Goal: Task Accomplishment & Management: Manage account settings

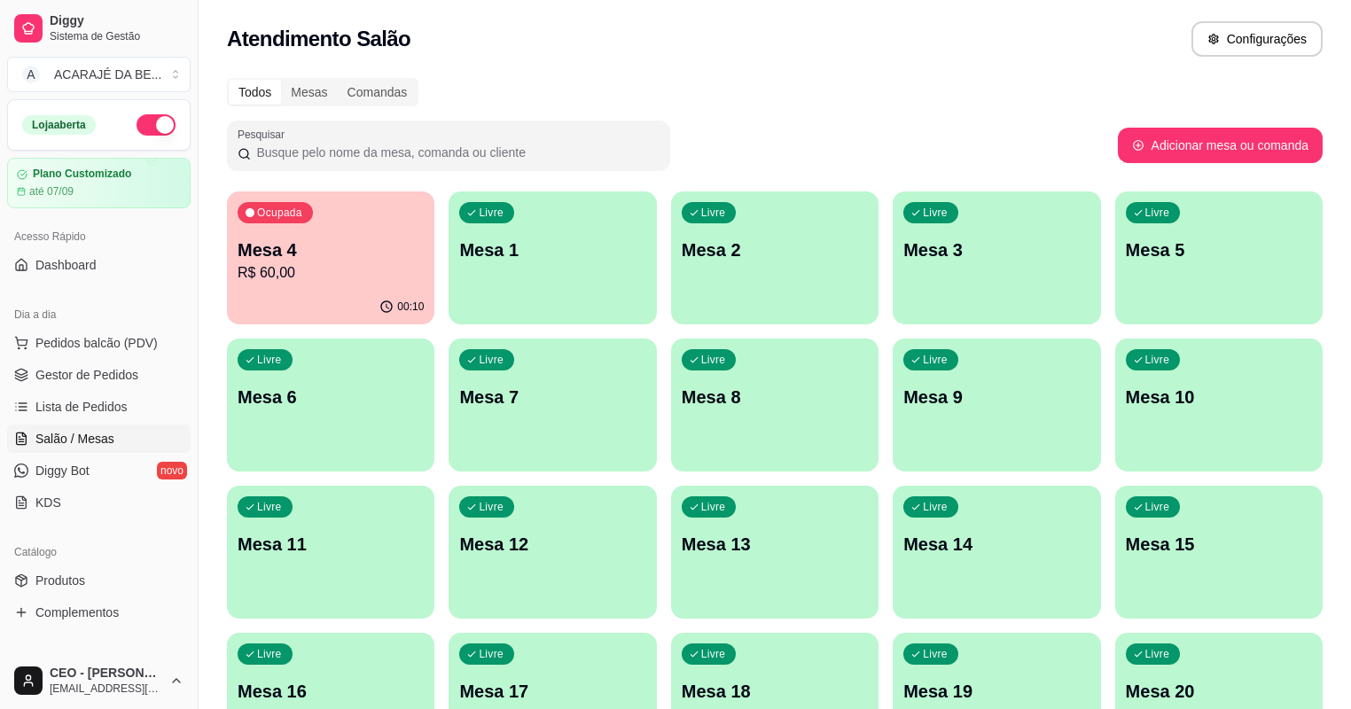
scroll to position [142, 0]
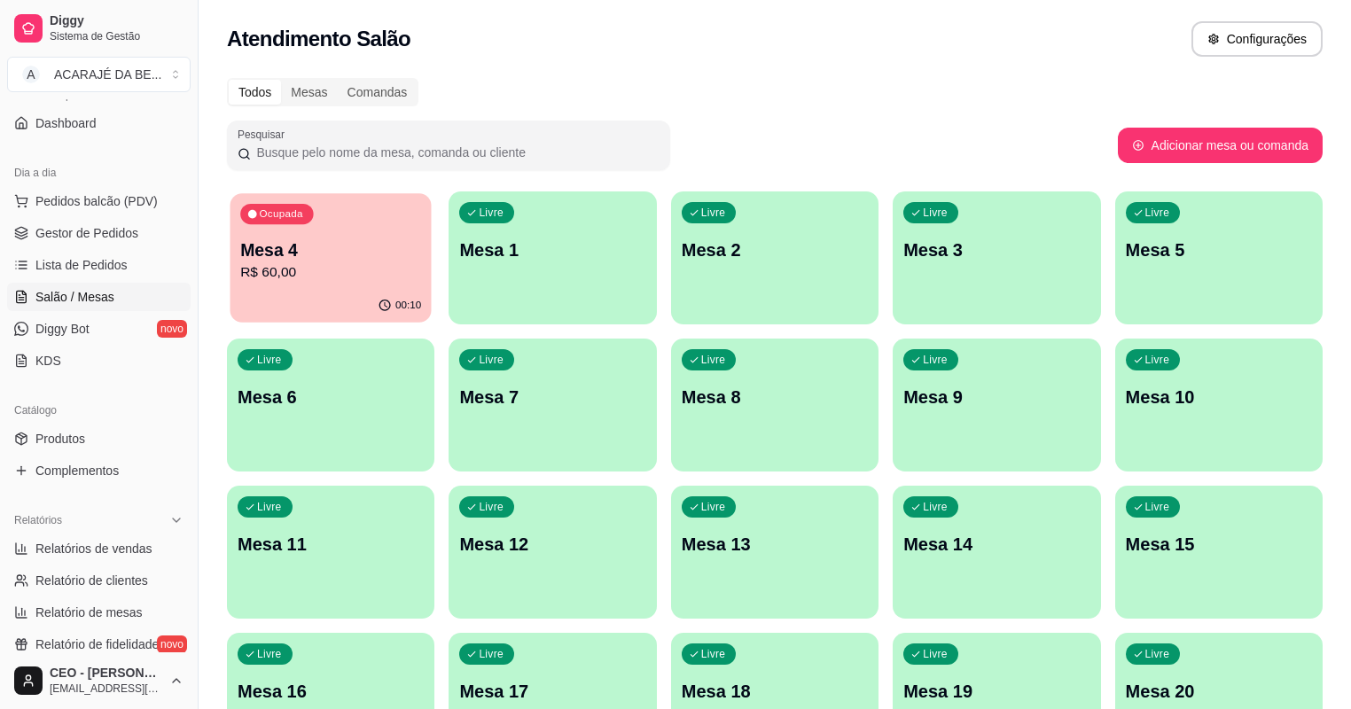
click at [245, 269] on p "R$ 60,00" at bounding box center [330, 272] width 181 height 20
click at [248, 269] on p "R$ 60,00" at bounding box center [330, 272] width 181 height 20
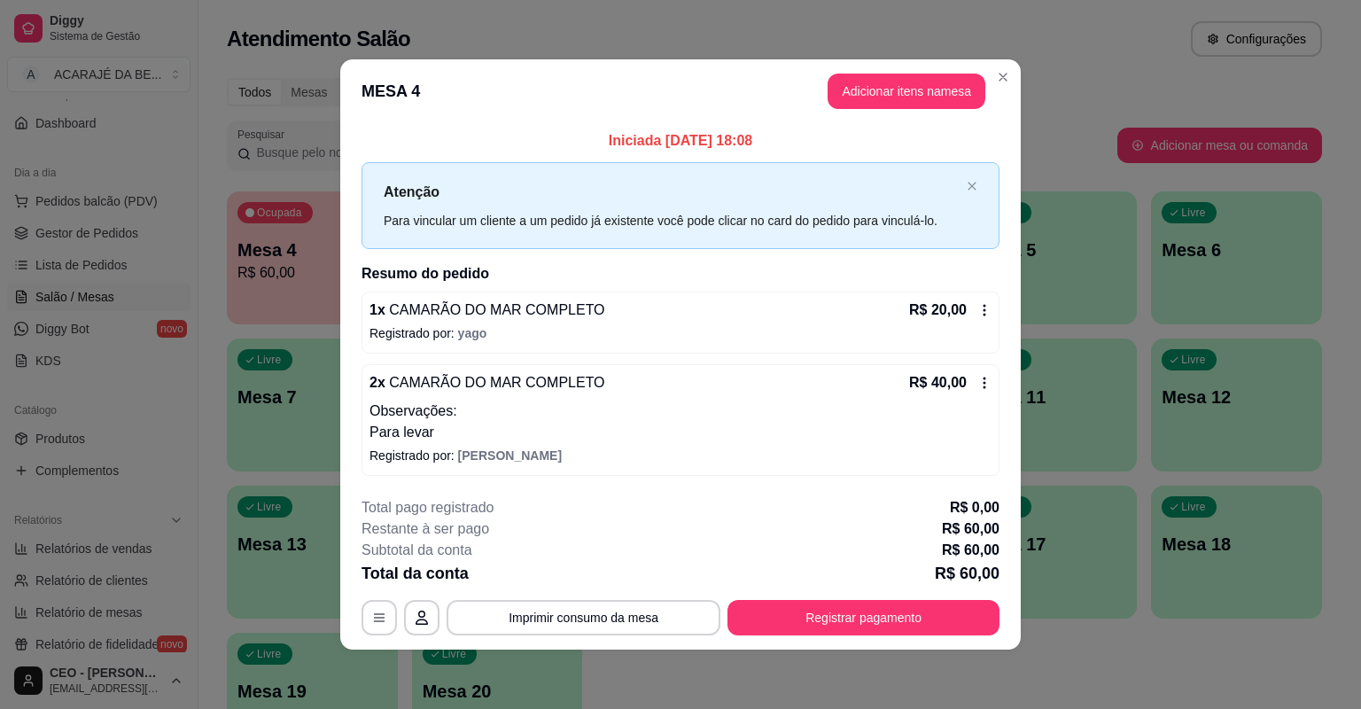
click at [494, 401] on p "Observações:" at bounding box center [681, 411] width 622 height 21
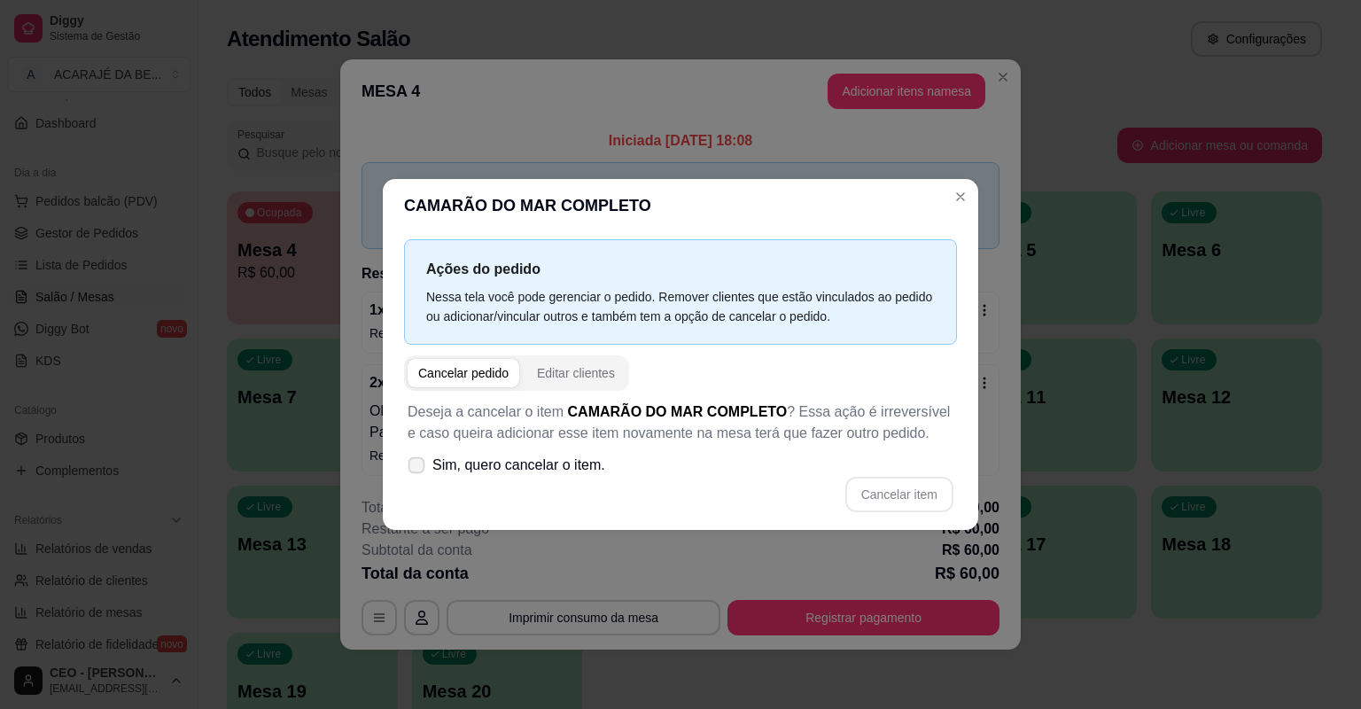
click at [422, 463] on icon at bounding box center [415, 465] width 13 height 10
click at [418, 469] on input "Sim, quero cancelar o item." at bounding box center [413, 475] width 12 height 12
checkbox input "true"
click at [922, 500] on button "Cancelar item" at bounding box center [899, 494] width 108 height 35
click at [924, 500] on div "Cancelar item" at bounding box center [681, 494] width 546 height 35
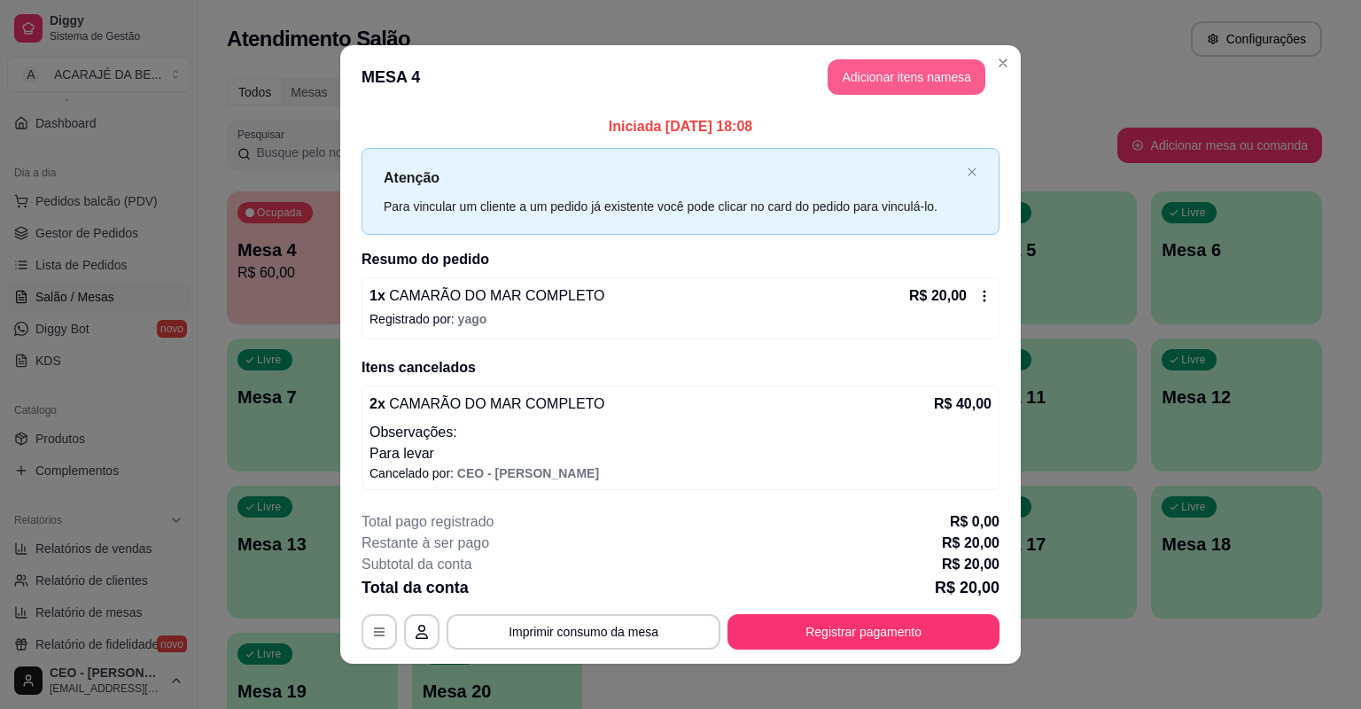
click at [932, 68] on button "Adicionar itens na mesa" at bounding box center [907, 76] width 158 height 35
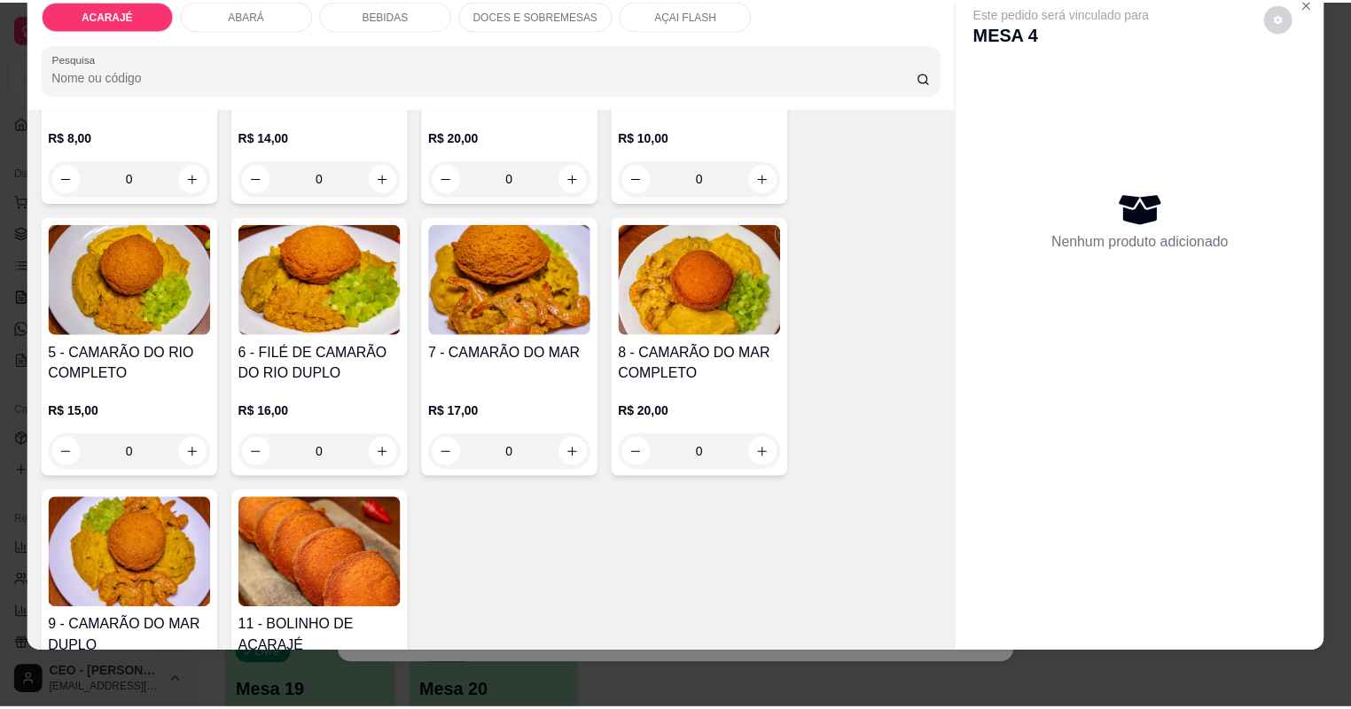
scroll to position [284, 0]
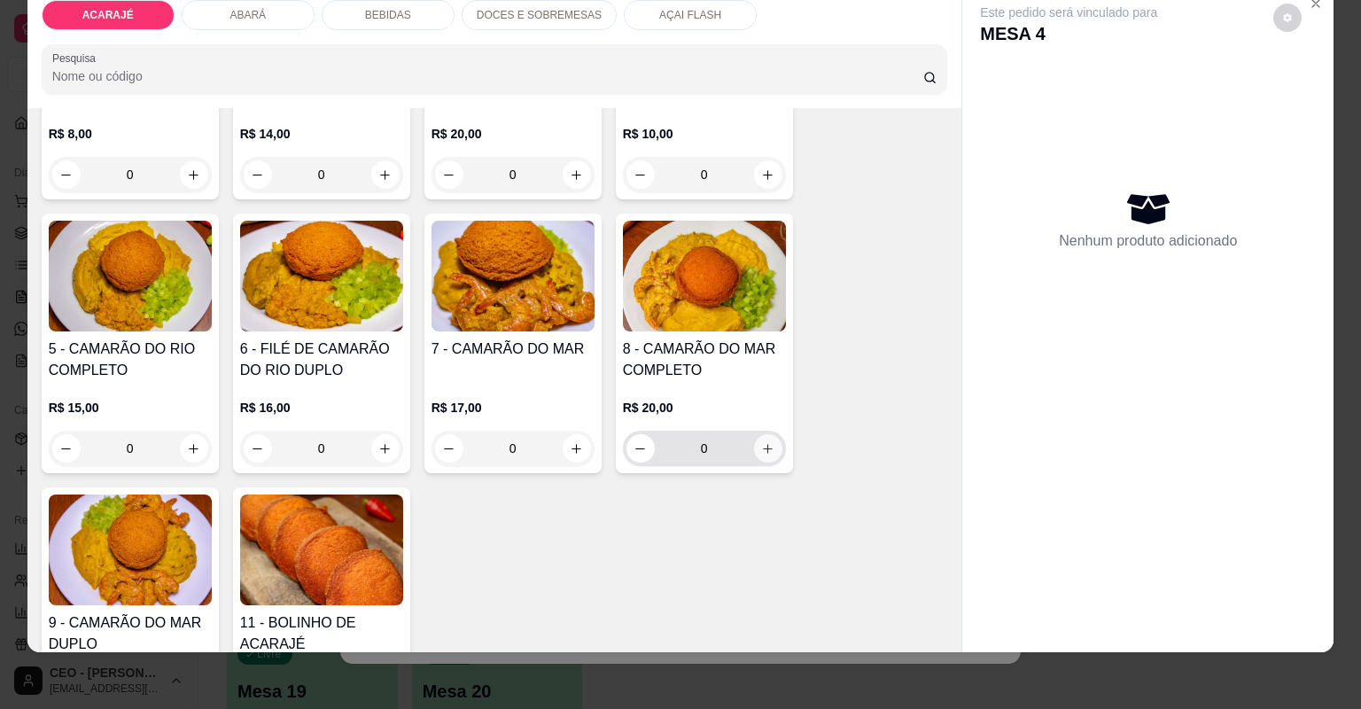
click at [761, 447] on icon "increase-product-quantity" at bounding box center [767, 448] width 13 height 13
type input "1"
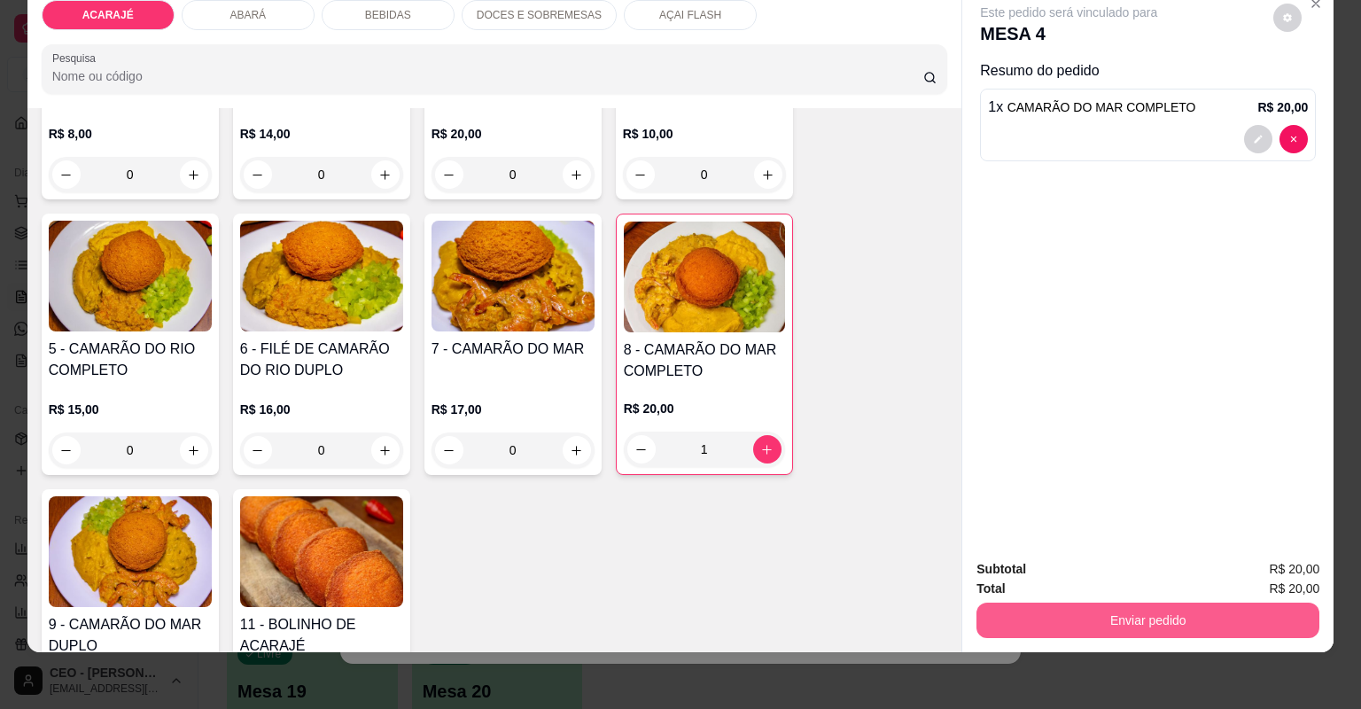
click at [1074, 613] on button "Enviar pedido" at bounding box center [1148, 620] width 343 height 35
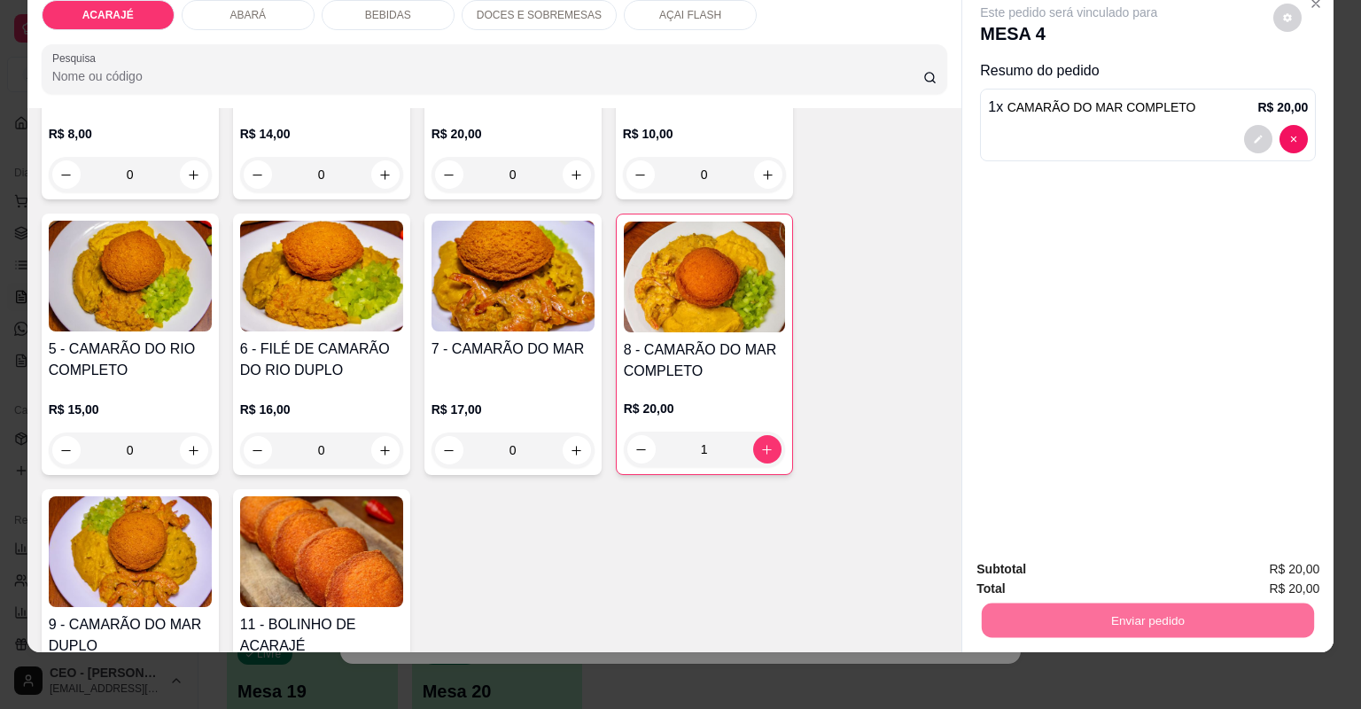
click at [1050, 574] on button "Não registrar e enviar pedido" at bounding box center [1091, 577] width 184 height 34
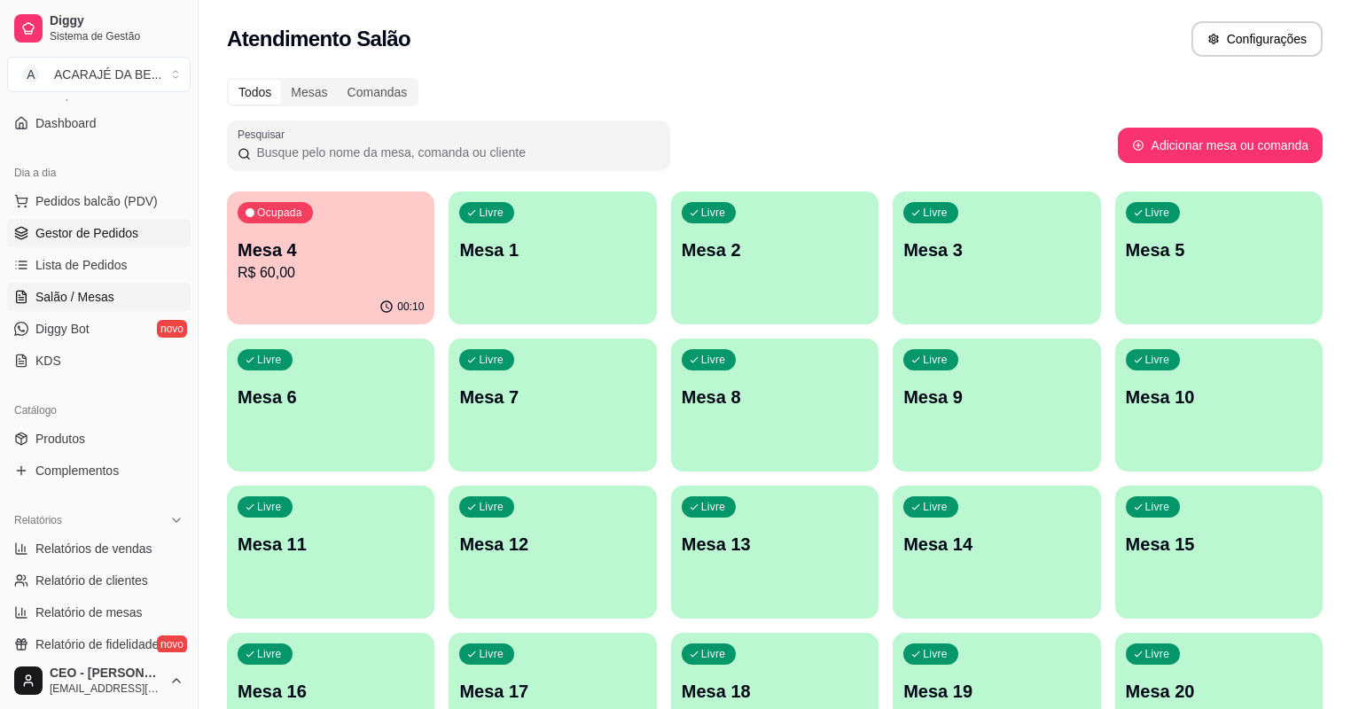
click at [146, 234] on link "Gestor de Pedidos" at bounding box center [98, 233] width 183 height 28
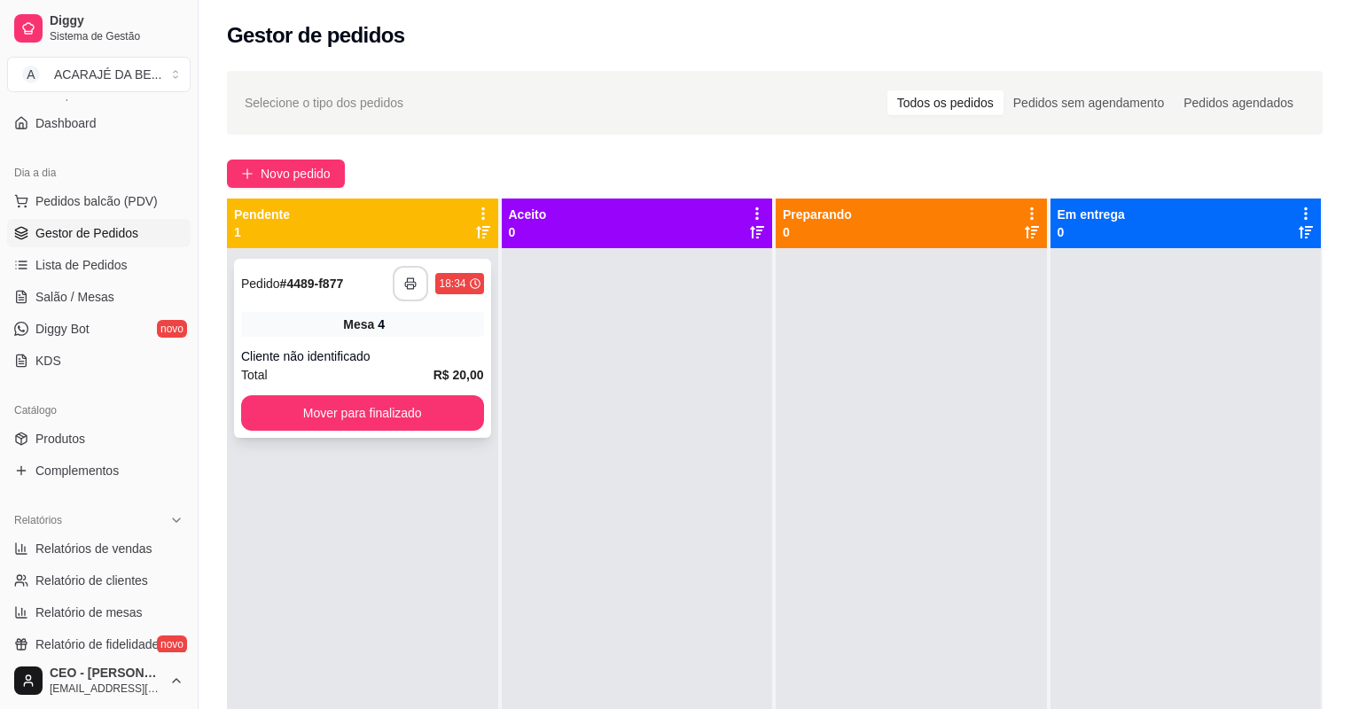
click at [414, 282] on icon "button" at bounding box center [411, 284] width 11 height 4
click at [391, 395] on button "Mover para finalizado" at bounding box center [362, 412] width 243 height 35
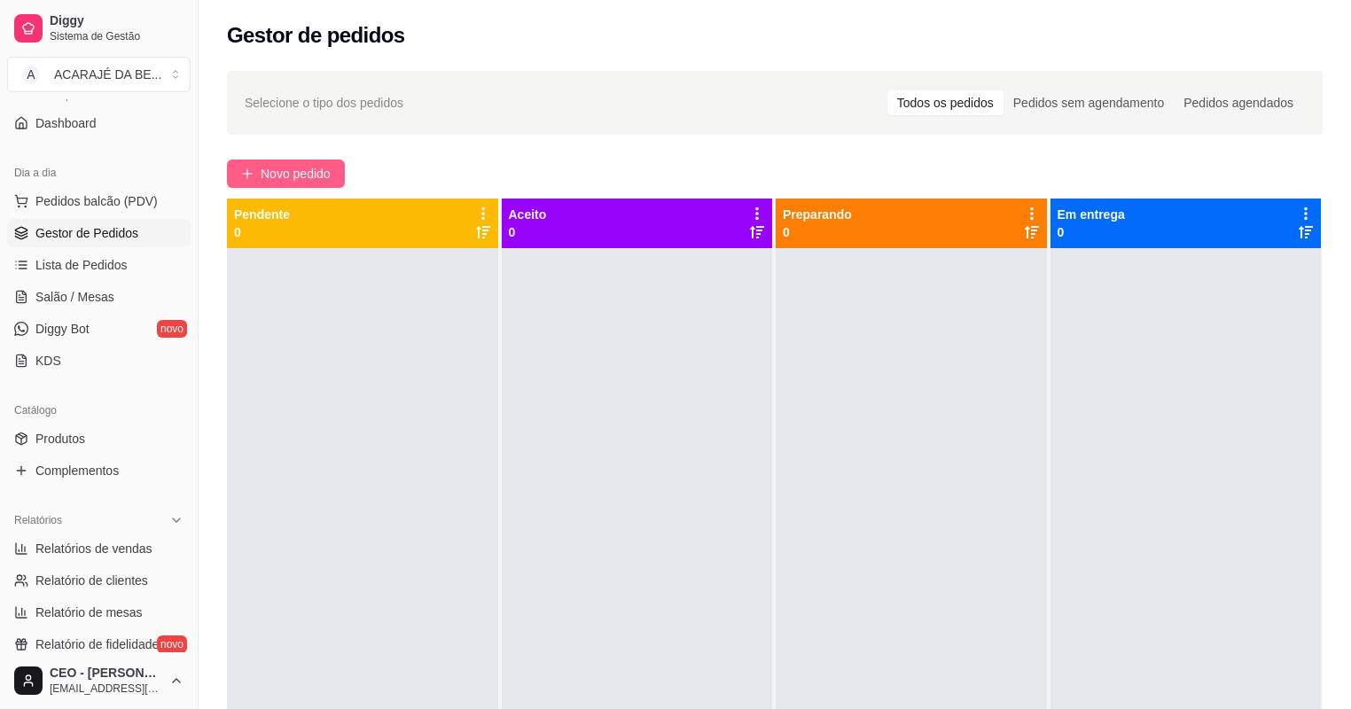
click at [271, 175] on span "Novo pedido" at bounding box center [296, 173] width 70 height 19
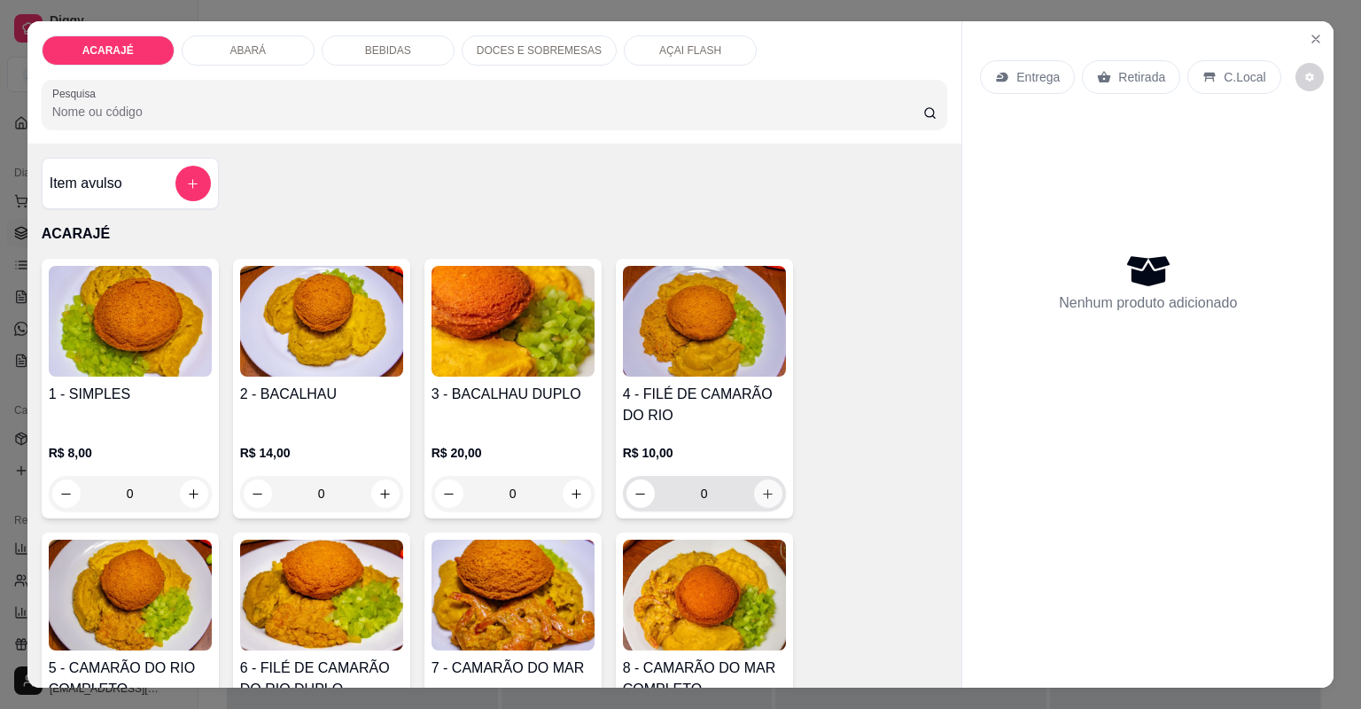
click at [763, 482] on button "increase-product-quantity" at bounding box center [768, 493] width 28 height 28
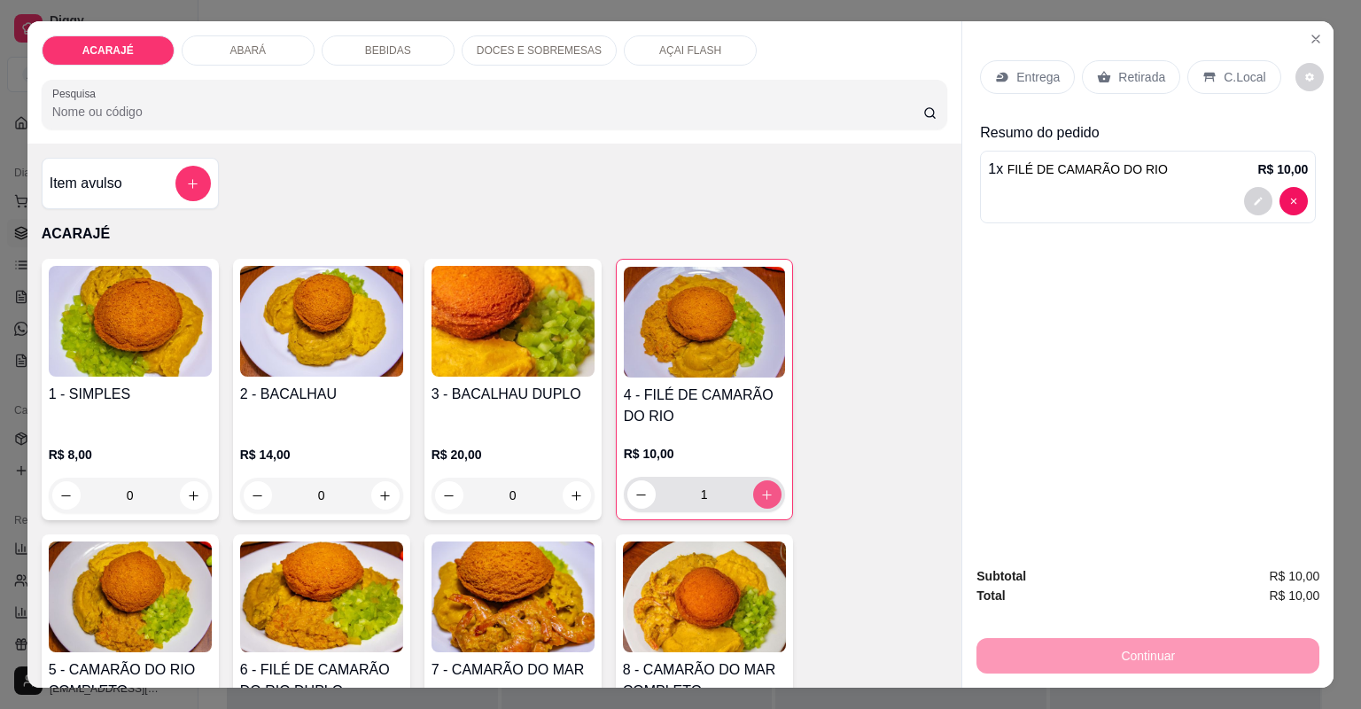
click at [763, 483] on button "increase-product-quantity" at bounding box center [767, 494] width 28 height 28
type input "2"
click at [1118, 78] on p "Retirada" at bounding box center [1141, 77] width 47 height 18
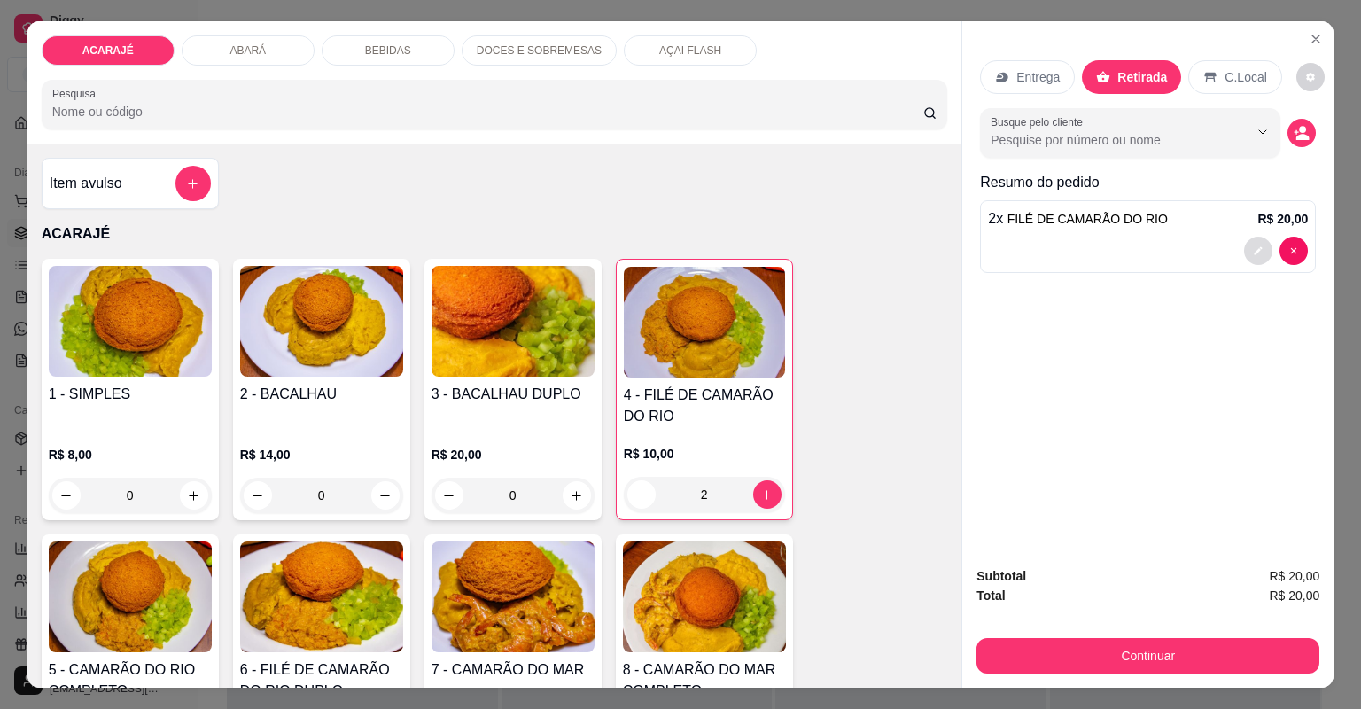
click at [1255, 246] on icon "decrease-product-quantity" at bounding box center [1259, 250] width 8 height 8
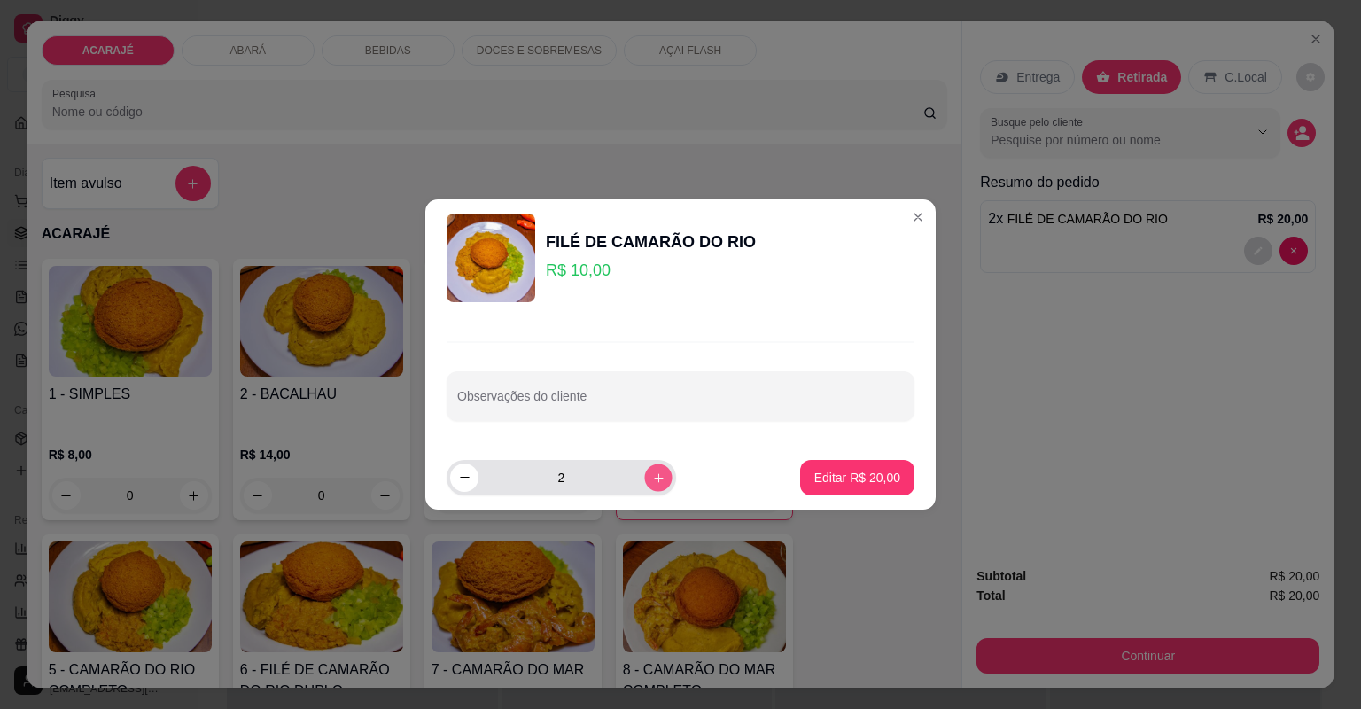
click at [652, 475] on icon "increase-product-quantity" at bounding box center [658, 477] width 13 height 13
type input "3"
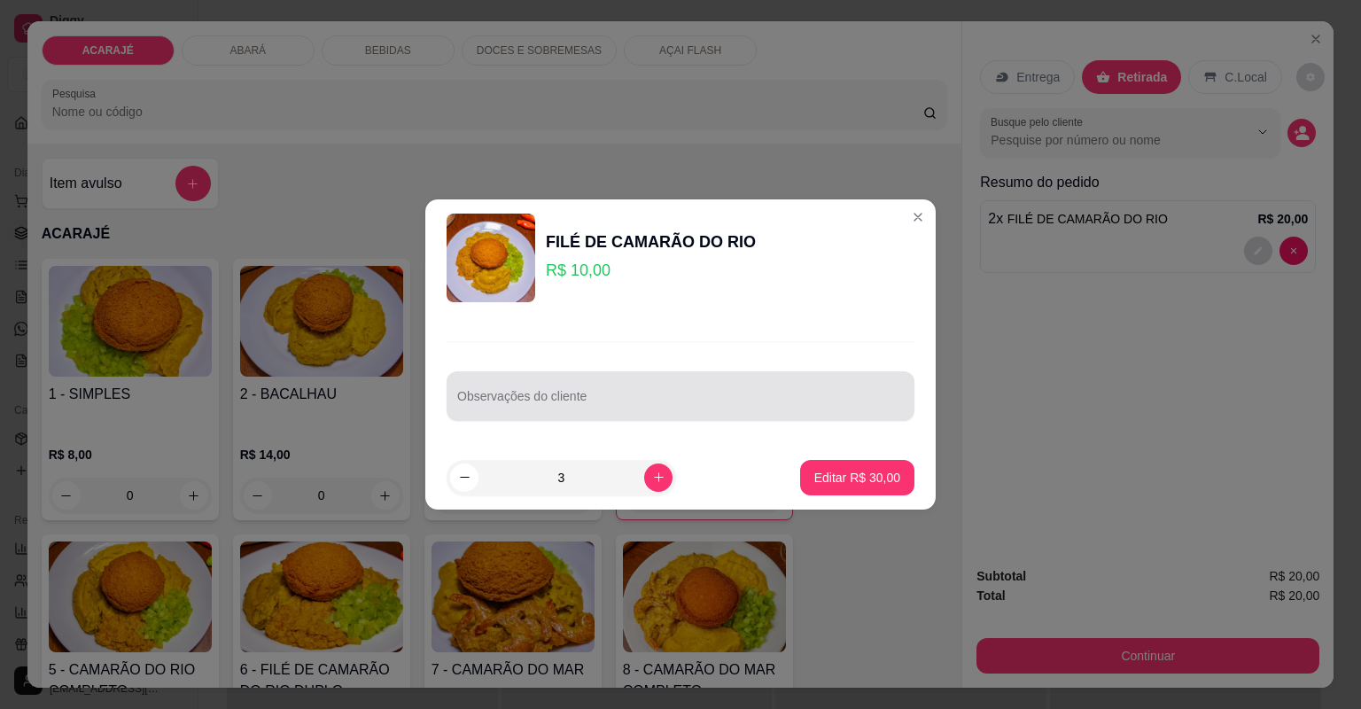
click at [666, 395] on input "Observações do cliente" at bounding box center [680, 403] width 447 height 18
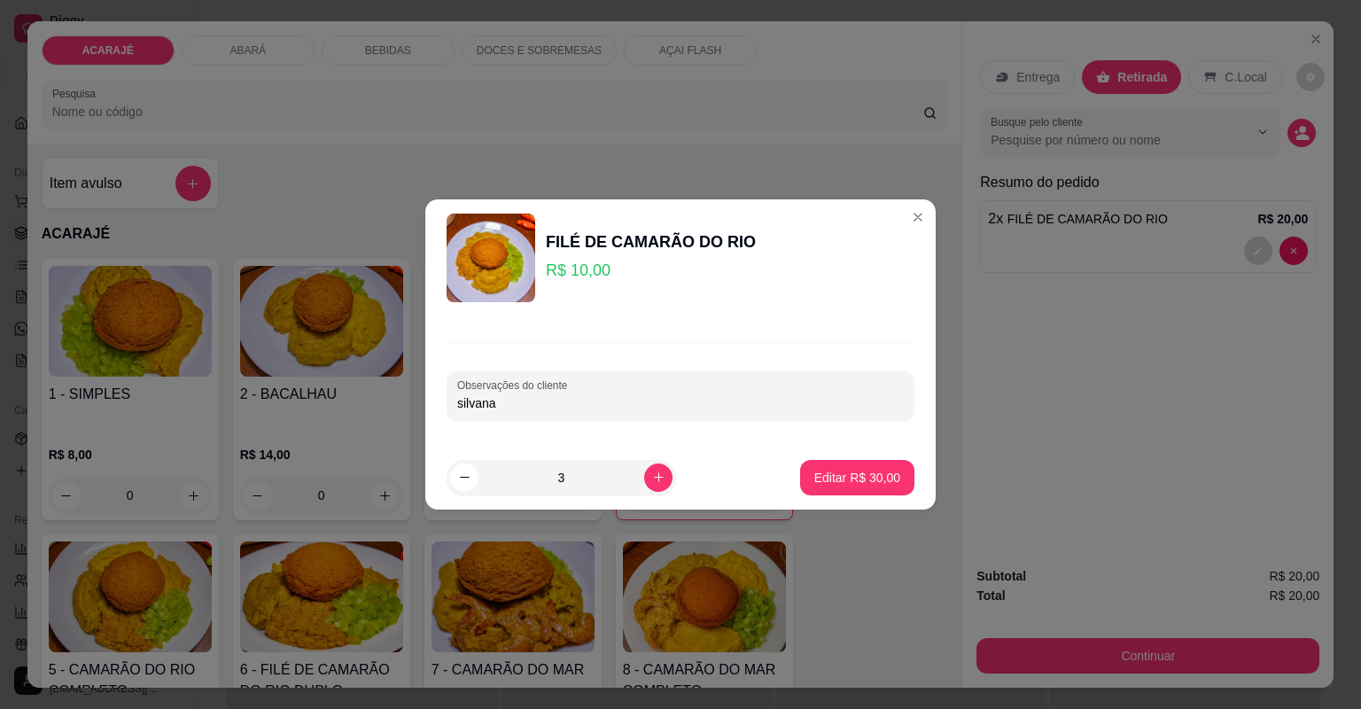
click at [818, 390] on div "silvana" at bounding box center [680, 395] width 447 height 35
type input "silvana,bolinhos cortados"
click at [865, 472] on p "Editar R$ 30,00" at bounding box center [857, 478] width 86 height 18
type input "0"
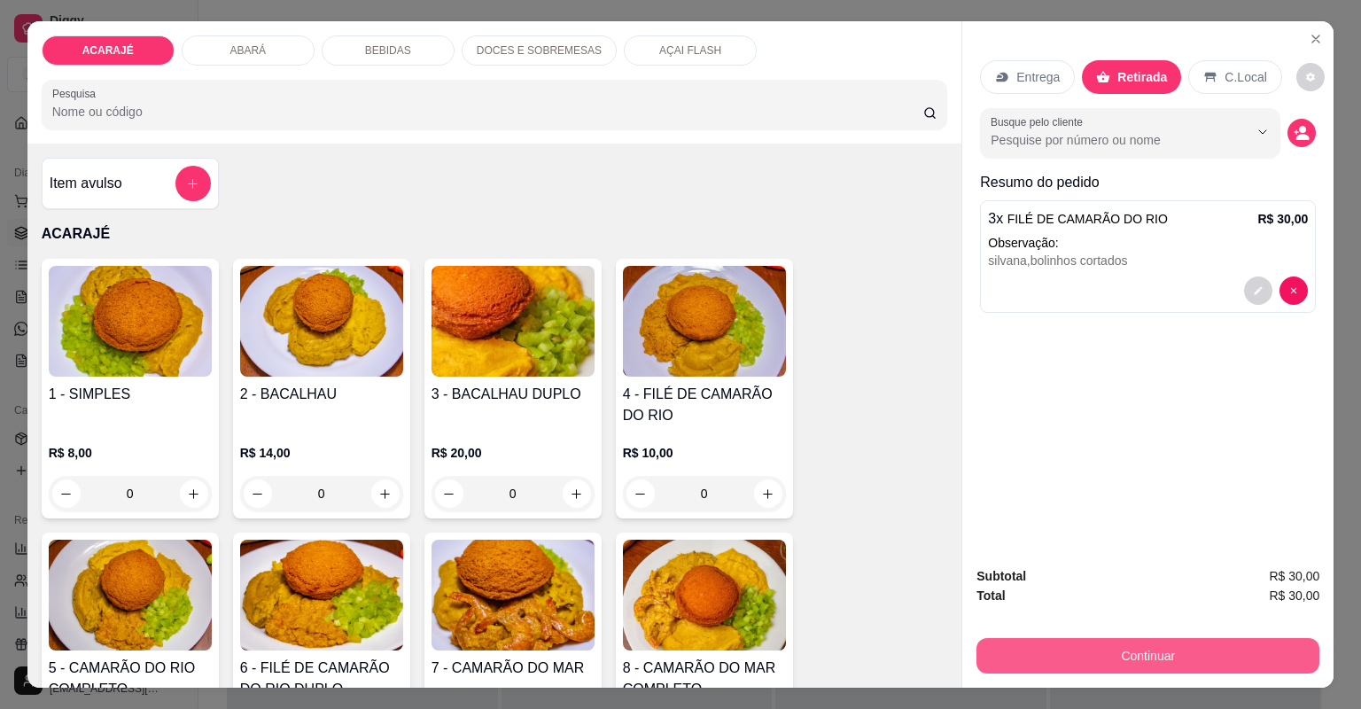
click at [1086, 655] on button "Continuar" at bounding box center [1148, 655] width 343 height 35
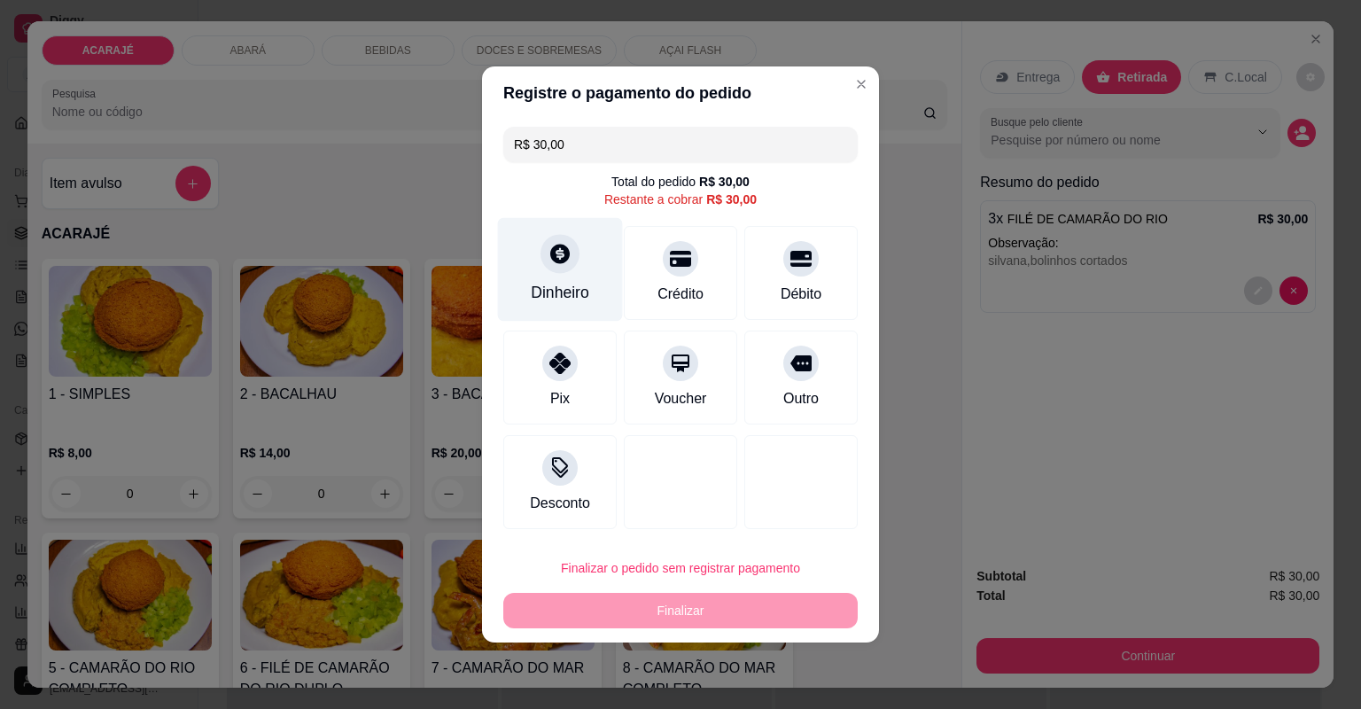
click at [549, 273] on div "Dinheiro" at bounding box center [560, 270] width 125 height 104
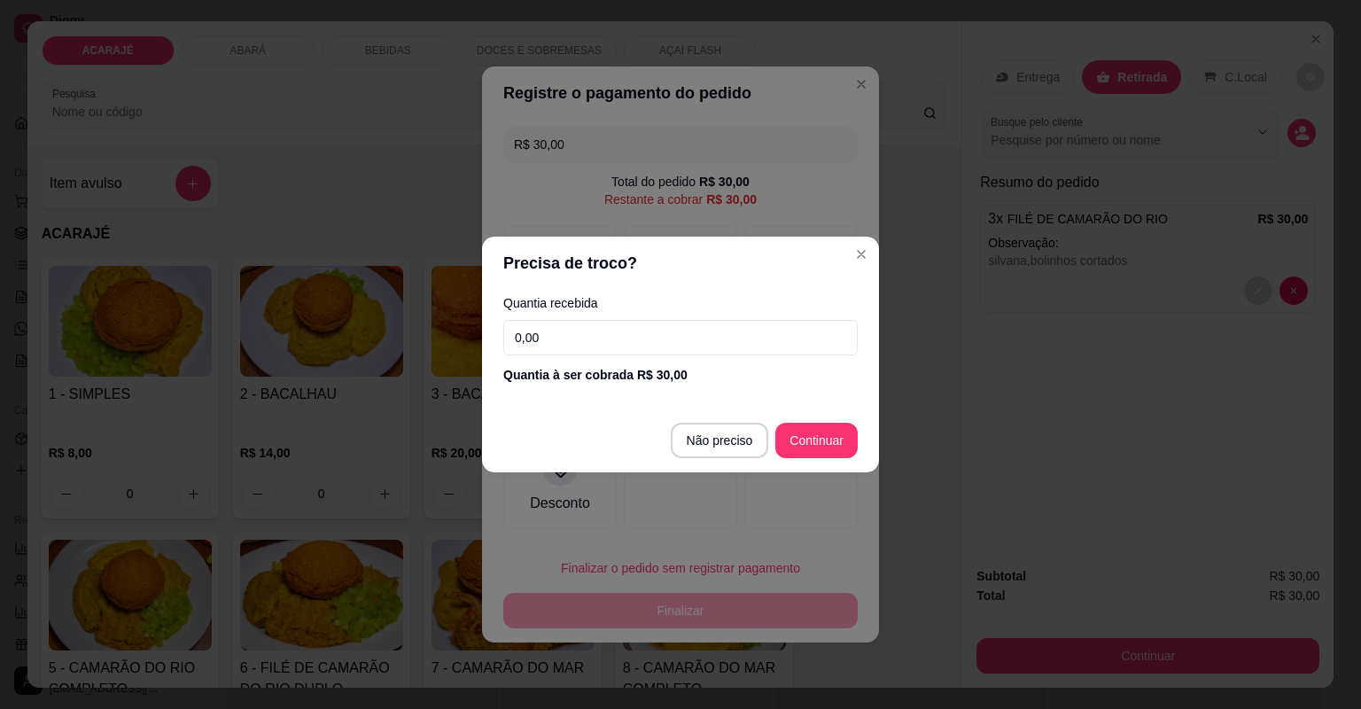
click at [562, 345] on input "0,00" at bounding box center [680, 337] width 354 height 35
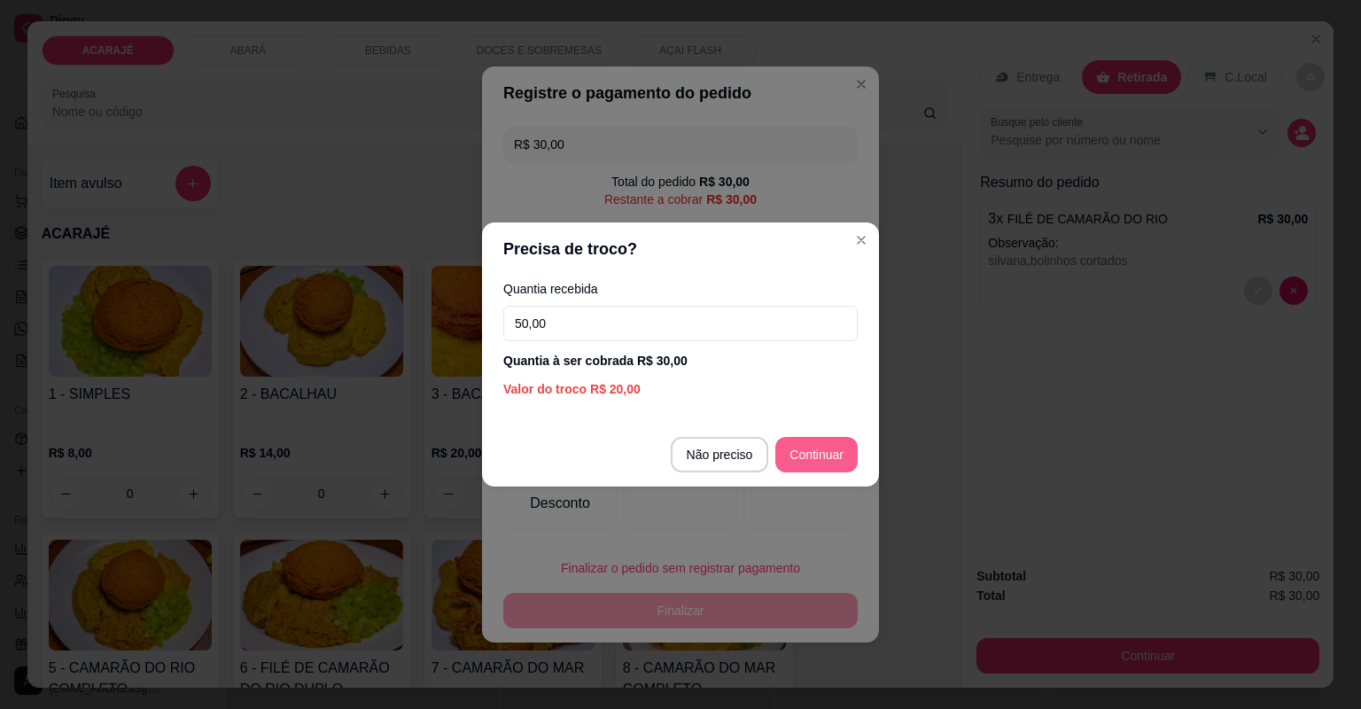
type input "50,00"
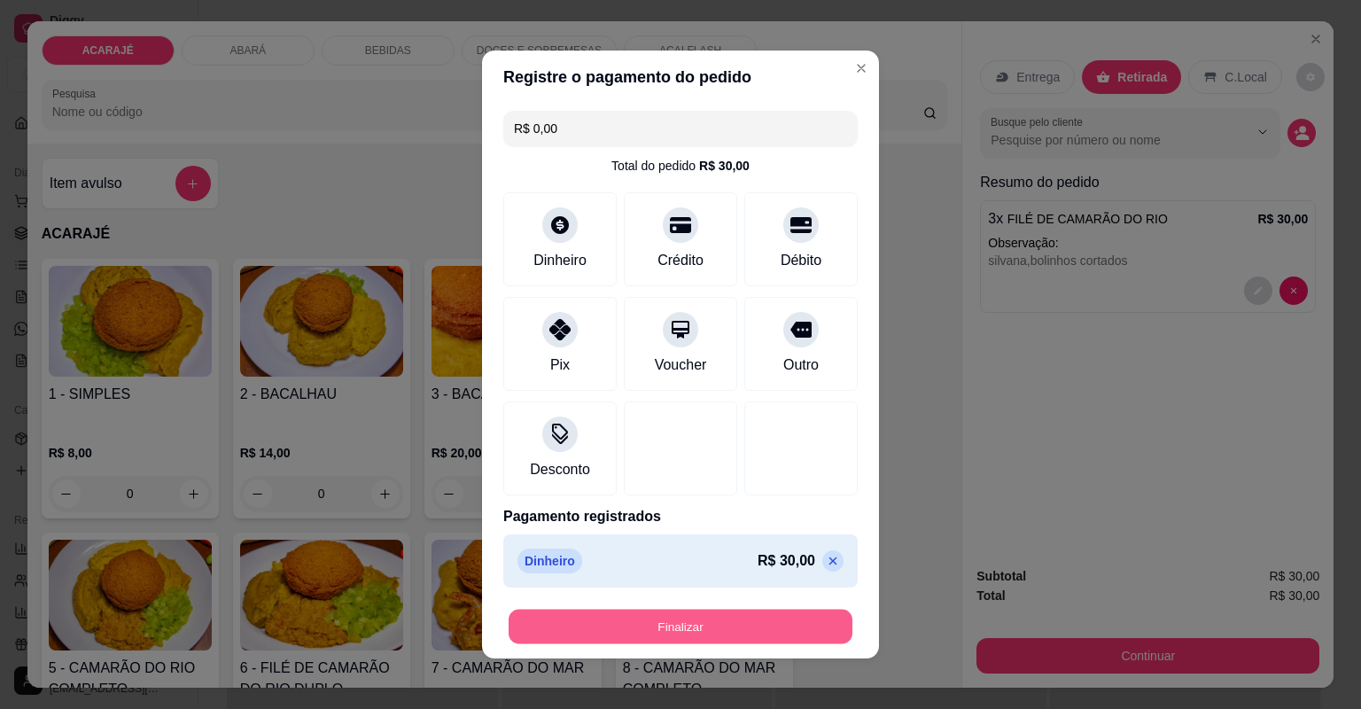
click at [630, 621] on button "Finalizar" at bounding box center [681, 627] width 344 height 35
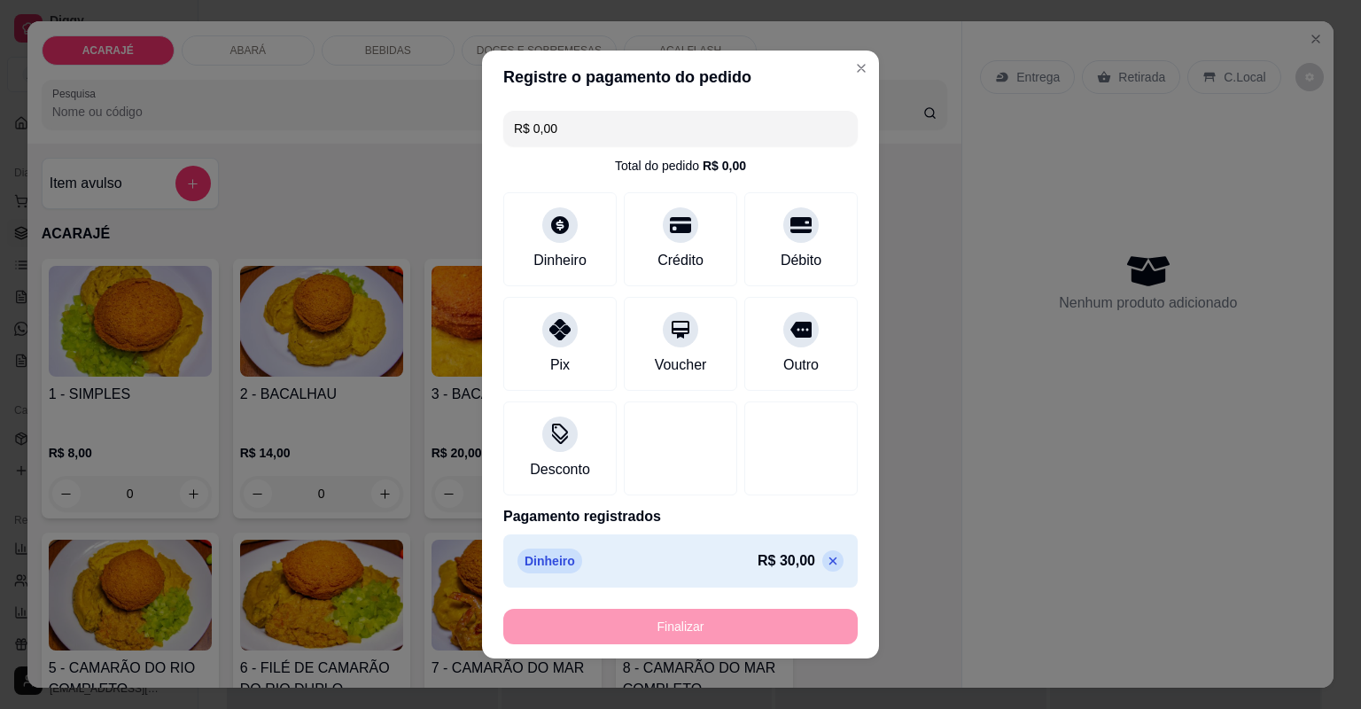
type input "-R$ 30,00"
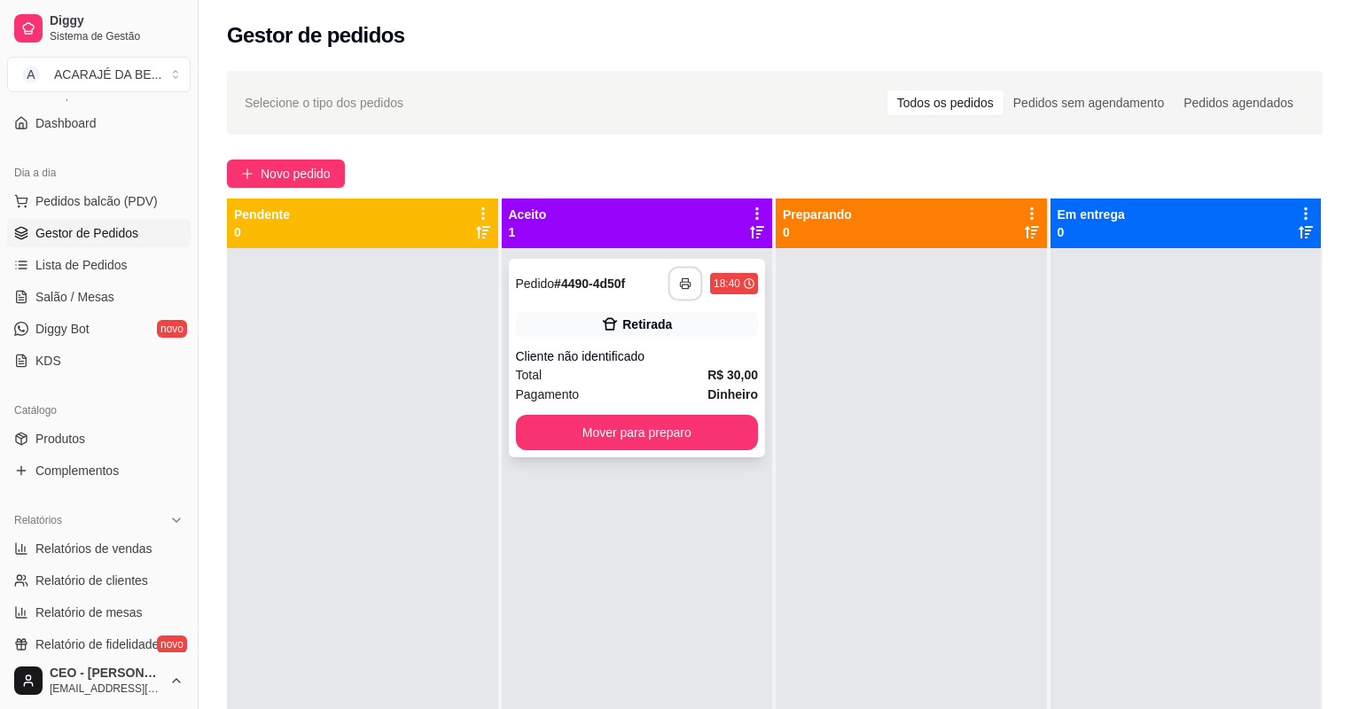
click at [680, 284] on icon "button" at bounding box center [685, 284] width 10 height 4
click at [669, 427] on button "Mover para preparo" at bounding box center [637, 432] width 243 height 35
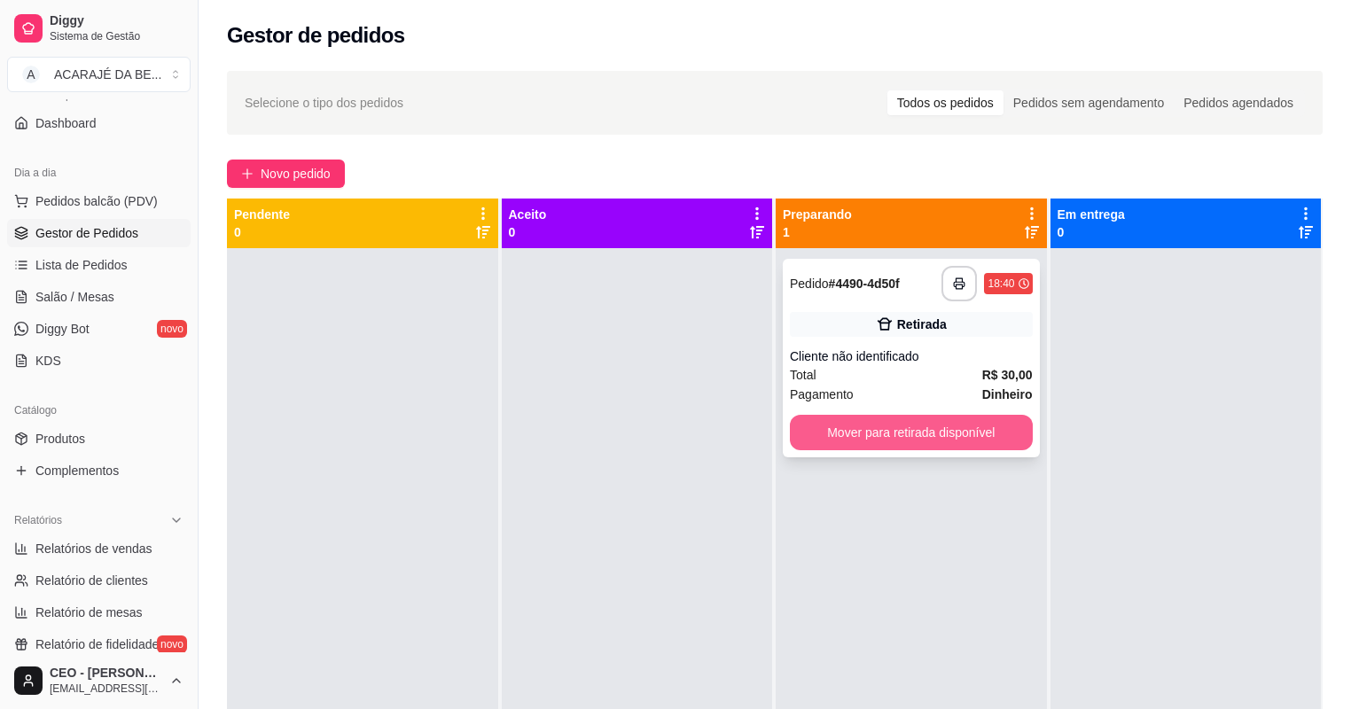
click at [1000, 444] on button "Mover para retirada disponível" at bounding box center [911, 432] width 243 height 35
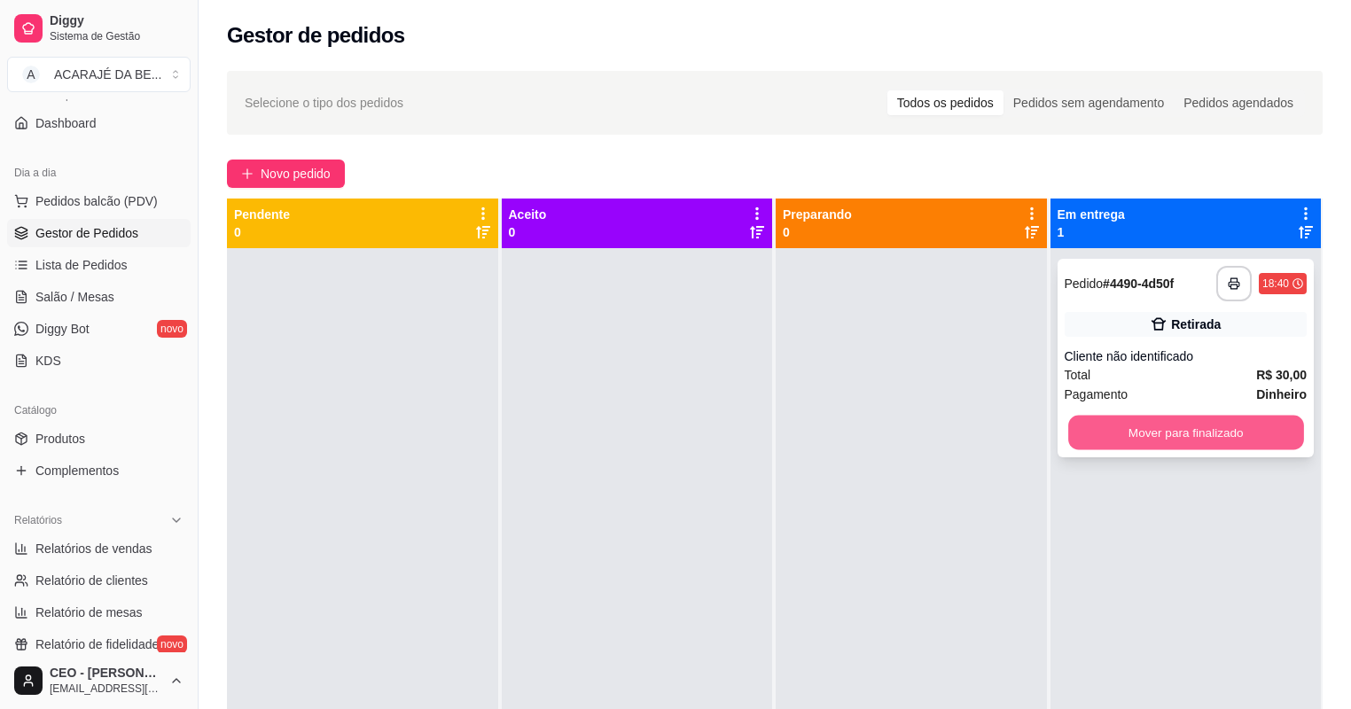
click at [1107, 437] on button "Mover para finalizado" at bounding box center [1185, 433] width 235 height 35
click at [1107, 437] on div "Mover para finalizado" at bounding box center [1185, 432] width 243 height 35
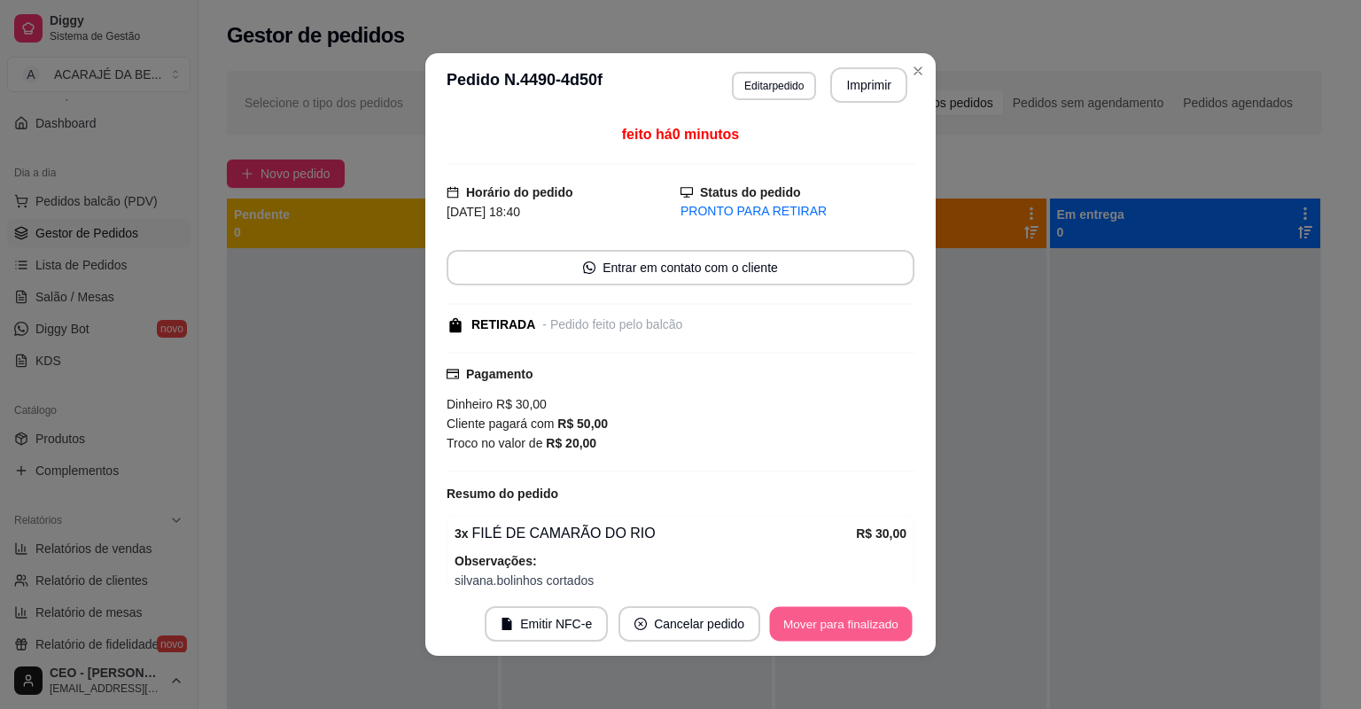
click at [872, 624] on button "Mover para finalizado" at bounding box center [841, 624] width 143 height 35
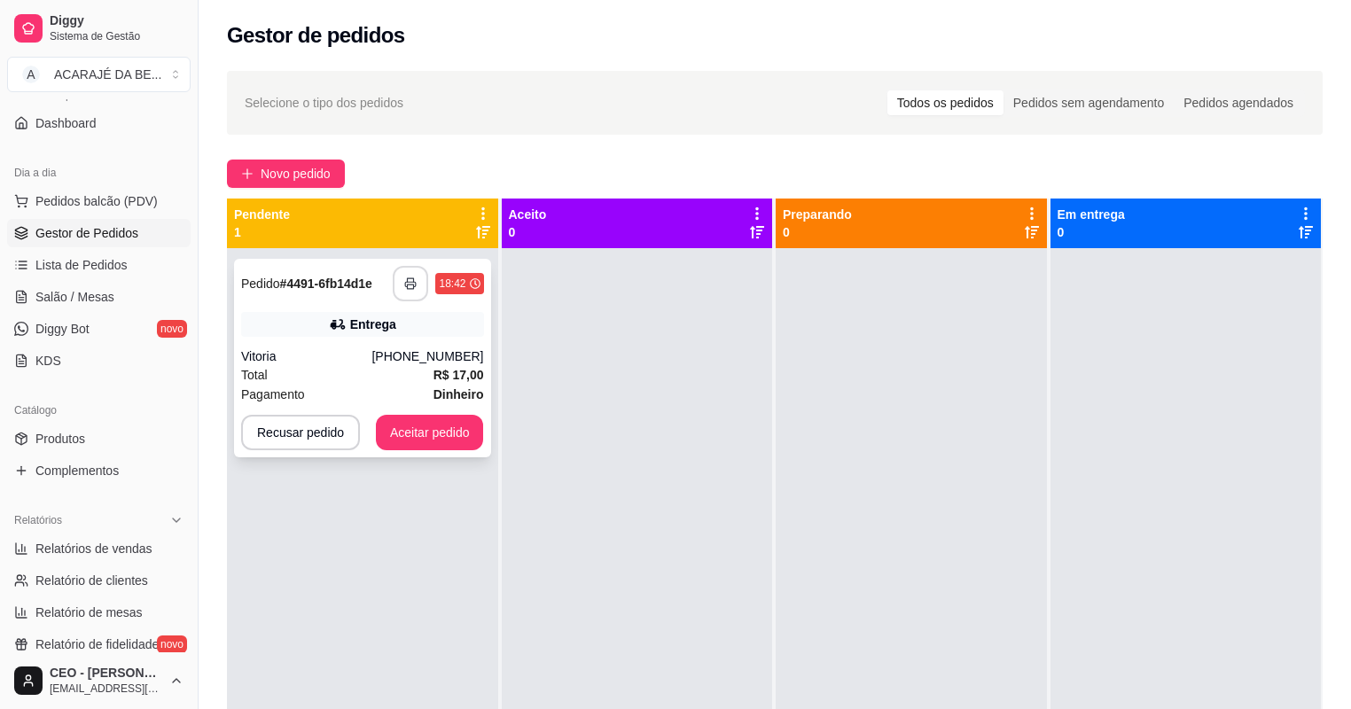
click at [401, 269] on button "button" at bounding box center [410, 283] width 35 height 35
click at [401, 418] on button "Aceitar pedido" at bounding box center [430, 433] width 105 height 35
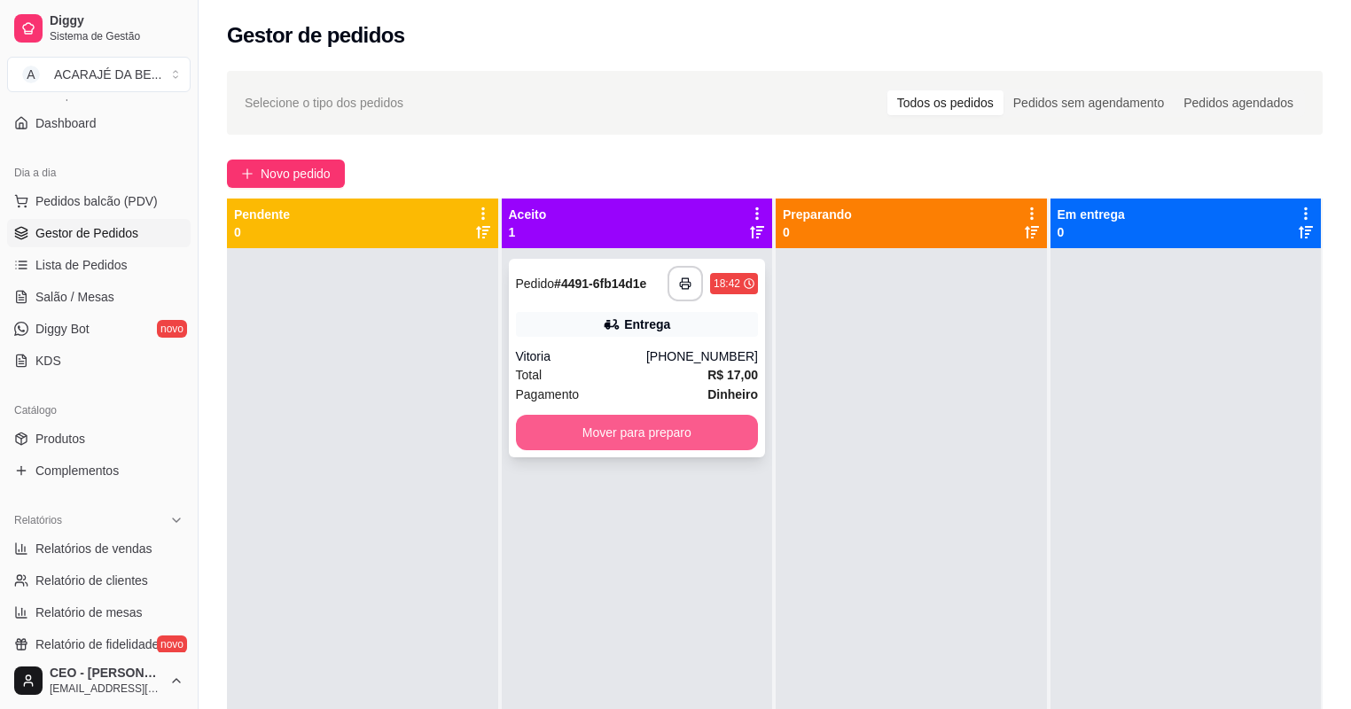
click at [606, 432] on button "Mover para preparo" at bounding box center [637, 432] width 243 height 35
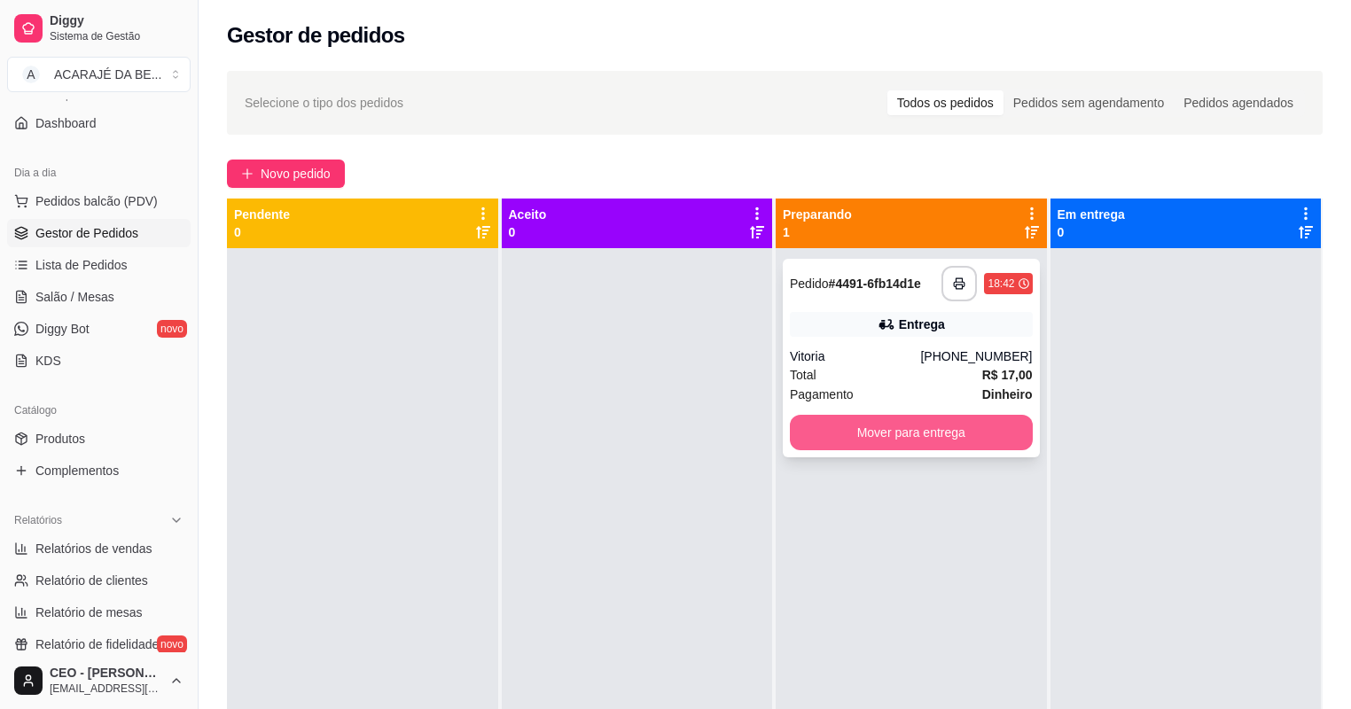
click at [925, 429] on button "Mover para entrega" at bounding box center [911, 432] width 243 height 35
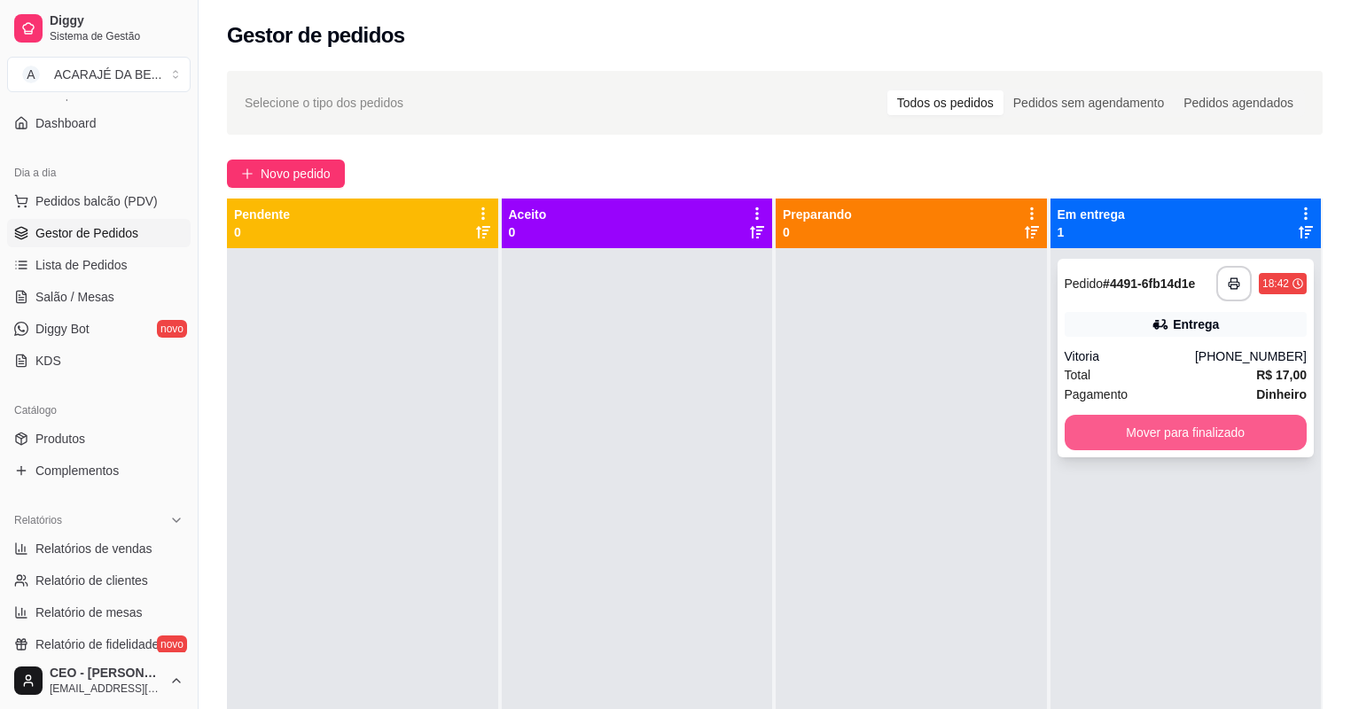
click at [1194, 430] on button "Mover para finalizado" at bounding box center [1185, 432] width 243 height 35
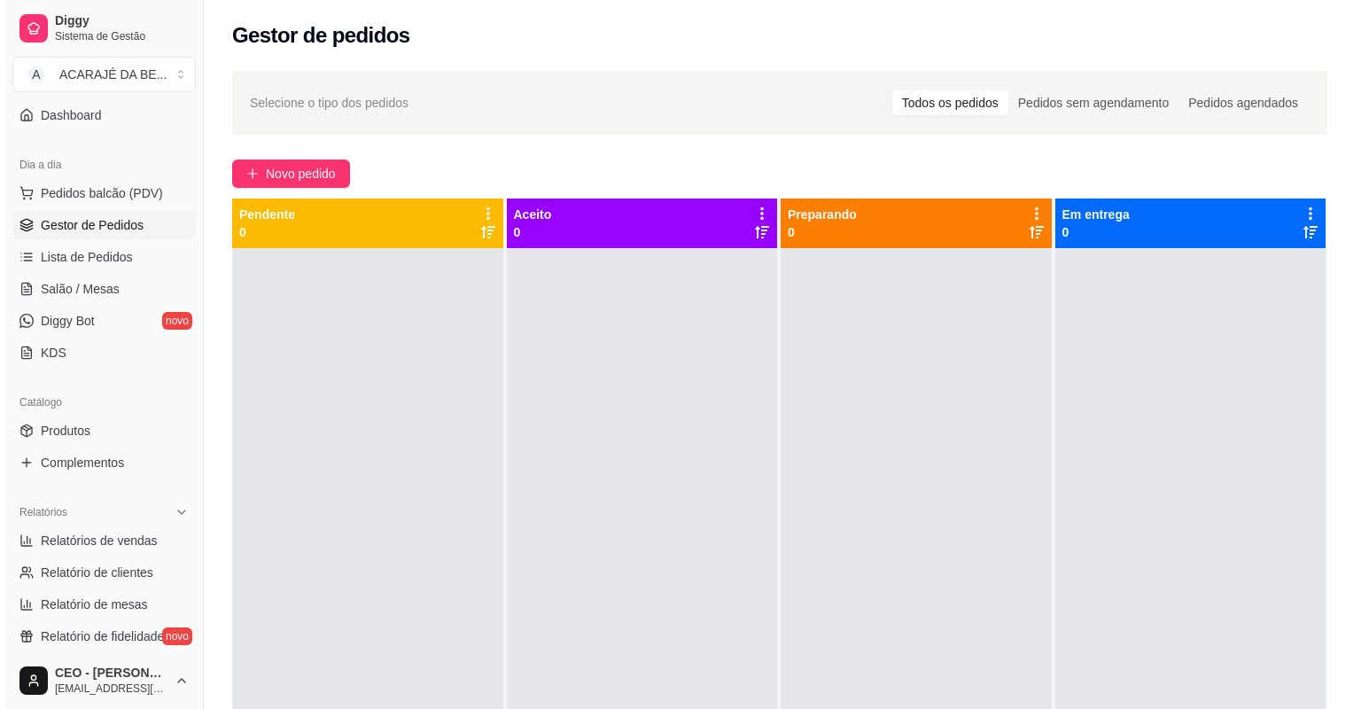
scroll to position [142, 0]
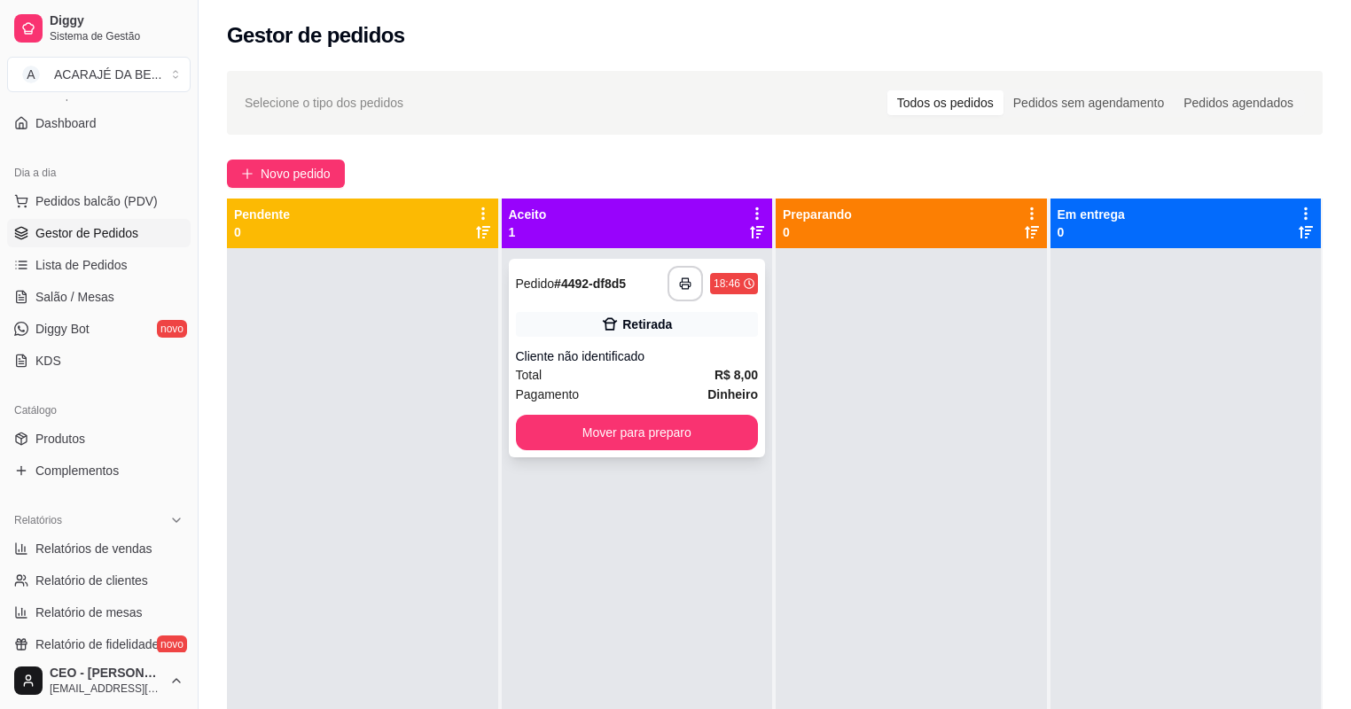
click at [685, 377] on div "Total R$ 8,00" at bounding box center [637, 374] width 243 height 19
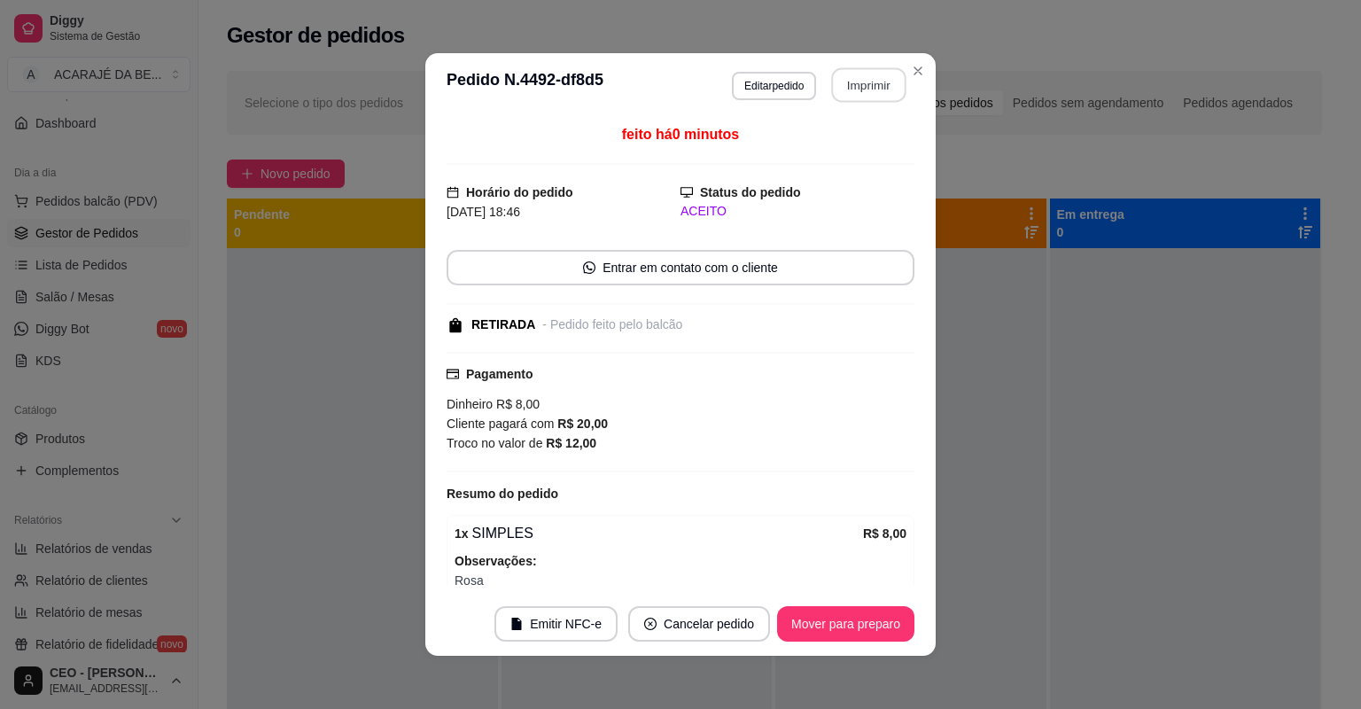
click at [872, 92] on button "Imprimir" at bounding box center [869, 85] width 74 height 35
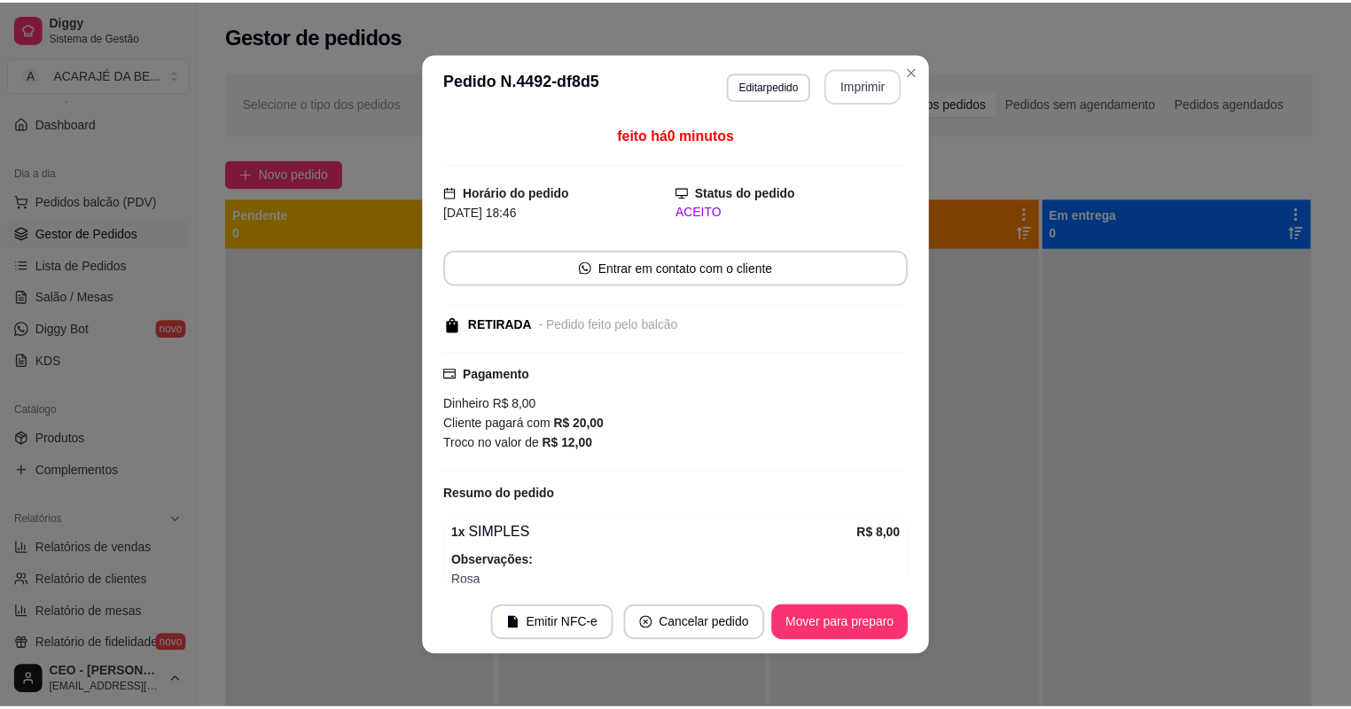
scroll to position [0, 0]
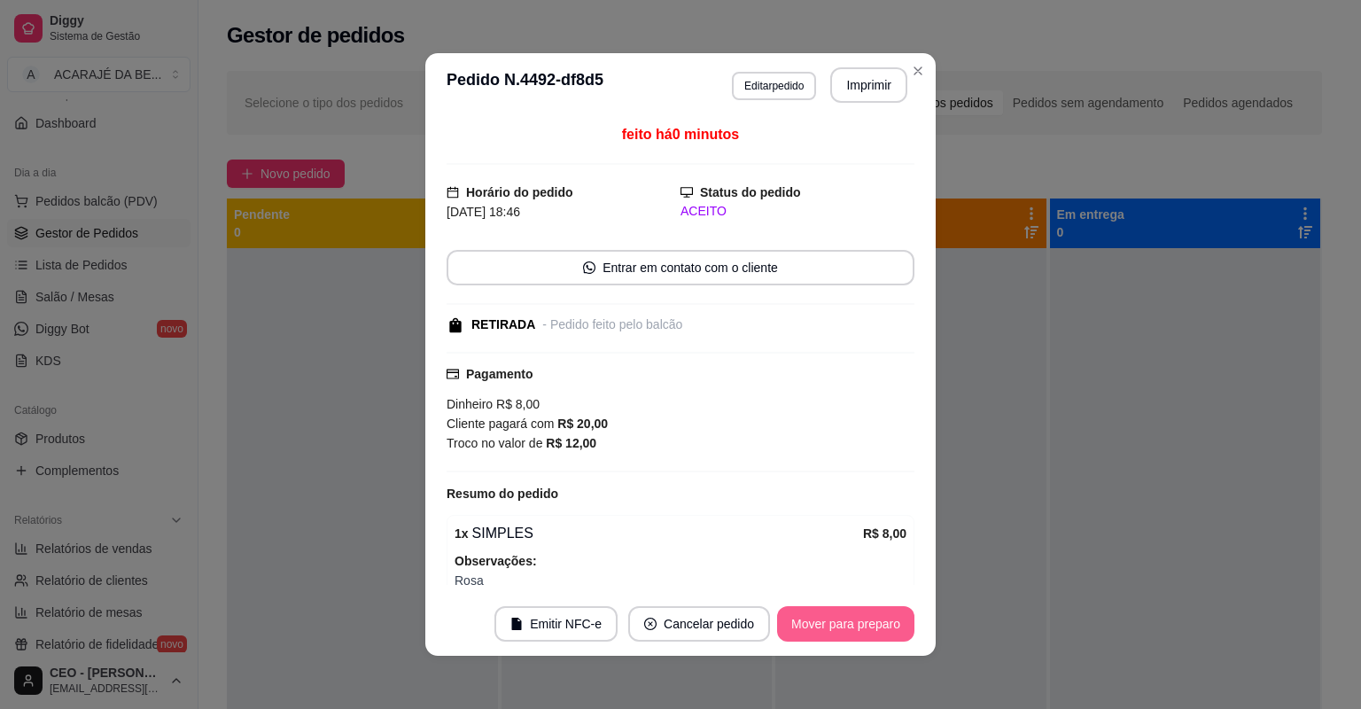
click at [849, 621] on button "Mover para preparo" at bounding box center [845, 623] width 137 height 35
click at [849, 621] on div "Mover para preparo" at bounding box center [845, 623] width 137 height 35
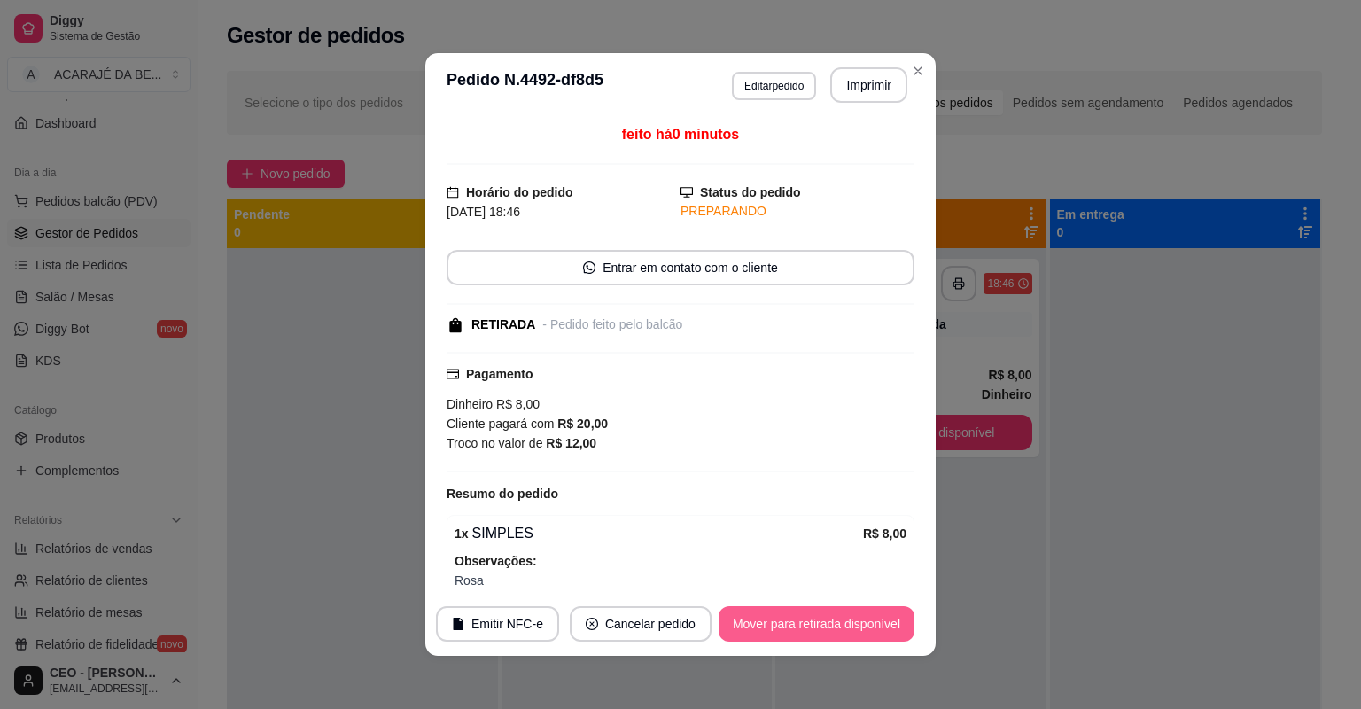
click at [849, 621] on button "Mover para retirada disponível" at bounding box center [817, 623] width 196 height 35
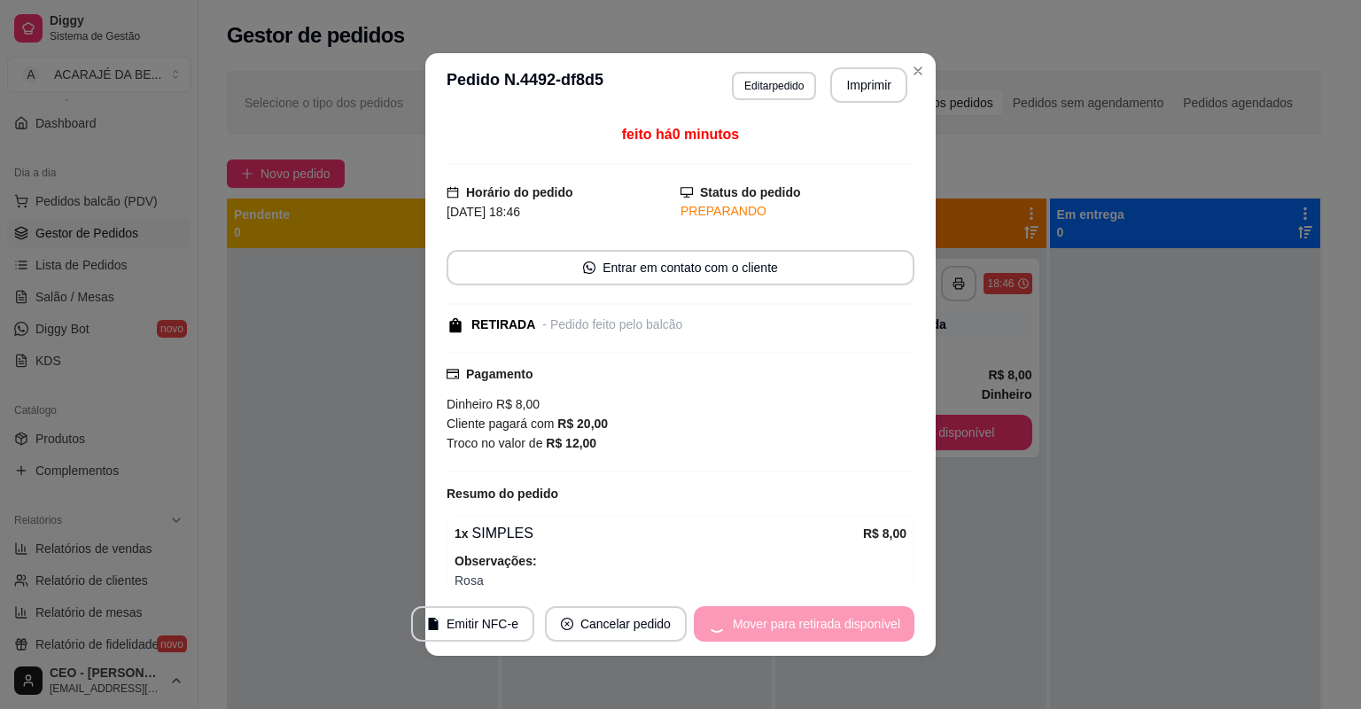
click at [849, 621] on div "Mover para retirada disponível" at bounding box center [804, 623] width 221 height 35
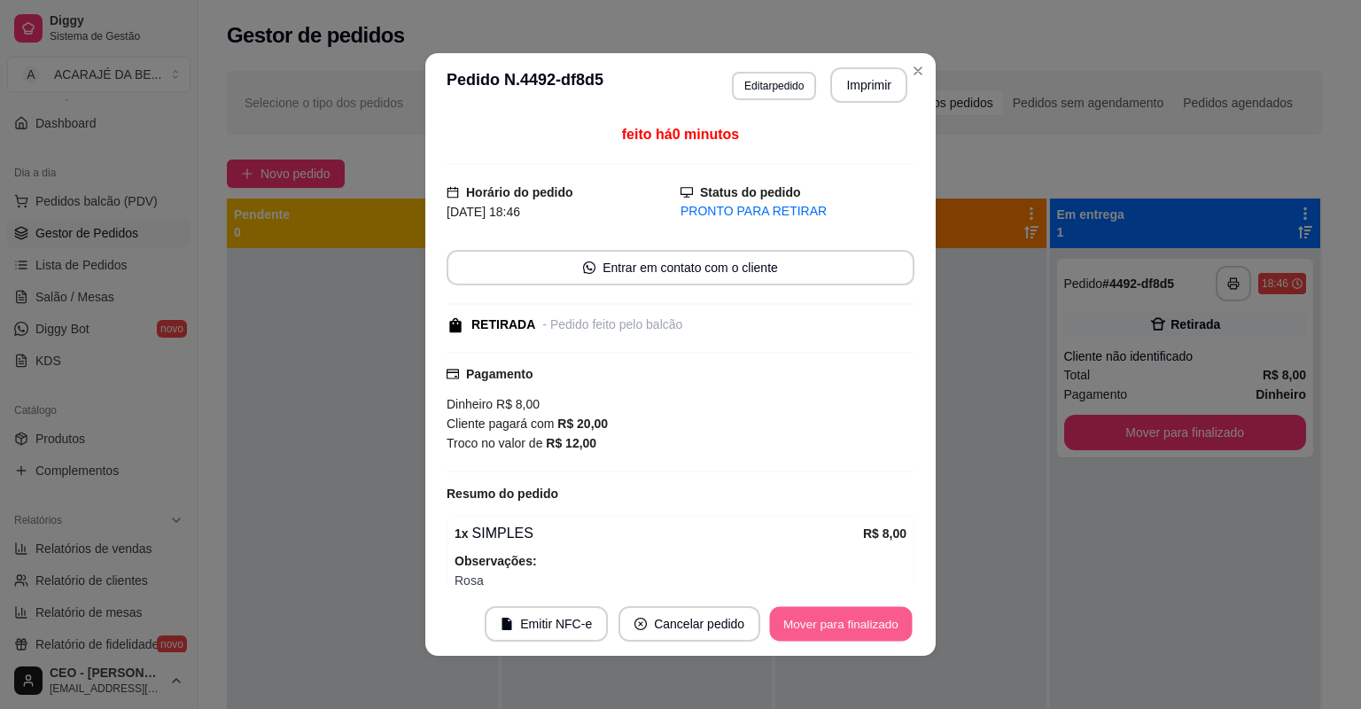
click at [850, 621] on button "Mover para finalizado" at bounding box center [841, 624] width 143 height 35
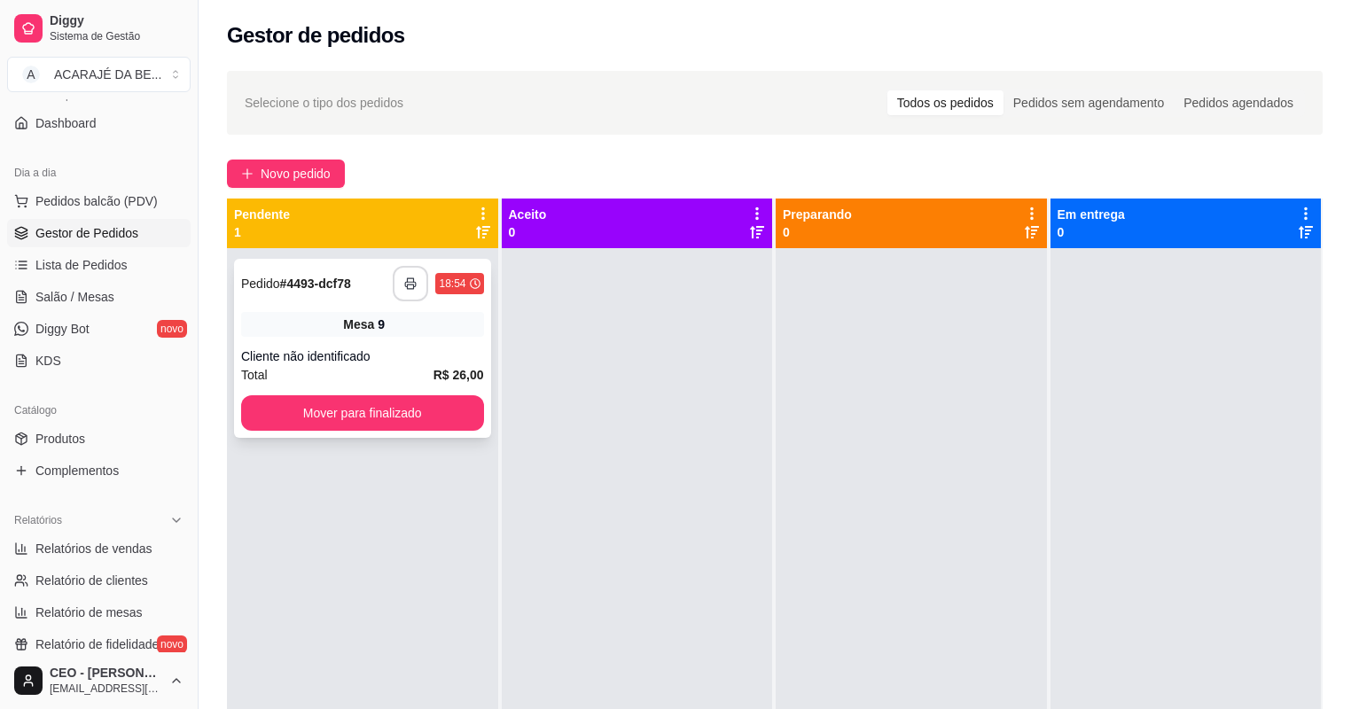
click at [406, 286] on icon "button" at bounding box center [411, 284] width 11 height 4
click at [391, 418] on button "Mover para finalizado" at bounding box center [362, 412] width 243 height 35
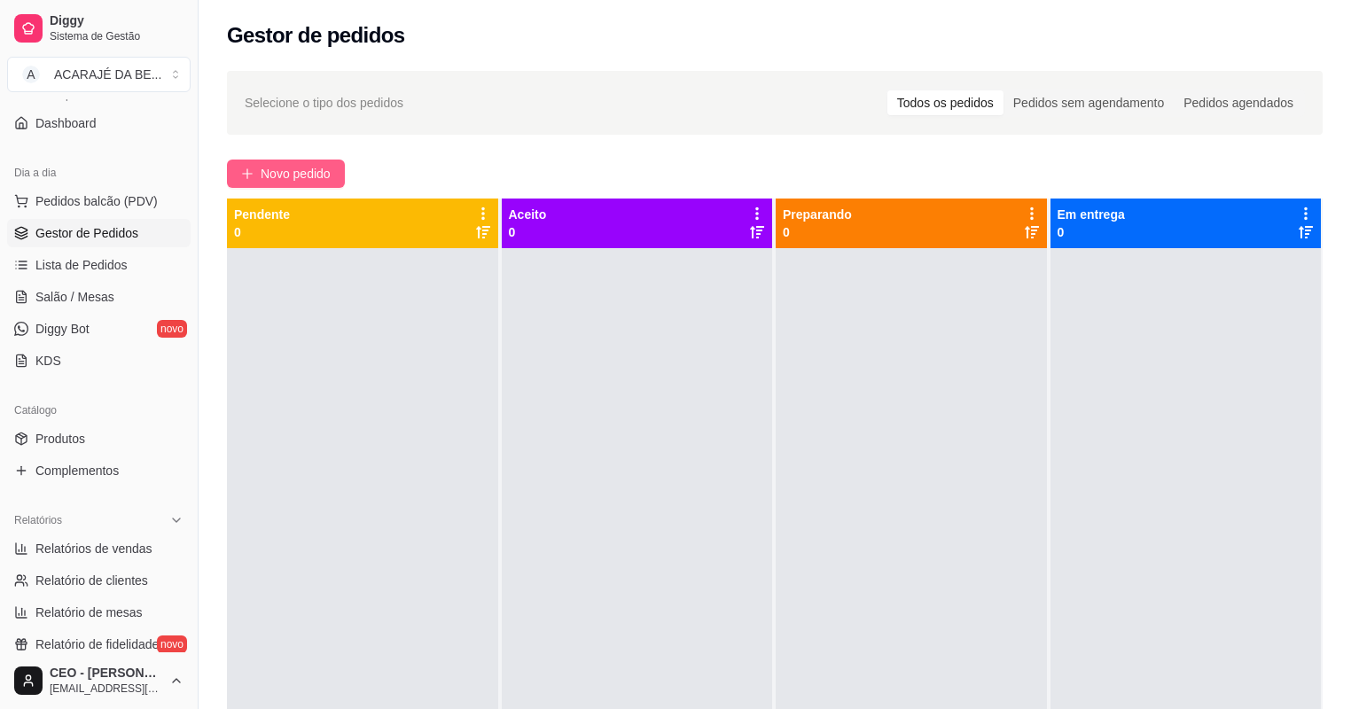
click at [291, 171] on span "Novo pedido" at bounding box center [296, 173] width 70 height 19
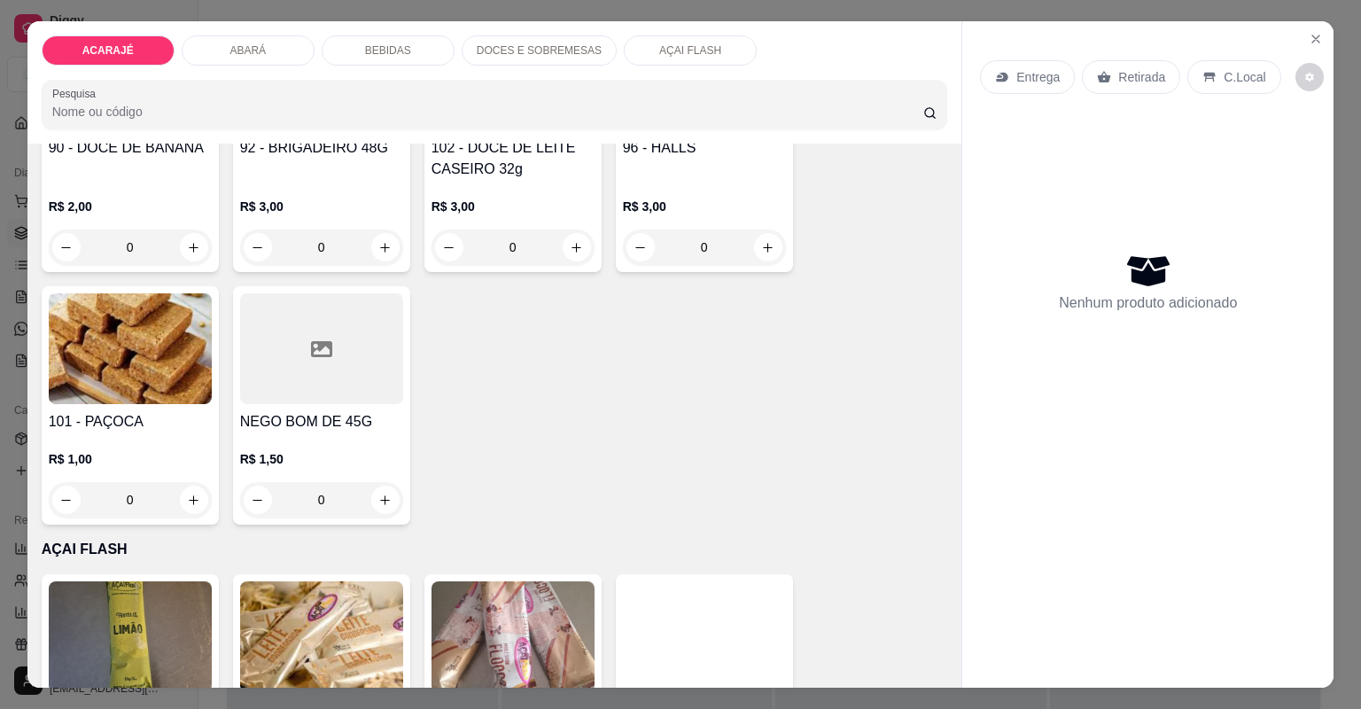
scroll to position [3332, 0]
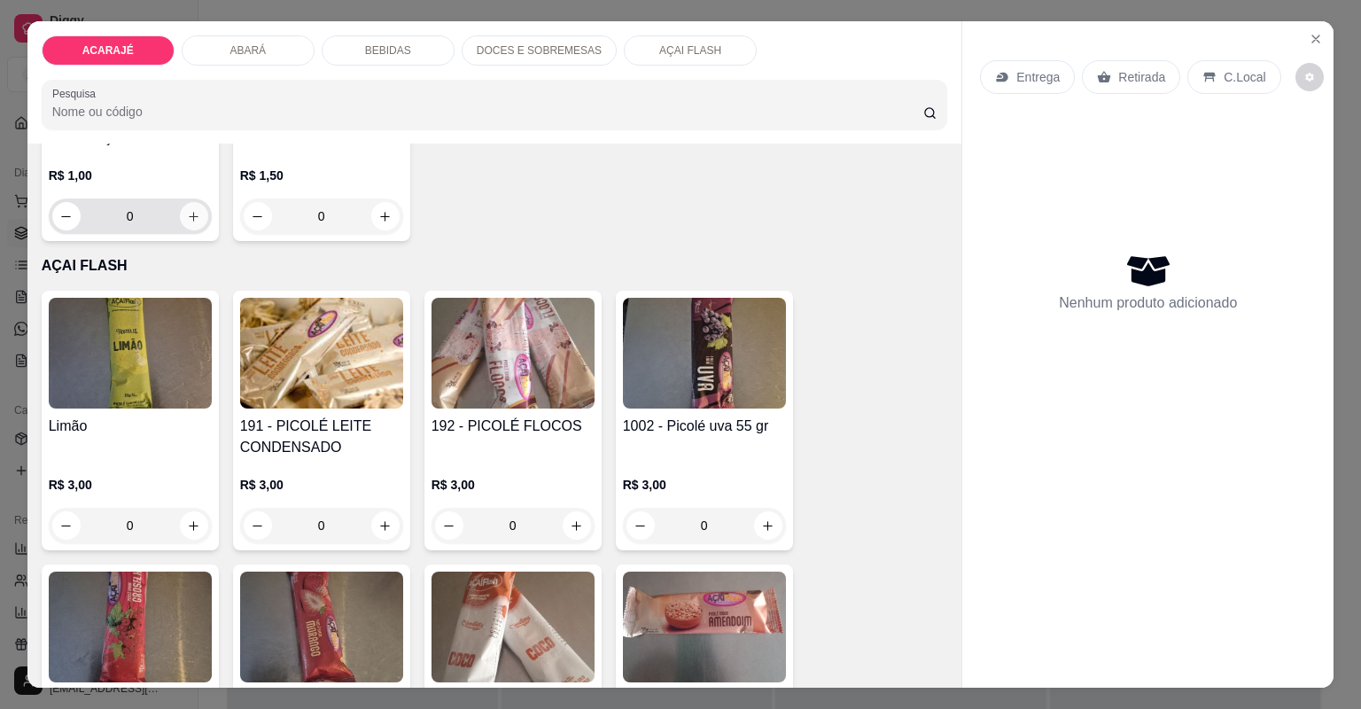
click at [187, 218] on icon "increase-product-quantity" at bounding box center [193, 216] width 13 height 13
type input "1"
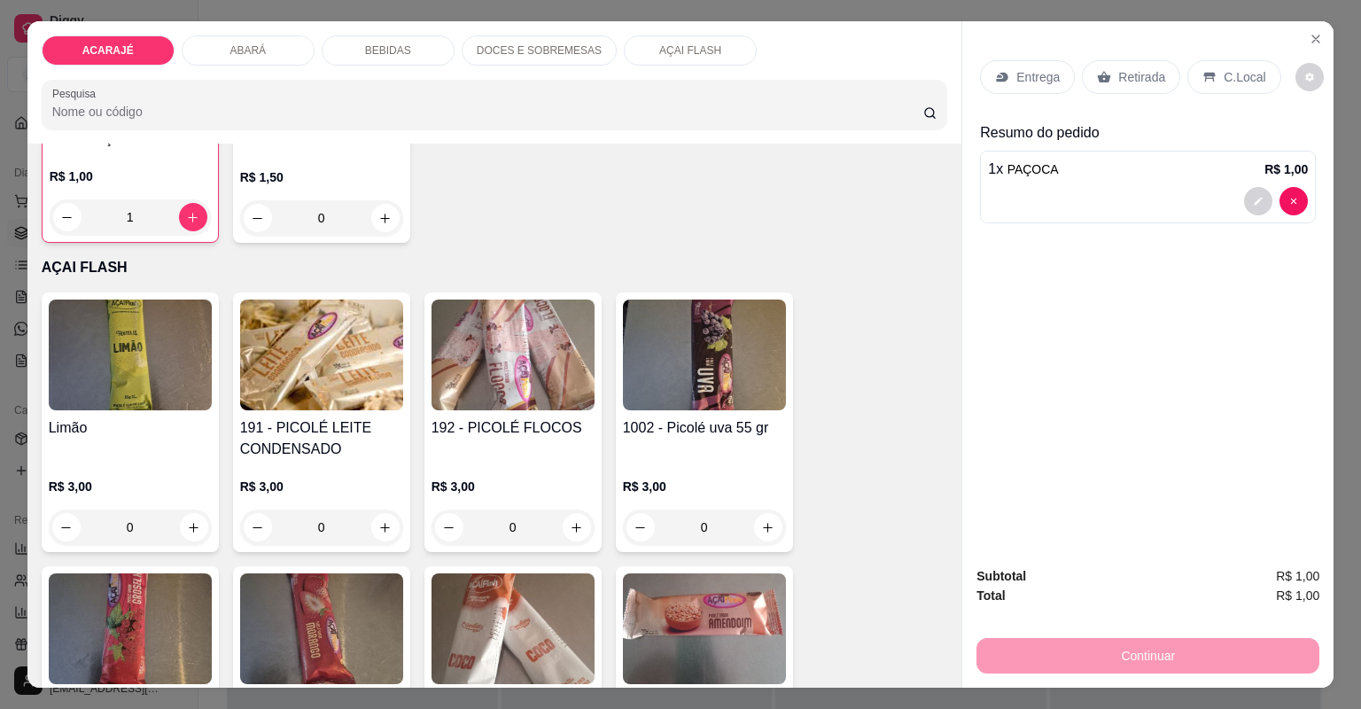
click at [1099, 78] on icon at bounding box center [1104, 77] width 13 height 12
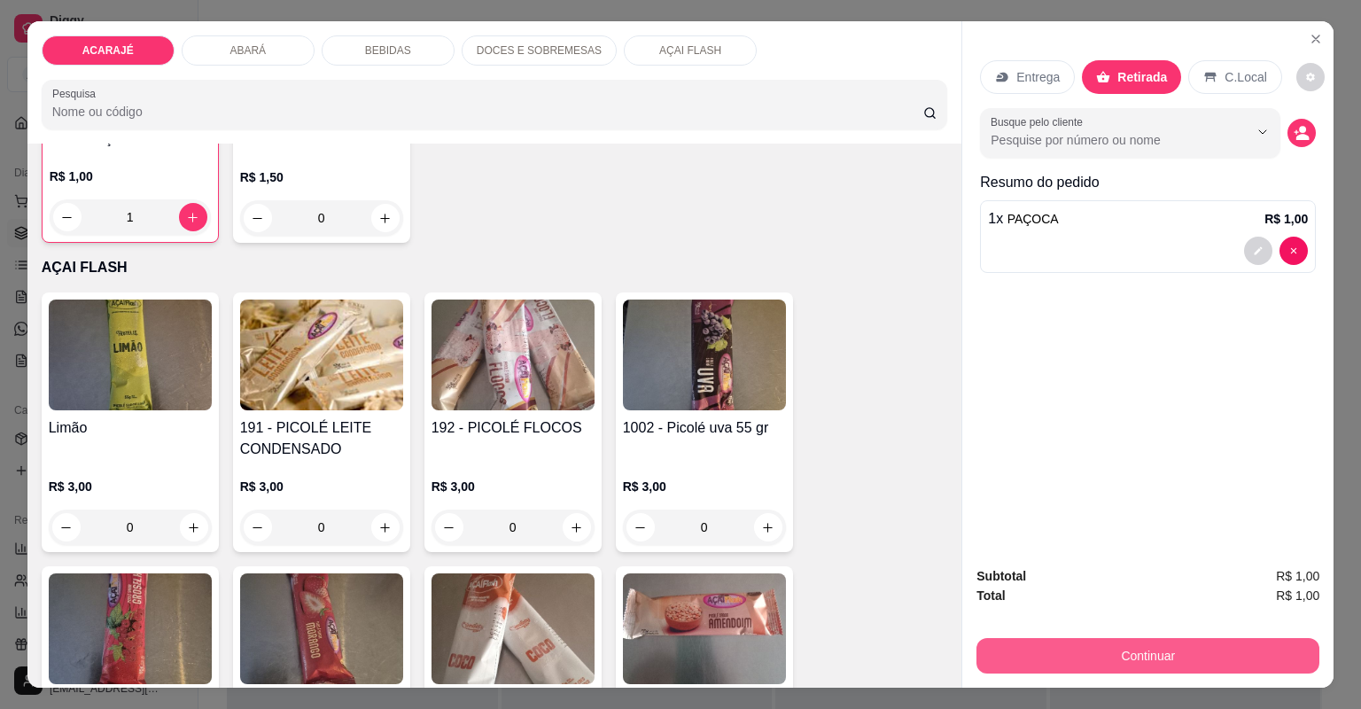
click at [1128, 643] on button "Continuar" at bounding box center [1148, 655] width 343 height 35
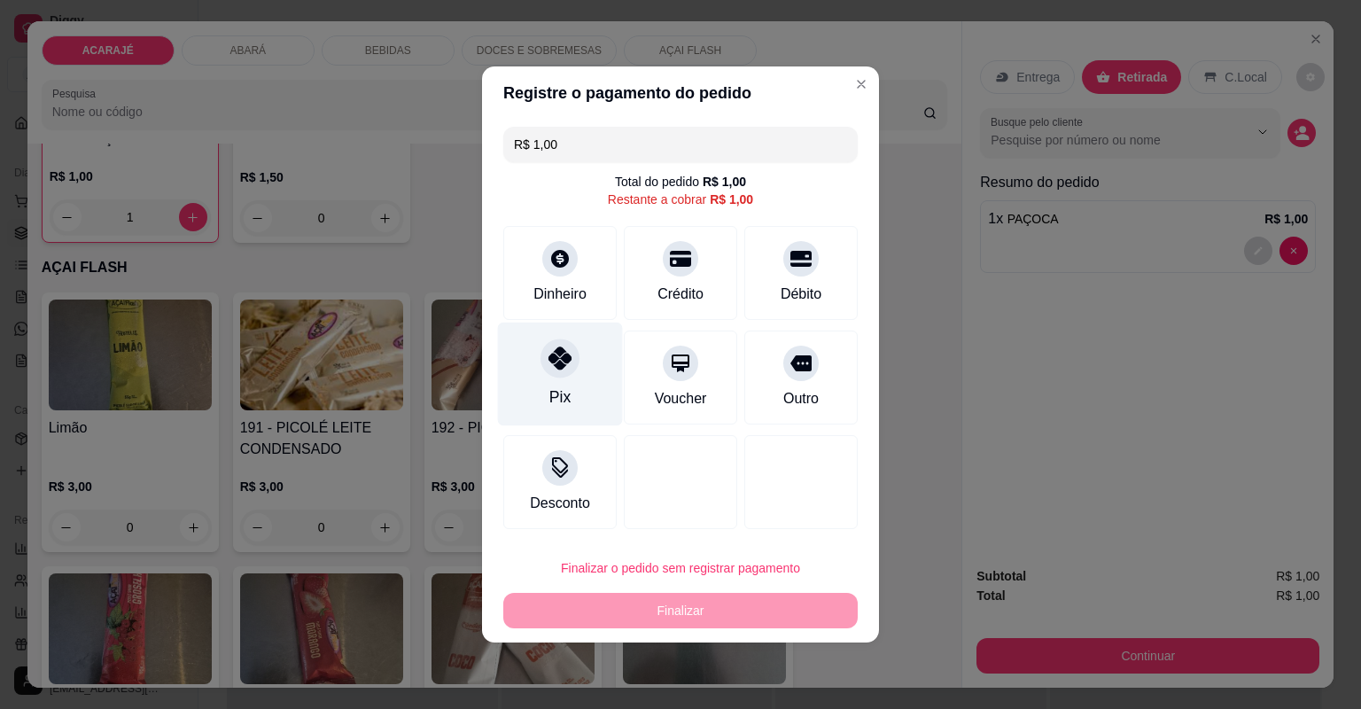
click at [571, 386] on div "Pix" at bounding box center [560, 375] width 125 height 104
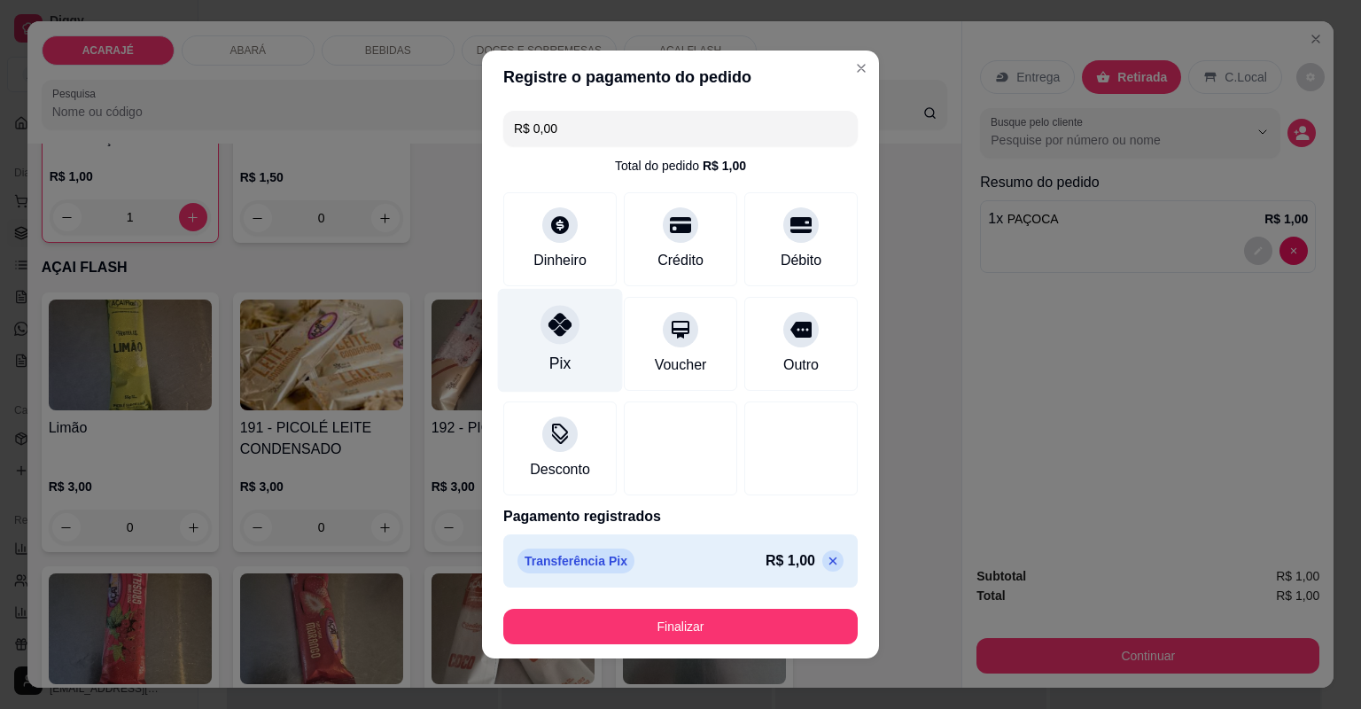
type input "R$ 0,00"
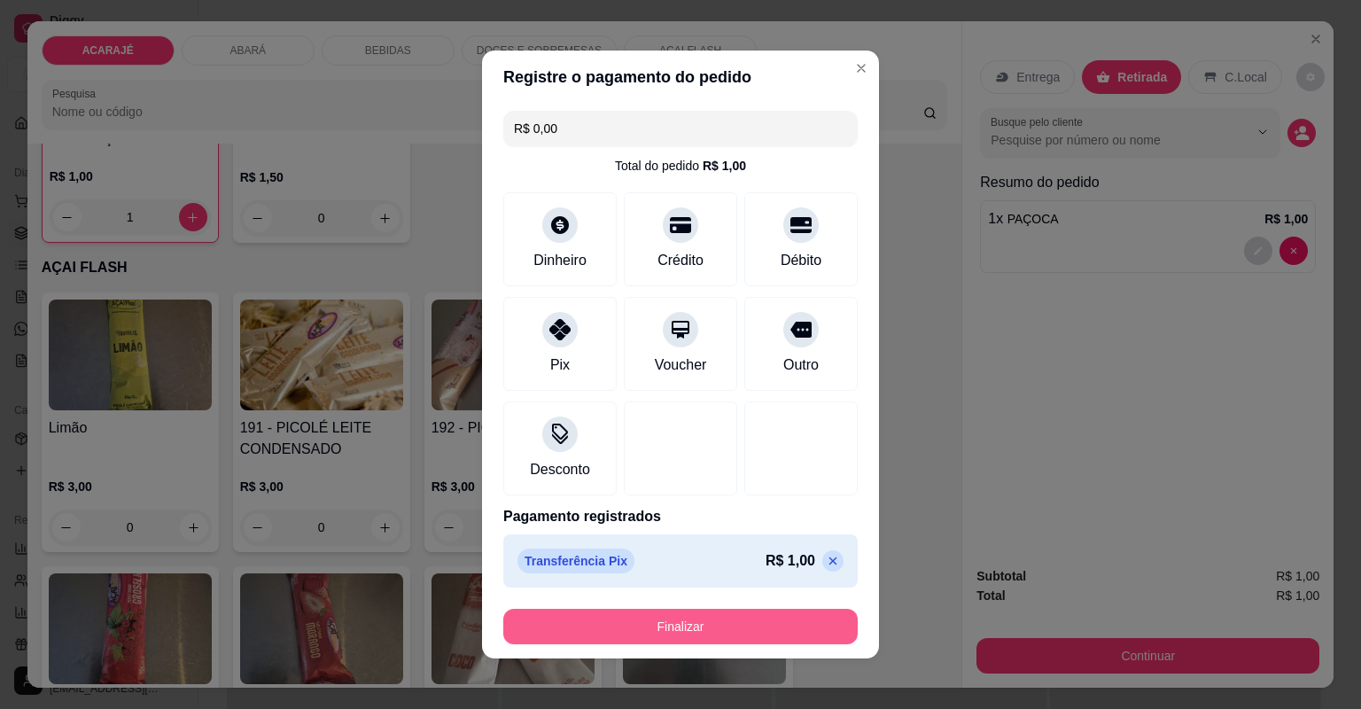
click at [635, 622] on button "Finalizar" at bounding box center [680, 626] width 354 height 35
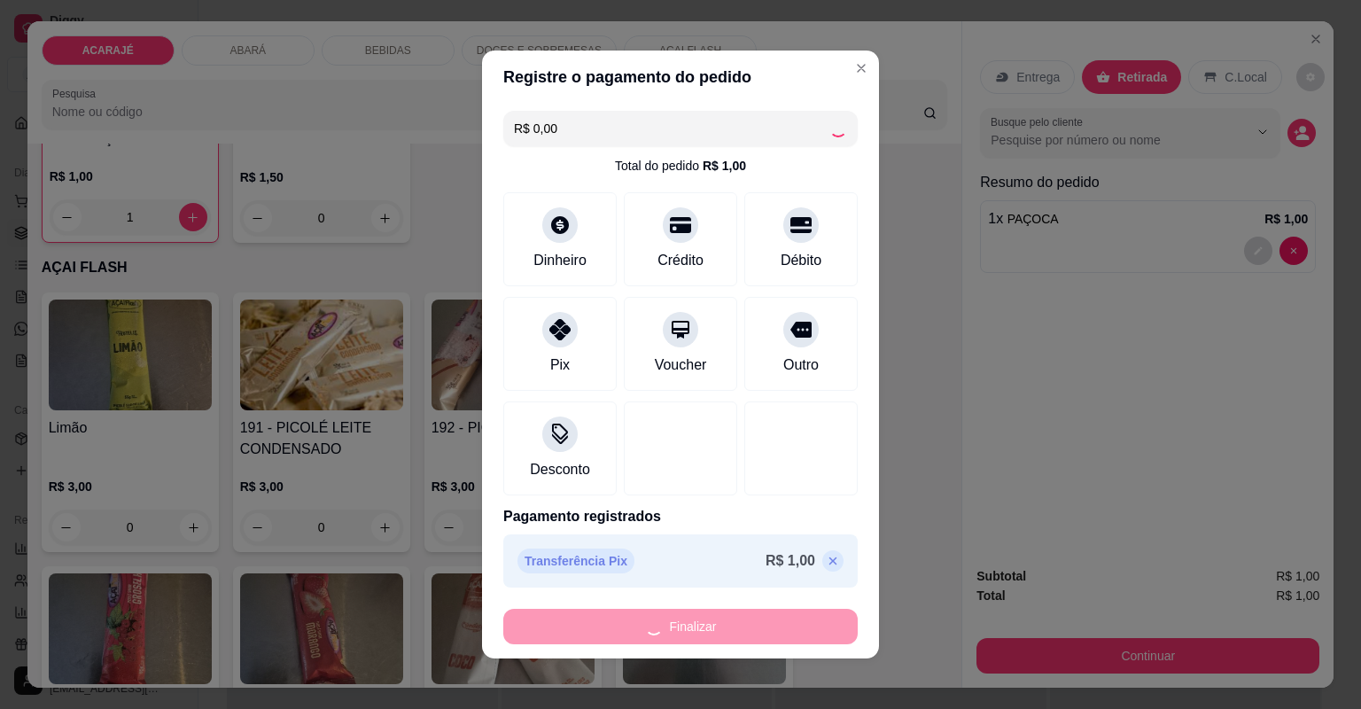
type input "0"
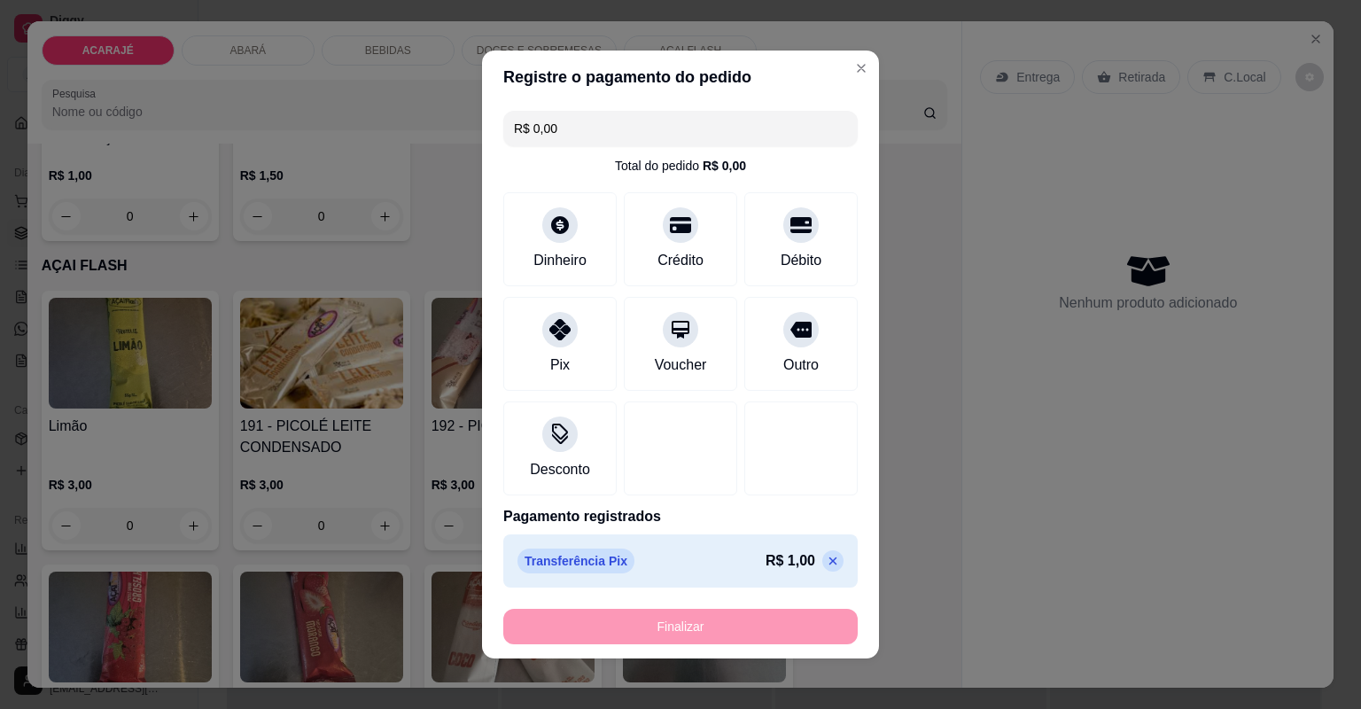
type input "-R$ 1,00"
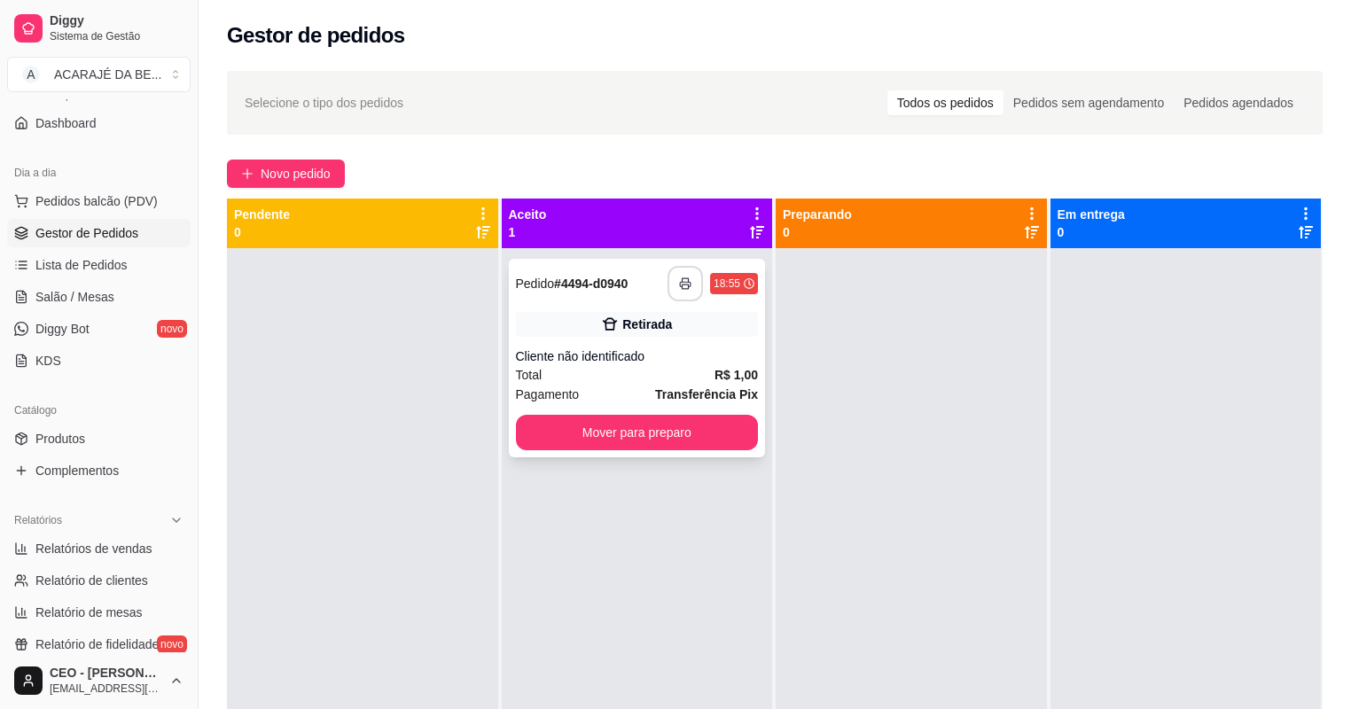
click at [679, 280] on icon "button" at bounding box center [685, 283] width 12 height 12
click at [597, 421] on button "Mover para preparo" at bounding box center [637, 432] width 243 height 35
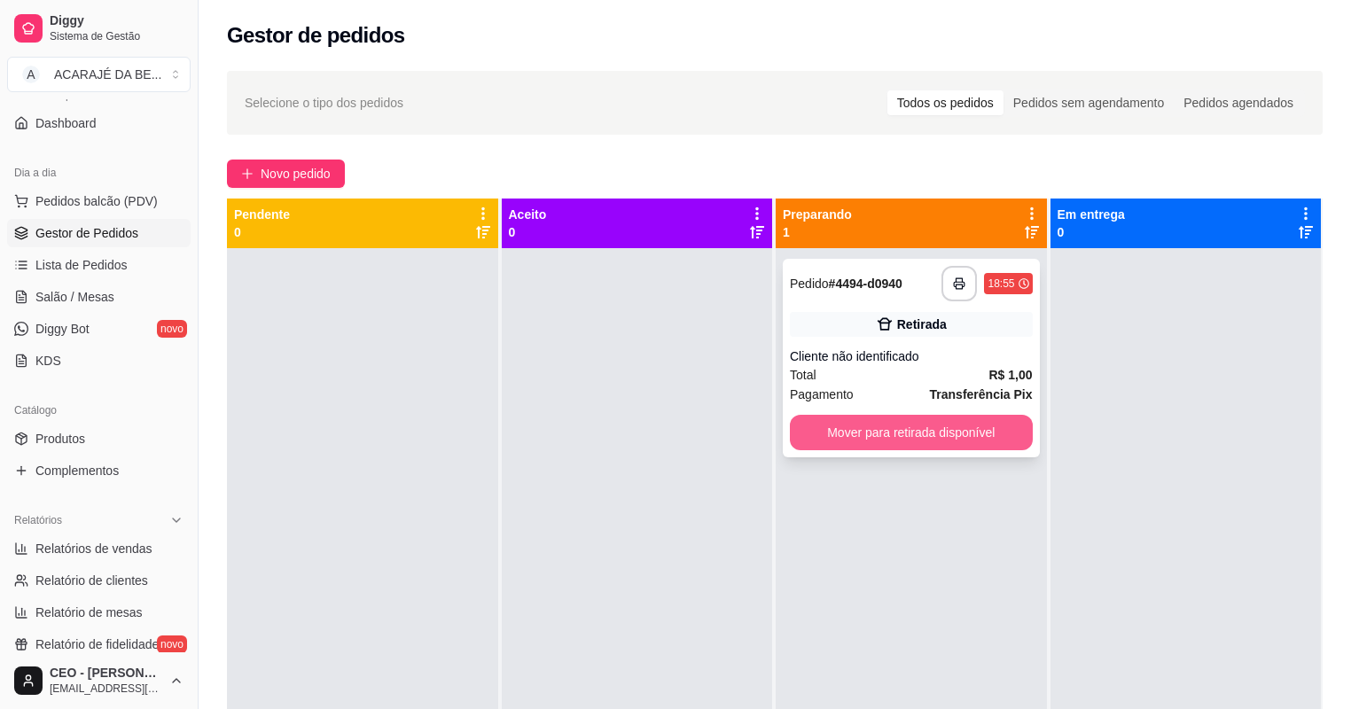
click at [834, 429] on button "Mover para retirada disponível" at bounding box center [911, 432] width 243 height 35
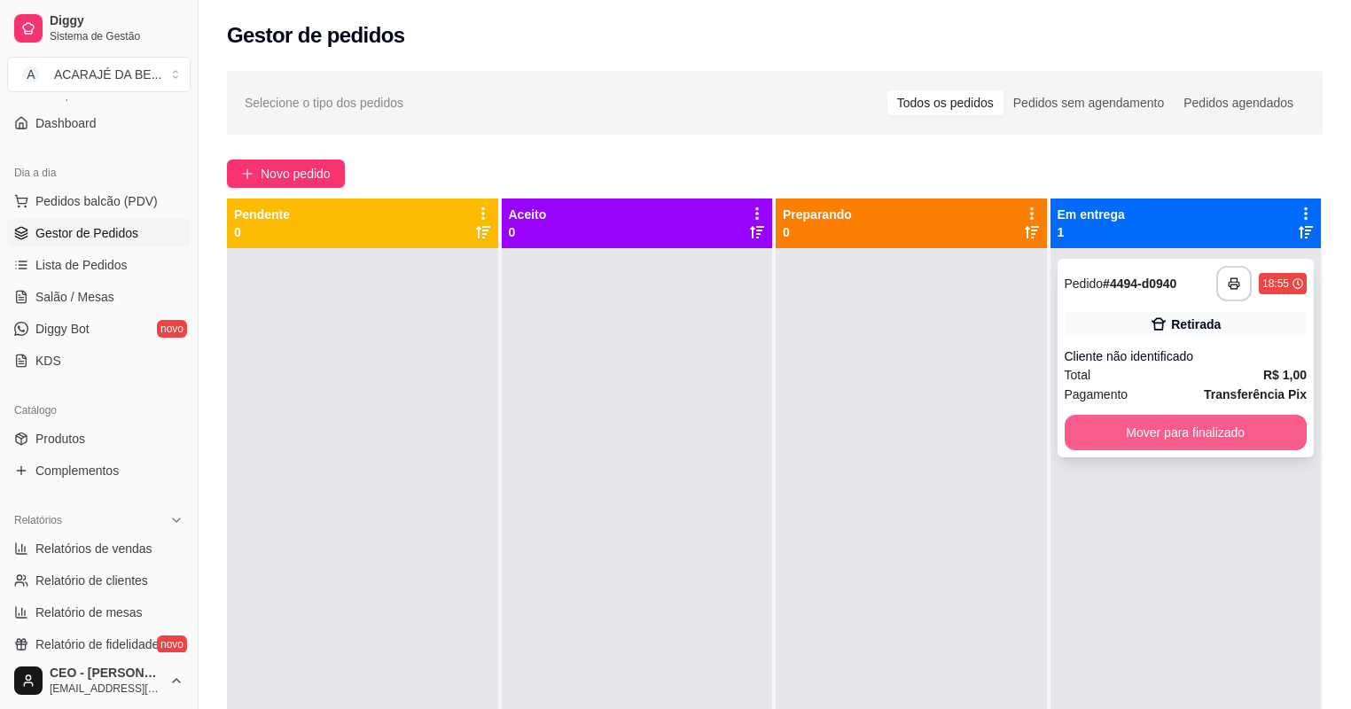
click at [1079, 418] on button "Mover para finalizado" at bounding box center [1185, 432] width 243 height 35
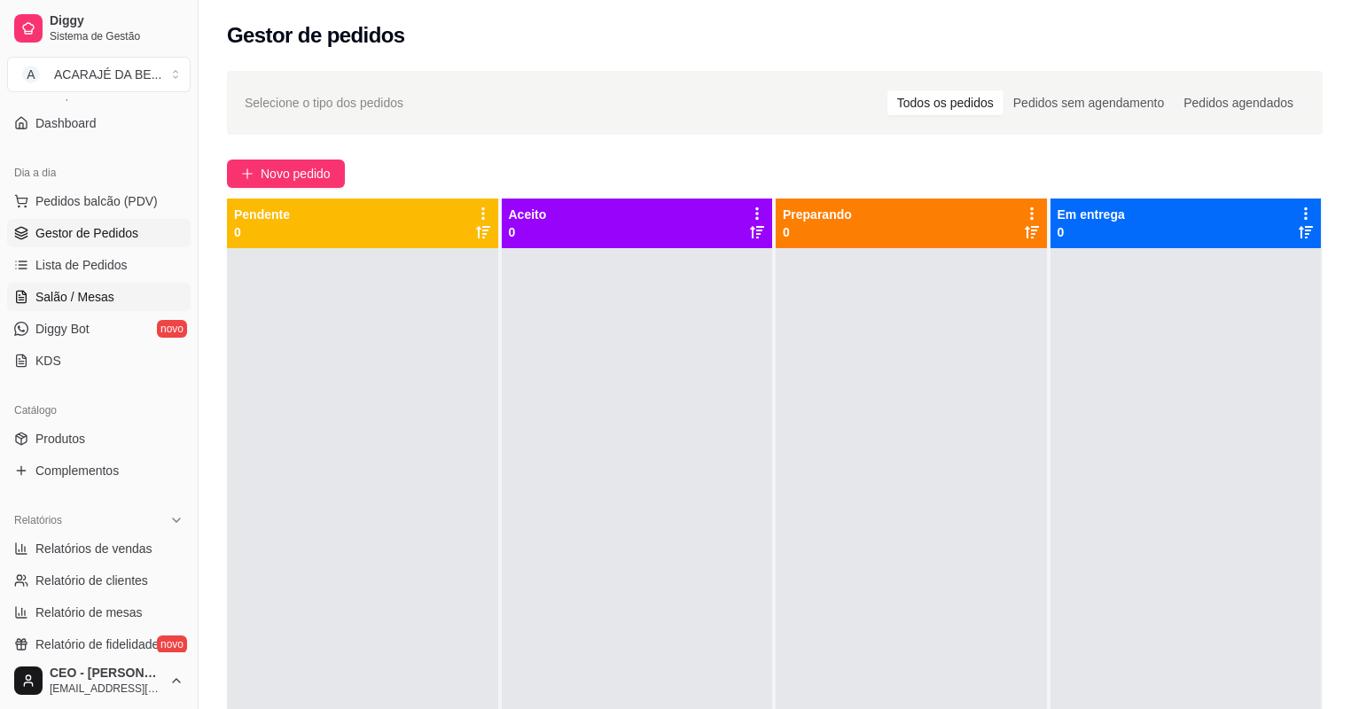
click at [64, 288] on span "Salão / Mesas" at bounding box center [74, 297] width 79 height 18
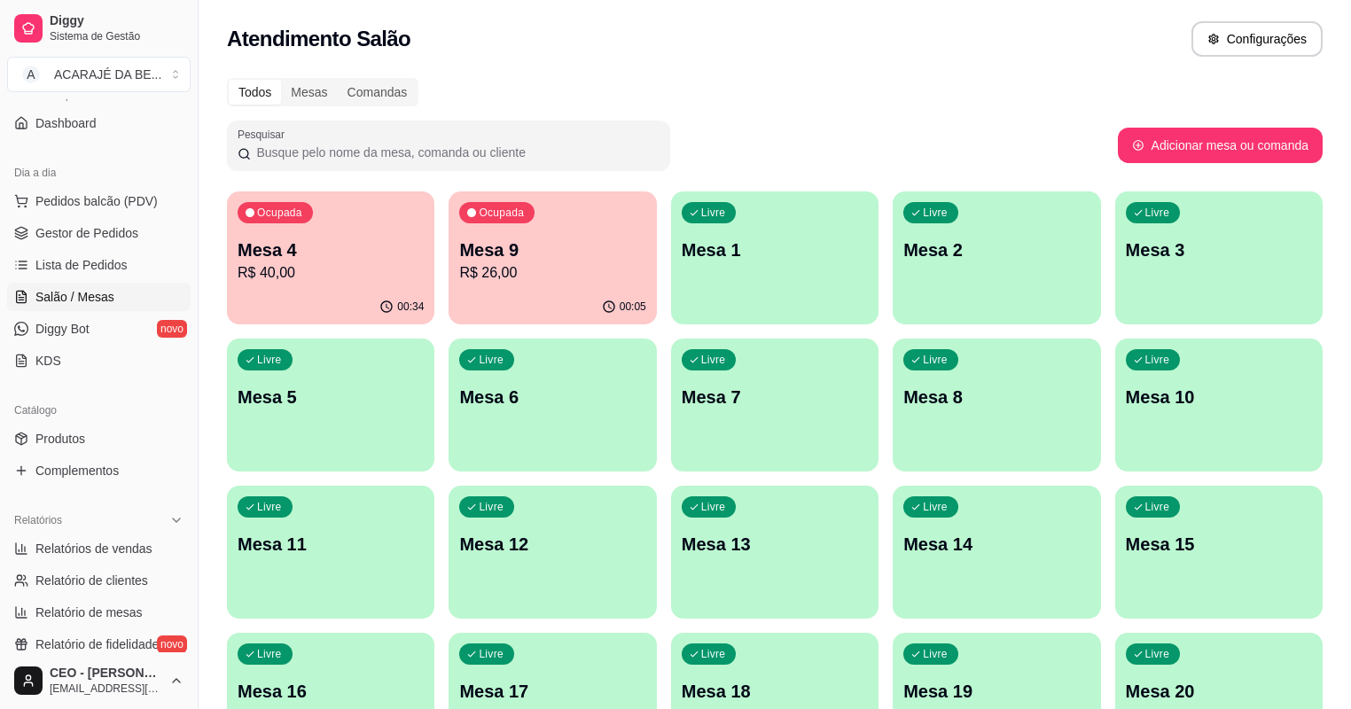
click at [342, 287] on div "Ocupada Mesa 4 R$ 40,00" at bounding box center [330, 240] width 207 height 98
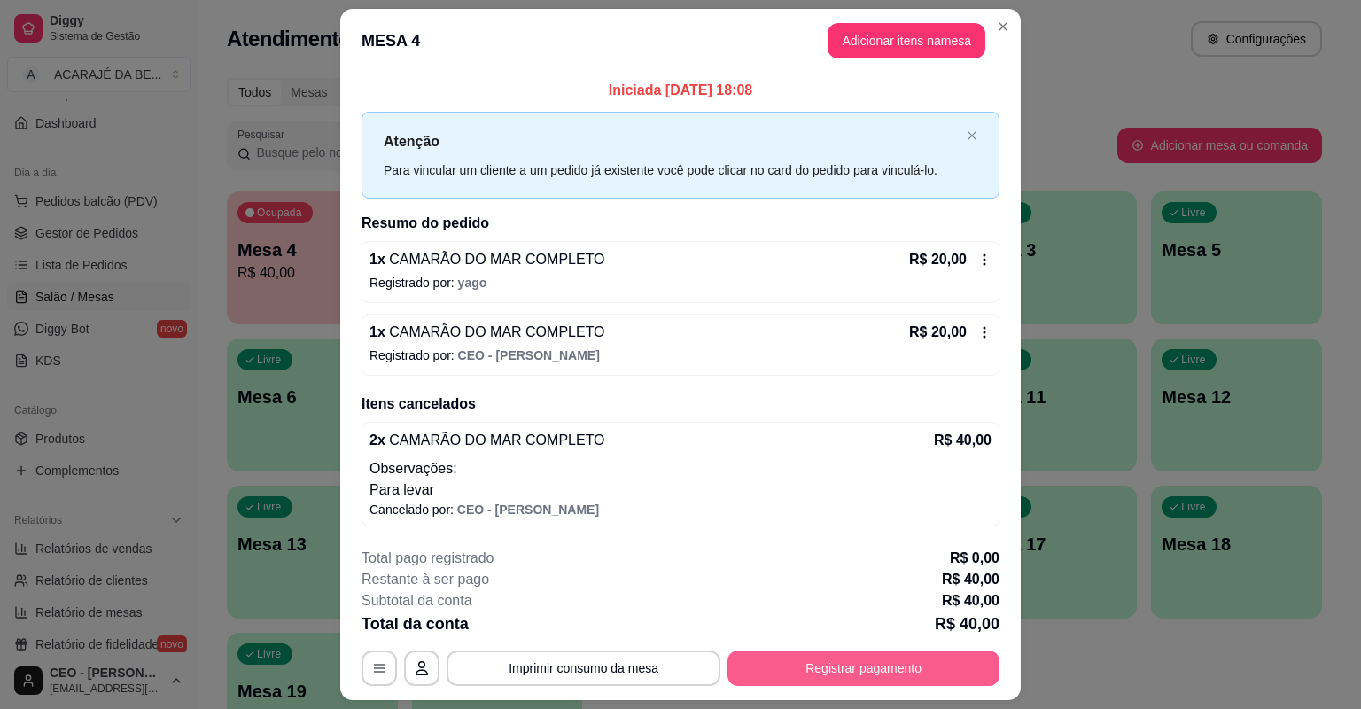
click at [843, 666] on button "Registrar pagamento" at bounding box center [864, 667] width 272 height 35
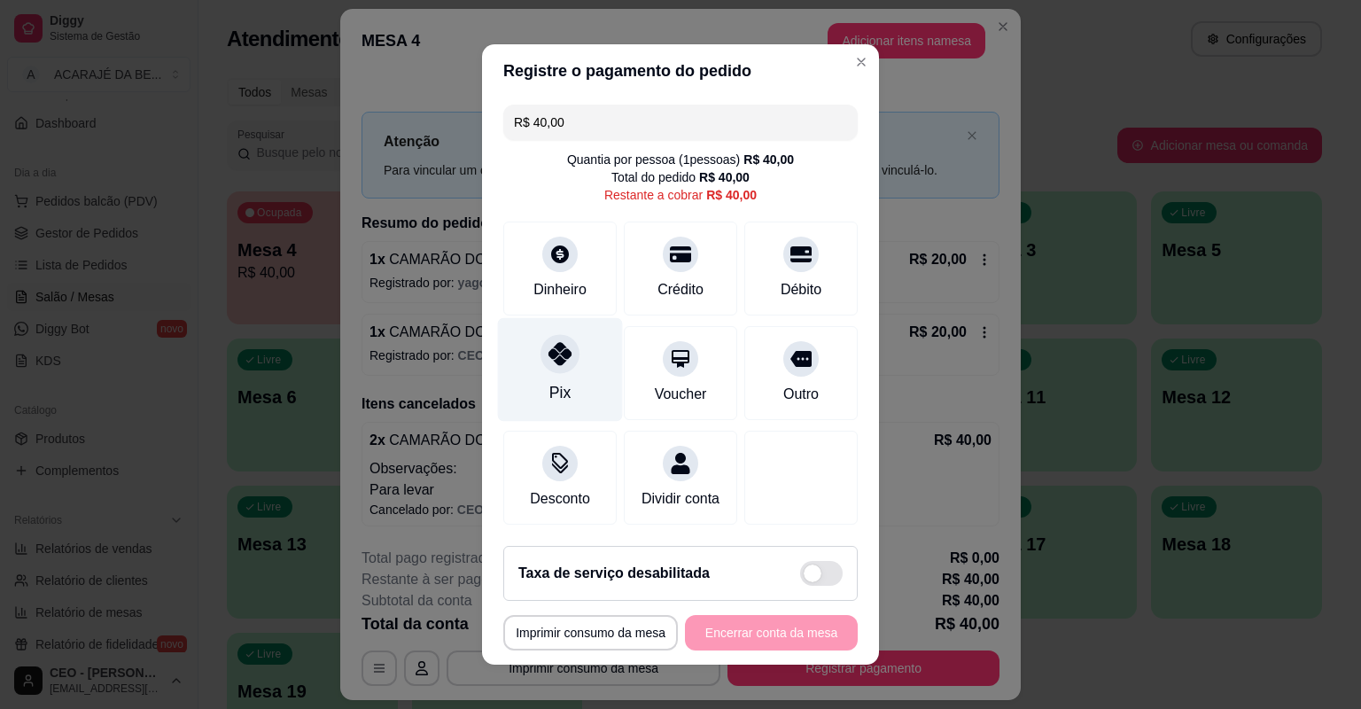
click at [551, 362] on icon at bounding box center [560, 353] width 23 height 23
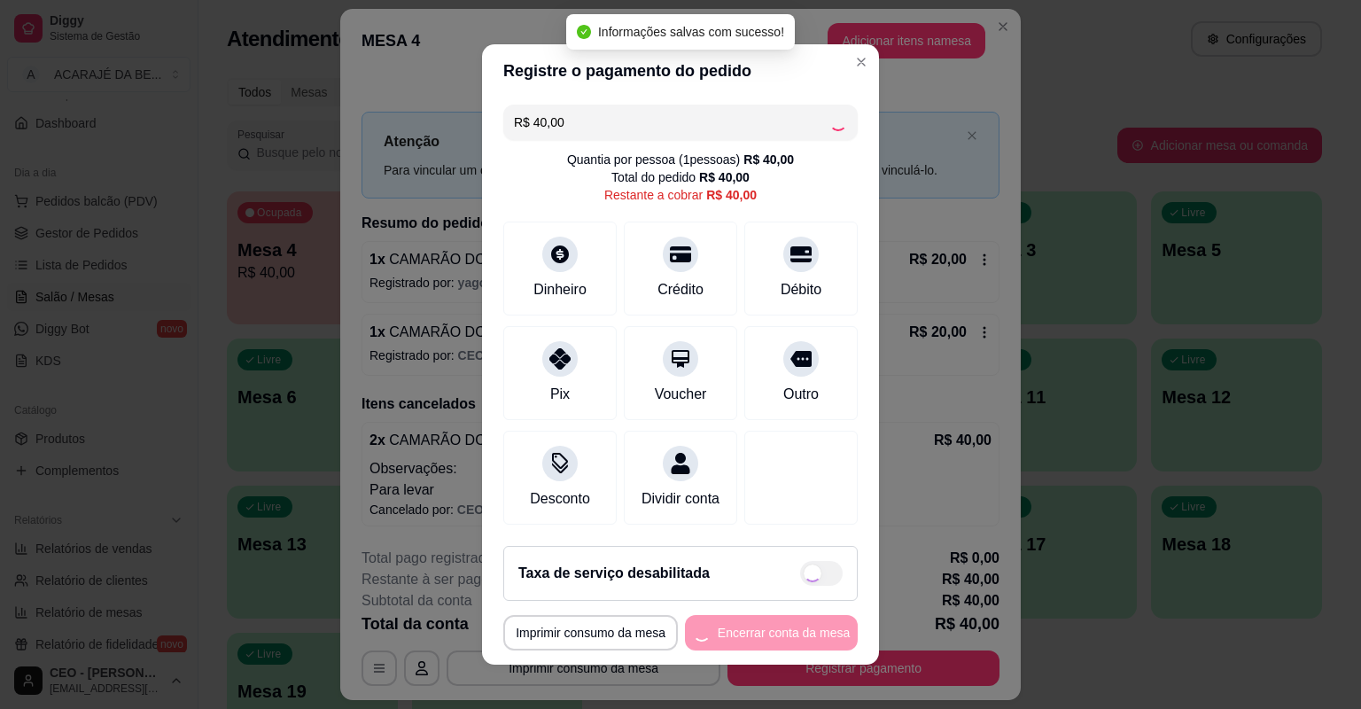
type input "R$ 0,00"
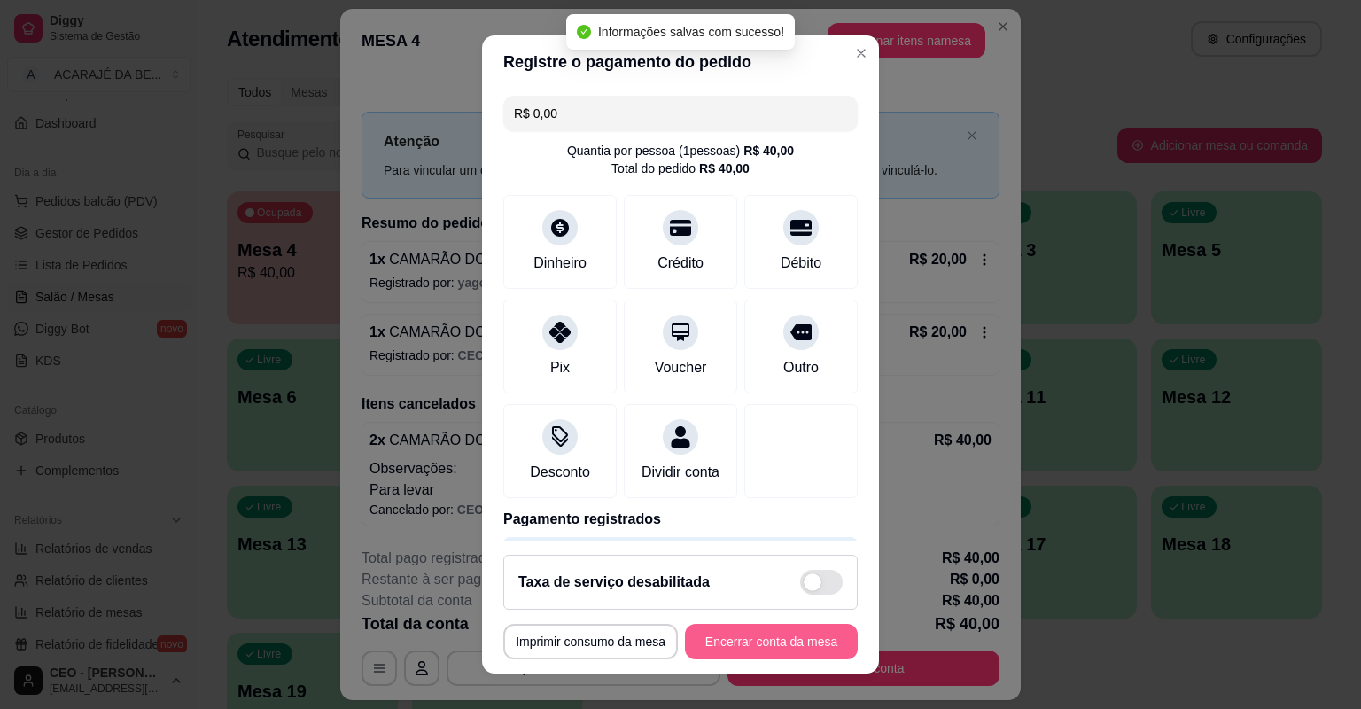
click at [719, 643] on button "Encerrar conta da mesa" at bounding box center [771, 641] width 173 height 35
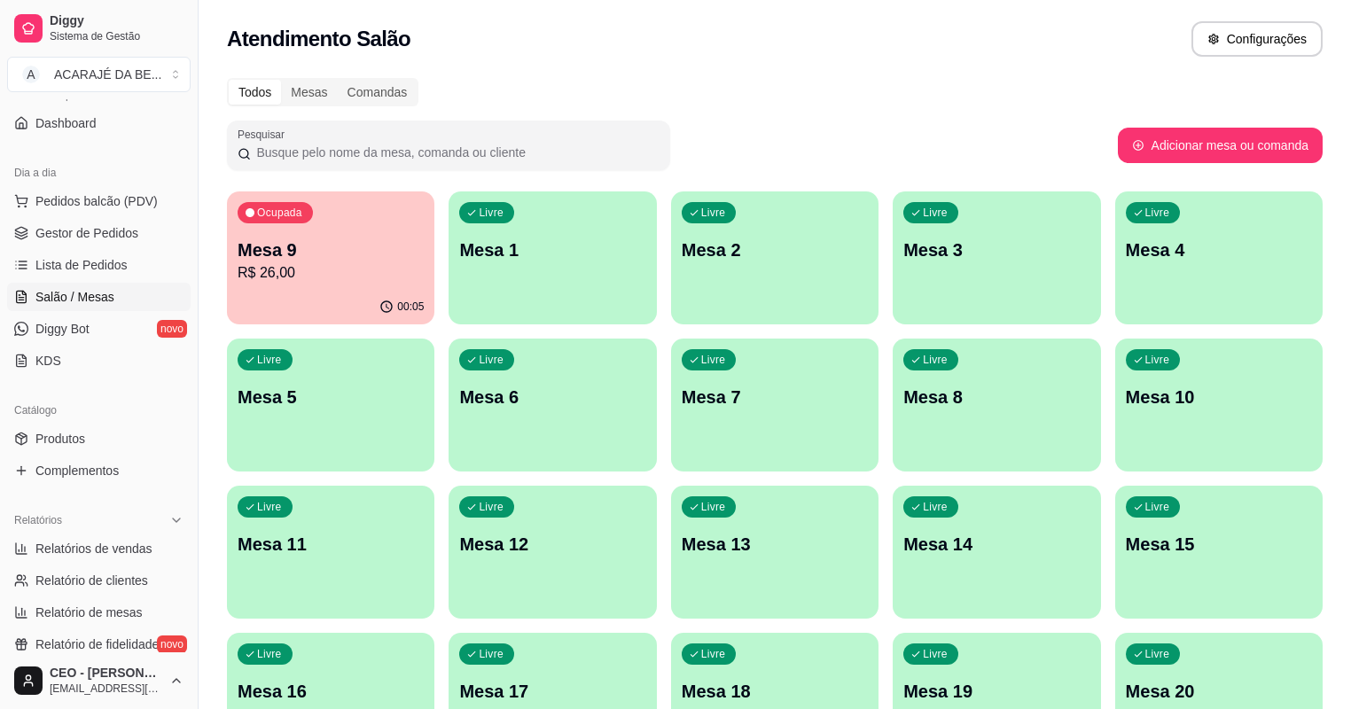
click at [284, 241] on div "Ocupada Mesa 9 R$ 26,00" at bounding box center [330, 240] width 207 height 98
click at [285, 246] on p "Mesa 9" at bounding box center [331, 250] width 186 height 25
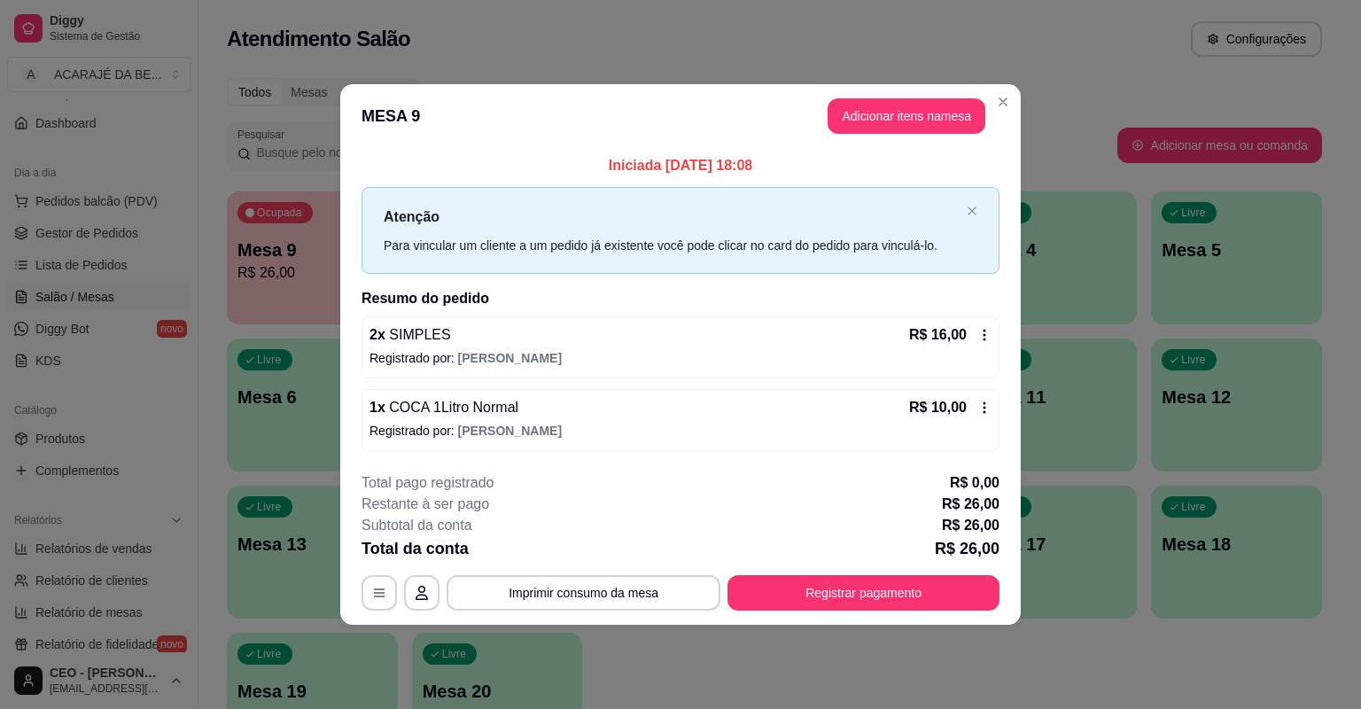
click at [983, 405] on icon at bounding box center [984, 408] width 14 height 14
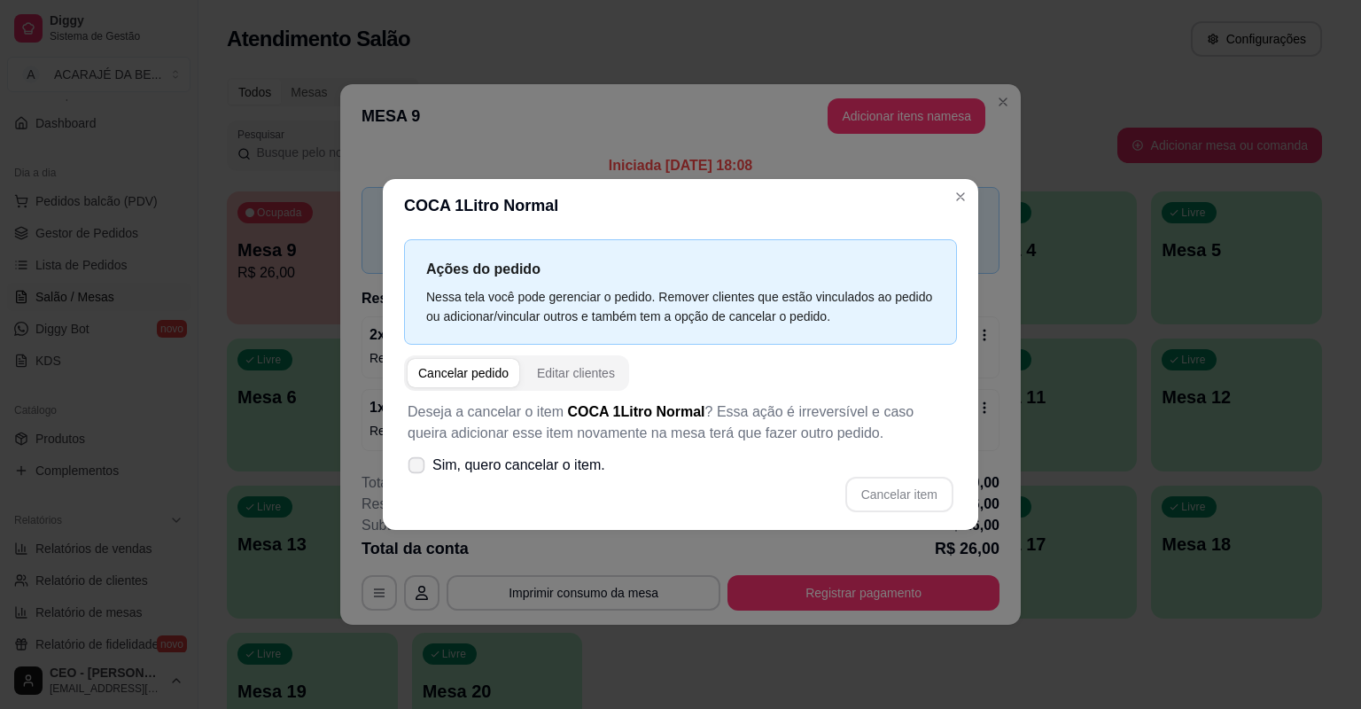
click at [415, 459] on span at bounding box center [417, 465] width 17 height 17
click at [415, 469] on input "Sim, quero cancelar o item." at bounding box center [413, 475] width 12 height 12
checkbox input "true"
click at [900, 493] on button "Cancelar item" at bounding box center [899, 494] width 108 height 35
click at [900, 493] on div "Cancelar item" at bounding box center [681, 494] width 546 height 35
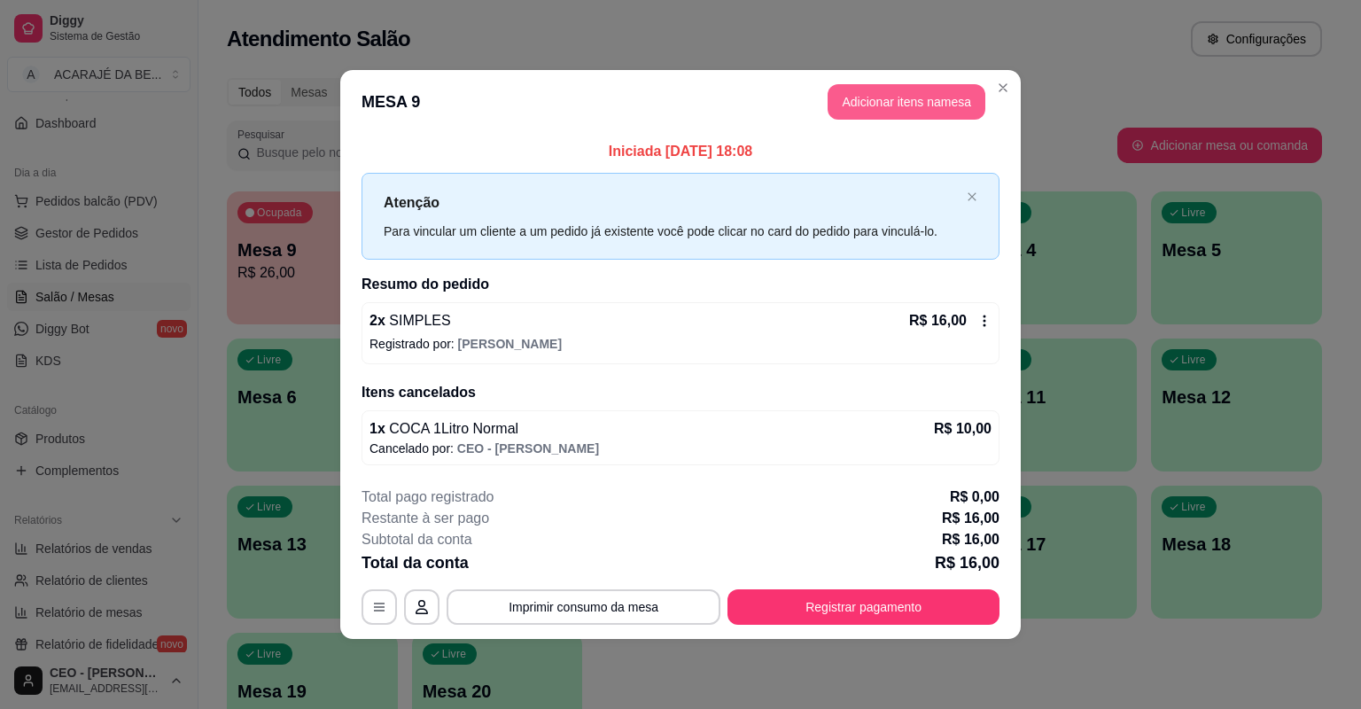
click at [872, 106] on button "Adicionar itens na mesa" at bounding box center [907, 101] width 158 height 35
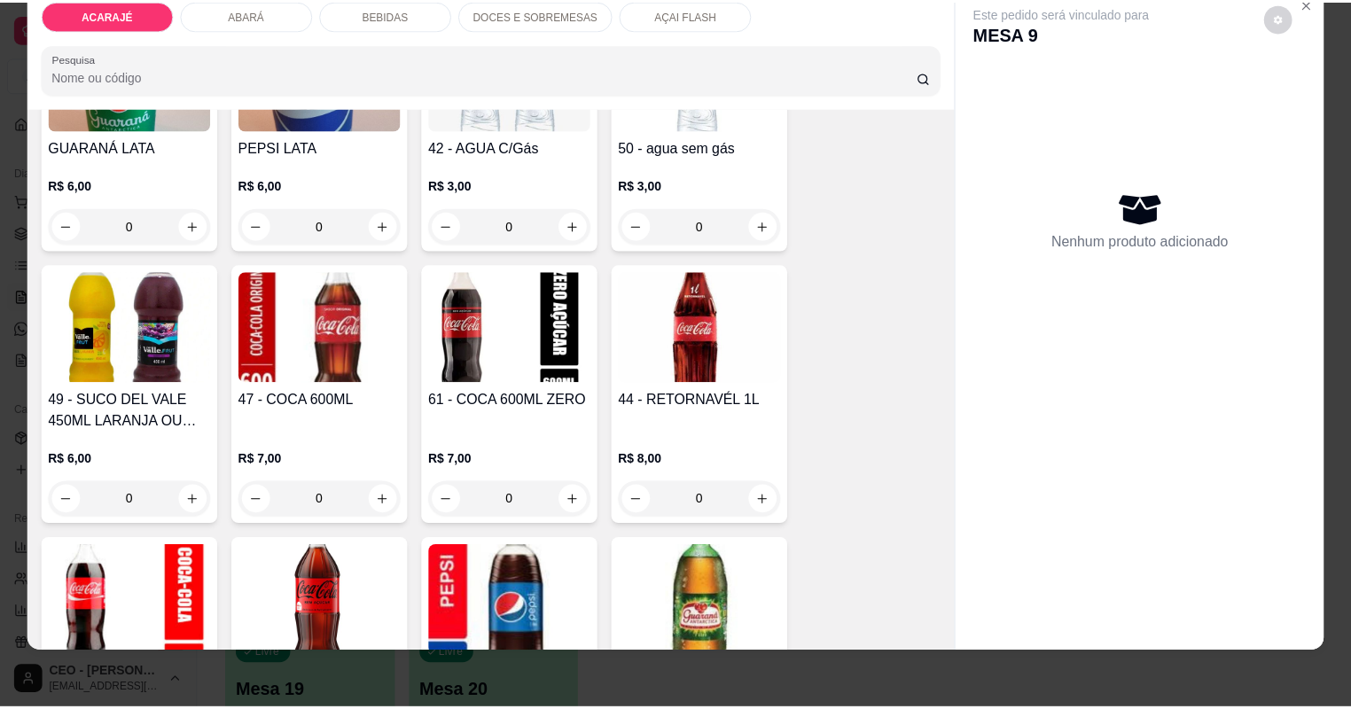
scroll to position [2269, 0]
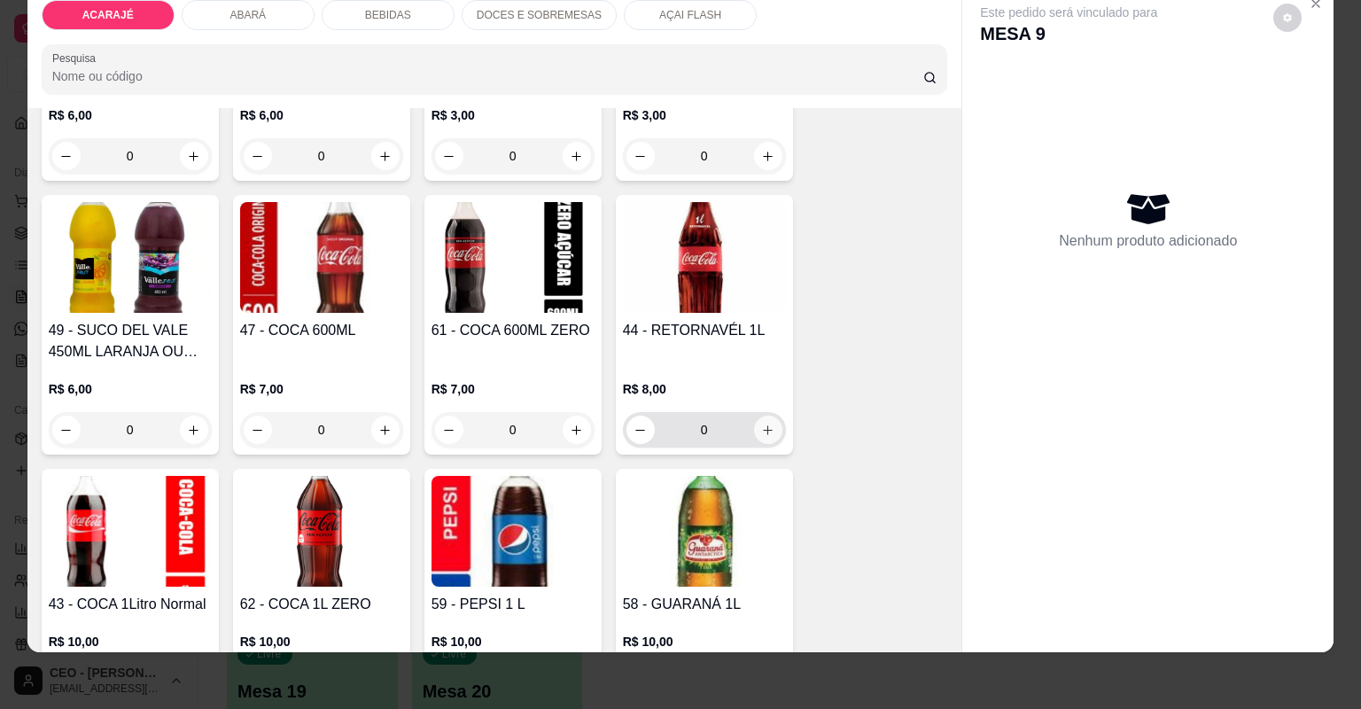
click at [774, 428] on button "increase-product-quantity" at bounding box center [768, 430] width 28 height 28
type input "1"
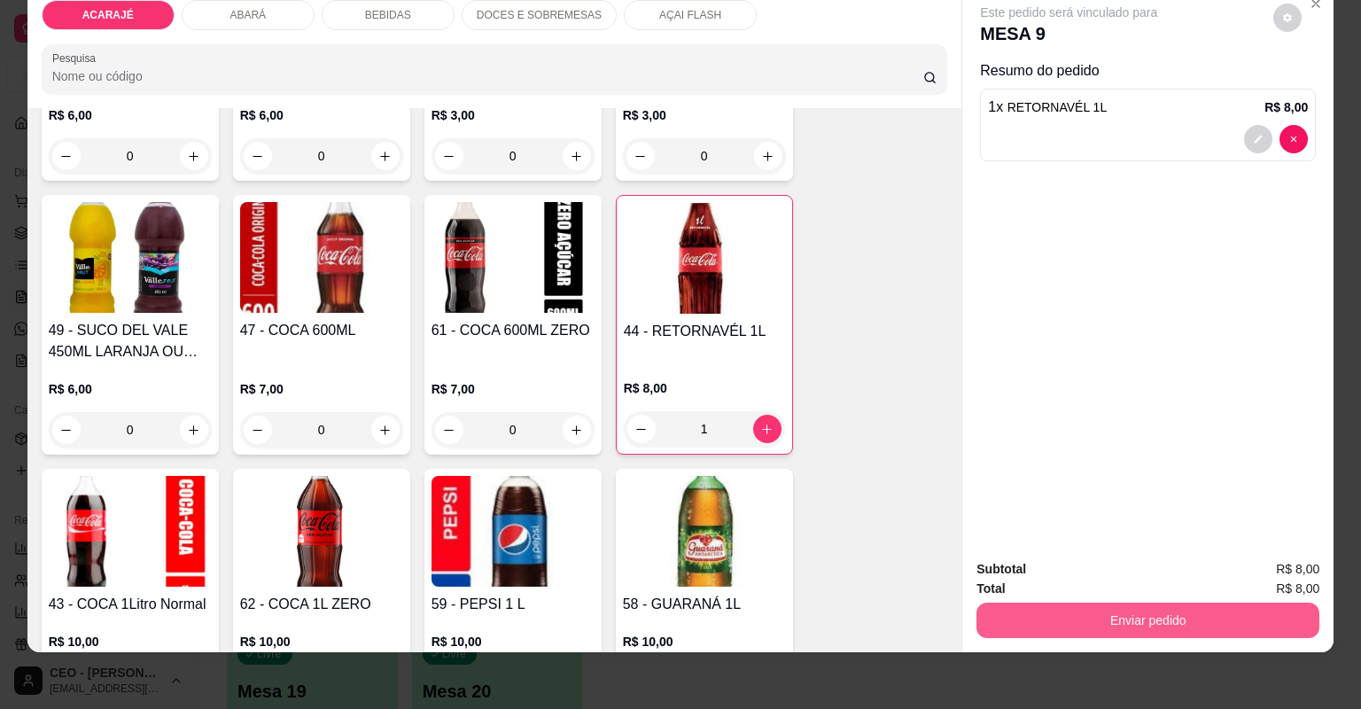
click at [1010, 617] on button "Enviar pedido" at bounding box center [1148, 620] width 343 height 35
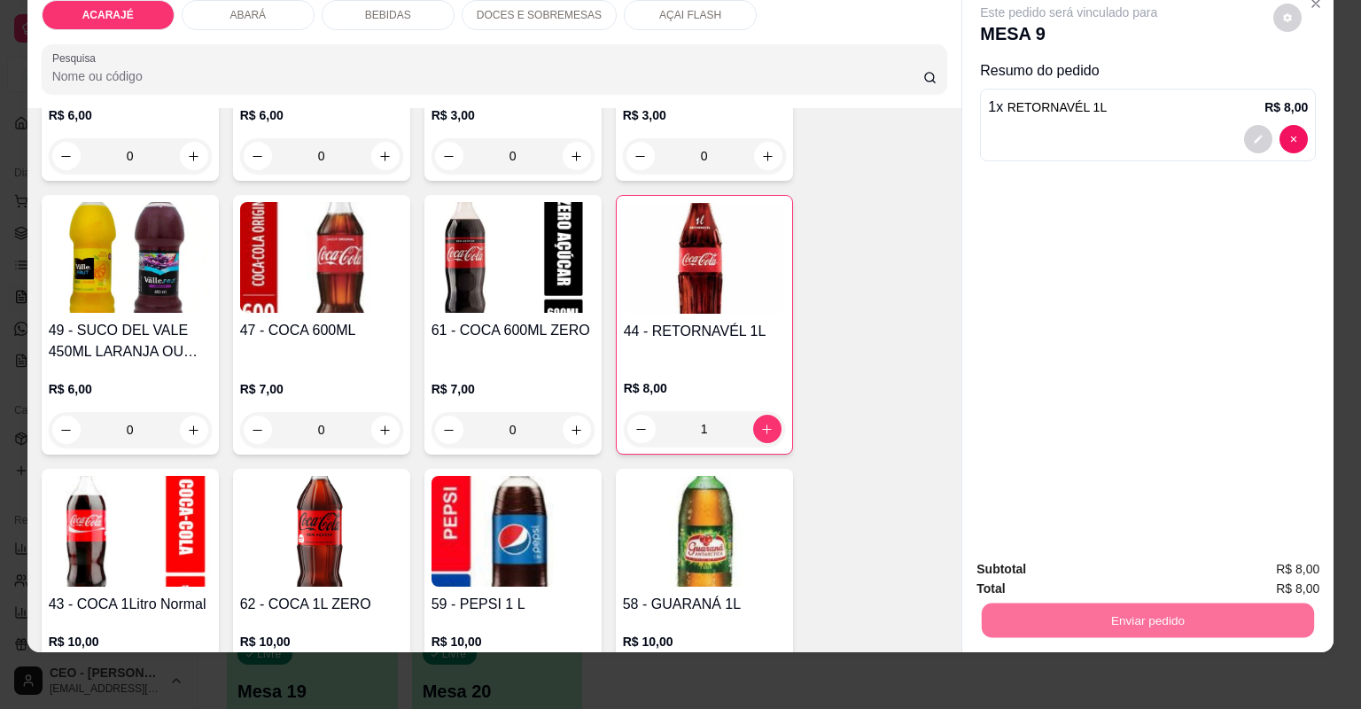
click at [1030, 572] on button "Não registrar e enviar pedido" at bounding box center [1091, 577] width 184 height 34
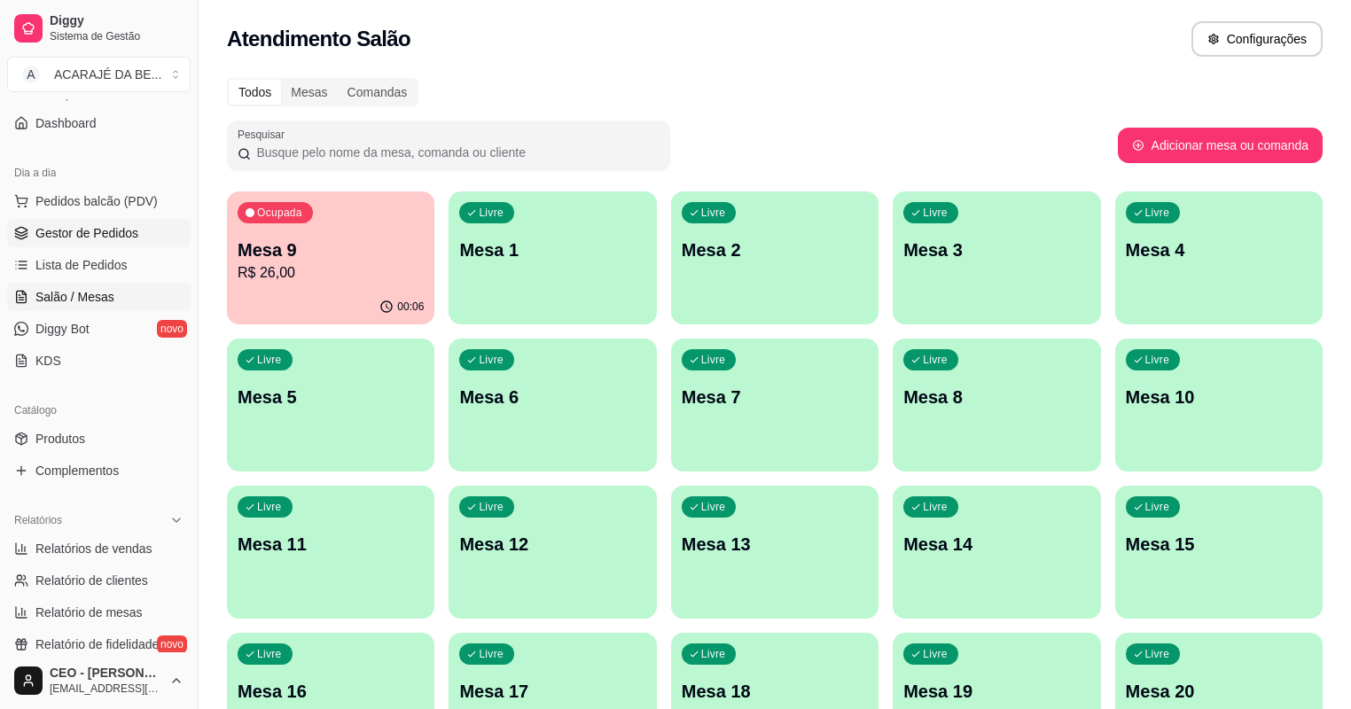
click at [113, 233] on span "Gestor de Pedidos" at bounding box center [86, 233] width 103 height 18
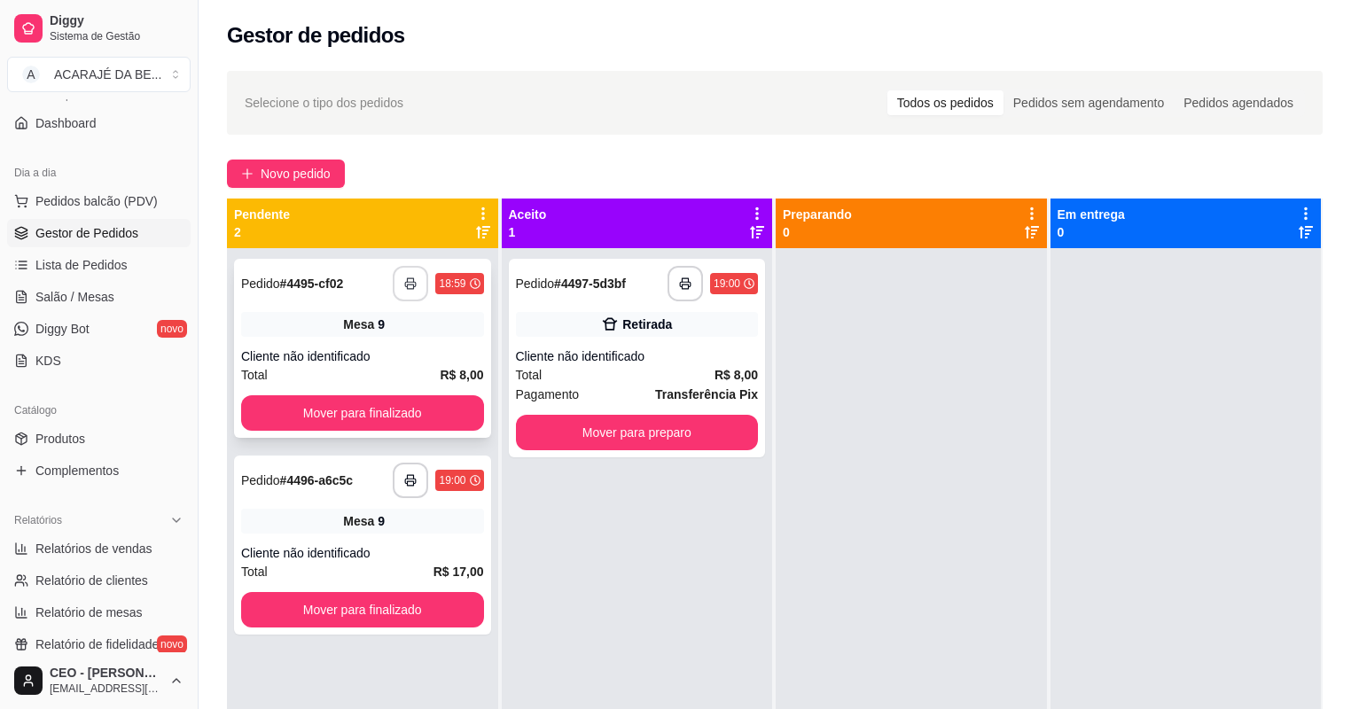
click at [407, 276] on button "button" at bounding box center [410, 283] width 35 height 35
click at [416, 479] on button "button" at bounding box center [410, 480] width 35 height 35
click at [675, 276] on button "button" at bounding box center [684, 283] width 35 height 35
click at [685, 428] on button "Mover para preparo" at bounding box center [637, 432] width 243 height 35
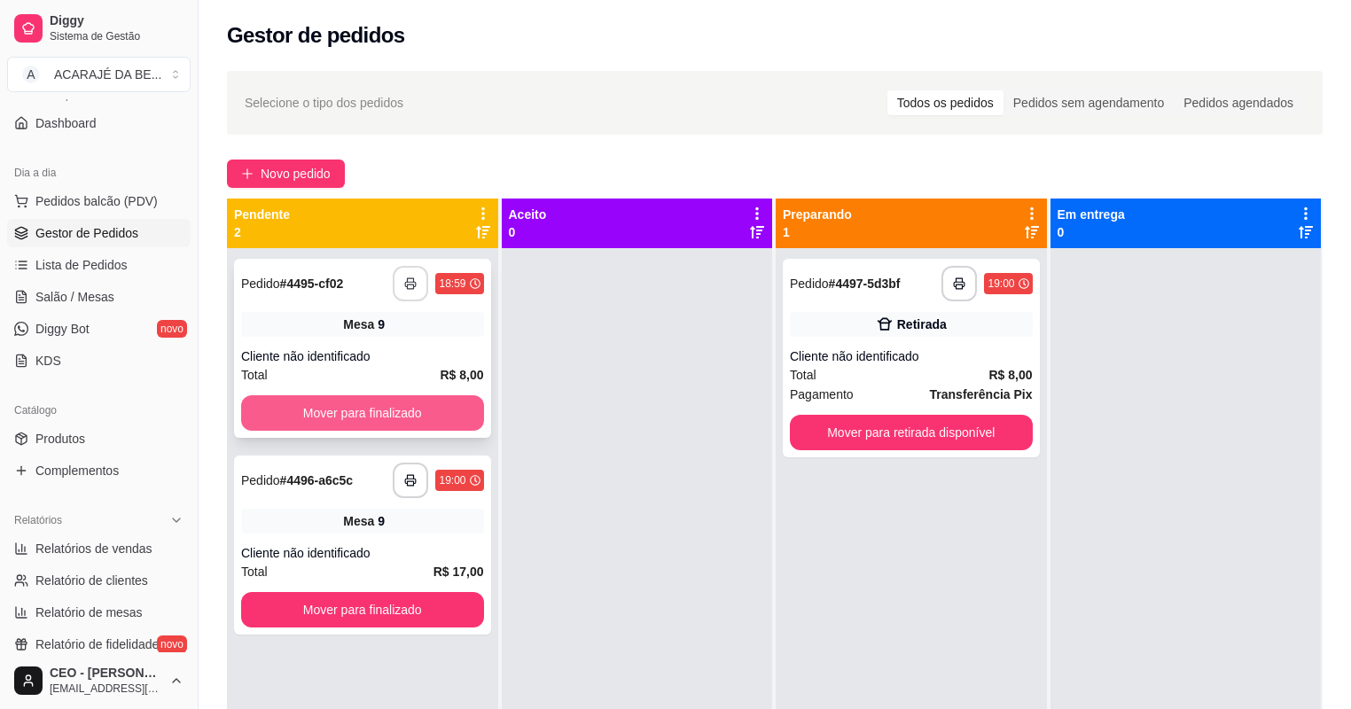
click at [409, 408] on button "Mover para finalizado" at bounding box center [362, 412] width 243 height 35
click at [410, 408] on div "Mover para finalizado" at bounding box center [362, 412] width 243 height 35
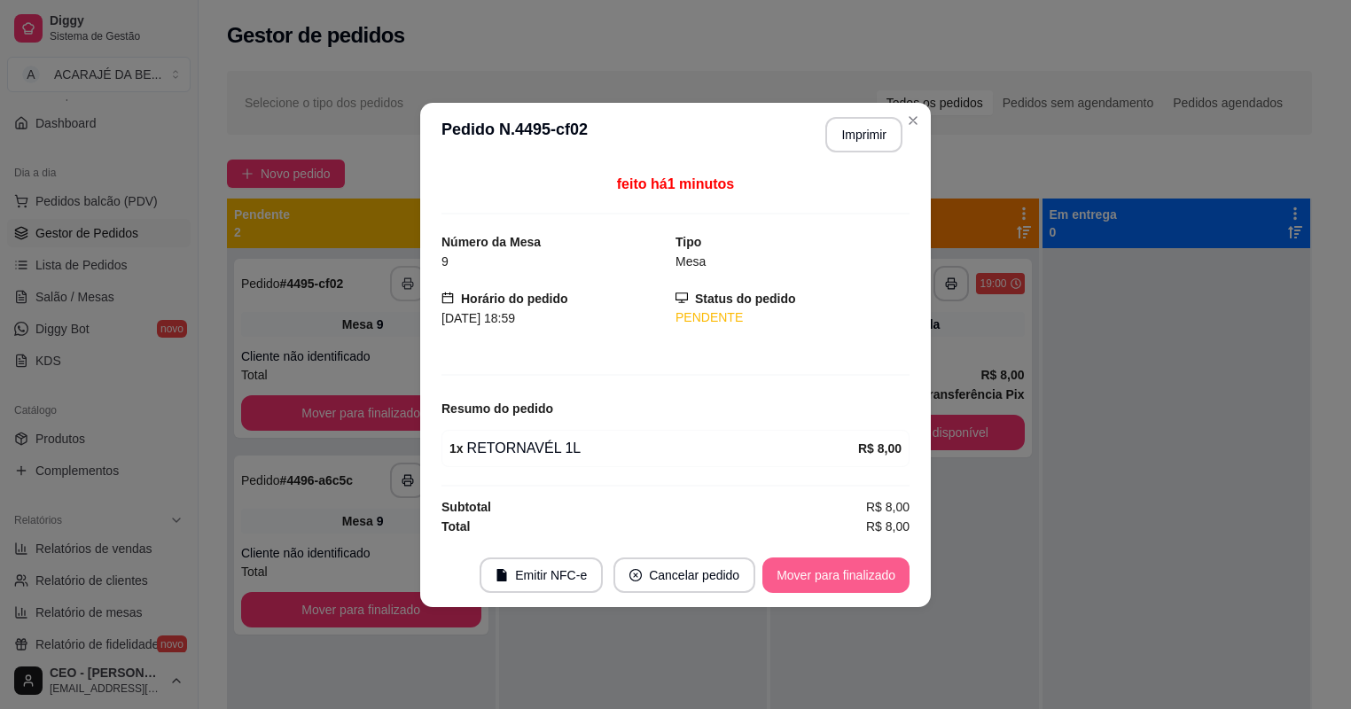
click at [861, 568] on button "Mover para finalizado" at bounding box center [835, 574] width 147 height 35
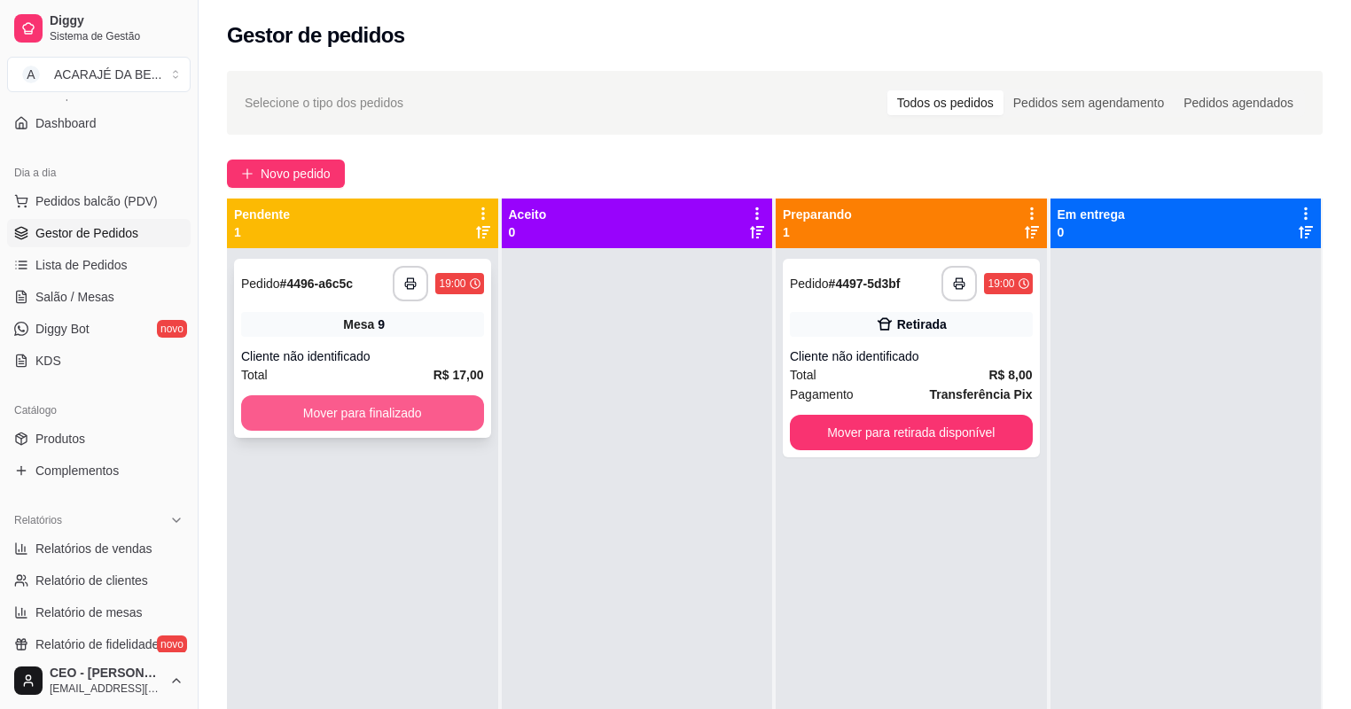
click at [278, 413] on button "Mover para finalizado" at bounding box center [362, 412] width 243 height 35
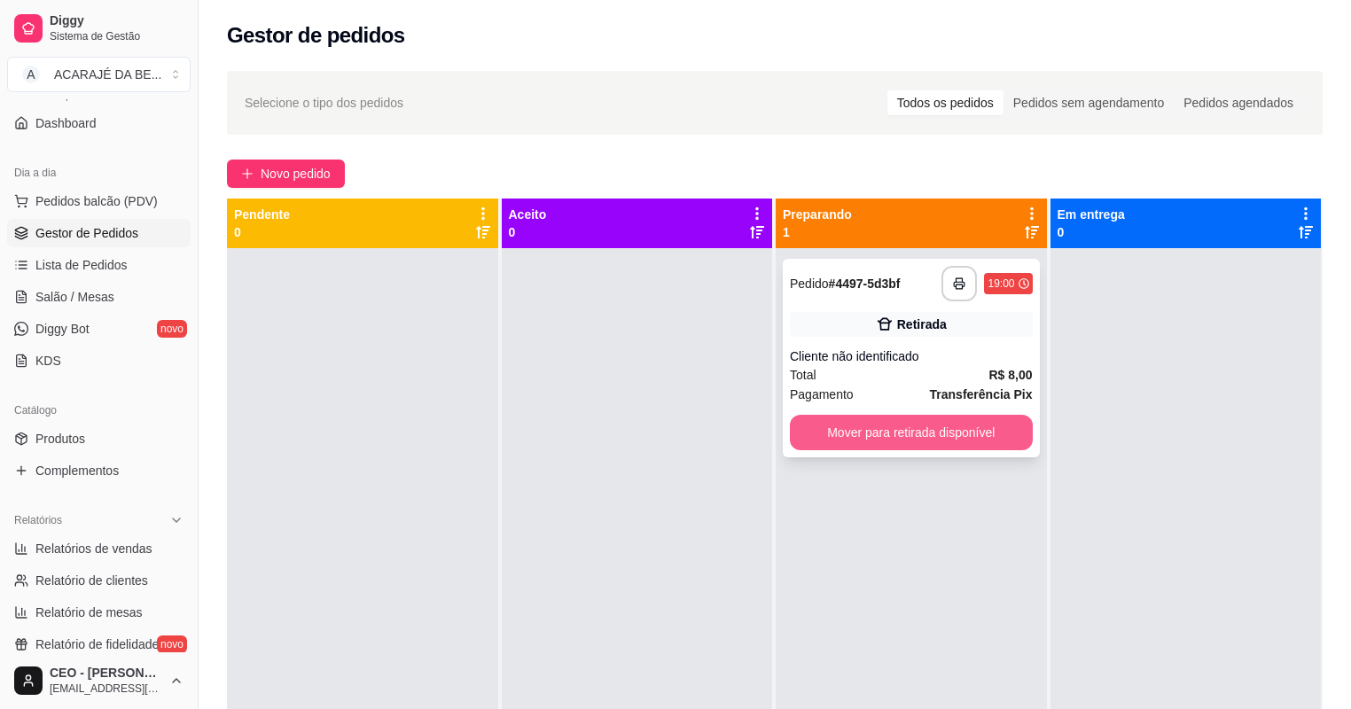
click at [825, 429] on button "Mover para retirada disponível" at bounding box center [911, 432] width 243 height 35
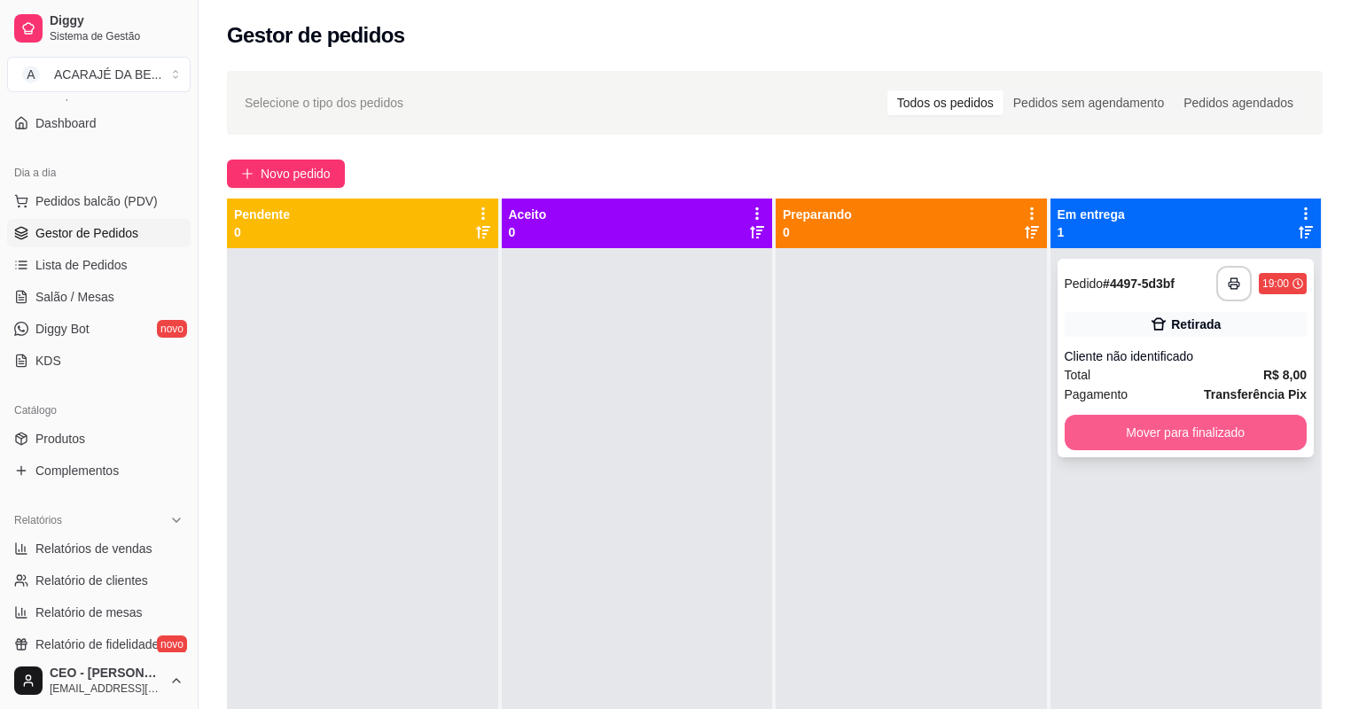
click at [1099, 422] on button "Mover para finalizado" at bounding box center [1185, 432] width 243 height 35
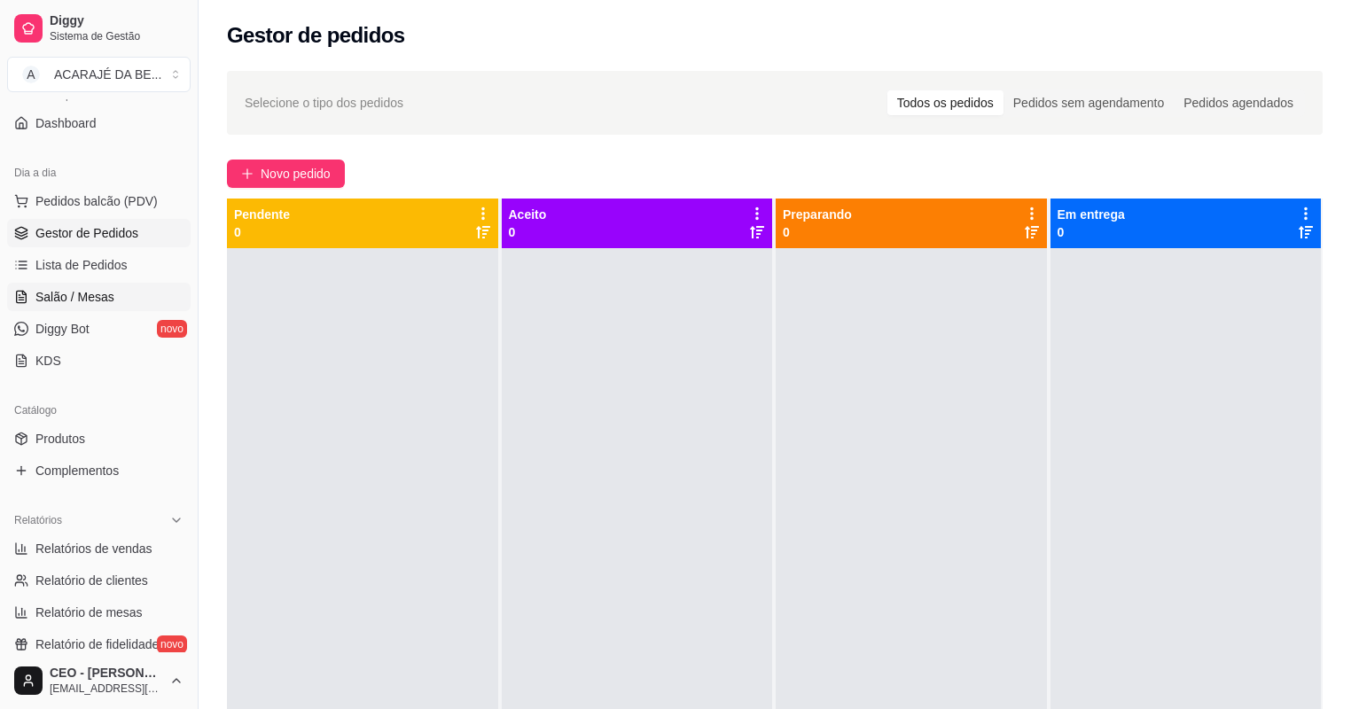
click at [129, 298] on link "Salão / Mesas" at bounding box center [98, 297] width 183 height 28
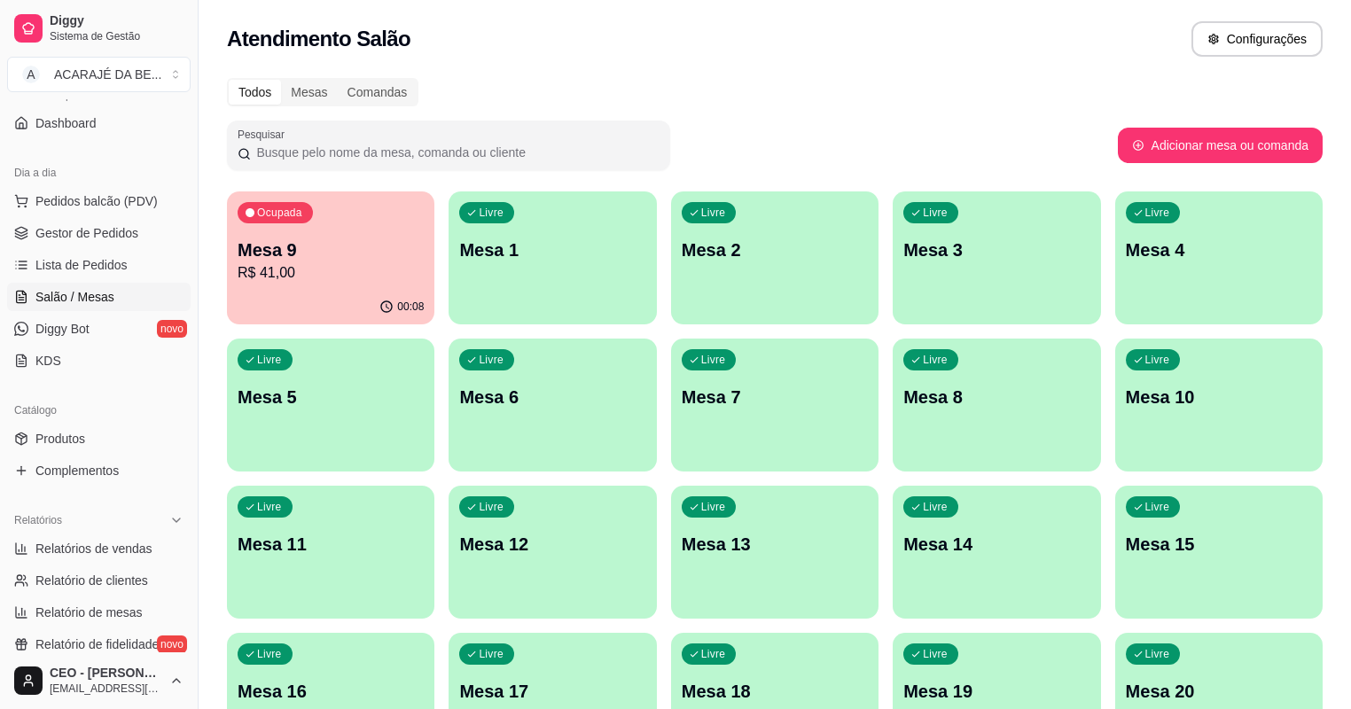
click at [314, 273] on p "R$ 41,00" at bounding box center [331, 272] width 186 height 21
click at [100, 262] on span "Lista de Pedidos" at bounding box center [81, 265] width 92 height 18
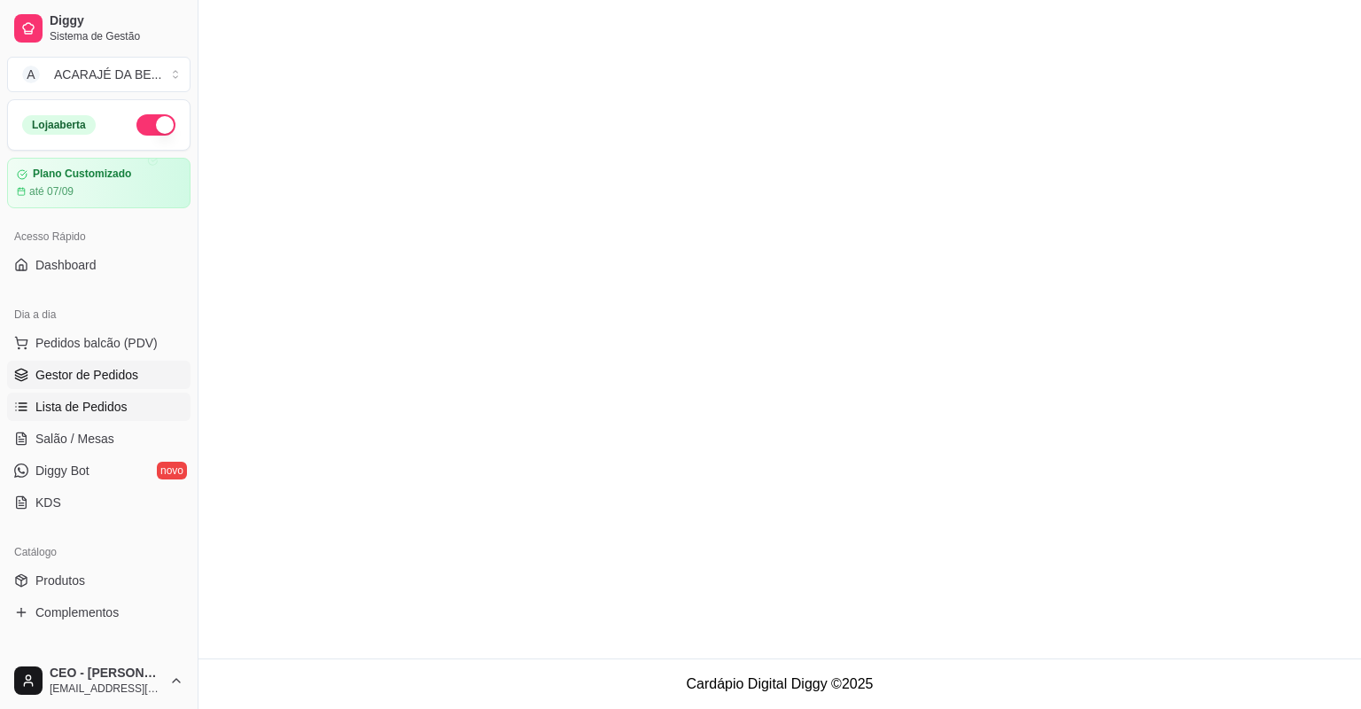
click at [106, 366] on span "Gestor de Pedidos" at bounding box center [86, 375] width 103 height 18
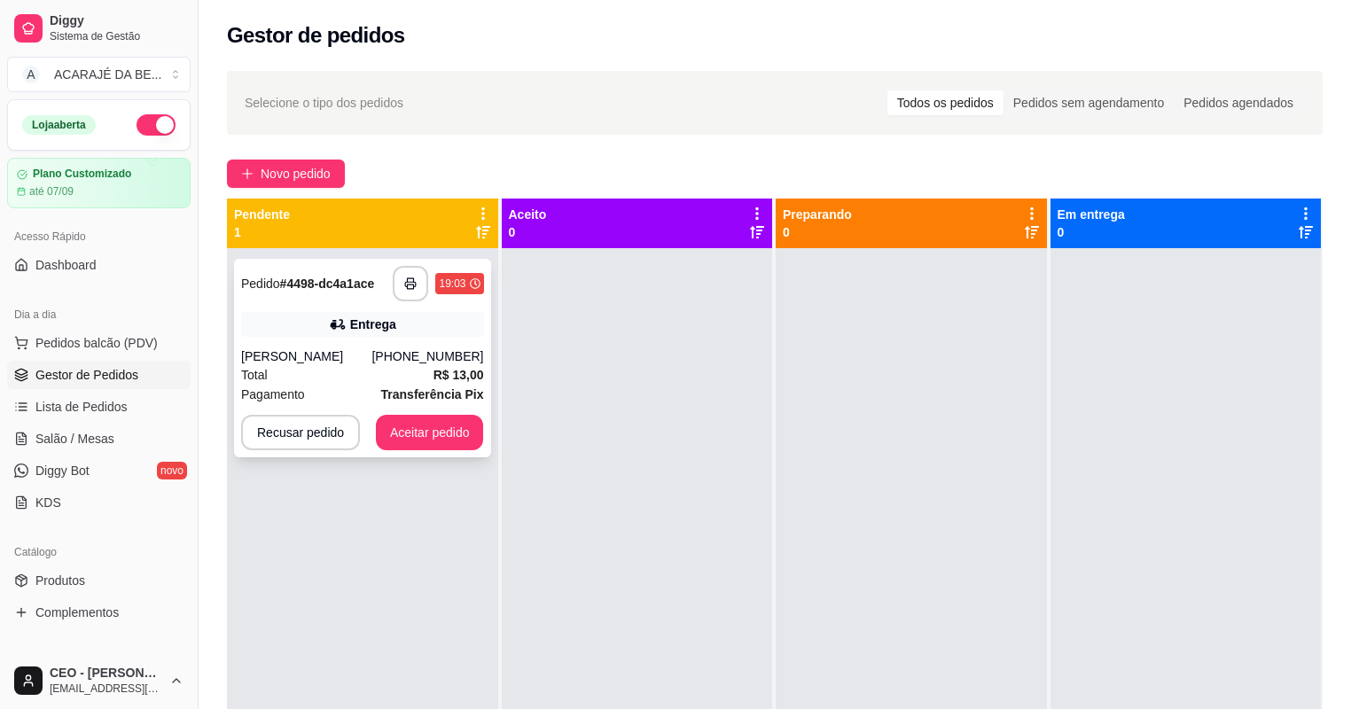
click at [333, 367] on div "Total R$ 13,00" at bounding box center [362, 374] width 243 height 19
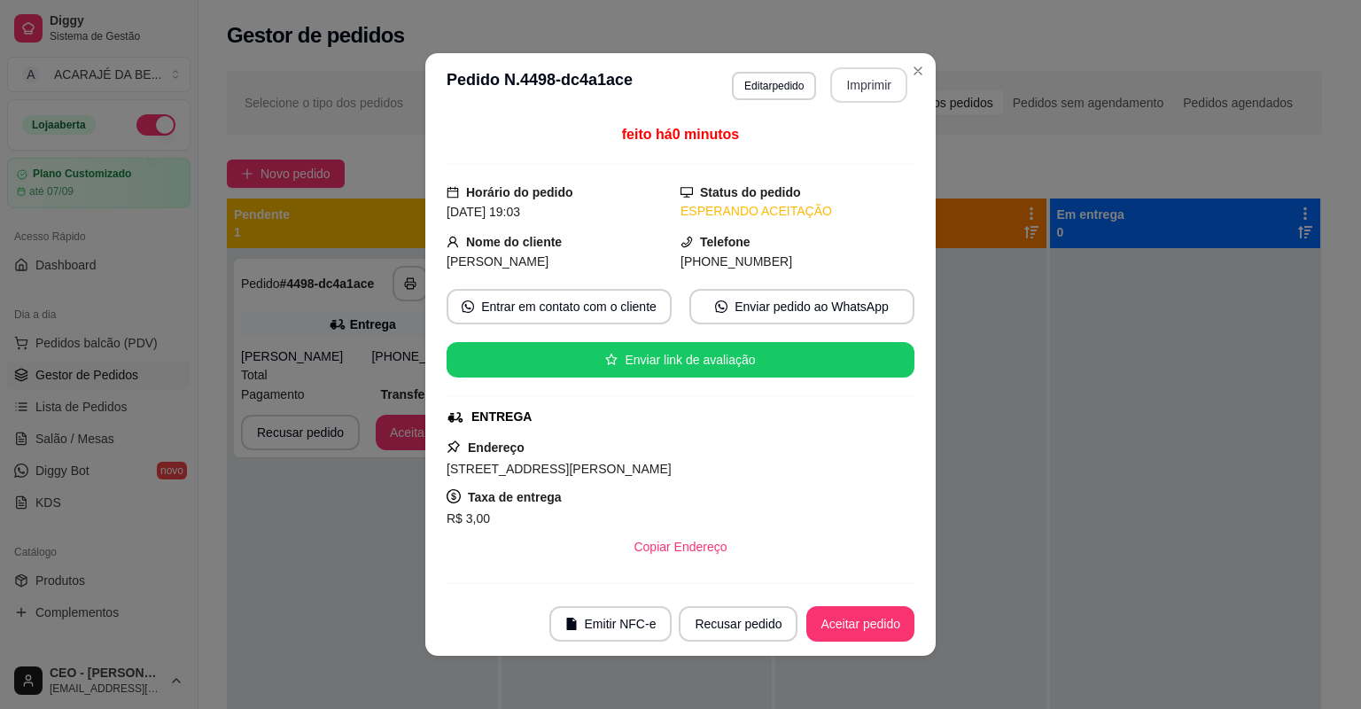
click at [864, 74] on button "Imprimir" at bounding box center [868, 84] width 77 height 35
click at [863, 74] on button "Imprimir" at bounding box center [868, 84] width 77 height 35
click at [819, 610] on button "Aceitar pedido" at bounding box center [860, 623] width 108 height 35
click at [810, 620] on div "Recusar pedido Aceitar pedido" at bounding box center [771, 623] width 285 height 35
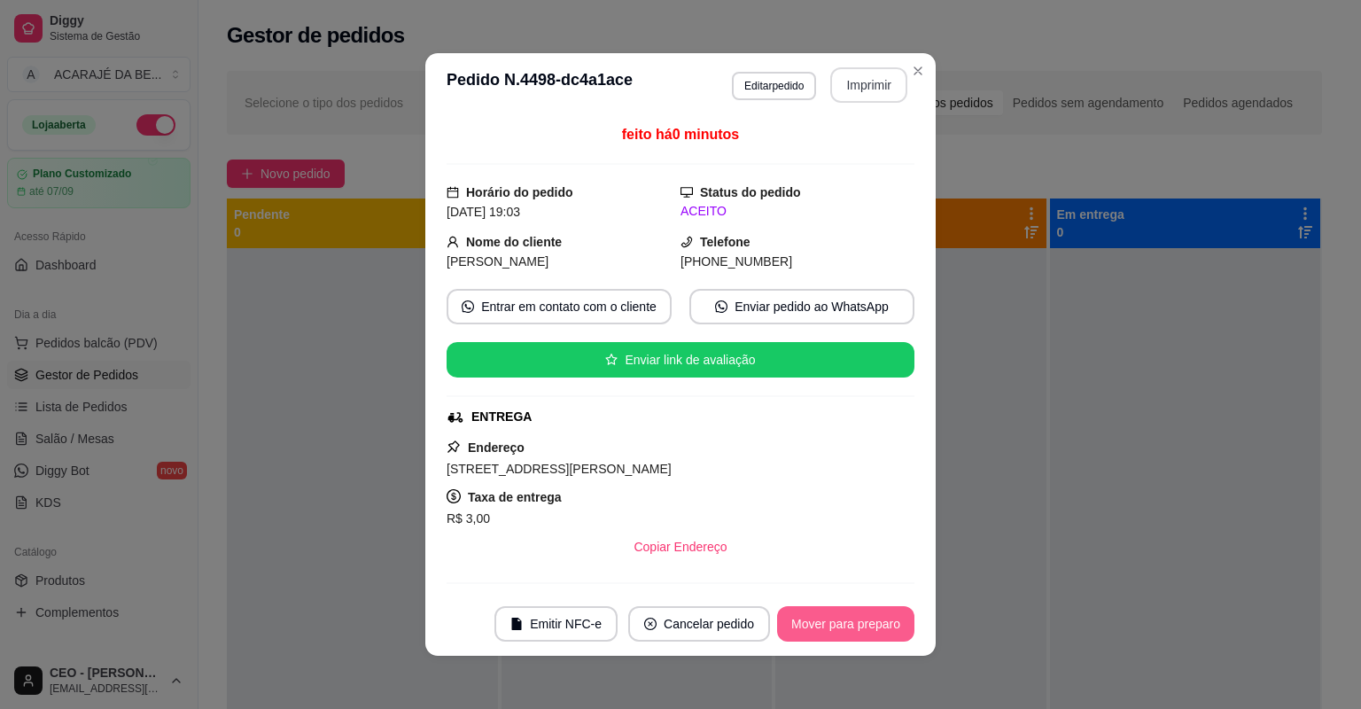
click at [810, 620] on button "Mover para preparo" at bounding box center [845, 623] width 137 height 35
click at [810, 620] on div "Mover para preparo" at bounding box center [845, 623] width 137 height 35
click at [810, 620] on div "Mover para preparo" at bounding box center [833, 623] width 162 height 35
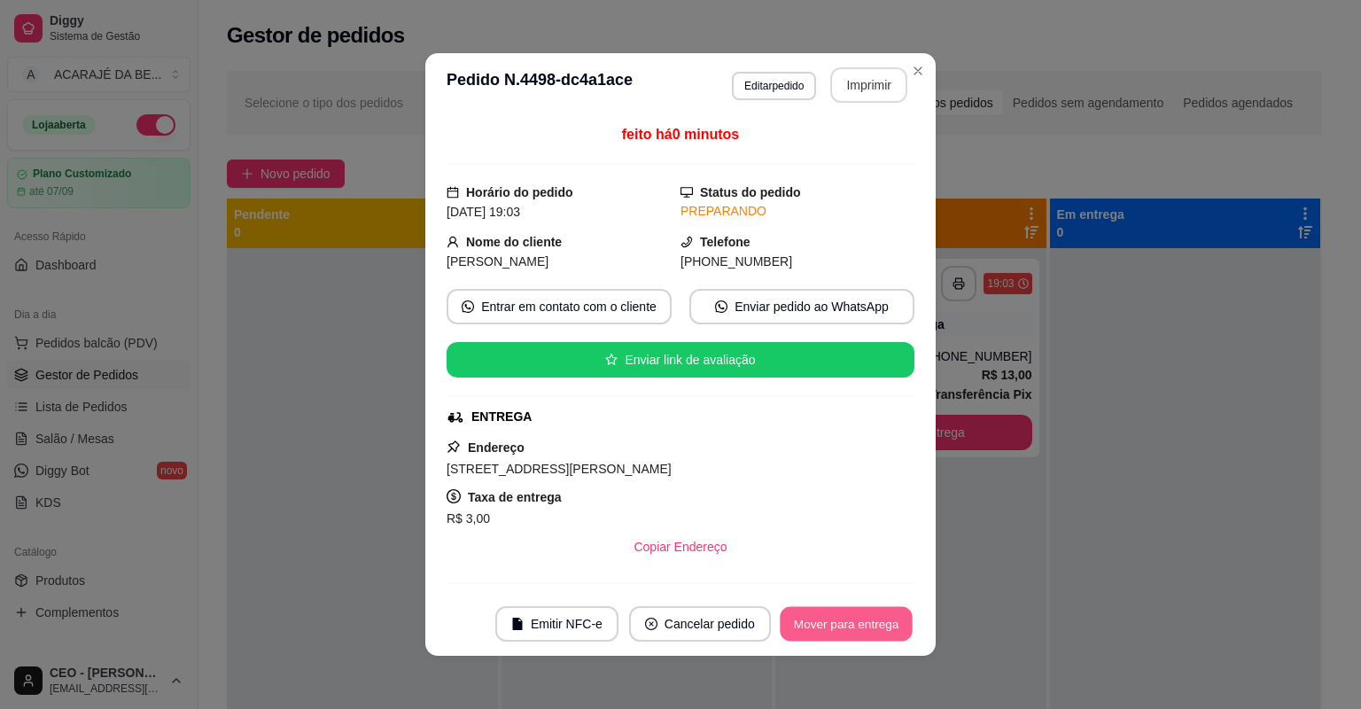
click at [810, 620] on button "Mover para entrega" at bounding box center [846, 624] width 133 height 35
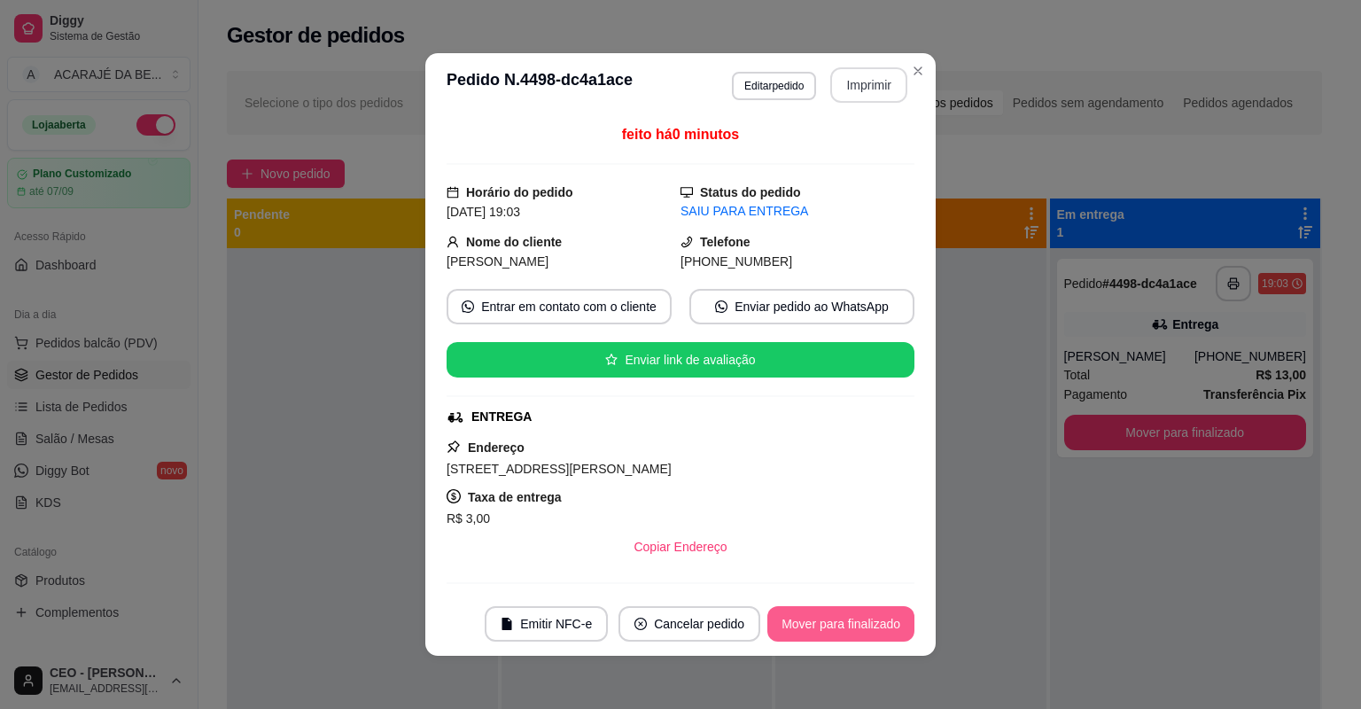
click at [810, 620] on button "Mover para finalizado" at bounding box center [840, 623] width 147 height 35
click at [810, 620] on div "Mover para finalizado" at bounding box center [840, 623] width 147 height 35
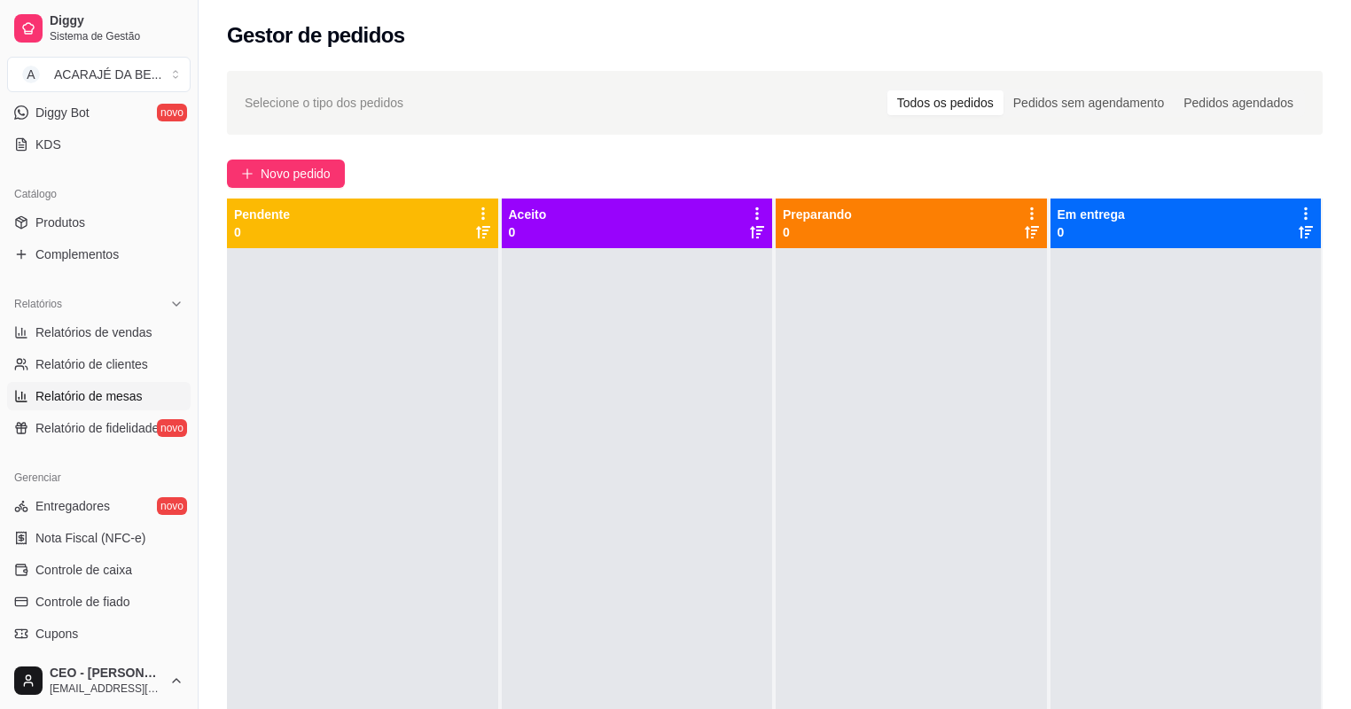
scroll to position [425, 0]
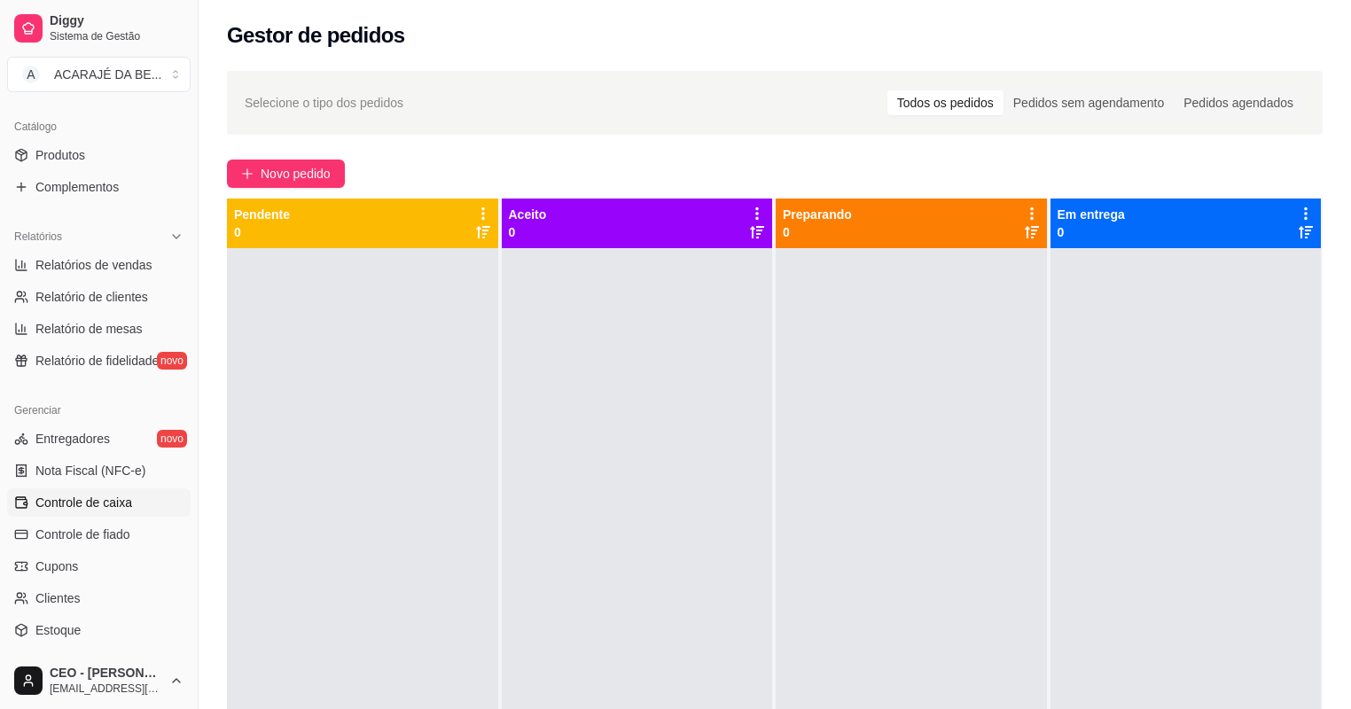
click at [124, 505] on span "Controle de caixa" at bounding box center [83, 503] width 97 height 18
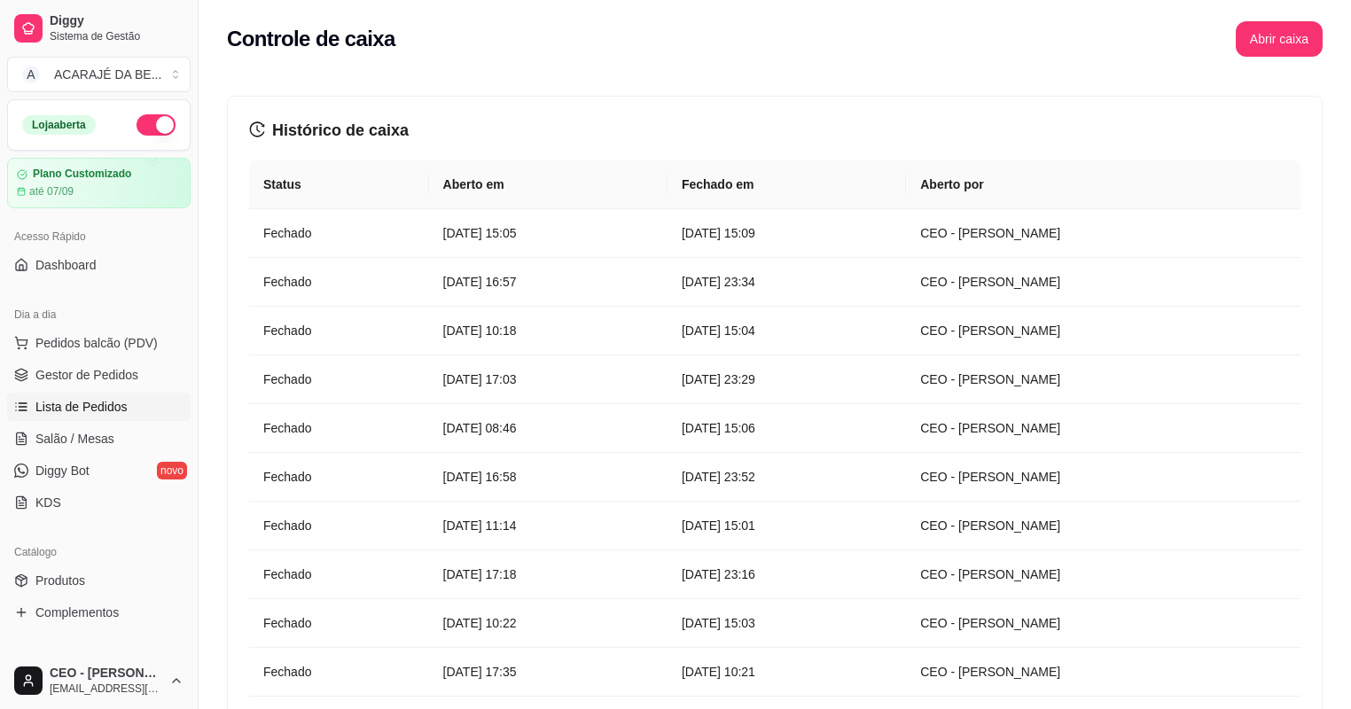
click at [98, 408] on span "Lista de Pedidos" at bounding box center [81, 407] width 92 height 18
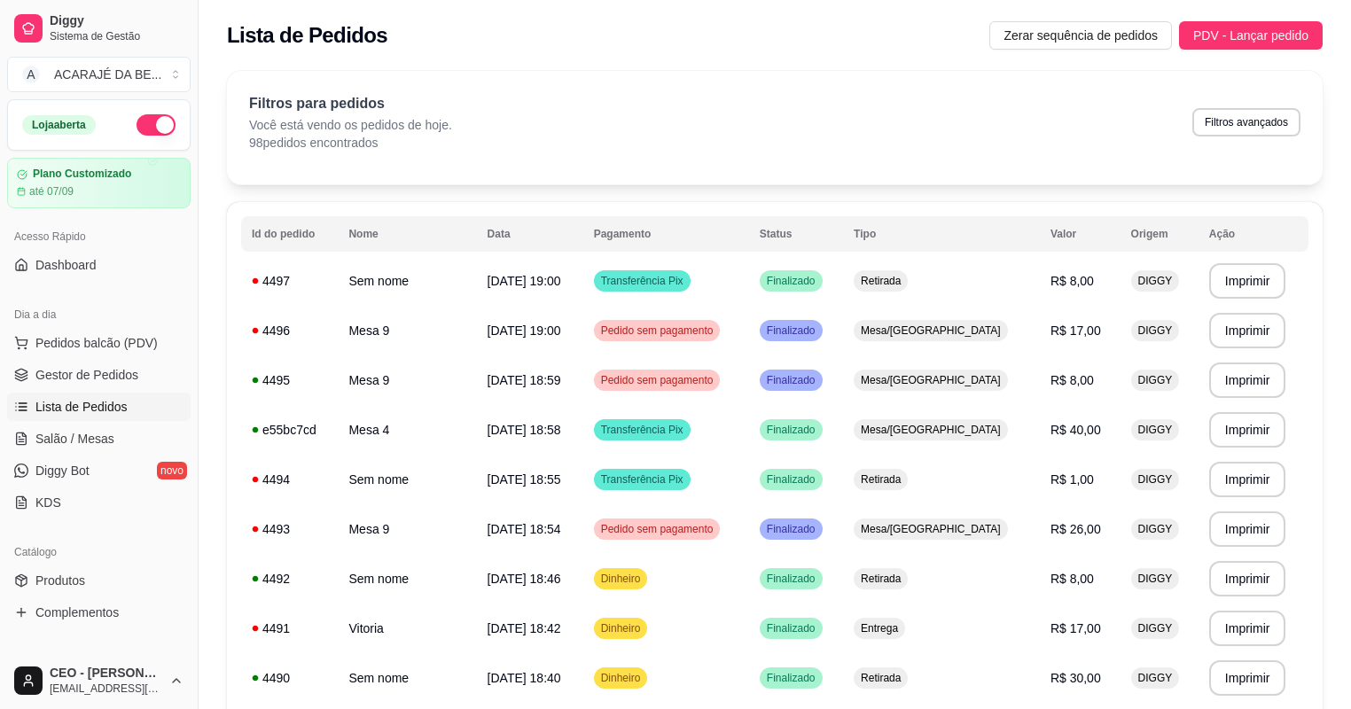
click at [98, 407] on span "Lista de Pedidos" at bounding box center [81, 407] width 92 height 18
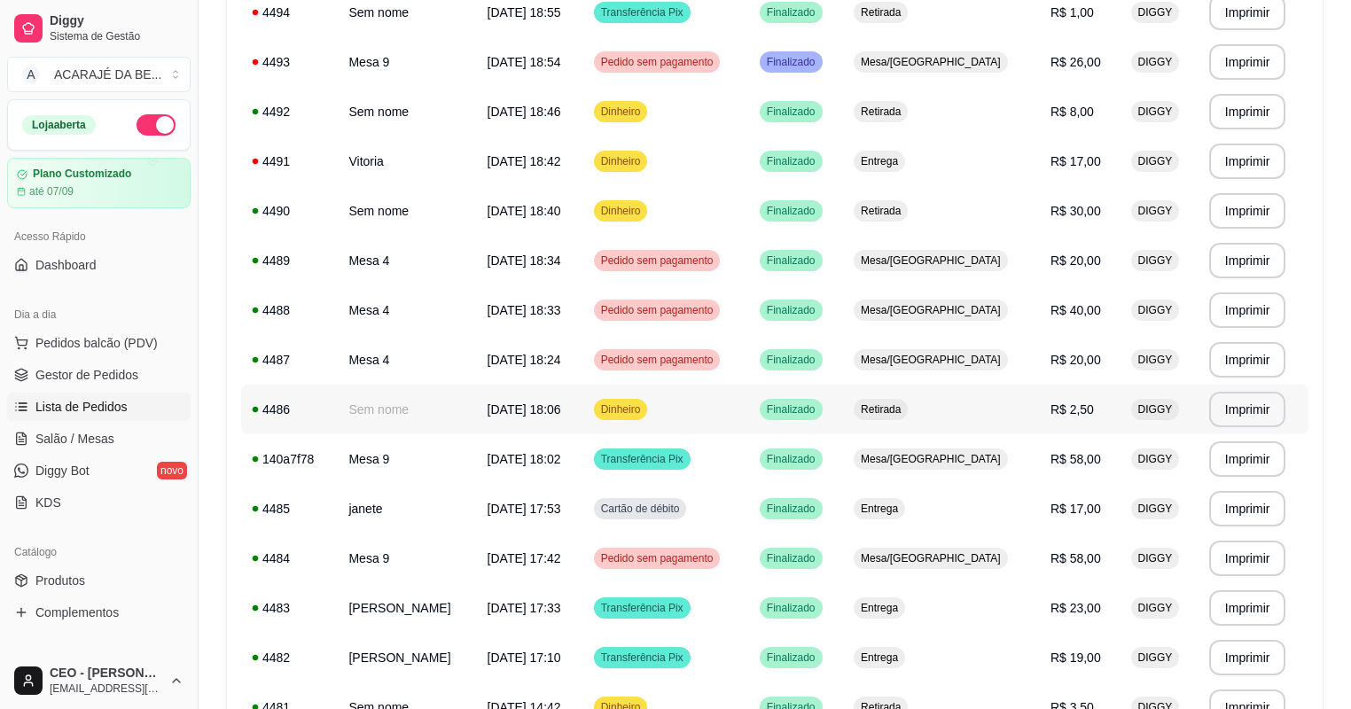
scroll to position [496, 0]
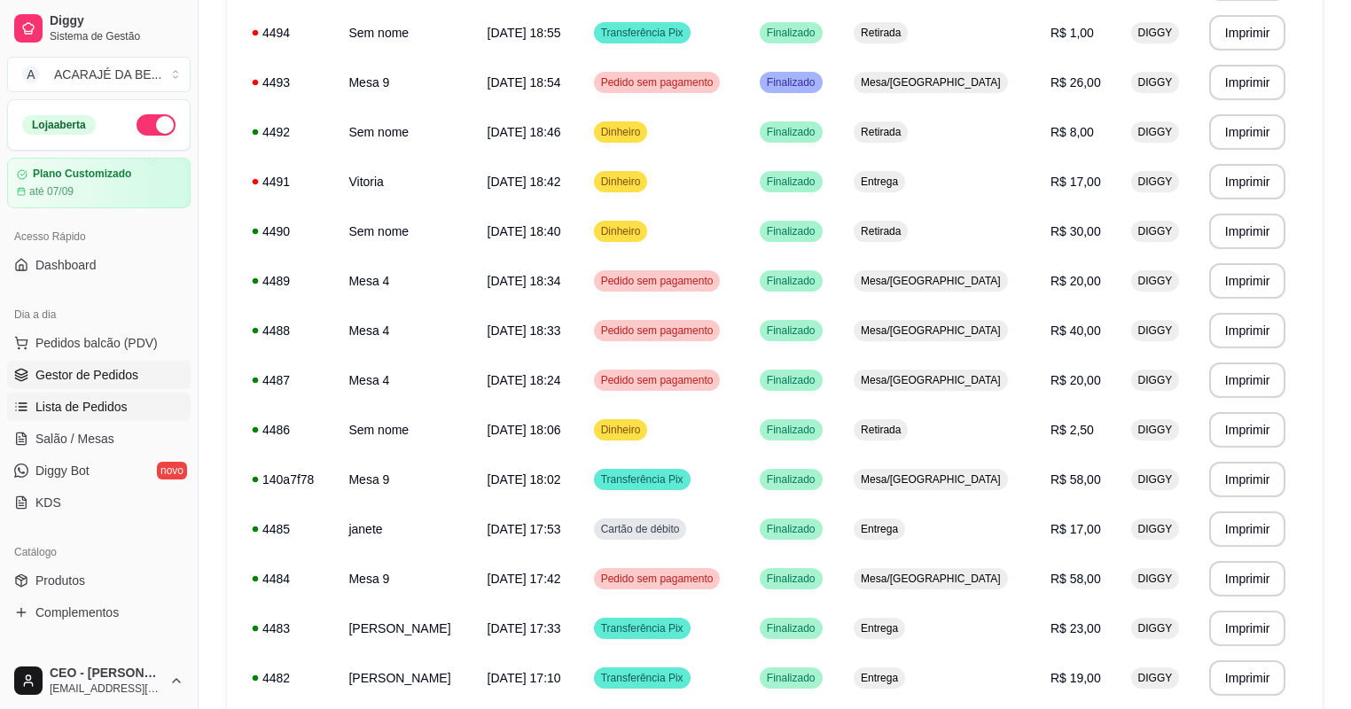
click at [51, 384] on link "Gestor de Pedidos" at bounding box center [98, 375] width 183 height 28
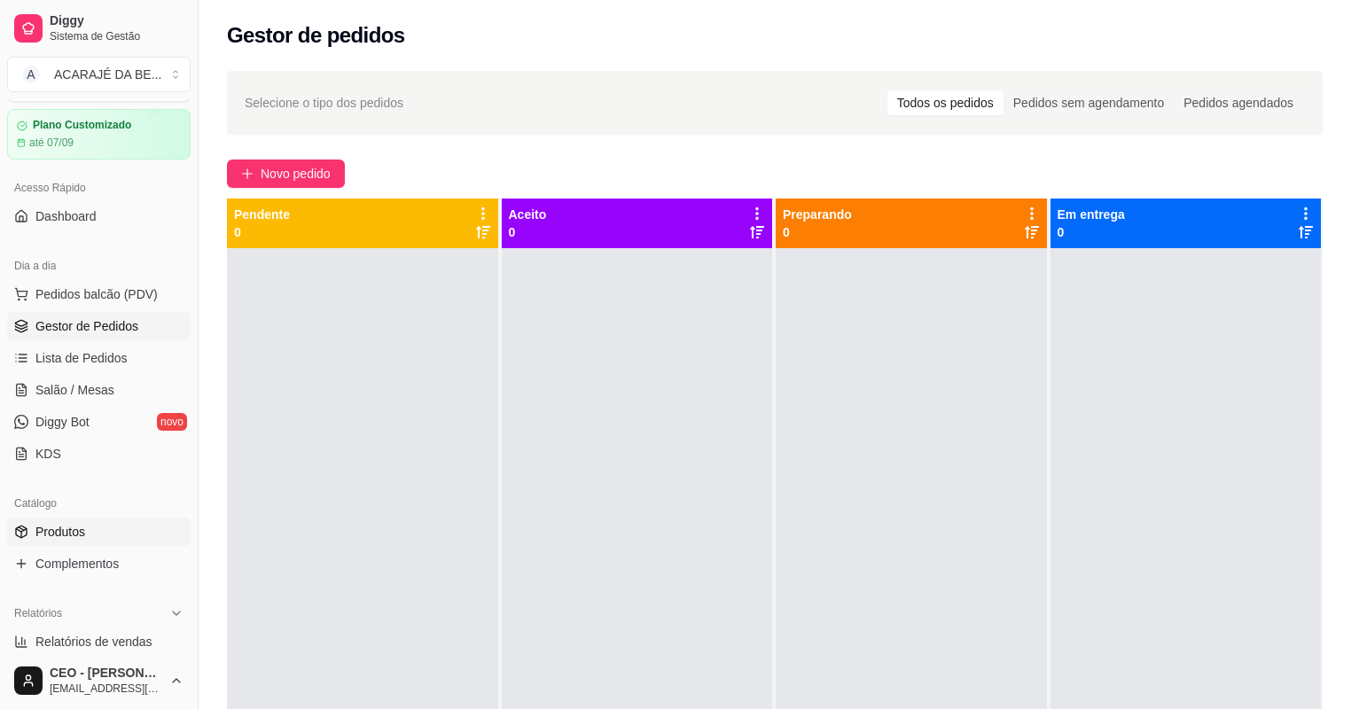
scroll to position [71, 0]
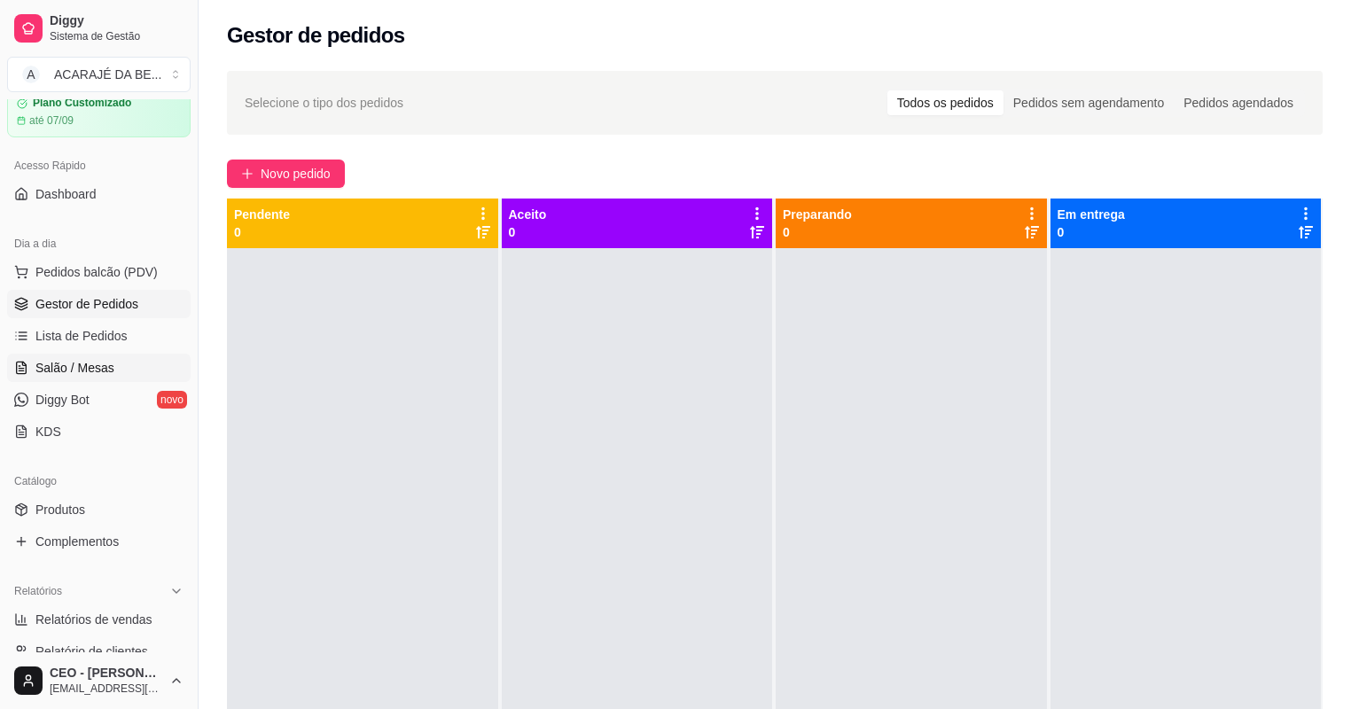
click at [81, 372] on span "Salão / Mesas" at bounding box center [74, 368] width 79 height 18
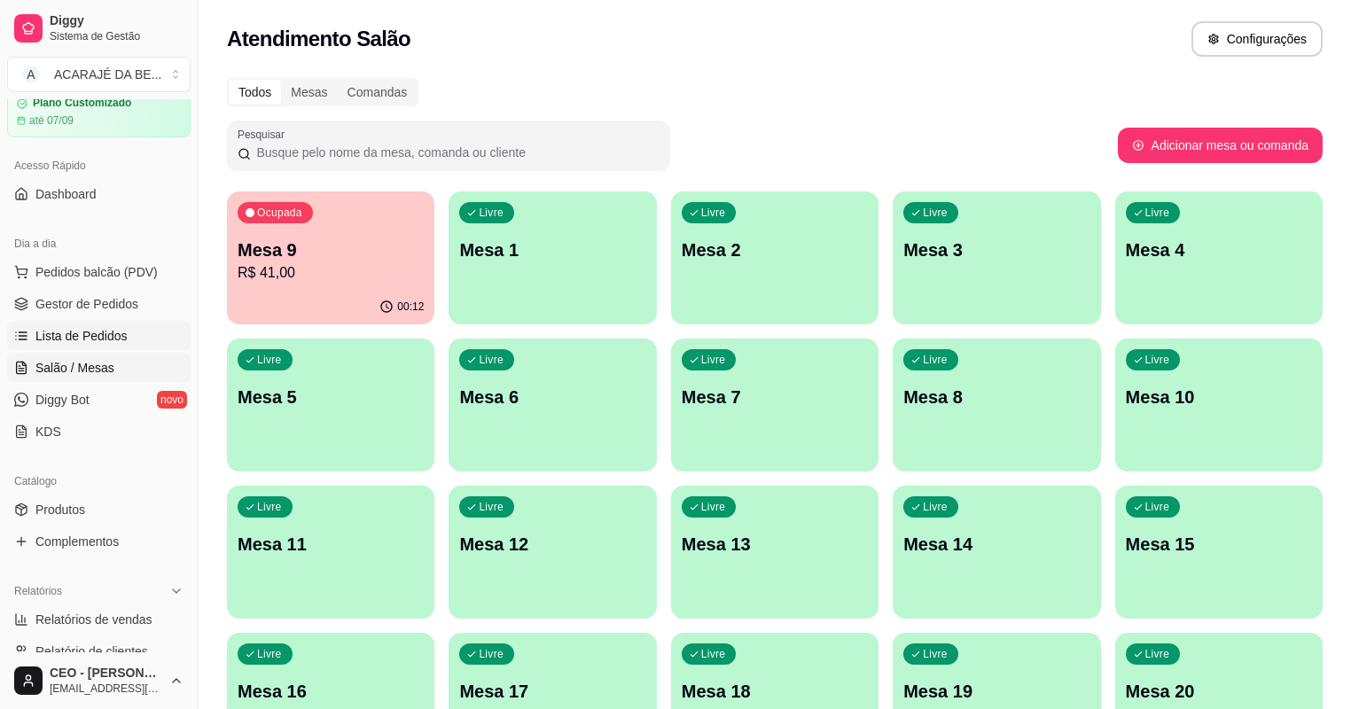
click at [53, 337] on span "Lista de Pedidos" at bounding box center [81, 336] width 92 height 18
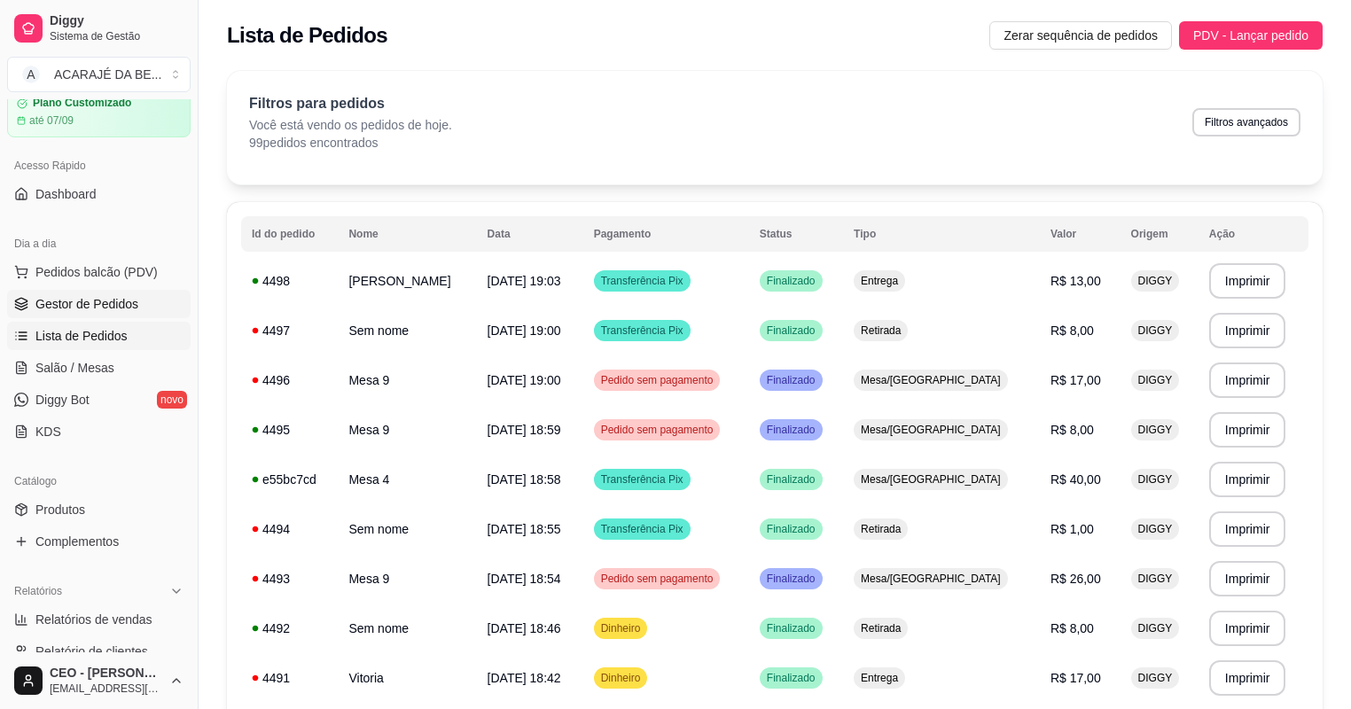
click at [64, 310] on span "Gestor de Pedidos" at bounding box center [86, 304] width 103 height 18
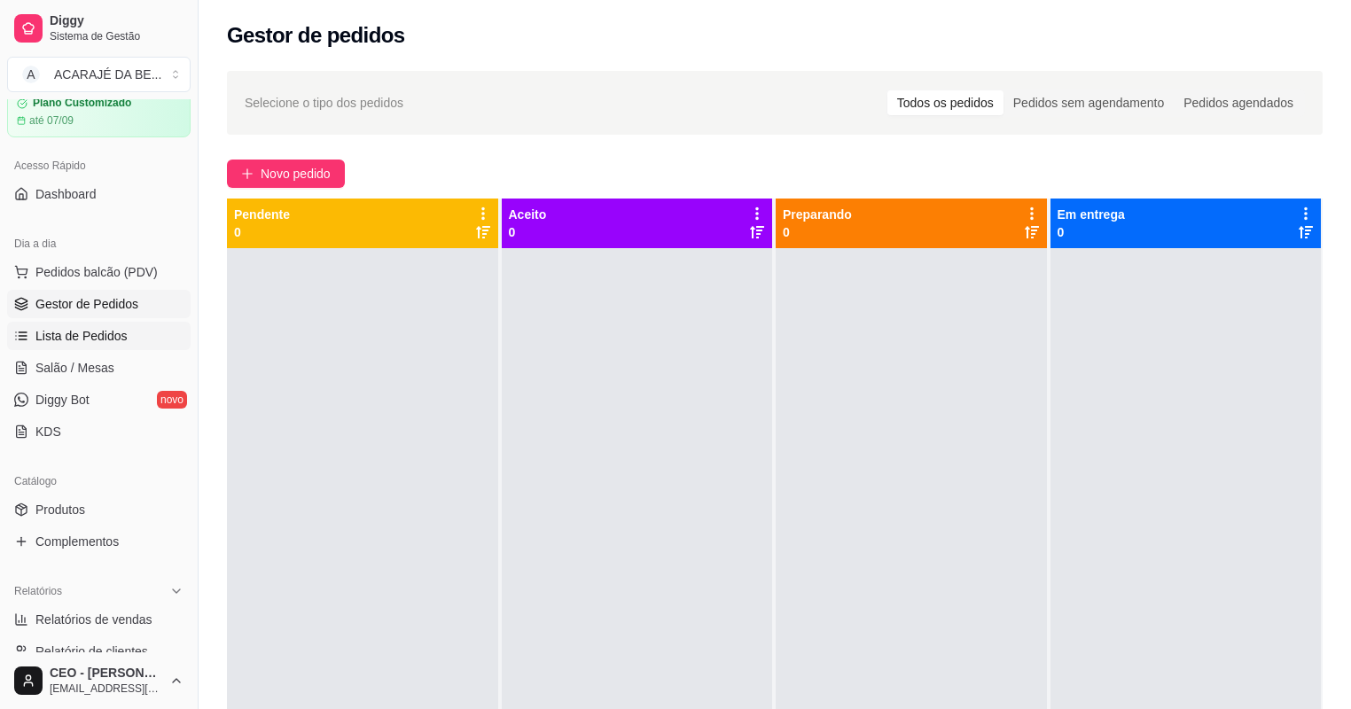
click at [82, 338] on span "Lista de Pedidos" at bounding box center [81, 336] width 92 height 18
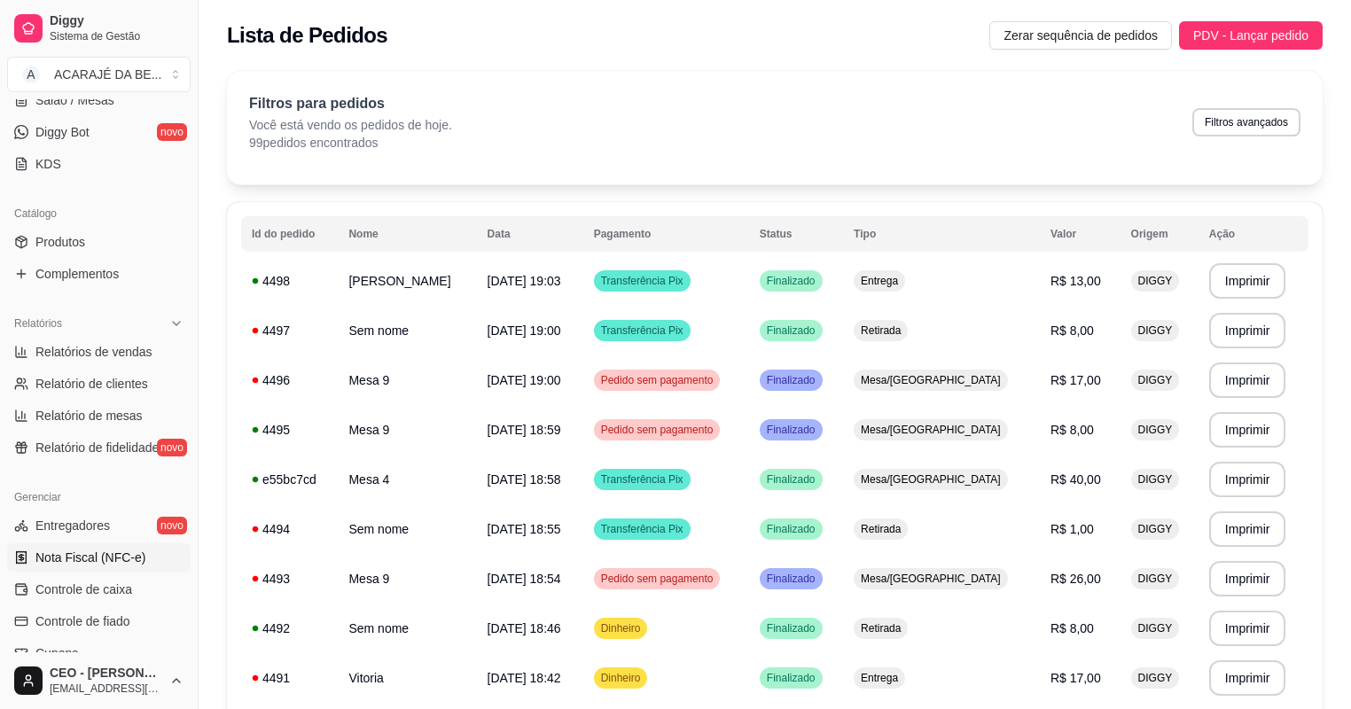
scroll to position [354, 0]
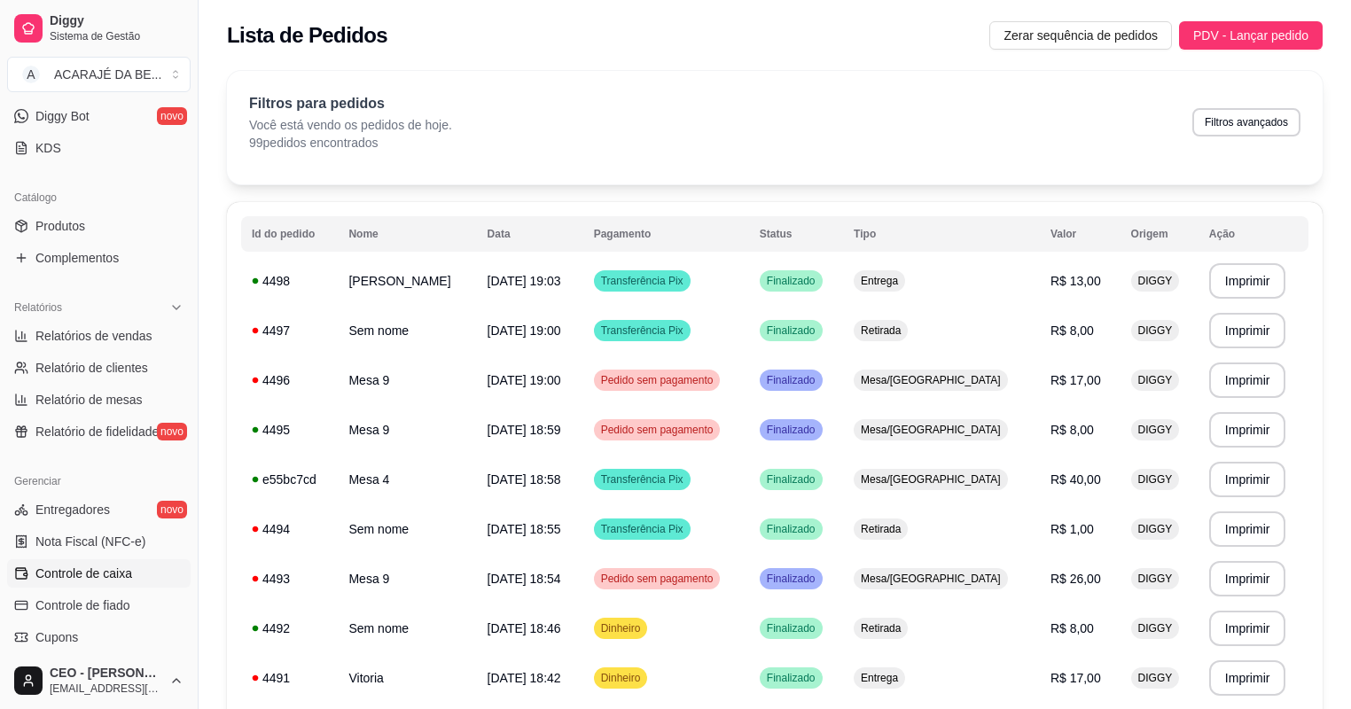
click at [108, 583] on link "Controle de caixa" at bounding box center [98, 573] width 183 height 28
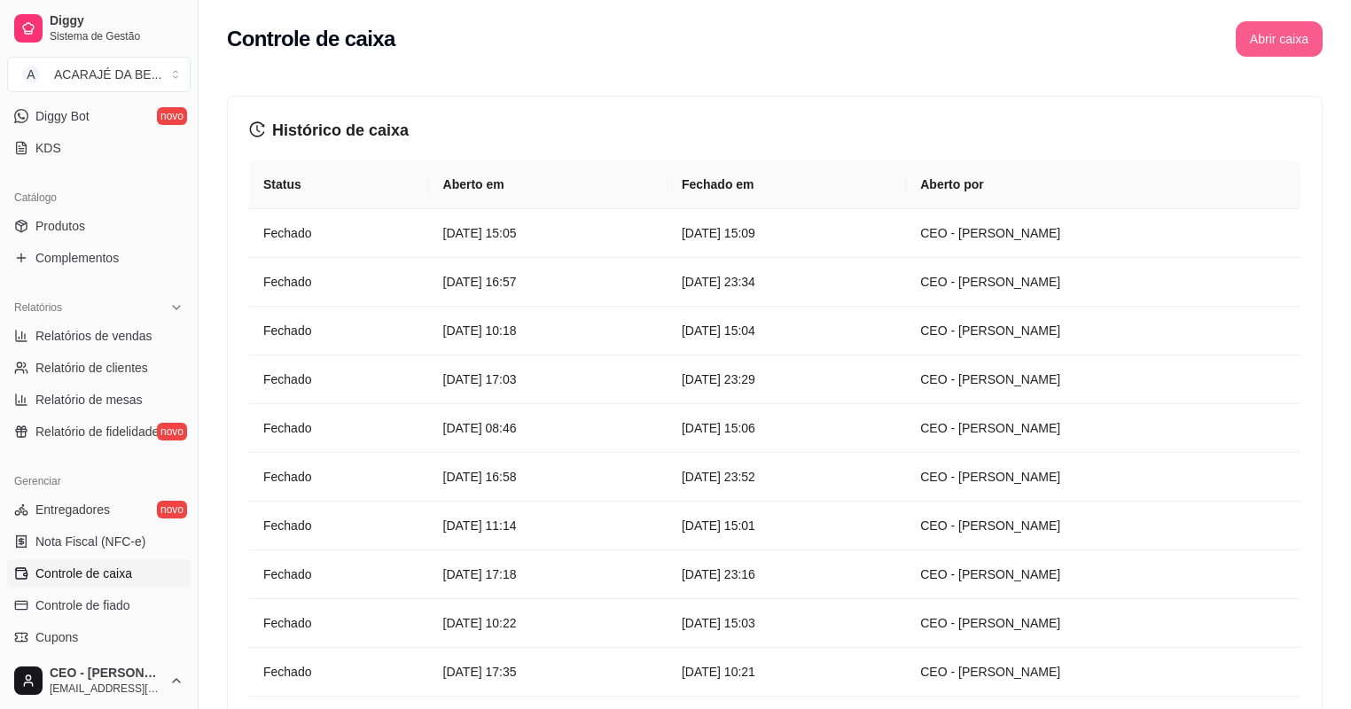
click at [1257, 39] on button "Abrir caixa" at bounding box center [1278, 38] width 87 height 35
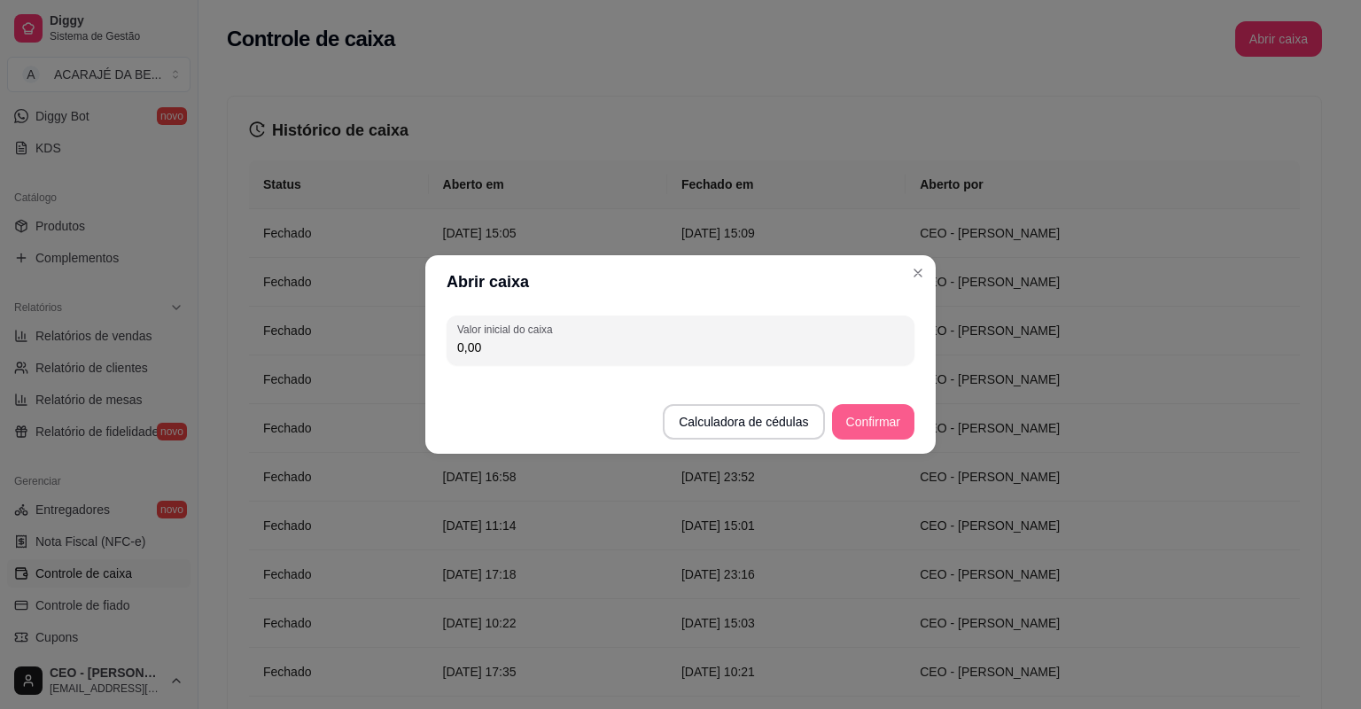
click at [858, 425] on button "Confirmar" at bounding box center [873, 421] width 82 height 35
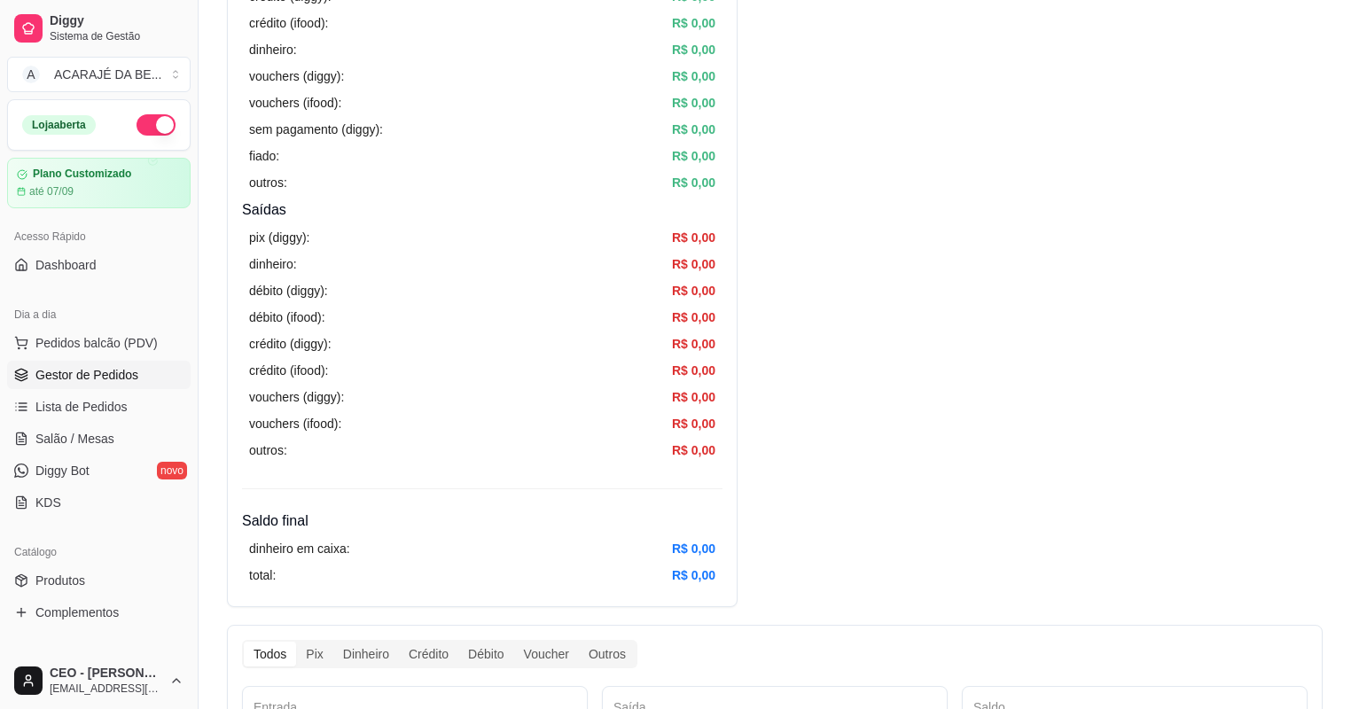
click at [43, 361] on link "Gestor de Pedidos" at bounding box center [98, 375] width 183 height 28
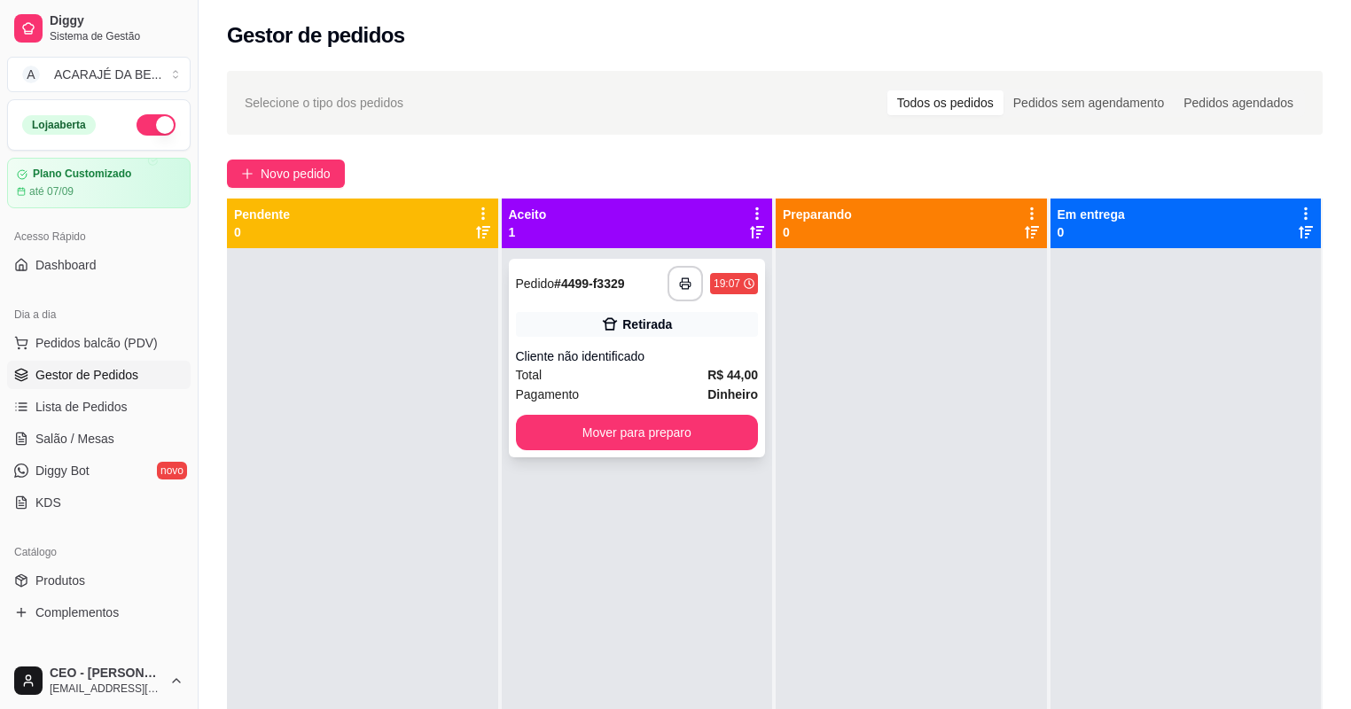
click at [666, 374] on div "Total R$ 44,00" at bounding box center [637, 374] width 243 height 19
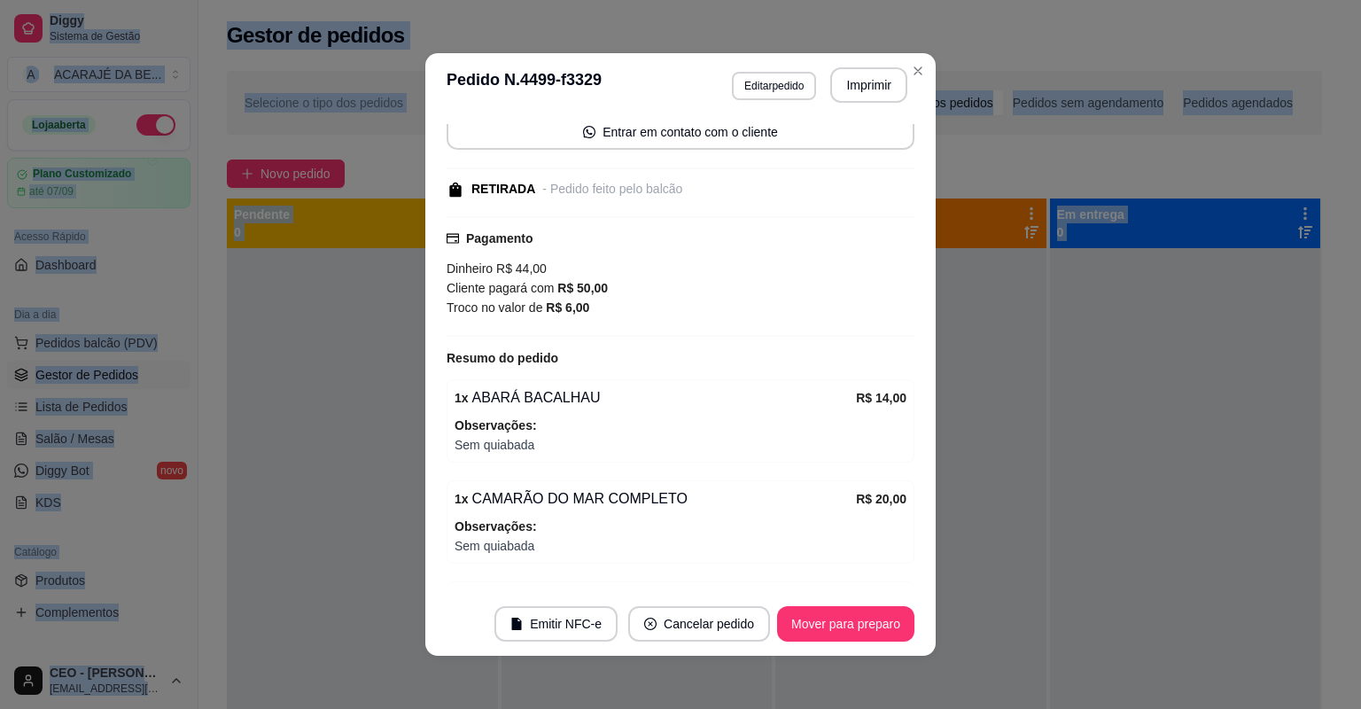
scroll to position [235, 0]
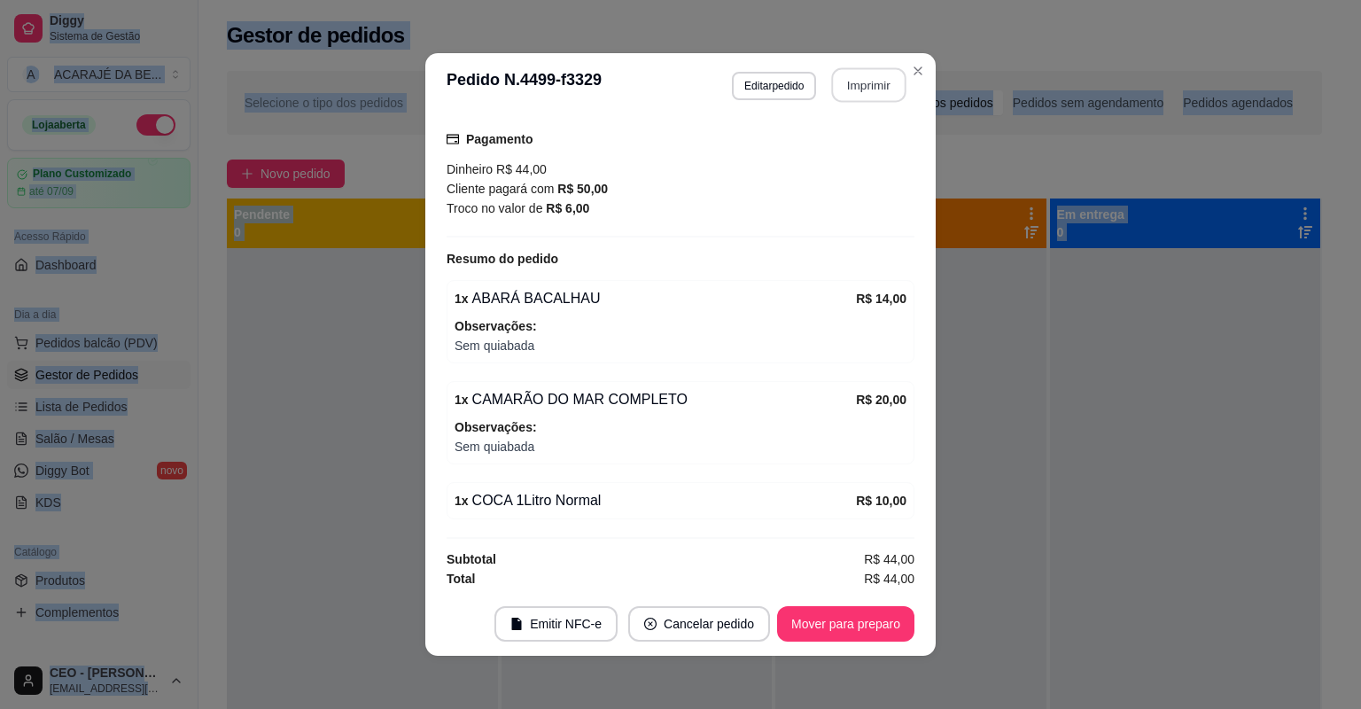
click at [884, 86] on button "Imprimir" at bounding box center [869, 85] width 74 height 35
click at [835, 635] on button "Mover para preparo" at bounding box center [845, 623] width 137 height 35
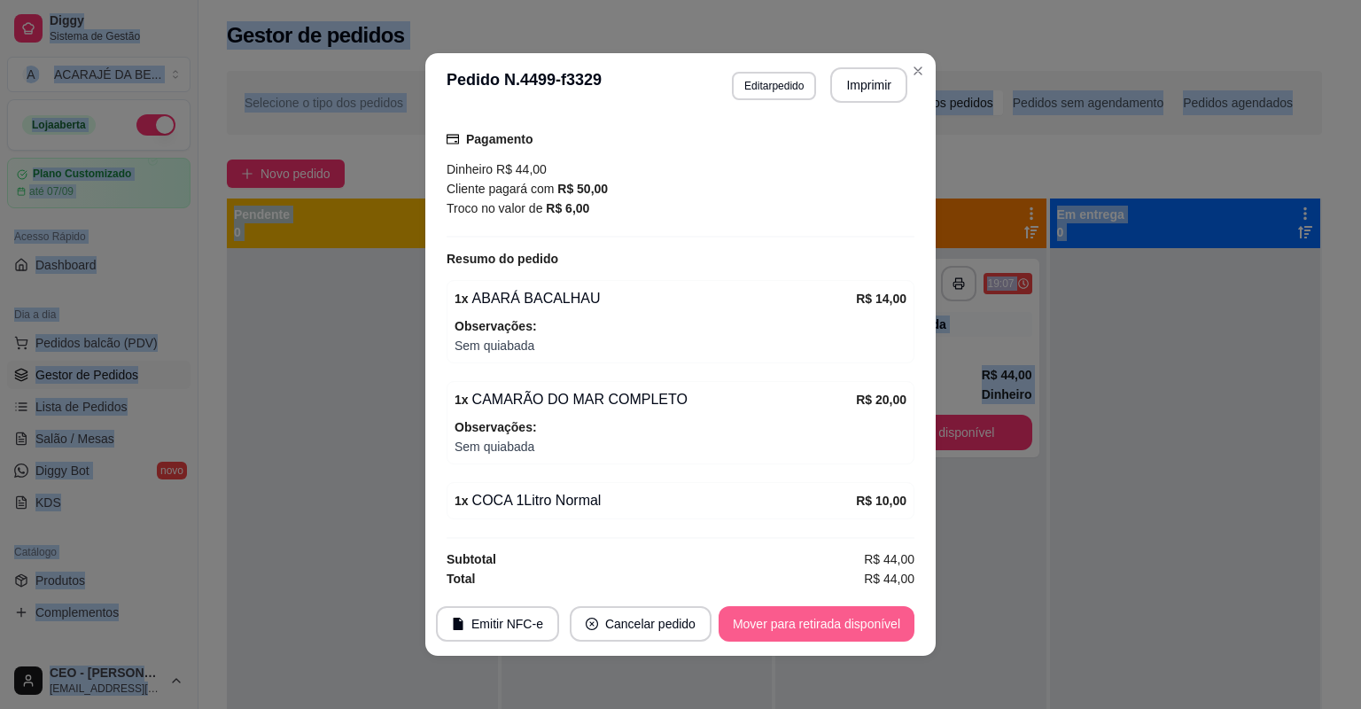
click at [835, 635] on button "Mover para retirada disponível" at bounding box center [817, 623] width 196 height 35
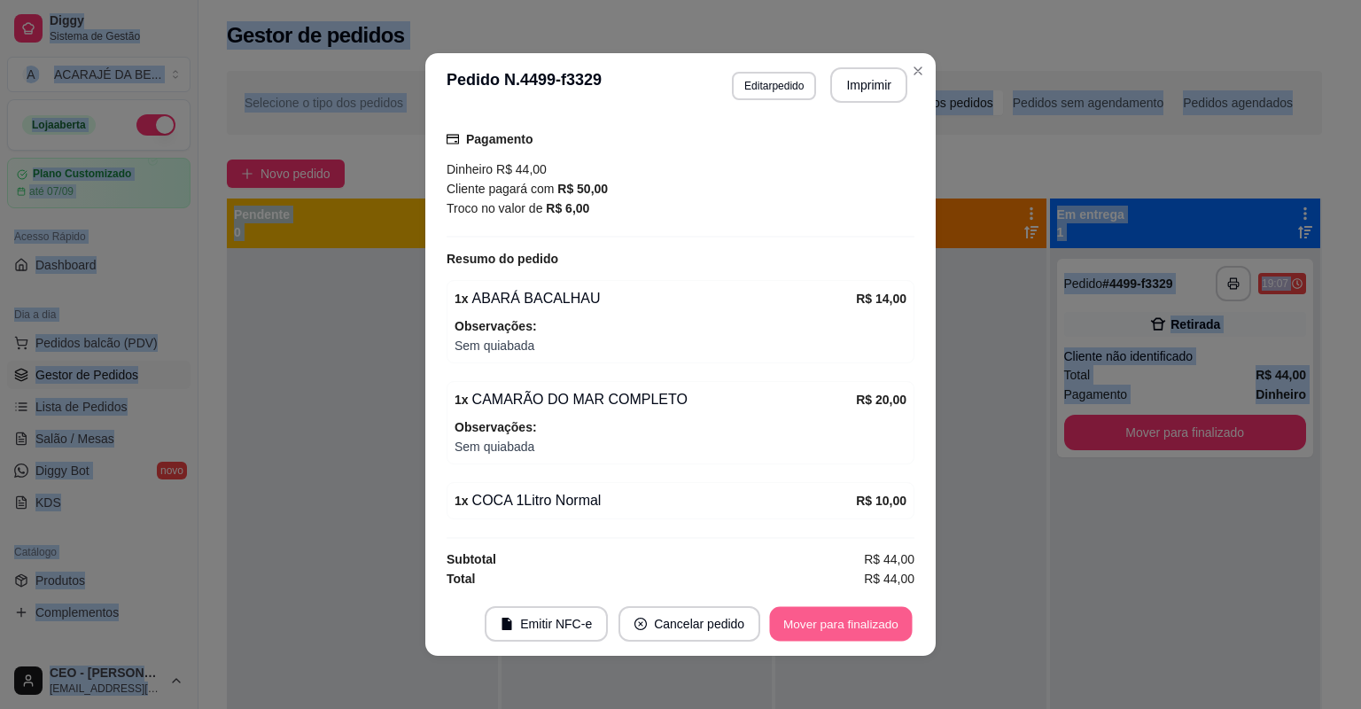
click at [835, 635] on button "Mover para finalizado" at bounding box center [841, 624] width 143 height 35
click at [736, 635] on button "Cancelar pedido" at bounding box center [665, 623] width 142 height 35
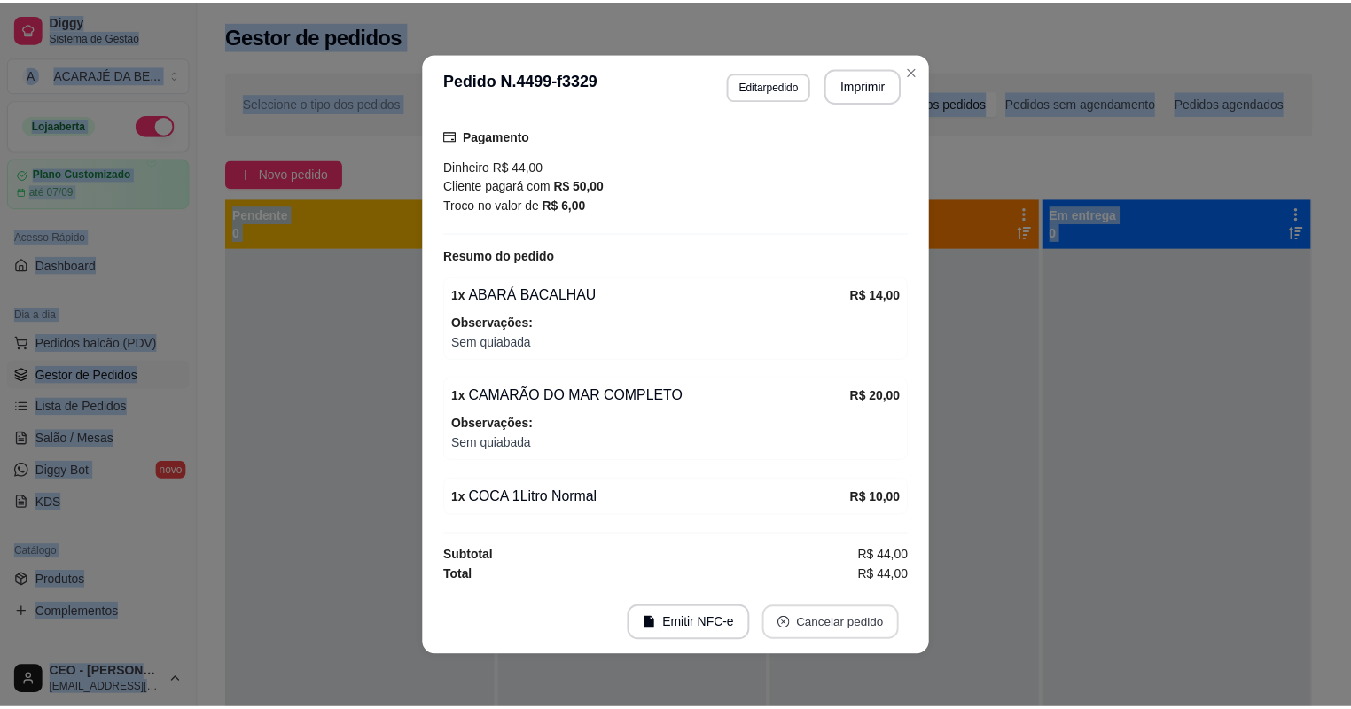
scroll to position [160, 0]
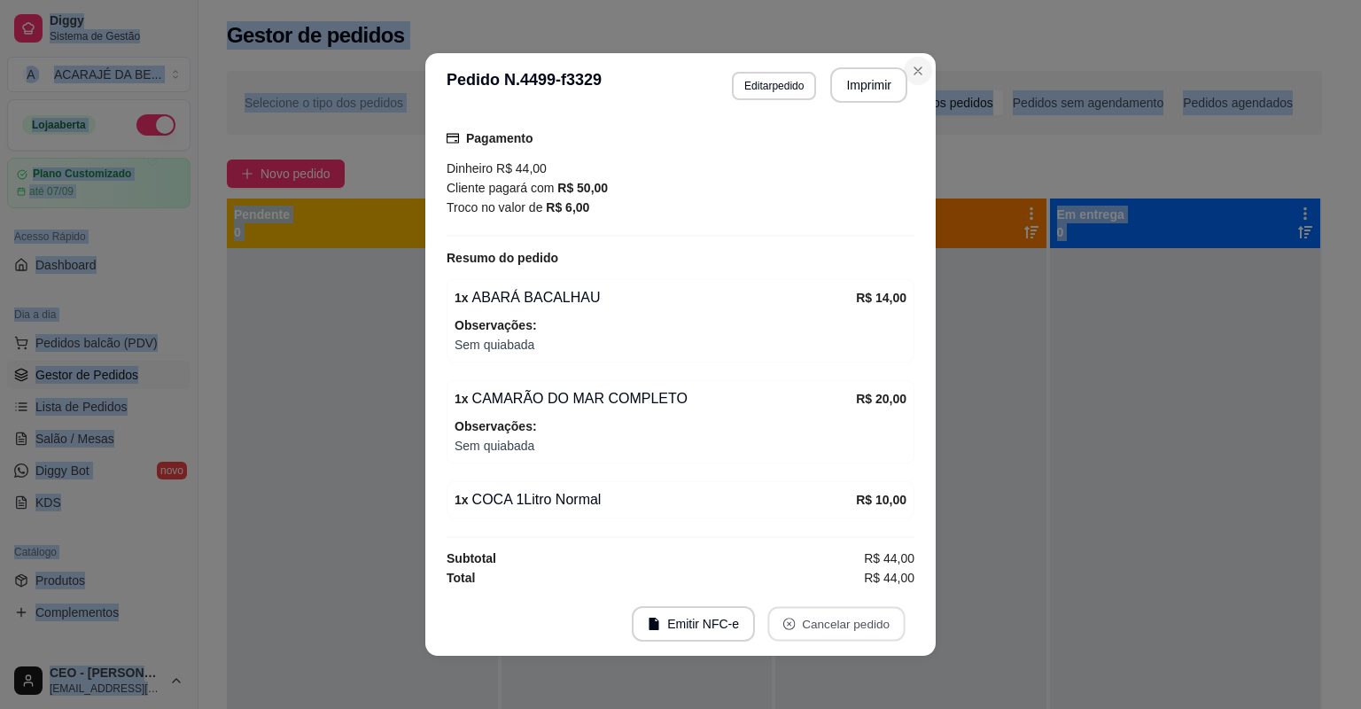
click at [923, 73] on button "Close" at bounding box center [918, 71] width 28 height 28
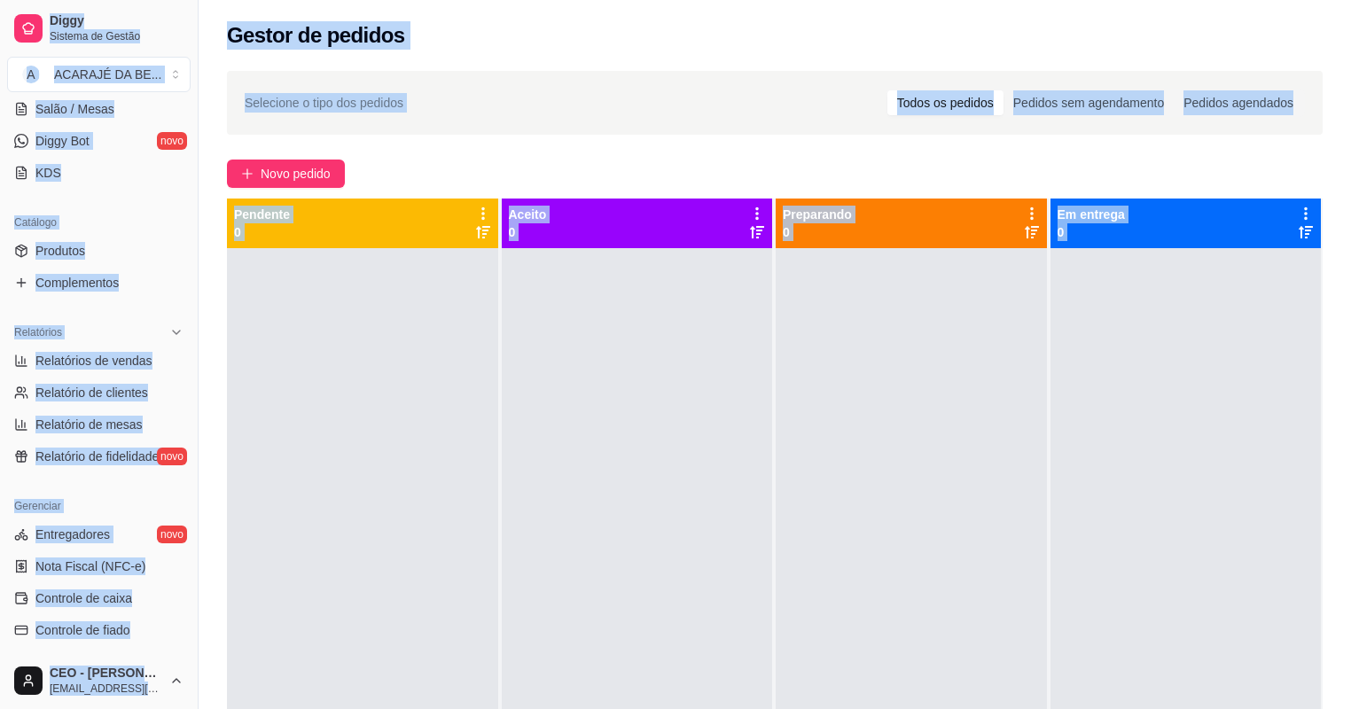
scroll to position [354, 0]
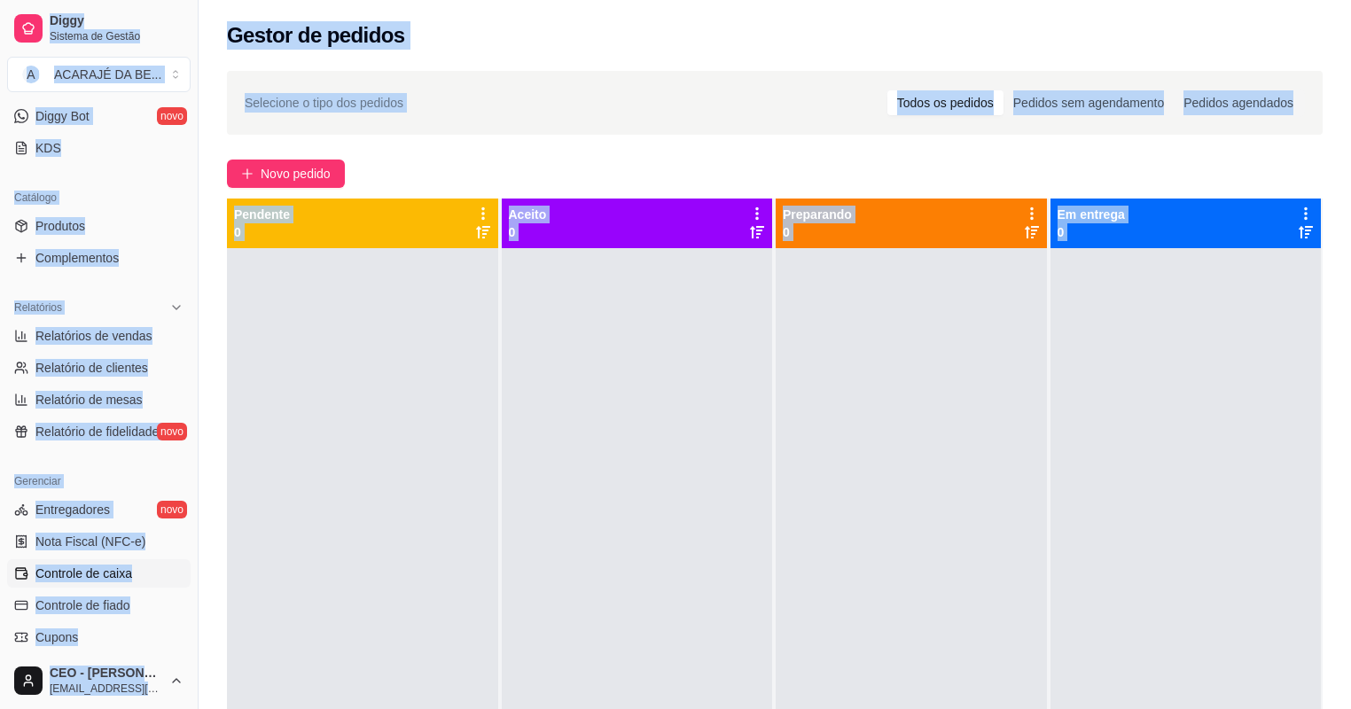
click at [124, 569] on span "Controle de caixa" at bounding box center [83, 574] width 97 height 18
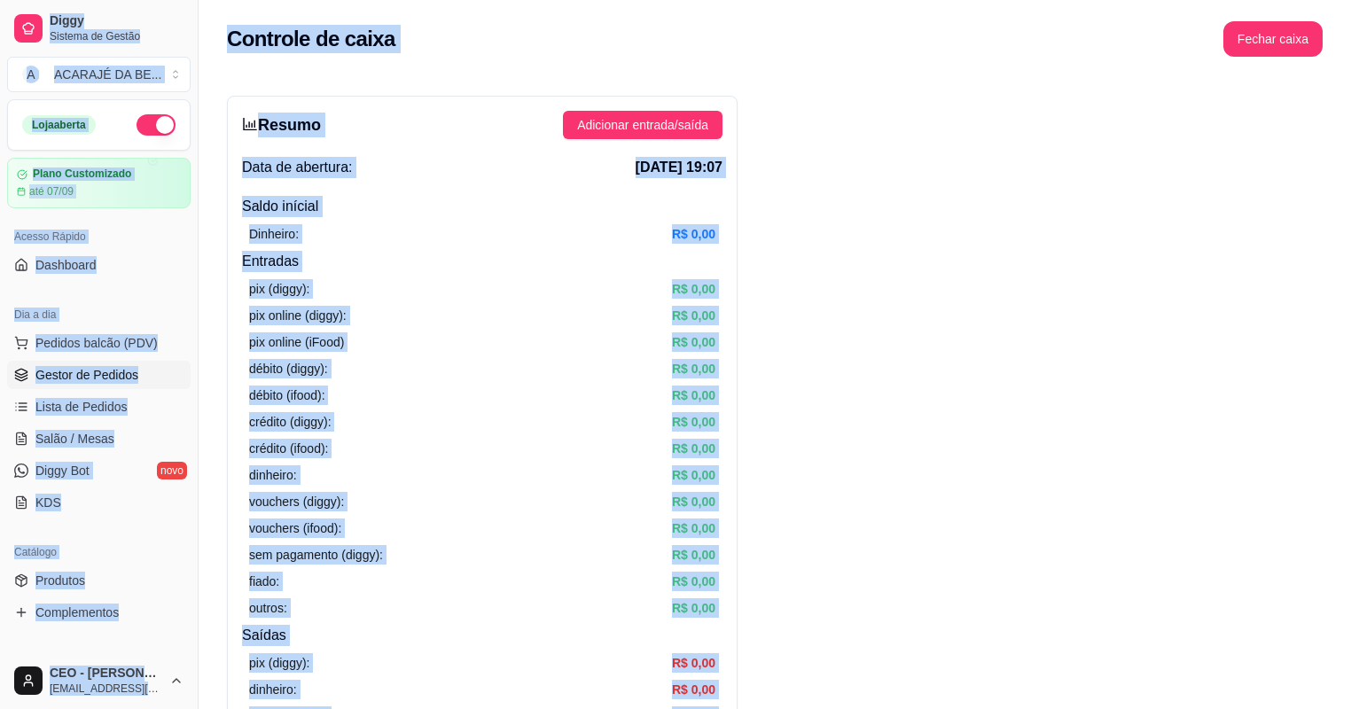
click at [64, 378] on span "Gestor de Pedidos" at bounding box center [86, 375] width 103 height 18
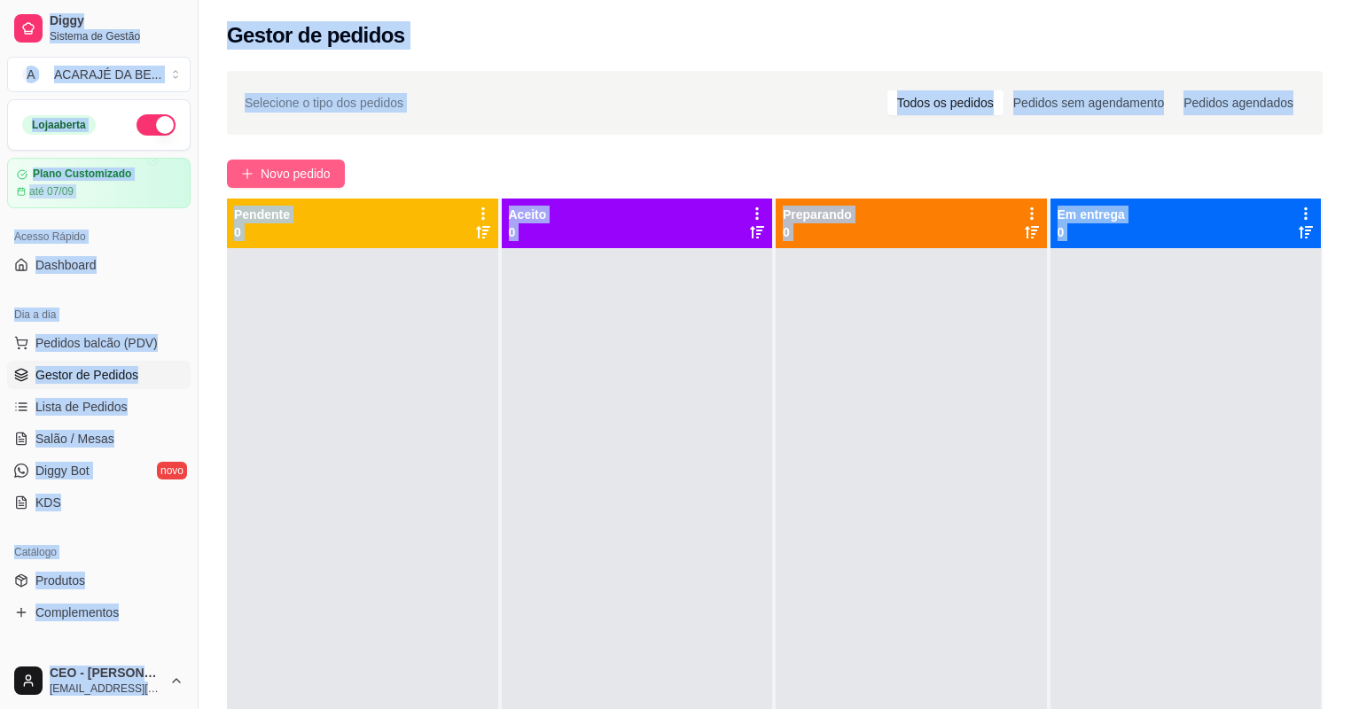
click at [268, 167] on span "Novo pedido" at bounding box center [296, 173] width 70 height 19
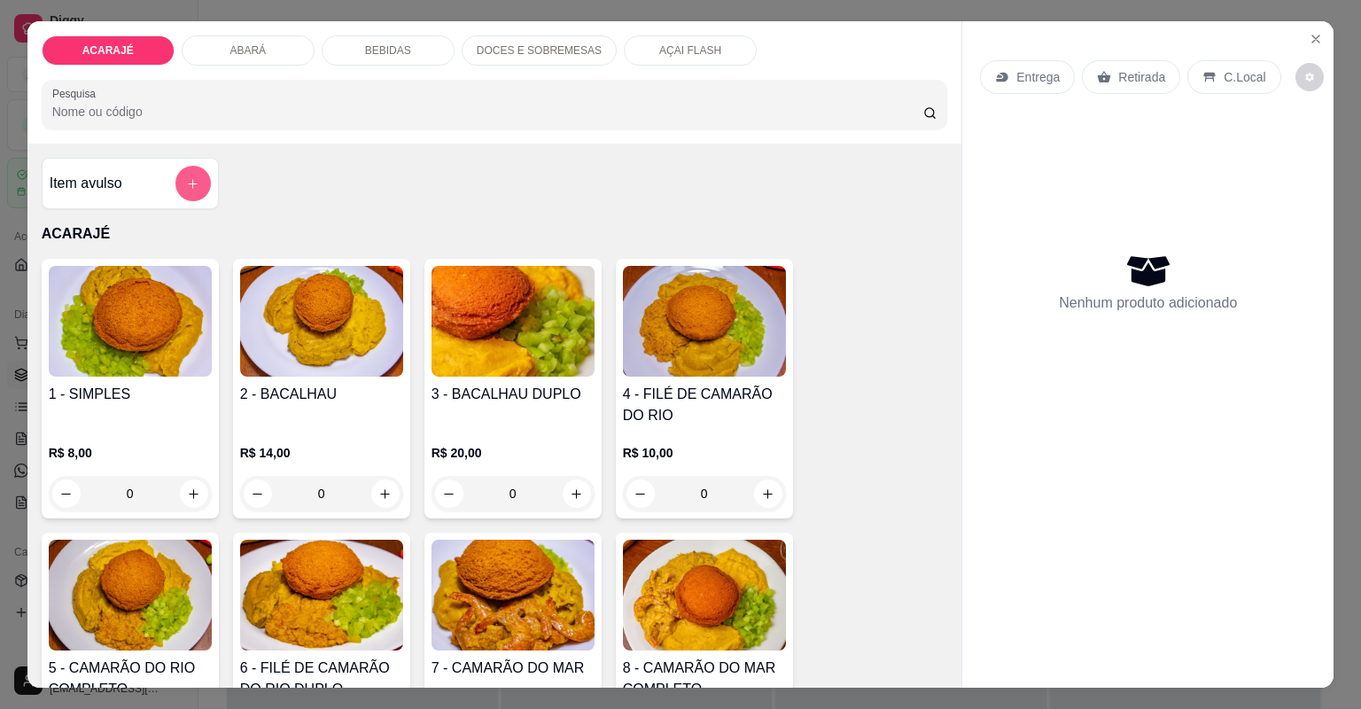
click at [186, 183] on icon "add-separate-item" at bounding box center [192, 183] width 13 height 13
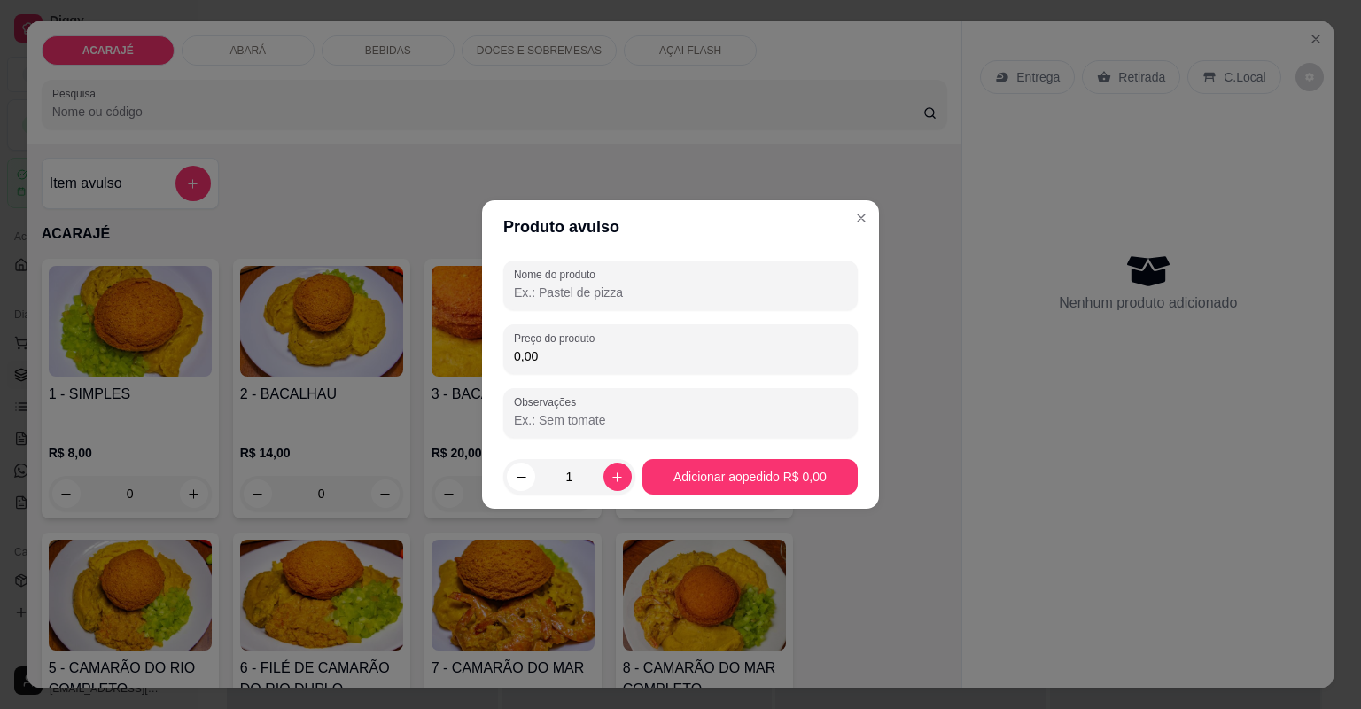
click at [602, 353] on input "0,00" at bounding box center [680, 356] width 333 height 18
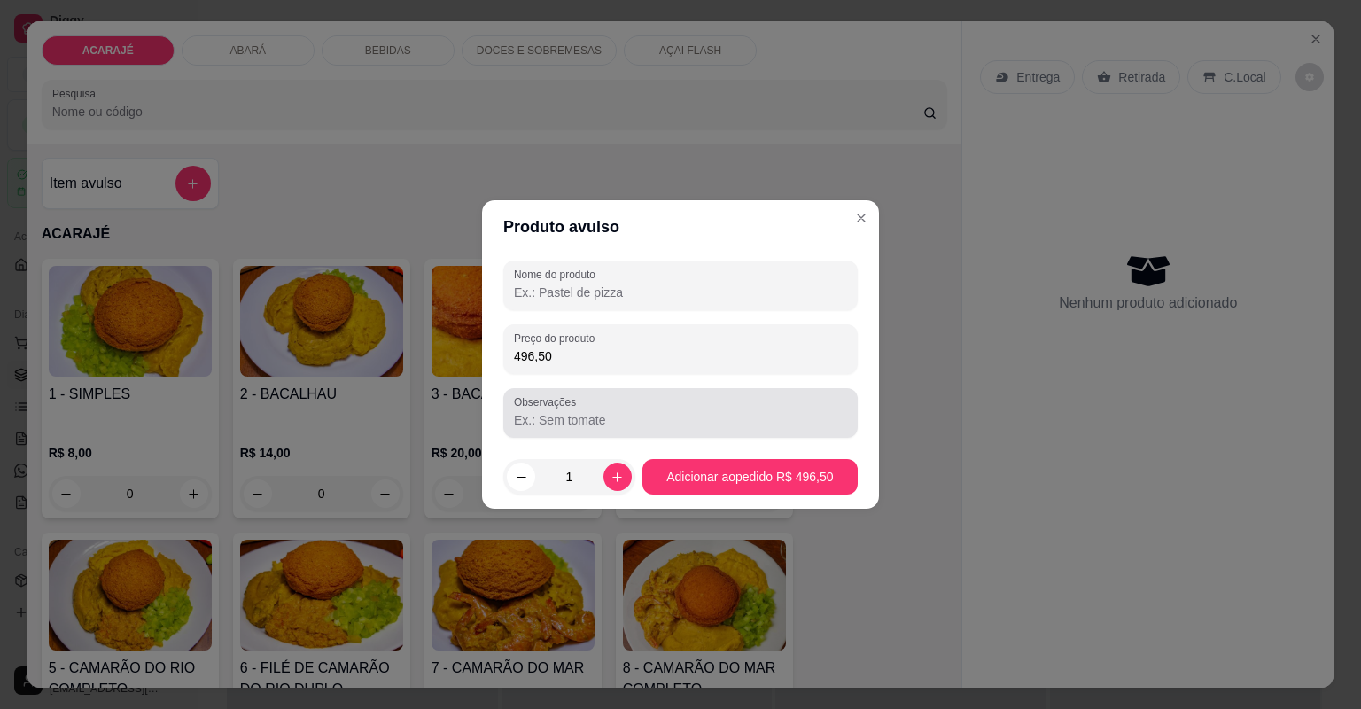
type input "496,50"
click at [607, 411] on input "Observações" at bounding box center [680, 420] width 333 height 18
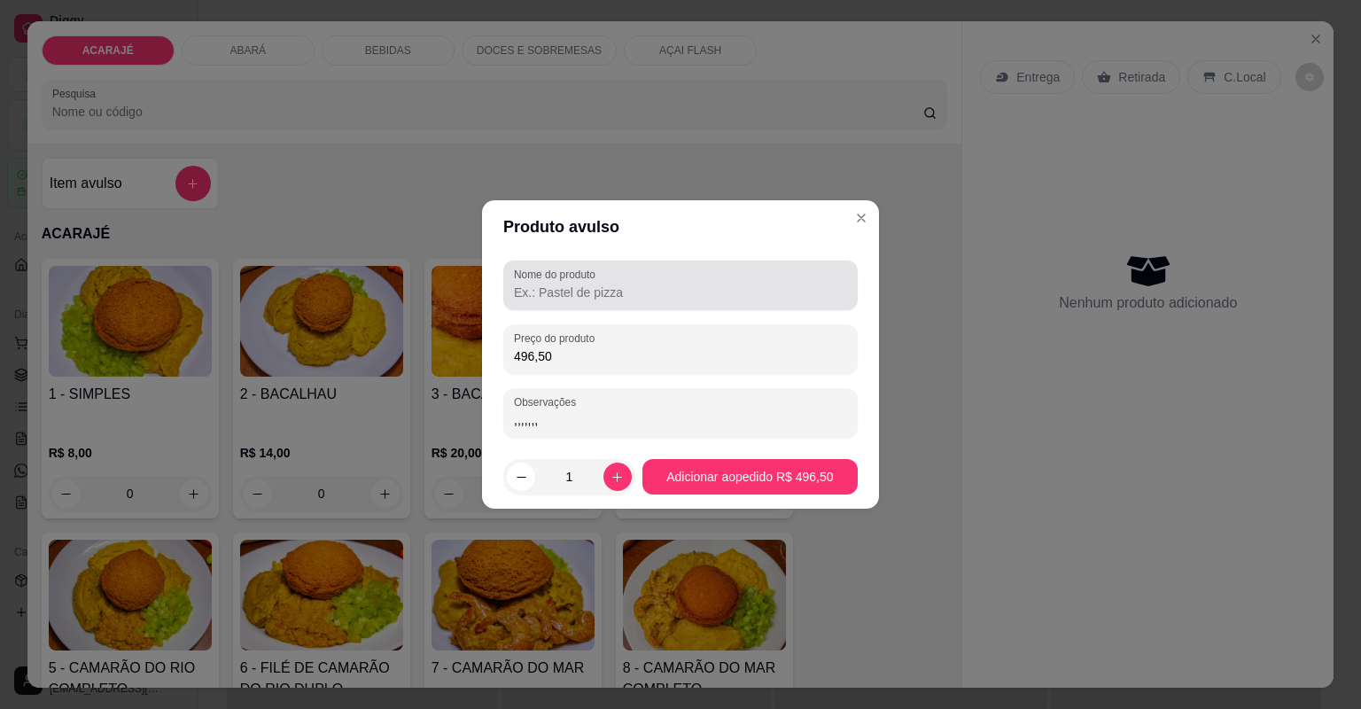
type input ",,,,,,,"
click at [616, 294] on input "Nome do produto" at bounding box center [680, 293] width 333 height 18
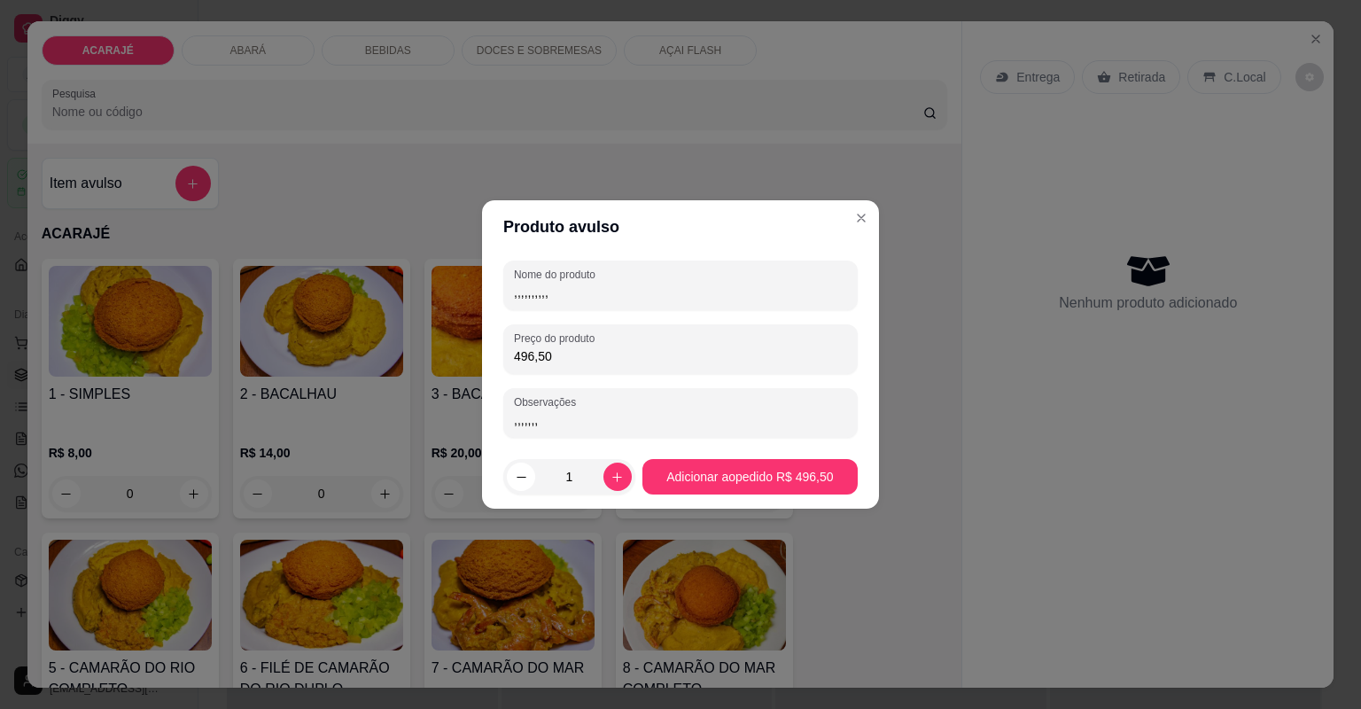
type input ",,,,,,,,,,,"
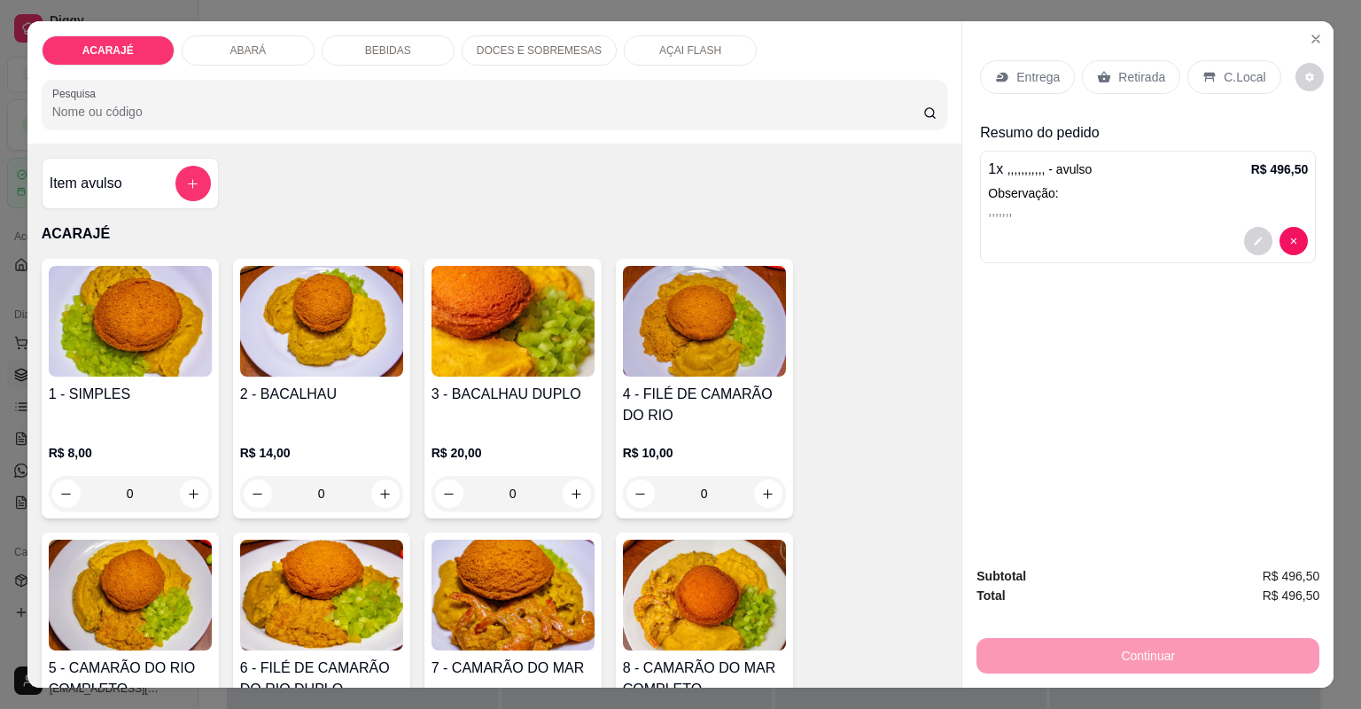
click at [1098, 77] on icon at bounding box center [1104, 77] width 13 height 12
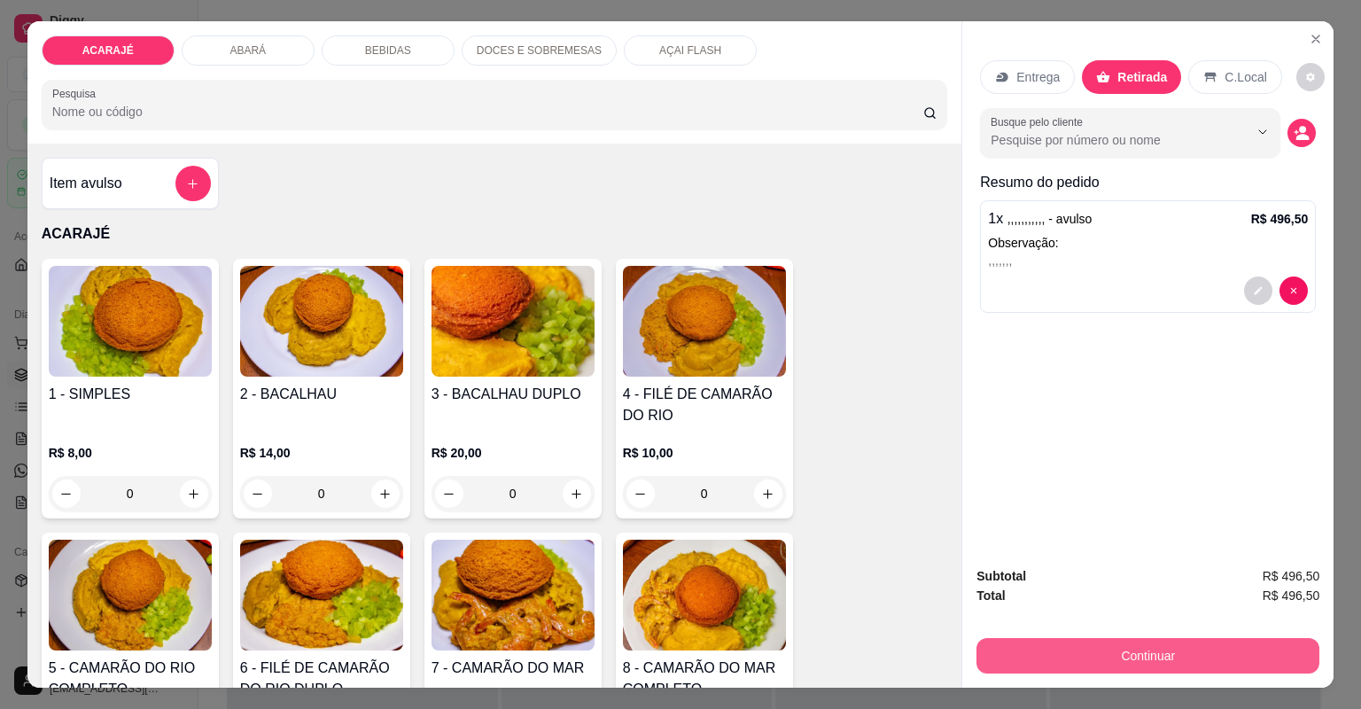
click at [1025, 655] on button "Continuar" at bounding box center [1148, 655] width 343 height 35
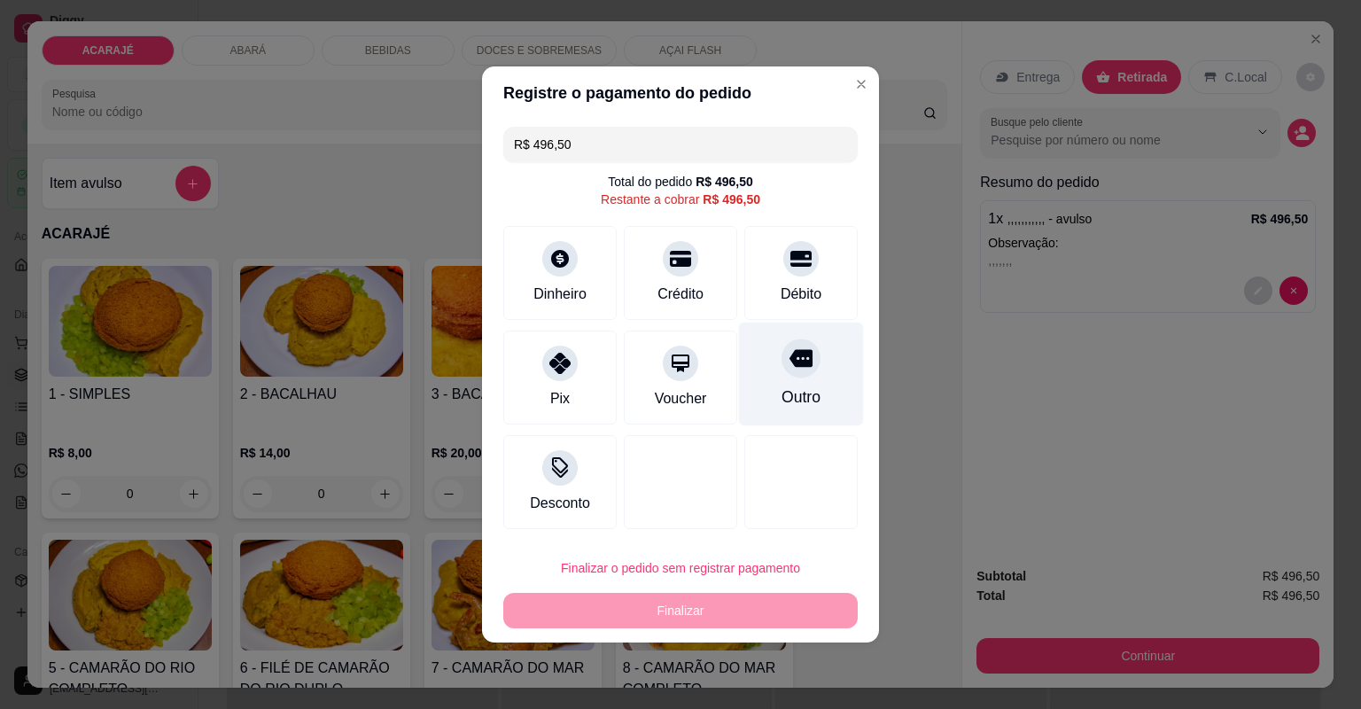
click at [795, 406] on div "Outro" at bounding box center [801, 397] width 39 height 23
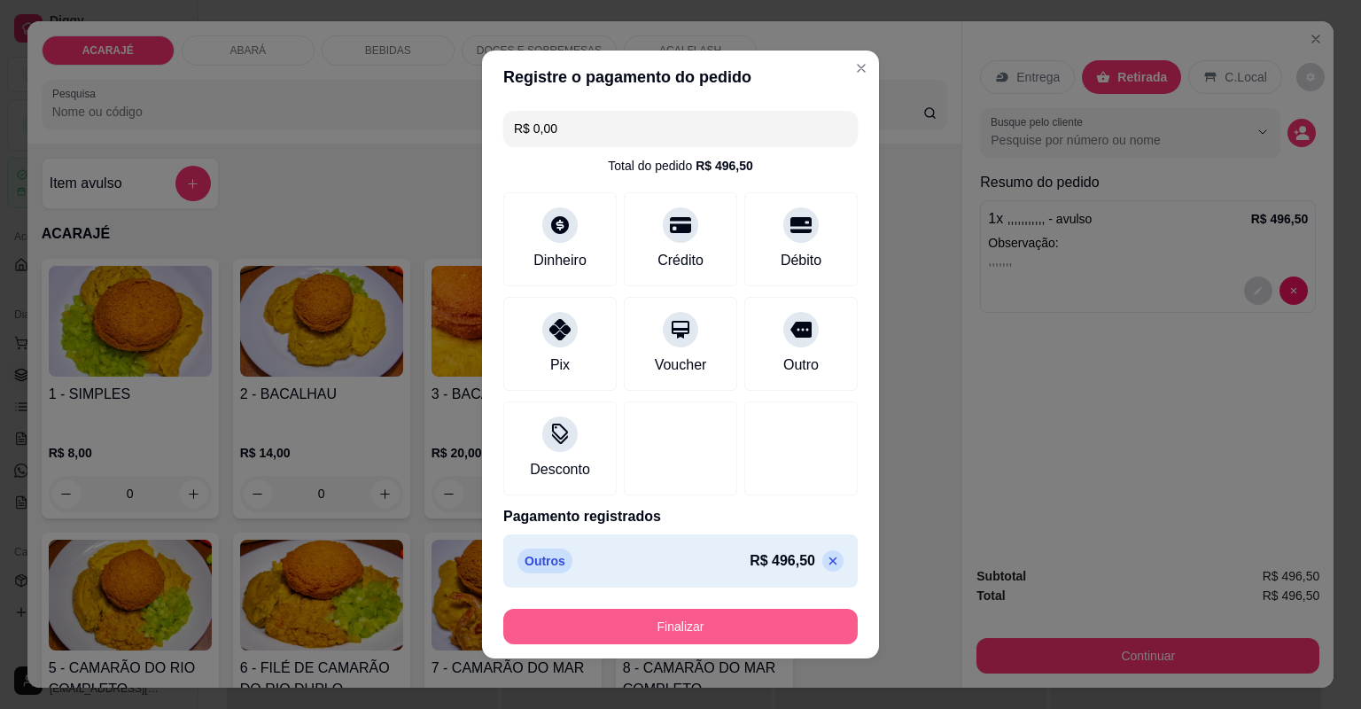
click at [726, 629] on button "Finalizar" at bounding box center [680, 626] width 354 height 35
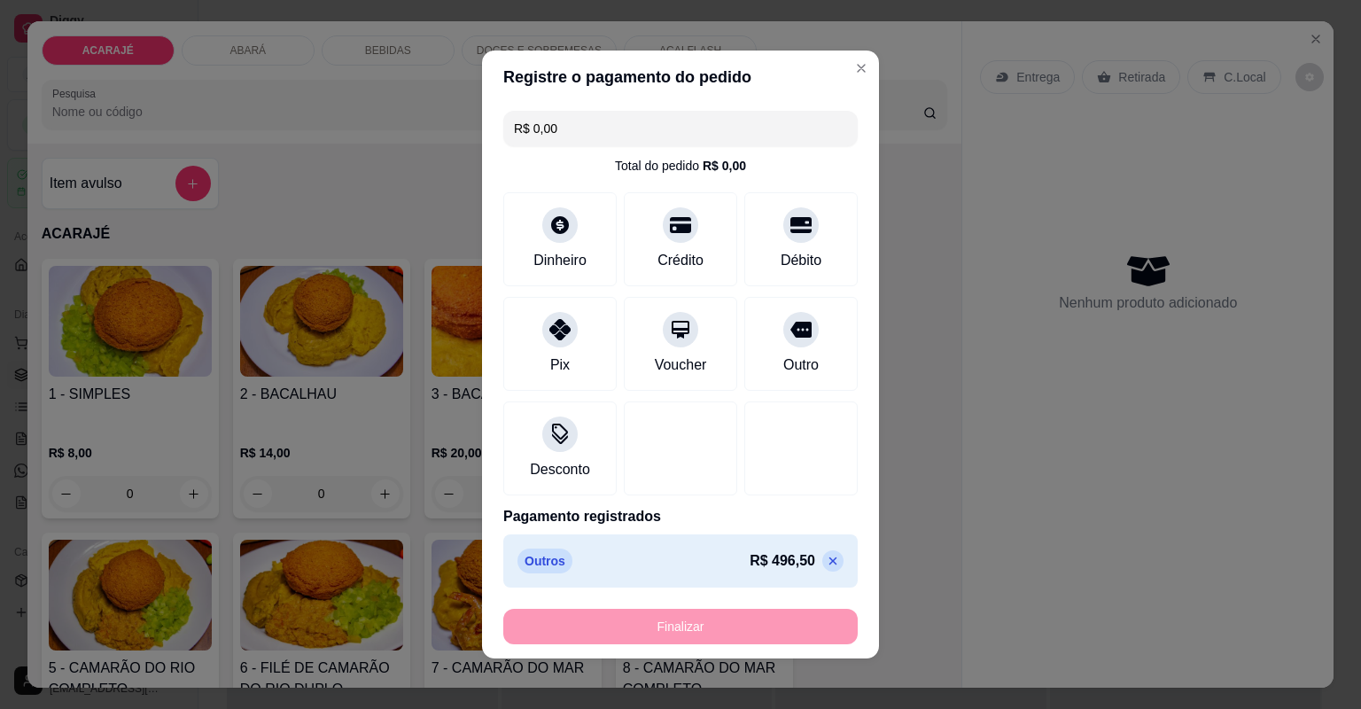
type input "-R$ 496,50"
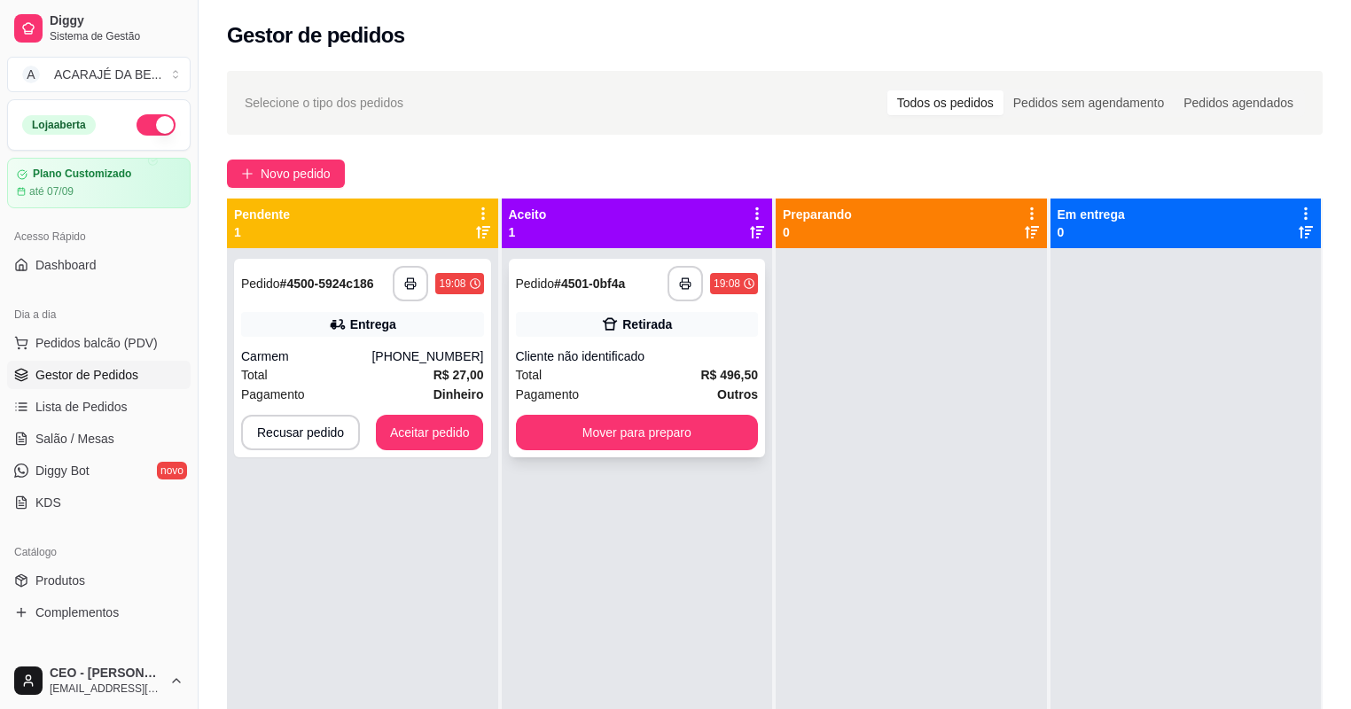
click at [652, 401] on div "Pagamento Outros" at bounding box center [637, 394] width 243 height 19
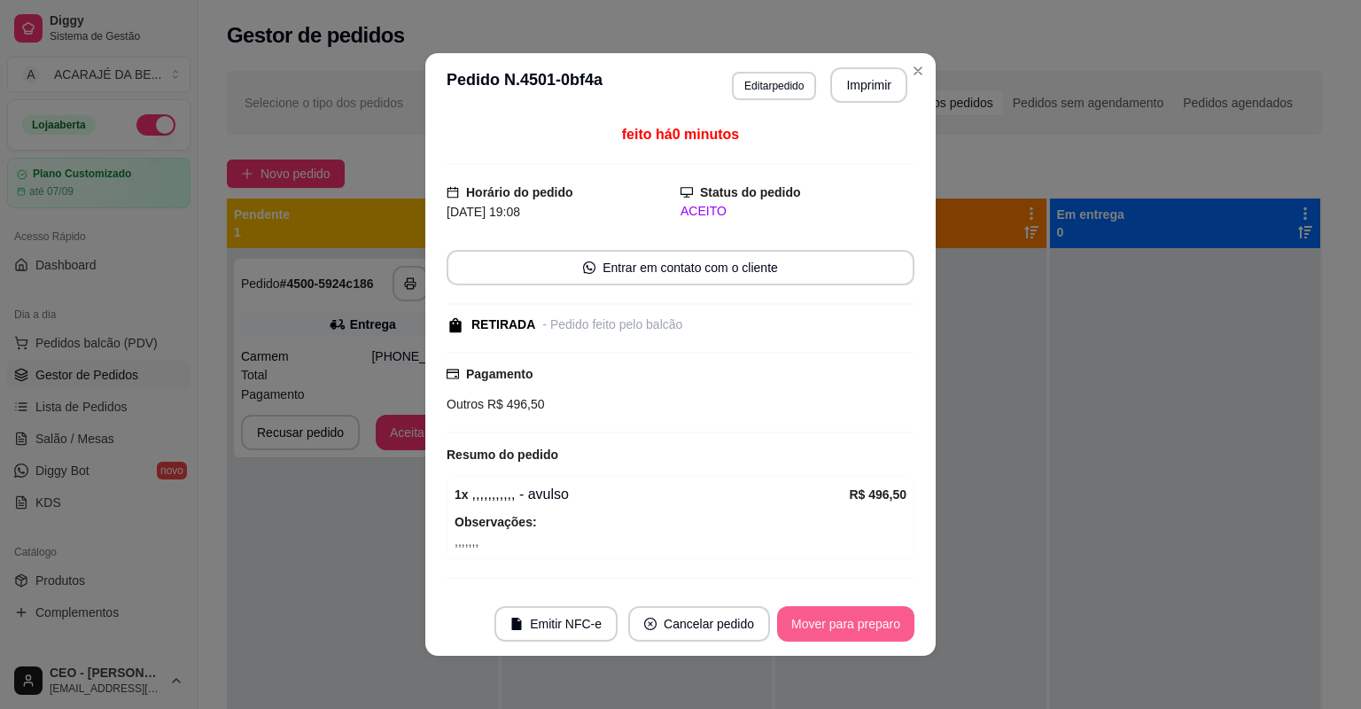
click at [822, 621] on button "Mover para preparo" at bounding box center [845, 623] width 137 height 35
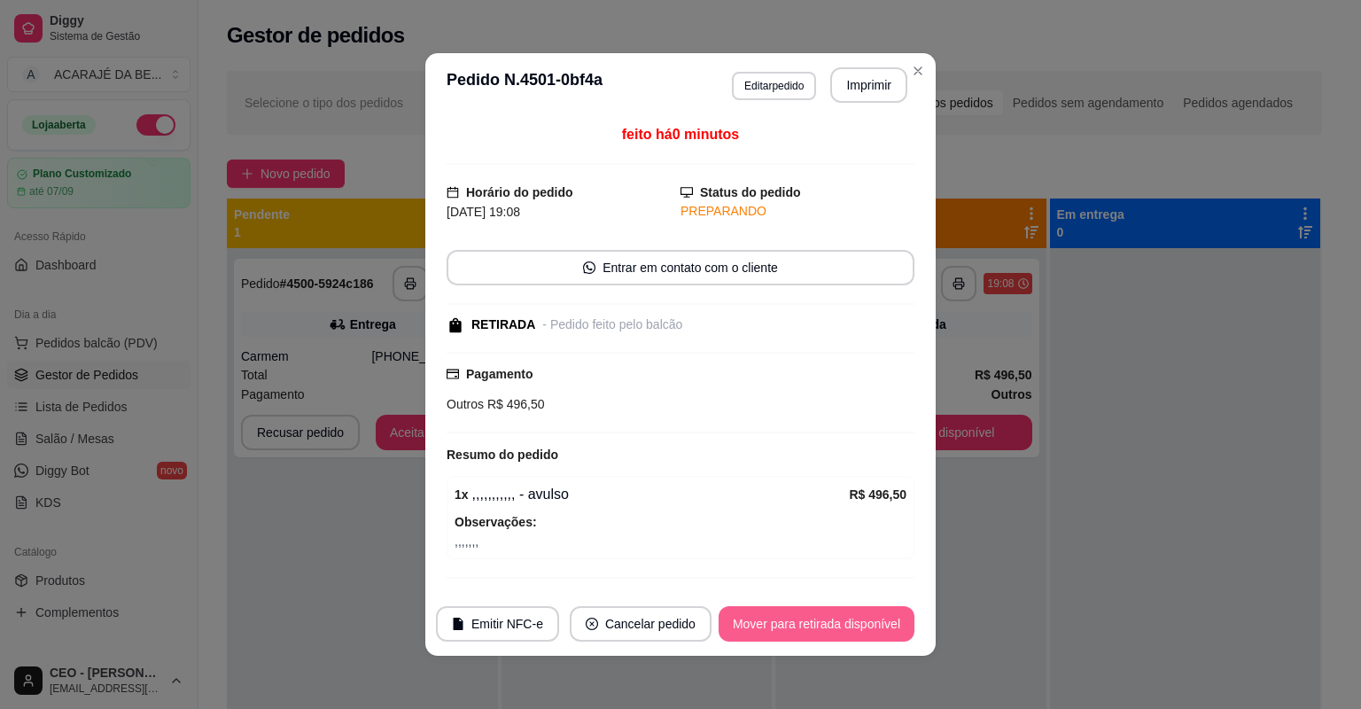
click at [822, 621] on button "Mover para retirada disponível" at bounding box center [817, 623] width 196 height 35
click at [822, 621] on div "Mover para retirada disponível" at bounding box center [817, 623] width 196 height 35
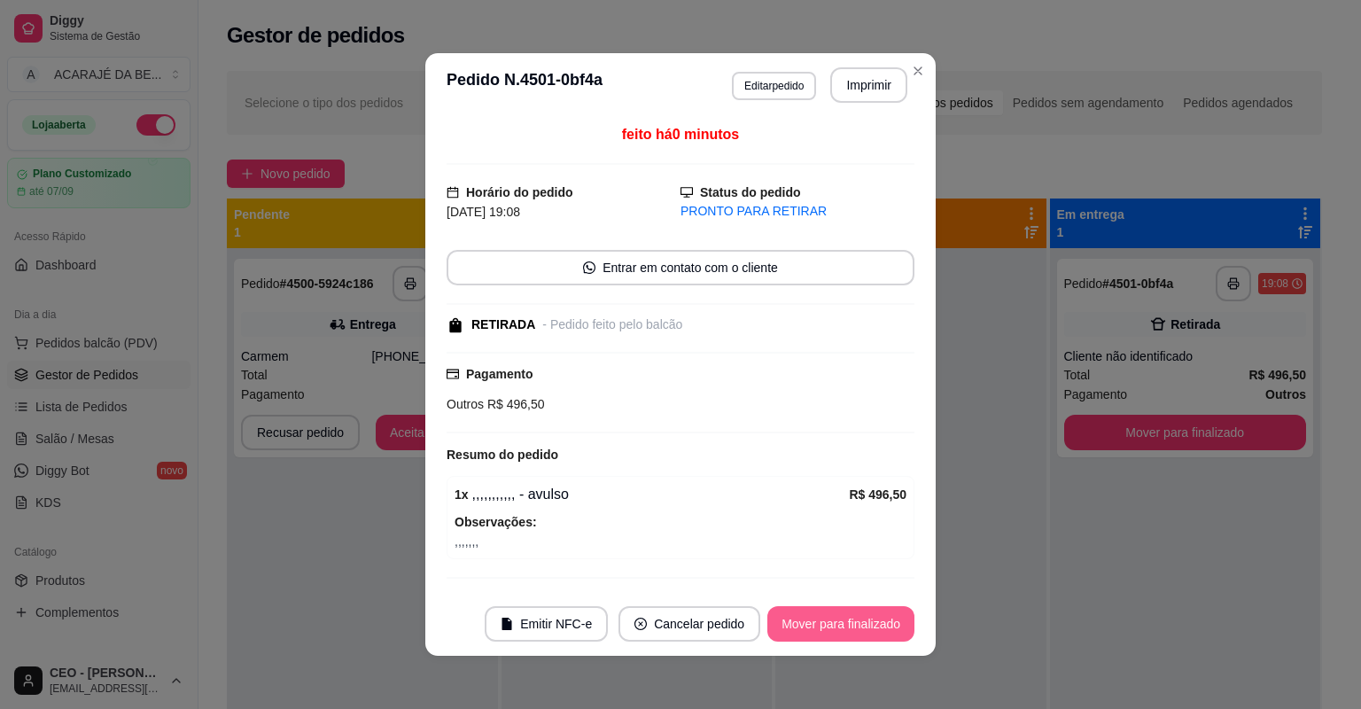
click at [822, 621] on button "Mover para finalizado" at bounding box center [840, 623] width 147 height 35
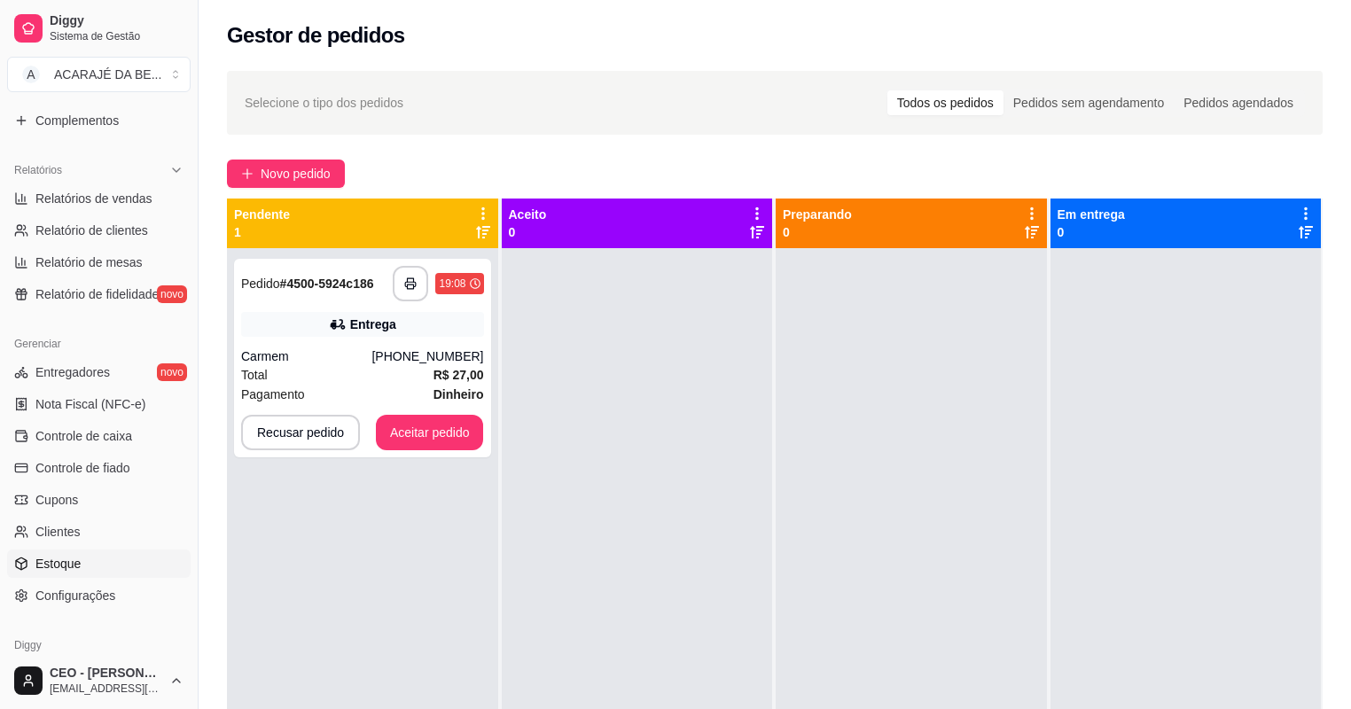
scroll to position [496, 0]
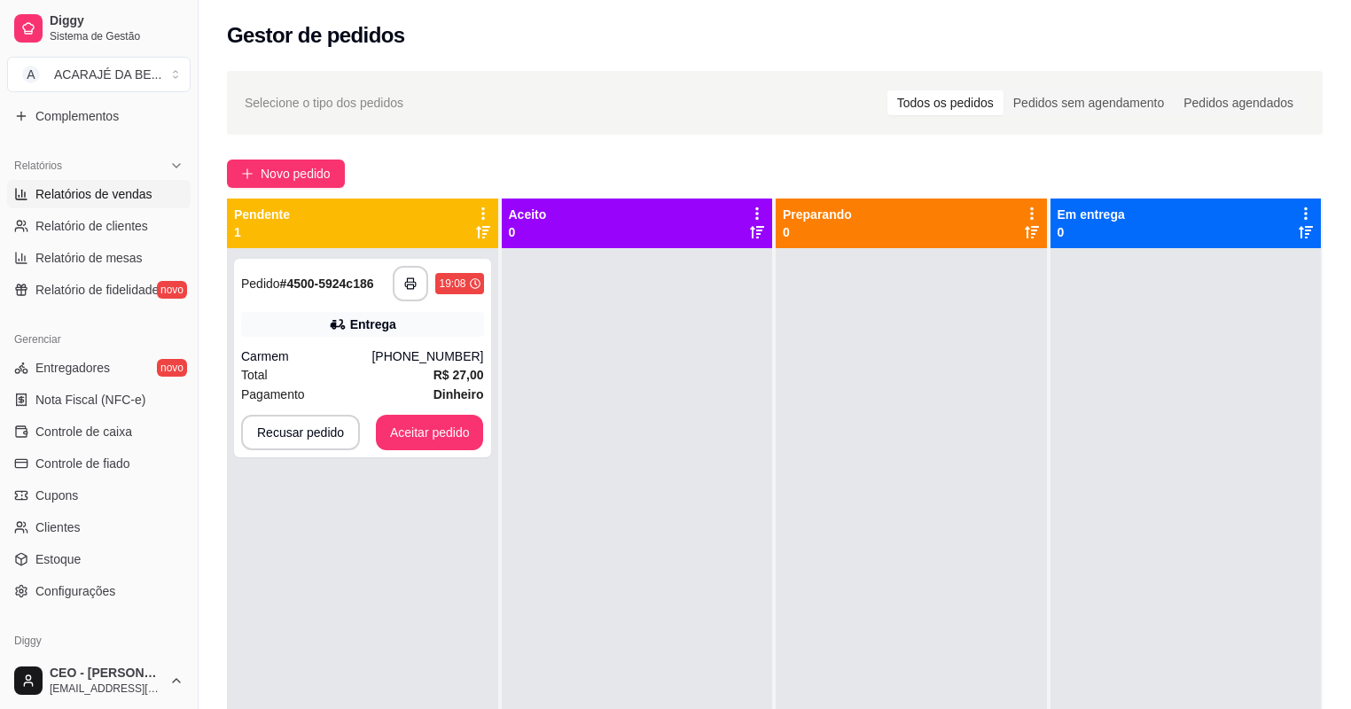
click at [145, 196] on span "Relatórios de vendas" at bounding box center [93, 194] width 117 height 18
select select "ALL"
select select "0"
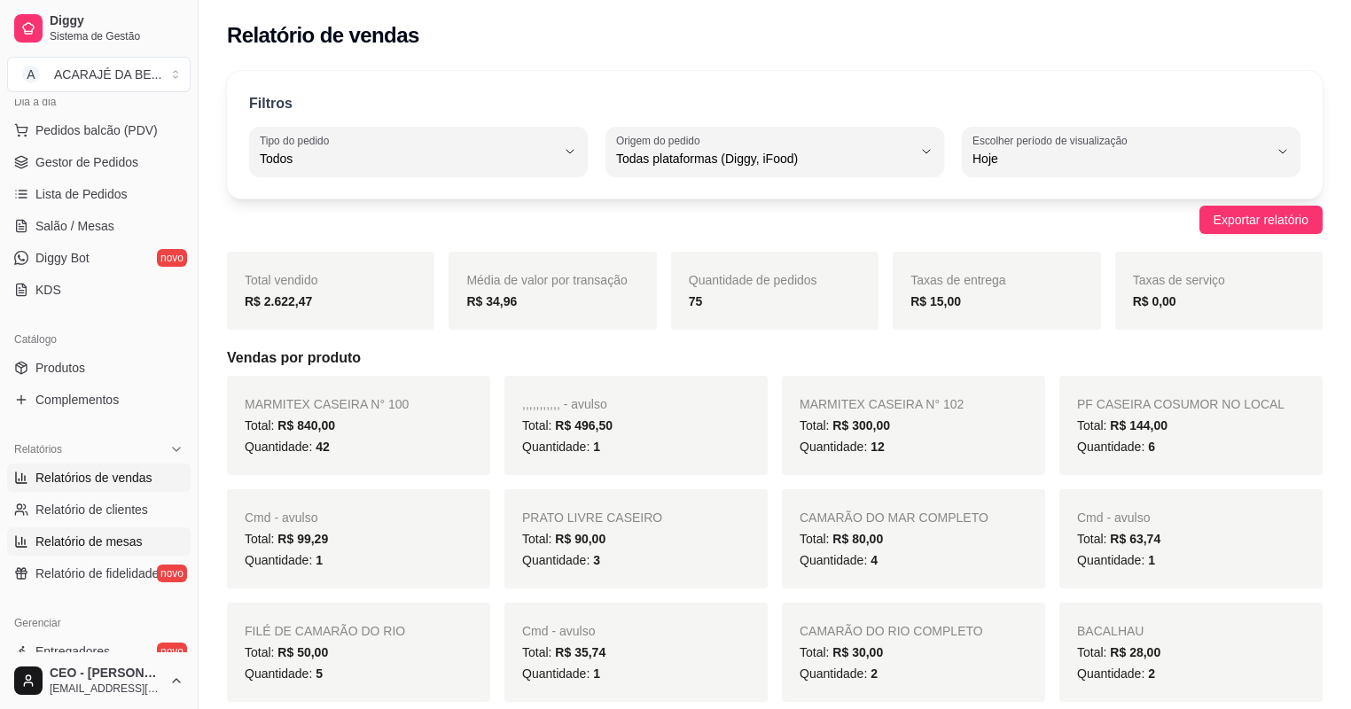
scroll to position [354, 0]
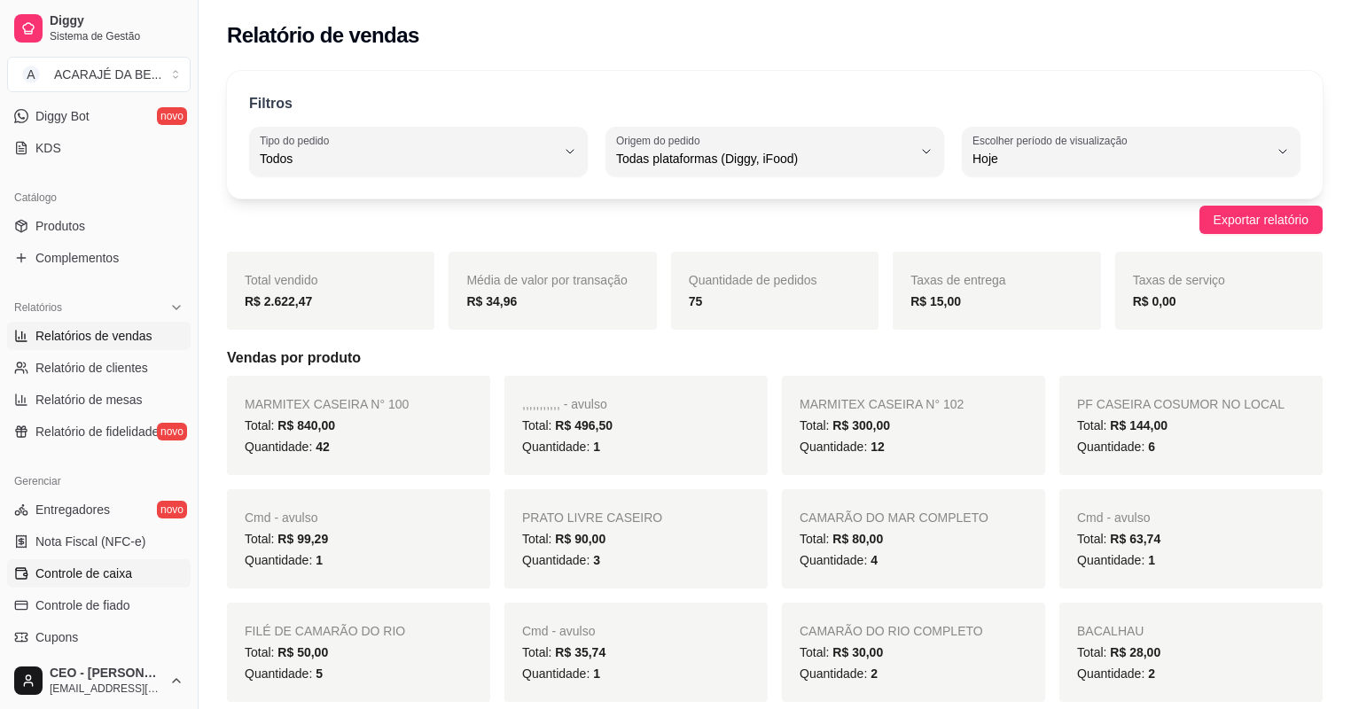
click at [85, 561] on link "Controle de caixa" at bounding box center [98, 573] width 183 height 28
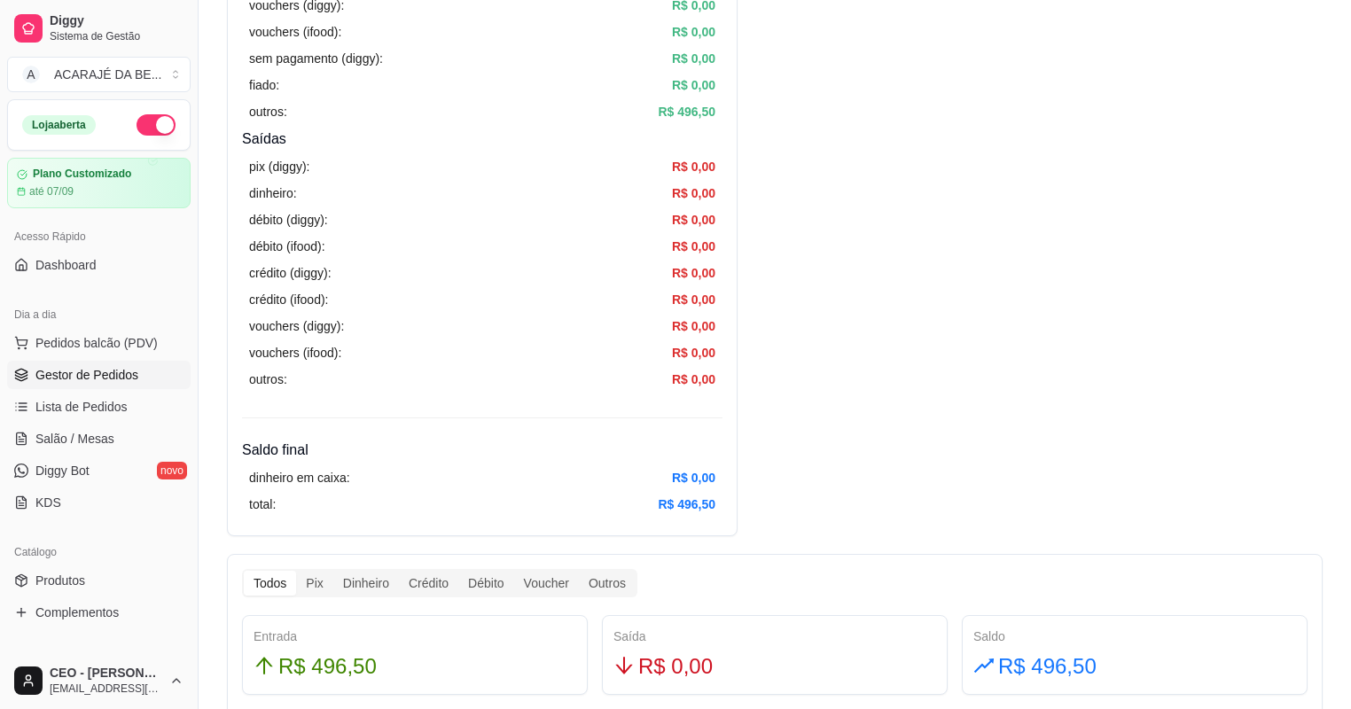
click at [81, 372] on span "Gestor de Pedidos" at bounding box center [86, 375] width 103 height 18
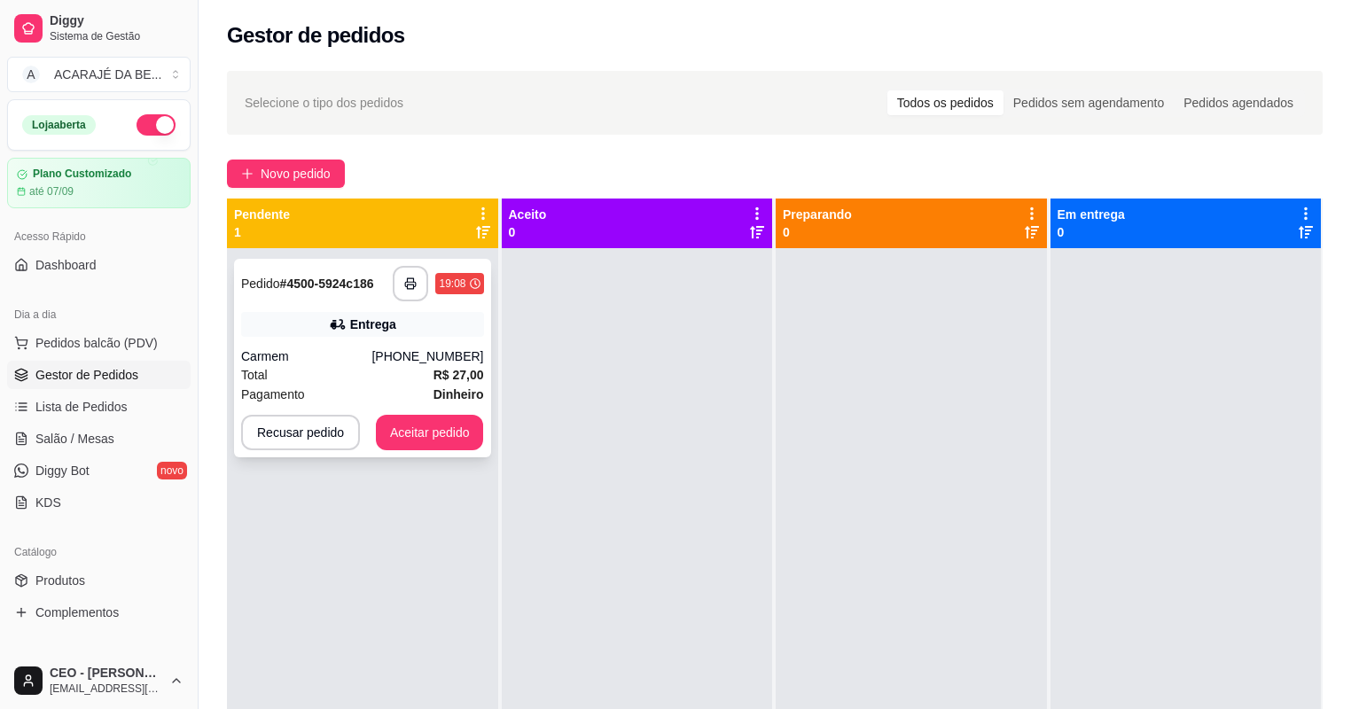
click at [384, 380] on div "Total R$ 27,00" at bounding box center [362, 374] width 243 height 19
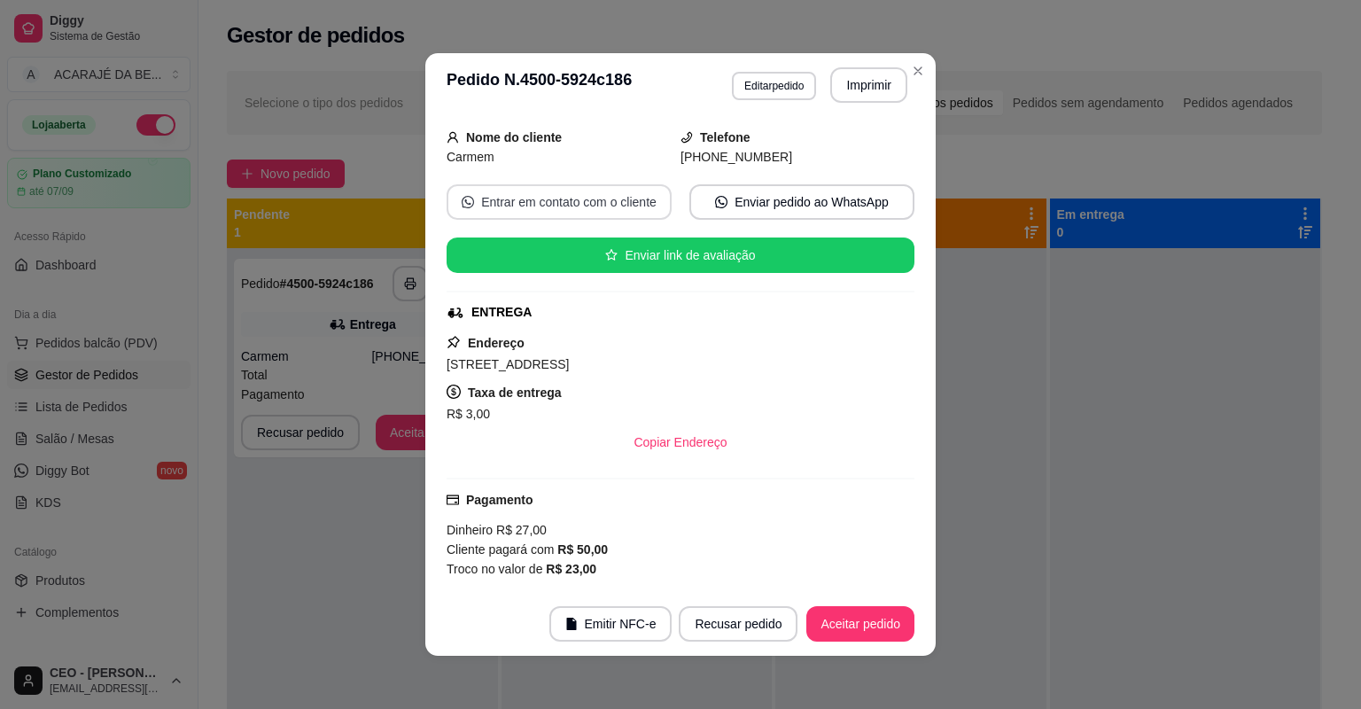
scroll to position [213, 0]
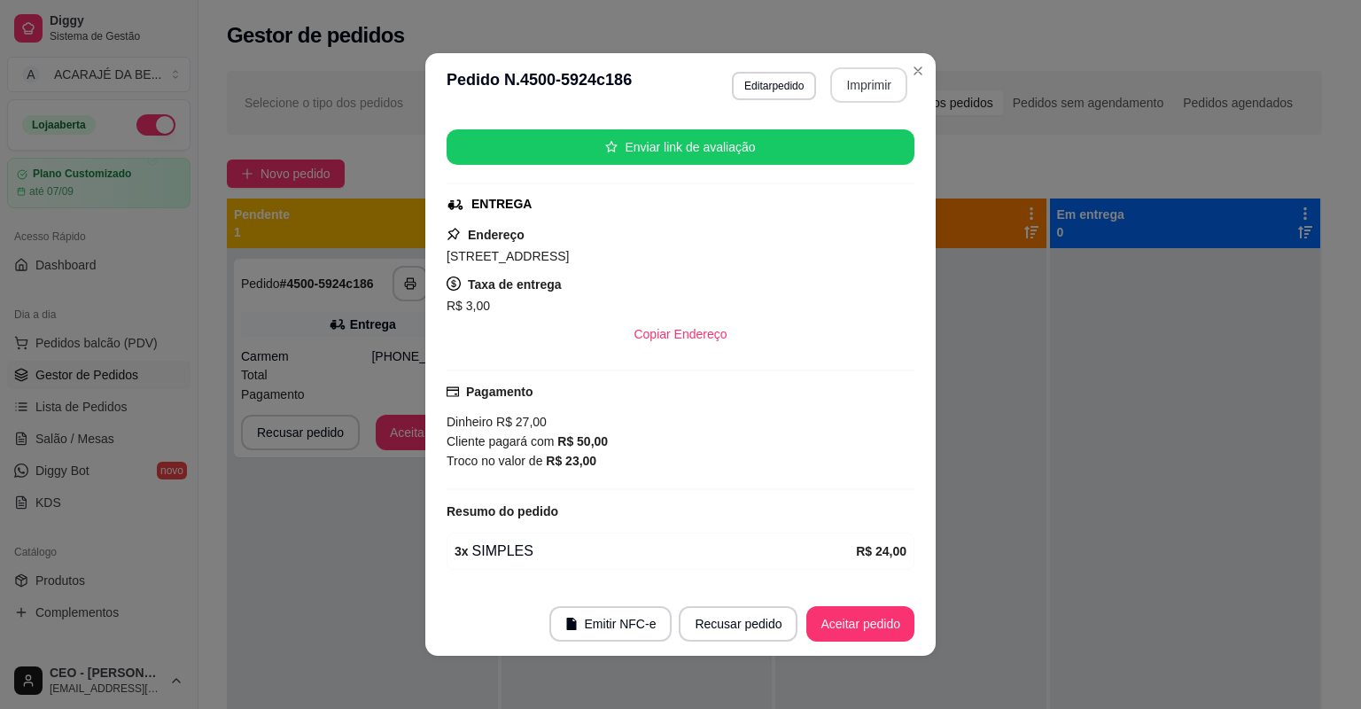
click at [847, 95] on button "Imprimir" at bounding box center [868, 84] width 77 height 35
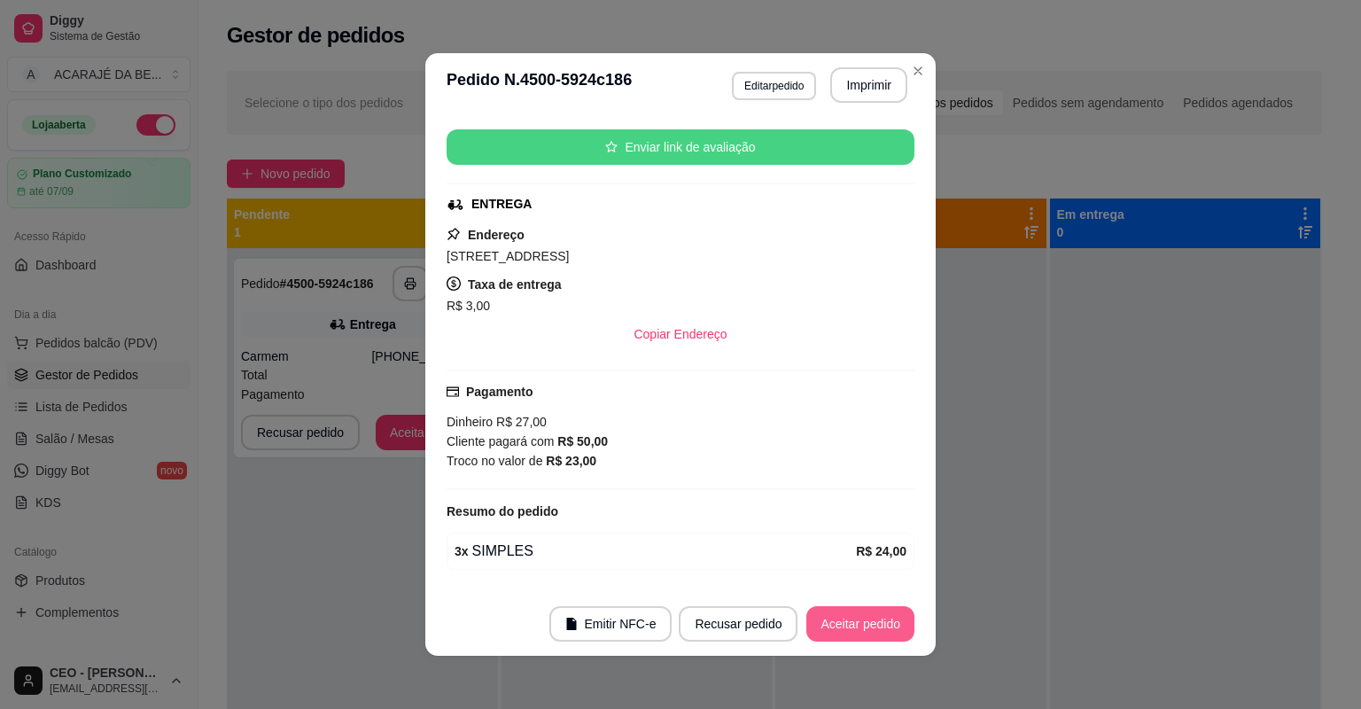
click at [814, 613] on button "Aceitar pedido" at bounding box center [860, 623] width 108 height 35
click at [814, 613] on div "Recusar pedido Aceitar pedido" at bounding box center [797, 623] width 236 height 35
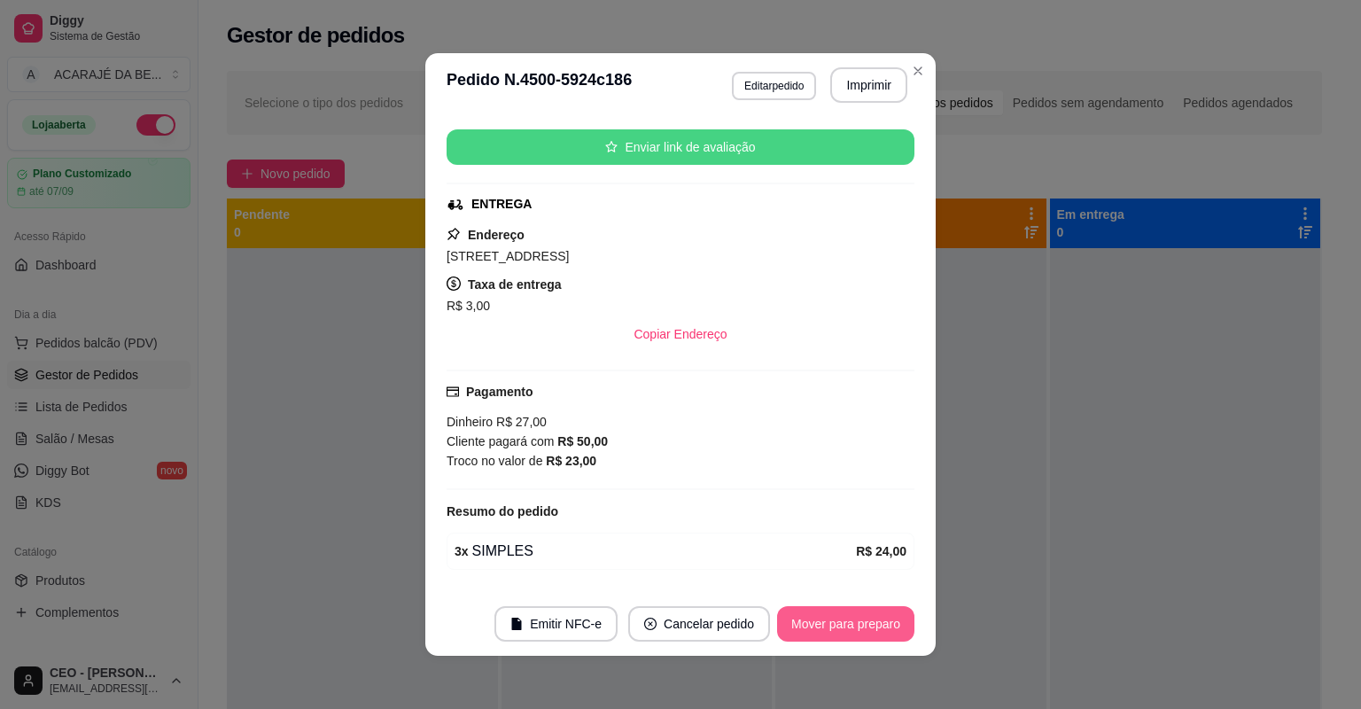
click at [845, 633] on button "Mover para preparo" at bounding box center [845, 623] width 137 height 35
click at [845, 633] on div "Mover para preparo" at bounding box center [833, 623] width 162 height 35
click at [845, 633] on button "Mover para entrega" at bounding box center [846, 623] width 136 height 35
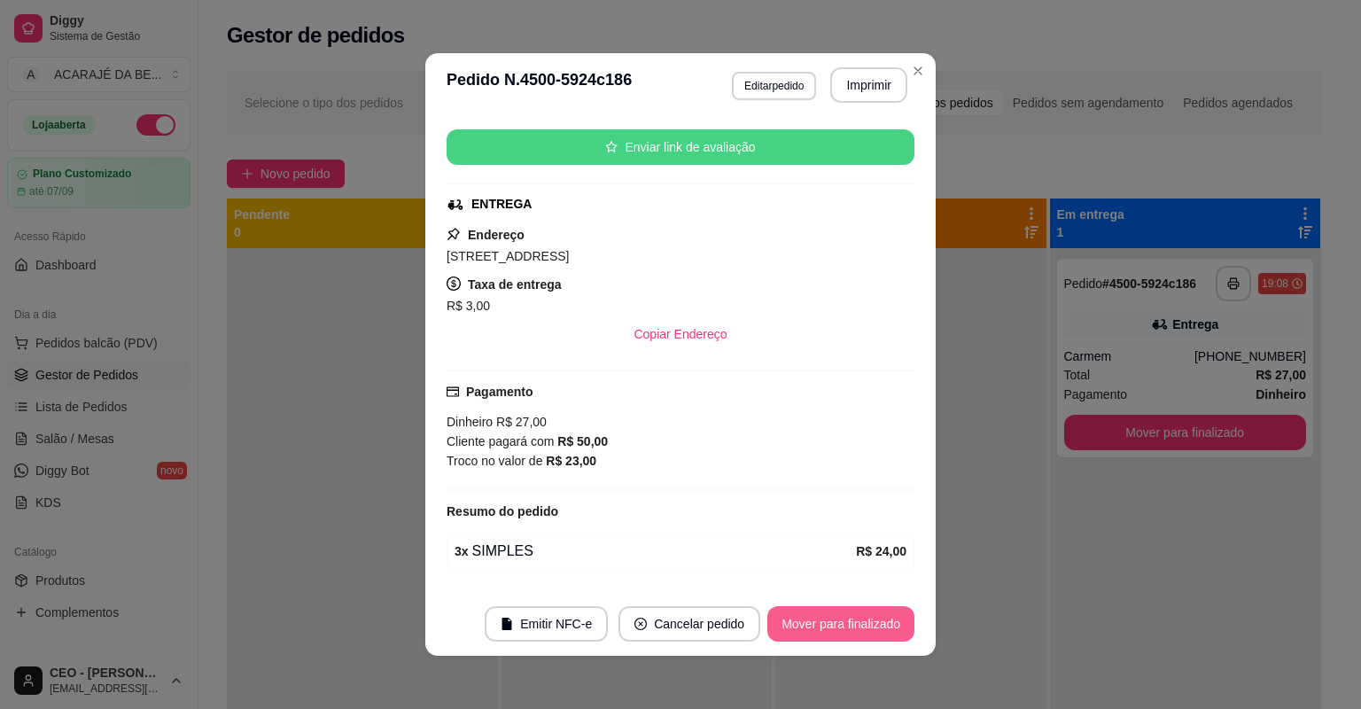
click at [839, 635] on button "Mover para finalizado" at bounding box center [840, 623] width 147 height 35
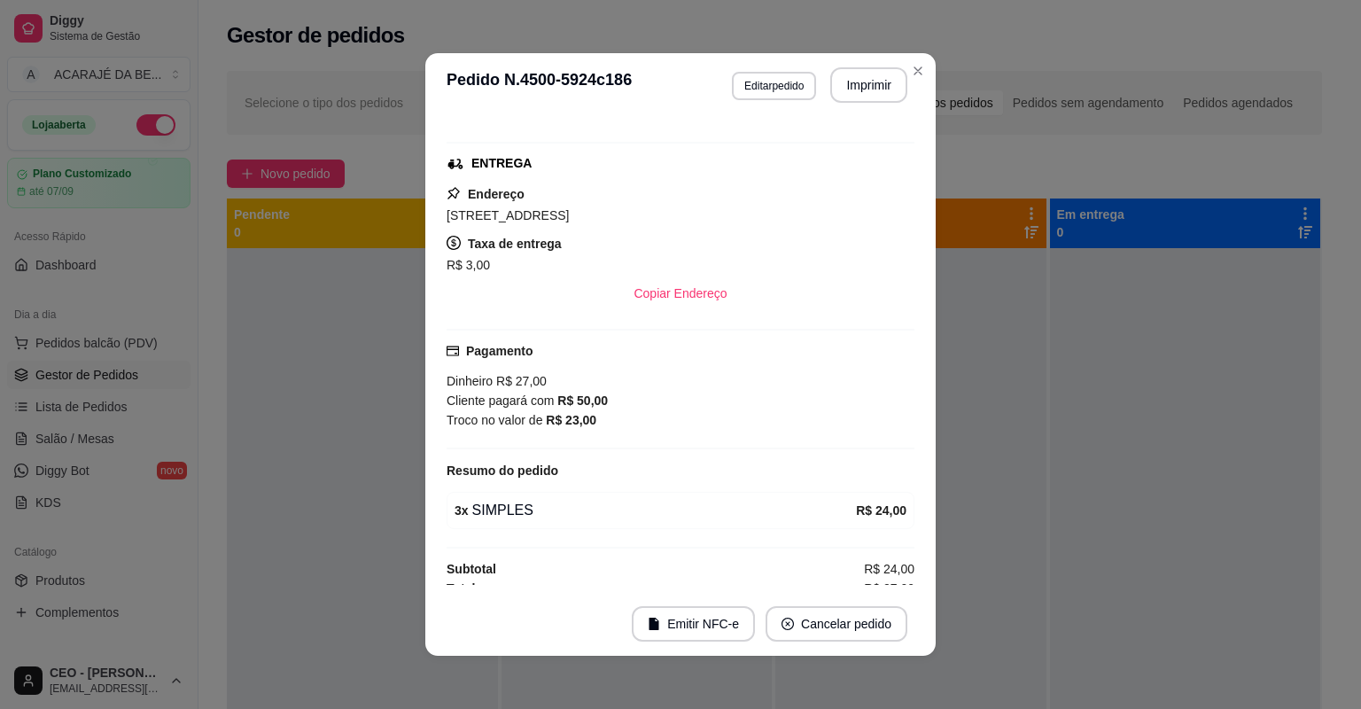
scroll to position [172, 0]
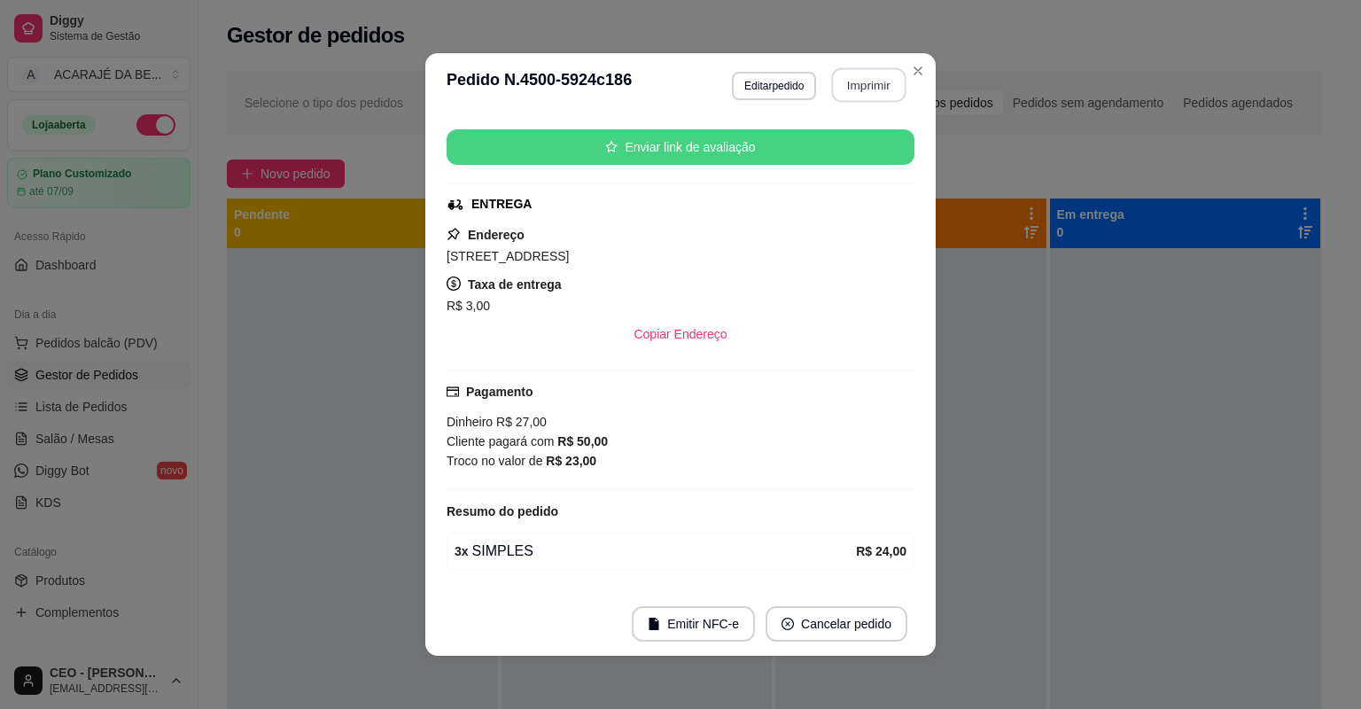
click at [883, 89] on button "Imprimir" at bounding box center [869, 85] width 74 height 35
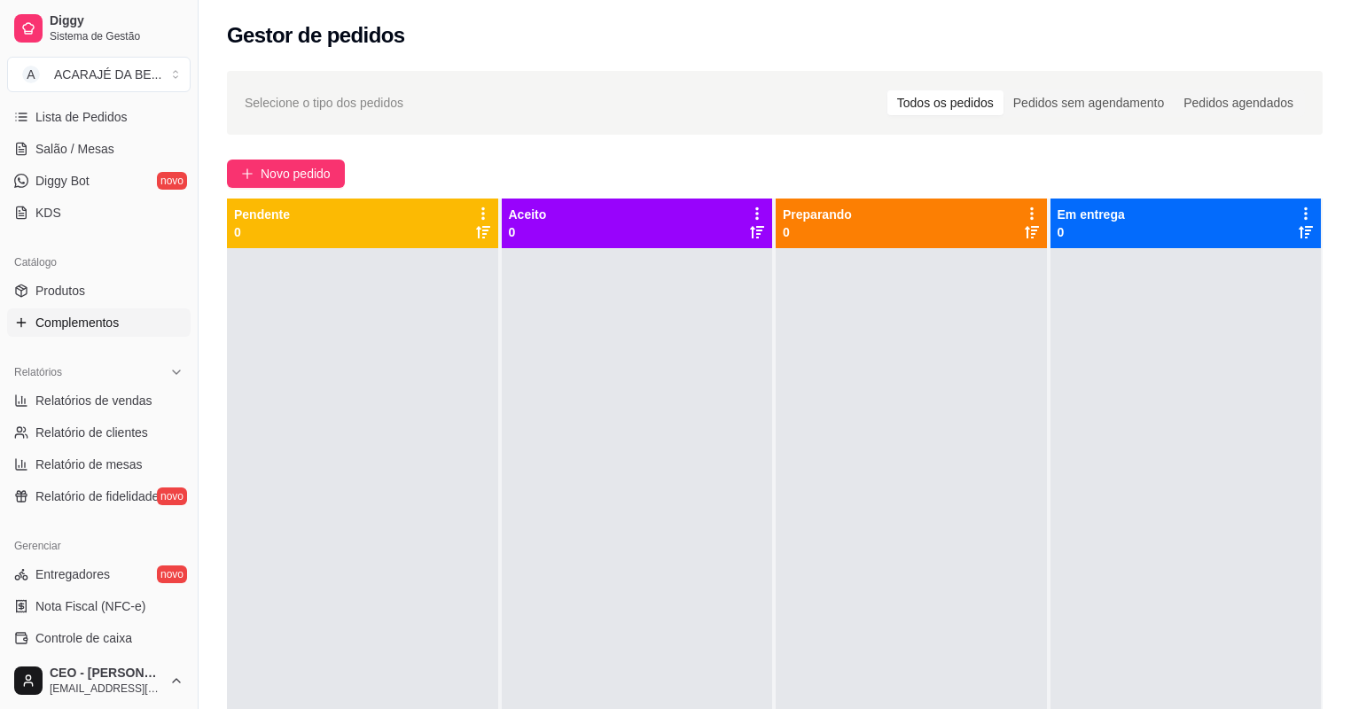
scroll to position [354, 0]
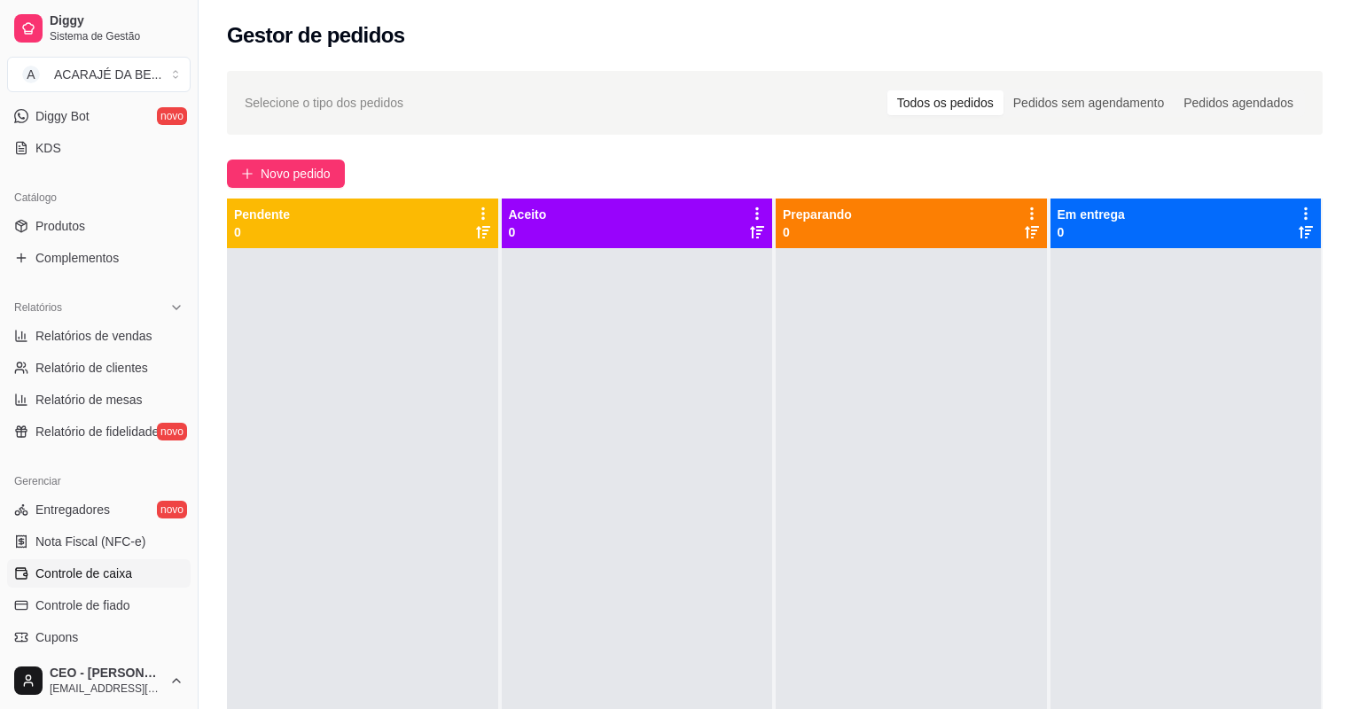
click at [95, 568] on span "Controle de caixa" at bounding box center [83, 574] width 97 height 18
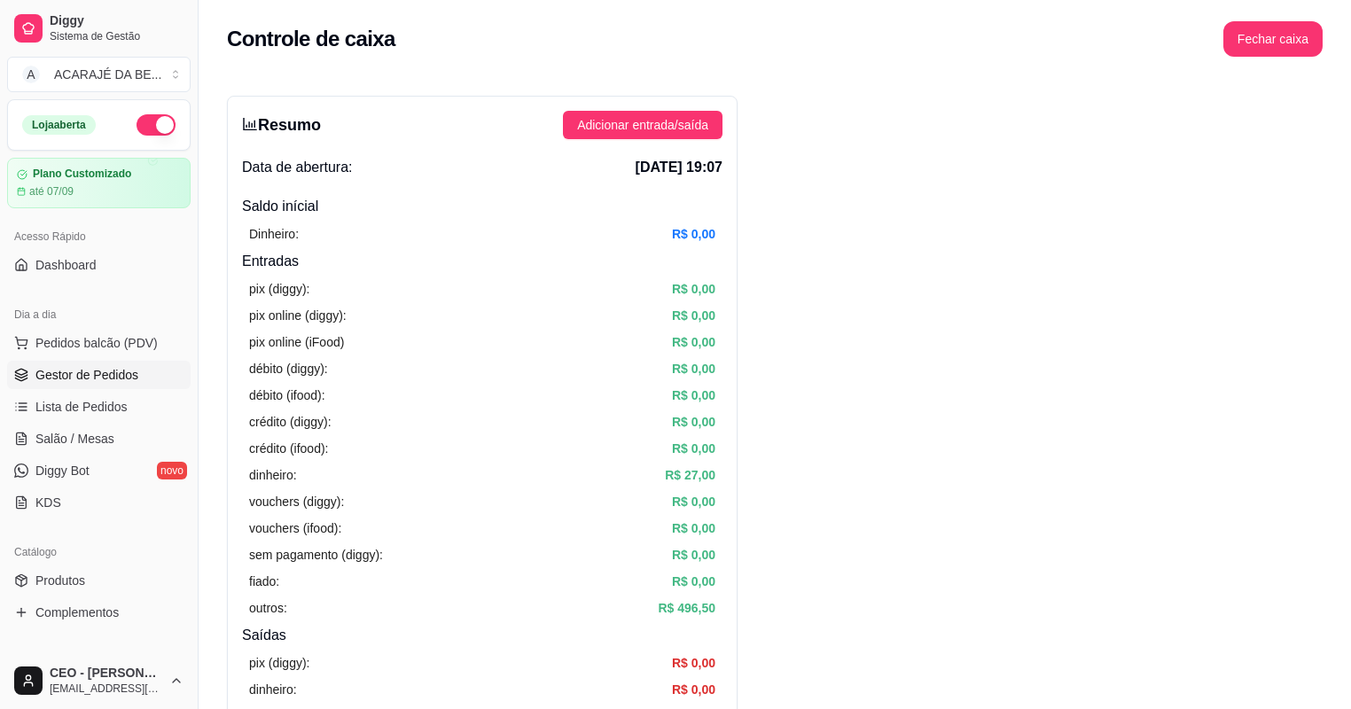
click at [74, 374] on span "Gestor de Pedidos" at bounding box center [86, 375] width 103 height 18
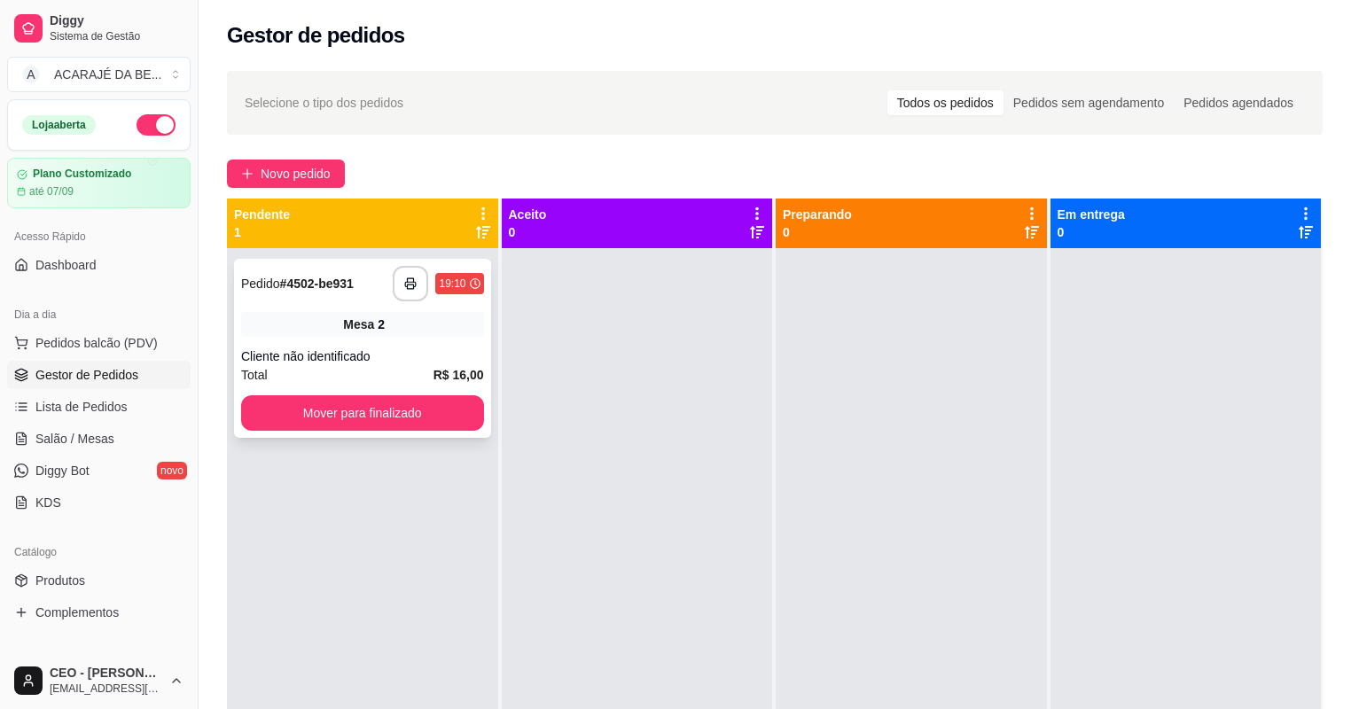
click at [420, 364] on div "Cliente não identificado" at bounding box center [362, 356] width 243 height 18
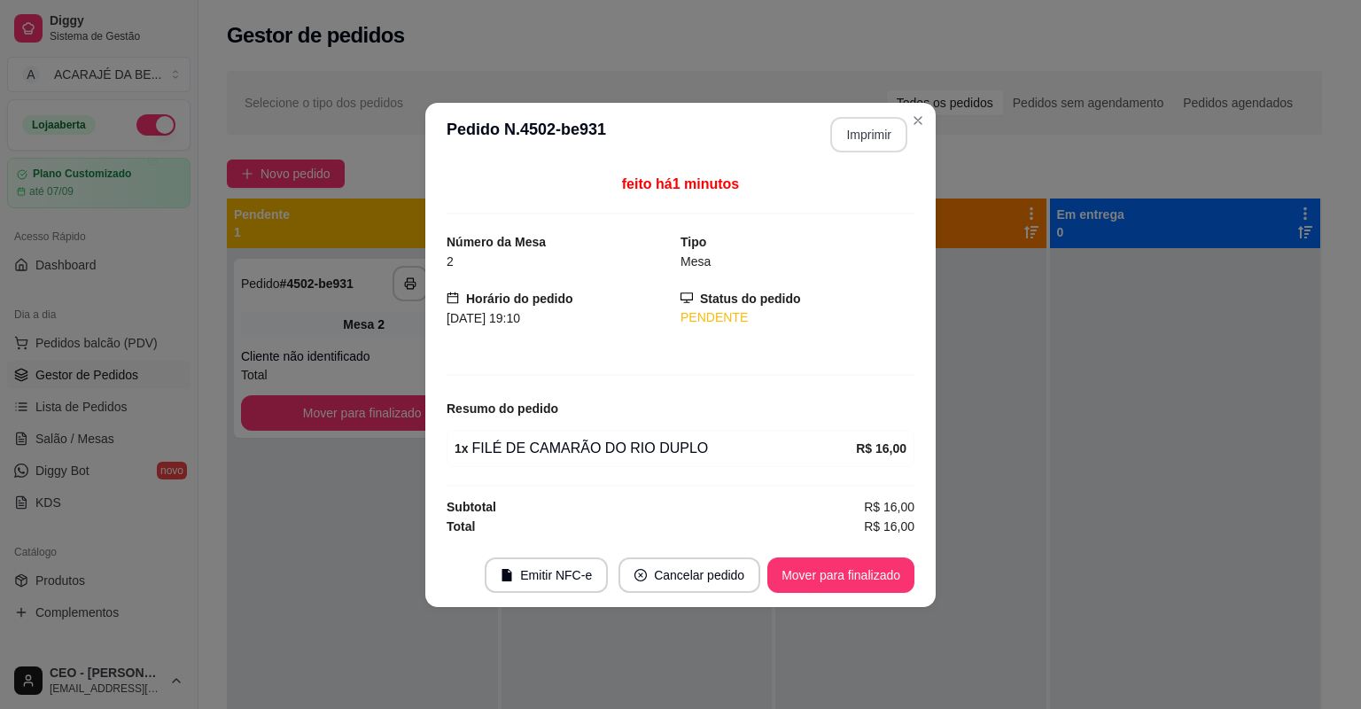
click at [868, 129] on button "Imprimir" at bounding box center [868, 134] width 77 height 35
click at [876, 576] on button "Mover para finalizado" at bounding box center [840, 574] width 147 height 35
click at [872, 575] on button "Mover para finalizado" at bounding box center [840, 574] width 147 height 35
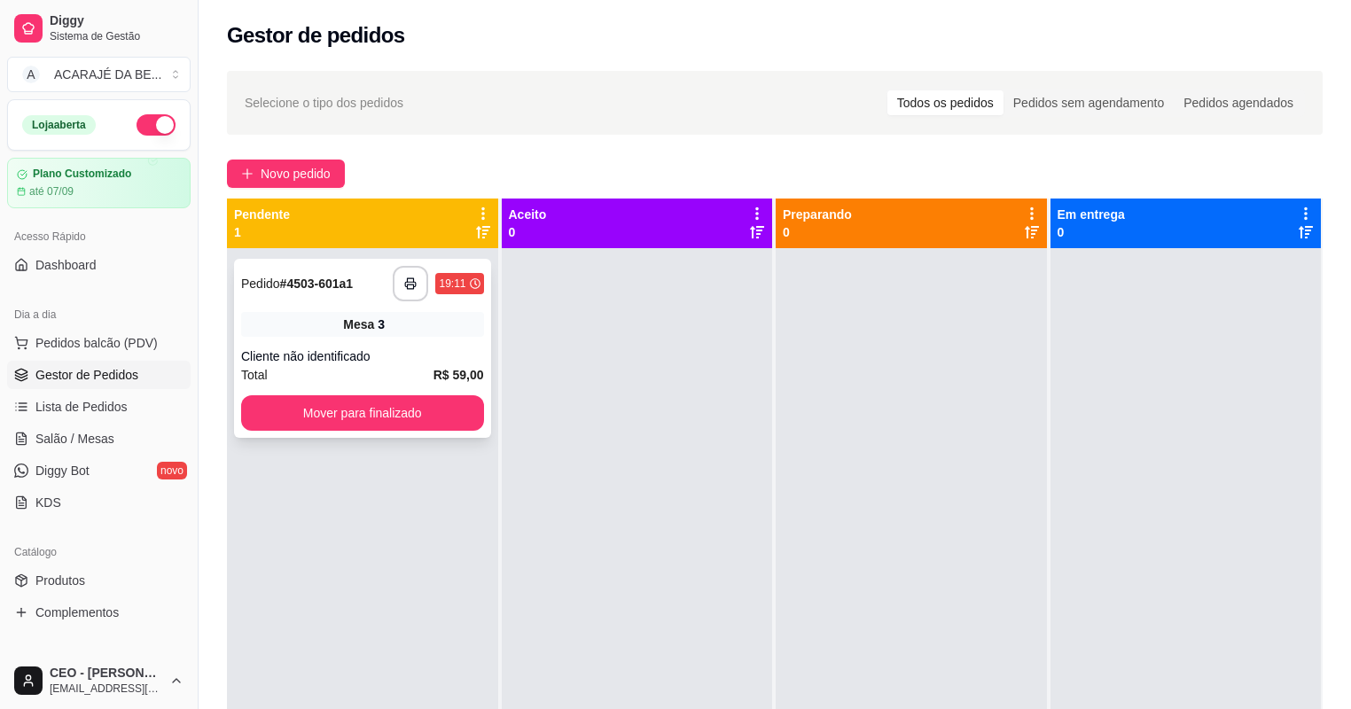
click at [328, 364] on div "Cliente não identificado" at bounding box center [362, 356] width 243 height 18
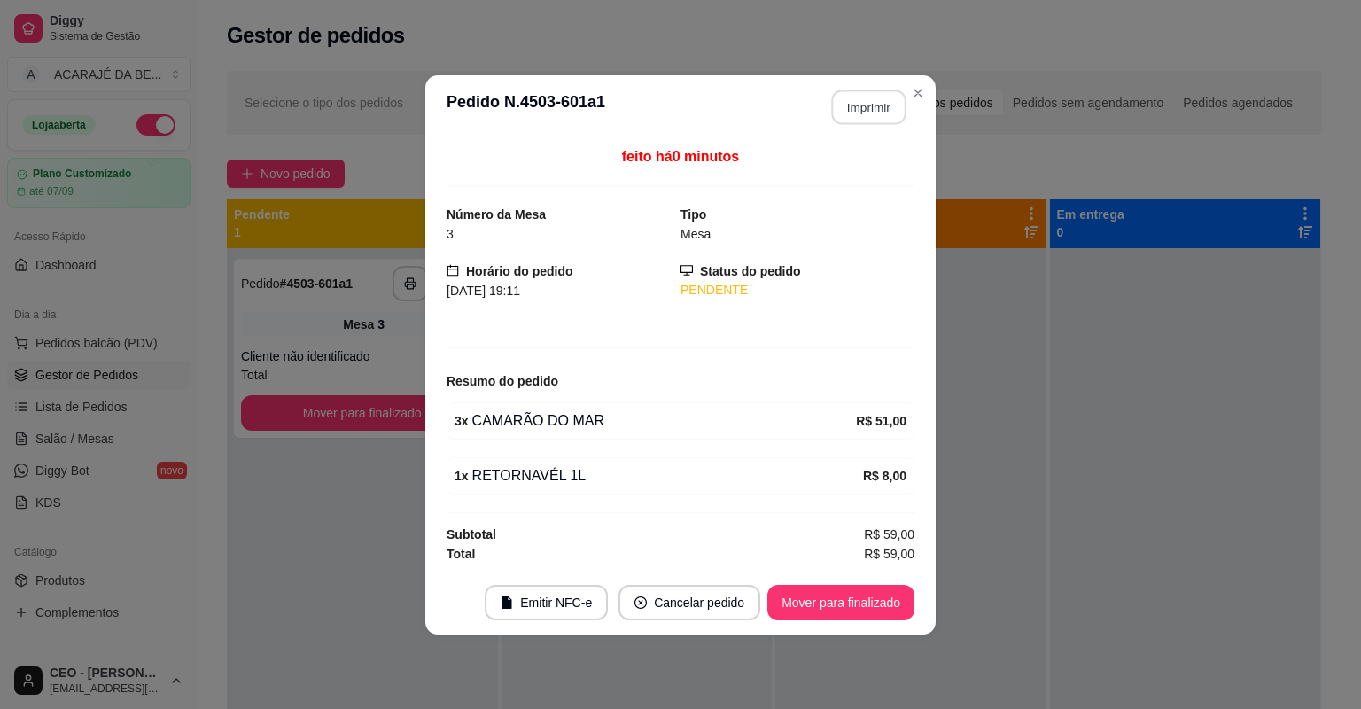
click at [878, 115] on button "Imprimir" at bounding box center [869, 107] width 74 height 35
click at [821, 603] on button "Mover para finalizado" at bounding box center [840, 602] width 147 height 35
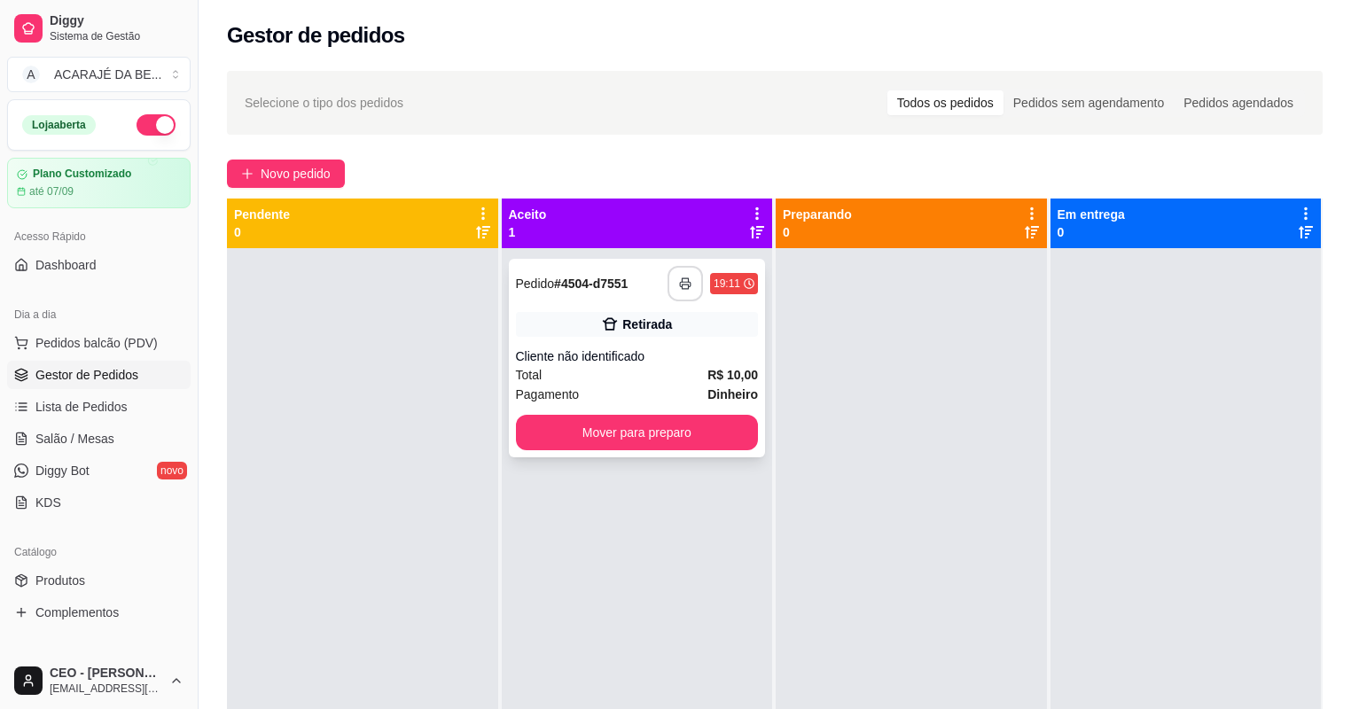
click at [685, 286] on icon "button" at bounding box center [685, 284] width 11 height 4
click at [632, 432] on button "Mover para preparo" at bounding box center [637, 432] width 243 height 35
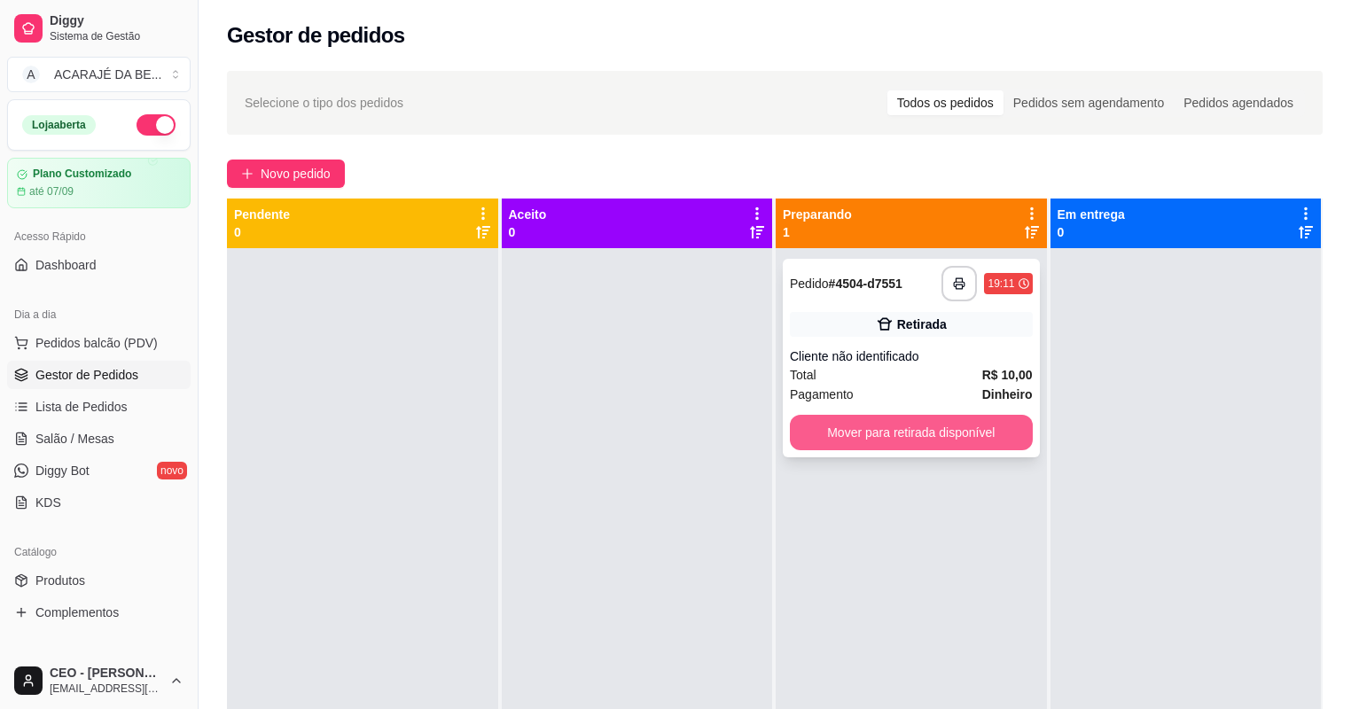
click at [964, 431] on button "Mover para retirada disponível" at bounding box center [911, 432] width 243 height 35
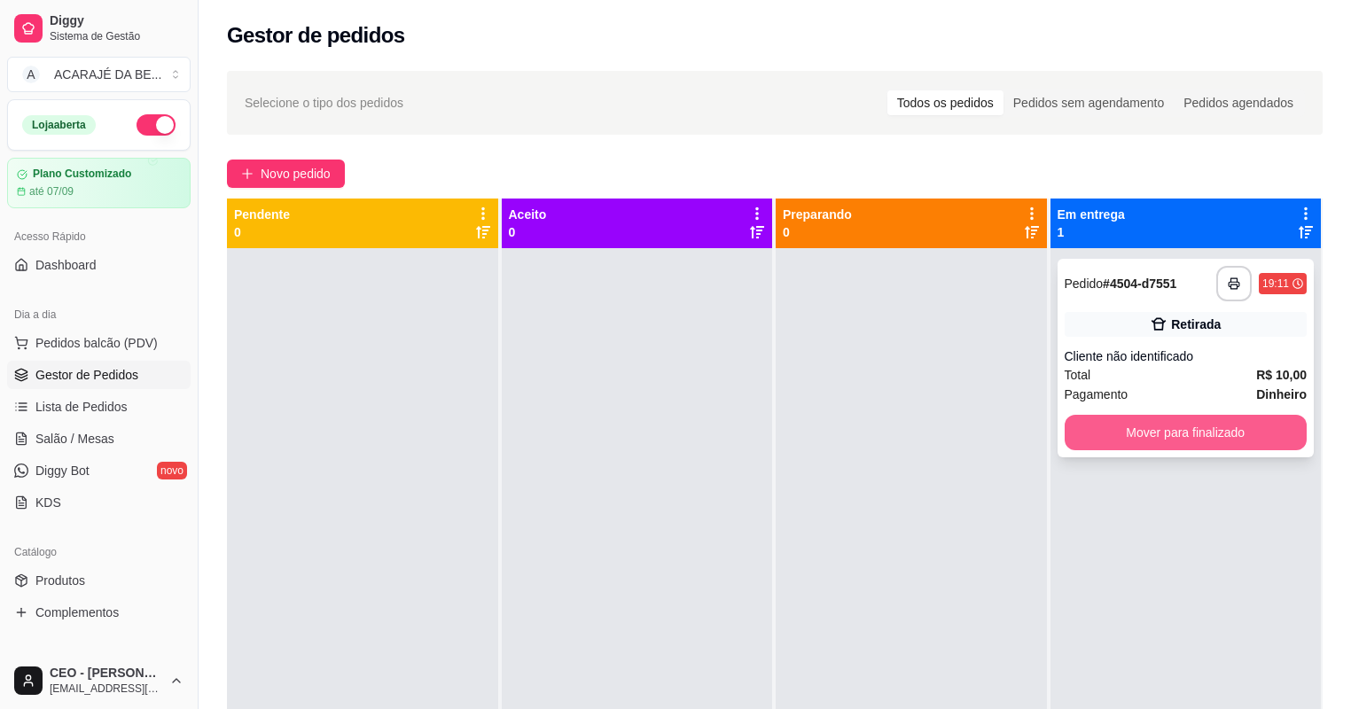
click at [1125, 429] on button "Mover para finalizado" at bounding box center [1185, 432] width 243 height 35
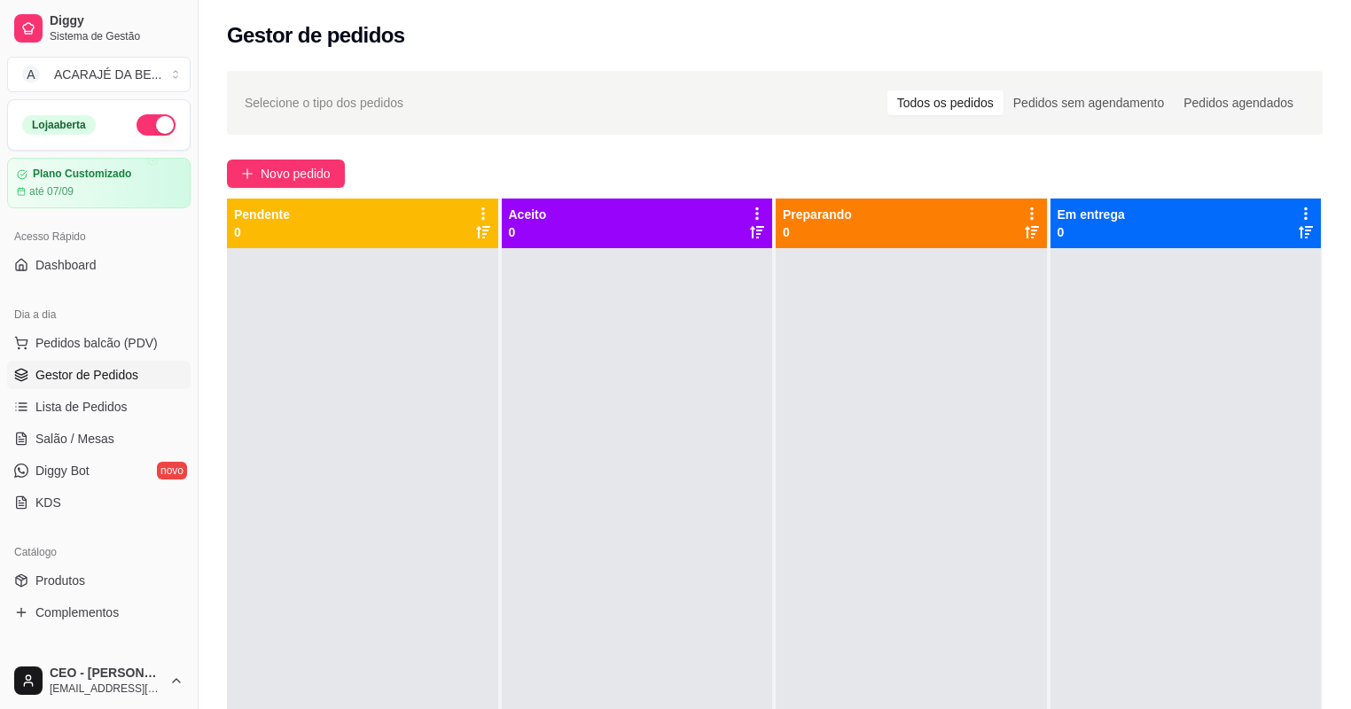
click at [1113, 436] on div at bounding box center [1185, 602] width 271 height 709
click at [98, 408] on span "Lista de Pedidos" at bounding box center [81, 407] width 92 height 18
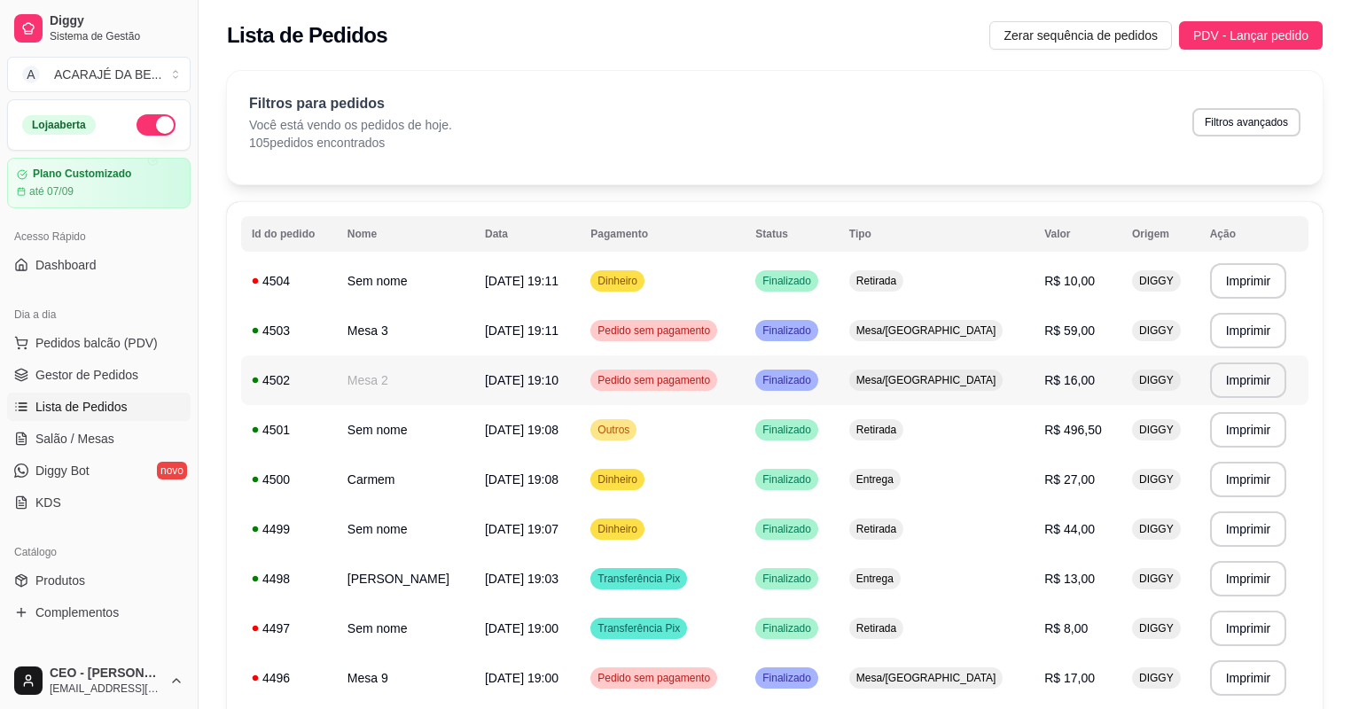
click at [539, 380] on span "26/08/25 às 19:10" at bounding box center [522, 380] width 74 height 14
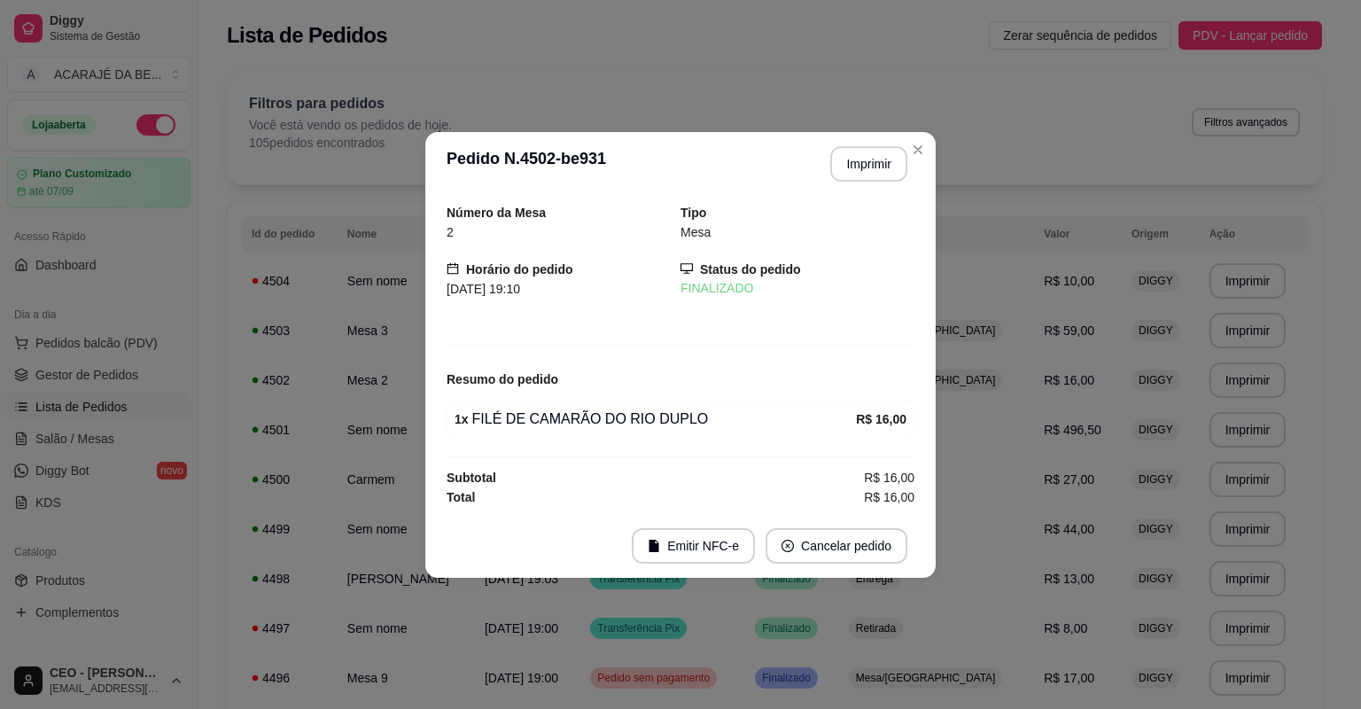
drag, startPoint x: 872, startPoint y: 183, endPoint x: 875, endPoint y: 172, distance: 11.0
click at [872, 181] on header "**********" at bounding box center [680, 164] width 510 height 64
click at [875, 172] on button "Imprimir" at bounding box center [868, 163] width 77 height 35
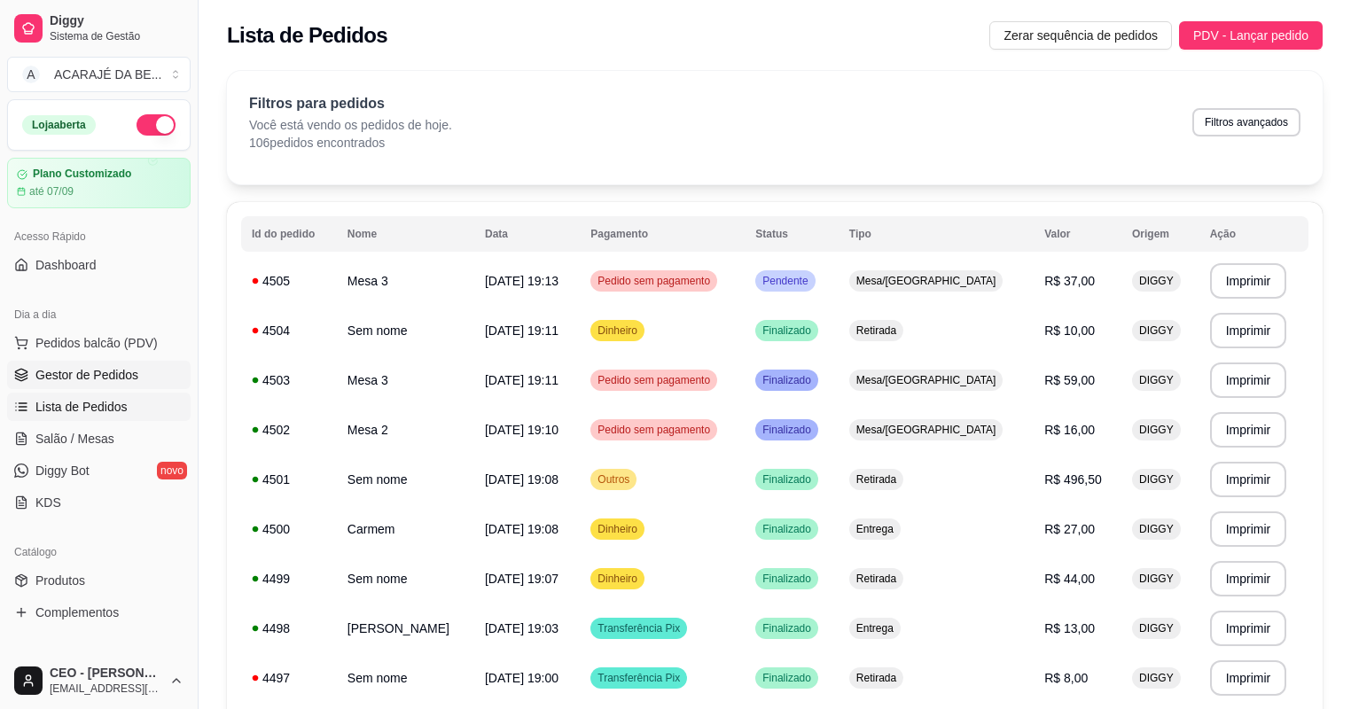
click at [105, 361] on link "Gestor de Pedidos" at bounding box center [98, 375] width 183 height 28
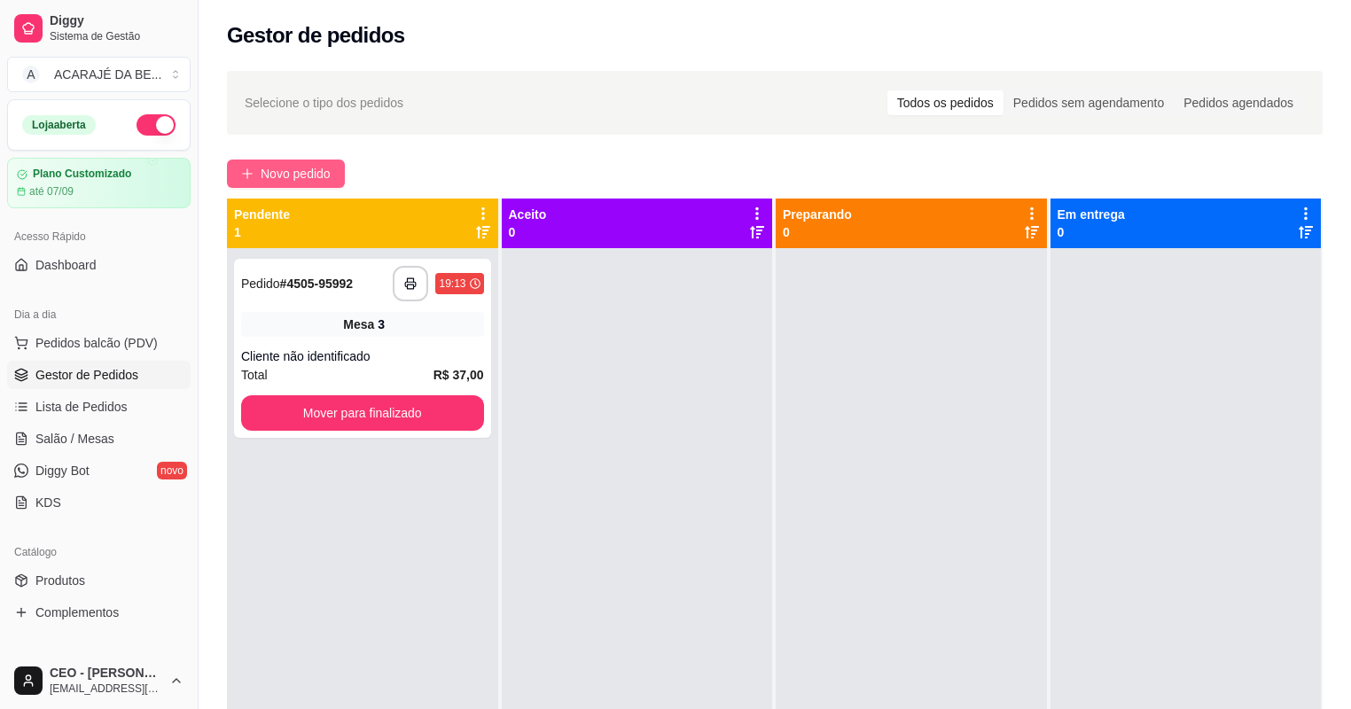
click at [306, 172] on span "Novo pedido" at bounding box center [296, 173] width 70 height 19
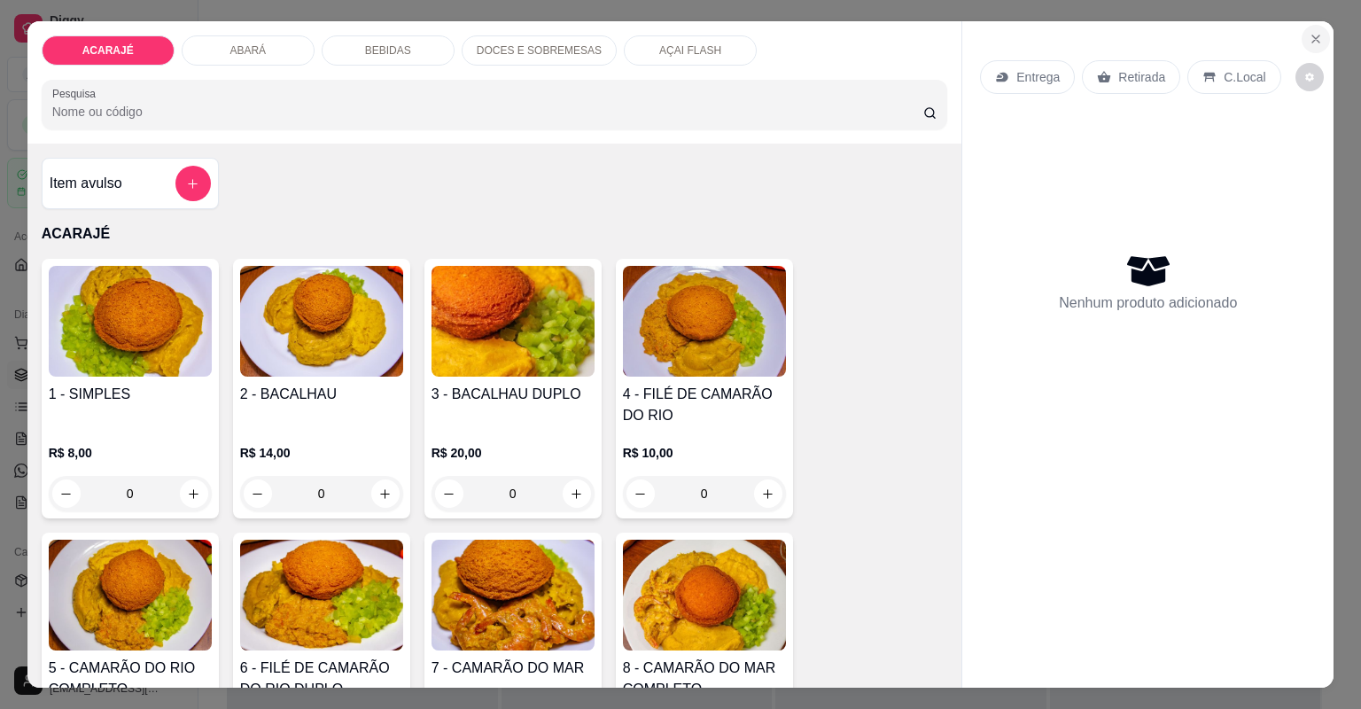
click at [1317, 36] on icon "Close" at bounding box center [1316, 39] width 14 height 14
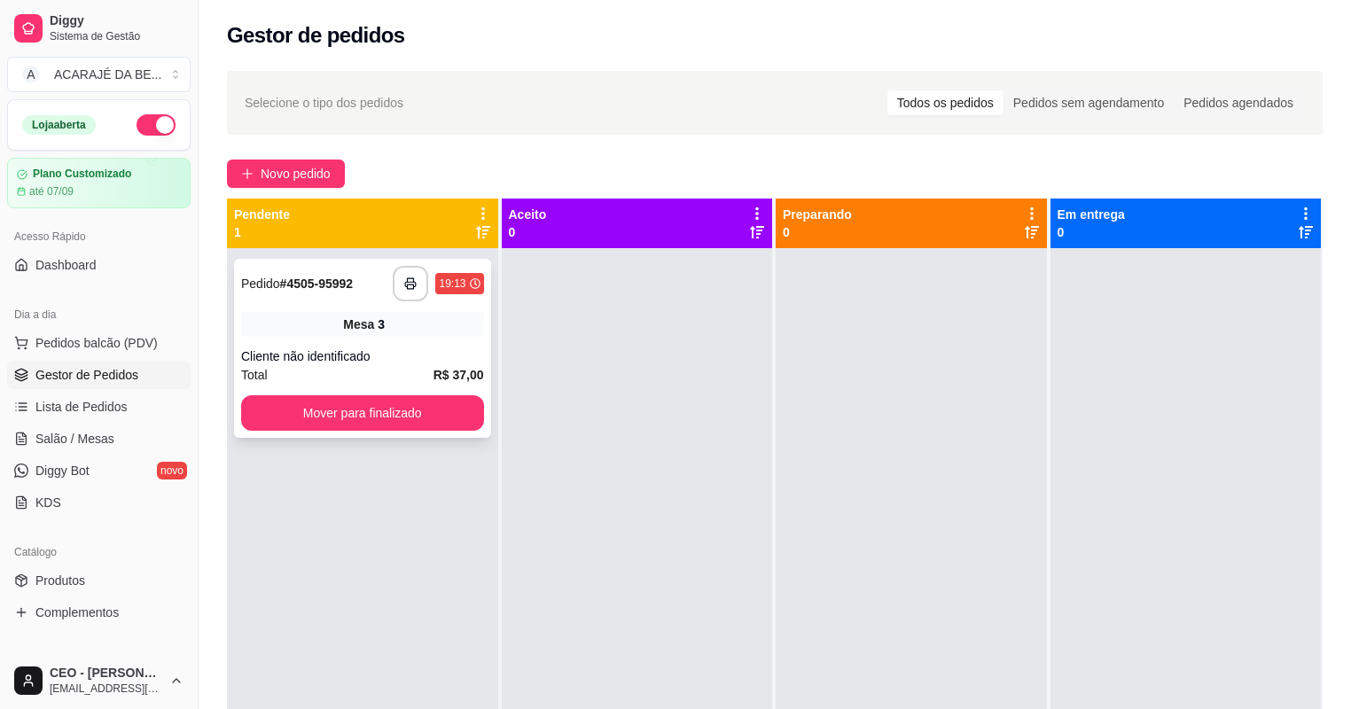
click at [340, 337] on div "**********" at bounding box center [362, 348] width 257 height 179
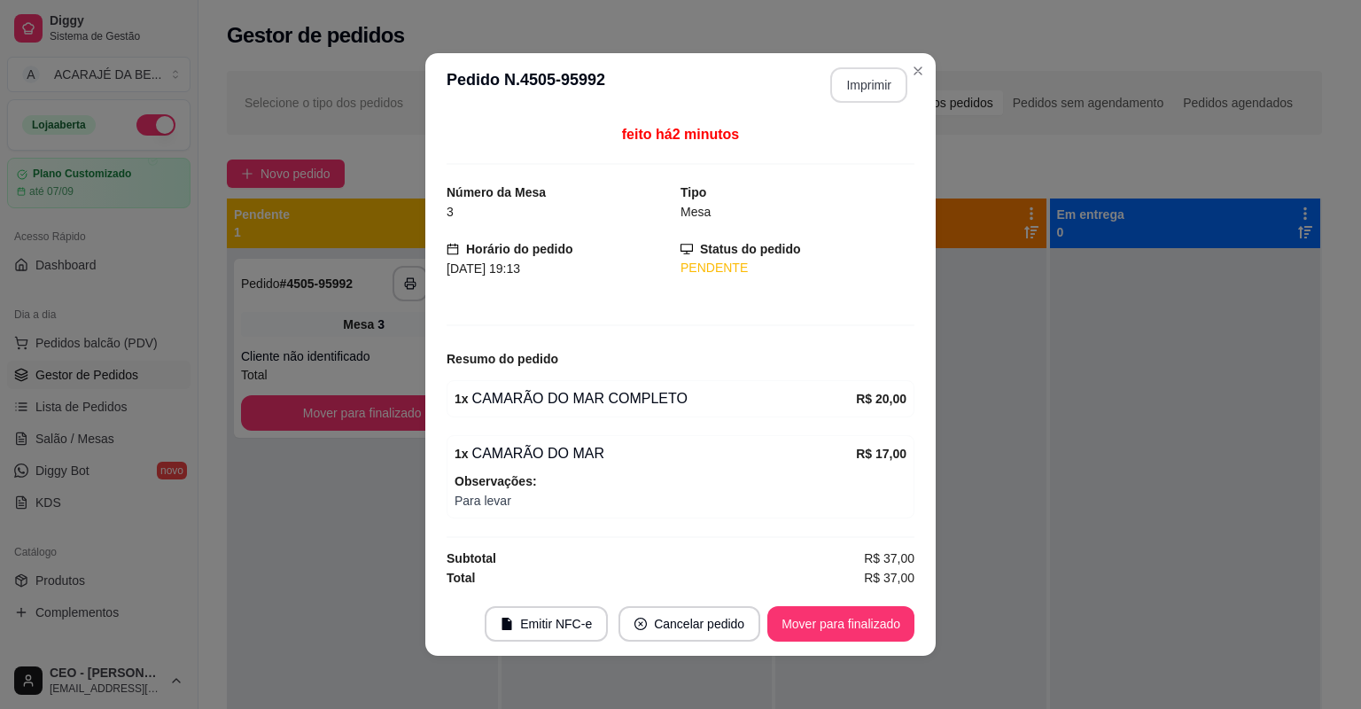
click at [865, 87] on button "Imprimir" at bounding box center [868, 84] width 77 height 35
click at [780, 608] on button "Mover para finalizado" at bounding box center [840, 623] width 147 height 35
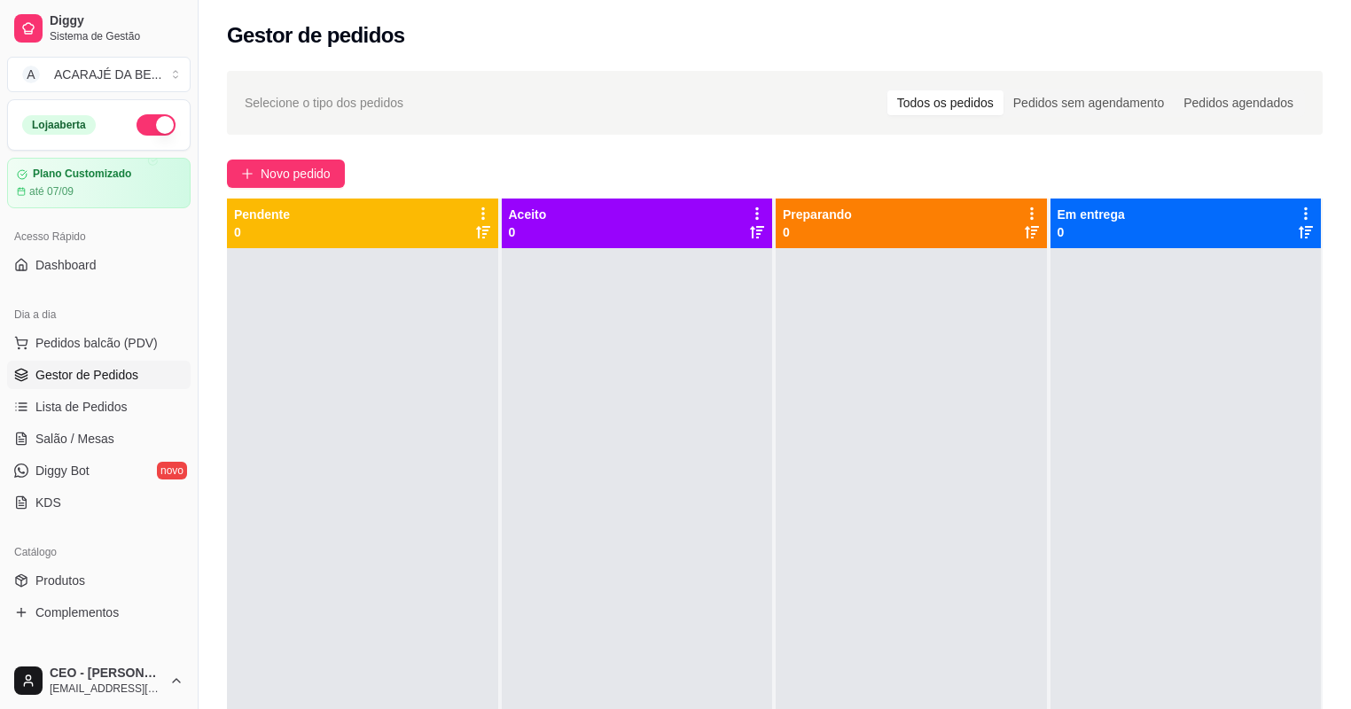
click at [297, 153] on div "Selecione o tipo dos pedidos Todos os pedidos Pedidos sem agendamento Pedidos a…" at bounding box center [775, 494] width 1152 height 868
click at [301, 170] on span "Novo pedido" at bounding box center [296, 173] width 70 height 19
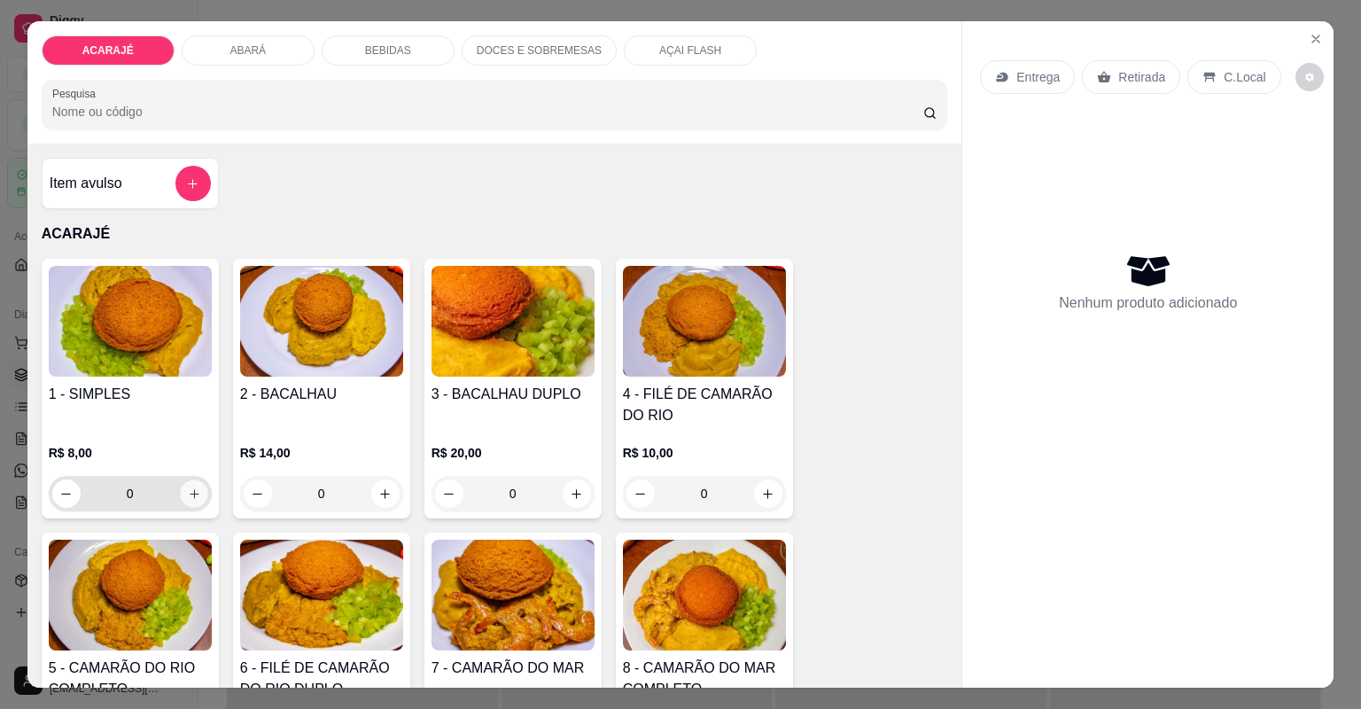
click at [191, 487] on icon "increase-product-quantity" at bounding box center [193, 493] width 13 height 13
type input "1"
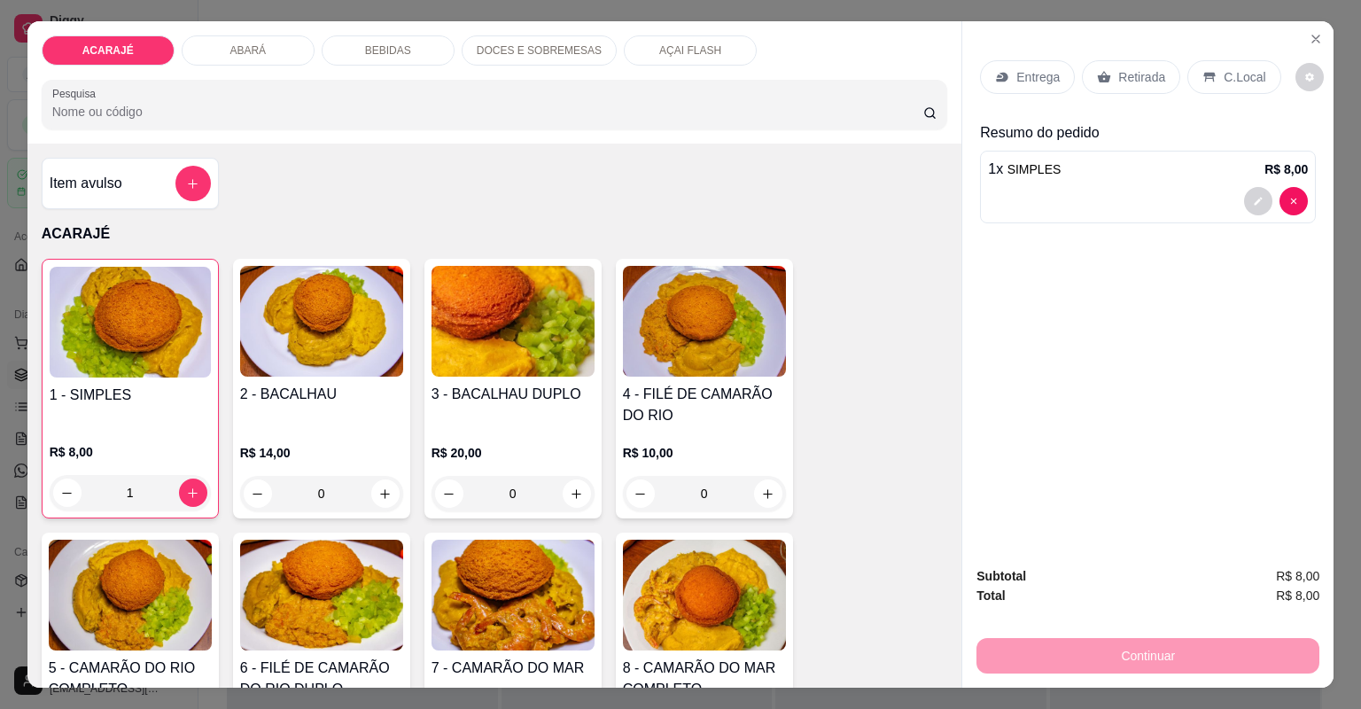
click at [1021, 74] on p "Entrega" at bounding box center [1037, 77] width 43 height 18
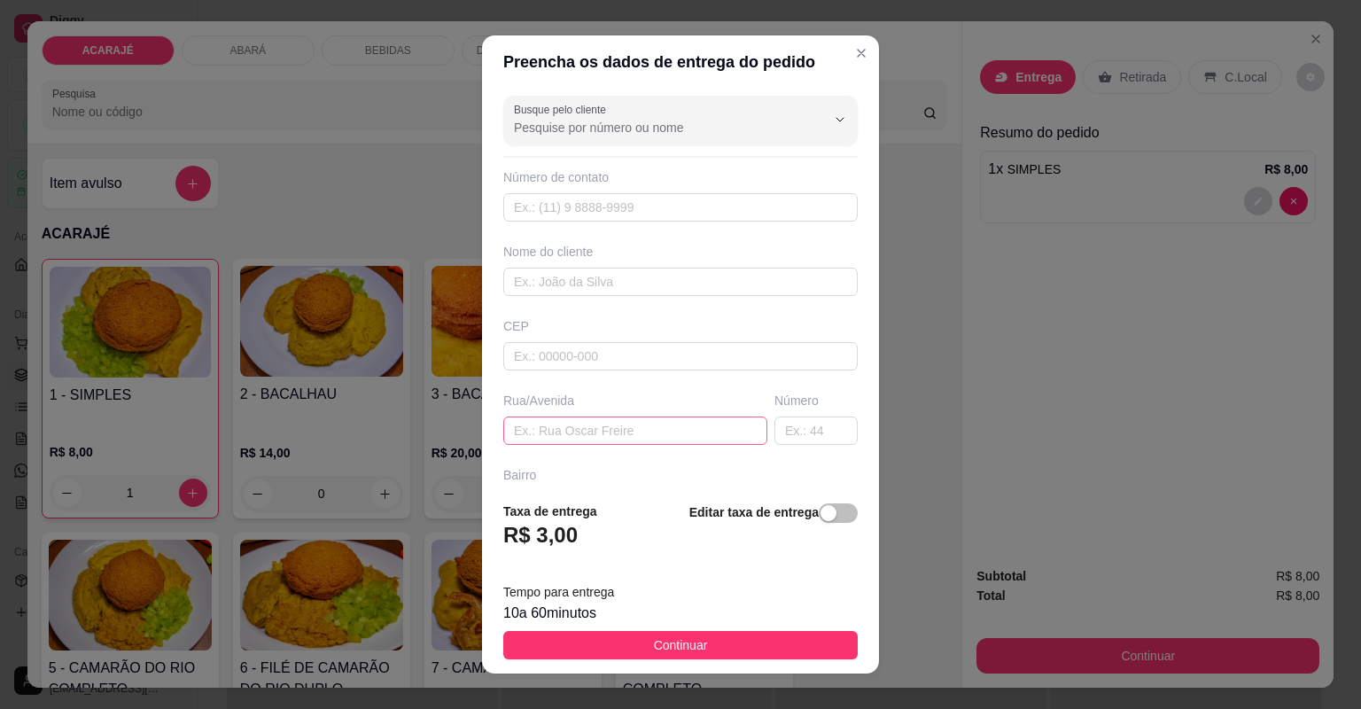
click at [571, 440] on div "Busque pelo cliente Número de contato Nome do cliente CEP Rua/Avenida Número Ba…" at bounding box center [680, 288] width 397 height 399
click at [572, 436] on input "text" at bounding box center [635, 431] width 264 height 28
click at [593, 428] on input "text" at bounding box center [635, 431] width 264 height 28
type input "rua d.pedro 2"
click at [781, 430] on input "text" at bounding box center [816, 431] width 83 height 28
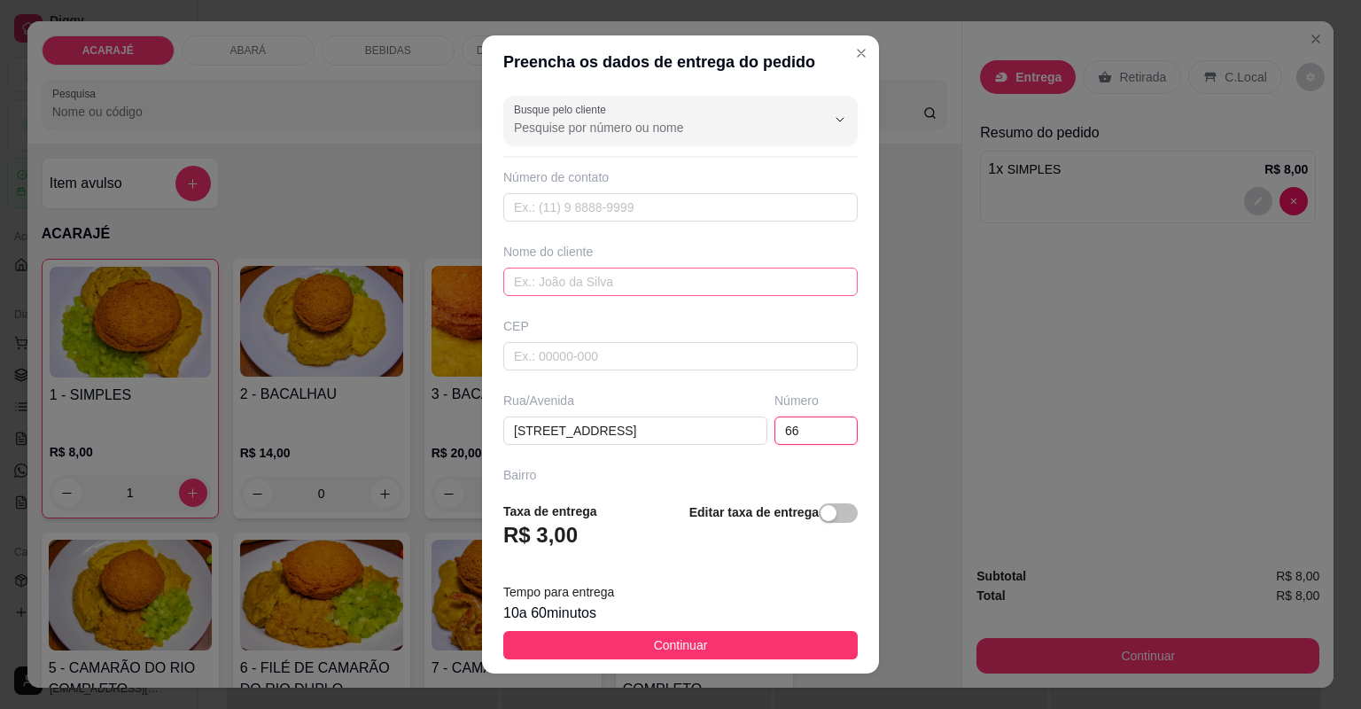
type input "66"
click at [572, 273] on input "text" at bounding box center [680, 282] width 354 height 28
drag, startPoint x: 572, startPoint y: 273, endPoint x: 573, endPoint y: 284, distance: 10.7
click at [572, 276] on input "text" at bounding box center [680, 282] width 354 height 28
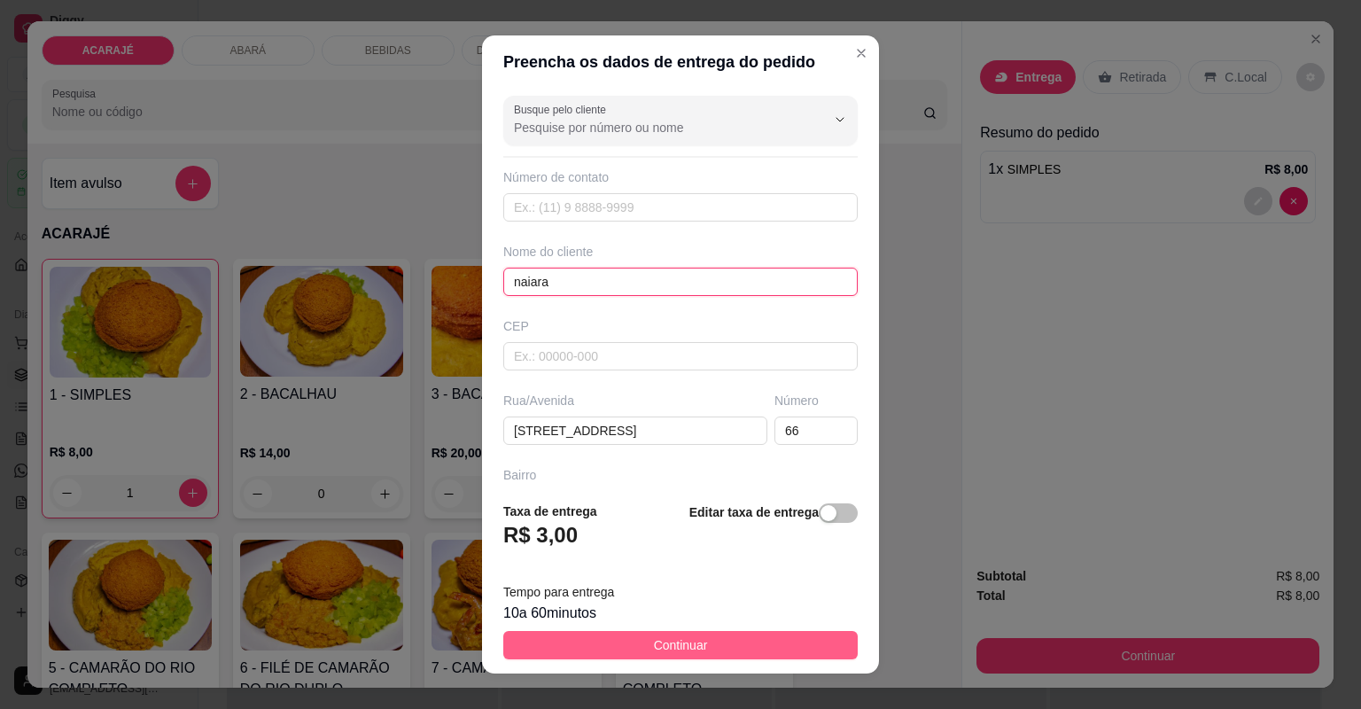
type input "naiara"
click at [642, 644] on button "Continuar" at bounding box center [680, 645] width 354 height 28
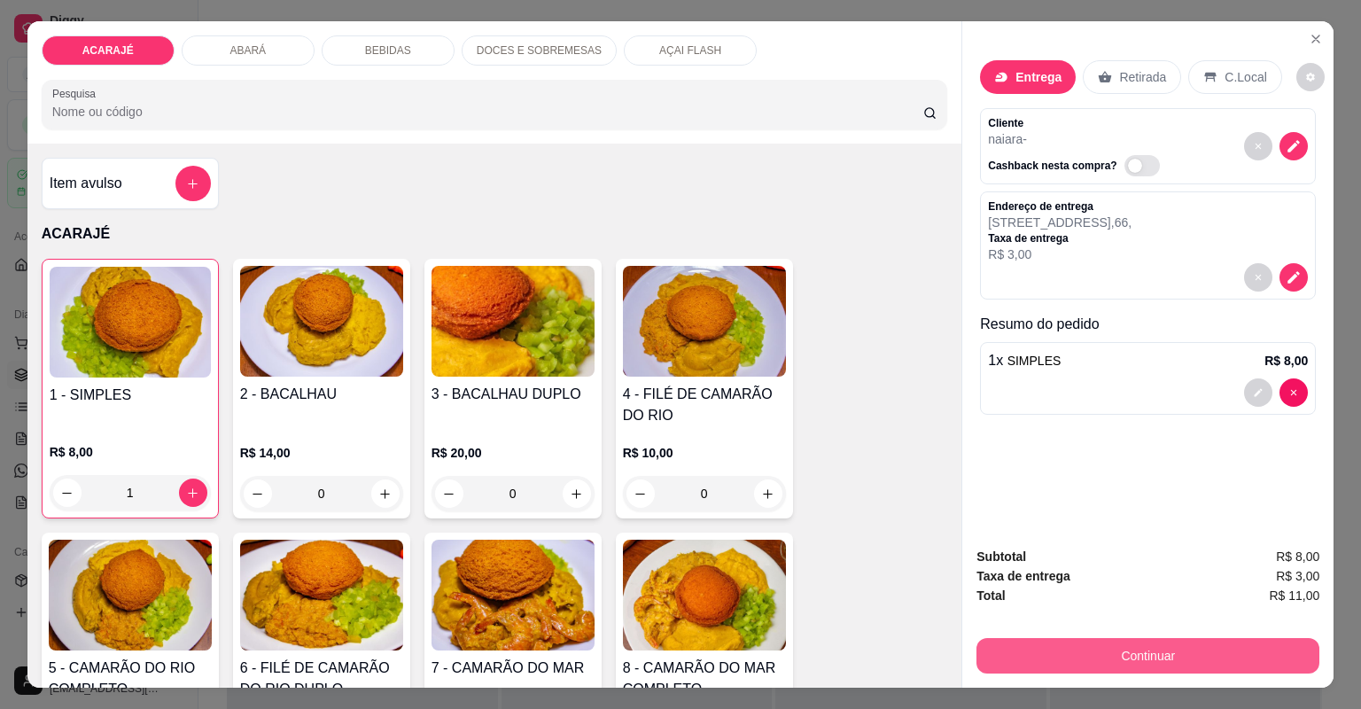
click at [1064, 650] on button "Continuar" at bounding box center [1148, 655] width 343 height 35
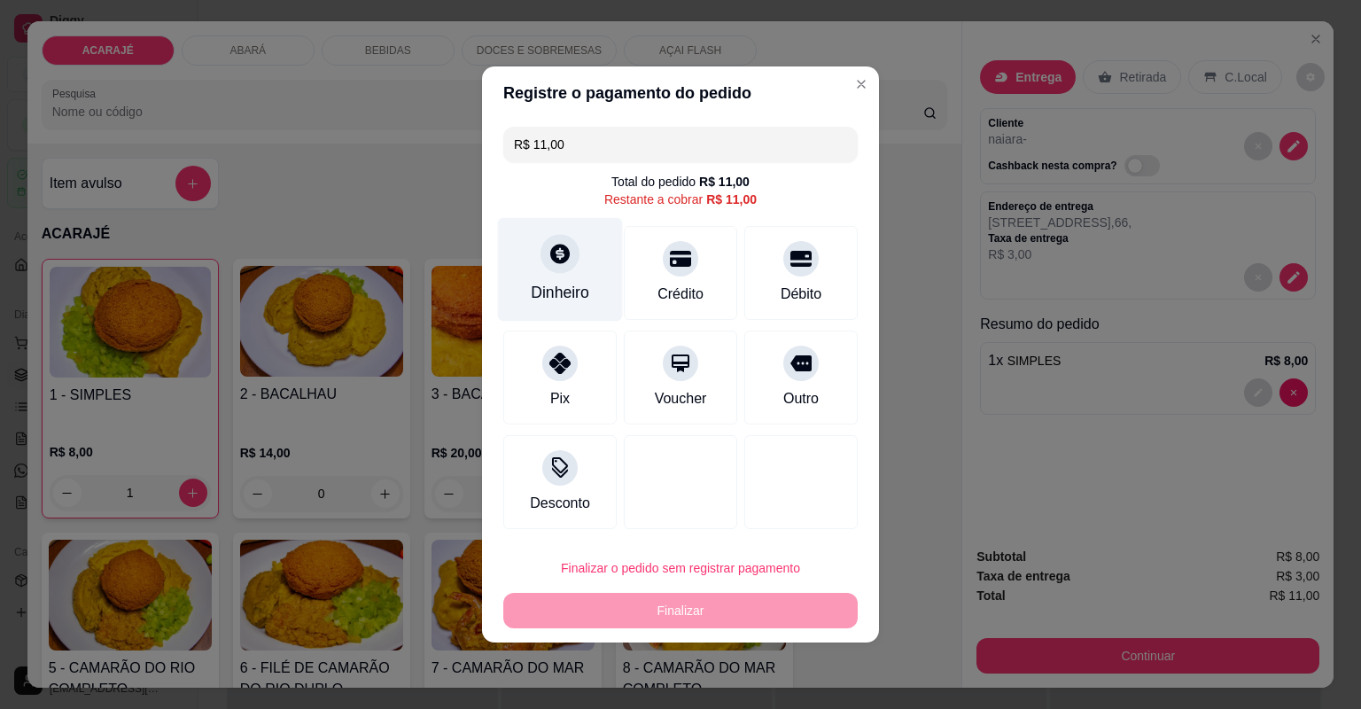
click at [545, 262] on div at bounding box center [560, 253] width 39 height 39
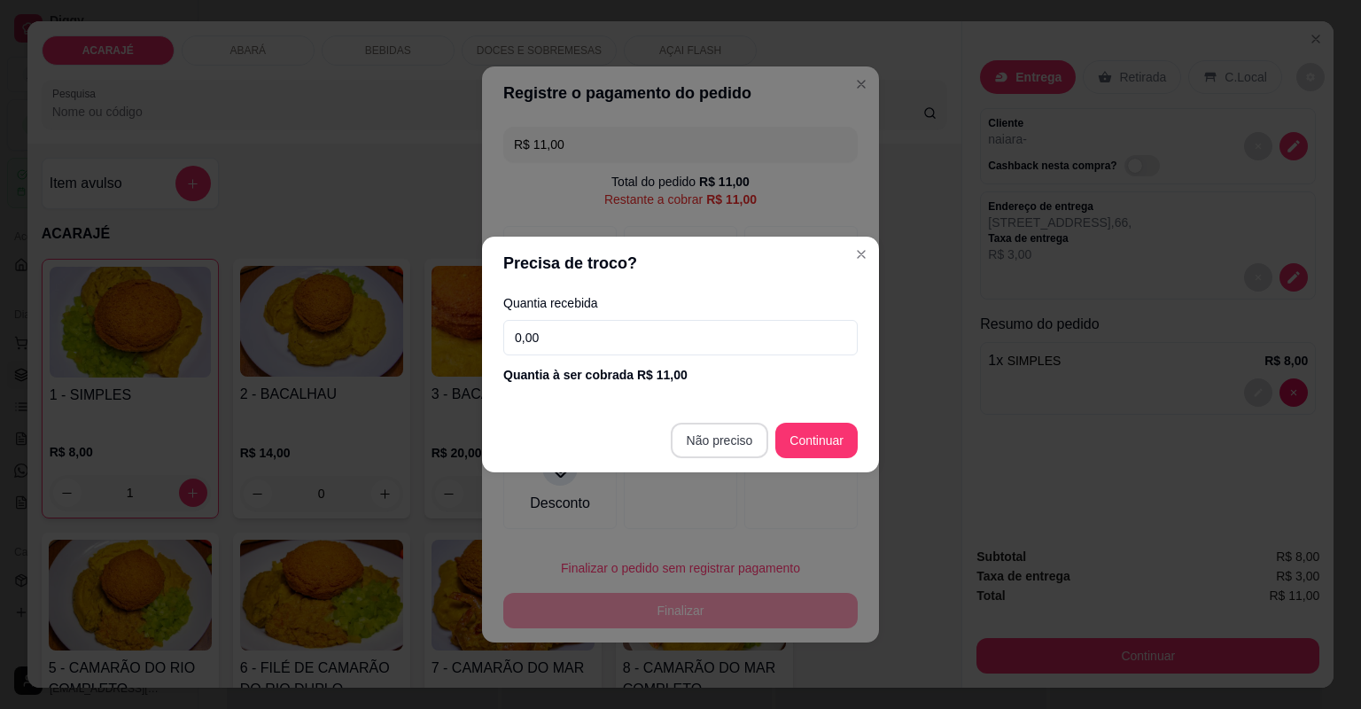
type input "R$ 0,00"
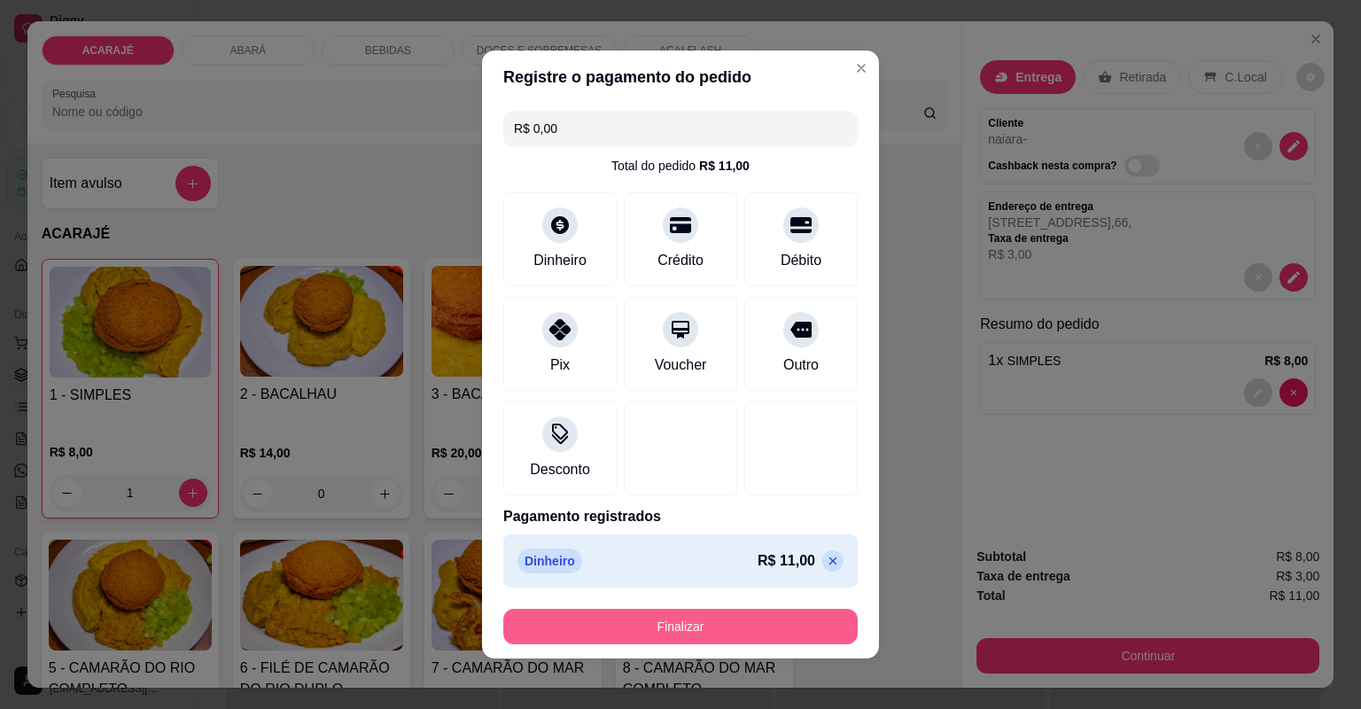
click at [733, 616] on button "Finalizar" at bounding box center [680, 626] width 354 height 35
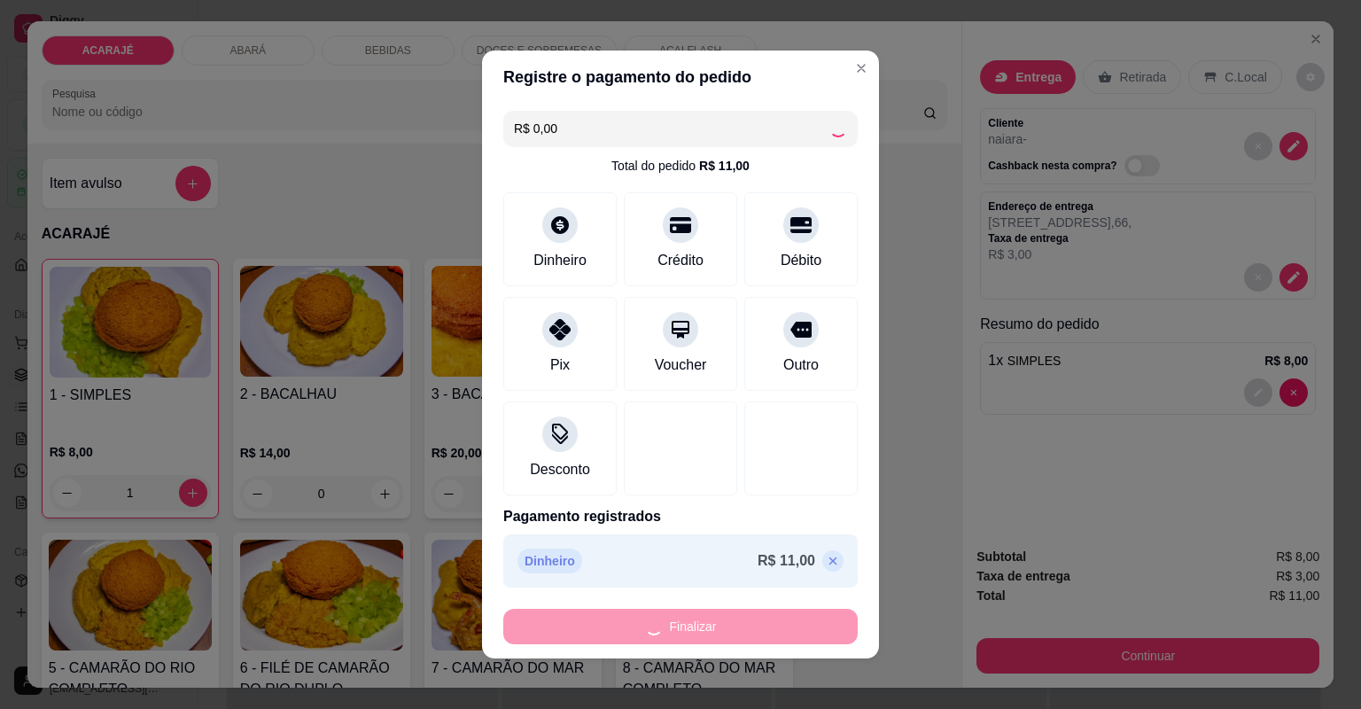
type input "0"
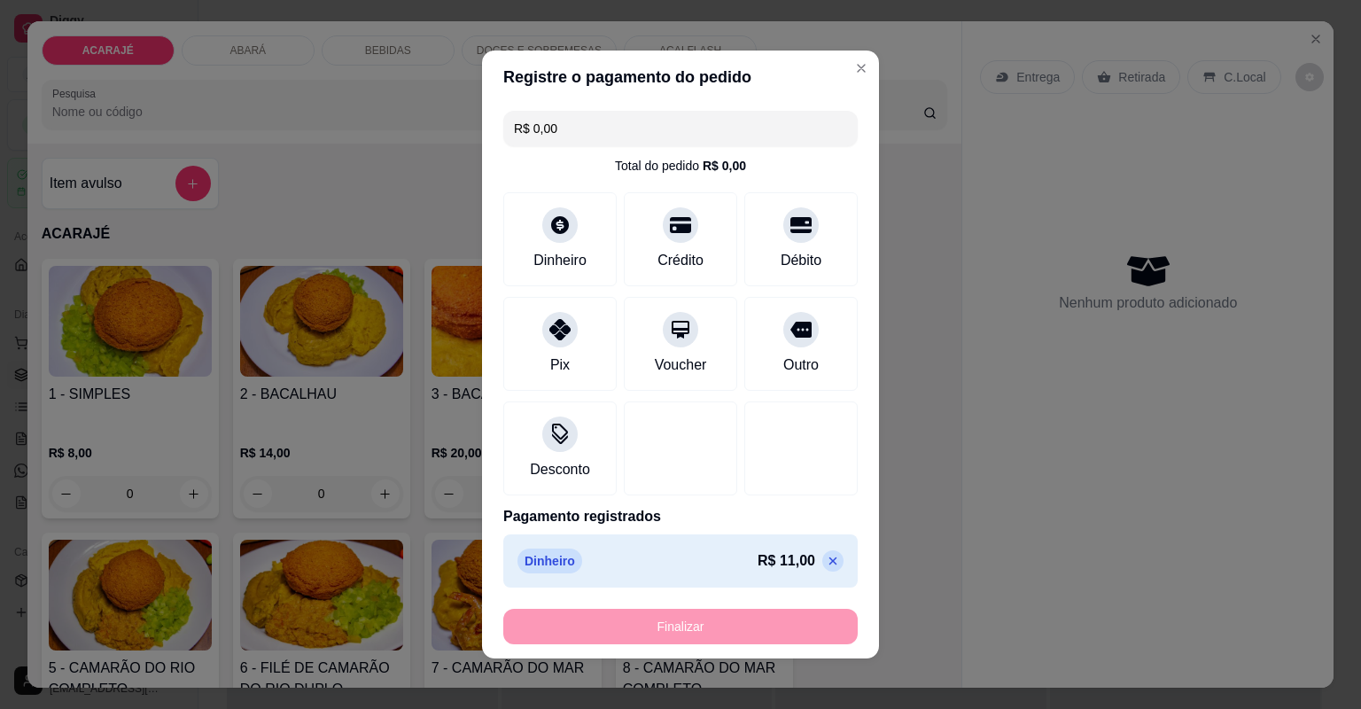
type input "-R$ 11,00"
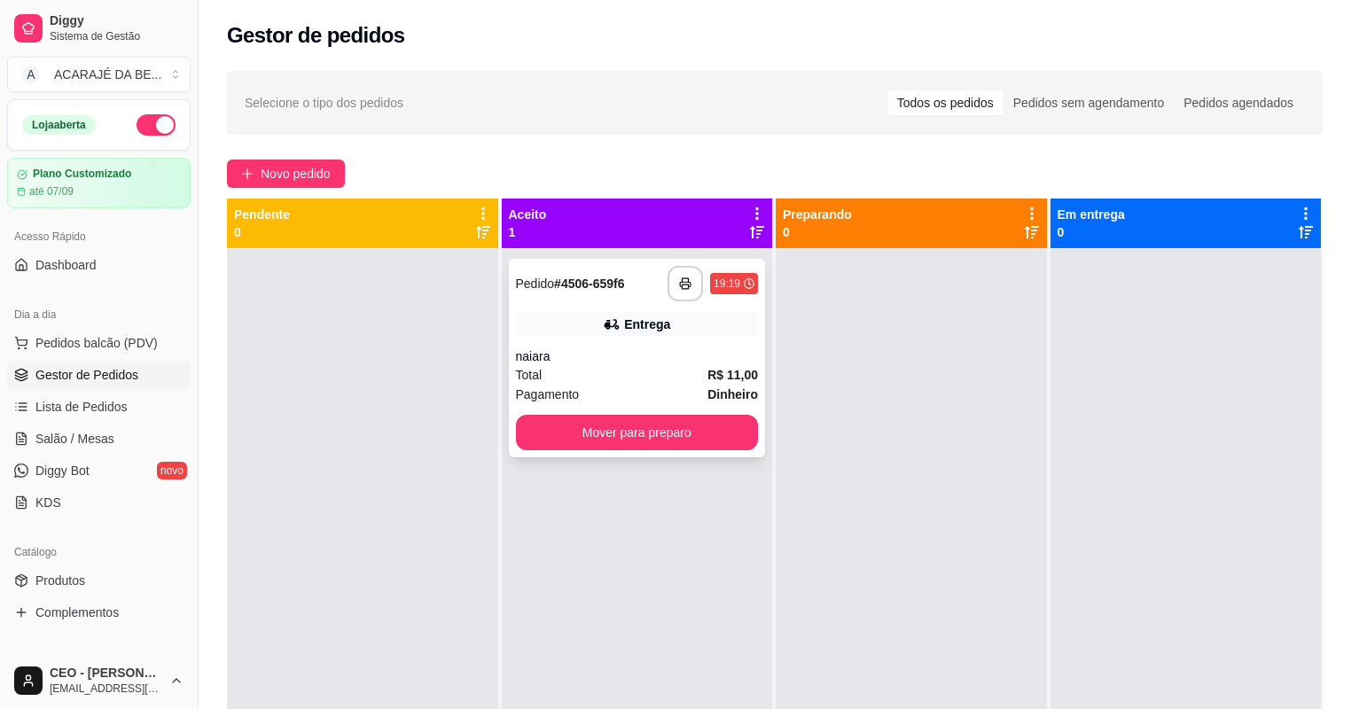
click at [737, 276] on div "19:19" at bounding box center [734, 283] width 48 height 21
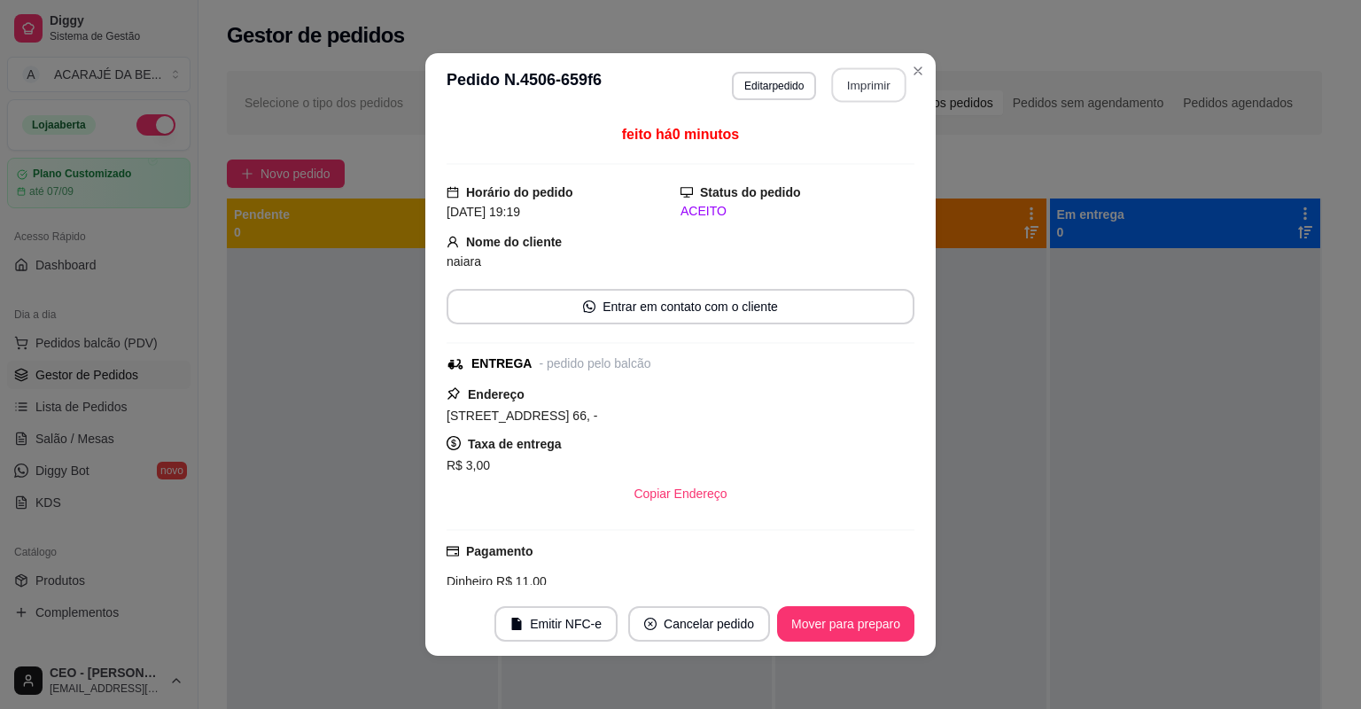
click at [837, 82] on button "Imprimir" at bounding box center [869, 85] width 74 height 35
click at [879, 618] on button "Mover para preparo" at bounding box center [845, 623] width 137 height 35
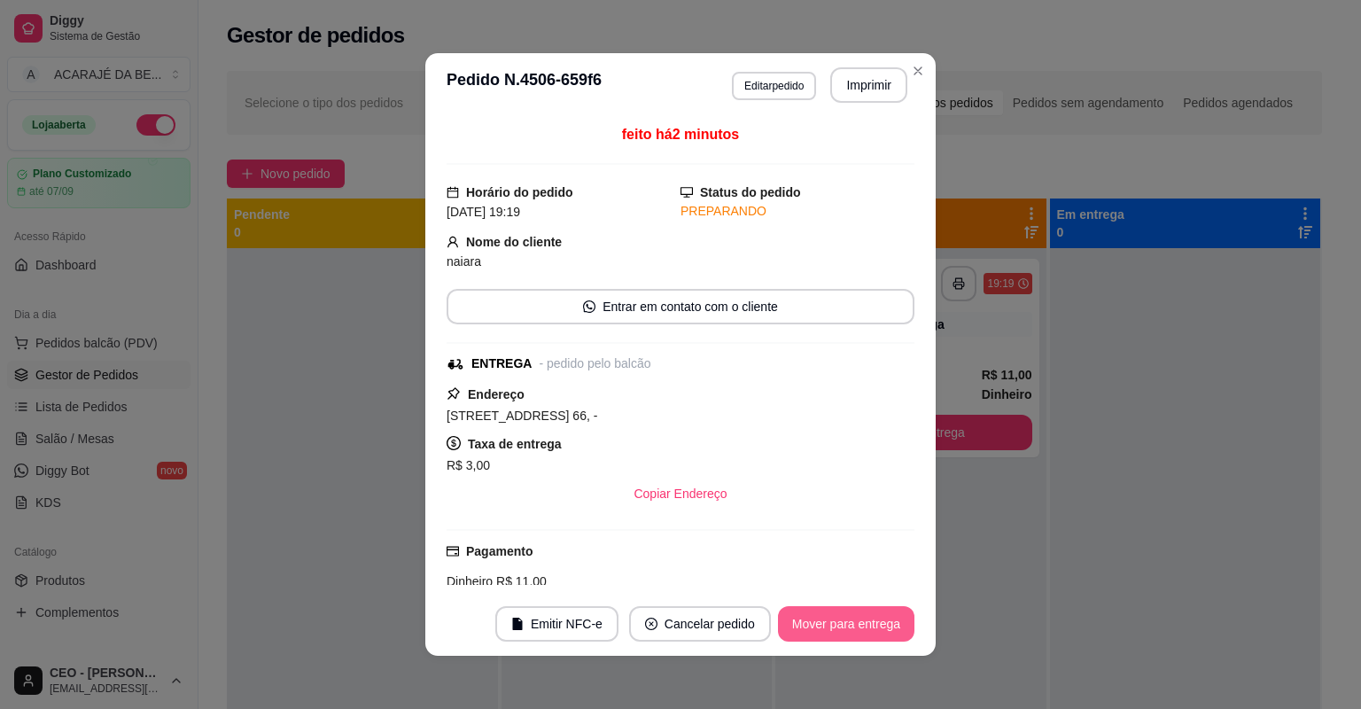
click at [879, 618] on button "Mover para entrega" at bounding box center [846, 623] width 136 height 35
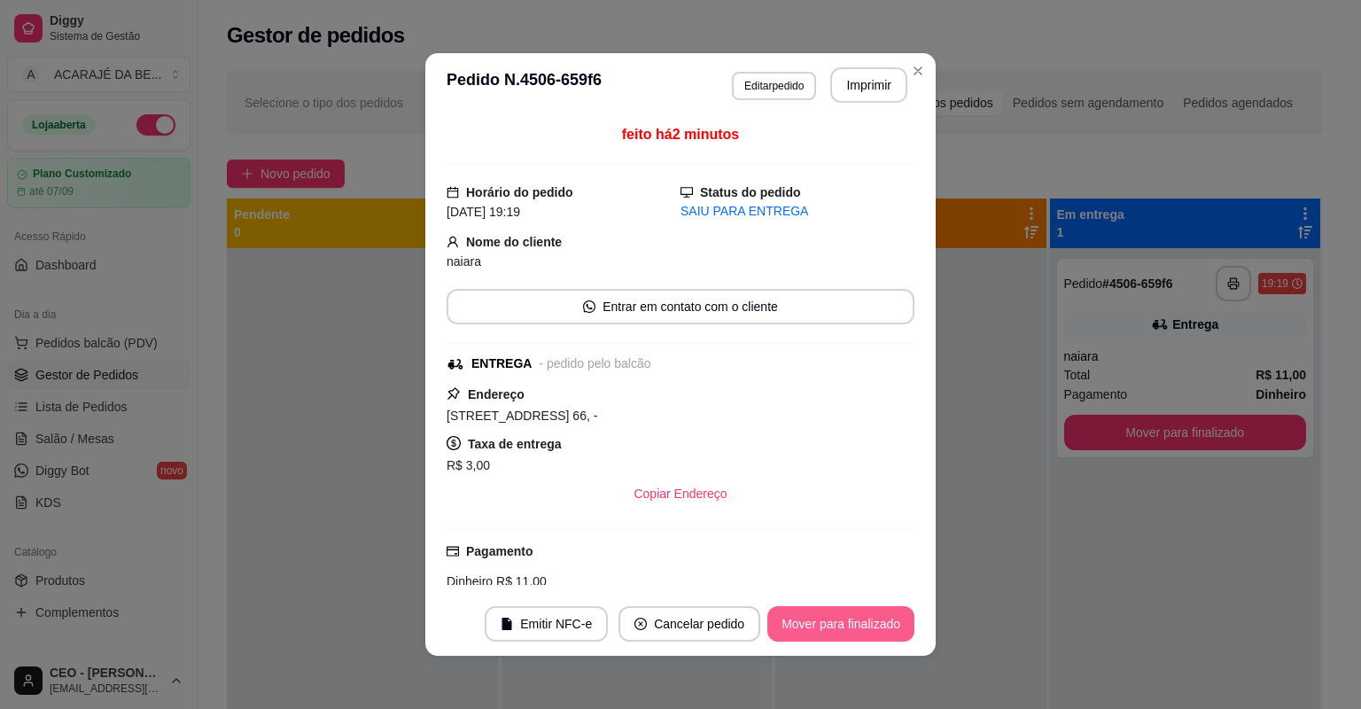
click at [879, 619] on button "Mover para finalizado" at bounding box center [840, 623] width 147 height 35
click at [879, 619] on div "Mover para finalizado" at bounding box center [829, 623] width 172 height 35
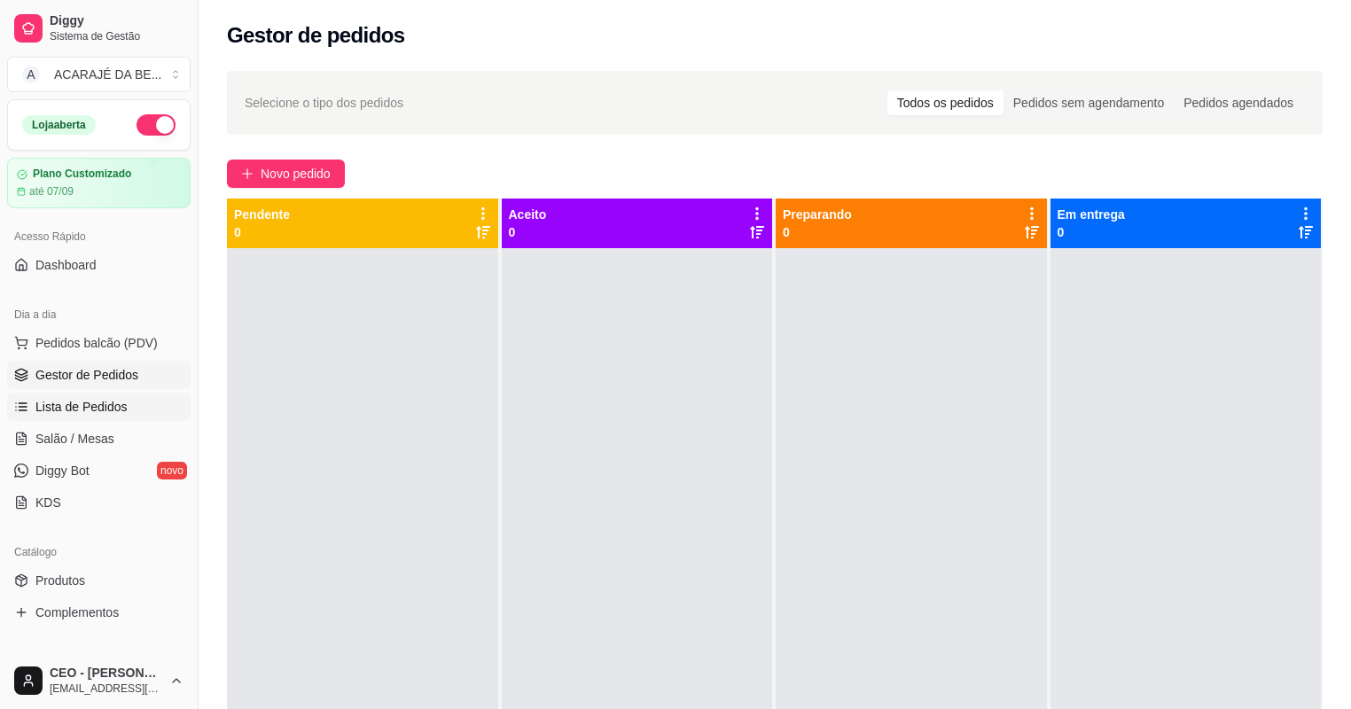
click at [66, 411] on span "Lista de Pedidos" at bounding box center [81, 407] width 92 height 18
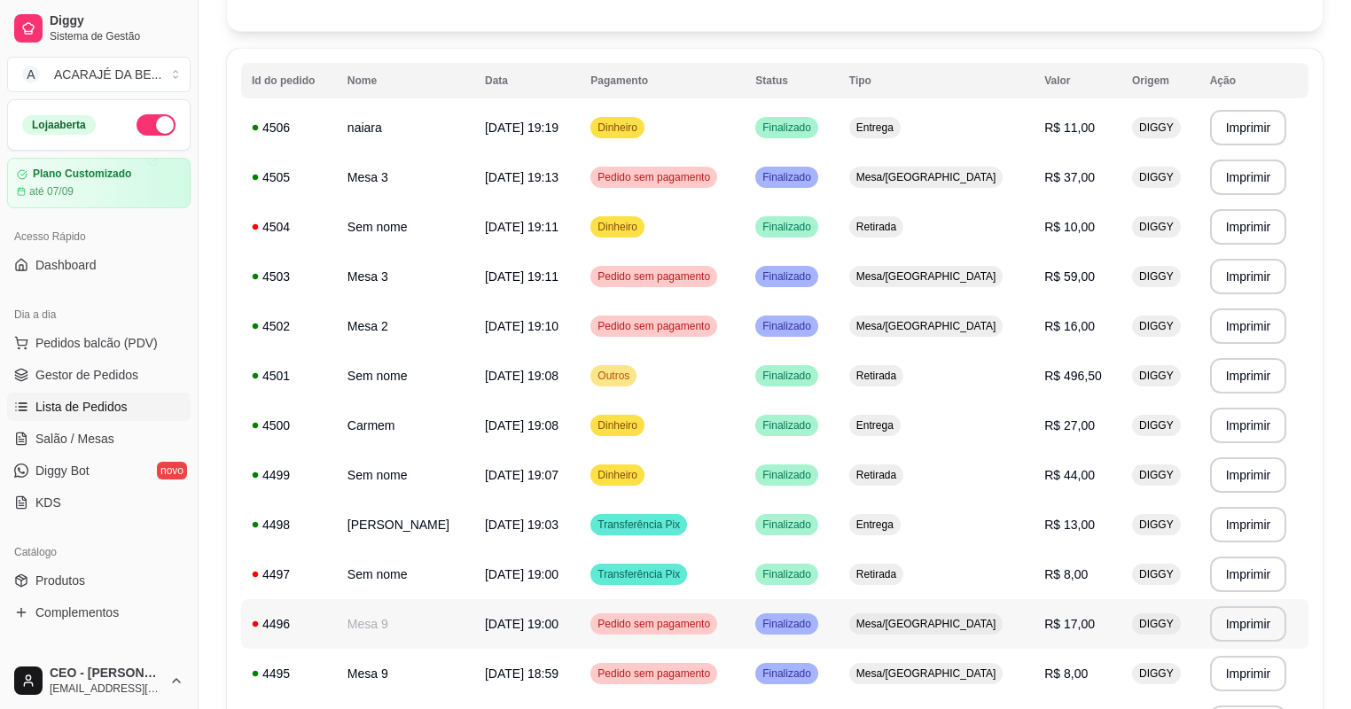
scroll to position [142, 0]
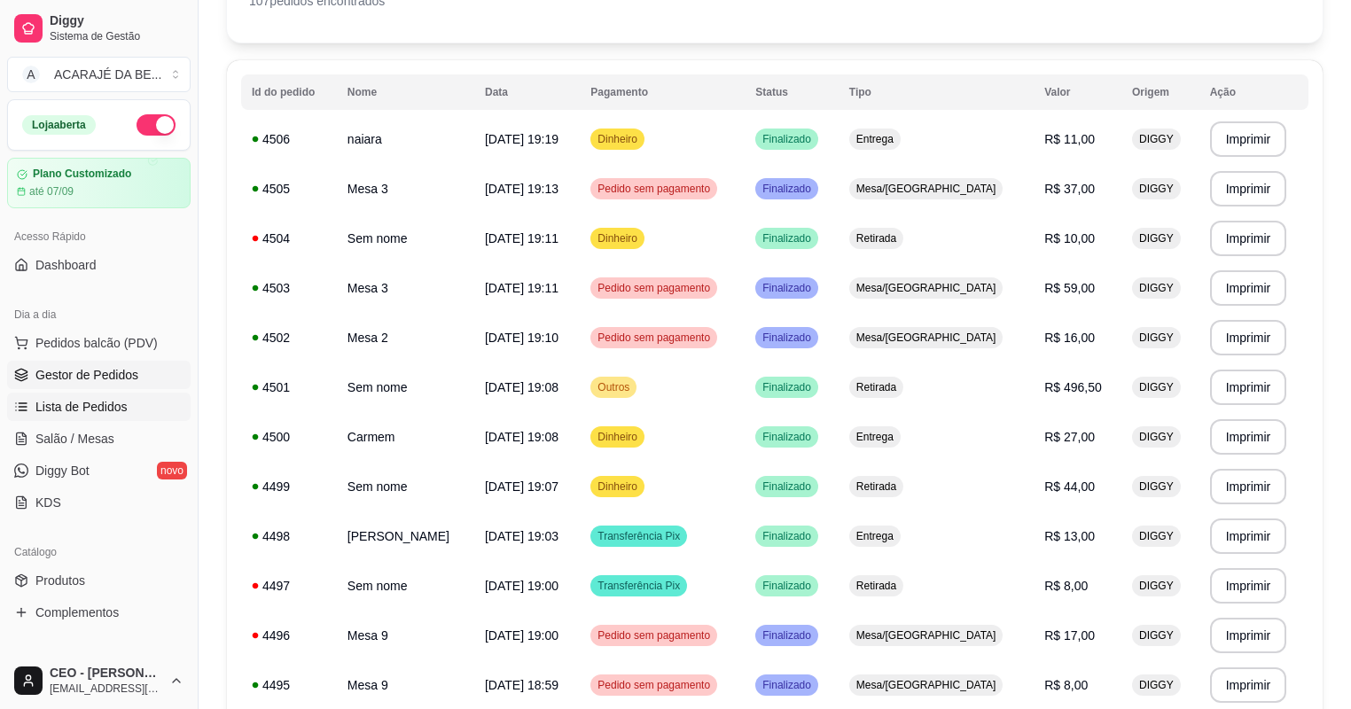
click at [66, 371] on span "Gestor de Pedidos" at bounding box center [86, 375] width 103 height 18
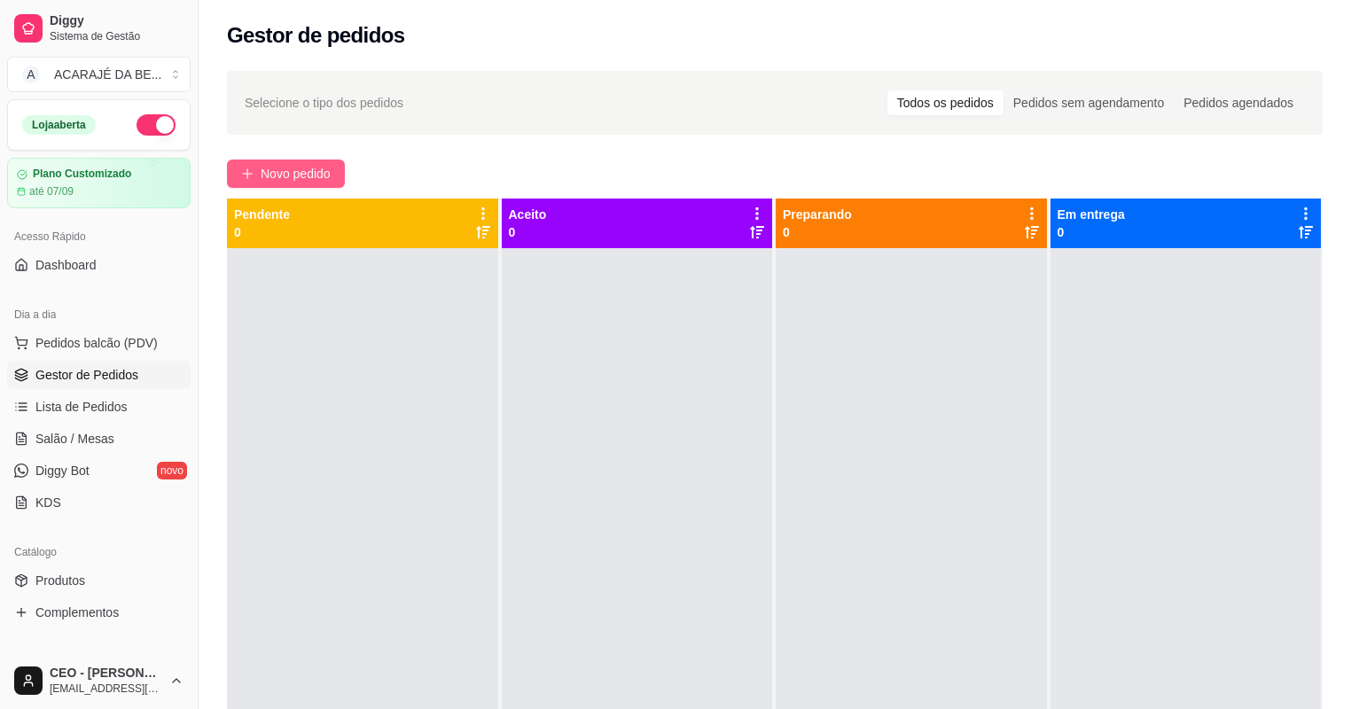
click at [308, 169] on span "Novo pedido" at bounding box center [296, 173] width 70 height 19
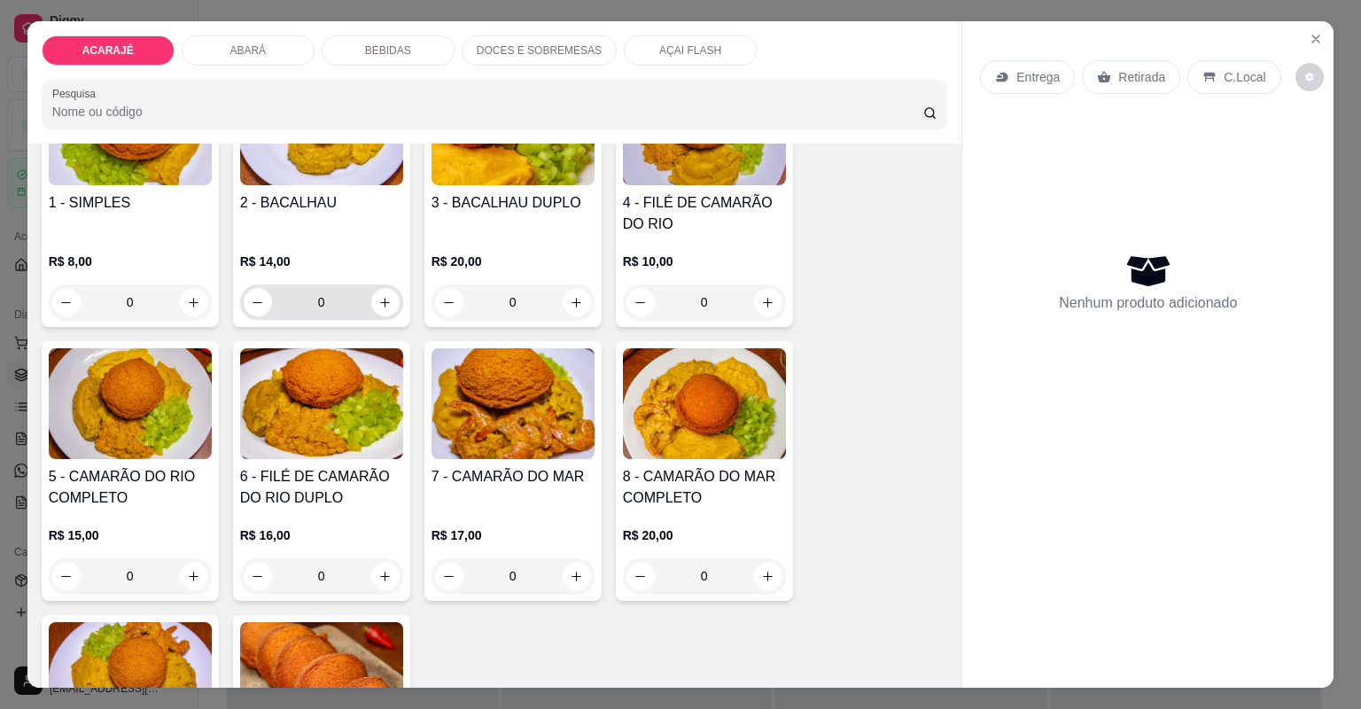
scroll to position [213, 0]
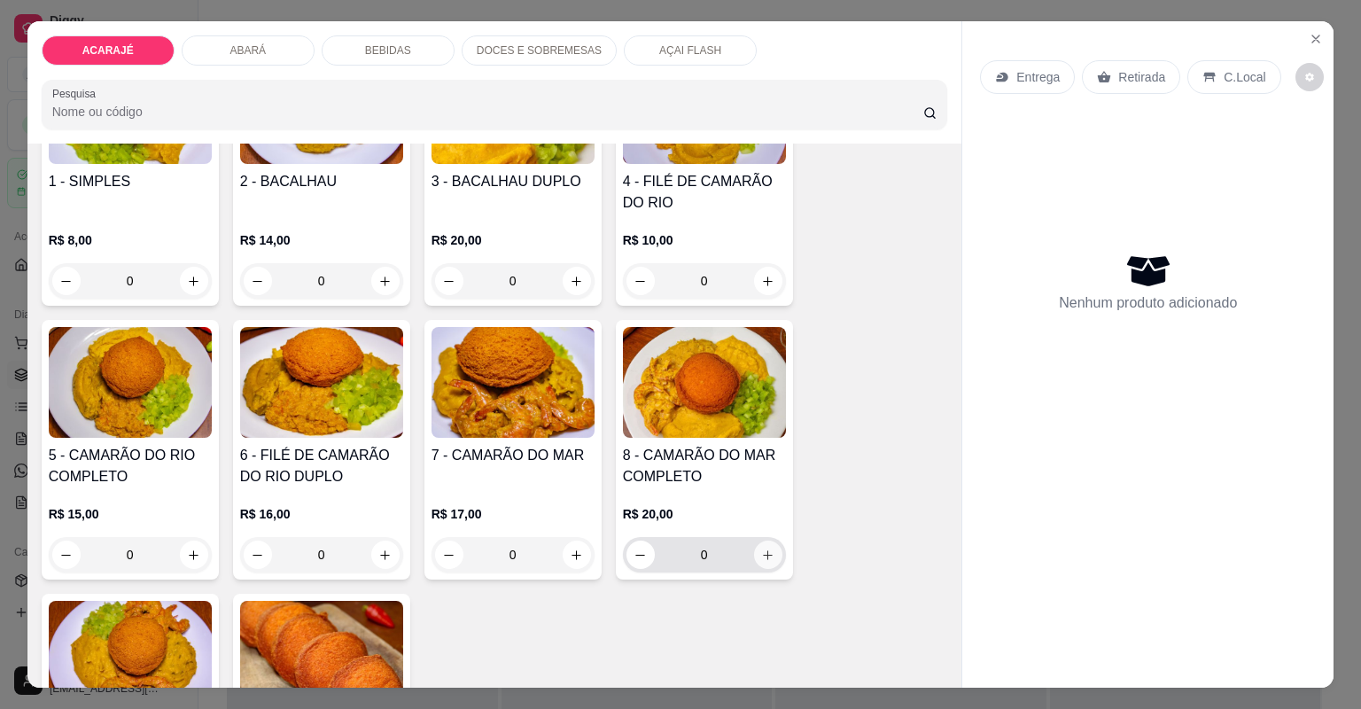
click at [762, 560] on button "increase-product-quantity" at bounding box center [768, 555] width 28 height 28
click at [762, 560] on icon "increase-product-quantity" at bounding box center [767, 555] width 13 height 13
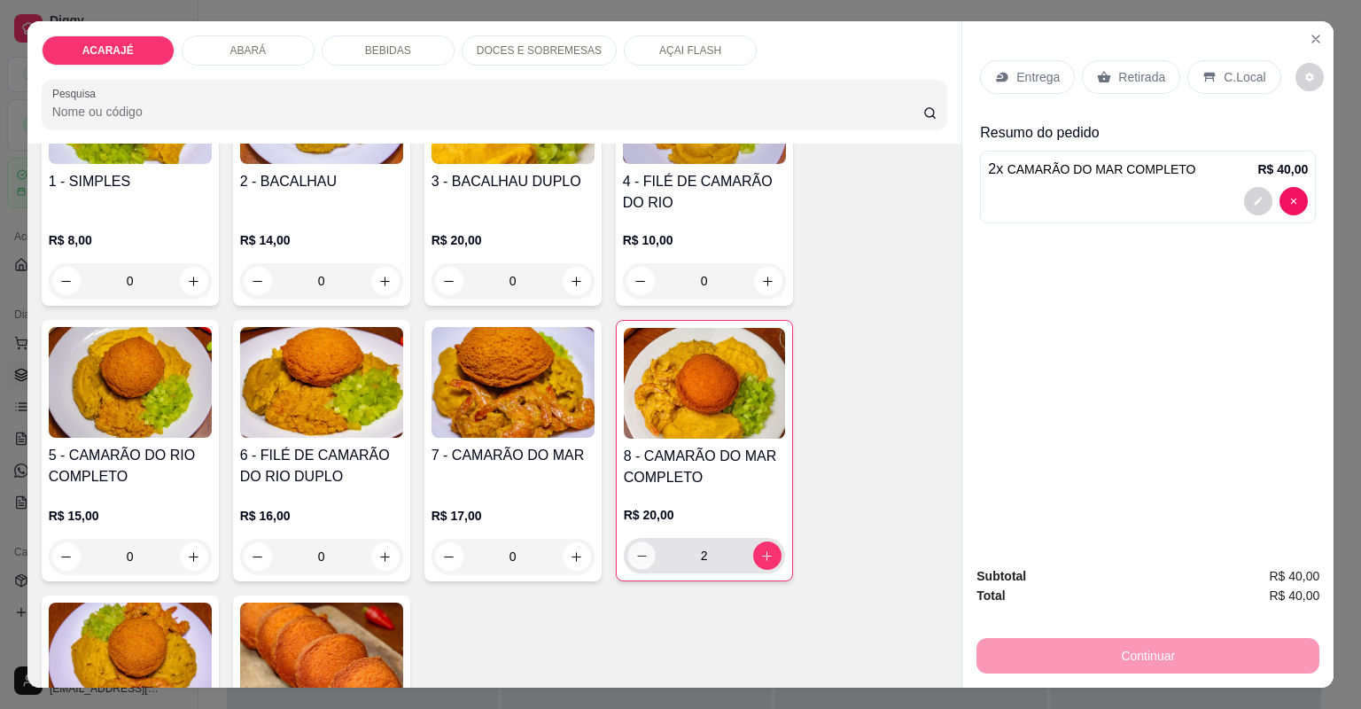
click at [633, 565] on button "decrease-product-quantity" at bounding box center [640, 554] width 27 height 27
type input "1"
click at [1032, 79] on p "Entrega" at bounding box center [1037, 77] width 43 height 18
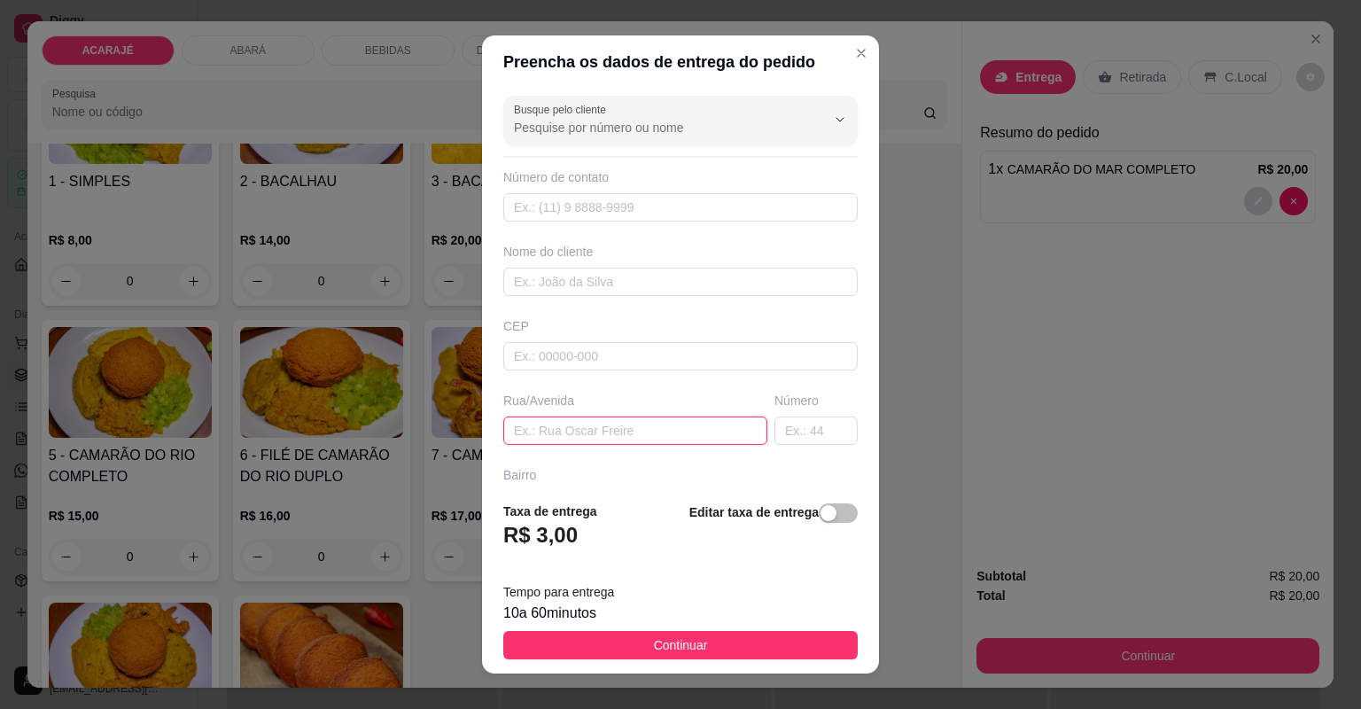
drag, startPoint x: 624, startPoint y: 407, endPoint x: 620, endPoint y: 424, distance: 18.1
paste input "ao"
type input "ao"
drag, startPoint x: 418, startPoint y: 404, endPoint x: 378, endPoint y: 401, distance: 40.9
click at [378, 401] on div "Preencha os dados de entrega do pedido Busque pelo cliente Número de contato No…" at bounding box center [680, 354] width 1361 height 709
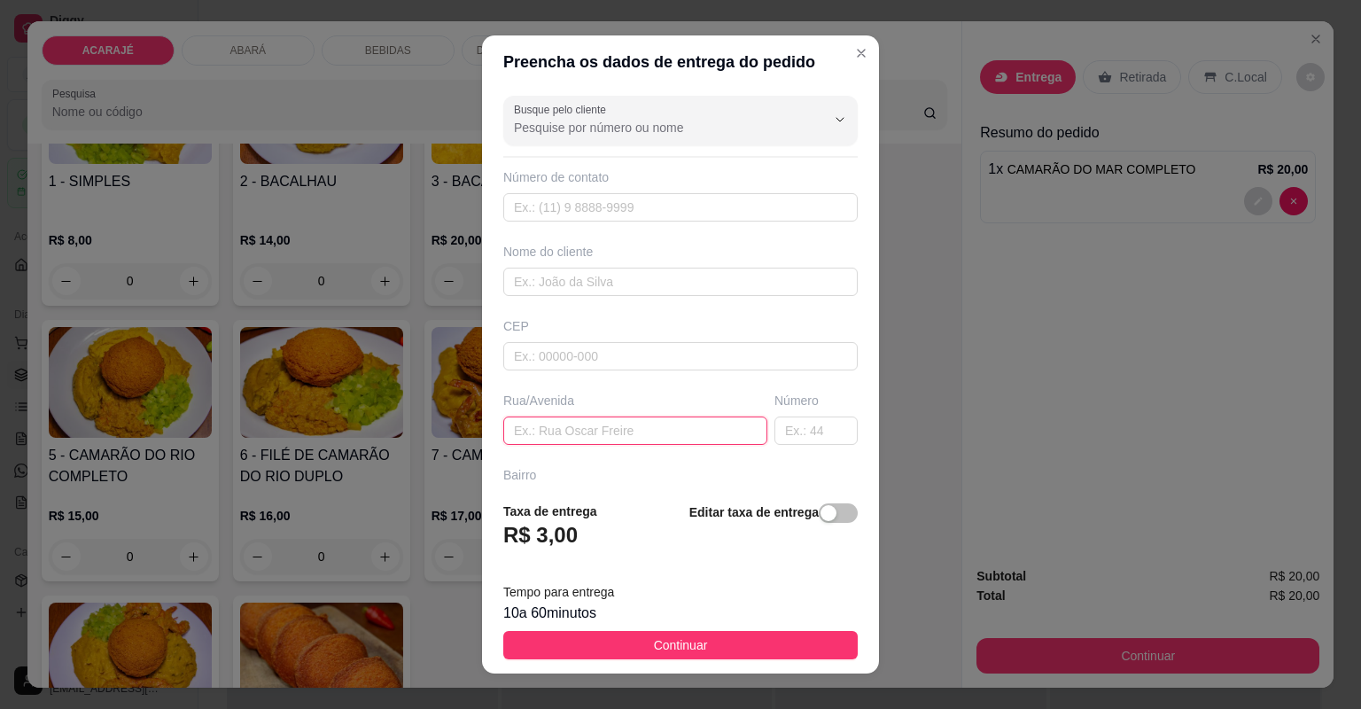
paste input "Rua 31 de março número 24 próx ao bar de Zé carlo"
type input "Rua 31 de março número 24 próx ao bar de Zé carlo"
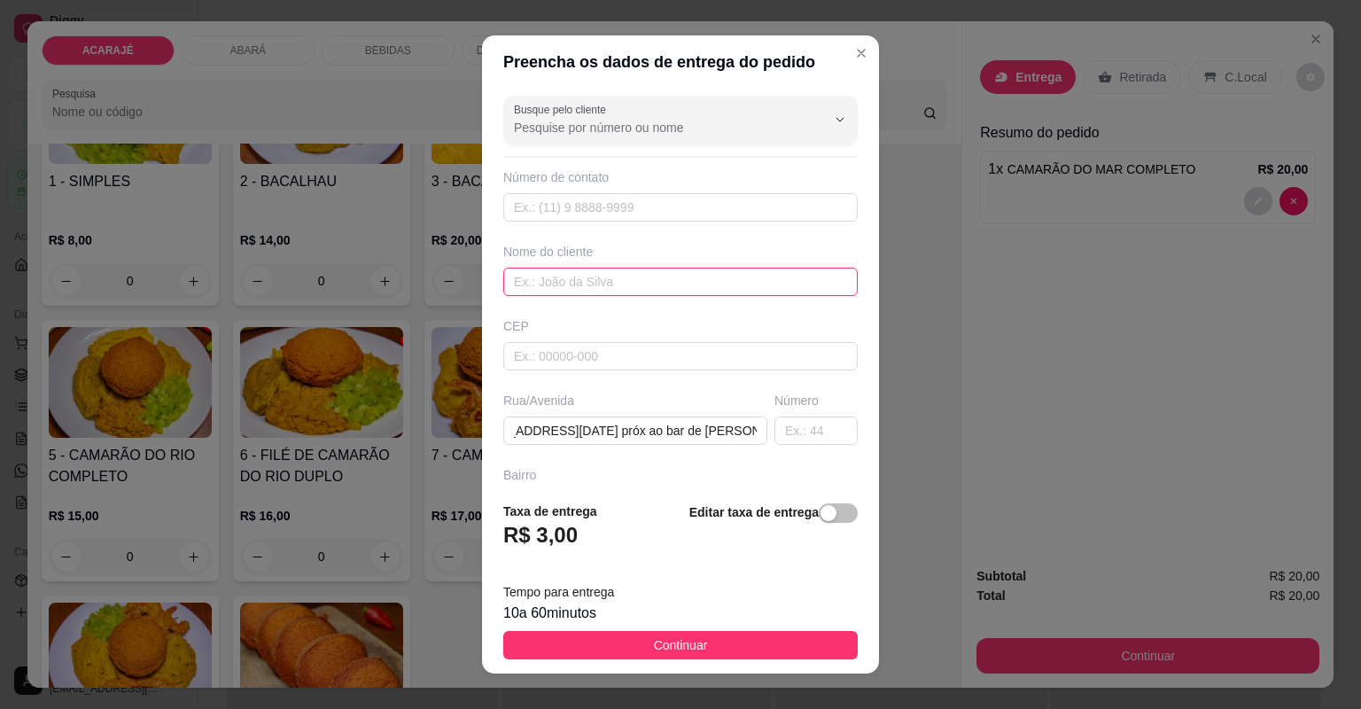
click at [666, 283] on input "text" at bounding box center [680, 282] width 354 height 28
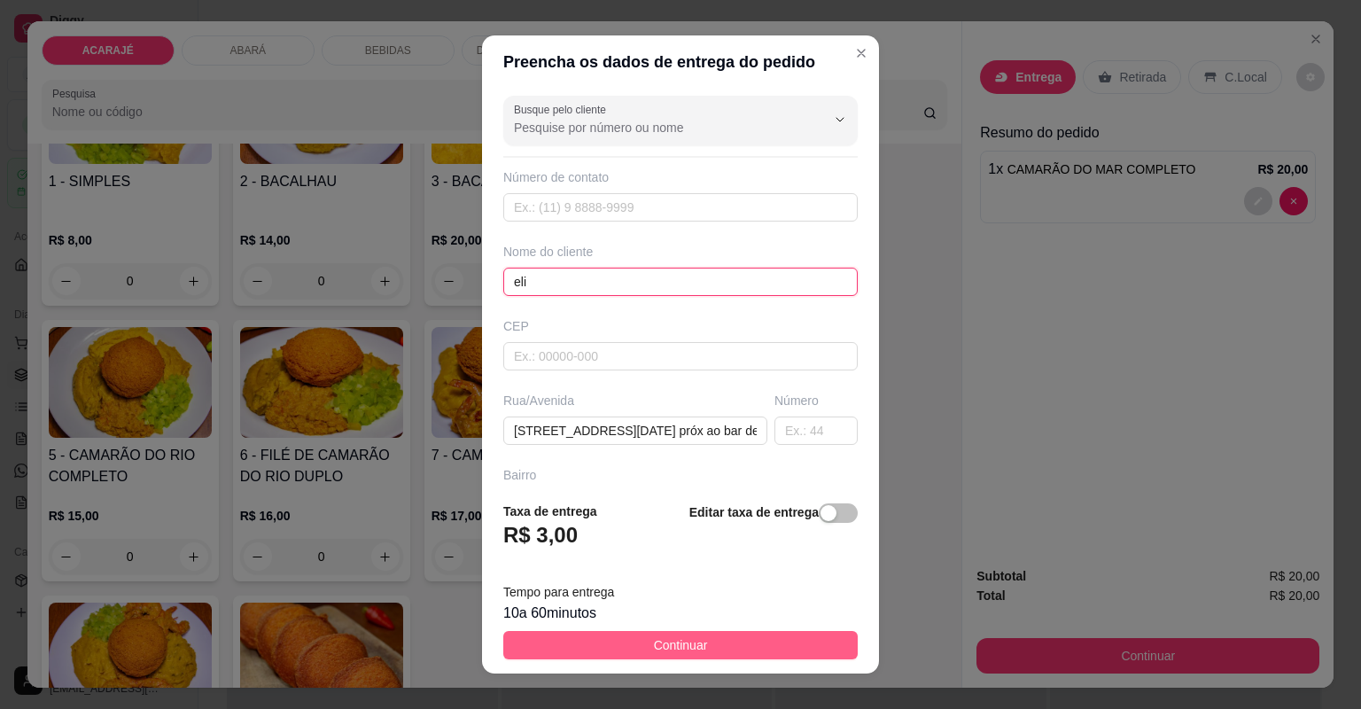
type input "eli"
click at [695, 652] on span "Continuar" at bounding box center [681, 644] width 54 height 19
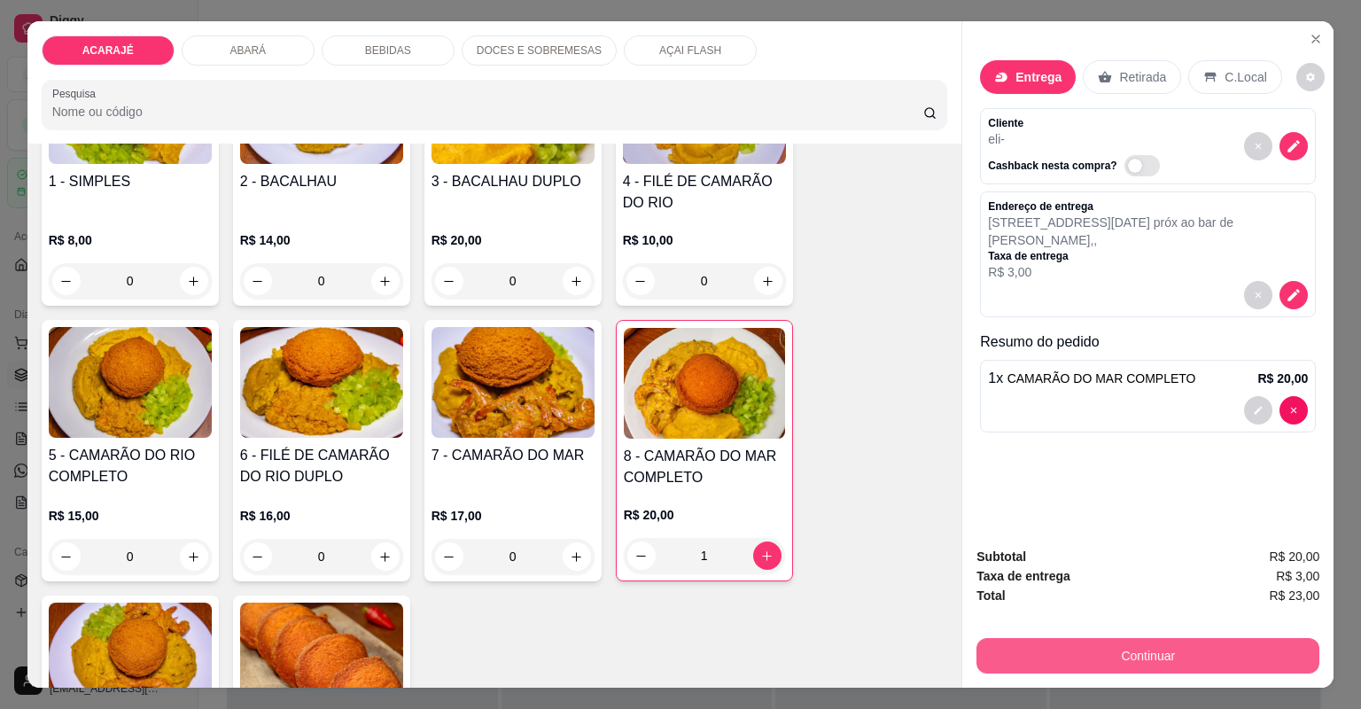
click at [1049, 653] on button "Continuar" at bounding box center [1148, 655] width 343 height 35
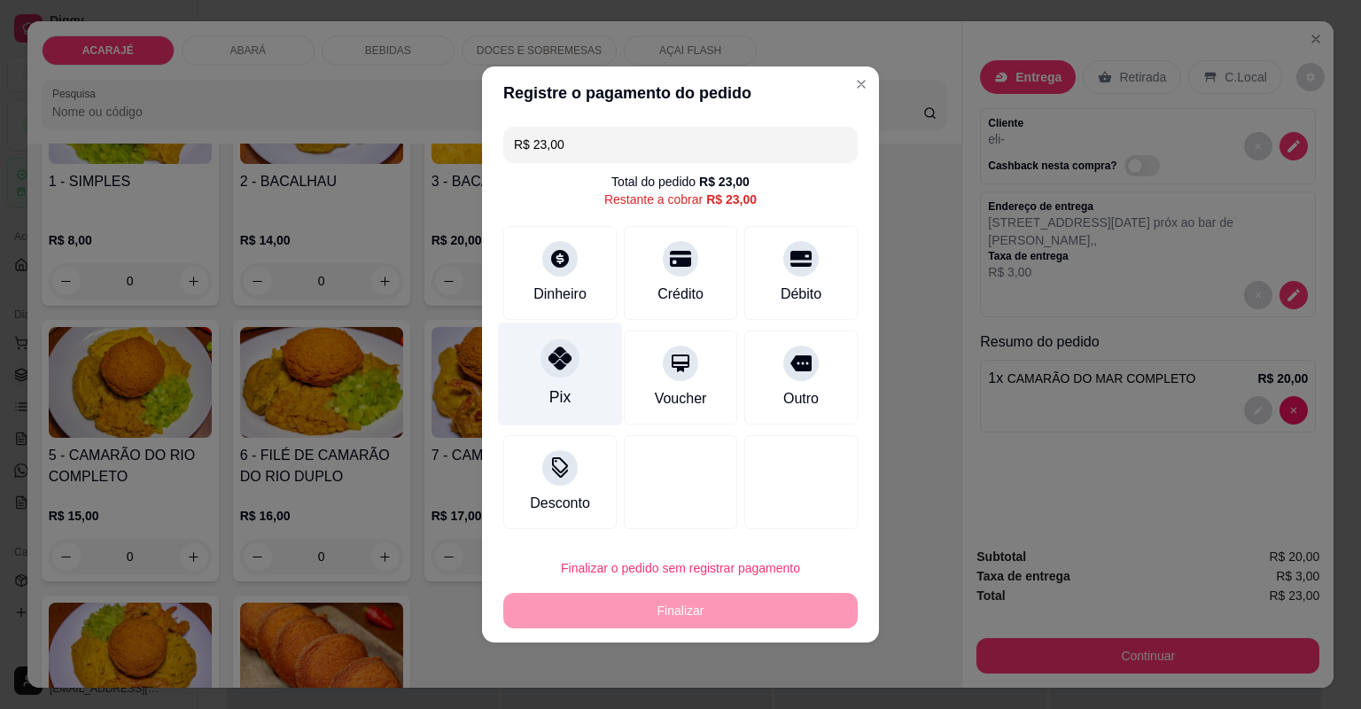
click at [557, 386] on div "Pix" at bounding box center [559, 397] width 21 height 23
type input "R$ 0,00"
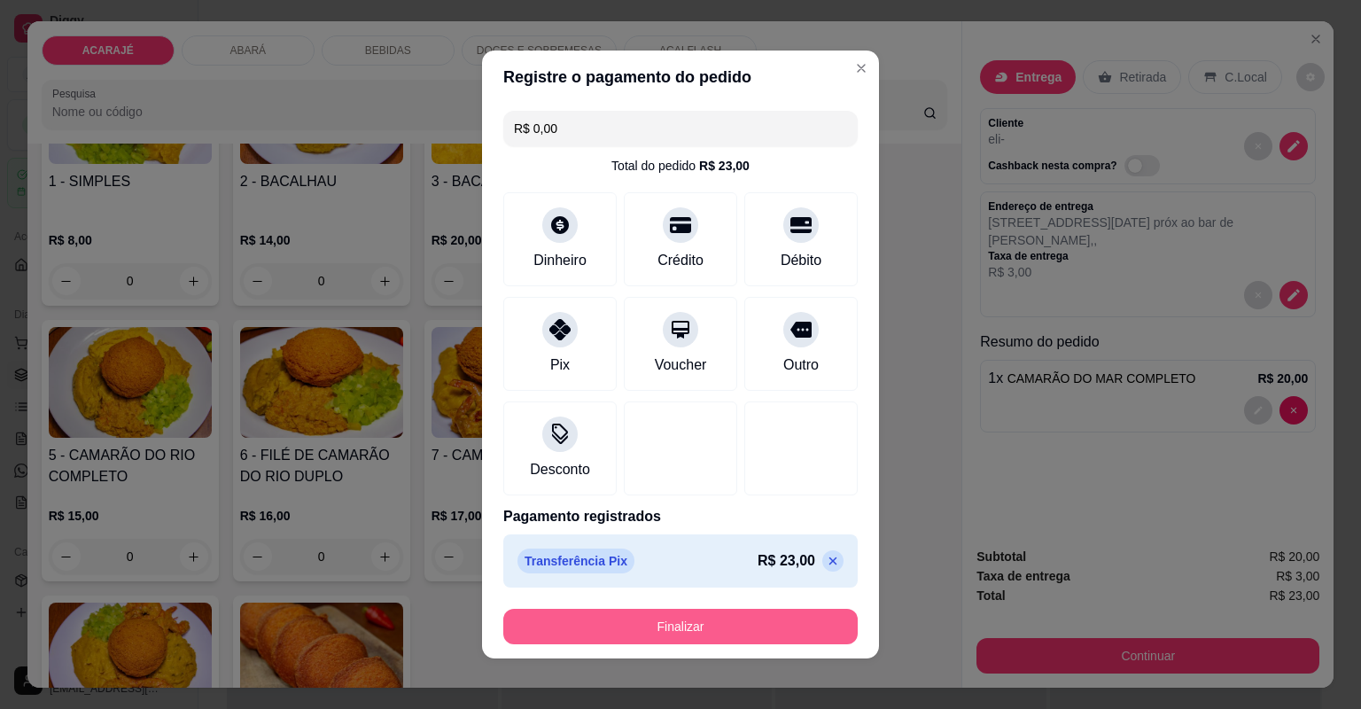
click at [752, 632] on button "Finalizar" at bounding box center [680, 626] width 354 height 35
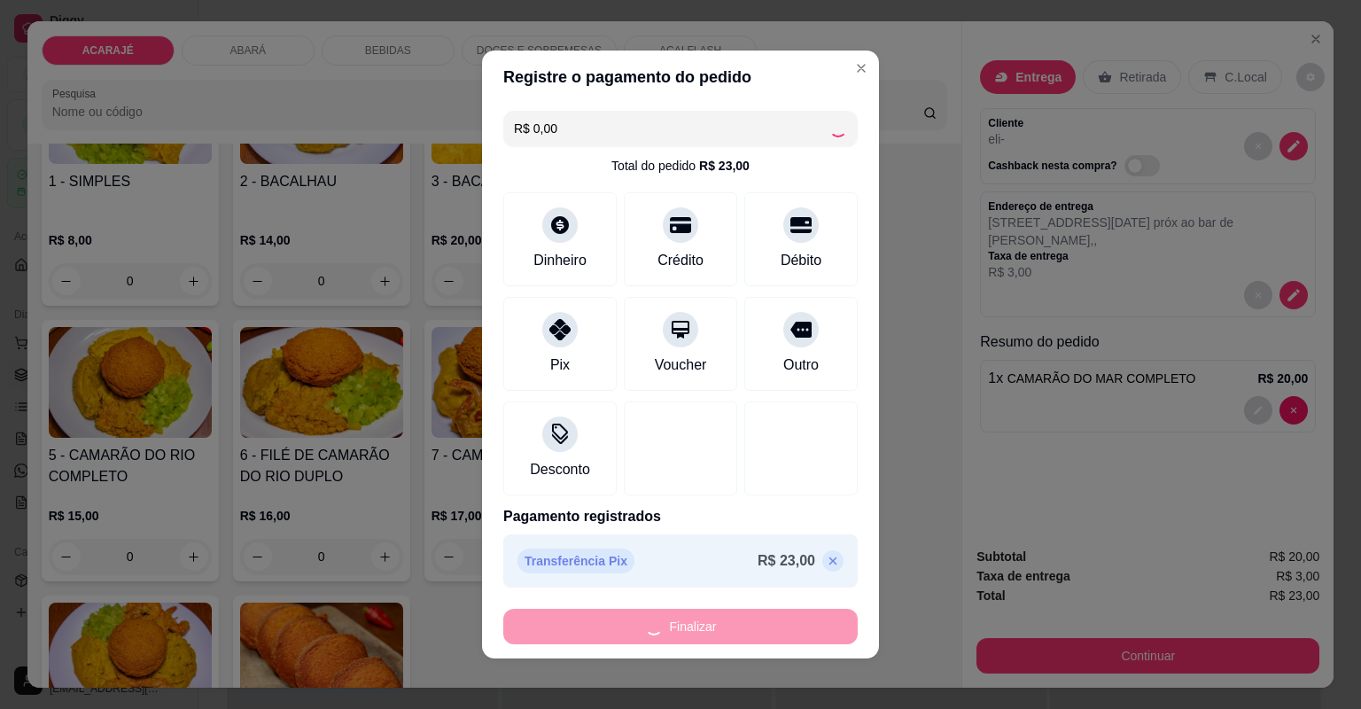
type input "0"
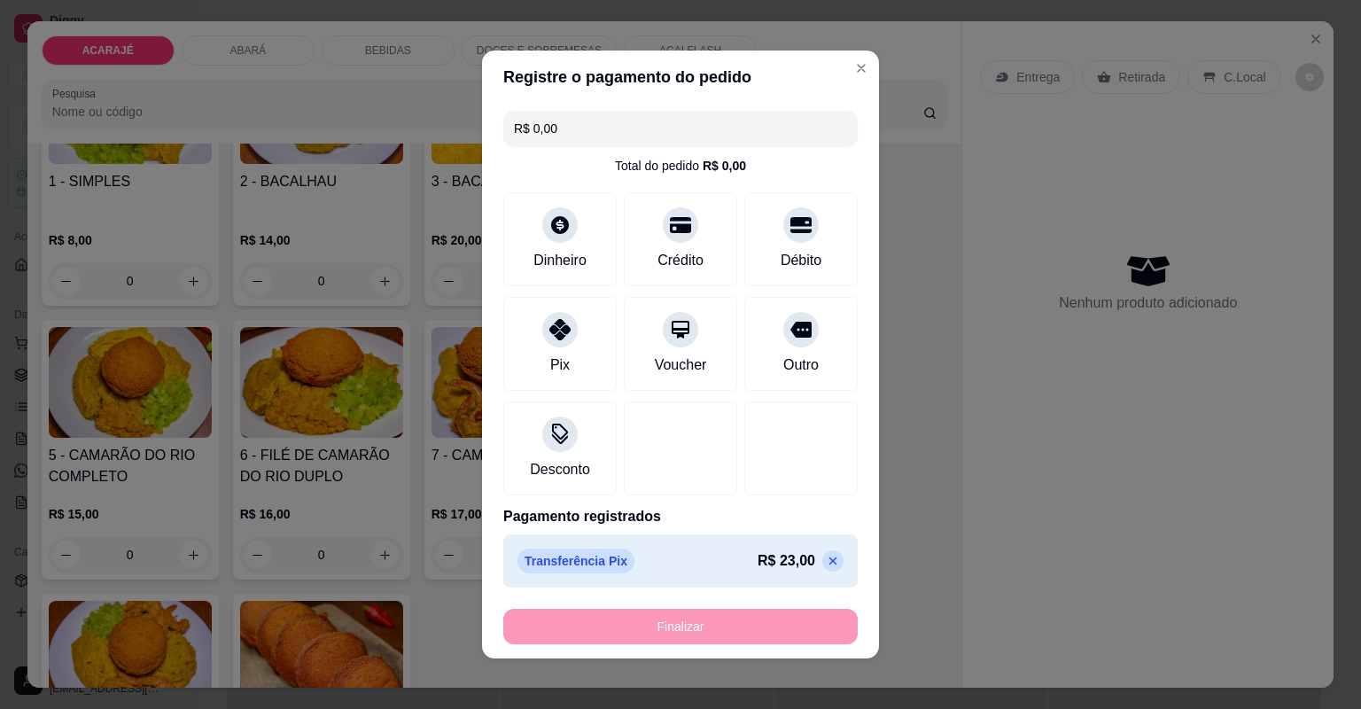
type input "-R$ 23,00"
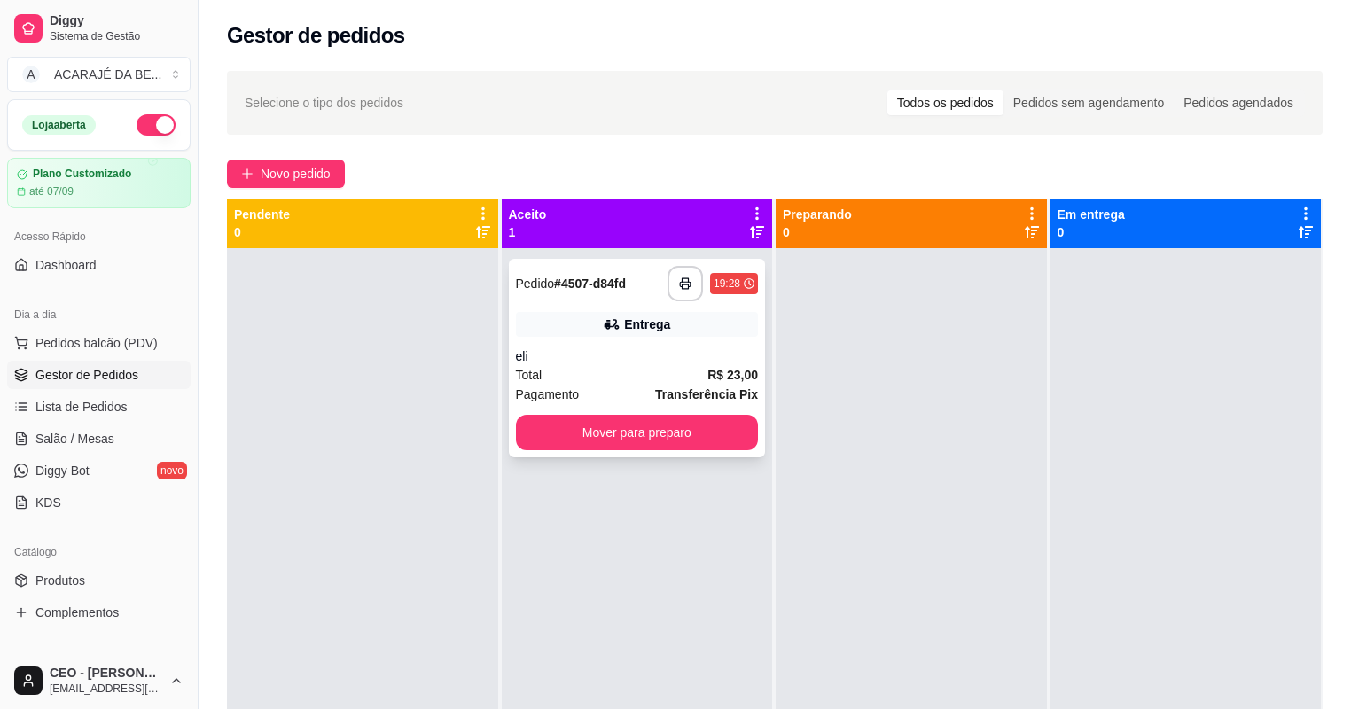
click at [676, 370] on div "Total R$ 23,00" at bounding box center [637, 374] width 243 height 19
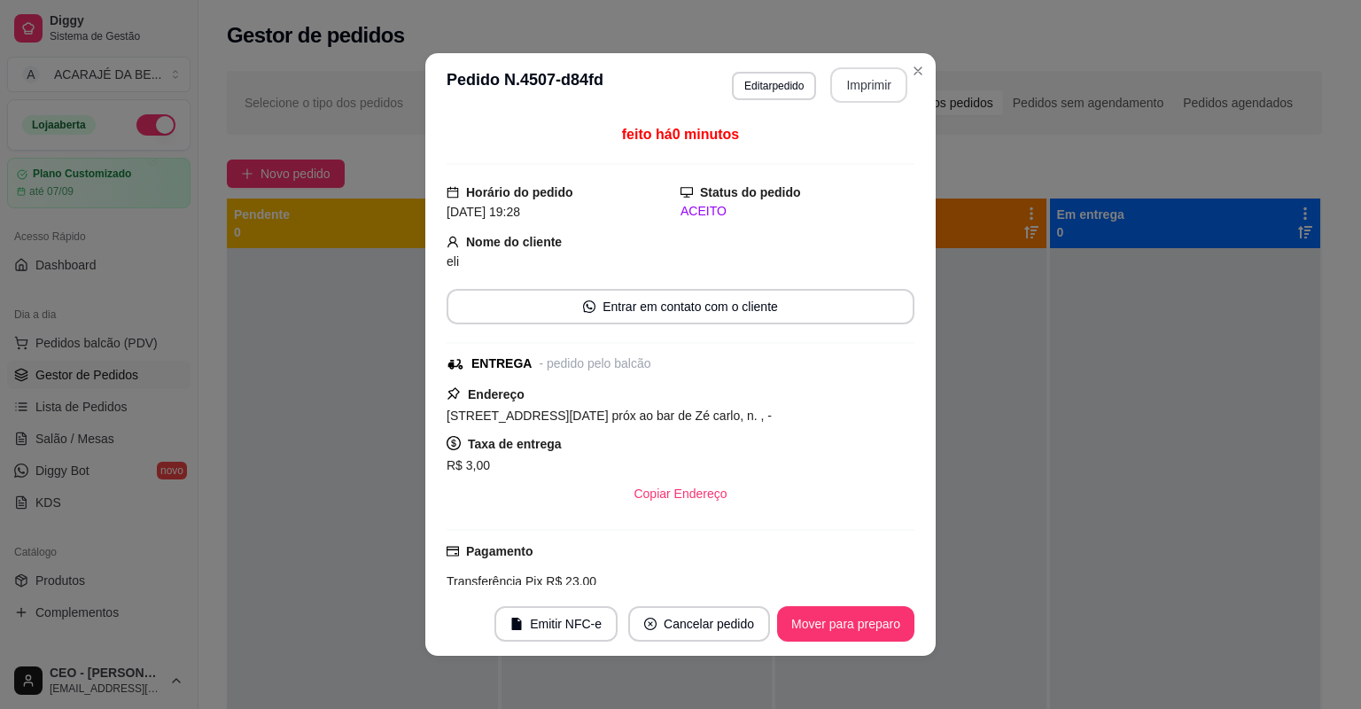
click at [872, 86] on button "Imprimir" at bounding box center [868, 84] width 77 height 35
click at [853, 620] on button "Mover para preparo" at bounding box center [845, 624] width 133 height 35
click at [853, 620] on div "Mover para preparo" at bounding box center [833, 623] width 162 height 35
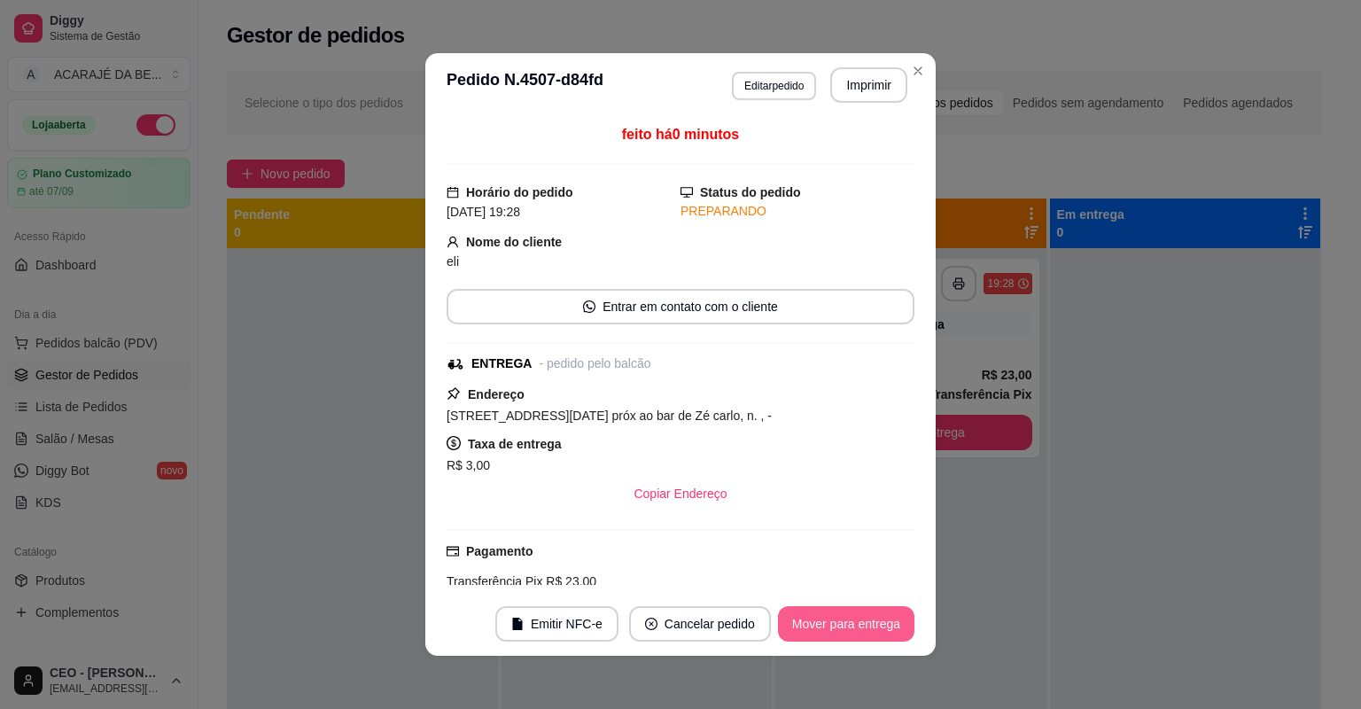
click at [811, 620] on button "Mover para entrega" at bounding box center [846, 623] width 136 height 35
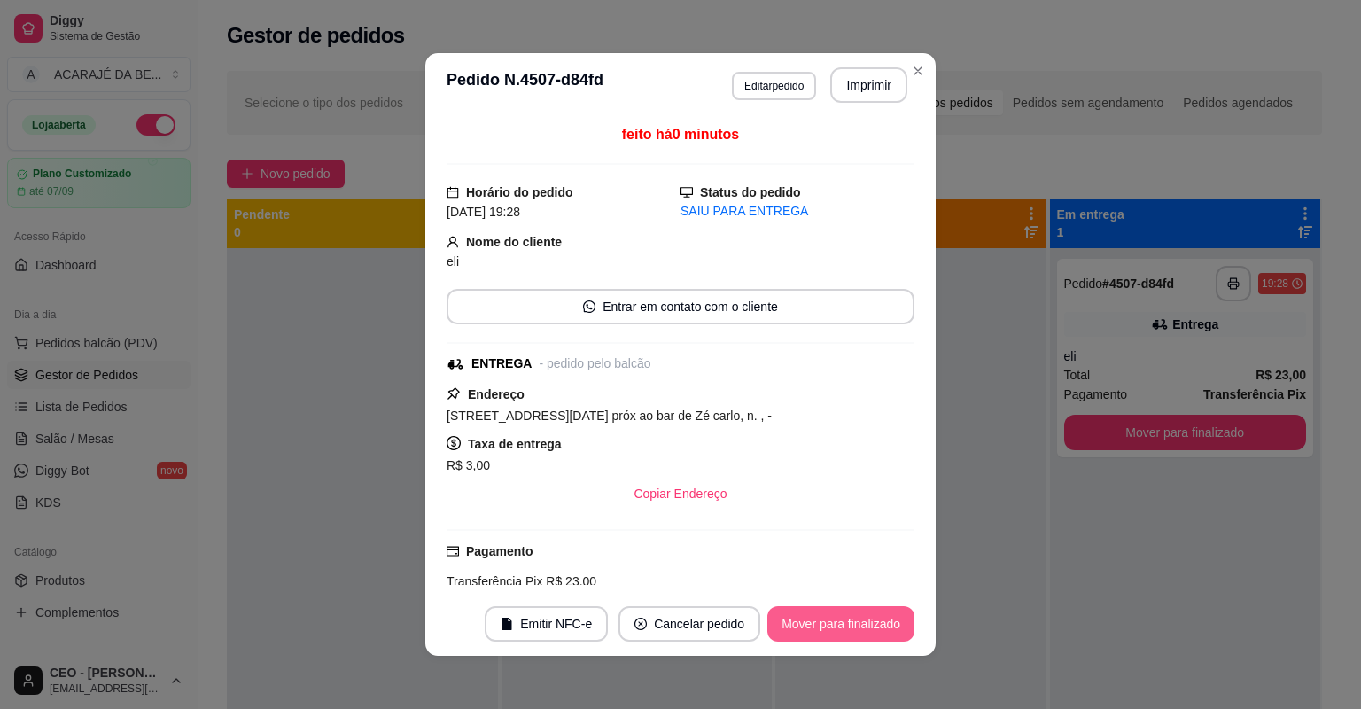
click at [833, 624] on button "Mover para finalizado" at bounding box center [840, 623] width 147 height 35
click at [833, 624] on div "Mover para finalizado" at bounding box center [840, 623] width 147 height 35
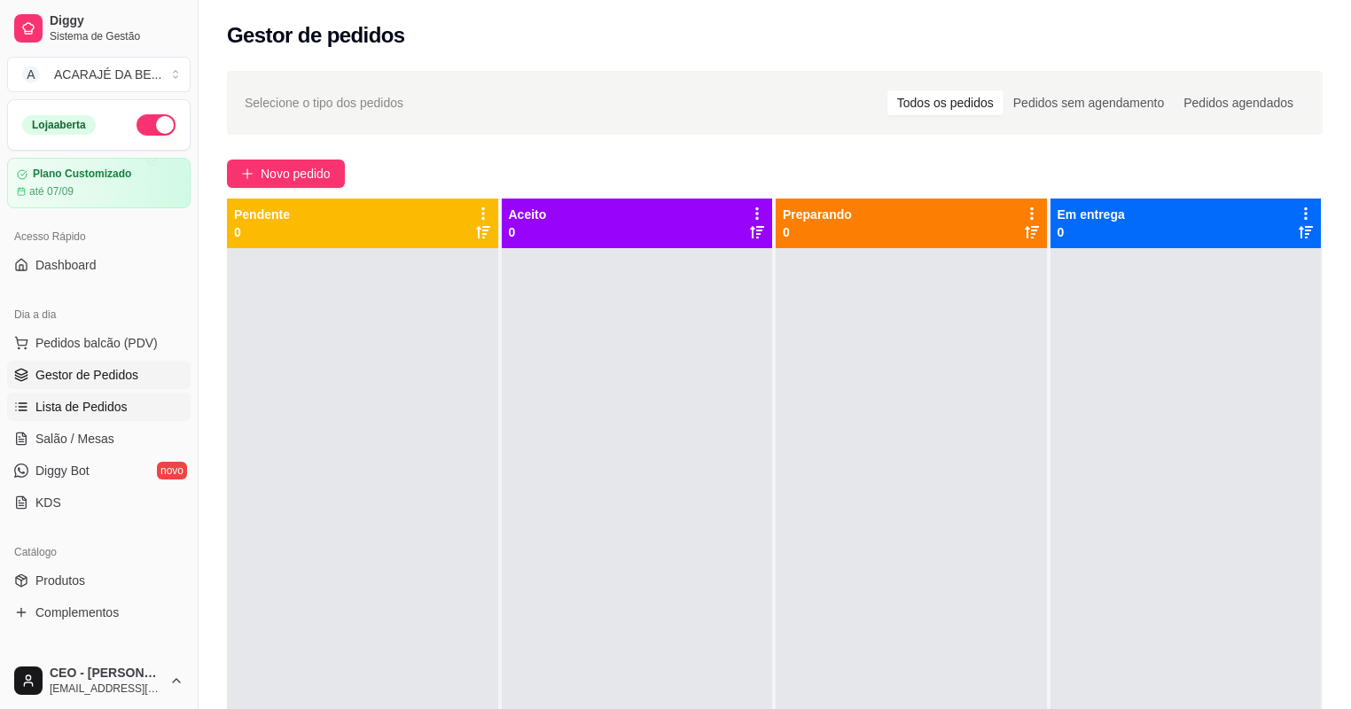
click at [105, 408] on span "Lista de Pedidos" at bounding box center [81, 407] width 92 height 18
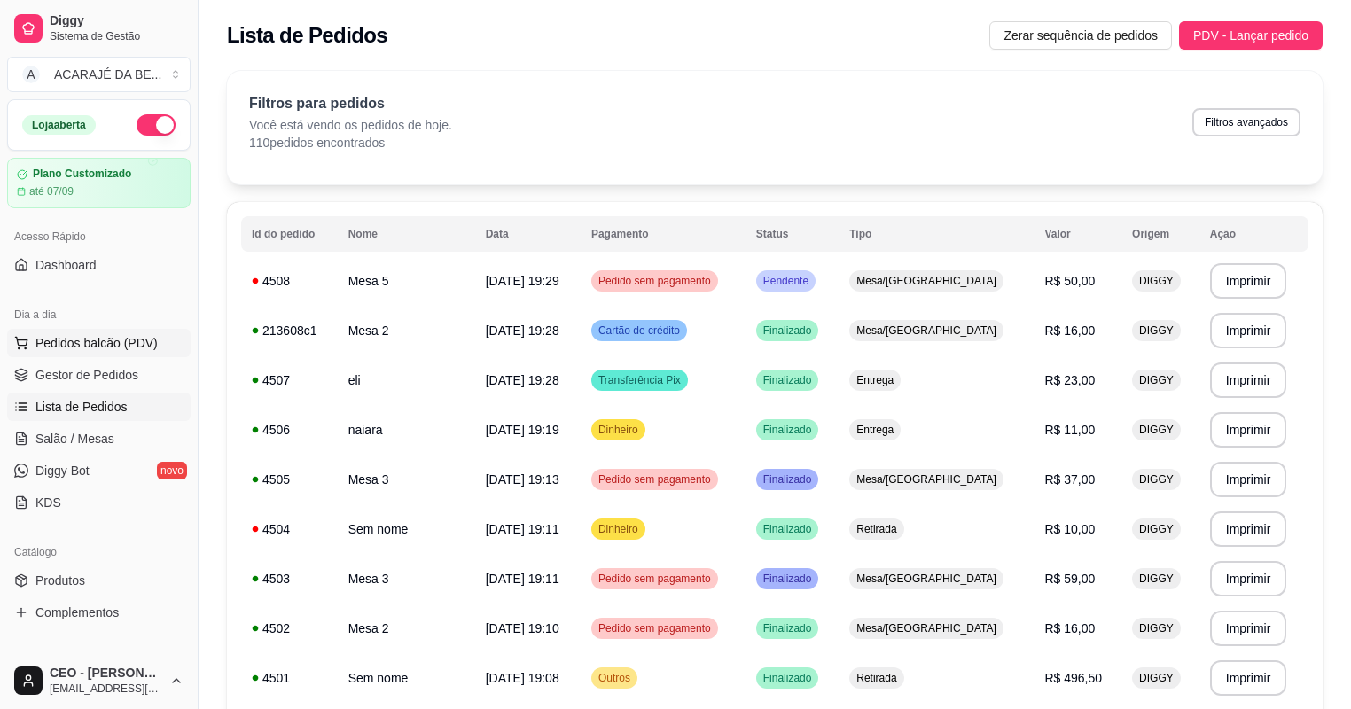
click at [88, 350] on span "Pedidos balcão (PDV)" at bounding box center [96, 343] width 122 height 18
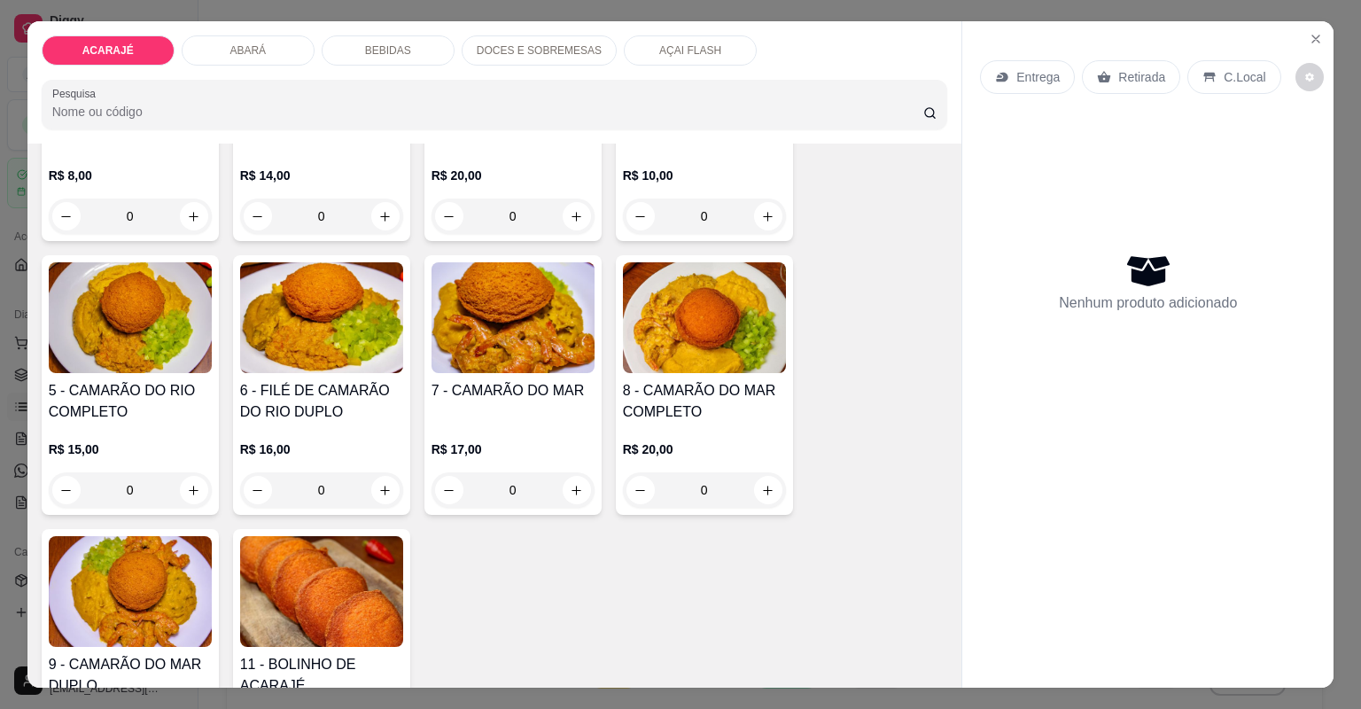
scroll to position [284, 0]
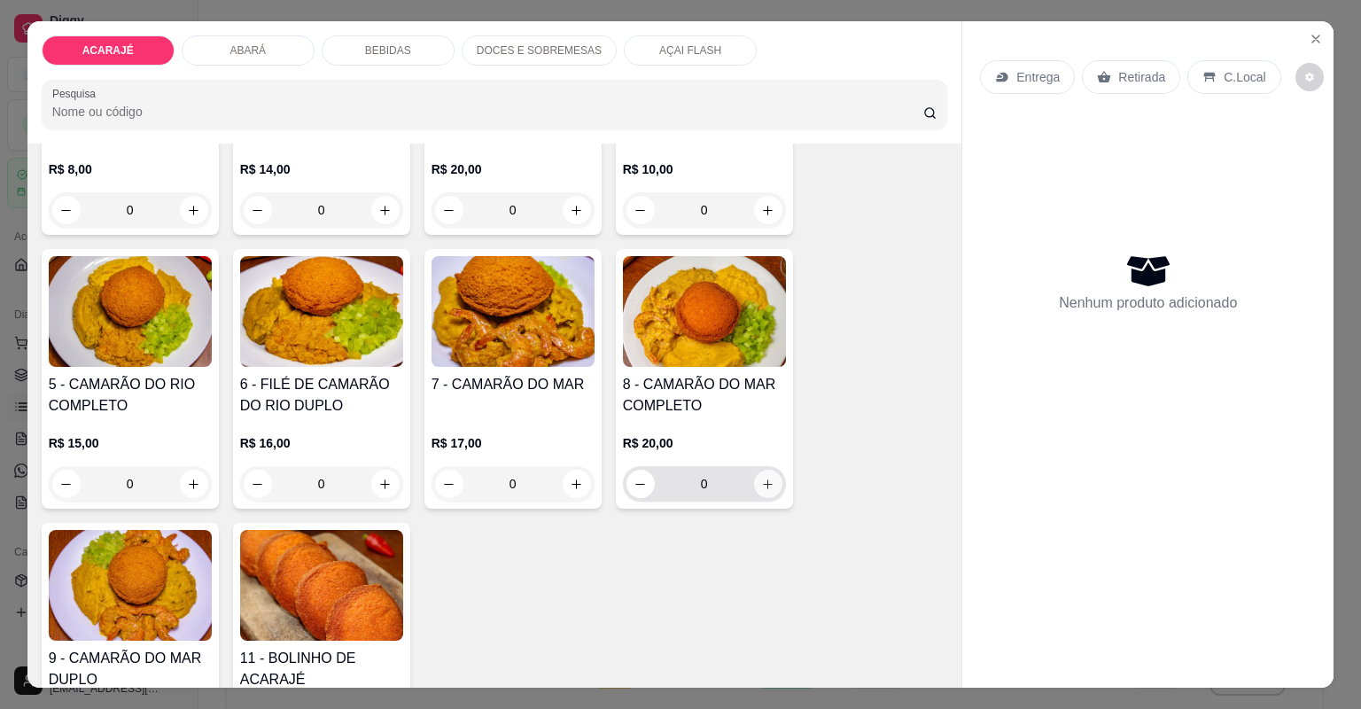
click at [765, 484] on icon "increase-product-quantity" at bounding box center [767, 484] width 13 height 13
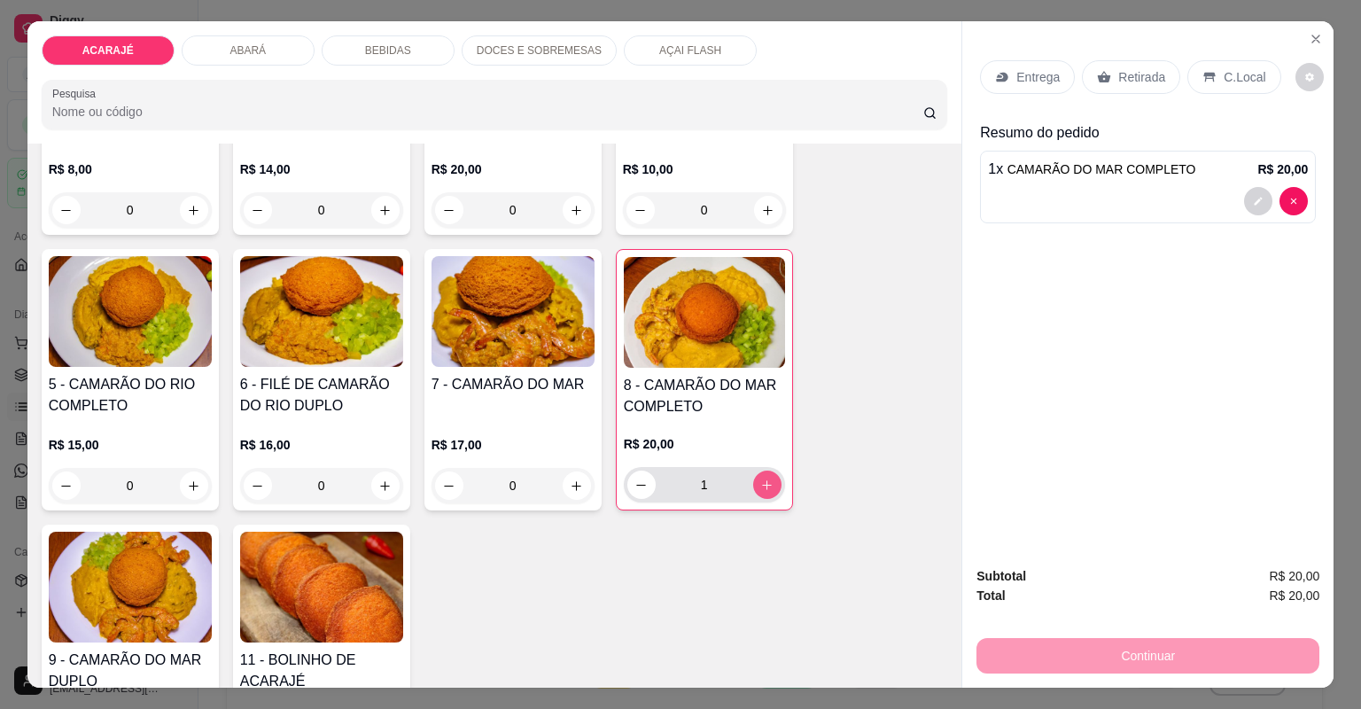
type input "1"
click at [180, 213] on button "increase-product-quantity" at bounding box center [194, 210] width 28 height 28
type input "1"
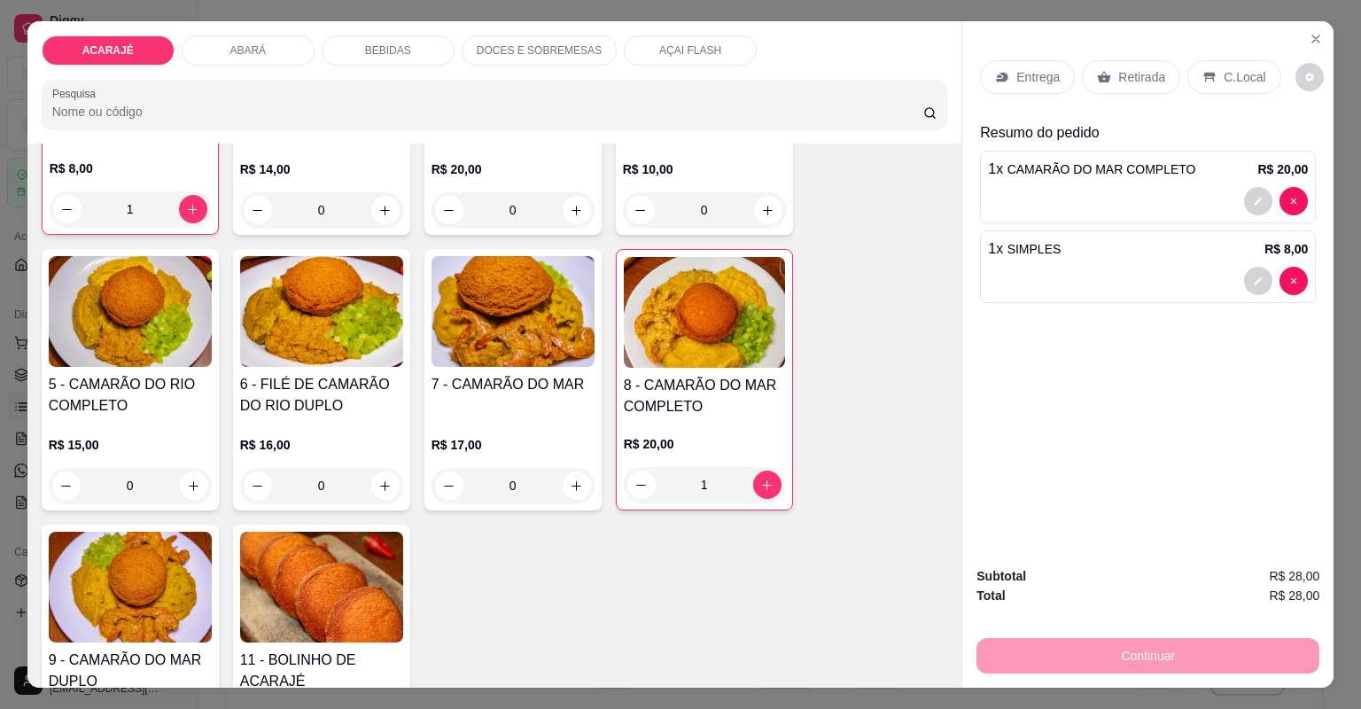
scroll to position [283, 0]
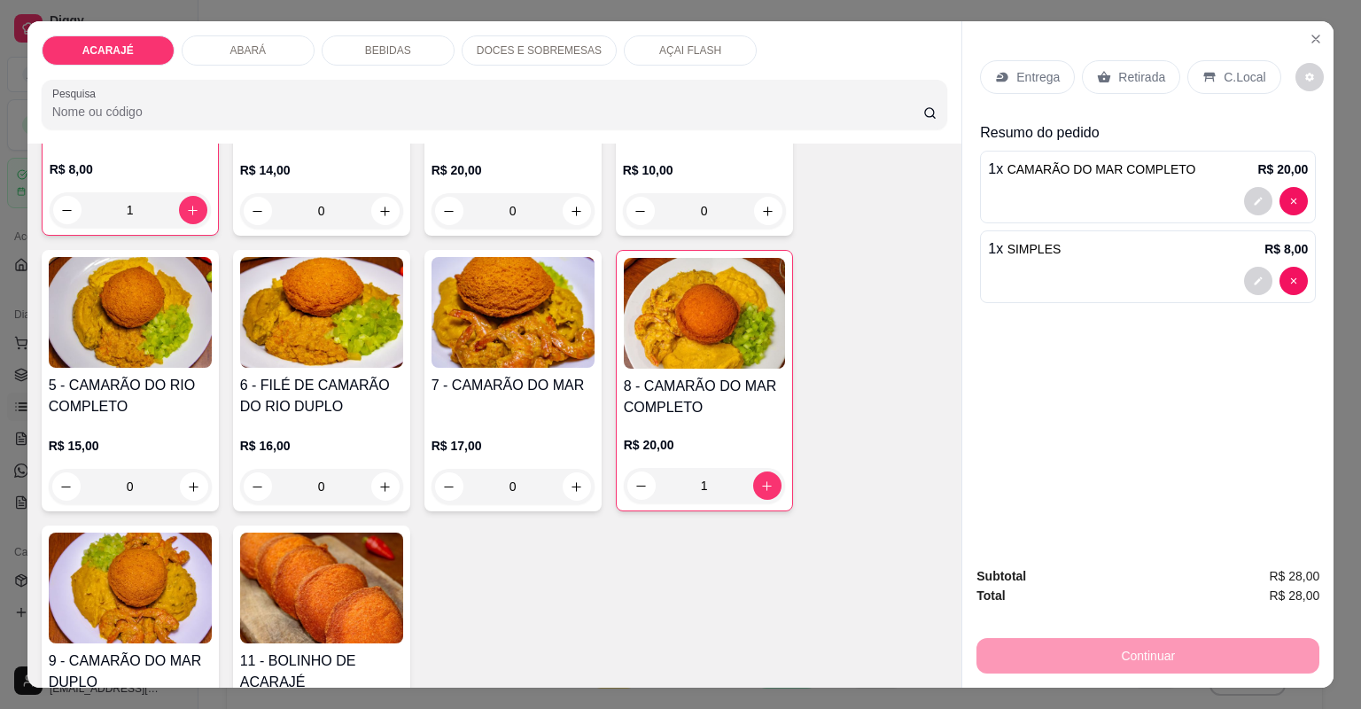
click at [1021, 71] on p "Entrega" at bounding box center [1037, 77] width 43 height 18
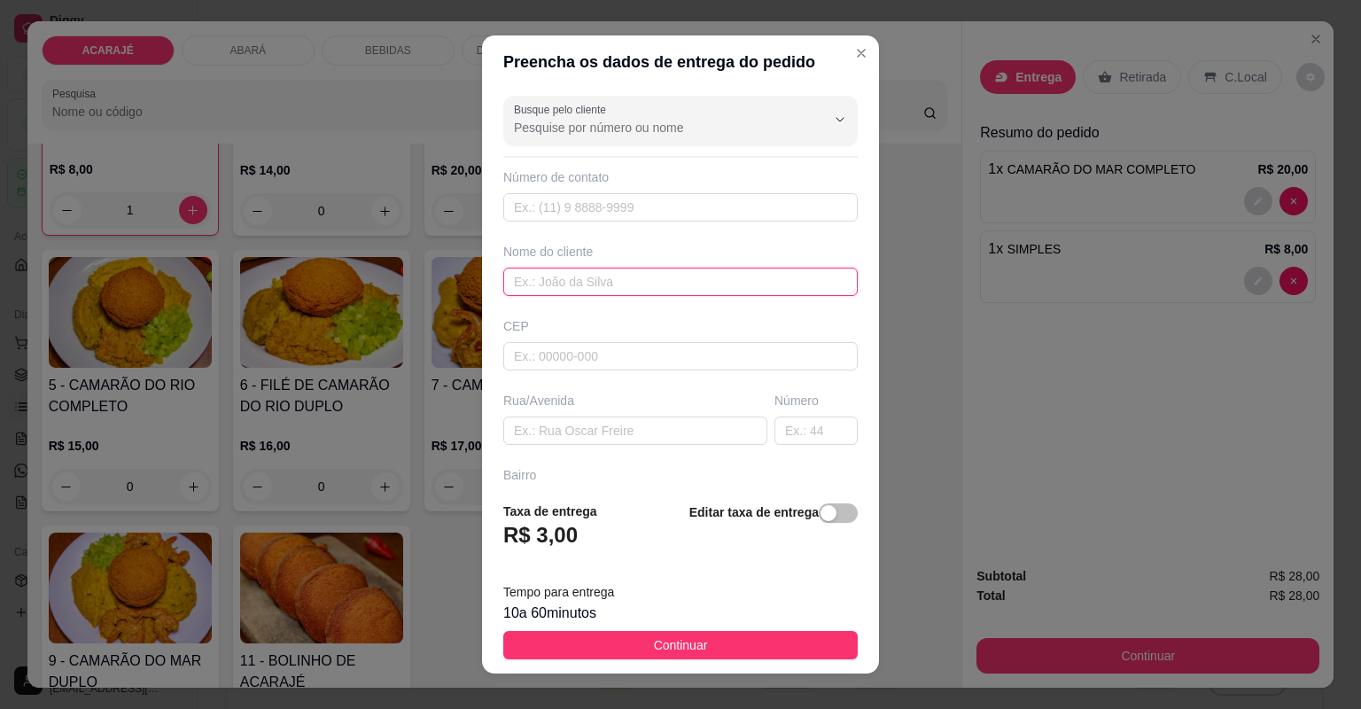
click at [643, 273] on input "text" at bounding box center [680, 282] width 354 height 28
type input "Carla"
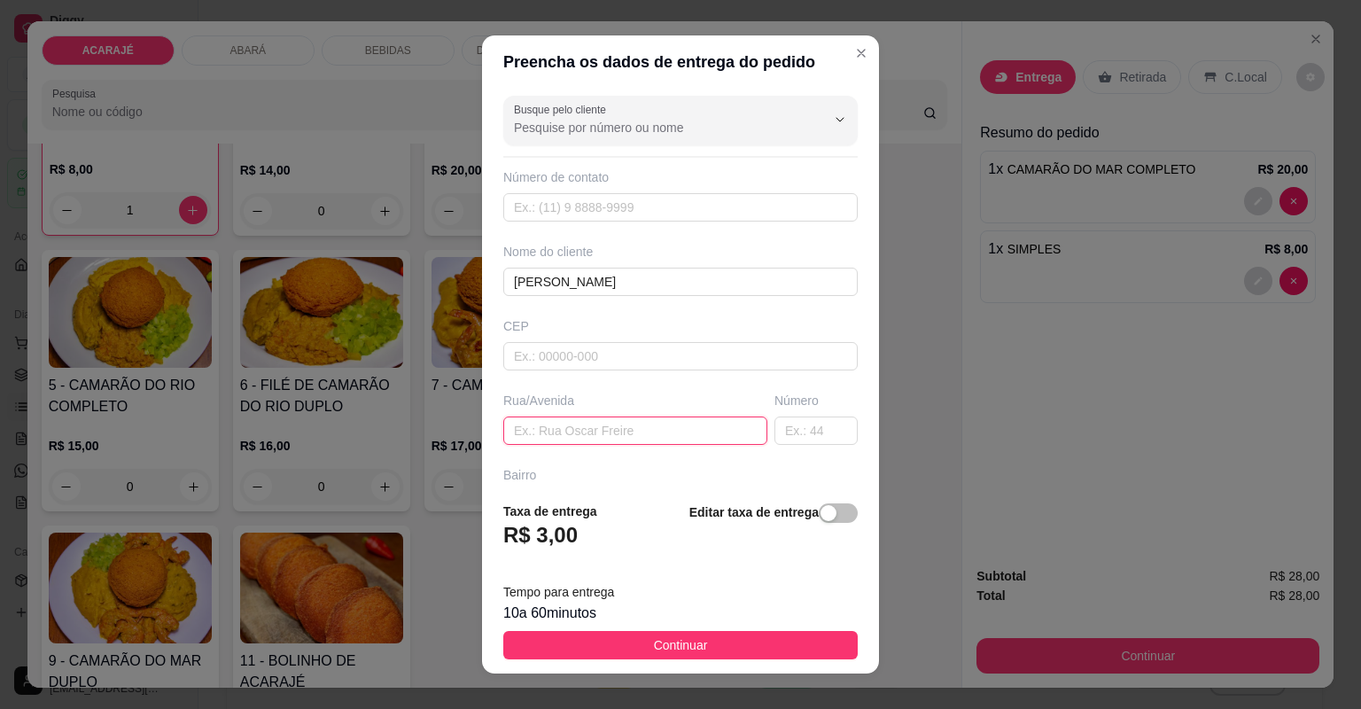
click at [606, 429] on input "text" at bounding box center [635, 431] width 264 height 28
drag, startPoint x: 667, startPoint y: 354, endPoint x: 627, endPoint y: 423, distance: 80.2
paste input "rua dom pedro 2"
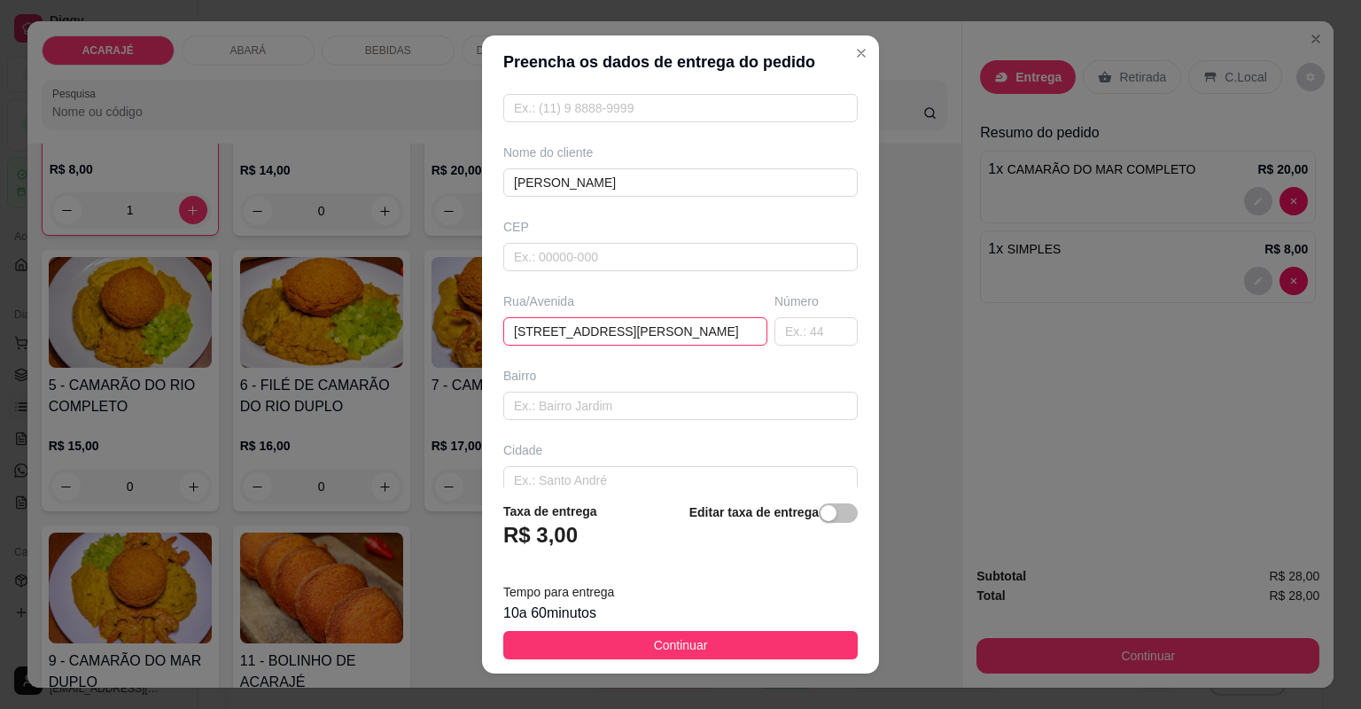
scroll to position [195, 0]
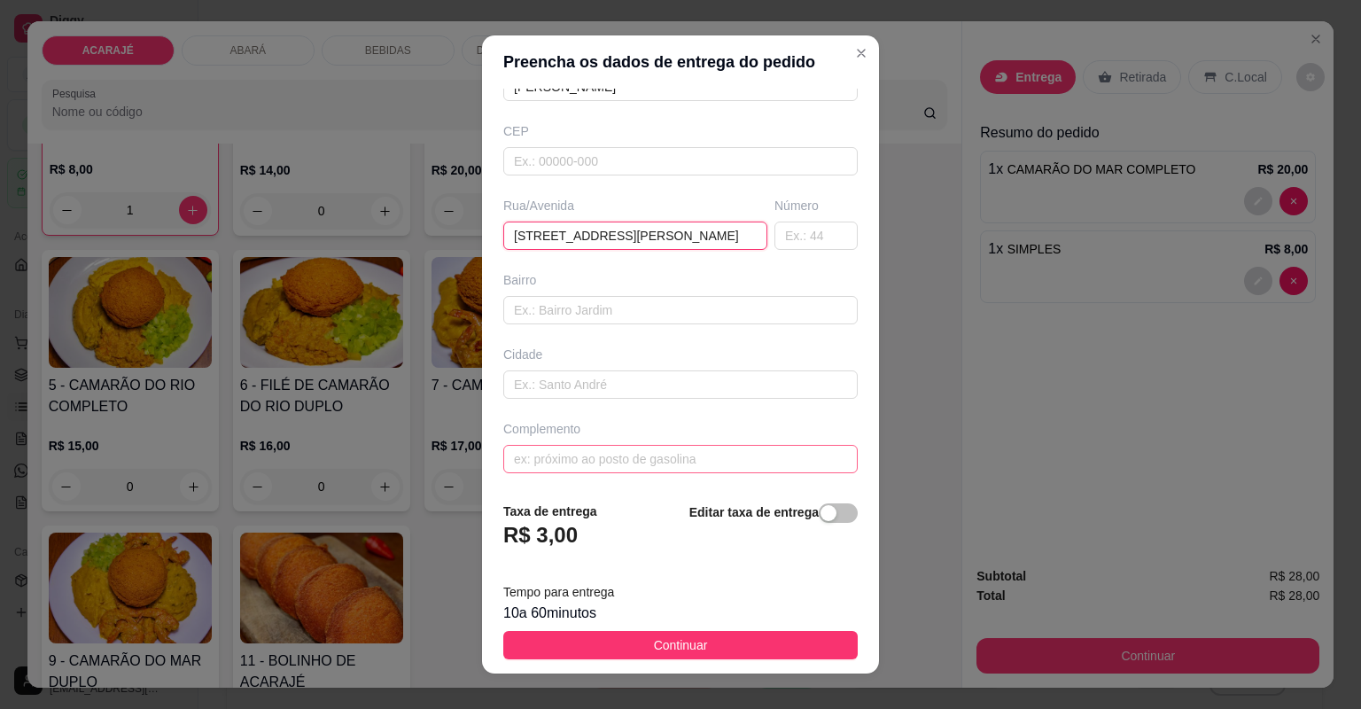
type input "rua dom pedro 2"
click at [600, 461] on input "text" at bounding box center [680, 459] width 354 height 28
paste input "enfrente a casa de carlinhos de plomata"
type input "enfrente a casa de carlinhos de plomata"
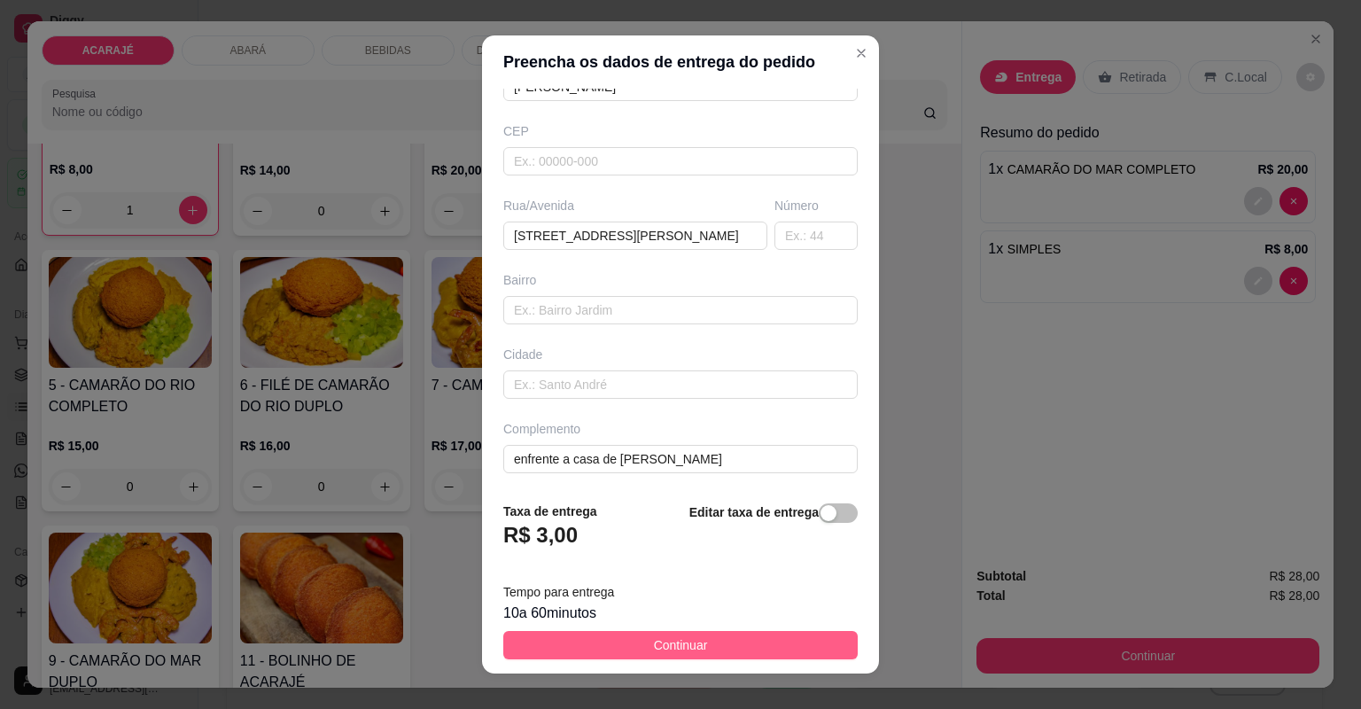
click at [635, 647] on button "Continuar" at bounding box center [680, 645] width 354 height 28
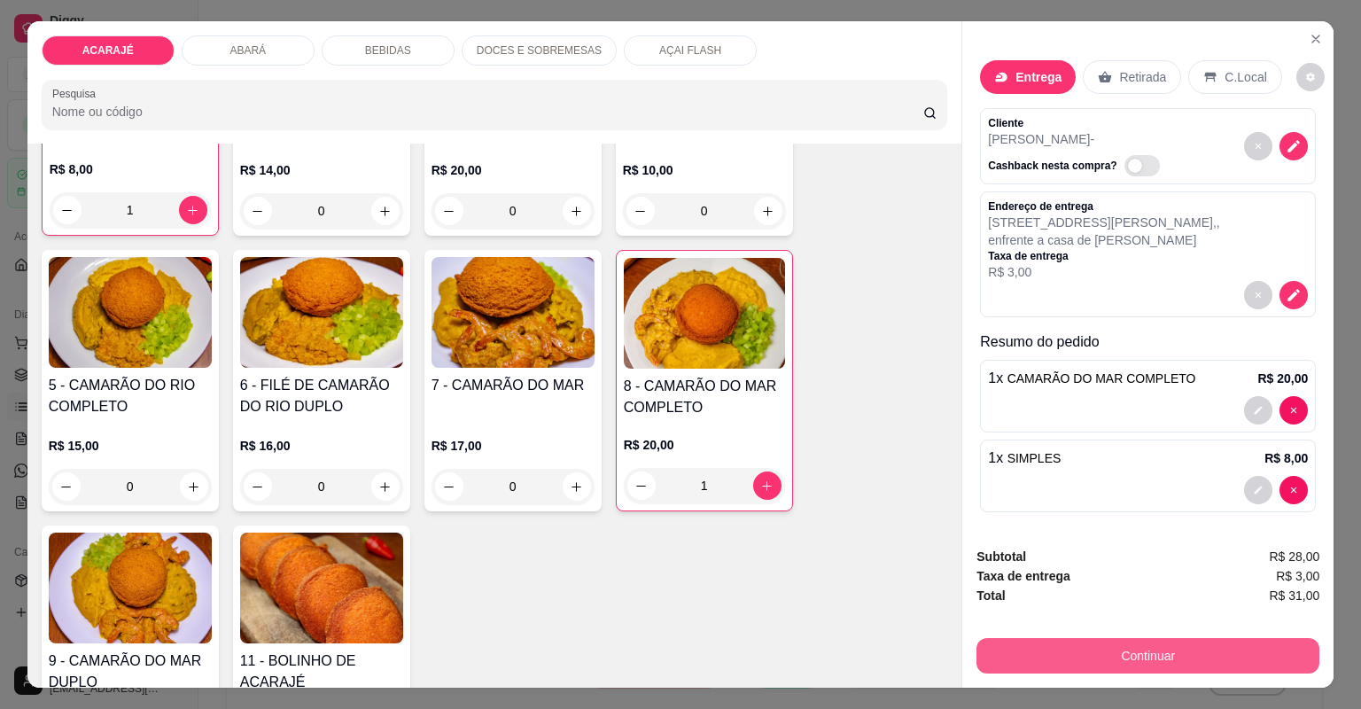
click at [1188, 661] on button "Continuar" at bounding box center [1148, 655] width 343 height 35
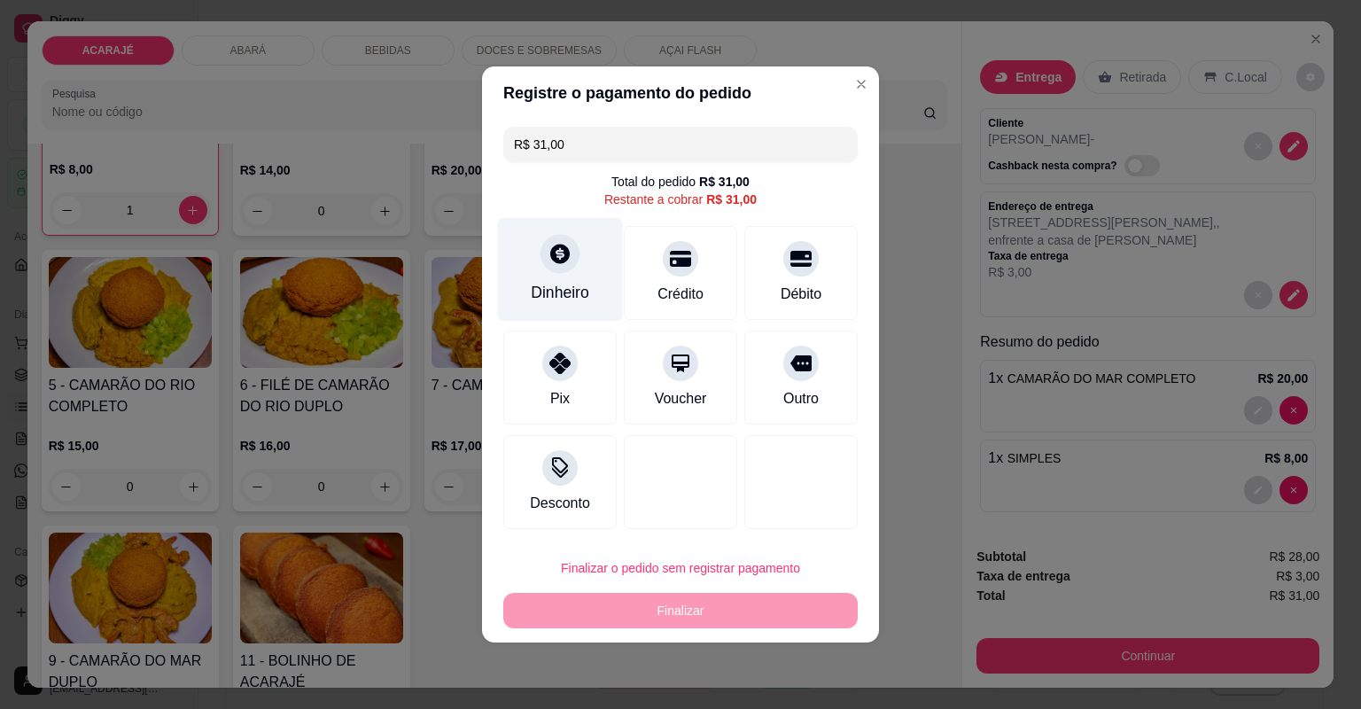
click at [571, 287] on div "Dinheiro" at bounding box center [560, 292] width 58 height 23
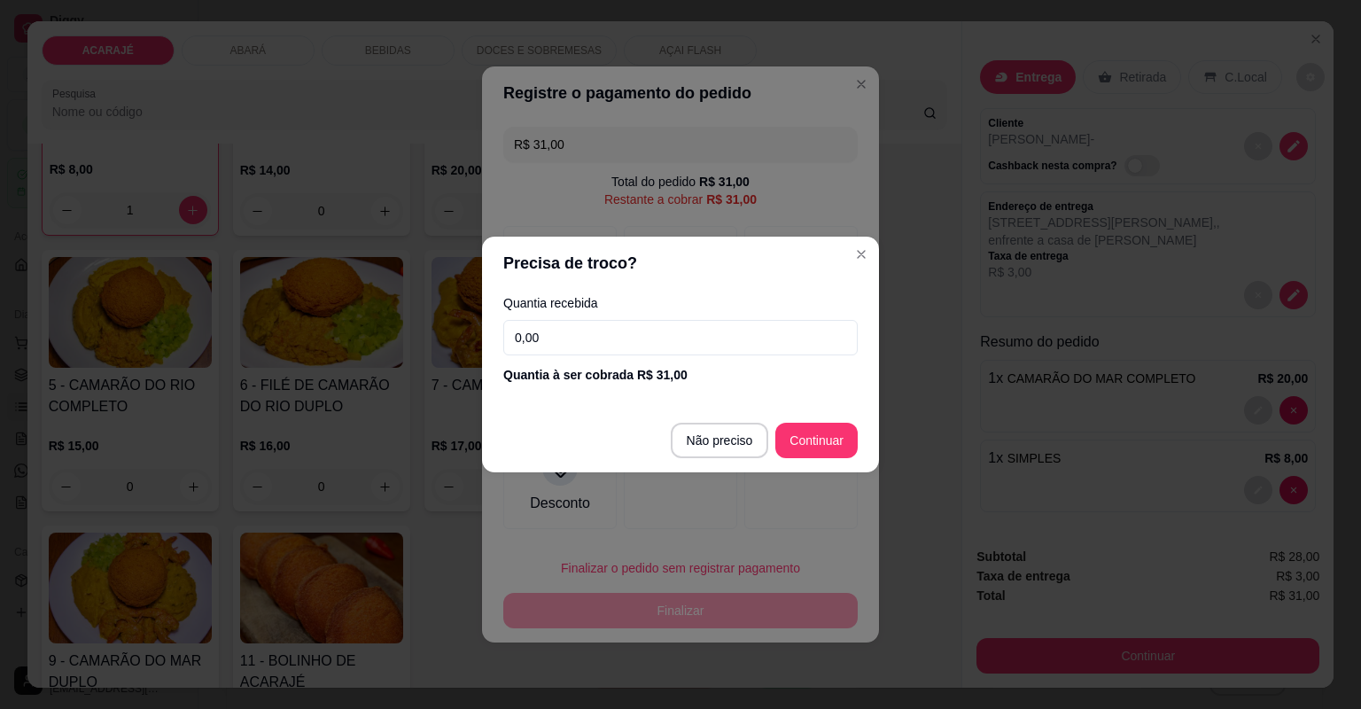
click at [583, 330] on input "0,00" at bounding box center [680, 337] width 354 height 35
type input "50,00"
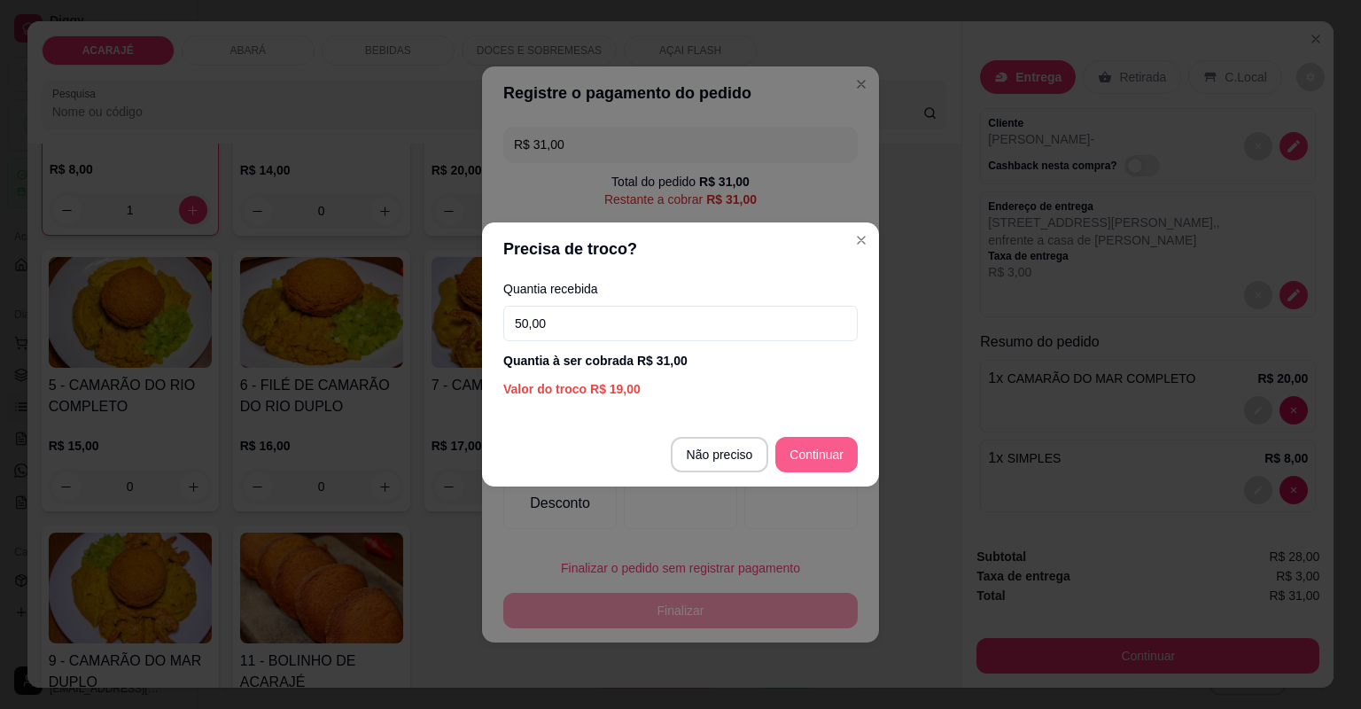
type input "R$ 0,00"
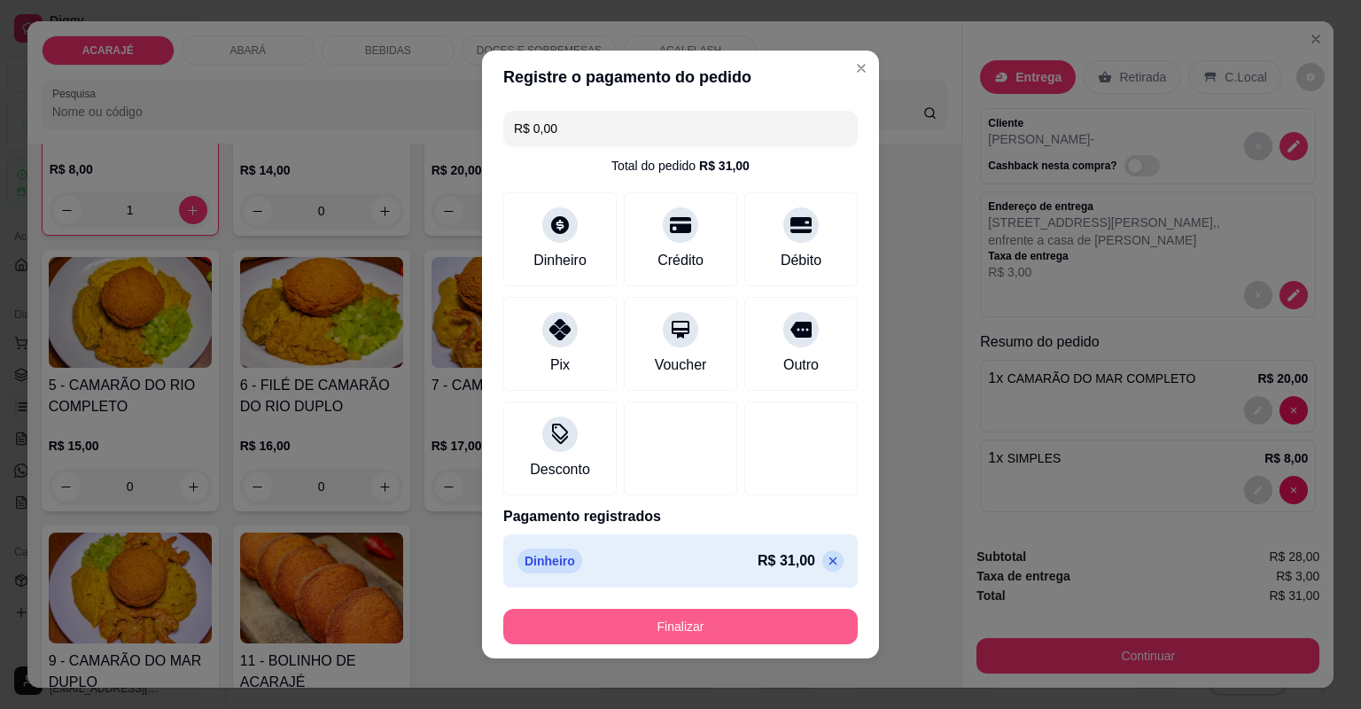
click at [676, 635] on button "Finalizar" at bounding box center [680, 626] width 354 height 35
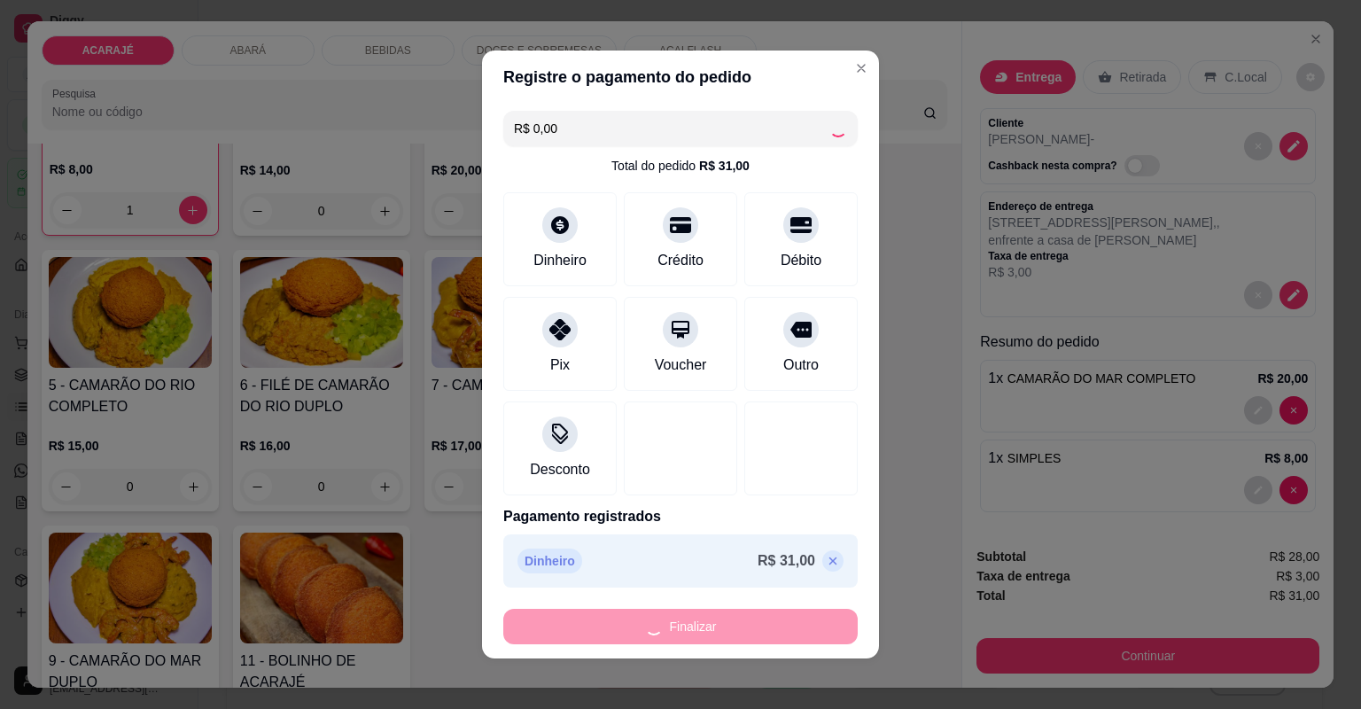
type input "0"
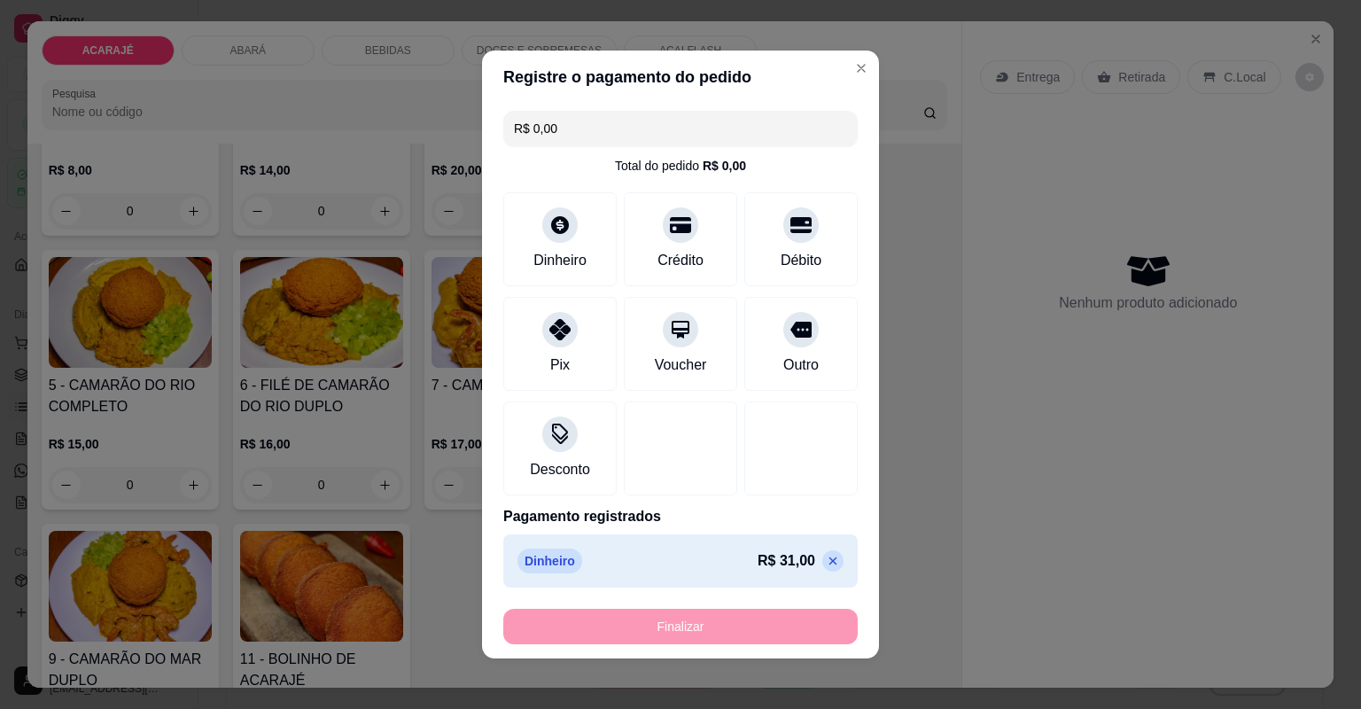
type input "-R$ 31,00"
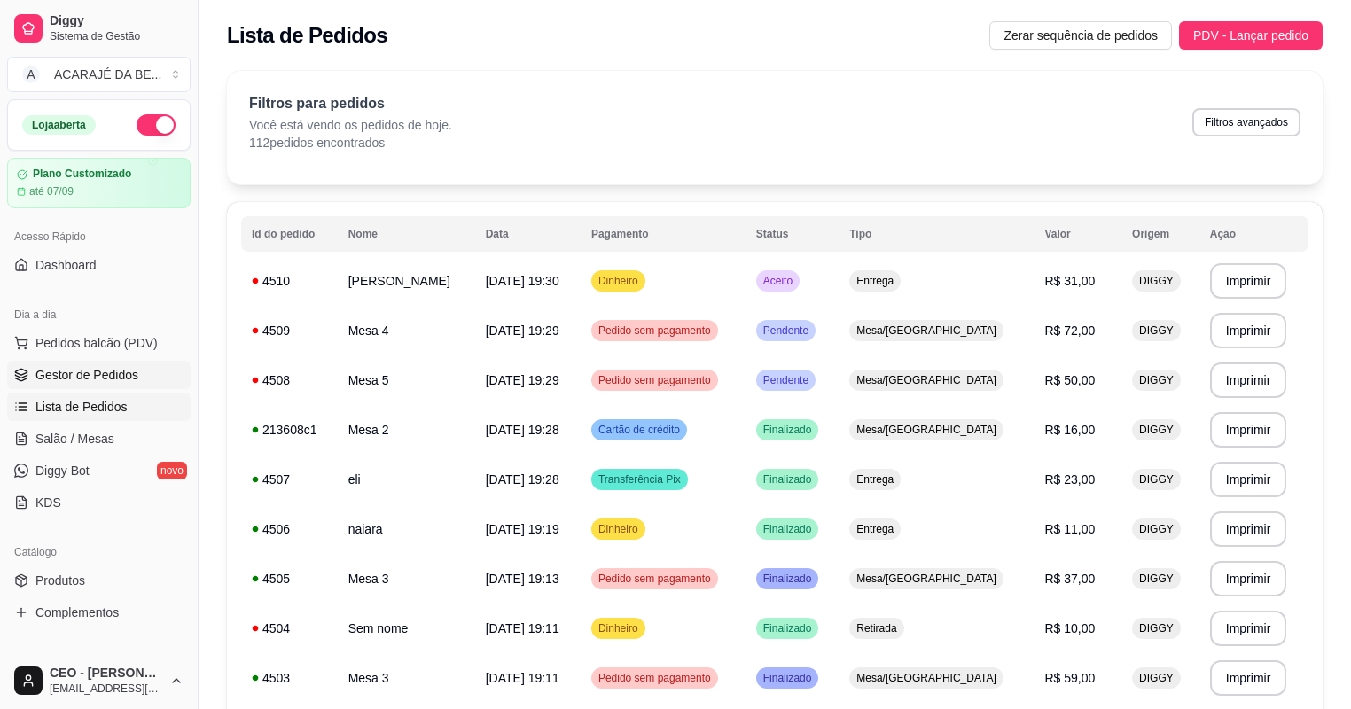
click at [101, 368] on span "Gestor de Pedidos" at bounding box center [86, 375] width 103 height 18
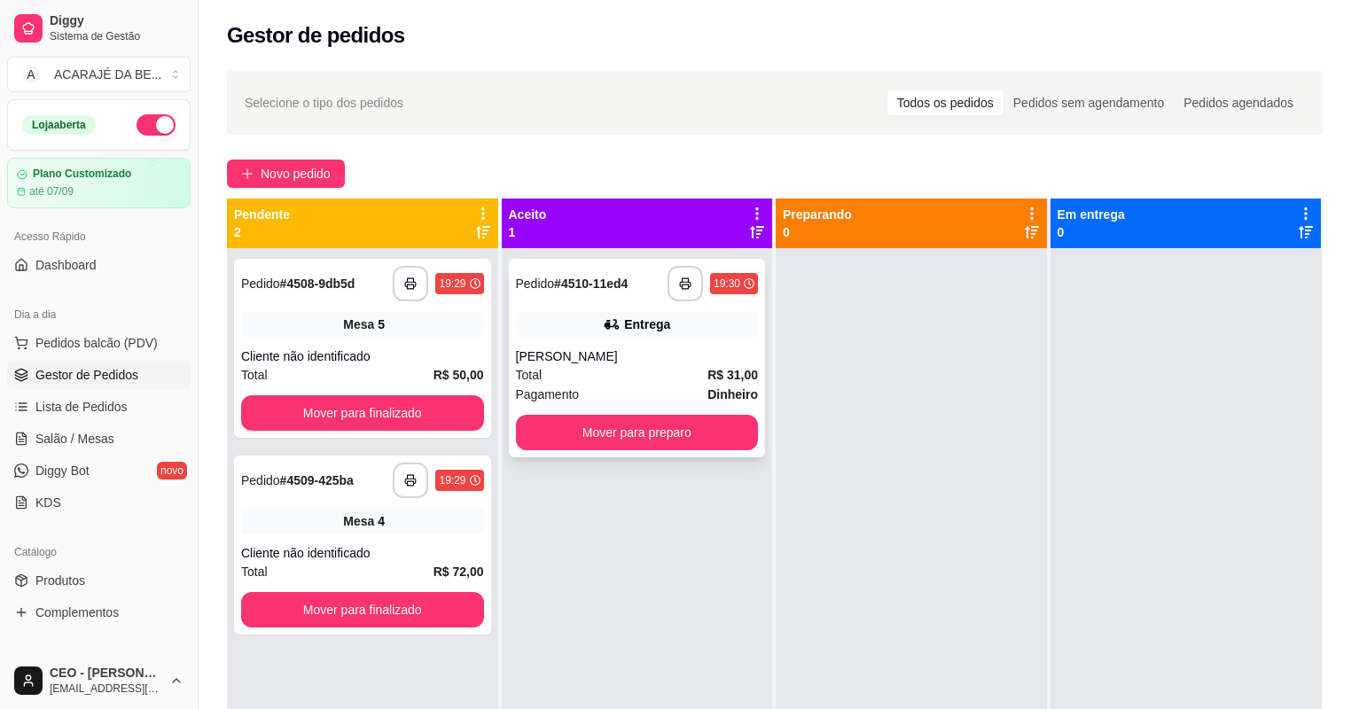
click at [650, 365] on div "Total R$ 31,00" at bounding box center [637, 374] width 243 height 19
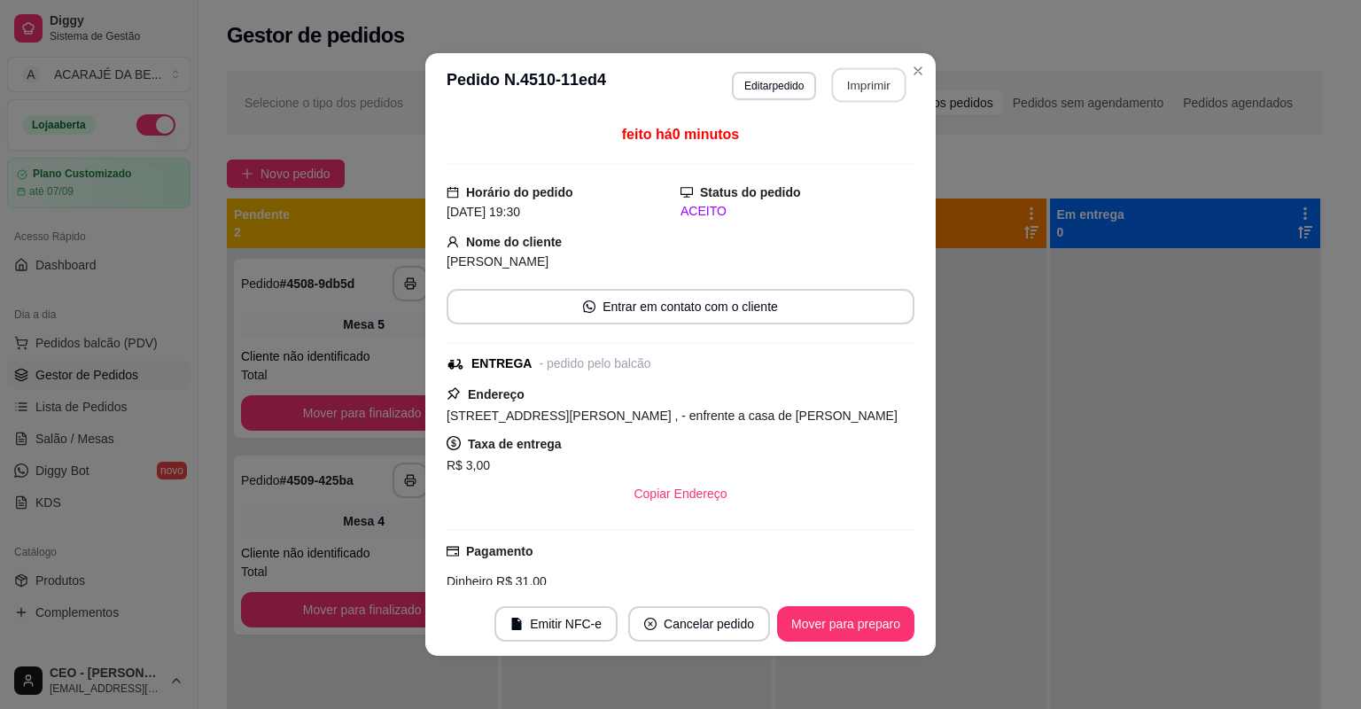
click at [859, 82] on button "Imprimir" at bounding box center [869, 85] width 74 height 35
click at [839, 618] on button "Mover para preparo" at bounding box center [845, 623] width 137 height 35
click at [840, 619] on button "Mover para preparo" at bounding box center [845, 624] width 133 height 35
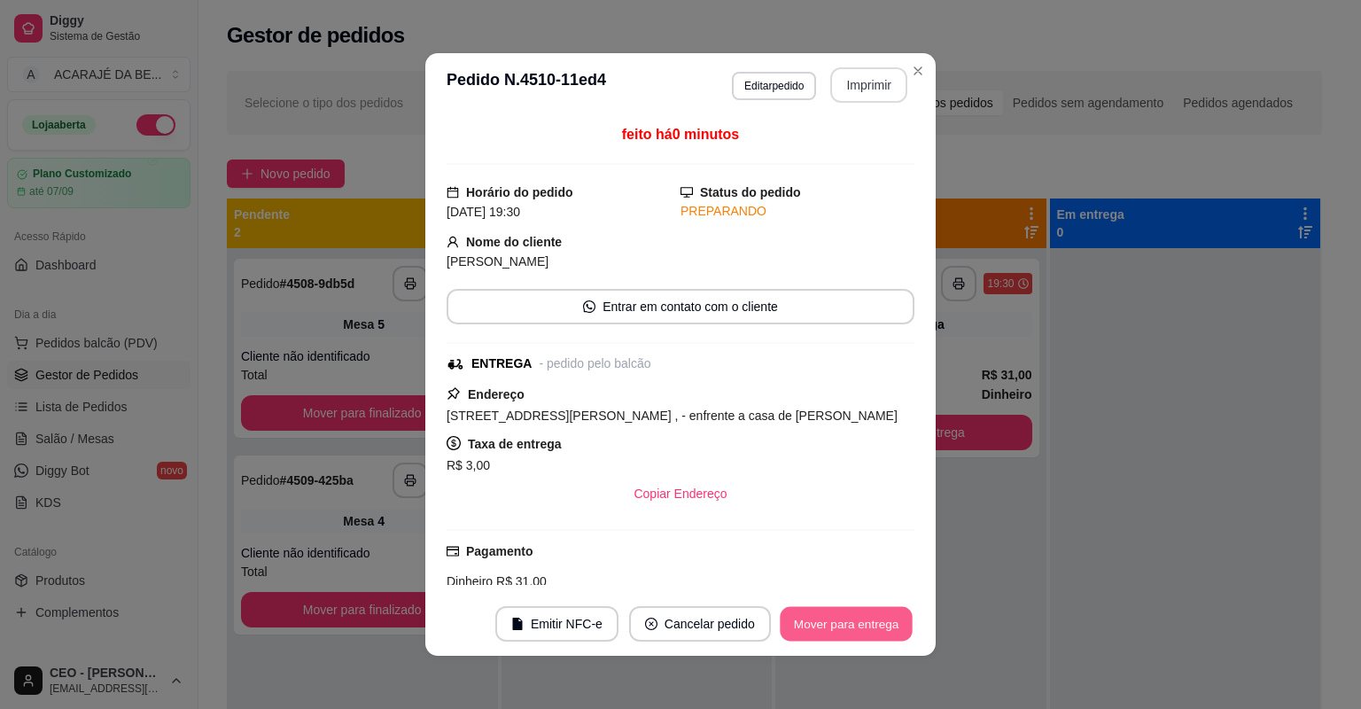
click at [840, 619] on button "Mover para entrega" at bounding box center [846, 624] width 133 height 35
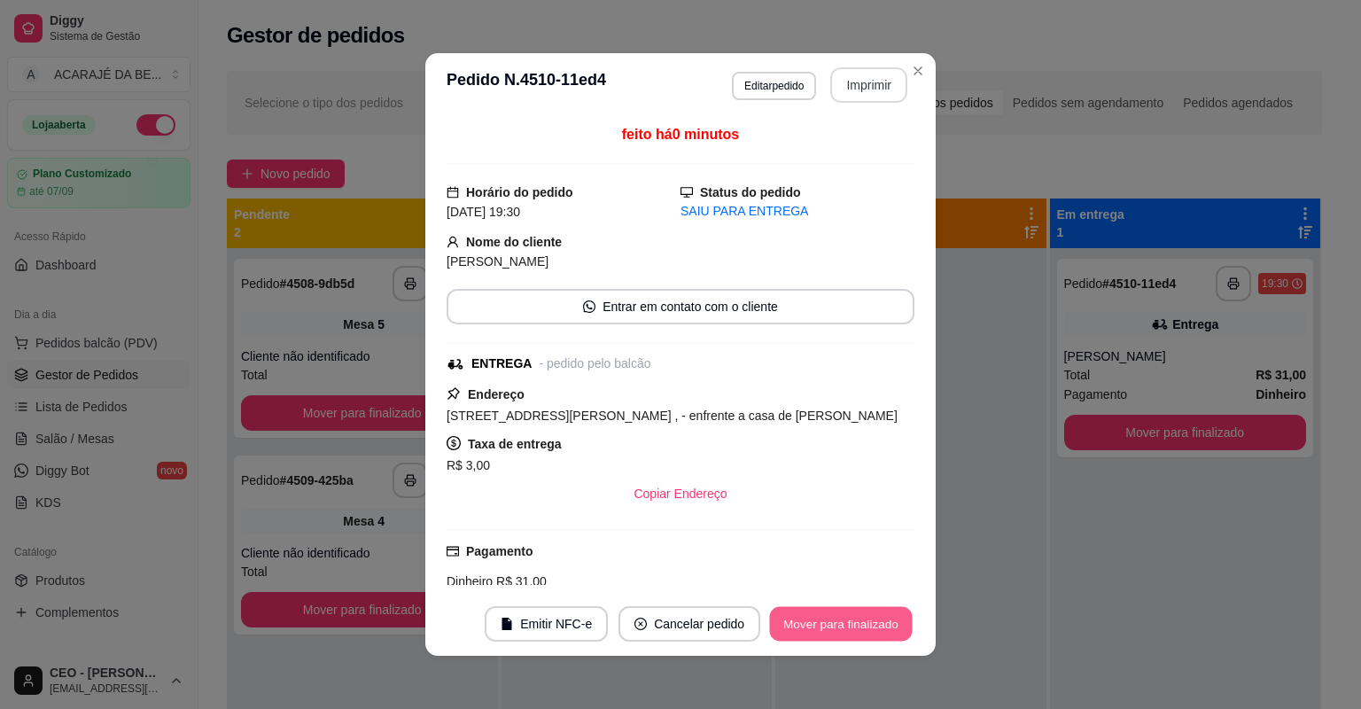
click at [837, 626] on button "Mover para finalizado" at bounding box center [841, 624] width 143 height 35
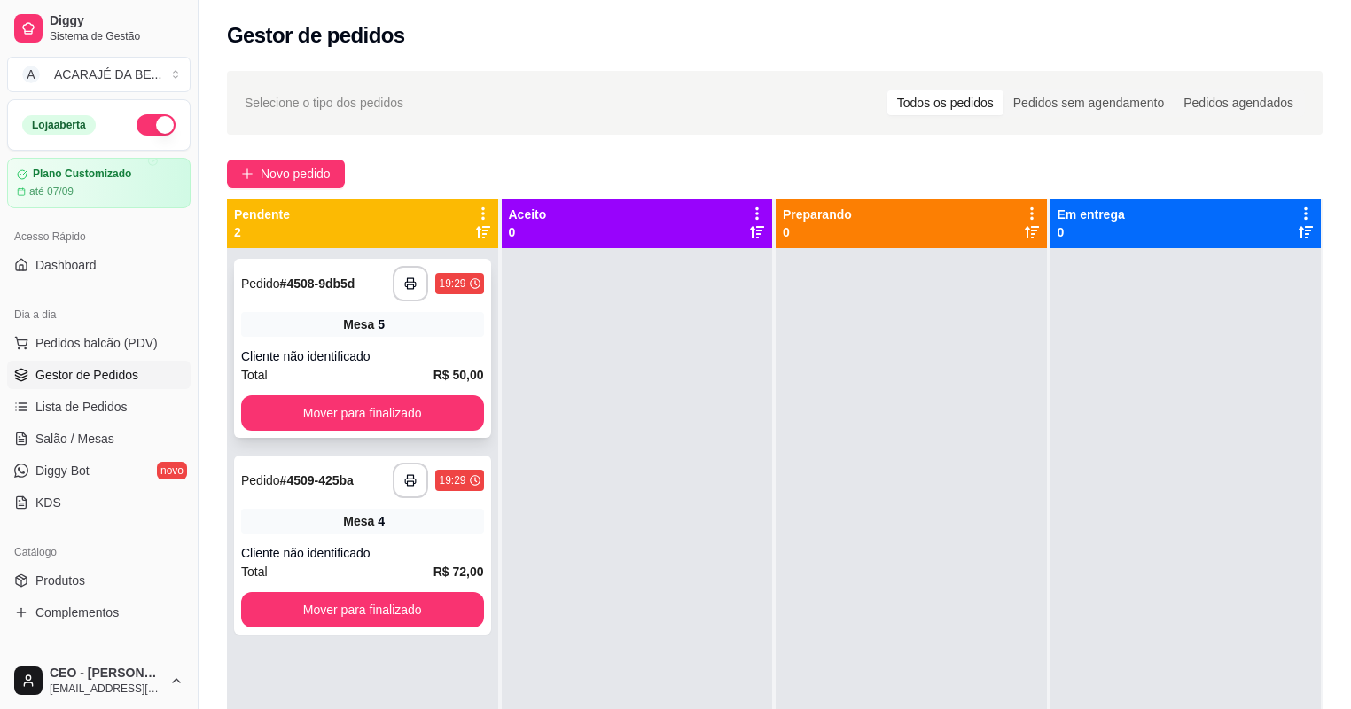
click at [376, 365] on div "Total R$ 50,00" at bounding box center [362, 374] width 243 height 19
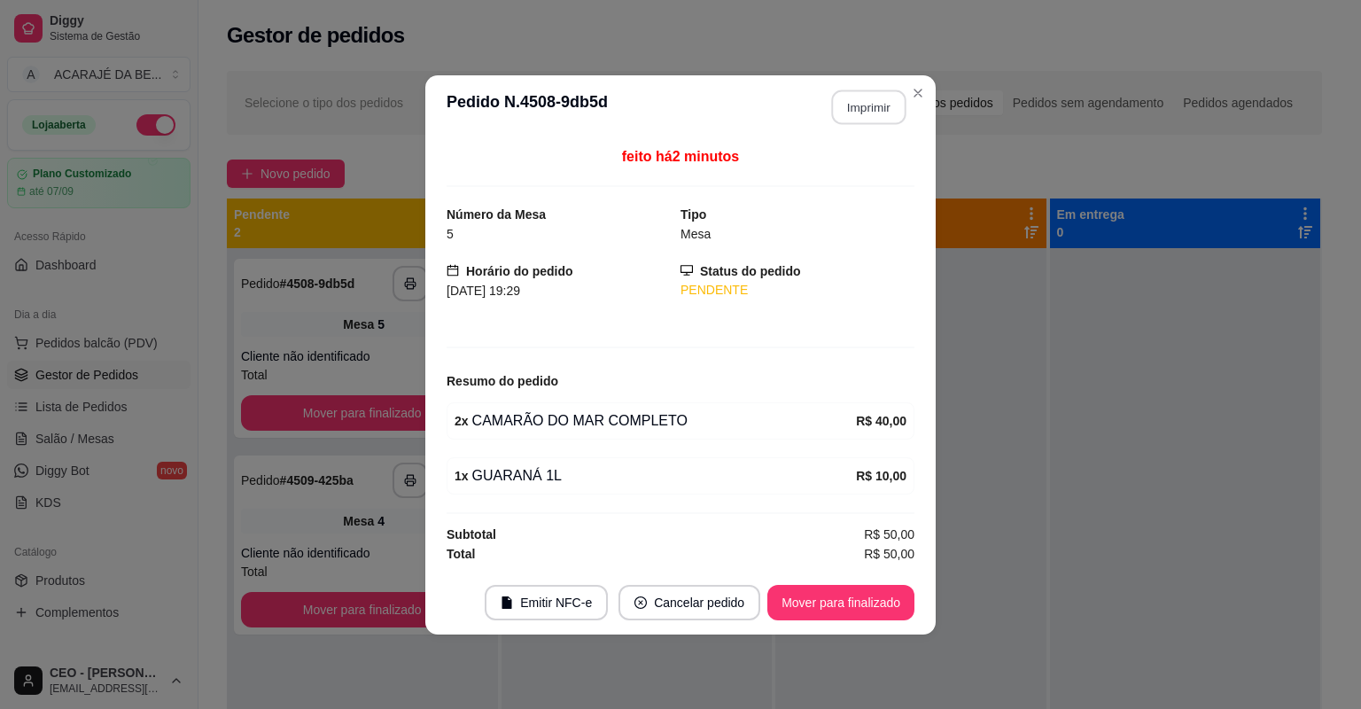
click at [893, 110] on button "Imprimir" at bounding box center [869, 107] width 74 height 35
click at [874, 586] on button "Mover para finalizado" at bounding box center [841, 602] width 143 height 35
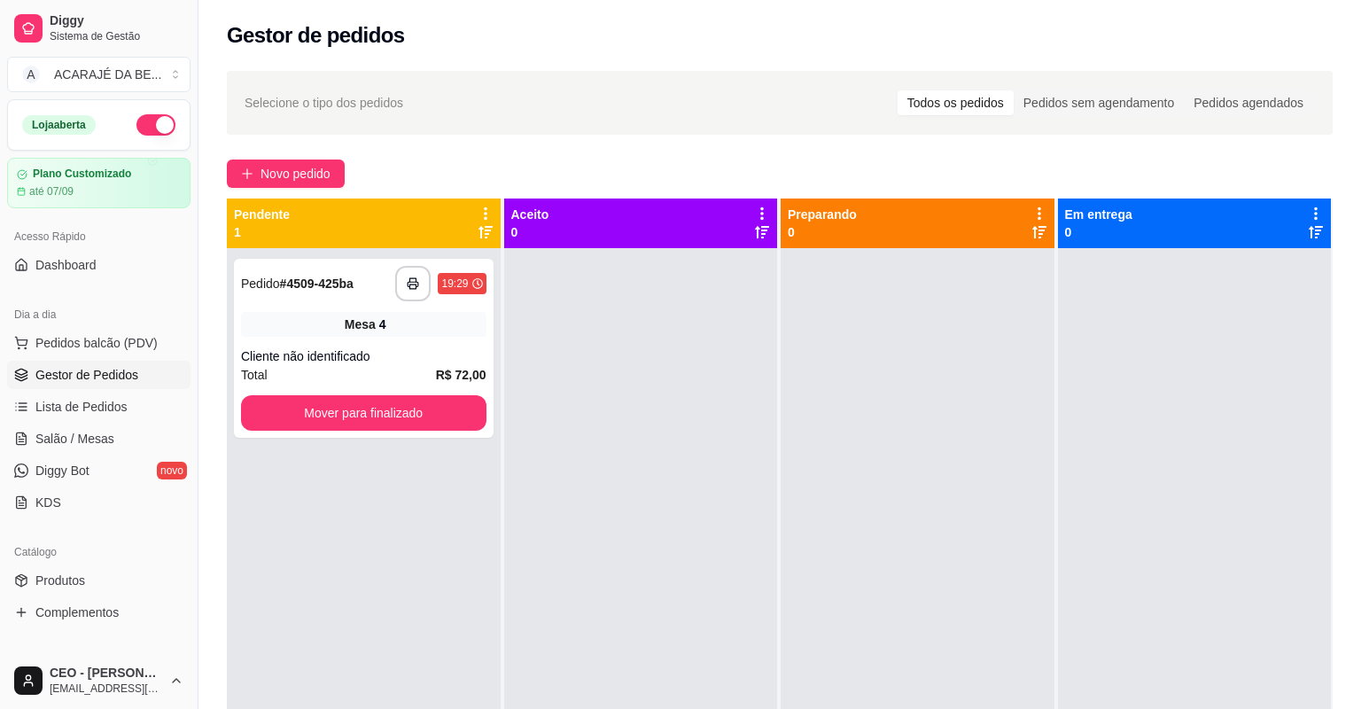
click at [911, 129] on div "Selecione o tipo dos pedidos Todos os pedidos Pedidos sem agendamento Pedidos a…" at bounding box center [780, 103] width 1106 height 64
click at [386, 377] on div "Total R$ 72,00" at bounding box center [362, 374] width 243 height 19
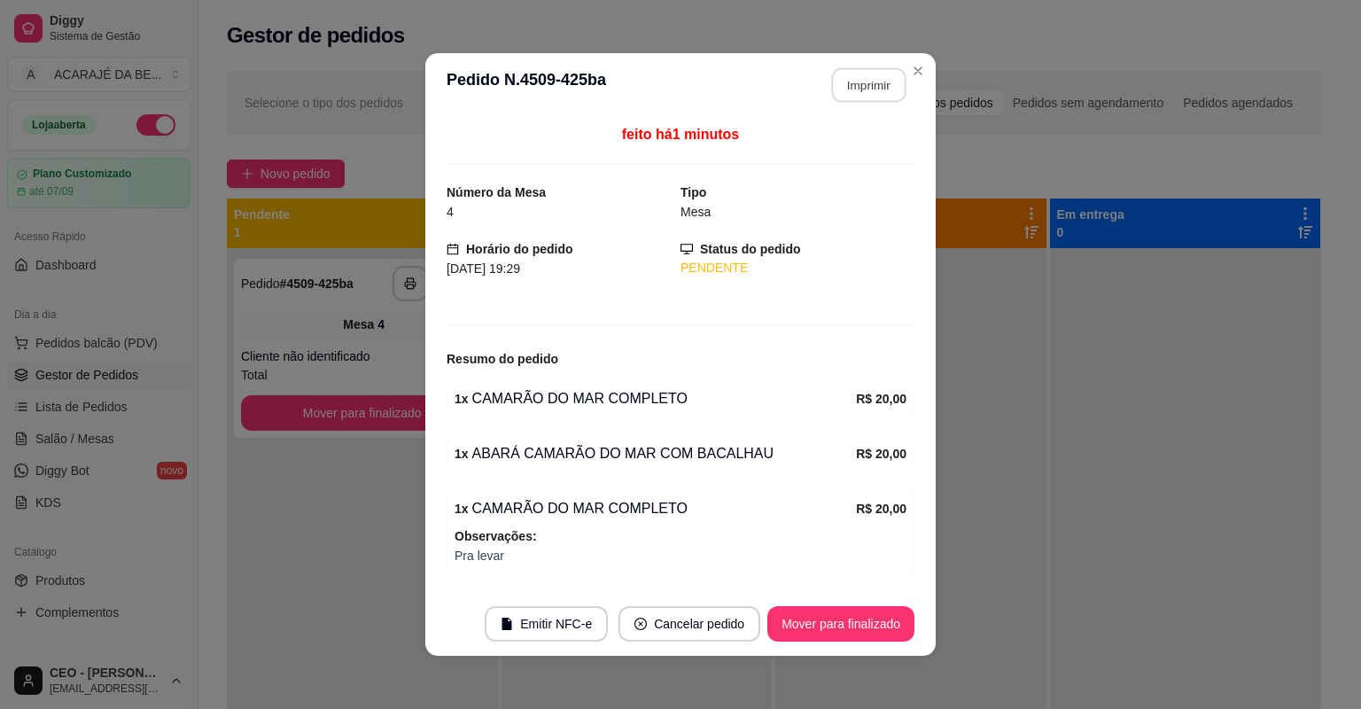
click at [849, 90] on button "Imprimir" at bounding box center [869, 85] width 74 height 35
click at [885, 625] on button "Mover para finalizado" at bounding box center [840, 623] width 147 height 35
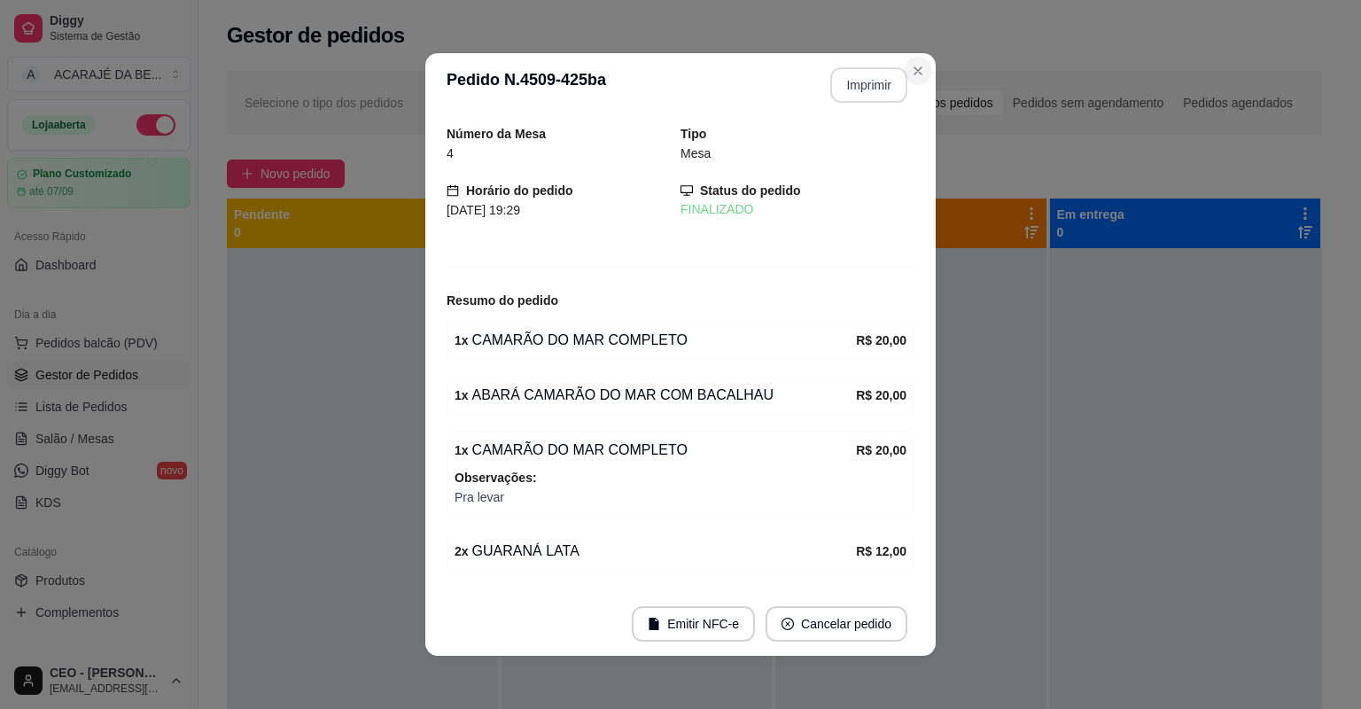
click at [915, 61] on div "Selecione o tipo dos pedidos Todos os pedidos Pedidos sem agendamento Pedidos a…" at bounding box center [775, 494] width 1152 height 868
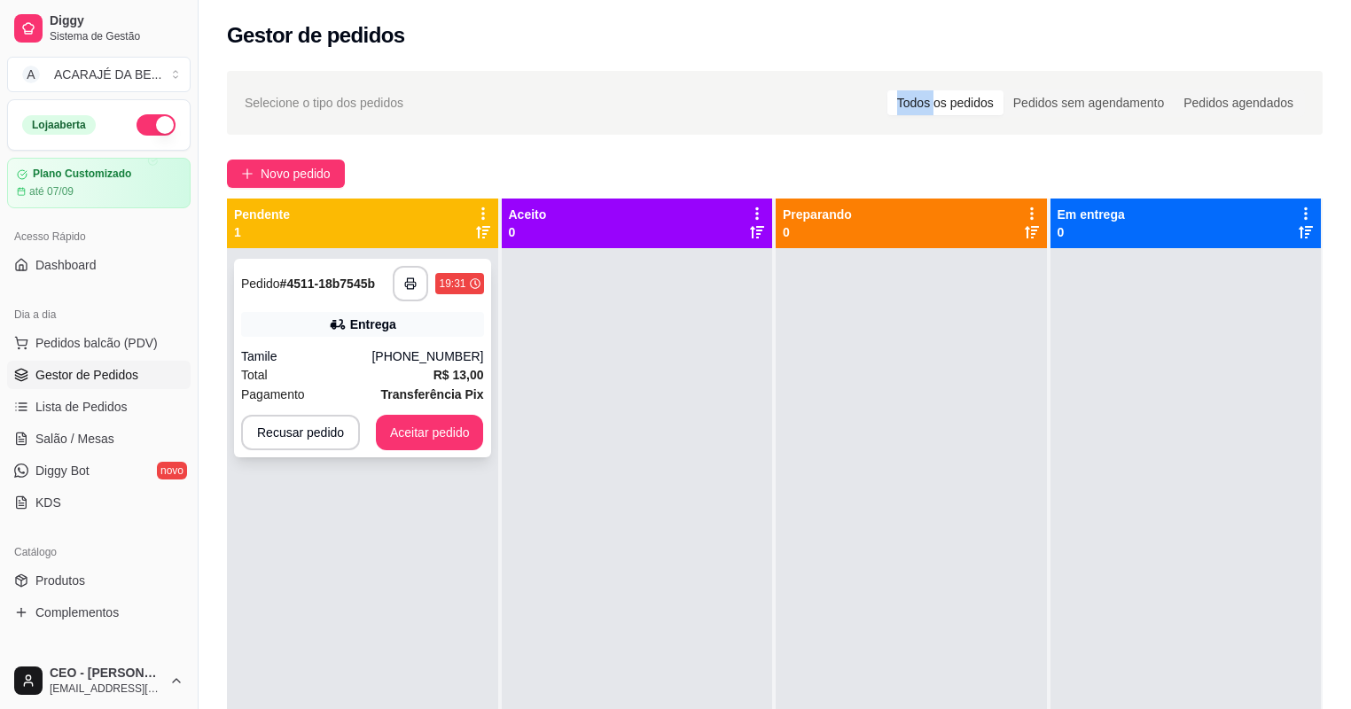
click at [374, 378] on div "Total R$ 13,00" at bounding box center [362, 374] width 243 height 19
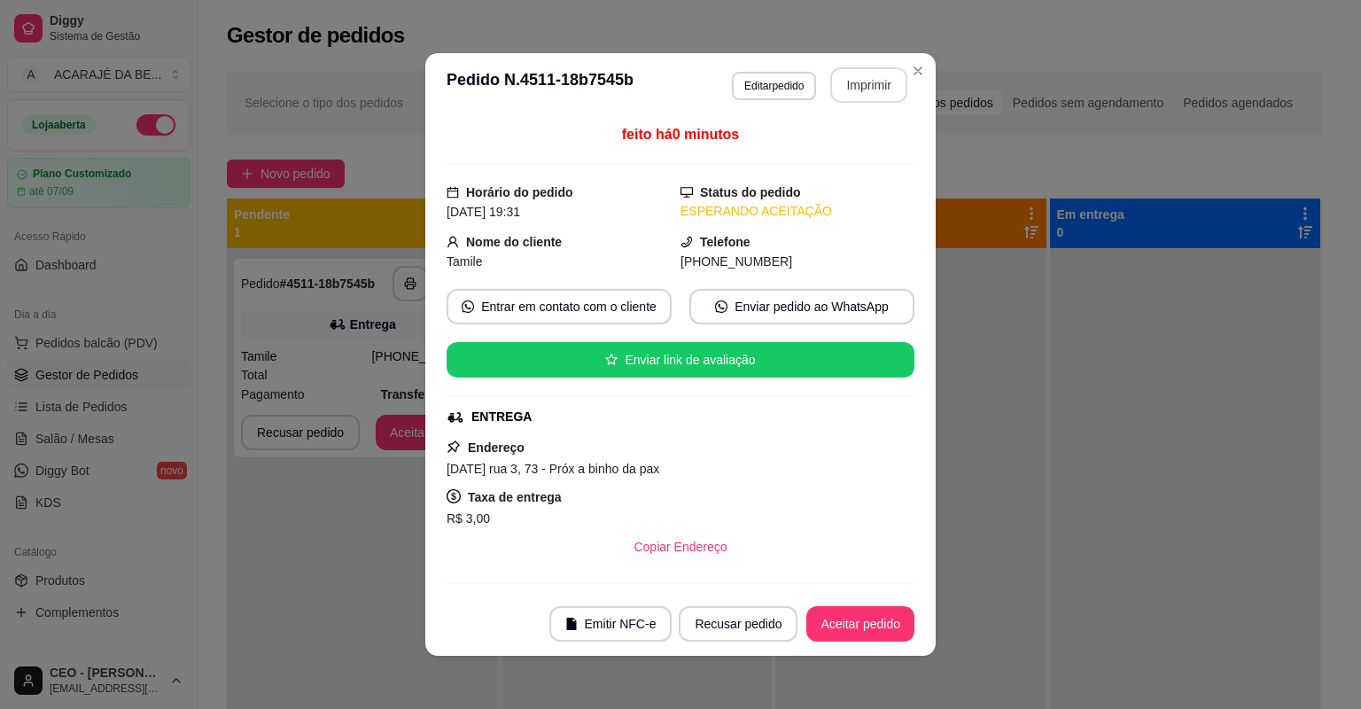
click at [847, 80] on button "Imprimir" at bounding box center [868, 84] width 77 height 35
click at [893, 627] on button "Aceitar pedido" at bounding box center [860, 623] width 108 height 35
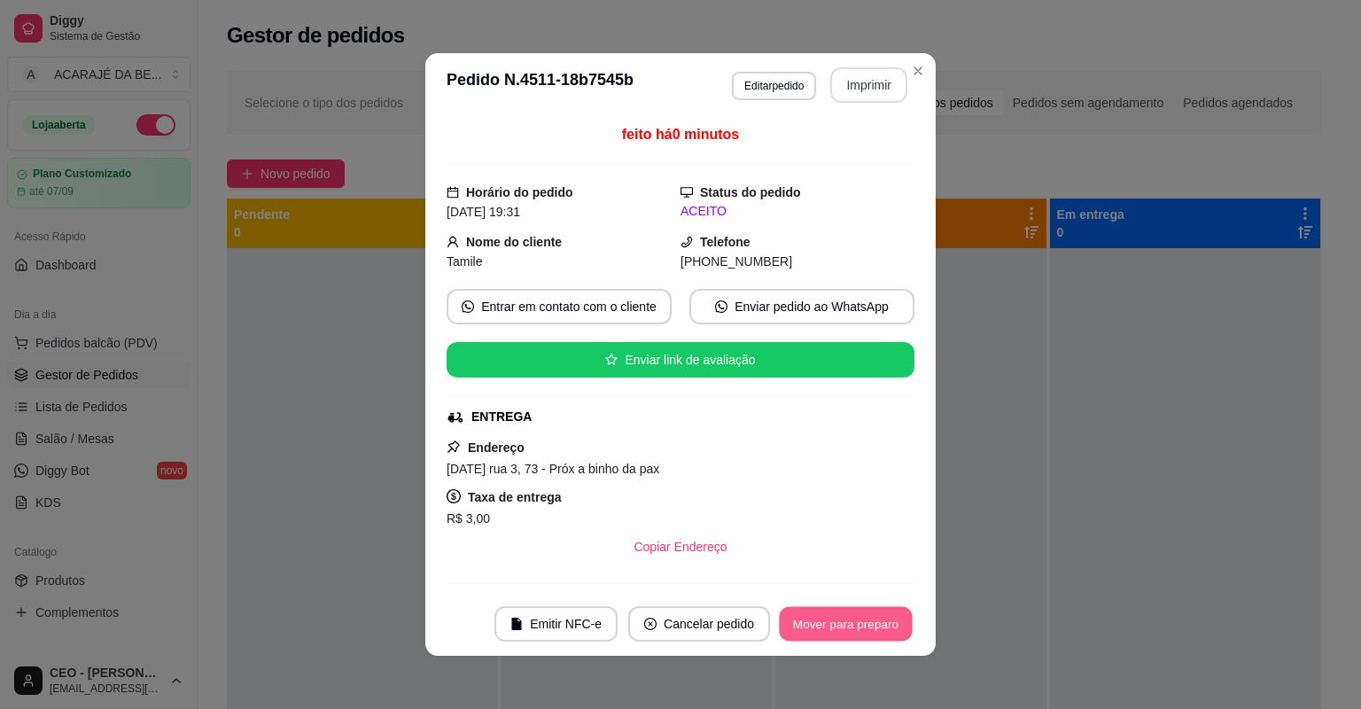
click at [893, 627] on button "Mover para preparo" at bounding box center [845, 624] width 133 height 35
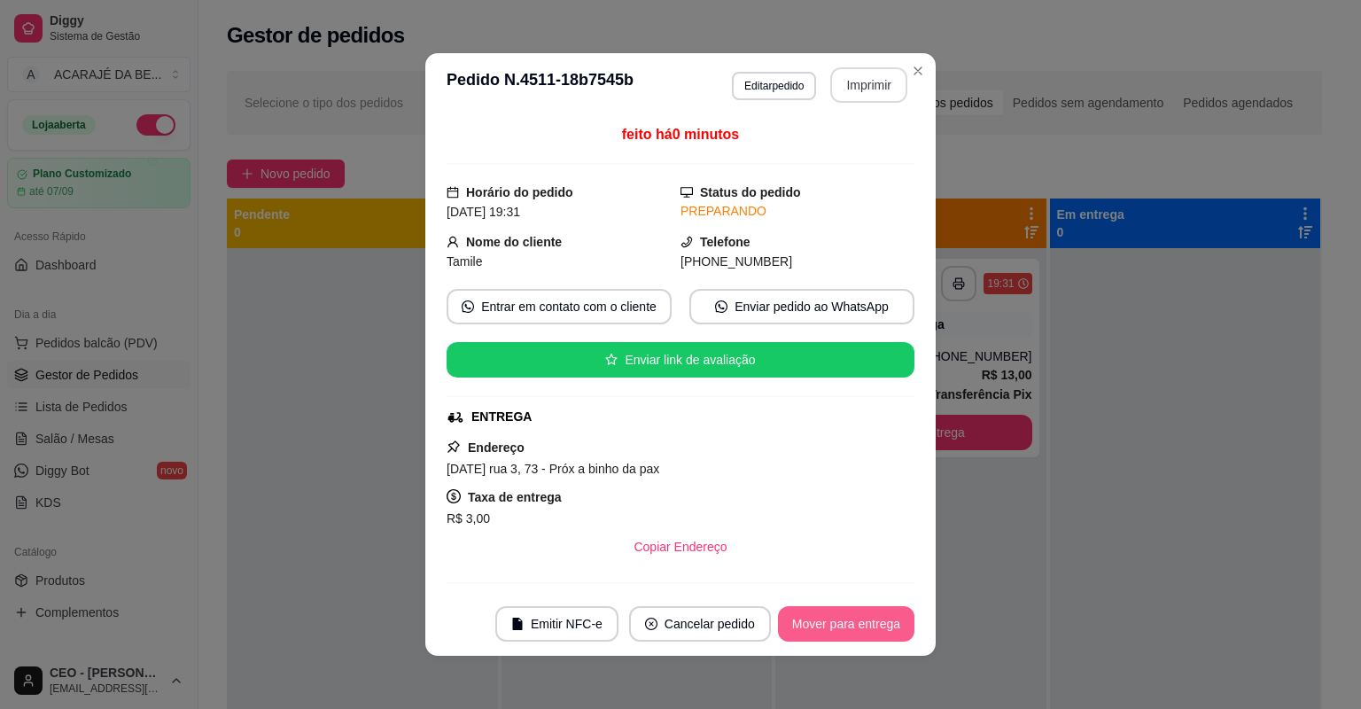
click at [893, 627] on button "Mover para entrega" at bounding box center [846, 623] width 136 height 35
click at [893, 627] on div "Mover para entrega" at bounding box center [833, 623] width 161 height 35
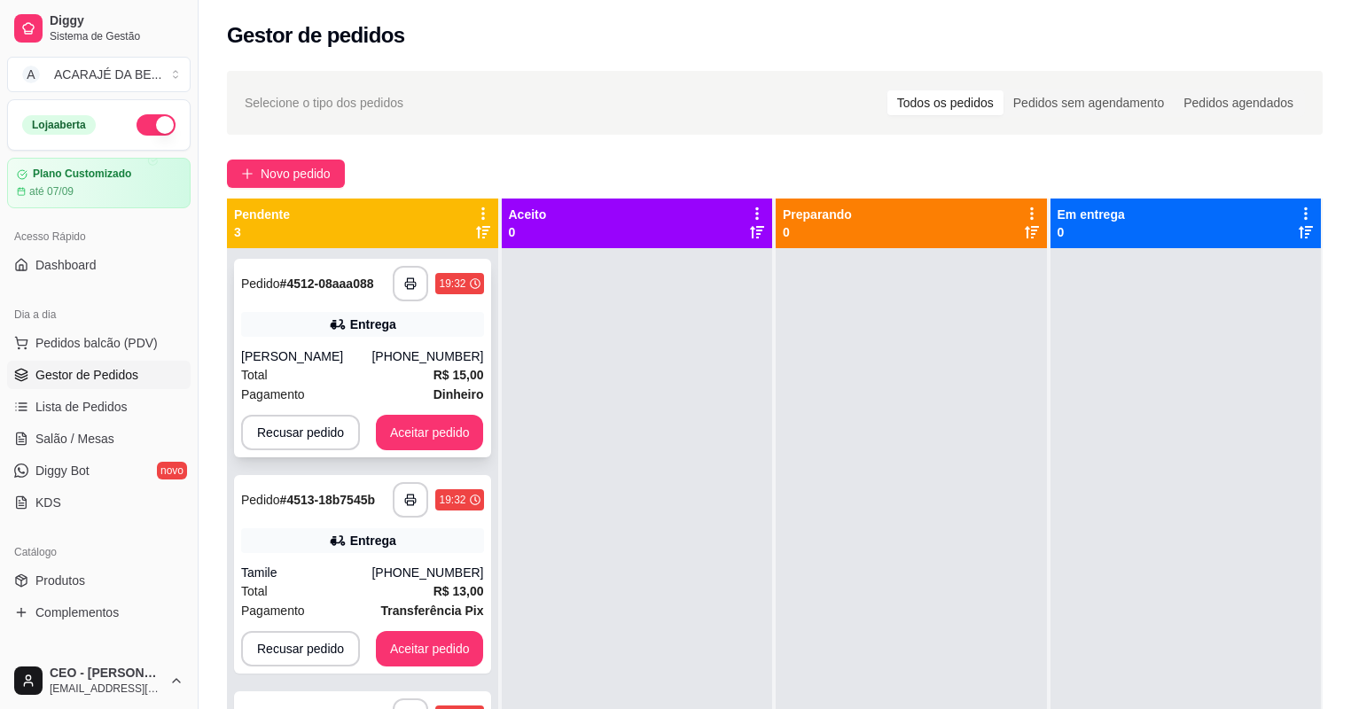
click at [348, 372] on div "Total R$ 15,00" at bounding box center [362, 374] width 243 height 19
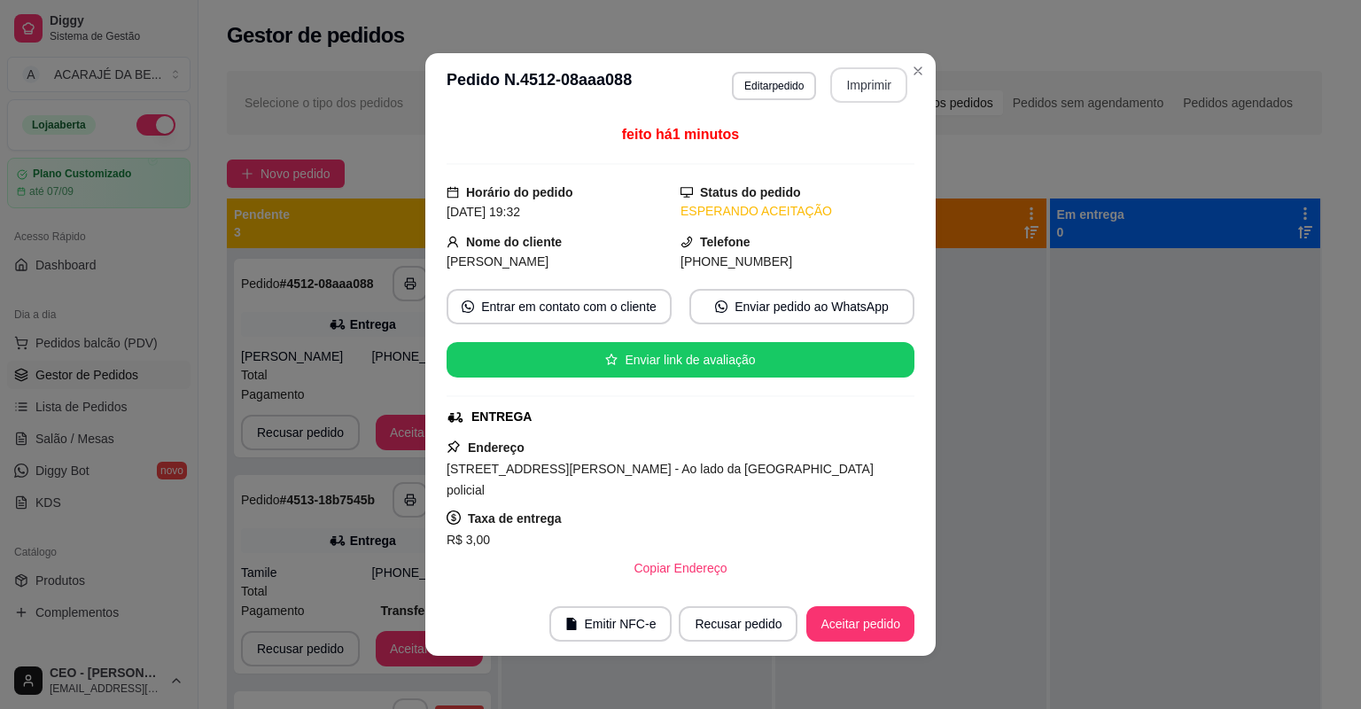
click at [864, 78] on button "Imprimir" at bounding box center [868, 84] width 77 height 35
click at [826, 636] on button "Aceitar pedido" at bounding box center [860, 623] width 108 height 35
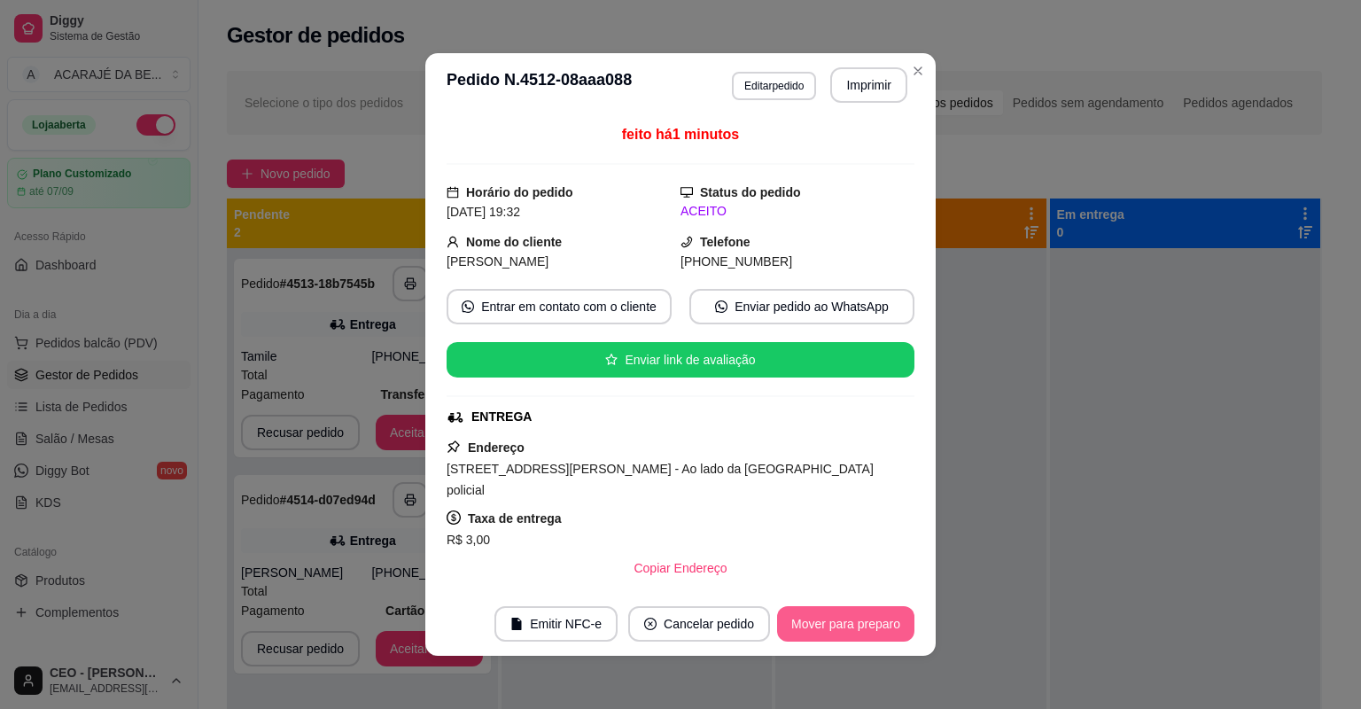
click at [832, 627] on button "Mover para preparo" at bounding box center [845, 623] width 137 height 35
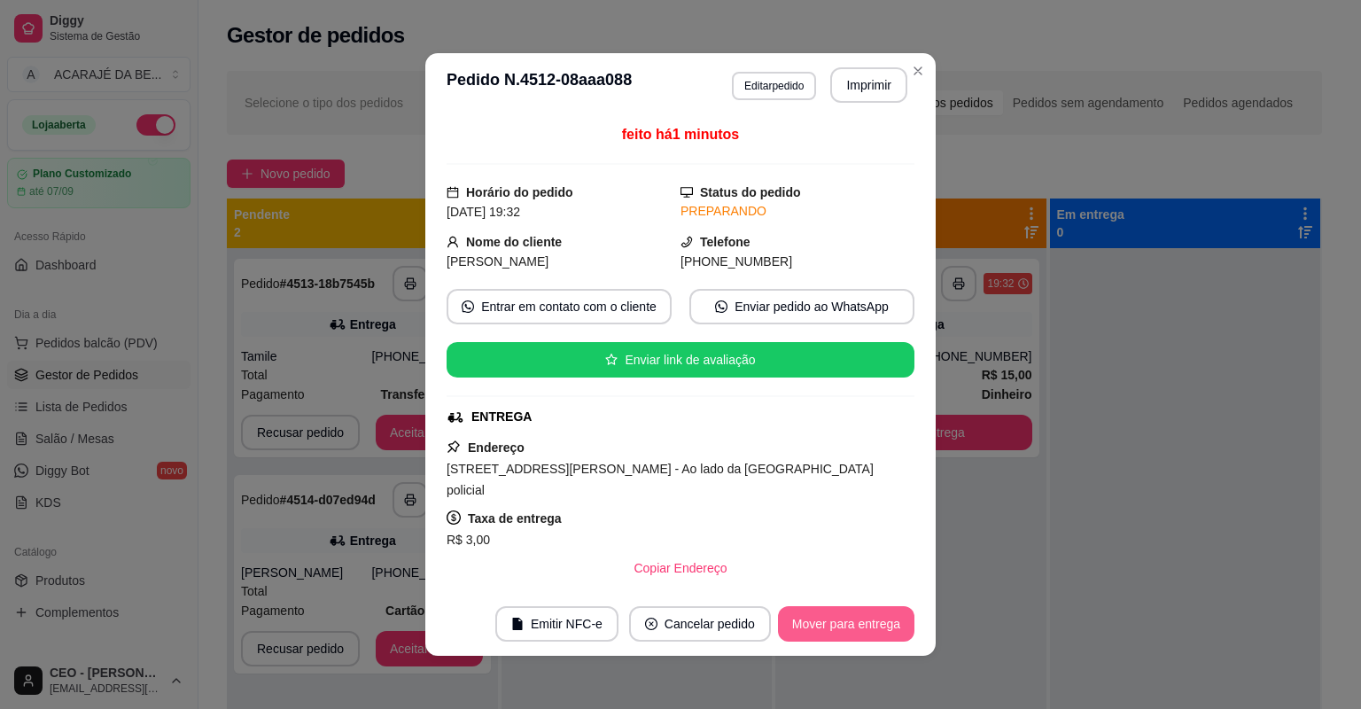
click at [832, 627] on button "Mover para entrega" at bounding box center [846, 623] width 136 height 35
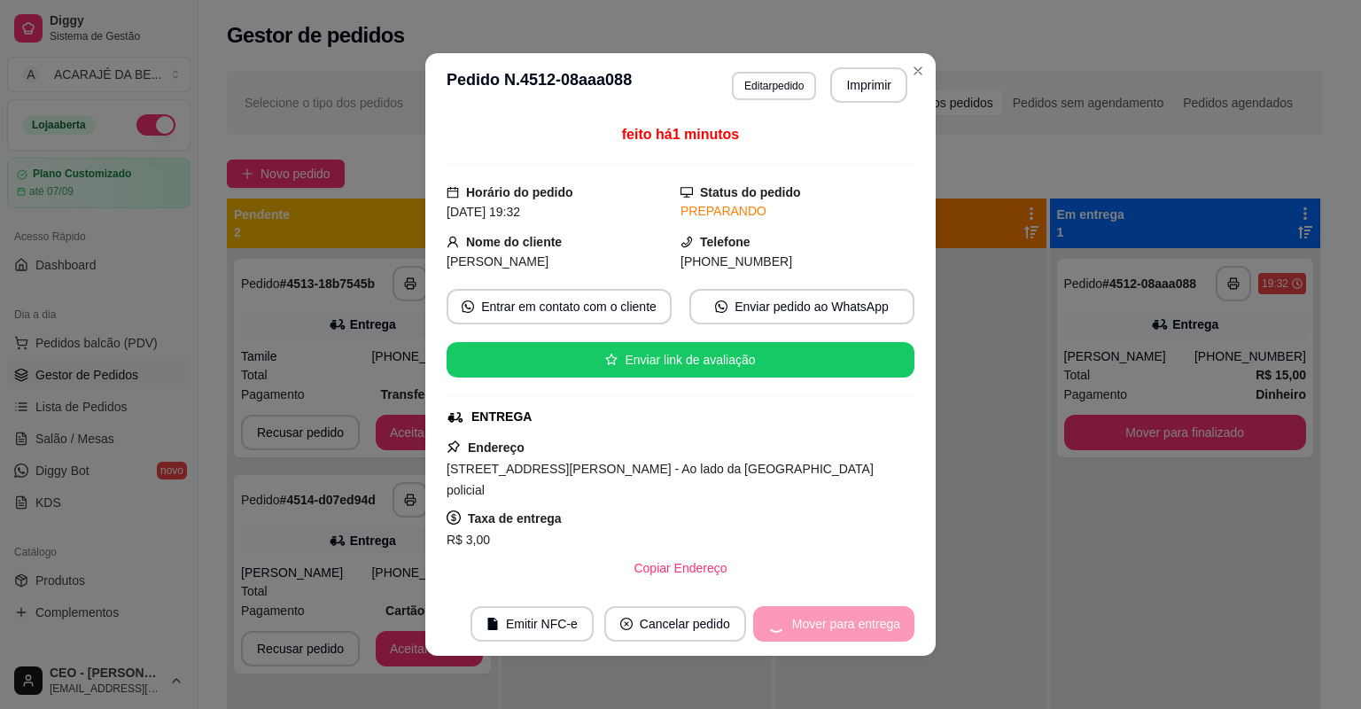
click at [832, 627] on div "Mover para entrega" at bounding box center [833, 623] width 161 height 35
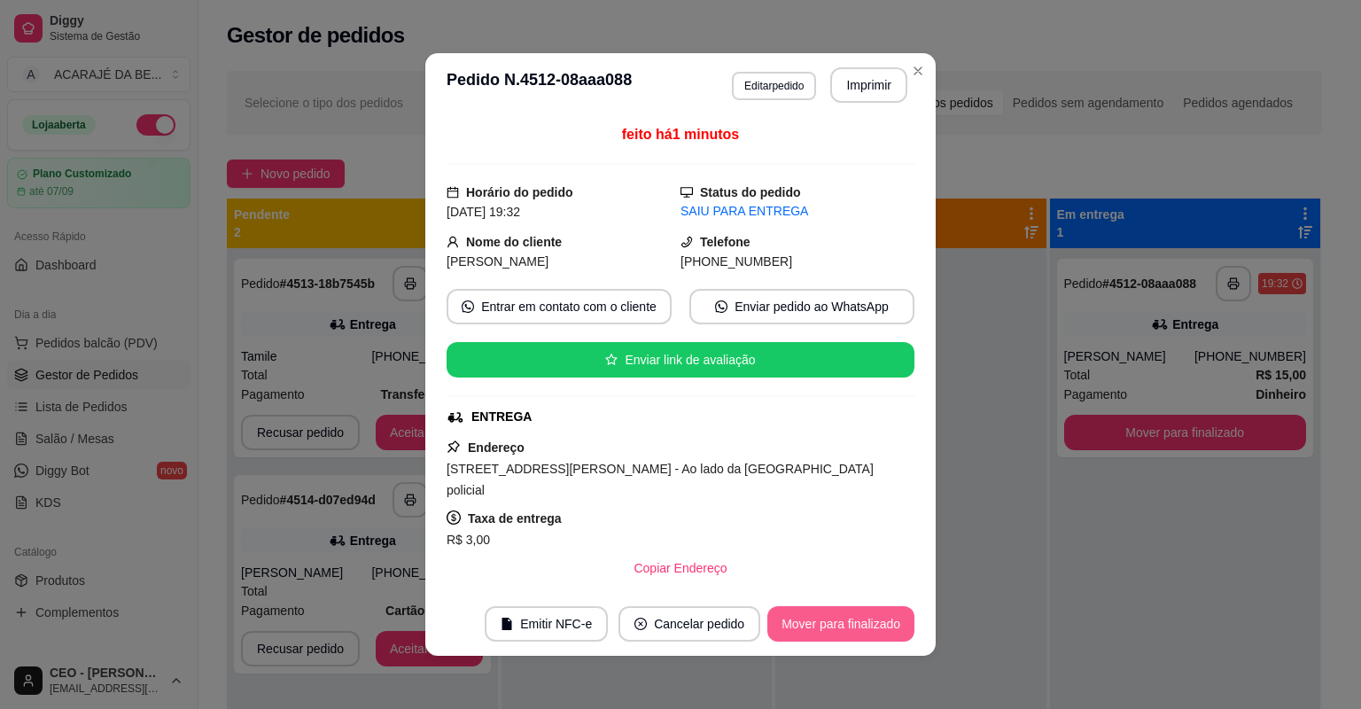
click at [822, 624] on button "Mover para finalizado" at bounding box center [840, 623] width 147 height 35
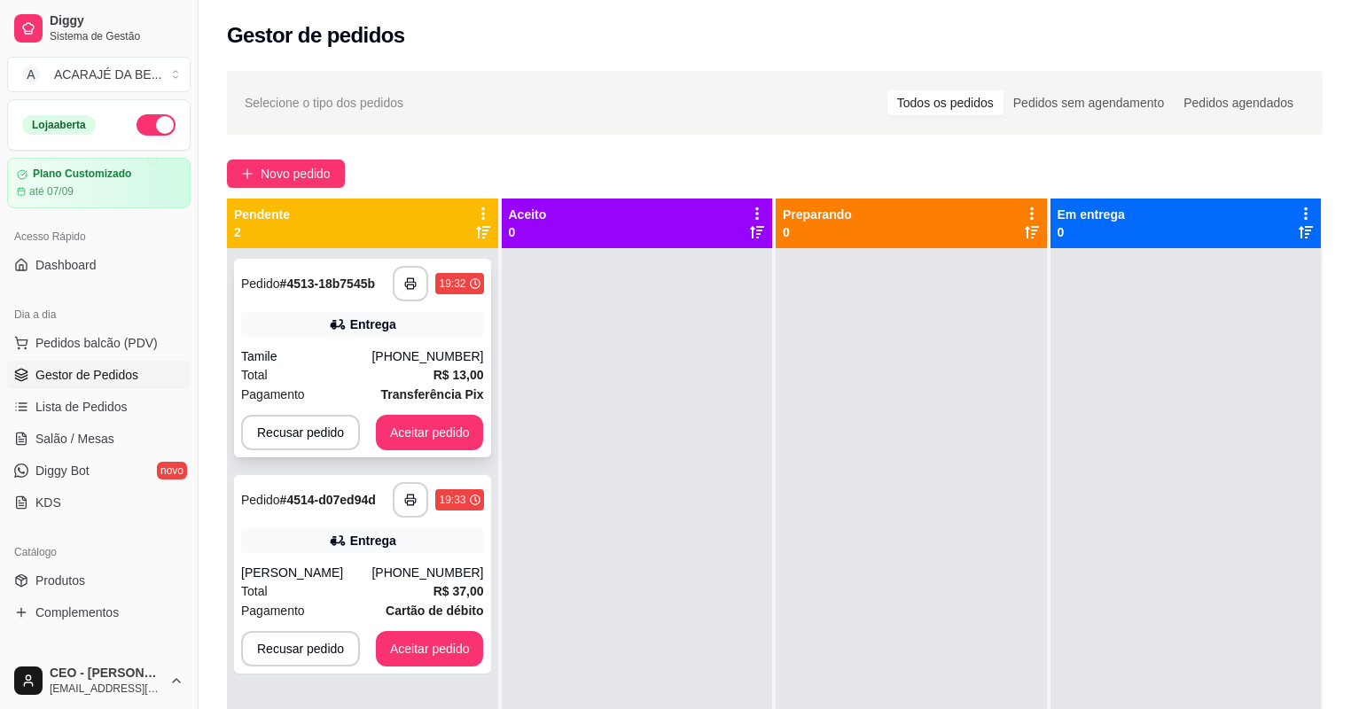
drag, startPoint x: 337, startPoint y: 362, endPoint x: 333, endPoint y: 350, distance: 12.1
click at [337, 362] on div "Tamile" at bounding box center [306, 356] width 130 height 18
click at [358, 362] on div "Tamile" at bounding box center [306, 356] width 130 height 18
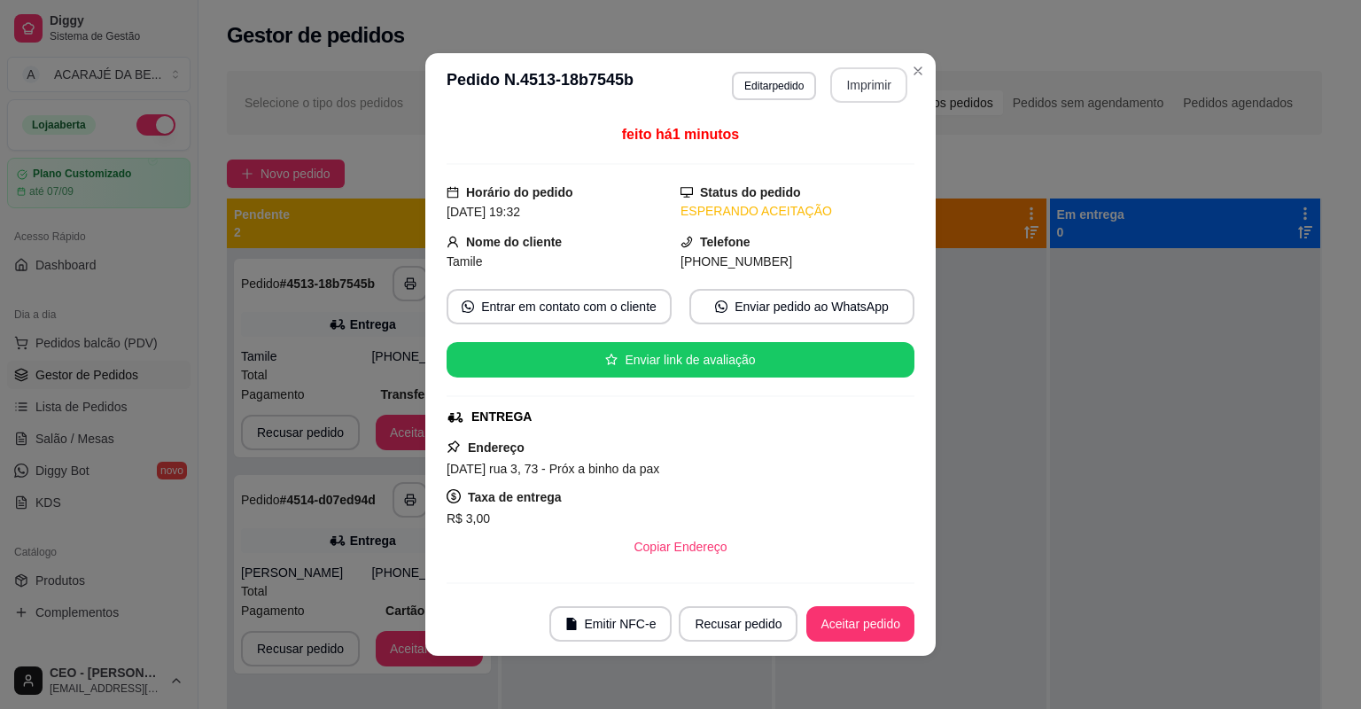
click at [853, 96] on button "Imprimir" at bounding box center [868, 84] width 77 height 35
click at [833, 635] on button "Aceitar pedido" at bounding box center [860, 623] width 108 height 35
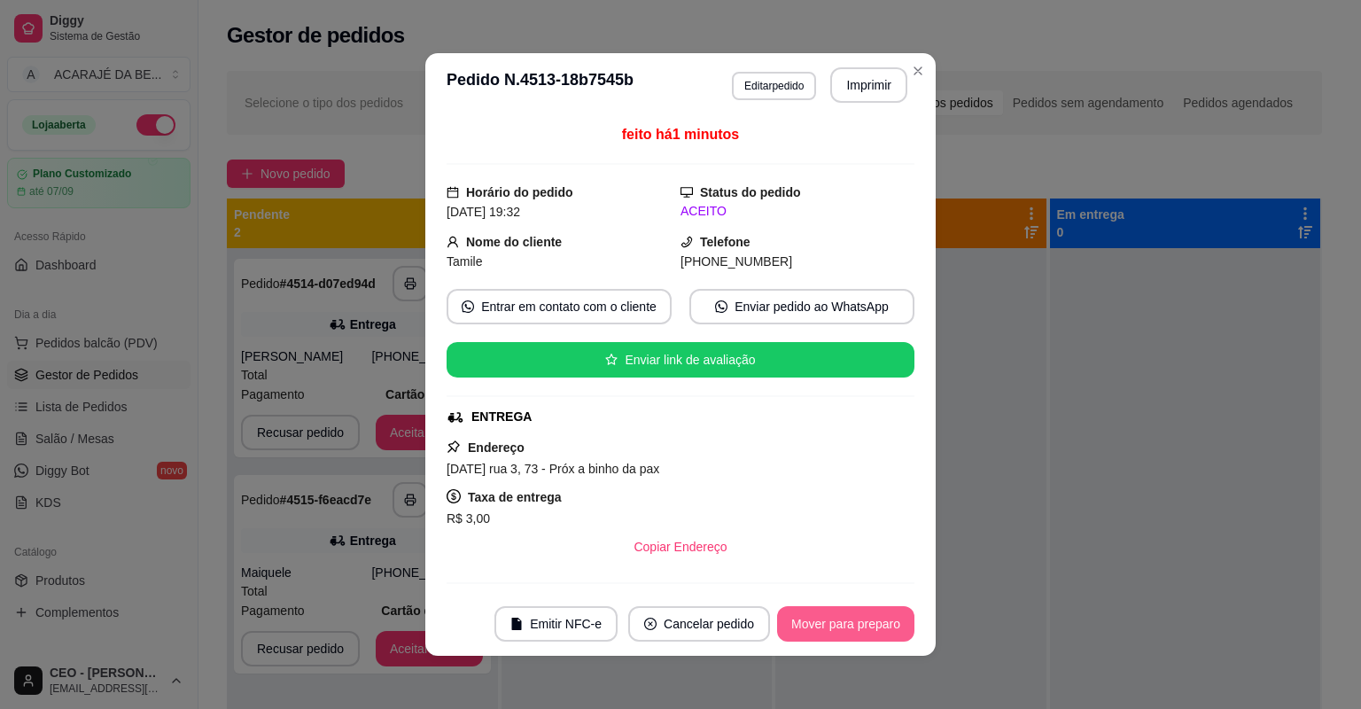
click at [833, 635] on button "Mover para preparo" at bounding box center [845, 623] width 137 height 35
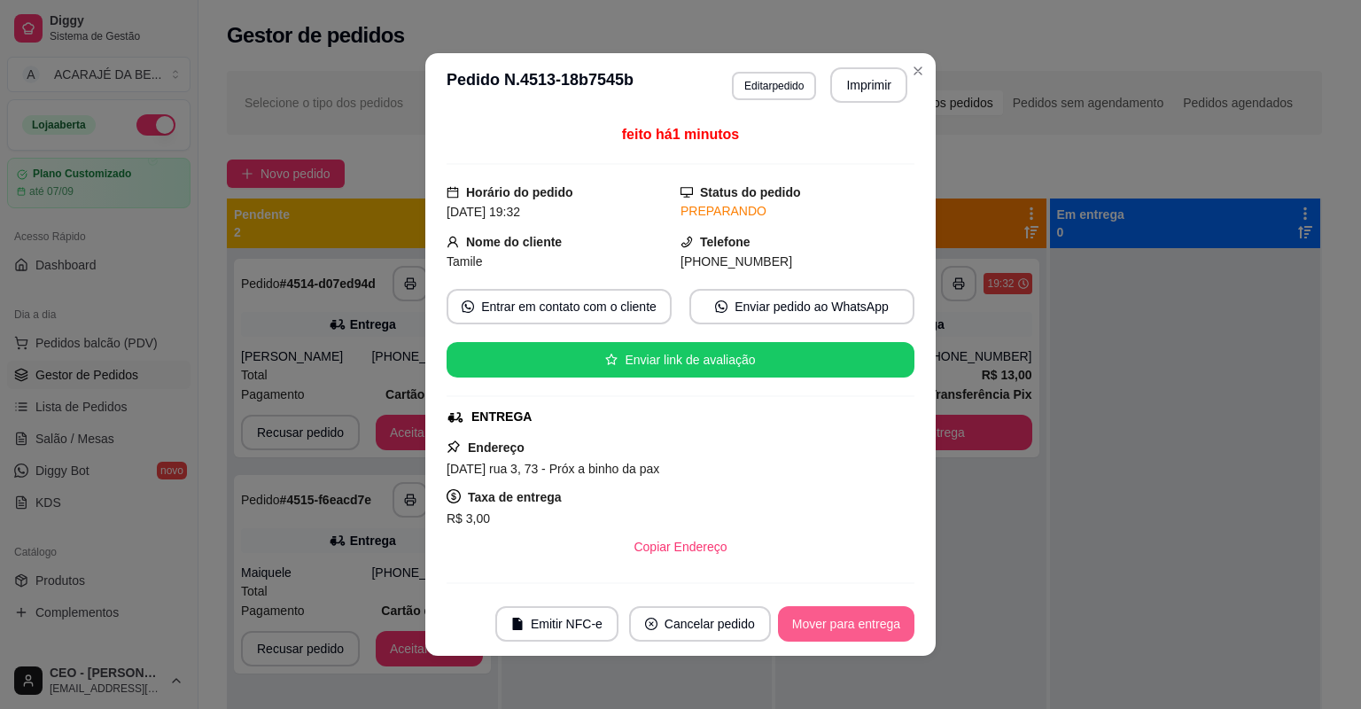
click at [833, 635] on button "Mover para entrega" at bounding box center [846, 623] width 136 height 35
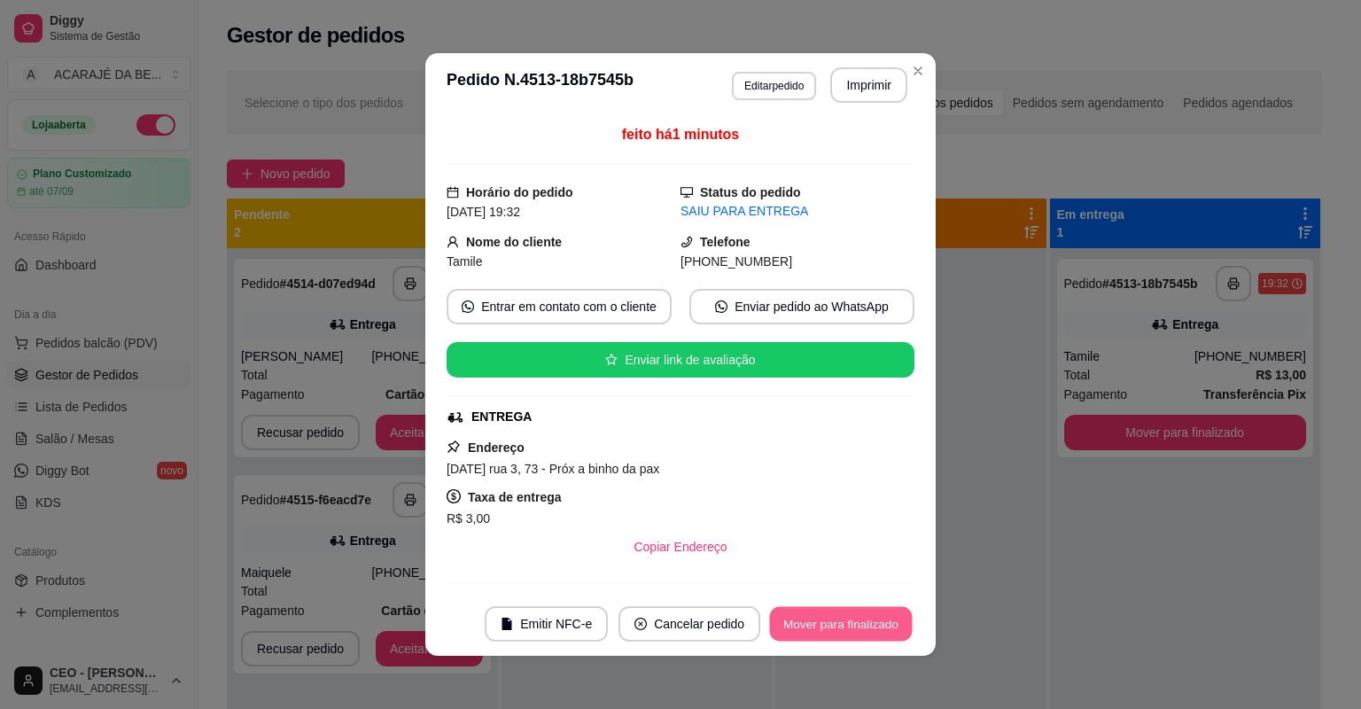
click at [833, 635] on button "Mover para finalizado" at bounding box center [841, 624] width 143 height 35
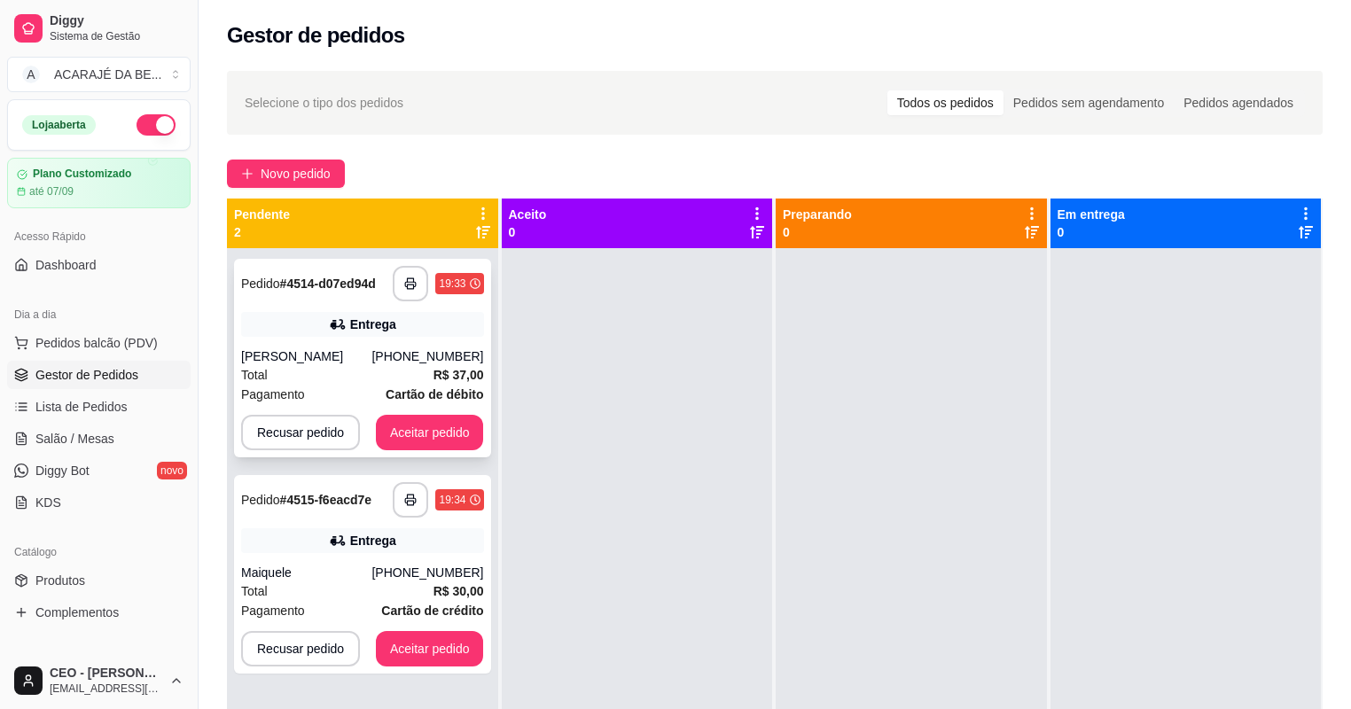
click at [325, 375] on div "Total R$ 37,00" at bounding box center [362, 374] width 243 height 19
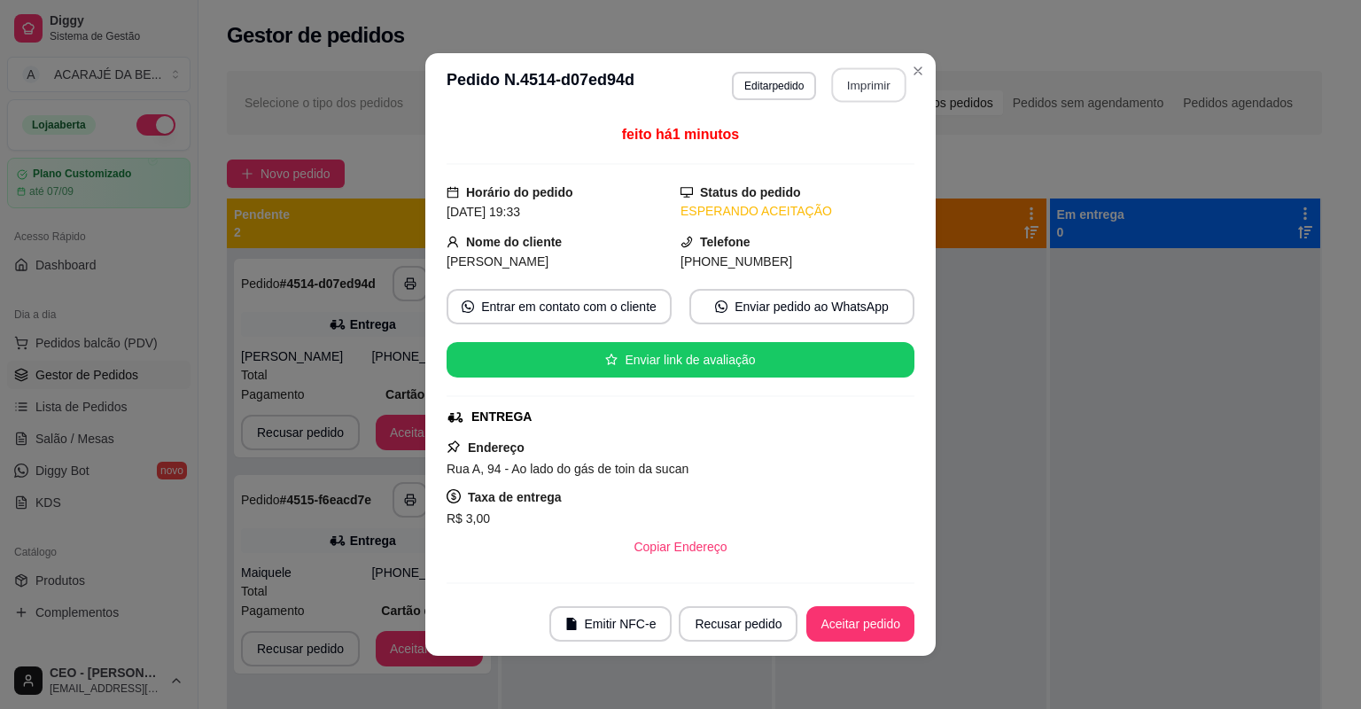
click at [868, 90] on button "Imprimir" at bounding box center [869, 85] width 74 height 35
click at [833, 627] on button "Aceitar pedido" at bounding box center [860, 623] width 108 height 35
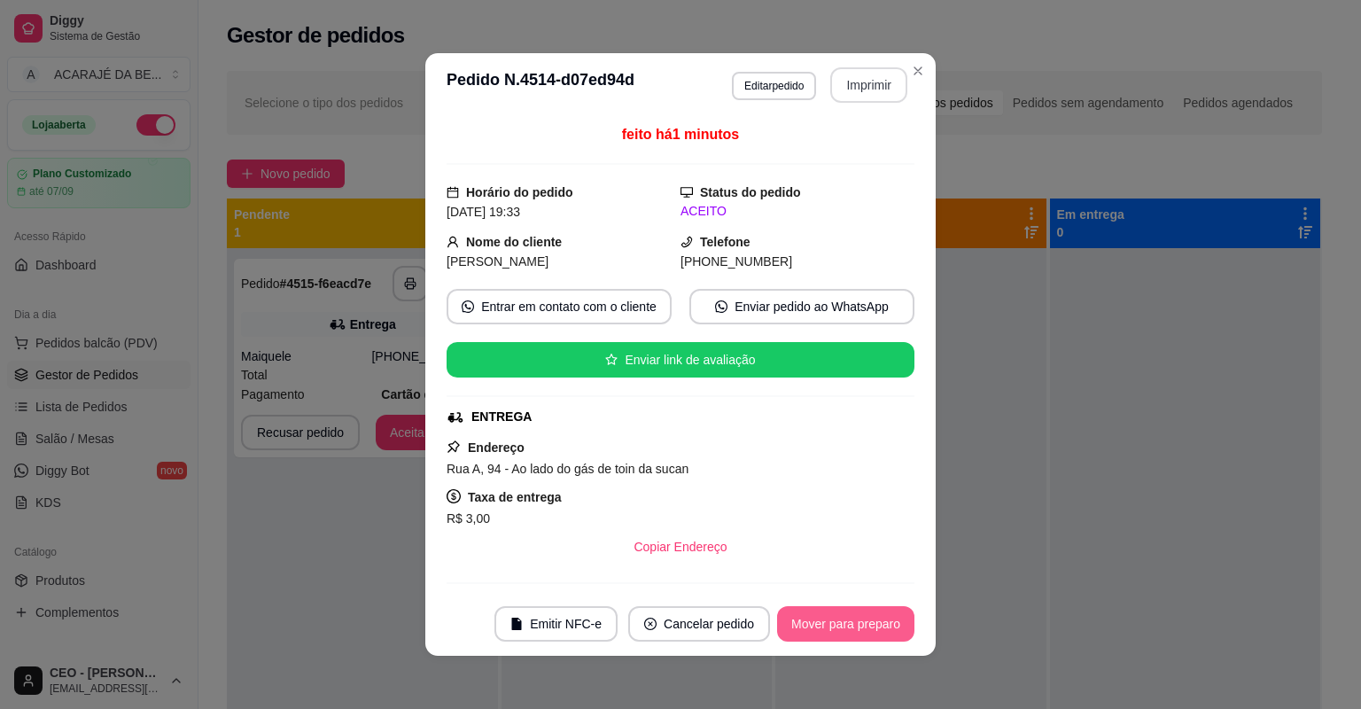
click at [833, 627] on button "Mover para preparo" at bounding box center [845, 623] width 137 height 35
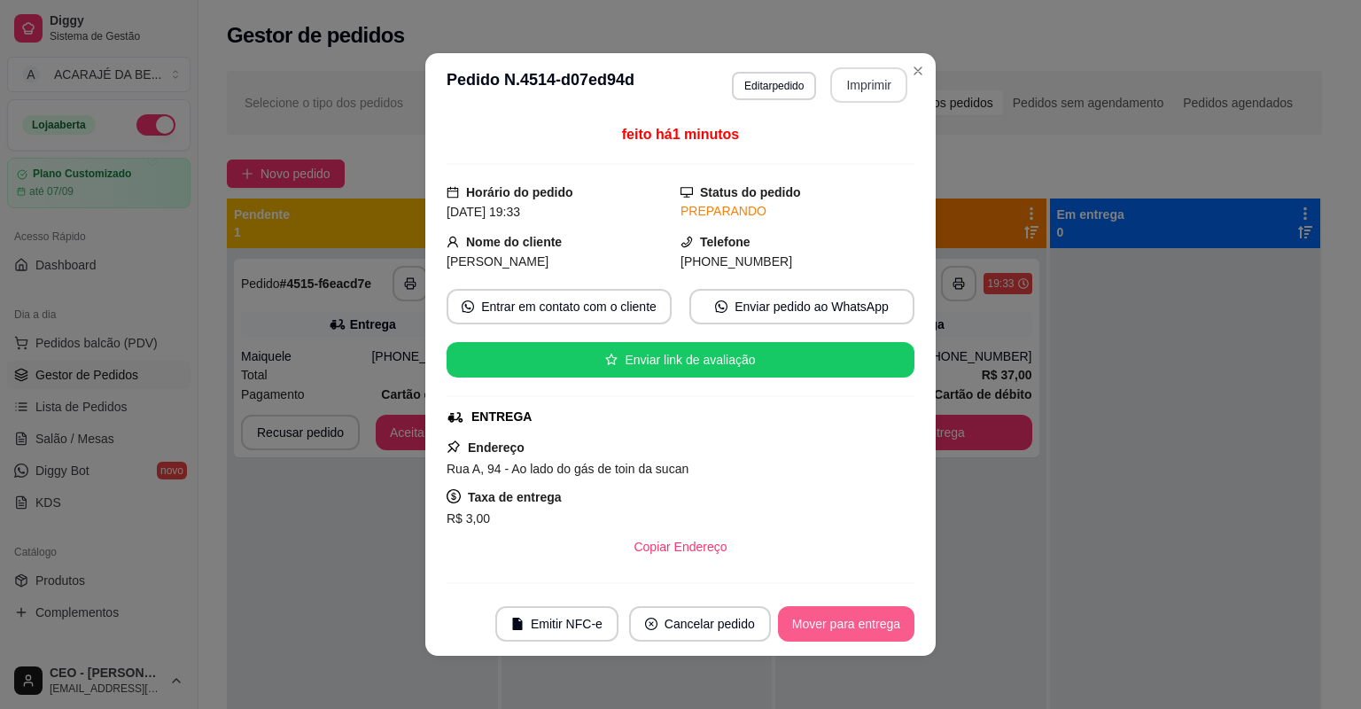
click at [833, 627] on button "Mover para entrega" at bounding box center [846, 623] width 136 height 35
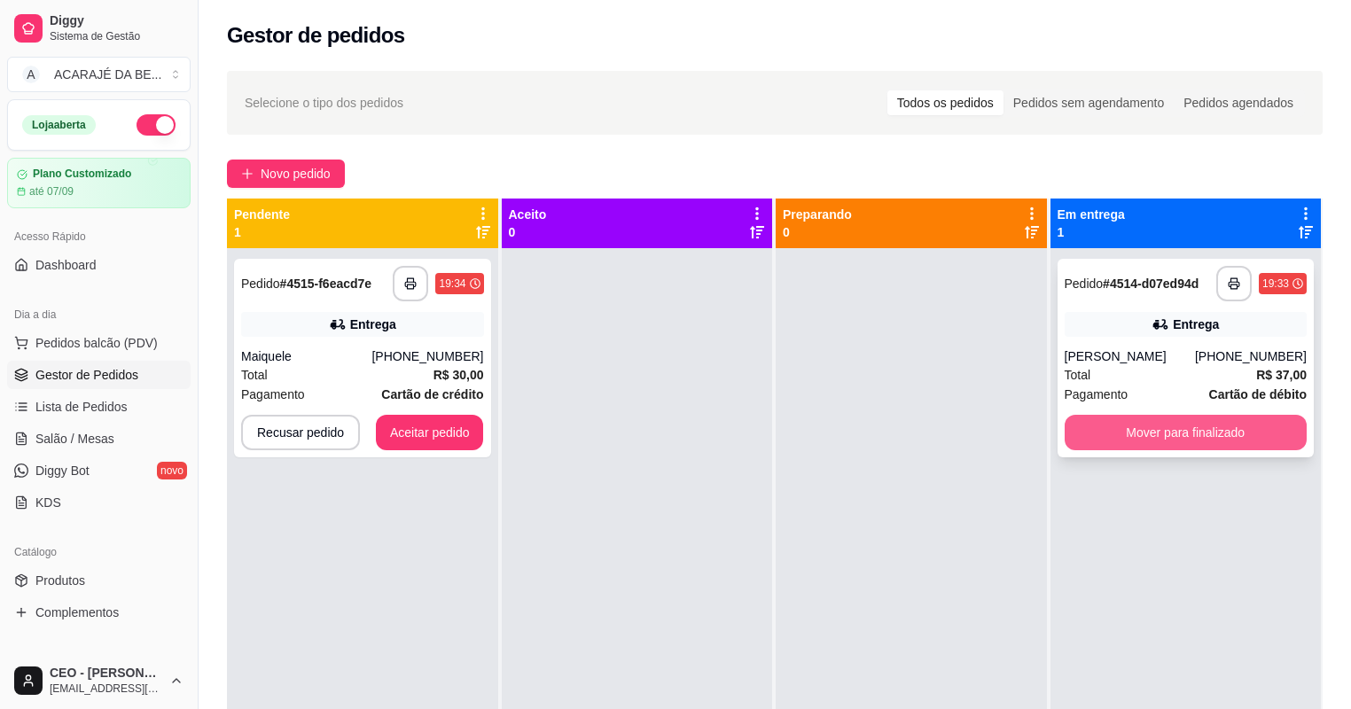
click at [1125, 424] on button "Mover para finalizado" at bounding box center [1185, 432] width 243 height 35
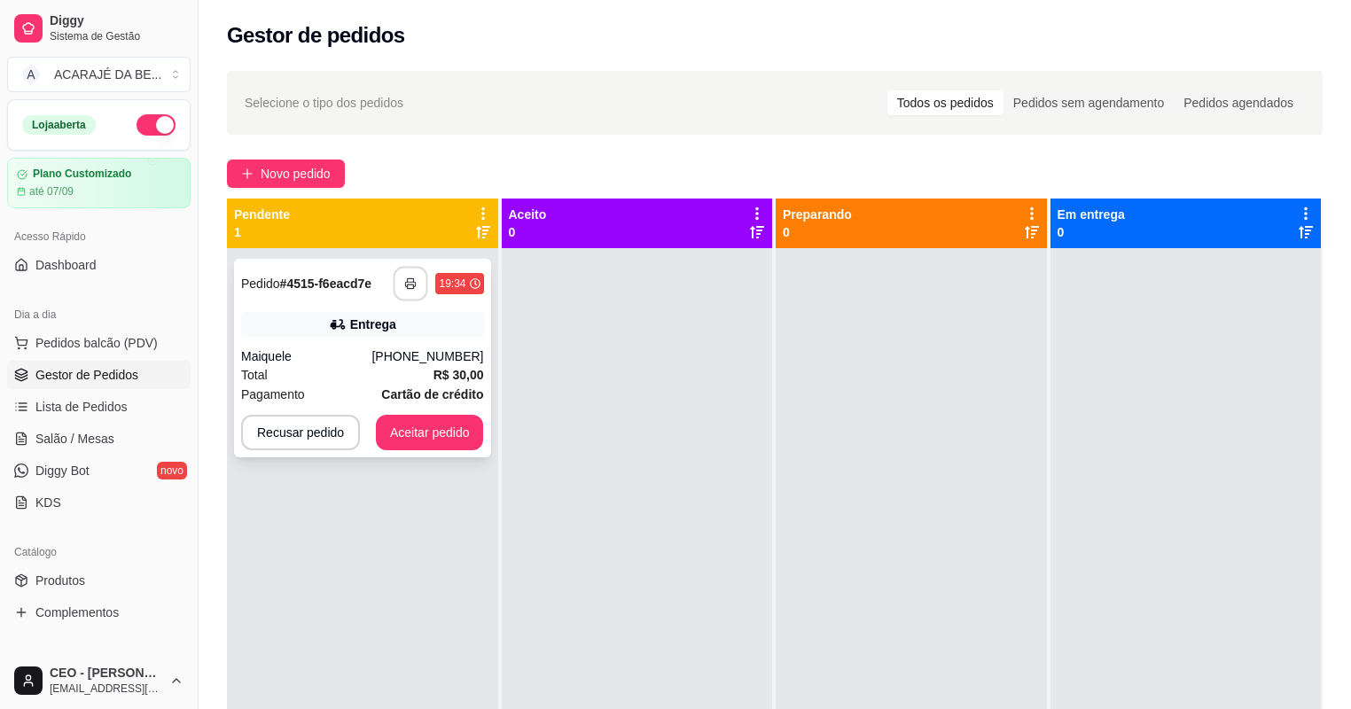
click at [402, 292] on button "button" at bounding box center [410, 284] width 35 height 35
click at [431, 429] on button "Aceitar pedido" at bounding box center [430, 433] width 105 height 35
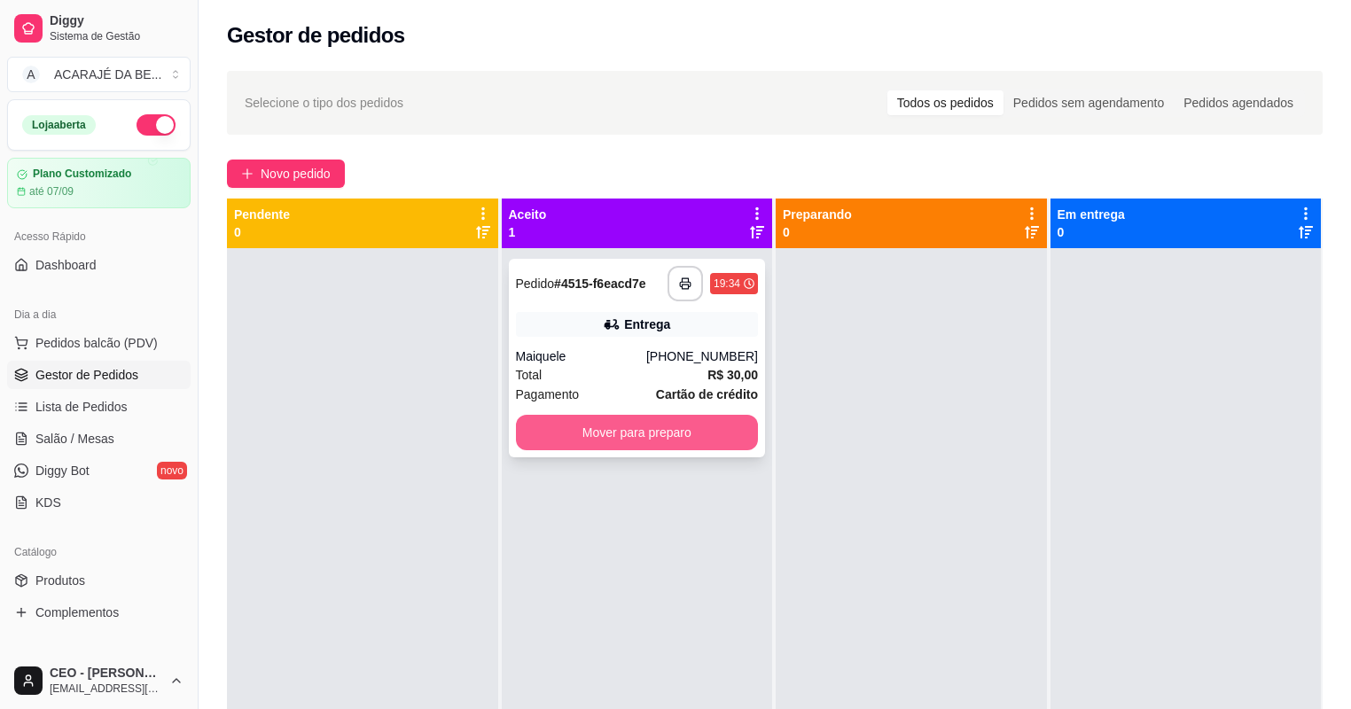
click at [552, 422] on button "Mover para preparo" at bounding box center [637, 432] width 243 height 35
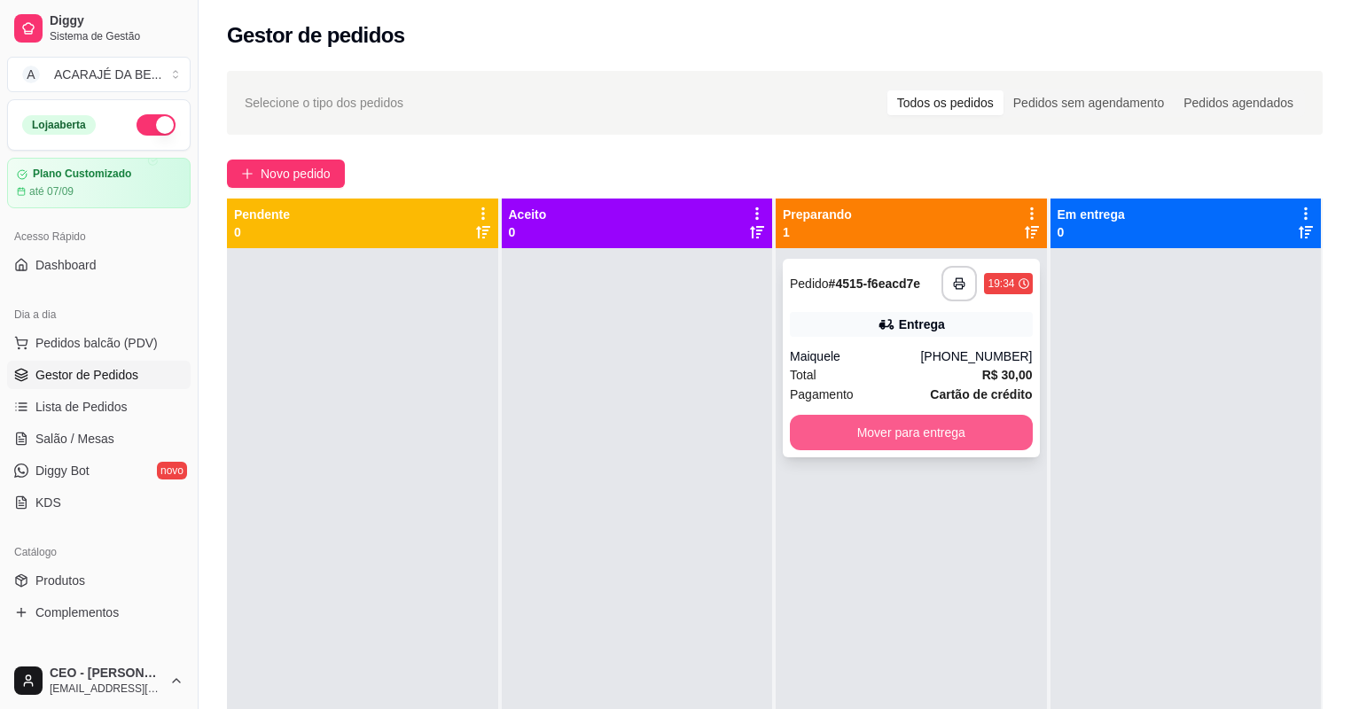
click at [939, 426] on button "Mover para entrega" at bounding box center [911, 432] width 243 height 35
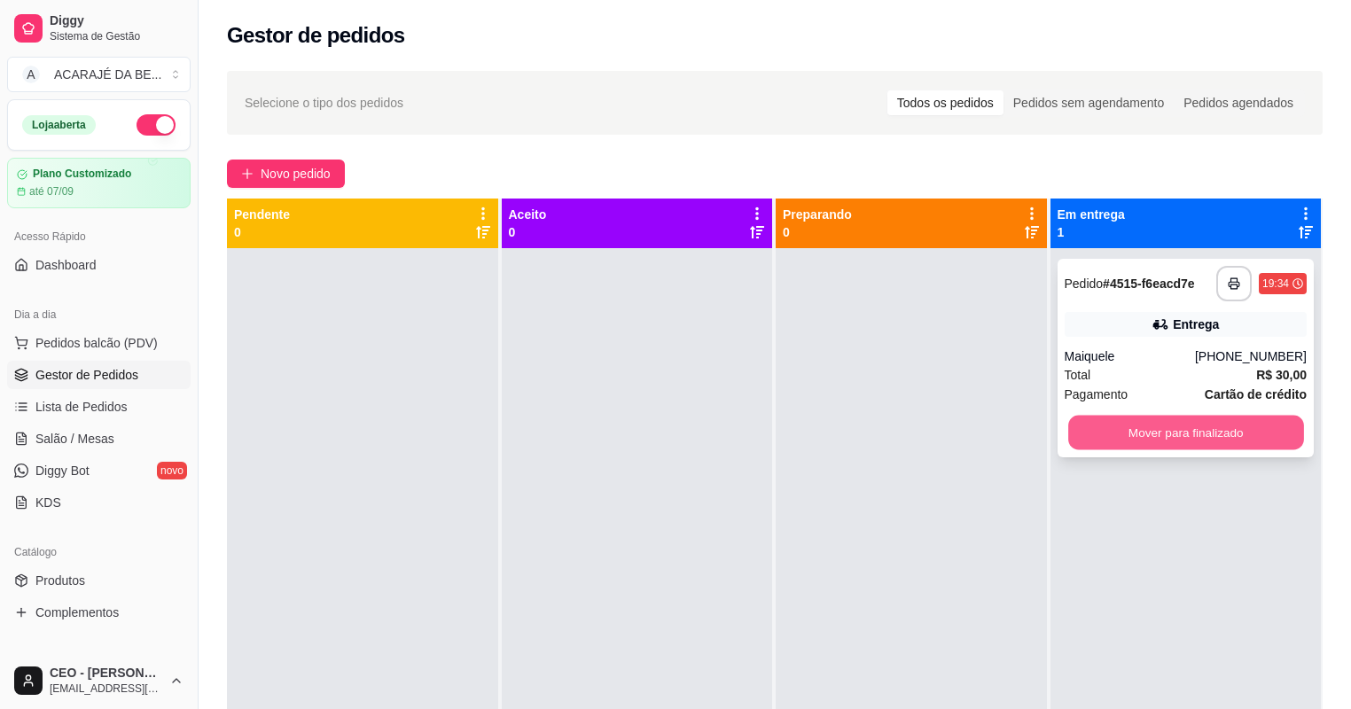
click at [1153, 433] on button "Mover para finalizado" at bounding box center [1185, 433] width 235 height 35
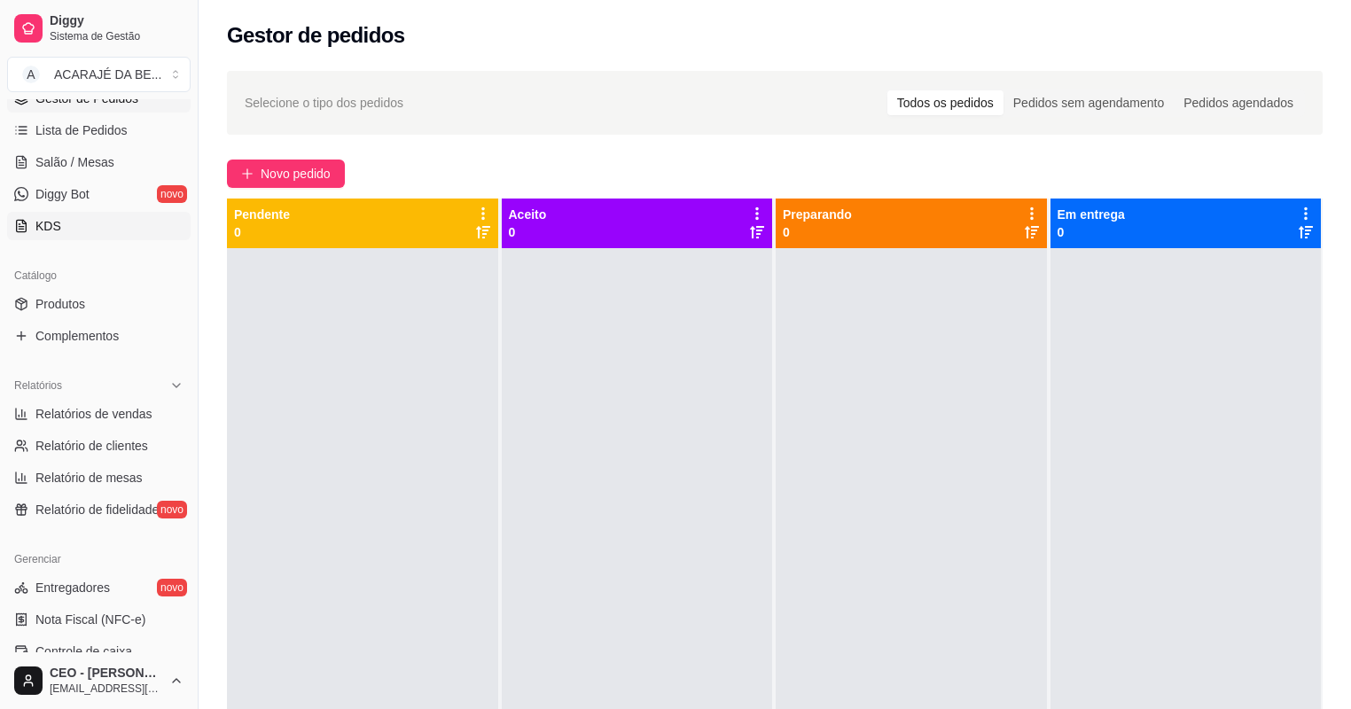
scroll to position [284, 0]
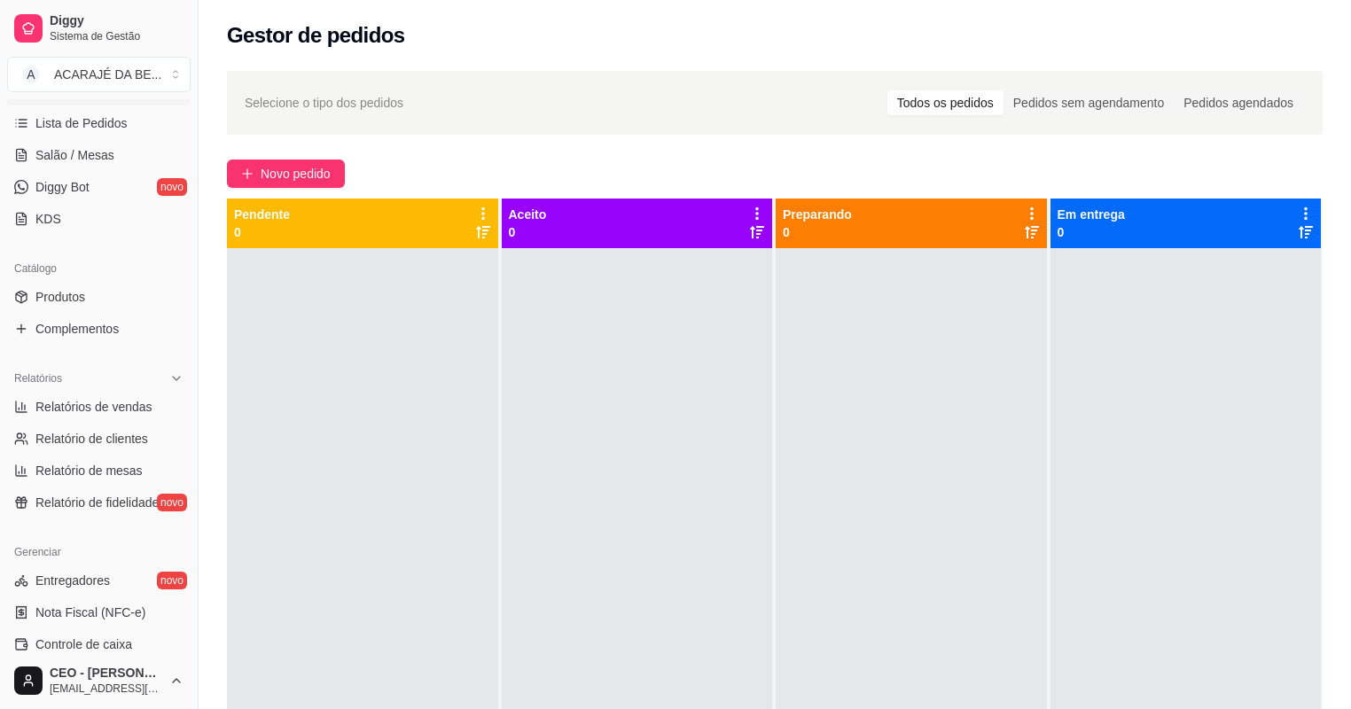
click at [112, 652] on div "CEO - ZENILDA SANTANA zsarestaurante@gmail.com" at bounding box center [99, 680] width 198 height 57
click at [112, 646] on span "Controle de caixa" at bounding box center [83, 644] width 97 height 18
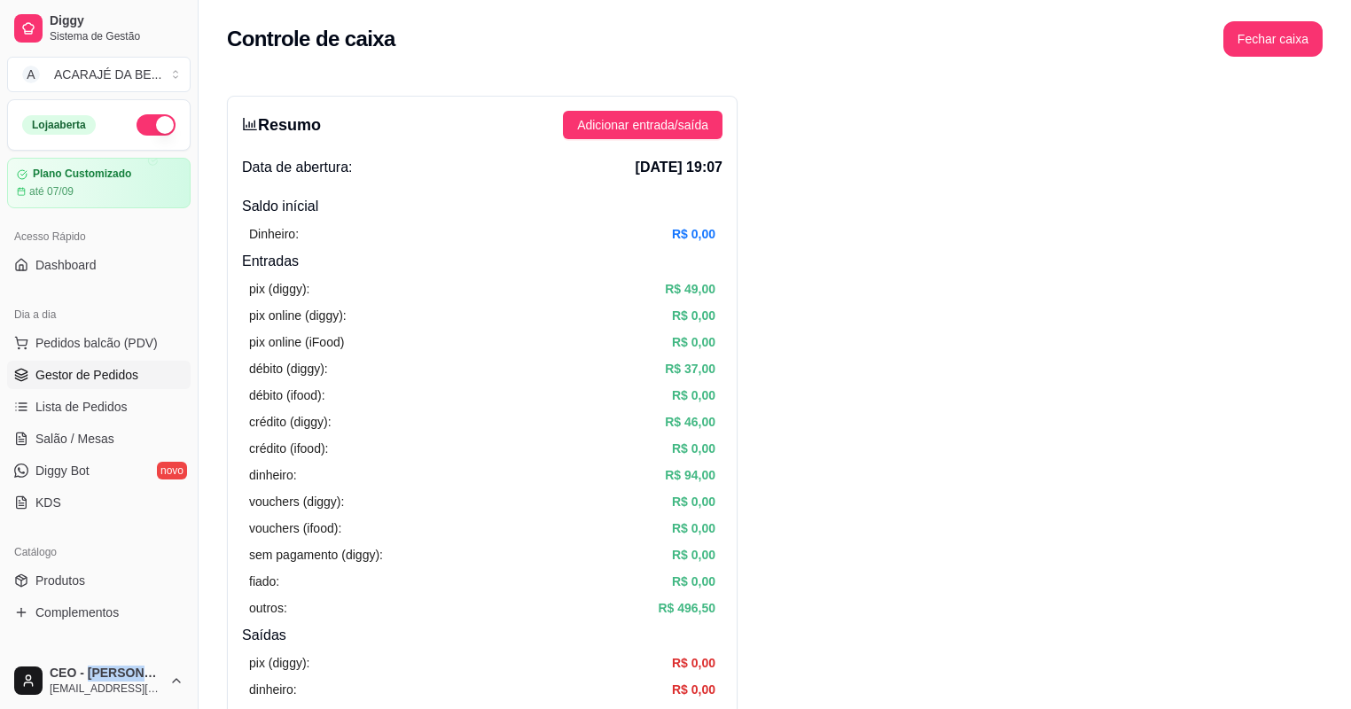
click at [96, 374] on span "Gestor de Pedidos" at bounding box center [86, 375] width 103 height 18
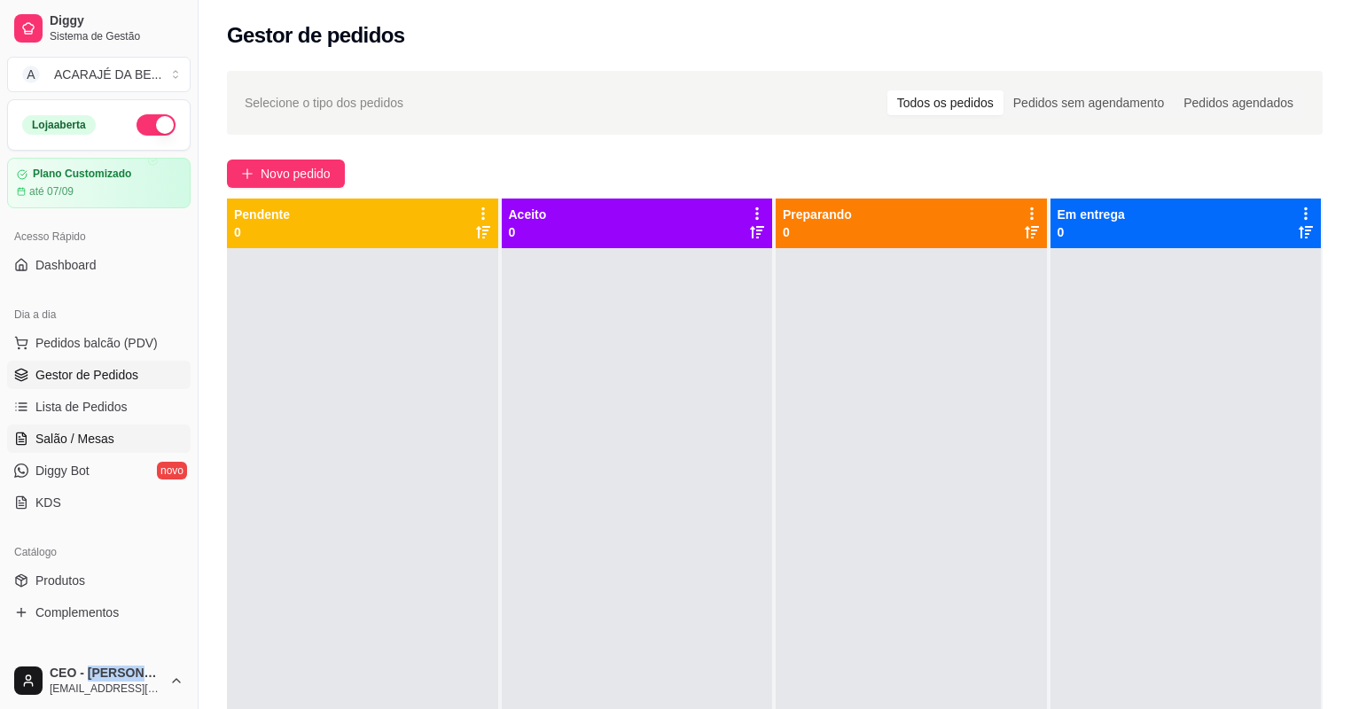
click at [75, 440] on span "Salão / Mesas" at bounding box center [74, 439] width 79 height 18
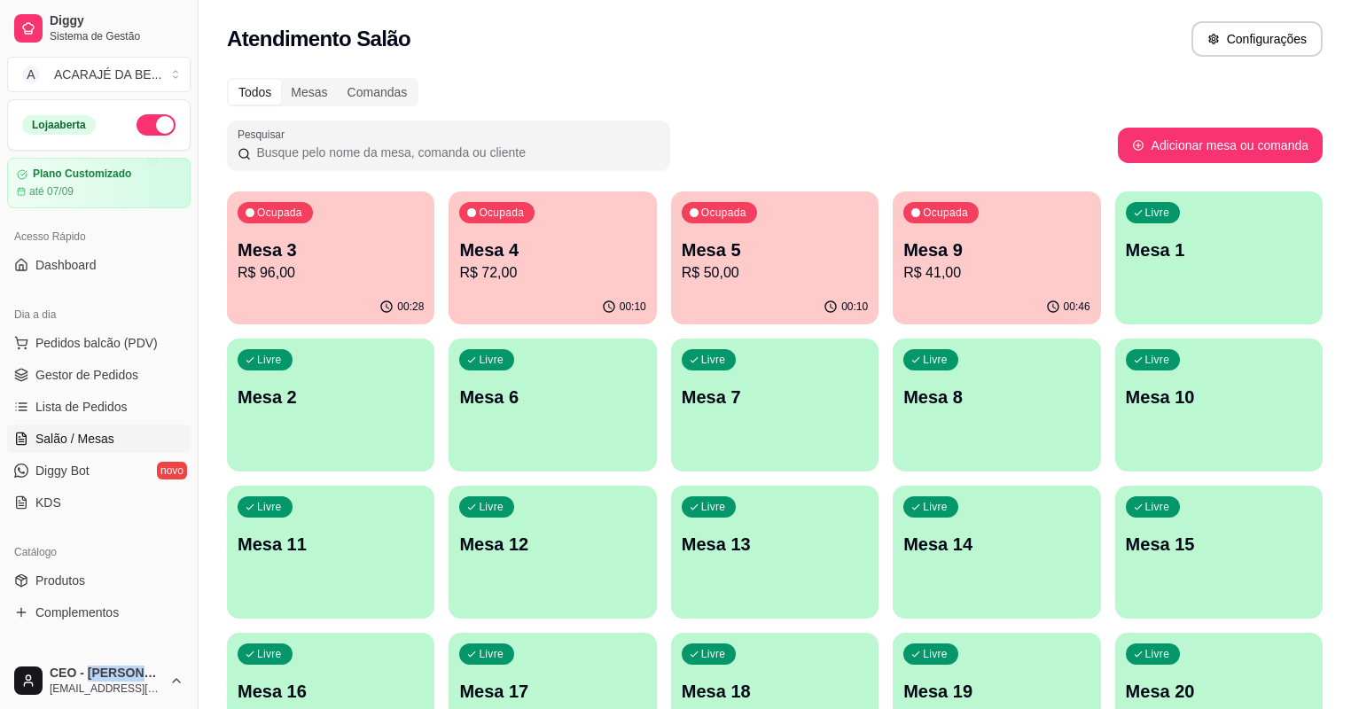
click at [337, 284] on div "Ocupada Mesa 3 R$ 96,00" at bounding box center [330, 240] width 207 height 98
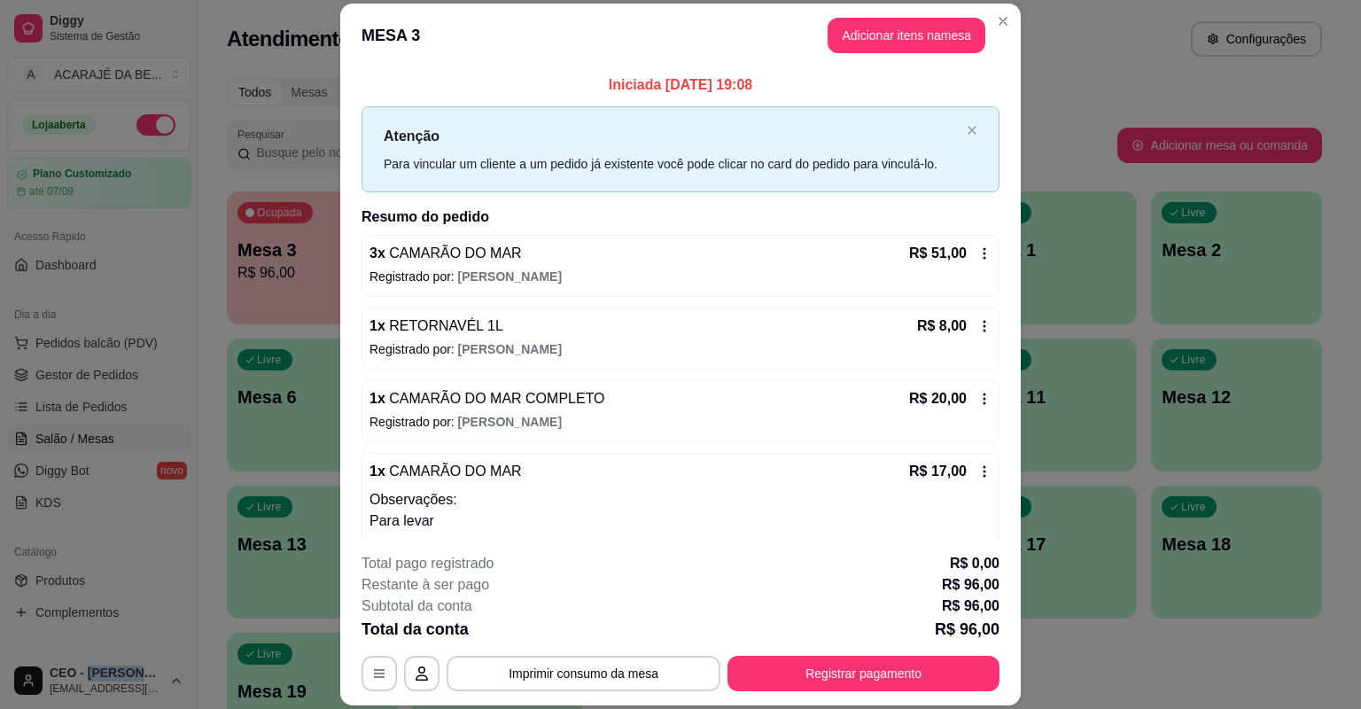
scroll to position [31, 0]
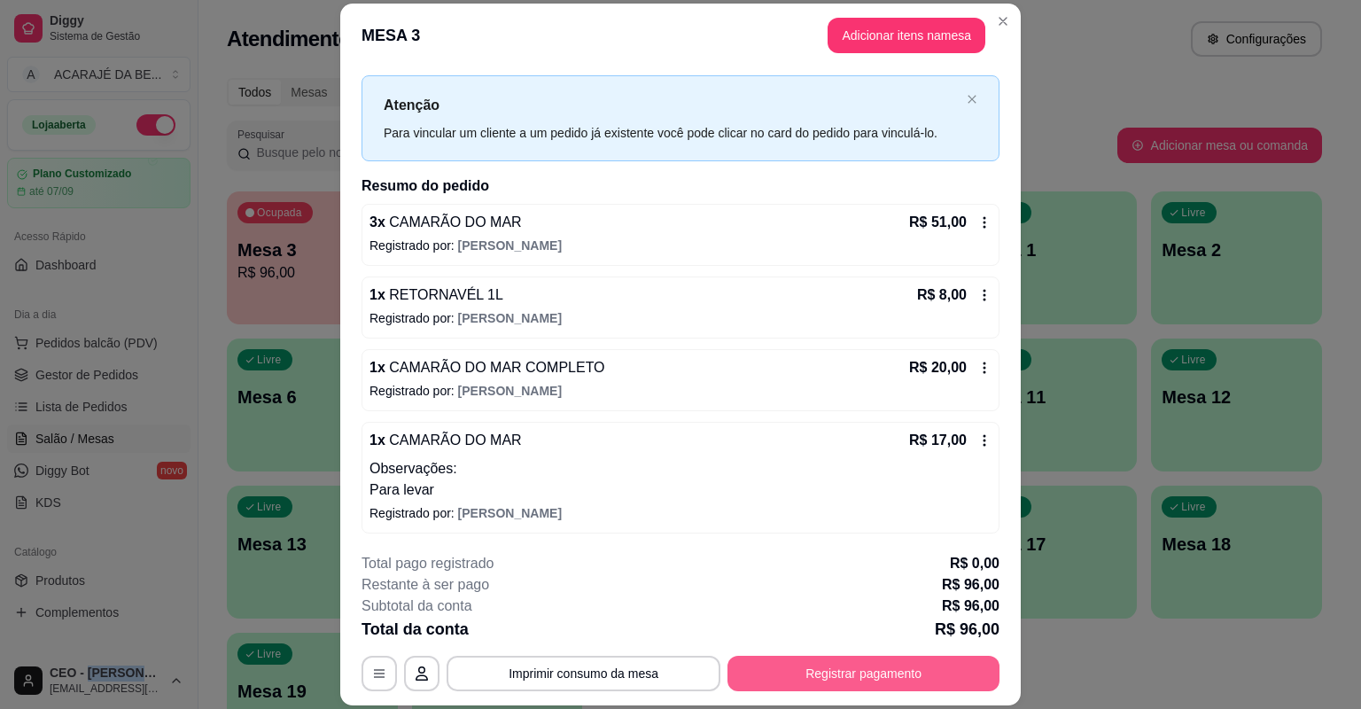
click at [829, 668] on button "Registrar pagamento" at bounding box center [864, 673] width 272 height 35
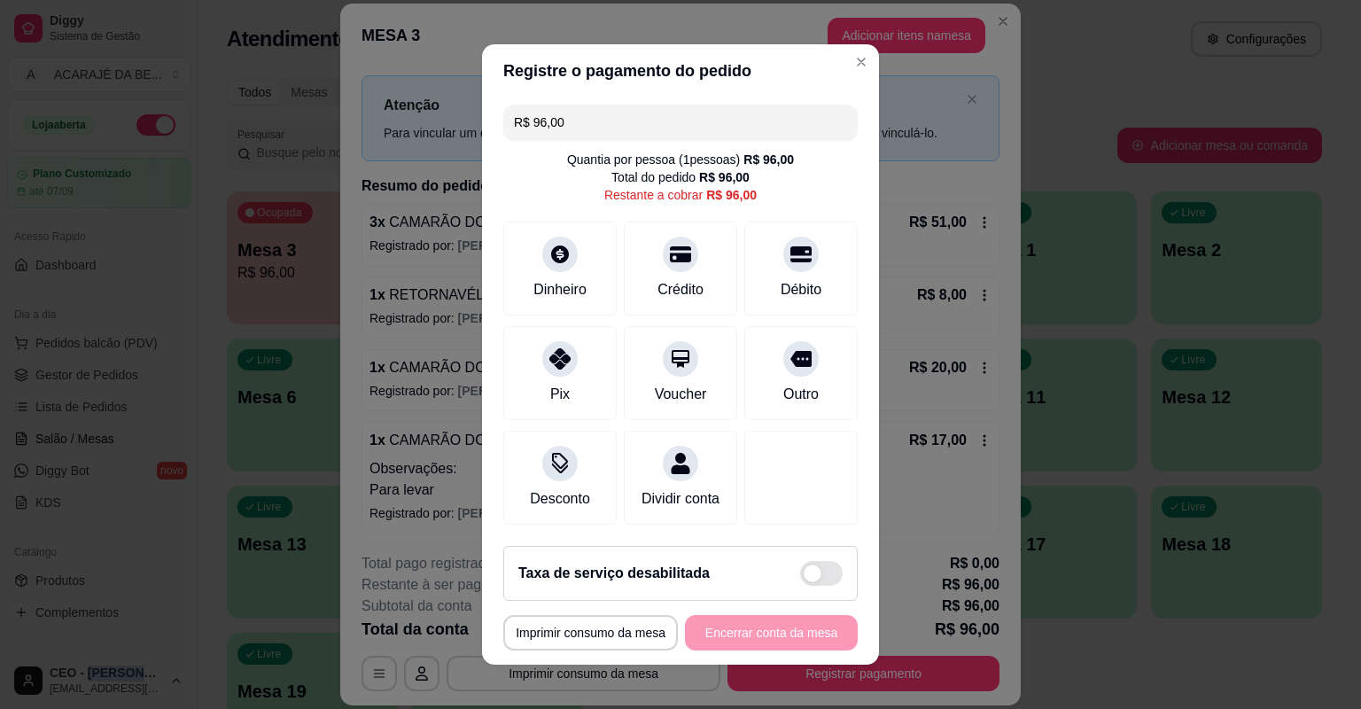
scroll to position [12, 0]
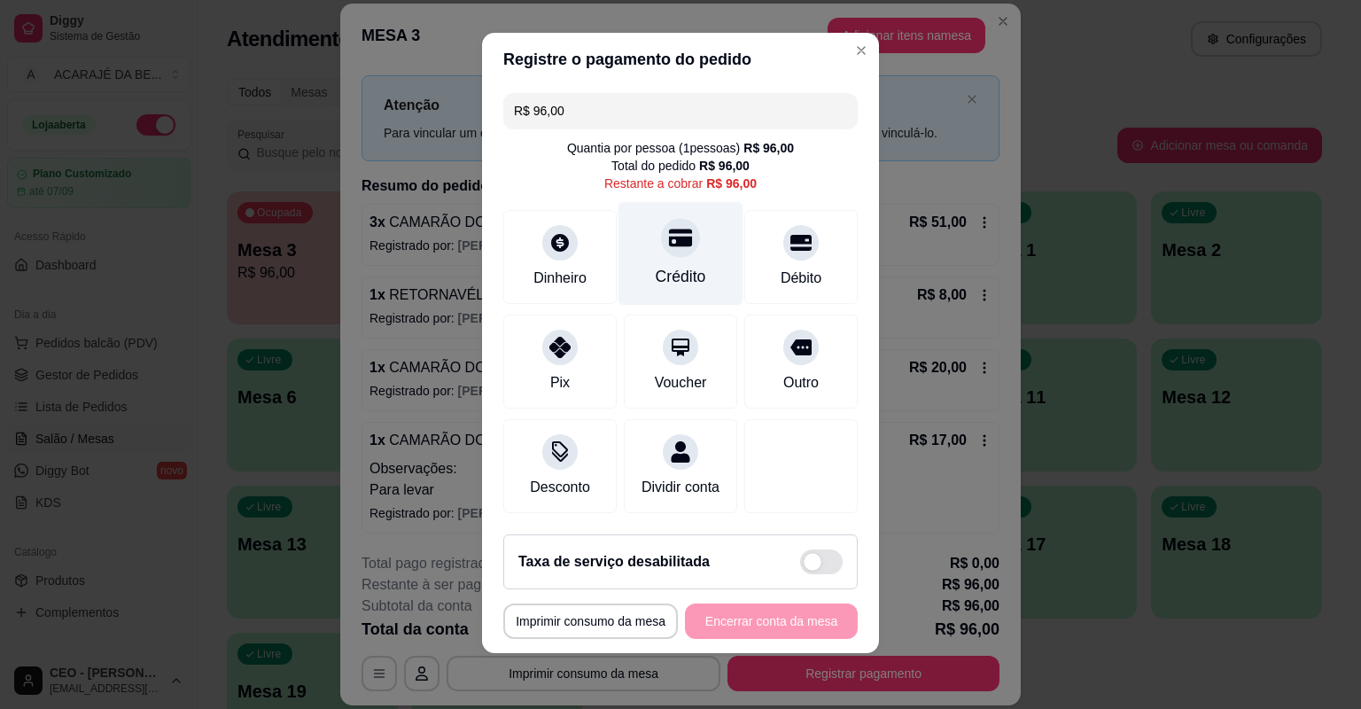
click at [669, 235] on icon at bounding box center [680, 237] width 23 height 23
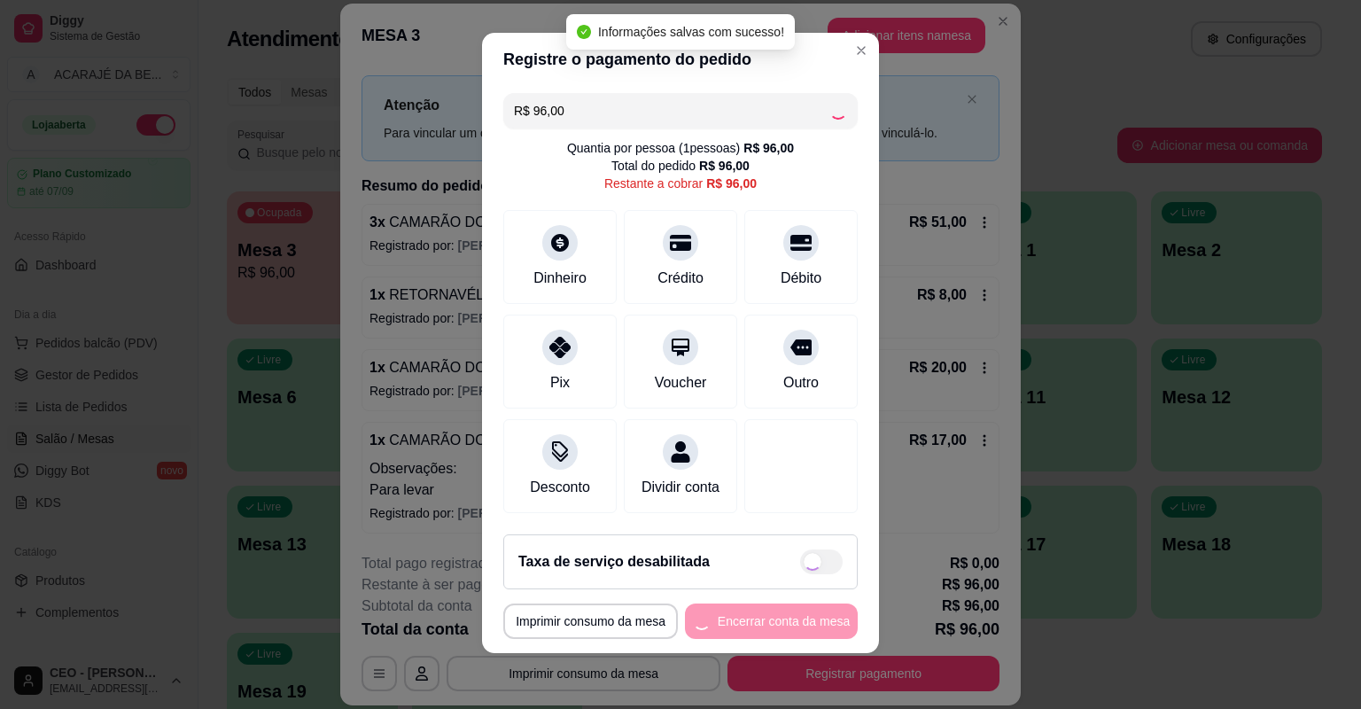
type input "R$ 0,00"
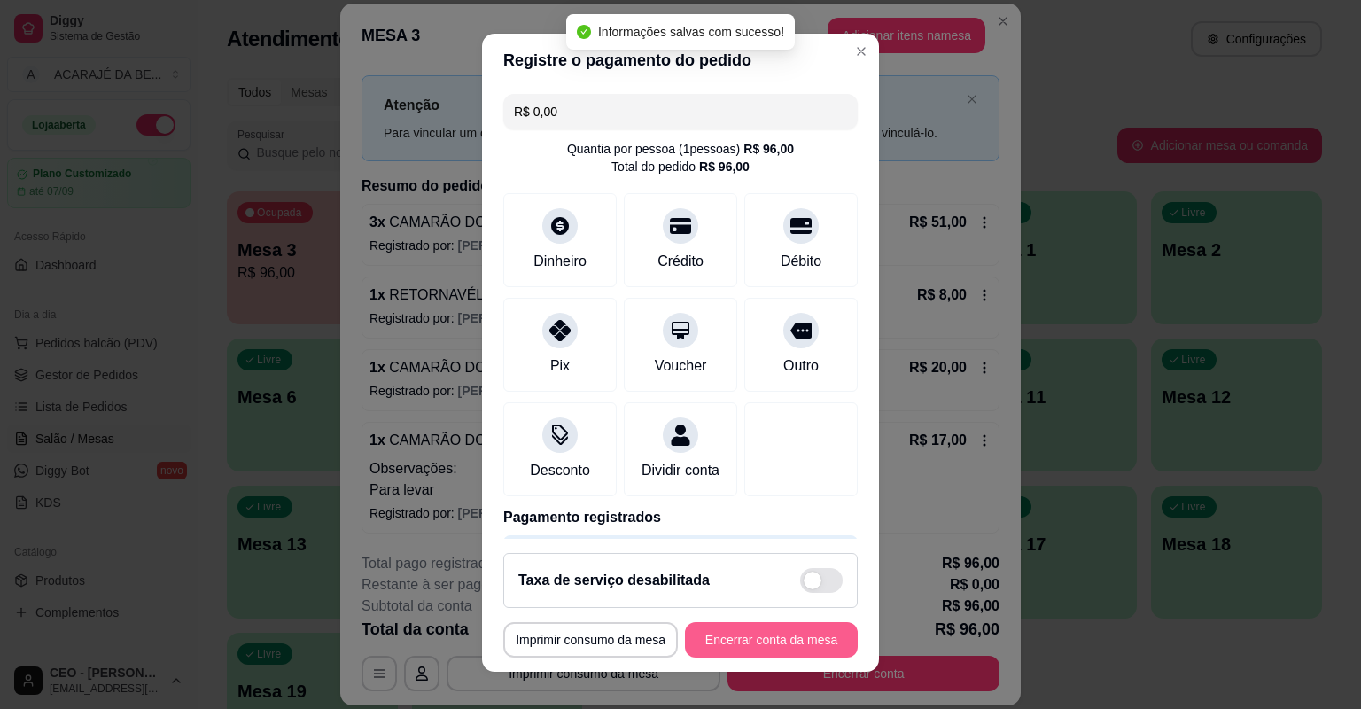
click at [794, 635] on button "Encerrar conta da mesa" at bounding box center [771, 639] width 173 height 35
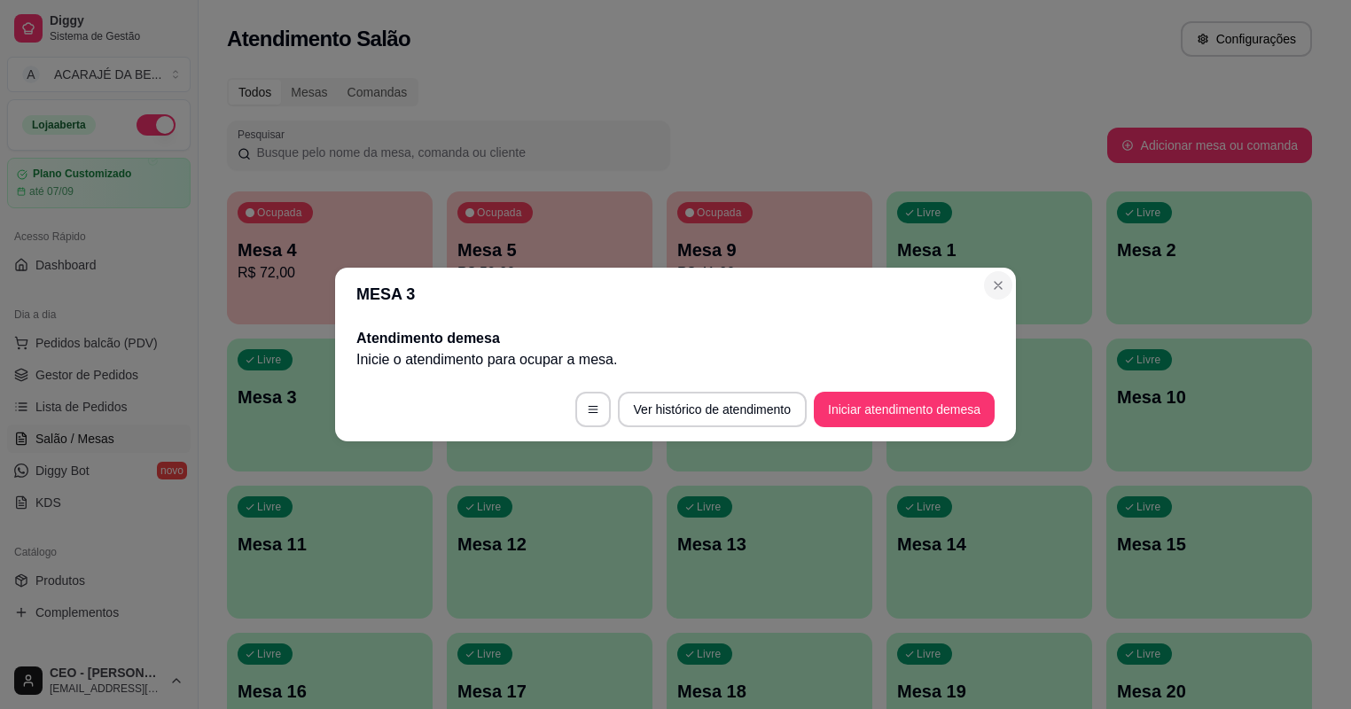
click at [1106, 290] on div "Livre Mesa 2" at bounding box center [1209, 247] width 206 height 112
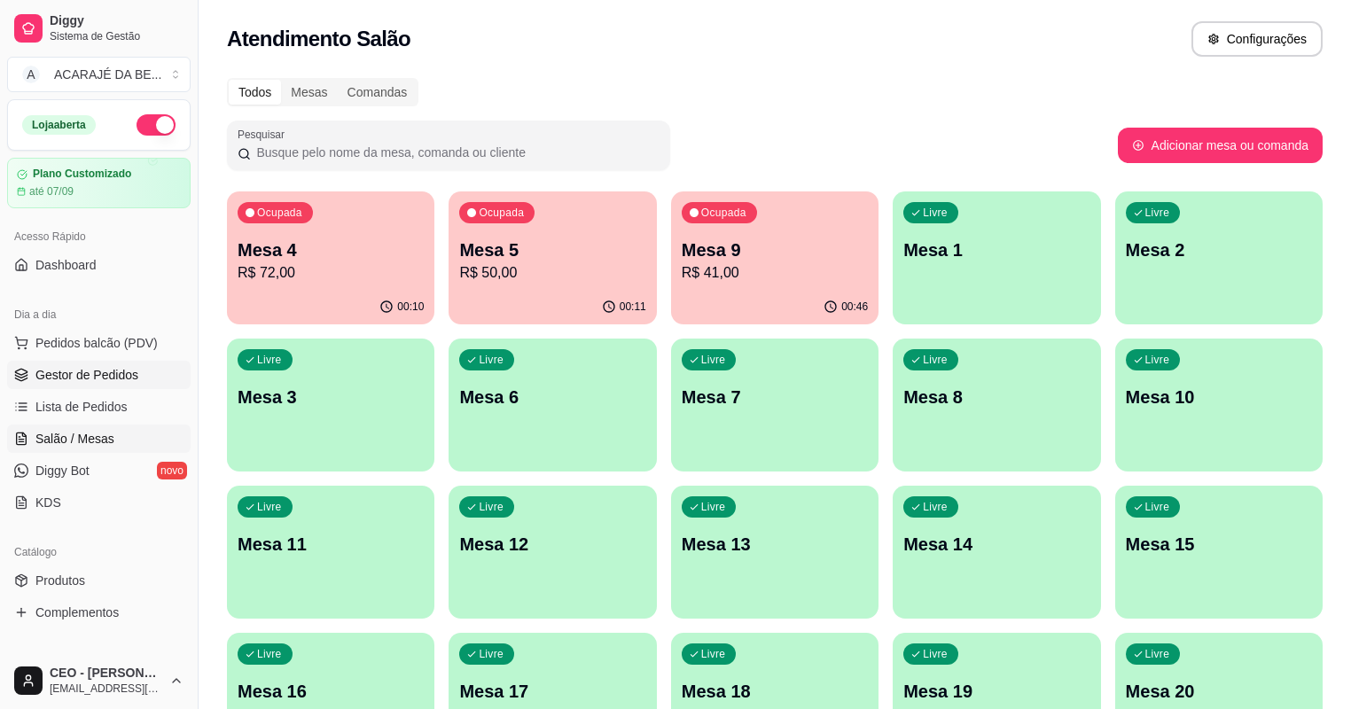
click at [77, 373] on span "Gestor de Pedidos" at bounding box center [86, 375] width 103 height 18
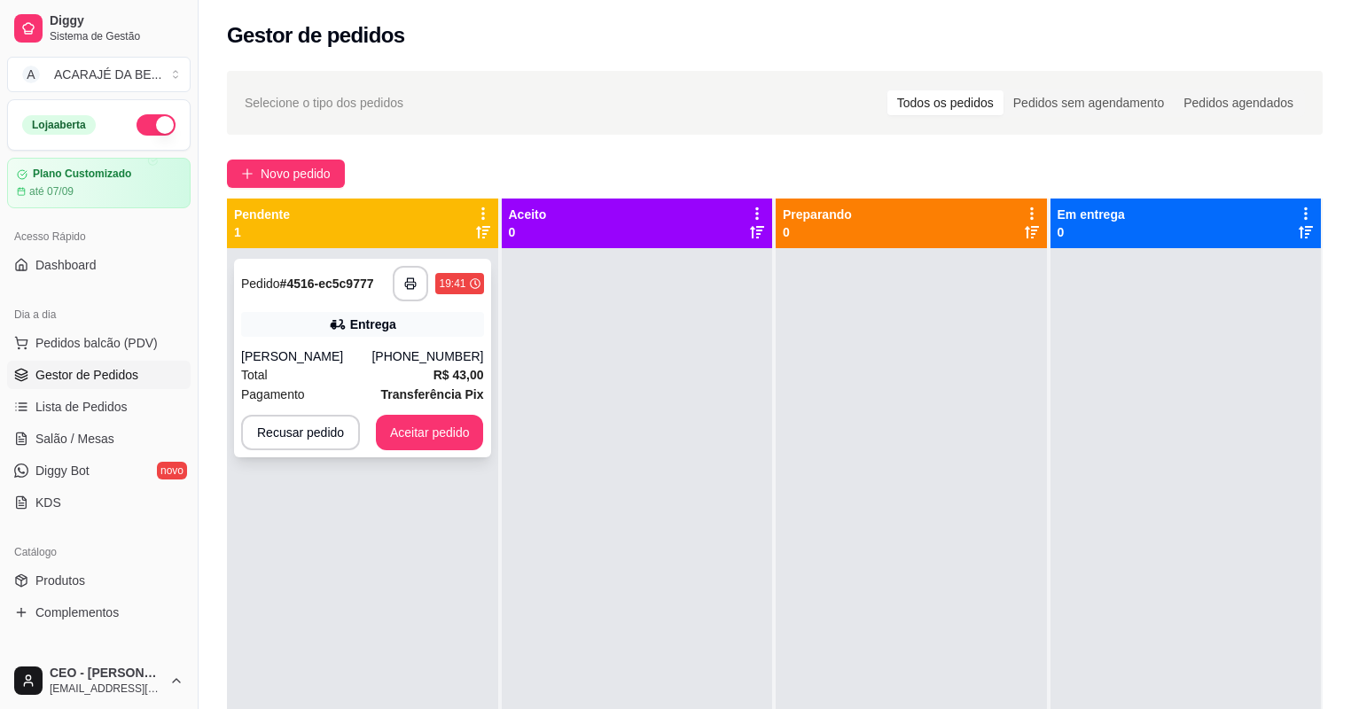
click at [417, 337] on div "**********" at bounding box center [362, 358] width 257 height 199
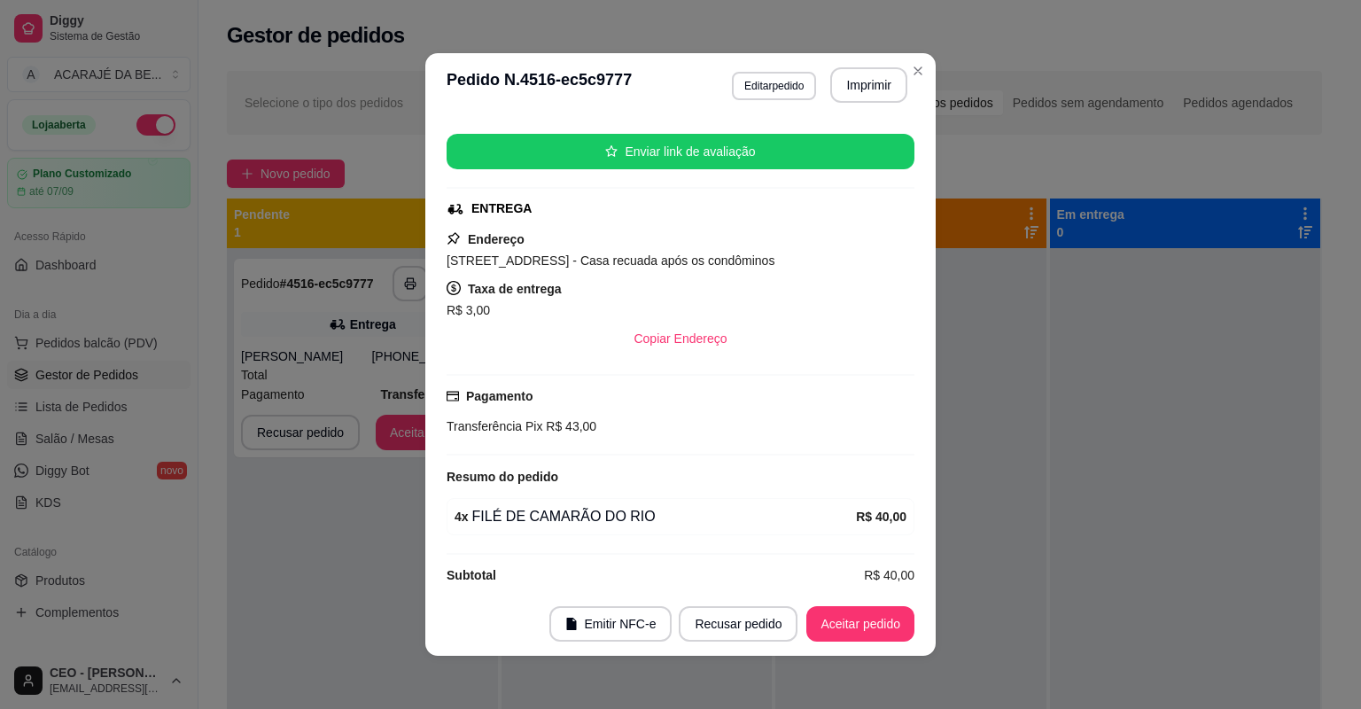
scroll to position [225, 0]
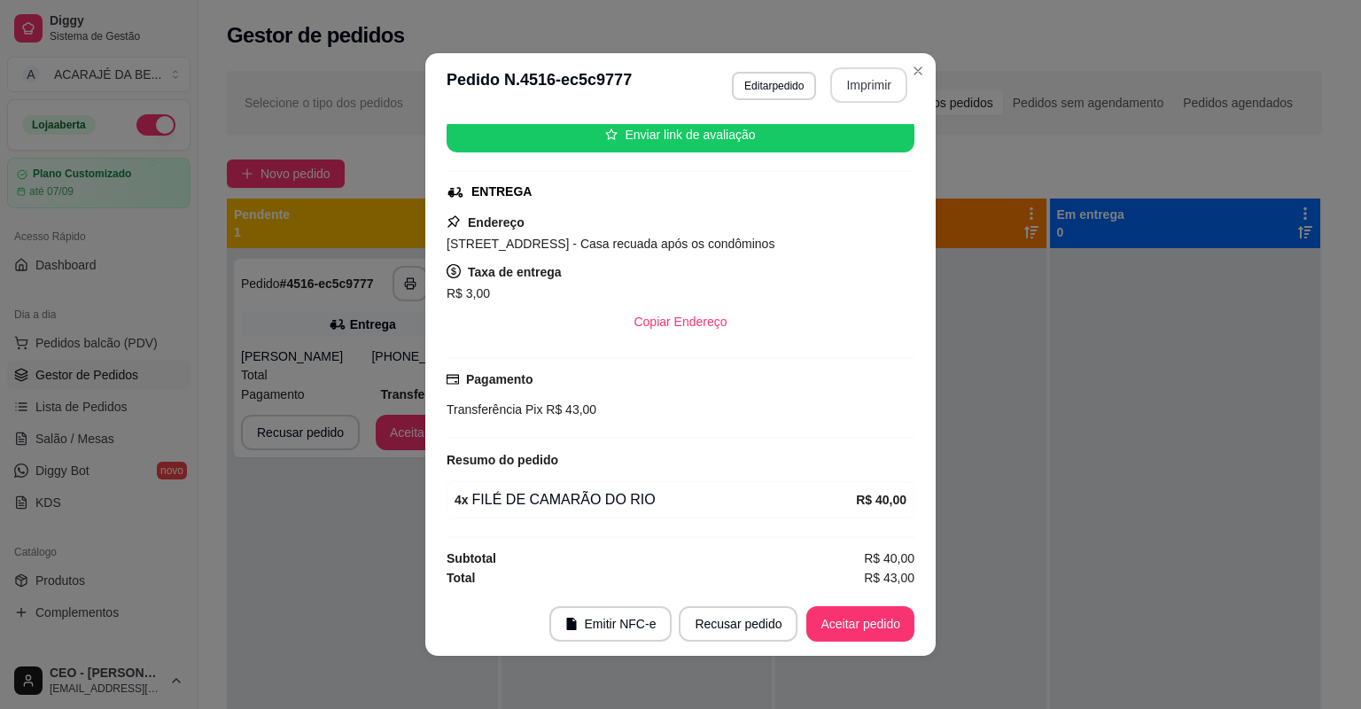
click at [861, 87] on button "Imprimir" at bounding box center [868, 84] width 77 height 35
click at [842, 619] on button "Aceitar pedido" at bounding box center [860, 623] width 108 height 35
click at [847, 626] on div "Recusar pedido Aceitar pedido" at bounding box center [771, 623] width 285 height 35
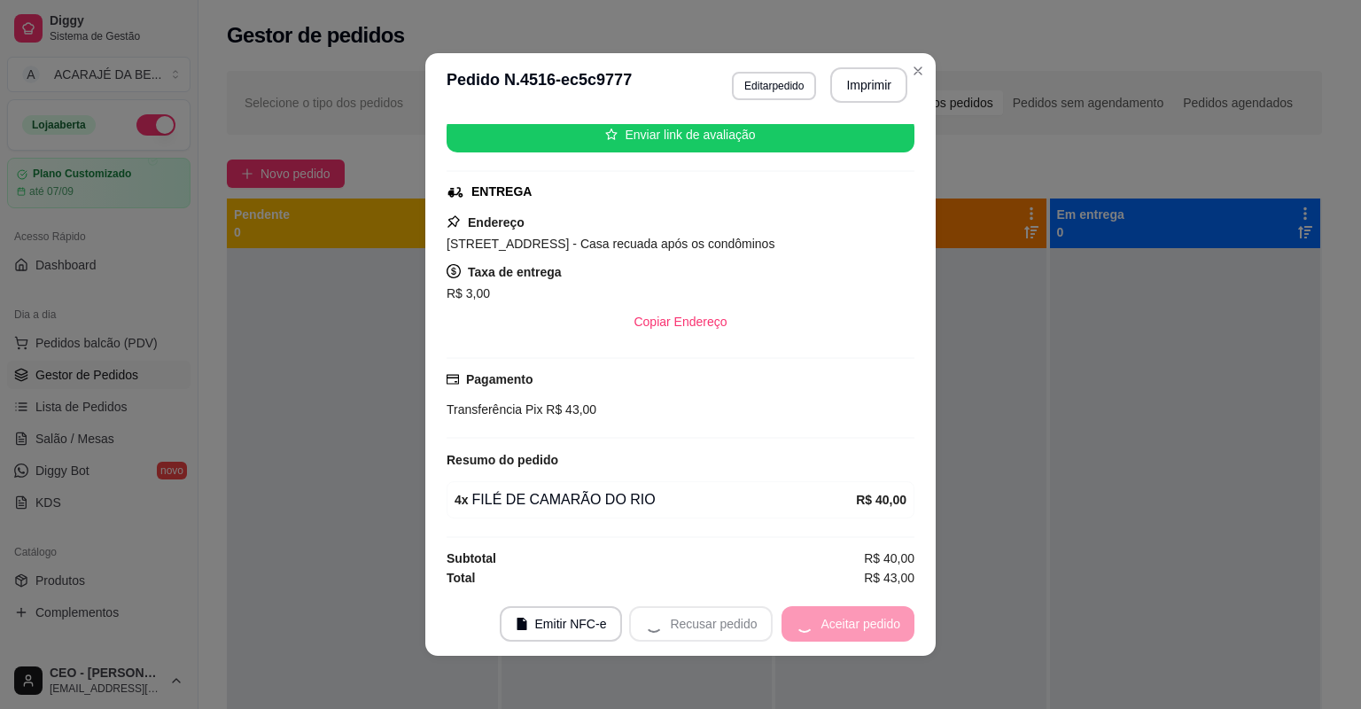
click at [846, 626] on div "Recusar pedido Aceitar pedido" at bounding box center [771, 623] width 285 height 35
click at [845, 626] on div "Recusar pedido Aceitar pedido" at bounding box center [771, 623] width 285 height 35
click at [840, 626] on button "Mover para preparo" at bounding box center [845, 623] width 137 height 35
click at [840, 626] on div "Mover para preparo" at bounding box center [845, 623] width 137 height 35
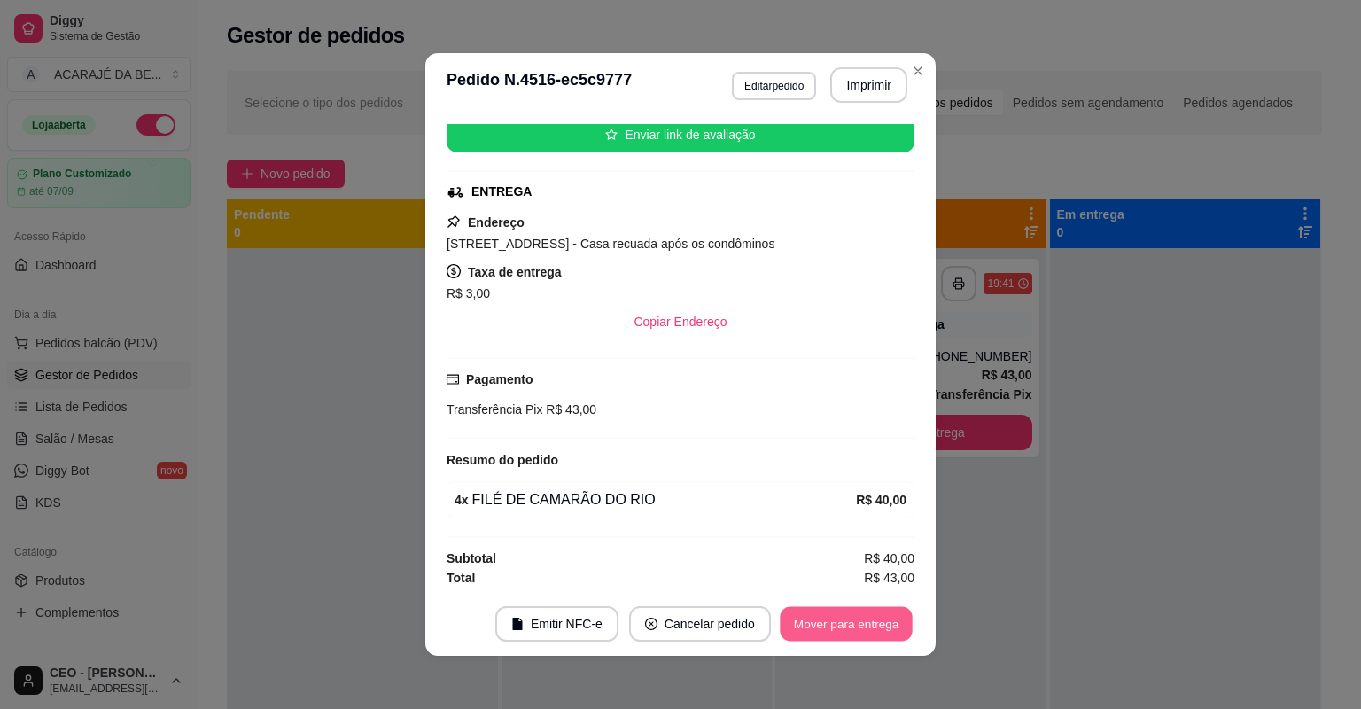
click at [840, 626] on button "Mover para entrega" at bounding box center [846, 624] width 133 height 35
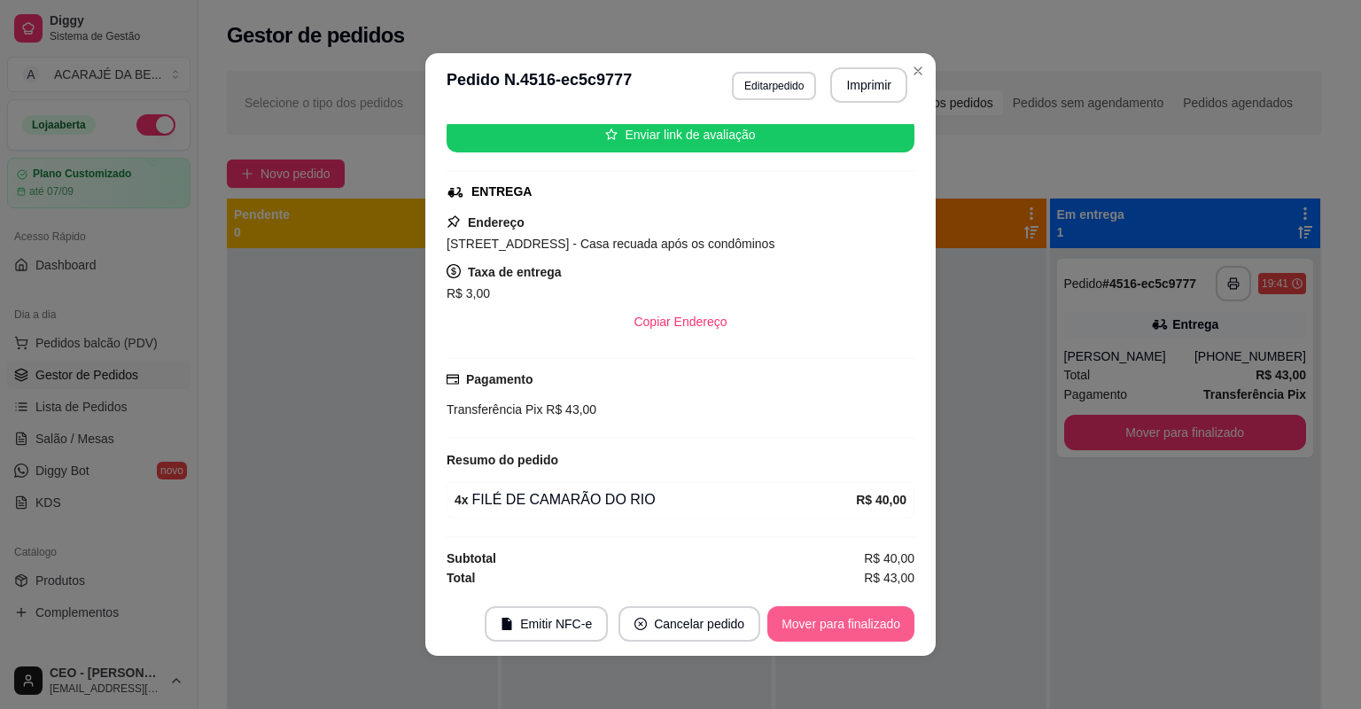
click at [840, 626] on button "Mover para finalizado" at bounding box center [840, 623] width 147 height 35
click at [840, 626] on div "Mover para finalizado" at bounding box center [829, 623] width 172 height 35
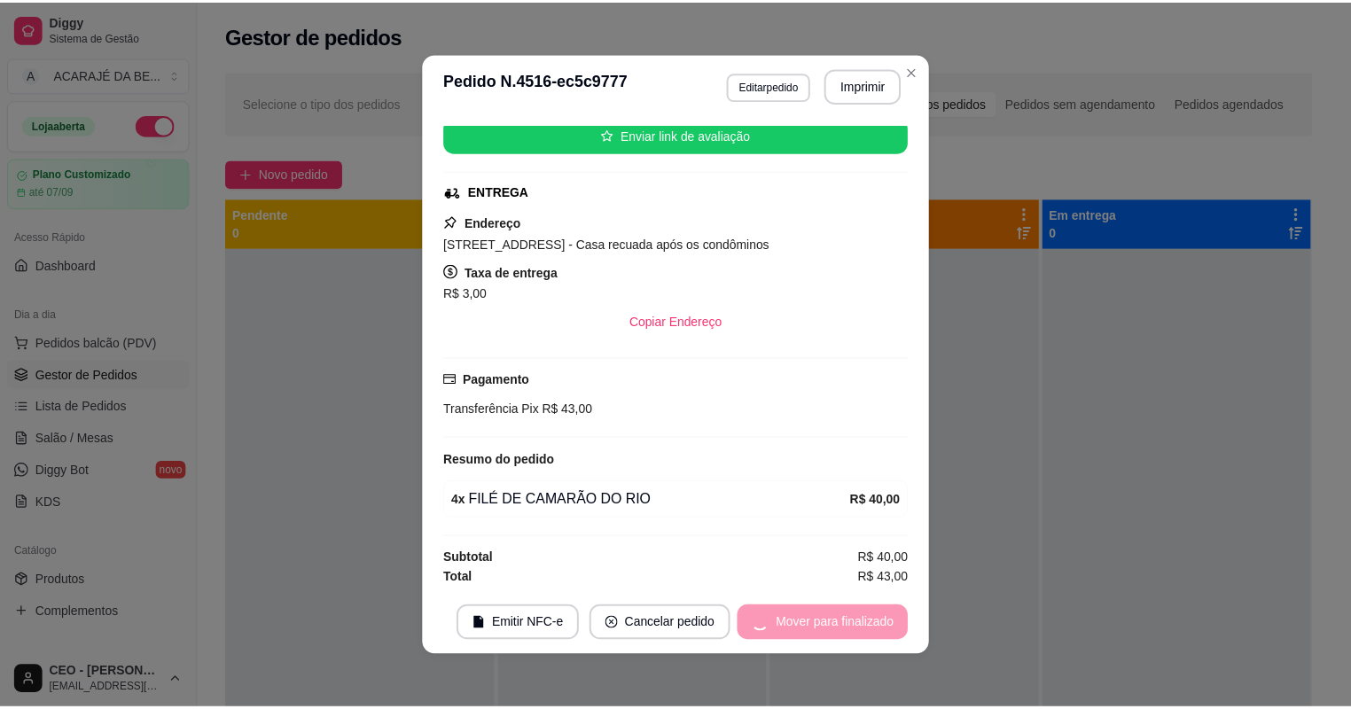
scroll to position [184, 0]
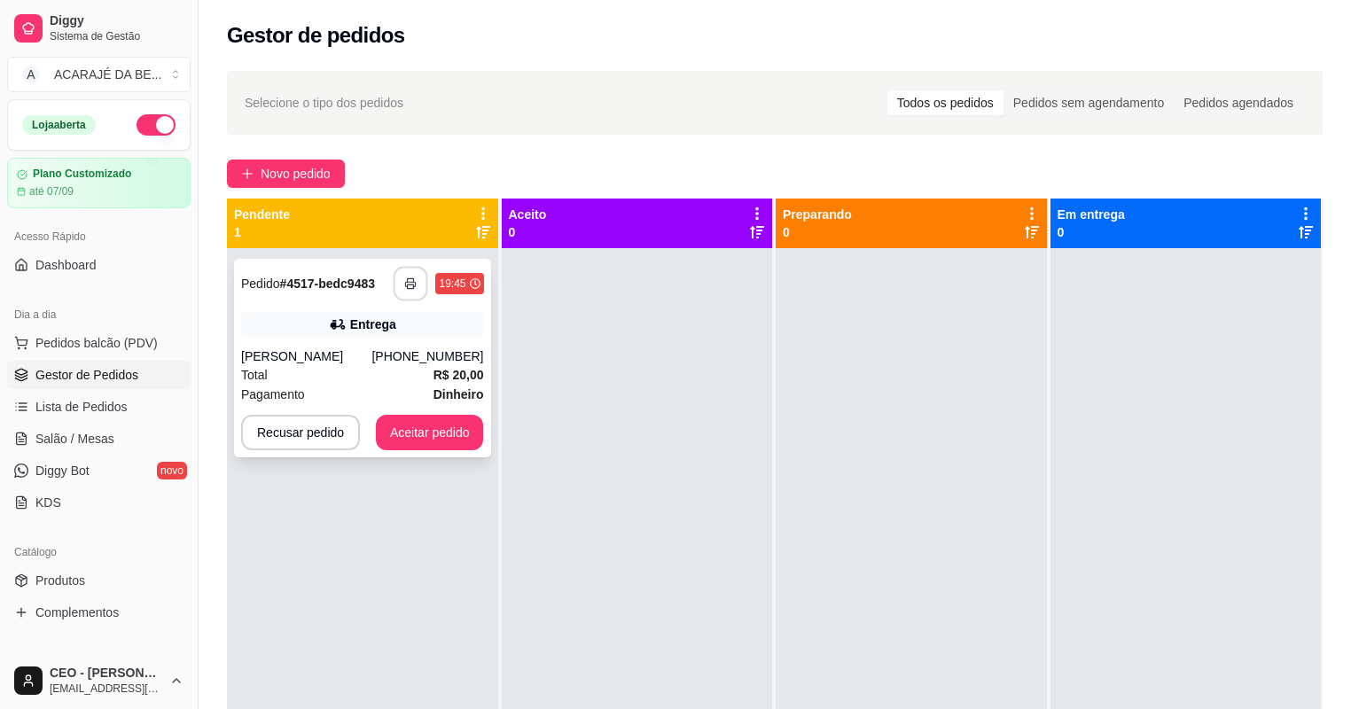
click at [401, 287] on button "button" at bounding box center [410, 284] width 35 height 35
click at [411, 427] on button "Aceitar pedido" at bounding box center [430, 432] width 108 height 35
click at [476, 432] on button "Aceitar pedido" at bounding box center [430, 433] width 105 height 35
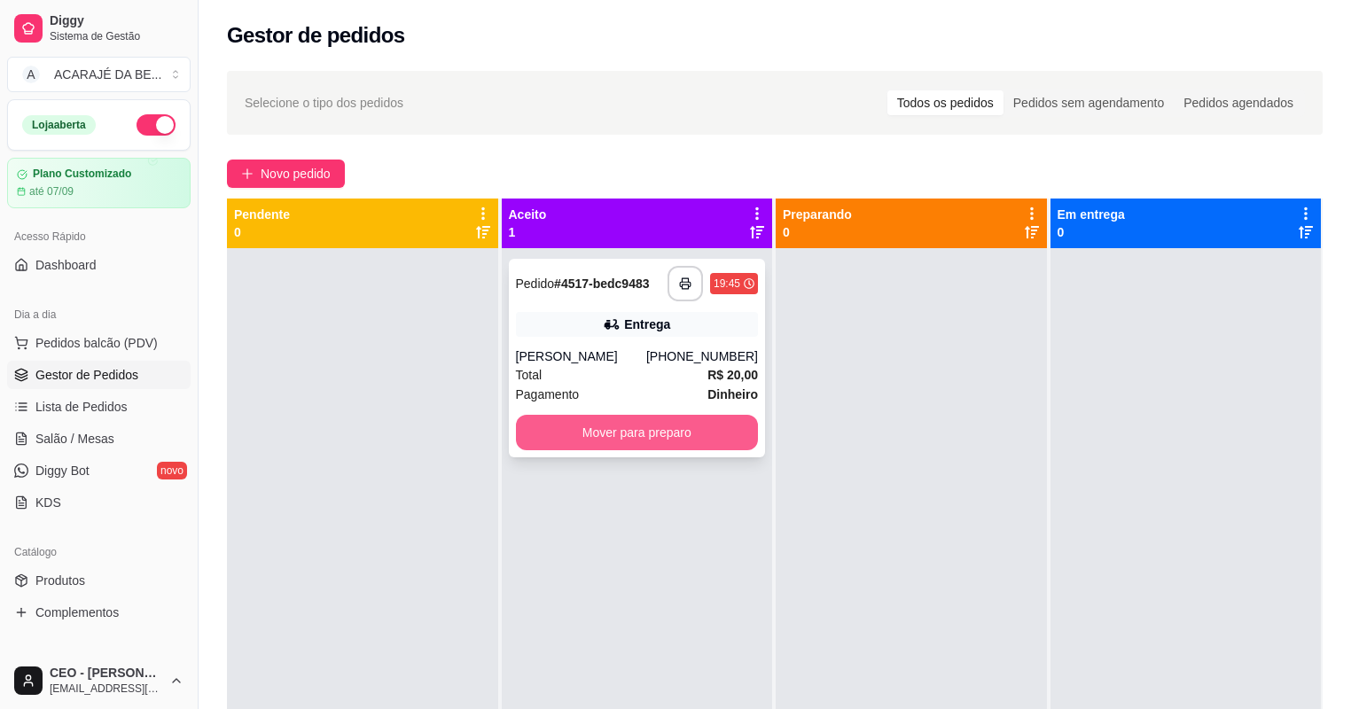
click at [540, 440] on button "Mover para preparo" at bounding box center [637, 432] width 243 height 35
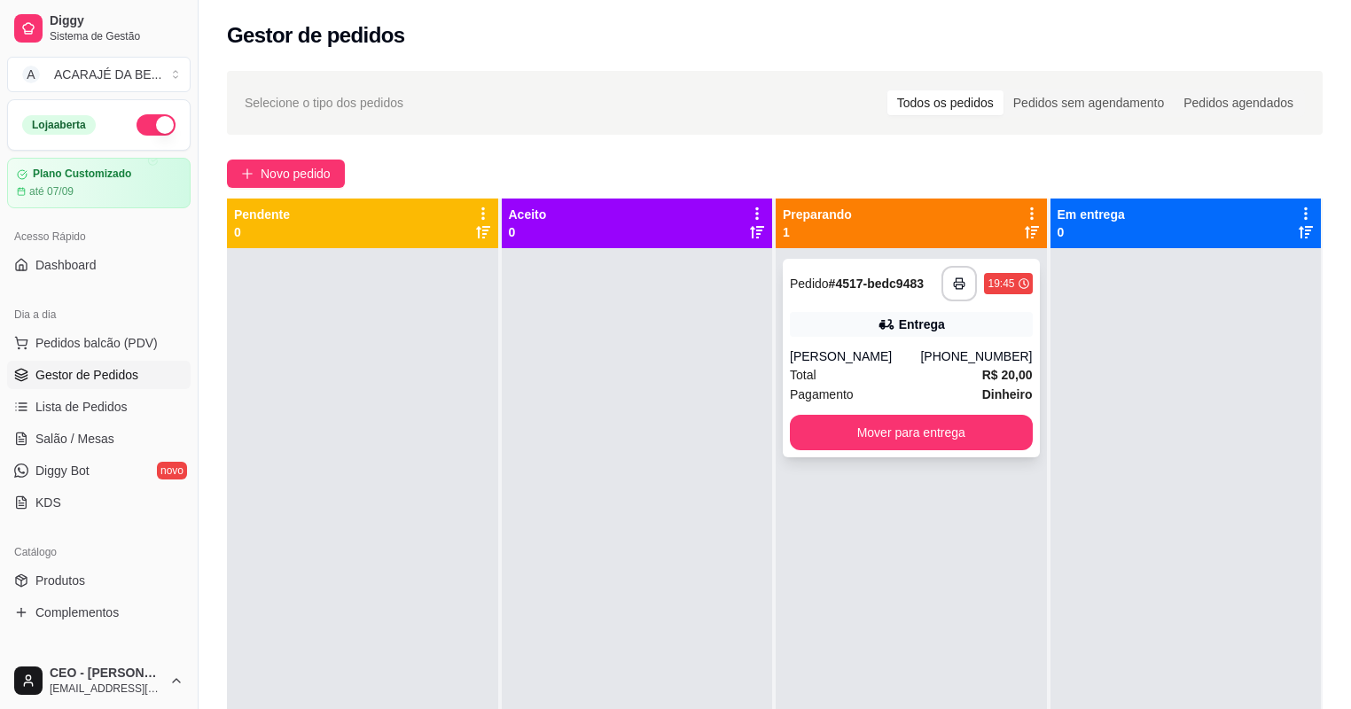
drag, startPoint x: 769, startPoint y: 430, endPoint x: 795, endPoint y: 432, distance: 25.8
click at [773, 430] on div "**********" at bounding box center [774, 553] width 1095 height 709
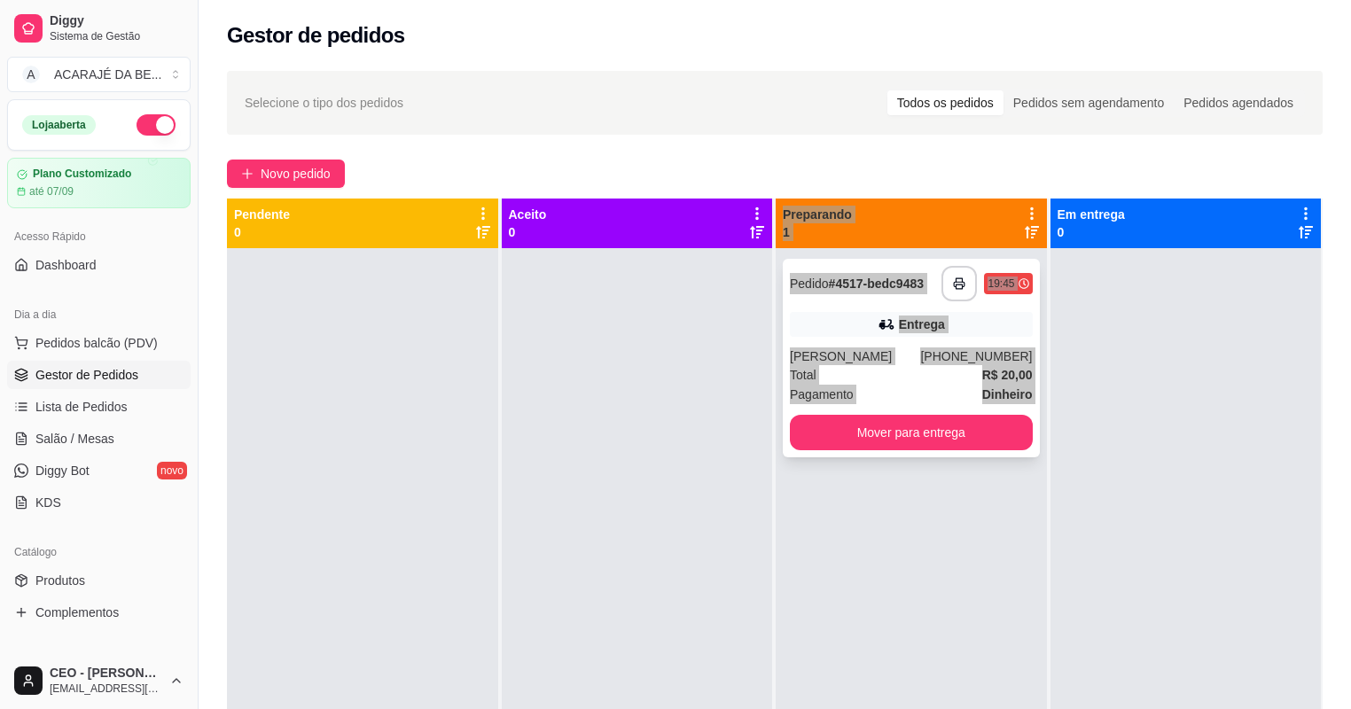
click at [826, 436] on button "Mover para entrega" at bounding box center [911, 432] width 243 height 35
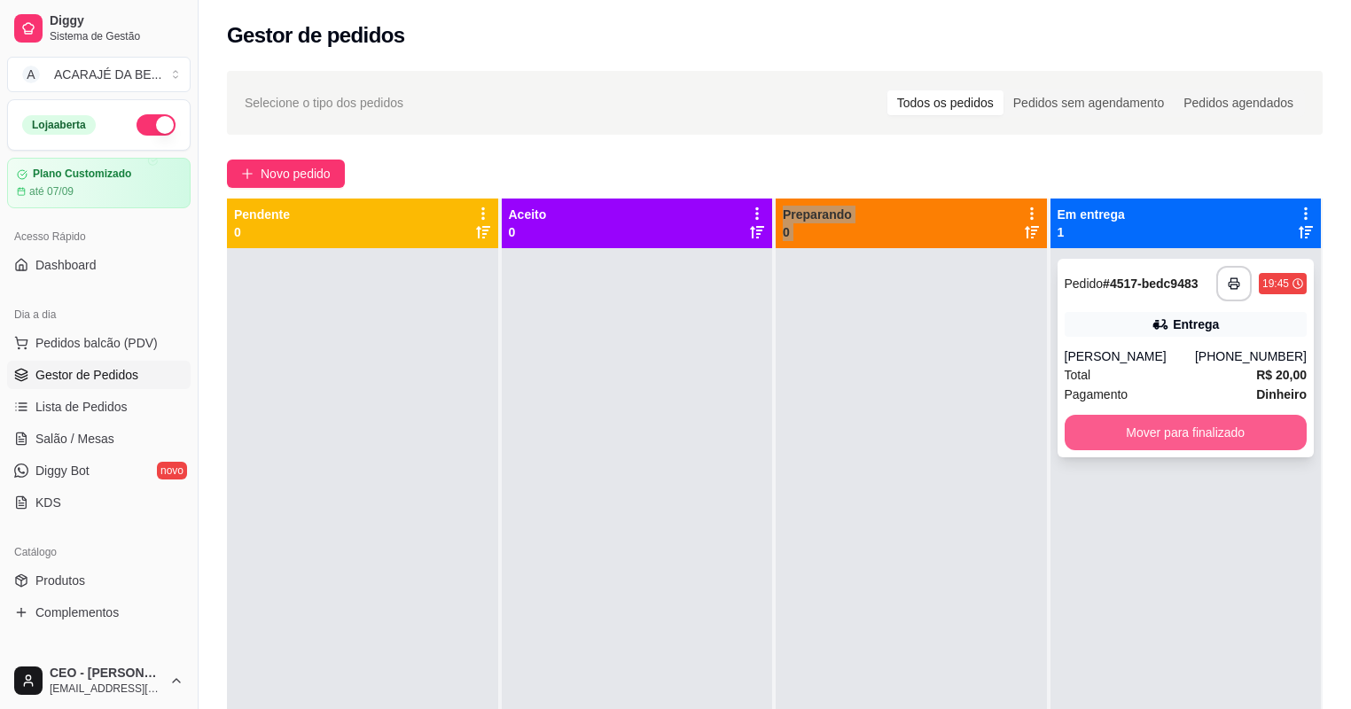
click at [1212, 429] on button "Mover para finalizado" at bounding box center [1185, 432] width 243 height 35
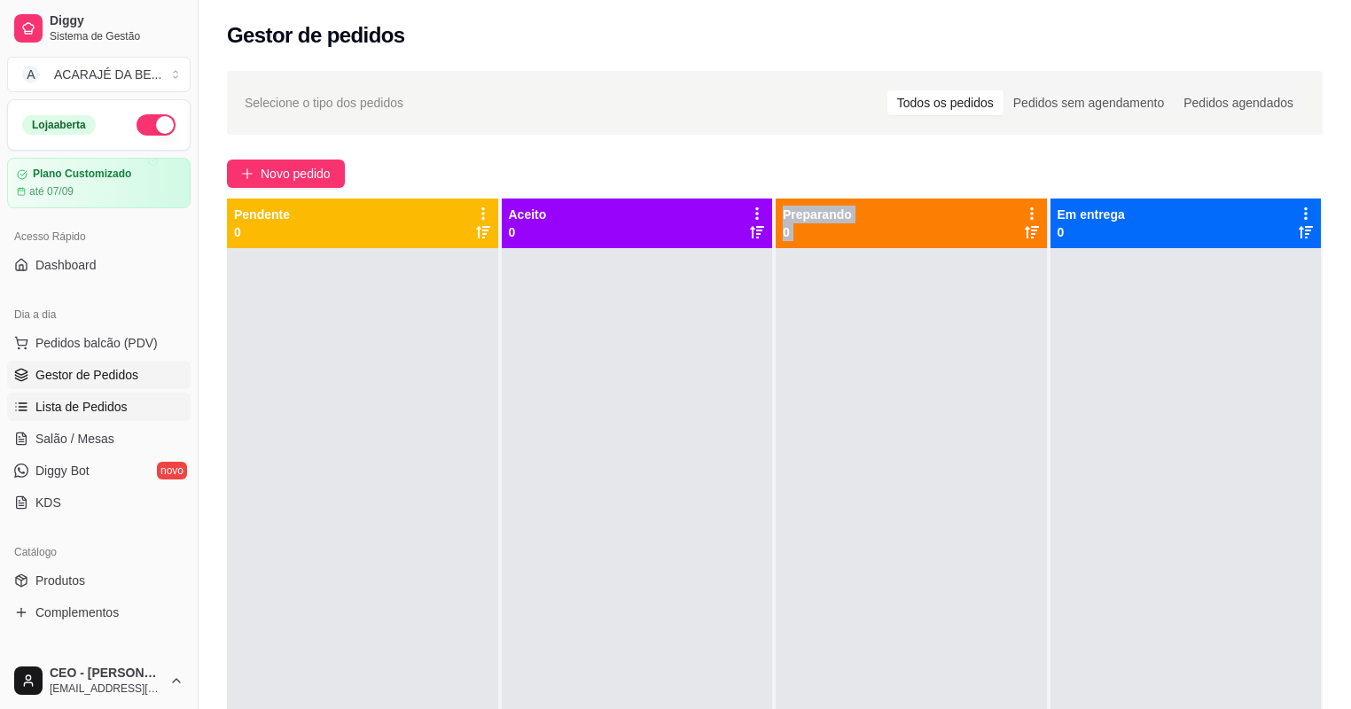
click at [66, 405] on span "Lista de Pedidos" at bounding box center [81, 407] width 92 height 18
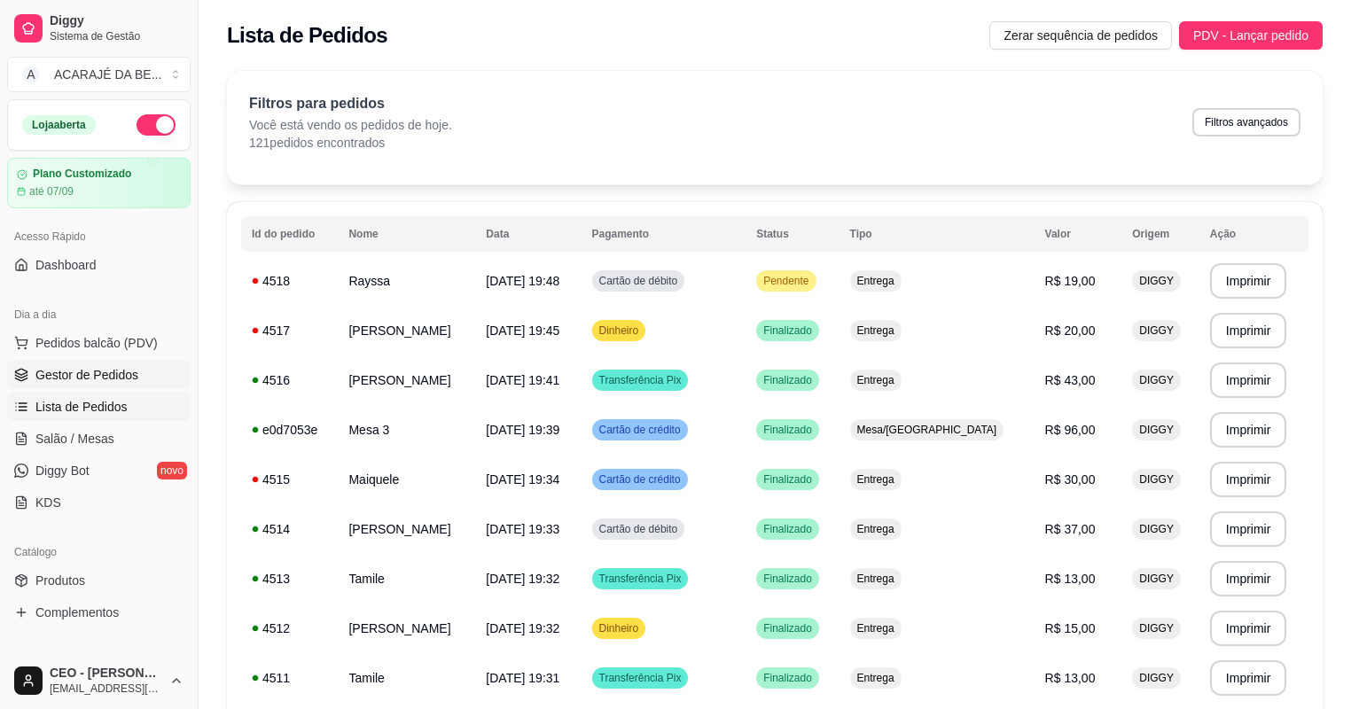
click at [90, 369] on span "Gestor de Pedidos" at bounding box center [86, 375] width 103 height 18
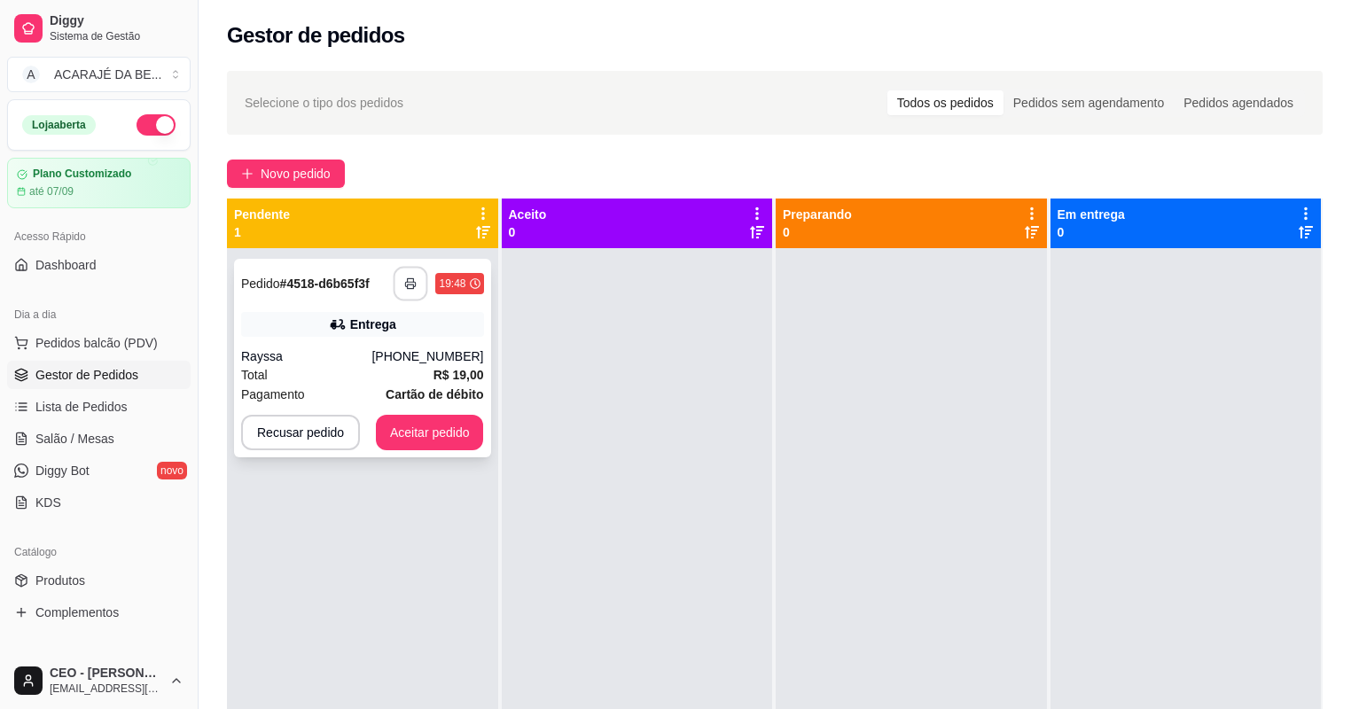
click at [399, 282] on button "button" at bounding box center [410, 284] width 35 height 35
click at [440, 434] on button "Aceitar pedido" at bounding box center [430, 432] width 108 height 35
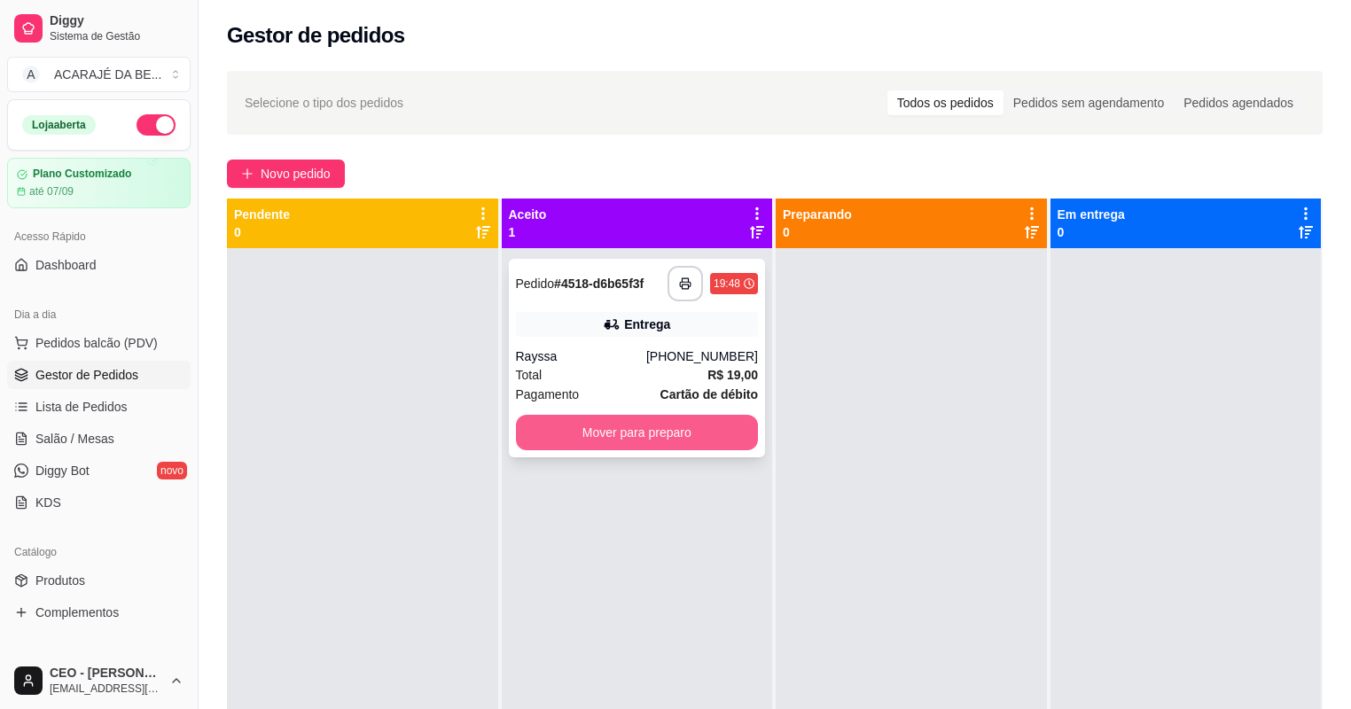
click at [548, 433] on button "Mover para preparo" at bounding box center [637, 432] width 243 height 35
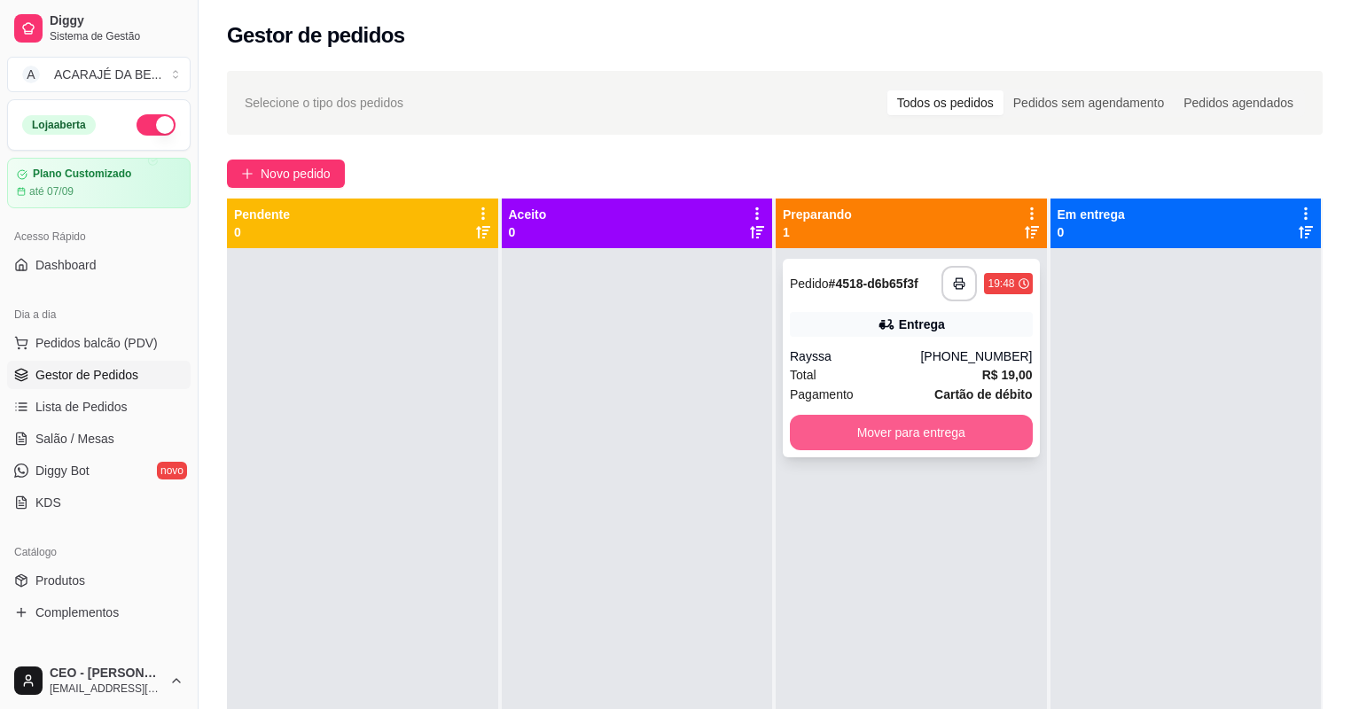
click at [853, 422] on button "Mover para entrega" at bounding box center [911, 432] width 243 height 35
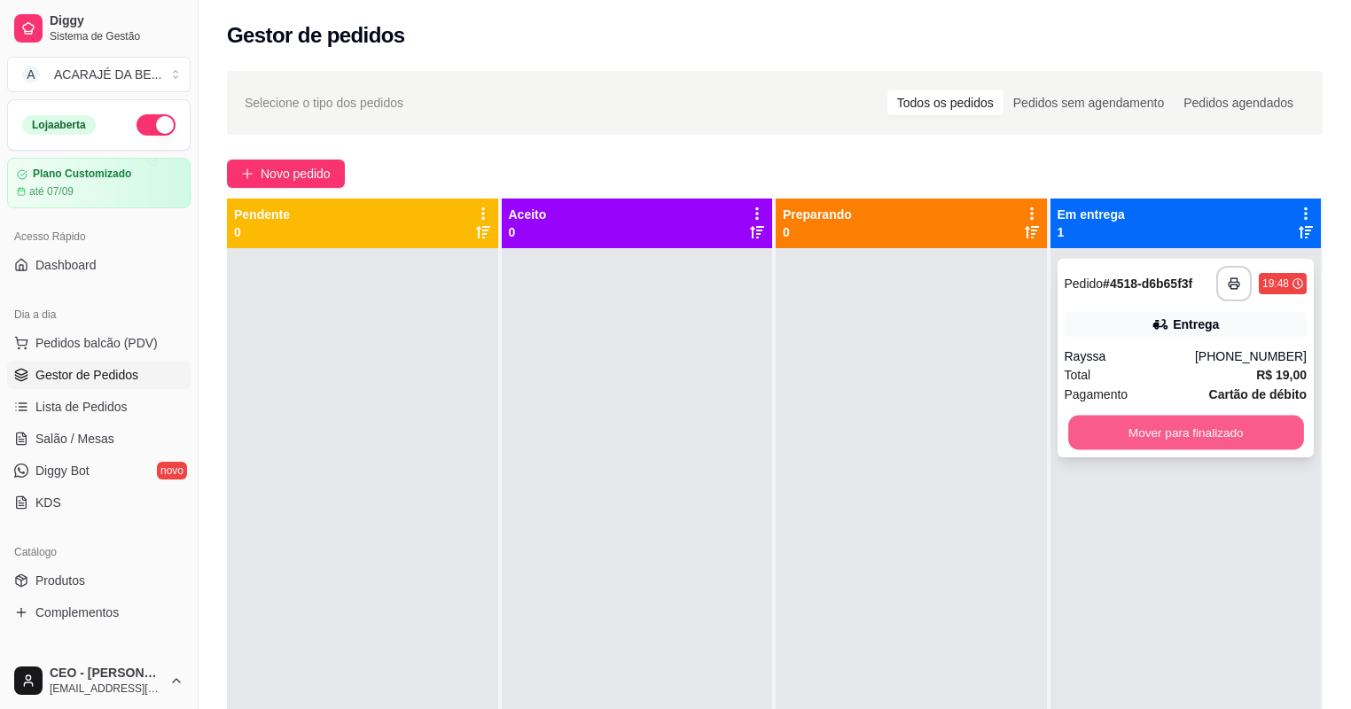
click at [1072, 431] on button "Mover para finalizado" at bounding box center [1185, 433] width 235 height 35
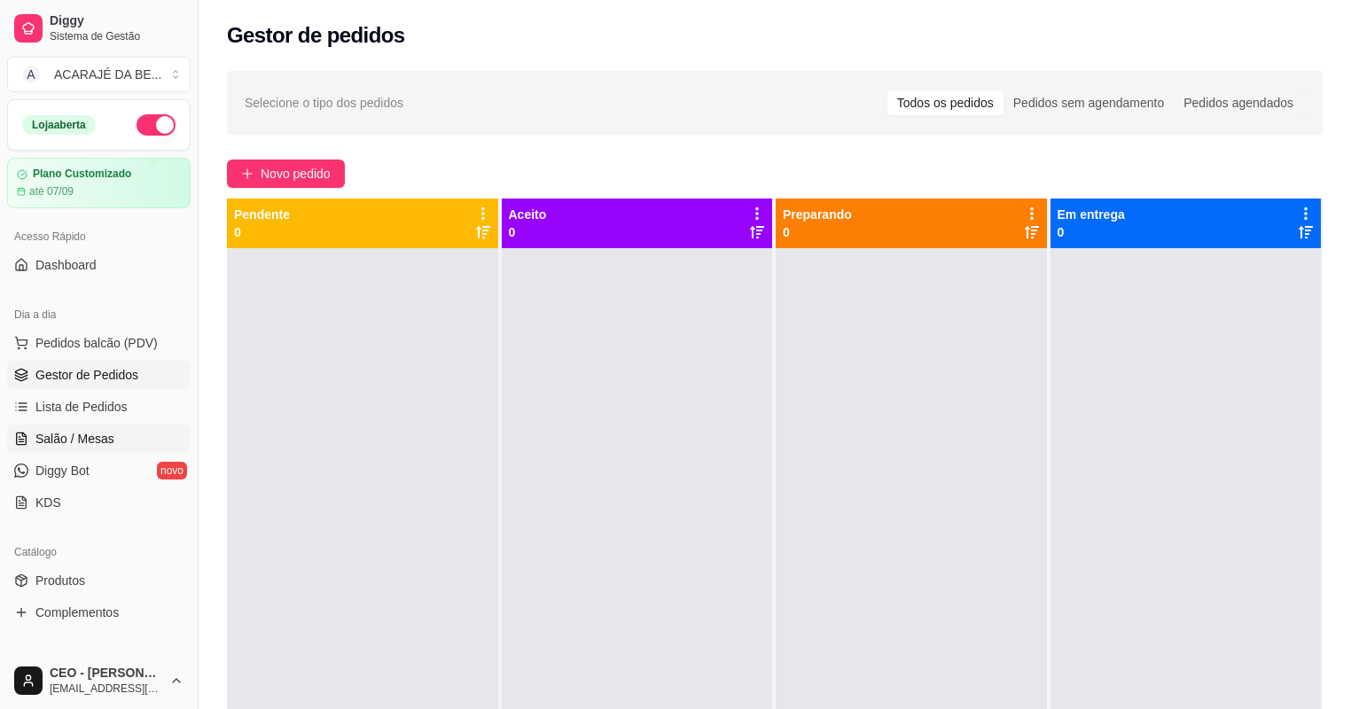
click at [51, 446] on span "Salão / Mesas" at bounding box center [74, 439] width 79 height 18
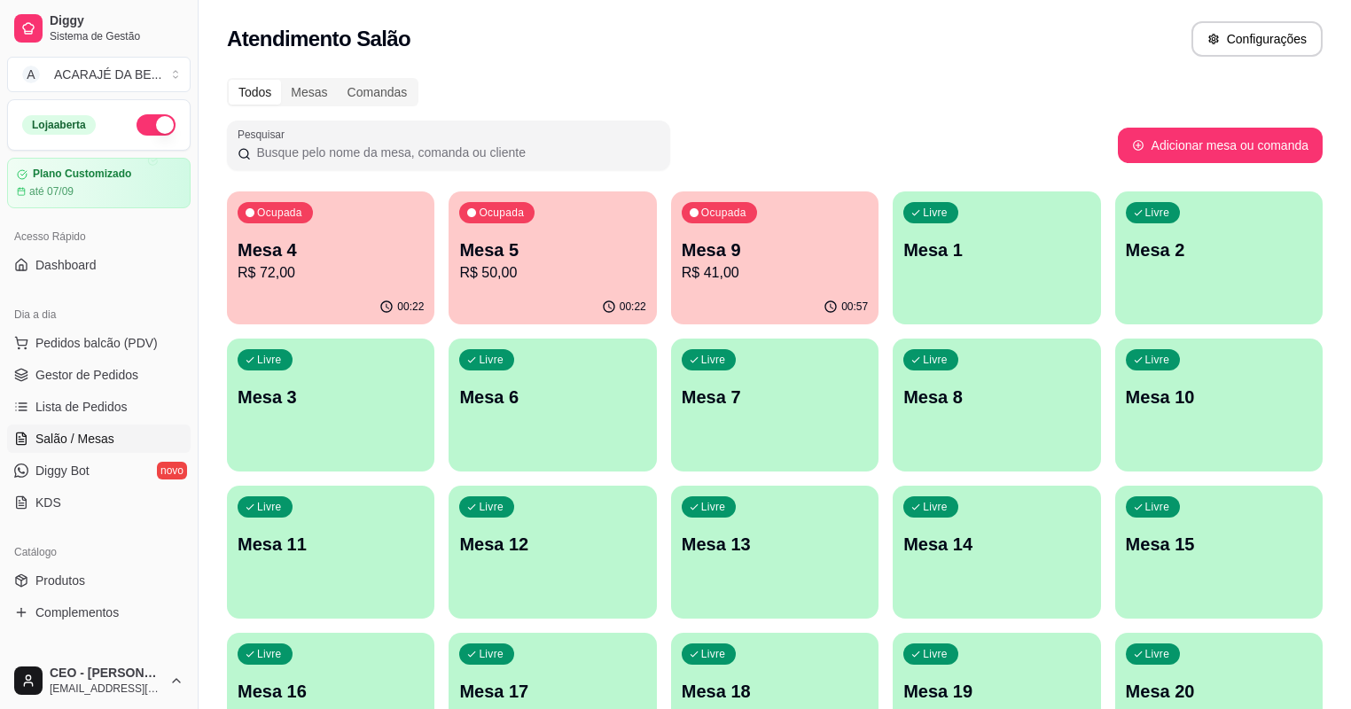
click at [365, 253] on p "Mesa 4" at bounding box center [331, 250] width 186 height 25
click at [365, 253] on body "Diggy Sistema de Gestão A ACARAJÉ DA BE ... Loja aberta Plano Customizado até 0…" at bounding box center [675, 354] width 1351 height 709
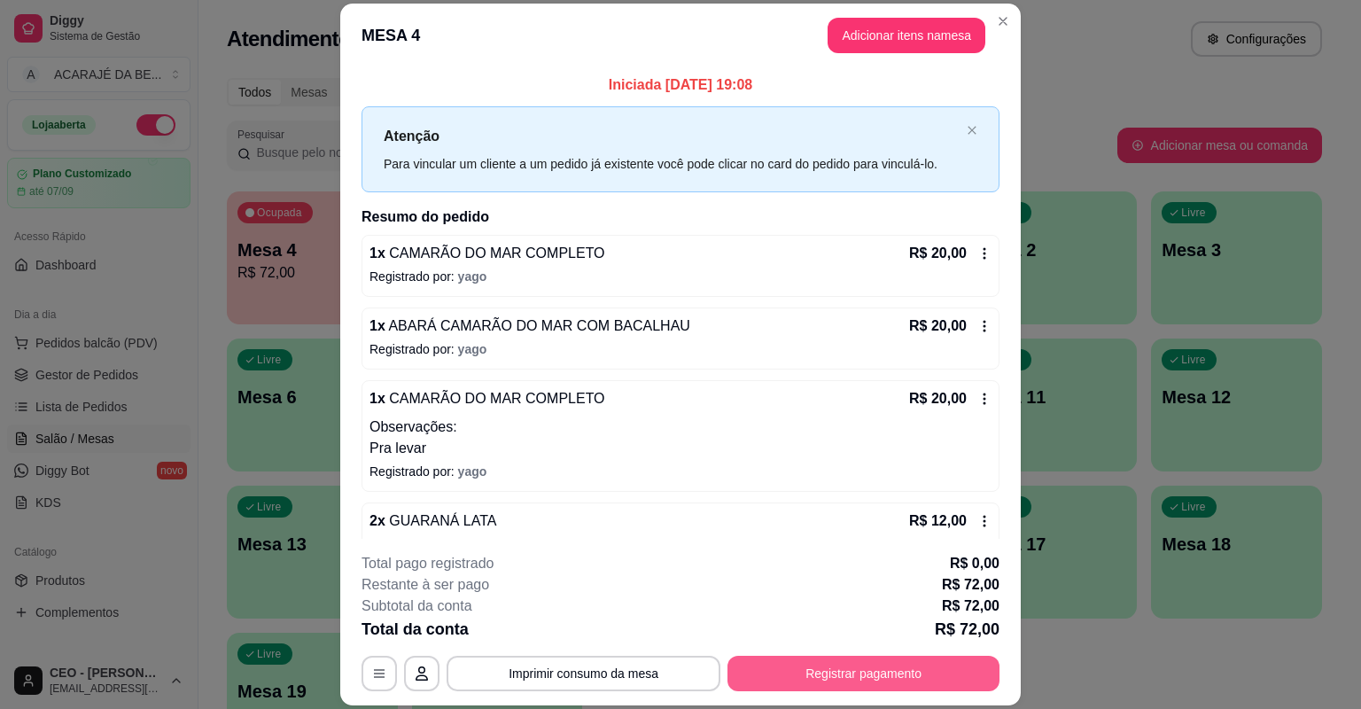
click at [890, 674] on button "Registrar pagamento" at bounding box center [864, 673] width 272 height 35
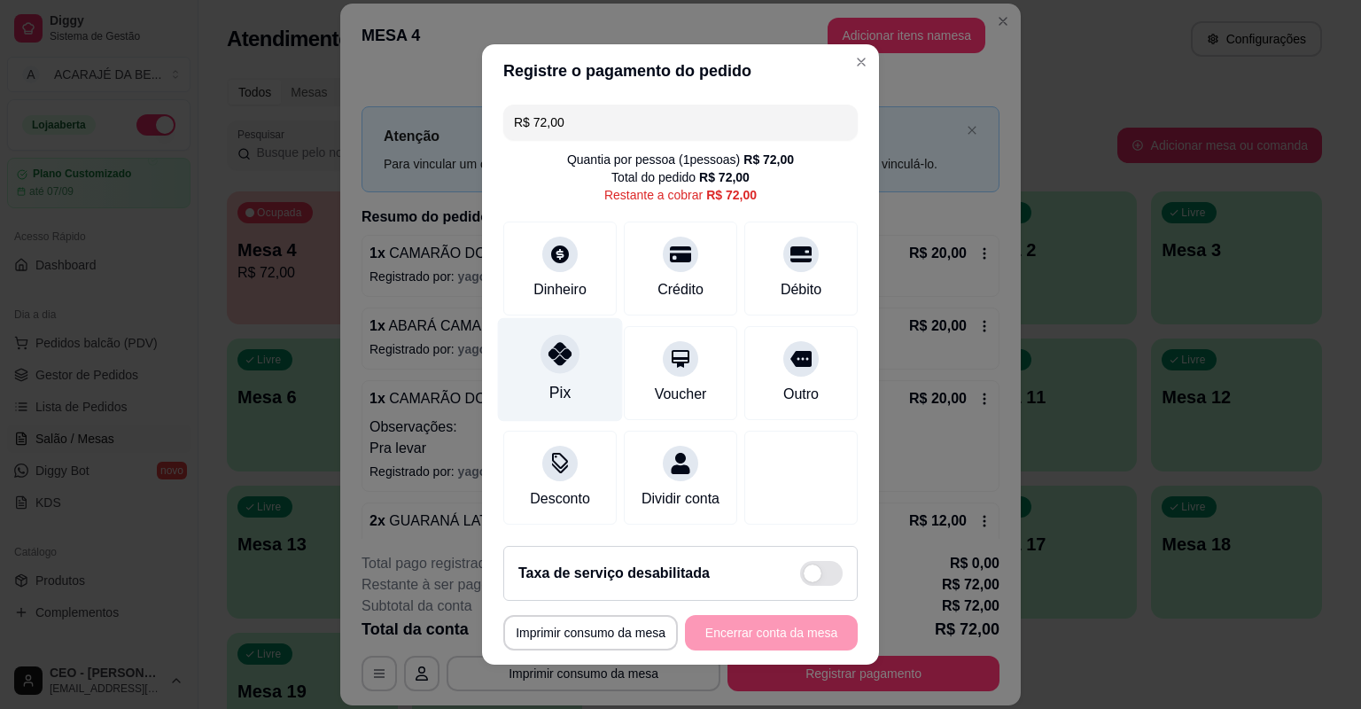
click at [535, 365] on div "Pix" at bounding box center [560, 370] width 125 height 104
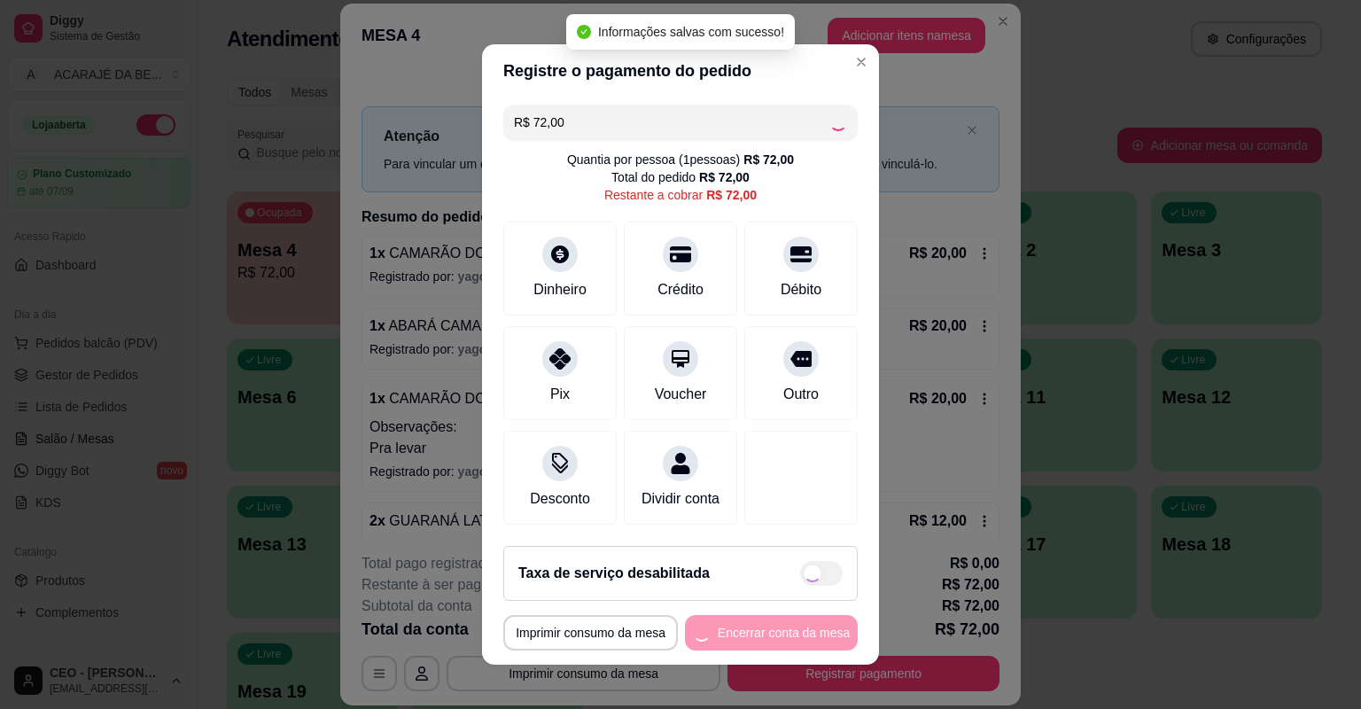
type input "R$ 0,00"
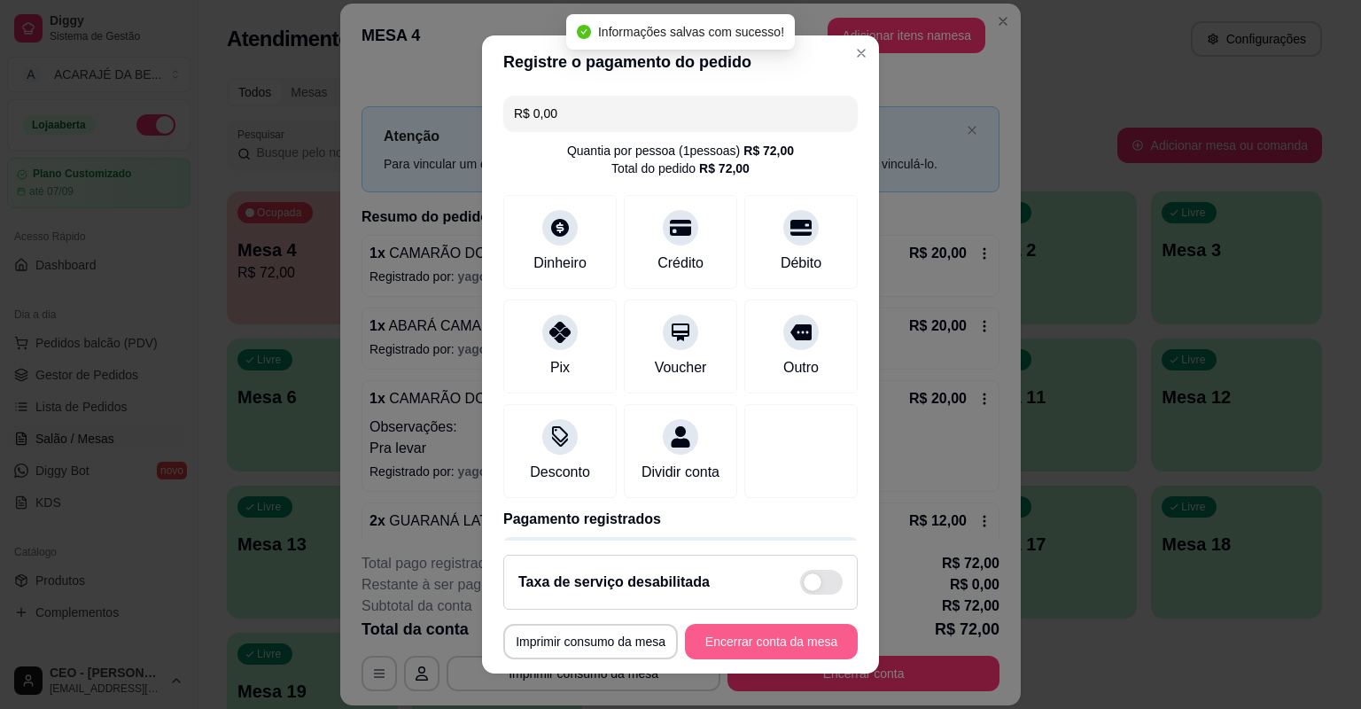
click at [782, 635] on button "Encerrar conta da mesa" at bounding box center [771, 641] width 173 height 35
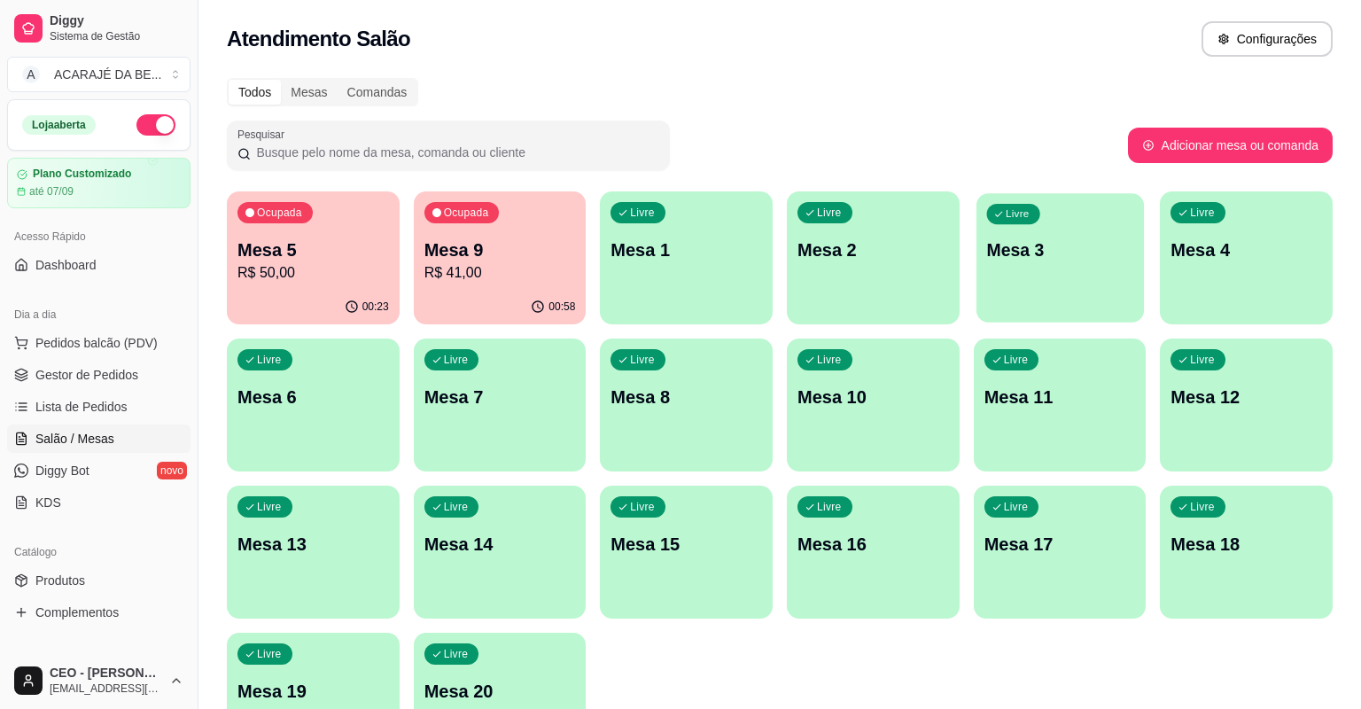
click at [998, 284] on div "Livre Mesa 3" at bounding box center [1060, 247] width 167 height 108
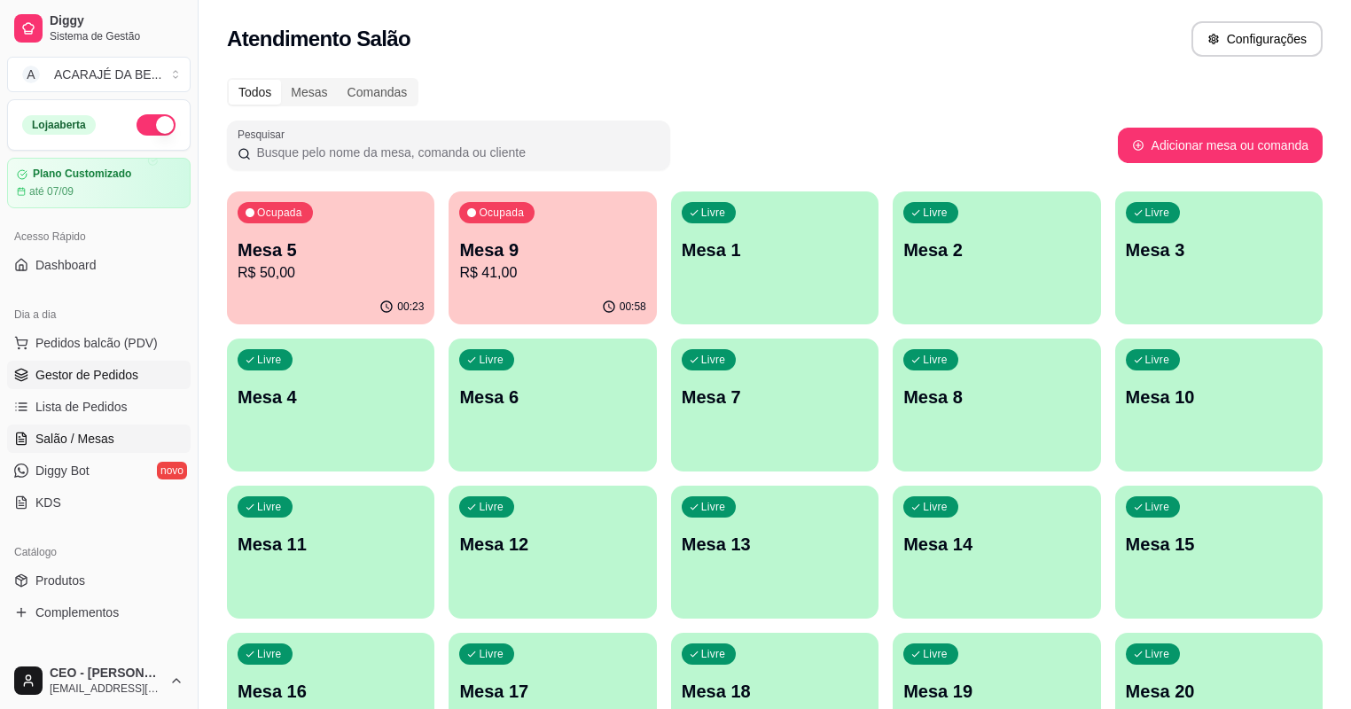
click at [46, 371] on span "Gestor de Pedidos" at bounding box center [86, 375] width 103 height 18
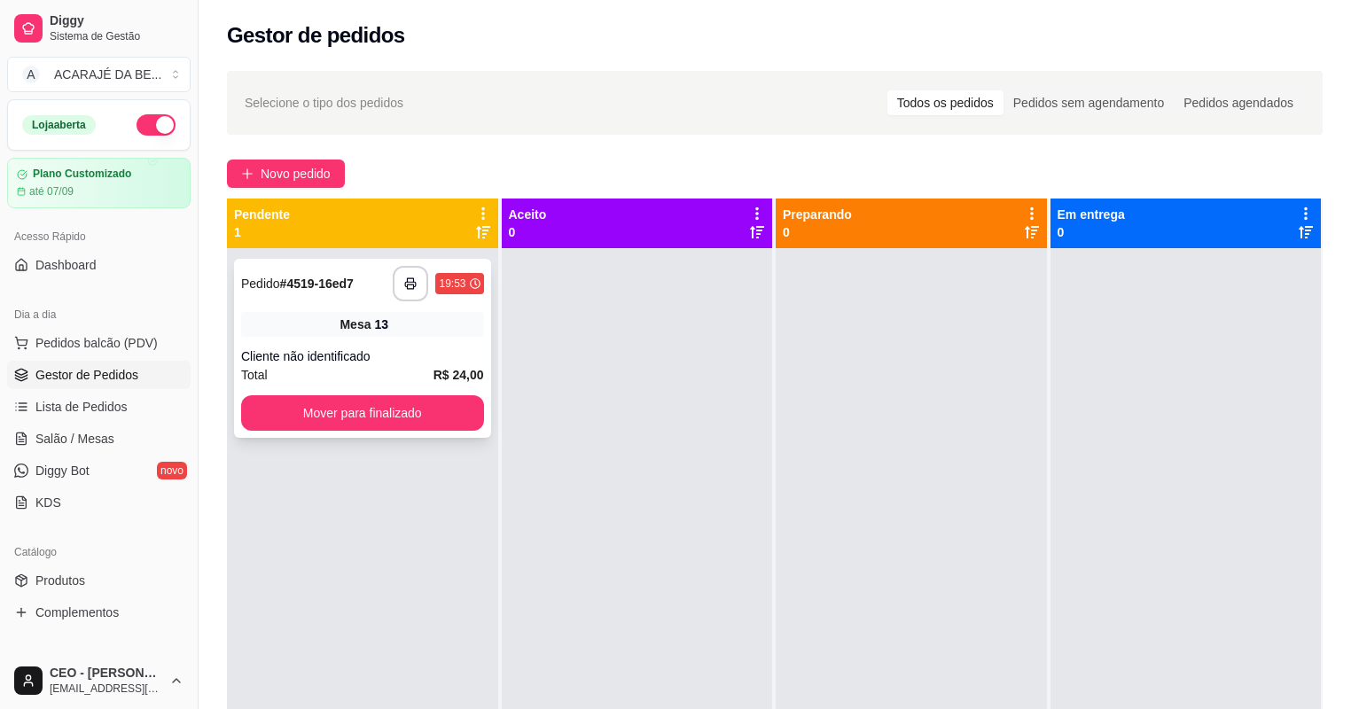
click at [451, 370] on strong "R$ 24,00" at bounding box center [458, 375] width 51 height 14
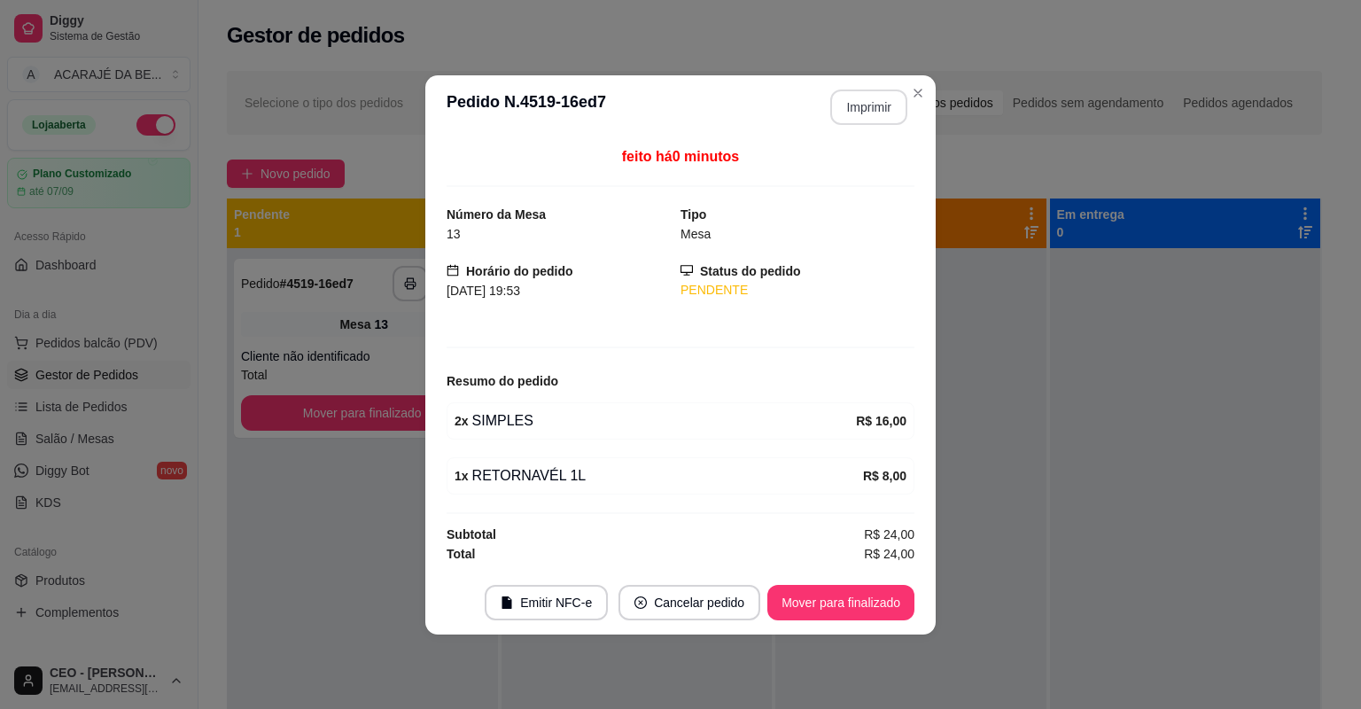
click at [878, 113] on button "Imprimir" at bounding box center [868, 107] width 77 height 35
click at [858, 610] on button "Mover para finalizado" at bounding box center [840, 602] width 147 height 35
click at [858, 610] on div "Mover para finalizado" at bounding box center [840, 602] width 147 height 35
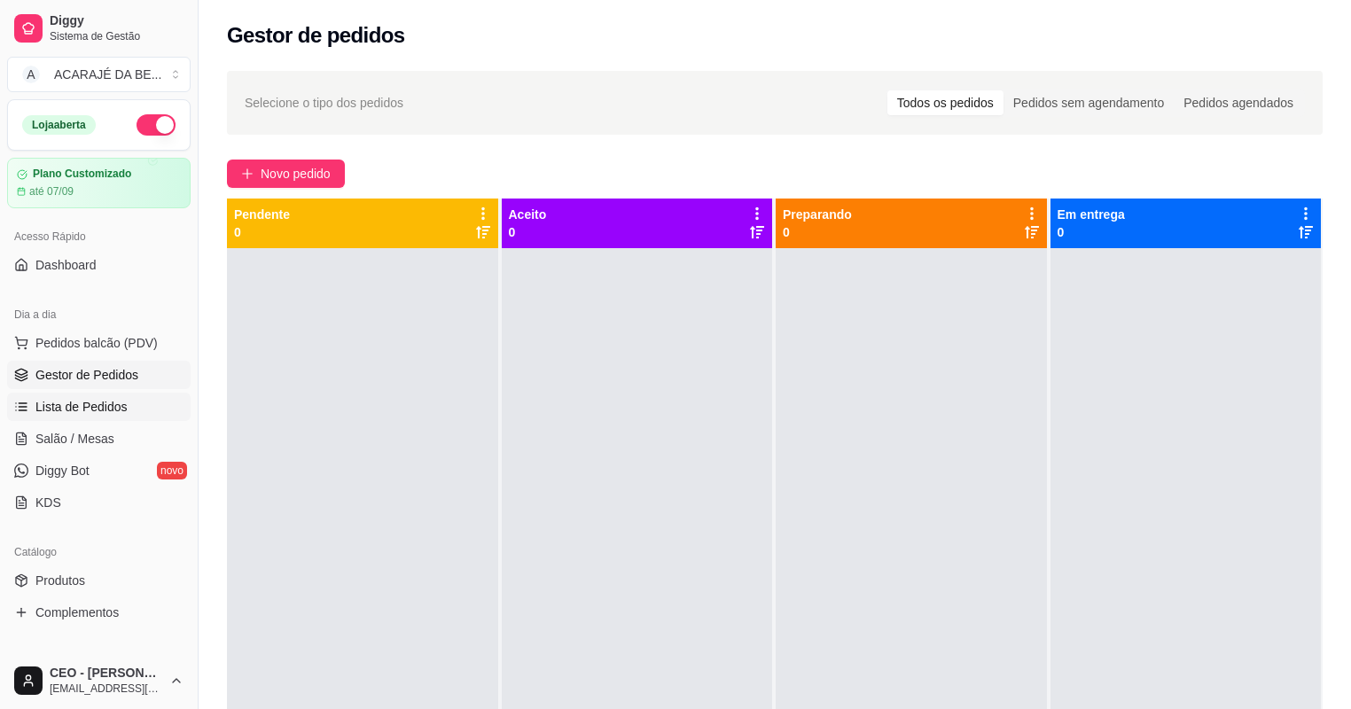
click at [60, 398] on span "Lista de Pedidos" at bounding box center [81, 407] width 92 height 18
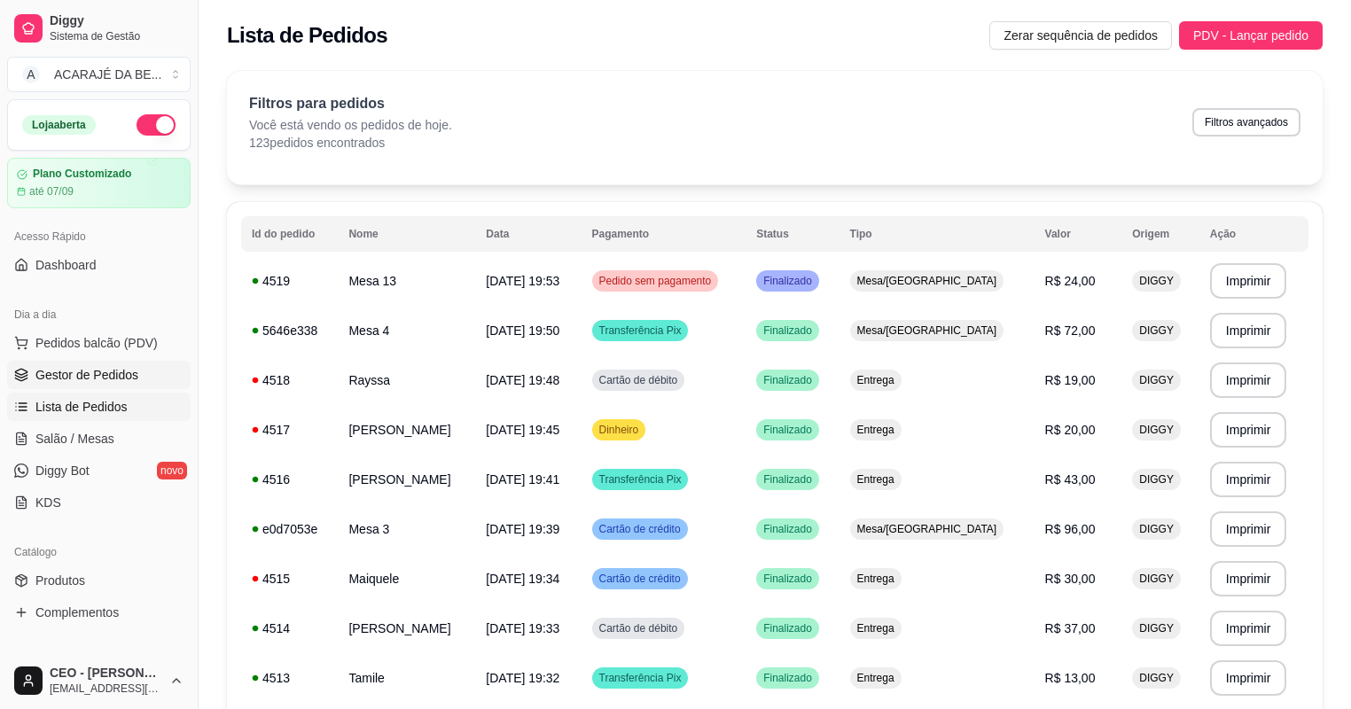
click at [96, 371] on span "Gestor de Pedidos" at bounding box center [86, 375] width 103 height 18
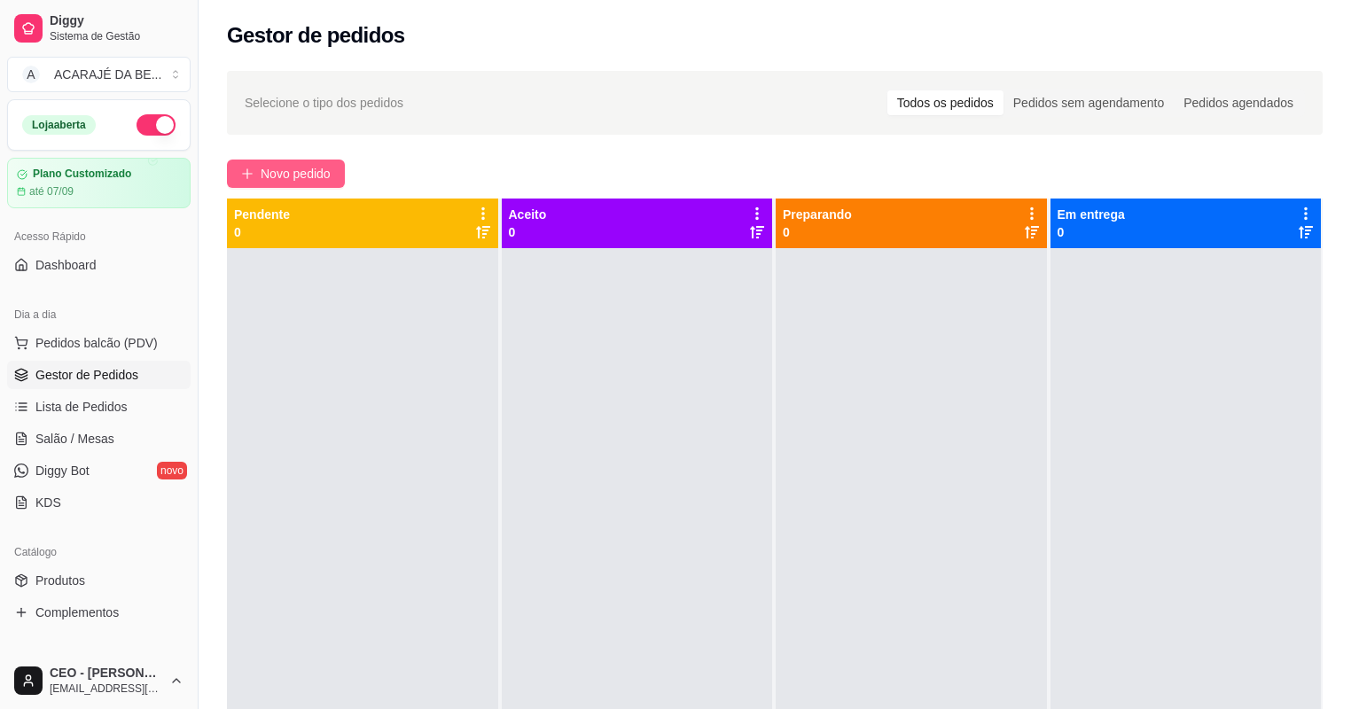
click at [266, 180] on span "Novo pedido" at bounding box center [296, 173] width 70 height 19
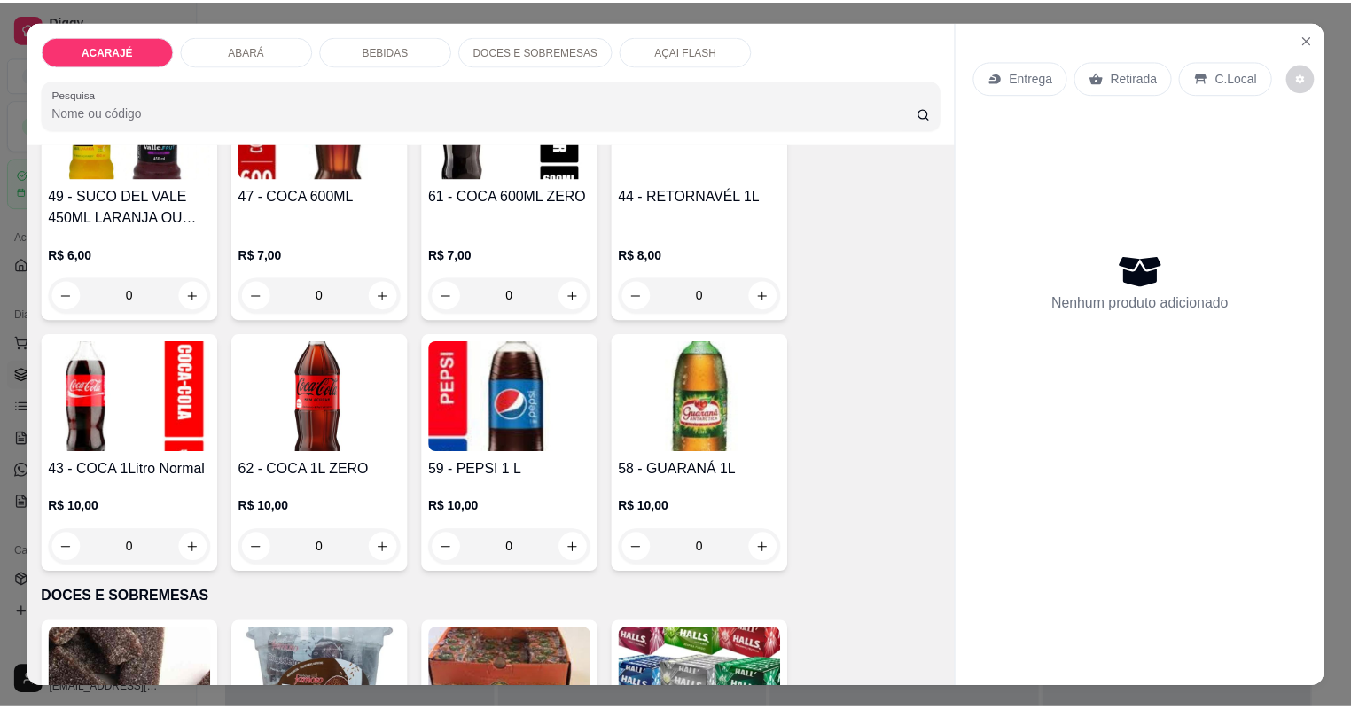
scroll to position [2481, 0]
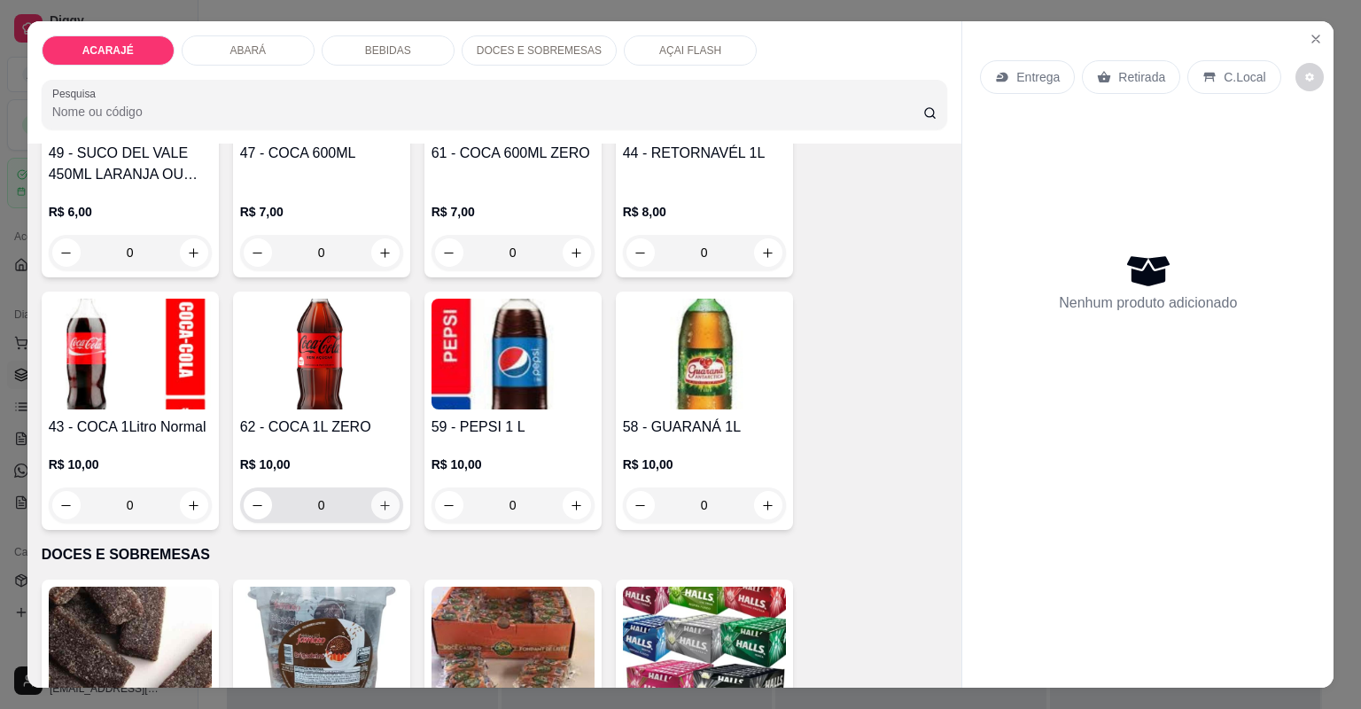
click at [392, 503] on button "increase-product-quantity" at bounding box center [385, 505] width 28 height 28
type input "1"
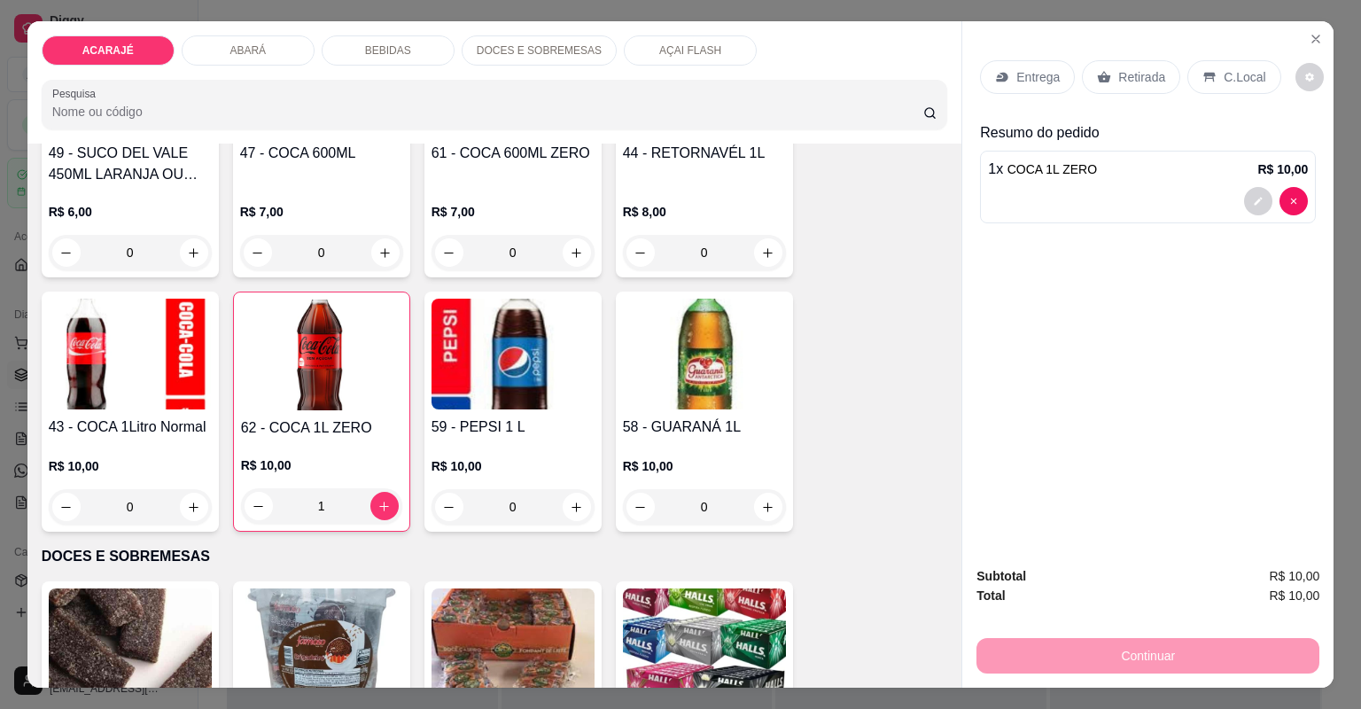
click at [1149, 74] on p "Retirada" at bounding box center [1141, 77] width 47 height 18
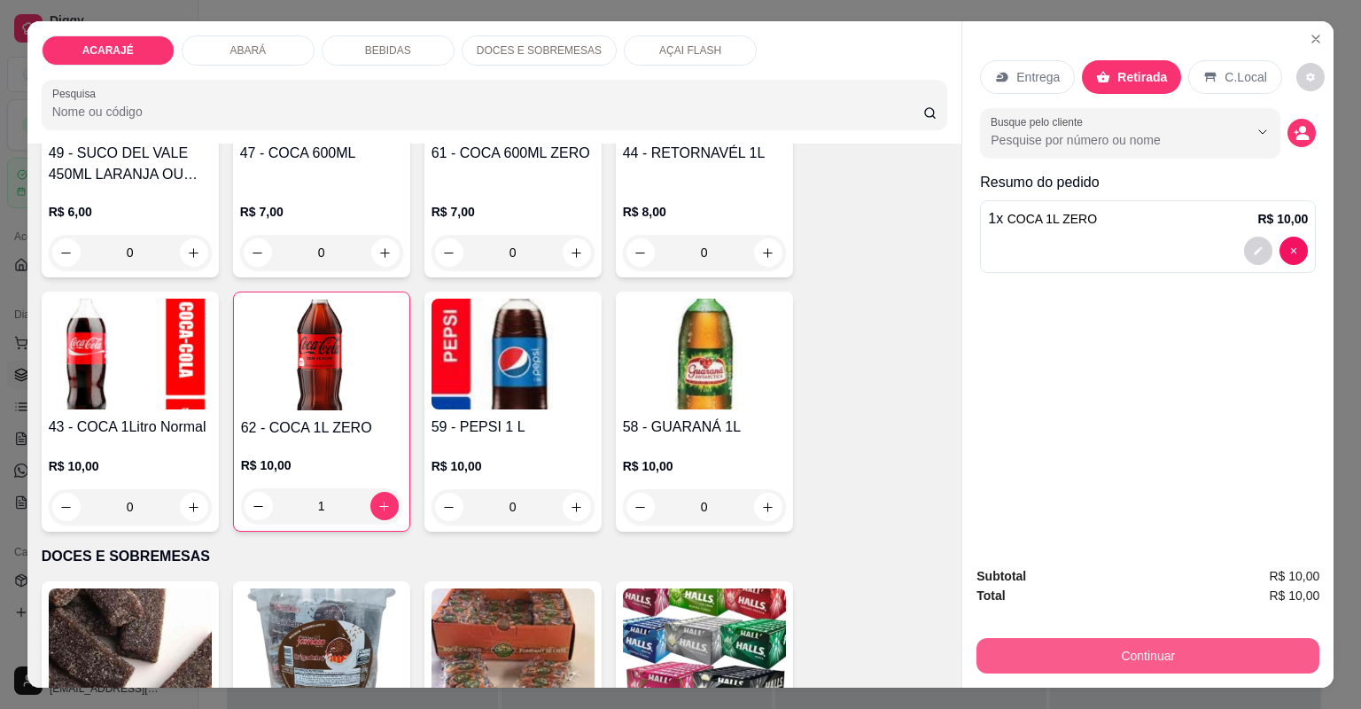
click at [1077, 659] on button "Continuar" at bounding box center [1148, 655] width 343 height 35
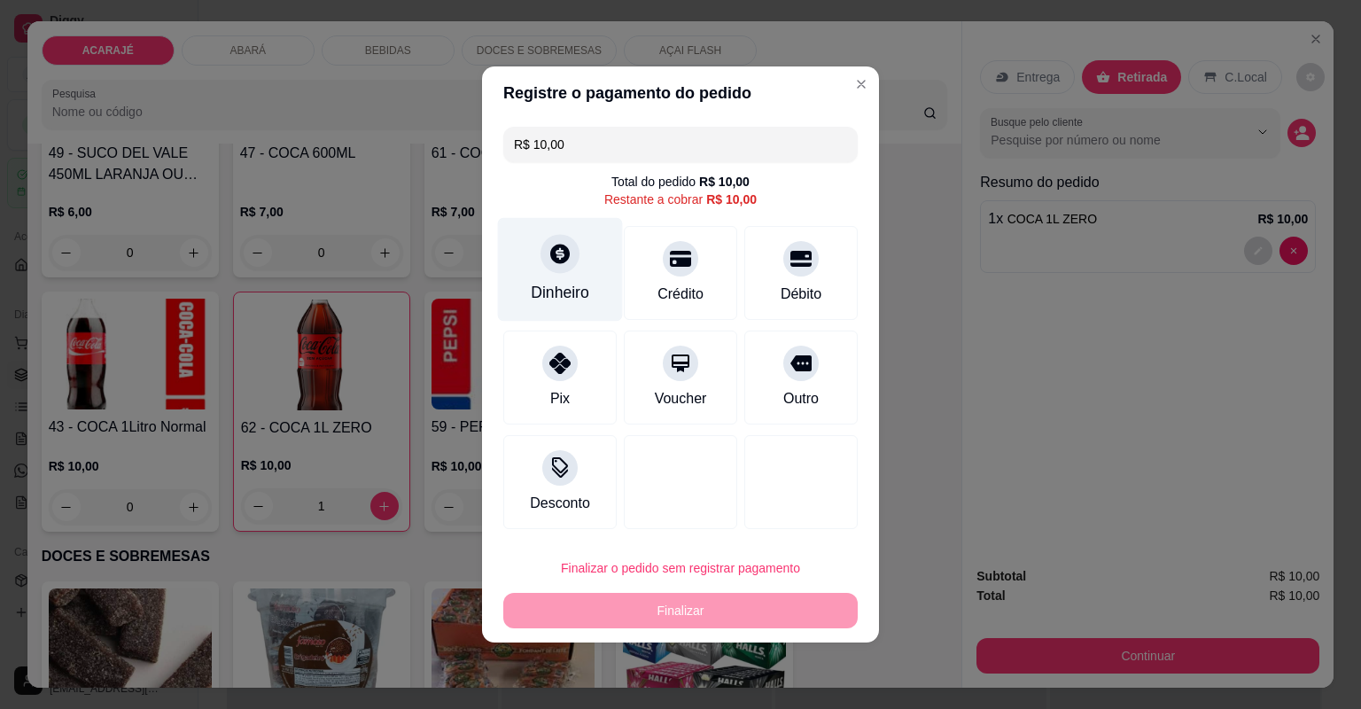
click at [541, 275] on div "Dinheiro" at bounding box center [560, 270] width 125 height 104
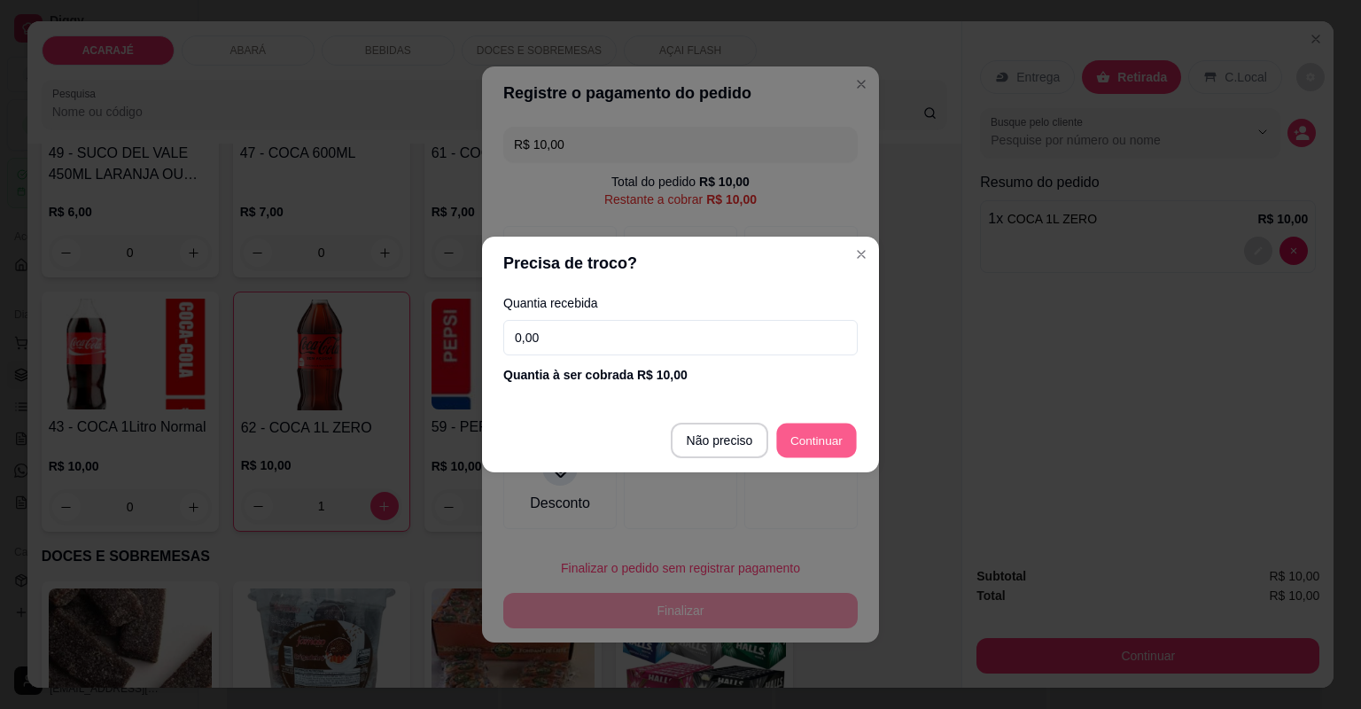
type input "R$ 0,00"
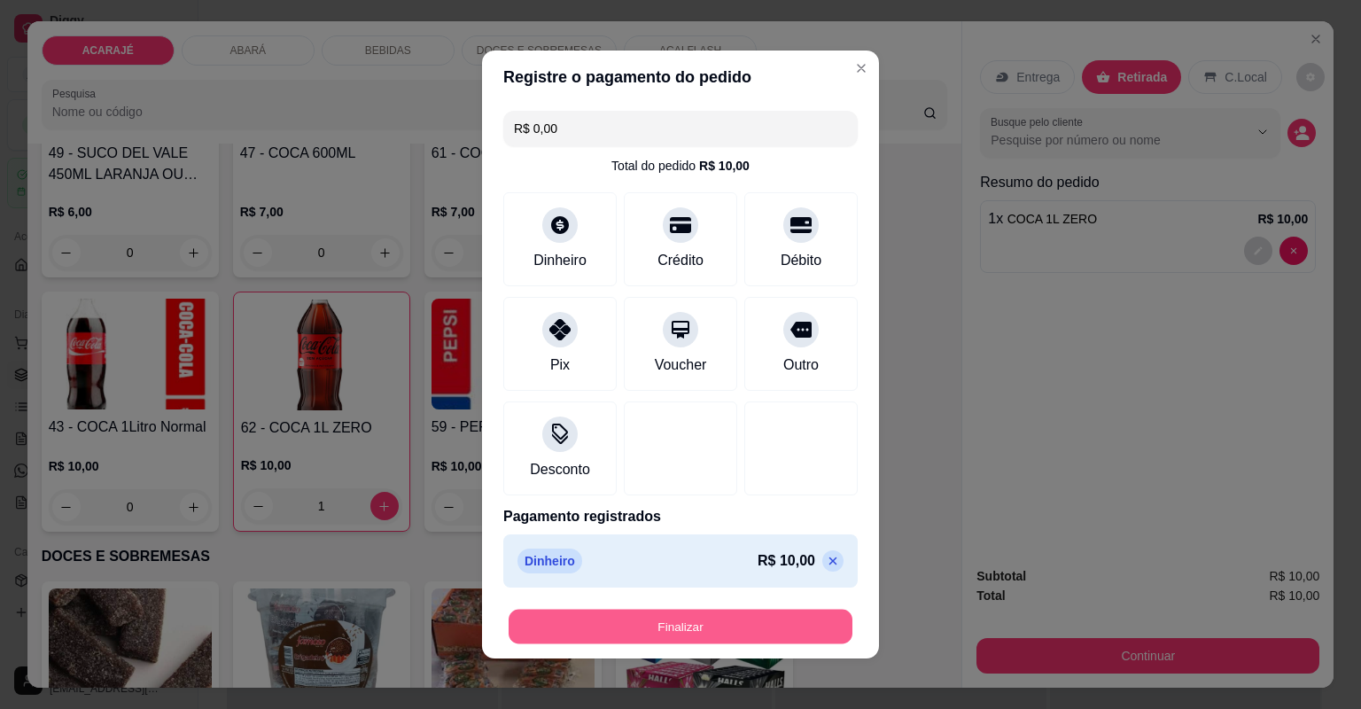
click at [743, 621] on button "Finalizar" at bounding box center [681, 627] width 344 height 35
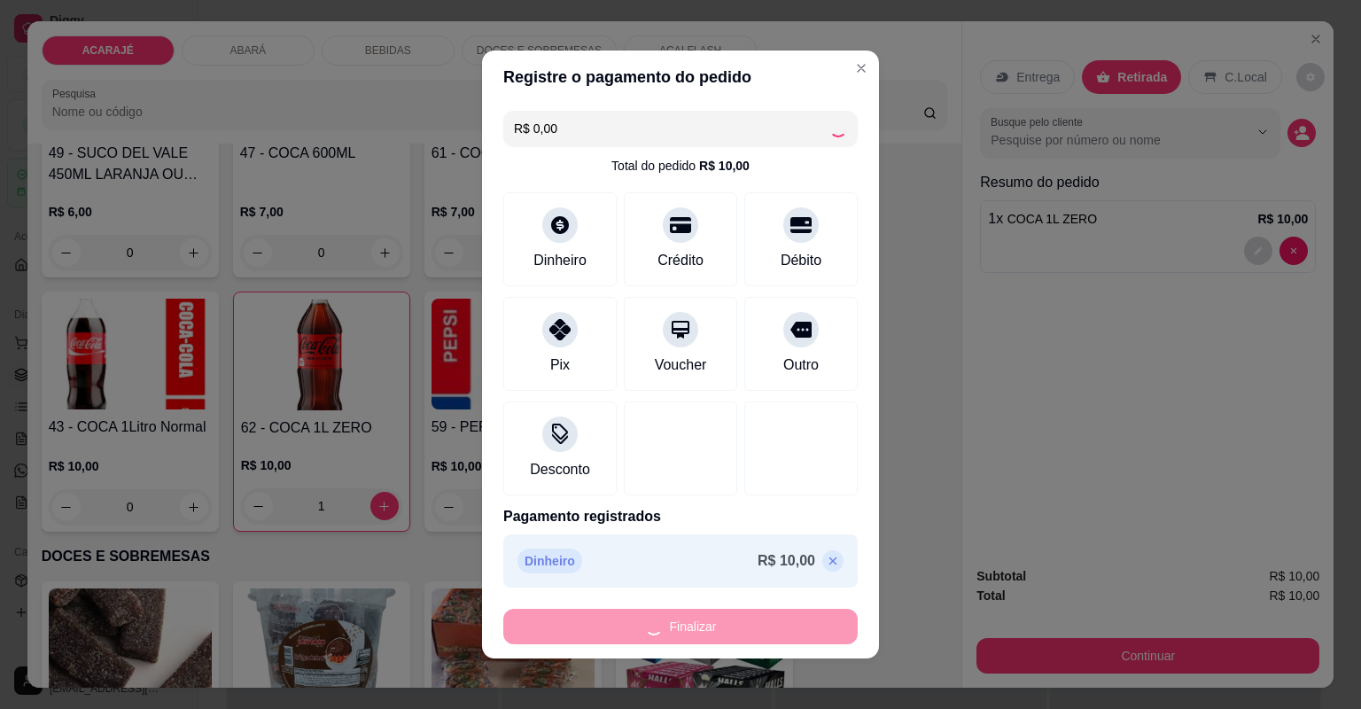
type input "0"
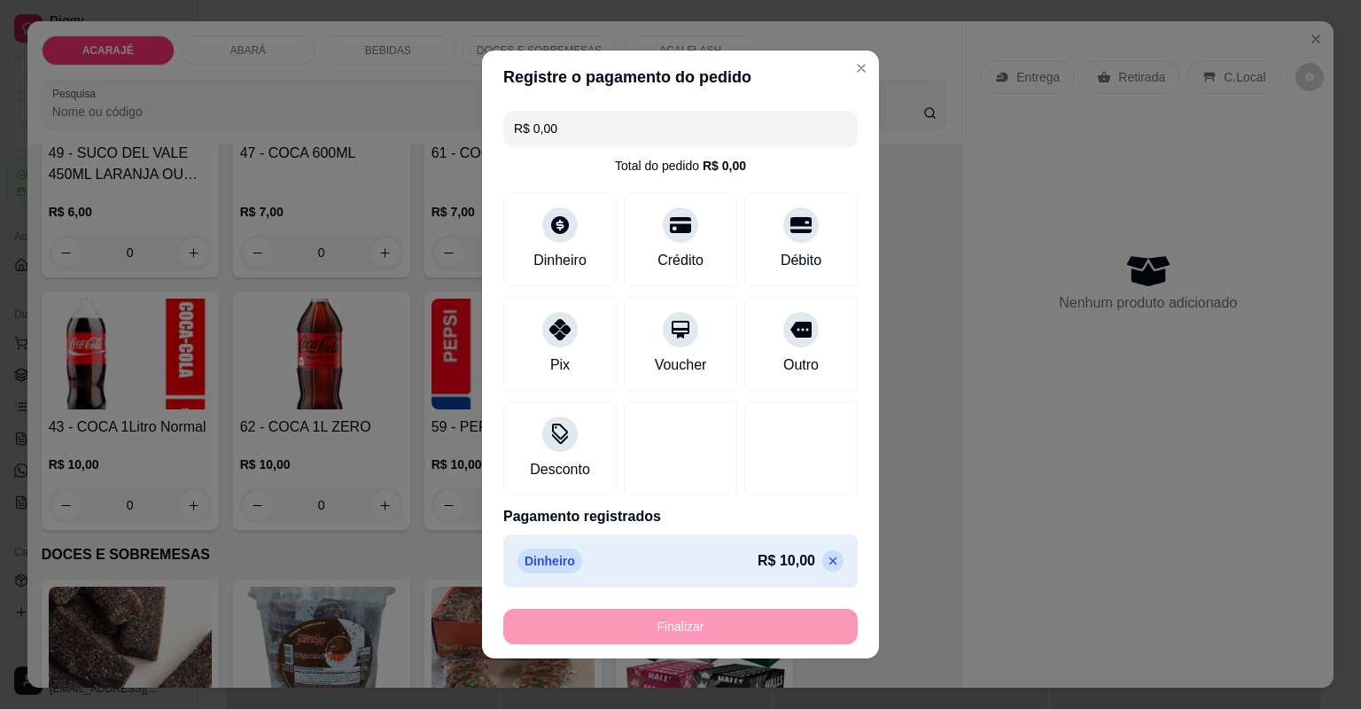
type input "-R$ 10,00"
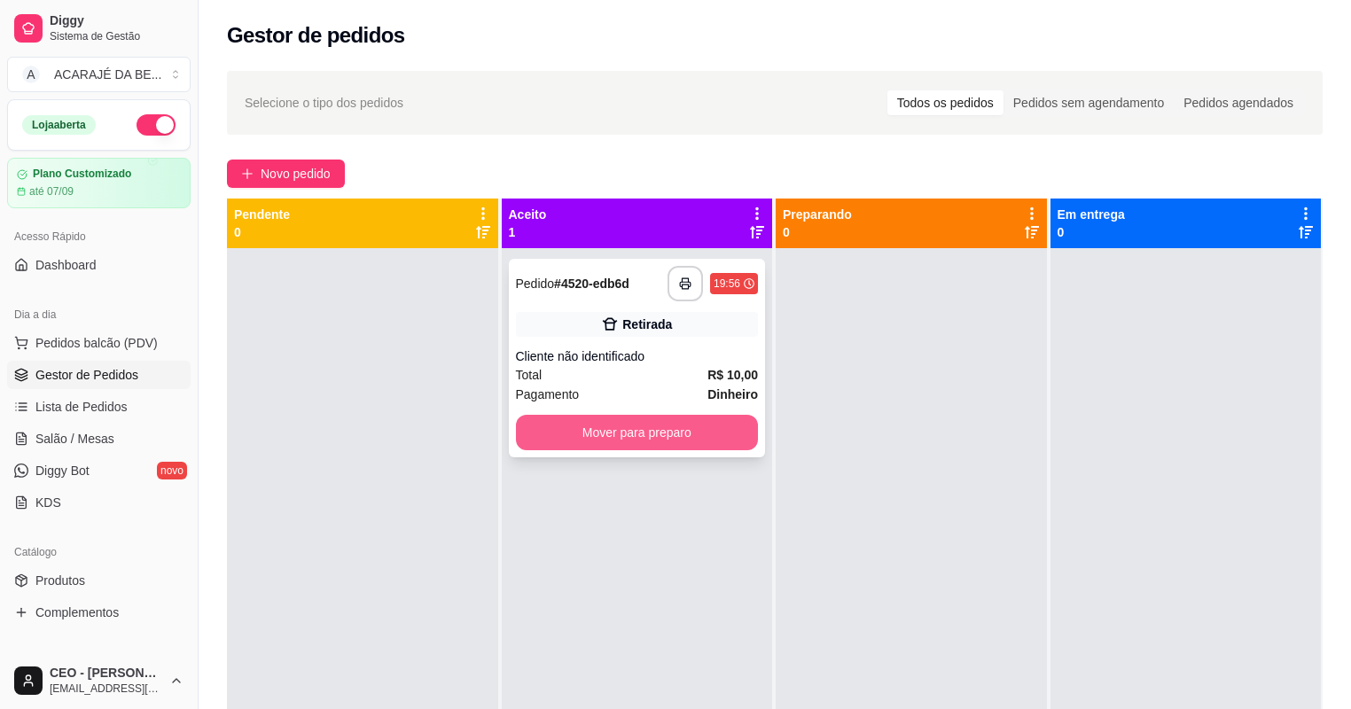
click at [697, 425] on button "Mover para preparo" at bounding box center [637, 432] width 243 height 35
click at [697, 425] on div "Mover para preparo" at bounding box center [637, 432] width 243 height 35
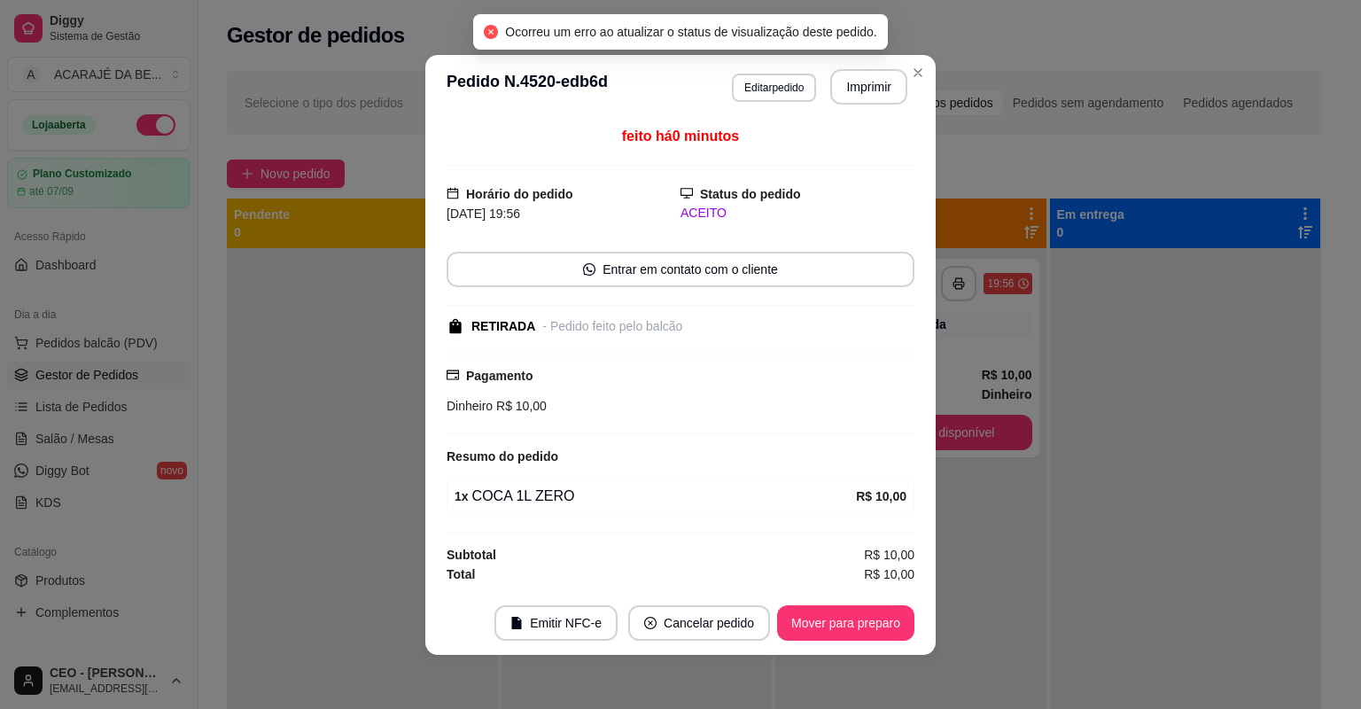
click at [872, 642] on footer "Emitir NFC-e Cancelar pedido Mover para preparo" at bounding box center [680, 623] width 510 height 64
click at [868, 627] on button "Mover para preparo" at bounding box center [845, 622] width 137 height 35
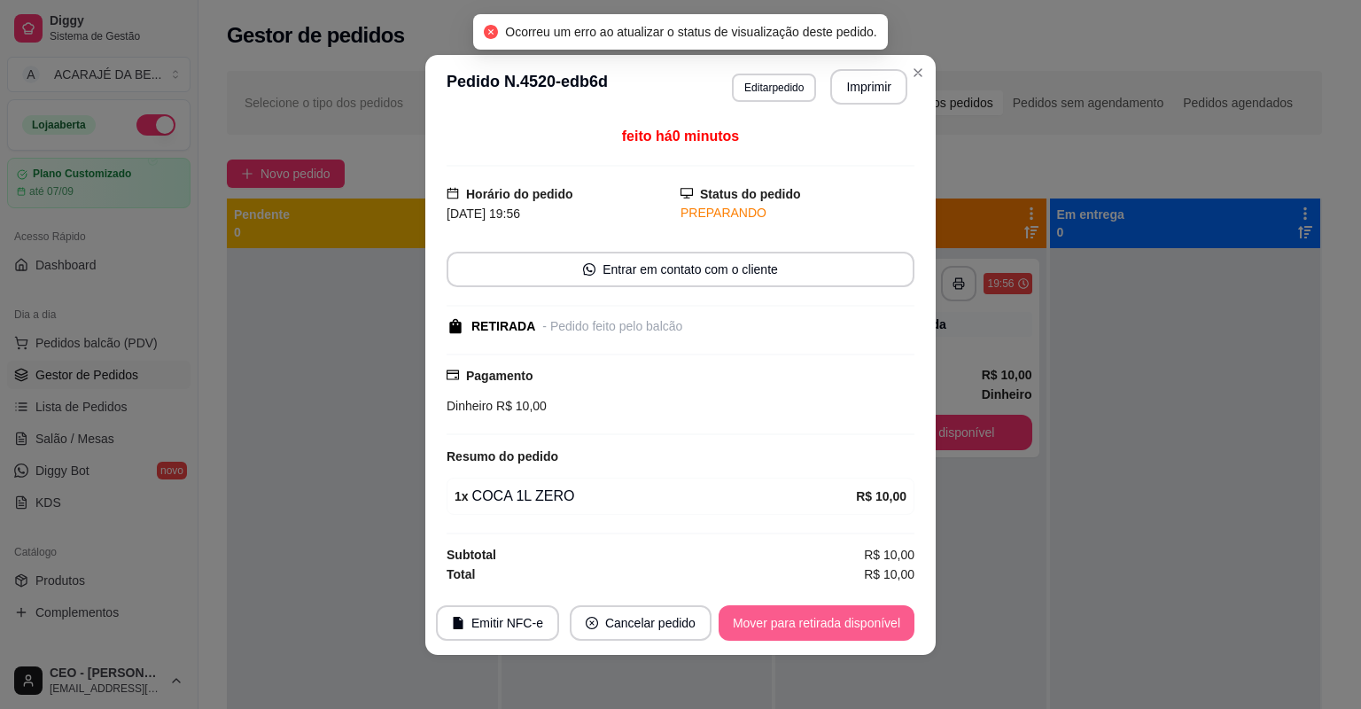
click at [902, 626] on button "Mover para retirada disponível" at bounding box center [817, 622] width 196 height 35
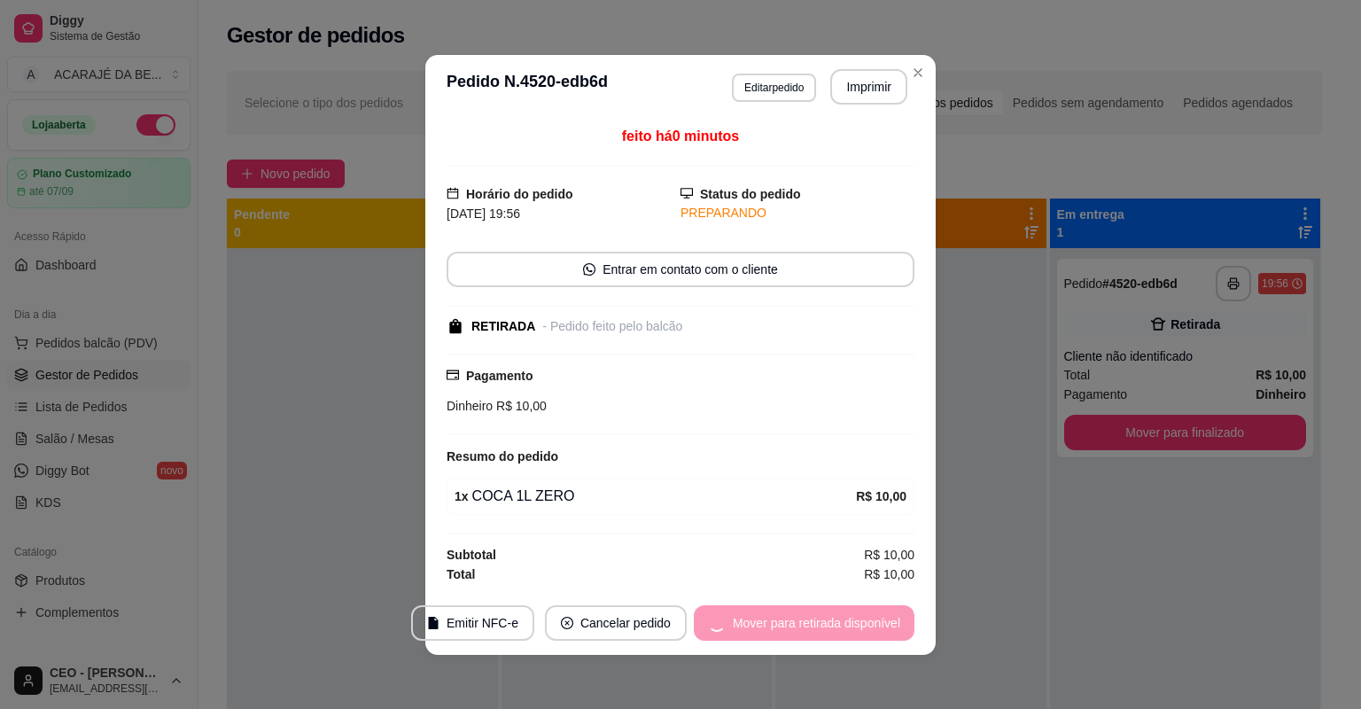
click at [903, 625] on div "Mover para retirada disponível" at bounding box center [804, 622] width 221 height 35
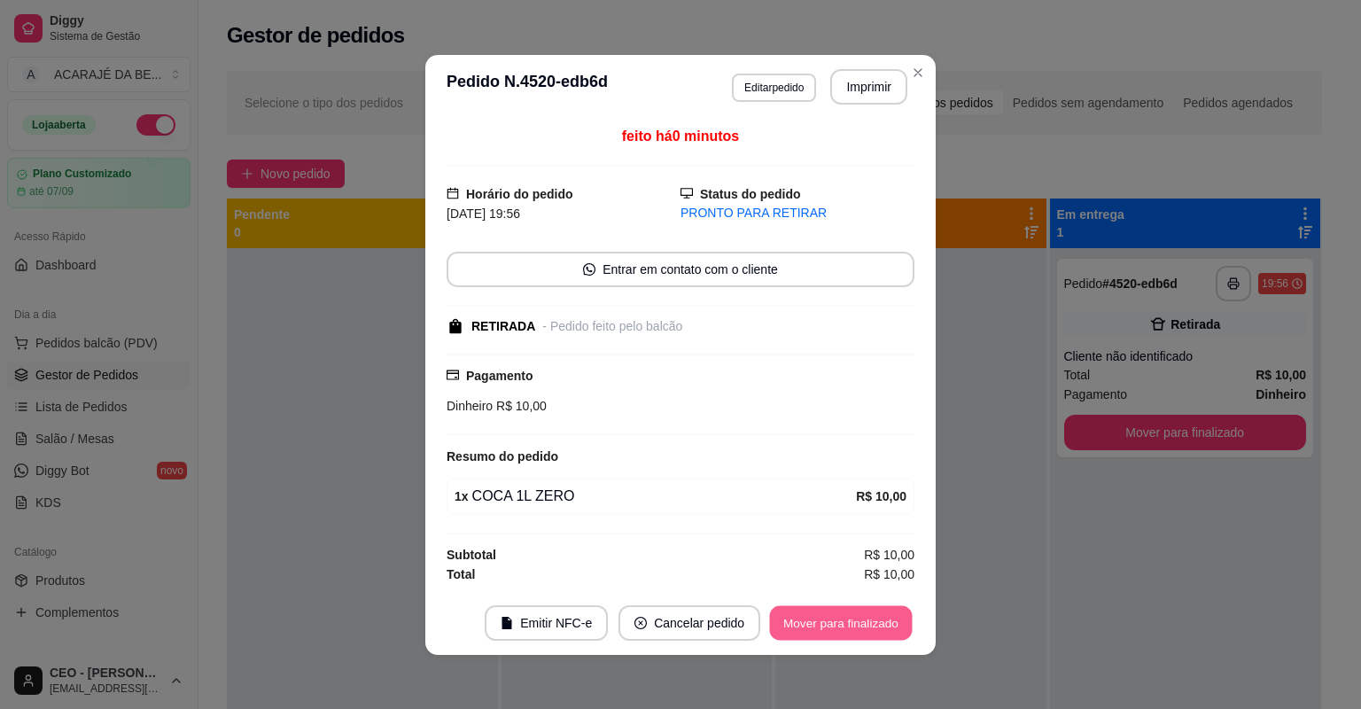
click at [878, 630] on button "Mover para finalizado" at bounding box center [841, 622] width 143 height 35
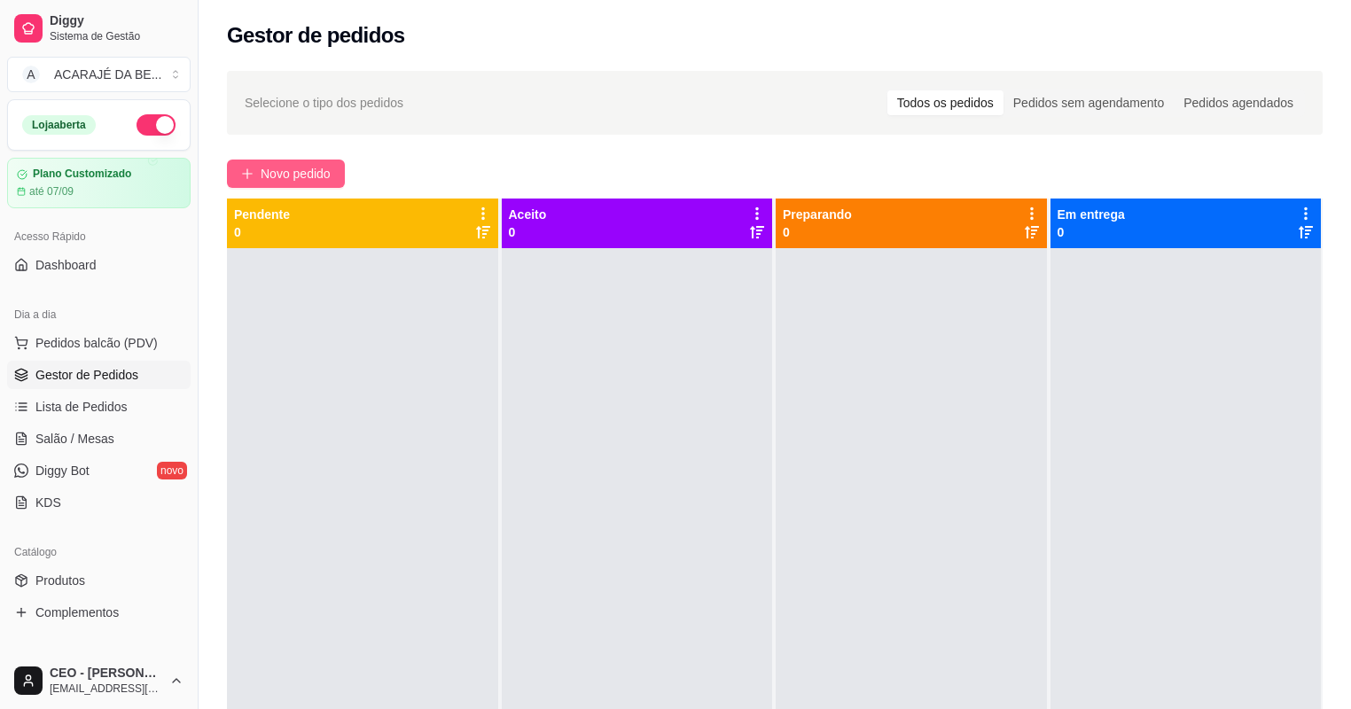
click at [310, 174] on span "Novo pedido" at bounding box center [296, 173] width 70 height 19
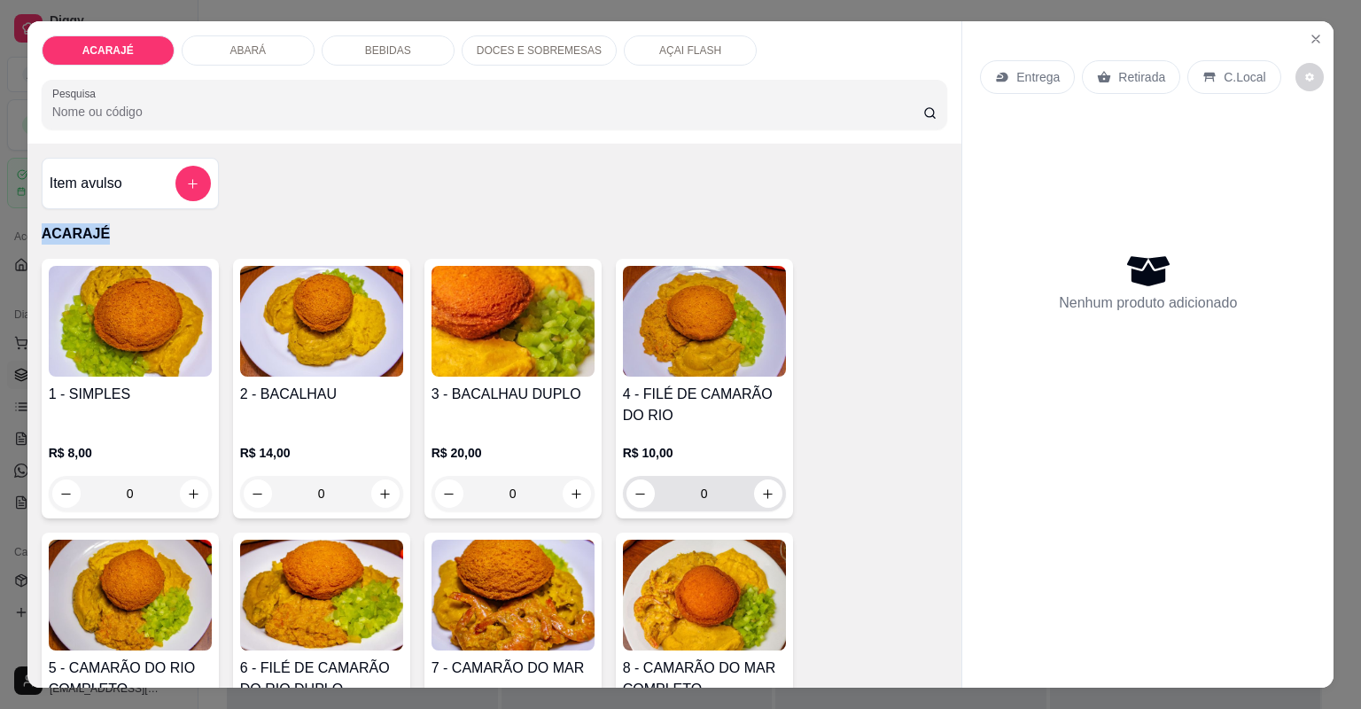
click at [780, 495] on div "4 - FILÉ DE CAMARÃO DO RIO R$ 10,00 0" at bounding box center [704, 389] width 177 height 260
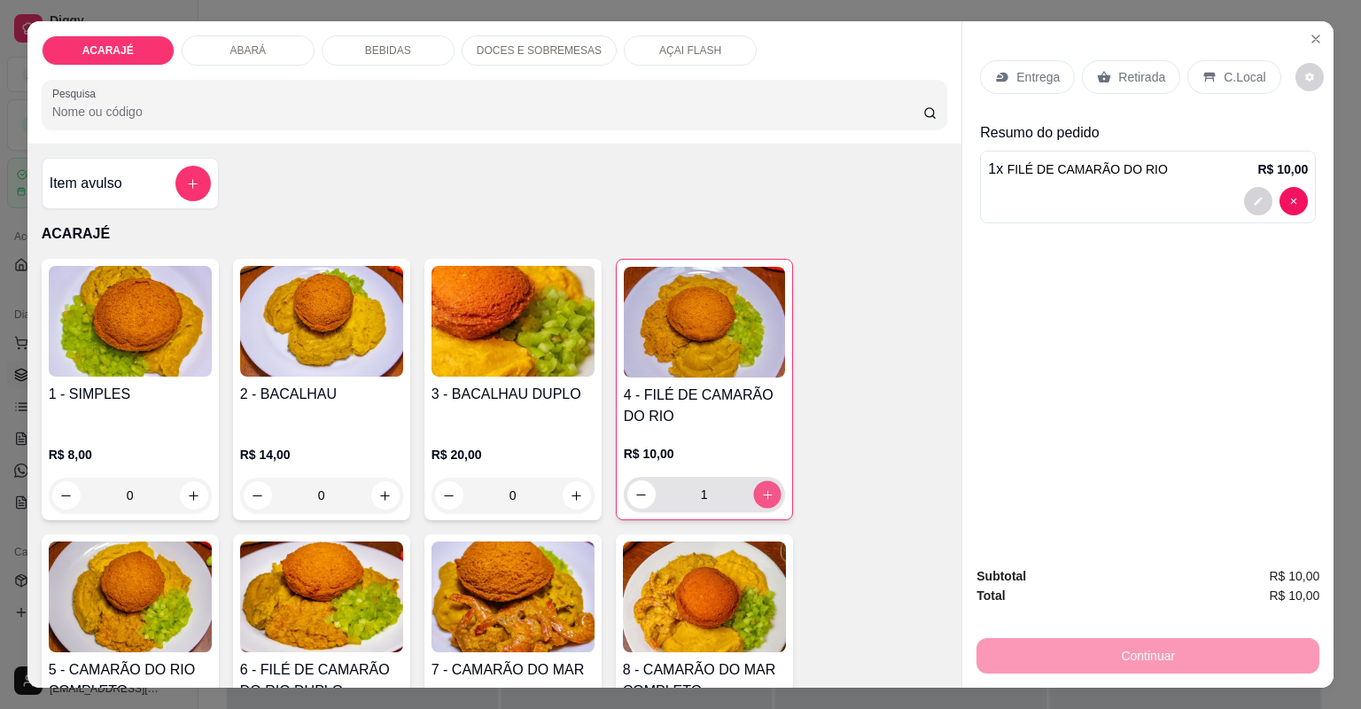
click at [771, 495] on button "increase-product-quantity" at bounding box center [766, 493] width 27 height 27
click at [635, 497] on icon "decrease-product-quantity" at bounding box center [641, 494] width 13 height 13
type input "1"
click at [1098, 80] on icon at bounding box center [1104, 77] width 13 height 12
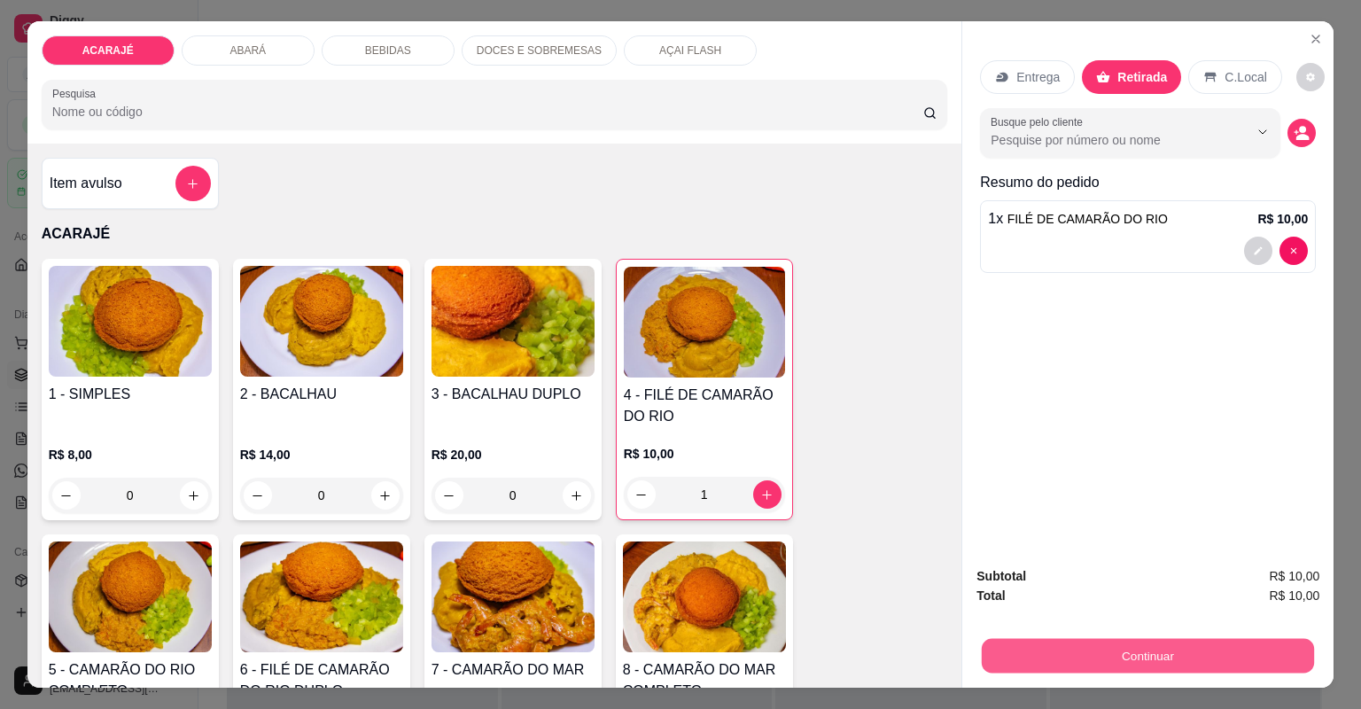
click at [1016, 663] on button "Continuar" at bounding box center [1148, 656] width 332 height 35
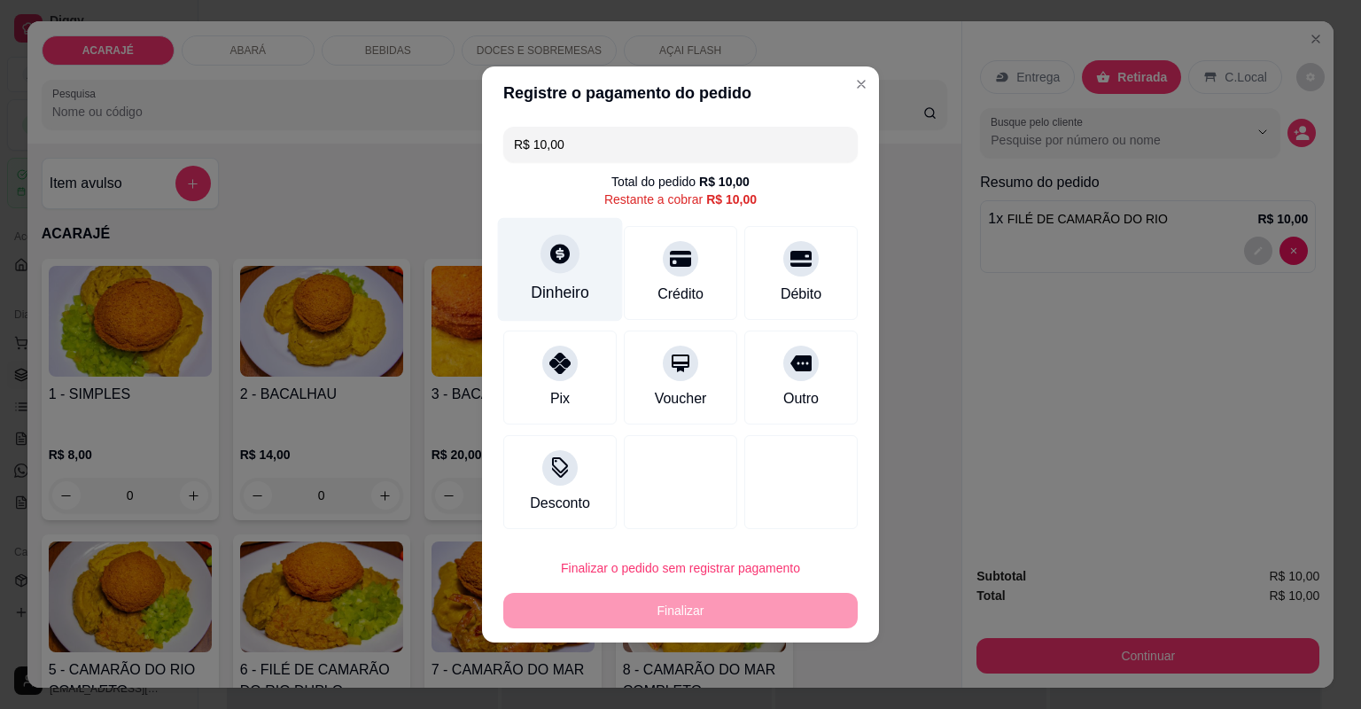
click at [575, 284] on div "Dinheiro" at bounding box center [560, 292] width 58 height 23
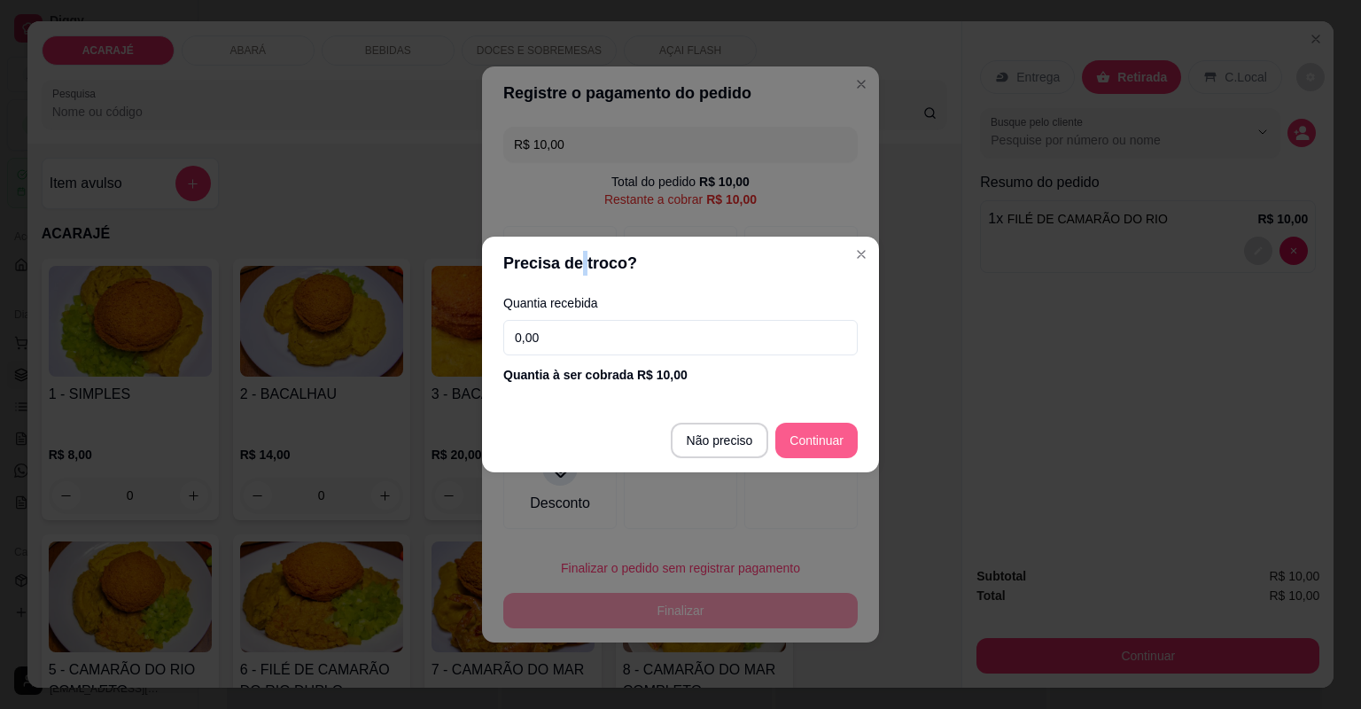
type input "R$ 0,00"
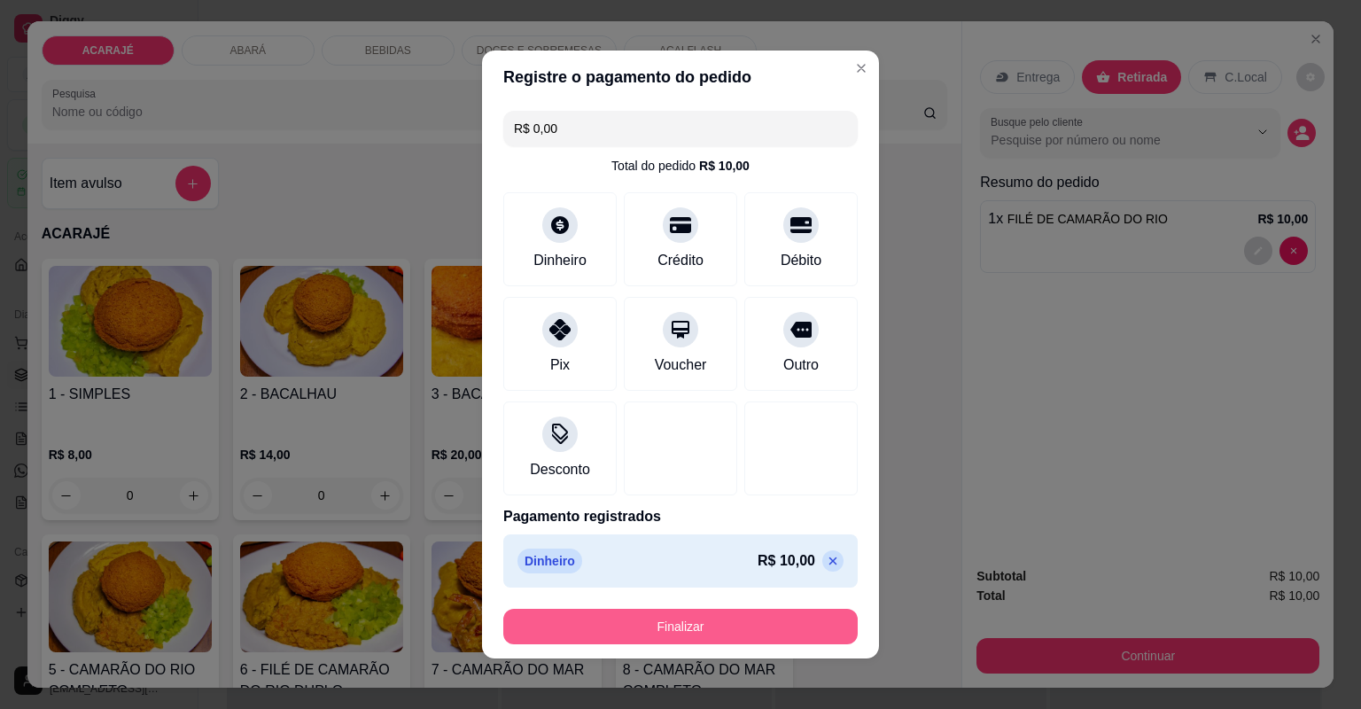
click at [732, 630] on button "Finalizar" at bounding box center [680, 626] width 354 height 35
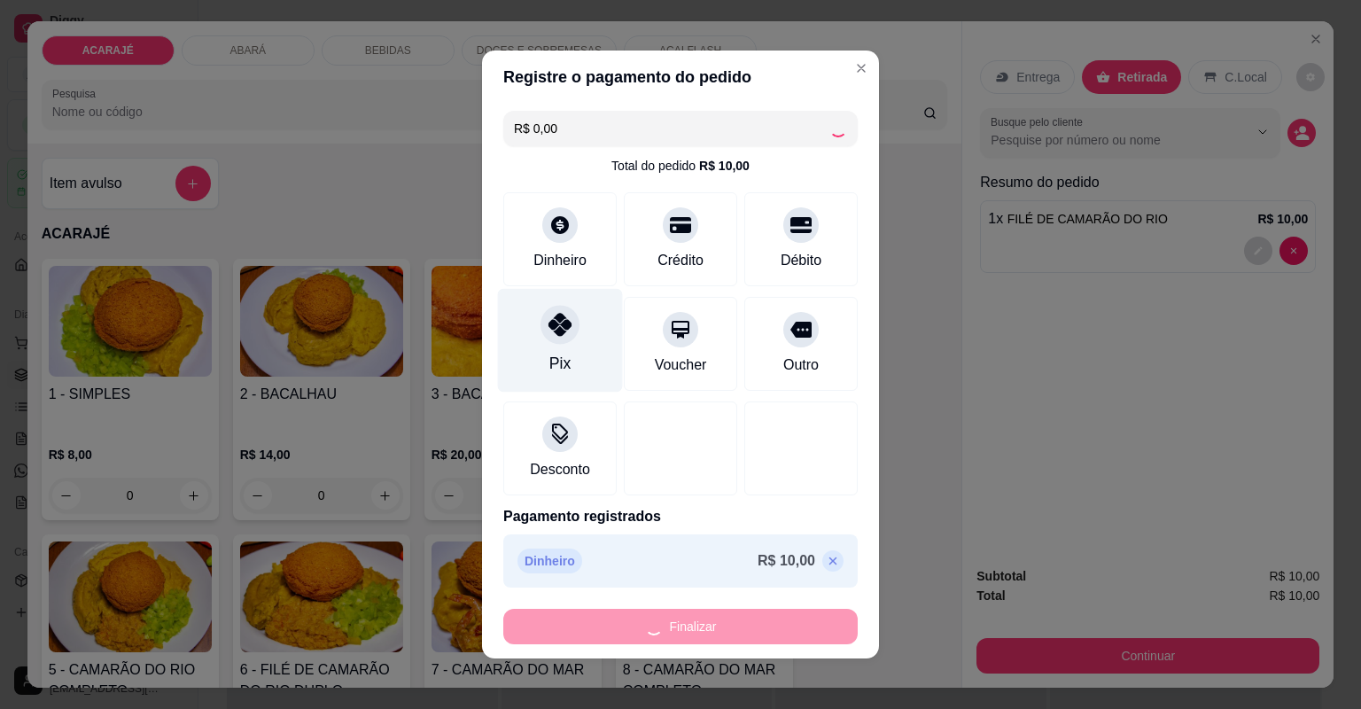
type input "0"
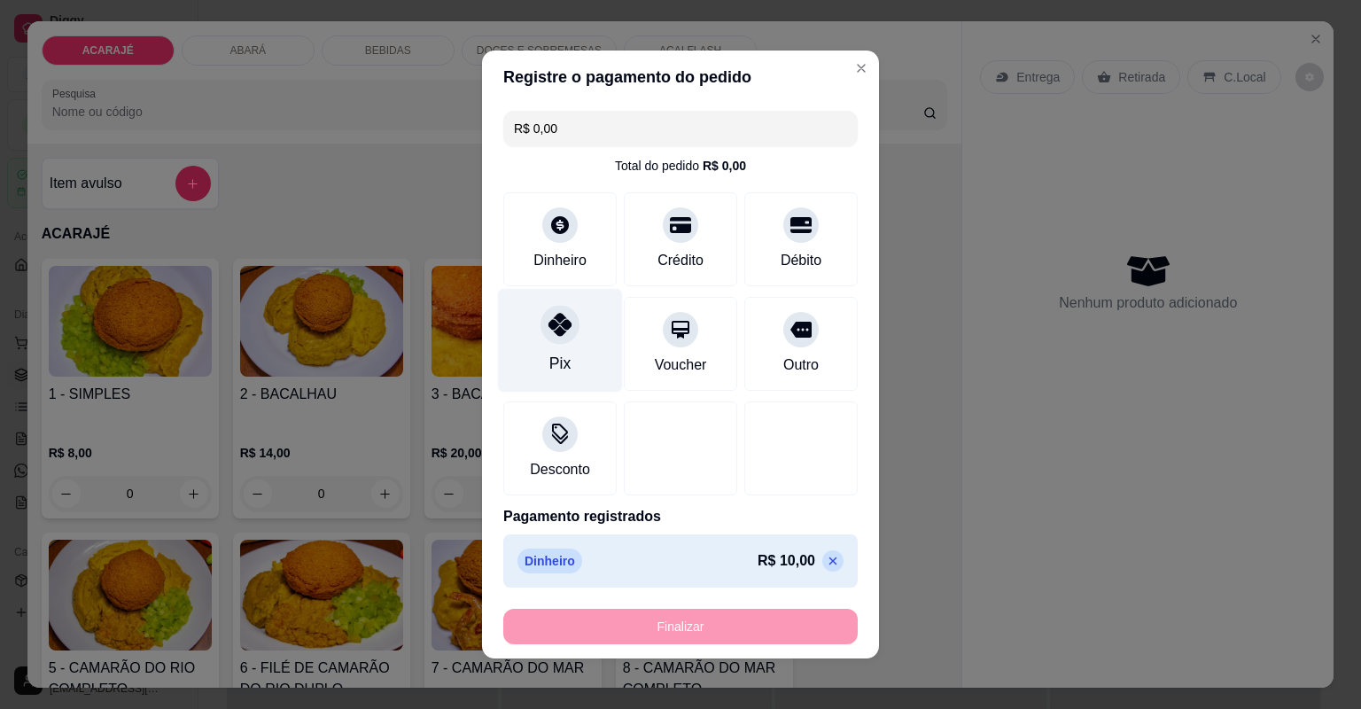
type input "-R$ 10,00"
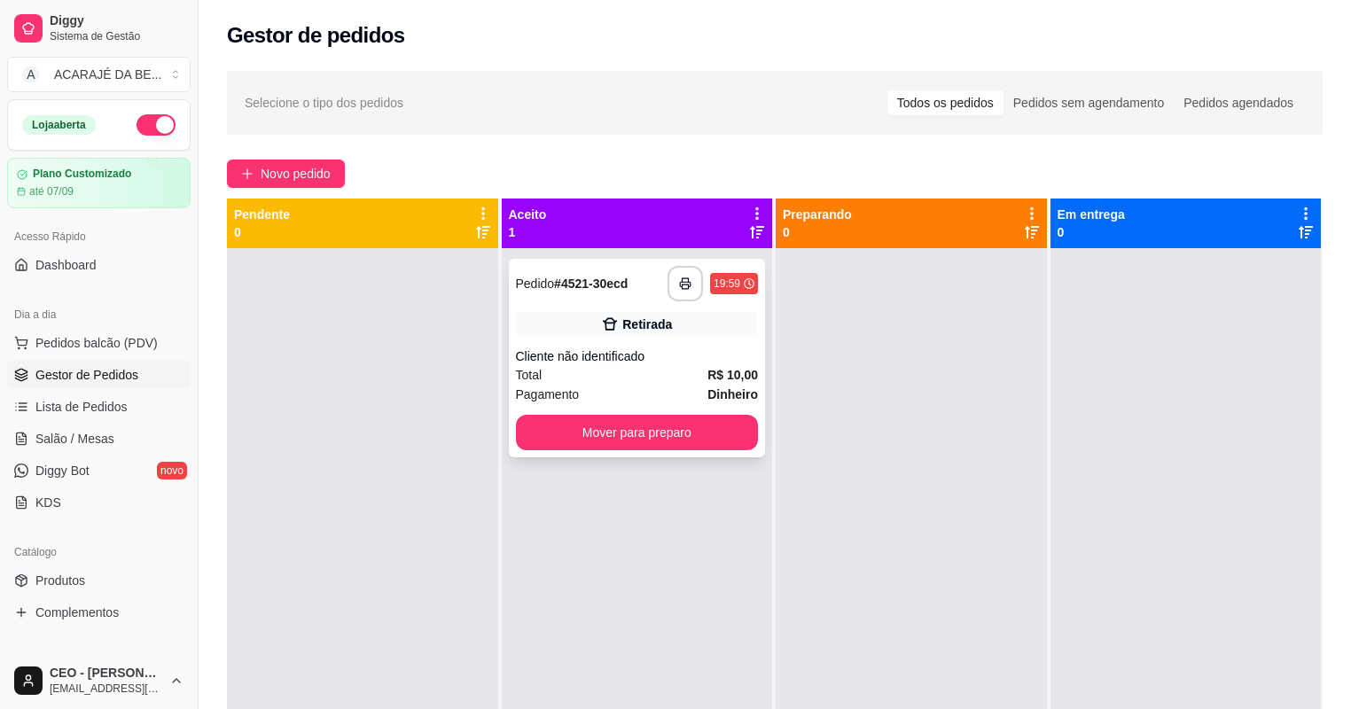
click at [555, 358] on div "Cliente não identificado" at bounding box center [637, 356] width 243 height 18
click at [674, 294] on button "button" at bounding box center [684, 283] width 35 height 35
click at [652, 434] on button "Mover para preparo" at bounding box center [636, 433] width 235 height 35
click at [691, 427] on button "Mover para preparo" at bounding box center [637, 432] width 243 height 35
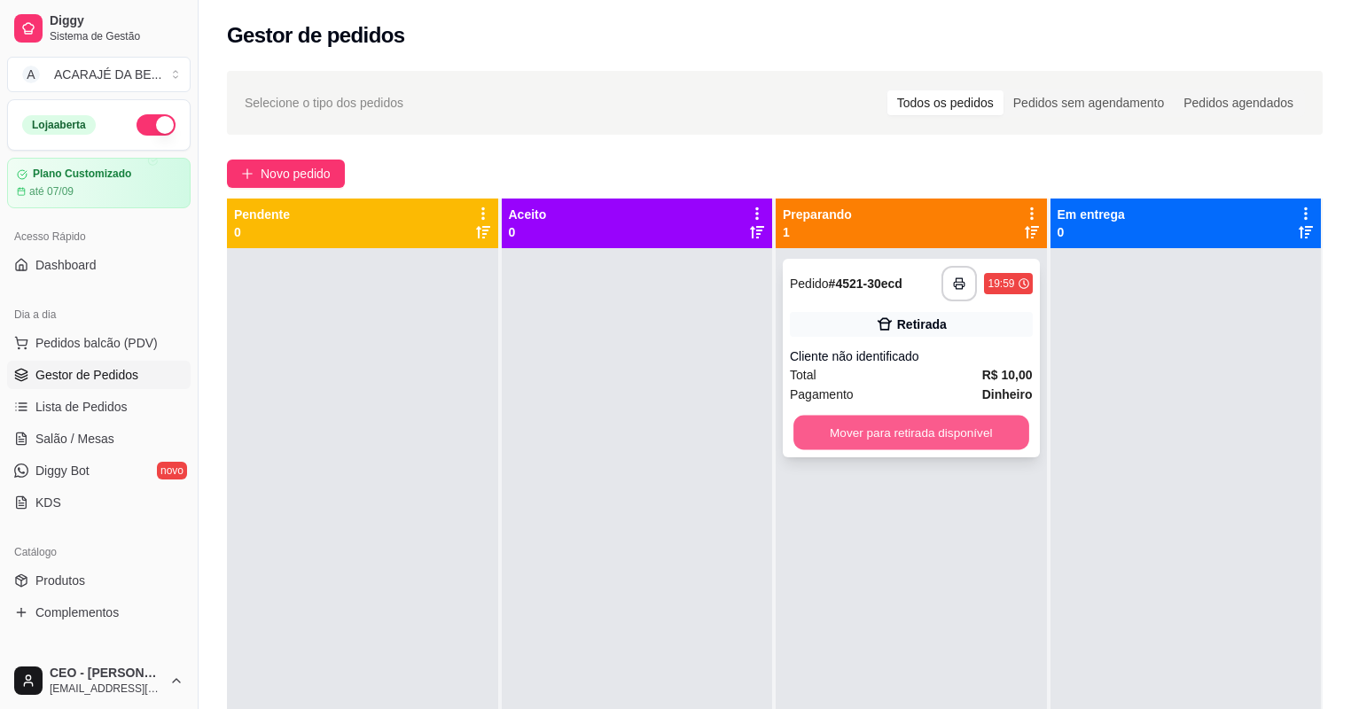
click at [948, 418] on button "Mover para retirada disponível" at bounding box center [910, 433] width 235 height 35
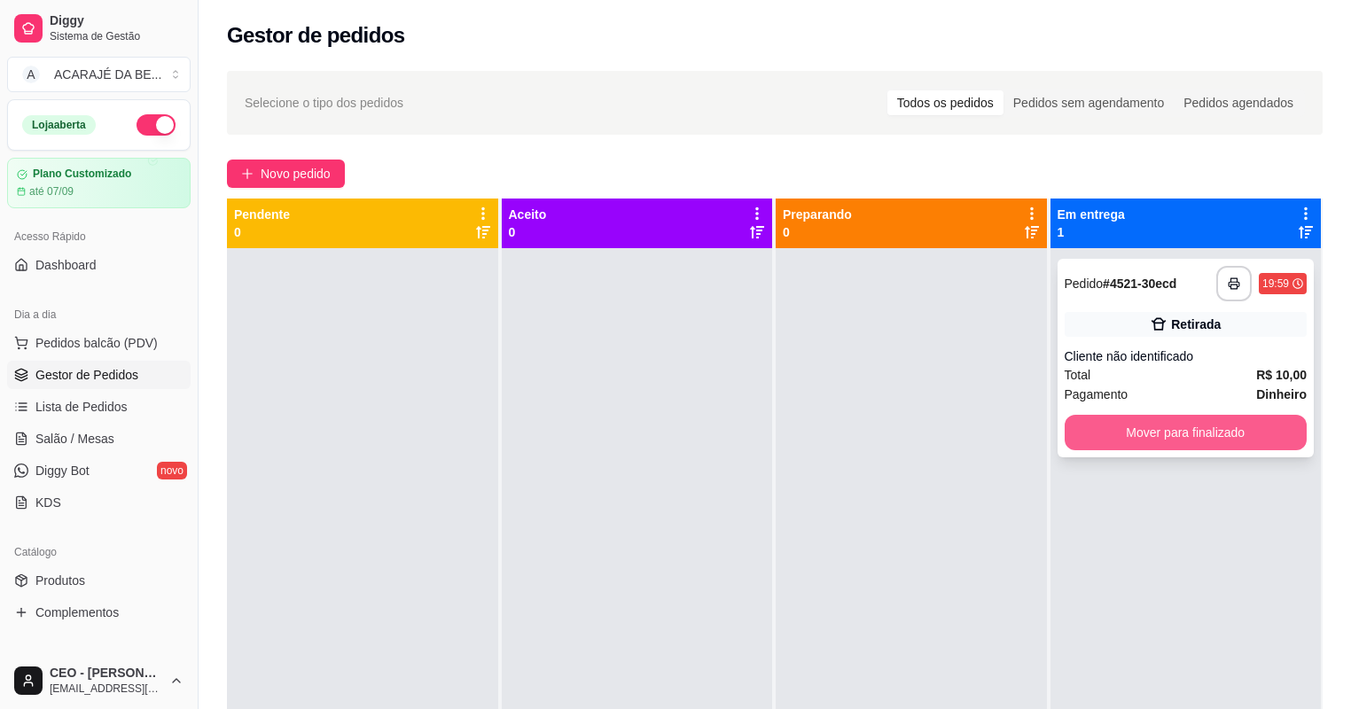
click at [1102, 434] on button "Mover para finalizado" at bounding box center [1185, 432] width 243 height 35
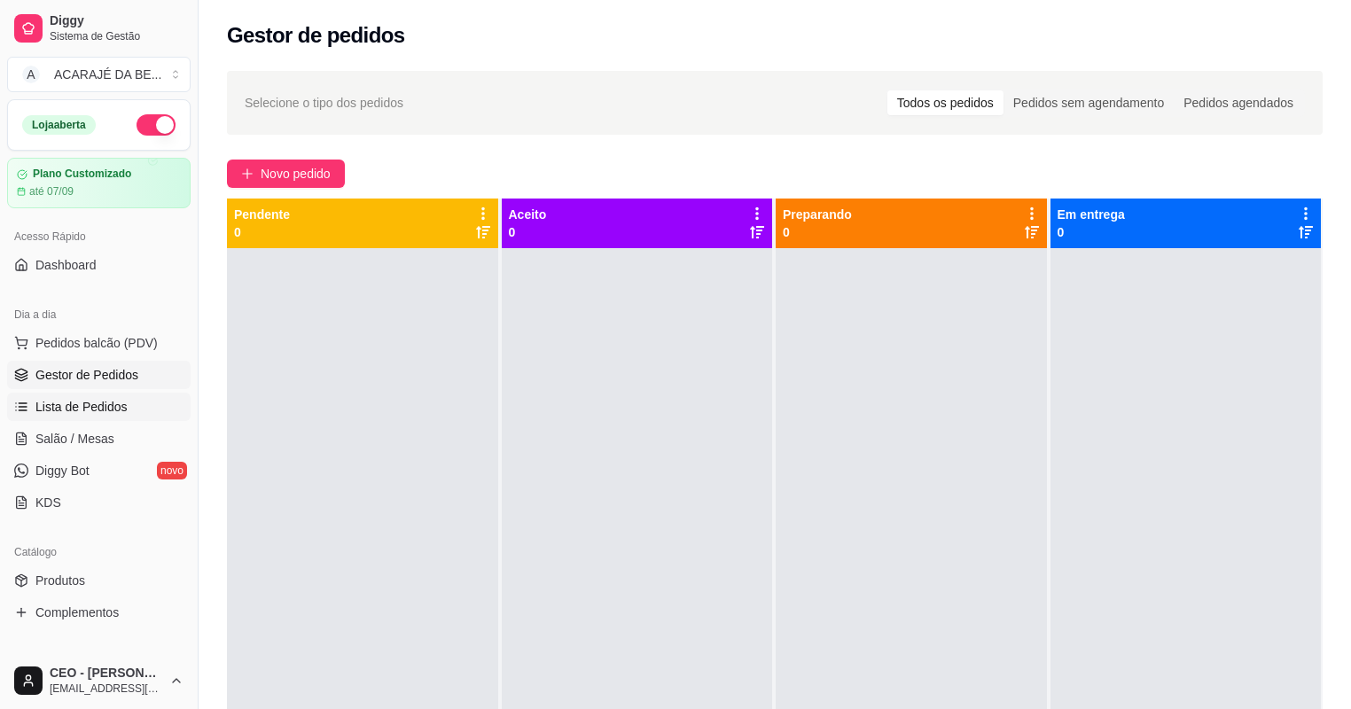
click at [83, 399] on span "Lista de Pedidos" at bounding box center [81, 407] width 92 height 18
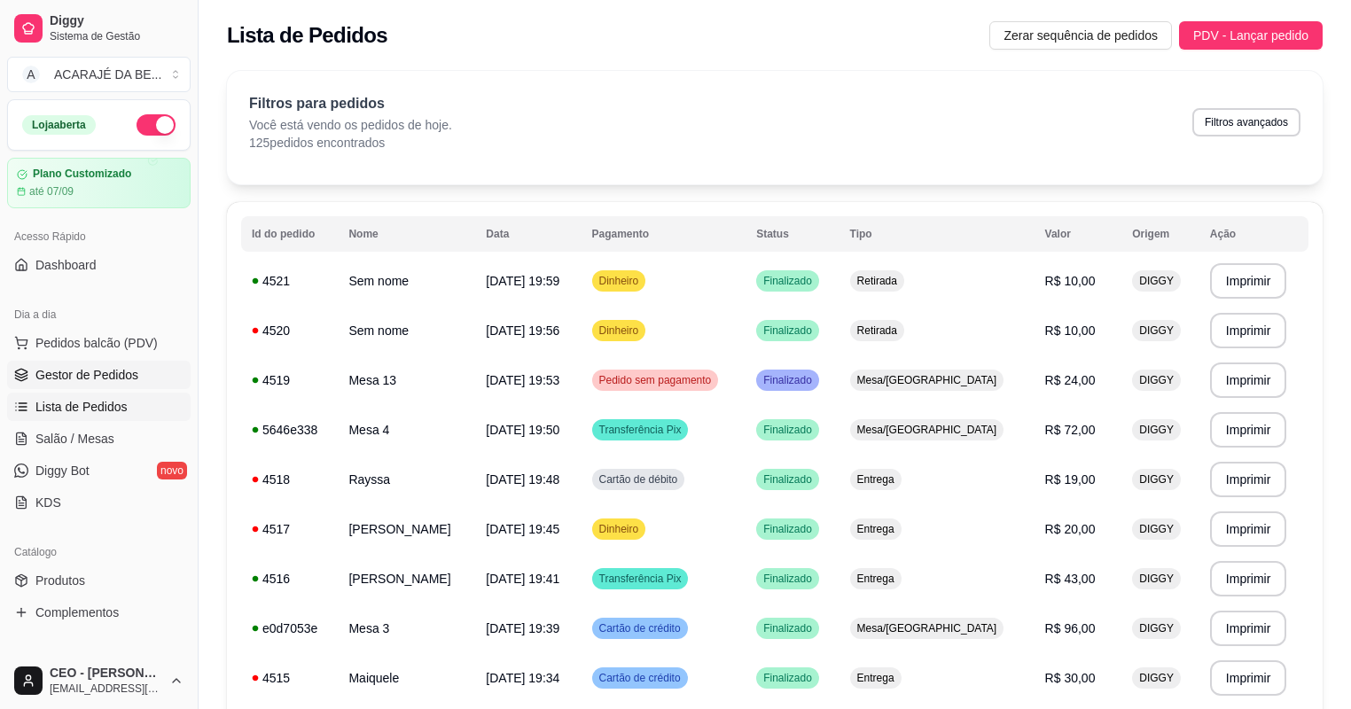
click at [89, 371] on span "Gestor de Pedidos" at bounding box center [86, 375] width 103 height 18
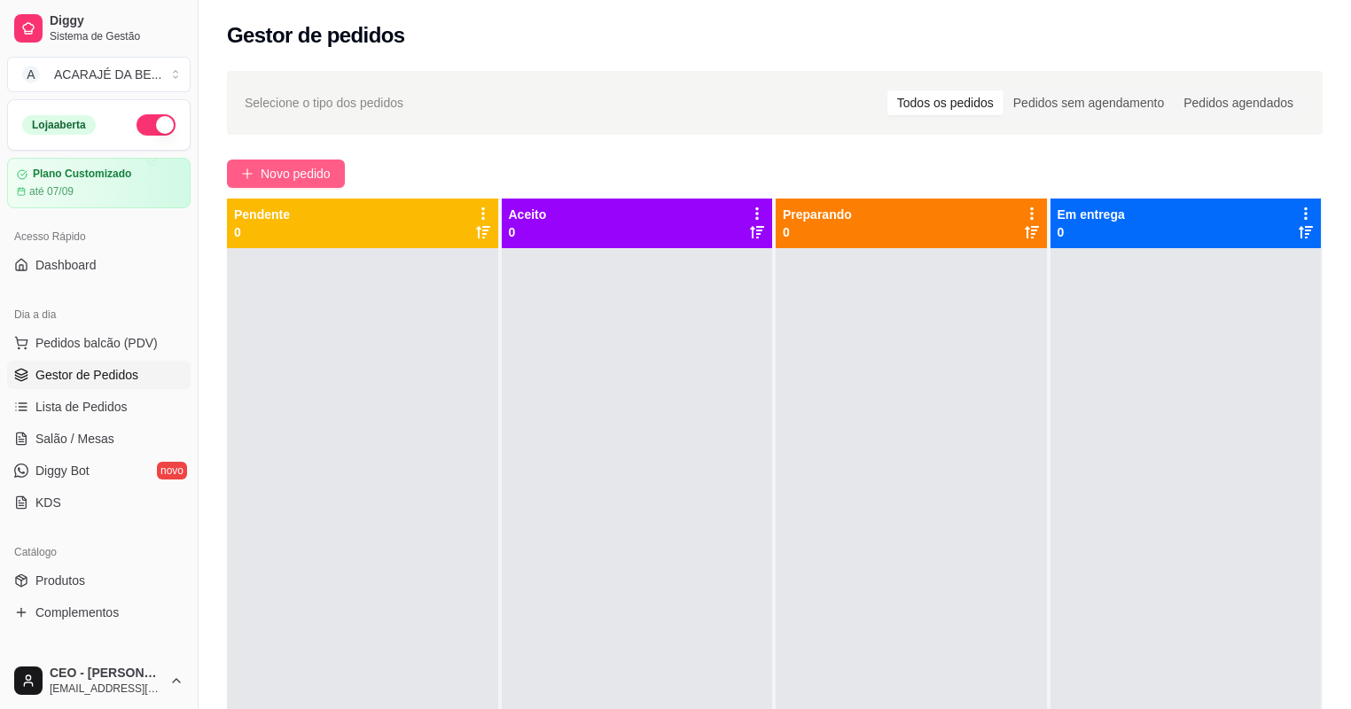
click at [323, 176] on span "Novo pedido" at bounding box center [296, 173] width 70 height 19
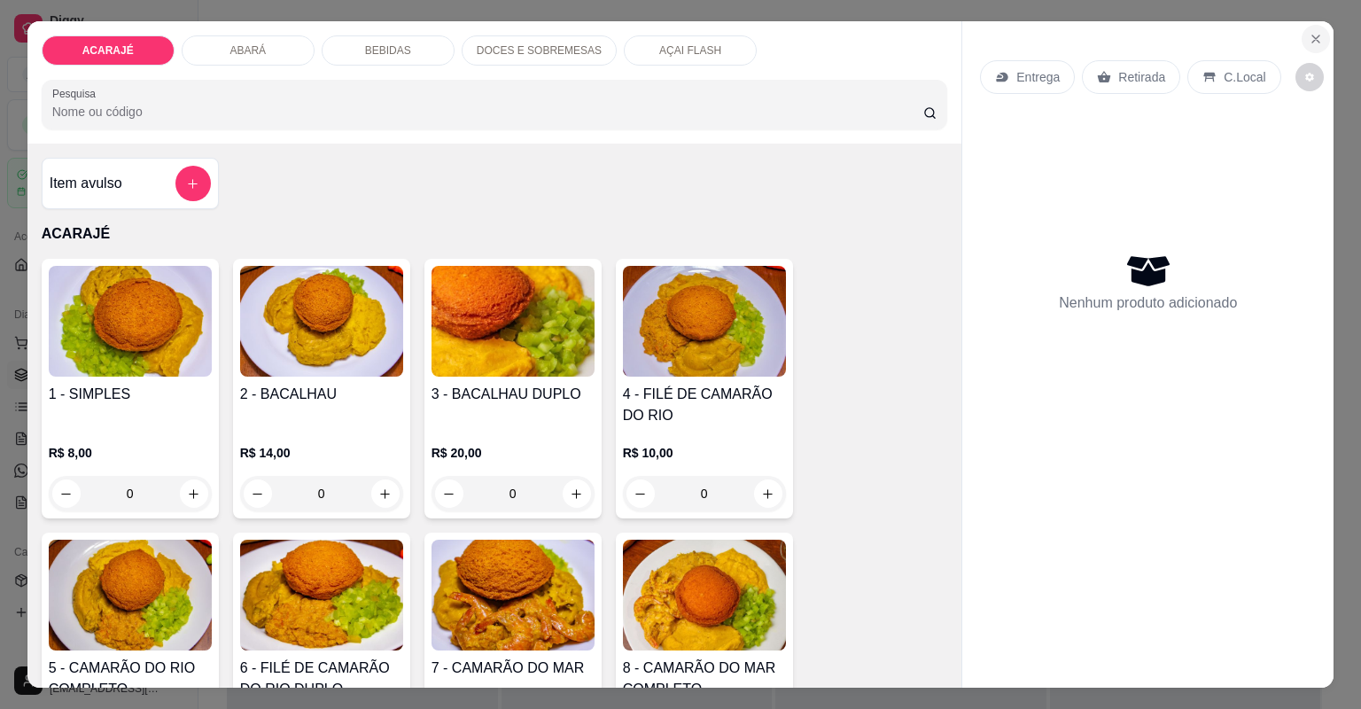
click at [1319, 32] on button "Close" at bounding box center [1316, 39] width 28 height 28
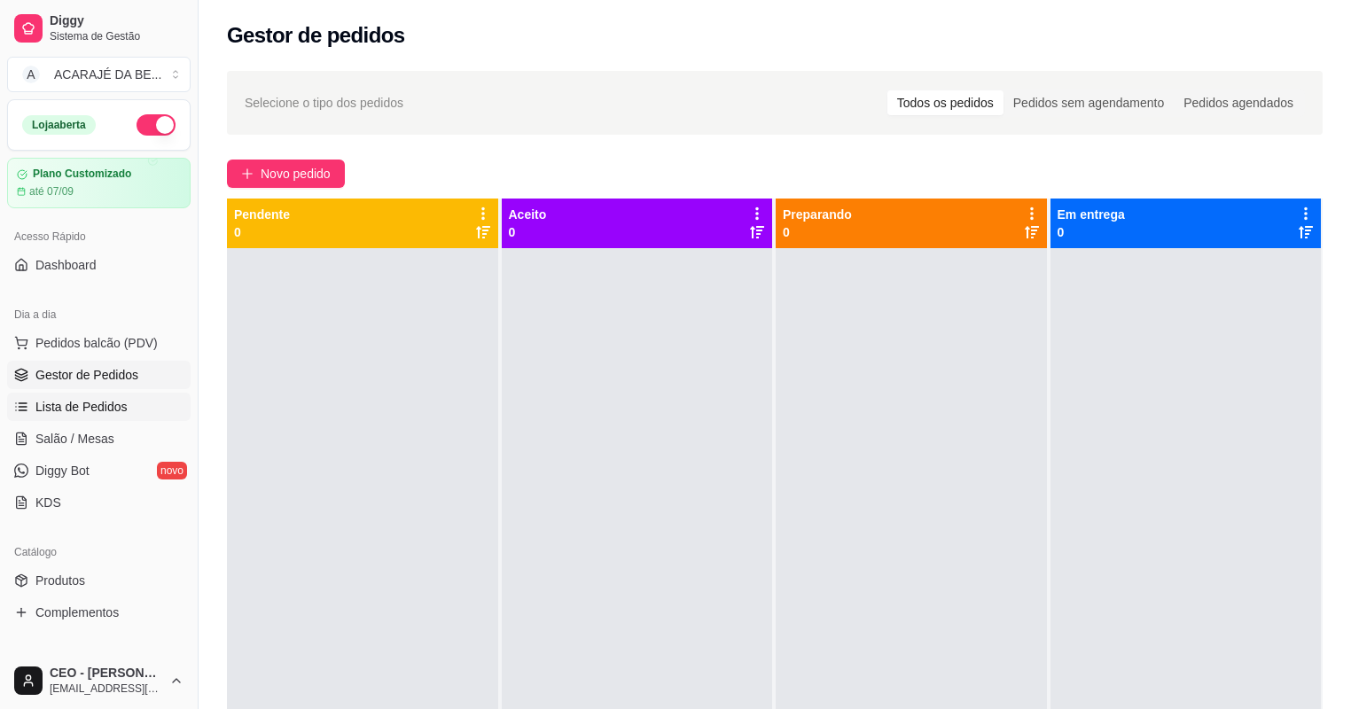
click at [113, 405] on span "Lista de Pedidos" at bounding box center [81, 407] width 92 height 18
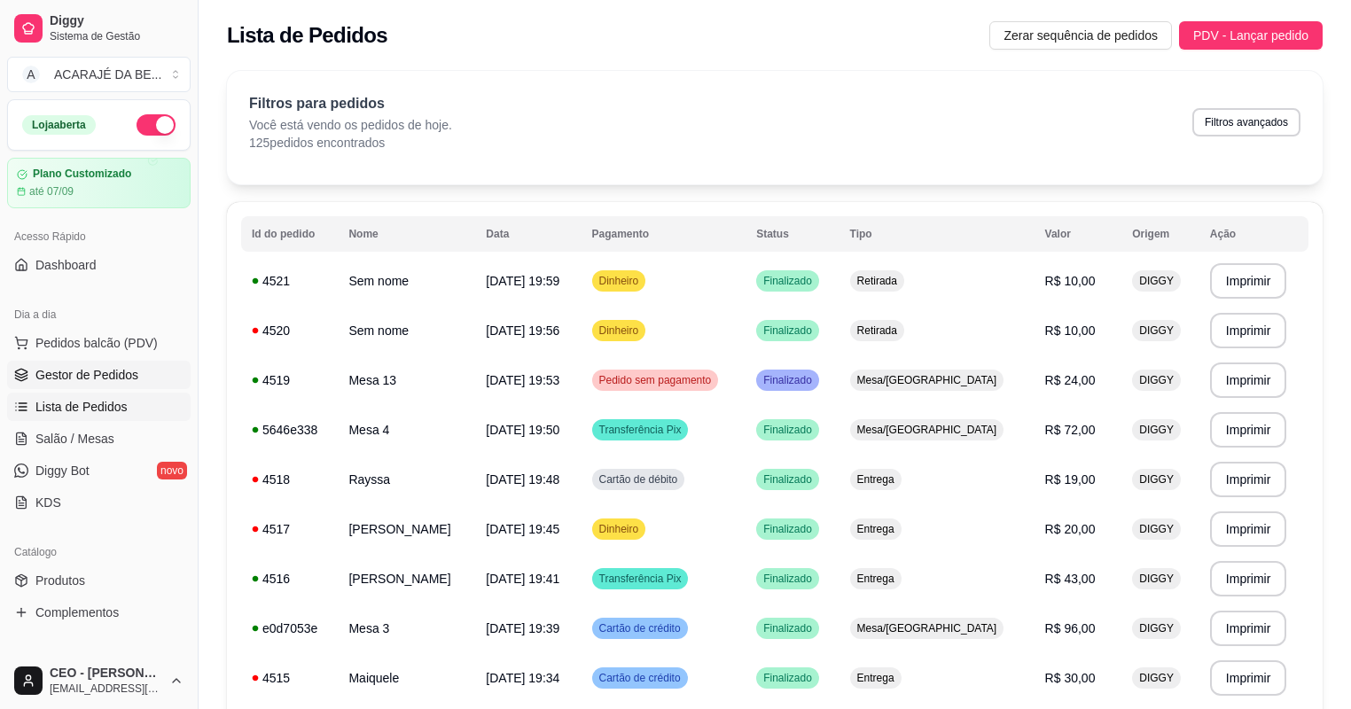
click at [100, 373] on span "Gestor de Pedidos" at bounding box center [86, 375] width 103 height 18
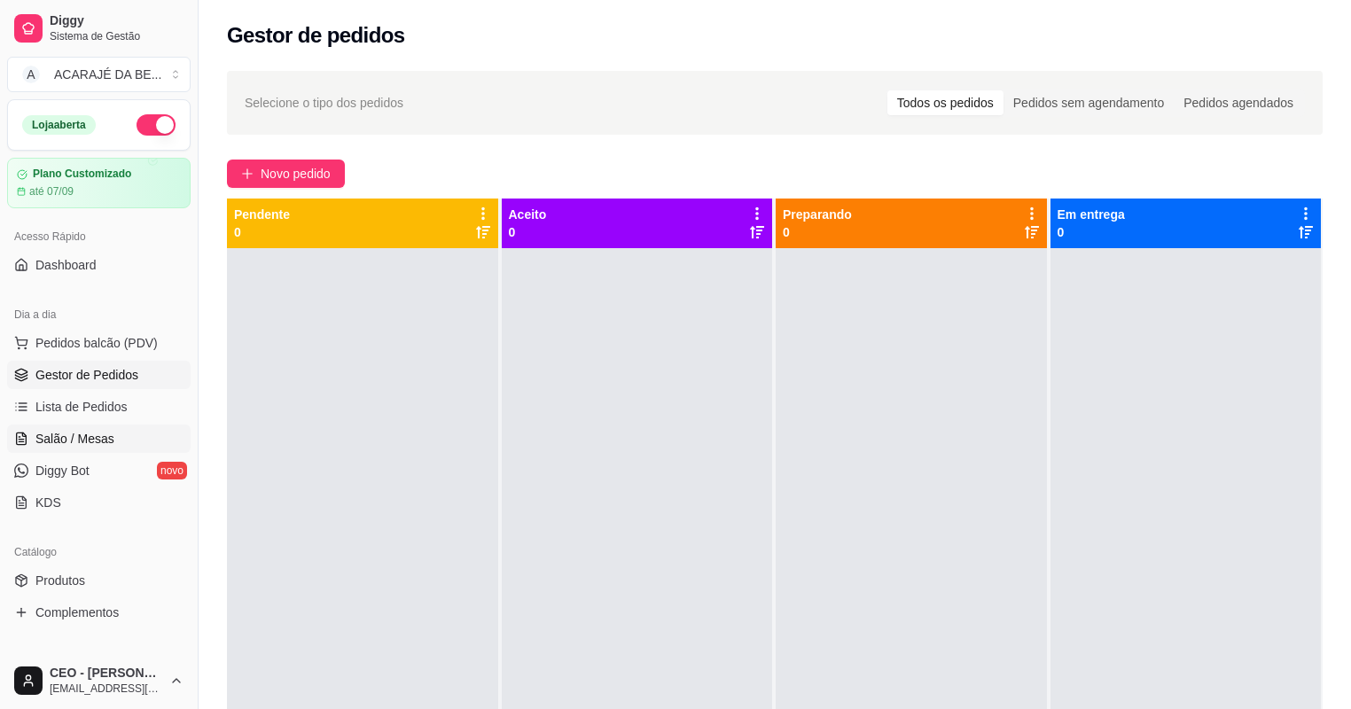
click at [106, 424] on link "Salão / Mesas" at bounding box center [98, 438] width 183 height 28
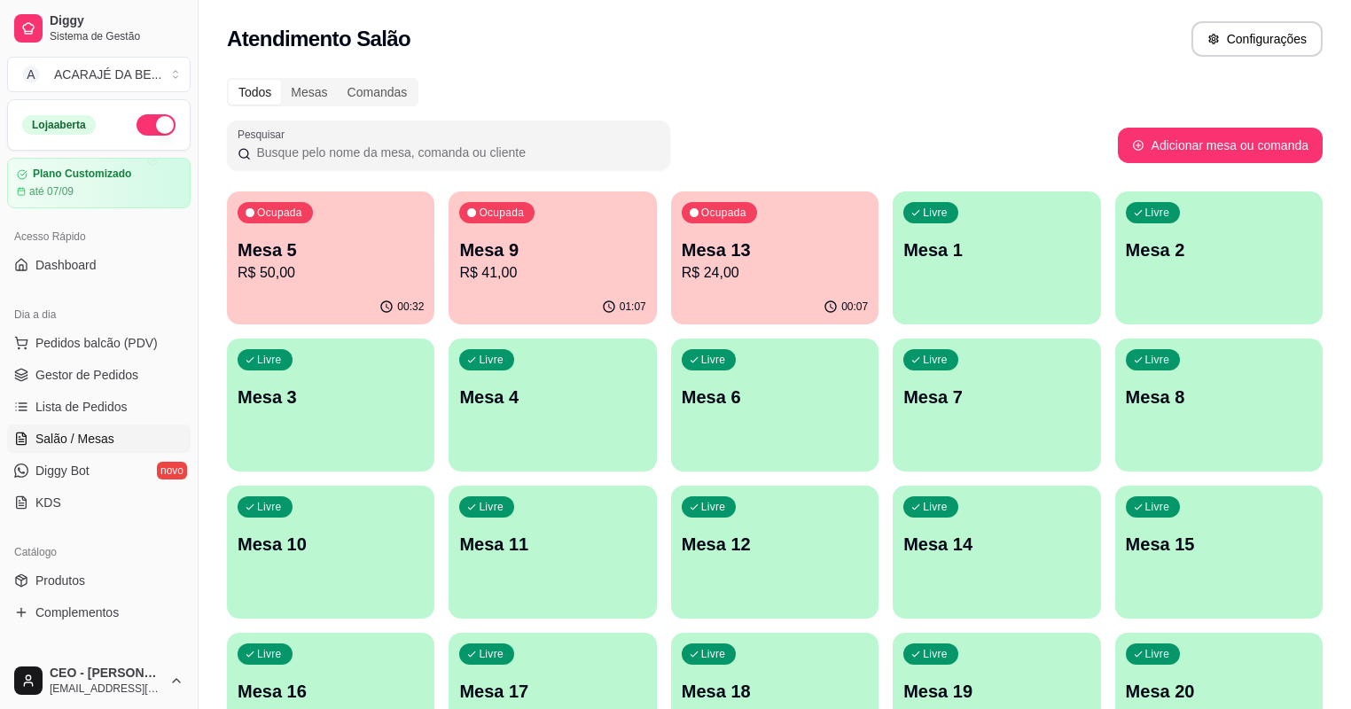
click at [486, 257] on p "Mesa 9" at bounding box center [552, 250] width 186 height 25
click at [486, 257] on body "Diggy Sistema de Gestão A ACARAJÉ DA BE ... Loja aberta Plano Customizado até 0…" at bounding box center [675, 354] width 1351 height 709
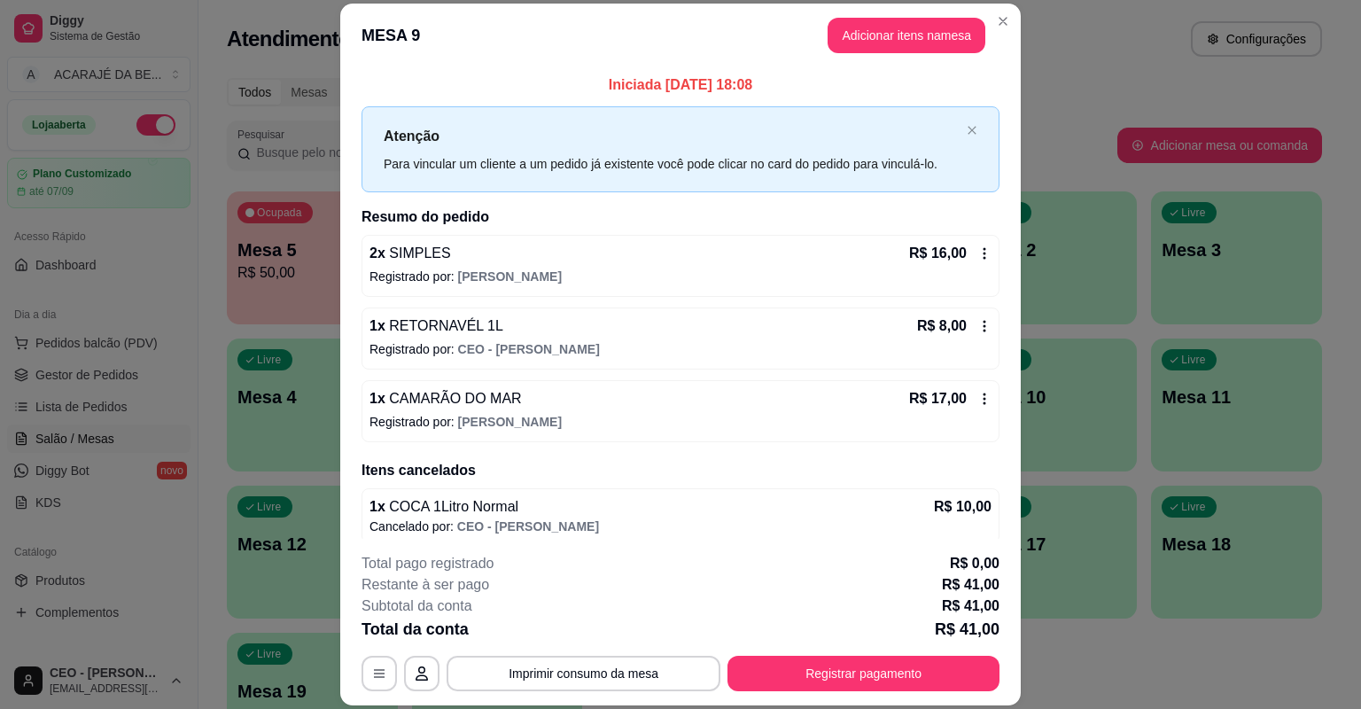
scroll to position [10, 0]
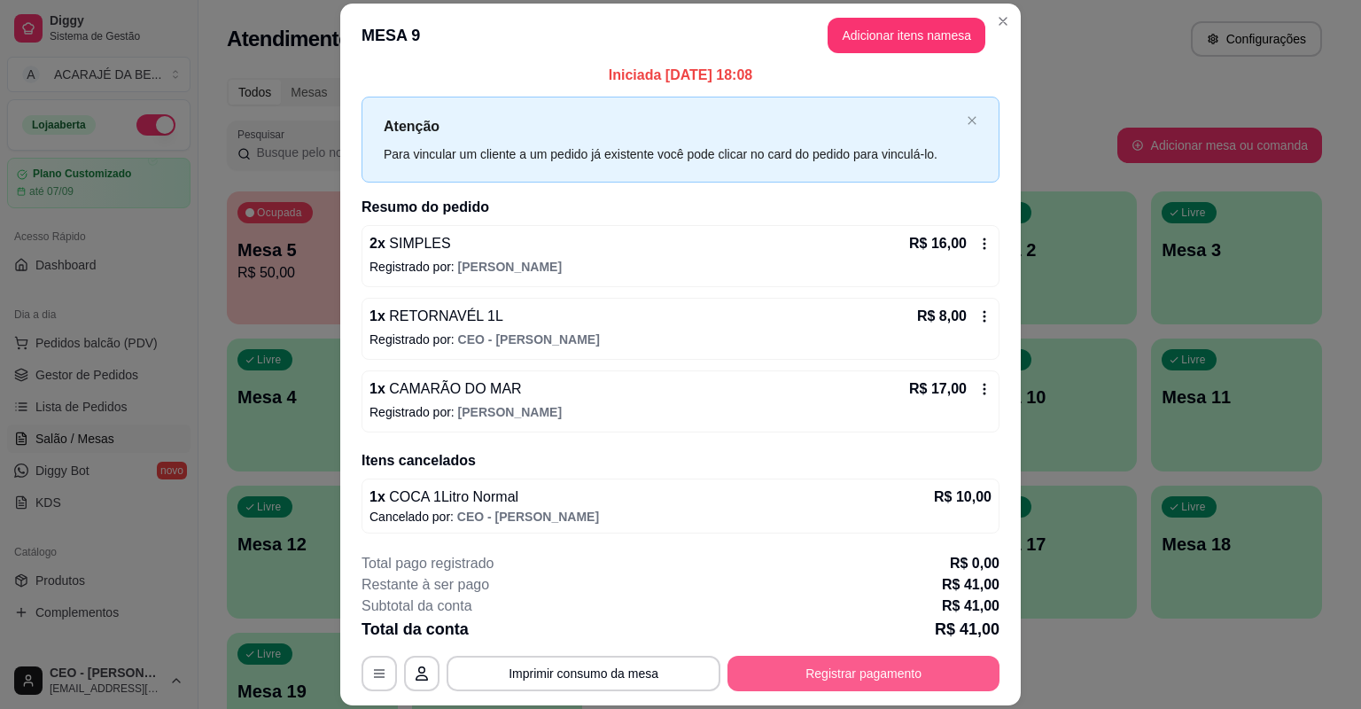
click at [834, 682] on button "Registrar pagamento" at bounding box center [864, 673] width 272 height 35
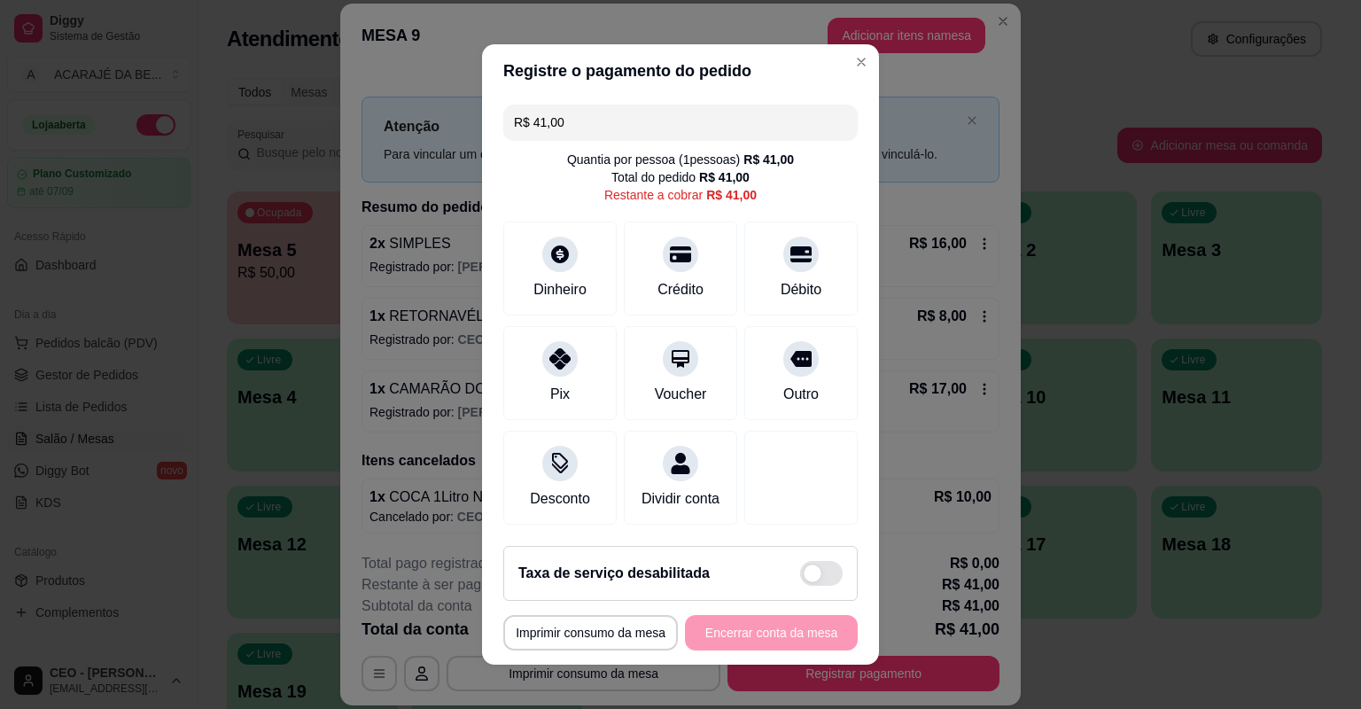
drag, startPoint x: 607, startPoint y: 121, endPoint x: 533, endPoint y: 133, distance: 75.3
click at [535, 134] on input "R$ 41,00" at bounding box center [680, 122] width 333 height 35
drag, startPoint x: 528, startPoint y: 130, endPoint x: 515, endPoint y: 123, distance: 15.1
click at [515, 123] on input "R$ 41,00" at bounding box center [680, 122] width 333 height 35
click at [569, 122] on input "R$ 41,00" at bounding box center [680, 122] width 333 height 35
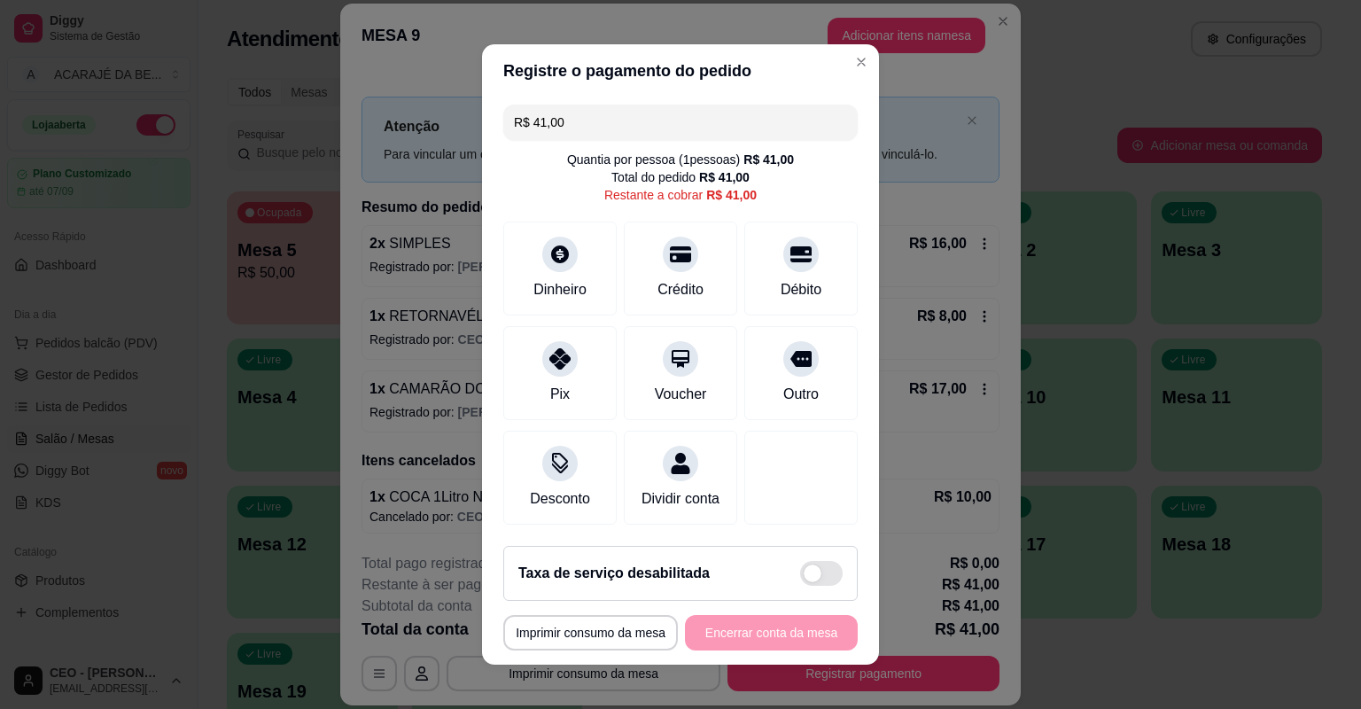
click at [539, 121] on input "R$ 41,00" at bounding box center [680, 122] width 333 height 35
click at [514, 118] on input "R$ 41,00" at bounding box center [680, 122] width 333 height 35
drag, startPoint x: 510, startPoint y: 118, endPoint x: 541, endPoint y: 123, distance: 30.6
click at [541, 123] on input "R$ 41,00" at bounding box center [680, 122] width 333 height 35
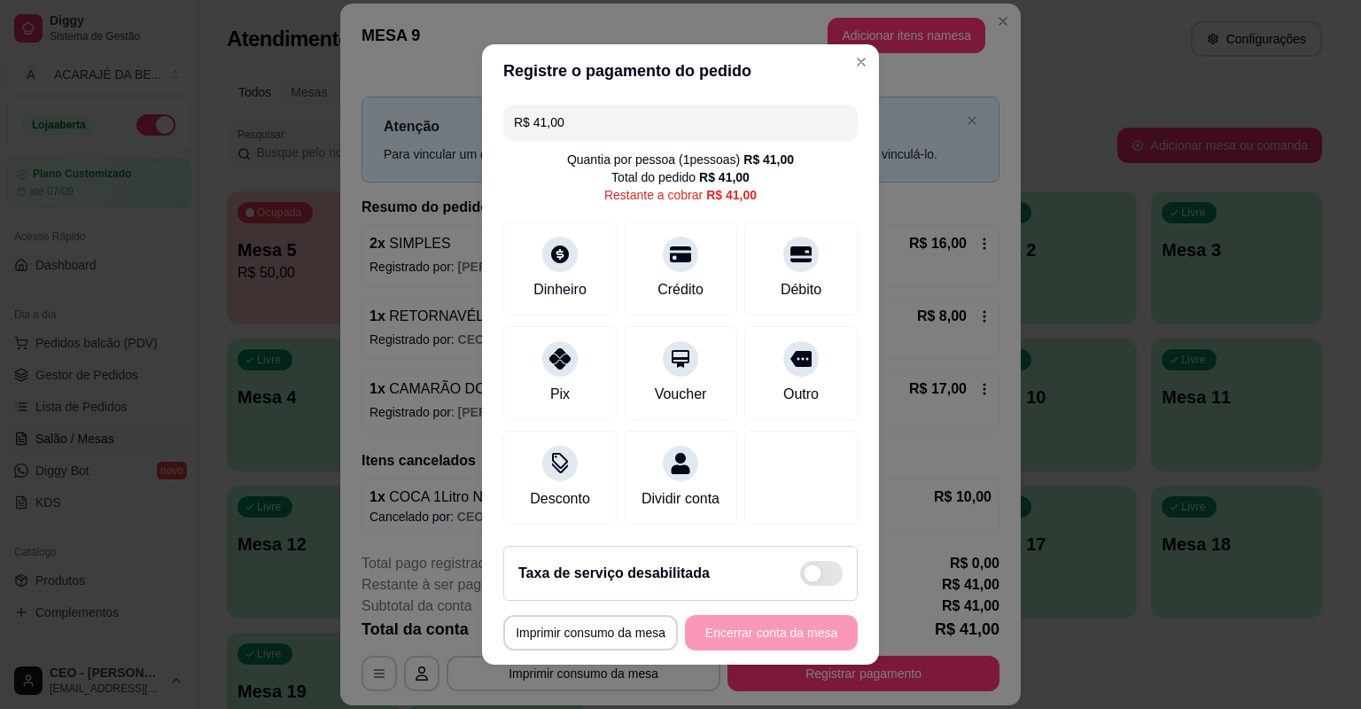
drag, startPoint x: 572, startPoint y: 120, endPoint x: 539, endPoint y: 124, distance: 34.0
click at [539, 124] on input "R$ 41,00" at bounding box center [680, 122] width 333 height 35
click at [528, 124] on input "R$ 0,41" at bounding box center [680, 122] width 333 height 35
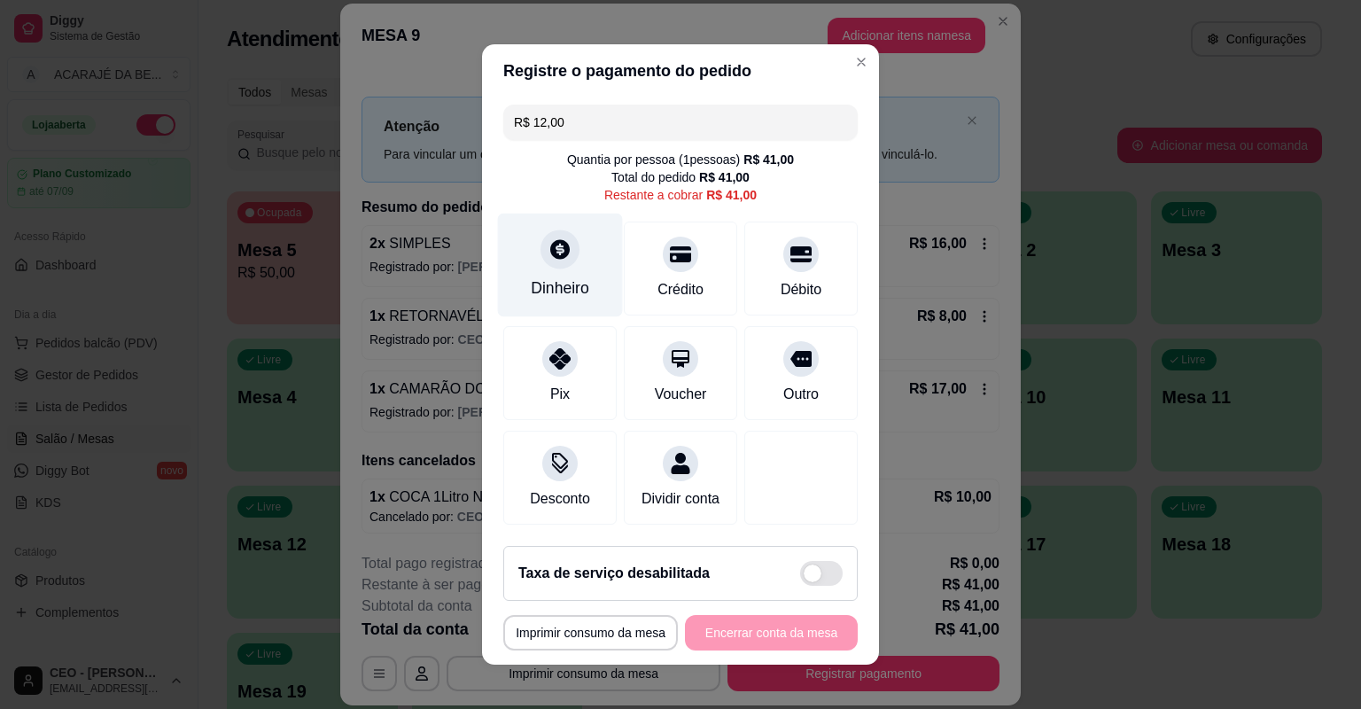
click at [567, 277] on div "Dinheiro" at bounding box center [560, 287] width 58 height 23
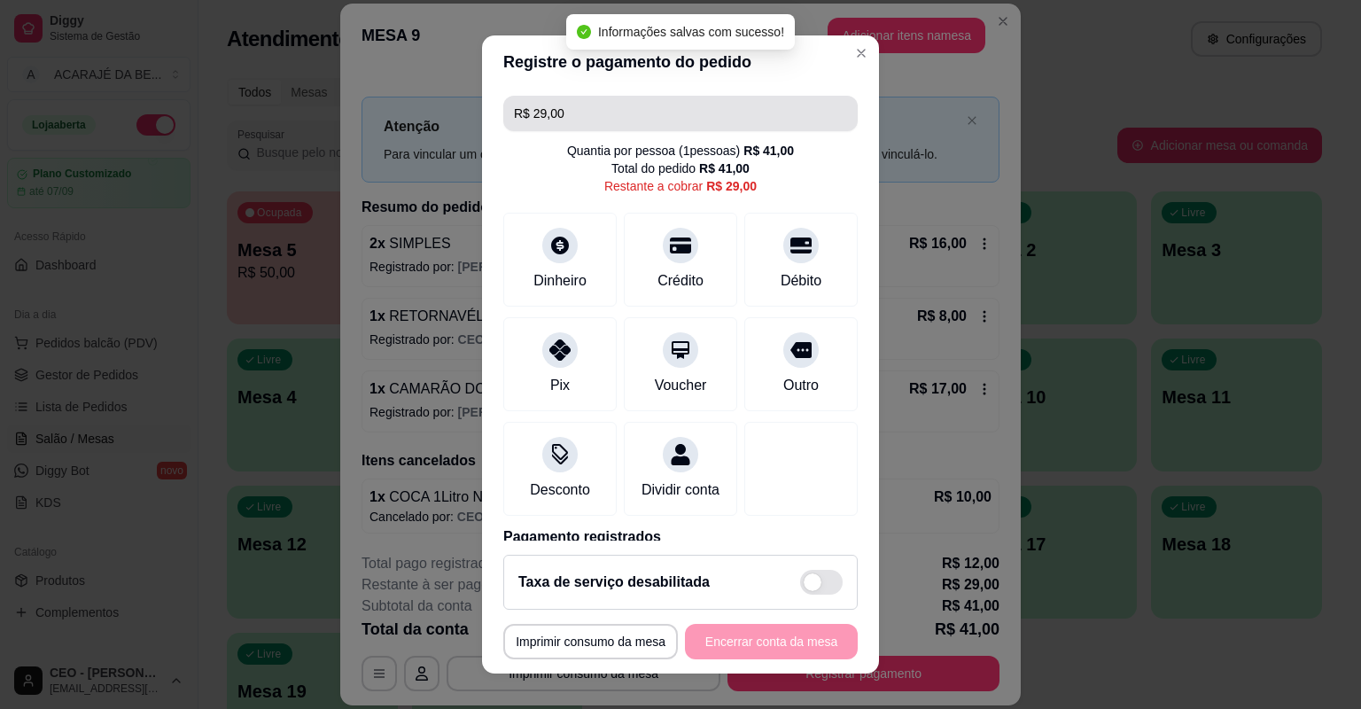
click at [599, 118] on input "R$ 29,00" at bounding box center [680, 113] width 333 height 35
click at [505, 121] on div "R$ 29,00" at bounding box center [680, 113] width 354 height 35
click at [582, 117] on input "R$ 29,00" at bounding box center [680, 113] width 333 height 35
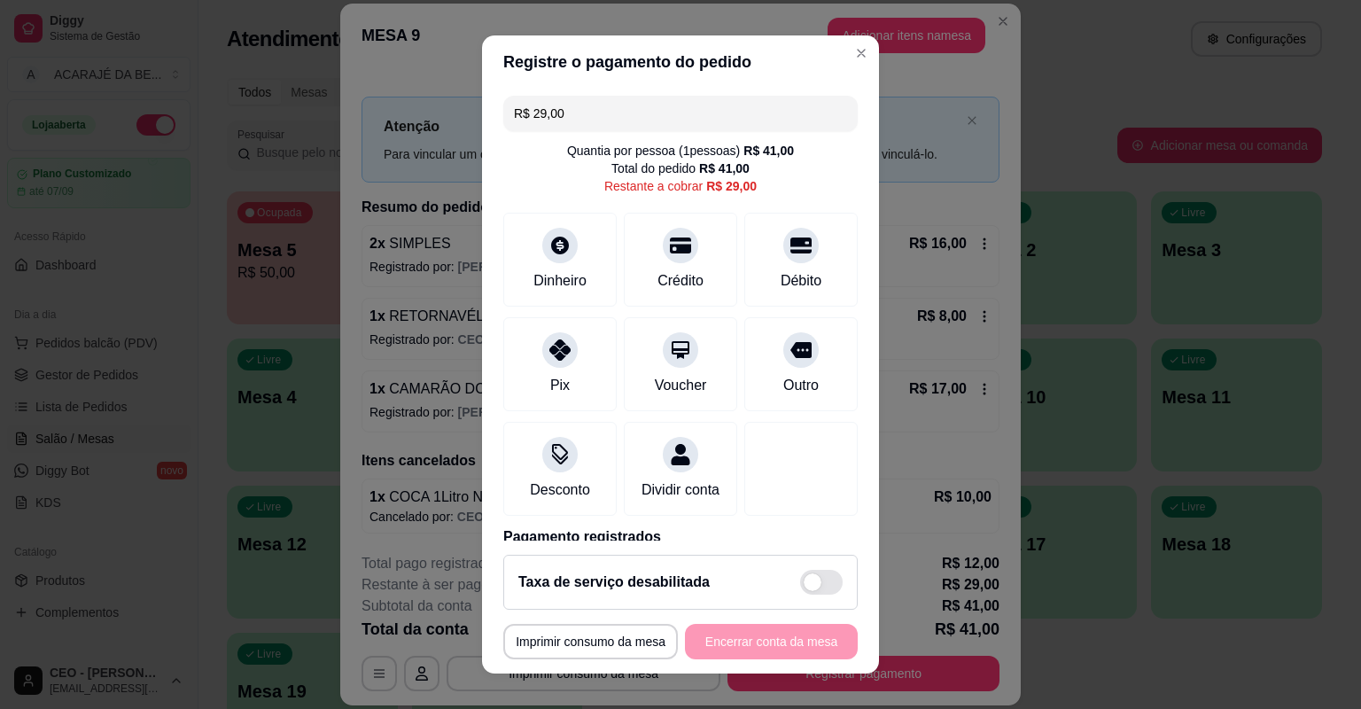
drag, startPoint x: 554, startPoint y: 117, endPoint x: 528, endPoint y: 113, distance: 25.9
click at [528, 113] on input "R$ 29,00" at bounding box center [680, 113] width 333 height 35
click at [570, 360] on div "Pix" at bounding box center [560, 361] width 125 height 104
click at [562, 350] on icon at bounding box center [560, 344] width 23 height 23
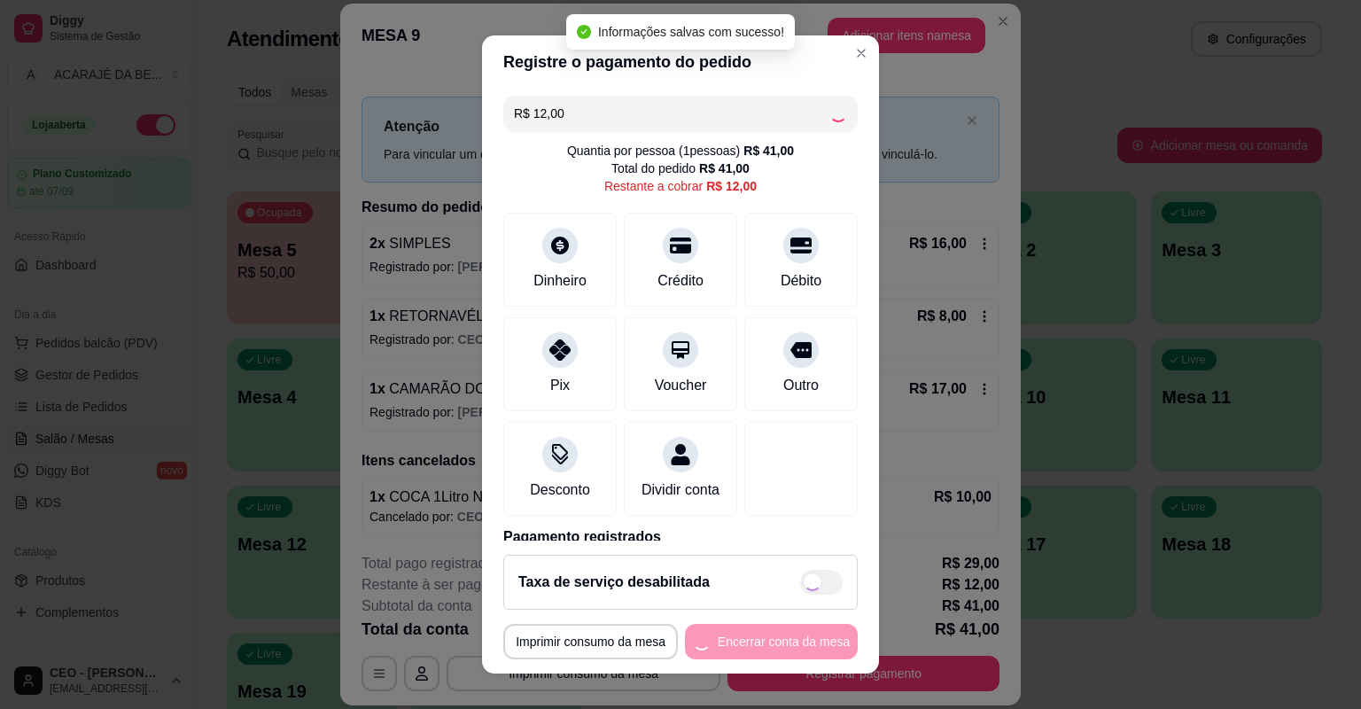
type input "R$ 0,00"
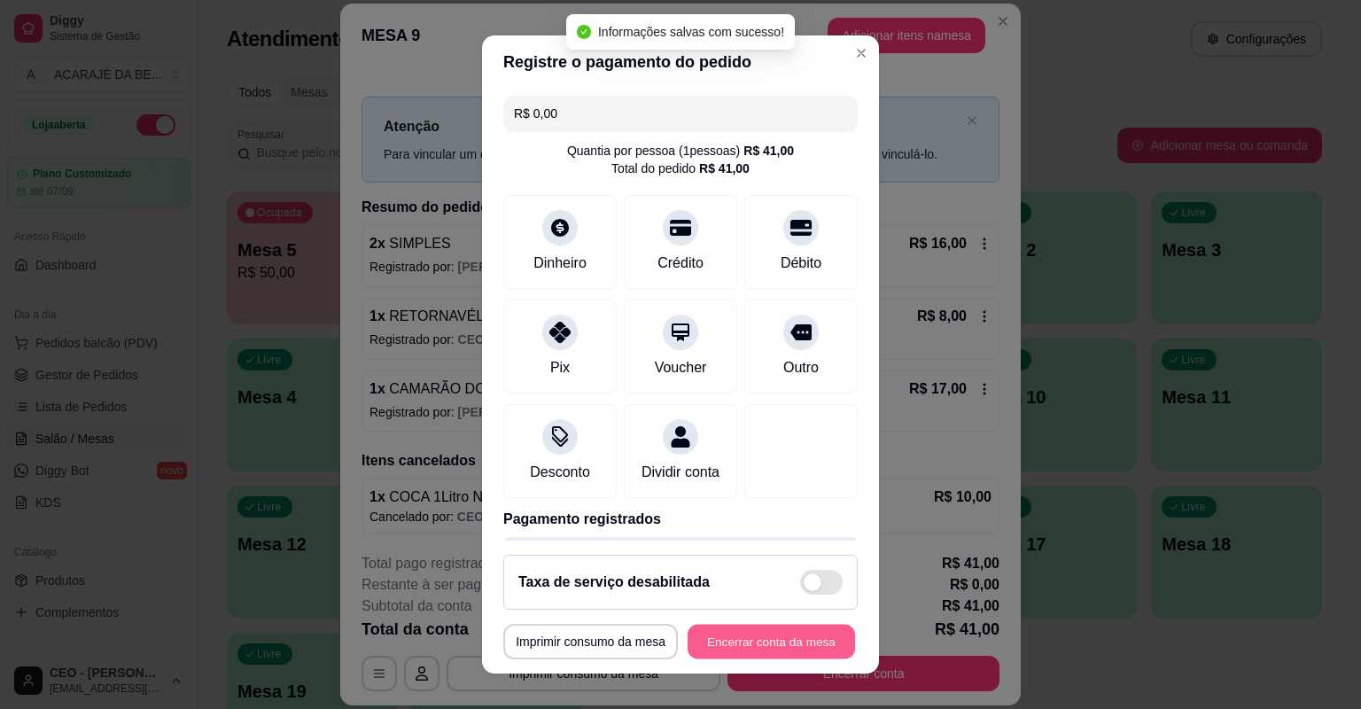
click at [760, 632] on button "Encerrar conta da mesa" at bounding box center [771, 642] width 167 height 35
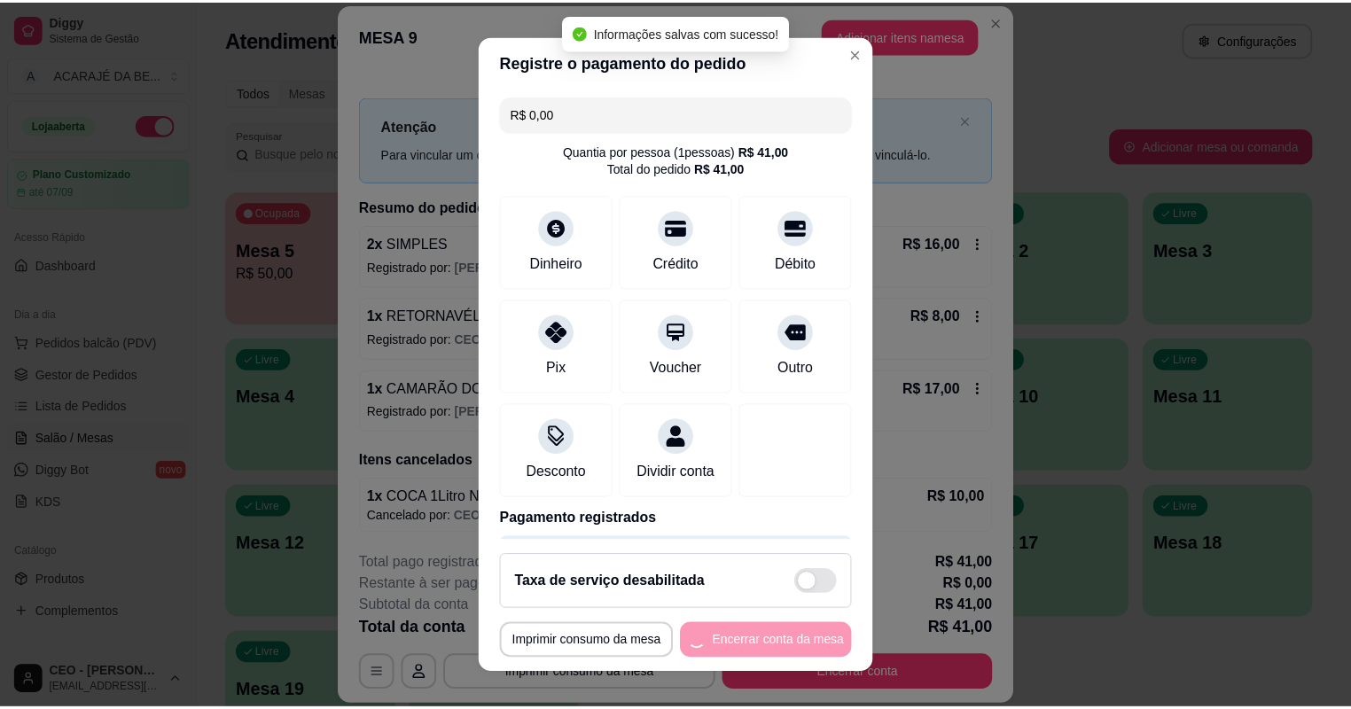
scroll to position [0, 0]
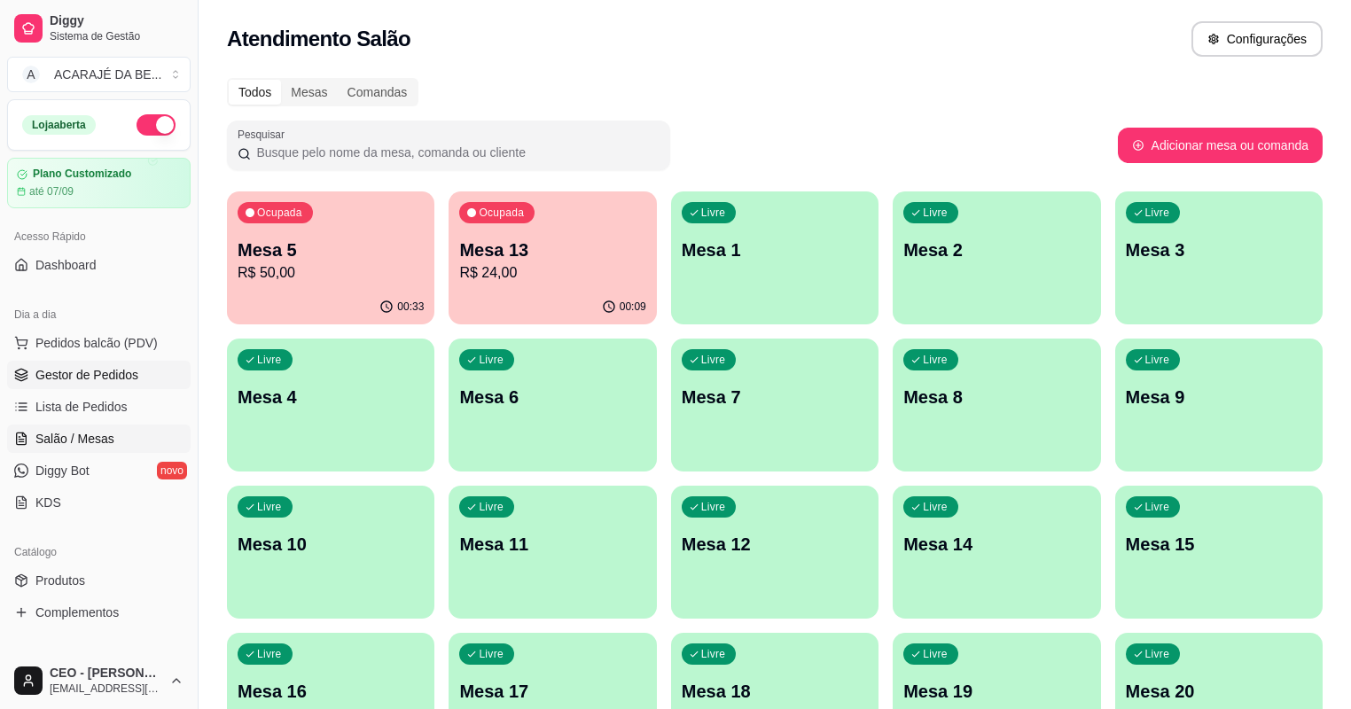
click at [86, 374] on span "Gestor de Pedidos" at bounding box center [86, 375] width 103 height 18
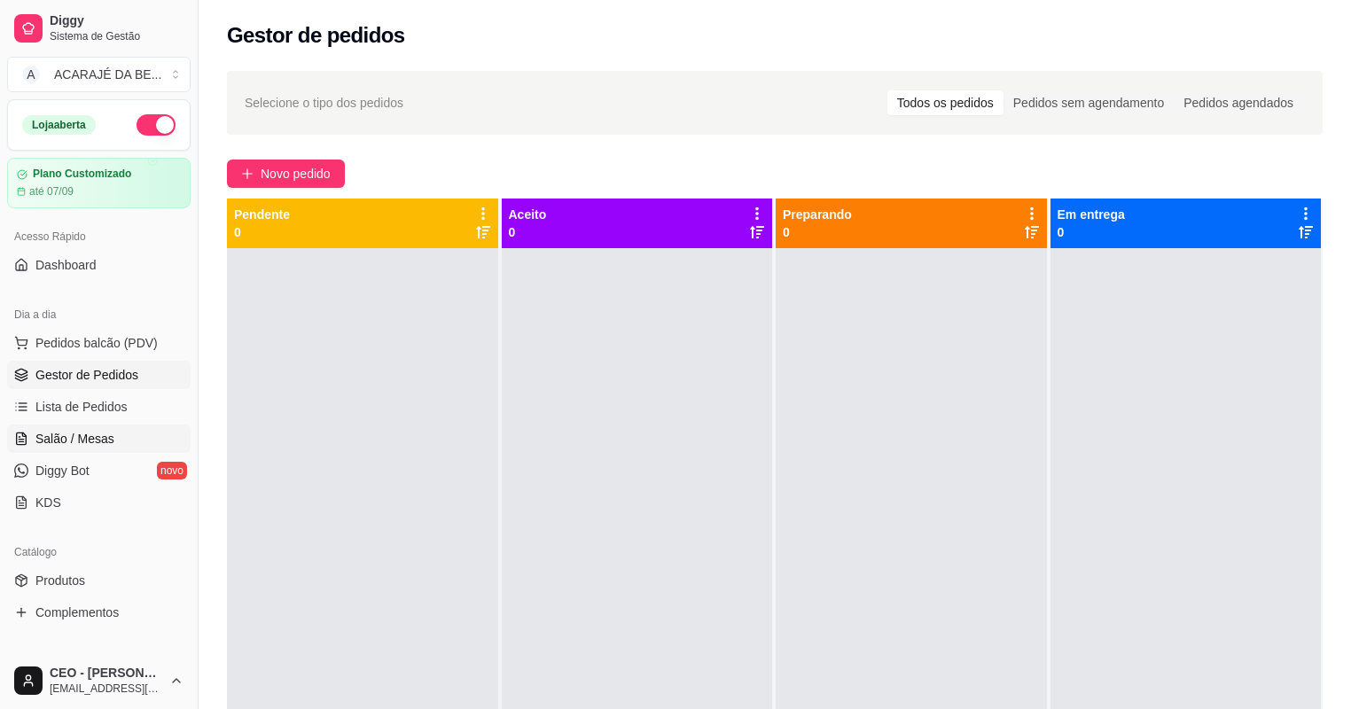
click at [45, 433] on span "Salão / Mesas" at bounding box center [74, 439] width 79 height 18
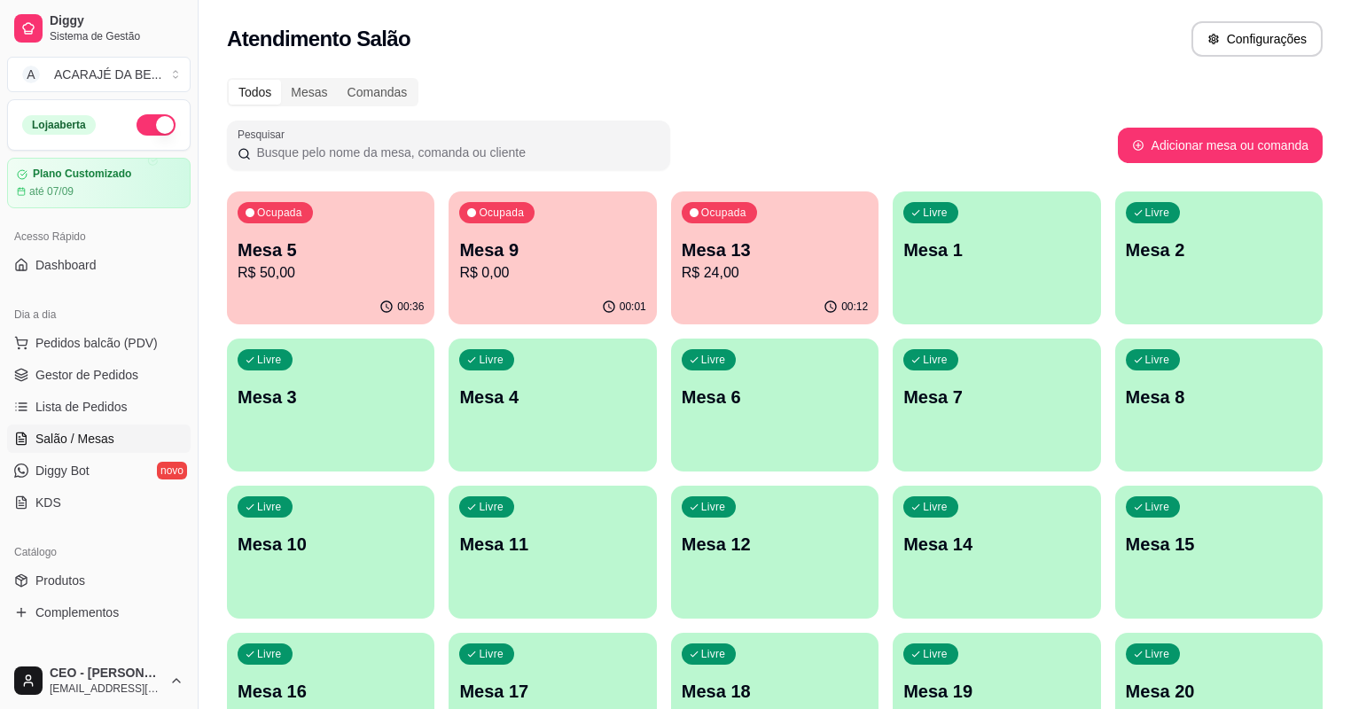
click at [301, 238] on p "Mesa 5" at bounding box center [331, 250] width 186 height 25
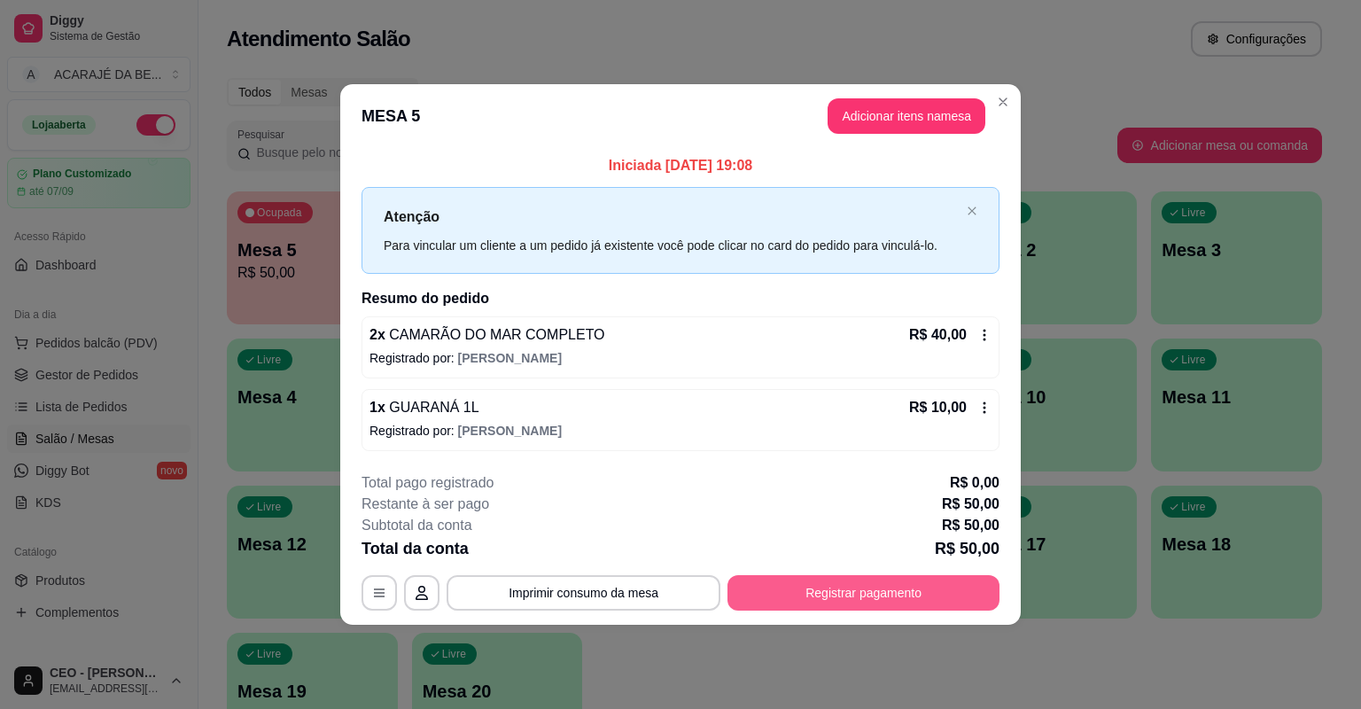
click at [868, 603] on button "Registrar pagamento" at bounding box center [864, 592] width 272 height 35
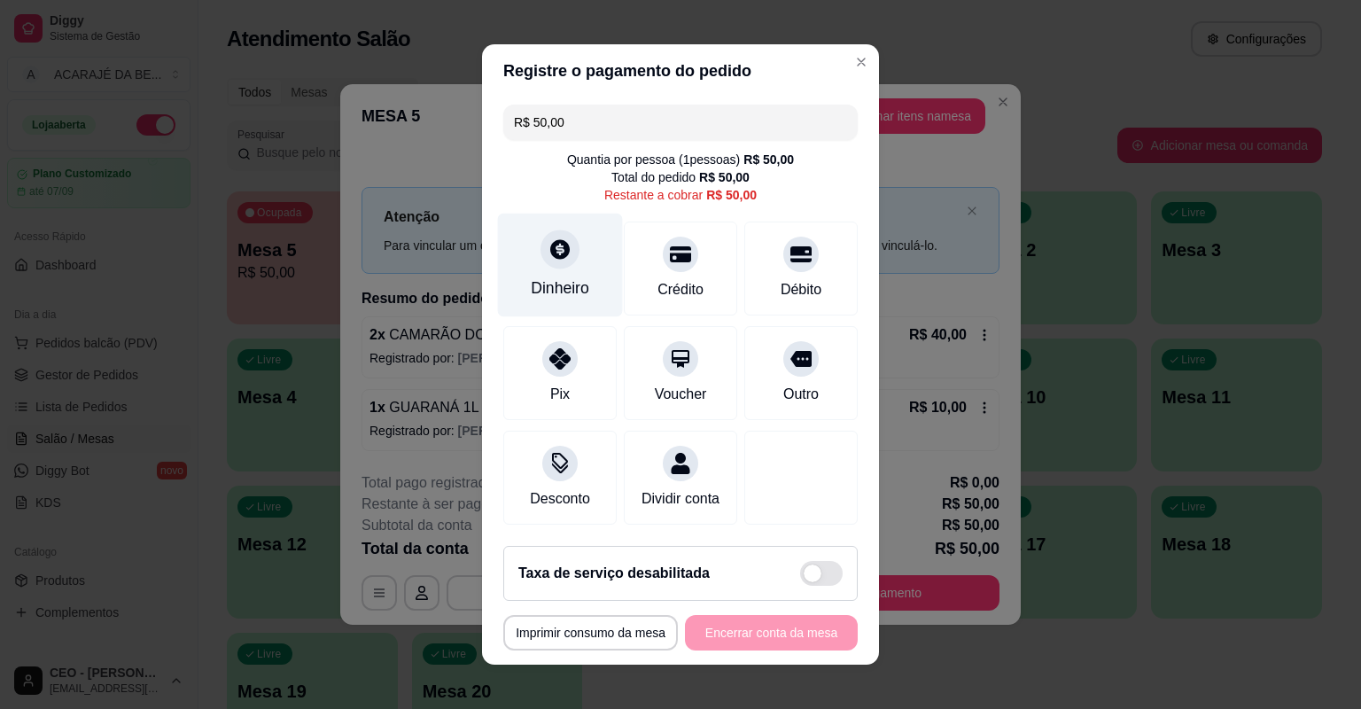
click at [560, 278] on div "Dinheiro" at bounding box center [560, 287] width 58 height 23
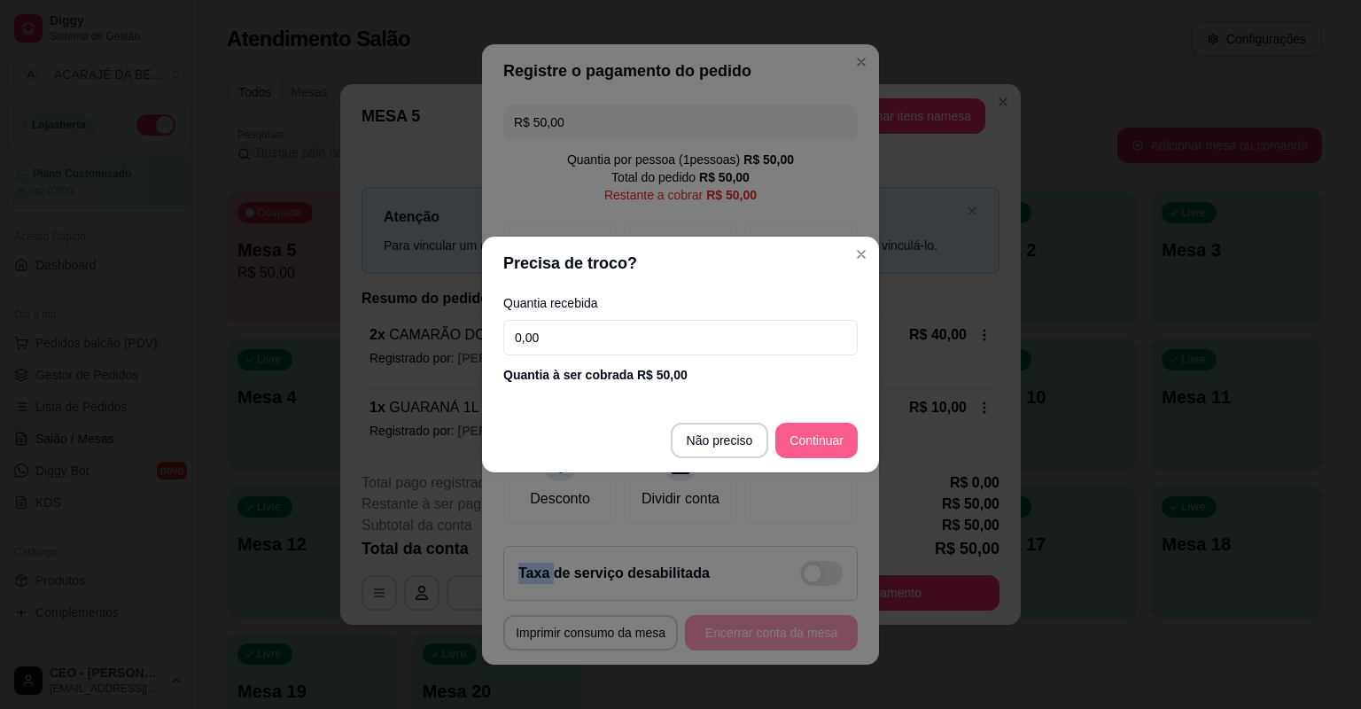
click at [839, 450] on div at bounding box center [800, 478] width 113 height 94
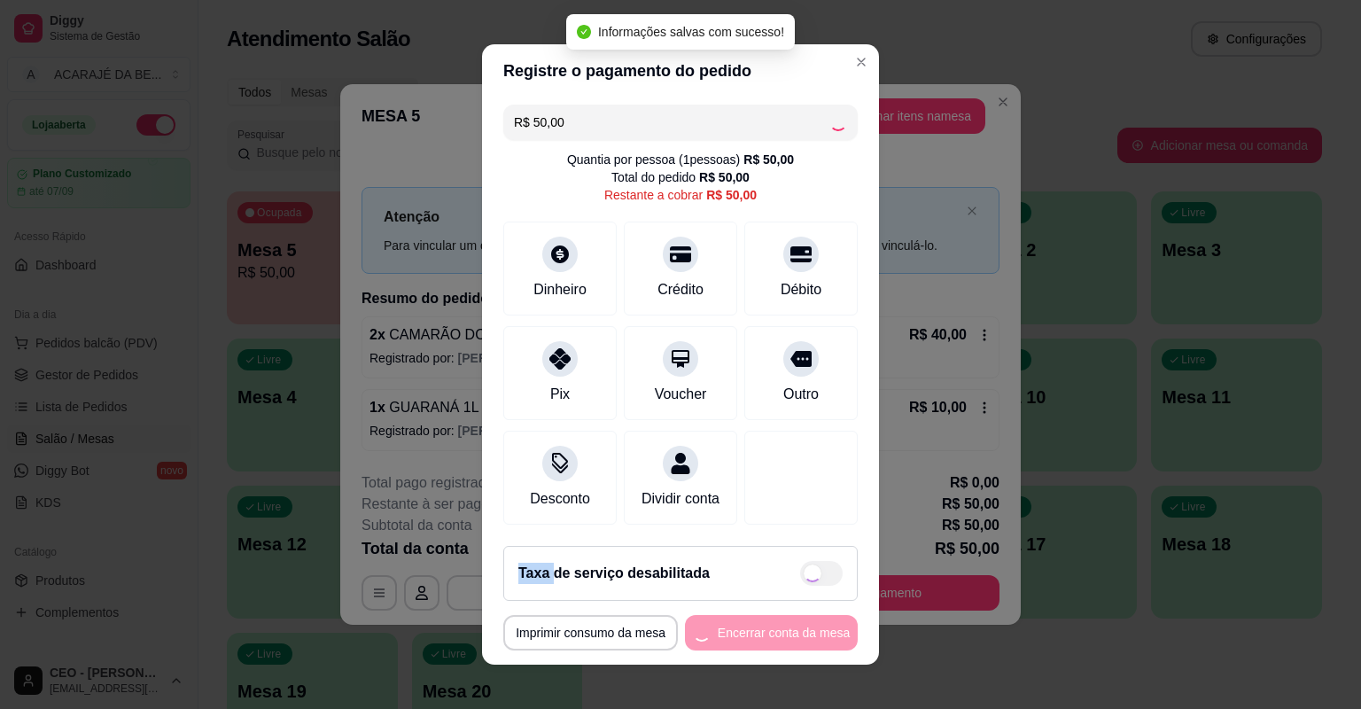
type input "R$ 0,00"
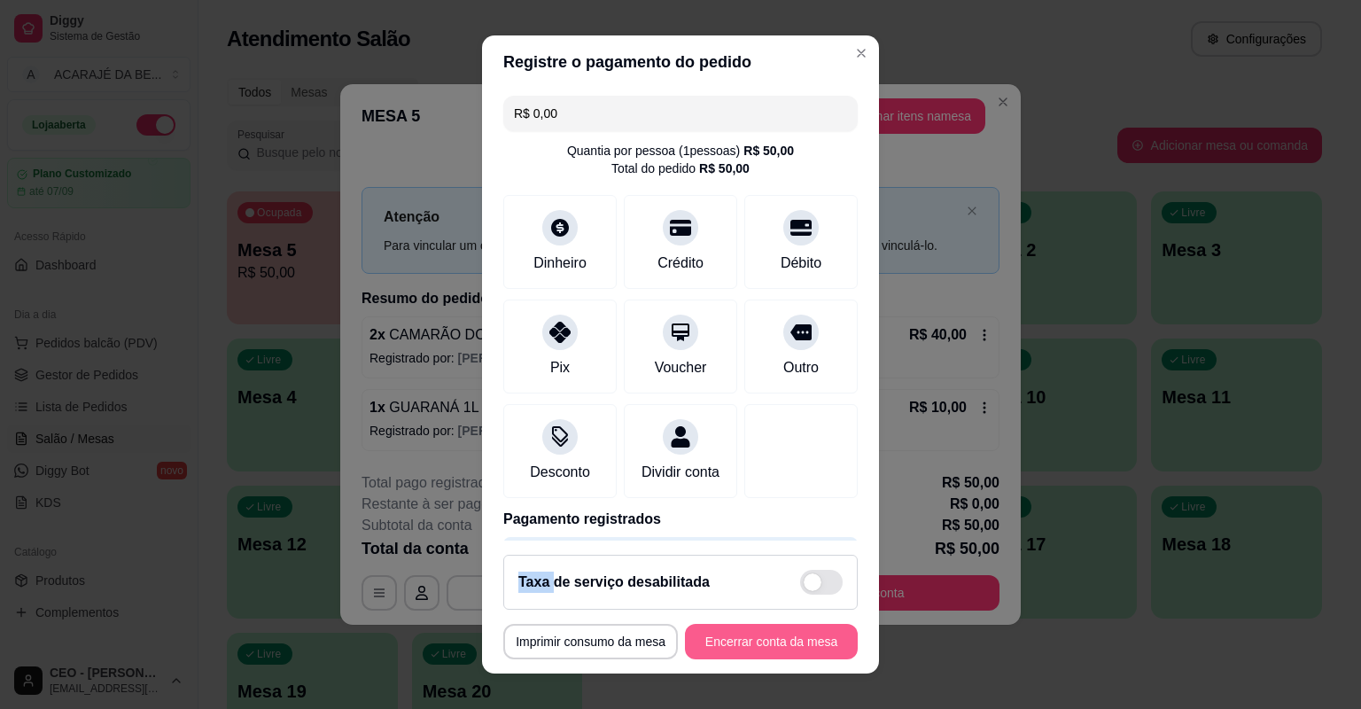
click at [802, 652] on button "Encerrar conta da mesa" at bounding box center [771, 641] width 173 height 35
click at [802, 652] on div "**********" at bounding box center [680, 641] width 354 height 35
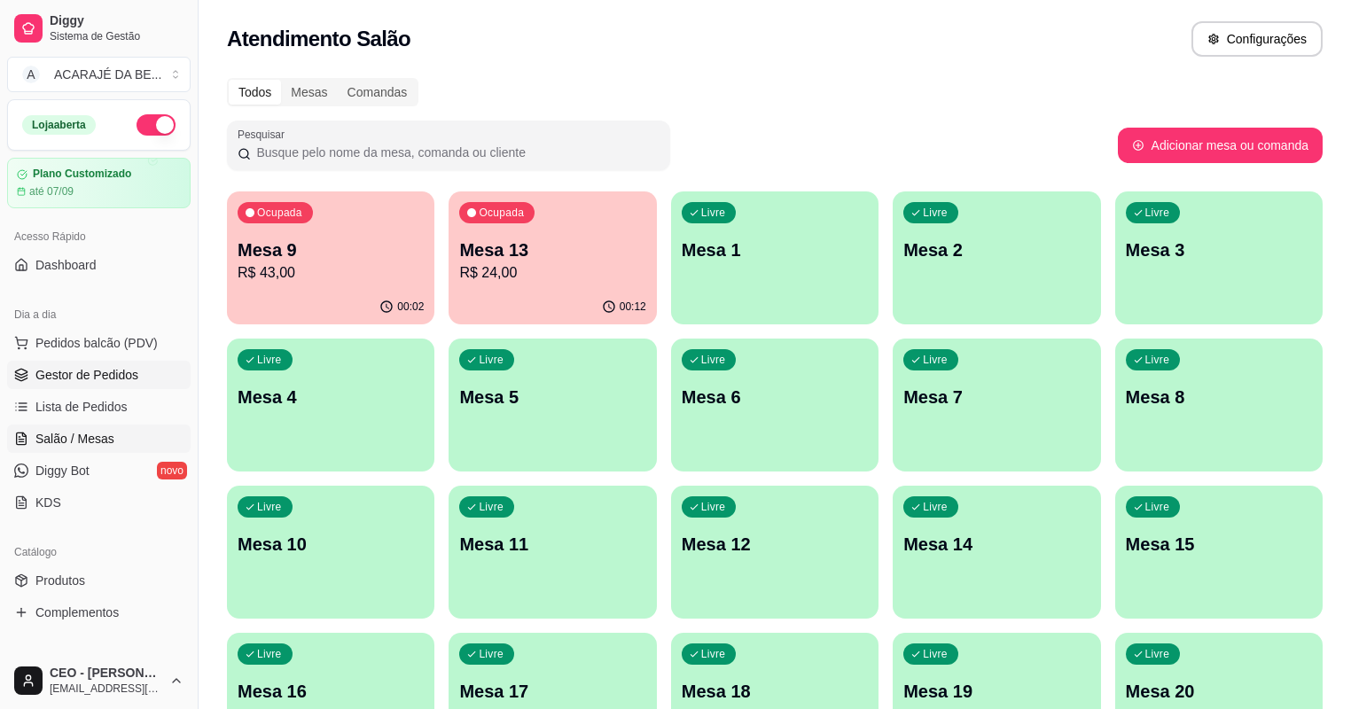
click at [56, 372] on span "Gestor de Pedidos" at bounding box center [86, 375] width 103 height 18
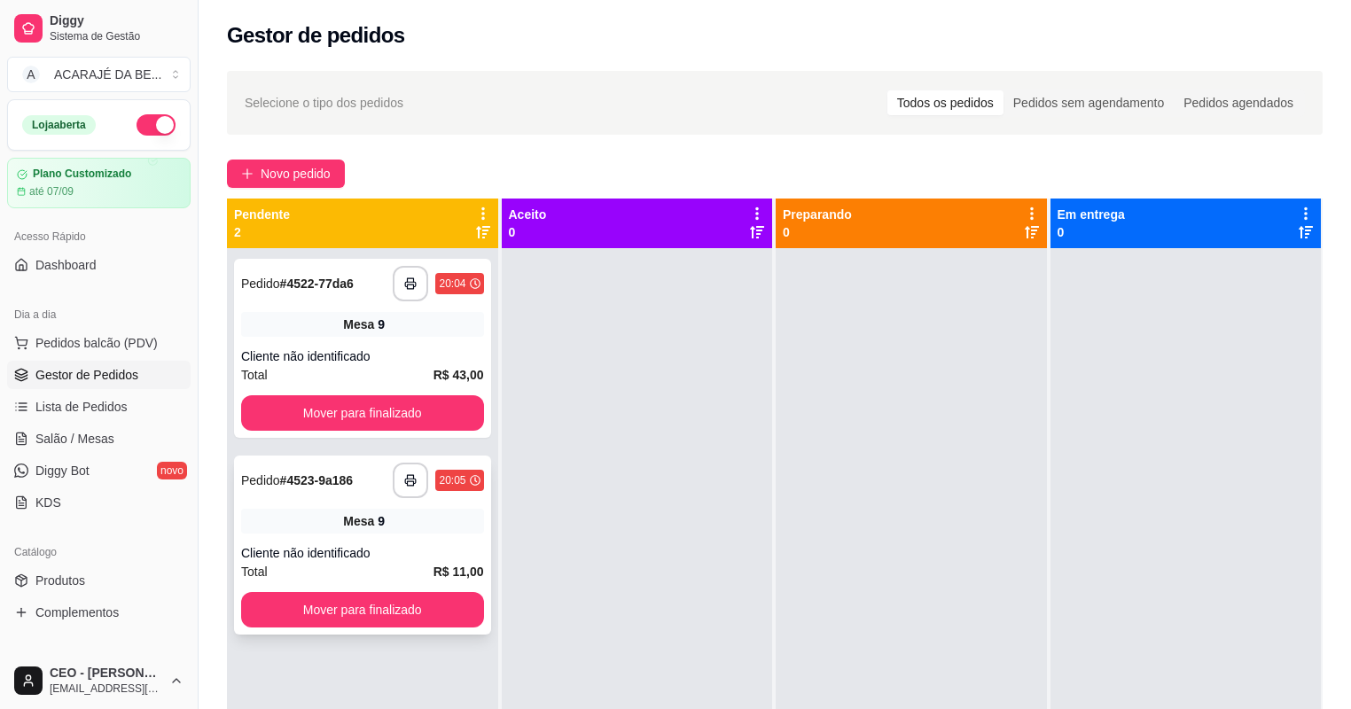
click at [333, 557] on div "Cliente não identificado" at bounding box center [362, 553] width 243 height 18
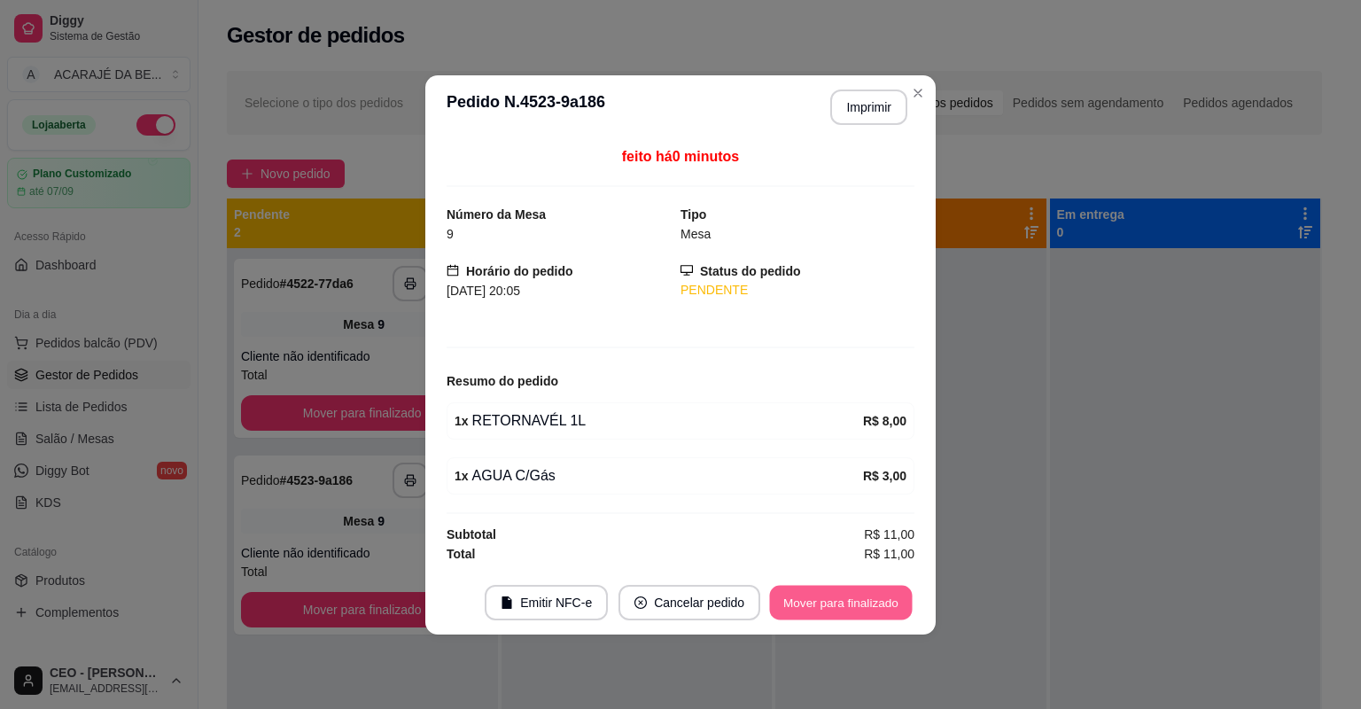
click at [816, 604] on button "Mover para finalizado" at bounding box center [841, 602] width 143 height 35
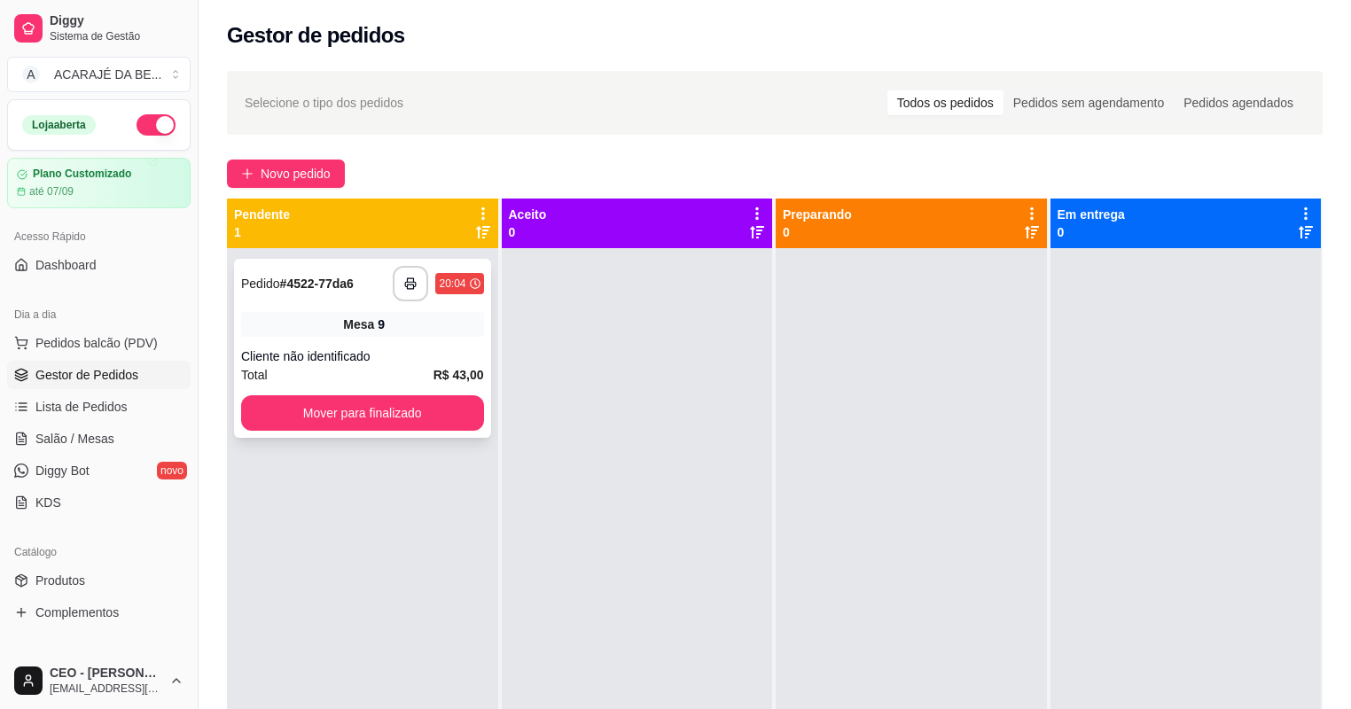
click at [334, 340] on div "**********" at bounding box center [362, 348] width 257 height 179
click at [424, 291] on button "button" at bounding box center [410, 283] width 35 height 35
click at [383, 410] on button "Mover para finalizado" at bounding box center [362, 412] width 243 height 35
click at [412, 337] on div "**********" at bounding box center [362, 348] width 257 height 179
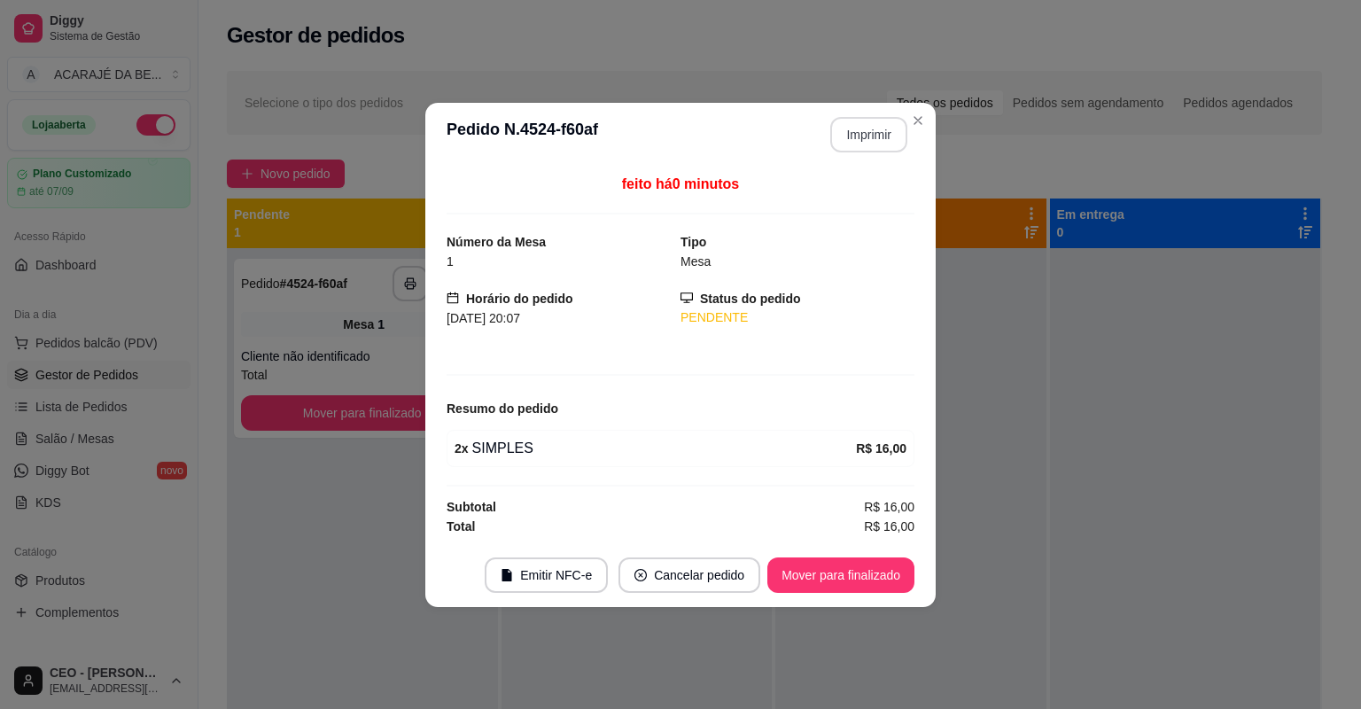
click at [884, 135] on button "Imprimir" at bounding box center [868, 134] width 77 height 35
click at [839, 579] on button "Mover para finalizado" at bounding box center [840, 574] width 147 height 35
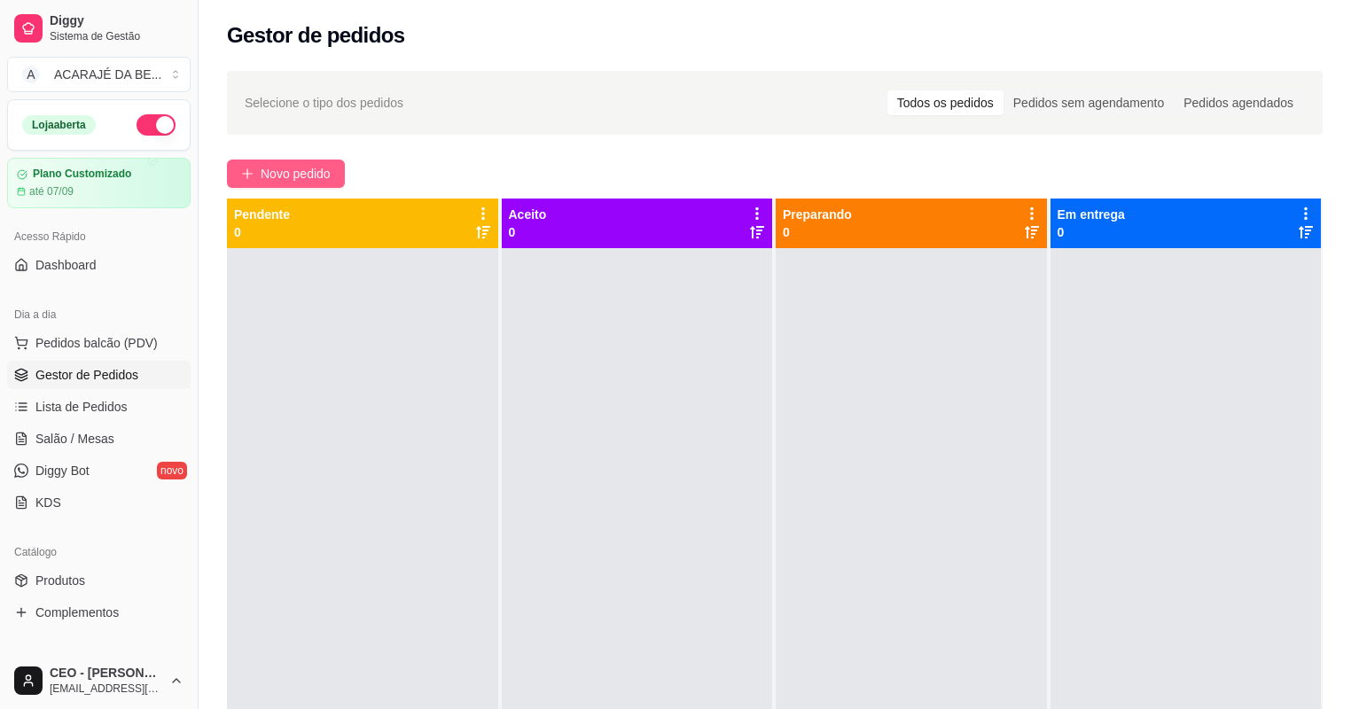
click at [311, 167] on span "Novo pedido" at bounding box center [296, 173] width 70 height 19
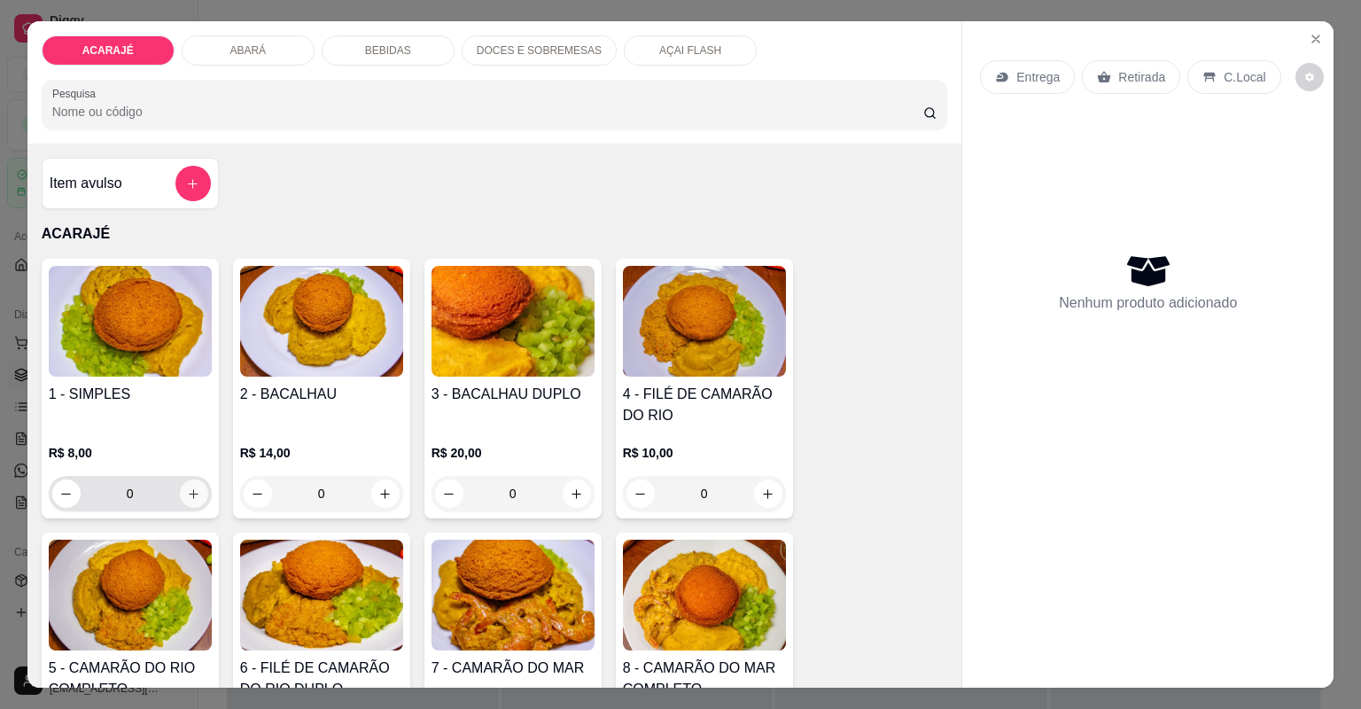
click at [187, 489] on icon "increase-product-quantity" at bounding box center [193, 493] width 13 height 13
type input "1"
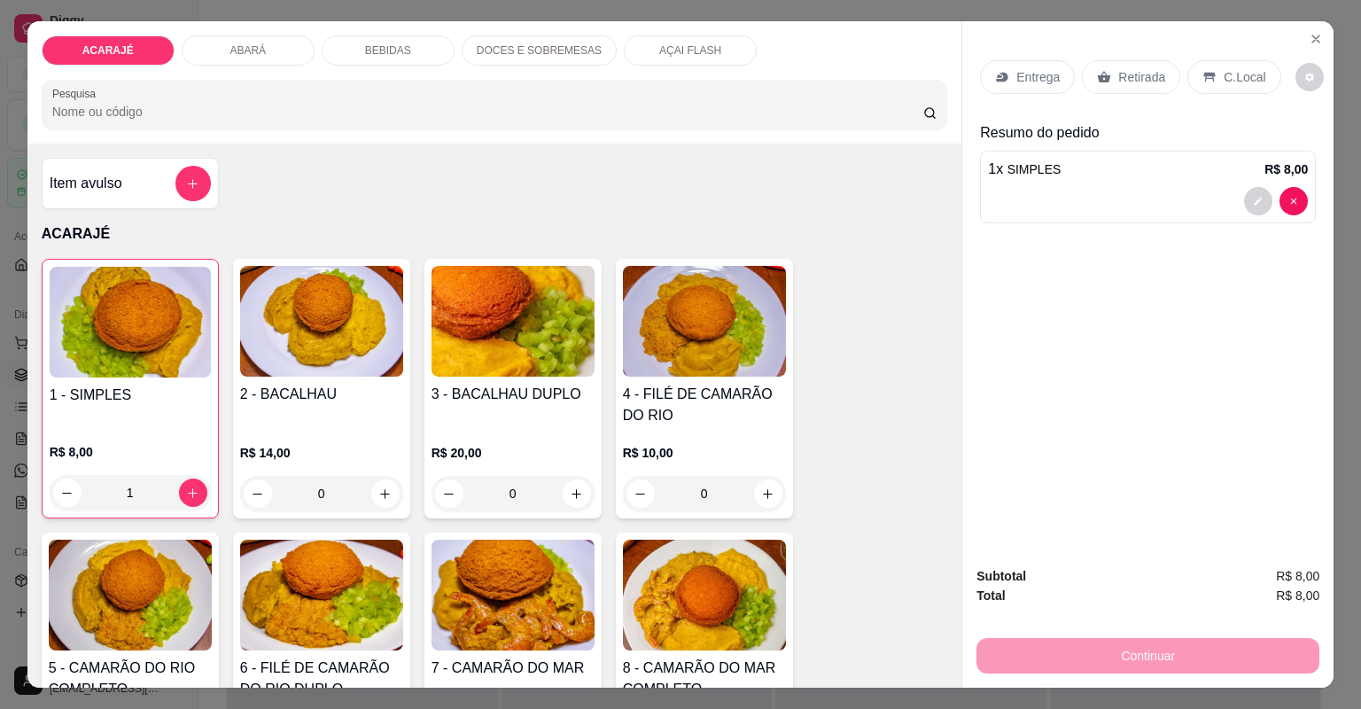
drag, startPoint x: 1035, startPoint y: 82, endPoint x: 872, endPoint y: 390, distance: 348.1
click at [1035, 82] on p "Entrega" at bounding box center [1037, 77] width 43 height 18
click at [1006, 64] on div "Entrega" at bounding box center [1027, 77] width 95 height 34
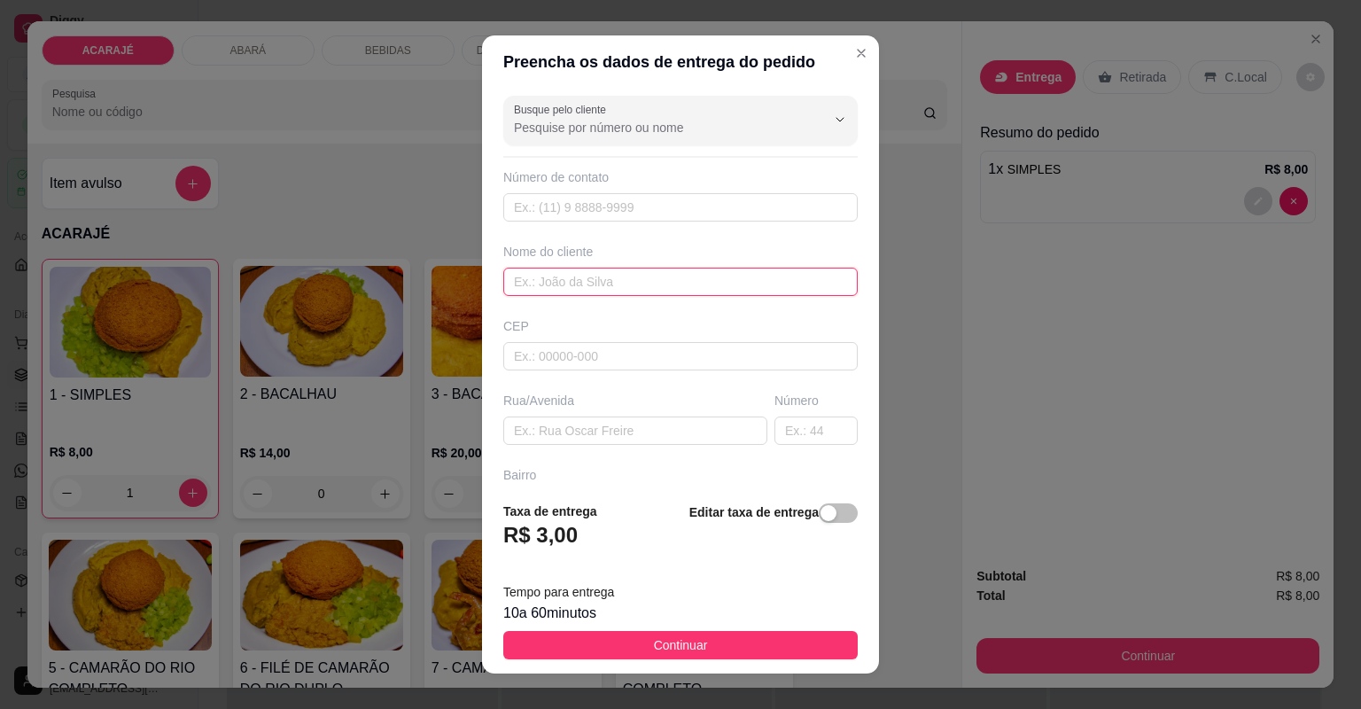
click at [613, 270] on input "text" at bounding box center [680, 282] width 354 height 28
type input "Rafael bochecha"
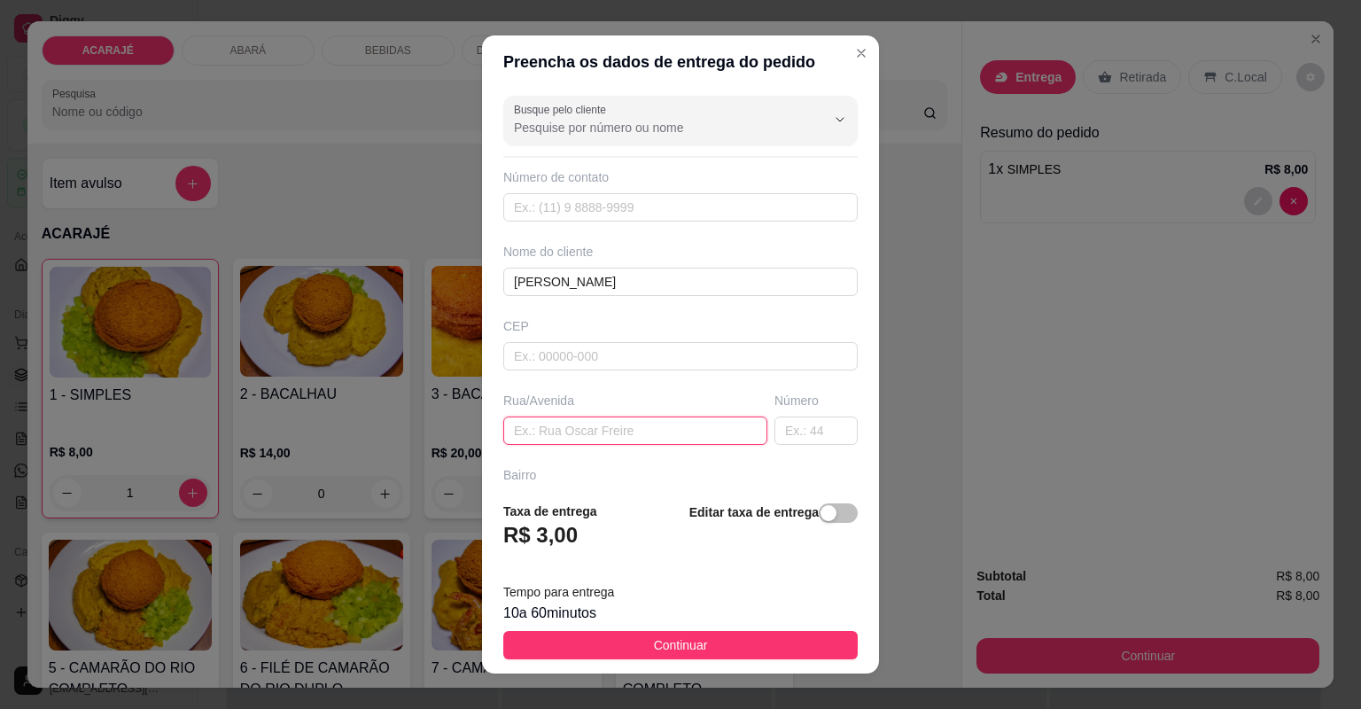
click at [600, 430] on input "text" at bounding box center [635, 431] width 264 height 28
paste input "aqui"
type input "aqui"
click at [613, 537] on div "Taxa de entrega R$ 3,00 Editar taxa de entrega" at bounding box center [680, 531] width 354 height 58
drag, startPoint x: 548, startPoint y: 426, endPoint x: 474, endPoint y: 417, distance: 74.1
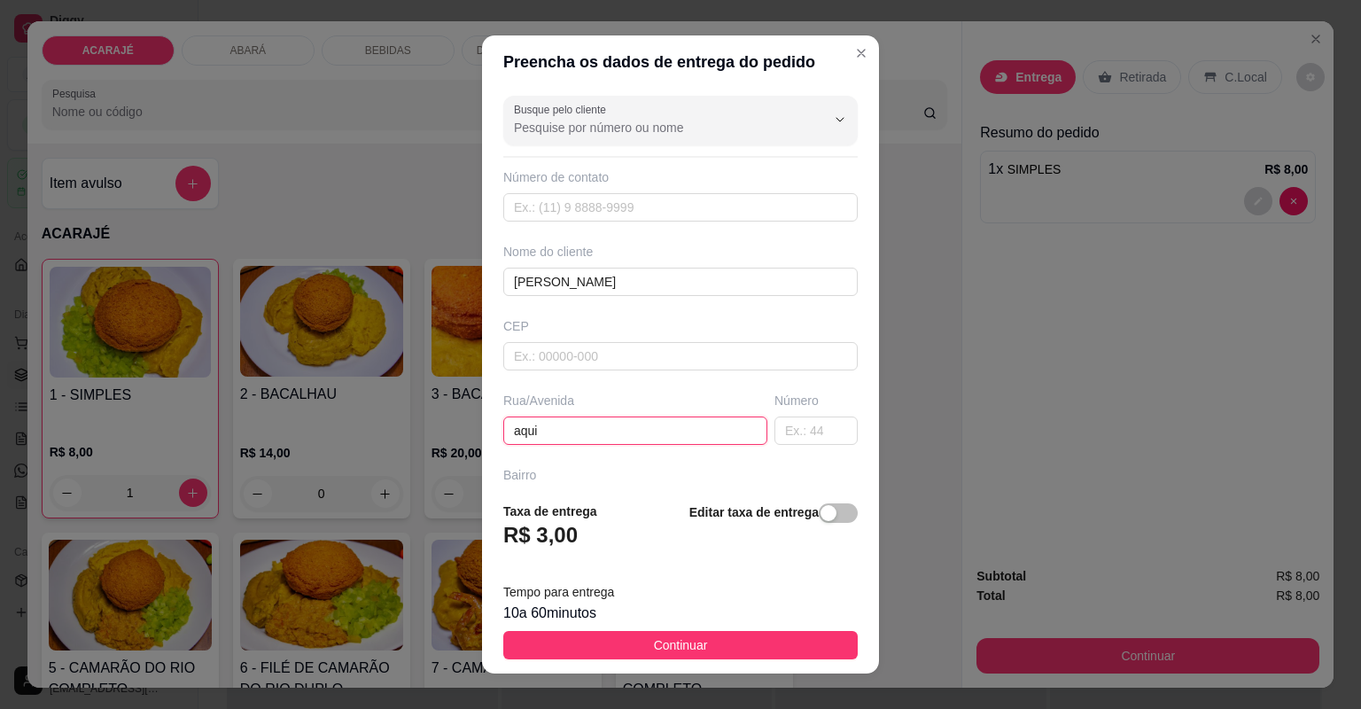
click at [473, 418] on div "Preencha os dados de entrega do pedido Busque pelo cliente Número de contato No…" at bounding box center [680, 354] width 1361 height 709
paste input "Aqui próximo à igreja adventista aqui do no Londrina"
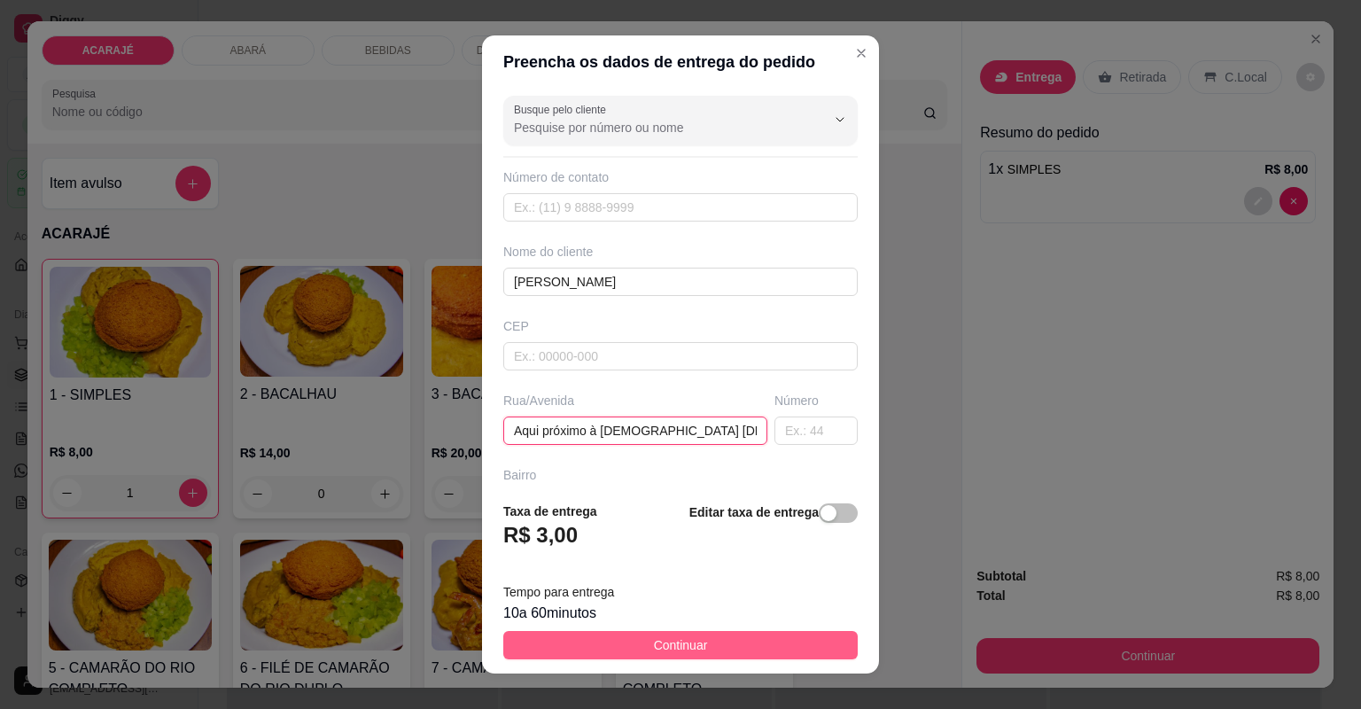
scroll to position [0, 64]
type input "Aqui próximo à igreja adventista aqui do no Londrina"
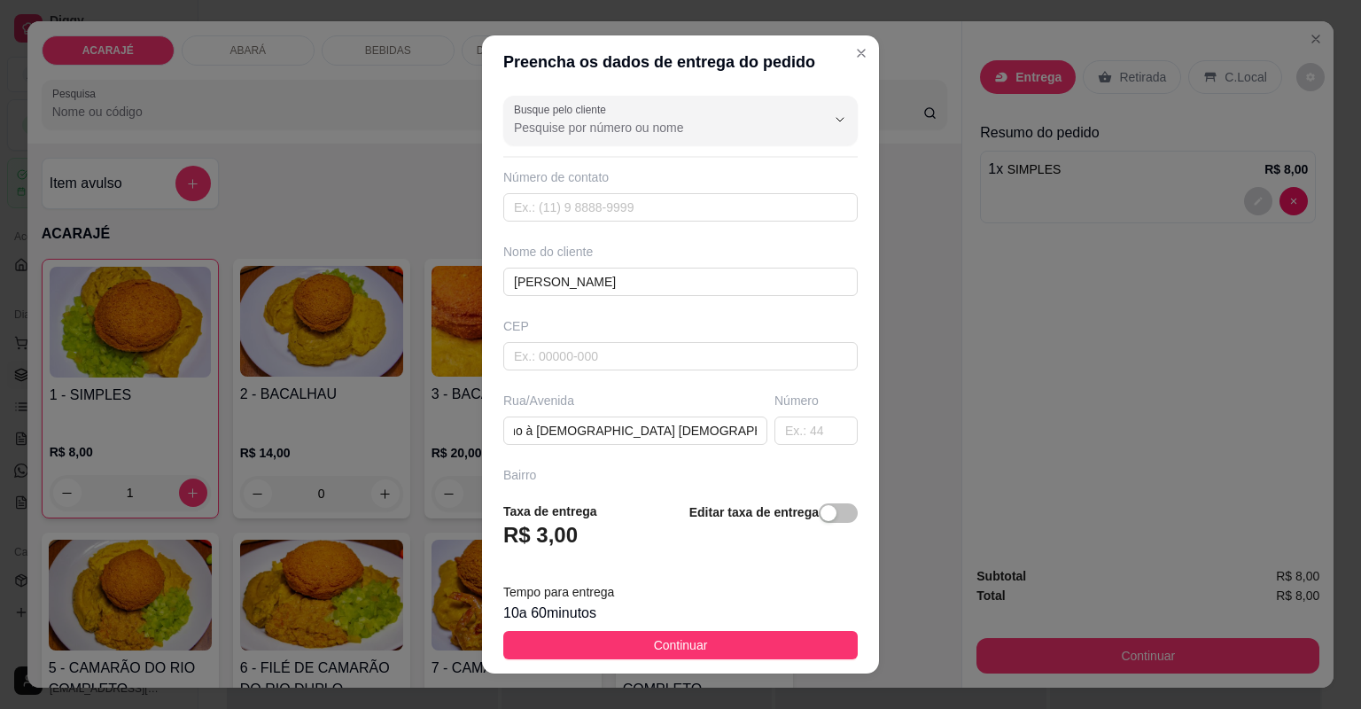
drag, startPoint x: 616, startPoint y: 647, endPoint x: 1040, endPoint y: 691, distance: 425.9
click at [616, 647] on button "Continuar" at bounding box center [680, 645] width 354 height 28
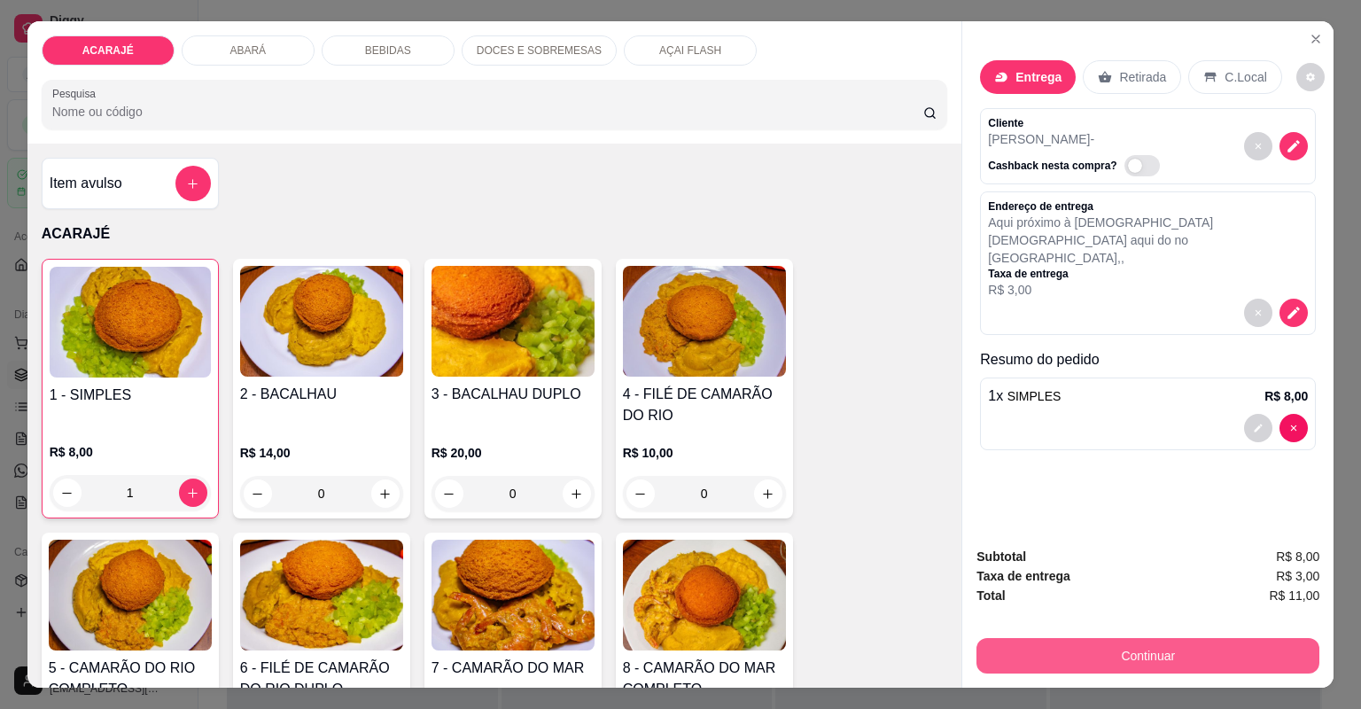
click at [1043, 661] on button "Continuar" at bounding box center [1148, 655] width 343 height 35
click at [1021, 652] on button "Continuar" at bounding box center [1148, 656] width 332 height 35
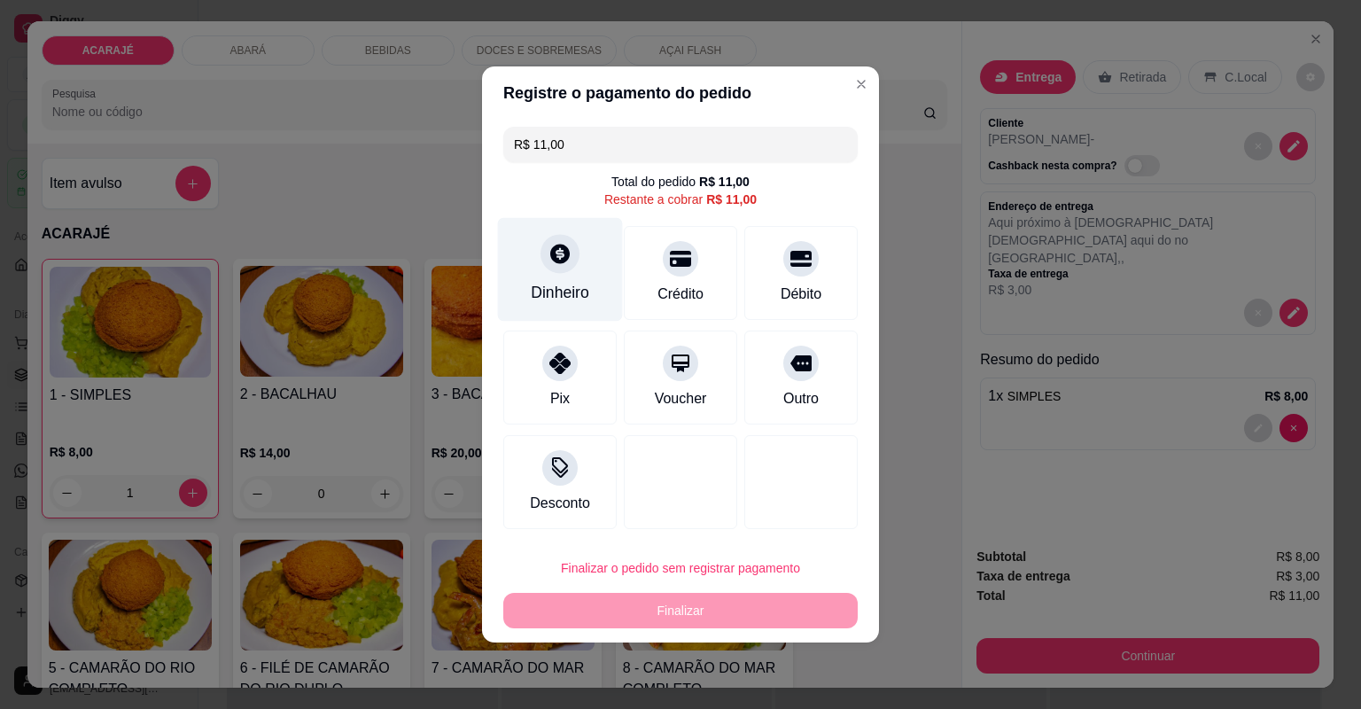
click at [565, 292] on div "Dinheiro" at bounding box center [560, 292] width 58 height 23
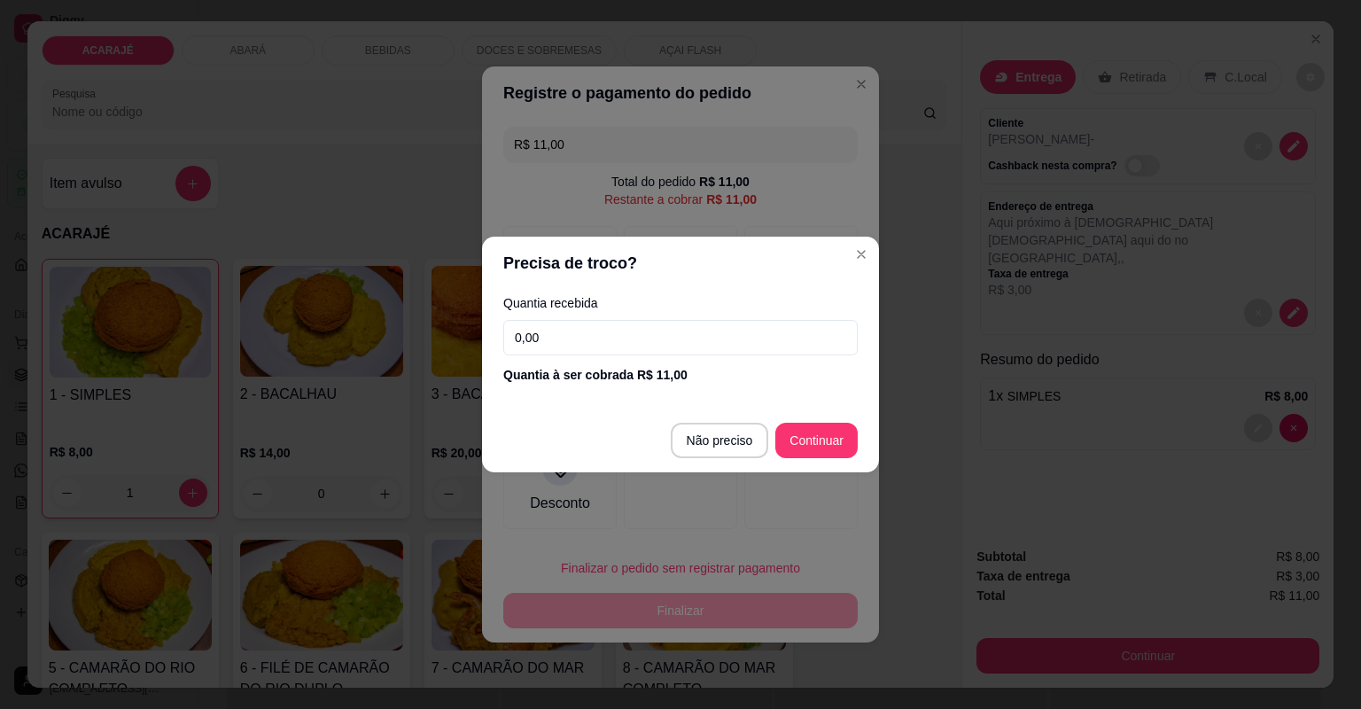
click at [616, 333] on input "0,00" at bounding box center [680, 337] width 354 height 35
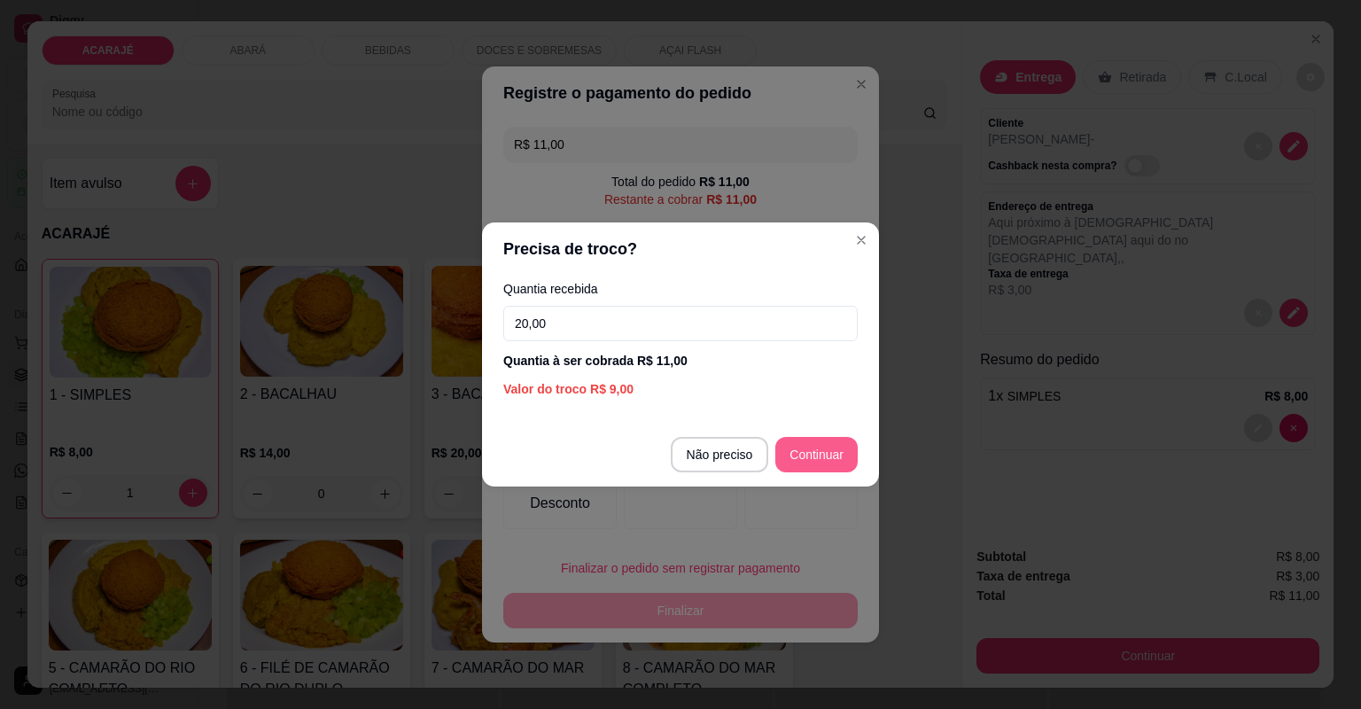
type input "20,00"
type input "R$ 0,00"
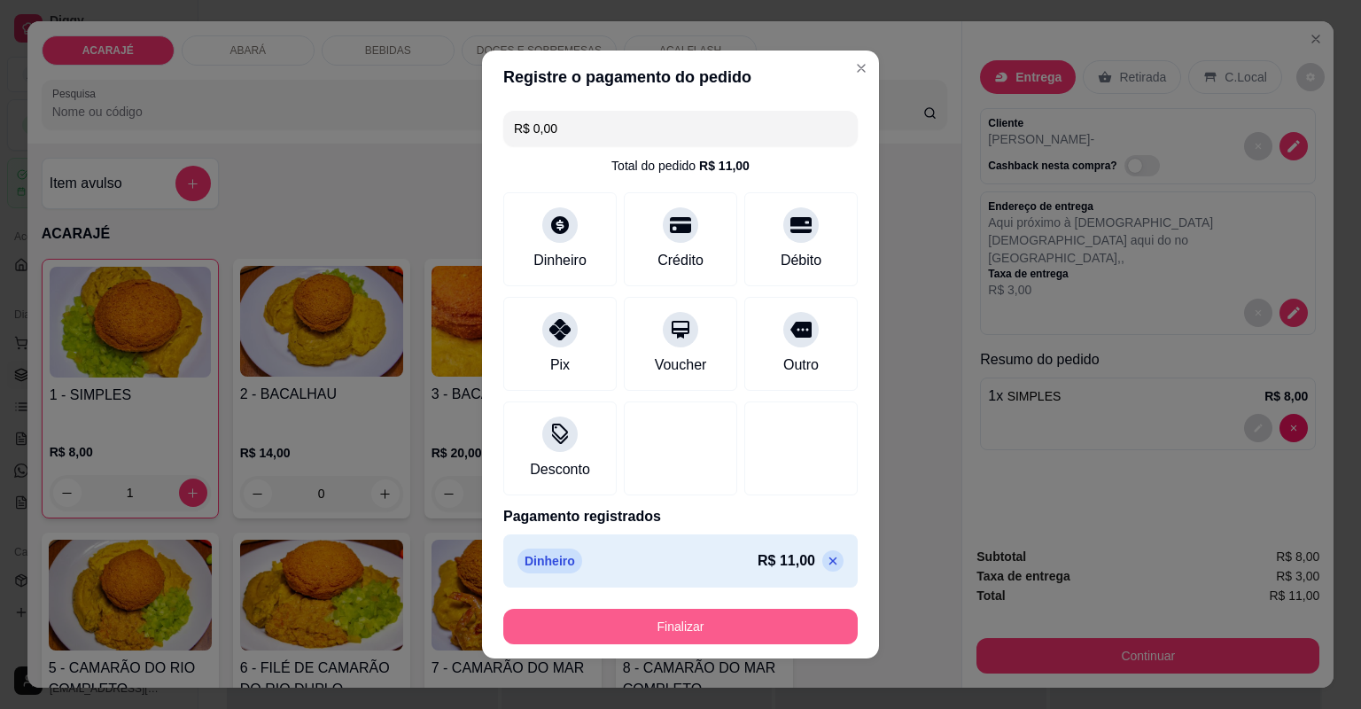
click at [670, 634] on button "Finalizar" at bounding box center [680, 626] width 354 height 35
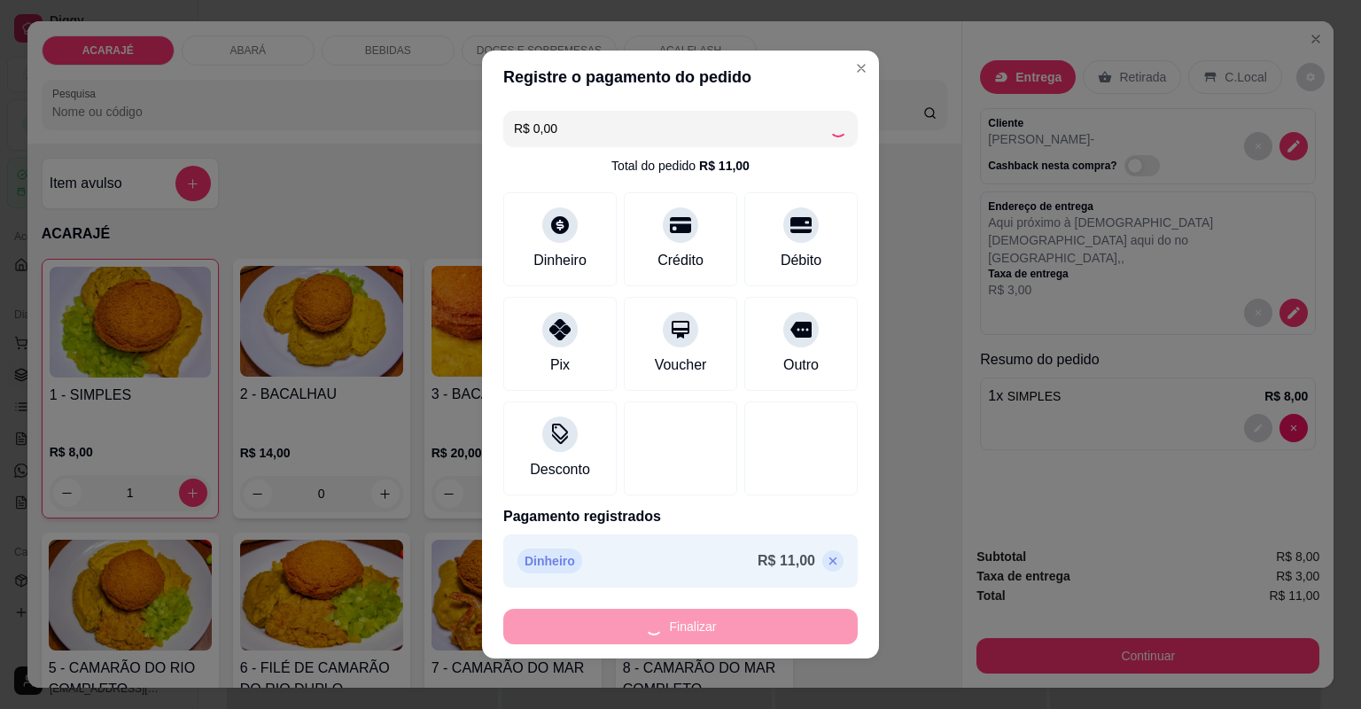
type input "0"
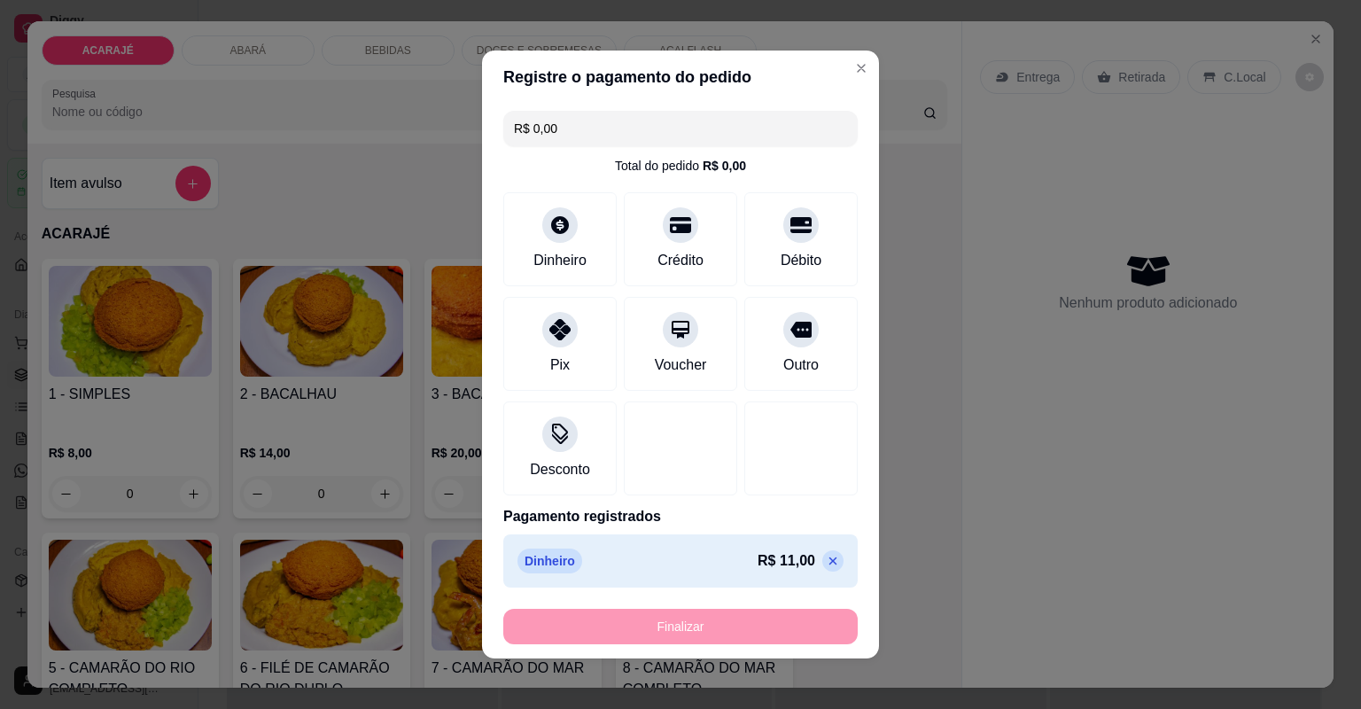
type input "-R$ 11,00"
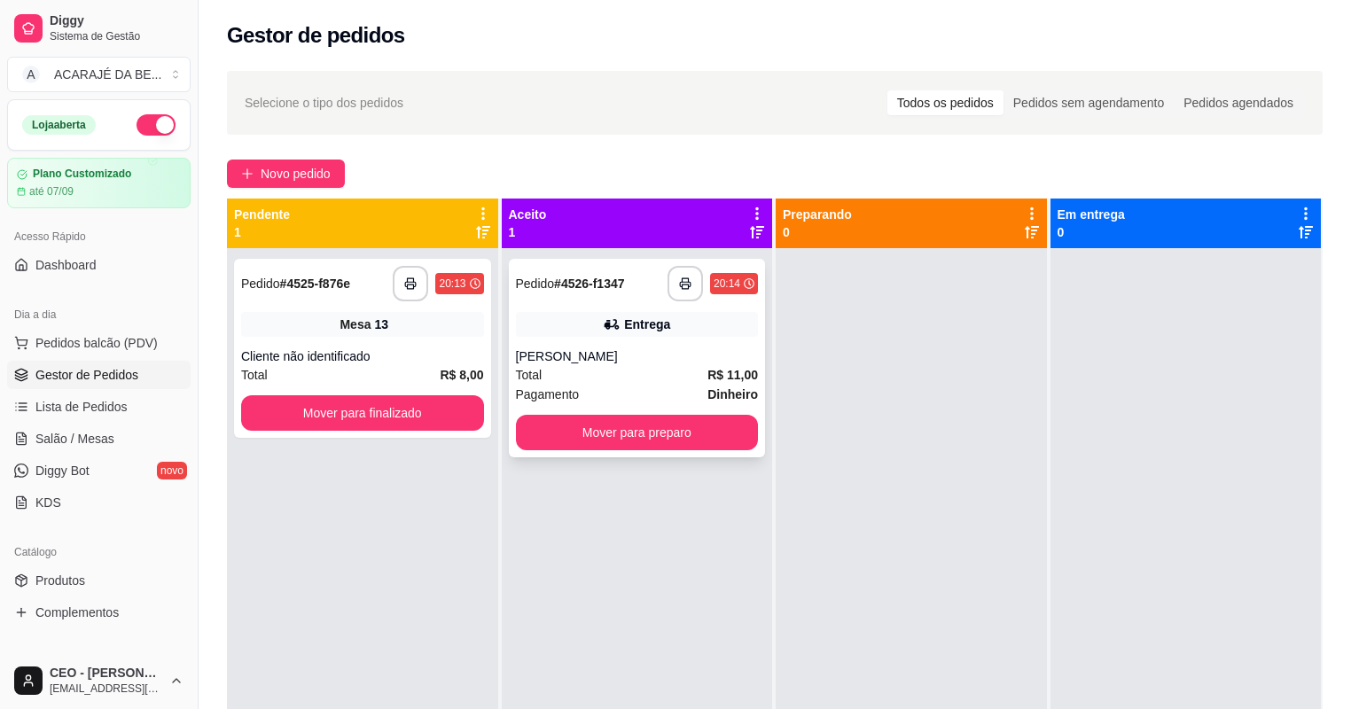
click at [707, 369] on strong "R$ 11,00" at bounding box center [732, 375] width 51 height 14
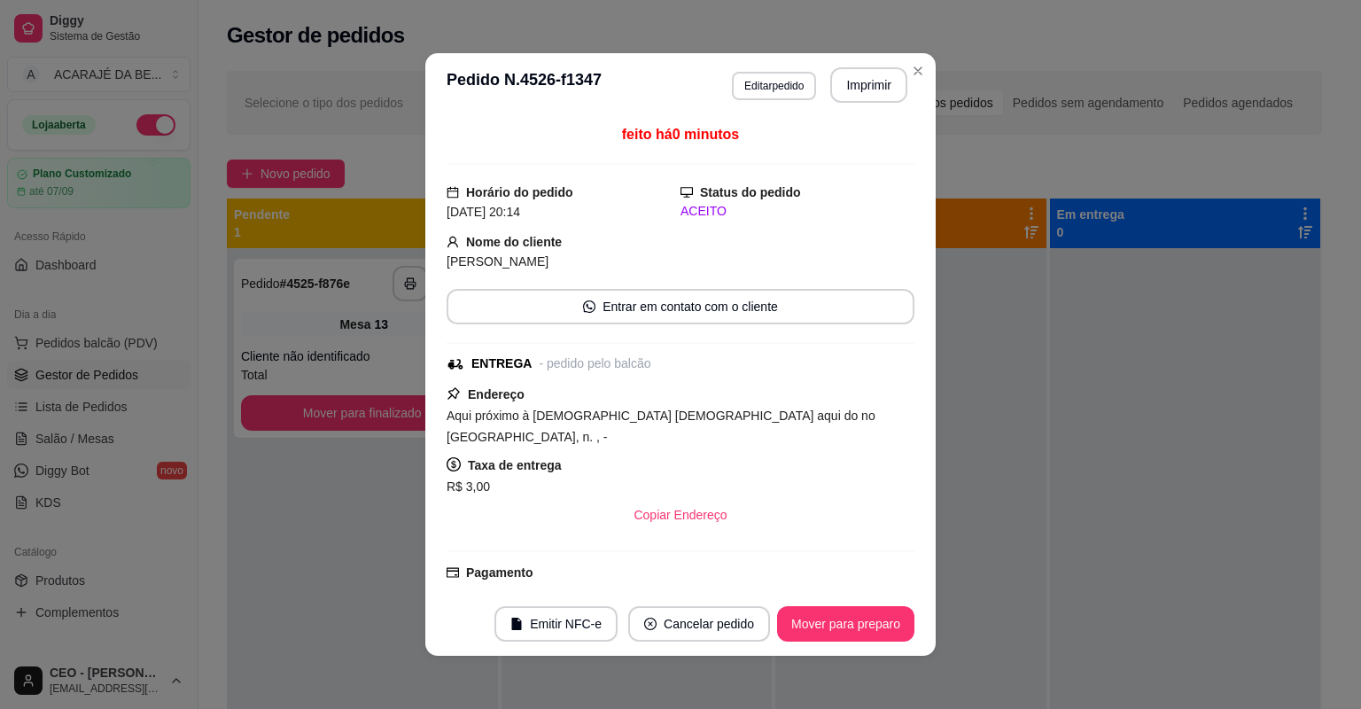
click at [840, 97] on button "Imprimir" at bounding box center [868, 84] width 77 height 35
click at [814, 625] on button "Mover para preparo" at bounding box center [845, 623] width 137 height 35
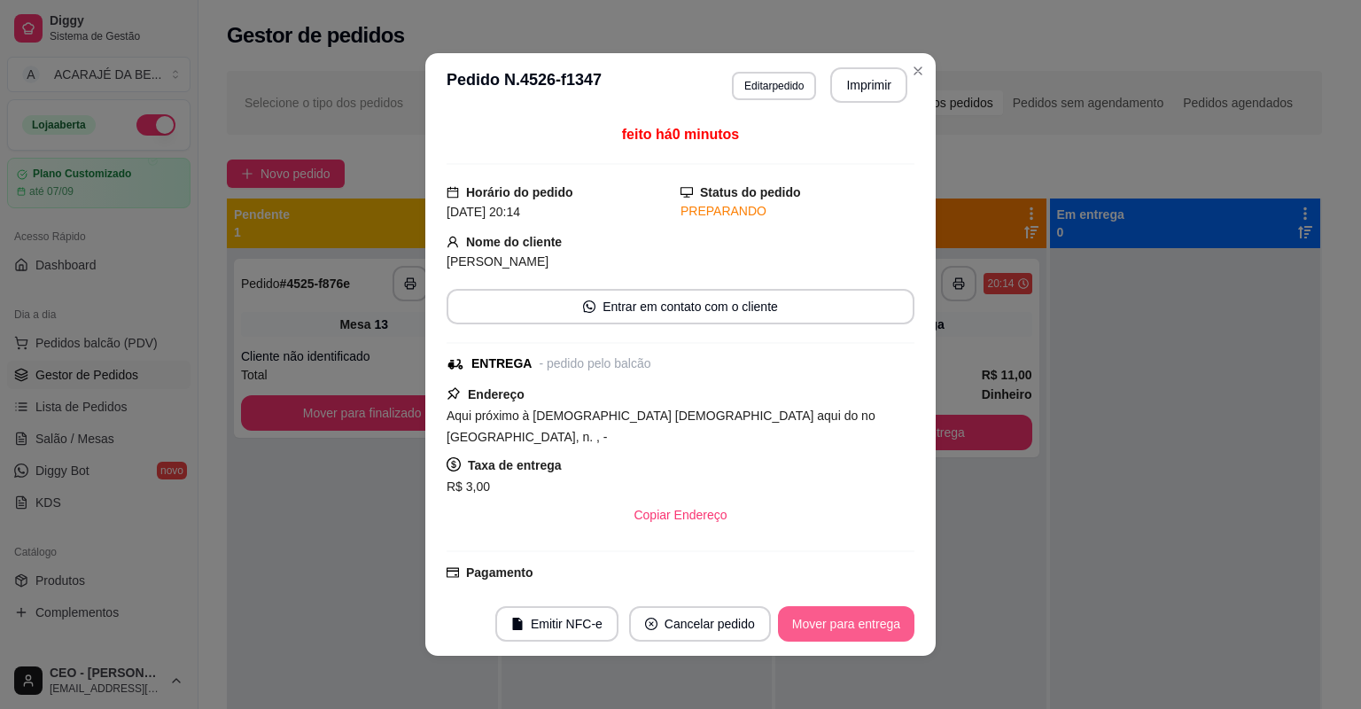
click at [814, 624] on button "Mover para entrega" at bounding box center [846, 623] width 136 height 35
click at [814, 624] on div "Mover para entrega" at bounding box center [846, 623] width 136 height 35
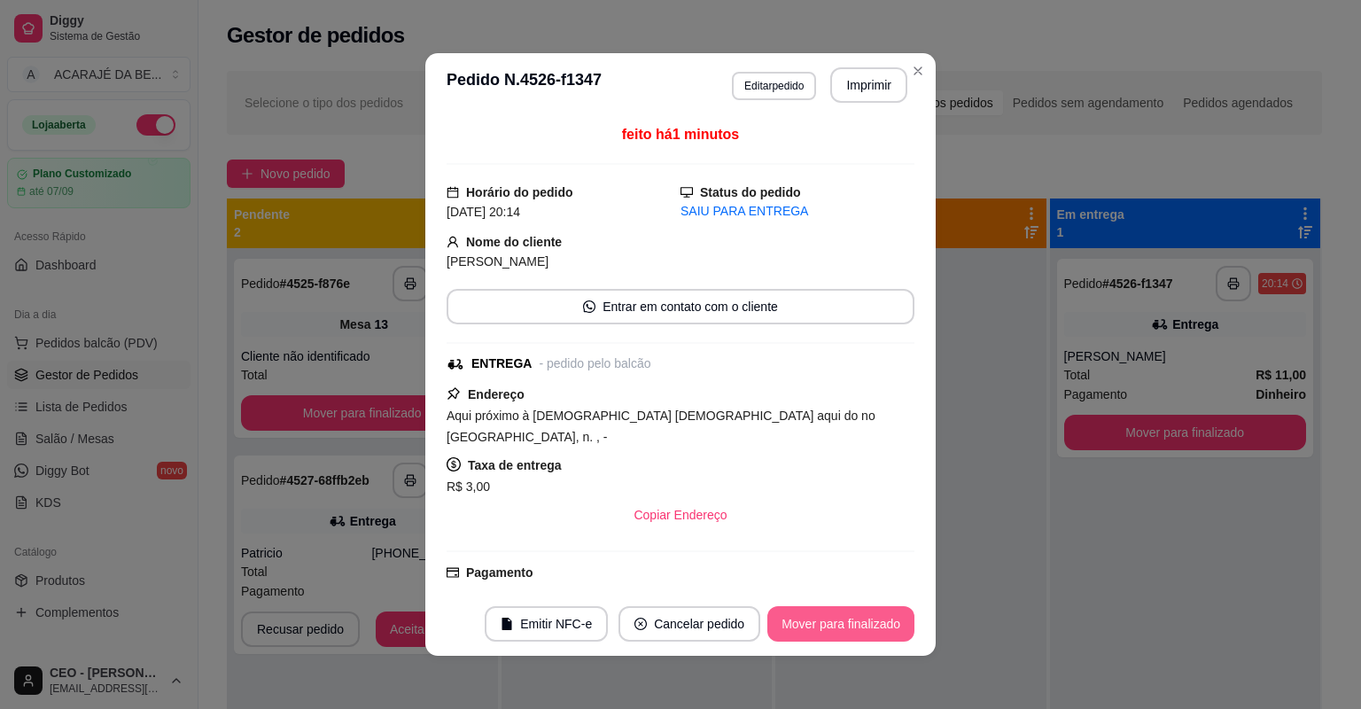
click at [806, 631] on button "Mover para finalizado" at bounding box center [840, 623] width 147 height 35
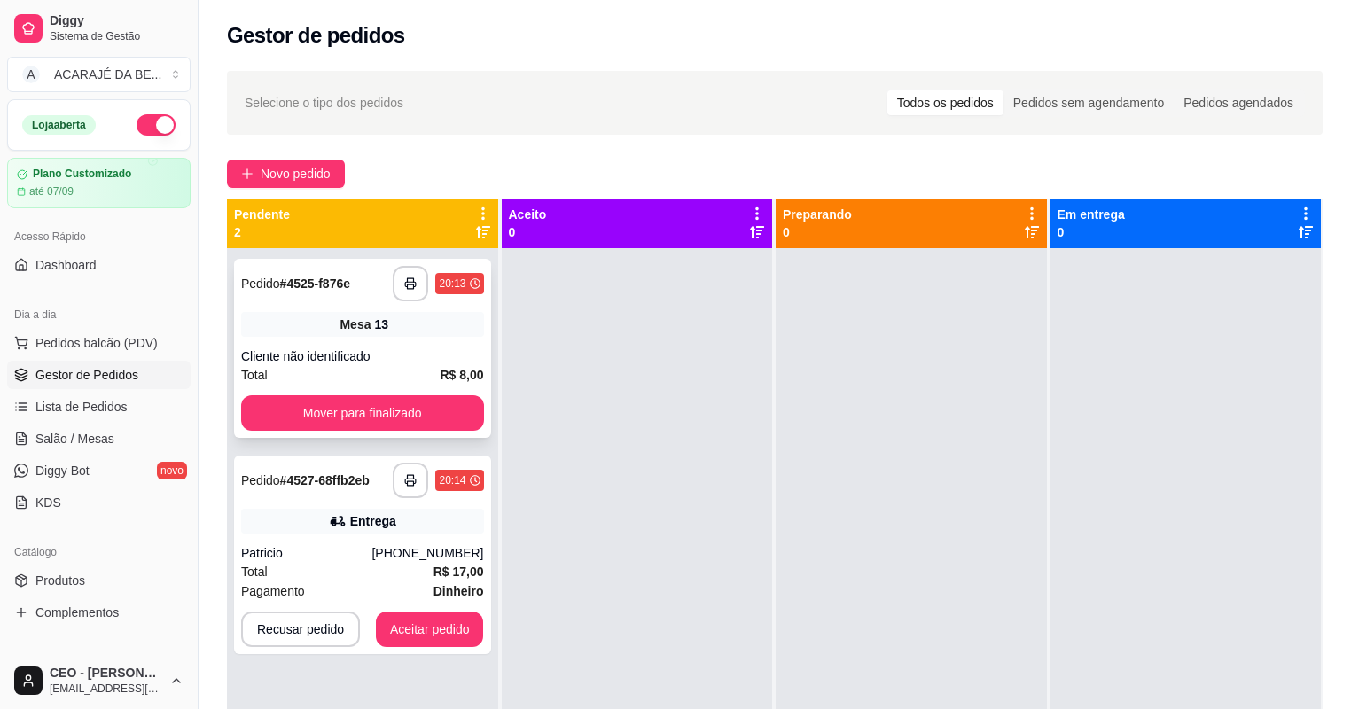
click at [398, 338] on div "**********" at bounding box center [362, 348] width 257 height 179
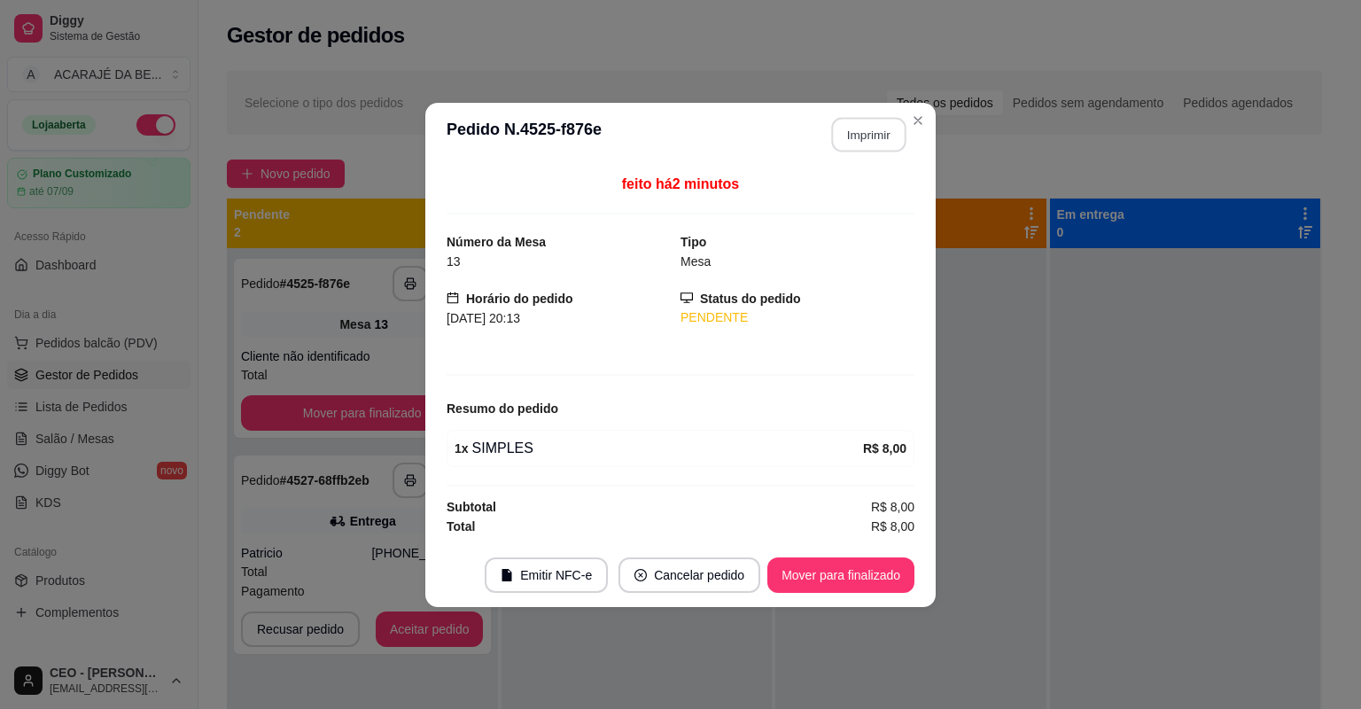
click at [854, 137] on button "Imprimir" at bounding box center [869, 134] width 74 height 35
click at [832, 578] on button "Mover para finalizado" at bounding box center [841, 574] width 143 height 35
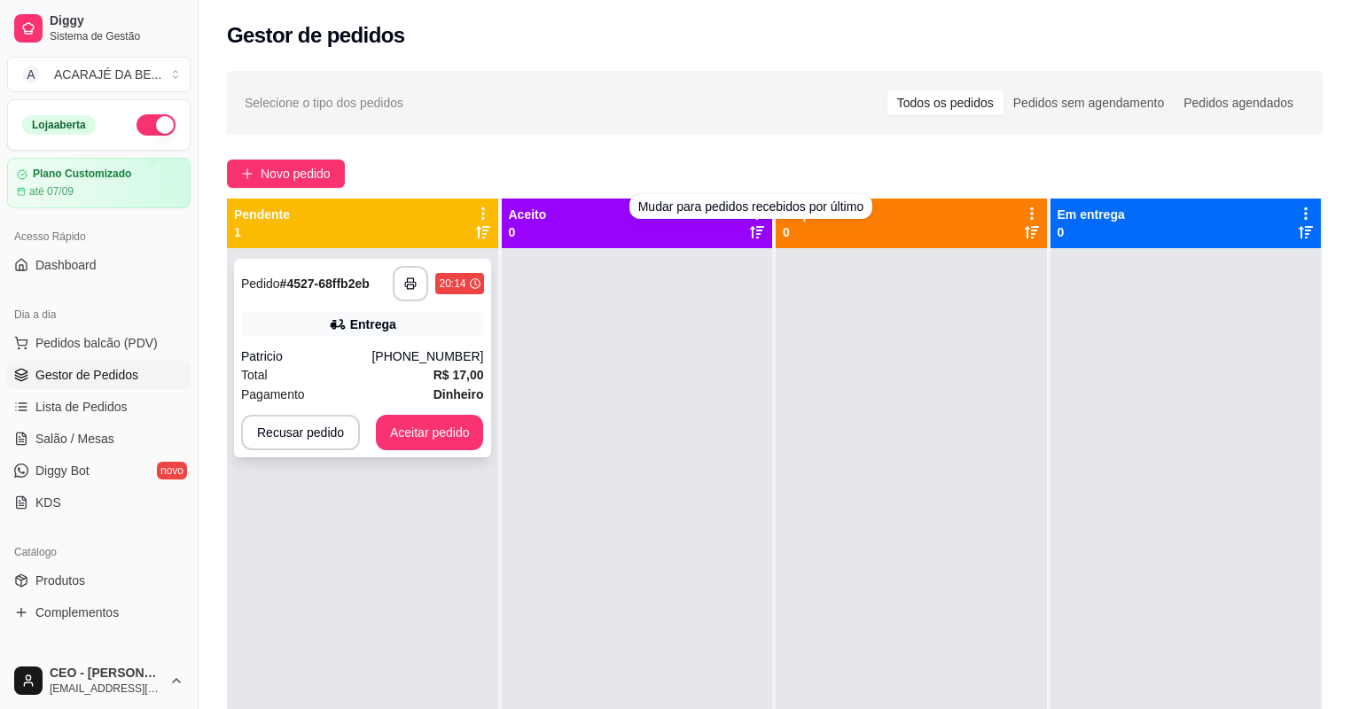
click at [404, 372] on div "Total R$ 17,00" at bounding box center [362, 374] width 243 height 19
click at [409, 282] on icon "button" at bounding box center [411, 284] width 10 height 4
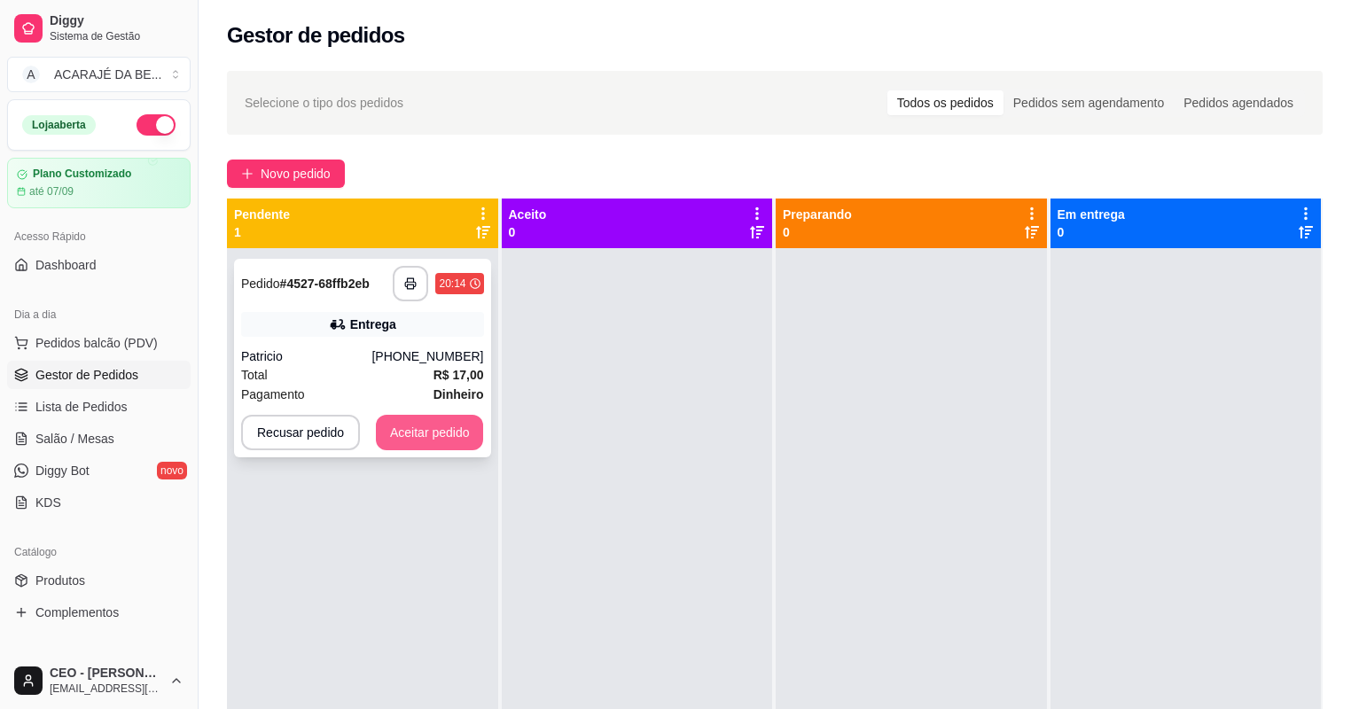
click at [409, 426] on button "Aceitar pedido" at bounding box center [430, 432] width 108 height 35
click at [409, 426] on div "Recusar pedido Aceitar pedido" at bounding box center [362, 432] width 243 height 35
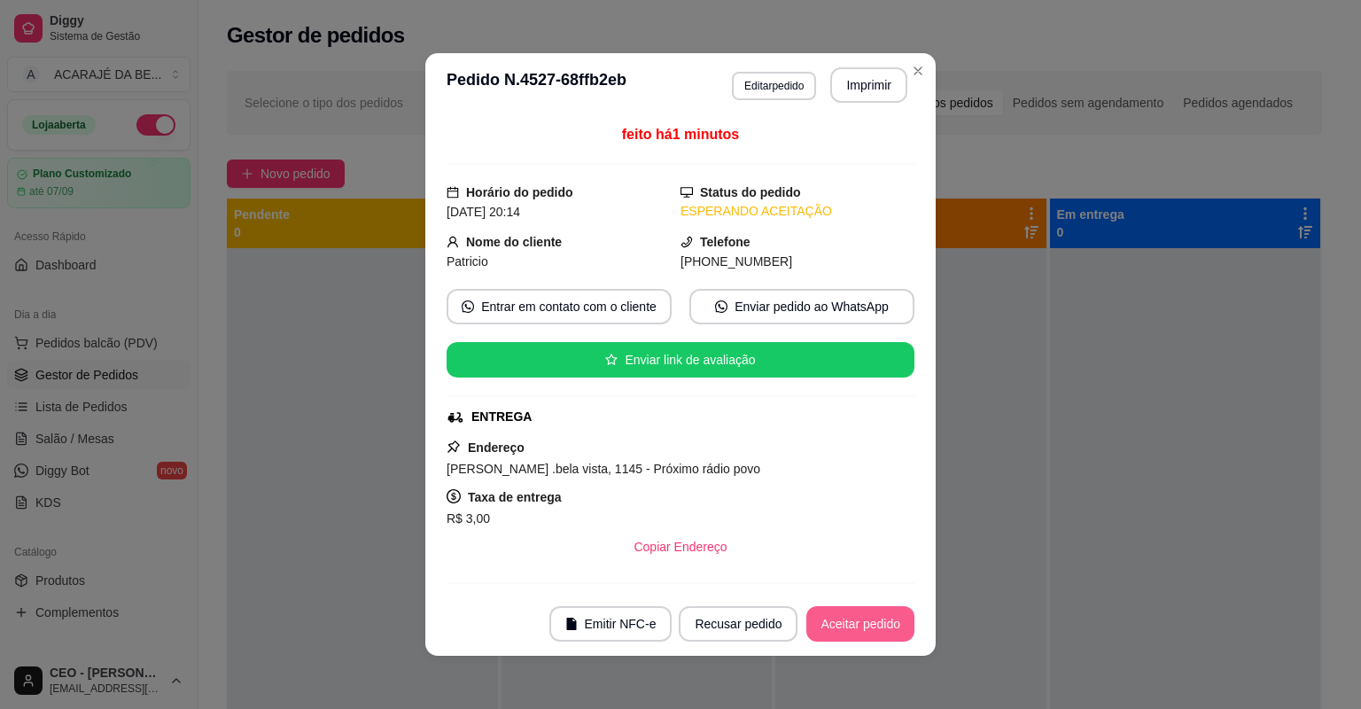
click at [851, 620] on button "Aceitar pedido" at bounding box center [860, 623] width 108 height 35
click at [851, 620] on button "Mover para preparo" at bounding box center [845, 623] width 137 height 35
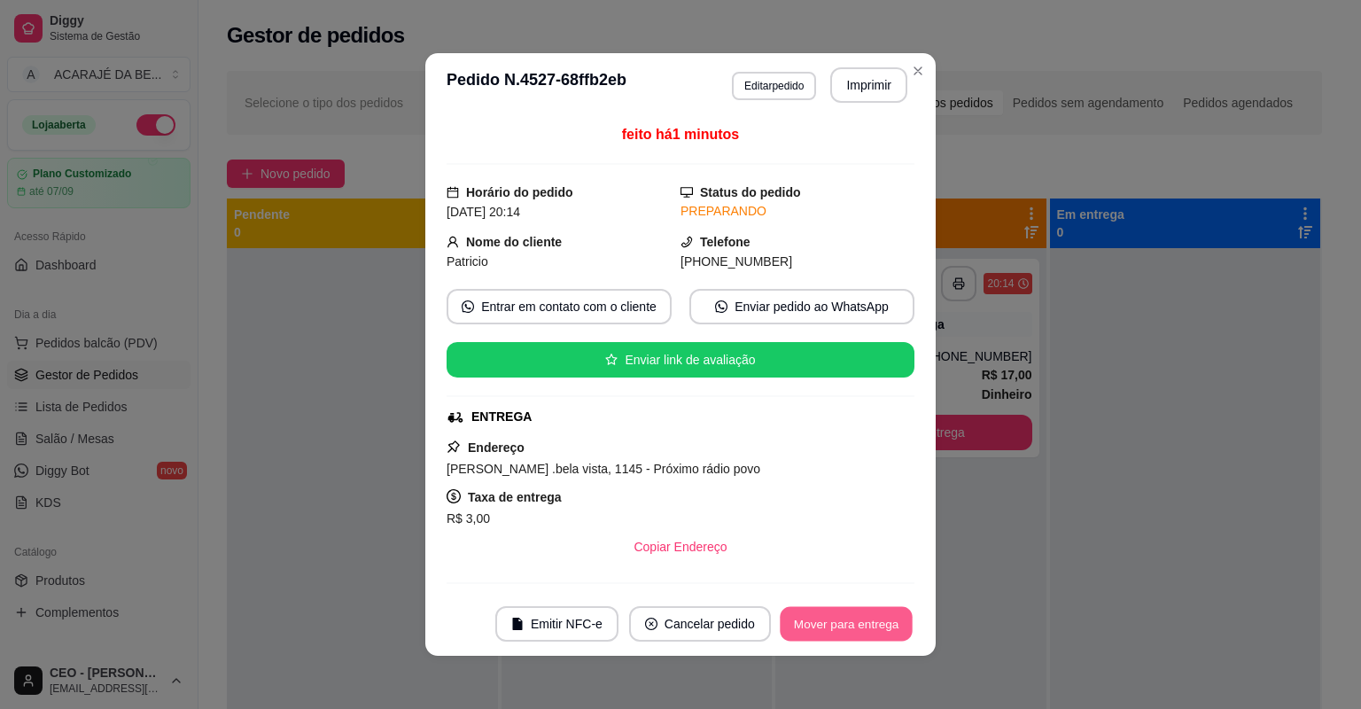
click at [851, 620] on button "Mover para entrega" at bounding box center [846, 624] width 133 height 35
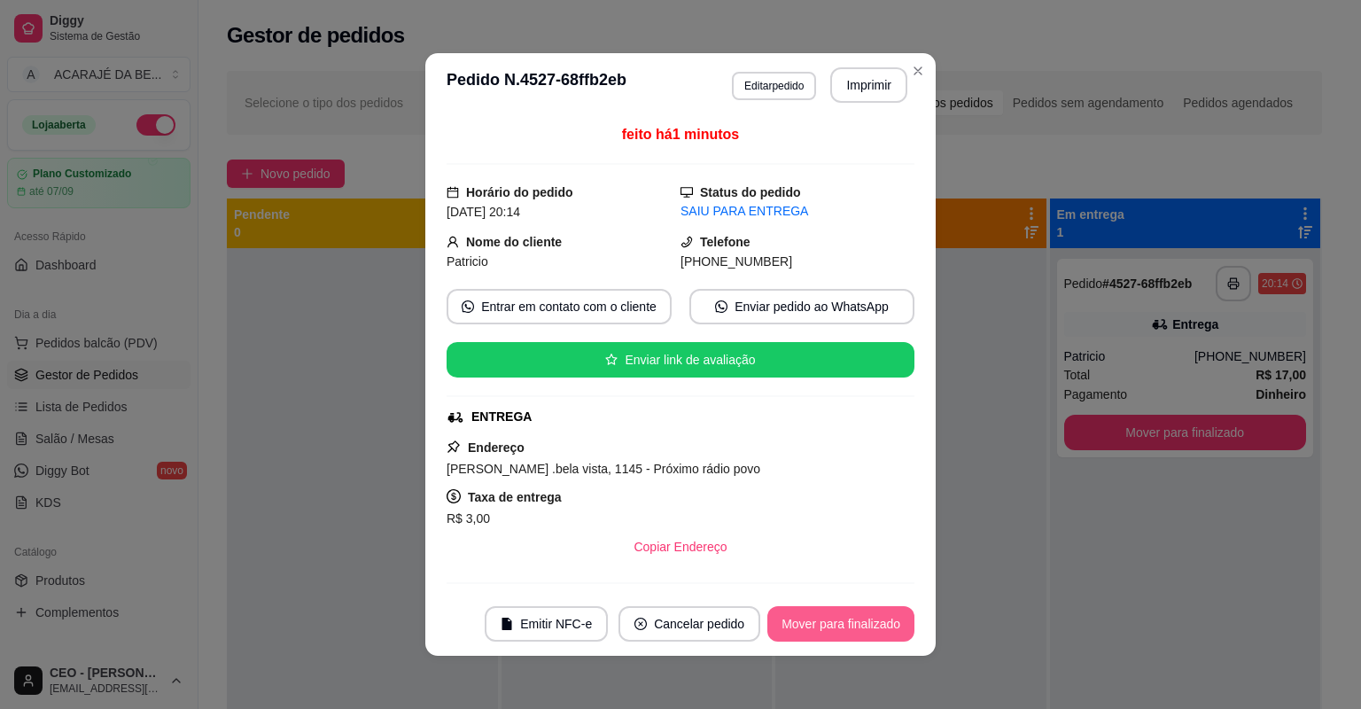
click at [851, 620] on button "Mover para finalizado" at bounding box center [840, 623] width 147 height 35
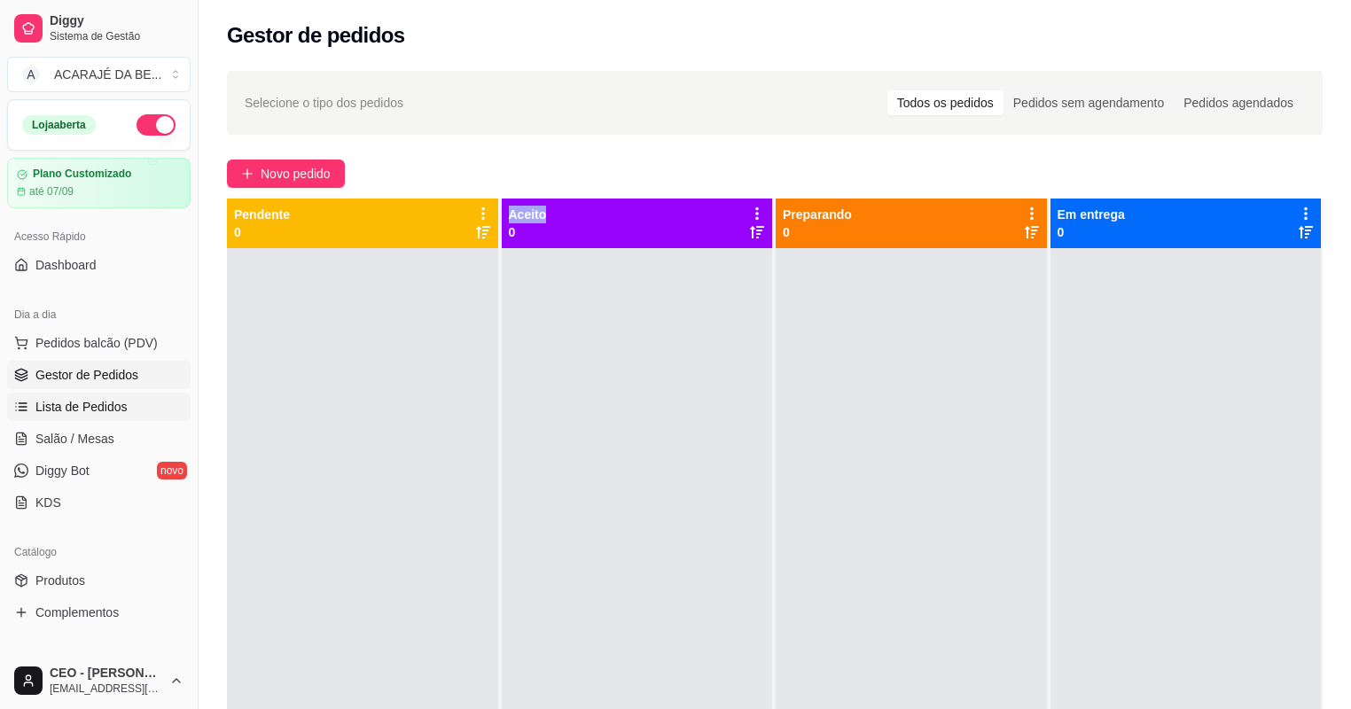
click at [95, 416] on link "Lista de Pedidos" at bounding box center [98, 407] width 183 height 28
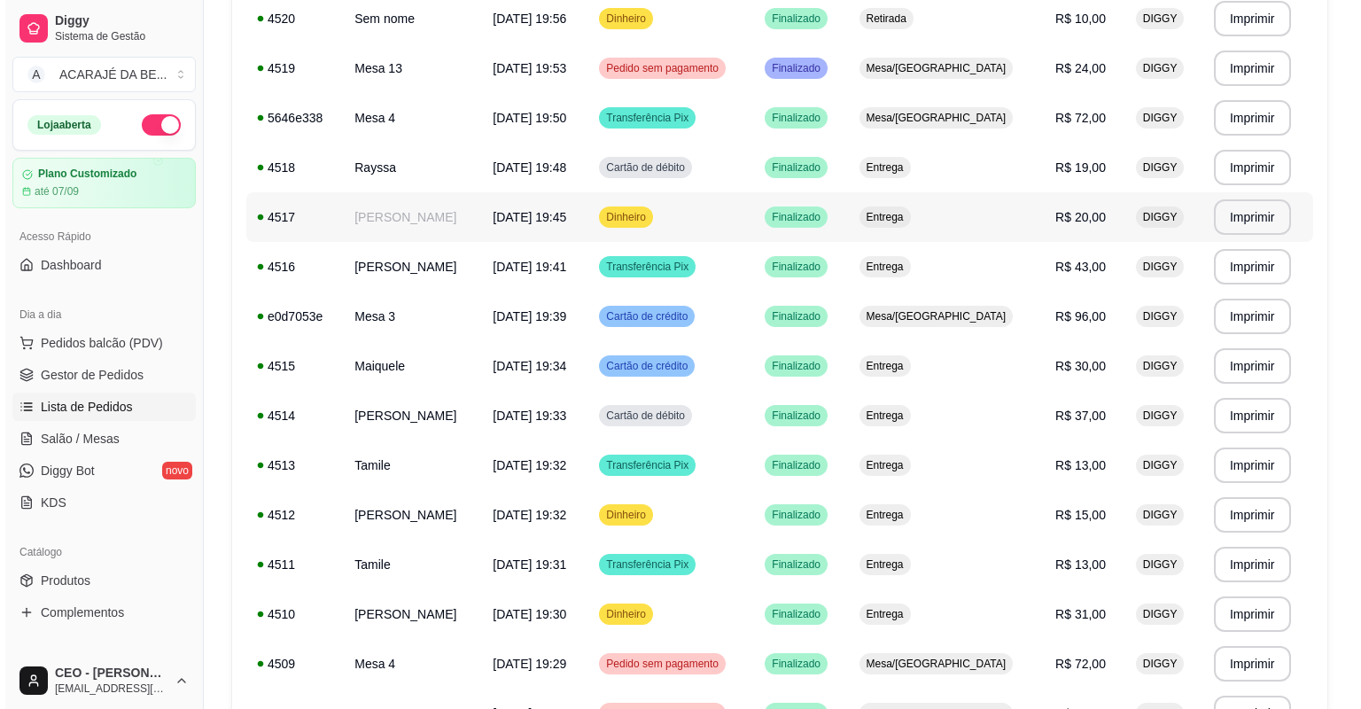
scroll to position [780, 0]
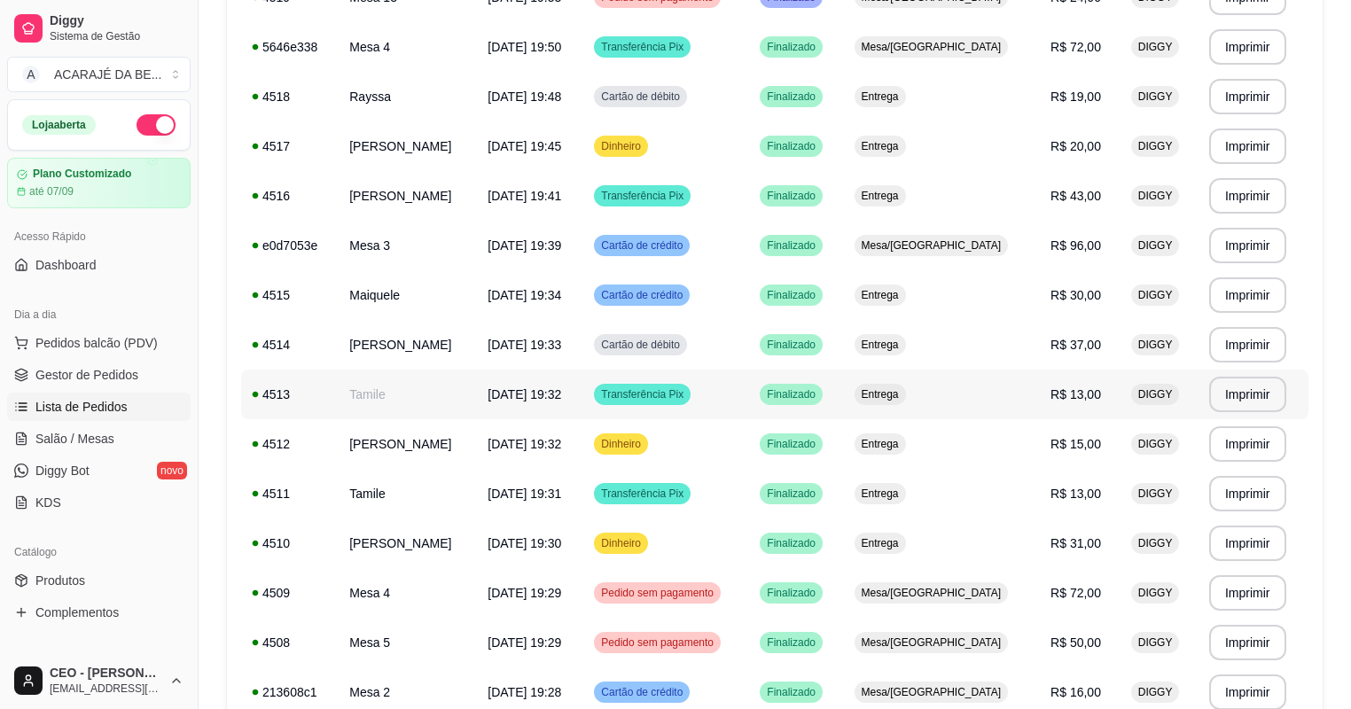
click at [438, 402] on td "Tamile" at bounding box center [408, 395] width 138 height 50
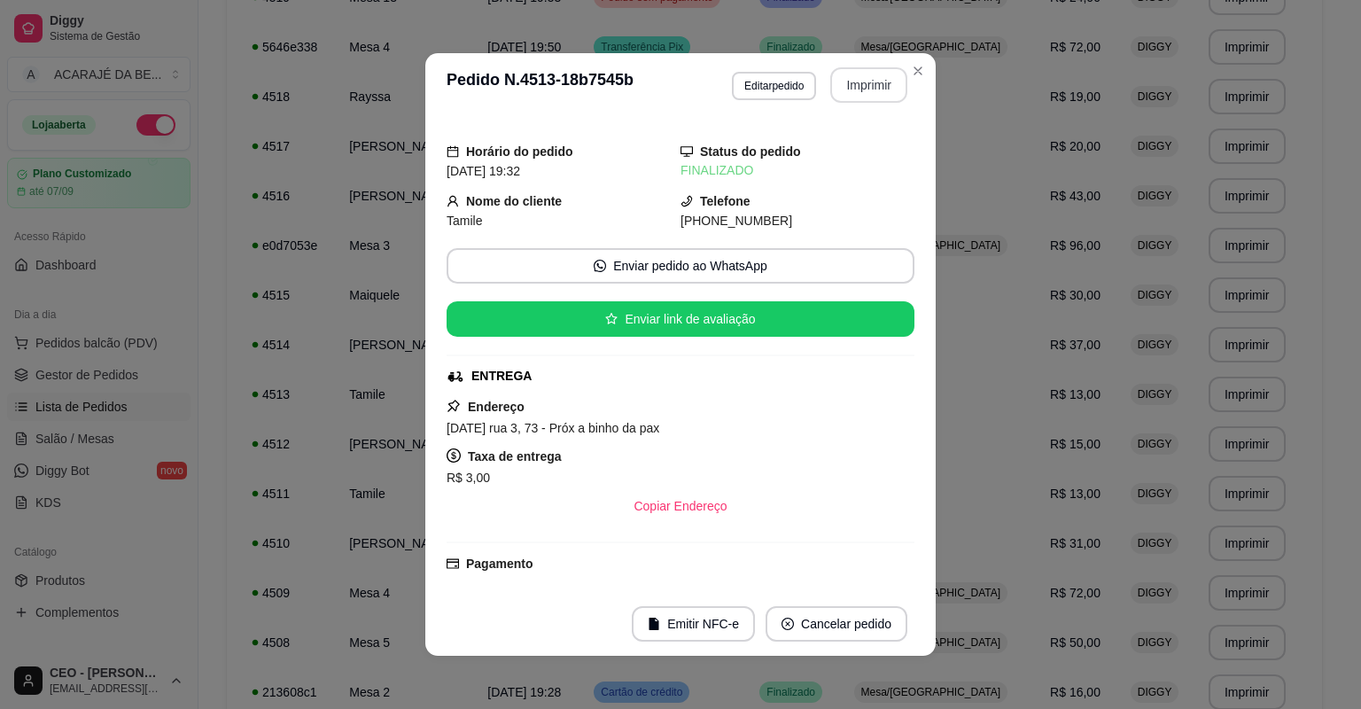
click at [854, 88] on button "Imprimir" at bounding box center [868, 84] width 77 height 35
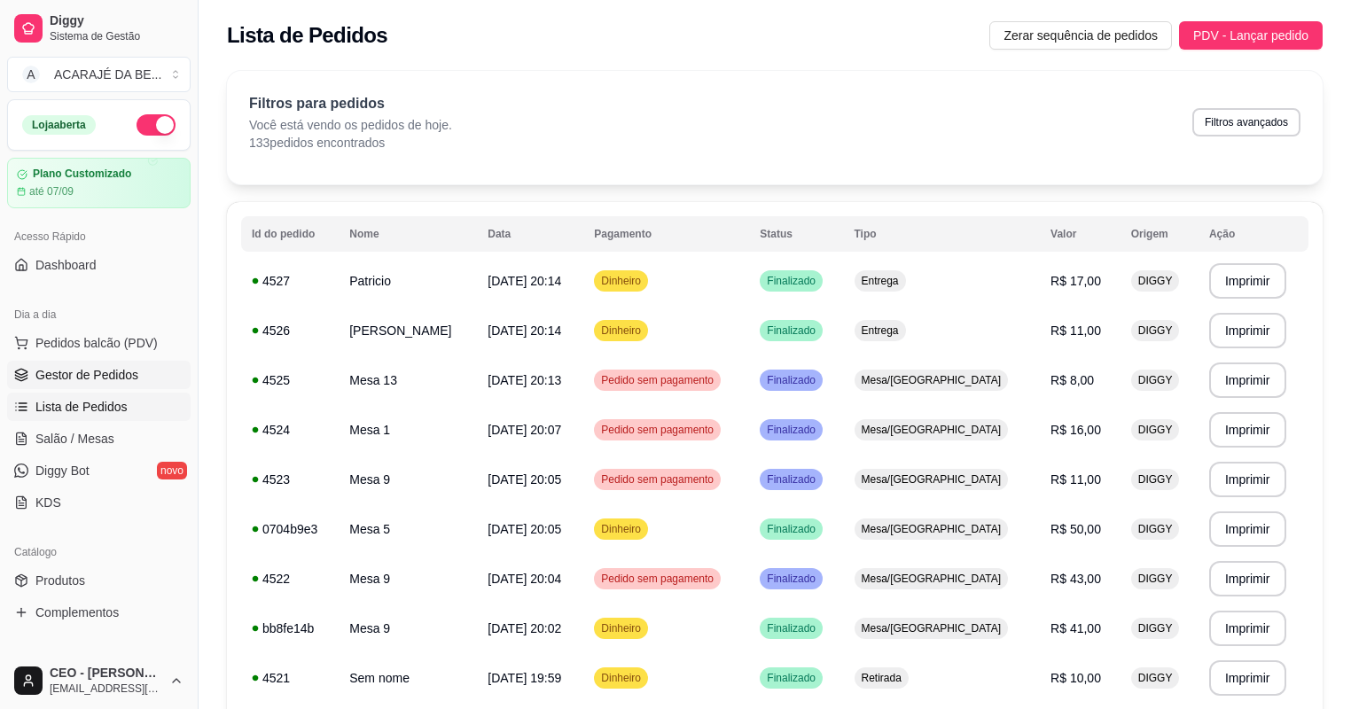
click at [113, 379] on span "Gestor de Pedidos" at bounding box center [86, 375] width 103 height 18
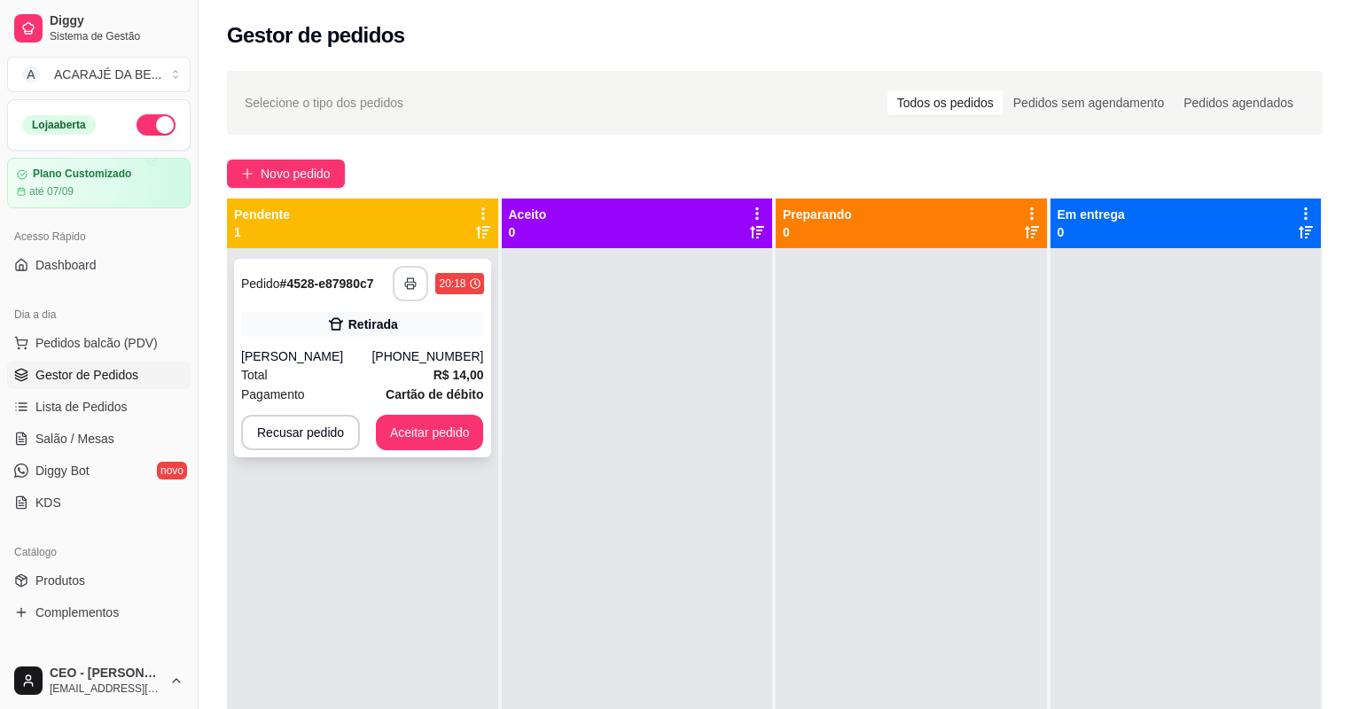
click at [417, 286] on button "button" at bounding box center [410, 283] width 35 height 35
click at [424, 442] on button "Aceitar pedido" at bounding box center [430, 433] width 105 height 35
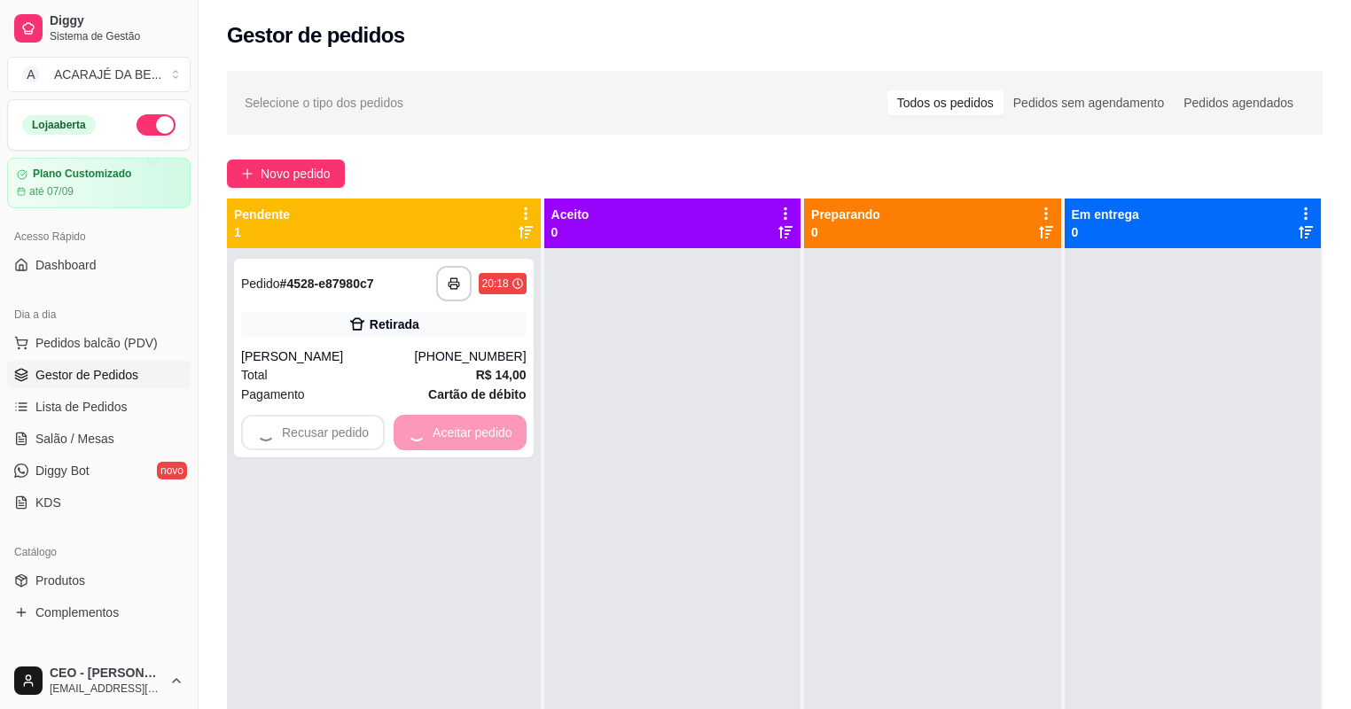
click at [424, 442] on div "Recusar pedido Aceitar pedido" at bounding box center [383, 432] width 285 height 35
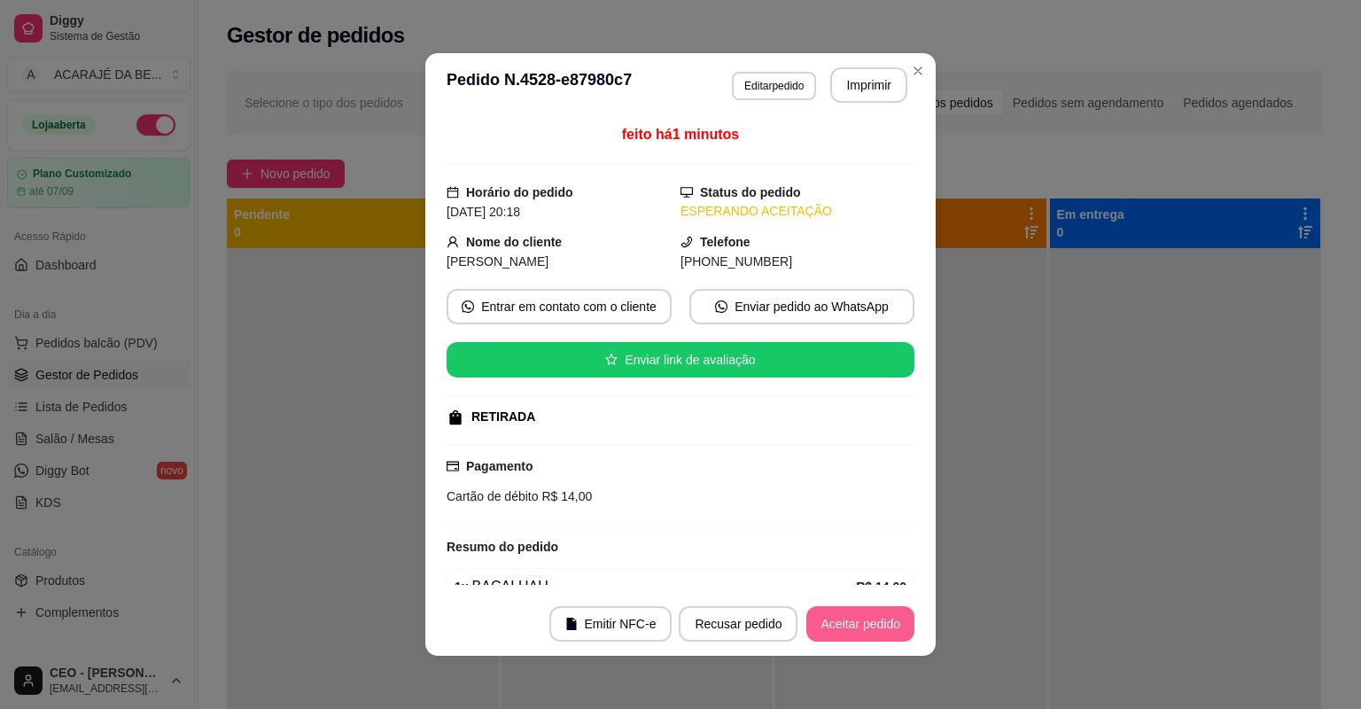
click at [829, 617] on button "Aceitar pedido" at bounding box center [860, 623] width 108 height 35
click at [834, 624] on button "Mover para preparo" at bounding box center [845, 624] width 133 height 35
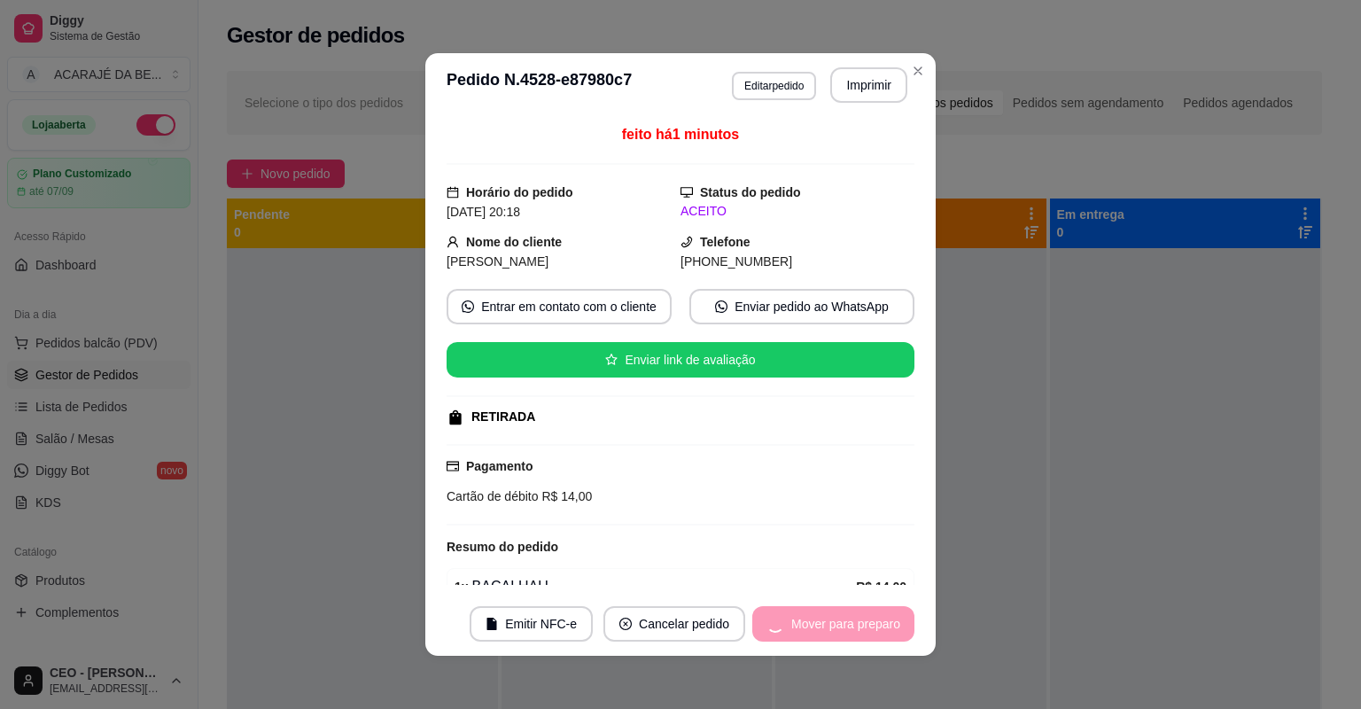
click at [834, 625] on div "Mover para preparo" at bounding box center [833, 623] width 162 height 35
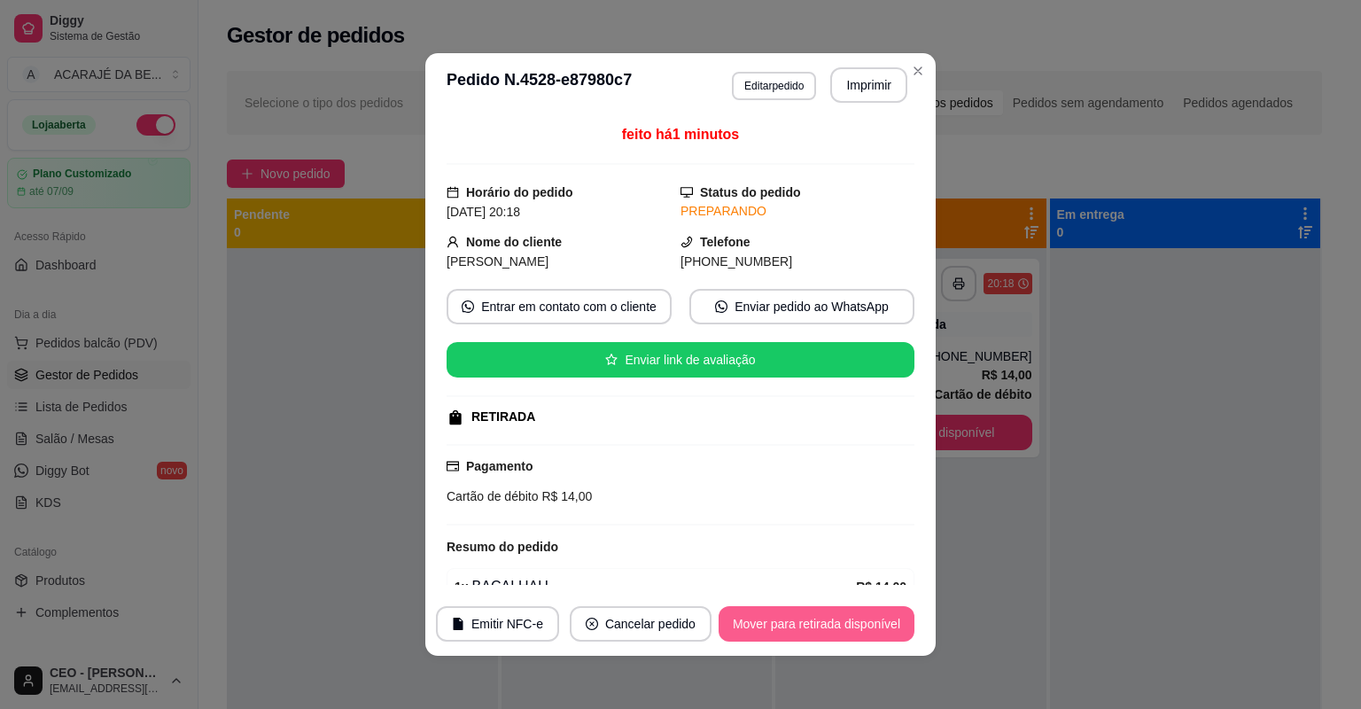
click at [835, 625] on button "Mover para retirada disponível" at bounding box center [817, 623] width 196 height 35
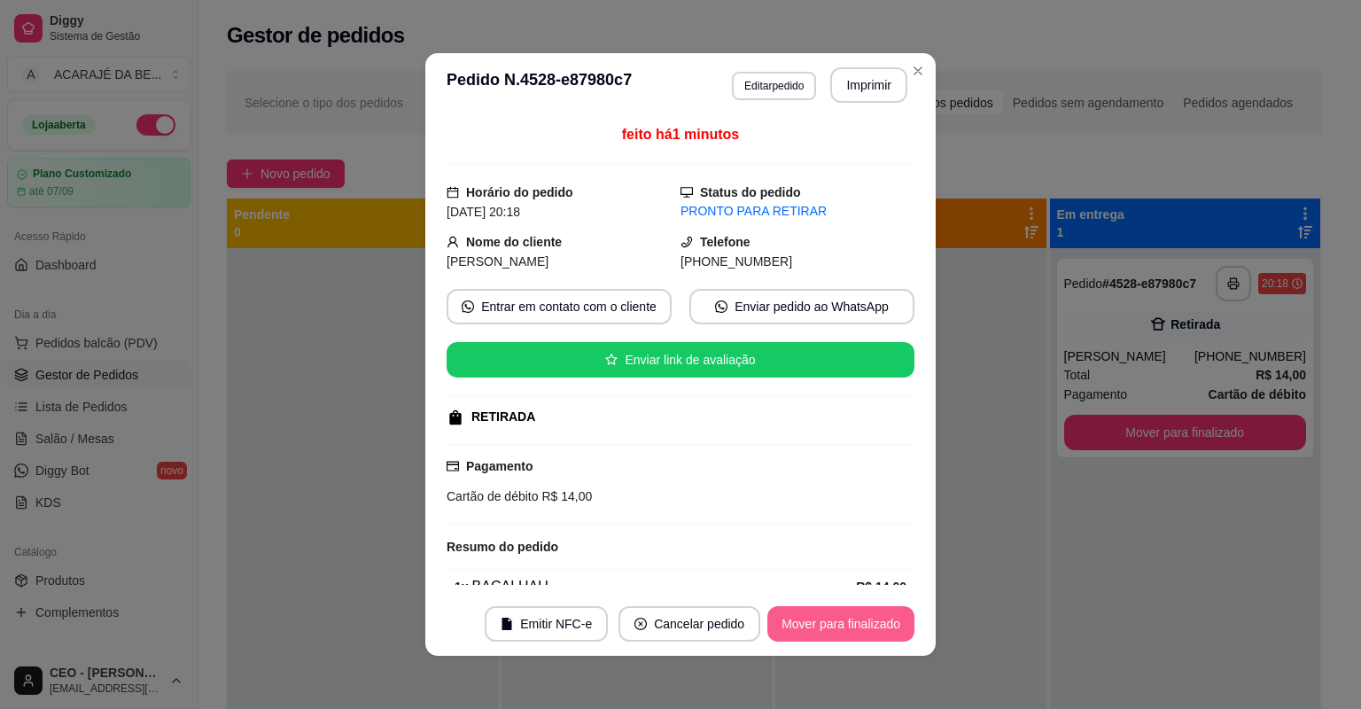
click at [835, 625] on button "Mover para finalizado" at bounding box center [840, 623] width 147 height 35
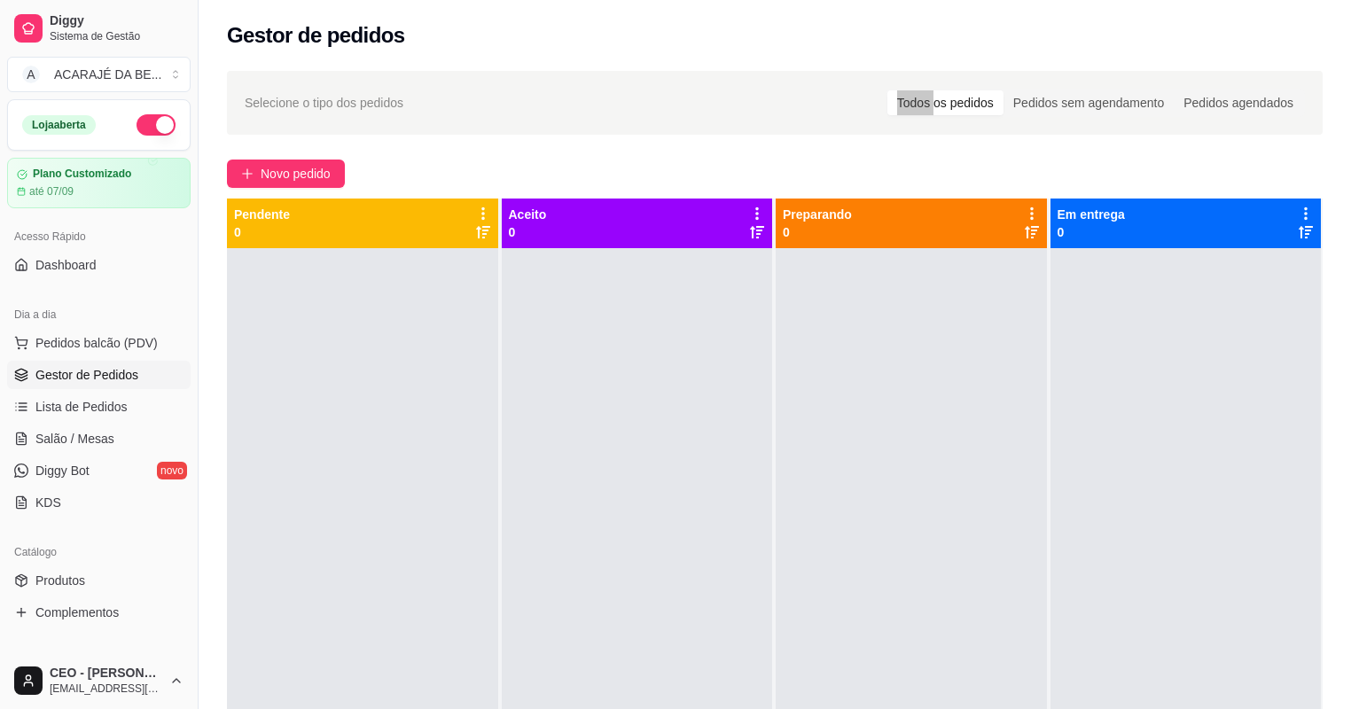
click at [923, 66] on div "Selecione o tipo dos pedidos Todos os pedidos Pedidos sem agendamento Pedidos a…" at bounding box center [775, 494] width 1152 height 868
drag, startPoint x: 821, startPoint y: 620, endPoint x: 825, endPoint y: 675, distance: 55.1
click at [819, 620] on div at bounding box center [910, 602] width 271 height 709
click at [54, 437] on span "Salão / Mesas" at bounding box center [74, 439] width 79 height 18
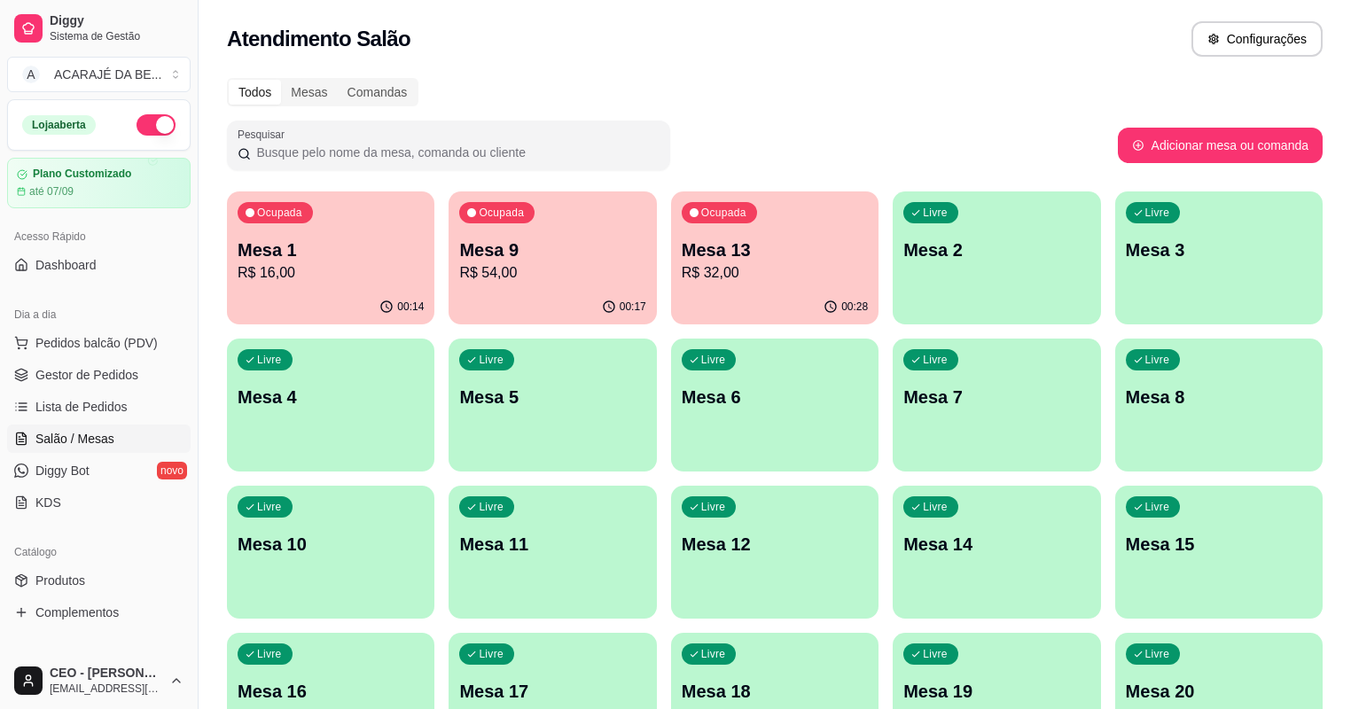
click at [295, 245] on p "Mesa 1" at bounding box center [331, 250] width 186 height 25
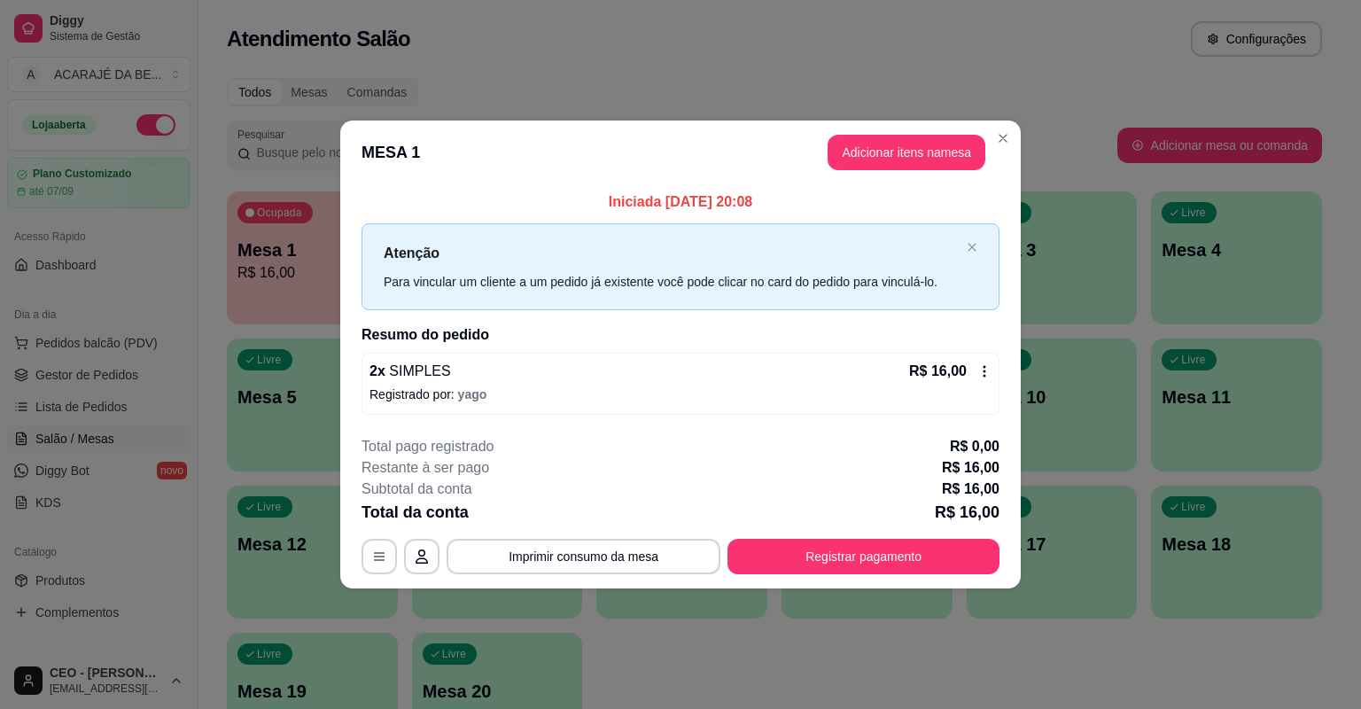
click at [810, 565] on button "Registrar pagamento" at bounding box center [864, 556] width 272 height 35
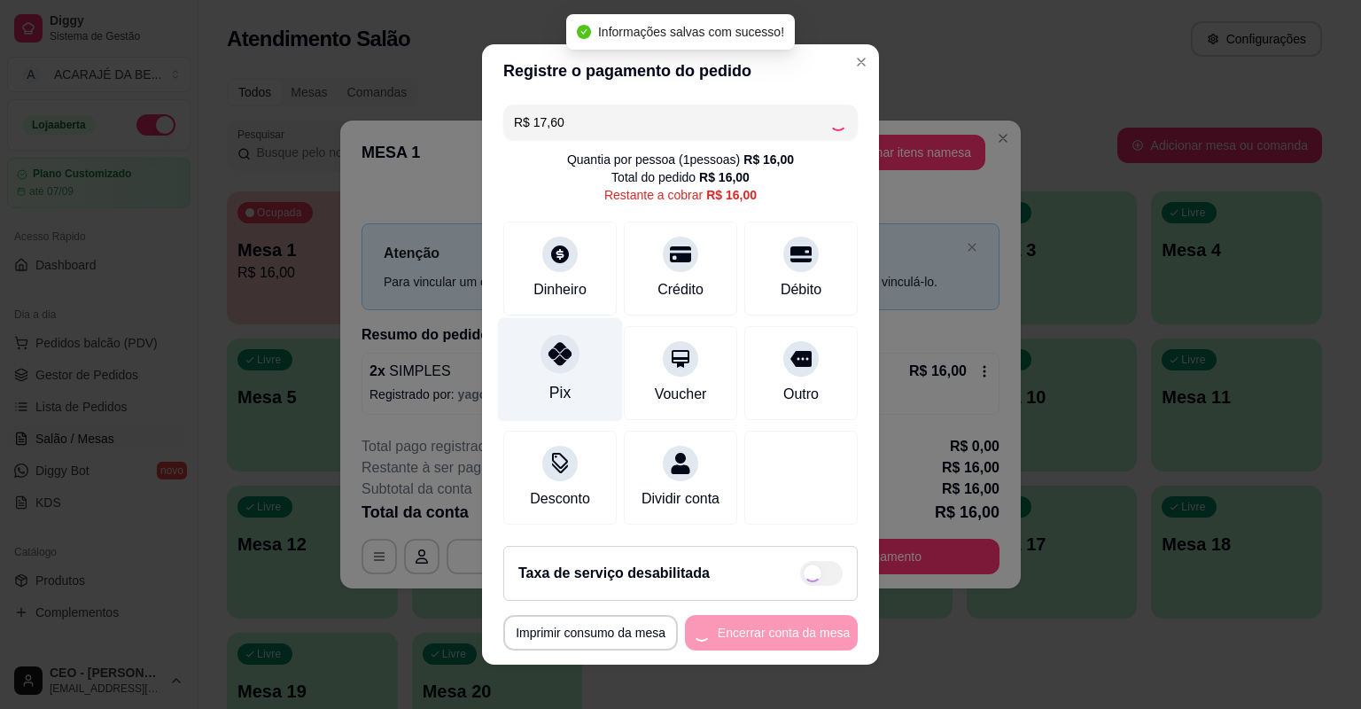
click at [549, 395] on div "Pix" at bounding box center [559, 392] width 21 height 23
checkbox input "true"
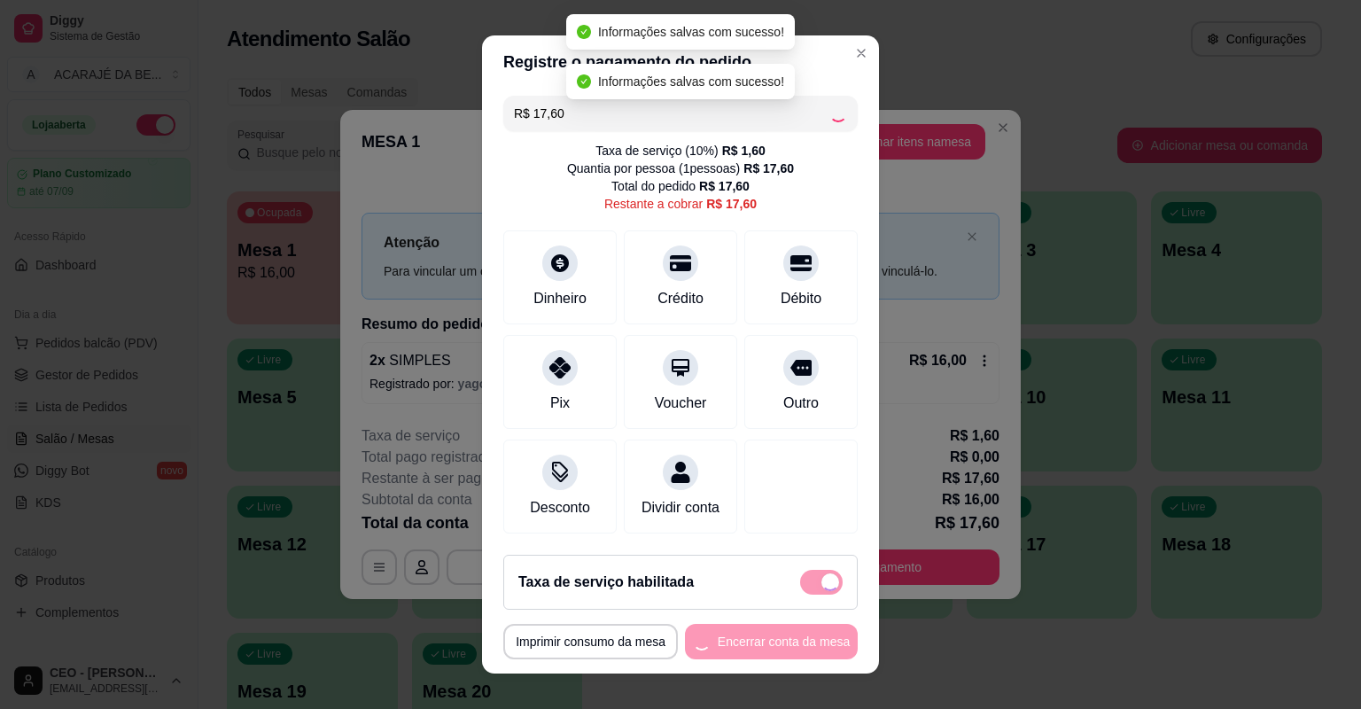
type input "R$ 0,00"
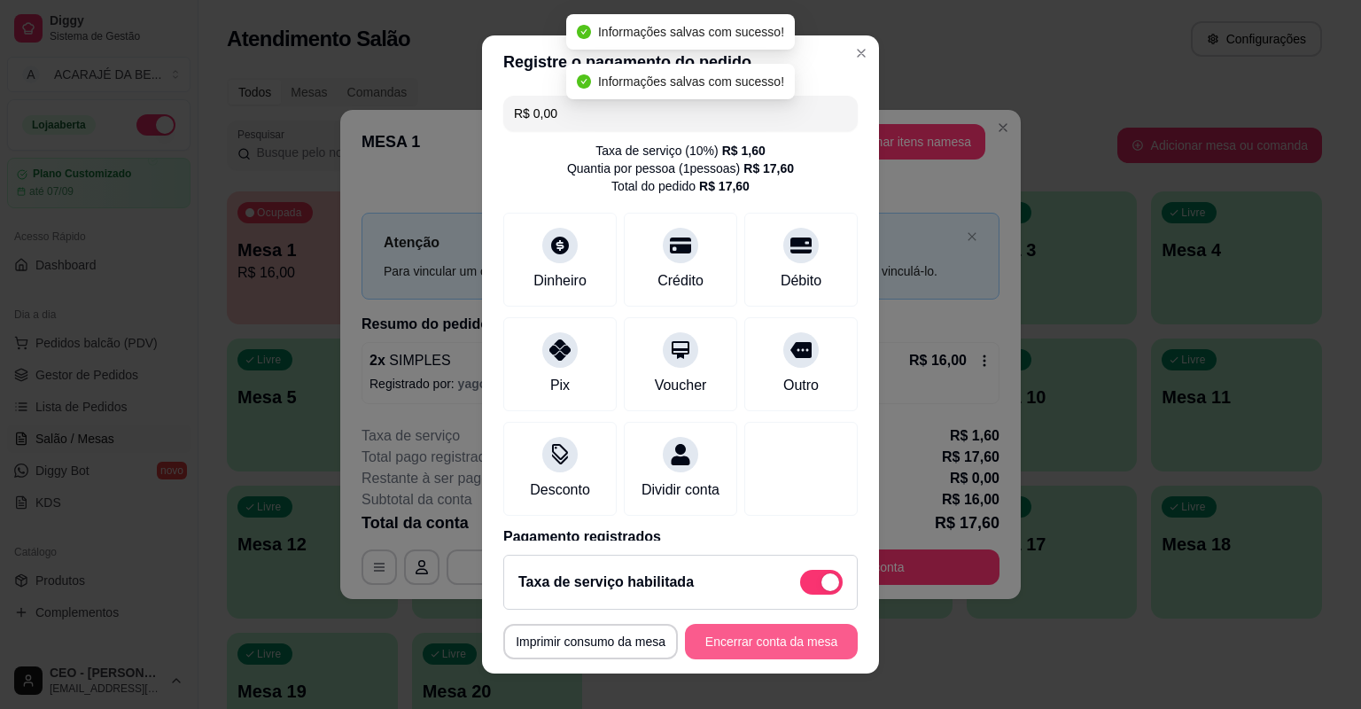
click at [774, 645] on button "Encerrar conta da mesa" at bounding box center [771, 641] width 173 height 35
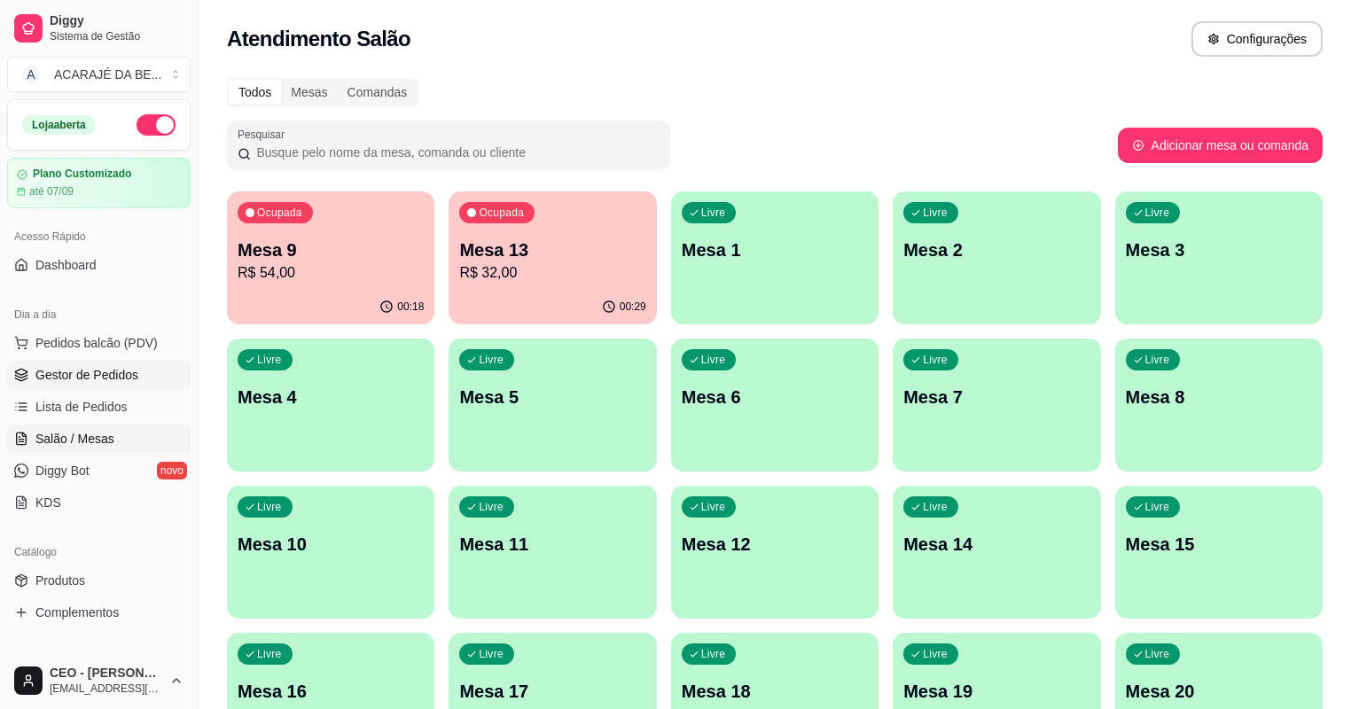
click at [80, 370] on span "Gestor de Pedidos" at bounding box center [86, 375] width 103 height 18
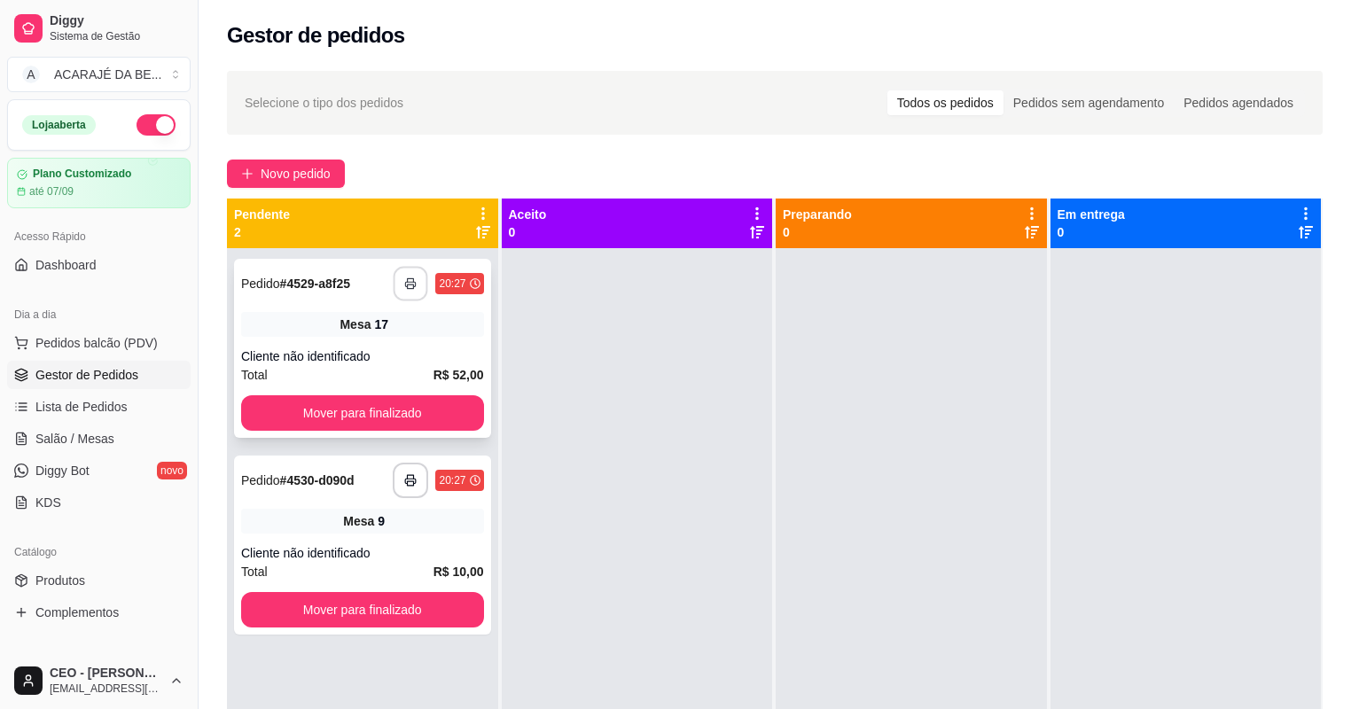
click at [401, 286] on button "button" at bounding box center [410, 284] width 35 height 35
click at [434, 411] on button "Mover para finalizado" at bounding box center [362, 413] width 235 height 35
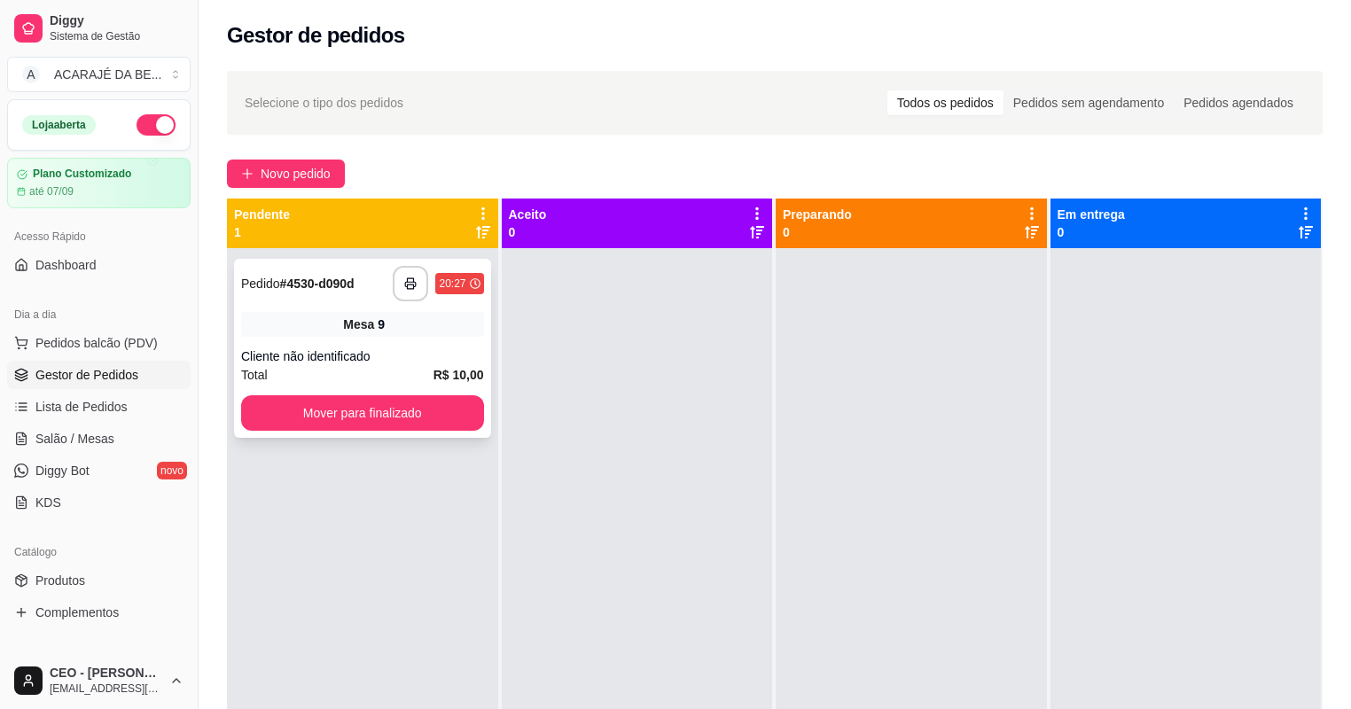
click at [405, 358] on div "Cliente não identificado" at bounding box center [362, 356] width 243 height 18
click at [408, 279] on polyline "button" at bounding box center [411, 280] width 6 height 4
click at [429, 424] on button "Mover para finalizado" at bounding box center [362, 412] width 243 height 35
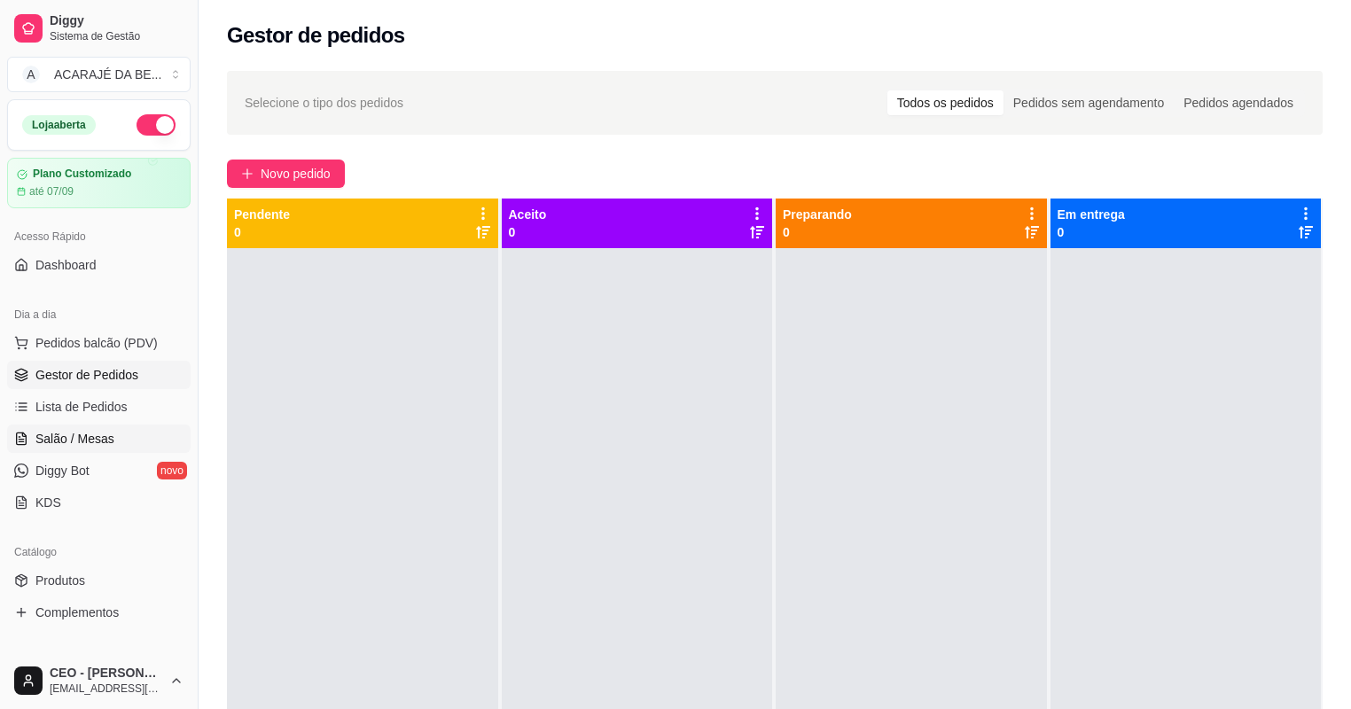
click at [45, 432] on span "Salão / Mesas" at bounding box center [74, 439] width 79 height 18
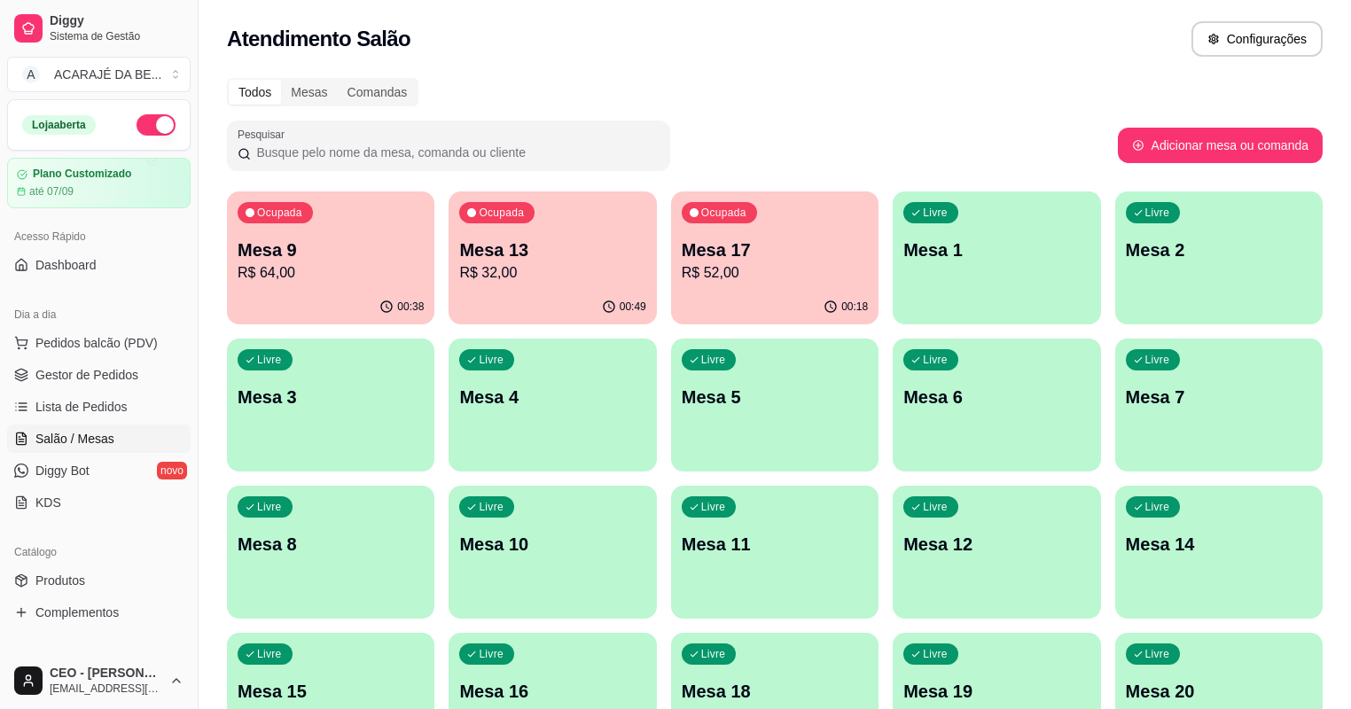
click at [78, 443] on span "Salão / Mesas" at bounding box center [74, 439] width 79 height 18
click at [329, 240] on p "Mesa 9" at bounding box center [330, 250] width 181 height 24
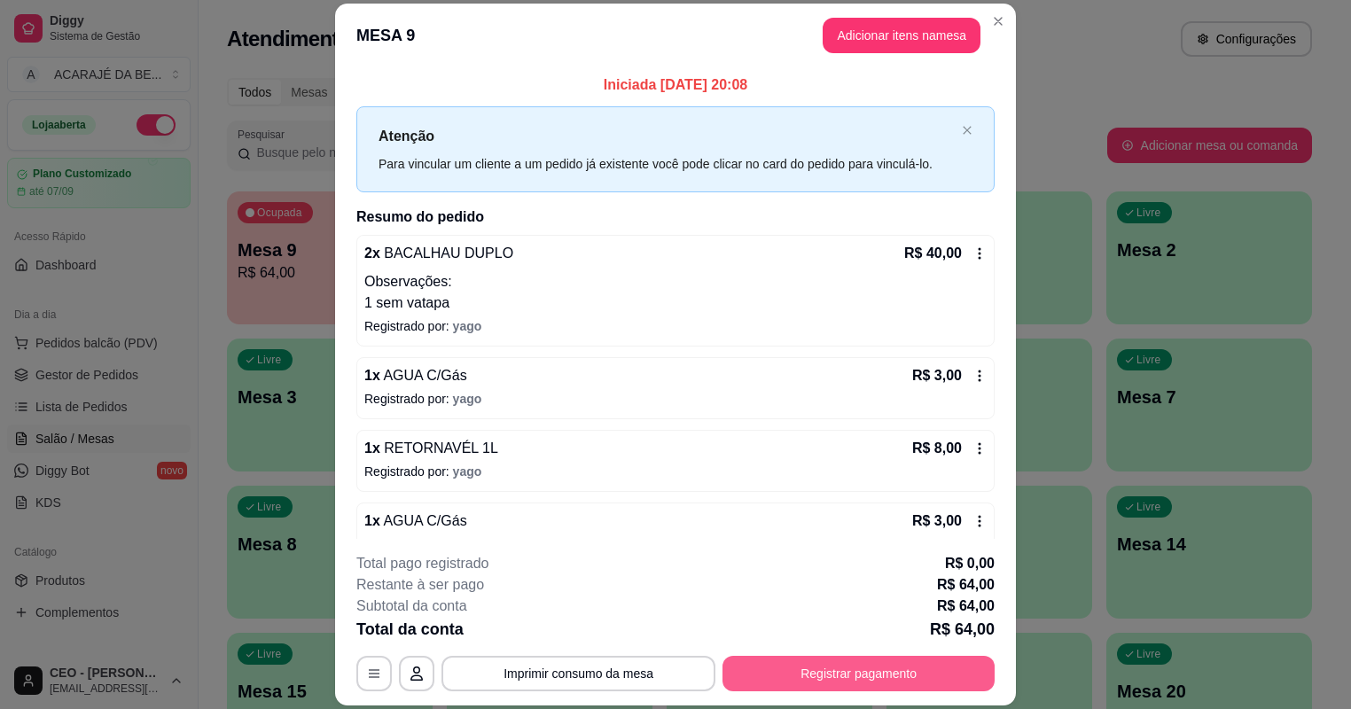
click at [853, 684] on button "Registrar pagamento" at bounding box center [858, 673] width 272 height 35
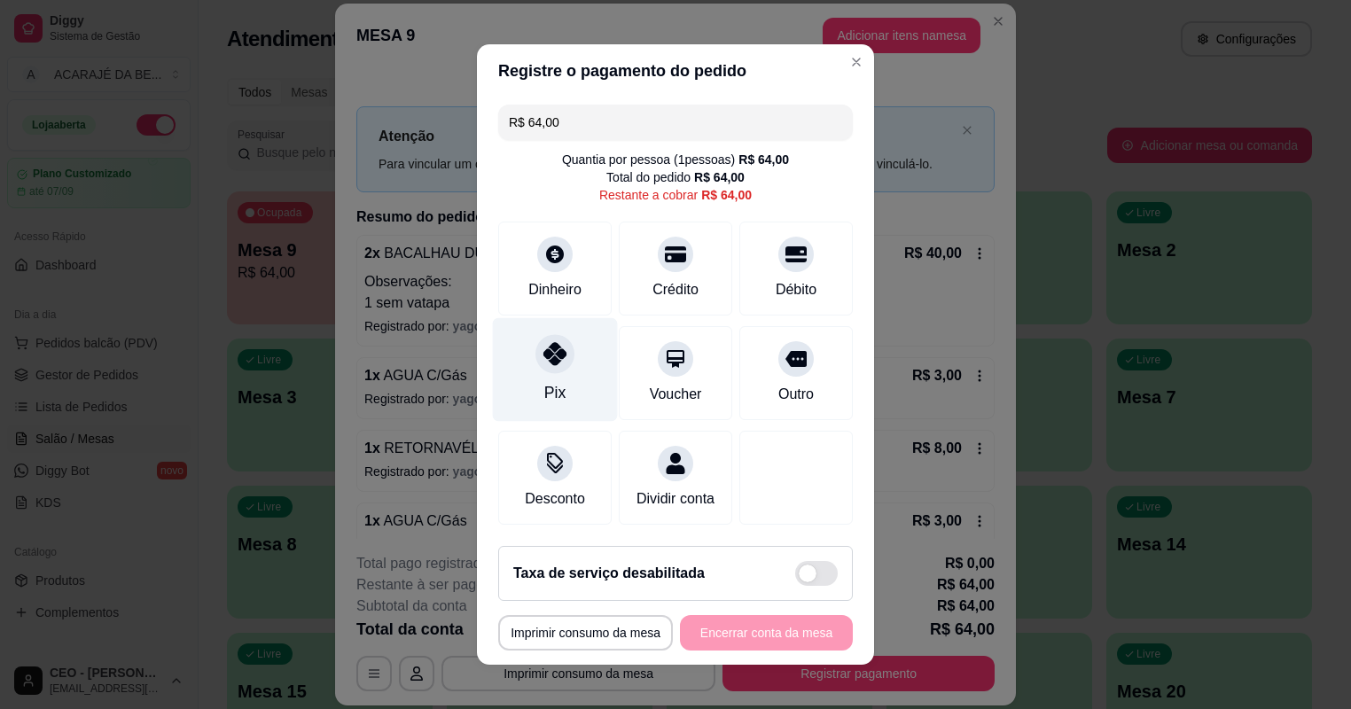
click at [587, 372] on div "Pix" at bounding box center [555, 370] width 125 height 104
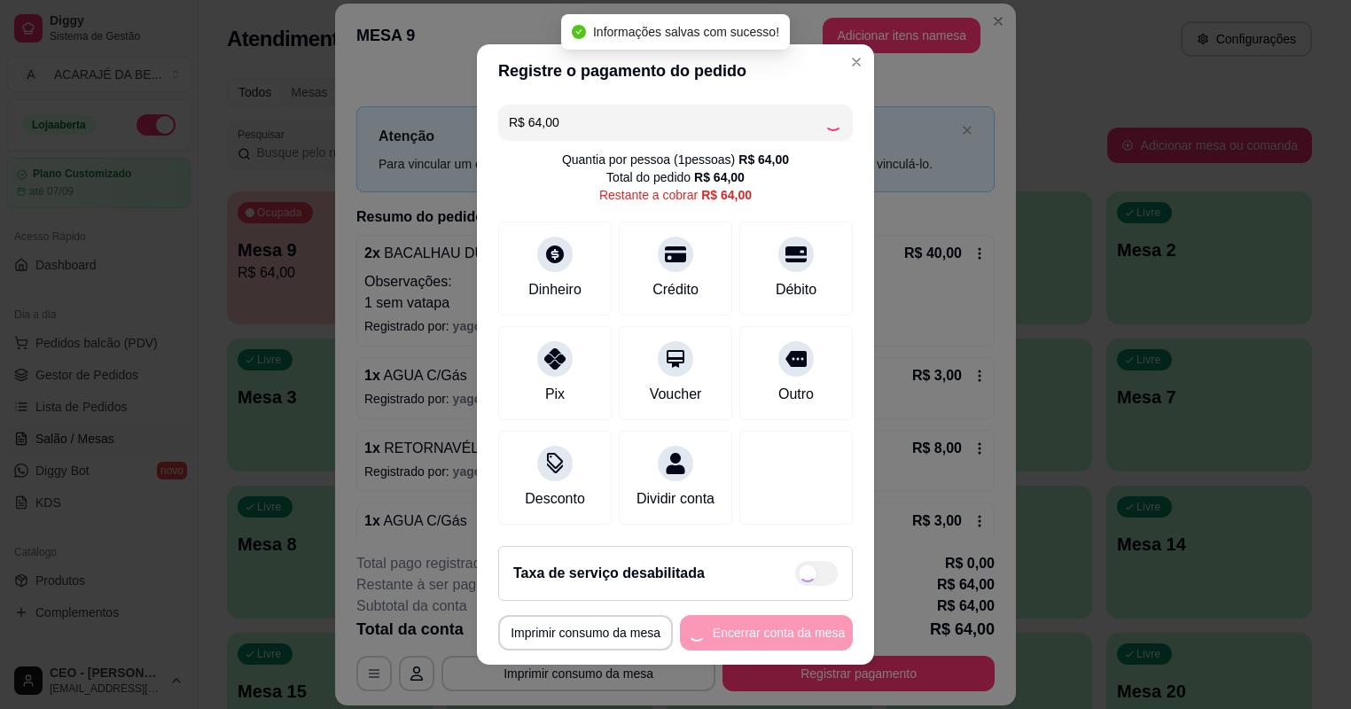
type input "R$ 0,00"
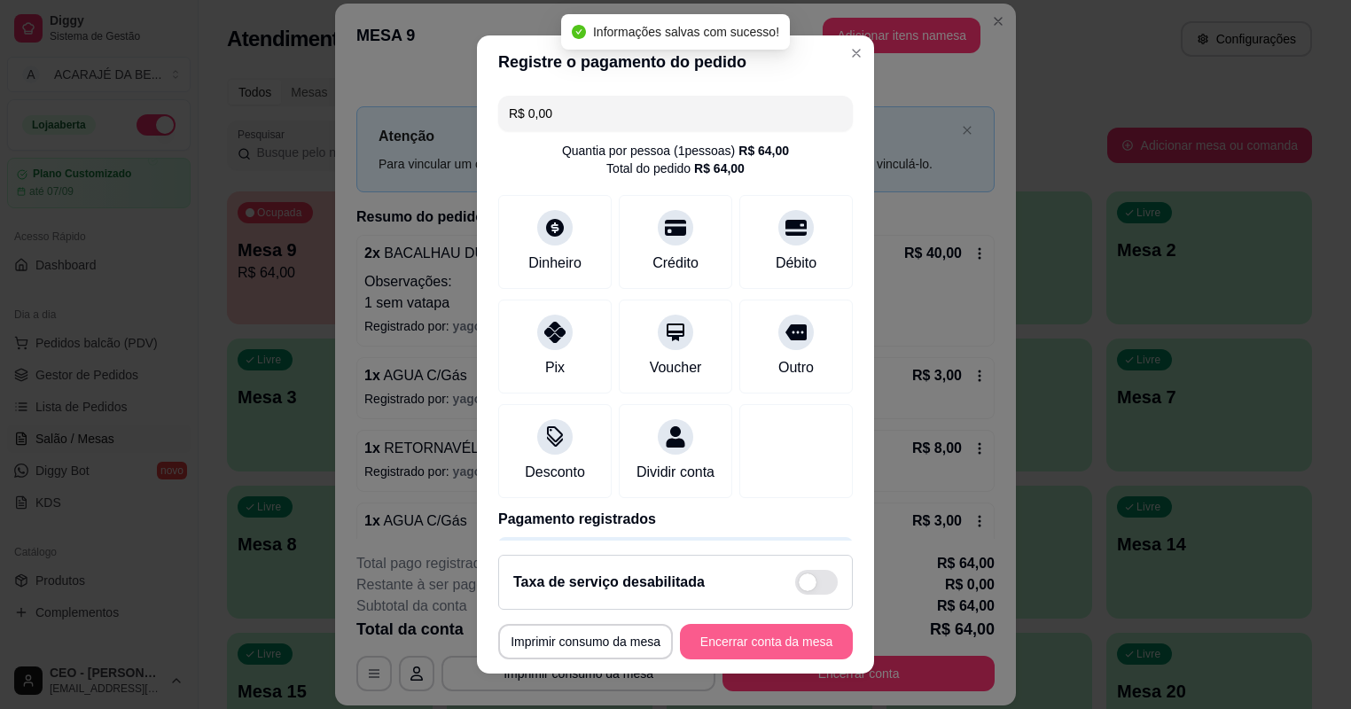
click at [762, 636] on button "Encerrar conta da mesa" at bounding box center [766, 641] width 173 height 35
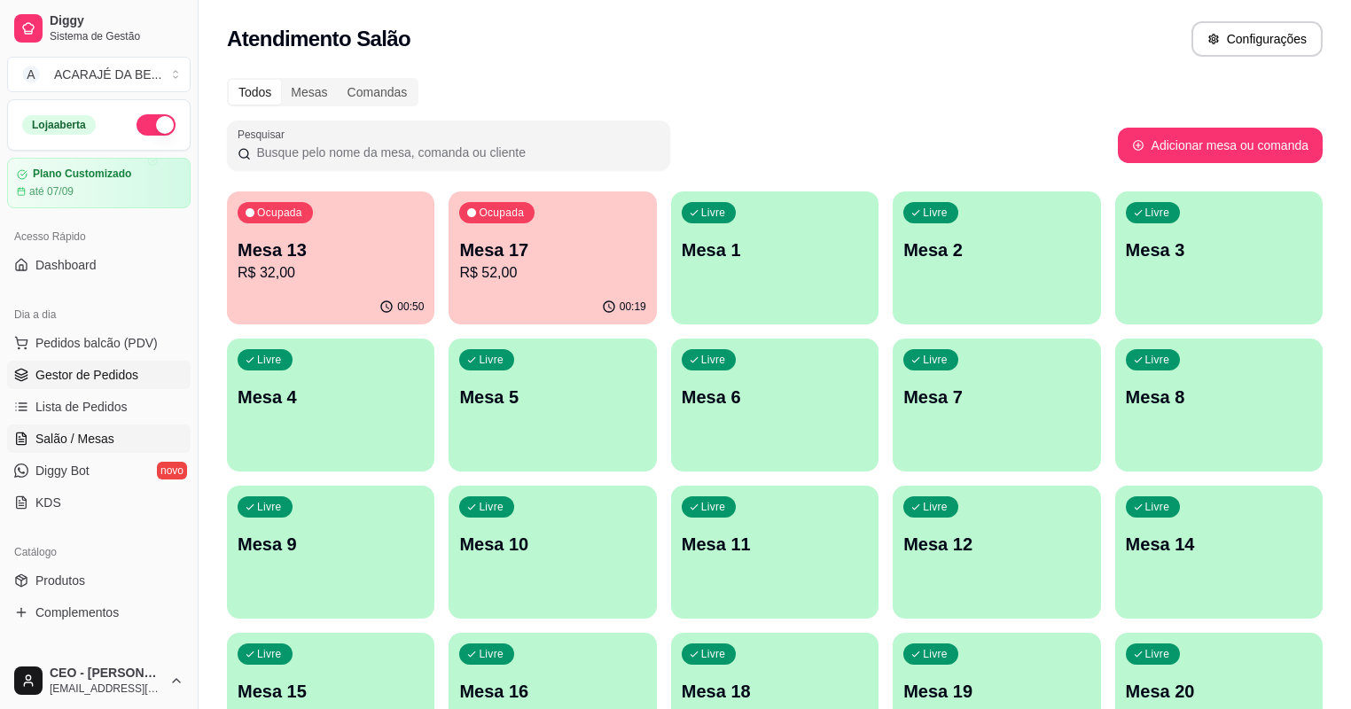
click at [120, 370] on span "Gestor de Pedidos" at bounding box center [86, 375] width 103 height 18
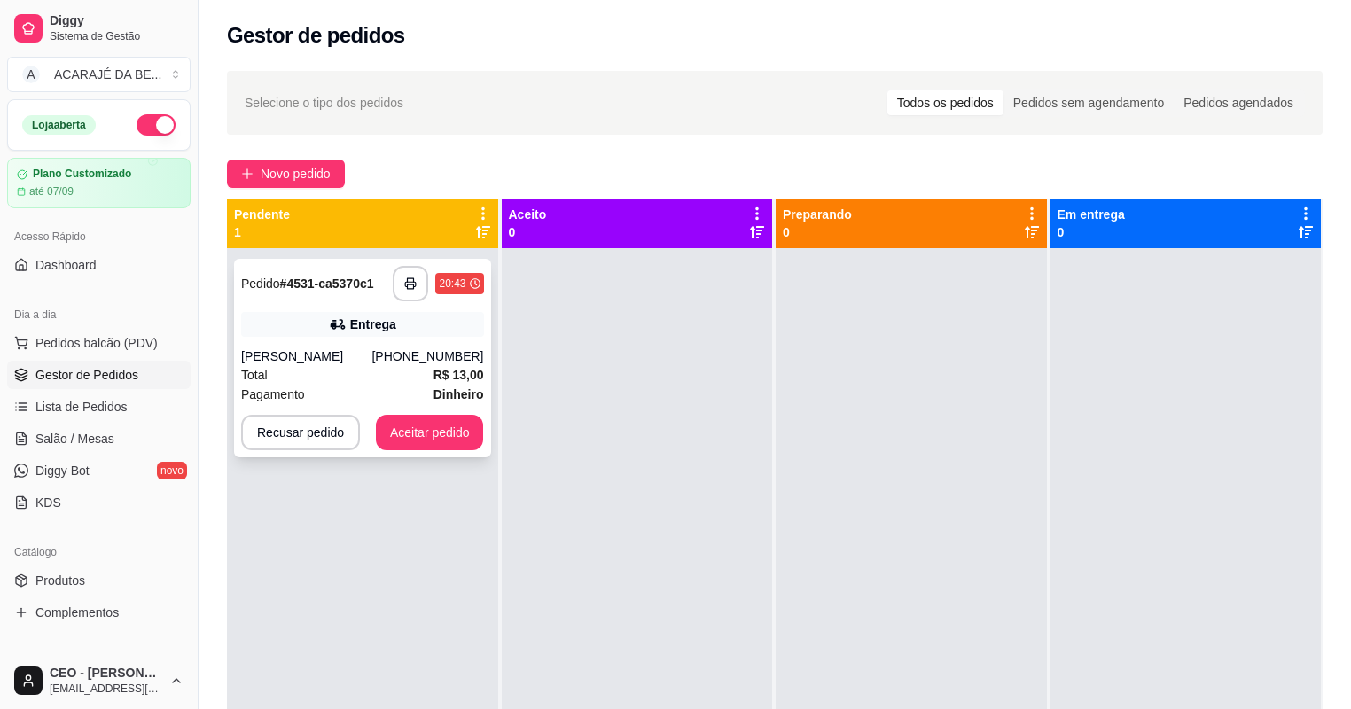
click at [371, 354] on div "[PERSON_NAME]" at bounding box center [306, 356] width 130 height 18
click at [422, 378] on div "Total R$ 13,00" at bounding box center [362, 374] width 243 height 19
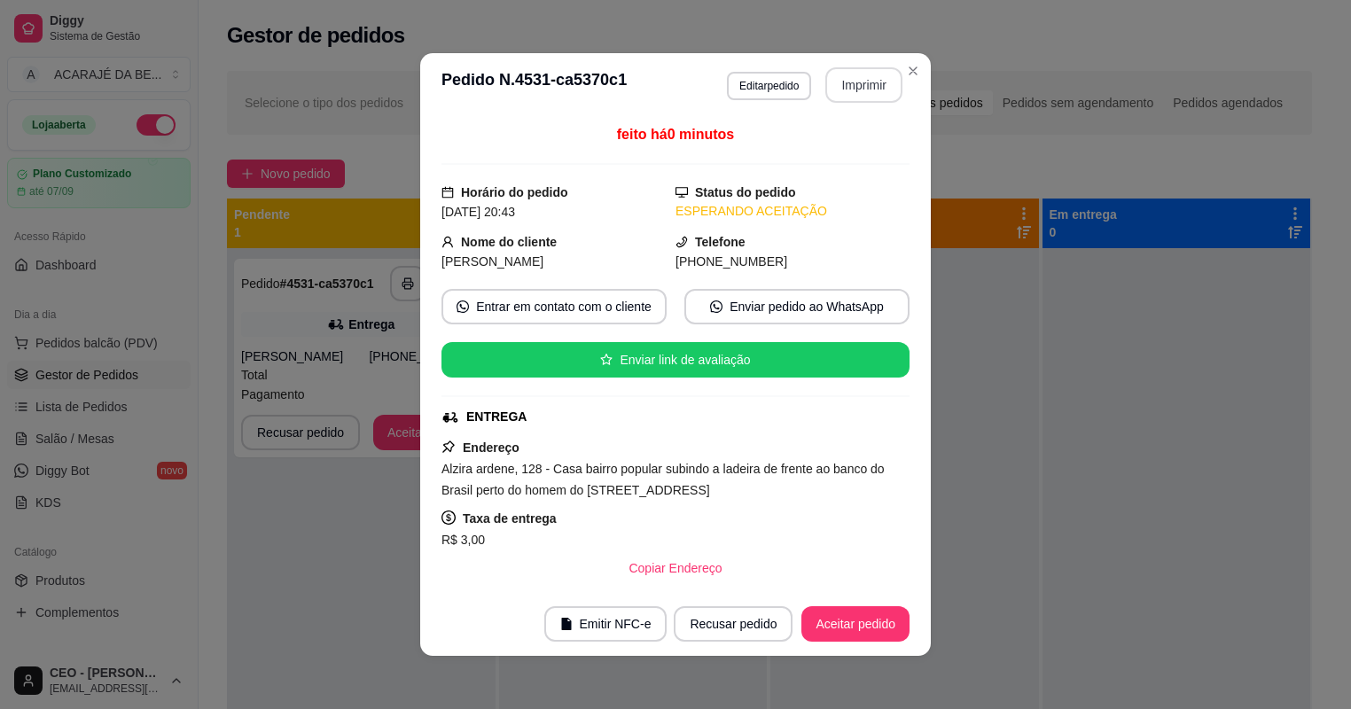
click at [853, 77] on button "Imprimir" at bounding box center [863, 84] width 77 height 35
click at [822, 615] on button "Aceitar pedido" at bounding box center [855, 623] width 108 height 35
click at [822, 616] on button "Aceitar pedido" at bounding box center [855, 623] width 108 height 35
click at [826, 616] on div "Recusar pedido Aceitar pedido" at bounding box center [766, 623] width 285 height 35
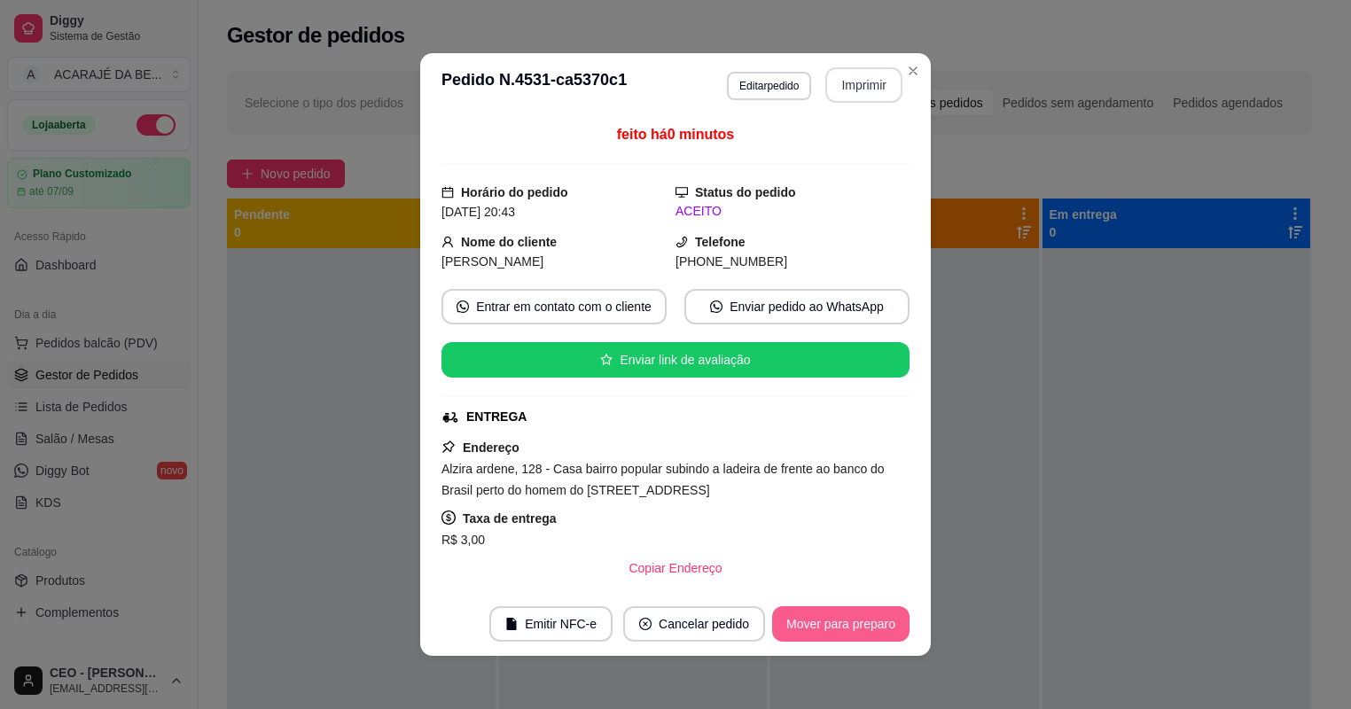
click at [830, 623] on button "Mover para preparo" at bounding box center [840, 623] width 137 height 35
click at [830, 623] on div "Mover para preparo" at bounding box center [828, 623] width 162 height 35
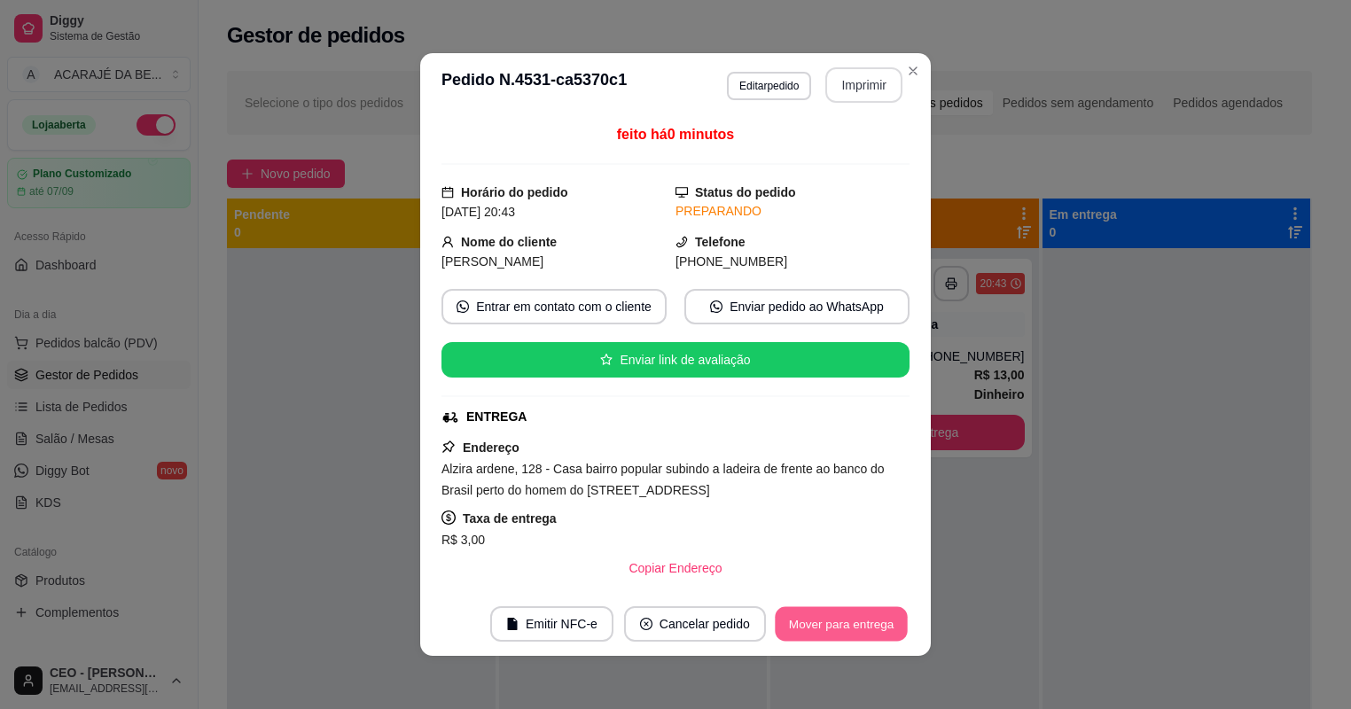
click at [830, 623] on button "Mover para entrega" at bounding box center [841, 624] width 133 height 35
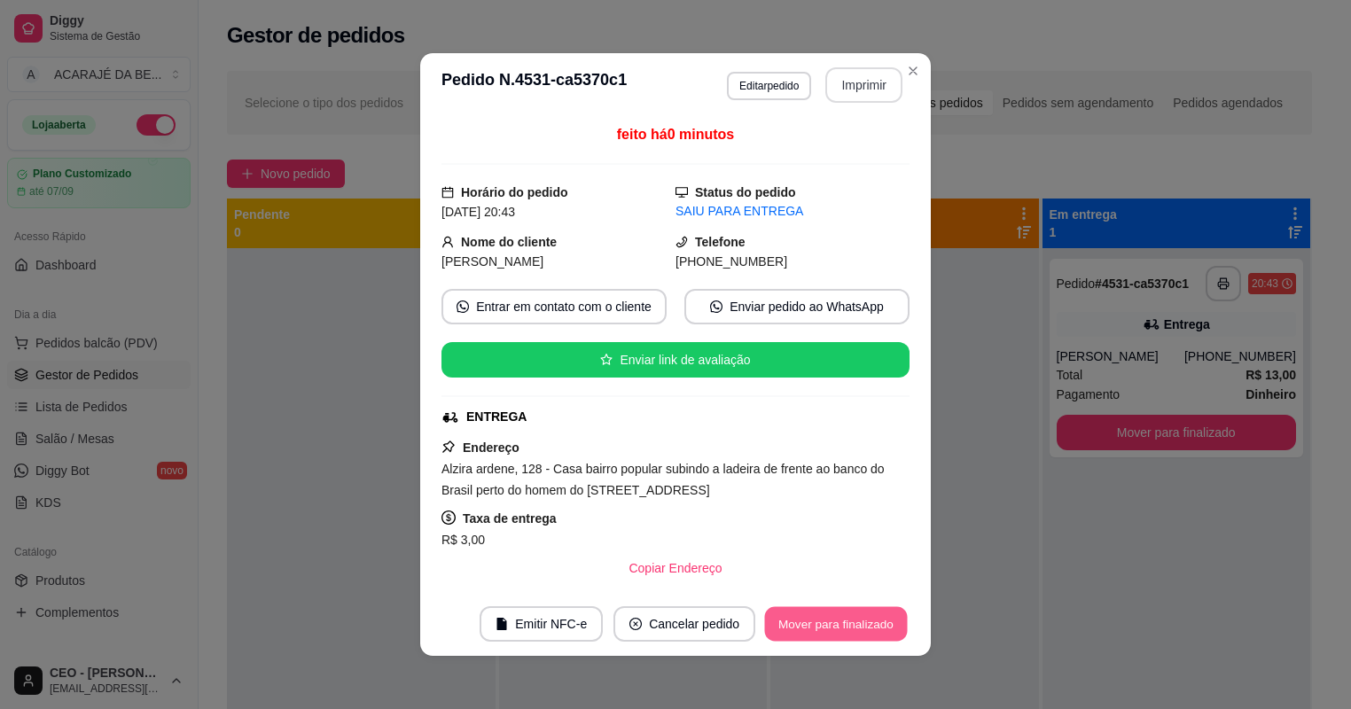
click at [861, 628] on button "Mover para finalizado" at bounding box center [836, 624] width 143 height 35
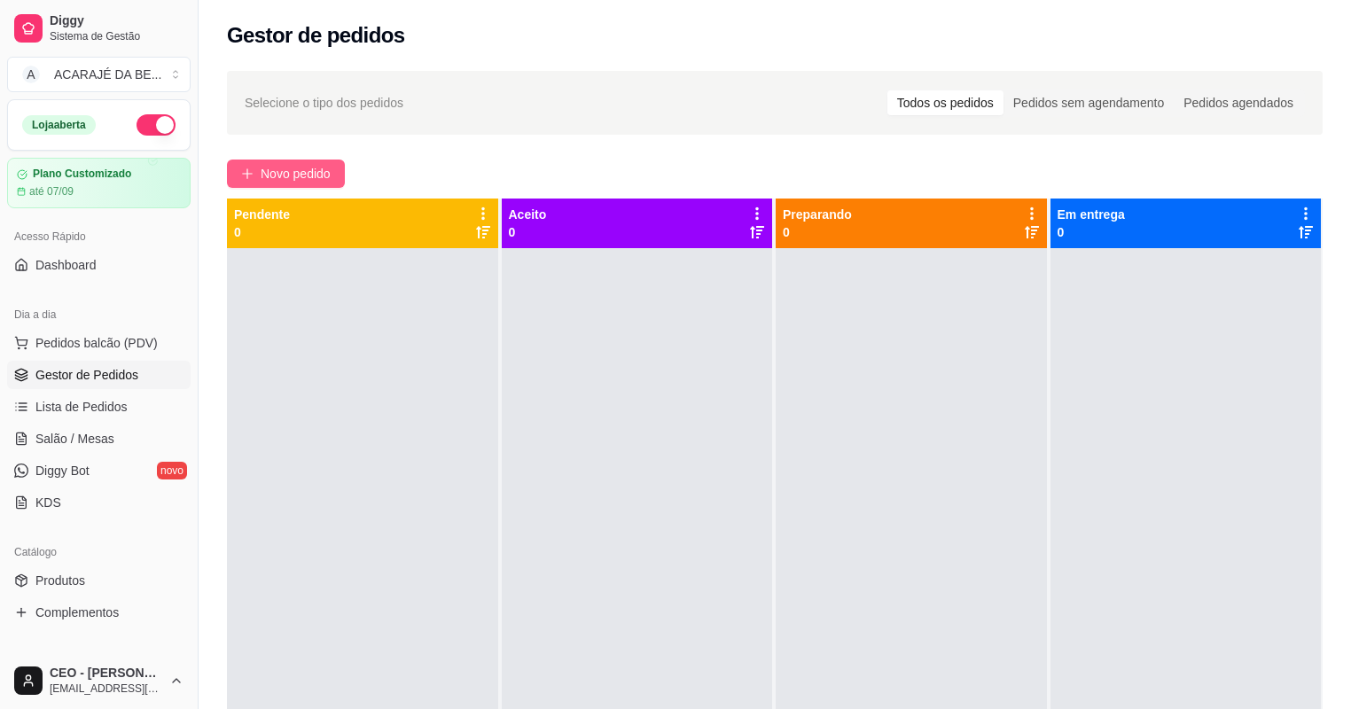
click at [290, 160] on button "Novo pedido" at bounding box center [286, 174] width 118 height 28
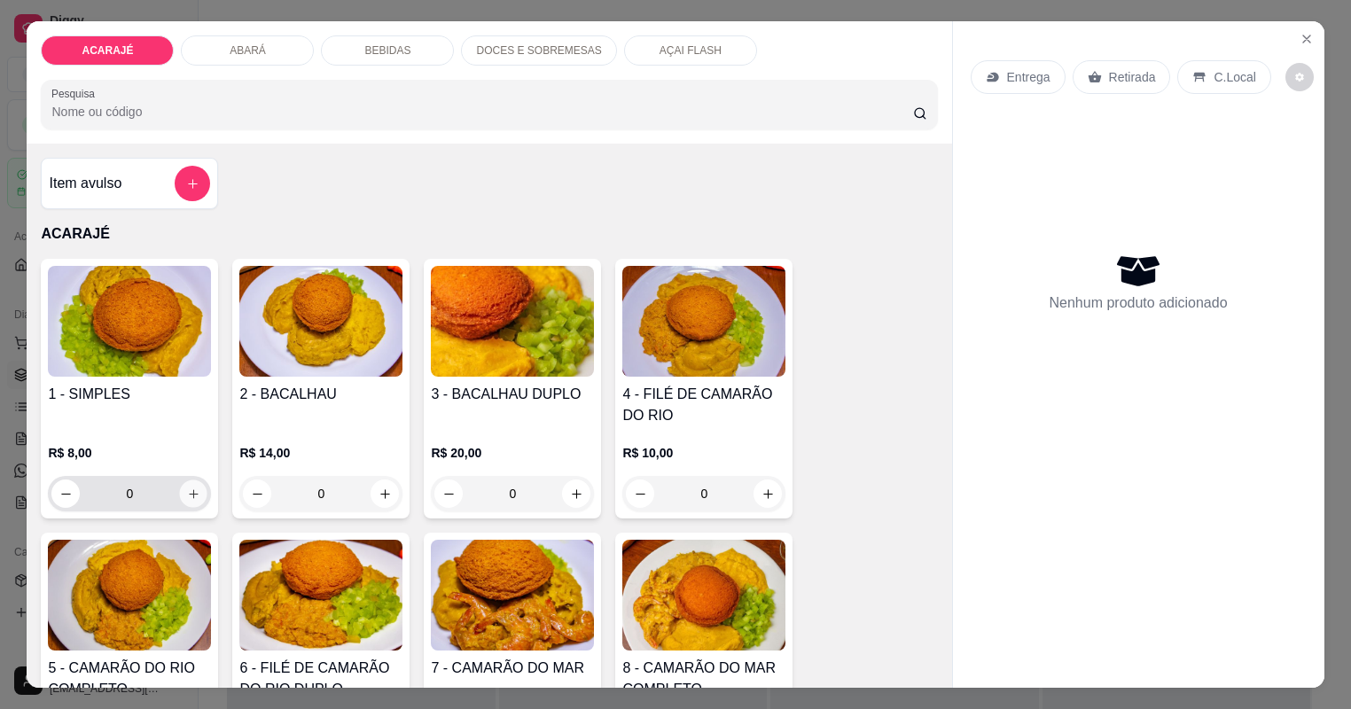
click at [187, 494] on icon "increase-product-quantity" at bounding box center [193, 493] width 13 height 13
type input "1"
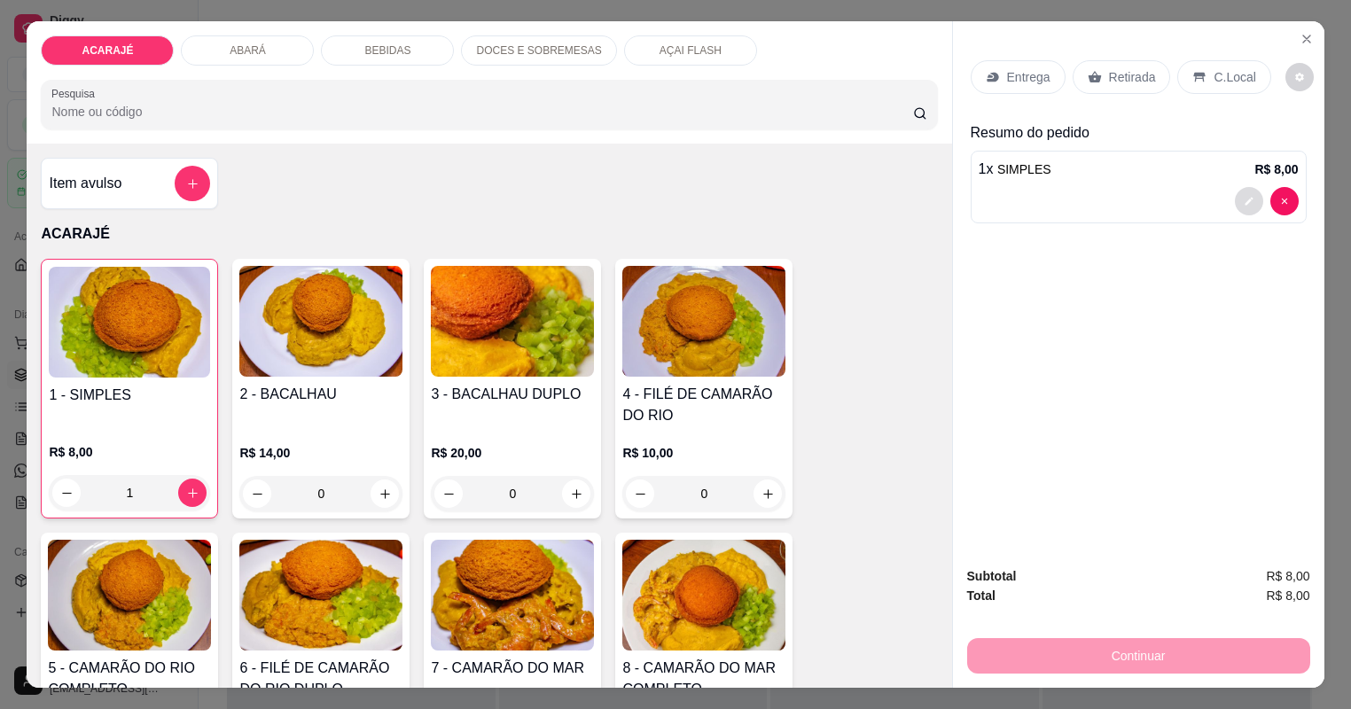
click at [1249, 202] on icon "decrease-product-quantity" at bounding box center [1248, 201] width 11 height 11
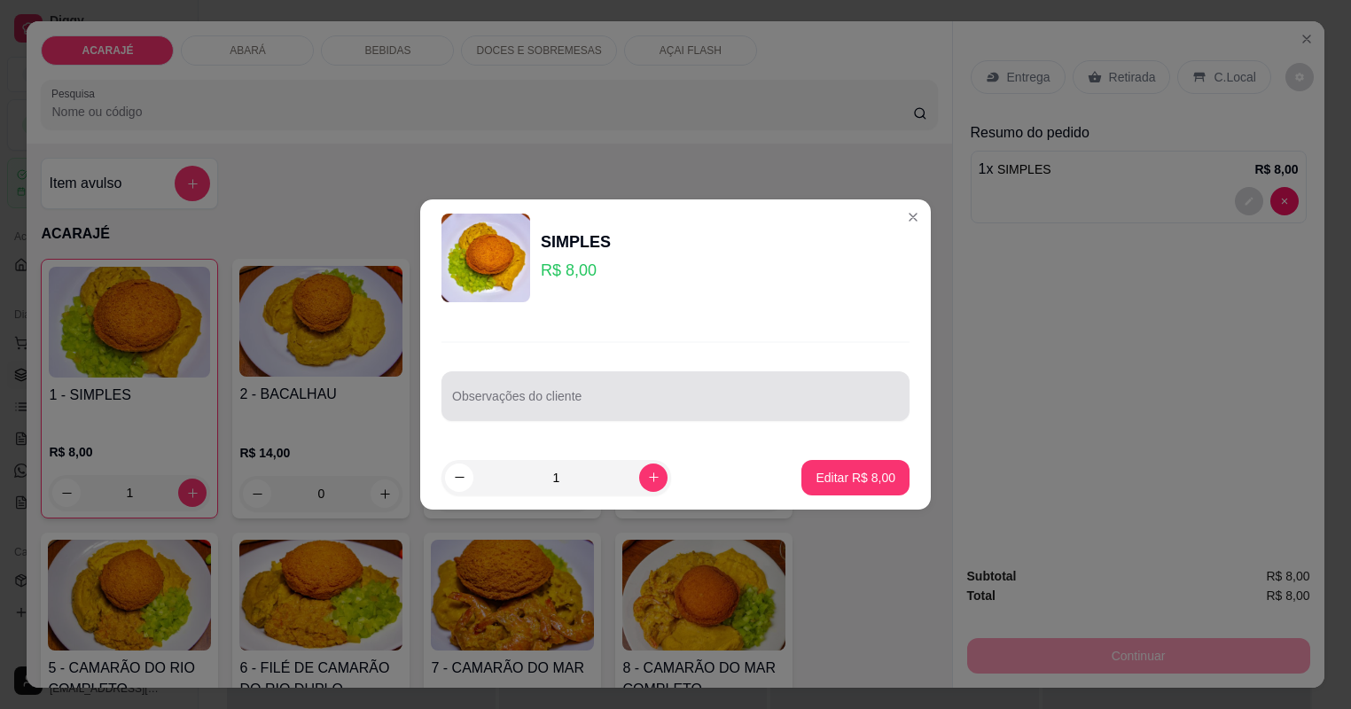
click at [650, 377] on div "Observações do cliente" at bounding box center [675, 396] width 468 height 50
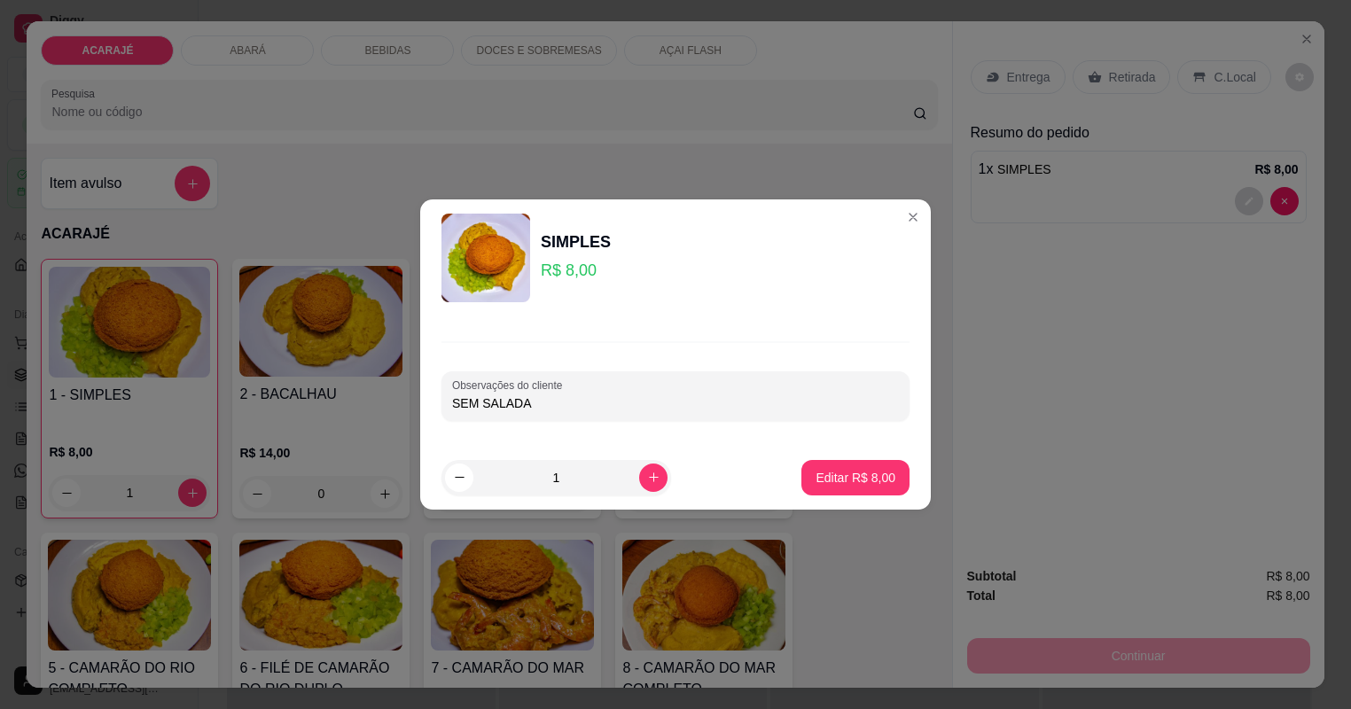
type input "SEM SALADA"
click at [840, 490] on button "Editar R$ 8,00" at bounding box center [855, 477] width 108 height 35
type input "0"
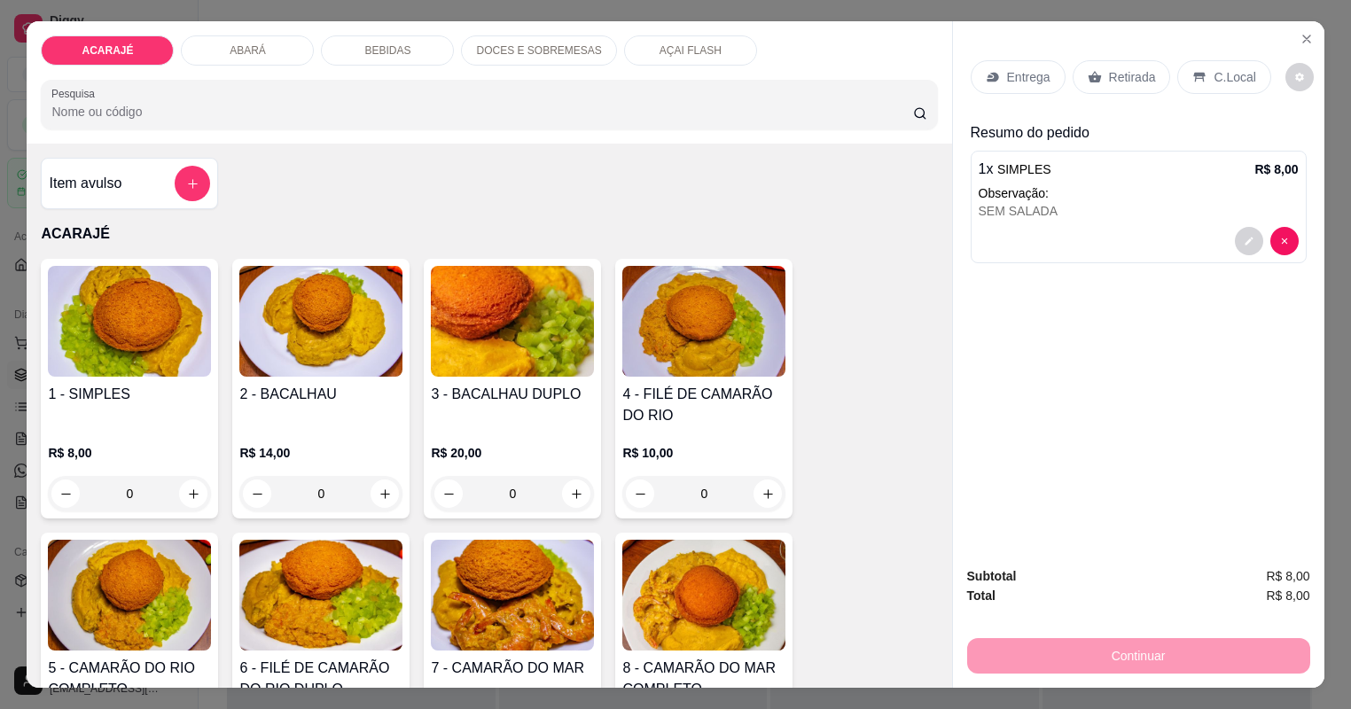
click at [1110, 79] on p "Retirada" at bounding box center [1132, 77] width 47 height 18
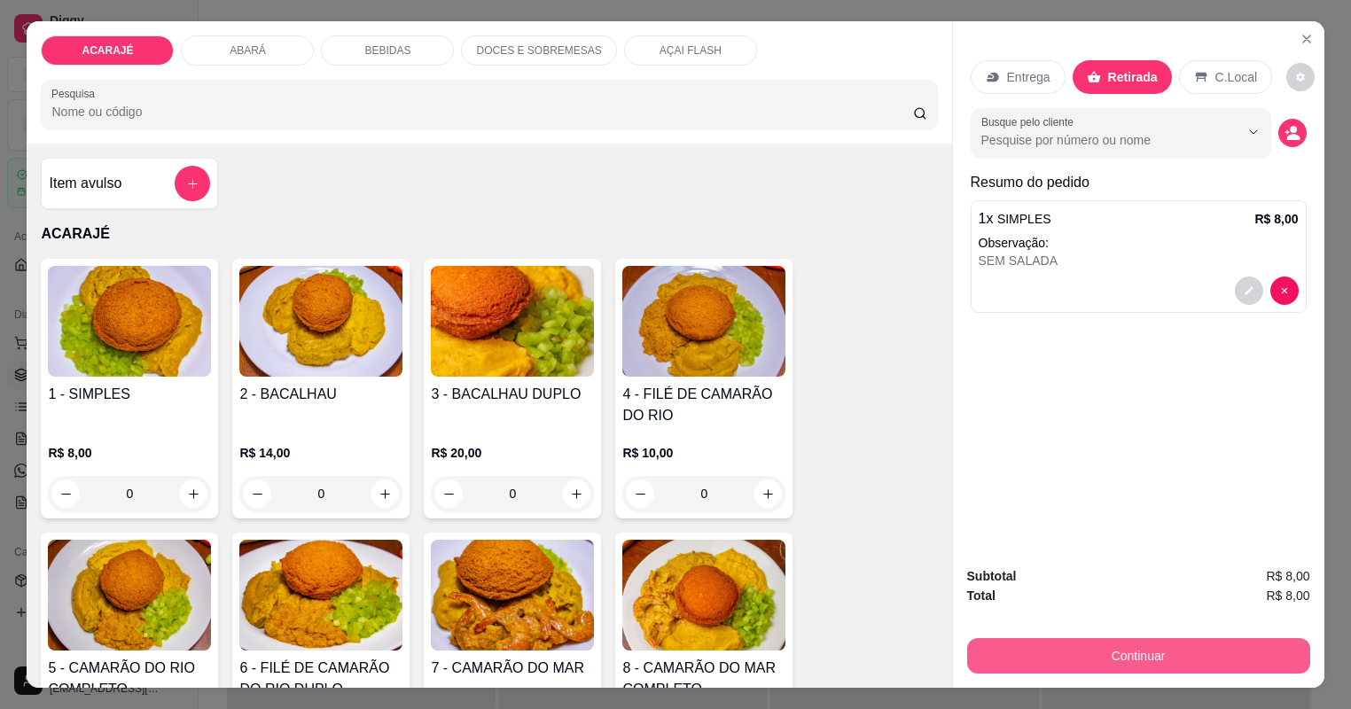
click at [1099, 665] on button "Continuar" at bounding box center [1138, 655] width 343 height 35
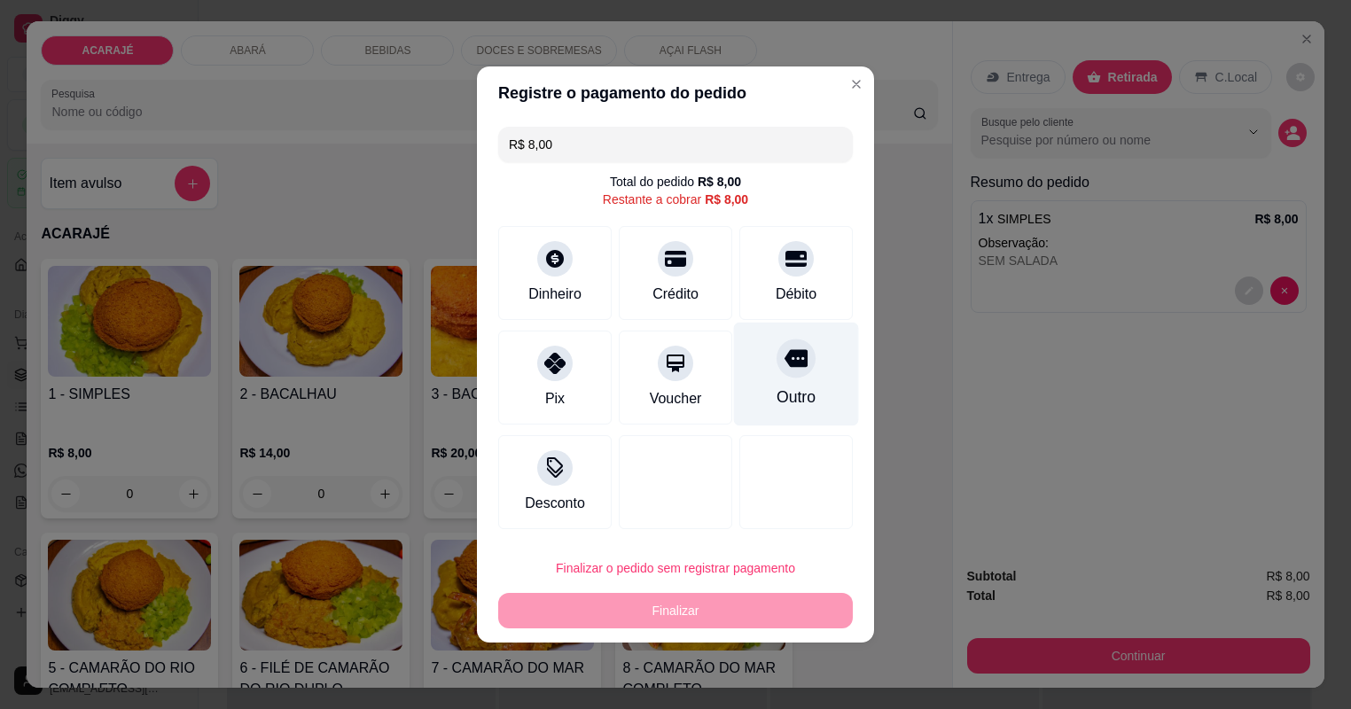
click at [795, 401] on div "Outro" at bounding box center [795, 397] width 39 height 23
type input "R$ 0,00"
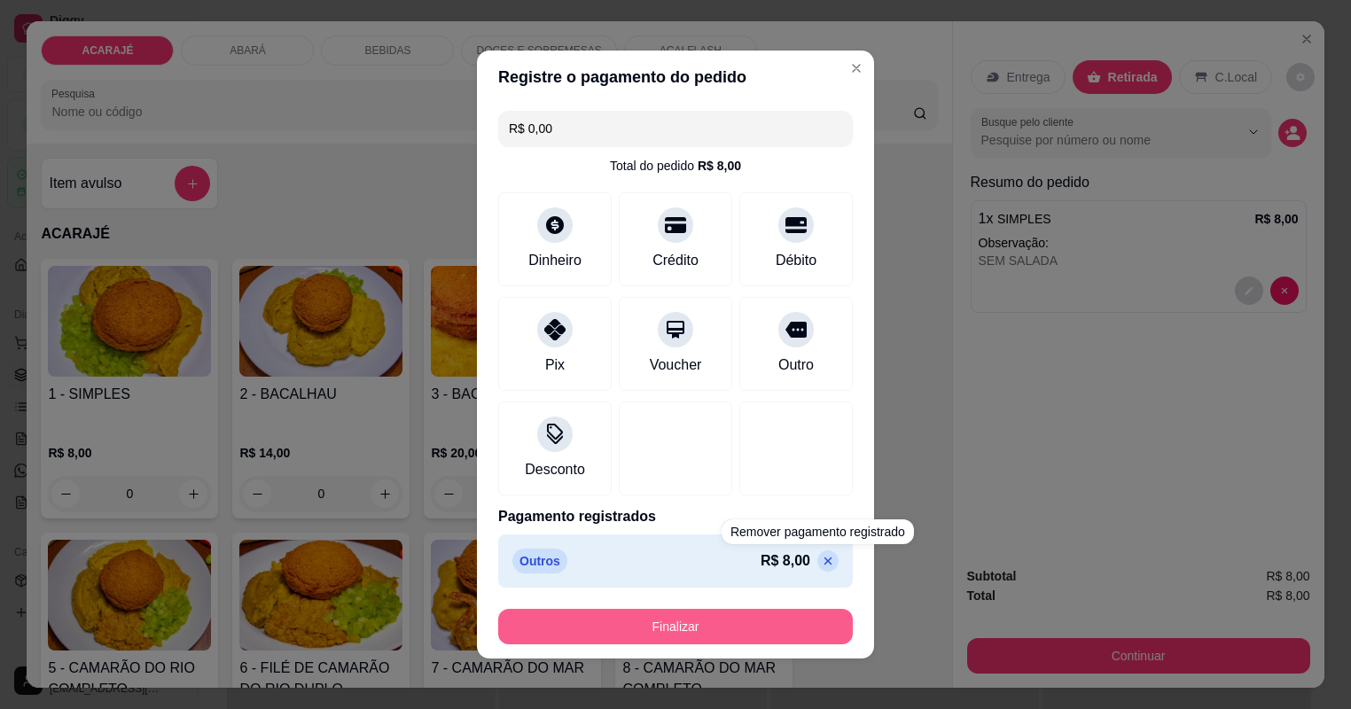
click at [801, 620] on button "Finalizar" at bounding box center [675, 626] width 354 height 35
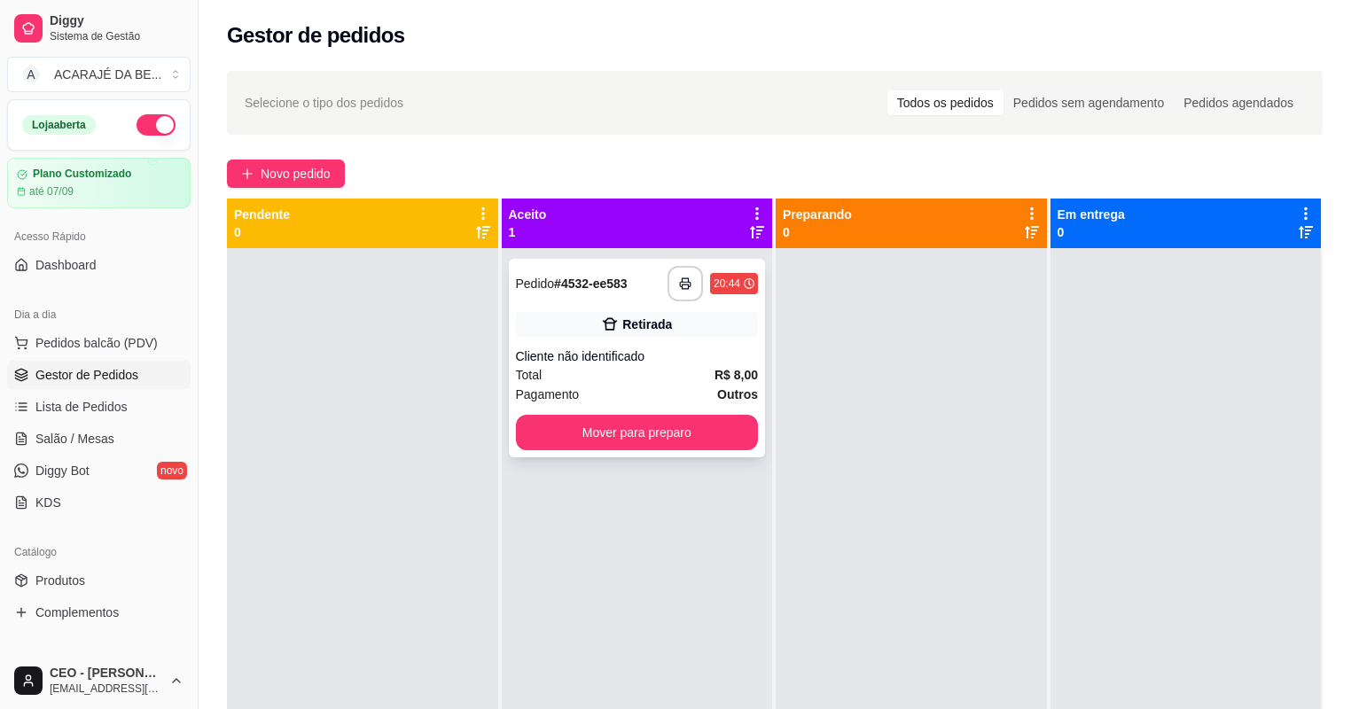
click at [627, 368] on div "Total R$ 8,00" at bounding box center [637, 374] width 243 height 19
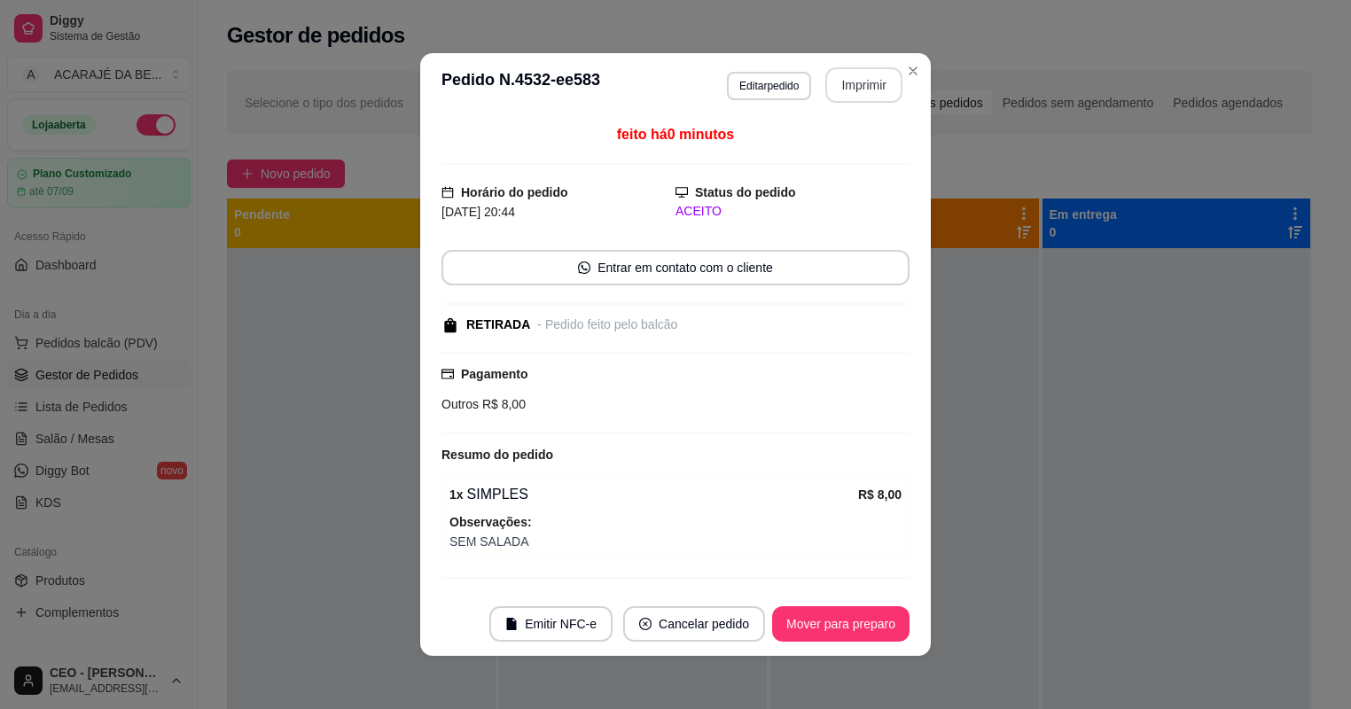
click at [876, 93] on button "Imprimir" at bounding box center [863, 84] width 77 height 35
click at [886, 630] on button "Mover para preparo" at bounding box center [840, 623] width 137 height 35
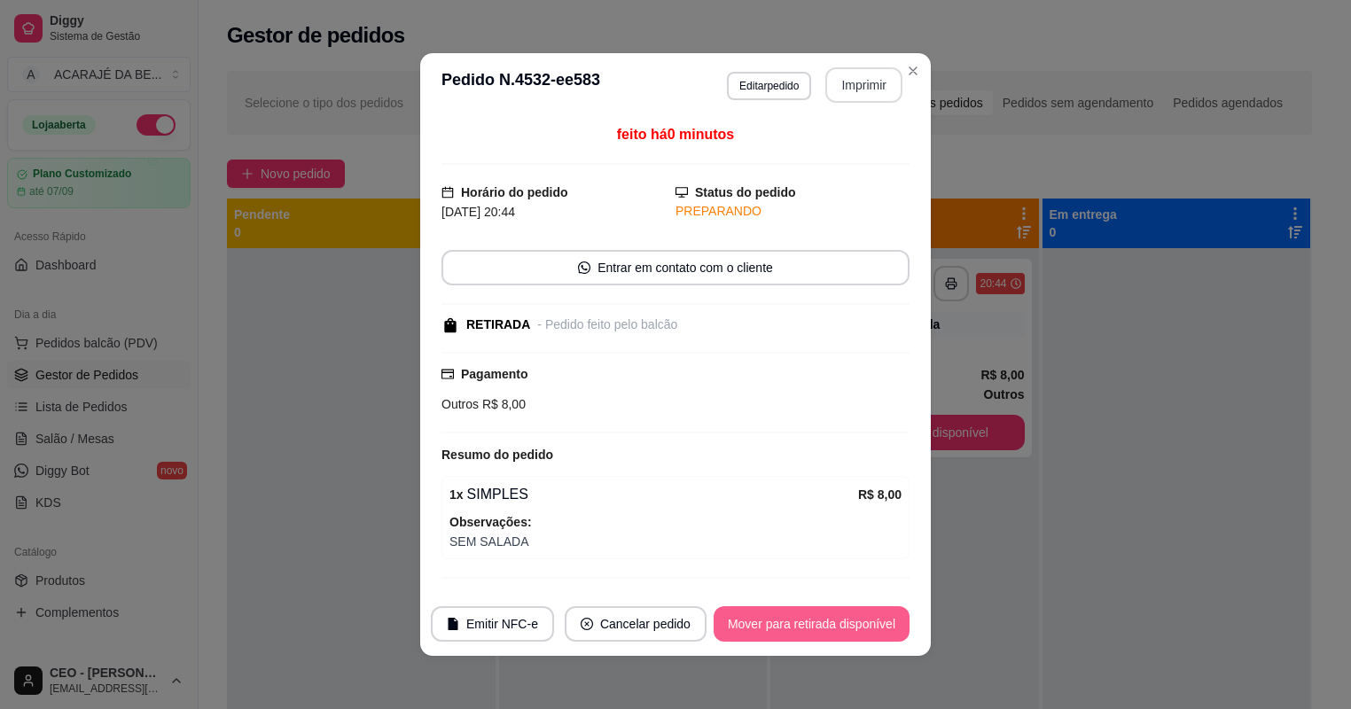
click at [885, 630] on button "Mover para retirada disponível" at bounding box center [811, 623] width 196 height 35
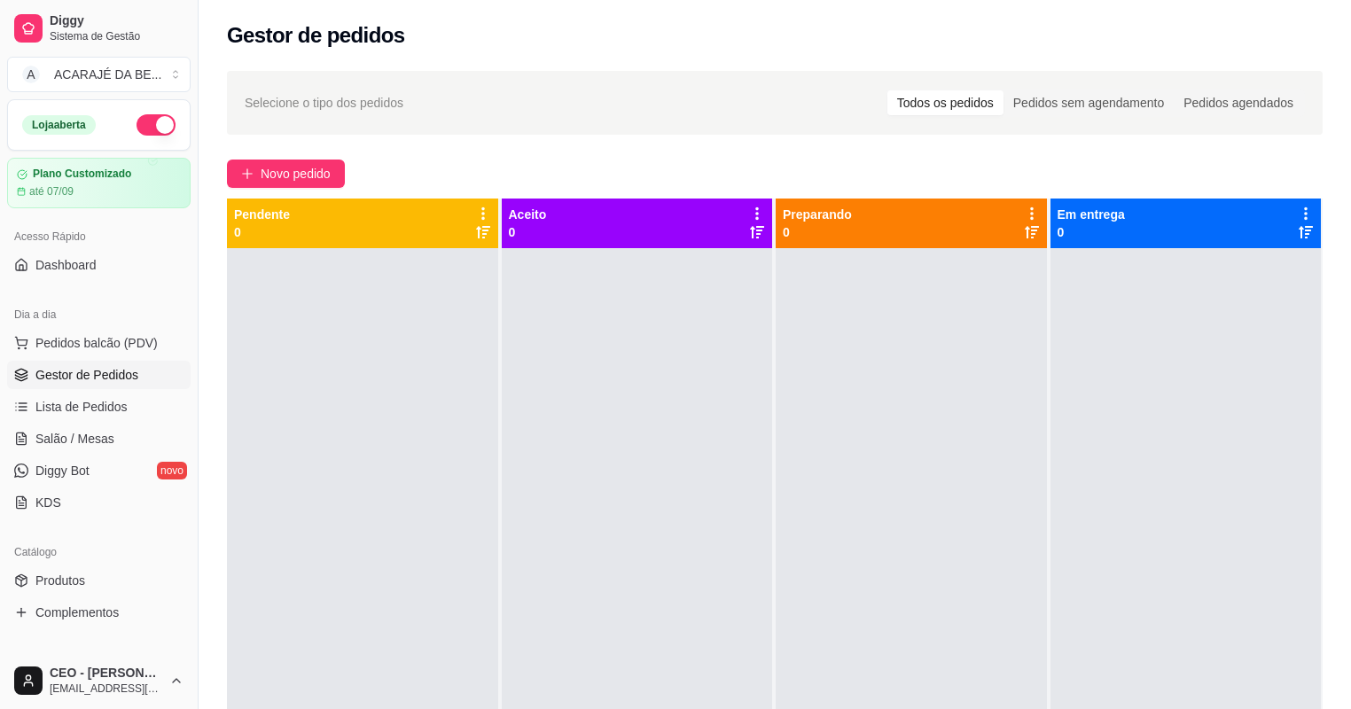
click at [86, 420] on ul "Pedidos balcão (PDV) Gestor de Pedidos Lista de Pedidos Salão / Mesas Diggy Bot…" at bounding box center [98, 423] width 183 height 188
click at [82, 430] on span "Salão / Mesas" at bounding box center [74, 439] width 79 height 18
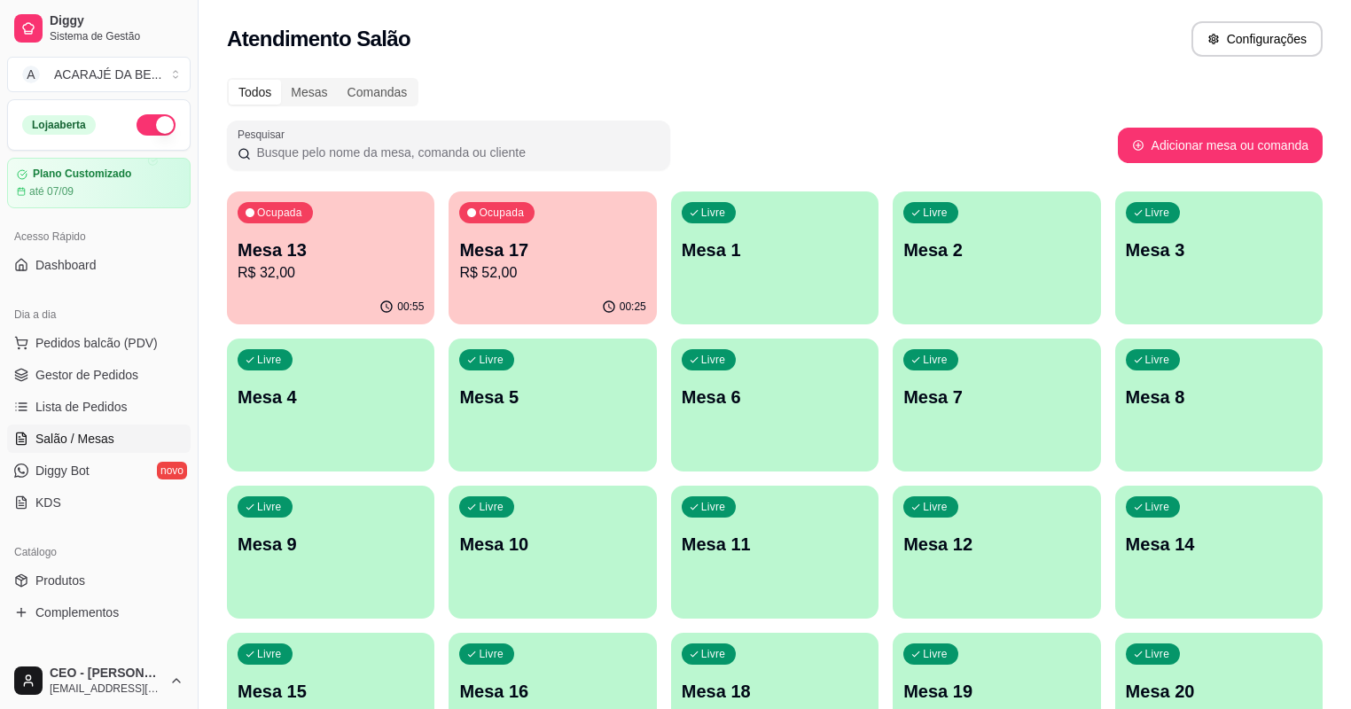
click at [334, 284] on div "Ocupada Mesa 13 R$ 32,00" at bounding box center [330, 240] width 207 height 98
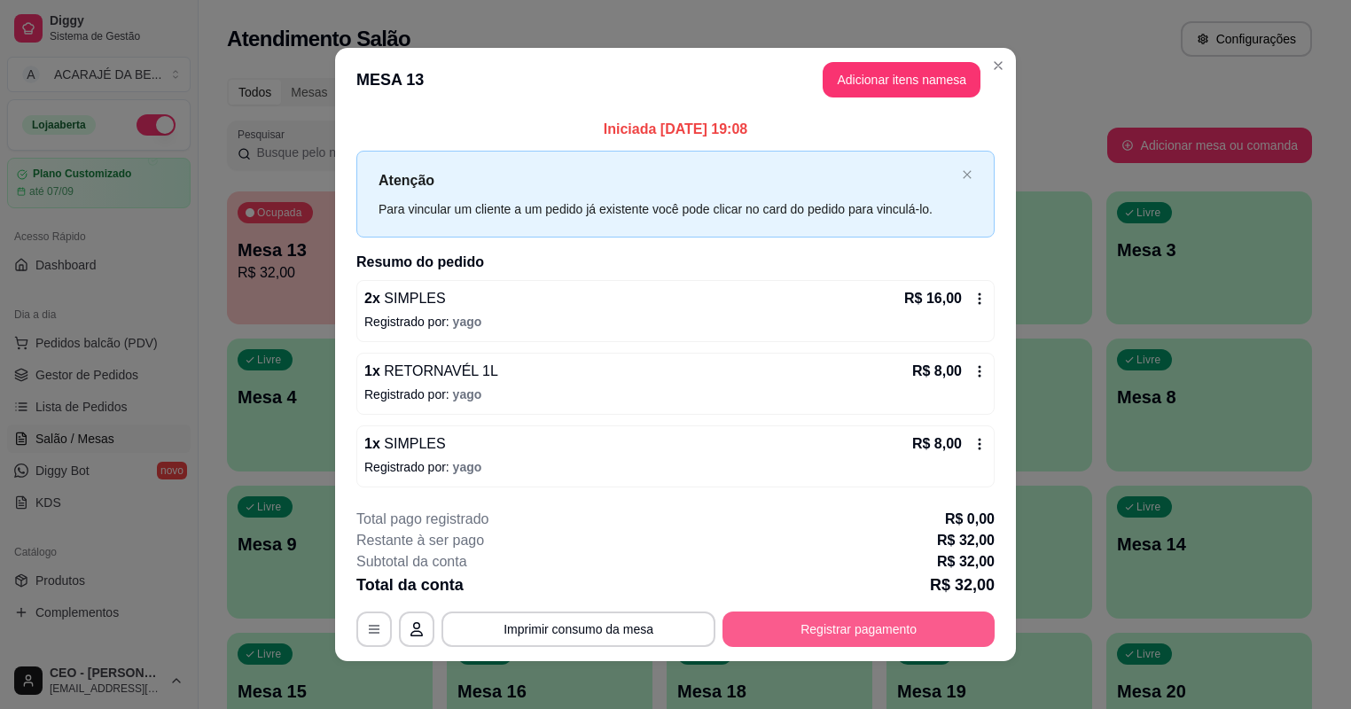
click at [867, 630] on button "Registrar pagamento" at bounding box center [858, 628] width 272 height 35
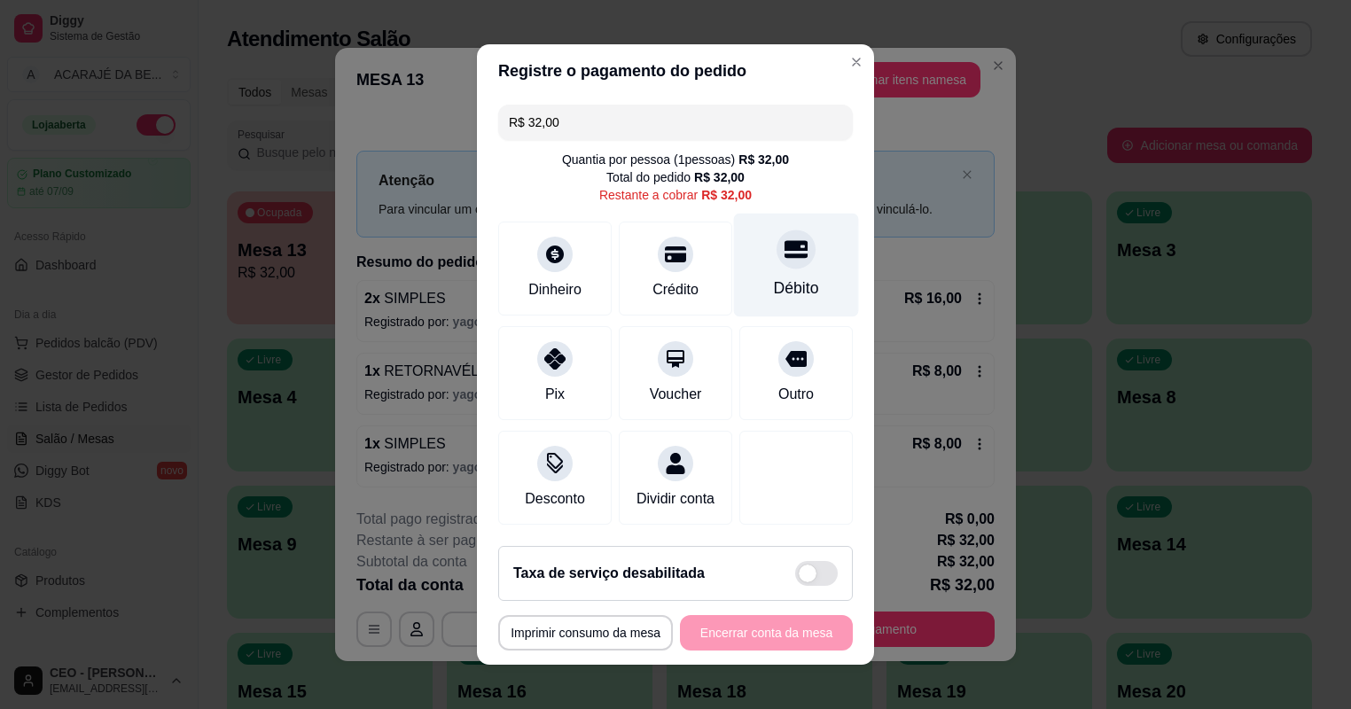
click at [774, 280] on div "Débito" at bounding box center [796, 287] width 45 height 23
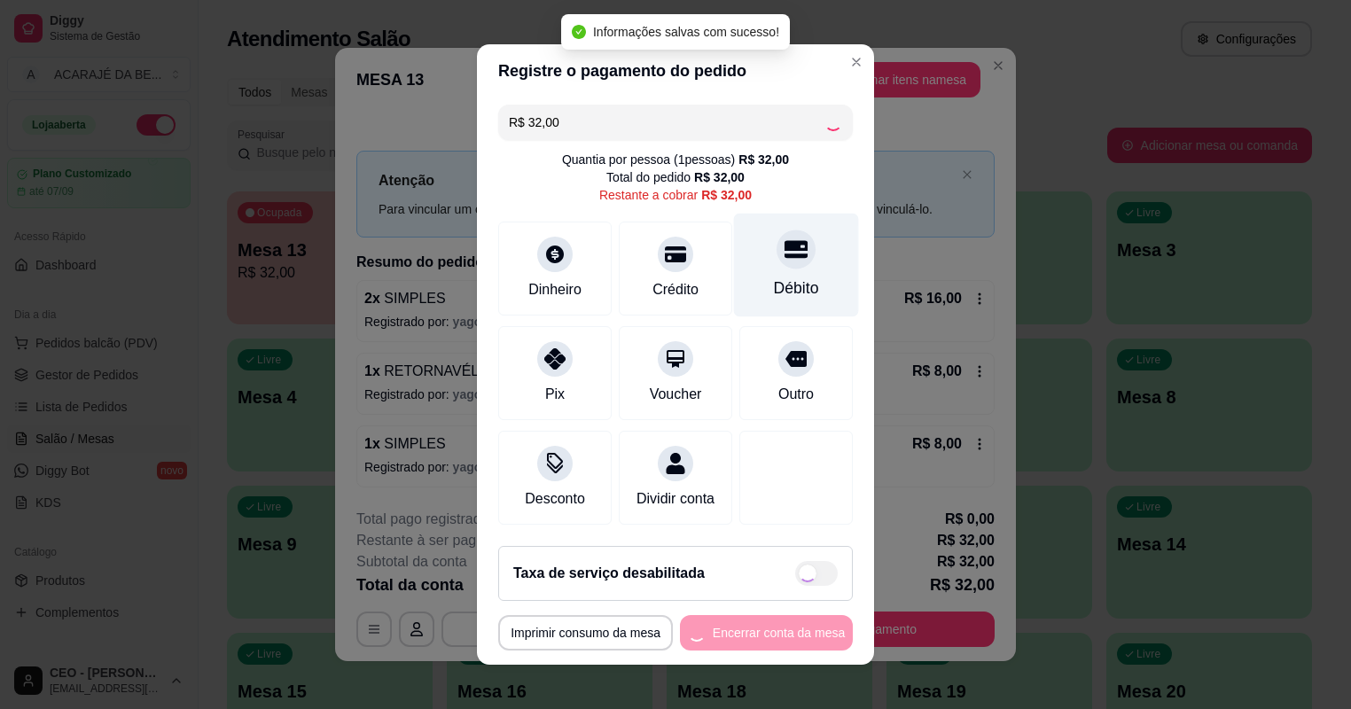
type input "R$ 0,00"
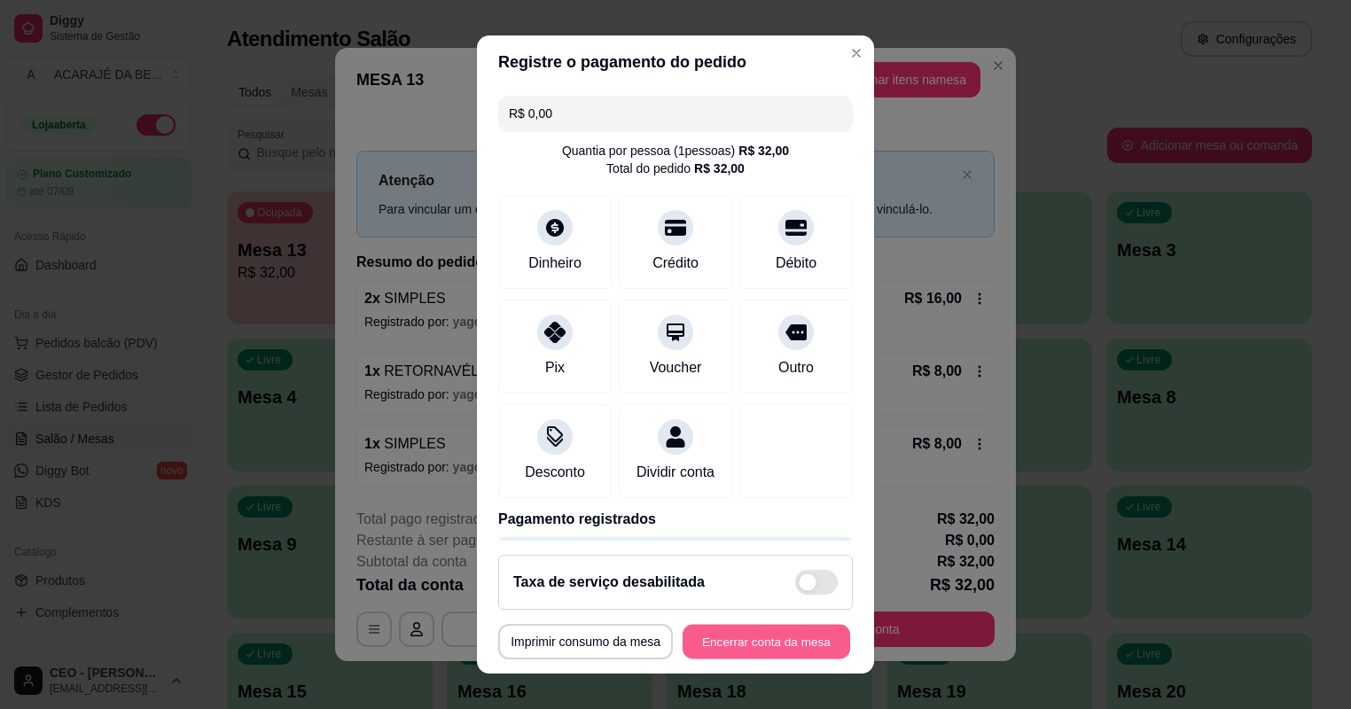
click at [727, 635] on button "Encerrar conta da mesa" at bounding box center [765, 642] width 167 height 35
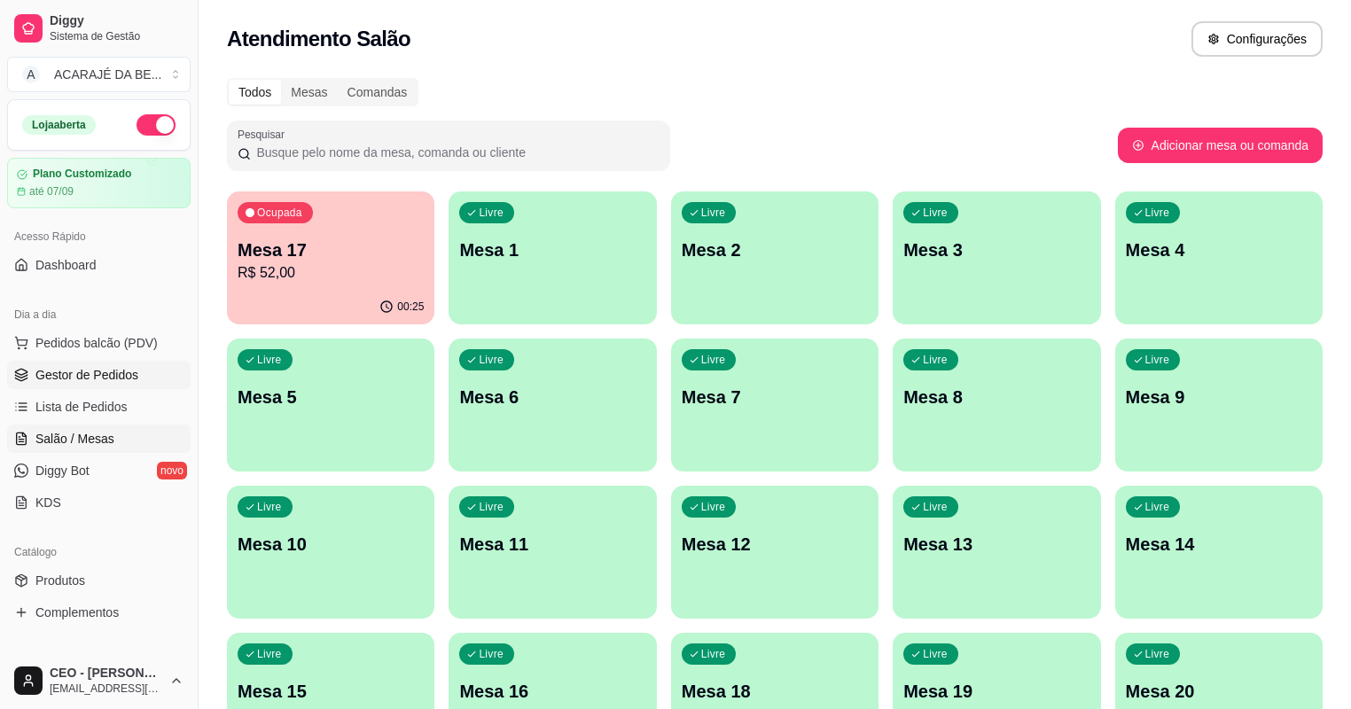
click at [89, 379] on span "Gestor de Pedidos" at bounding box center [86, 375] width 103 height 18
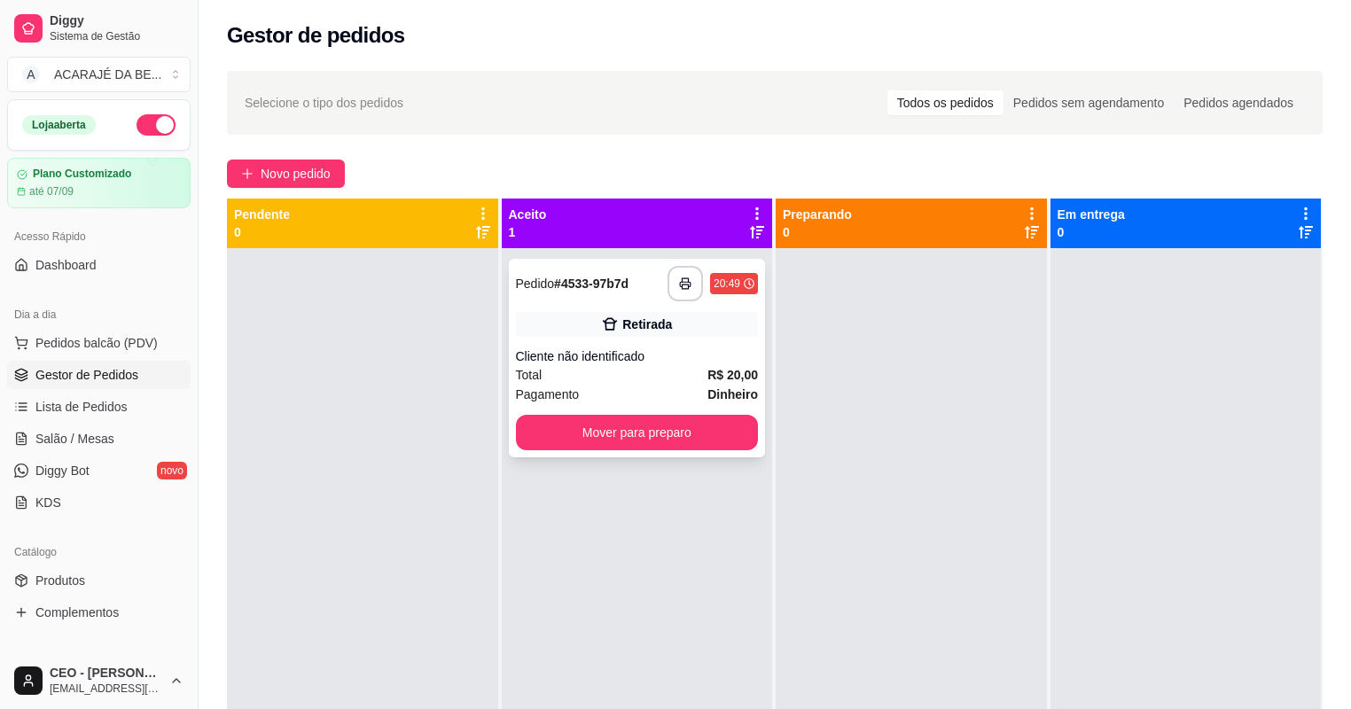
click at [663, 400] on div "Pagamento Dinheiro" at bounding box center [637, 394] width 243 height 19
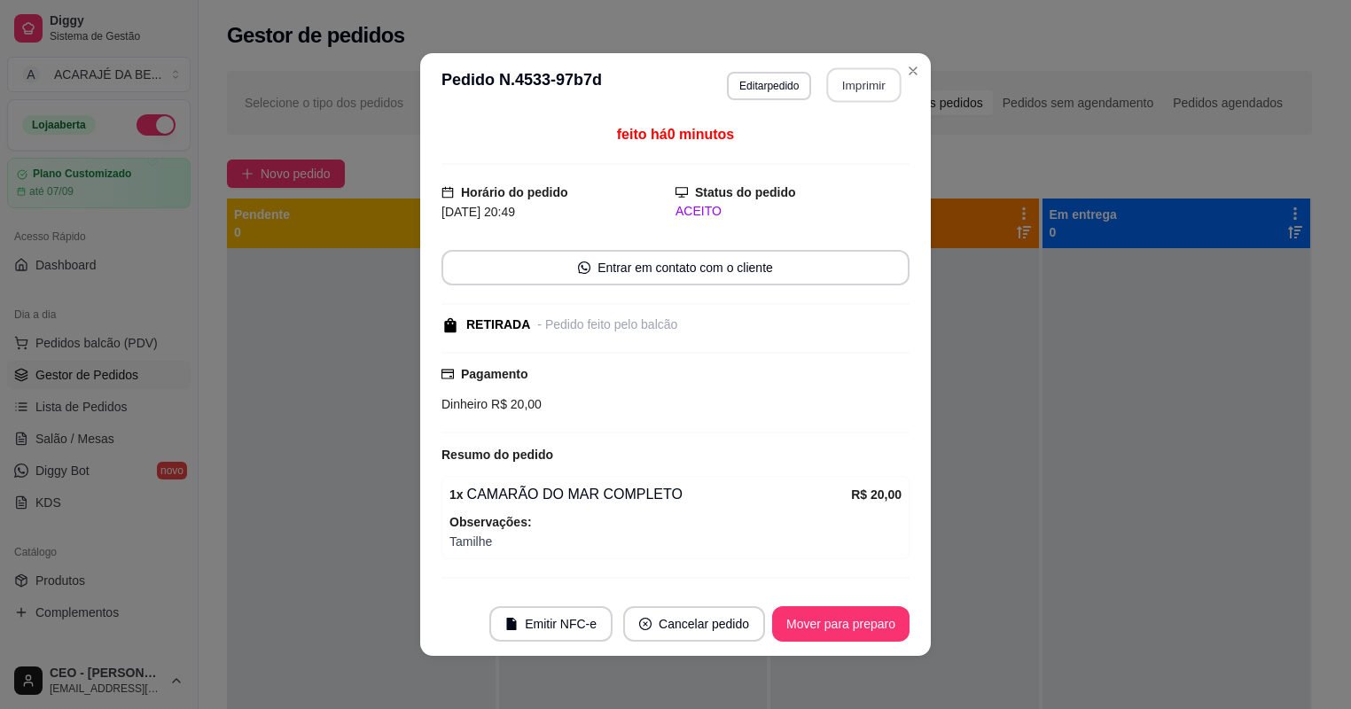
click at [847, 95] on button "Imprimir" at bounding box center [864, 85] width 74 height 35
click at [858, 618] on button "Mover para preparo" at bounding box center [840, 624] width 133 height 35
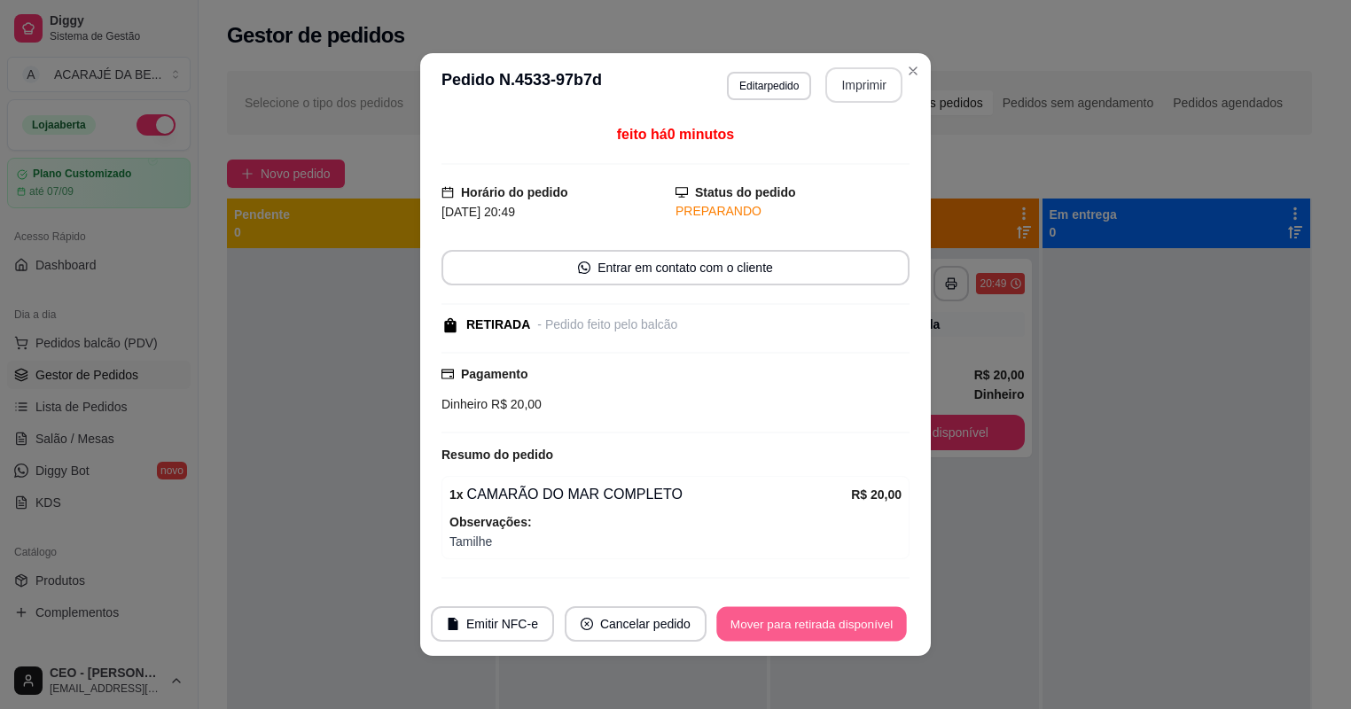
click at [843, 619] on button "Mover para retirada disponível" at bounding box center [811, 624] width 190 height 35
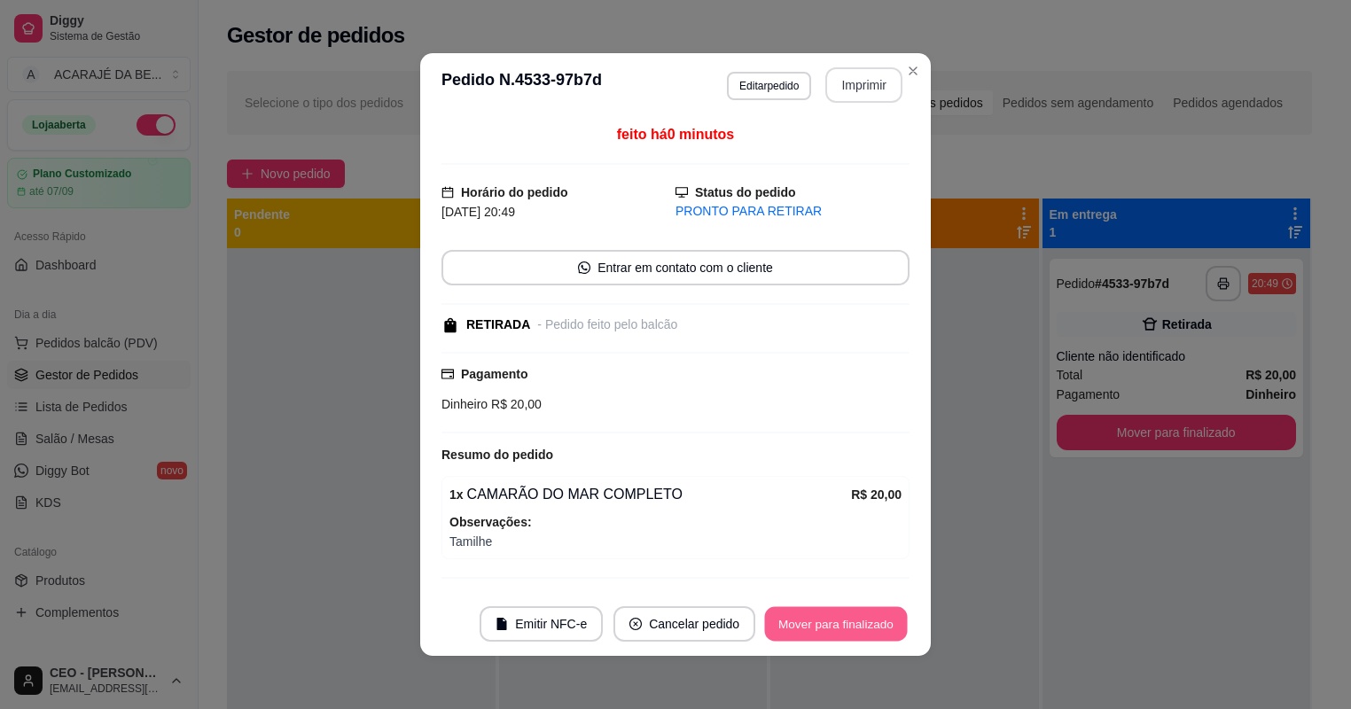
click at [843, 619] on button "Mover para finalizado" at bounding box center [836, 624] width 143 height 35
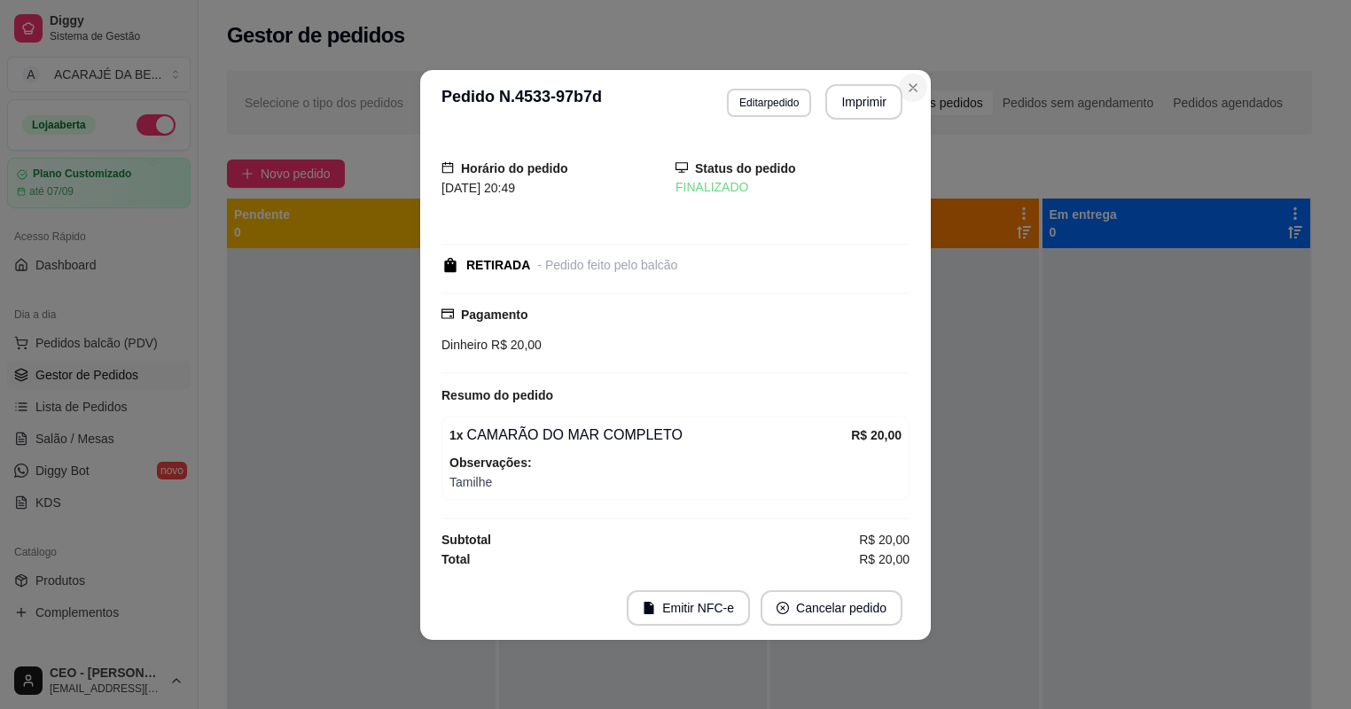
click at [914, 89] on div "Todos os pedidos Pedidos sem agendamento Pedidos agendados" at bounding box center [1084, 103] width 419 height 28
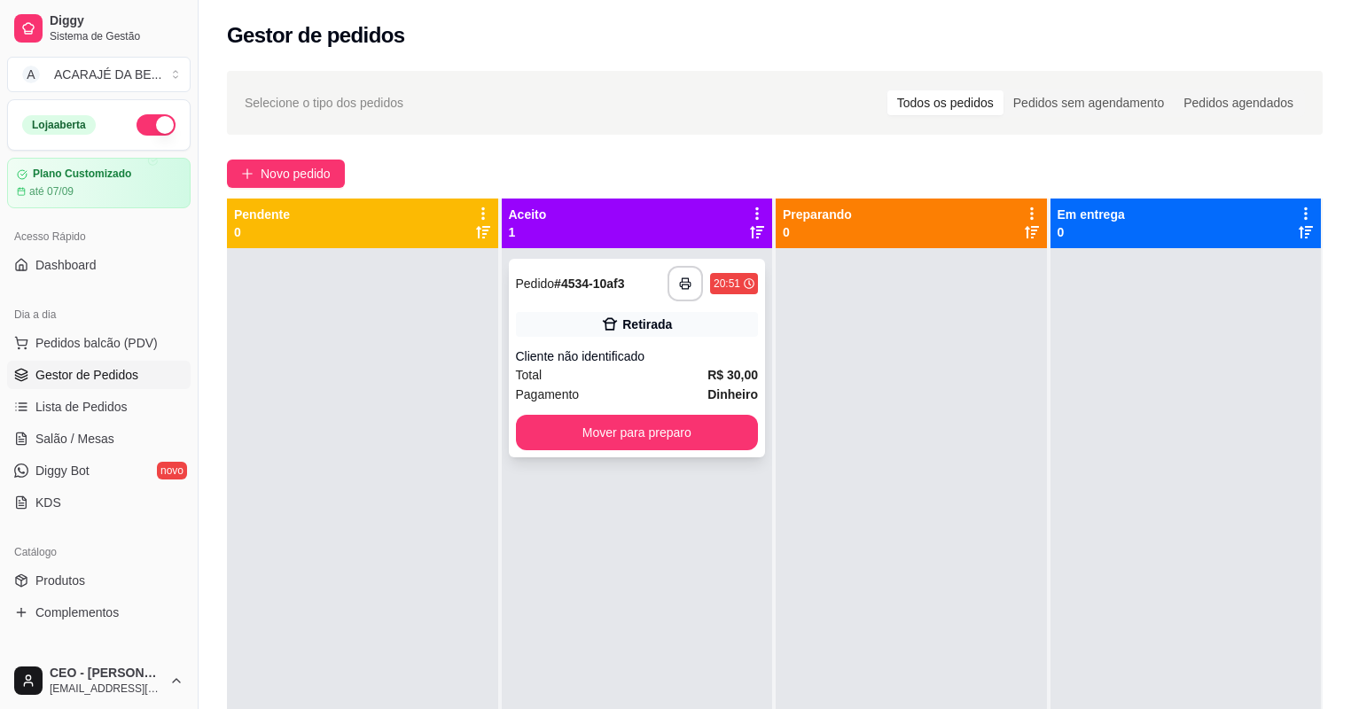
click at [645, 359] on div "Cliente não identificado" at bounding box center [637, 356] width 243 height 18
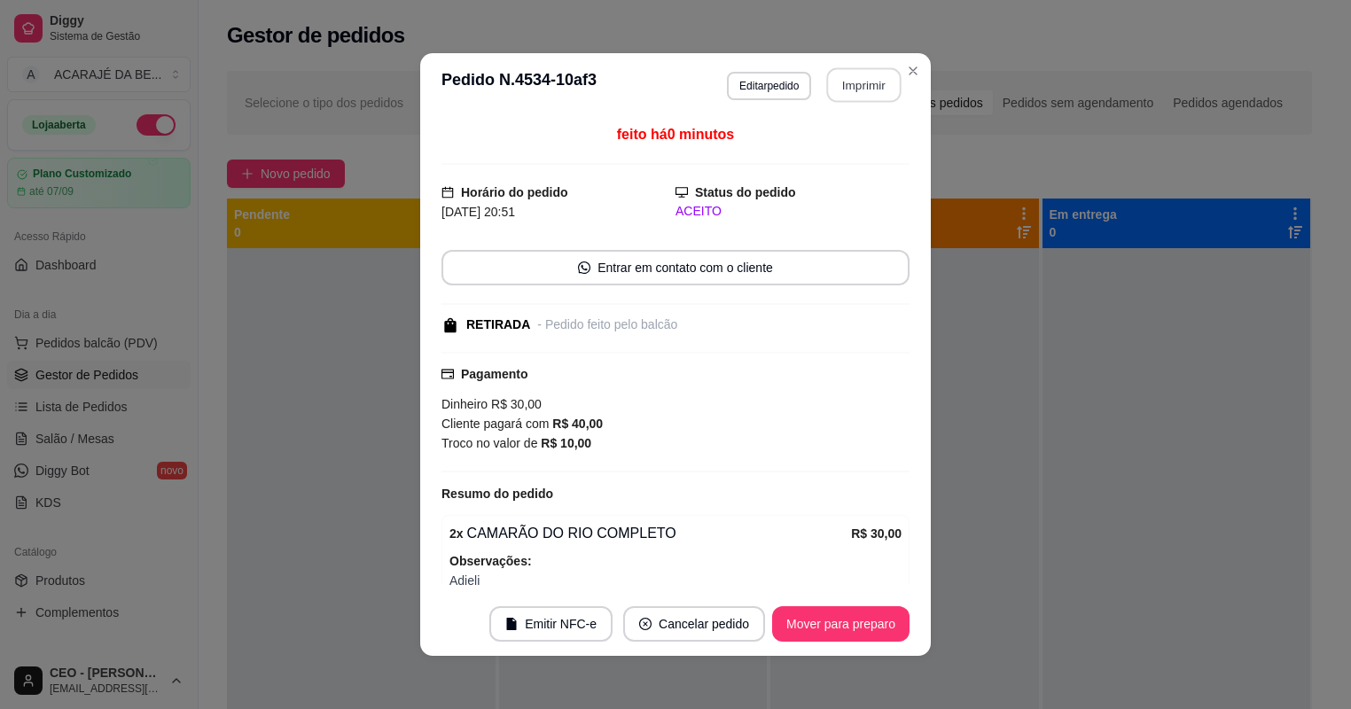
click at [854, 82] on button "Imprimir" at bounding box center [864, 85] width 74 height 35
click at [826, 619] on button "Mover para preparo" at bounding box center [840, 624] width 133 height 35
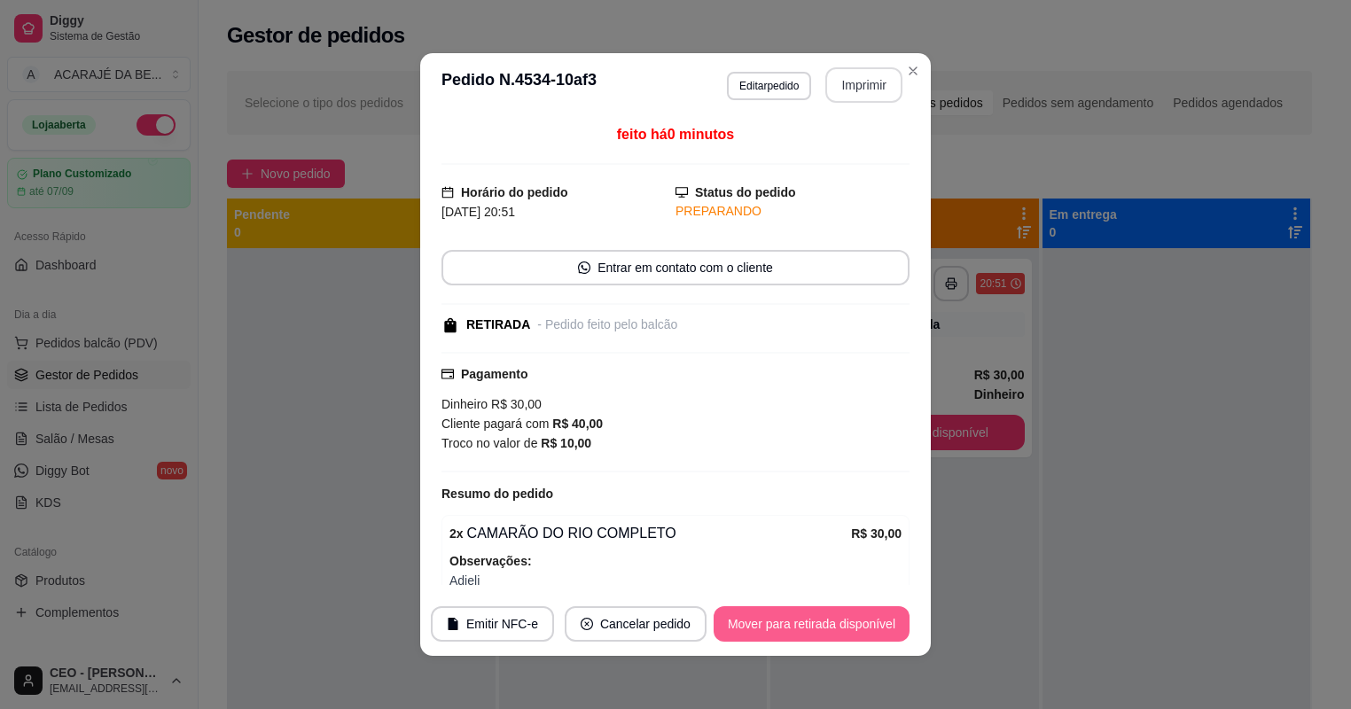
click at [814, 627] on button "Mover para retirada disponível" at bounding box center [811, 623] width 196 height 35
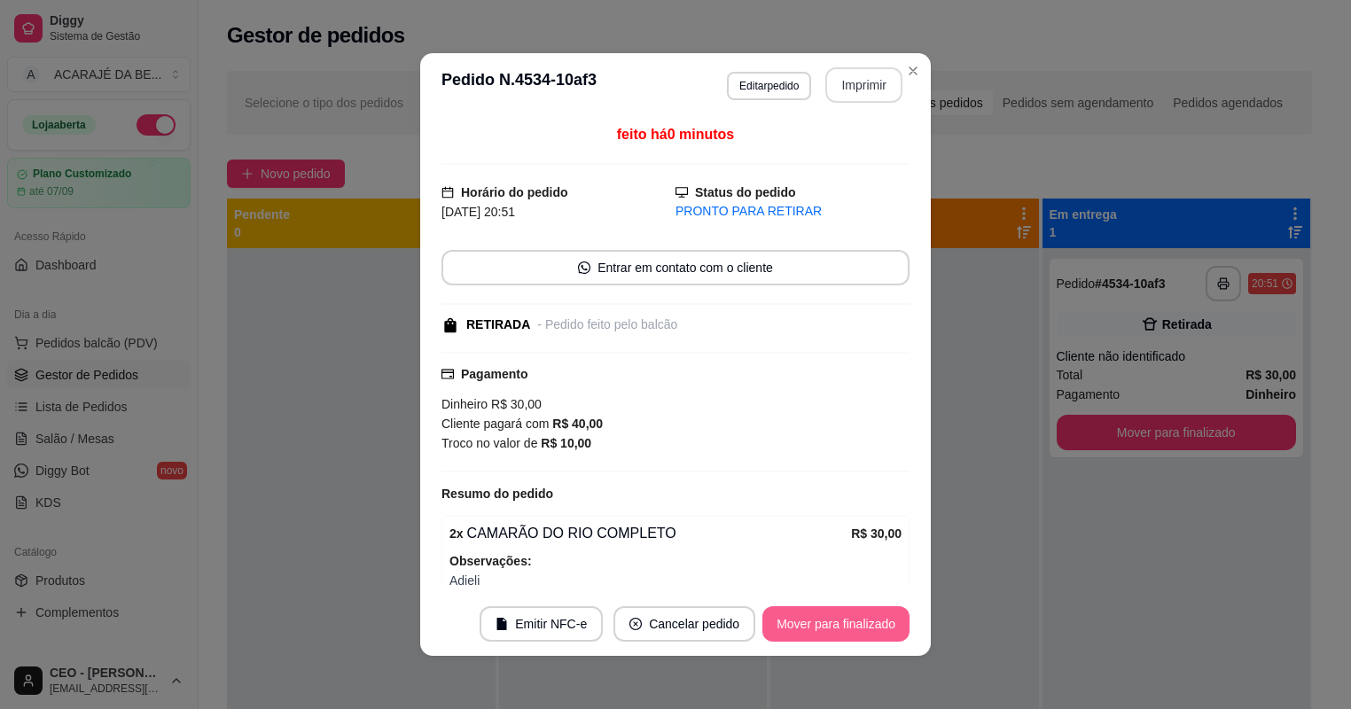
click at [867, 629] on button "Mover para finalizado" at bounding box center [835, 623] width 147 height 35
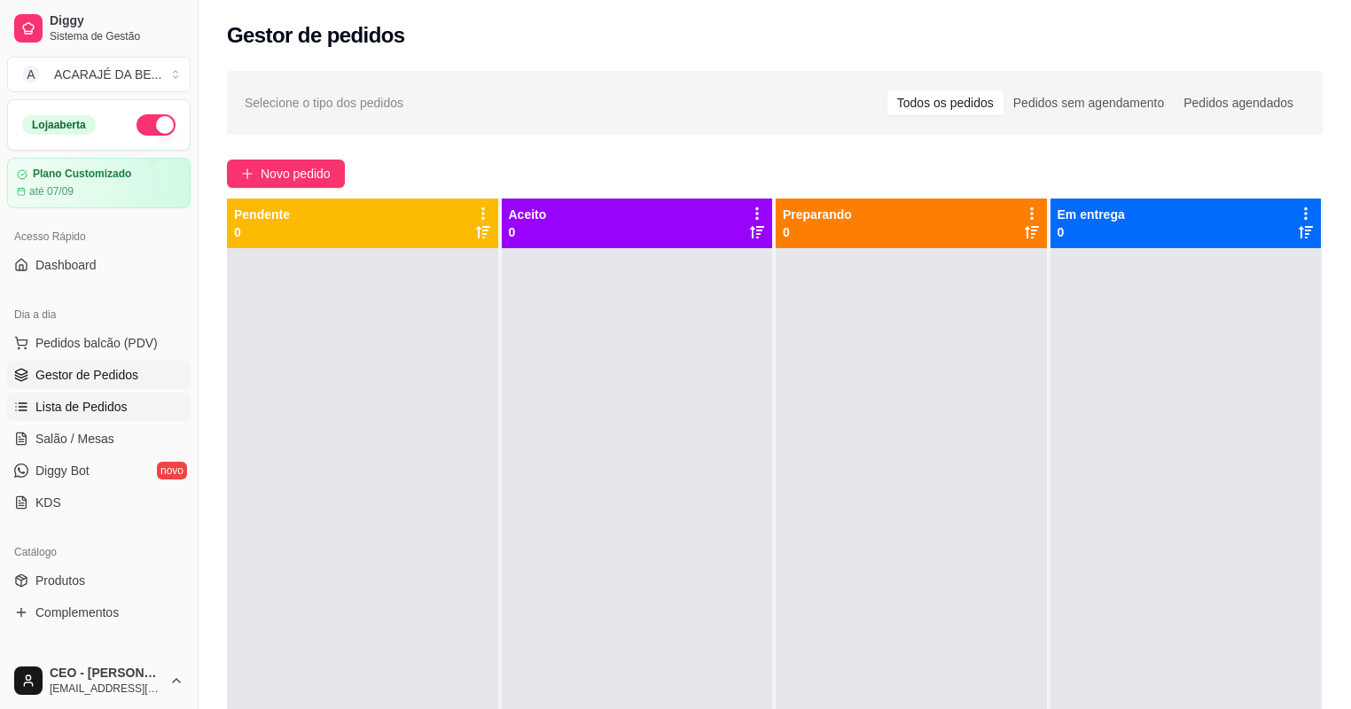
click at [74, 408] on span "Lista de Pedidos" at bounding box center [81, 407] width 92 height 18
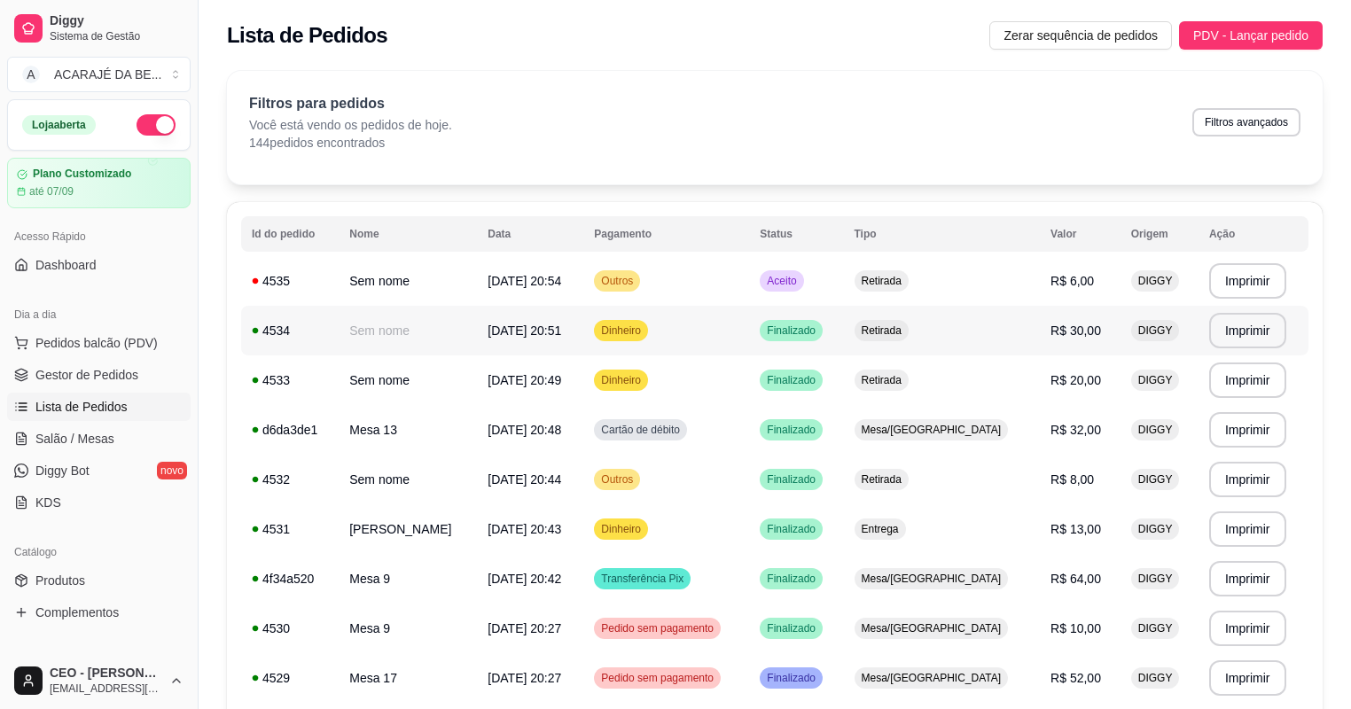
click at [697, 312] on td "Dinheiro" at bounding box center [666, 331] width 166 height 50
click at [131, 387] on link "Gestor de Pedidos" at bounding box center [98, 375] width 183 height 28
click at [141, 362] on link "Gestor de Pedidos" at bounding box center [98, 375] width 183 height 28
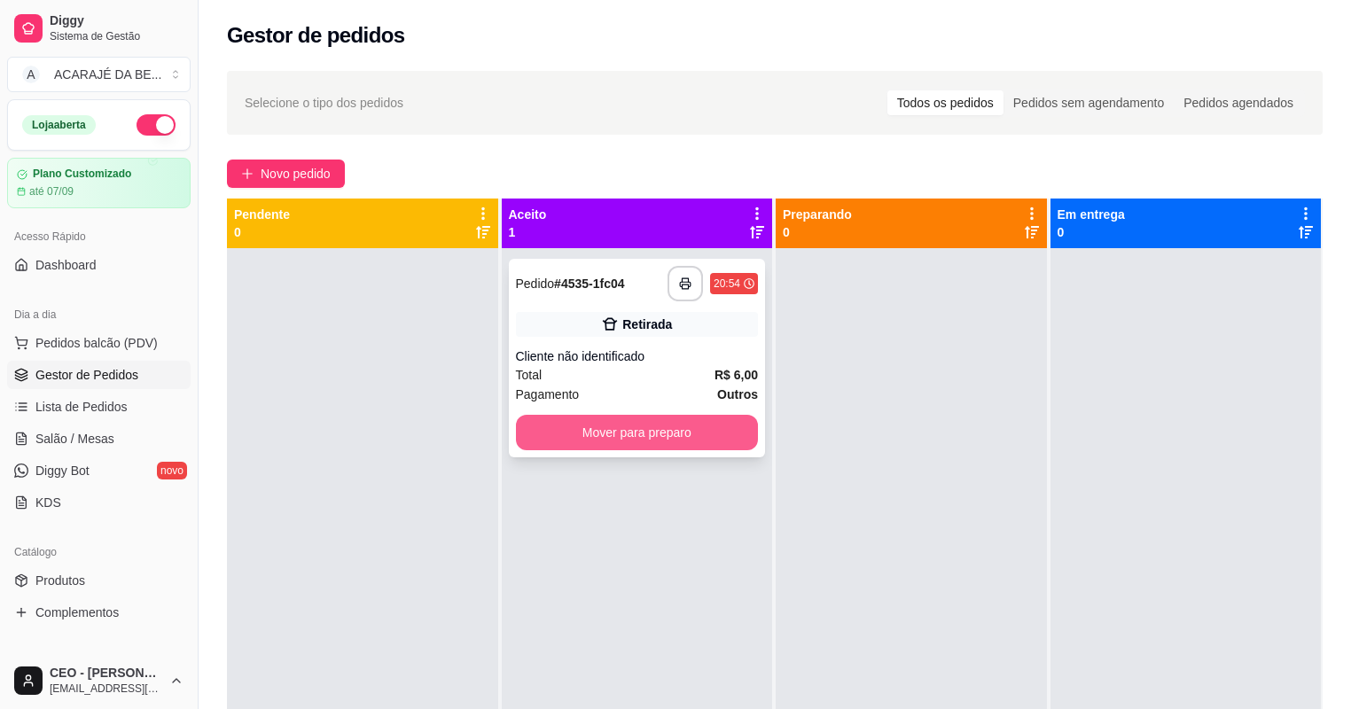
click at [562, 435] on button "Mover para preparo" at bounding box center [637, 432] width 243 height 35
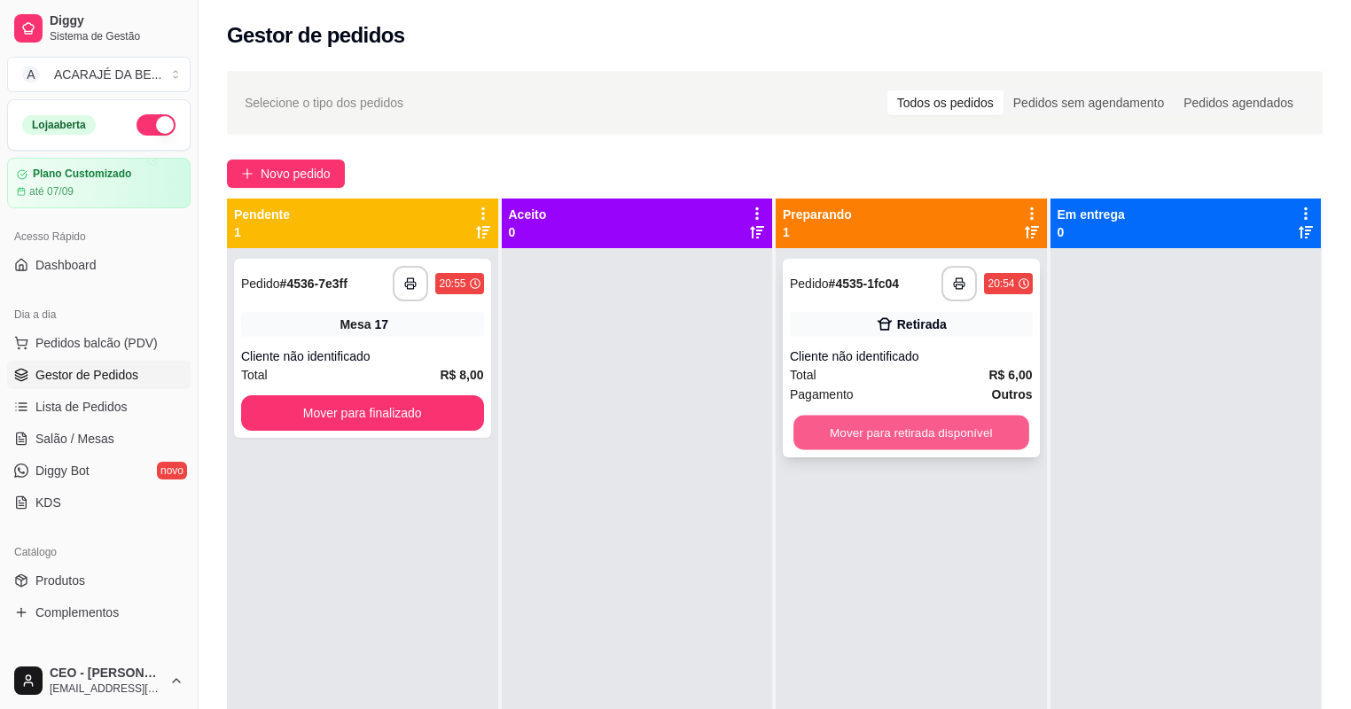
click at [907, 443] on button "Mover para retirada disponível" at bounding box center [910, 433] width 235 height 35
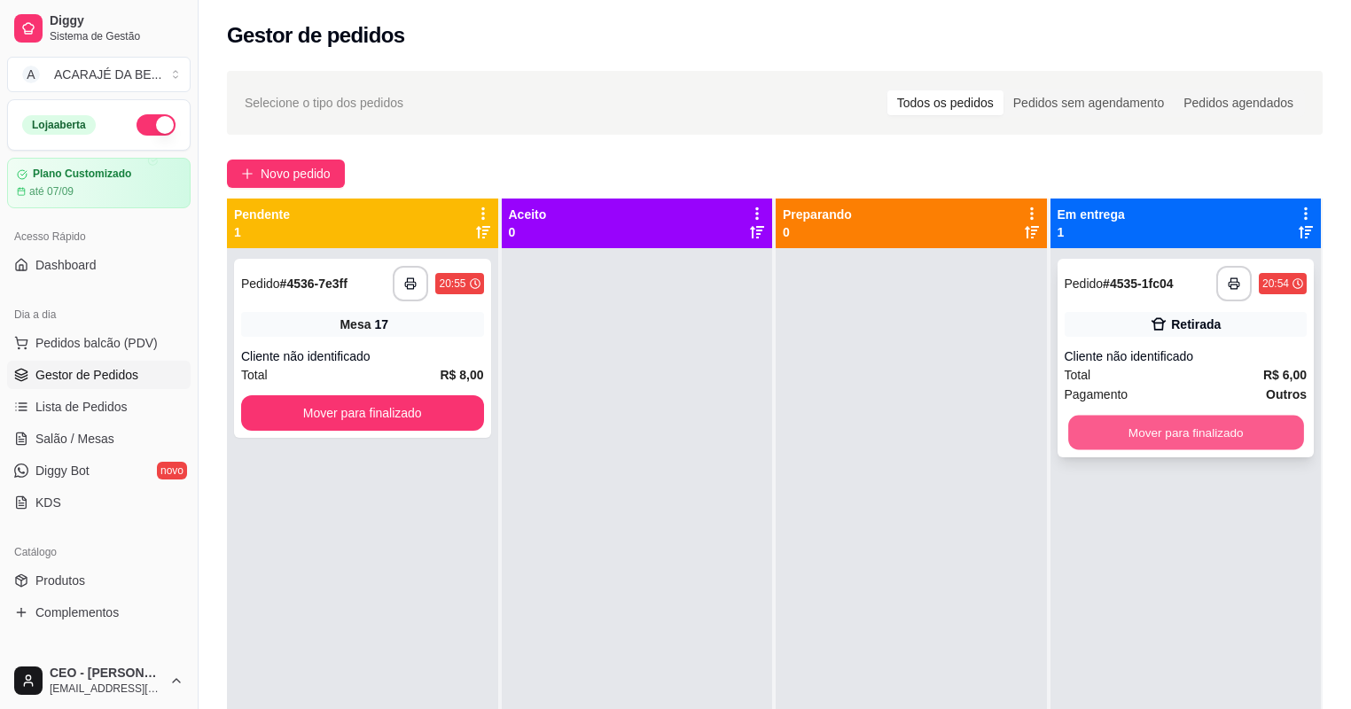
click at [1085, 432] on button "Mover para finalizado" at bounding box center [1185, 433] width 235 height 35
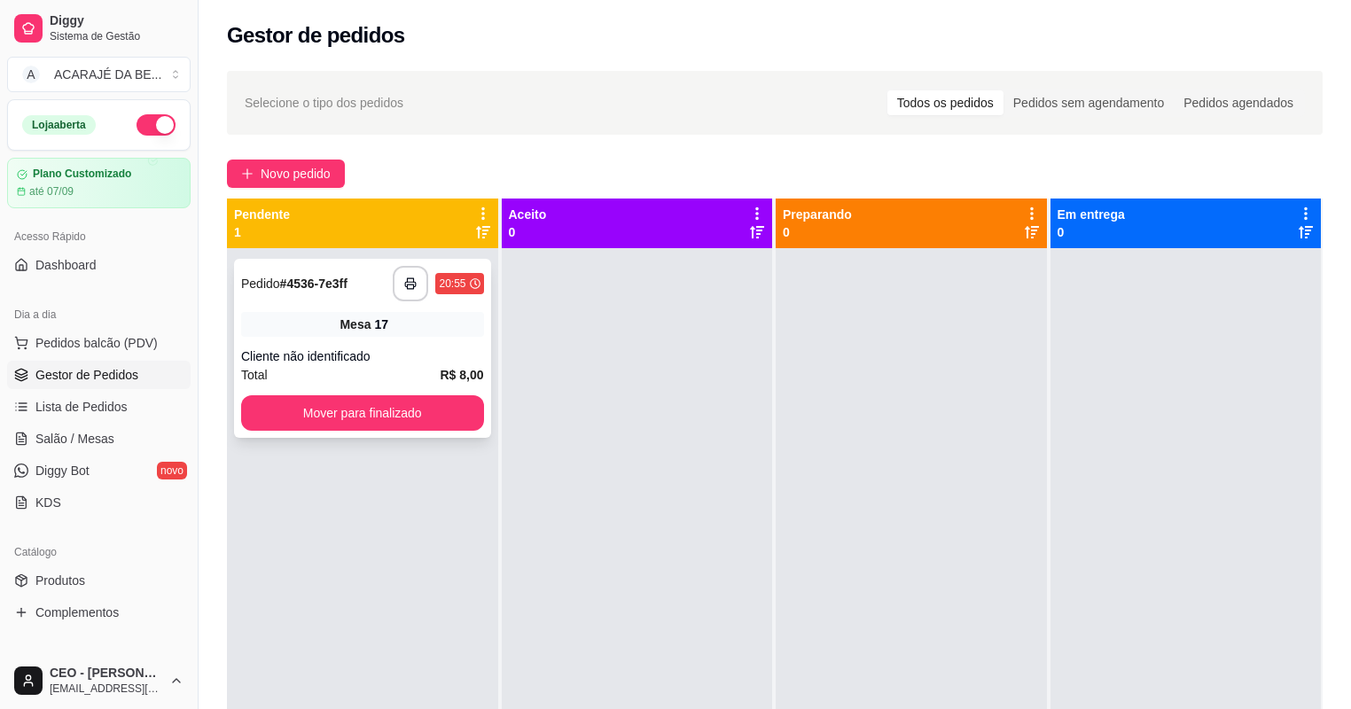
click at [426, 331] on div "Mesa 17" at bounding box center [362, 324] width 243 height 25
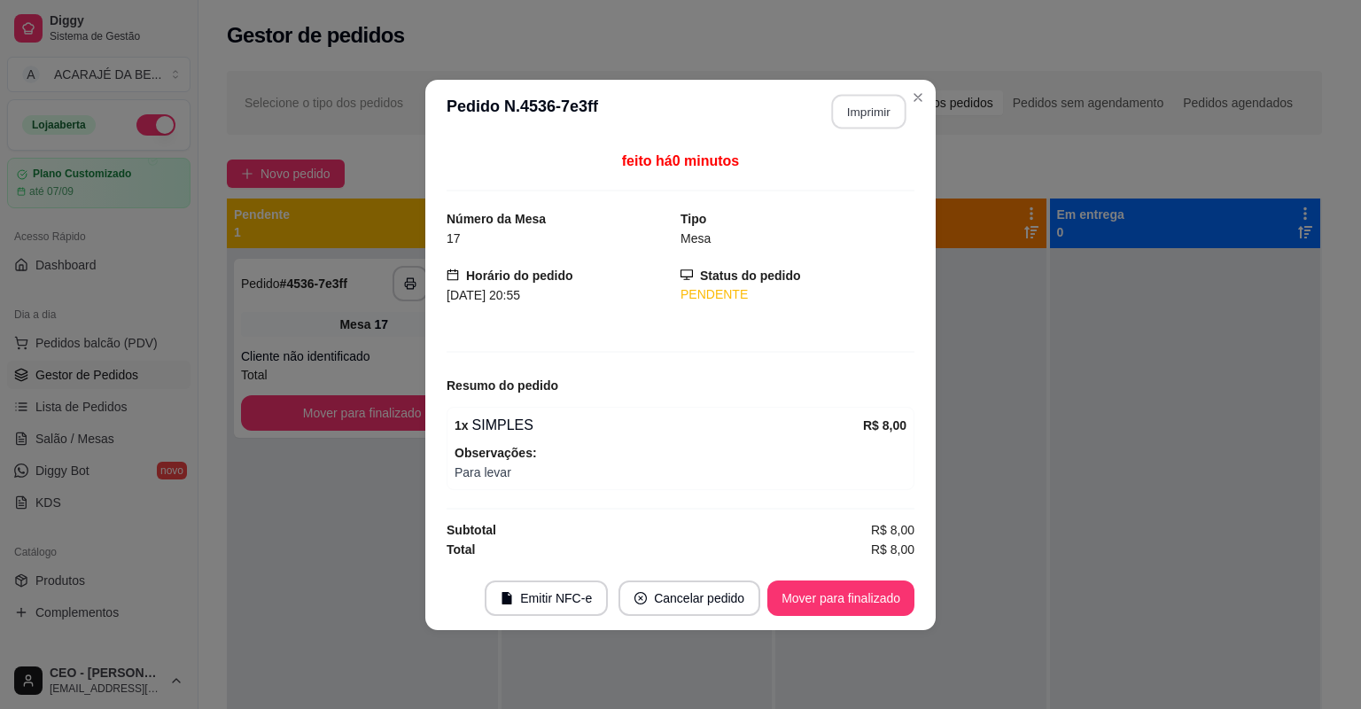
click at [872, 117] on button "Imprimir" at bounding box center [869, 111] width 74 height 35
click at [853, 596] on button "Mover para finalizado" at bounding box center [840, 597] width 147 height 35
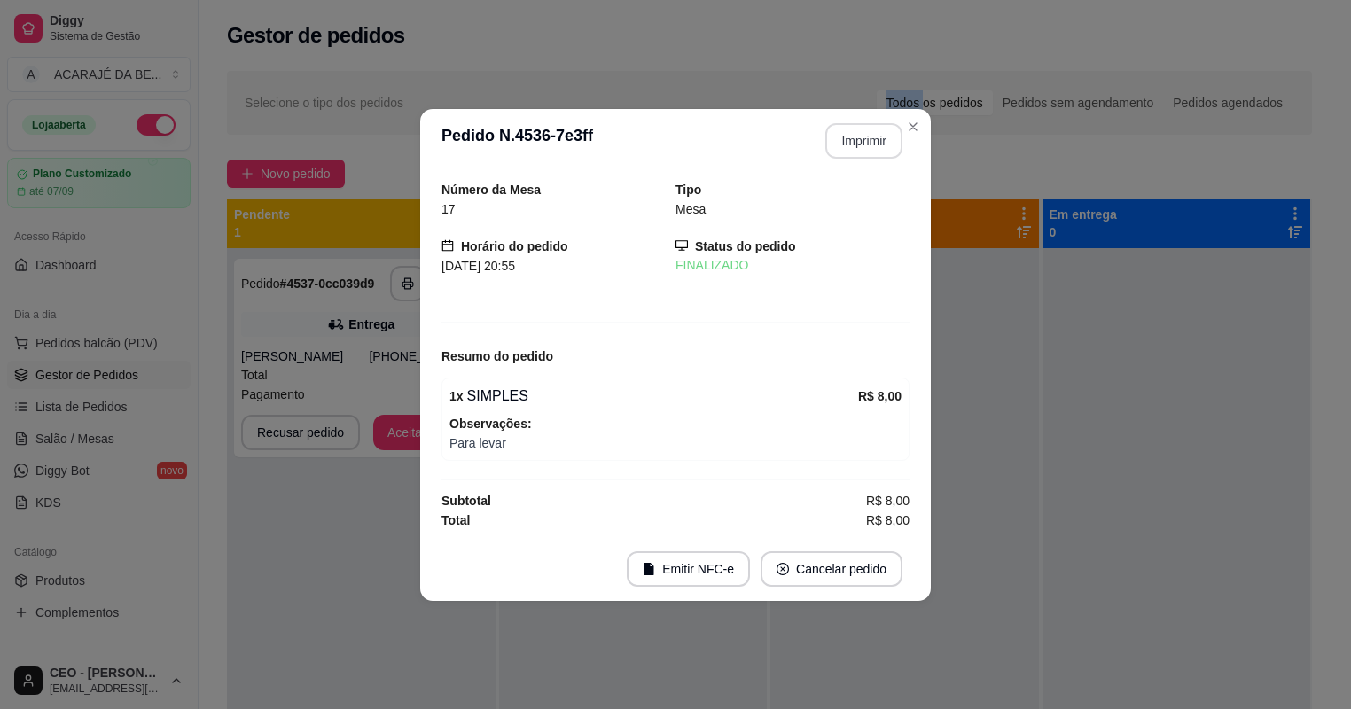
click at [912, 128] on div "Selecione o tipo dos pedidos Todos os pedidos Pedidos sem agendamento Pedidos a…" at bounding box center [769, 103] width 1085 height 64
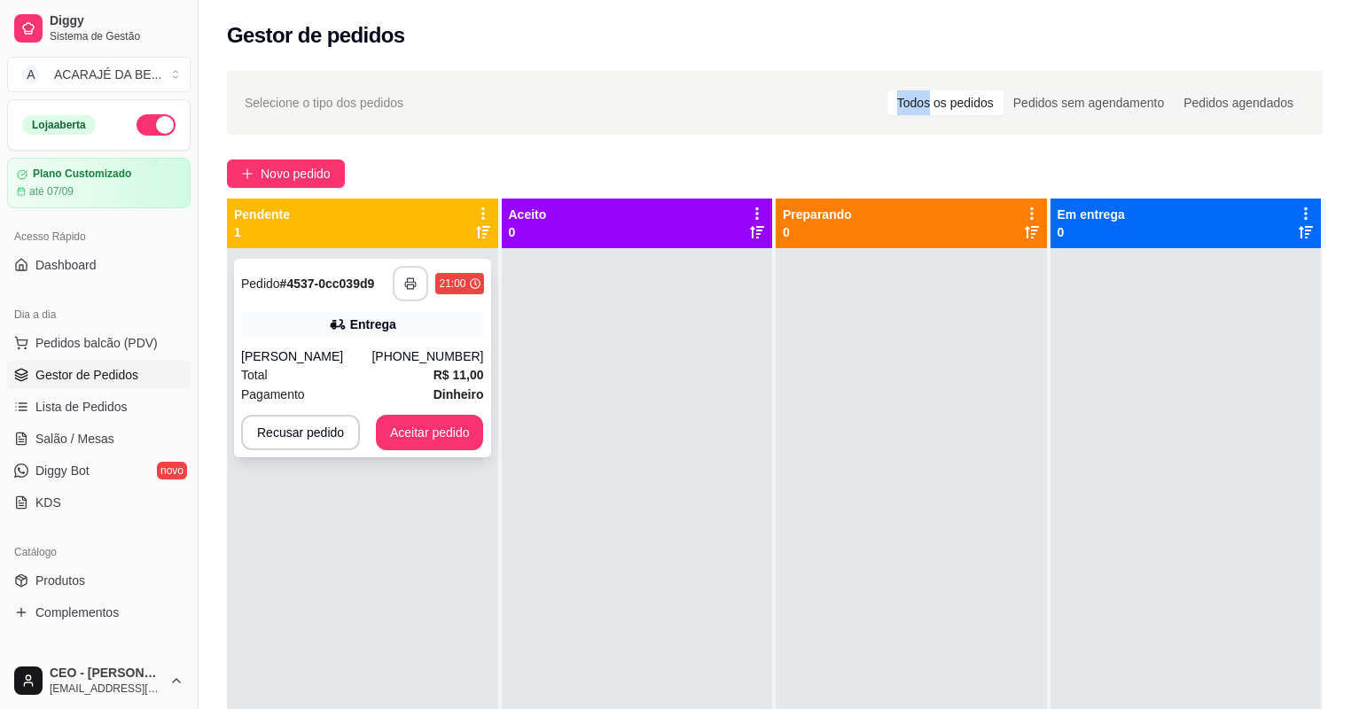
click at [408, 281] on icon "button" at bounding box center [410, 283] width 12 height 12
click at [414, 422] on button "Aceitar pedido" at bounding box center [430, 433] width 105 height 35
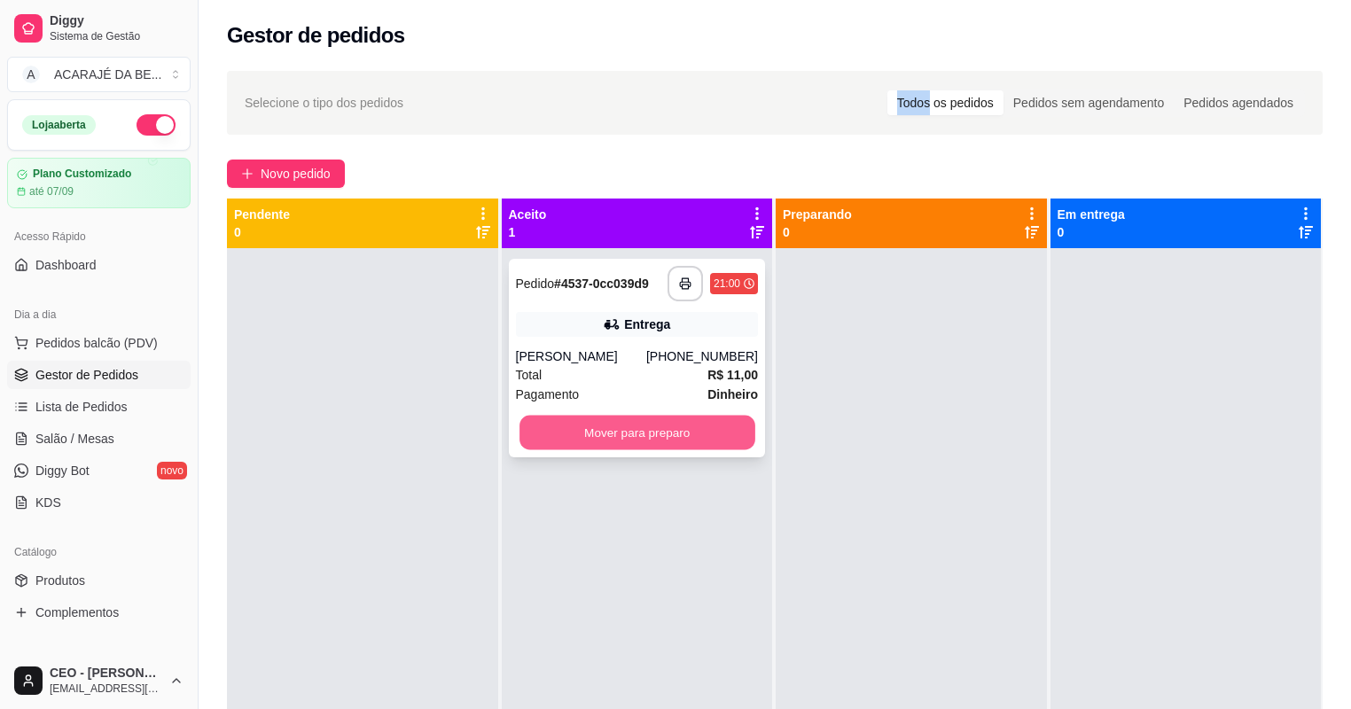
click at [716, 429] on button "Mover para preparo" at bounding box center [636, 433] width 235 height 35
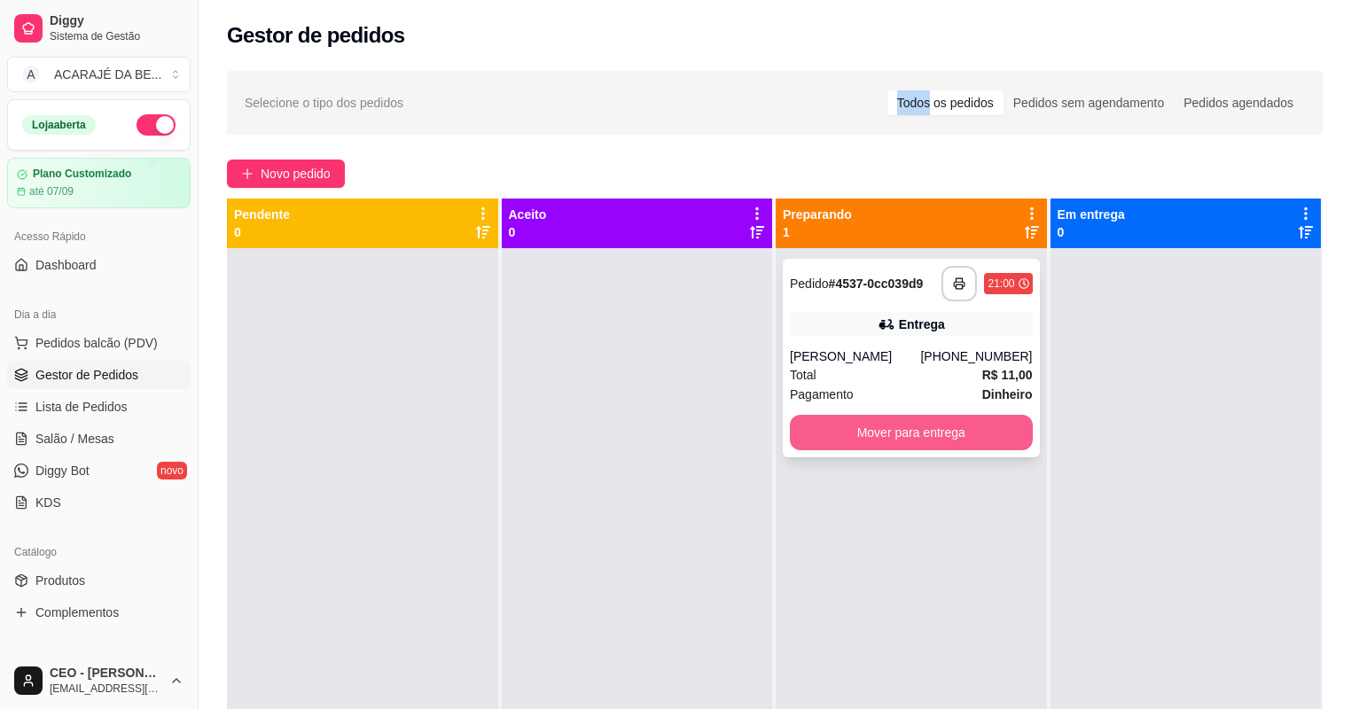
click at [820, 430] on button "Mover para entrega" at bounding box center [911, 432] width 243 height 35
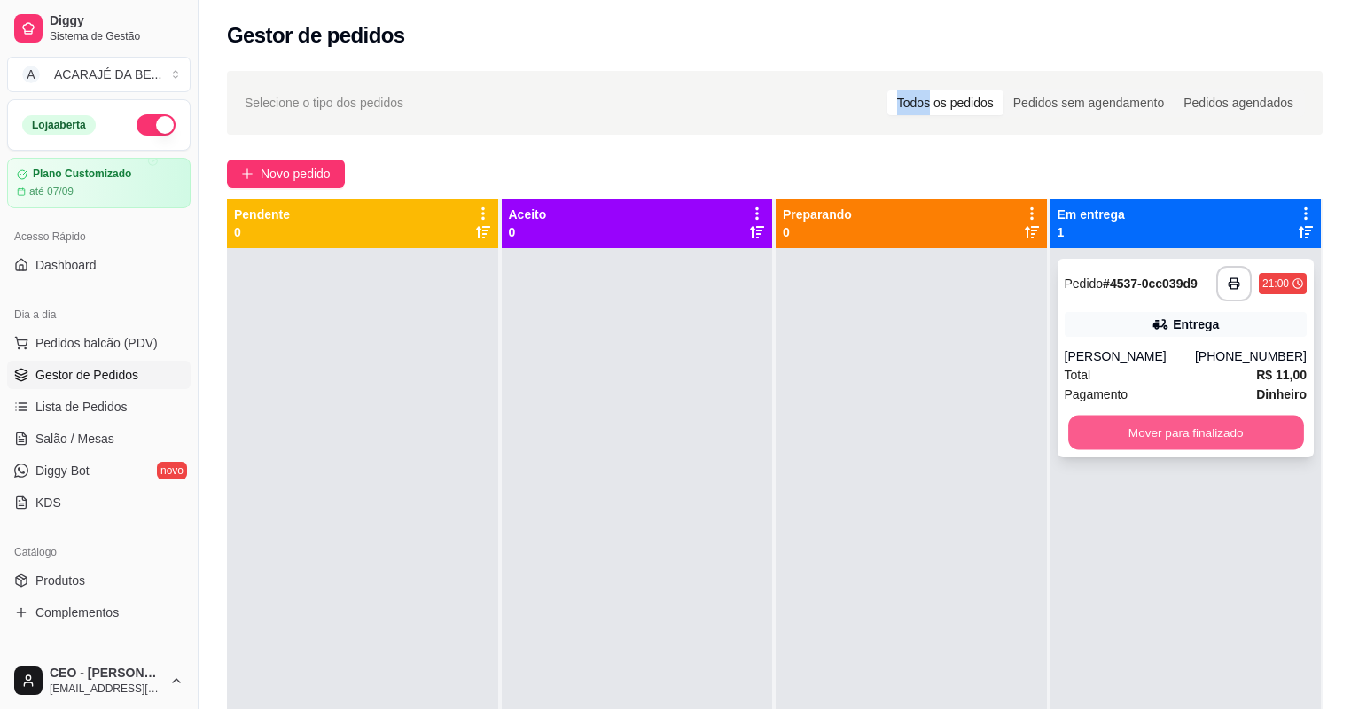
click at [1173, 432] on button "Mover para finalizado" at bounding box center [1185, 433] width 235 height 35
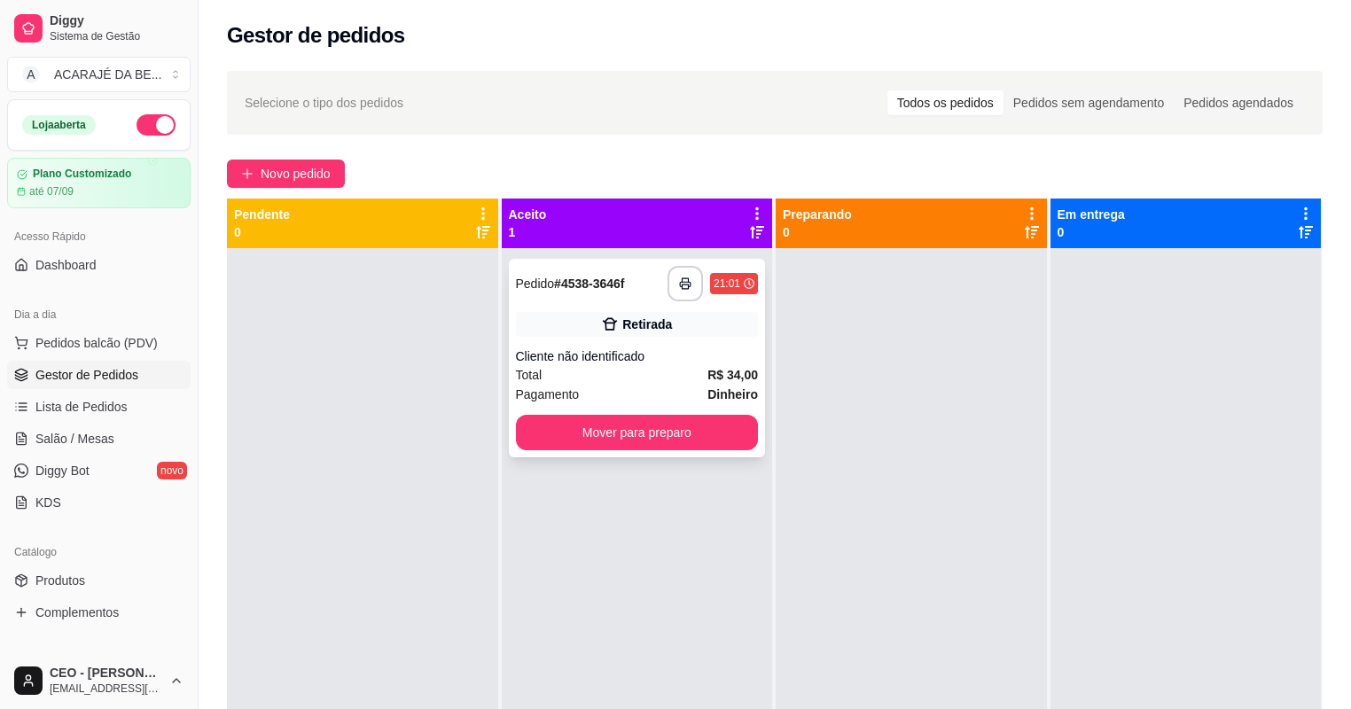
click at [658, 372] on div "Total R$ 34,00" at bounding box center [637, 374] width 243 height 19
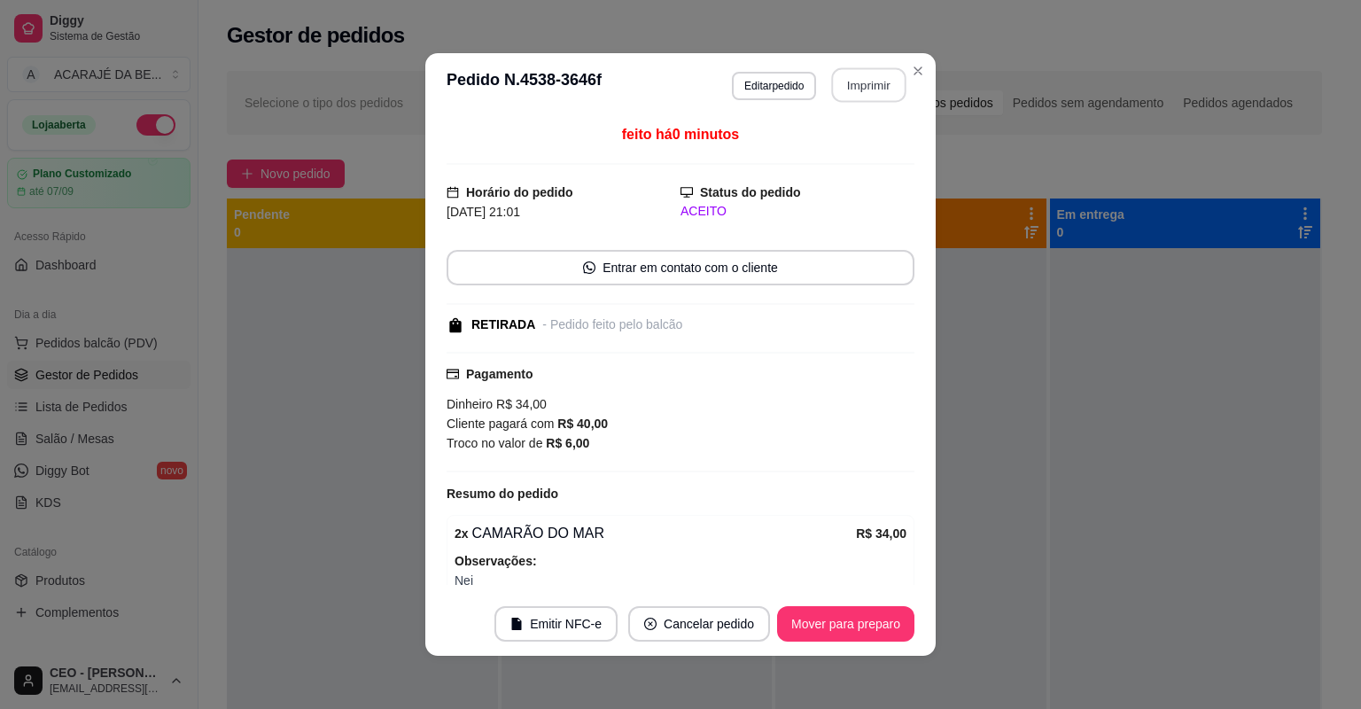
click at [840, 78] on button "Imprimir" at bounding box center [869, 85] width 74 height 35
click at [794, 624] on button "Mover para preparo" at bounding box center [845, 623] width 137 height 35
click at [794, 624] on div "Mover para preparo" at bounding box center [845, 623] width 137 height 35
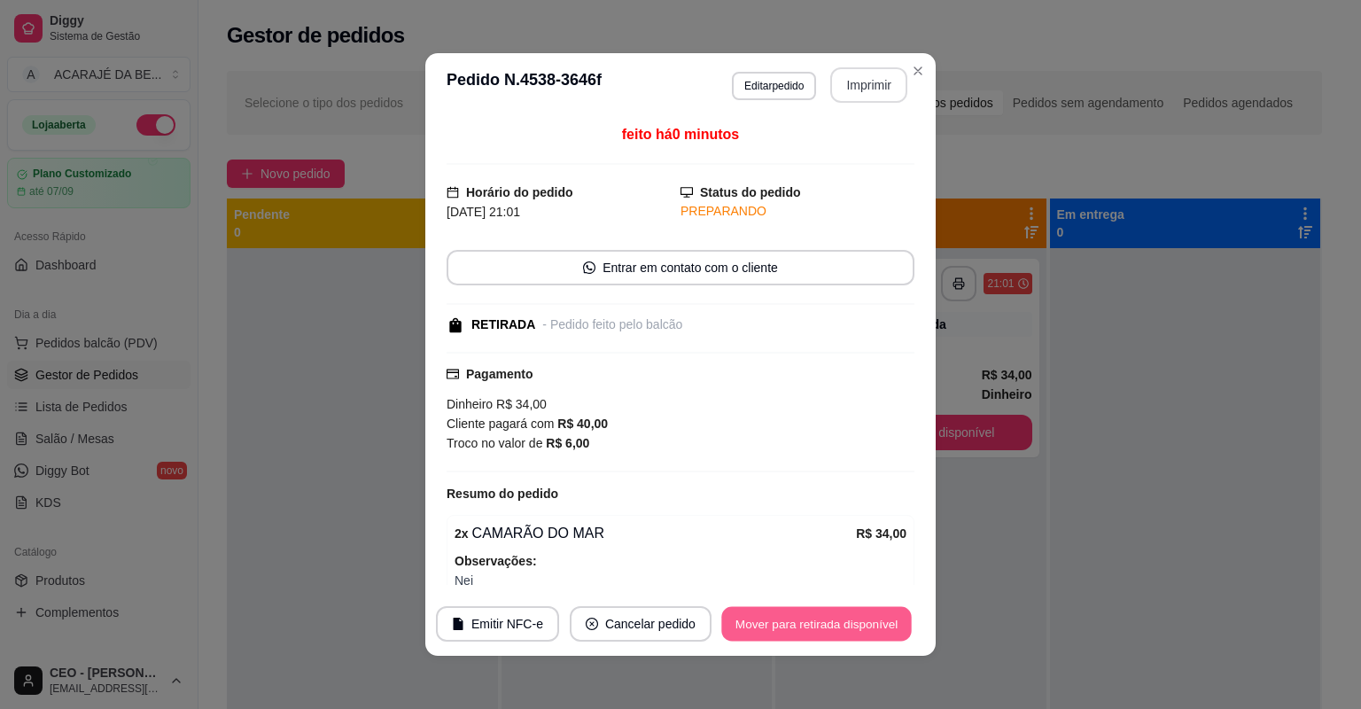
click at [794, 624] on button "Mover para retirada disponível" at bounding box center [816, 624] width 190 height 35
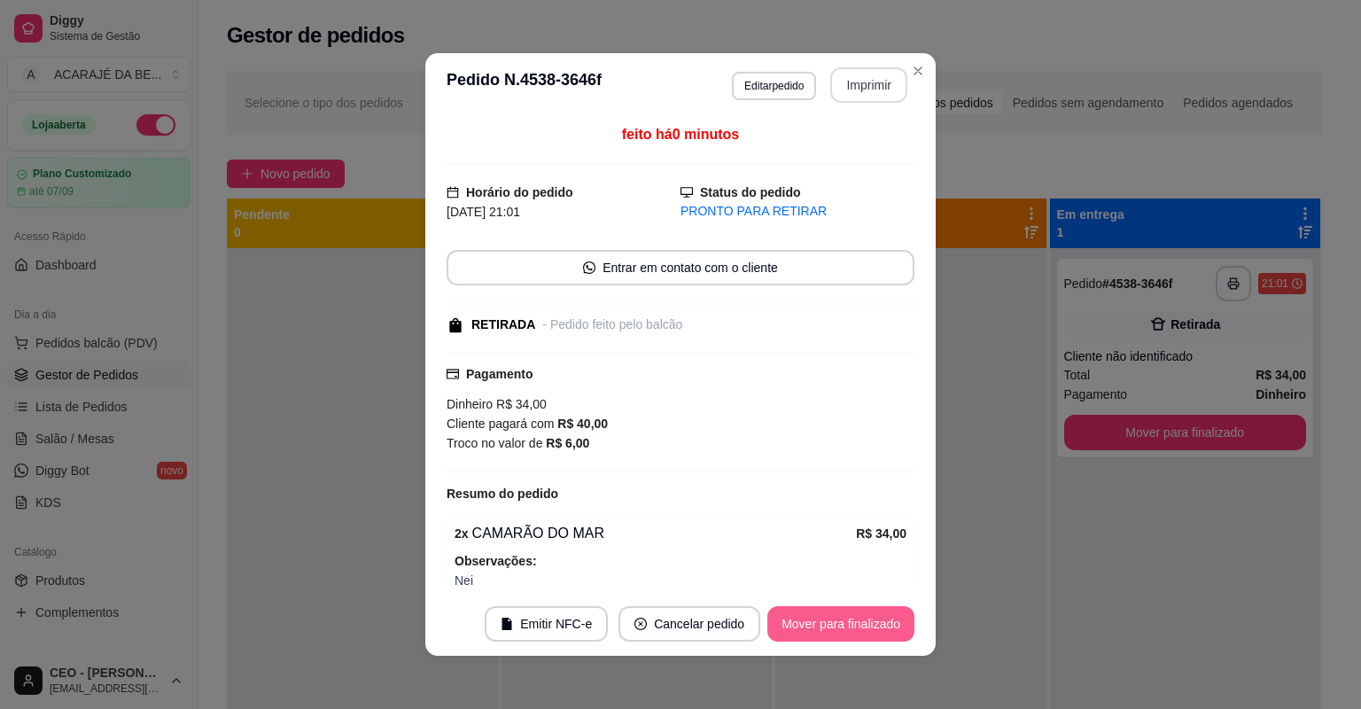
click at [794, 624] on button "Mover para finalizado" at bounding box center [840, 623] width 147 height 35
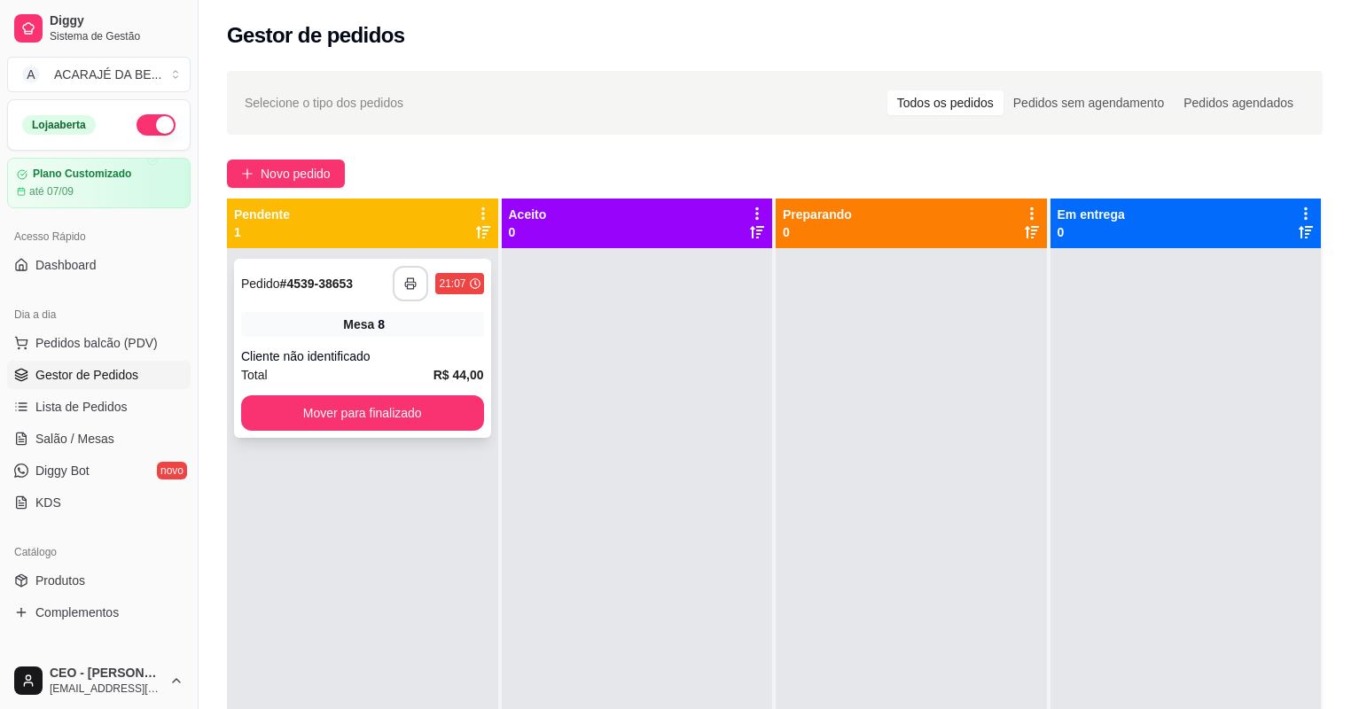
click at [417, 283] on button "button" at bounding box center [410, 283] width 35 height 35
click at [388, 403] on button "Mover para finalizado" at bounding box center [362, 412] width 243 height 35
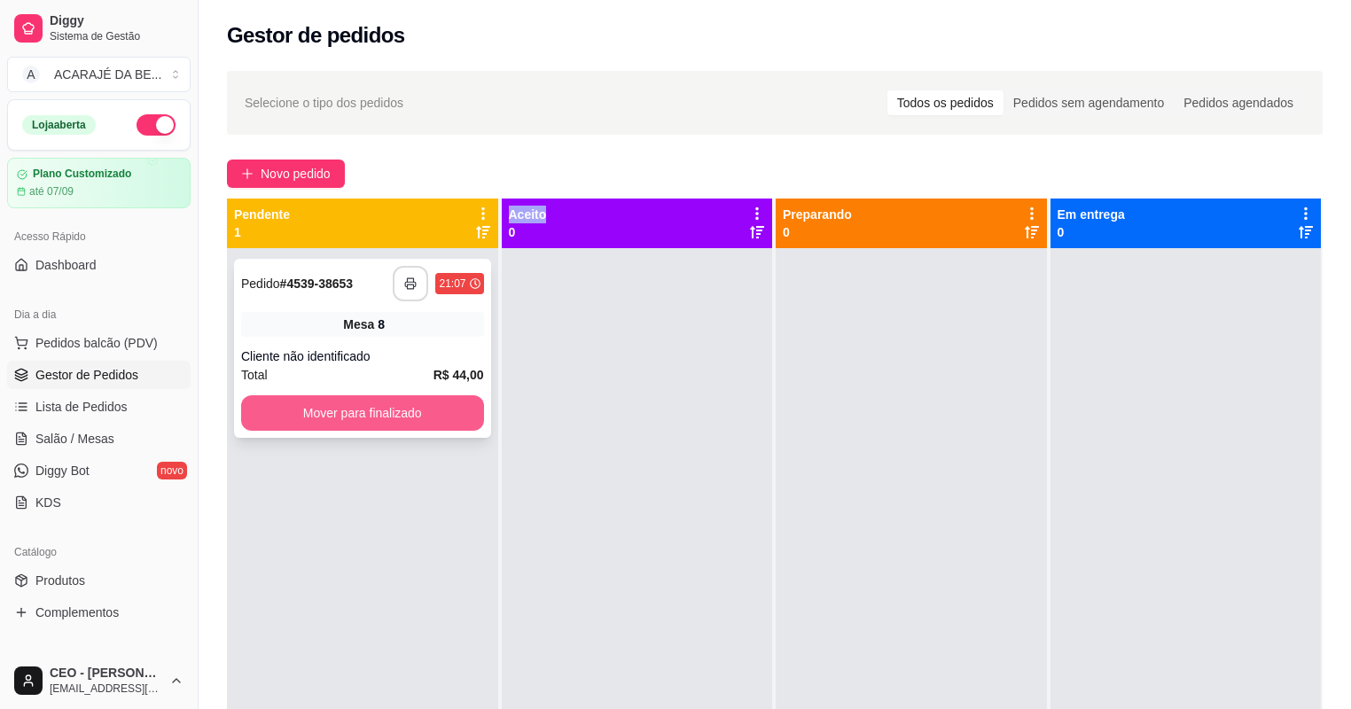
click at [388, 403] on div "Mover para finalizado" at bounding box center [362, 412] width 243 height 35
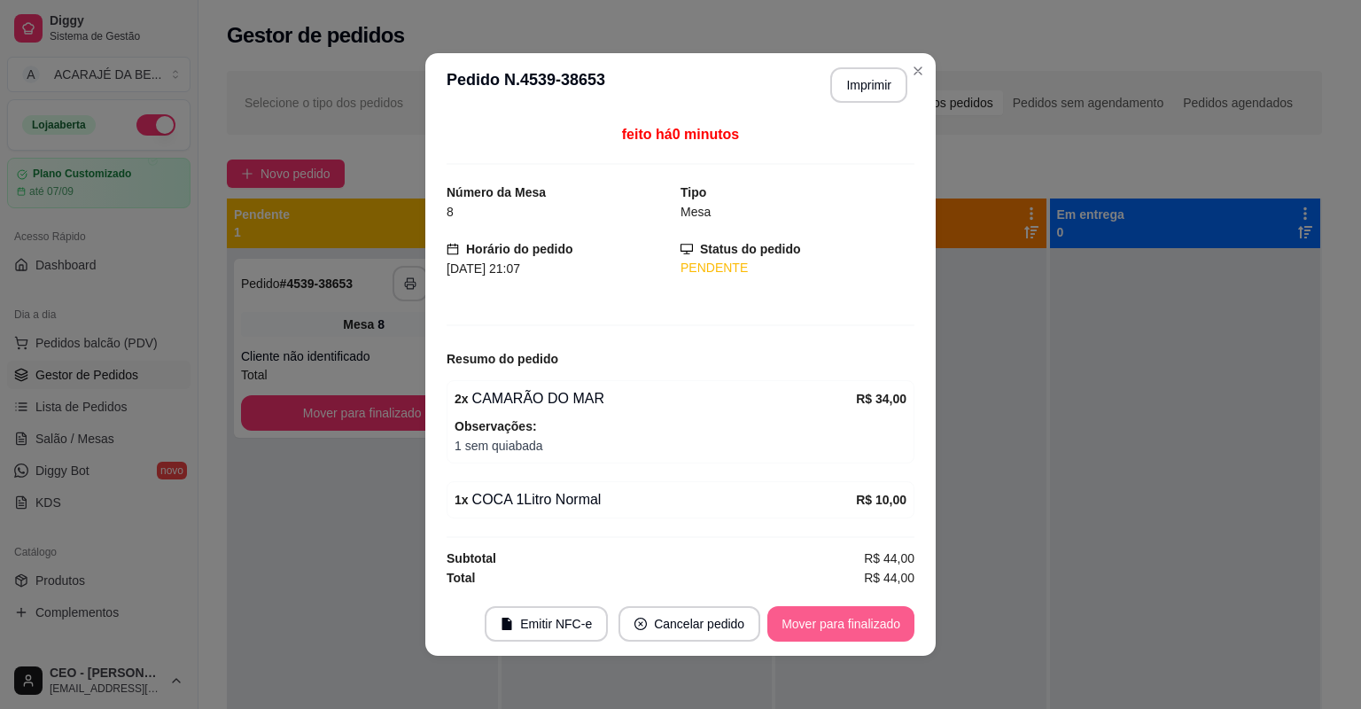
click at [841, 635] on button "Mover para finalizado" at bounding box center [840, 623] width 147 height 35
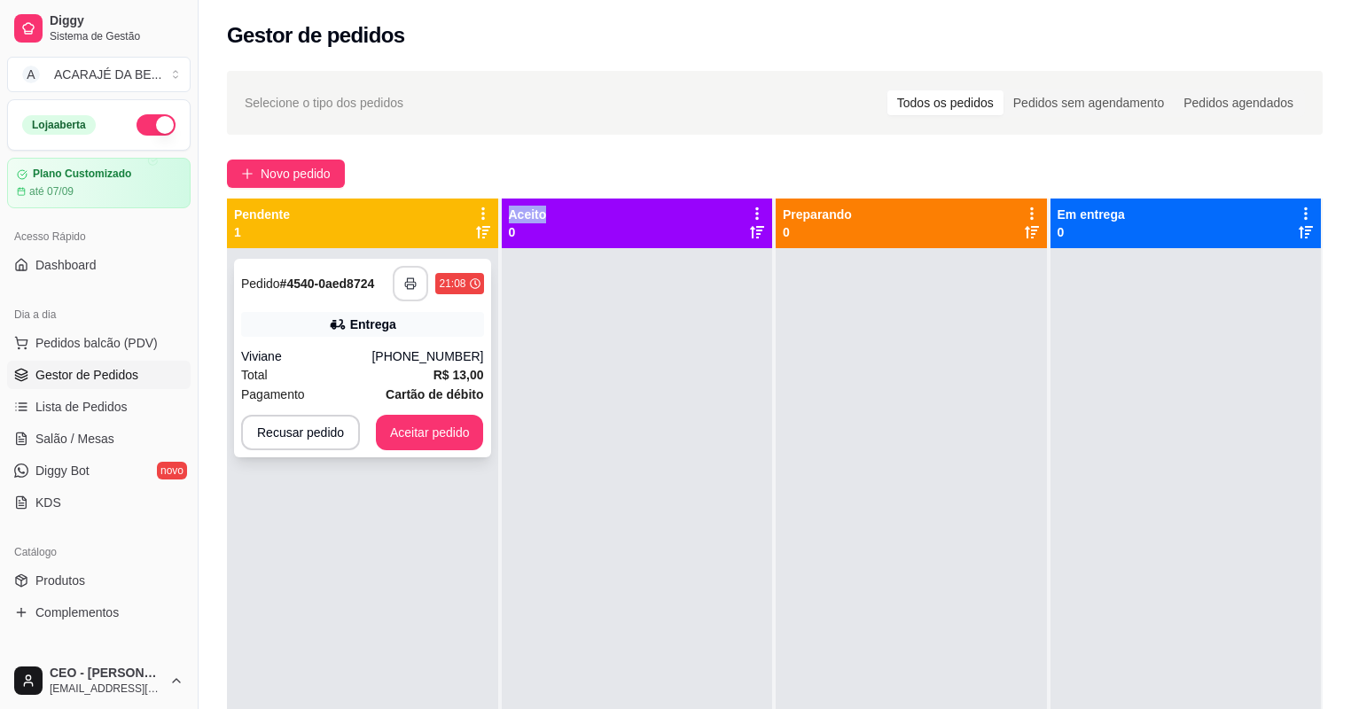
click at [405, 291] on button "button" at bounding box center [410, 283] width 35 height 35
click at [432, 439] on button "Aceitar pedido" at bounding box center [430, 433] width 105 height 35
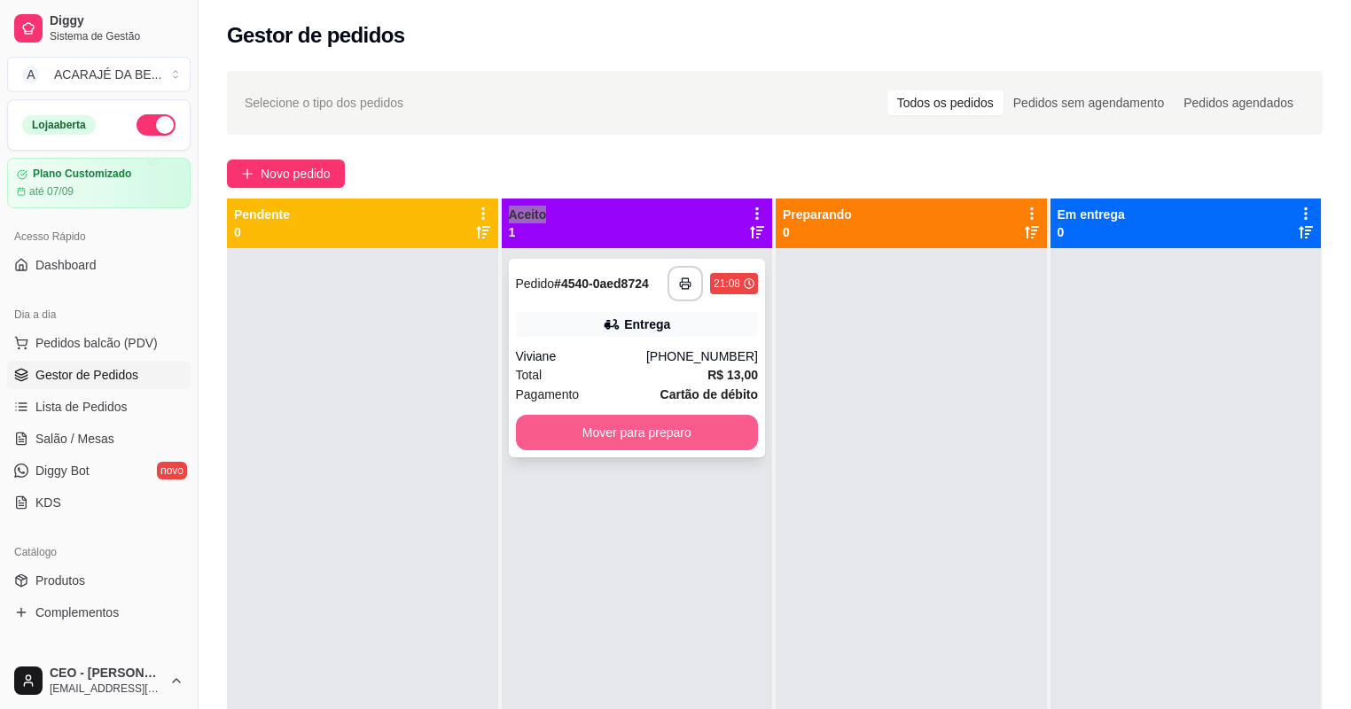
click at [563, 431] on button "Mover para preparo" at bounding box center [637, 432] width 243 height 35
click at [564, 431] on div "Mover para preparo" at bounding box center [637, 432] width 243 height 35
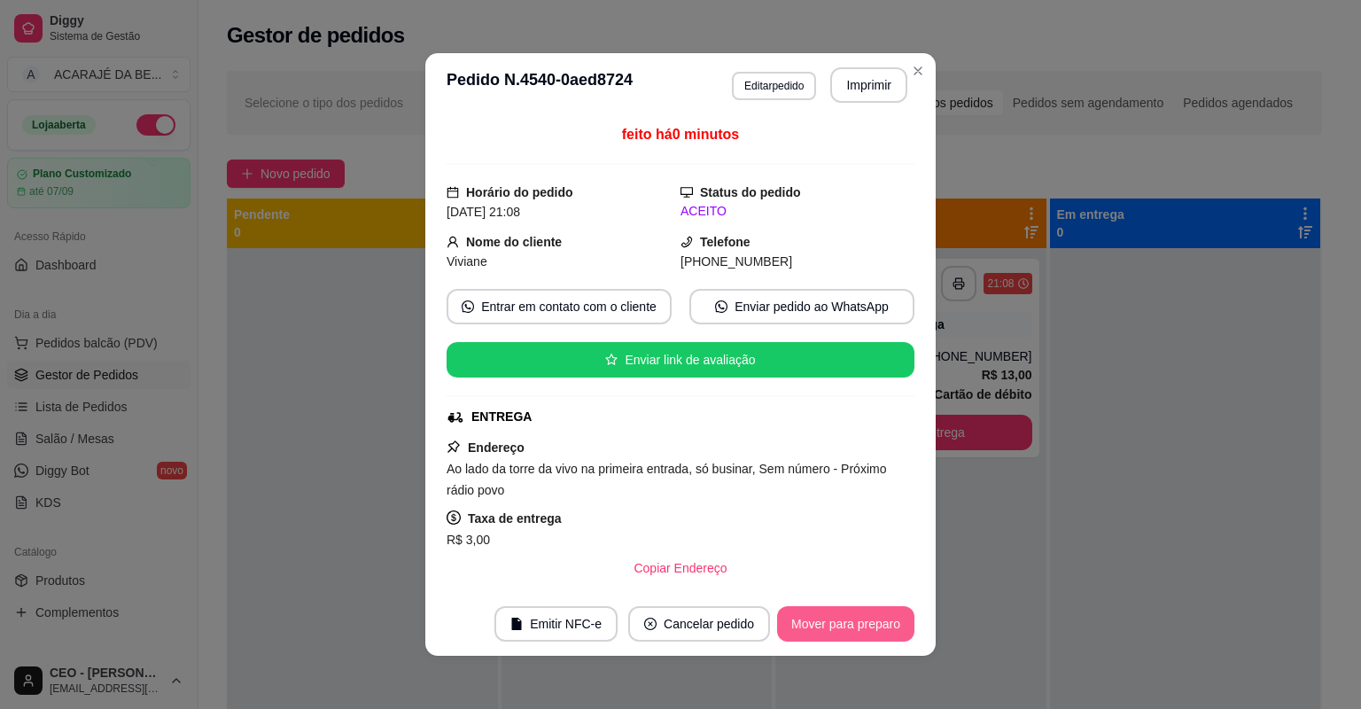
click at [846, 624] on button "Mover para preparo" at bounding box center [845, 623] width 137 height 35
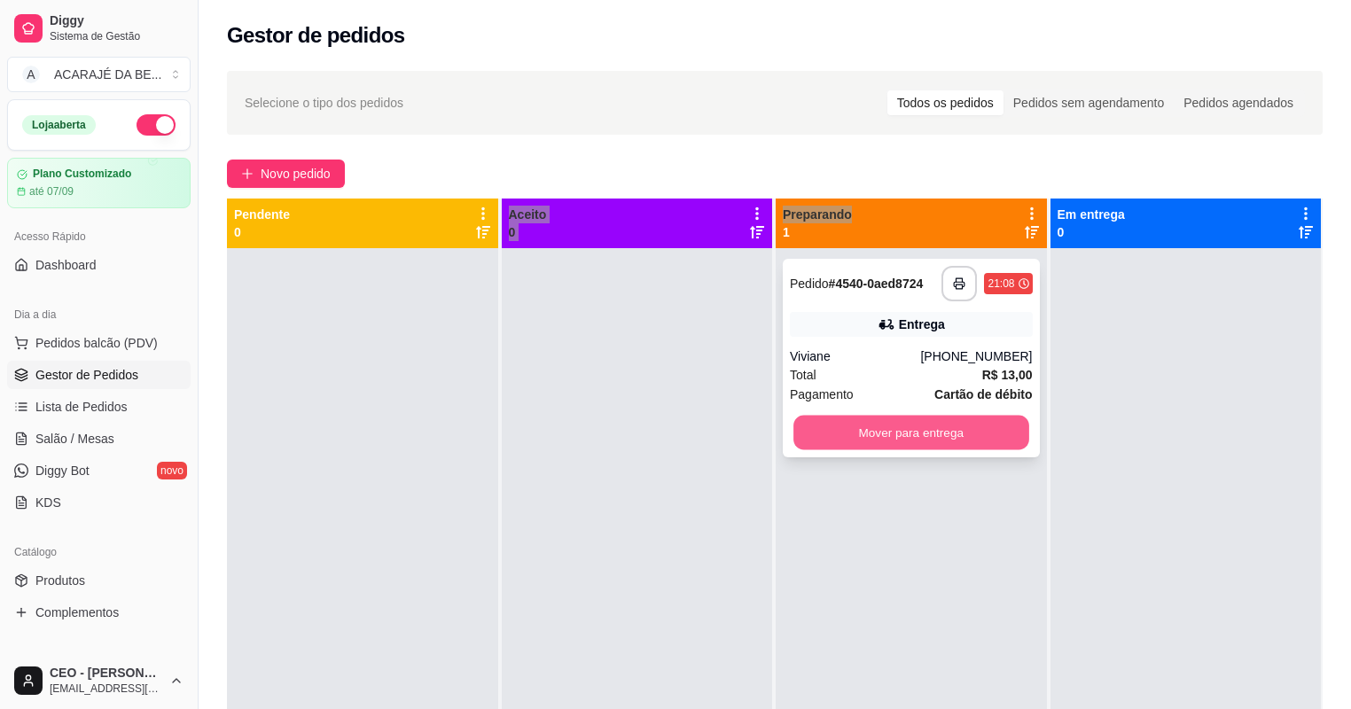
click at [977, 445] on button "Mover para entrega" at bounding box center [910, 433] width 235 height 35
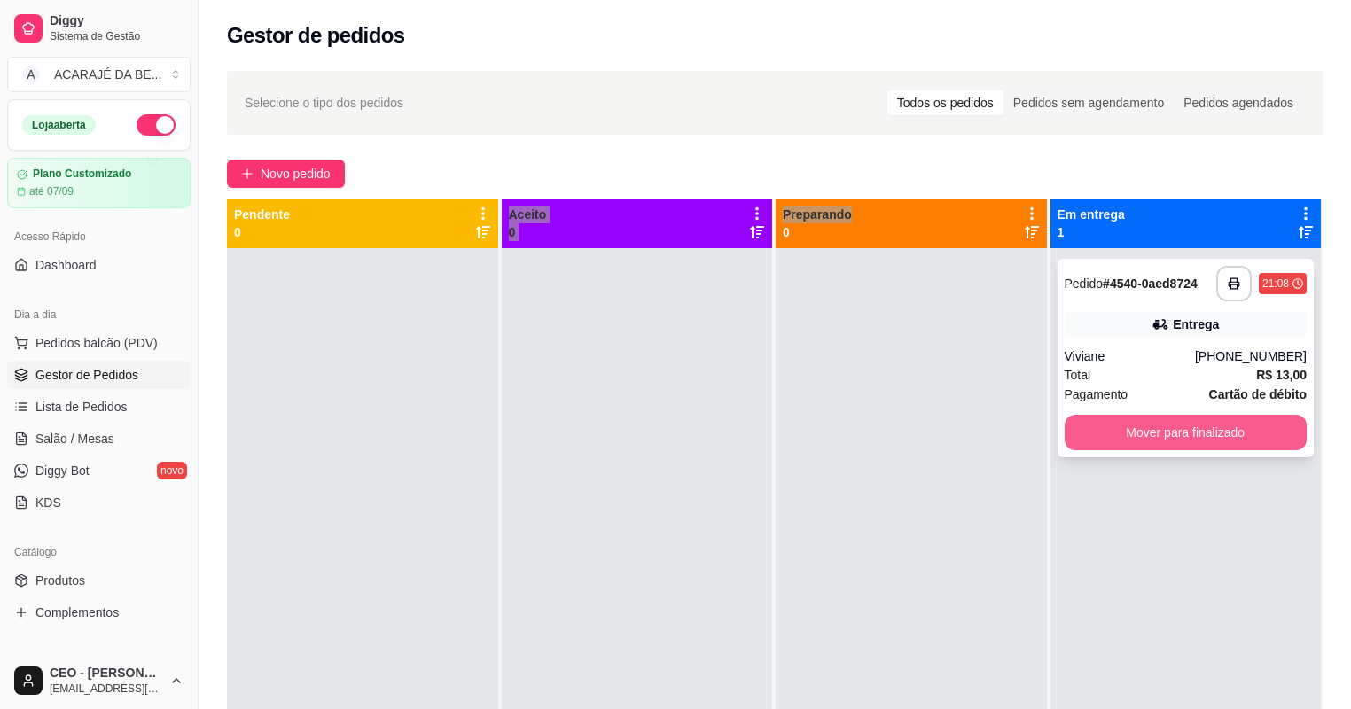
click at [1096, 428] on button "Mover para finalizado" at bounding box center [1185, 432] width 243 height 35
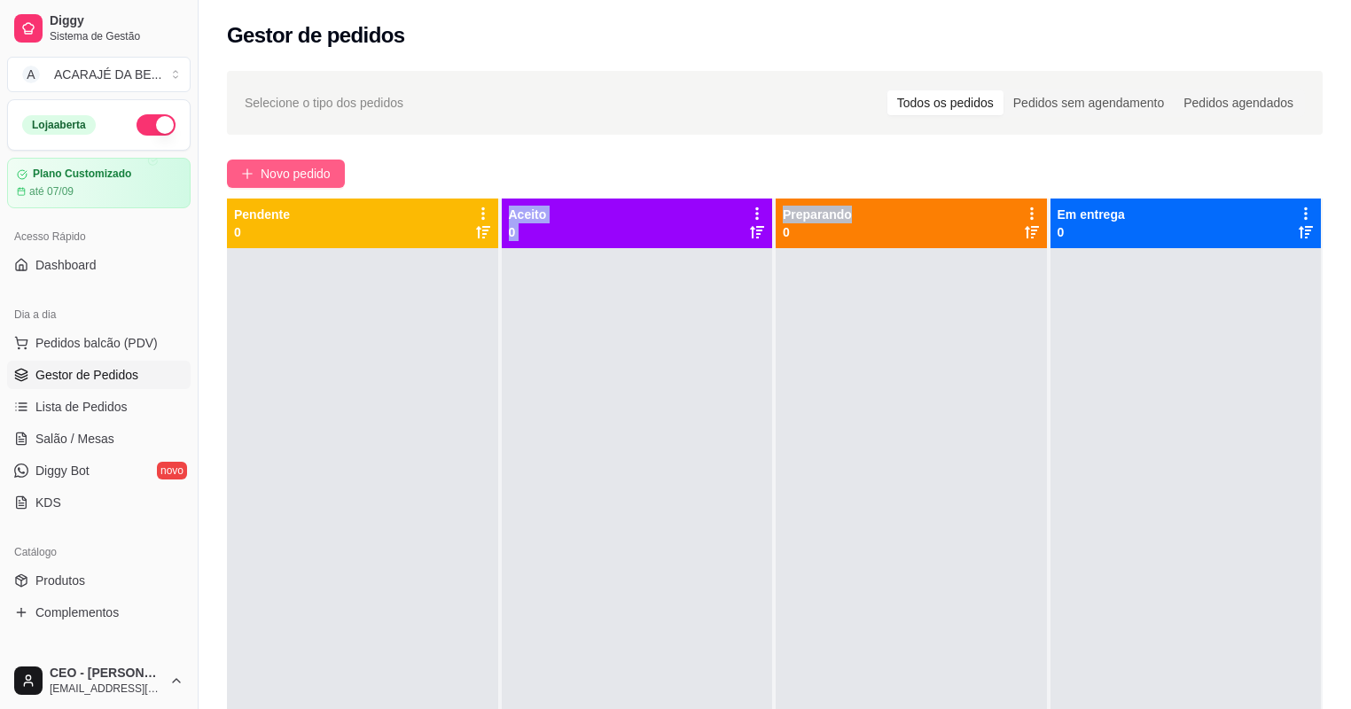
click at [315, 177] on span "Novo pedido" at bounding box center [296, 173] width 70 height 19
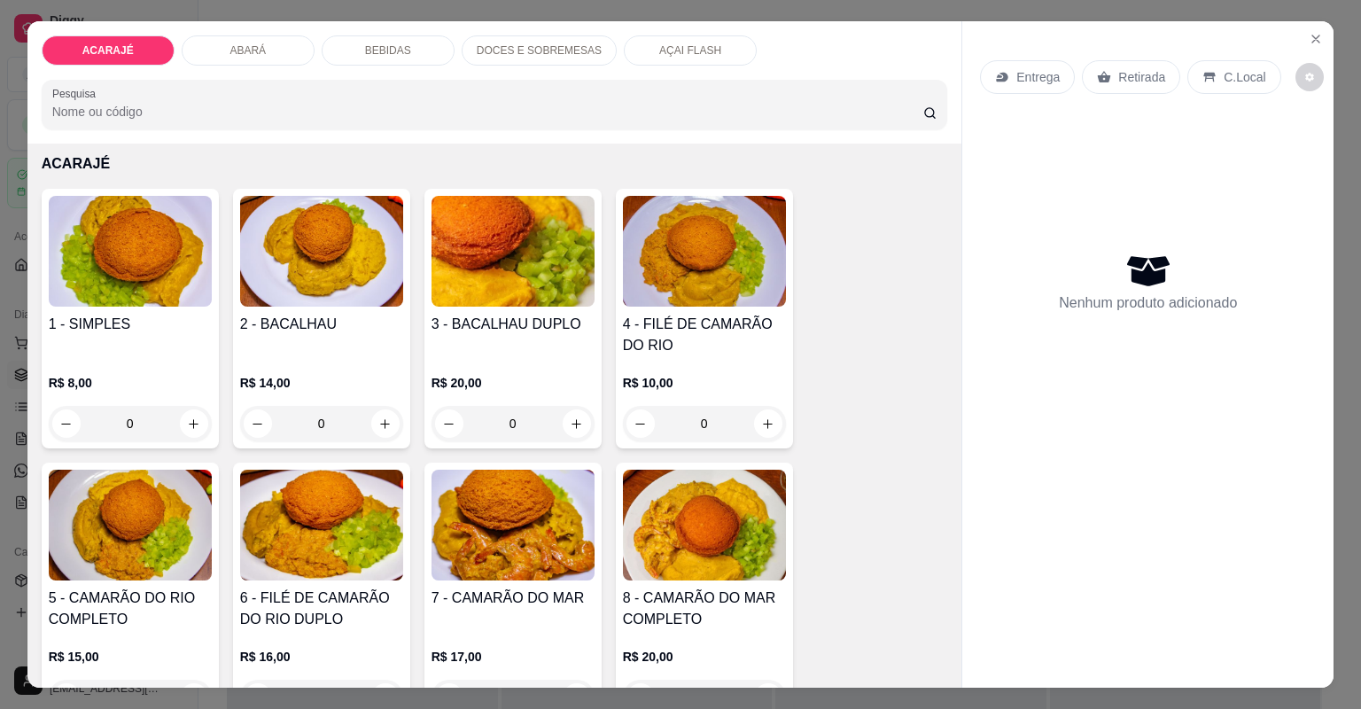
scroll to position [213, 0]
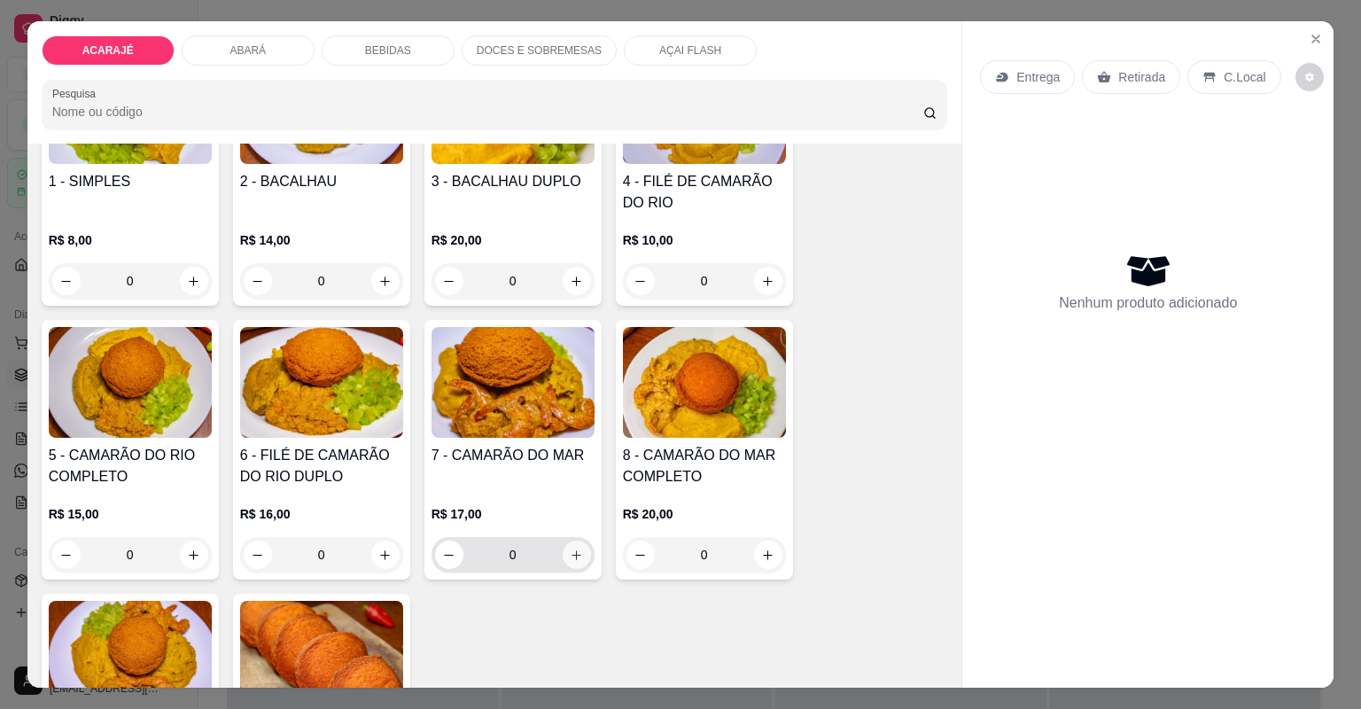
click at [573, 557] on icon "increase-product-quantity" at bounding box center [576, 555] width 13 height 13
type input "1"
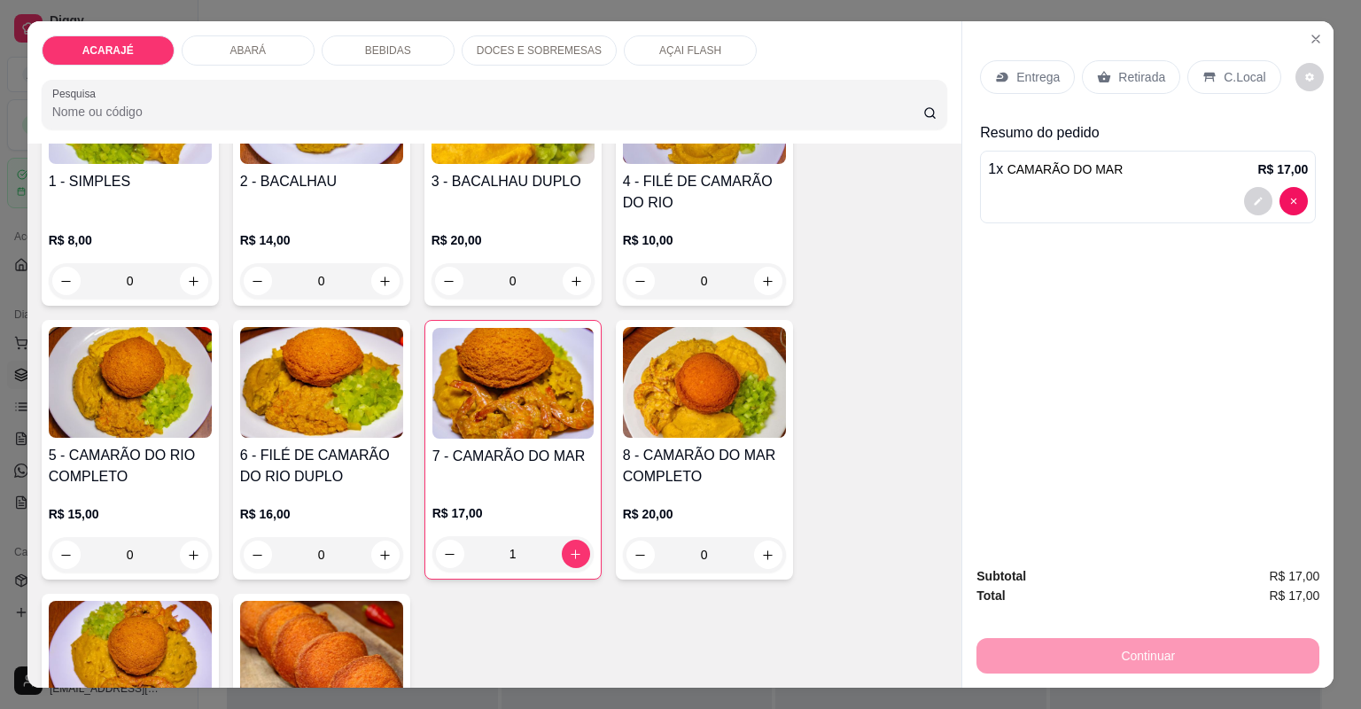
click at [1024, 74] on p "Entrega" at bounding box center [1037, 77] width 43 height 18
click at [1023, 79] on p "Entrega" at bounding box center [1037, 77] width 43 height 18
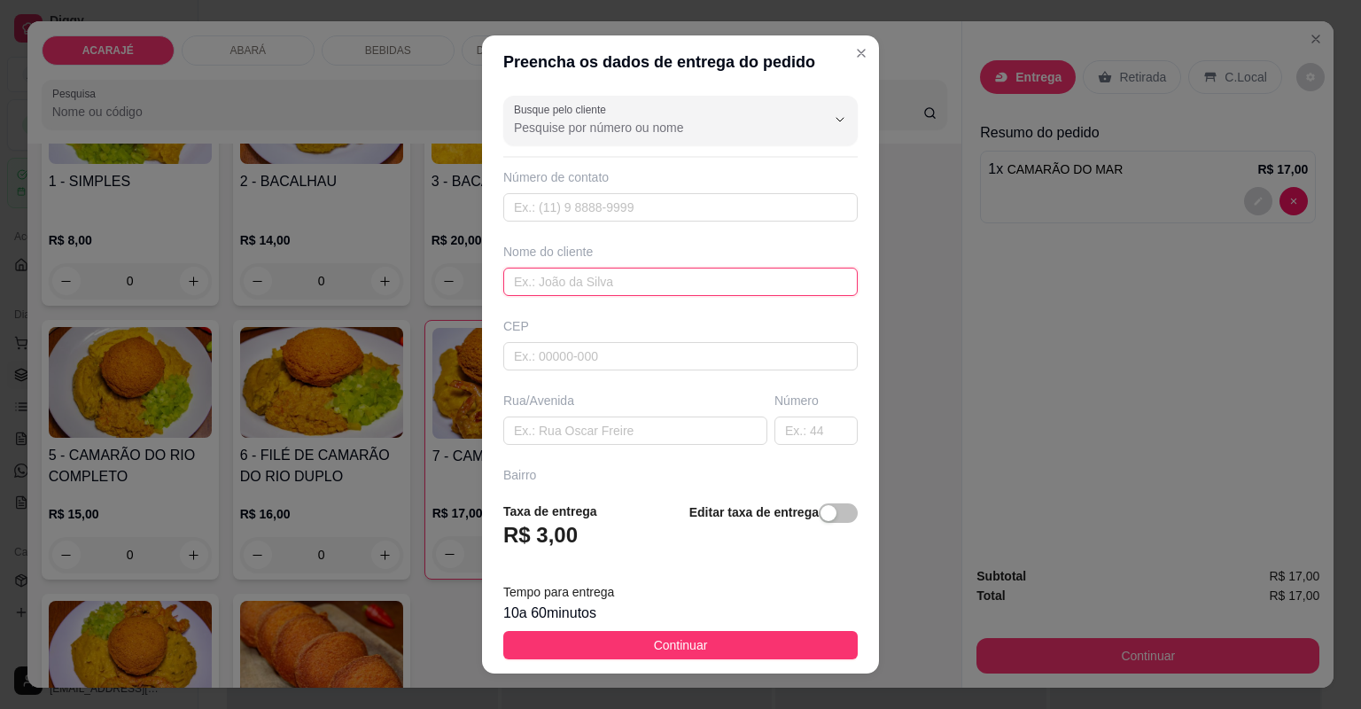
click at [647, 283] on input "text" at bounding box center [680, 282] width 354 height 28
type input "Maduh"
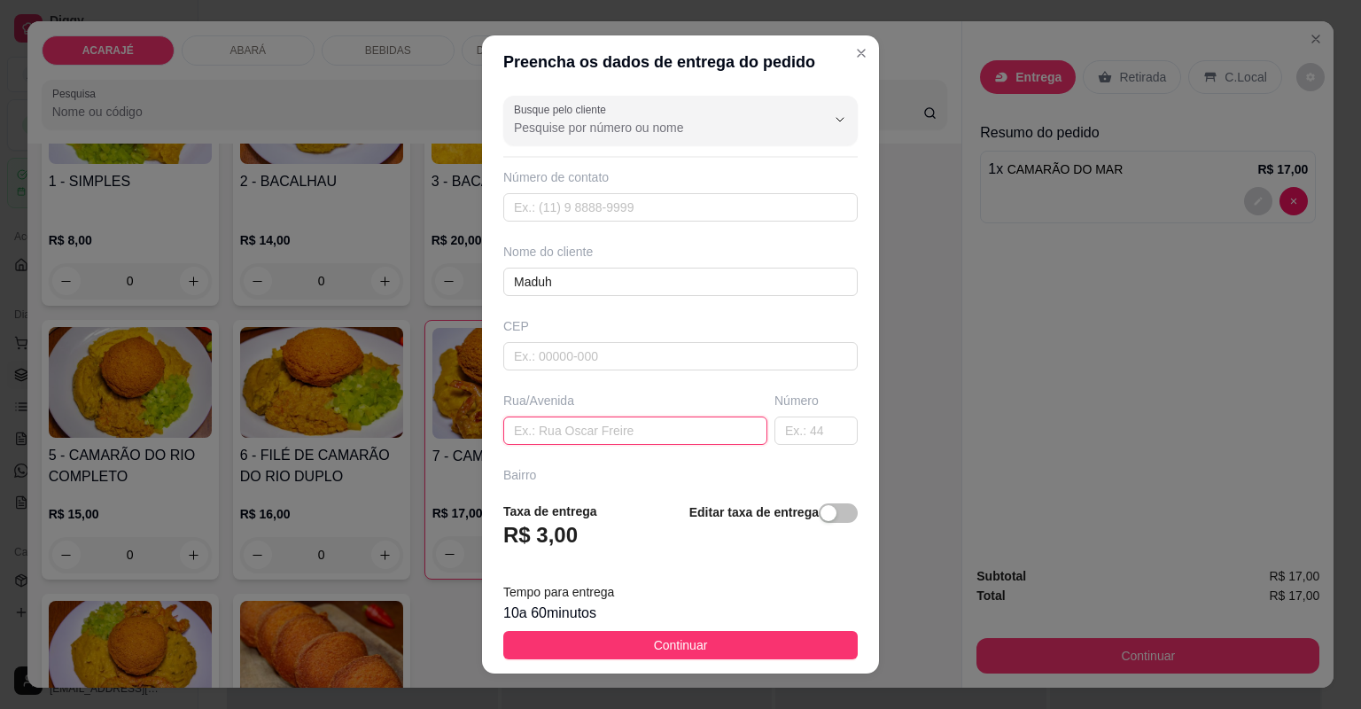
click at [611, 437] on input "text" at bounding box center [635, 431] width 264 height 28
type input "rua do leblon"
click at [787, 427] on input "text" at bounding box center [816, 431] width 83 height 28
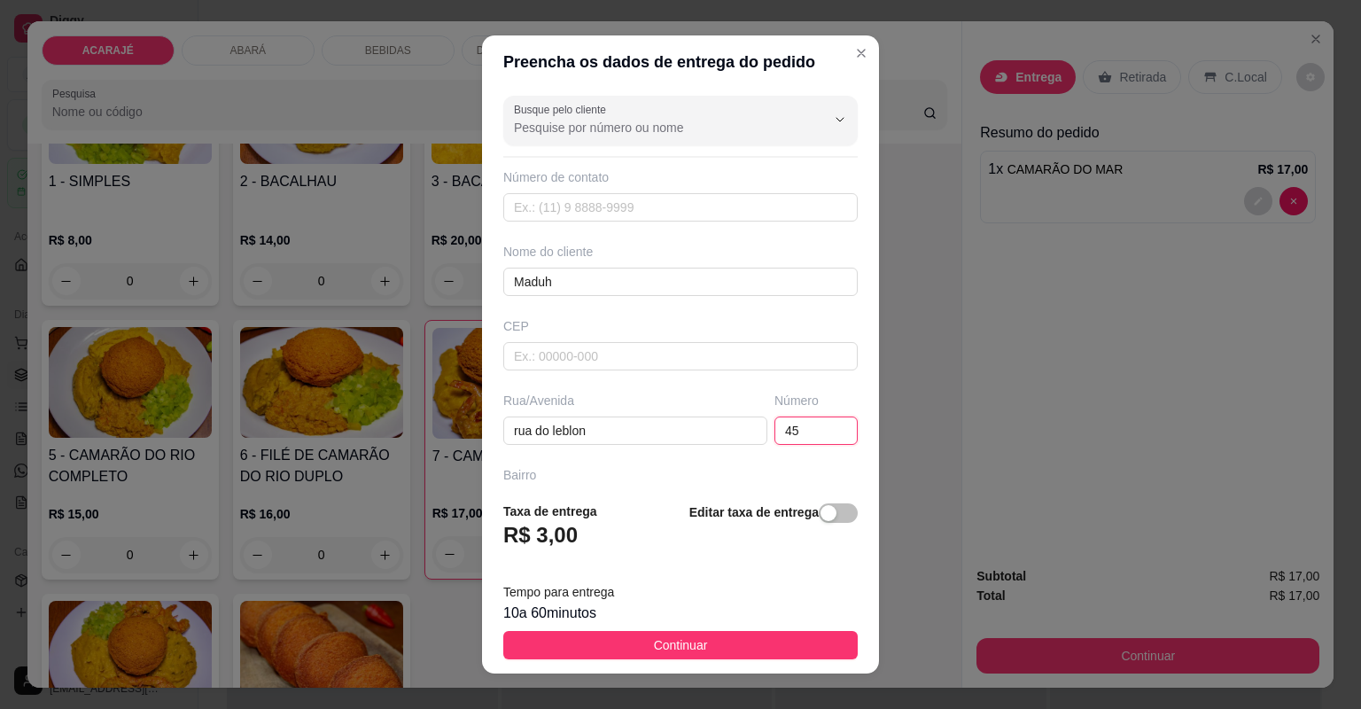
type input "45"
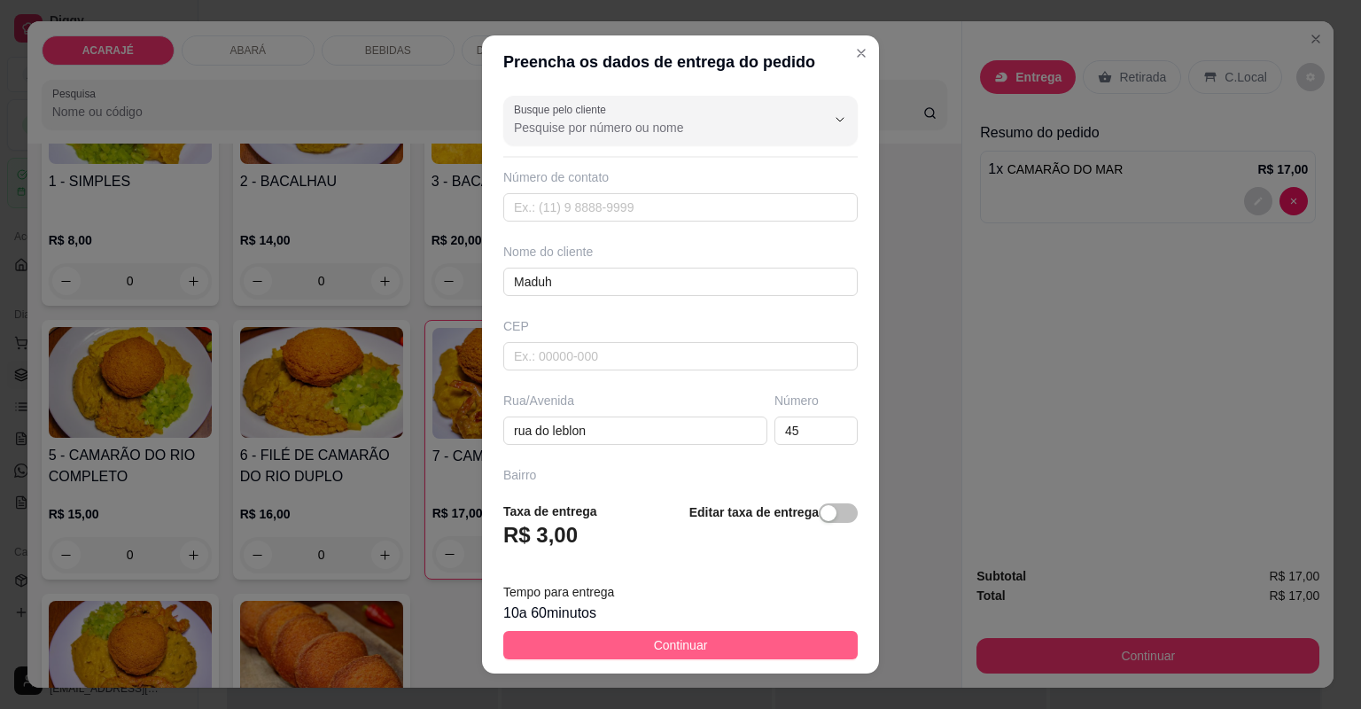
click at [692, 653] on span "Continuar" at bounding box center [681, 644] width 54 height 19
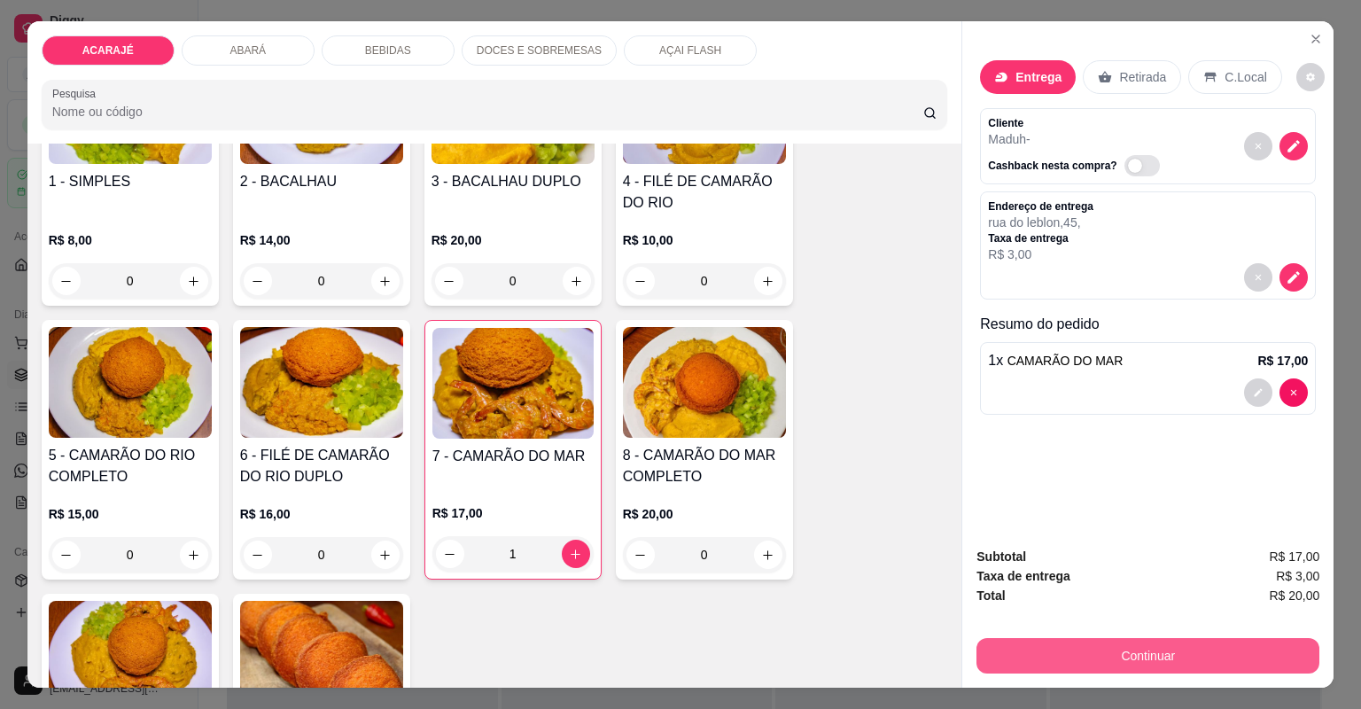
click at [978, 658] on button "Continuar" at bounding box center [1148, 655] width 343 height 35
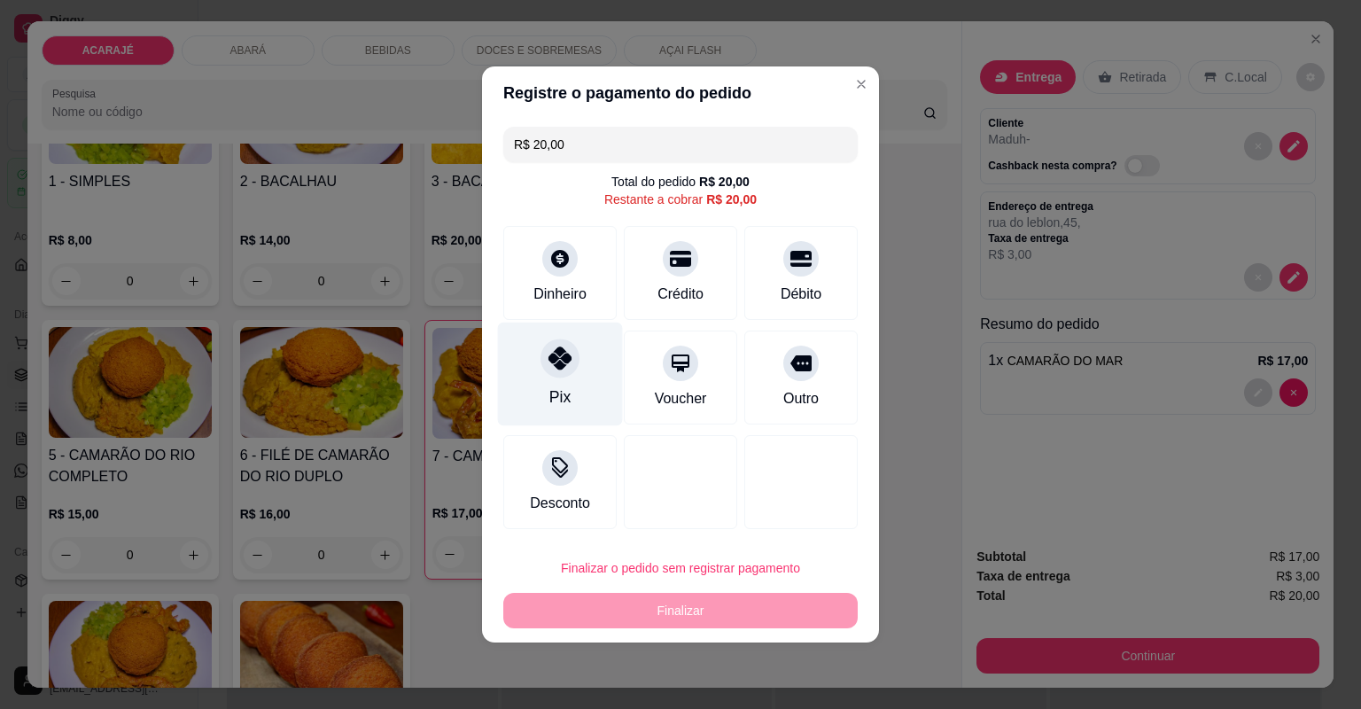
click at [572, 370] on div at bounding box center [560, 358] width 39 height 39
type input "R$ 0,00"
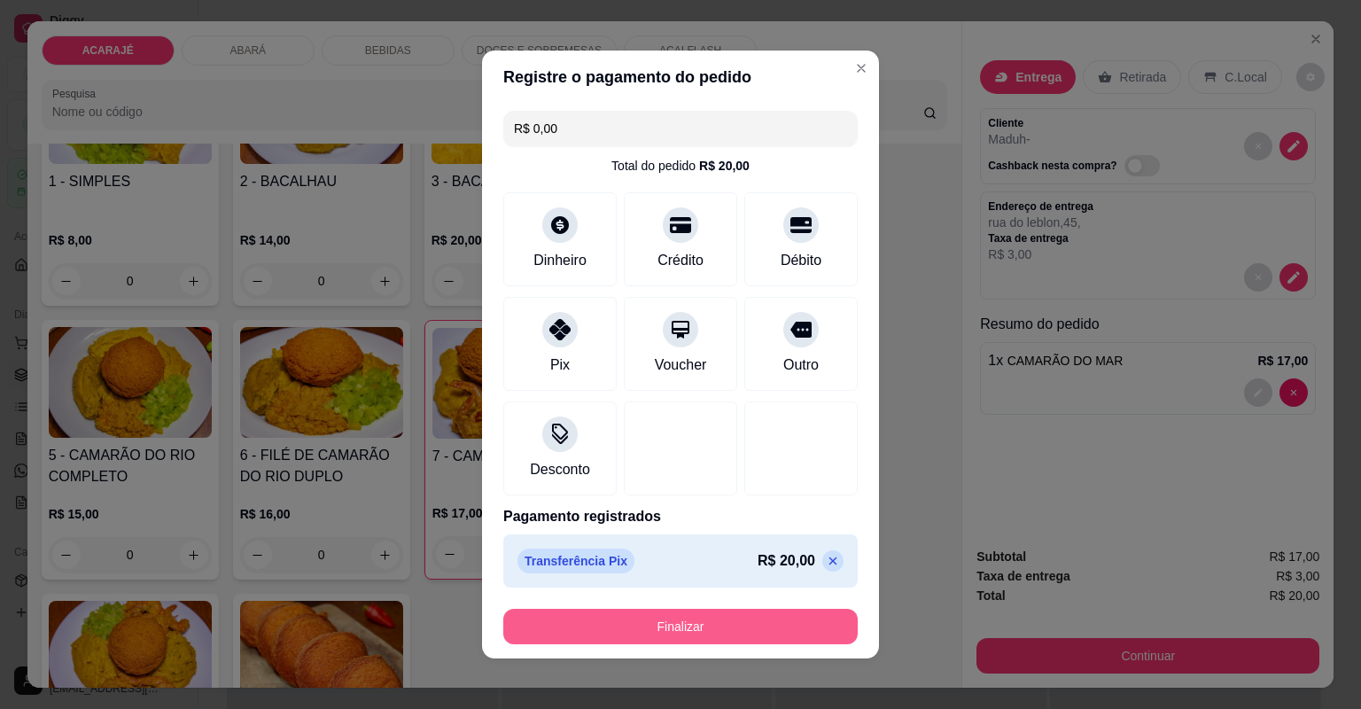
click at [650, 628] on button "Finalizar" at bounding box center [680, 626] width 354 height 35
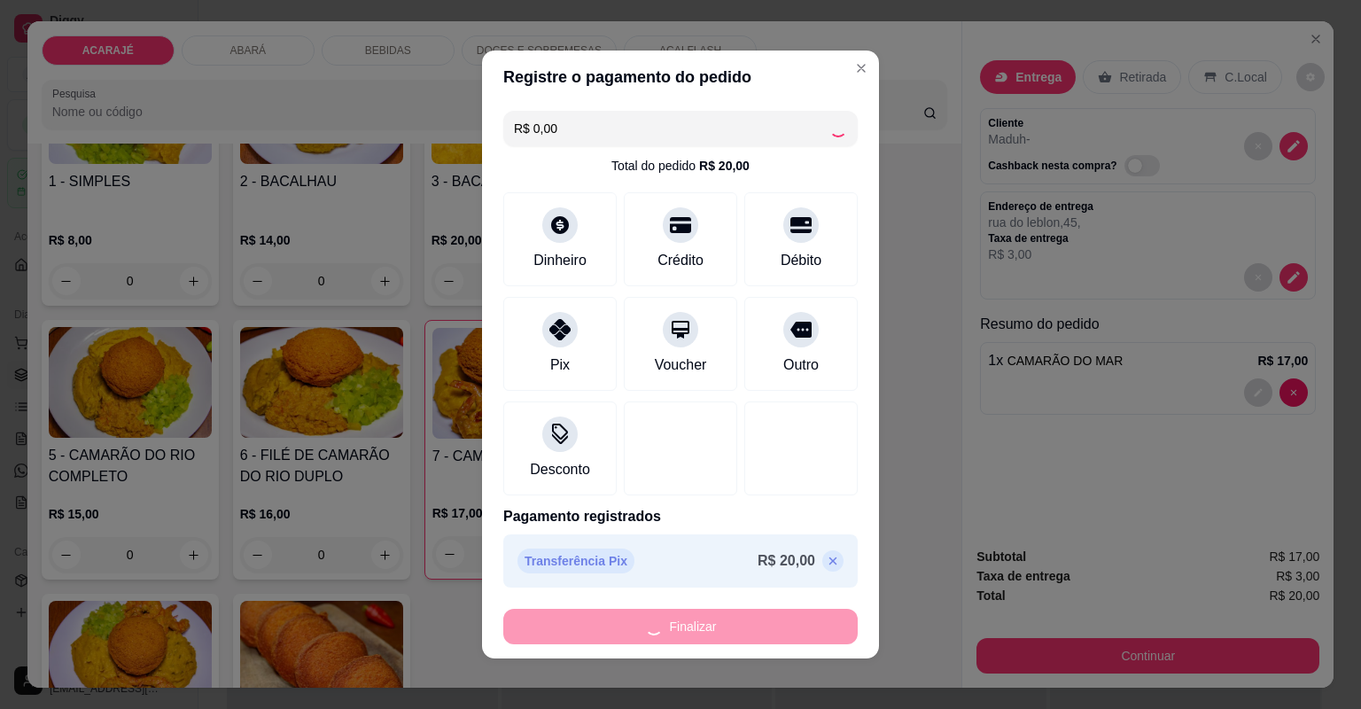
type input "0"
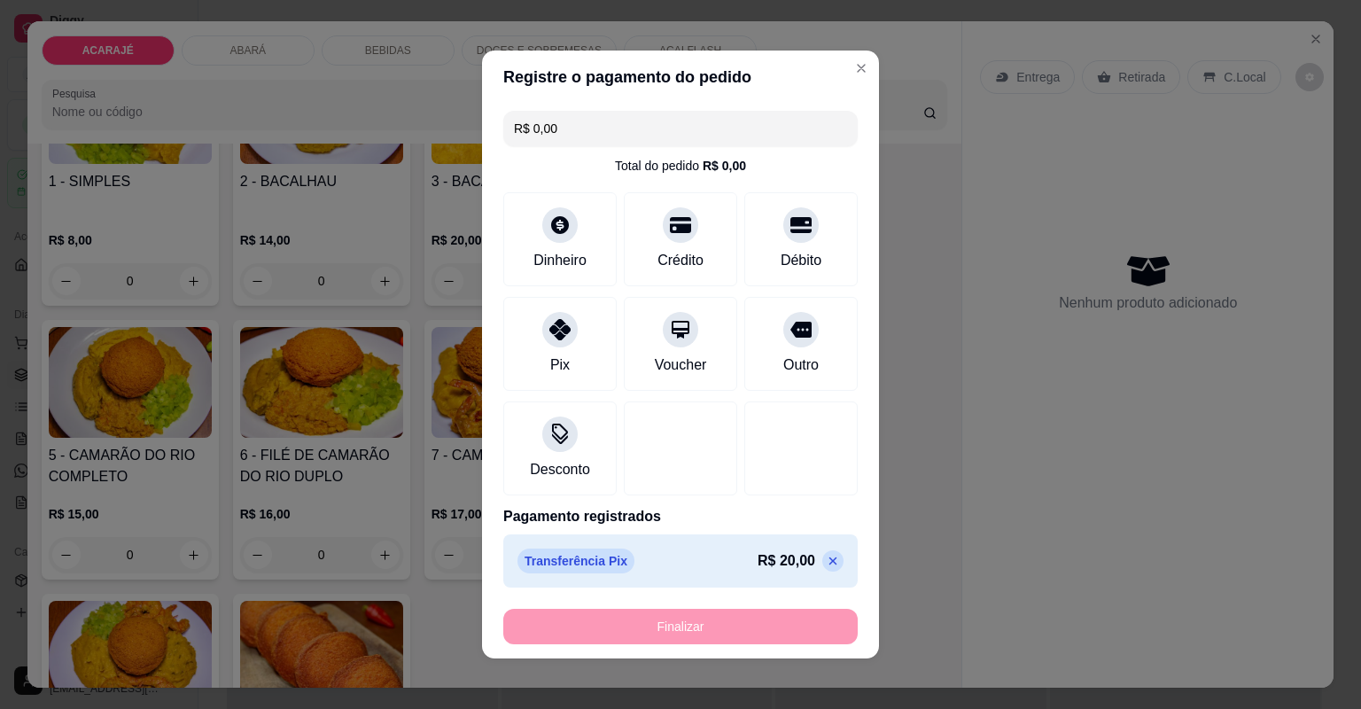
type input "-R$ 20,00"
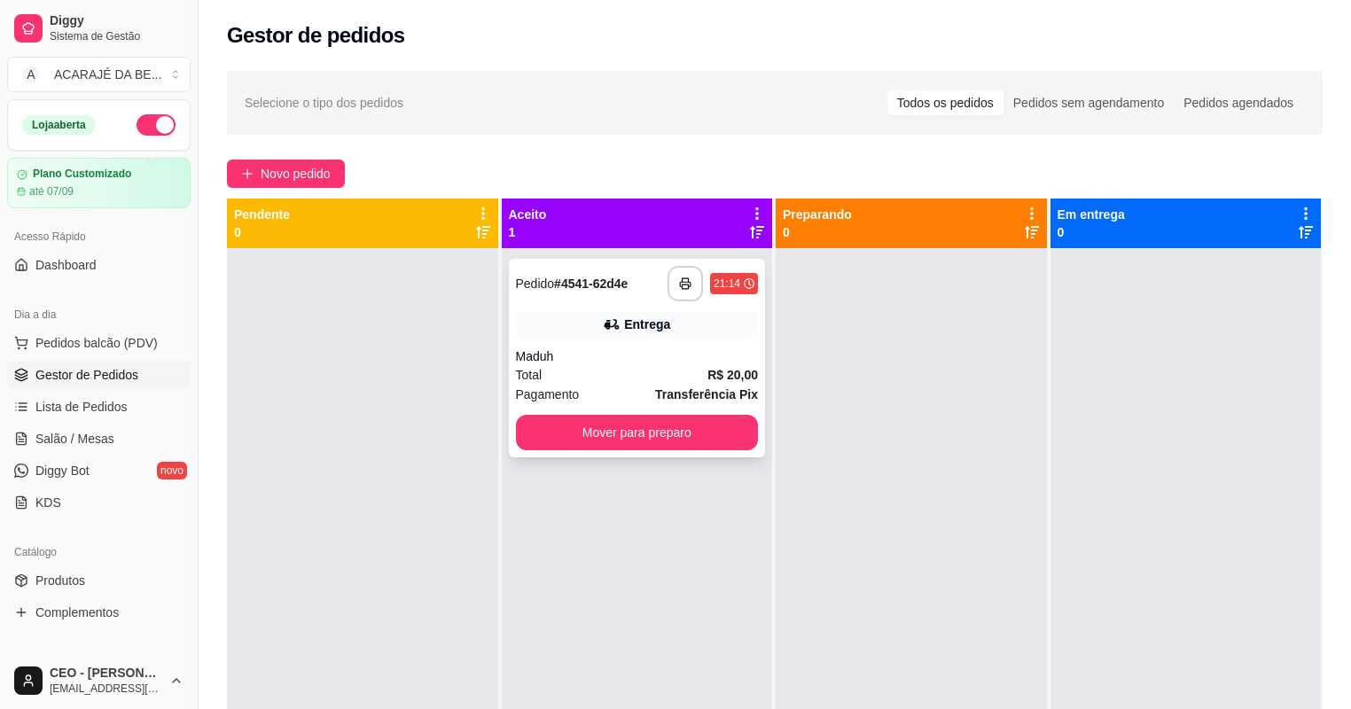
click at [671, 364] on div "Maduh" at bounding box center [637, 356] width 243 height 18
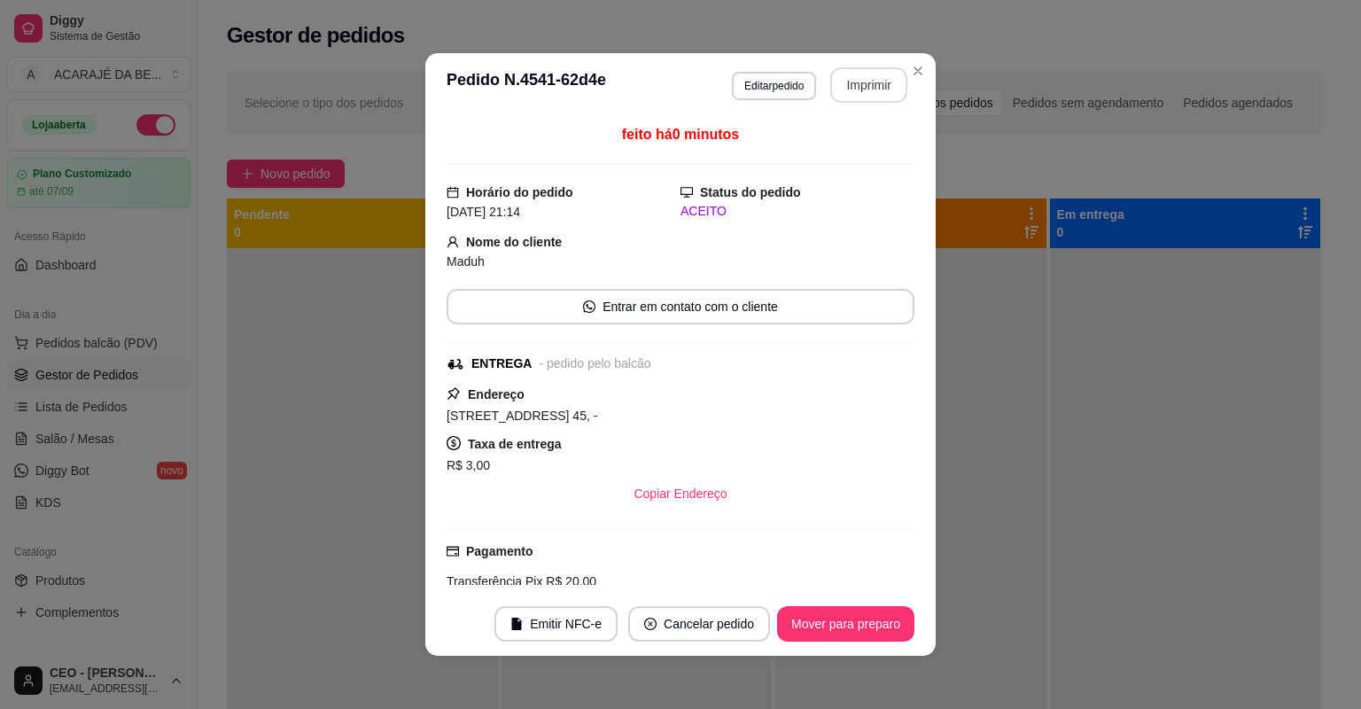
click at [865, 94] on button "Imprimir" at bounding box center [868, 84] width 77 height 35
click at [839, 624] on button "Mover para preparo" at bounding box center [845, 623] width 137 height 35
click at [839, 624] on div "Mover para preparo" at bounding box center [833, 623] width 162 height 35
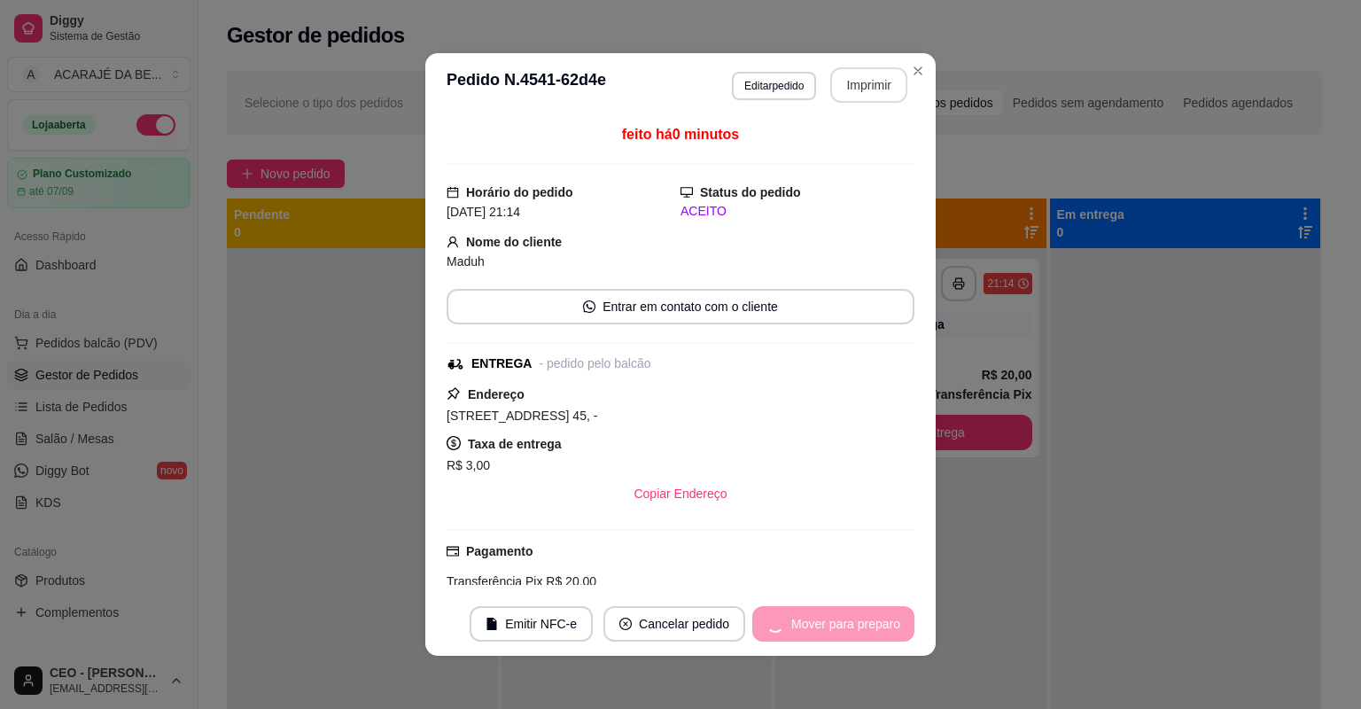
drag, startPoint x: 865, startPoint y: 94, endPoint x: 839, endPoint y: 624, distance: 530.6
click at [839, 624] on div "Mover para preparo" at bounding box center [833, 623] width 162 height 35
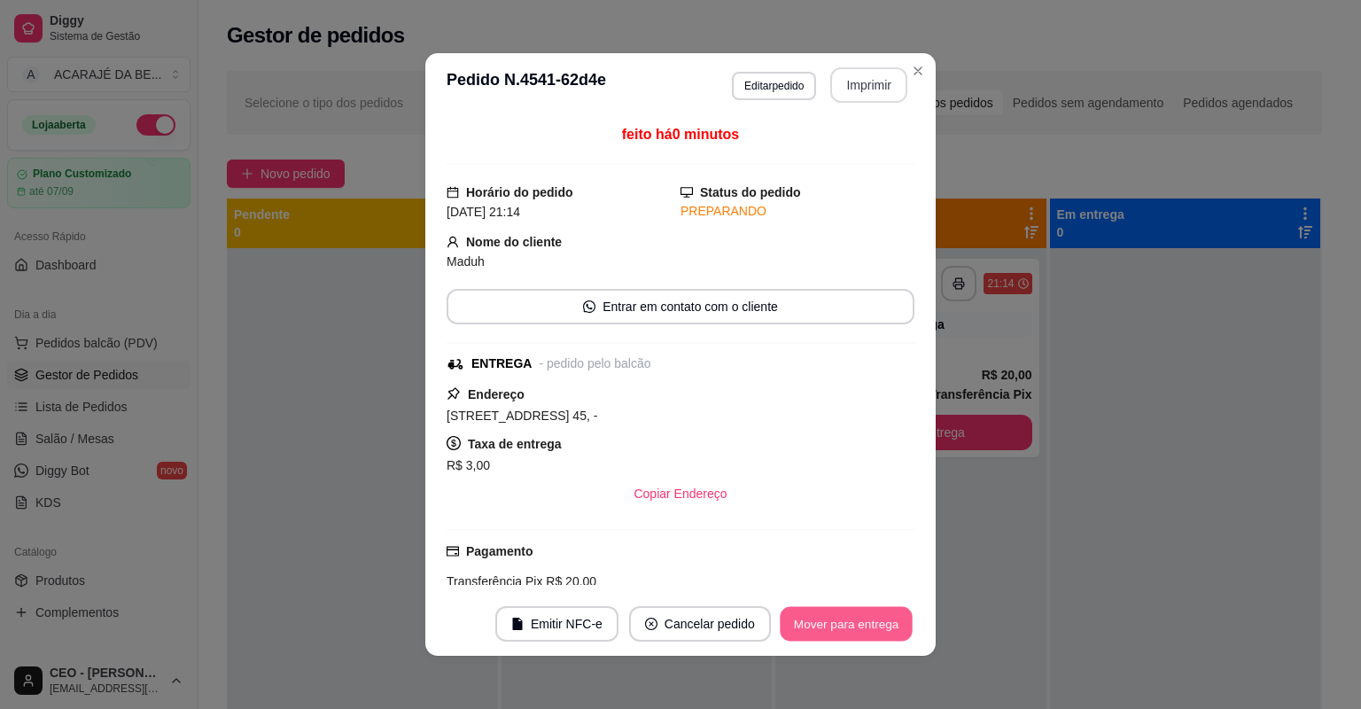
click at [839, 624] on button "Mover para entrega" at bounding box center [846, 624] width 133 height 35
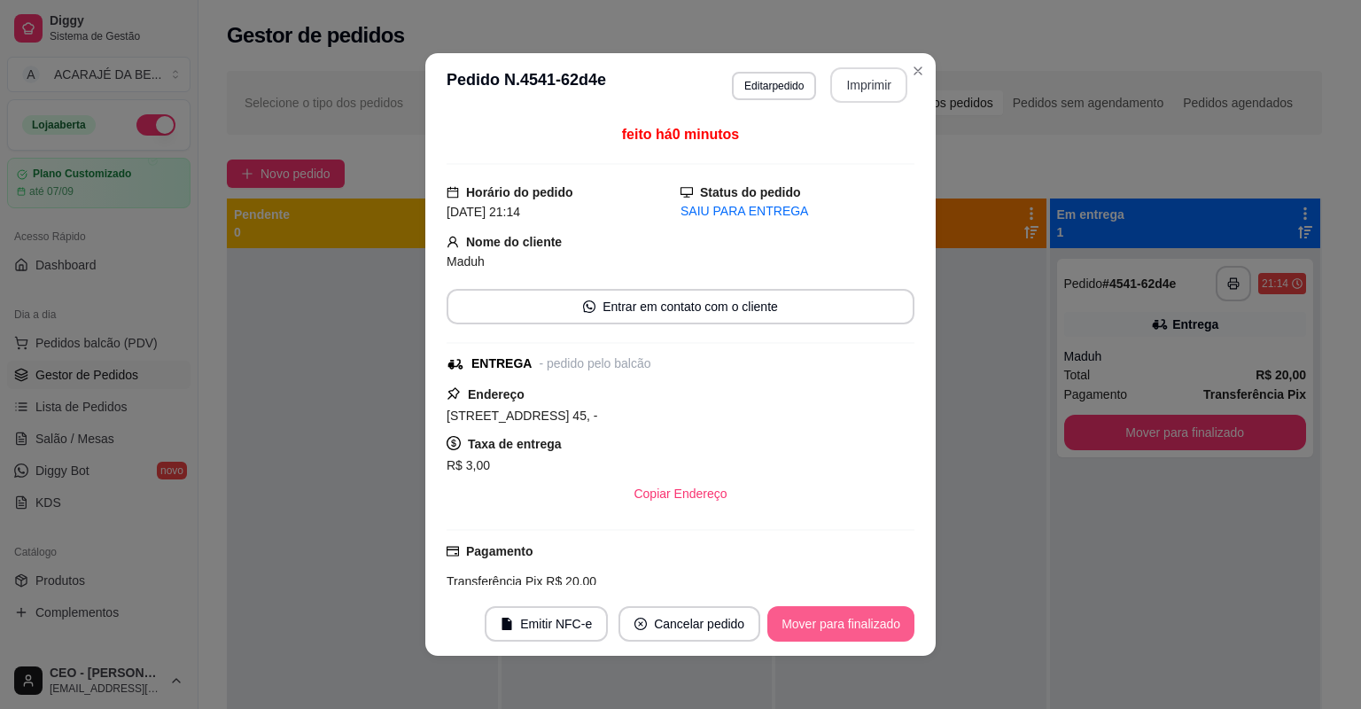
click at [798, 616] on button "Mover para finalizado" at bounding box center [840, 623] width 147 height 35
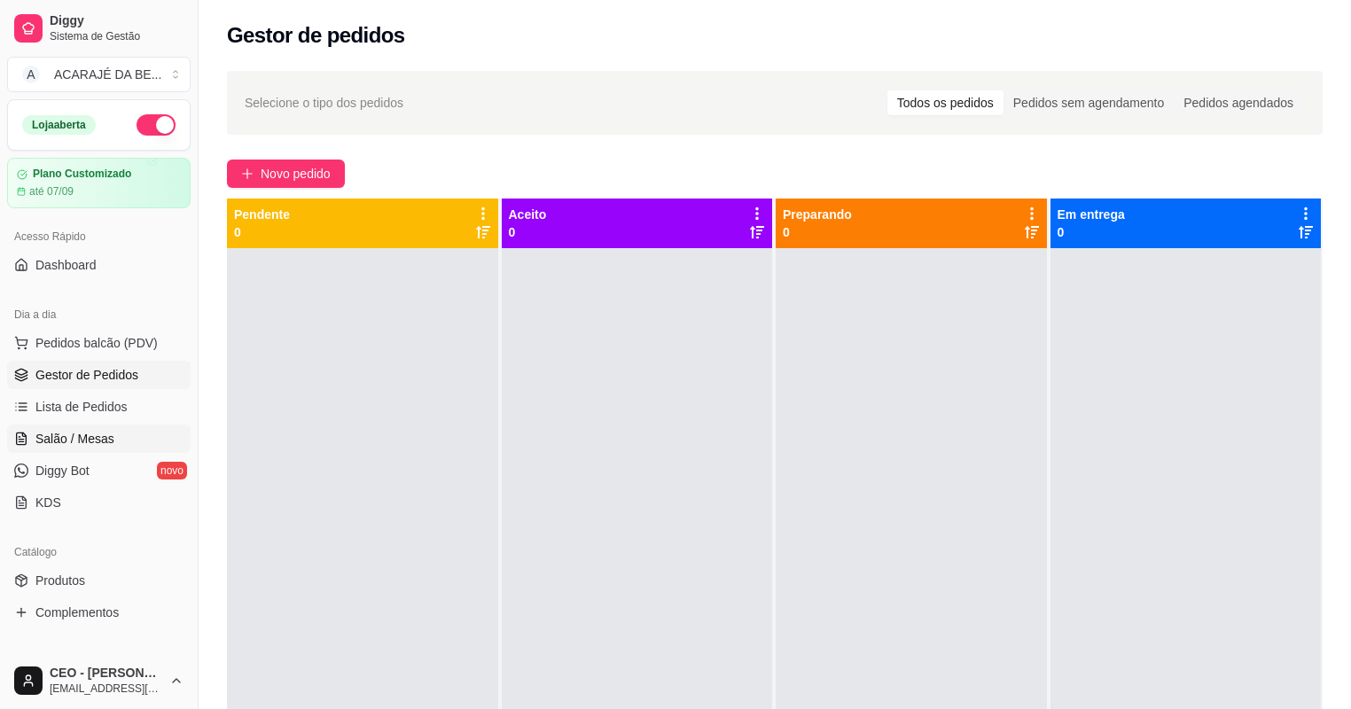
click at [116, 432] on link "Salão / Mesas" at bounding box center [98, 438] width 183 height 28
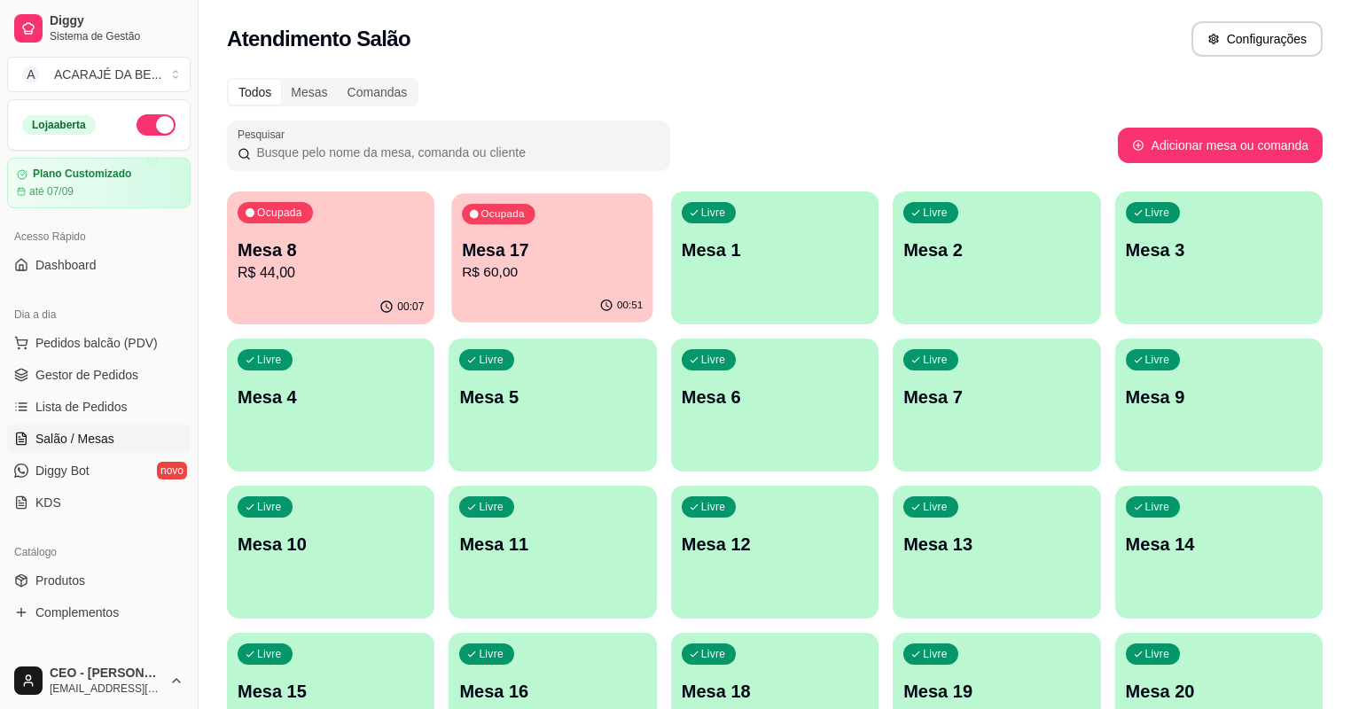
click at [539, 249] on p "Mesa 17" at bounding box center [553, 250] width 181 height 24
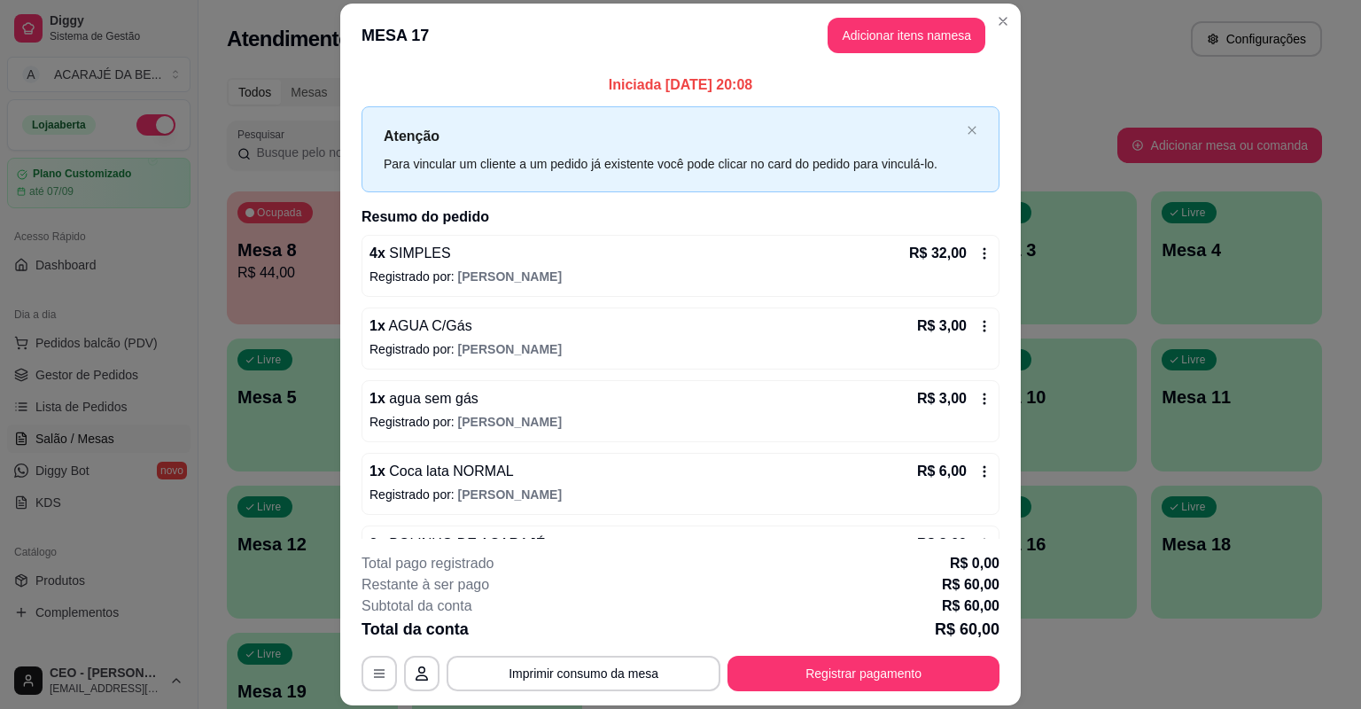
scroll to position [175, 0]
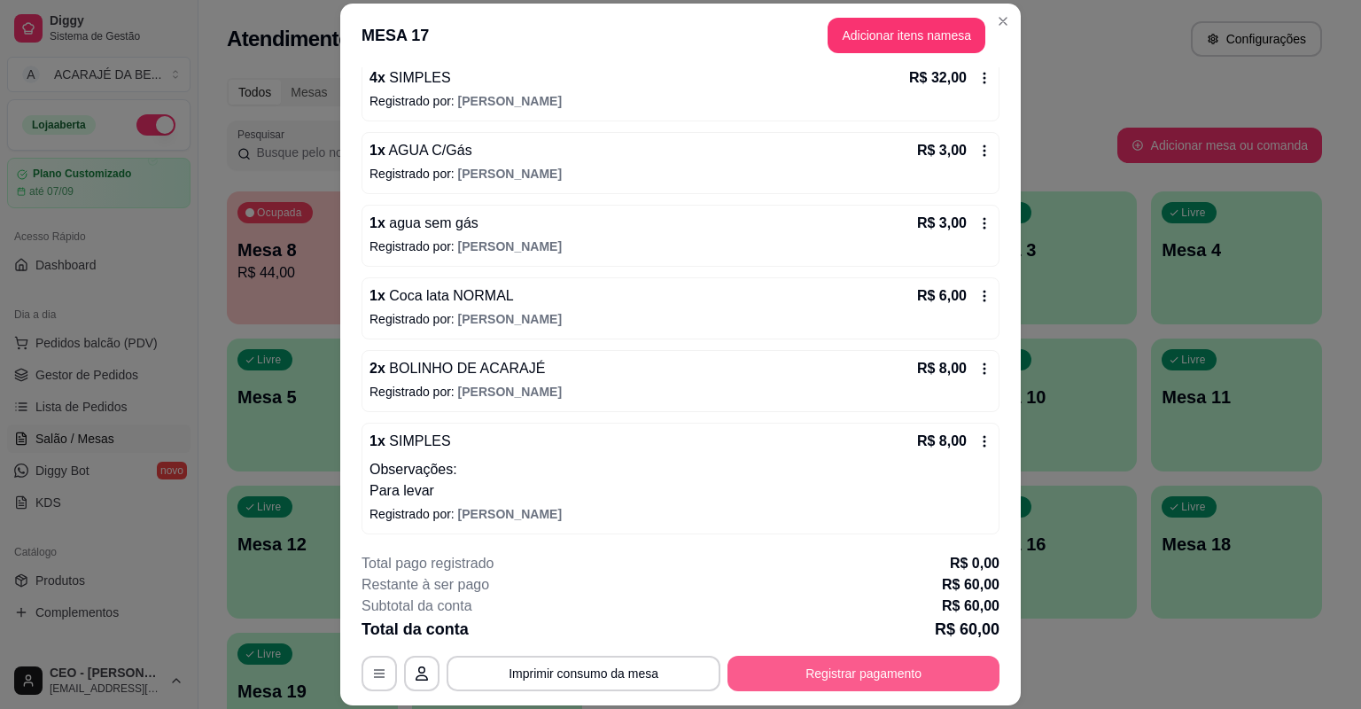
click at [847, 666] on button "Registrar pagamento" at bounding box center [864, 673] width 272 height 35
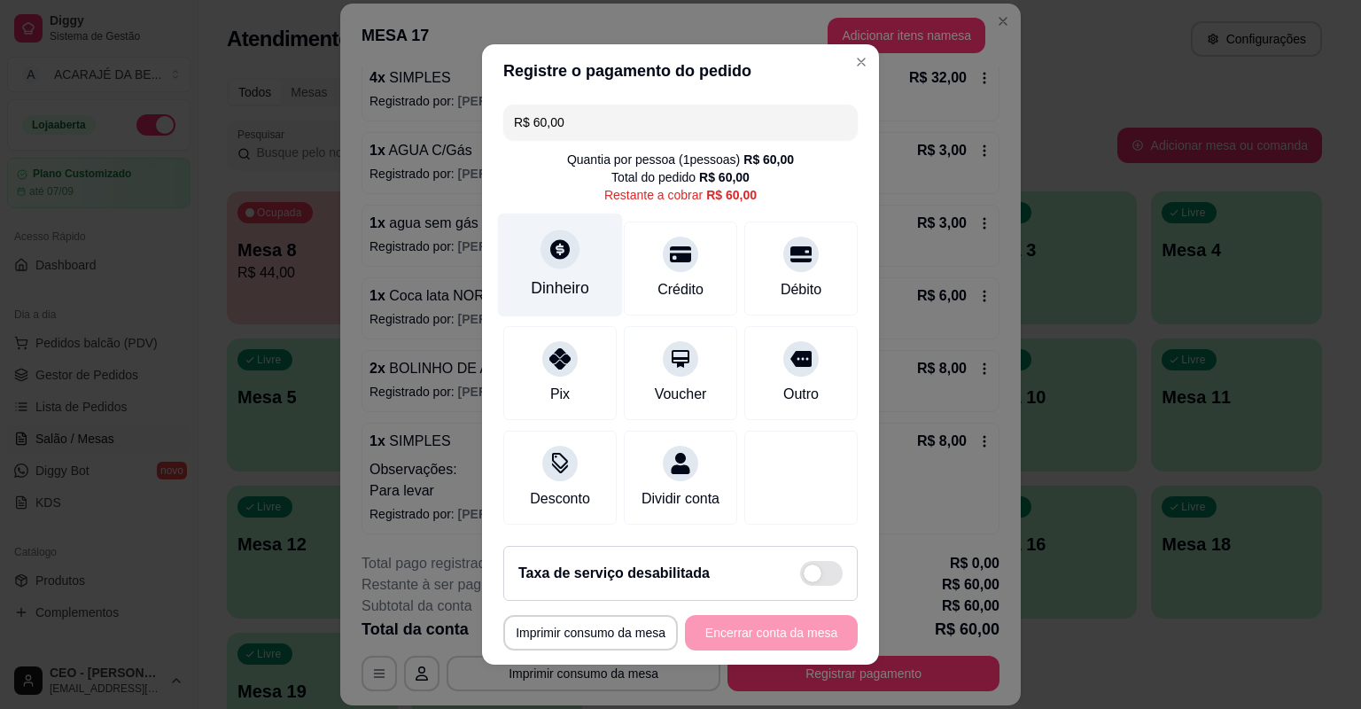
click at [563, 292] on div "Dinheiro" at bounding box center [560, 287] width 58 height 23
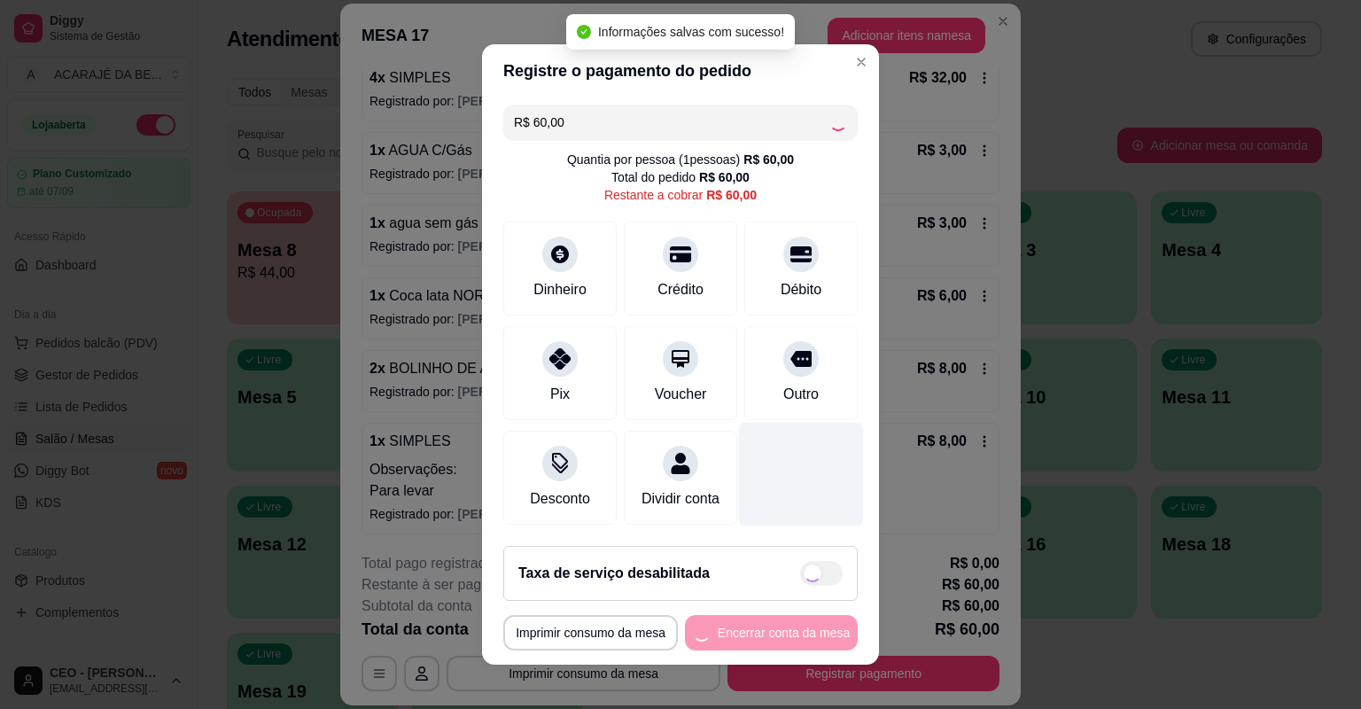
type input "R$ 0,00"
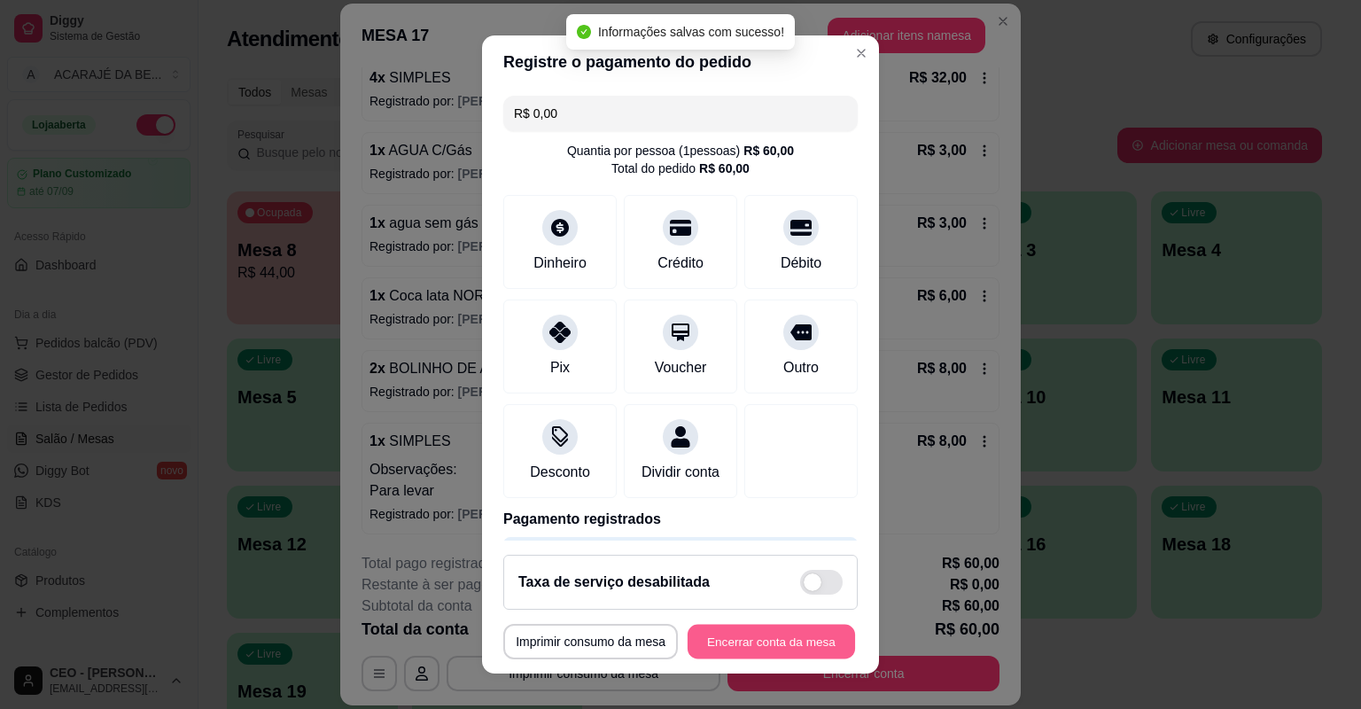
click at [709, 650] on button "Encerrar conta da mesa" at bounding box center [771, 642] width 167 height 35
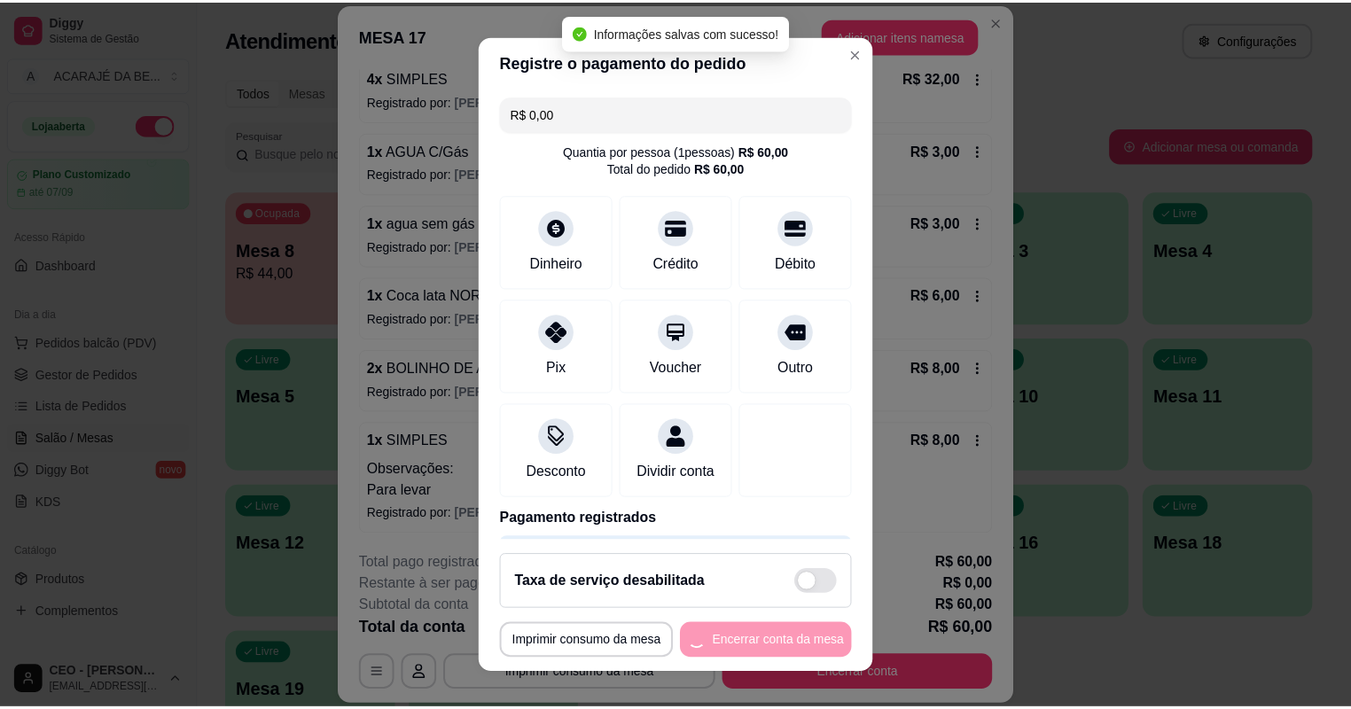
scroll to position [0, 0]
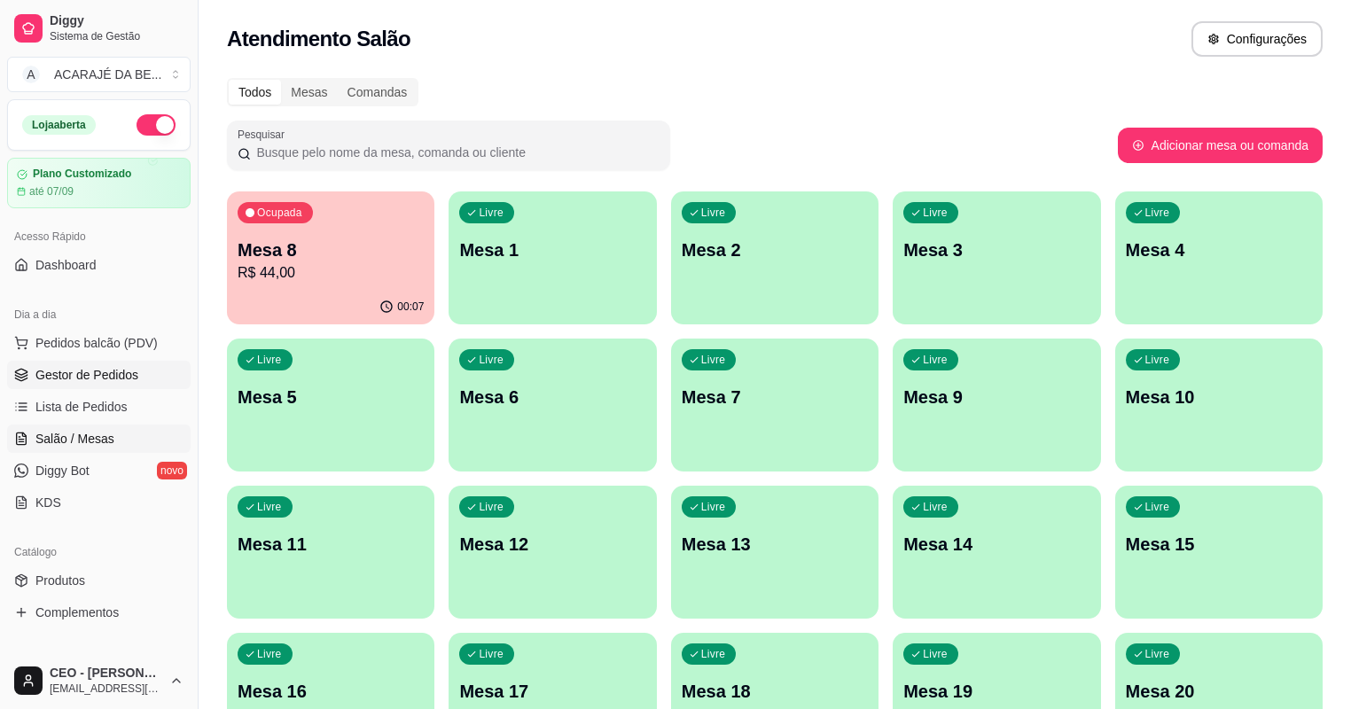
click at [87, 373] on span "Gestor de Pedidos" at bounding box center [86, 375] width 103 height 18
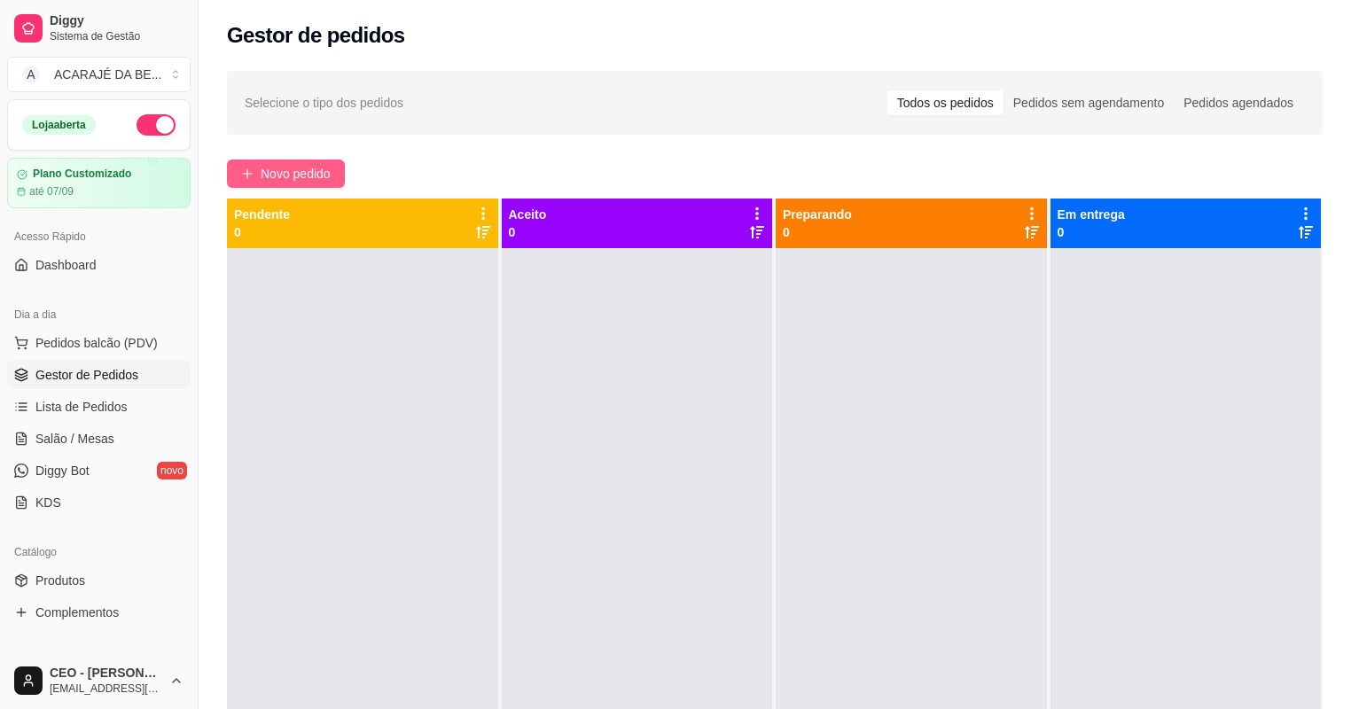
click at [282, 164] on span "Novo pedido" at bounding box center [296, 173] width 70 height 19
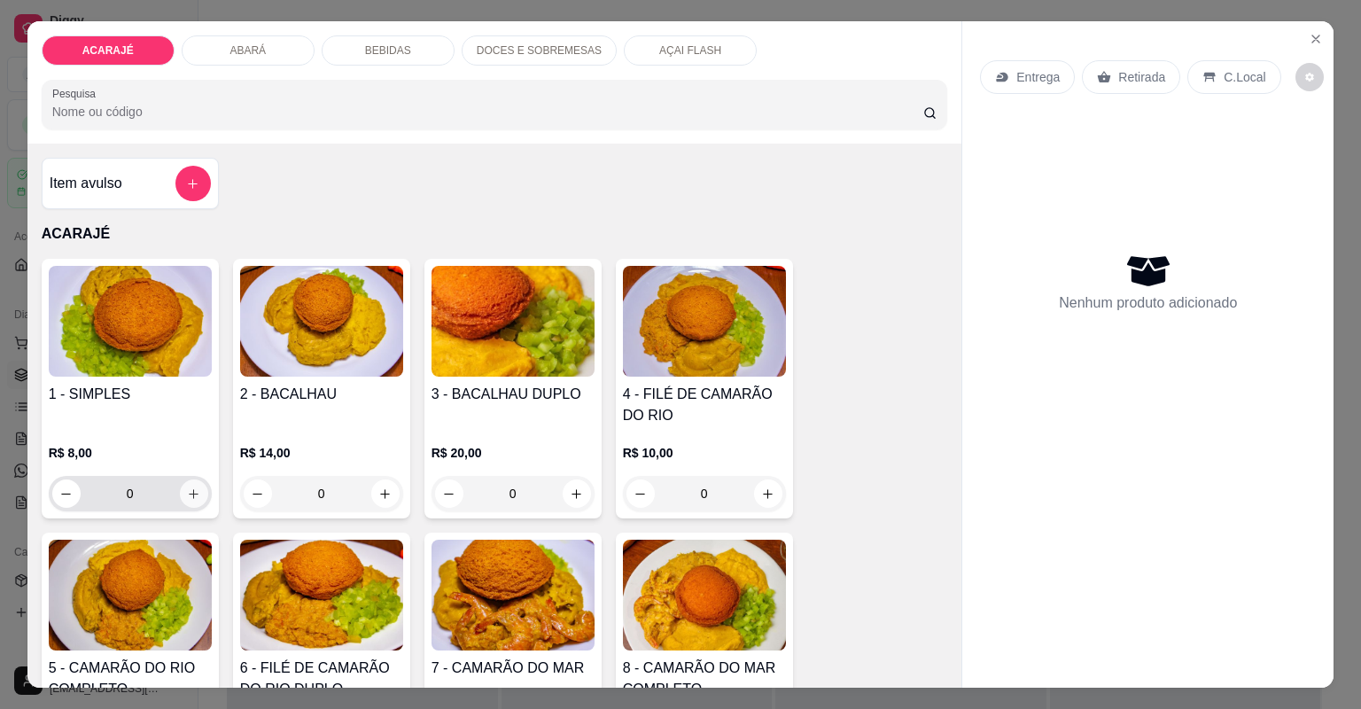
click at [180, 492] on button "increase-product-quantity" at bounding box center [194, 493] width 28 height 28
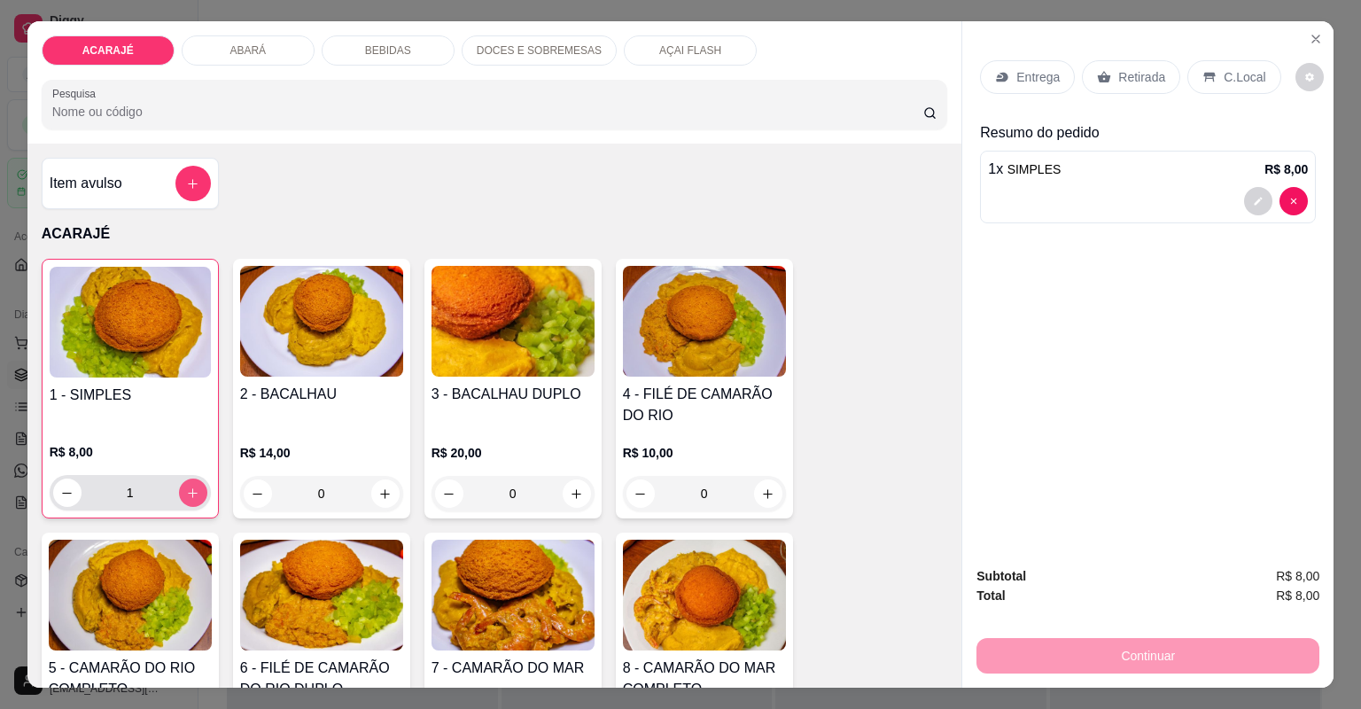
click at [179, 492] on button "increase-product-quantity" at bounding box center [193, 493] width 28 height 28
type input "3"
click at [1101, 76] on icon at bounding box center [1104, 77] width 13 height 12
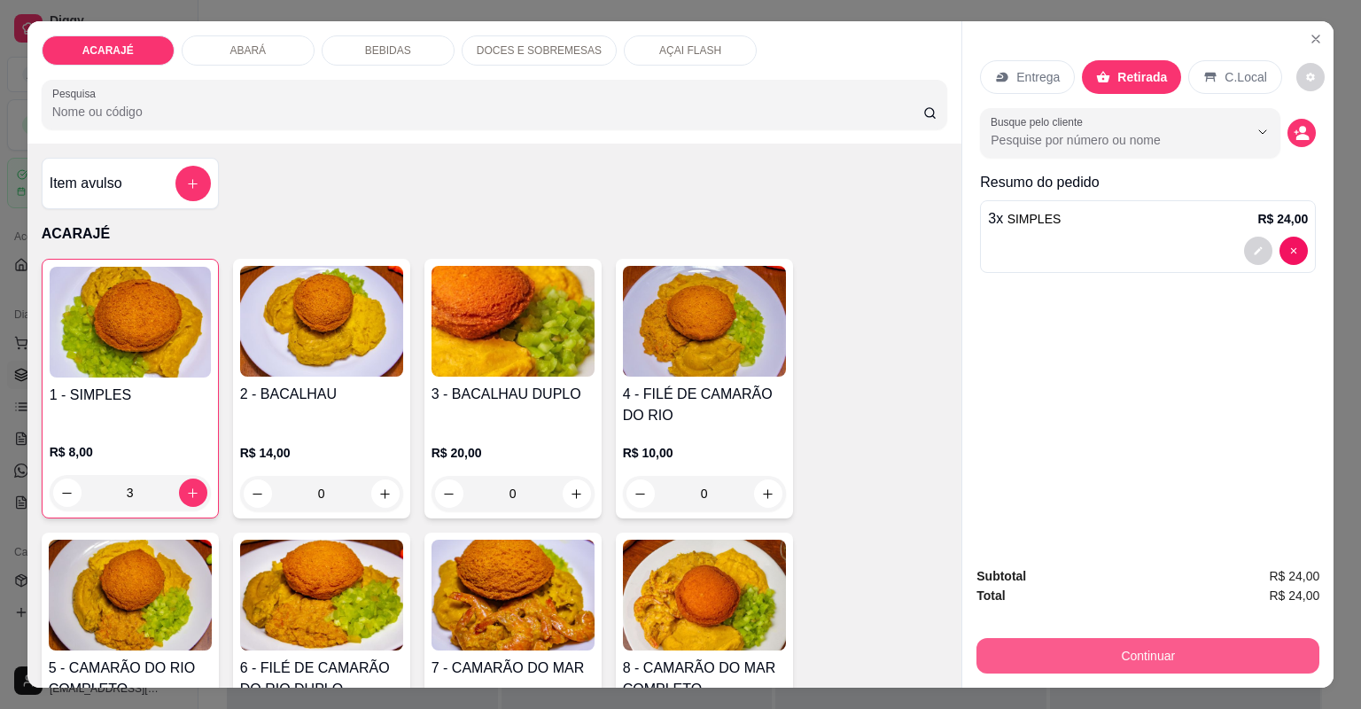
click at [1031, 658] on button "Continuar" at bounding box center [1148, 655] width 343 height 35
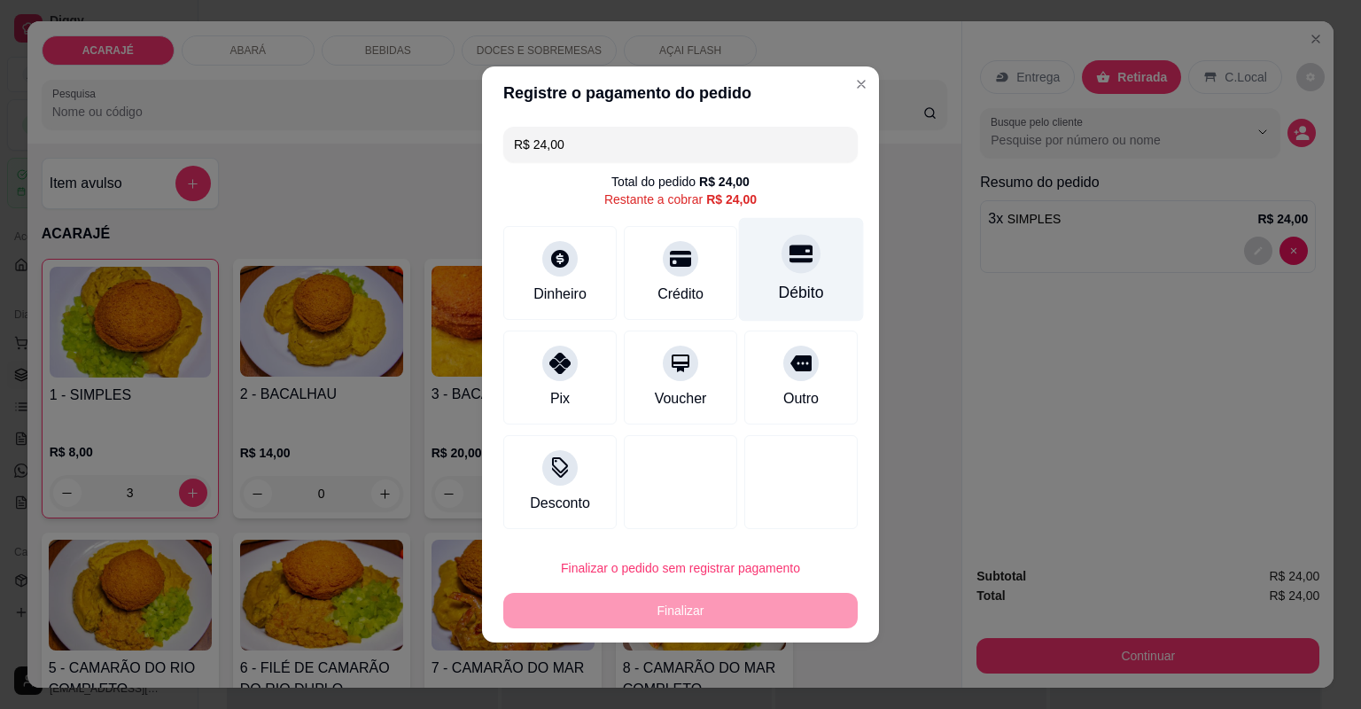
click at [801, 294] on div "Débito" at bounding box center [801, 292] width 45 height 23
type input "R$ 0,00"
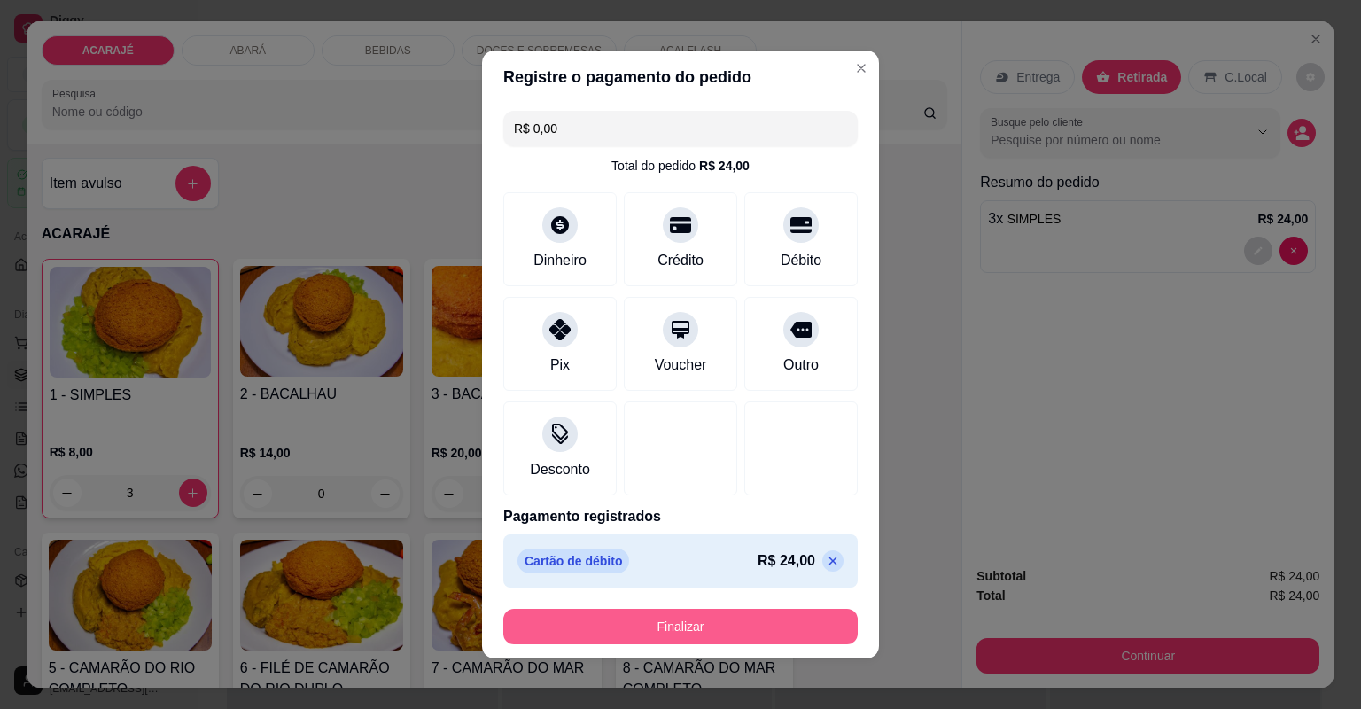
click at [761, 629] on button "Finalizar" at bounding box center [680, 626] width 354 height 35
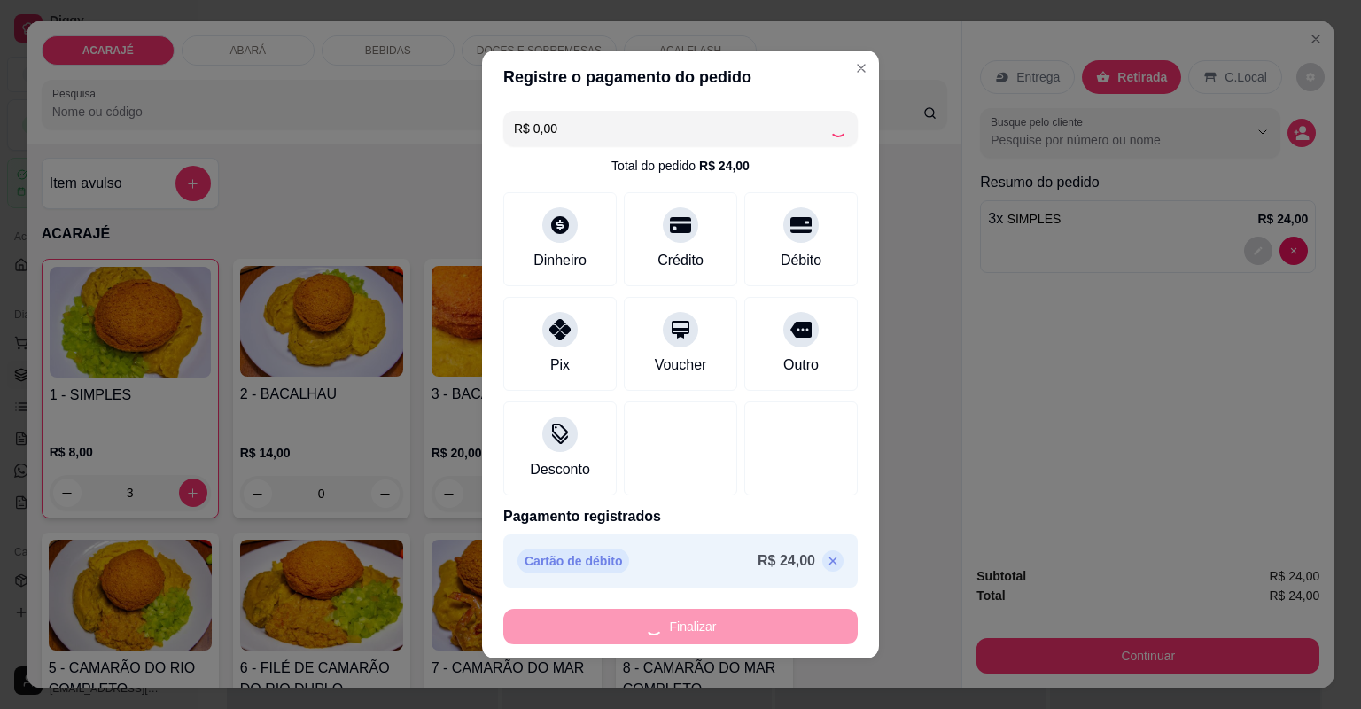
type input "0"
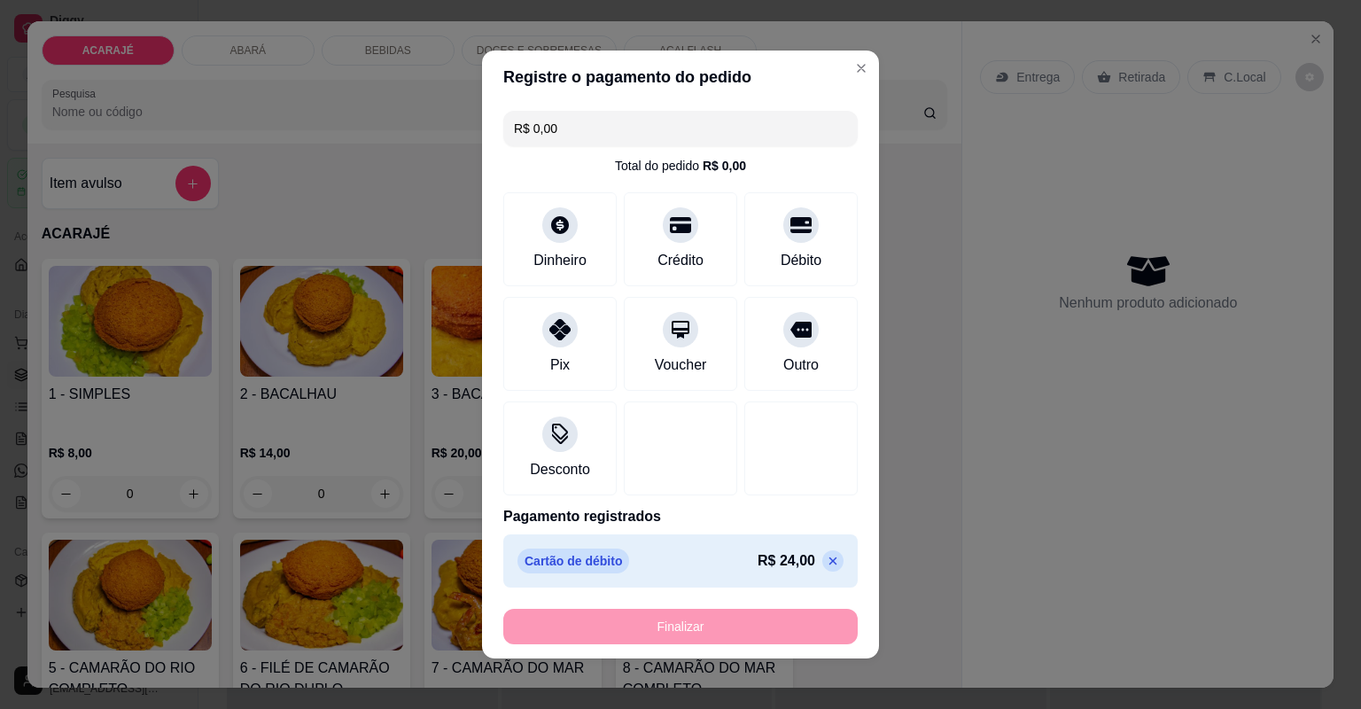
type input "-R$ 24,00"
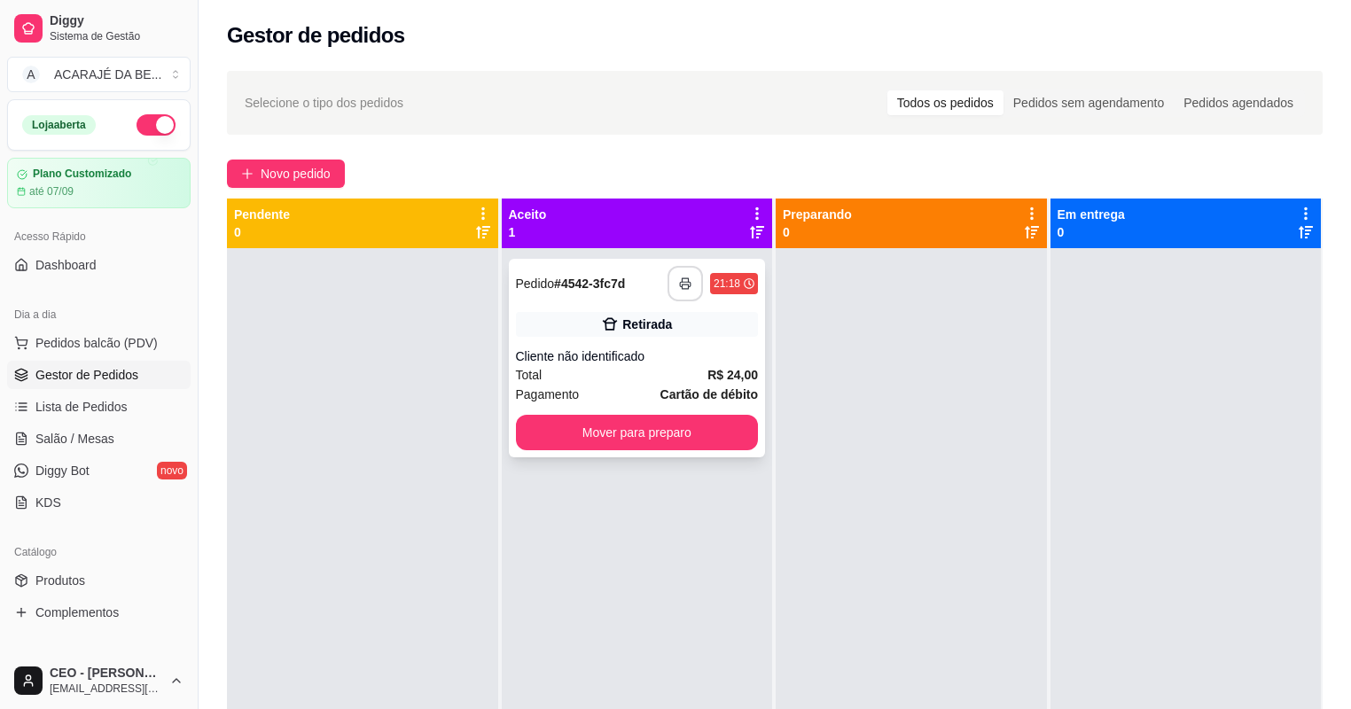
click at [680, 272] on button "button" at bounding box center [684, 283] width 35 height 35
click at [705, 428] on button "Mover para preparo" at bounding box center [636, 433] width 235 height 35
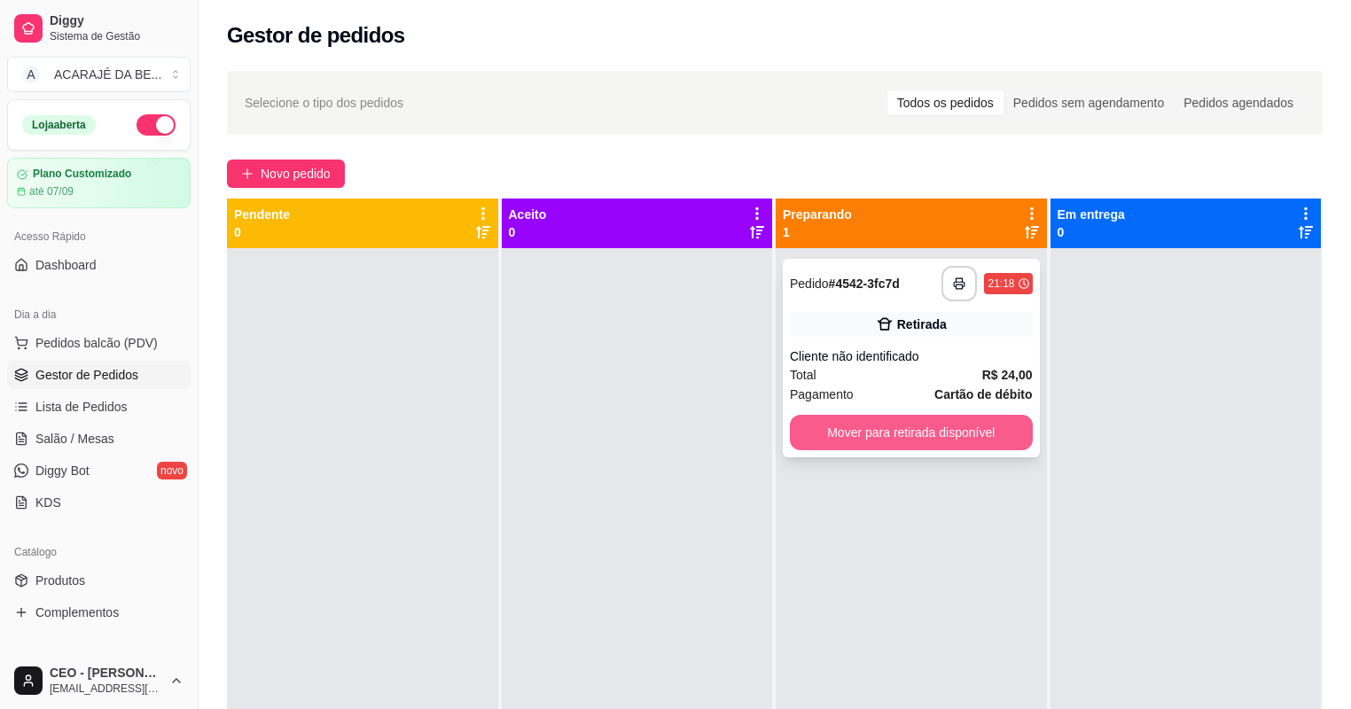
click at [863, 431] on button "Mover para retirada disponível" at bounding box center [911, 432] width 243 height 35
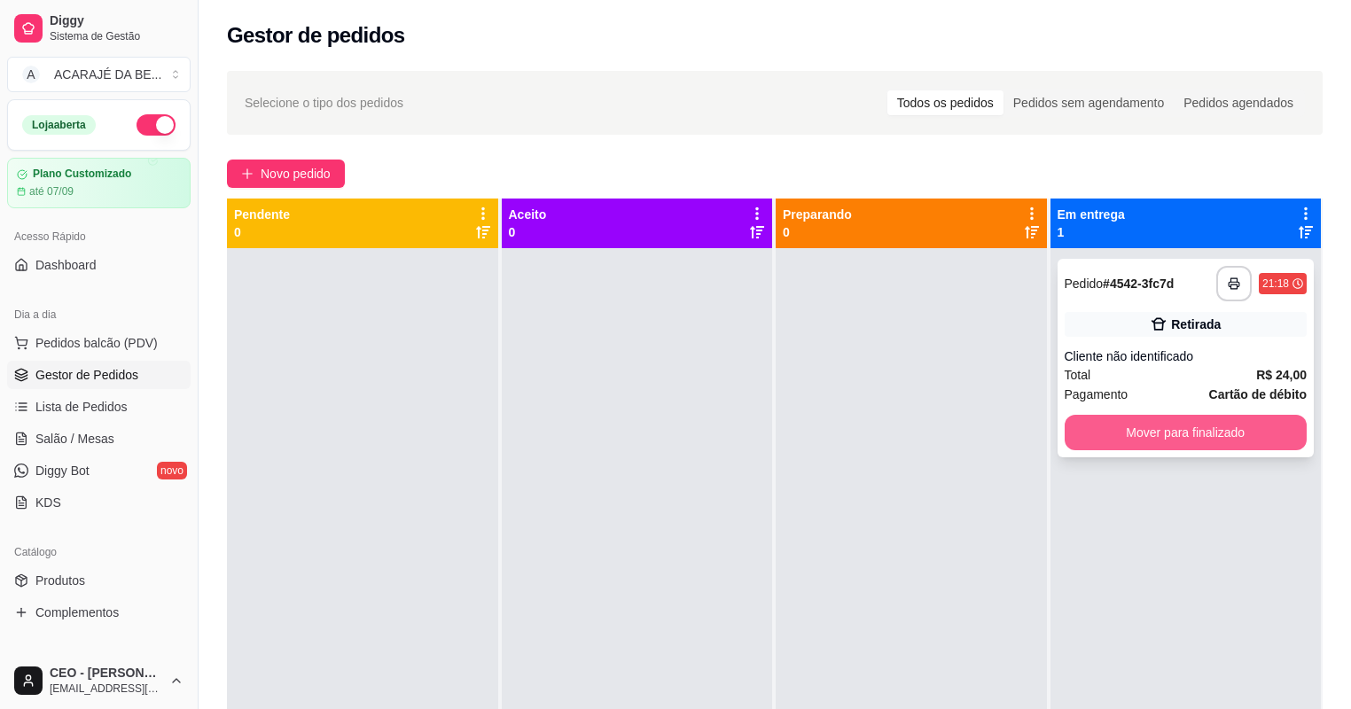
click at [1212, 426] on button "Mover para finalizado" at bounding box center [1185, 432] width 243 height 35
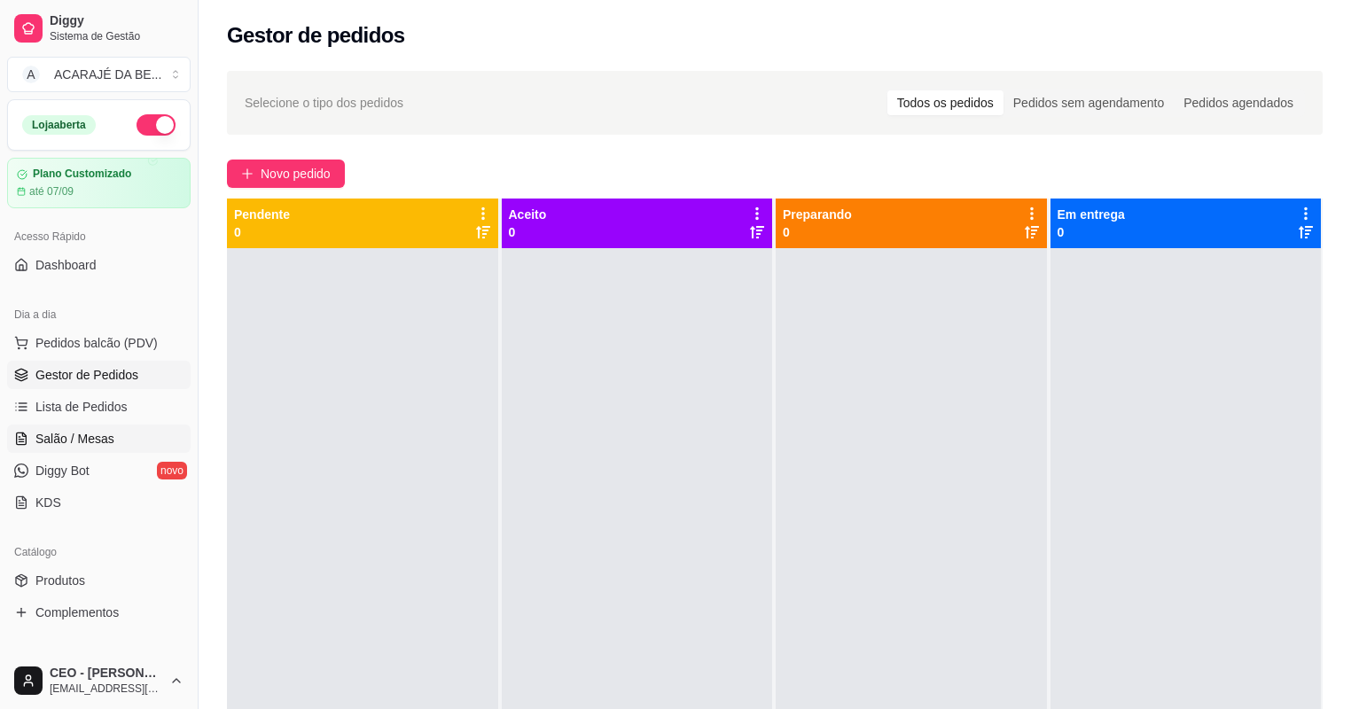
click at [98, 426] on link "Salão / Mesas" at bounding box center [98, 438] width 183 height 28
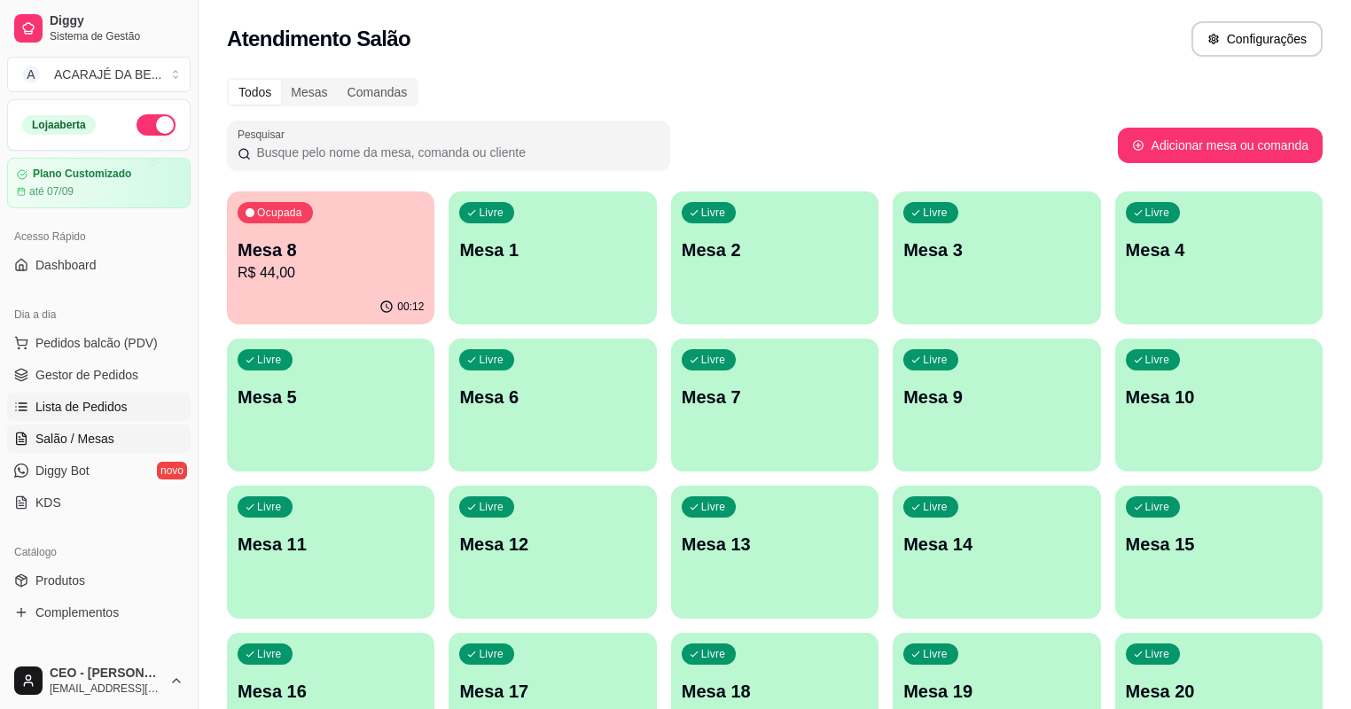
click at [130, 400] on link "Lista de Pedidos" at bounding box center [98, 407] width 183 height 28
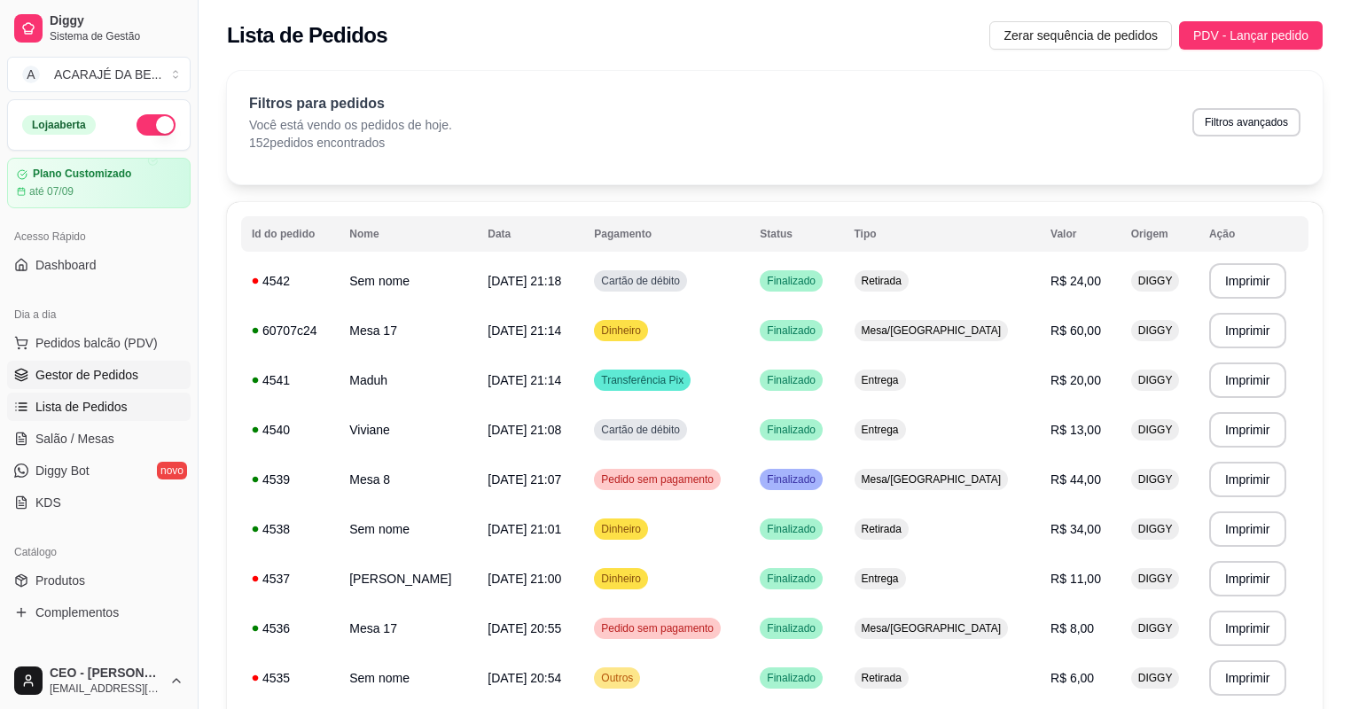
click at [107, 368] on span "Gestor de Pedidos" at bounding box center [86, 375] width 103 height 18
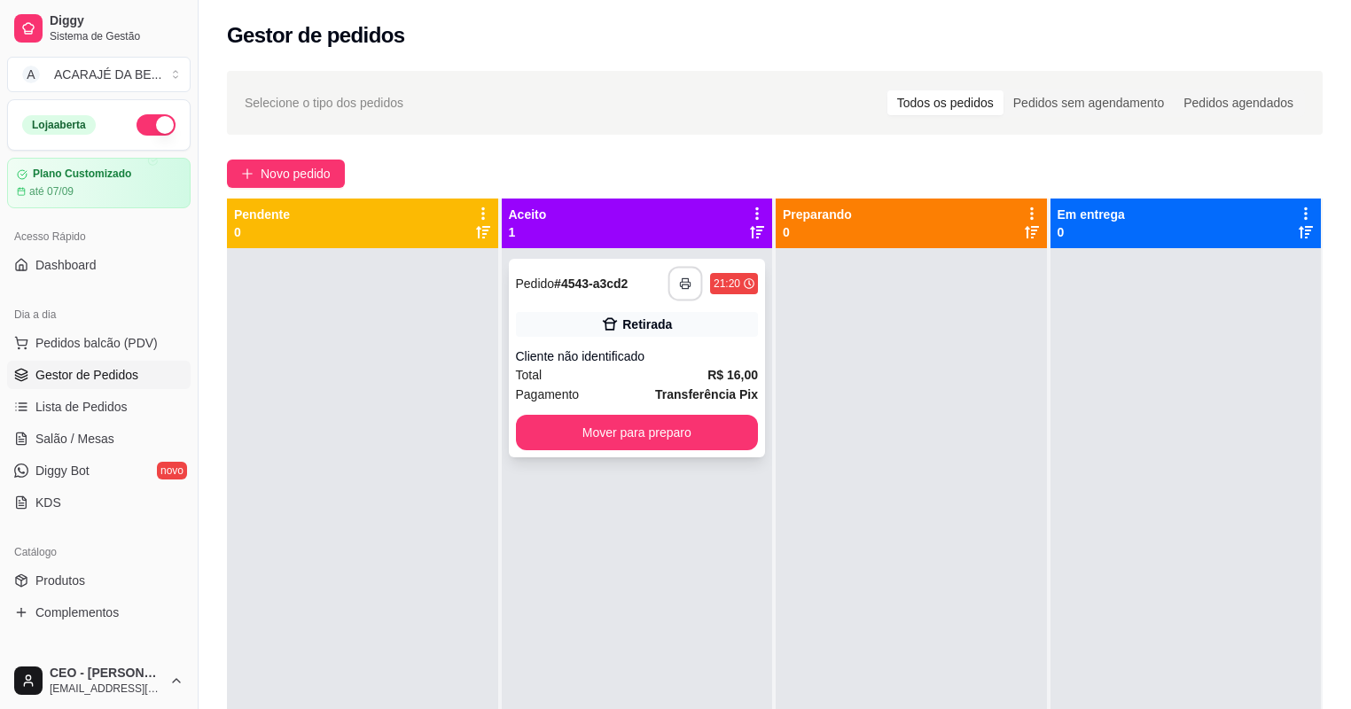
click at [684, 276] on button "button" at bounding box center [685, 284] width 35 height 35
click at [713, 417] on button "Mover para preparo" at bounding box center [636, 433] width 235 height 35
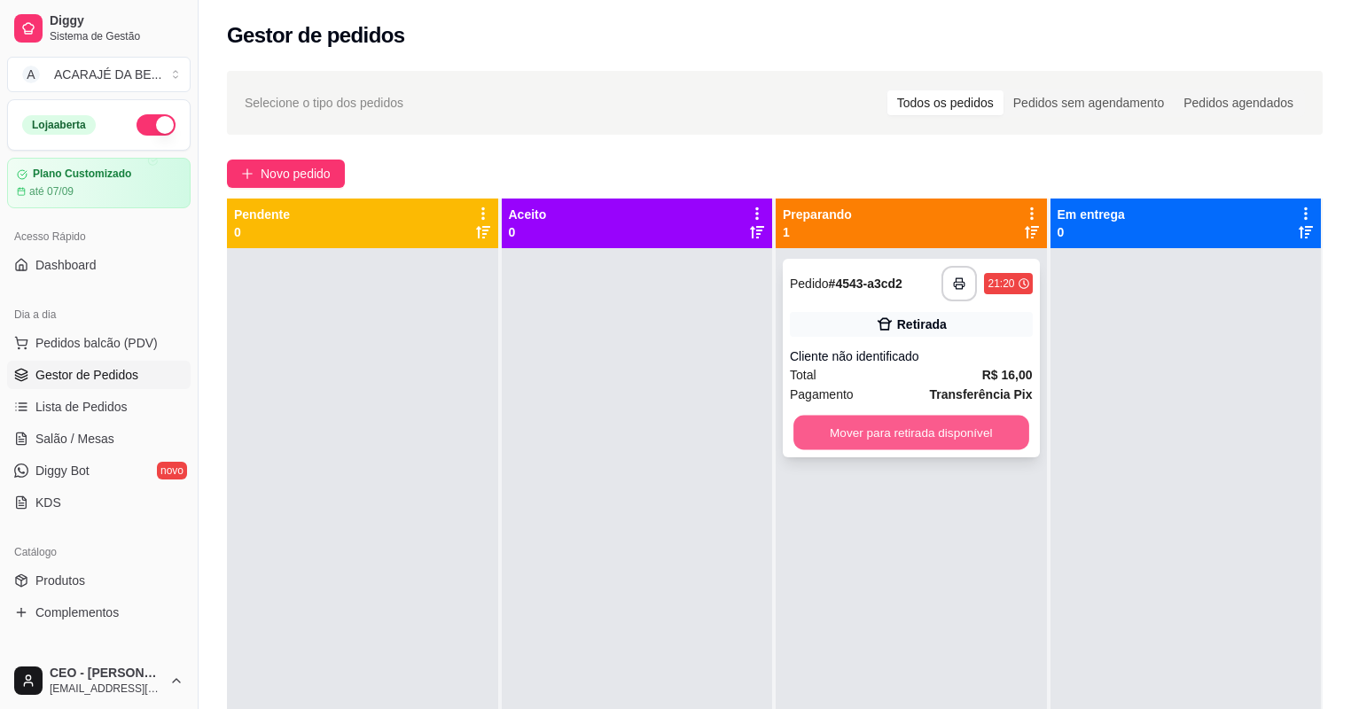
click at [817, 429] on button "Mover para retirada disponível" at bounding box center [910, 433] width 235 height 35
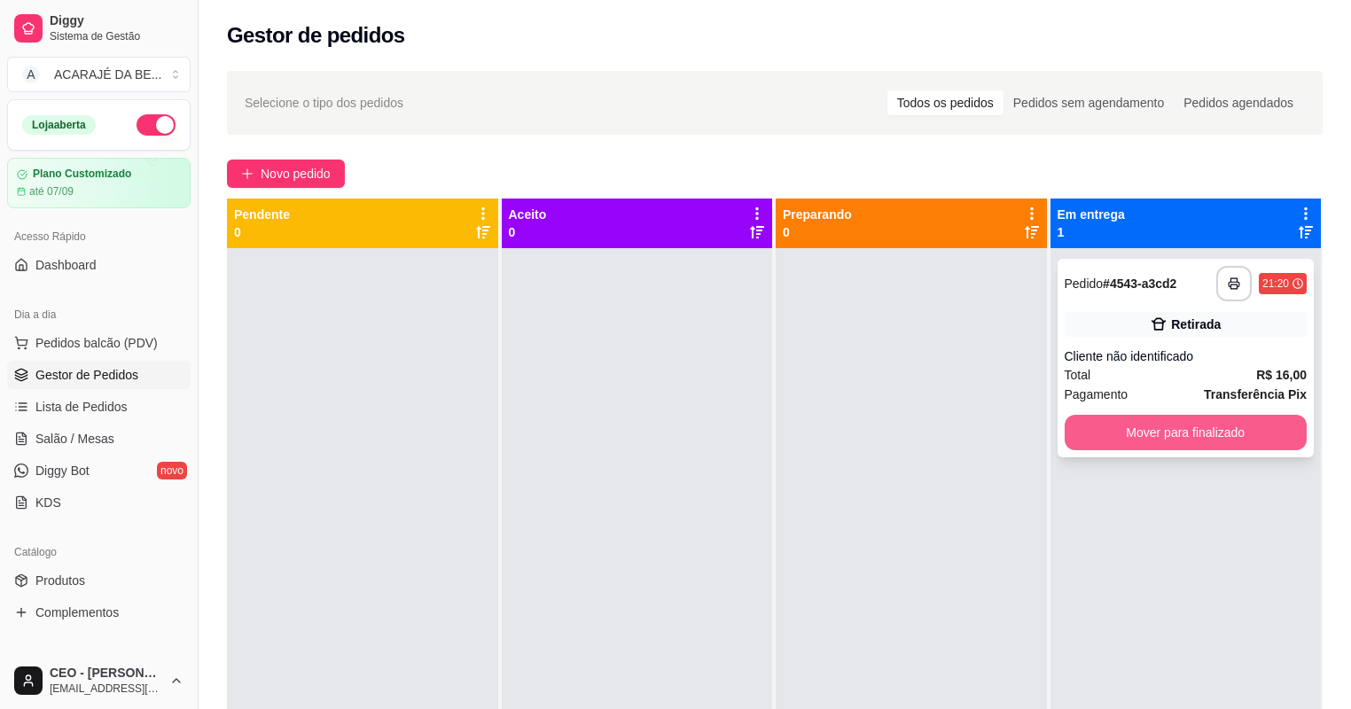
click at [1067, 428] on button "Mover para finalizado" at bounding box center [1185, 432] width 243 height 35
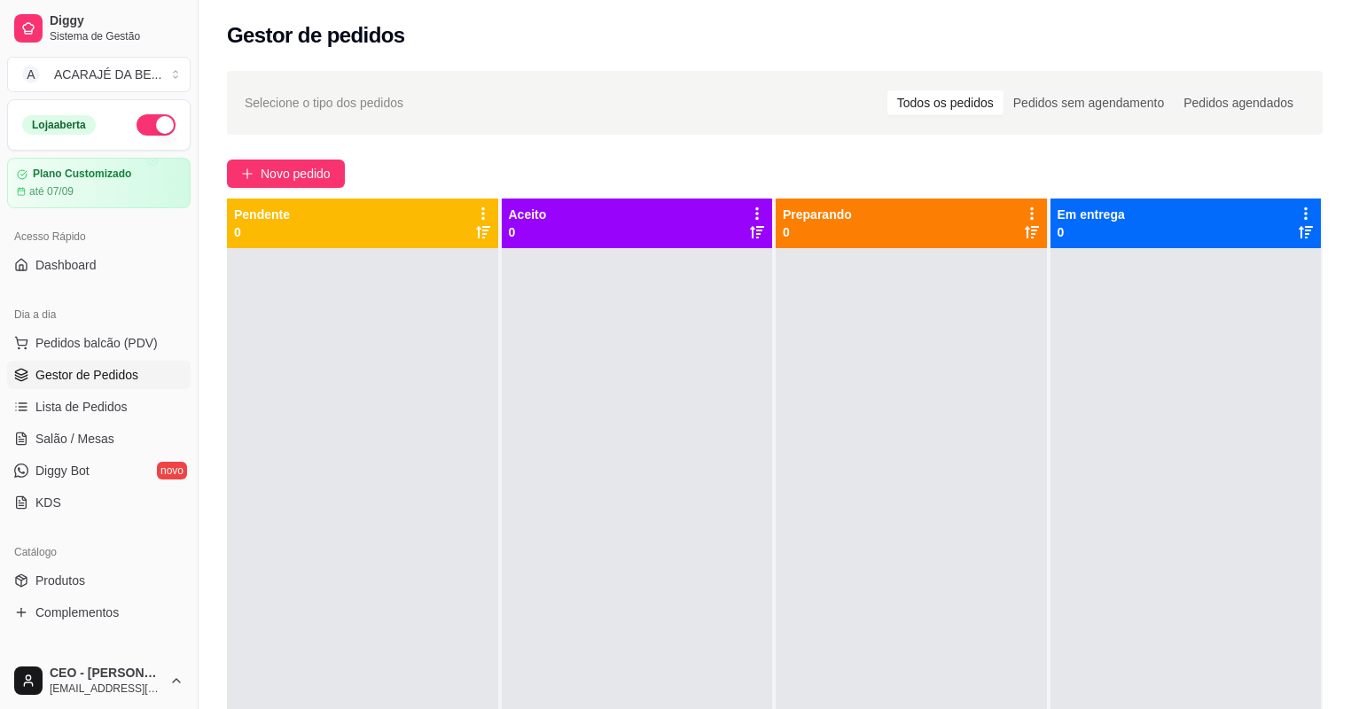
click at [1081, 420] on div at bounding box center [1185, 602] width 271 height 709
click at [294, 170] on span "Novo pedido" at bounding box center [296, 173] width 70 height 19
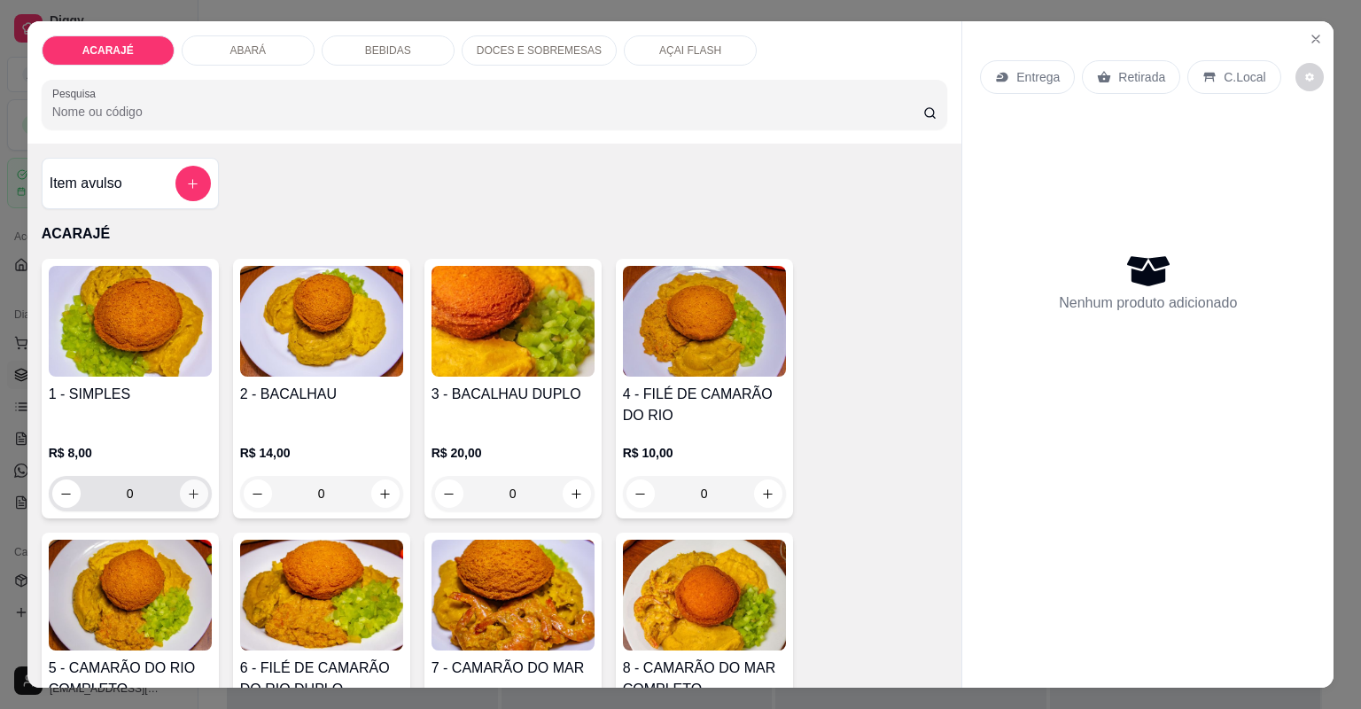
click at [187, 493] on icon "increase-product-quantity" at bounding box center [193, 493] width 13 height 13
type input "1"
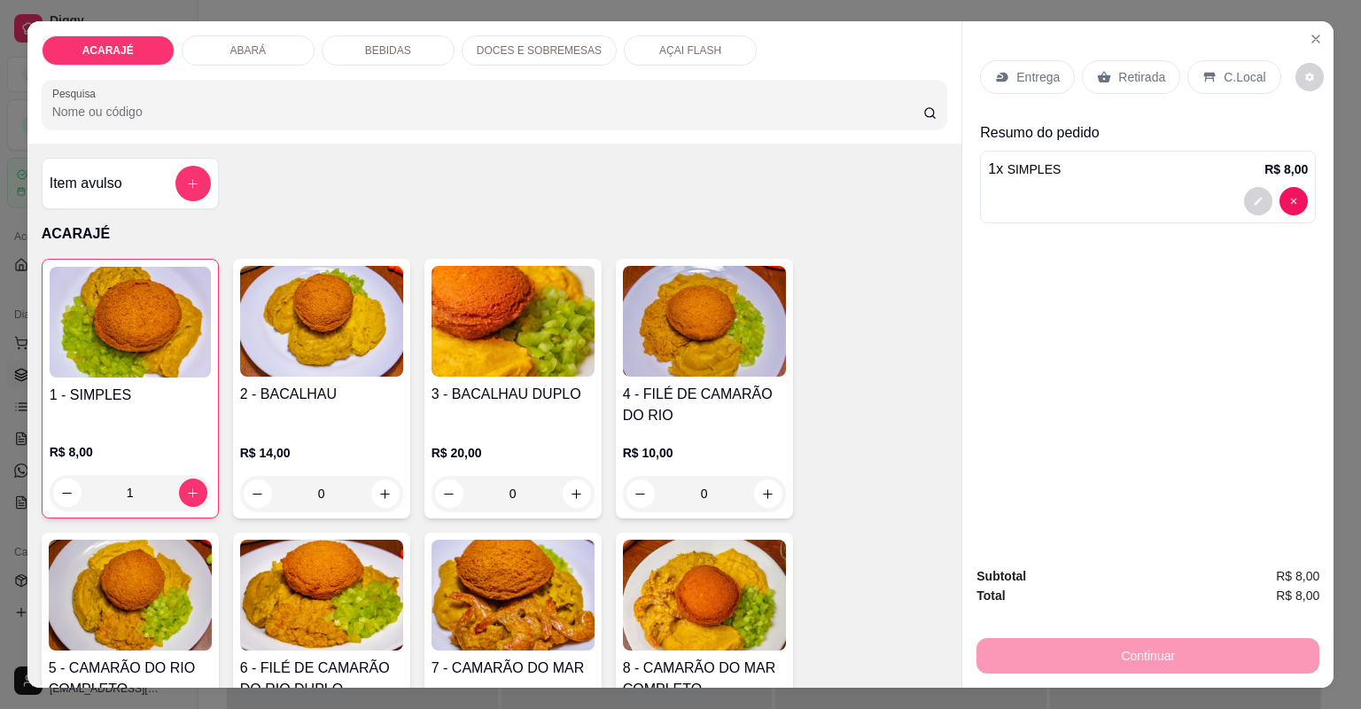
drag, startPoint x: 1093, startPoint y: 57, endPoint x: 1102, endPoint y: 66, distance: 13.2
click at [1093, 59] on div "Entrega Retirada C.Local" at bounding box center [1148, 77] width 336 height 62
click at [1107, 69] on div "Retirada" at bounding box center [1131, 77] width 98 height 34
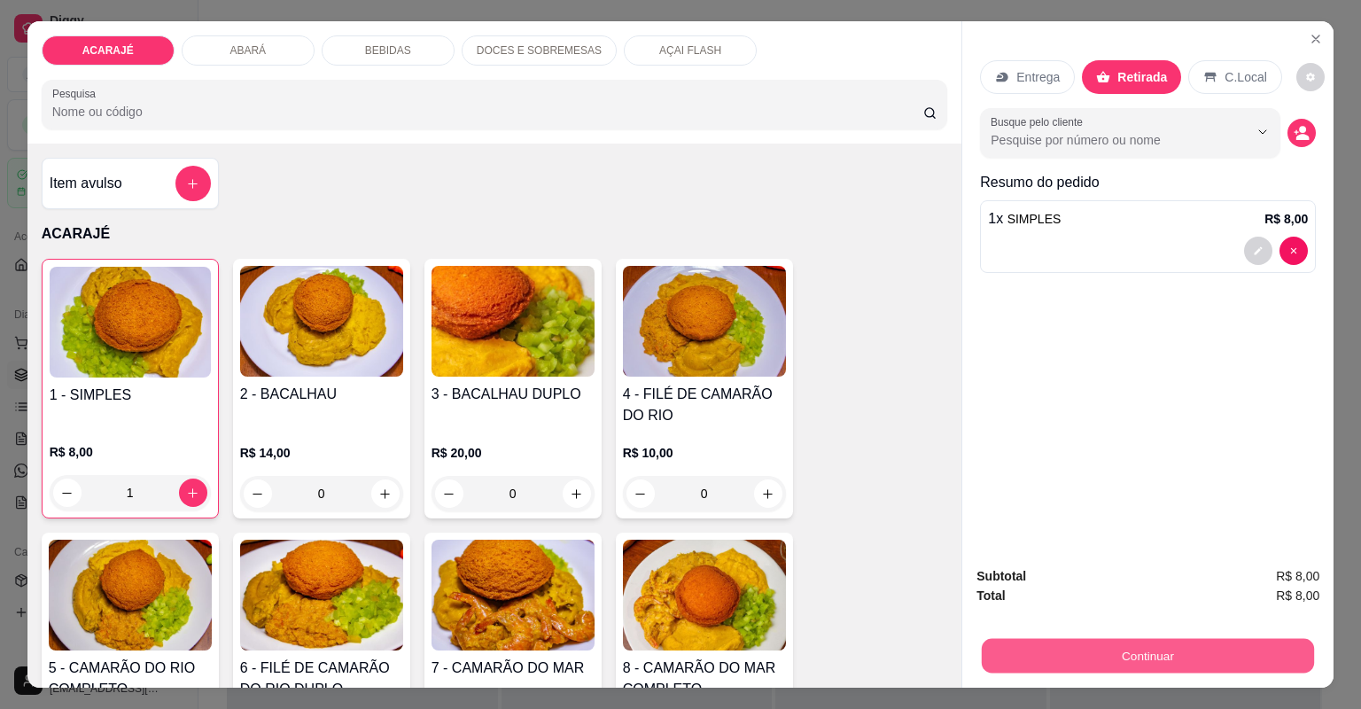
click at [1296, 660] on button "Continuar" at bounding box center [1148, 656] width 332 height 35
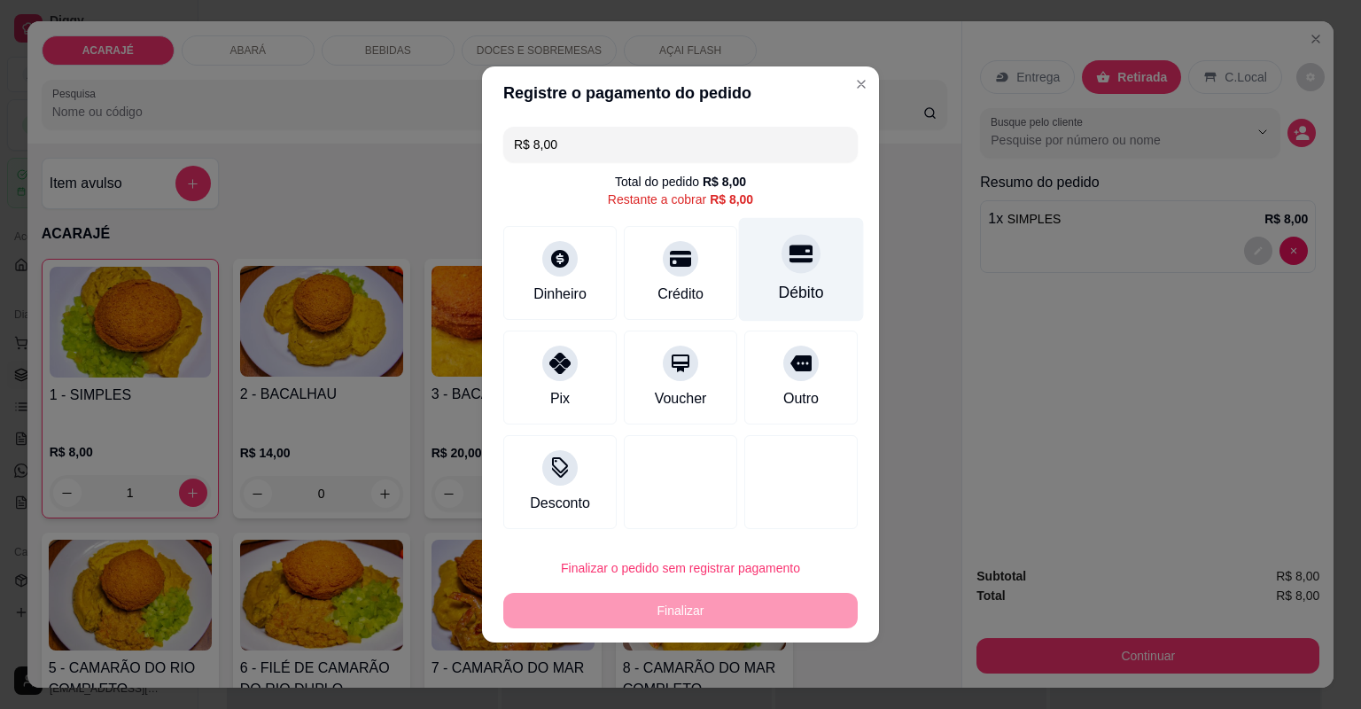
click at [782, 262] on div at bounding box center [801, 253] width 39 height 39
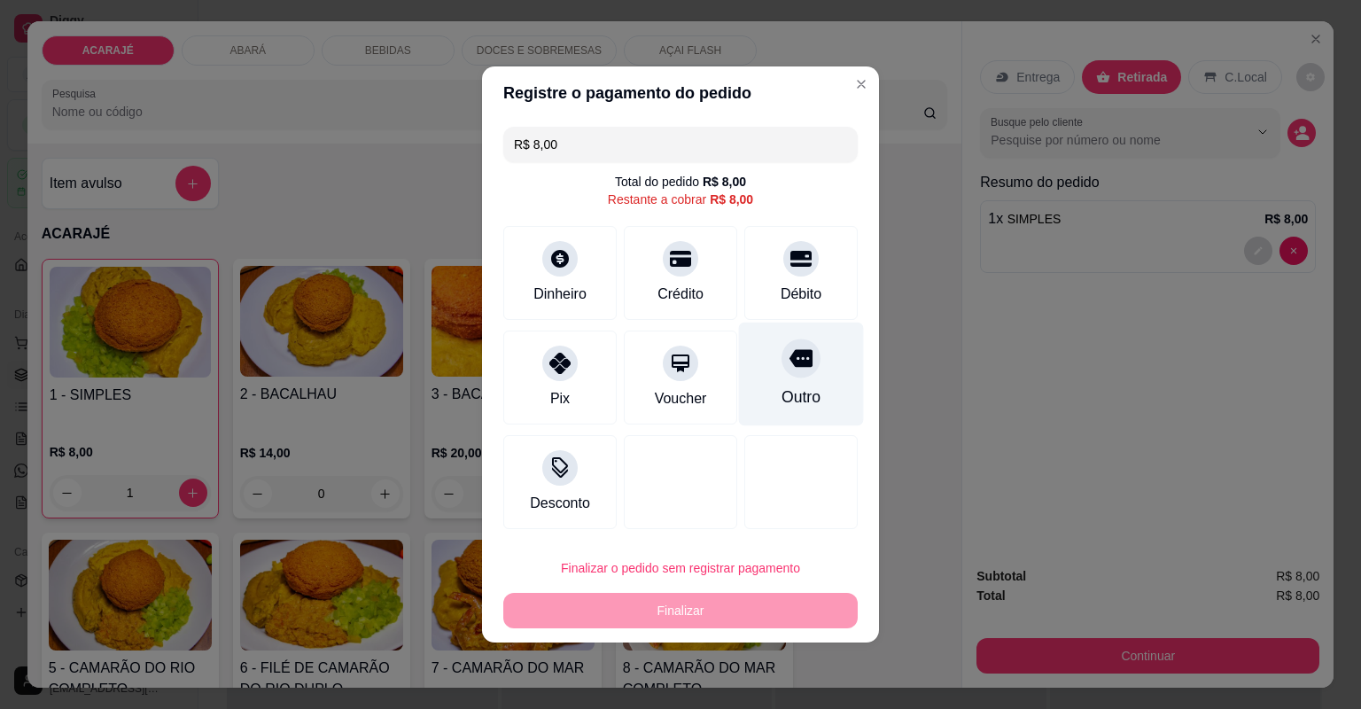
type input "R$ 0,00"
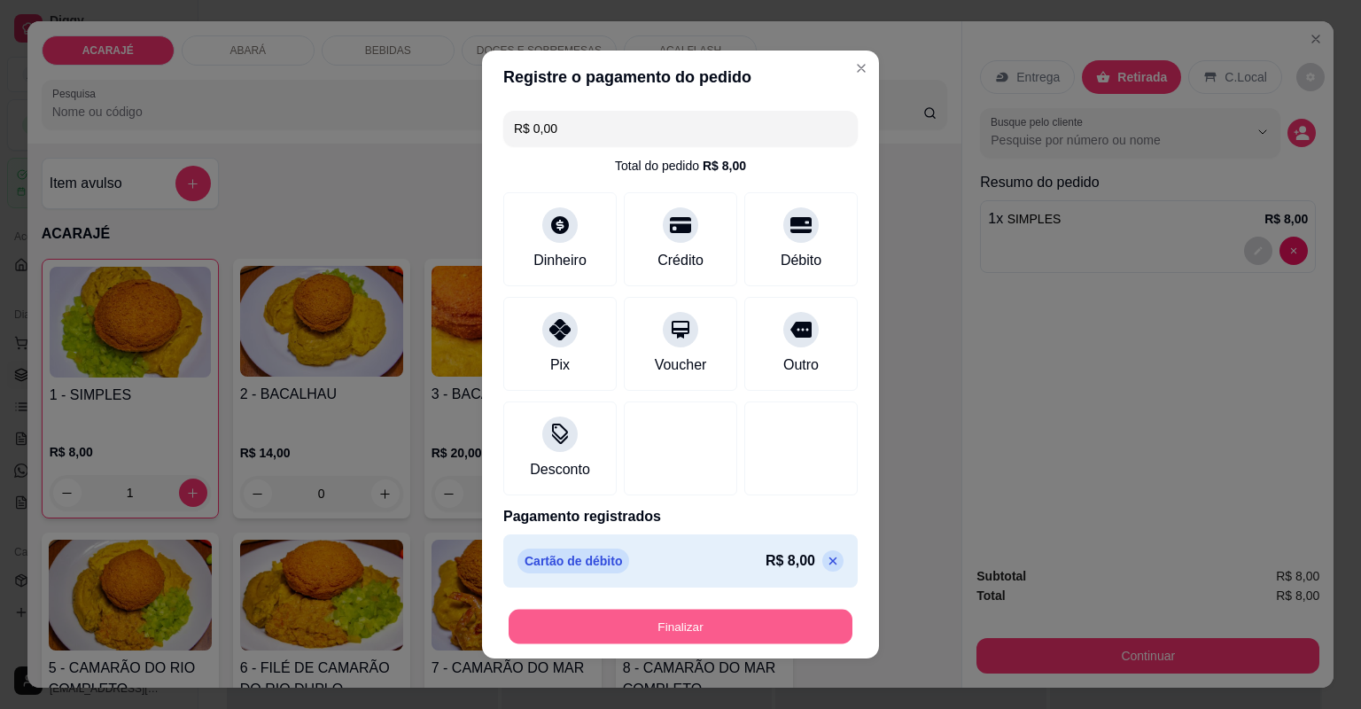
click at [734, 628] on button "Finalizar" at bounding box center [681, 627] width 344 height 35
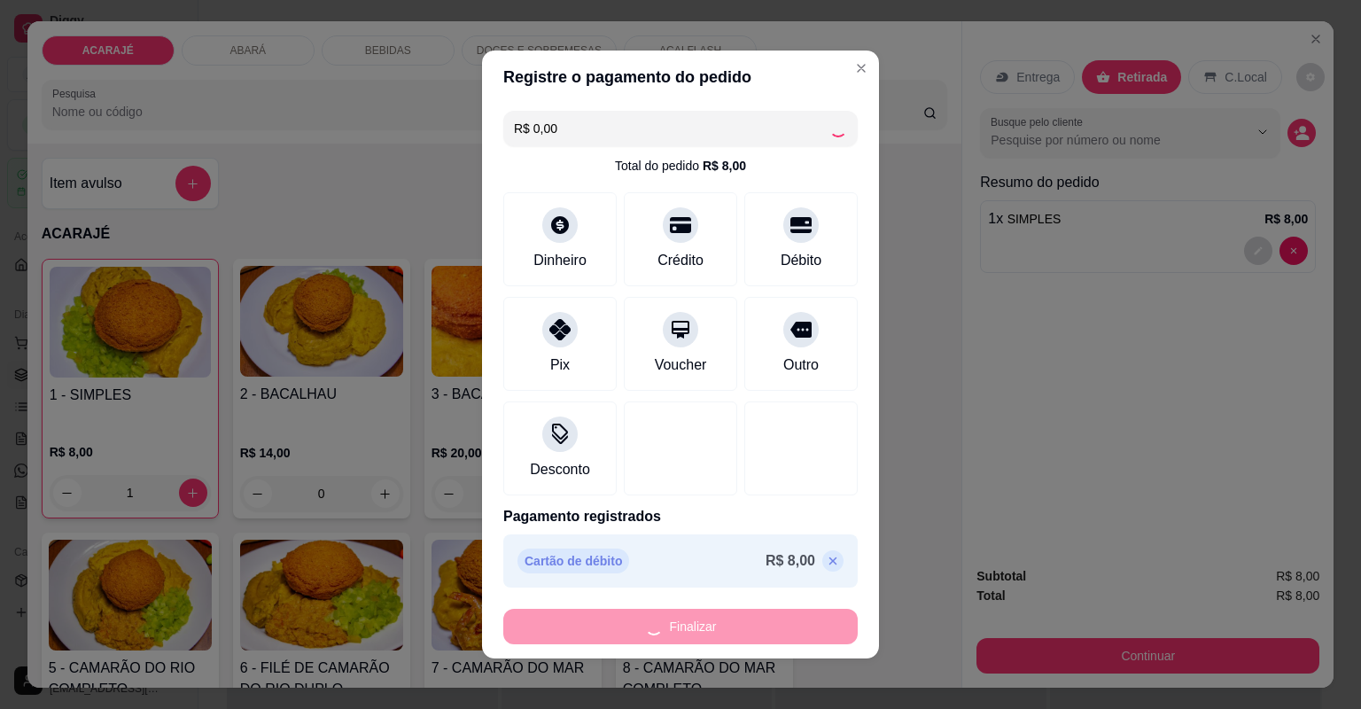
type input "0"
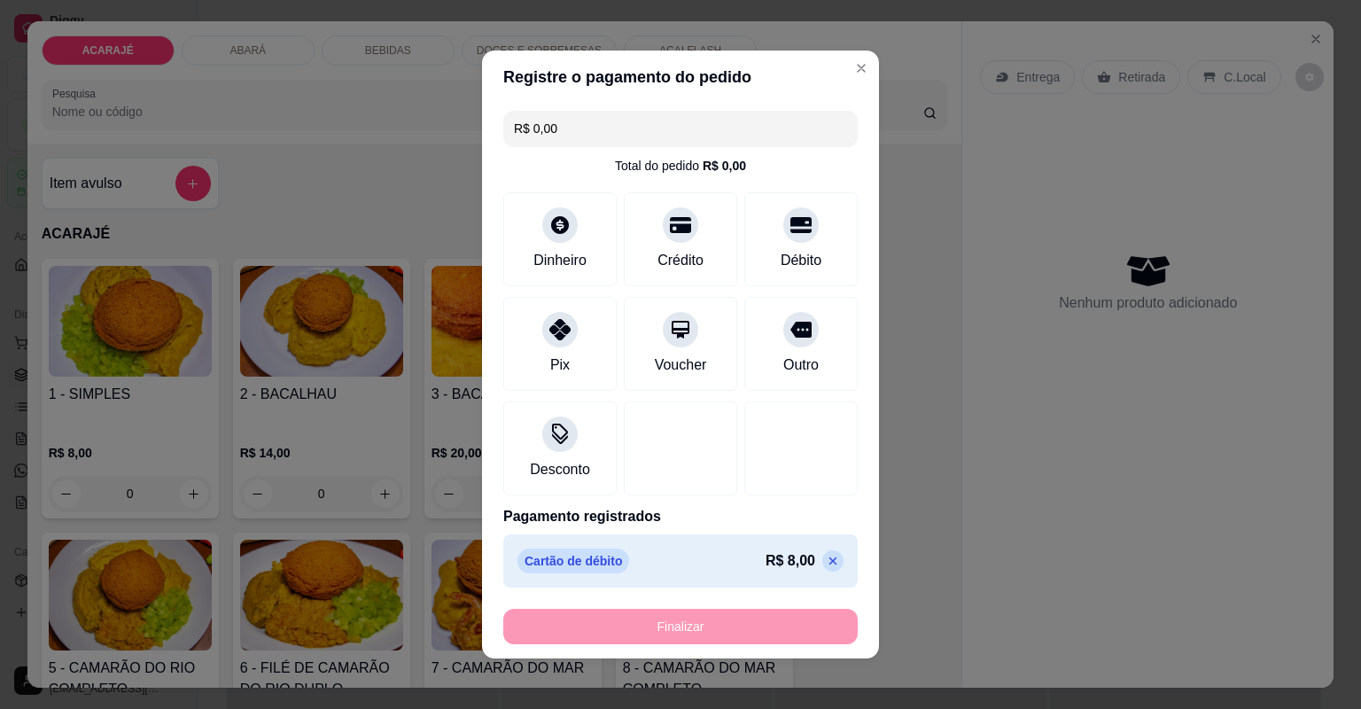
type input "-R$ 8,00"
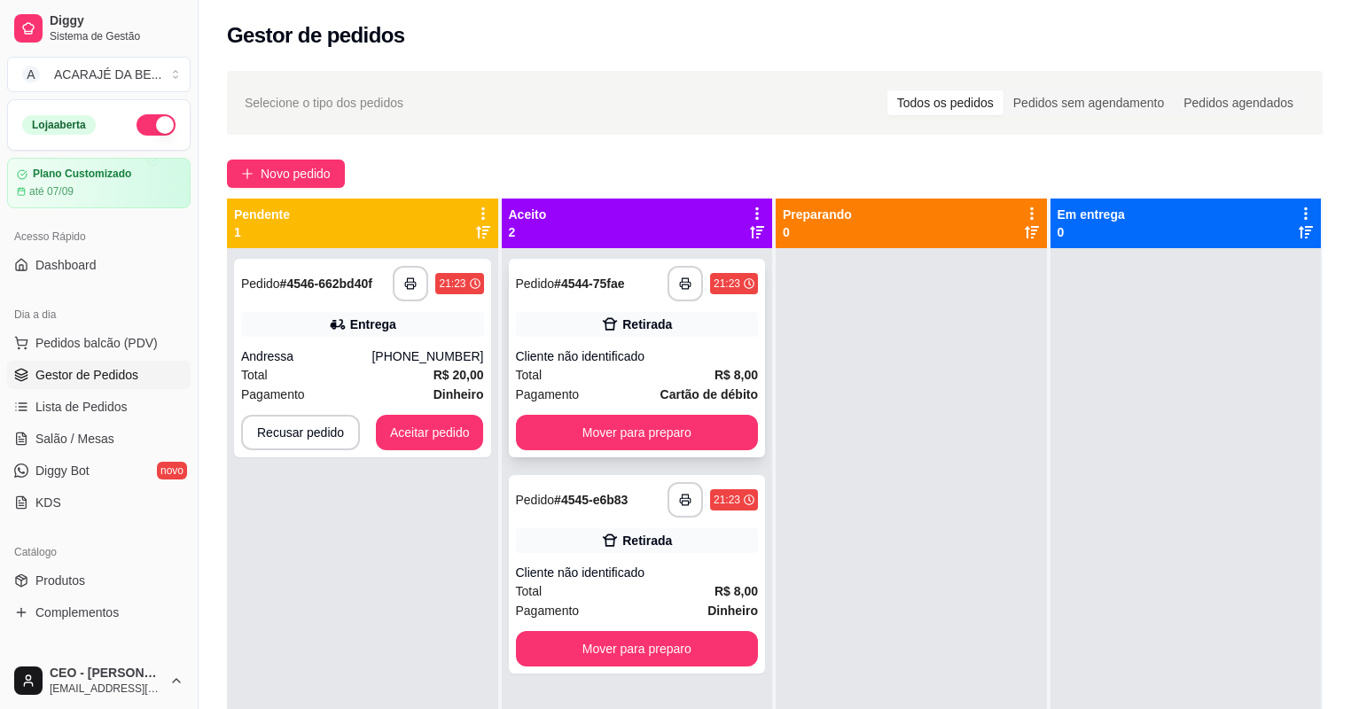
click at [603, 330] on icon at bounding box center [610, 324] width 18 height 18
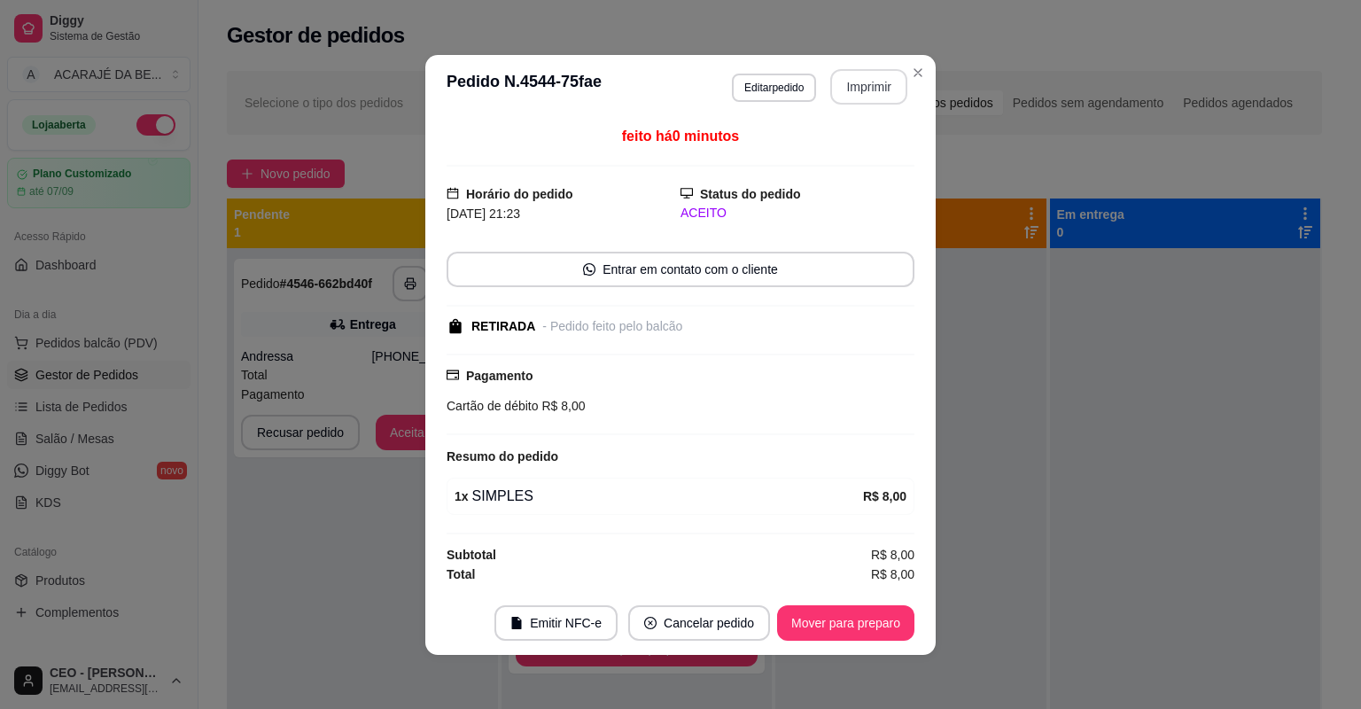
click at [852, 88] on button "Imprimir" at bounding box center [868, 86] width 77 height 35
click at [851, 627] on button "Mover para preparo" at bounding box center [845, 622] width 137 height 35
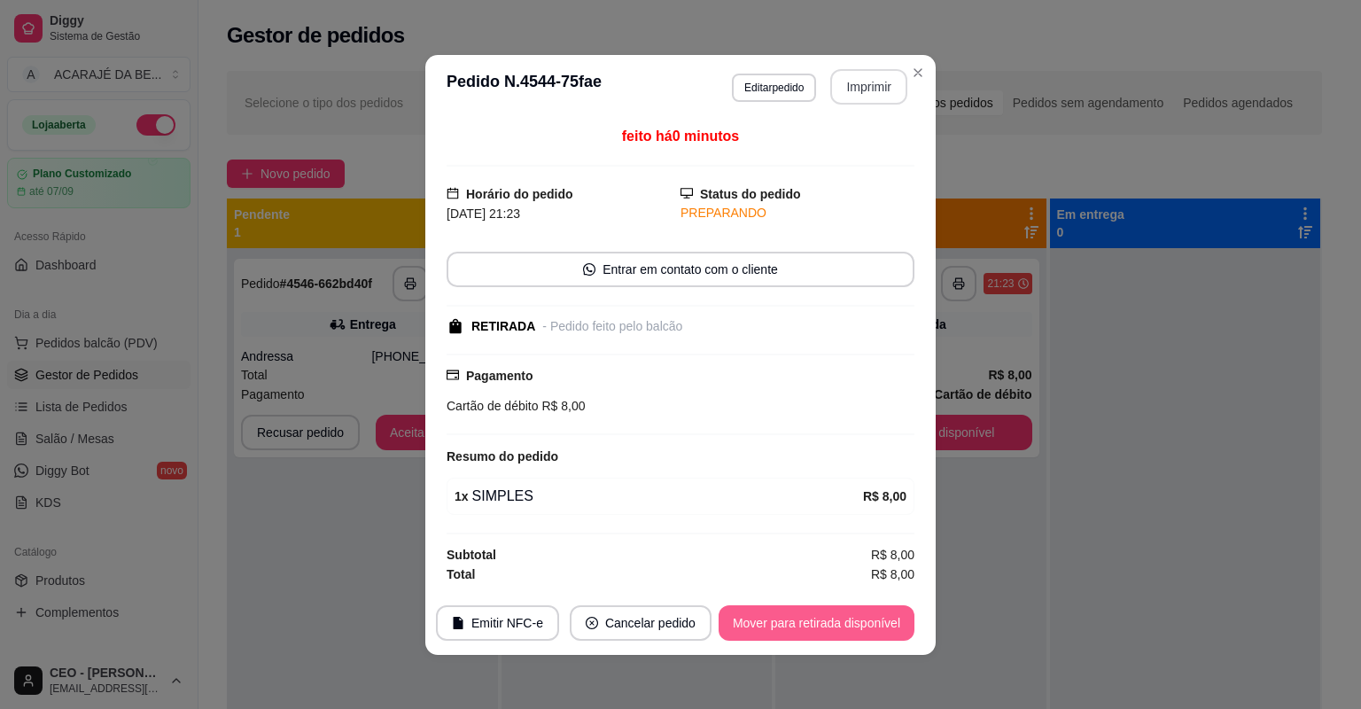
click at [851, 626] on button "Mover para retirada disponível" at bounding box center [817, 622] width 196 height 35
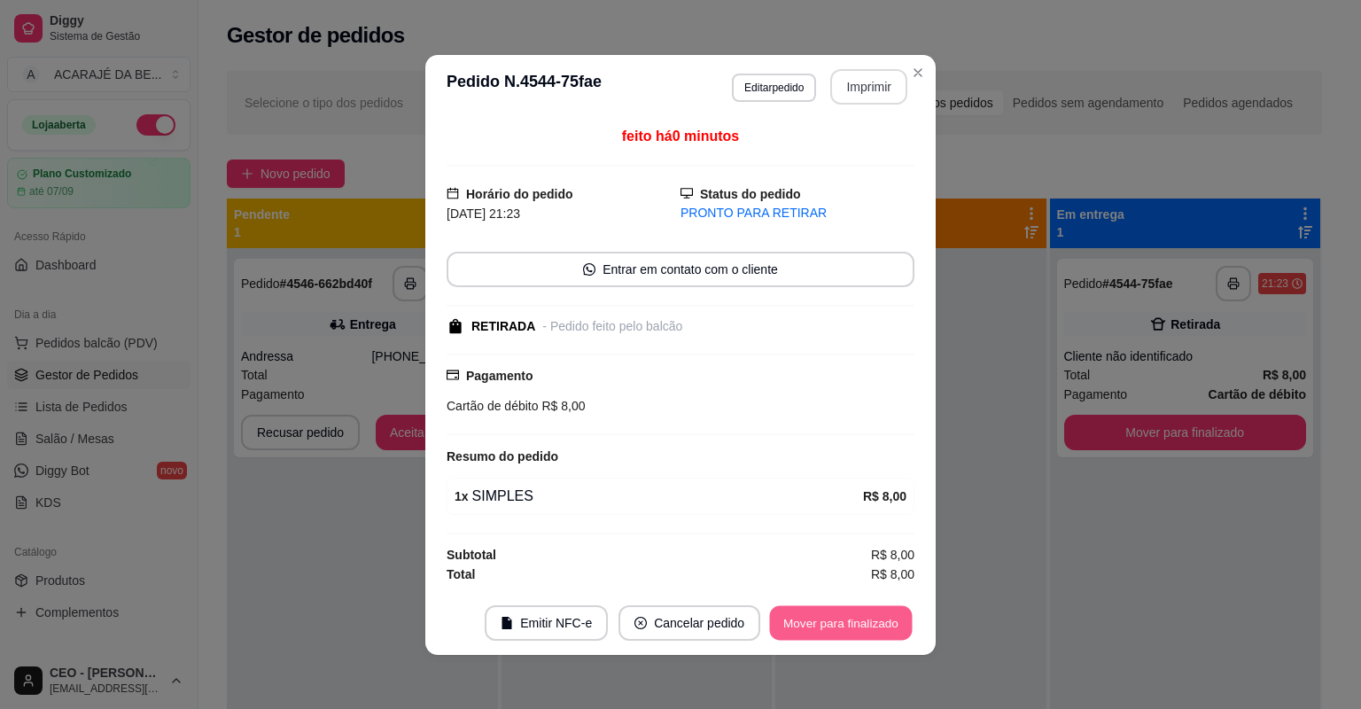
click at [852, 625] on button "Mover para finalizado" at bounding box center [841, 622] width 143 height 35
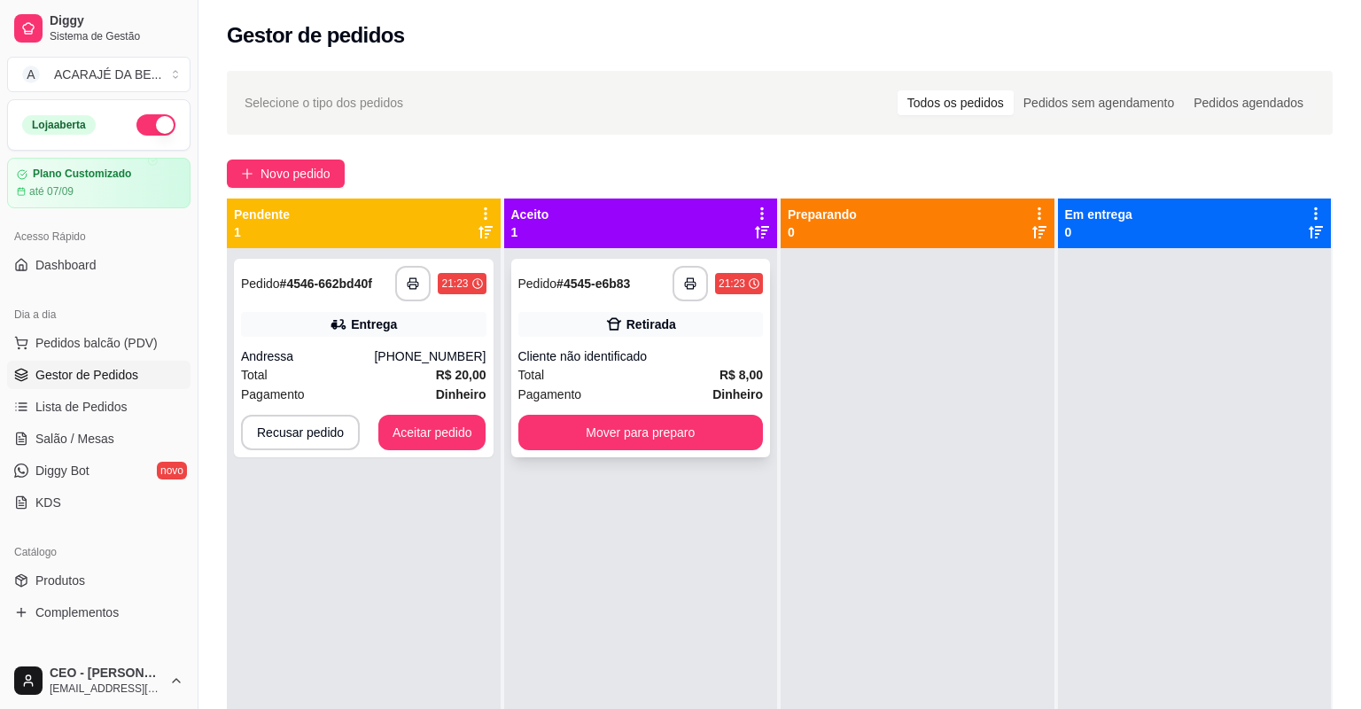
click at [617, 339] on div "**********" at bounding box center [641, 358] width 260 height 199
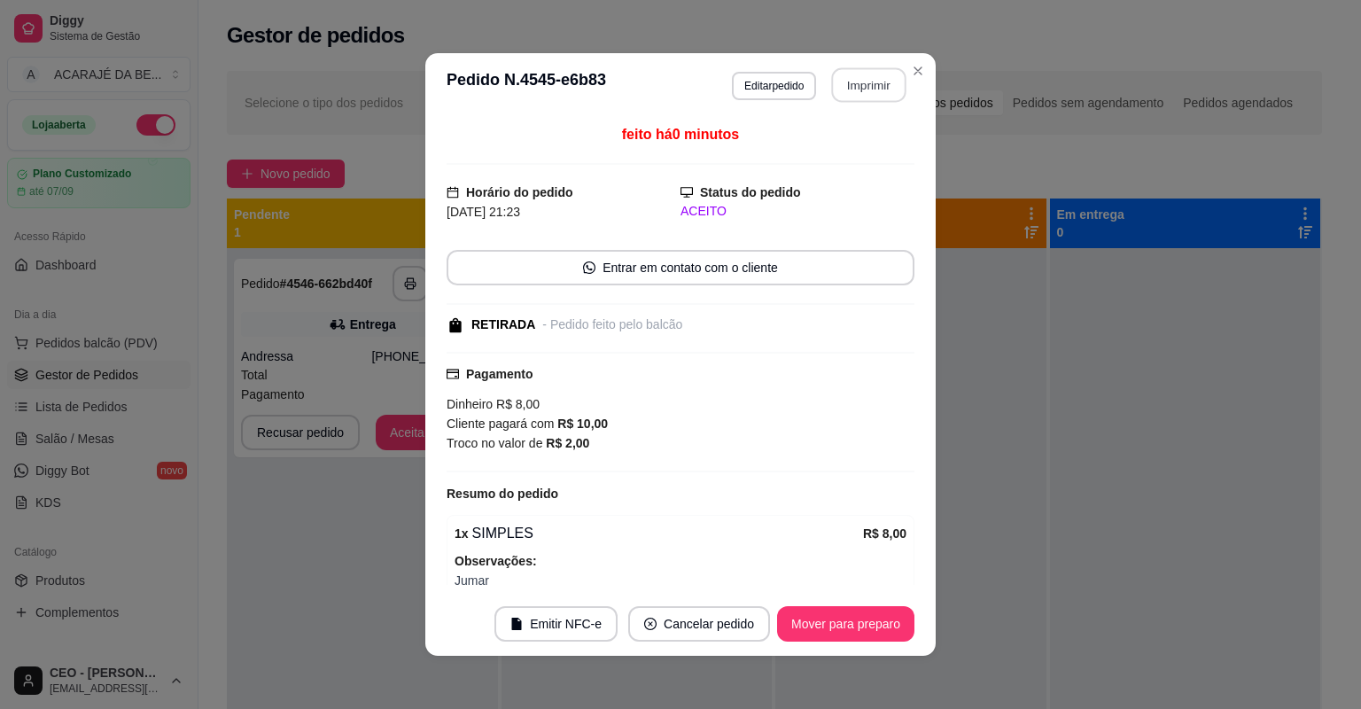
click at [855, 82] on button "Imprimir" at bounding box center [869, 85] width 74 height 35
click at [854, 619] on button "Mover para preparo" at bounding box center [845, 624] width 133 height 35
click at [854, 619] on div "Mover para preparo" at bounding box center [845, 623] width 137 height 35
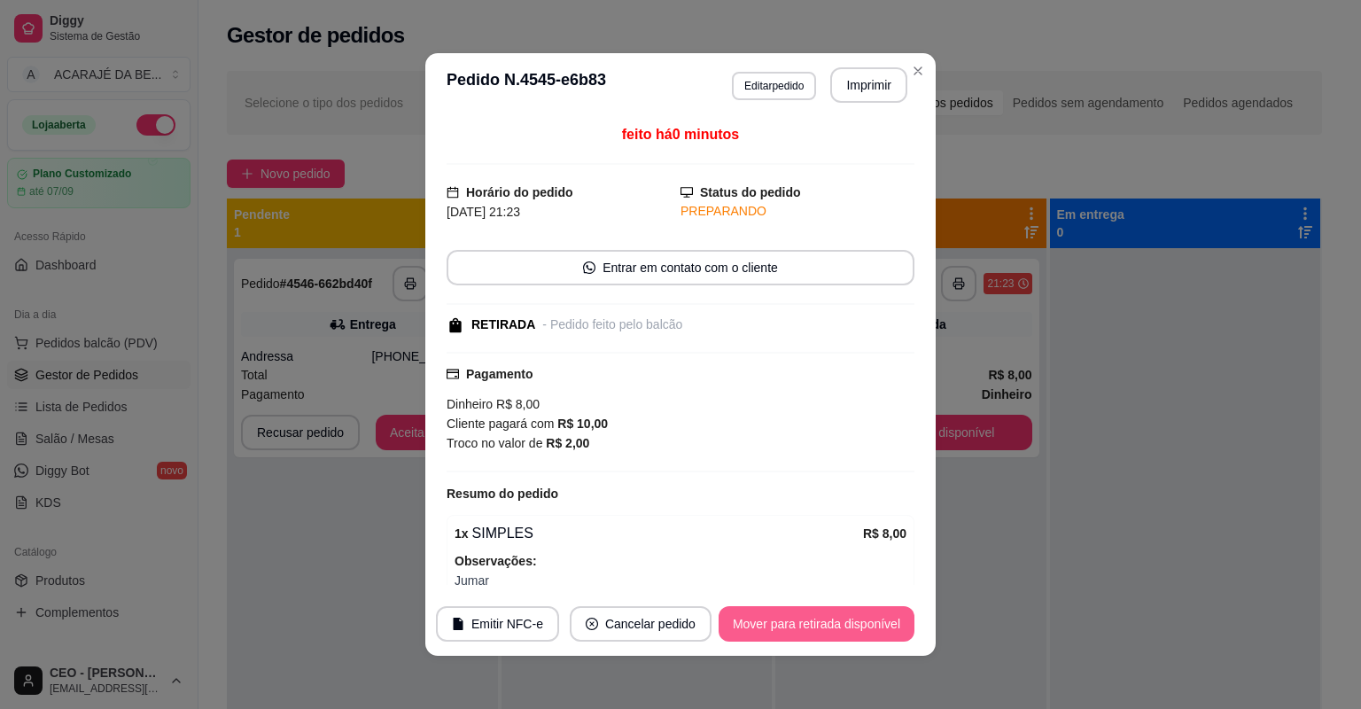
click at [854, 619] on button "Mover para retirada disponível" at bounding box center [817, 623] width 196 height 35
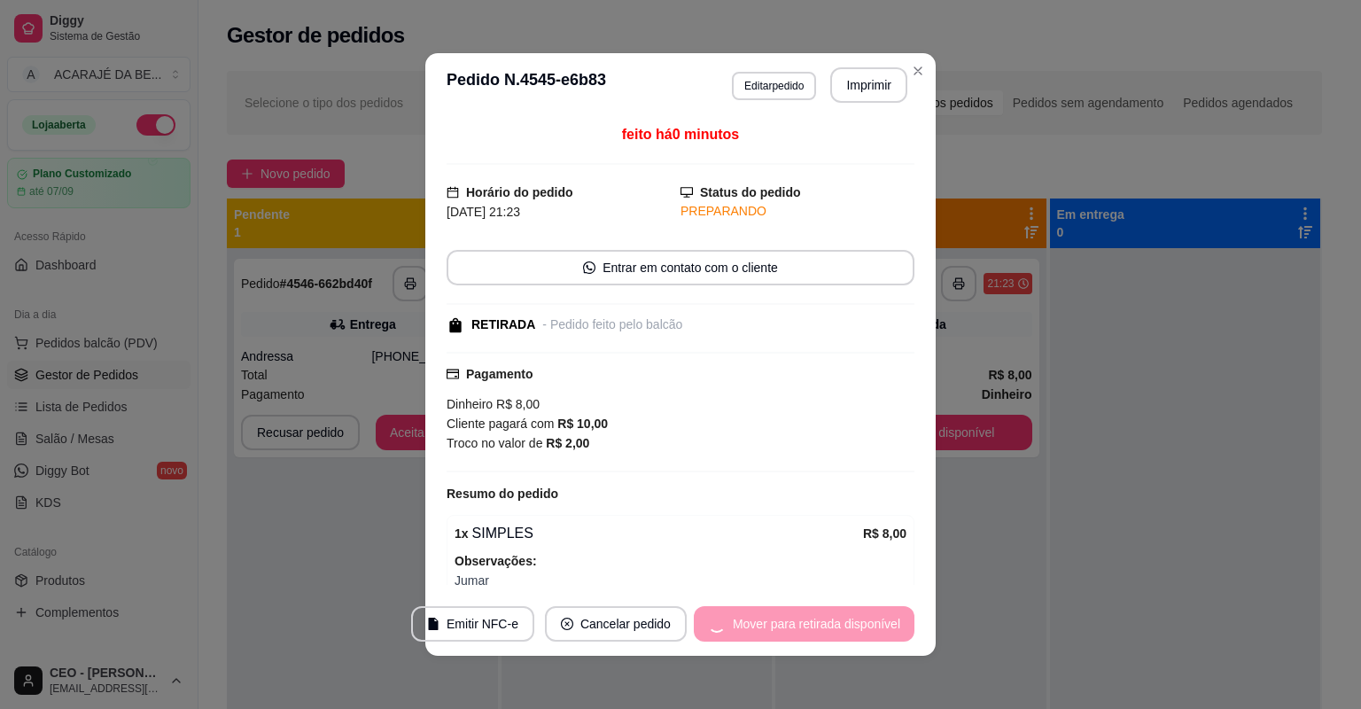
click at [854, 619] on div "Mover para retirada disponível" at bounding box center [804, 623] width 221 height 35
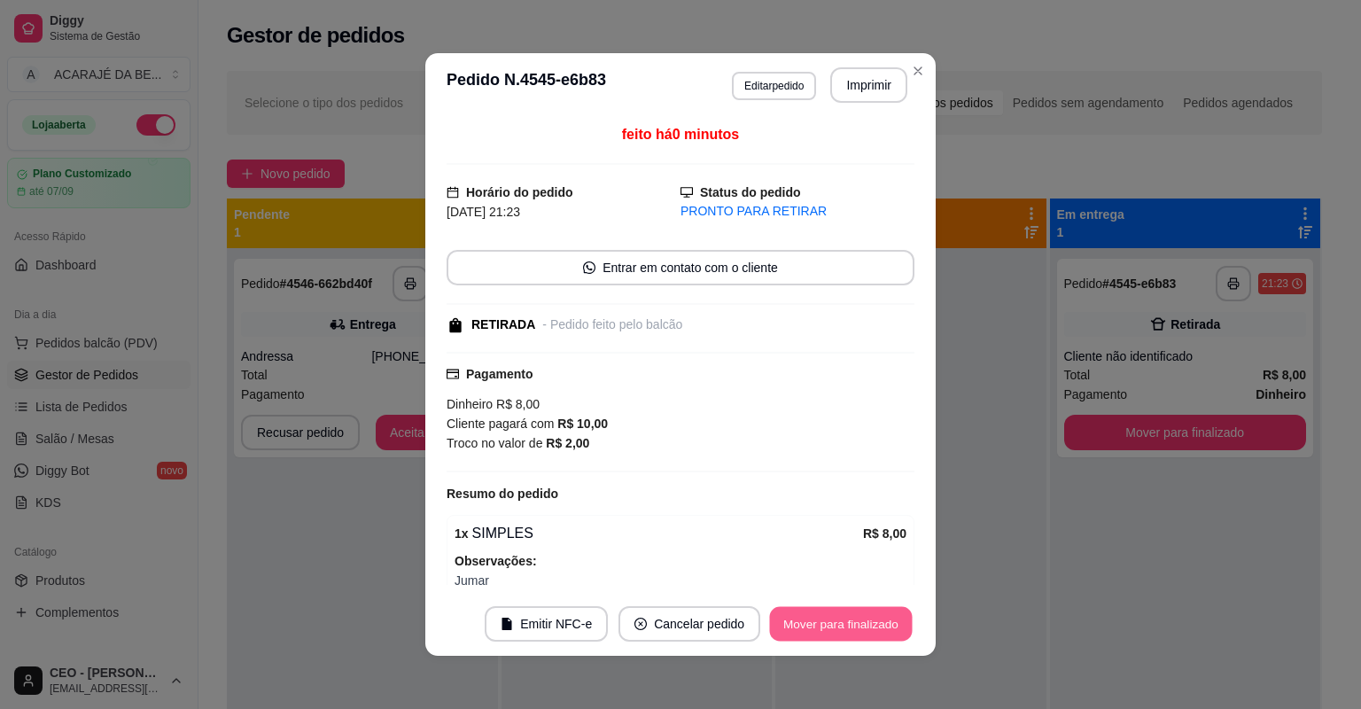
click at [854, 619] on button "Mover para finalizado" at bounding box center [841, 624] width 143 height 35
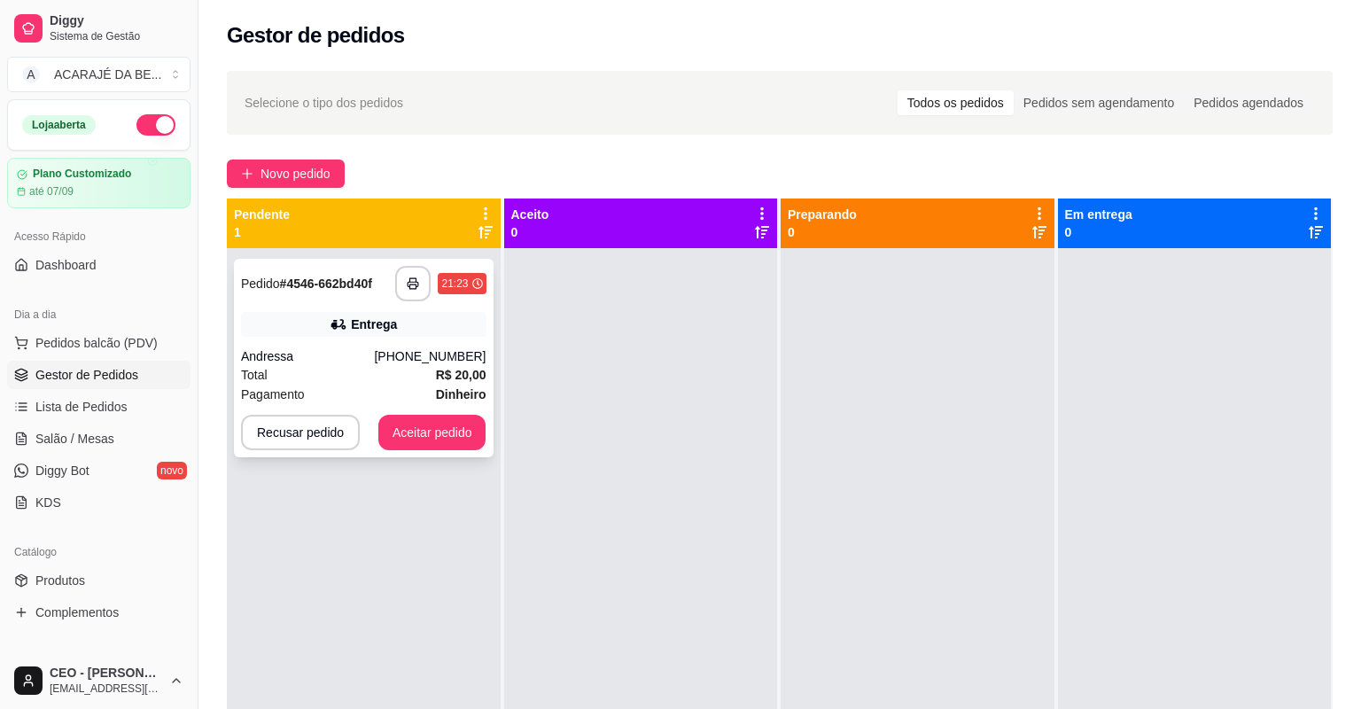
click at [429, 379] on div "Total R$ 20,00" at bounding box center [363, 374] width 245 height 19
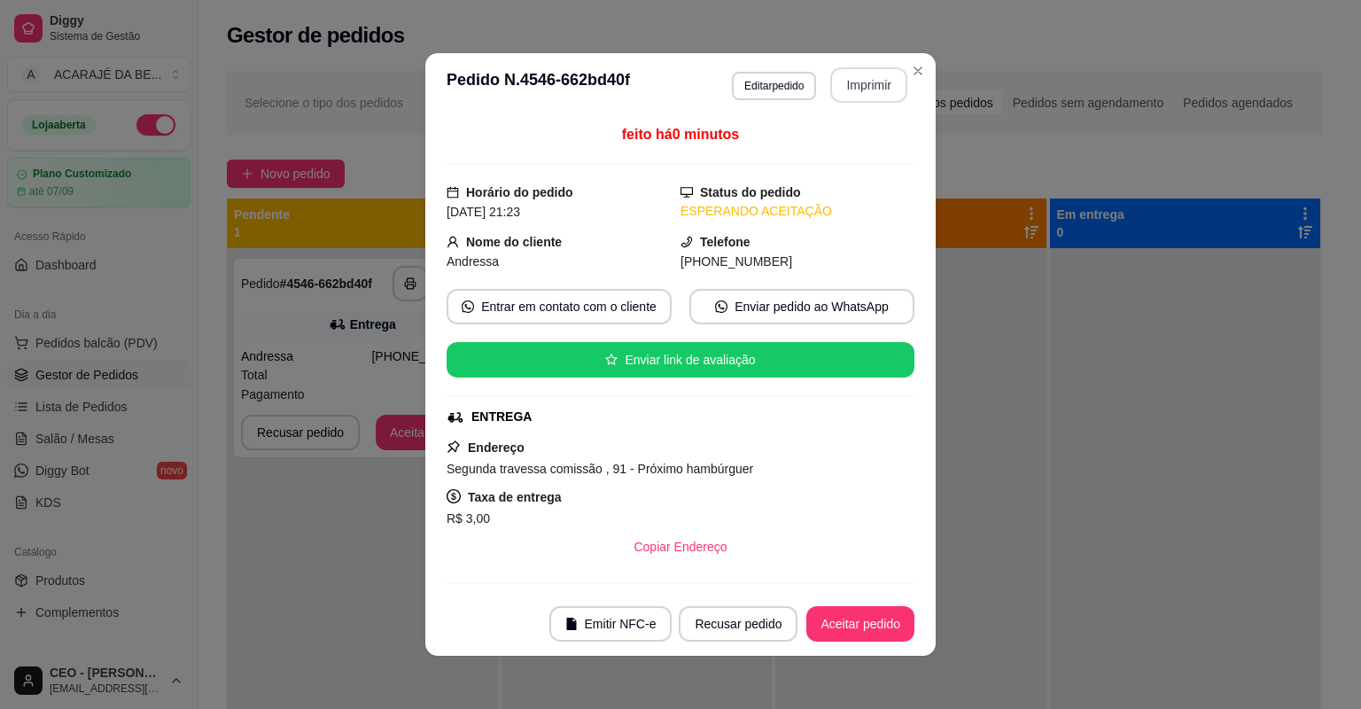
click at [883, 86] on button "Imprimir" at bounding box center [868, 84] width 77 height 35
click at [881, 85] on button "Imprimir" at bounding box center [868, 84] width 77 height 35
click at [829, 619] on button "Aceitar pedido" at bounding box center [860, 623] width 108 height 35
click at [832, 618] on div "Recusar pedido Aceitar pedido" at bounding box center [771, 623] width 285 height 35
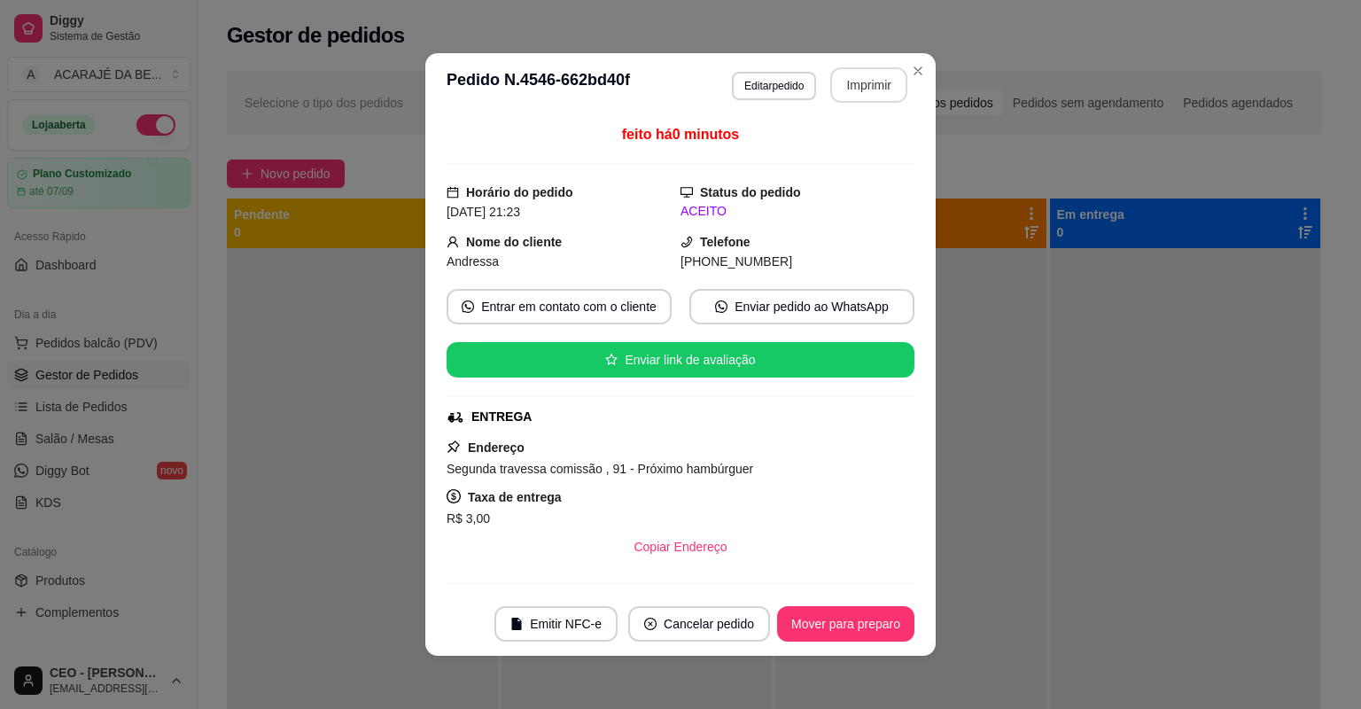
click at [840, 624] on button "Mover para preparo" at bounding box center [845, 623] width 137 height 35
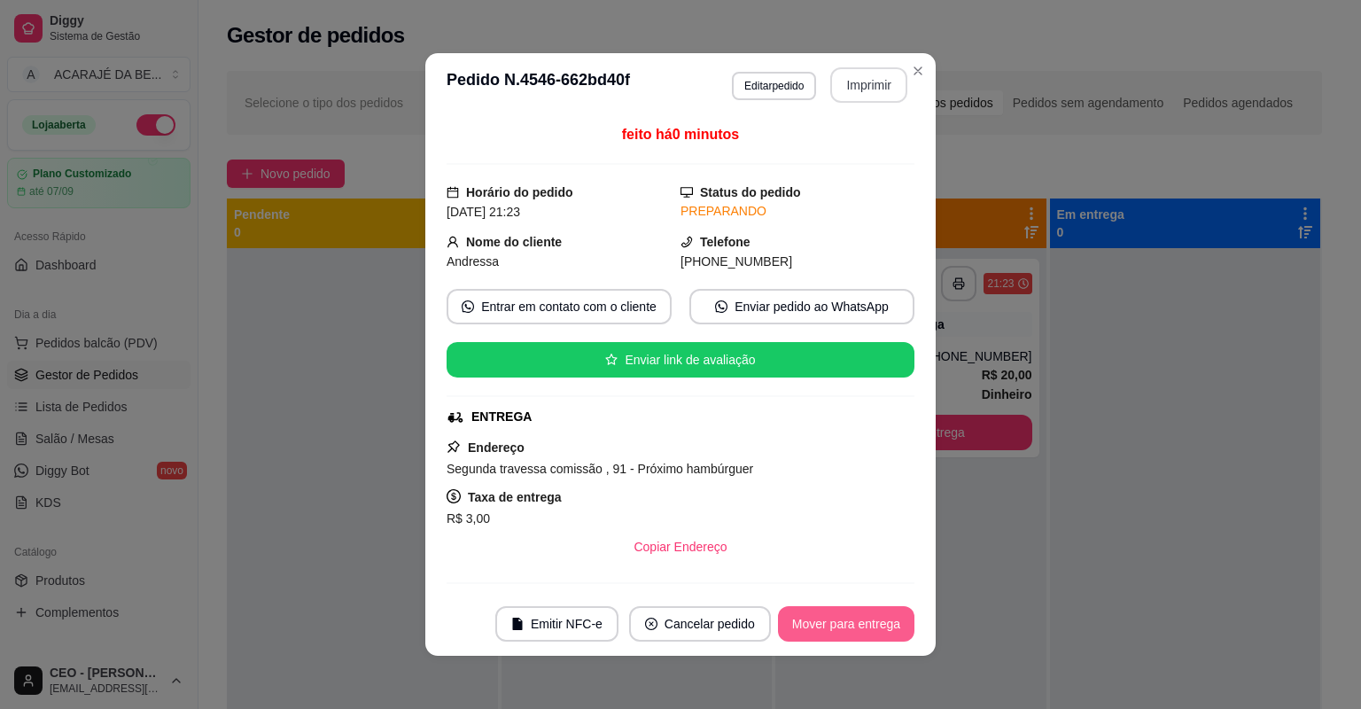
click at [840, 624] on button "Mover para entrega" at bounding box center [846, 623] width 136 height 35
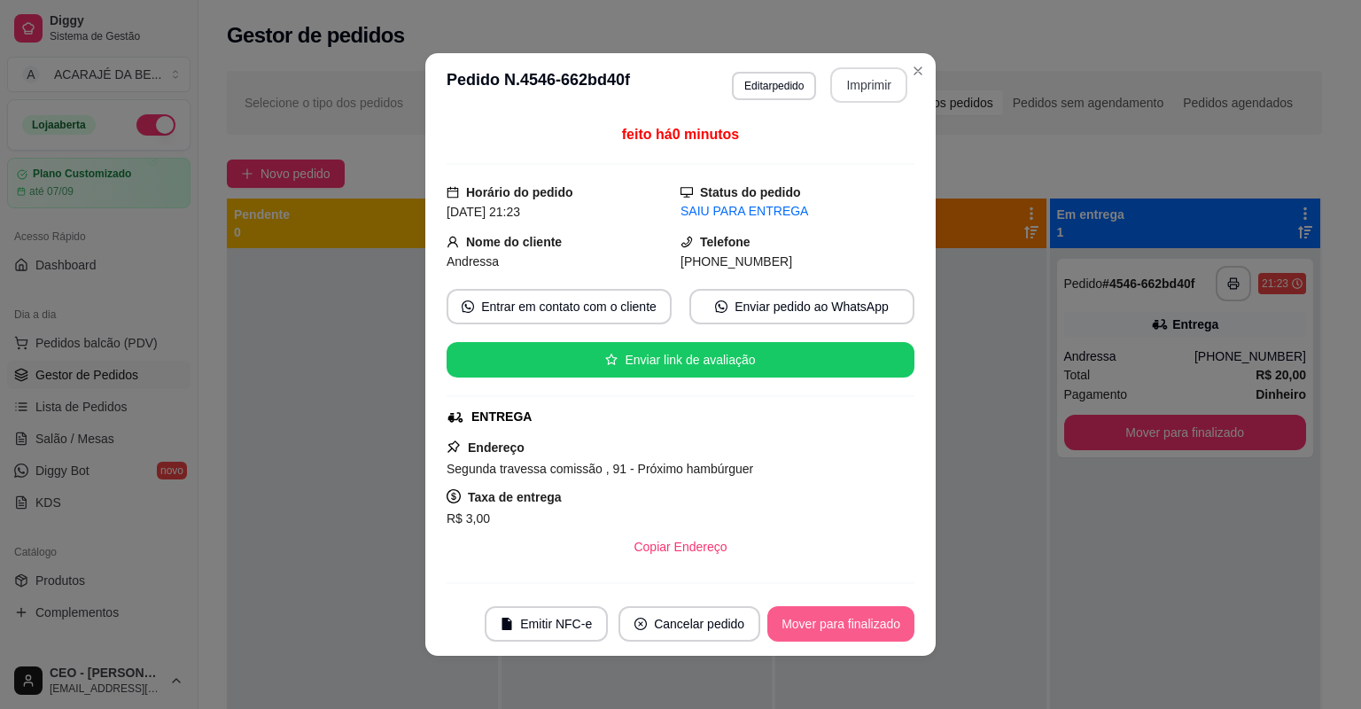
click at [847, 622] on button "Mover para finalizado" at bounding box center [840, 623] width 147 height 35
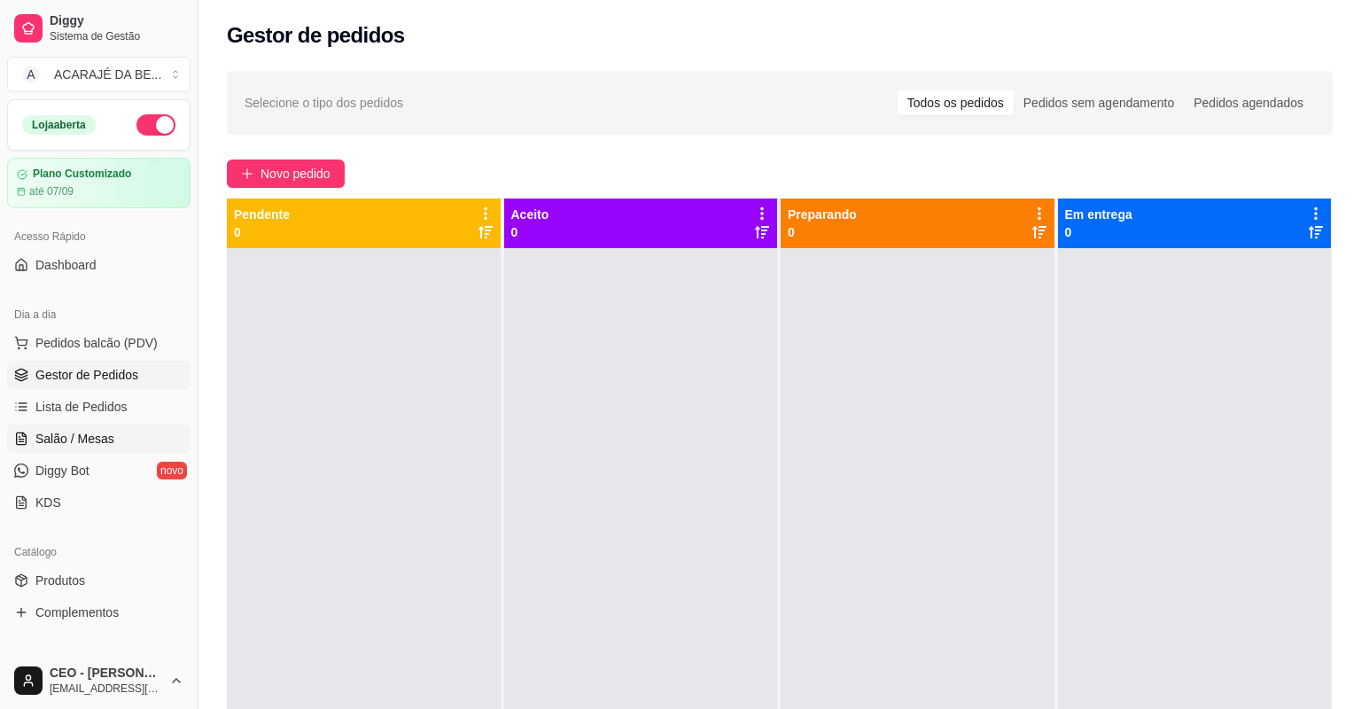
click at [94, 436] on span "Salão / Mesas" at bounding box center [74, 439] width 79 height 18
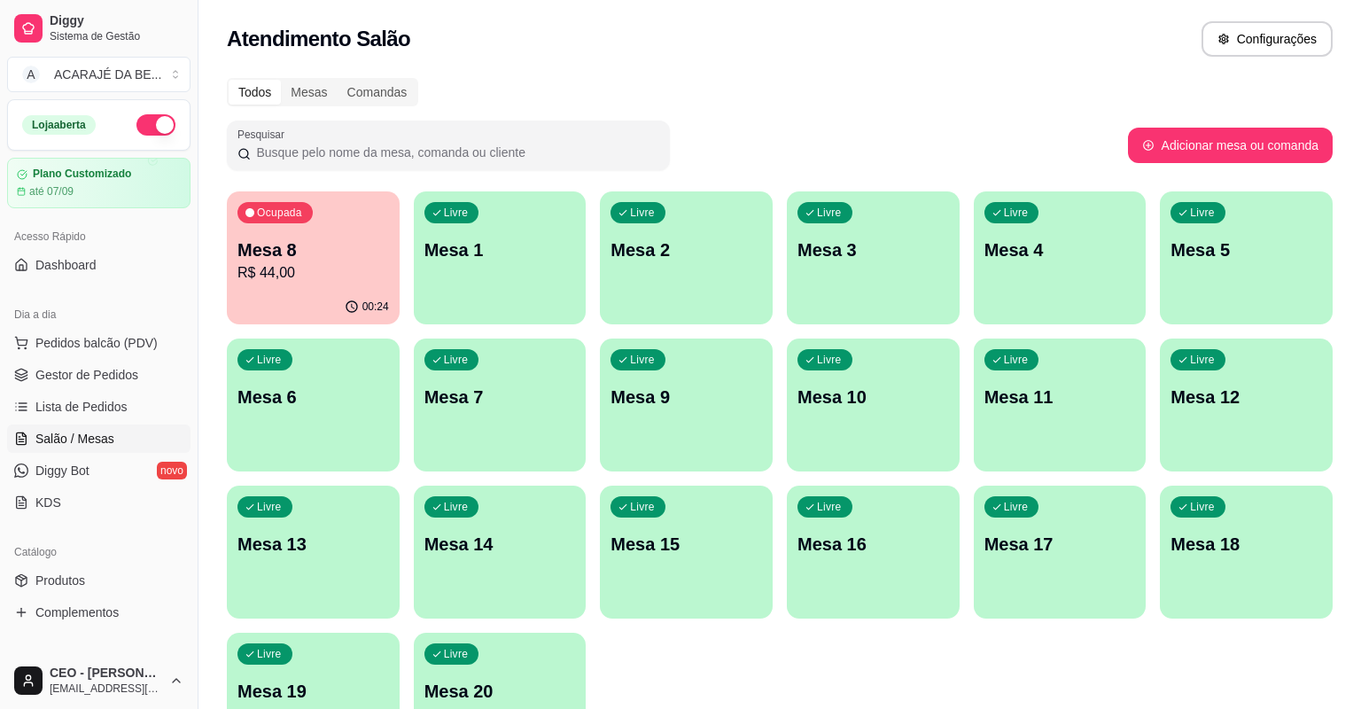
click at [286, 282] on p "R$ 44,00" at bounding box center [314, 272] width 152 height 21
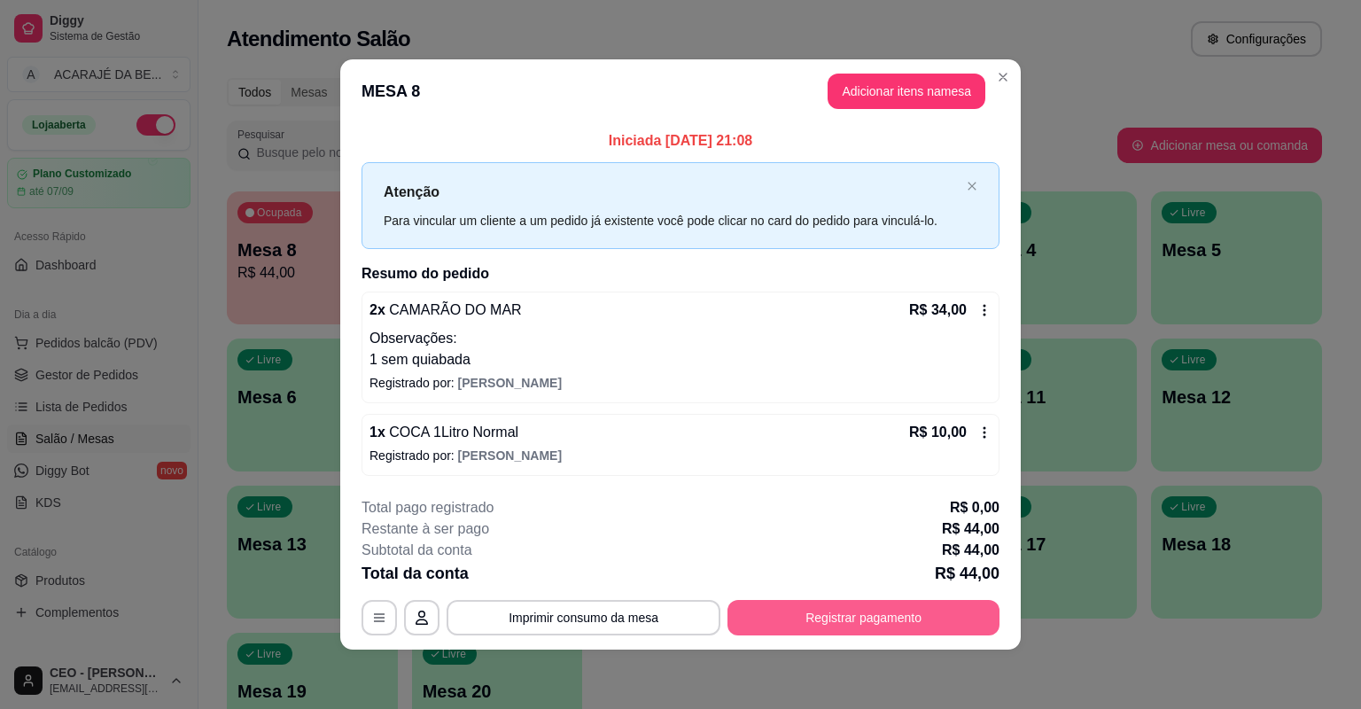
click at [862, 622] on button "Registrar pagamento" at bounding box center [864, 617] width 272 height 35
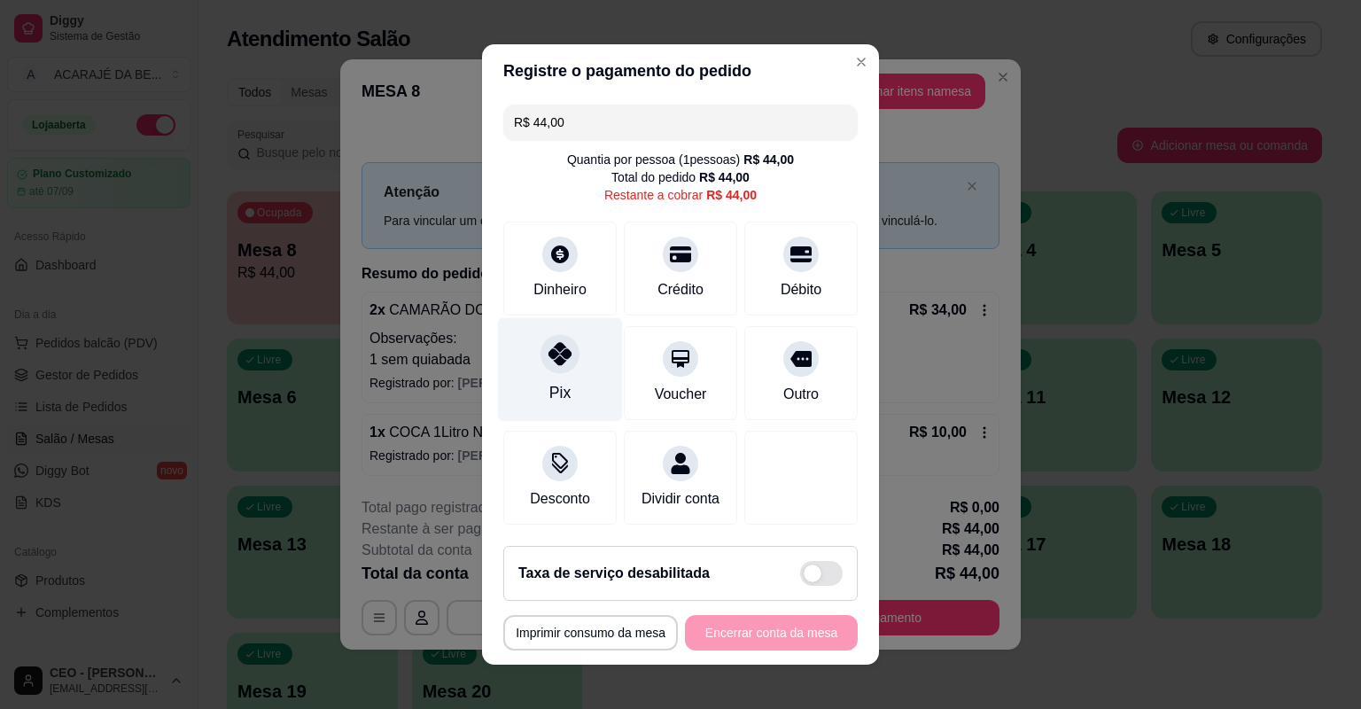
click at [552, 391] on div "Pix" at bounding box center [559, 392] width 21 height 23
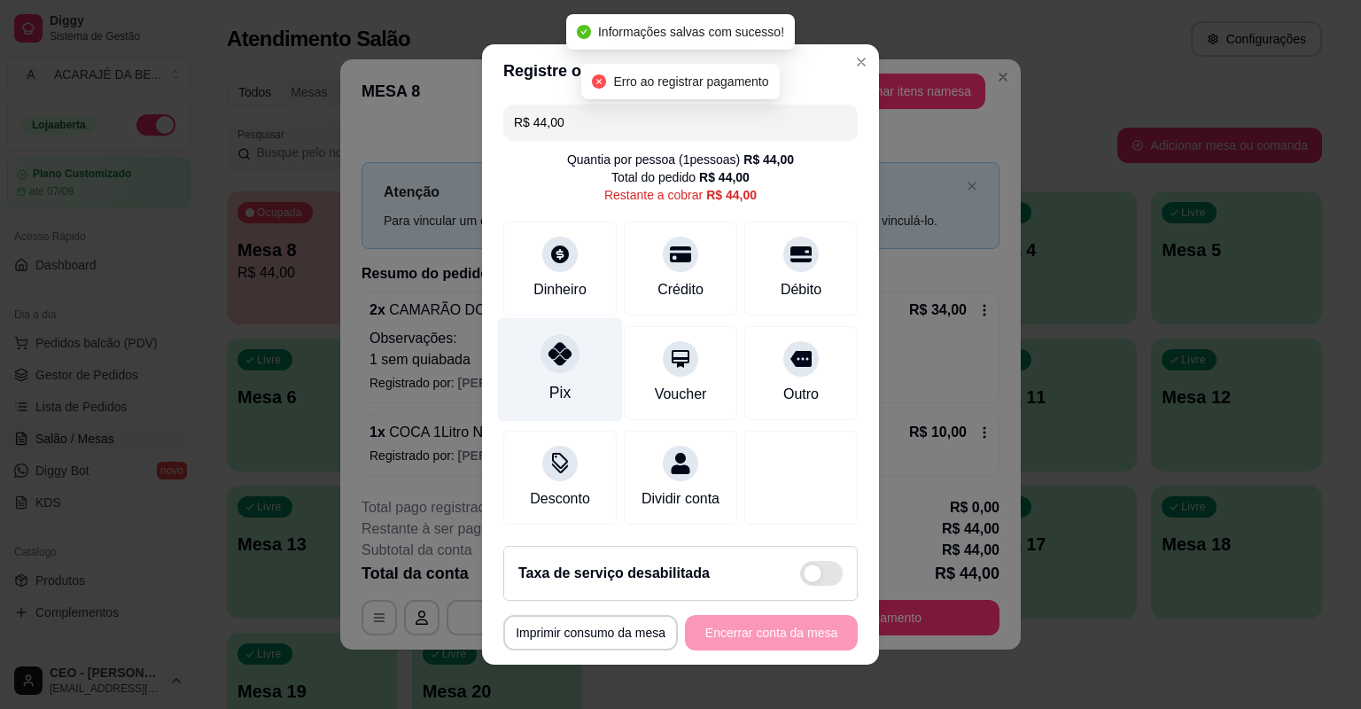
type input "R$ 0,00"
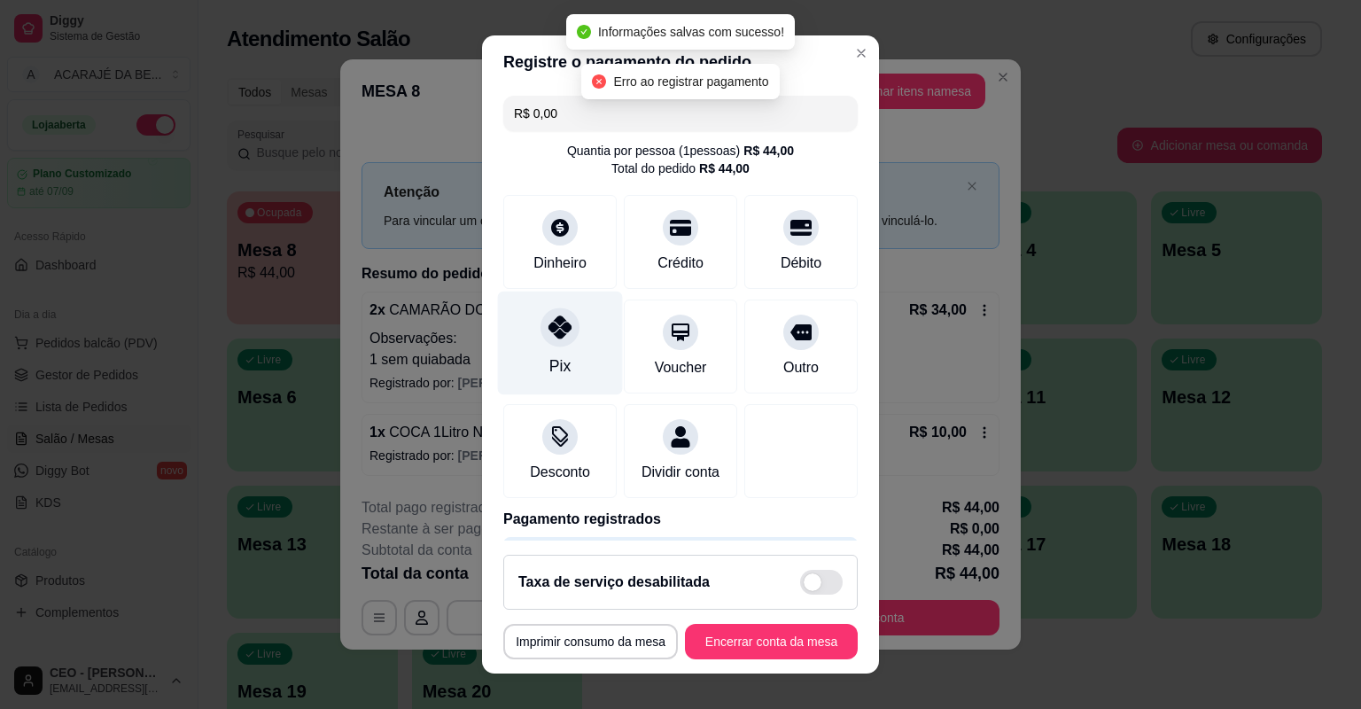
drag, startPoint x: 552, startPoint y: 391, endPoint x: 519, endPoint y: 343, distance: 58.0
click at [519, 343] on div "Pix" at bounding box center [560, 344] width 125 height 104
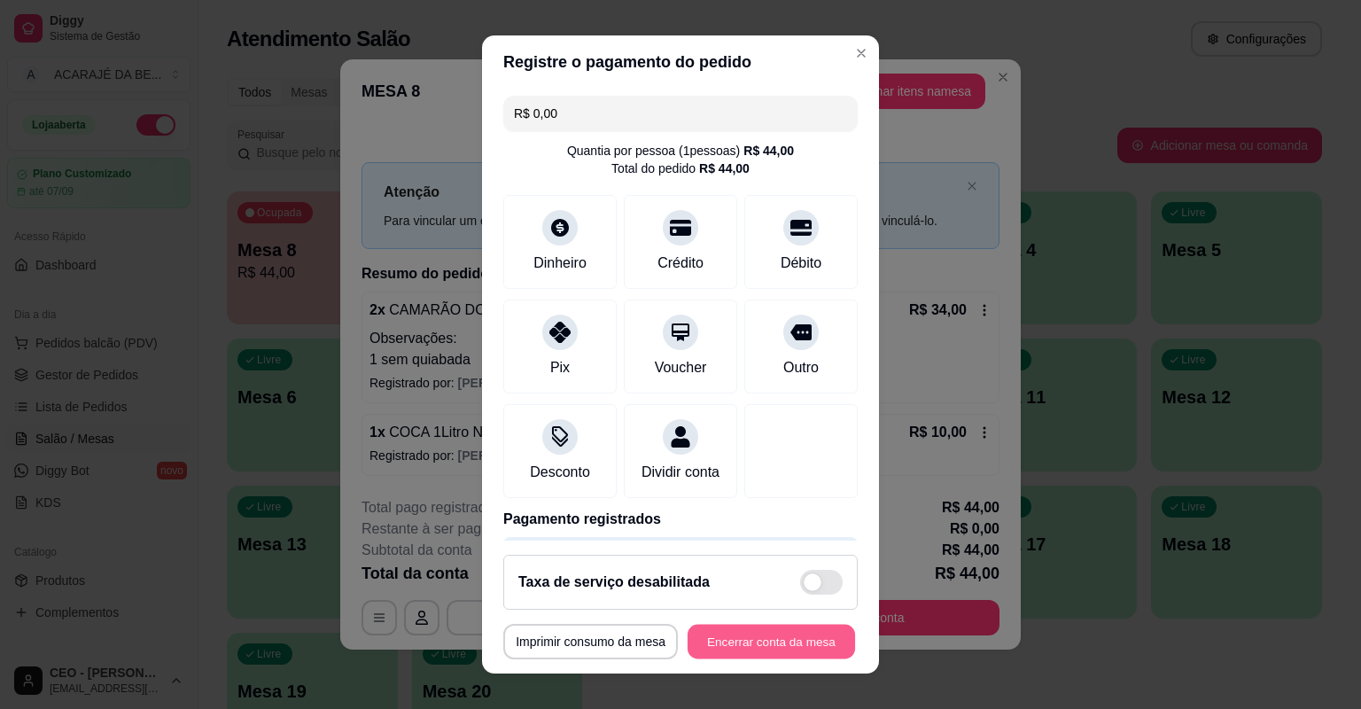
click at [772, 625] on button "Encerrar conta da mesa" at bounding box center [771, 642] width 167 height 35
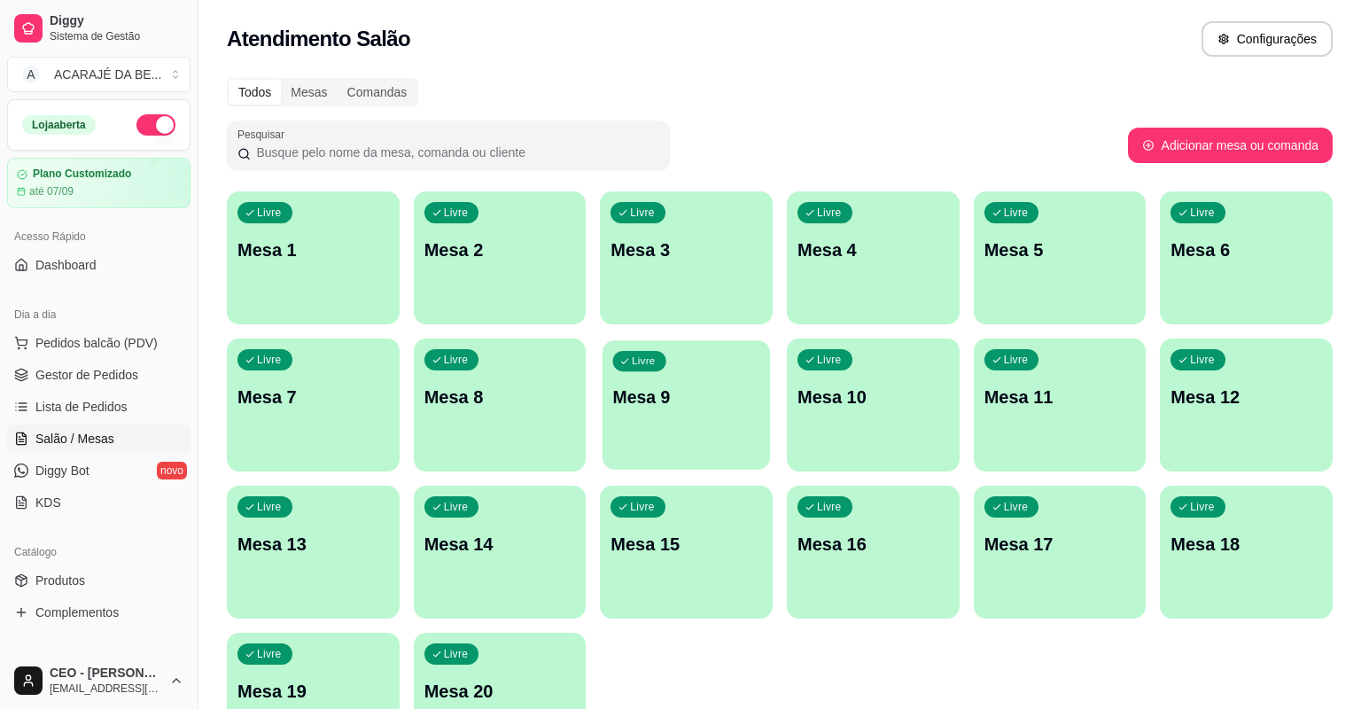
click at [635, 363] on p "Livre" at bounding box center [644, 361] width 24 height 14
click at [121, 174] on article "Plano Customizado" at bounding box center [81, 173] width 99 height 13
click at [7, 158] on link "Plano Customizado até 07/09" at bounding box center [98, 183] width 183 height 51
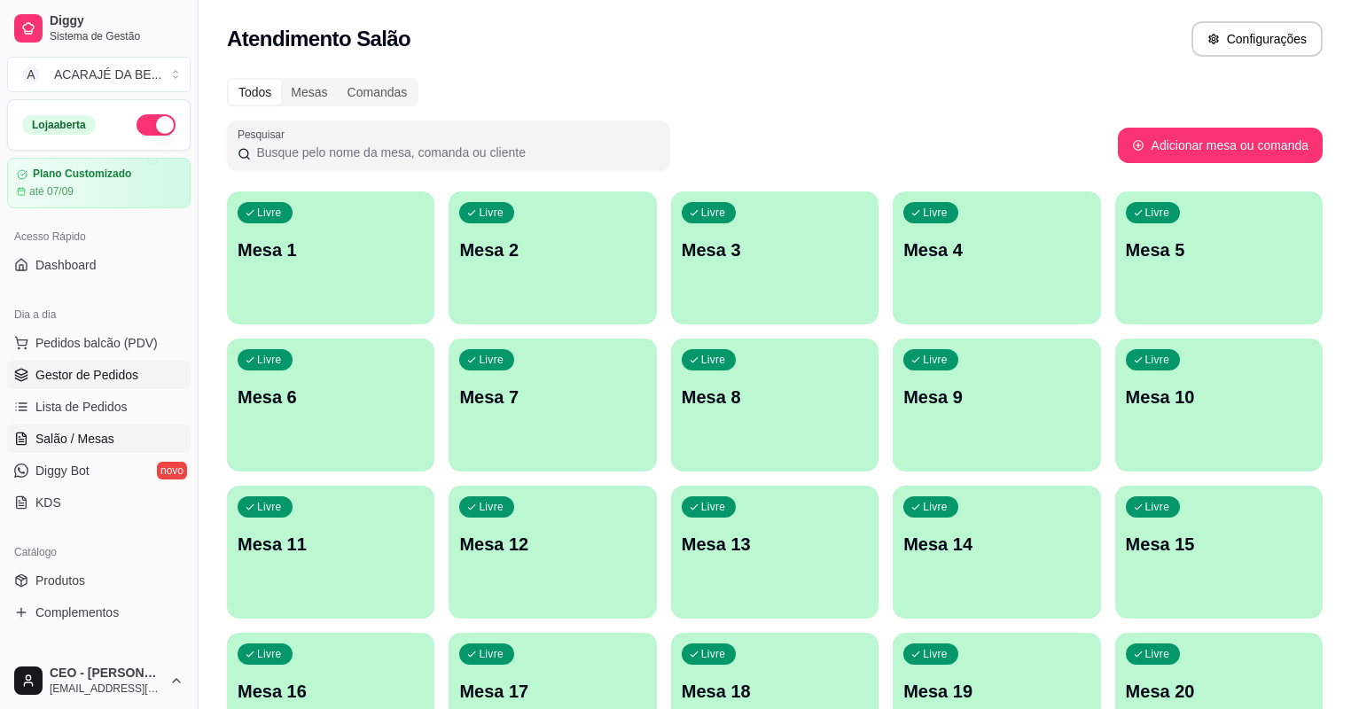
click at [80, 371] on span "Gestor de Pedidos" at bounding box center [86, 375] width 103 height 18
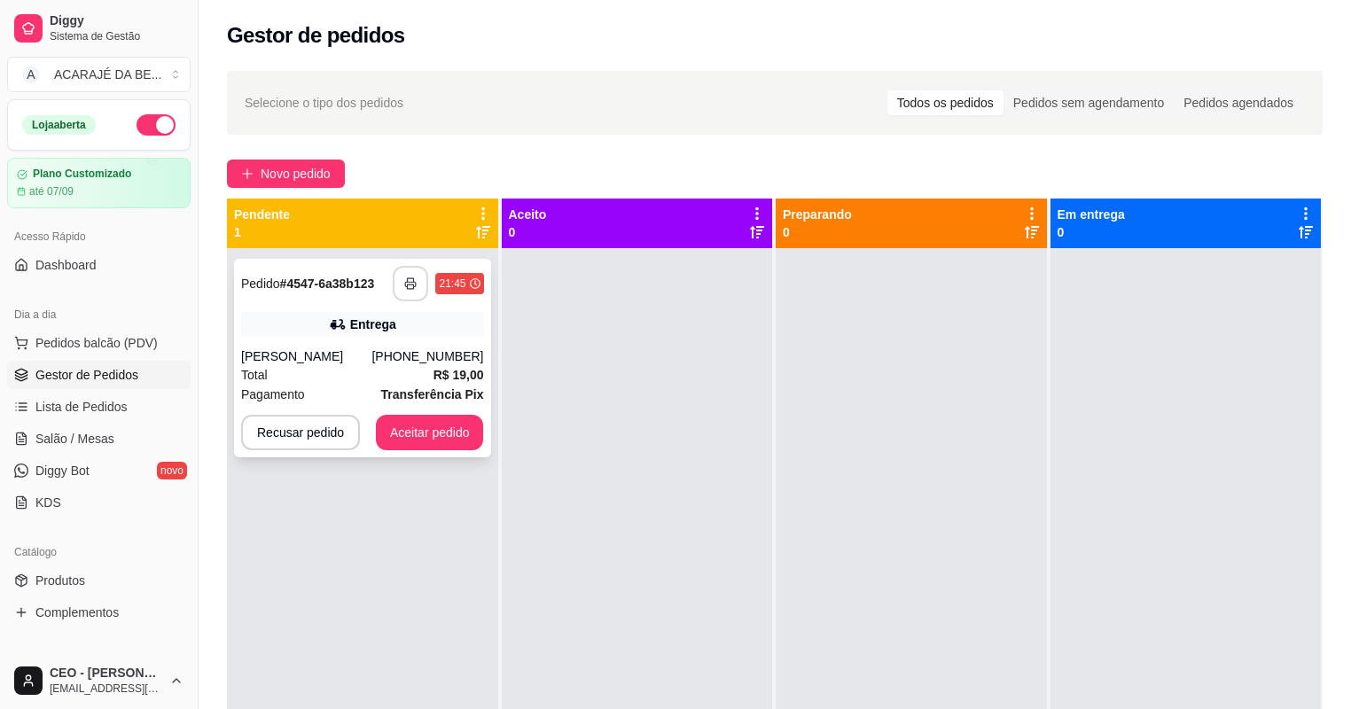
click at [409, 273] on button "button" at bounding box center [410, 283] width 35 height 35
click at [463, 434] on button "Aceitar pedido" at bounding box center [430, 433] width 105 height 35
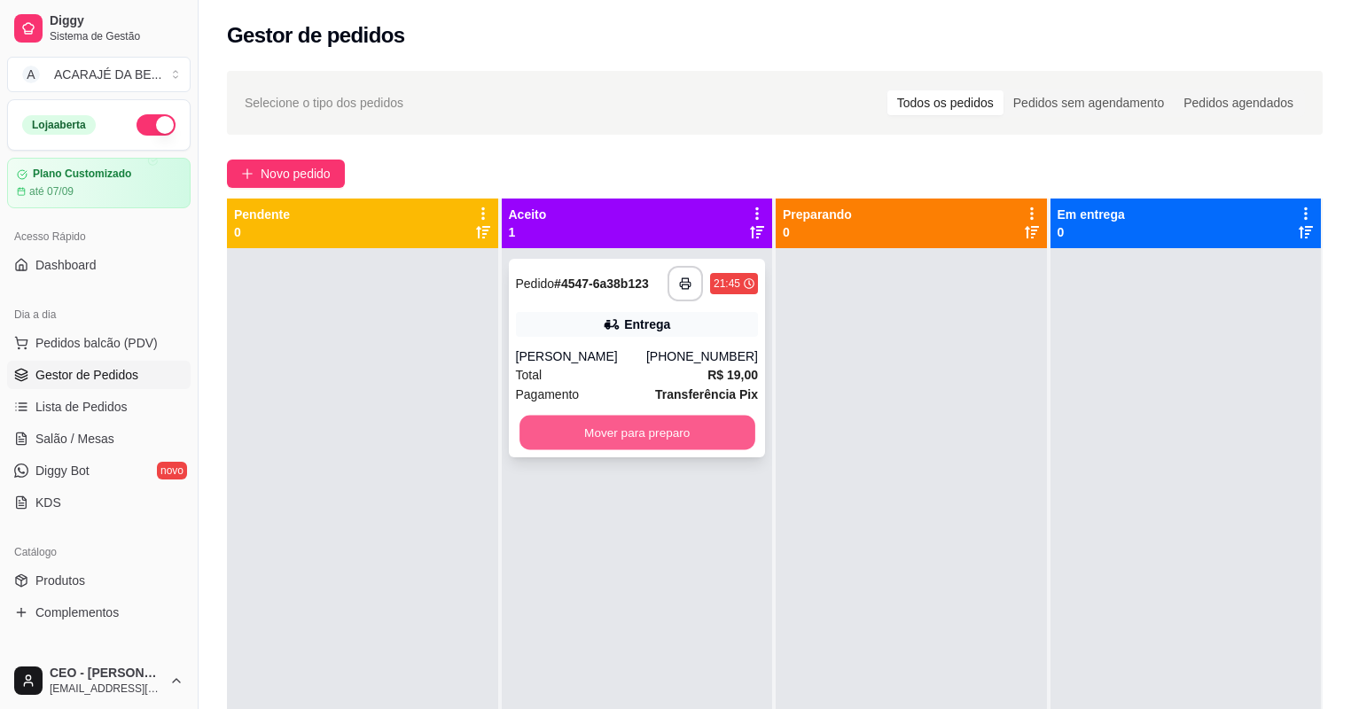
click at [574, 436] on button "Mover para preparo" at bounding box center [636, 433] width 235 height 35
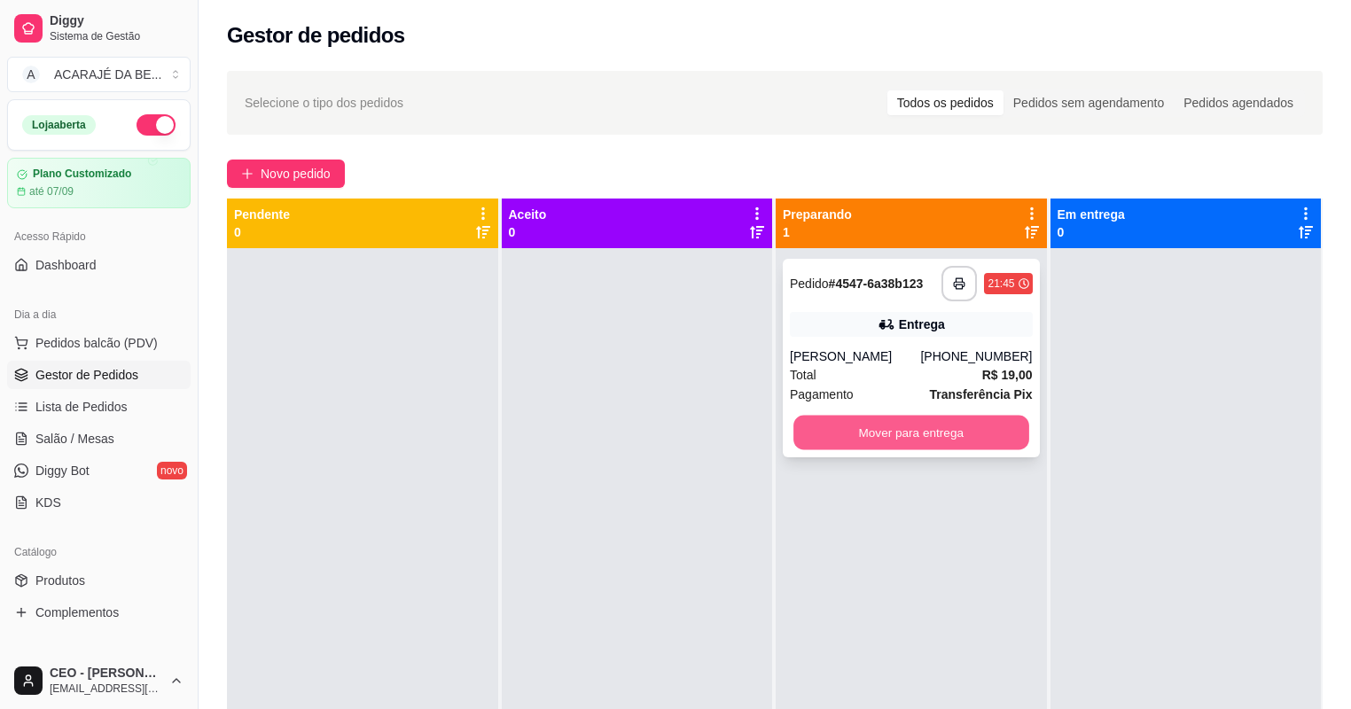
click at [938, 423] on button "Mover para entrega" at bounding box center [910, 433] width 235 height 35
click at [938, 425] on div "Mover para entrega" at bounding box center [911, 432] width 243 height 35
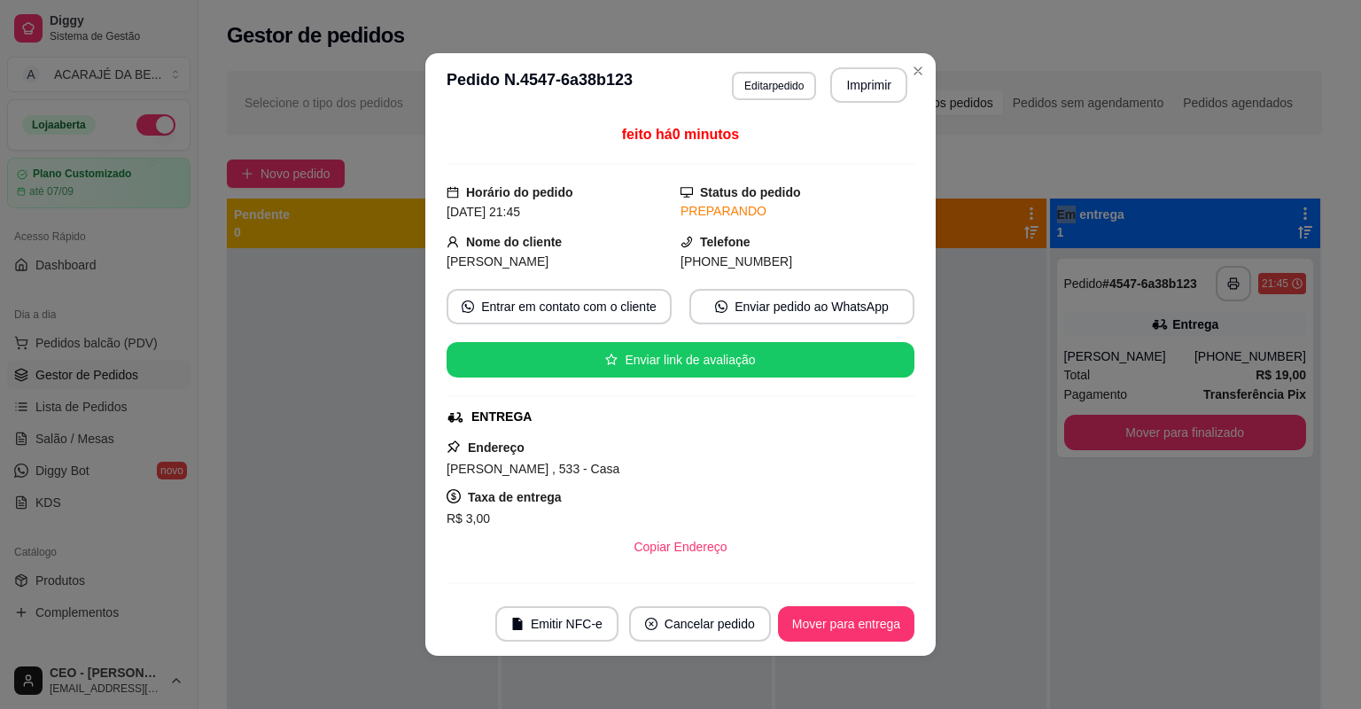
click at [1195, 434] on button "Mover para finalizado" at bounding box center [1185, 432] width 243 height 35
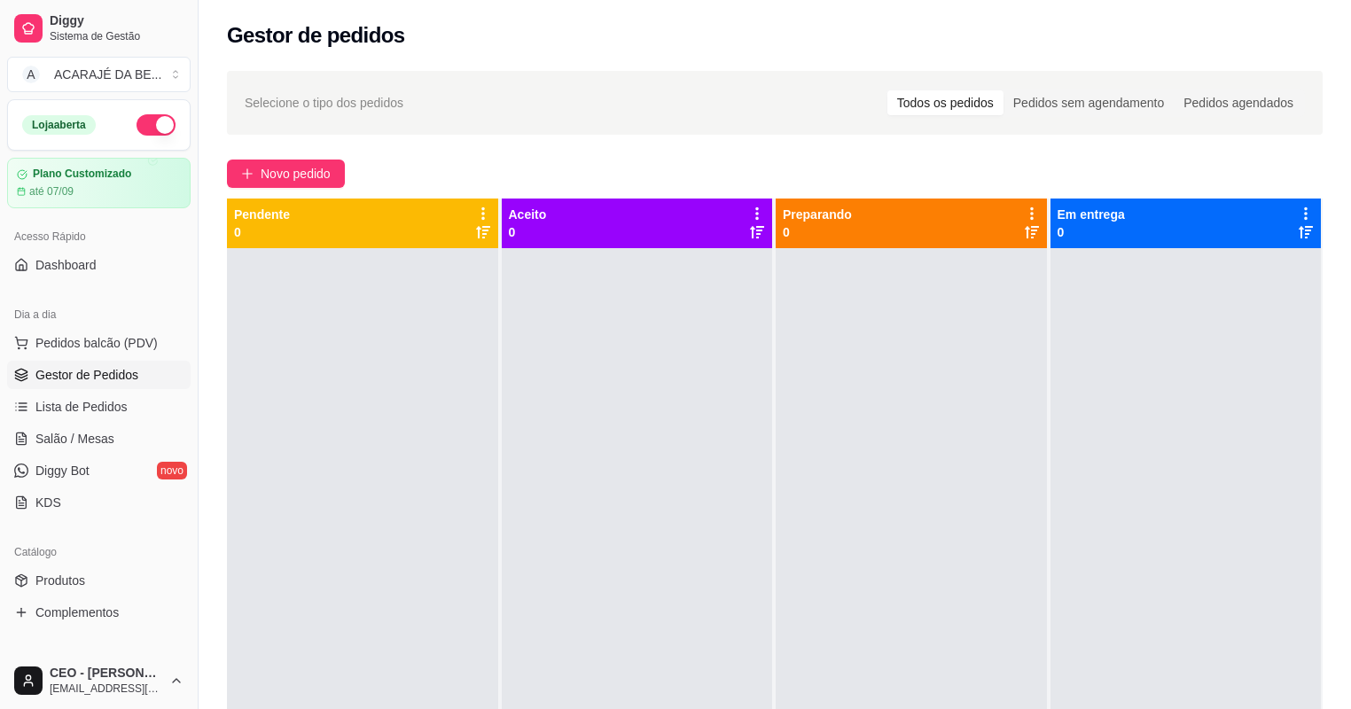
click at [1195, 434] on div at bounding box center [1185, 602] width 271 height 709
click at [340, 106] on span "Selecione o tipo dos pedidos" at bounding box center [324, 102] width 159 height 19
click at [250, 103] on span "Selecione o tipo dos pedidos" at bounding box center [324, 102] width 159 height 19
click at [394, 300] on div at bounding box center [362, 602] width 271 height 709
click at [413, 169] on div "Novo pedido" at bounding box center [774, 174] width 1095 height 28
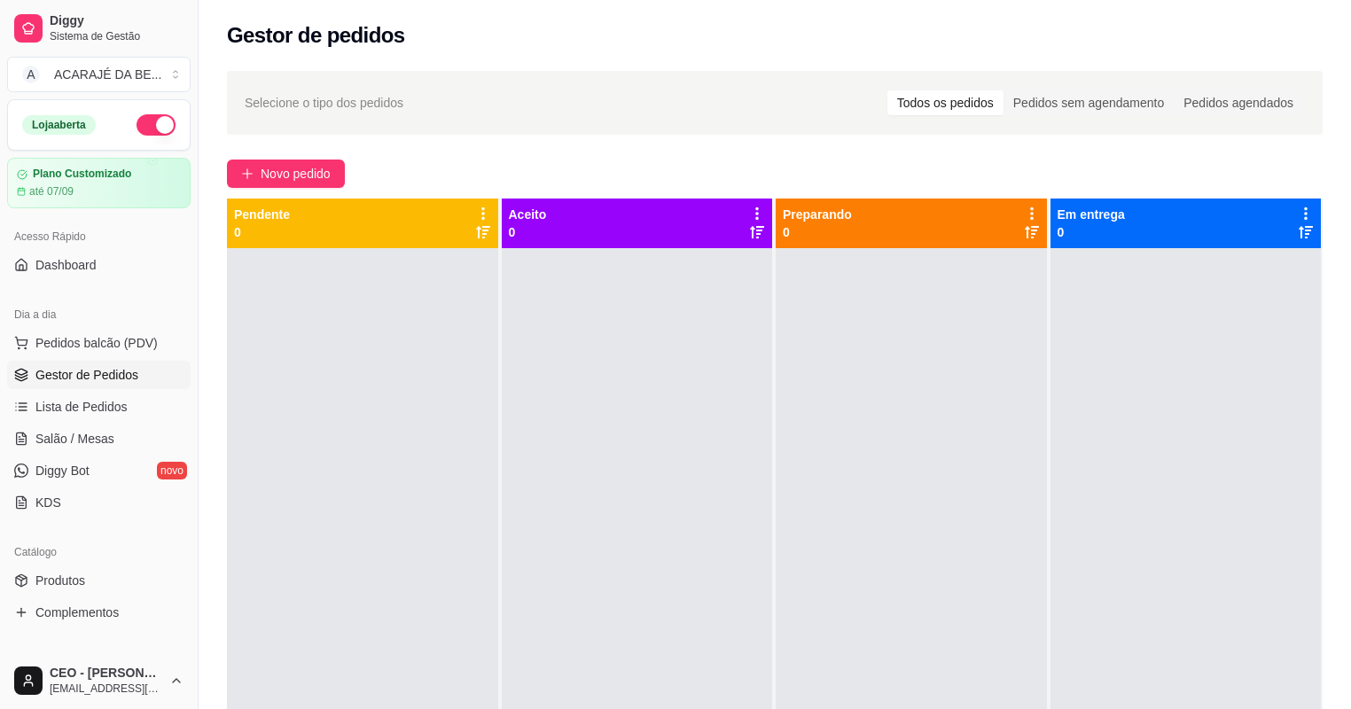
click at [415, 169] on div "Novo pedido" at bounding box center [774, 174] width 1095 height 28
click at [105, 440] on span "Salão / Mesas" at bounding box center [74, 439] width 79 height 18
click at [106, 440] on span "Salão / Mesas" at bounding box center [74, 439] width 79 height 18
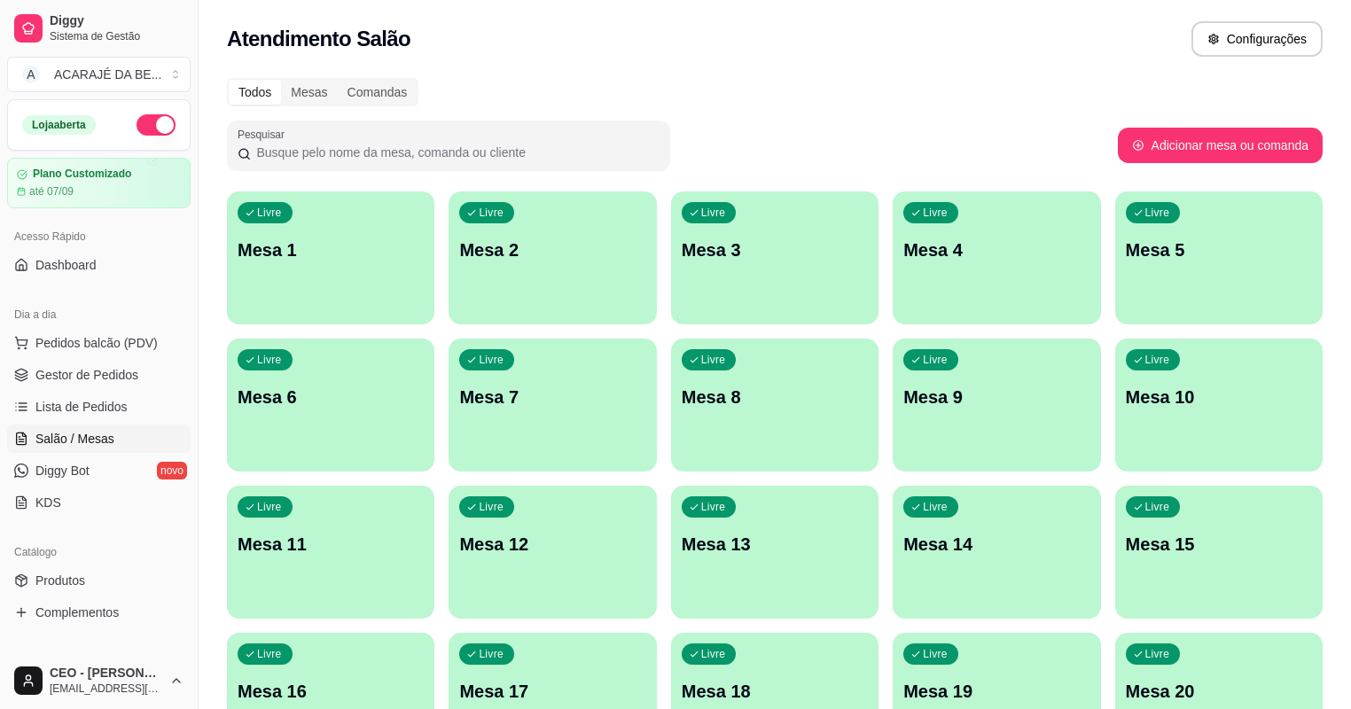
click at [355, 269] on div "Livre Mesa 1" at bounding box center [330, 247] width 207 height 112
click at [918, 287] on div "Livre Mesa 4" at bounding box center [996, 247] width 201 height 108
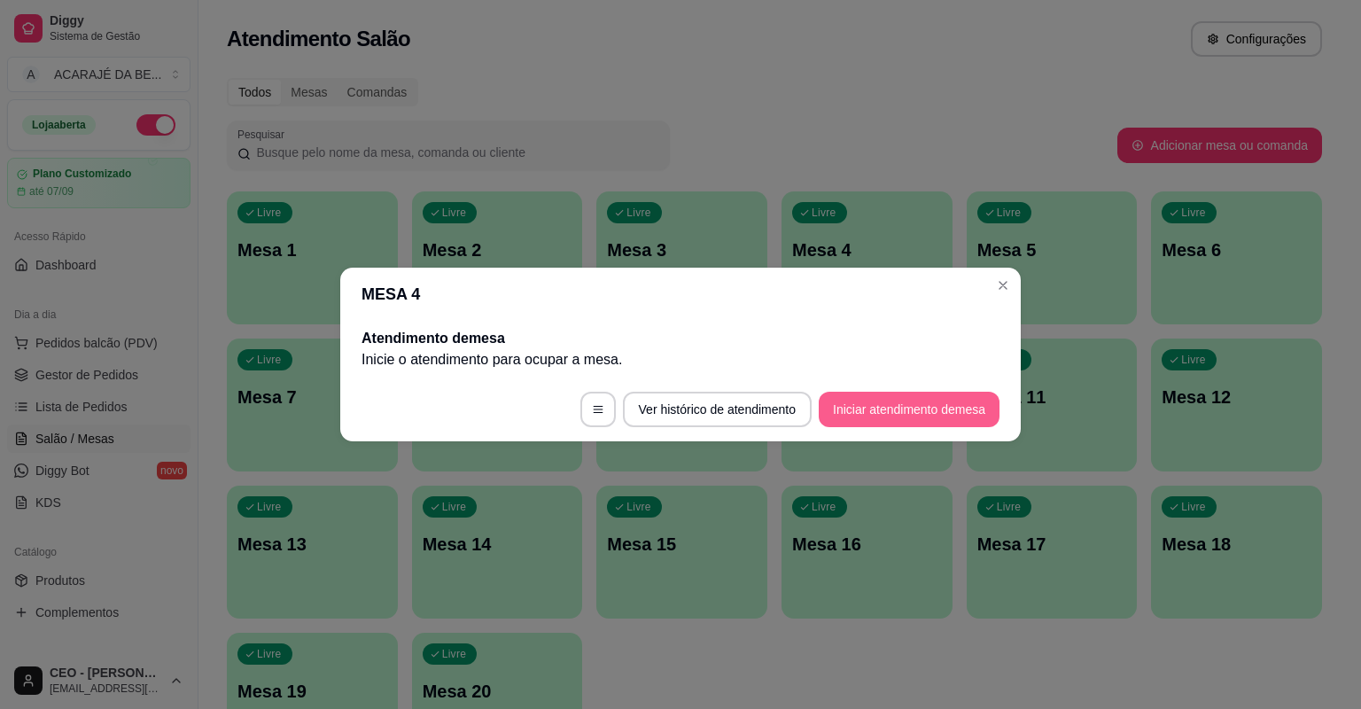
click at [906, 404] on button "Iniciar atendimento de mesa" at bounding box center [909, 409] width 181 height 35
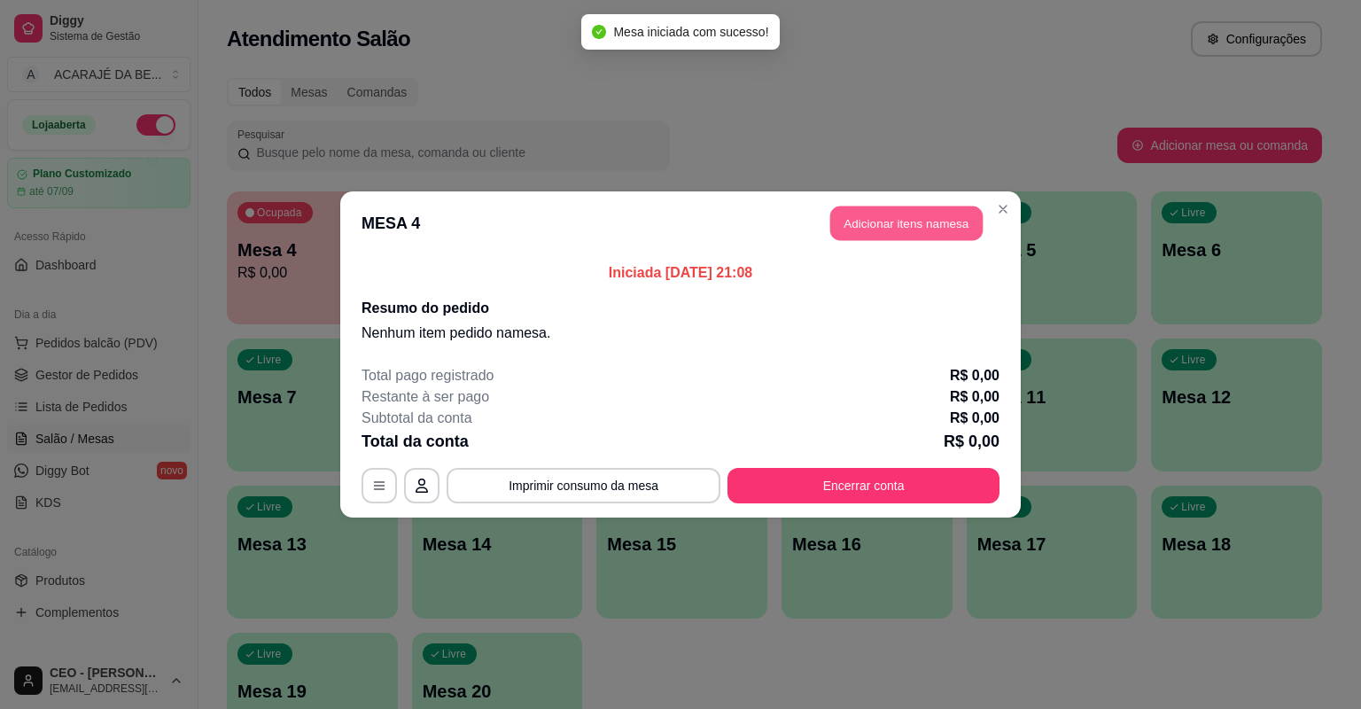
click at [897, 222] on button "Adicionar itens na mesa" at bounding box center [906, 223] width 152 height 35
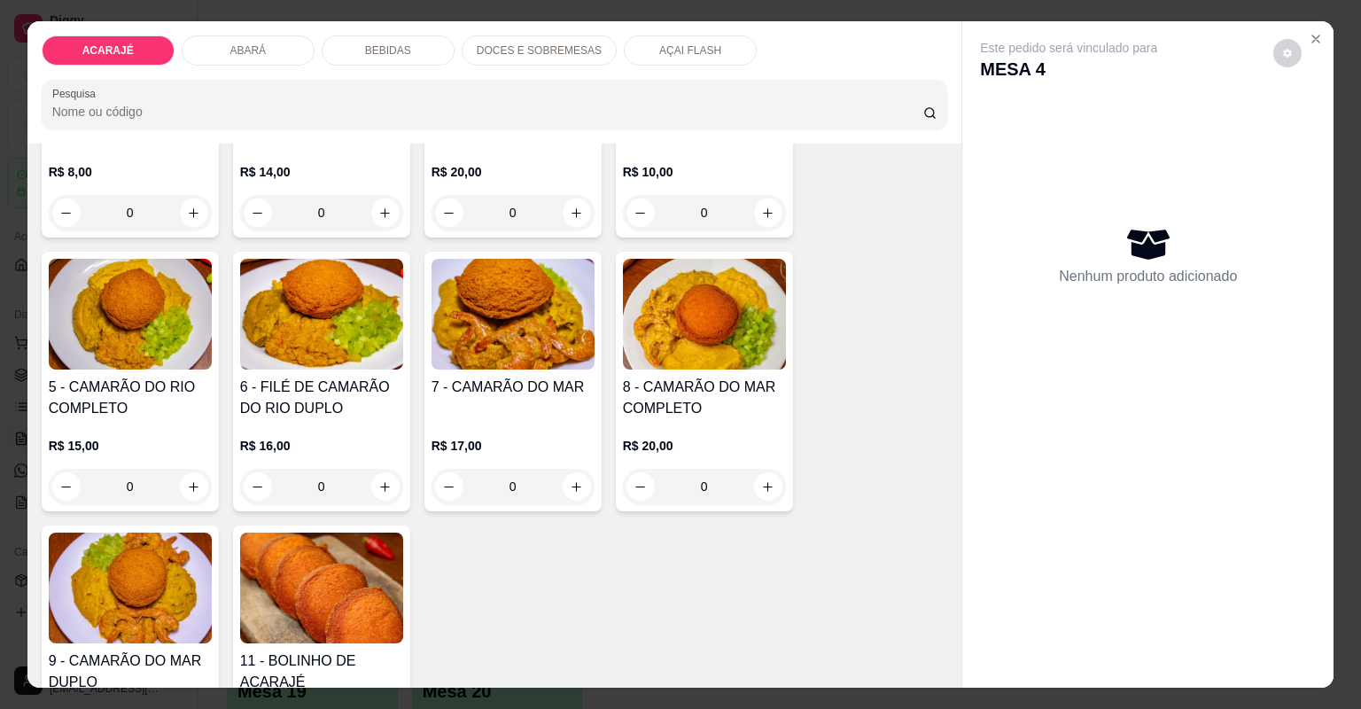
scroll to position [284, 0]
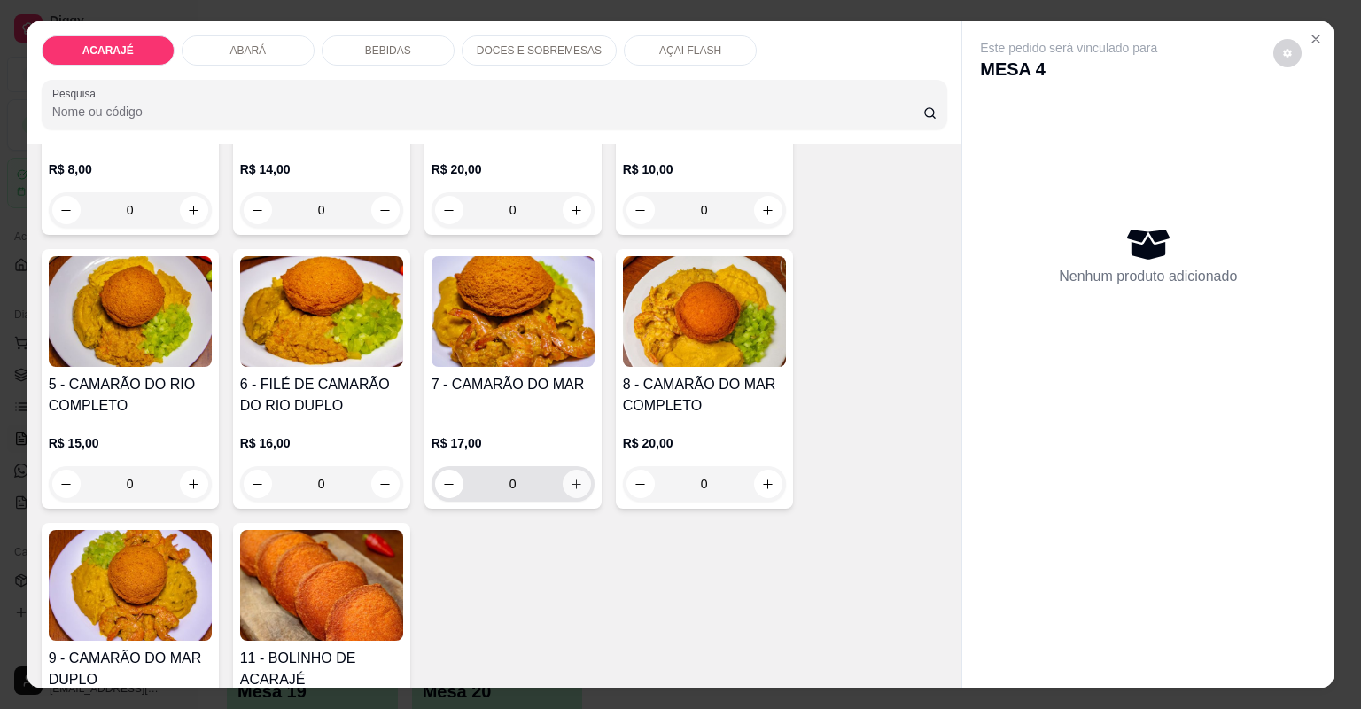
click at [575, 479] on icon "increase-product-quantity" at bounding box center [576, 484] width 13 height 13
type input "2"
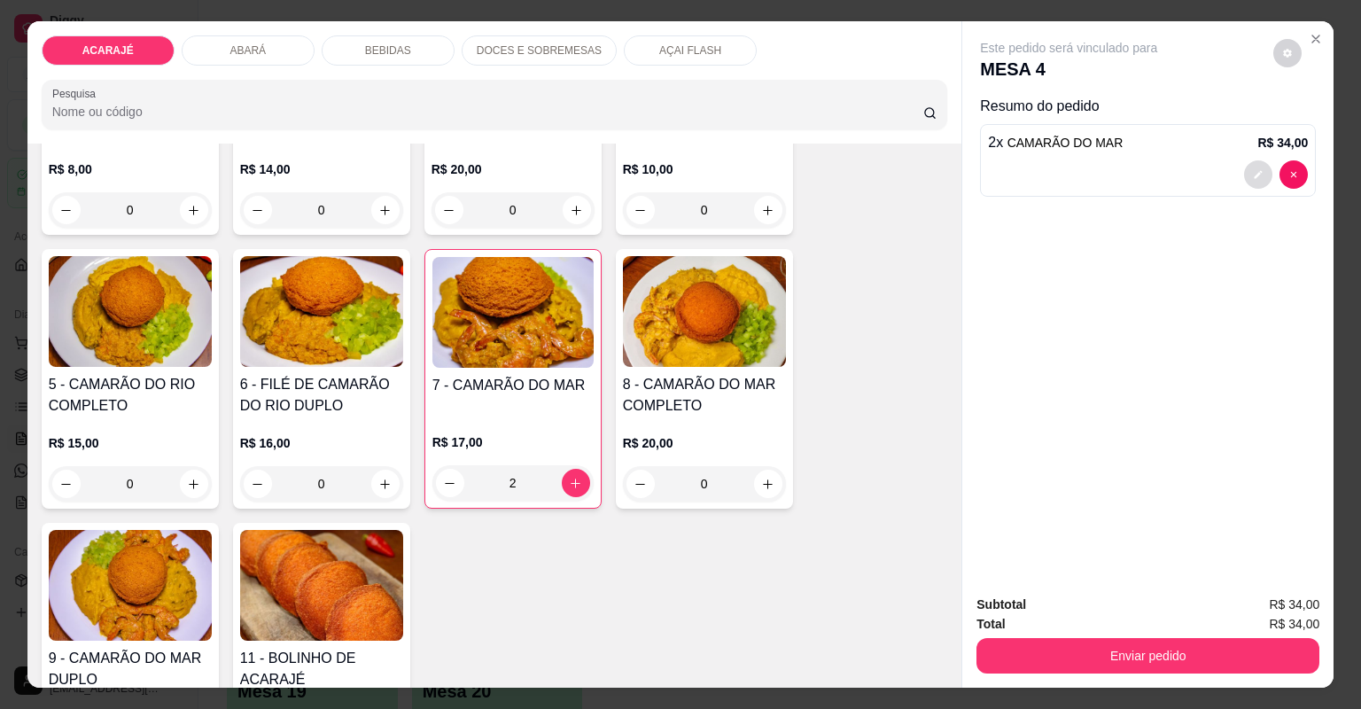
click at [1244, 175] on button "decrease-product-quantity" at bounding box center [1258, 174] width 28 height 28
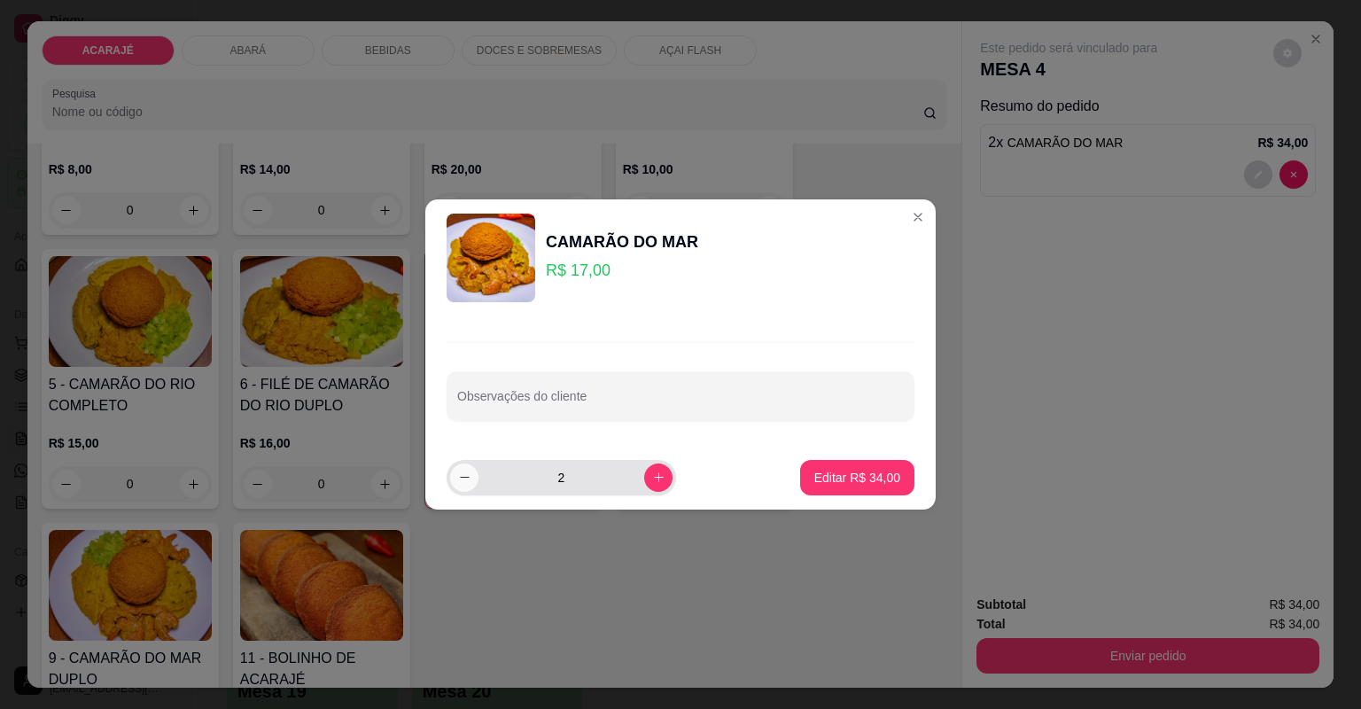
click at [465, 482] on icon "decrease-product-quantity" at bounding box center [464, 477] width 13 height 13
type input "1"
click at [814, 472] on p "Editar R$ 17,00" at bounding box center [857, 478] width 86 height 18
type input "1"
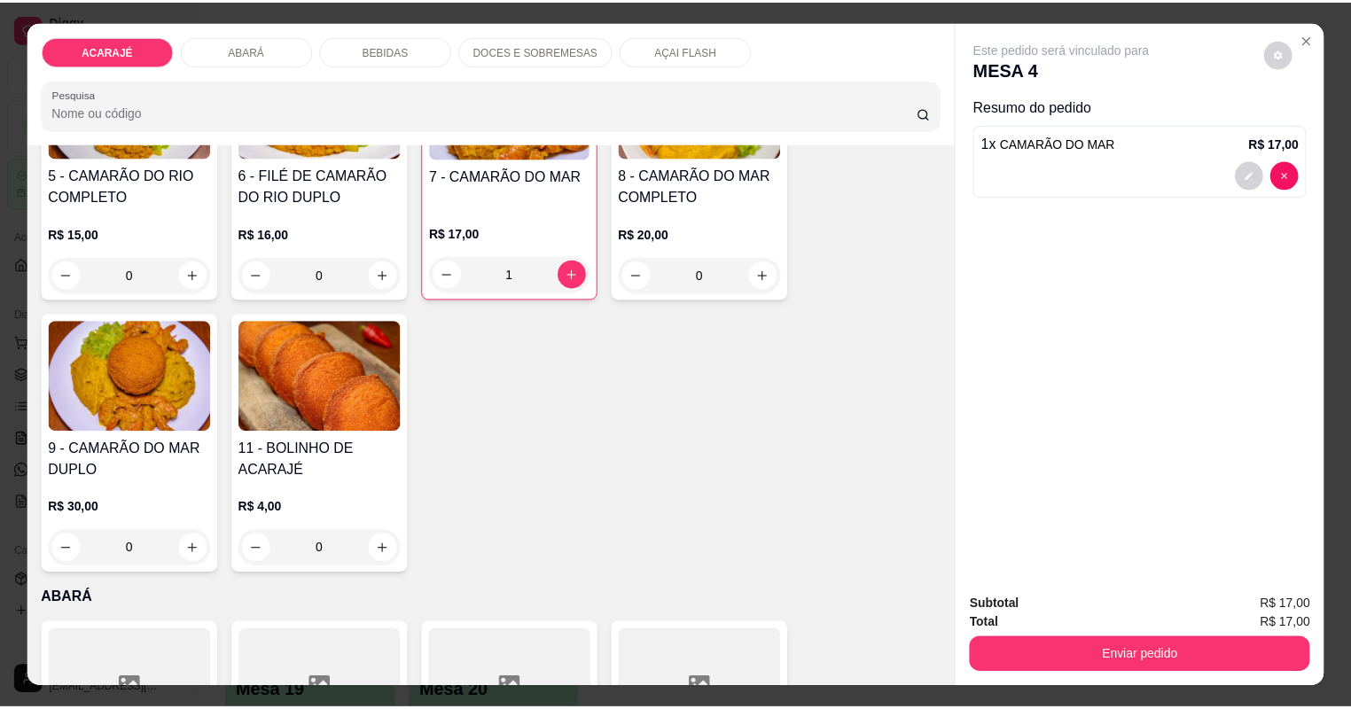
scroll to position [496, 0]
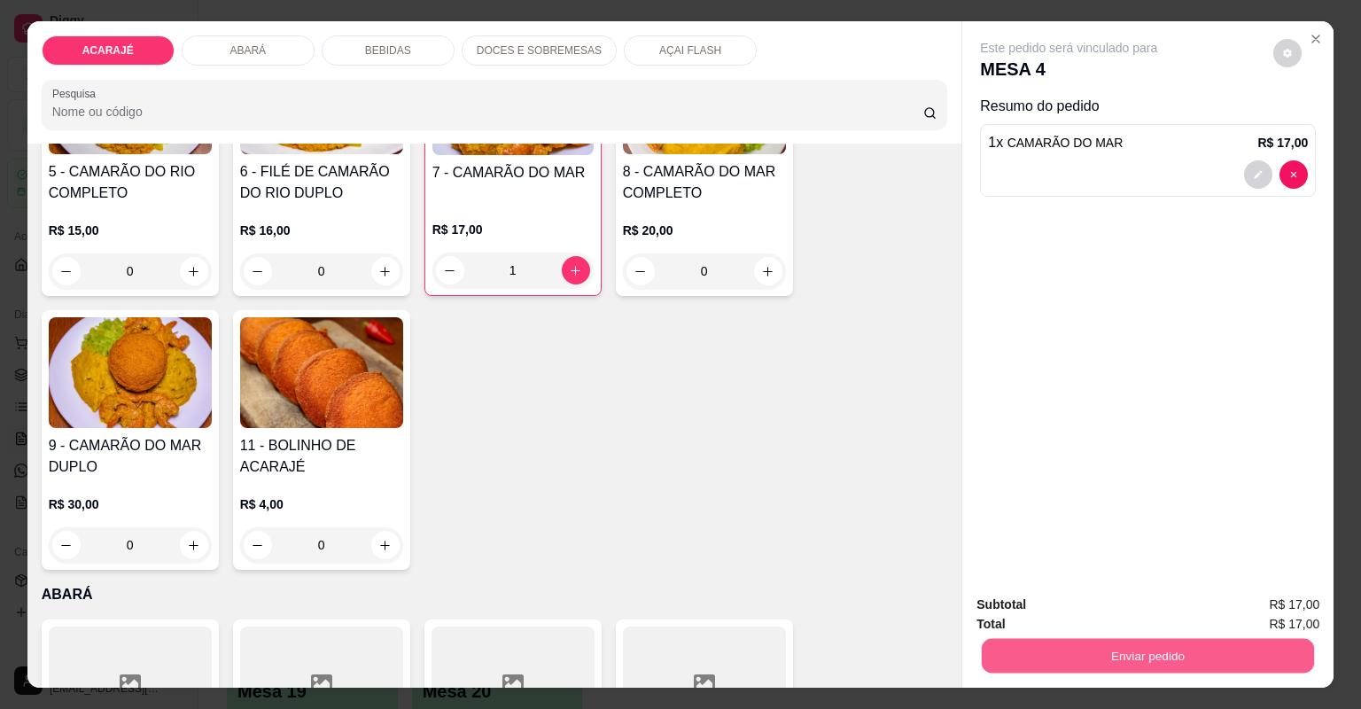
click at [1138, 653] on button "Enviar pedido" at bounding box center [1148, 656] width 332 height 35
click at [1109, 605] on button "Não registrar e enviar pedido" at bounding box center [1090, 612] width 179 height 33
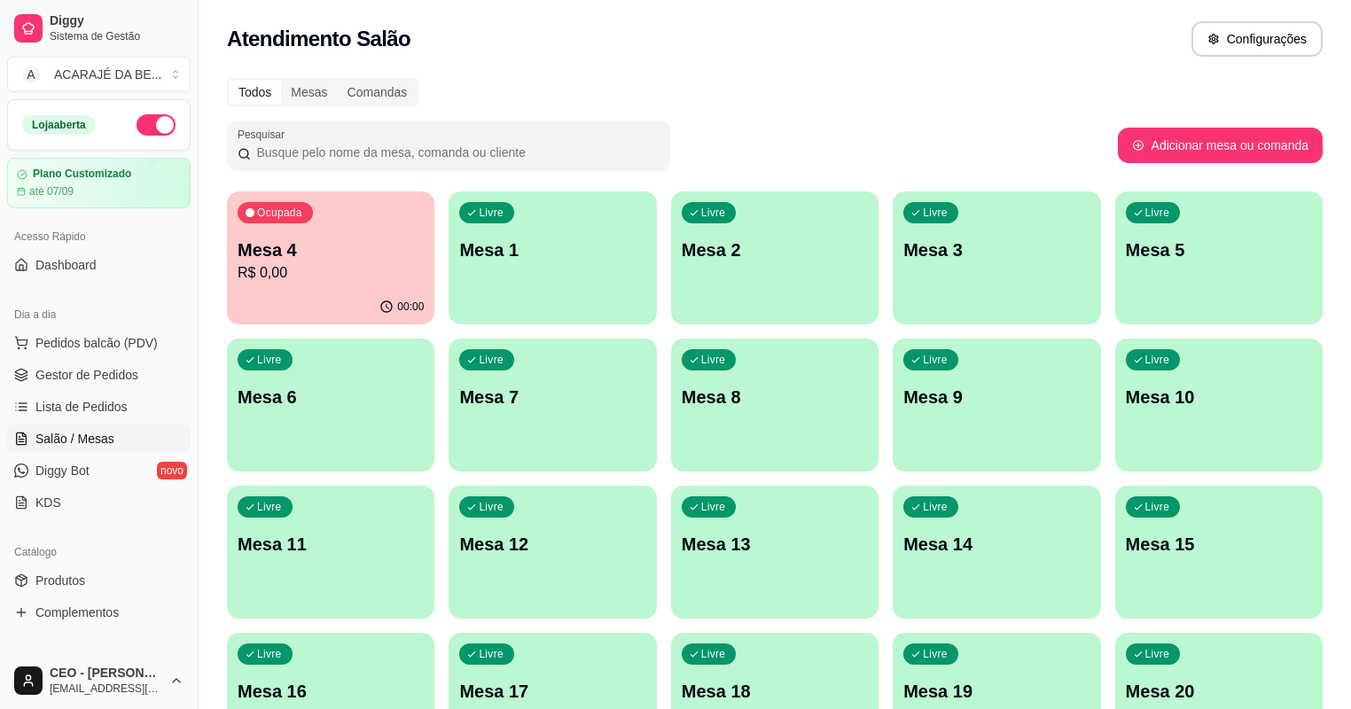
click at [248, 264] on p "R$ 0,00" at bounding box center [331, 272] width 186 height 21
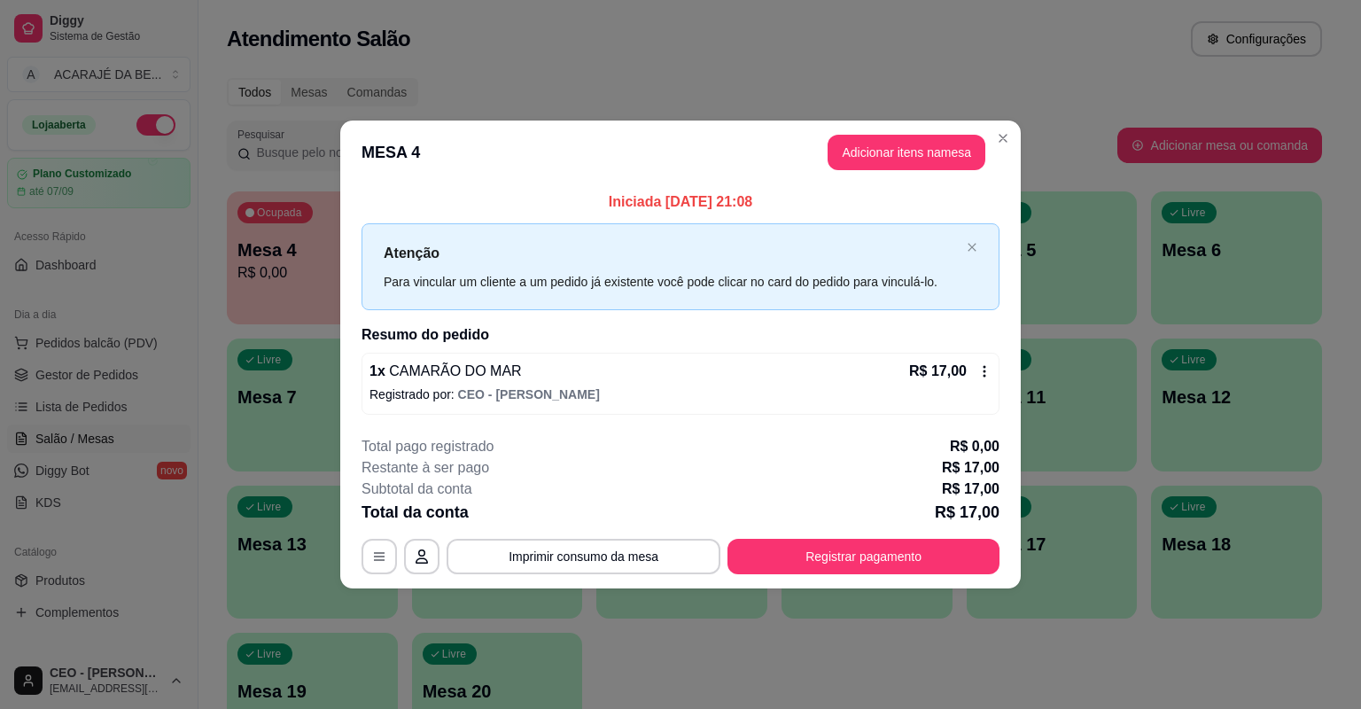
click at [1287, 379] on div "Livre Mesa 12" at bounding box center [1236, 395] width 171 height 112
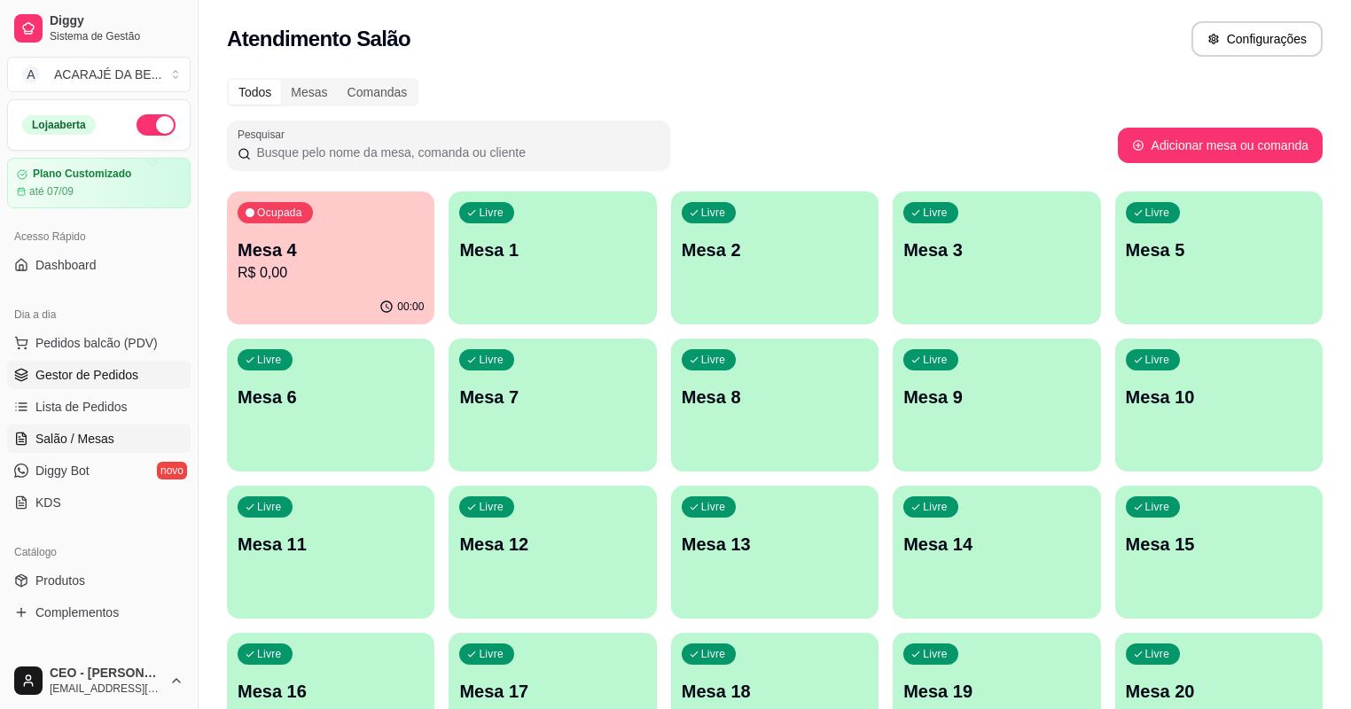
click at [117, 370] on span "Gestor de Pedidos" at bounding box center [86, 375] width 103 height 18
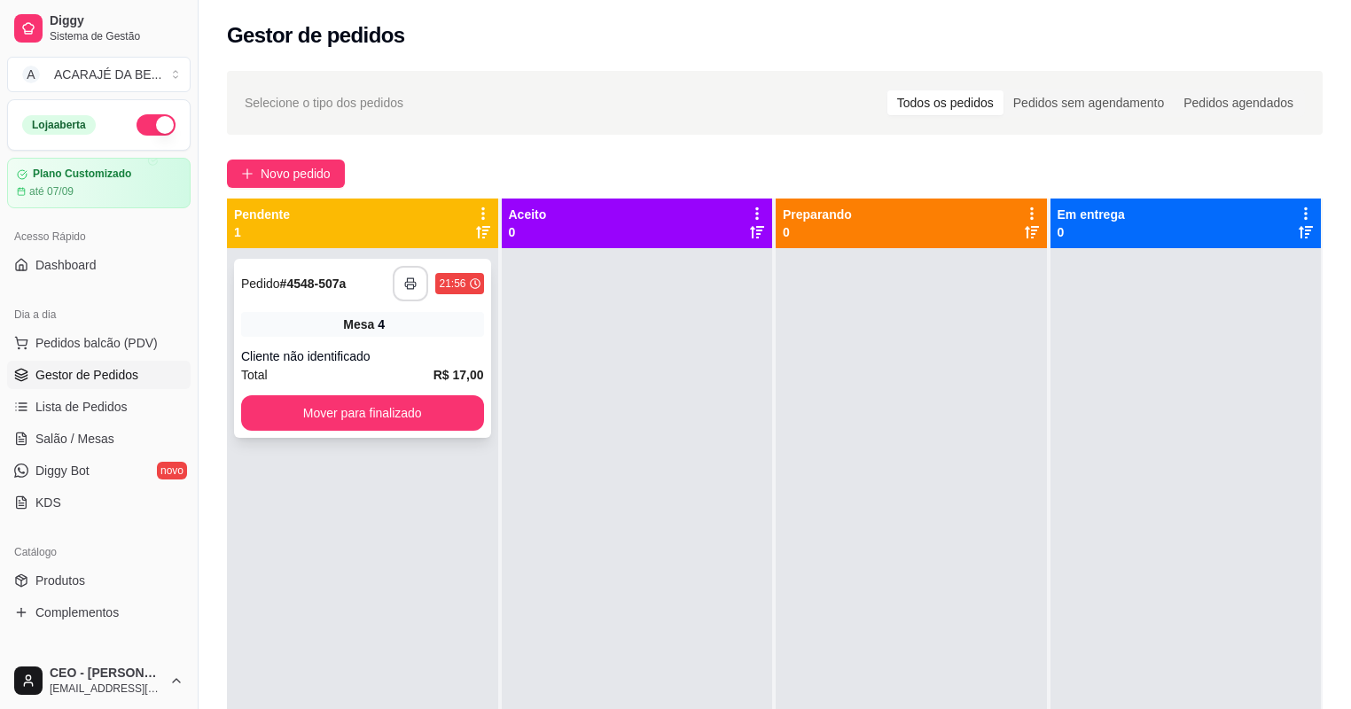
click at [404, 279] on icon "button" at bounding box center [410, 283] width 12 height 12
click at [389, 409] on button "Mover para finalizado" at bounding box center [362, 412] width 243 height 35
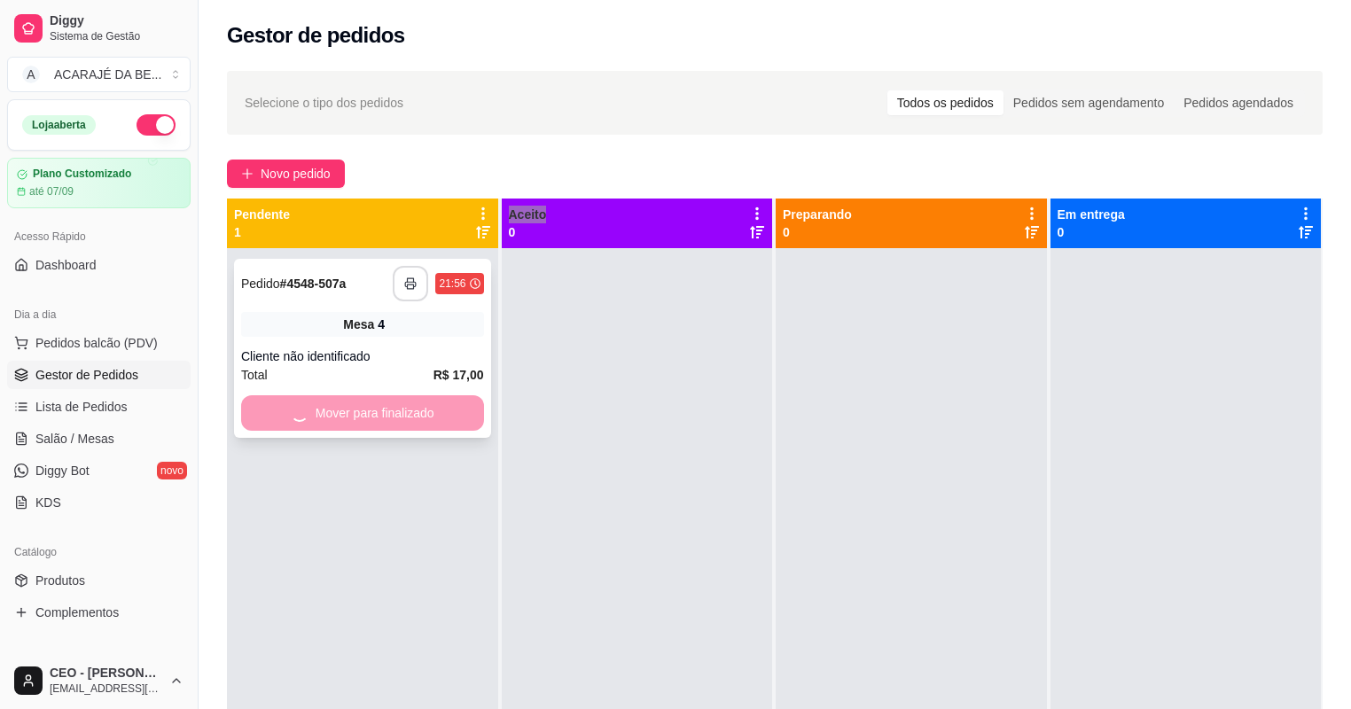
click at [389, 409] on div "Mover para finalizado" at bounding box center [362, 412] width 243 height 35
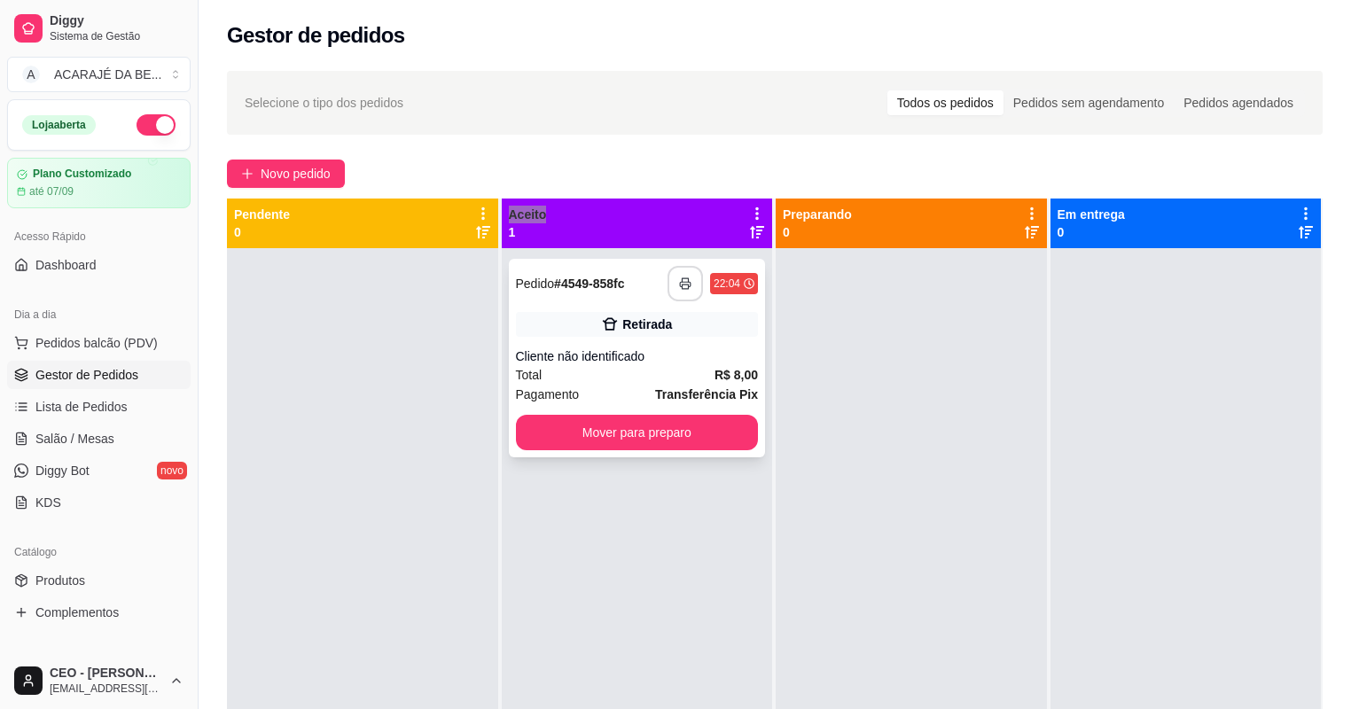
click at [673, 277] on button "button" at bounding box center [684, 283] width 35 height 35
click at [742, 430] on button "Mover para preparo" at bounding box center [637, 432] width 243 height 35
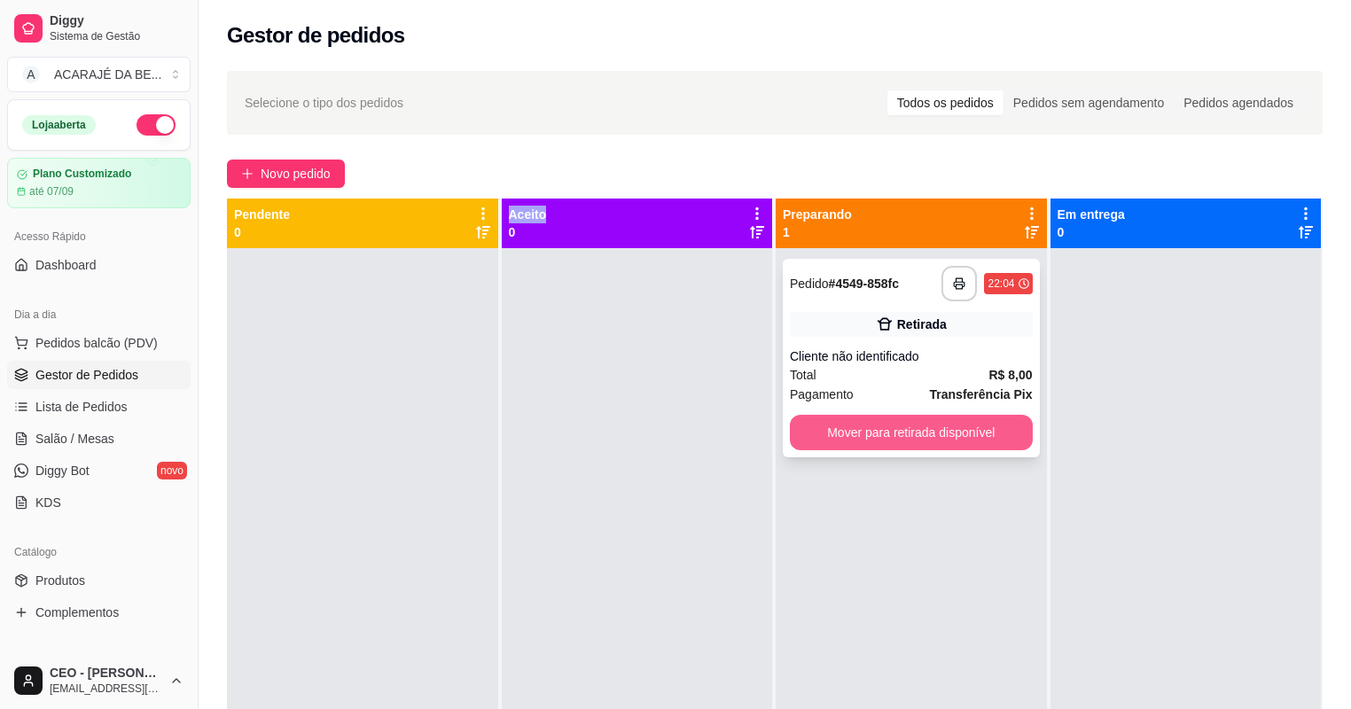
click at [848, 442] on button "Mover para retirada disponível" at bounding box center [911, 432] width 243 height 35
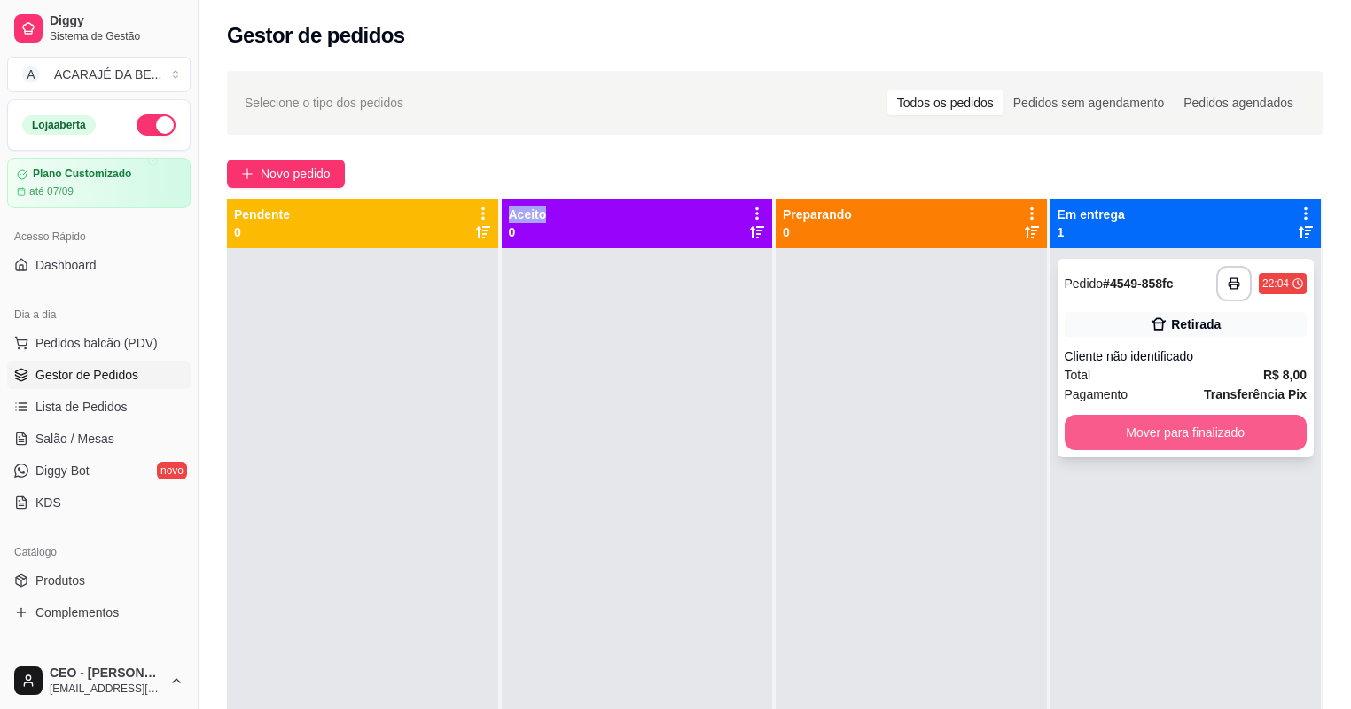
click at [1112, 425] on button "Mover para finalizado" at bounding box center [1185, 432] width 243 height 35
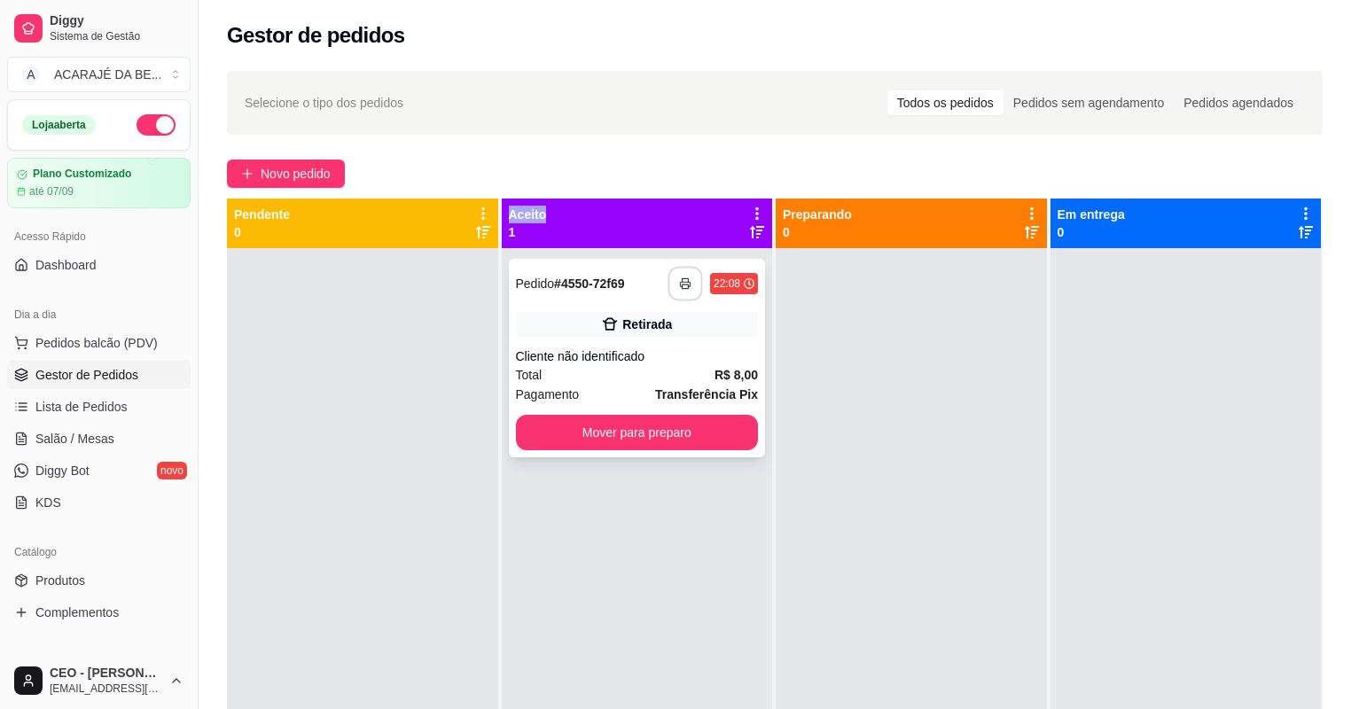
click at [683, 281] on icon "button" at bounding box center [685, 283] width 12 height 12
click at [708, 417] on button "Mover para preparo" at bounding box center [637, 432] width 243 height 35
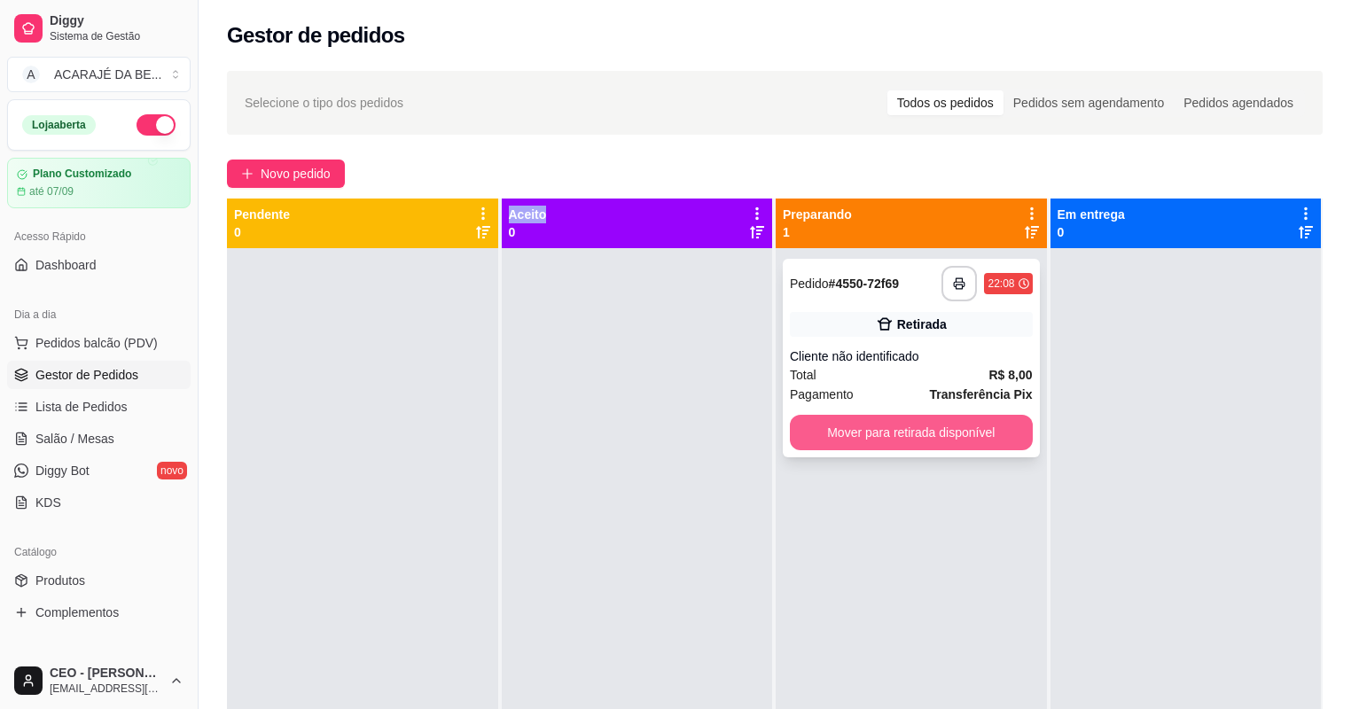
click at [904, 423] on button "Mover para retirada disponível" at bounding box center [911, 432] width 243 height 35
click at [915, 468] on div "**********" at bounding box center [910, 602] width 271 height 709
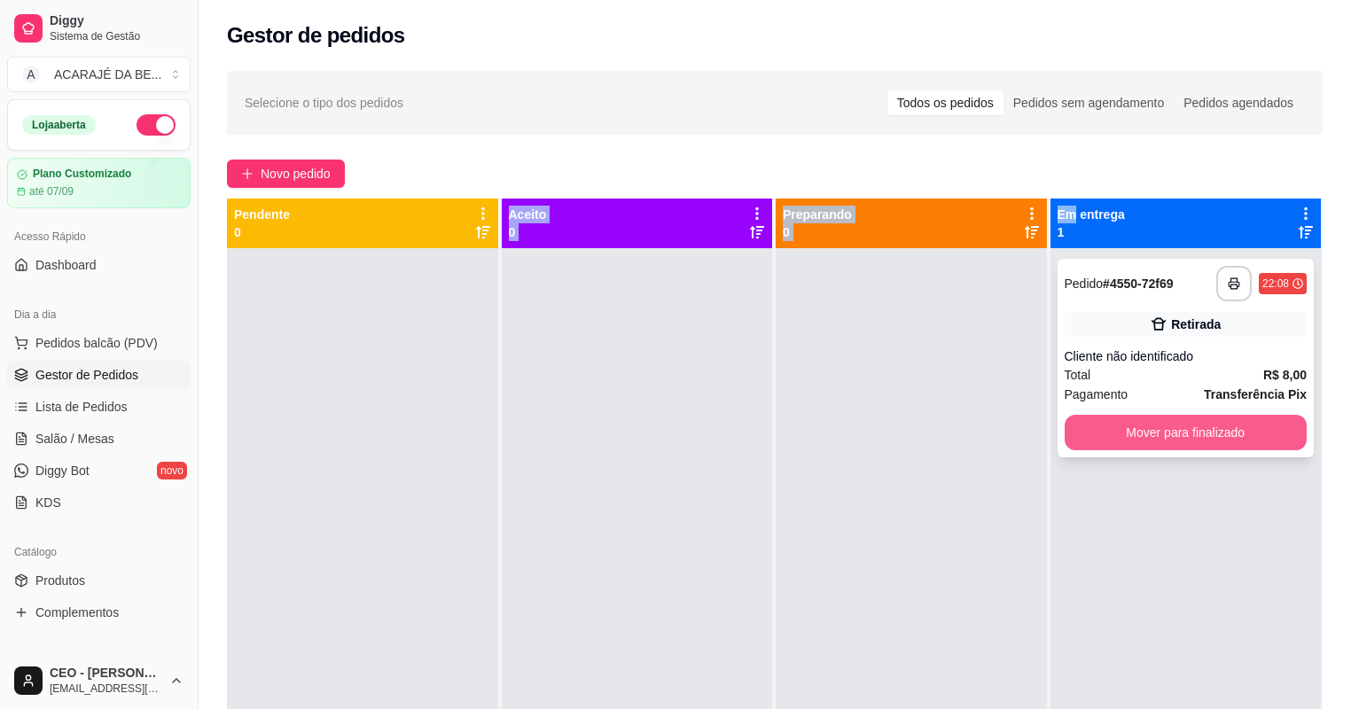
click at [1202, 435] on button "Mover para finalizado" at bounding box center [1185, 432] width 243 height 35
click at [1202, 435] on div "Mover para finalizado" at bounding box center [1185, 432] width 243 height 35
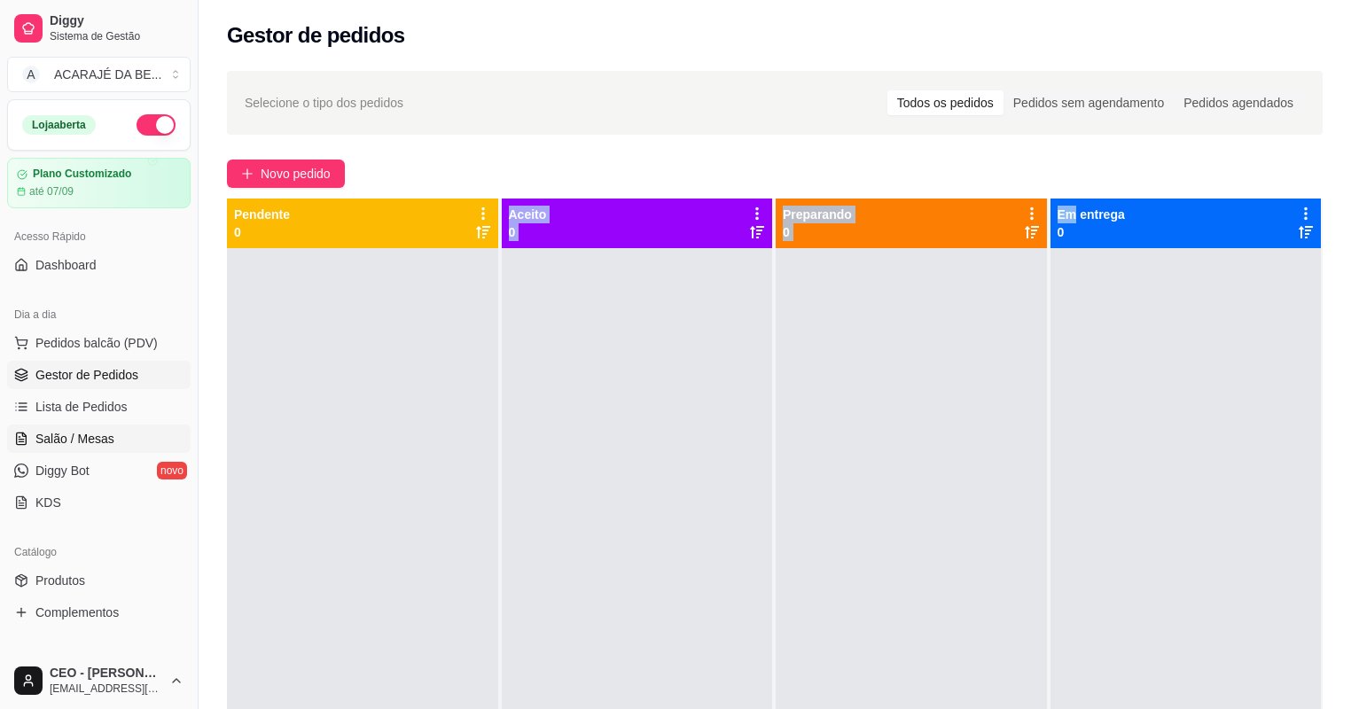
click at [42, 432] on span "Salão / Mesas" at bounding box center [74, 439] width 79 height 18
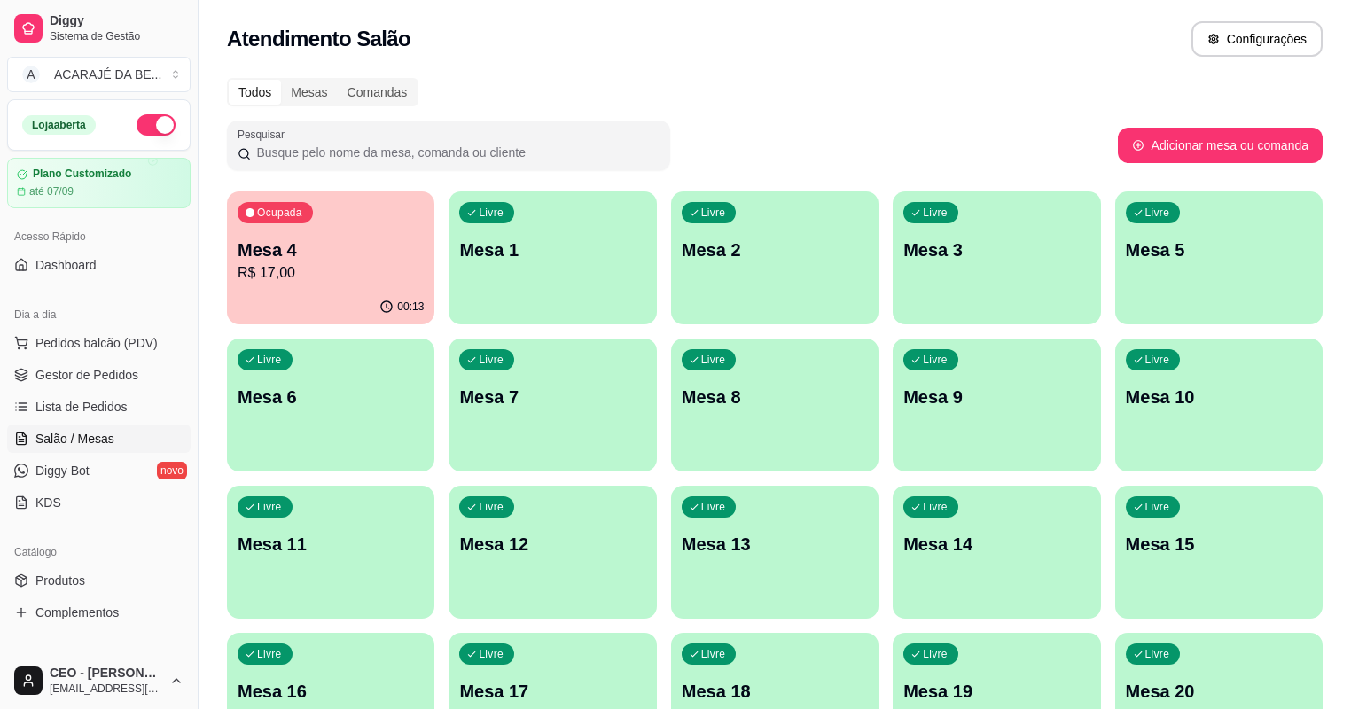
click at [346, 283] on p "R$ 17,00" at bounding box center [331, 272] width 186 height 21
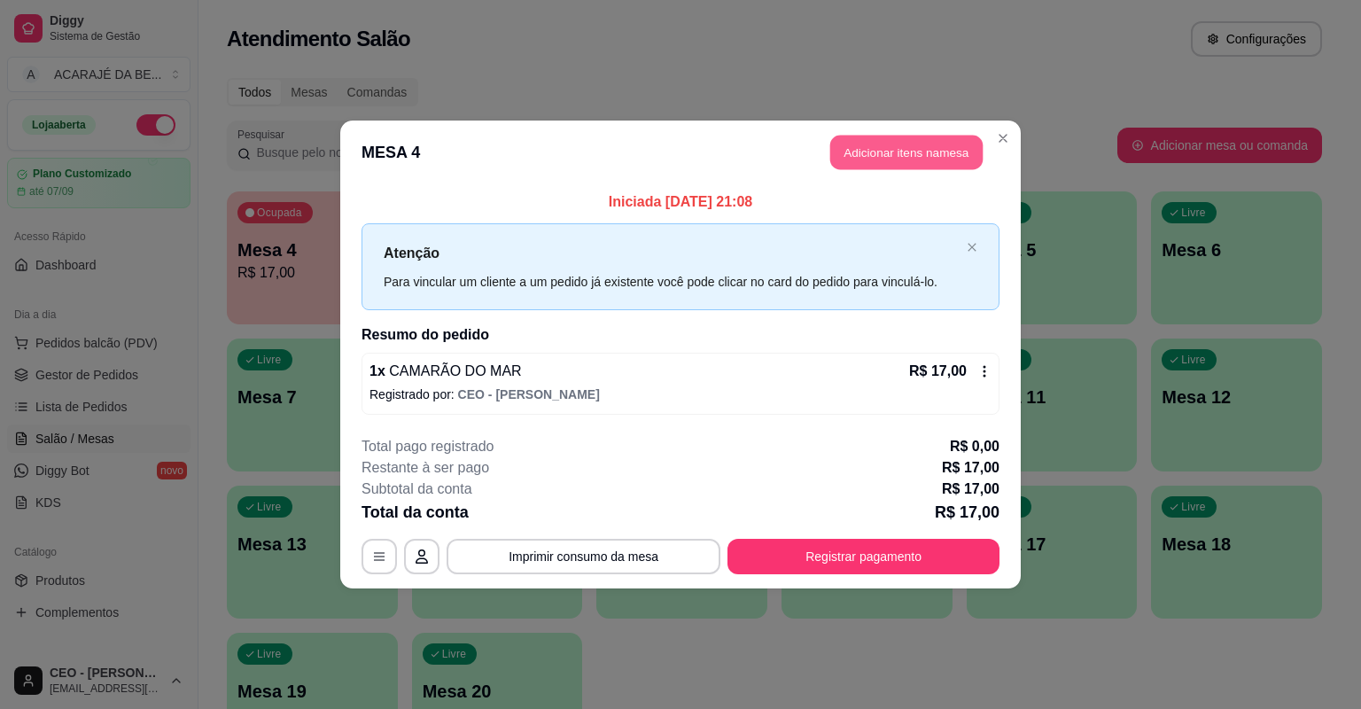
click at [861, 146] on button "Adicionar itens na mesa" at bounding box center [906, 153] width 152 height 35
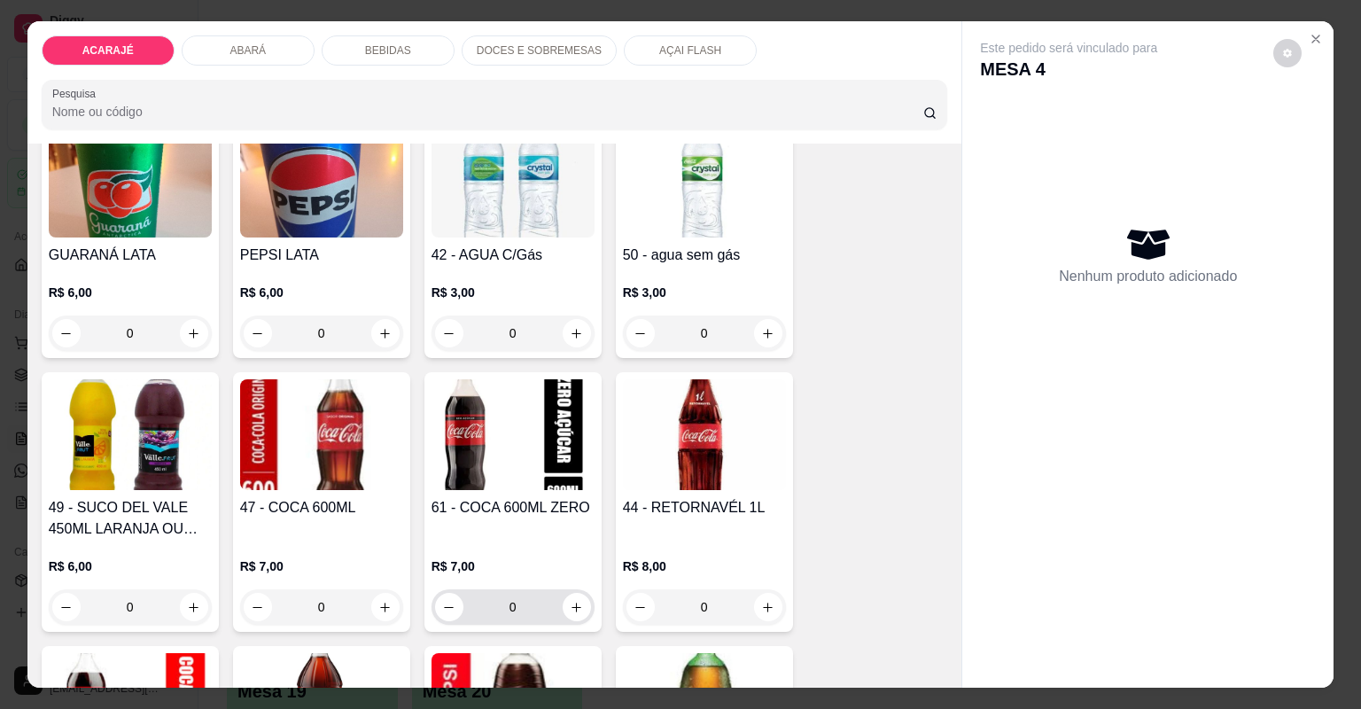
scroll to position [2340, 0]
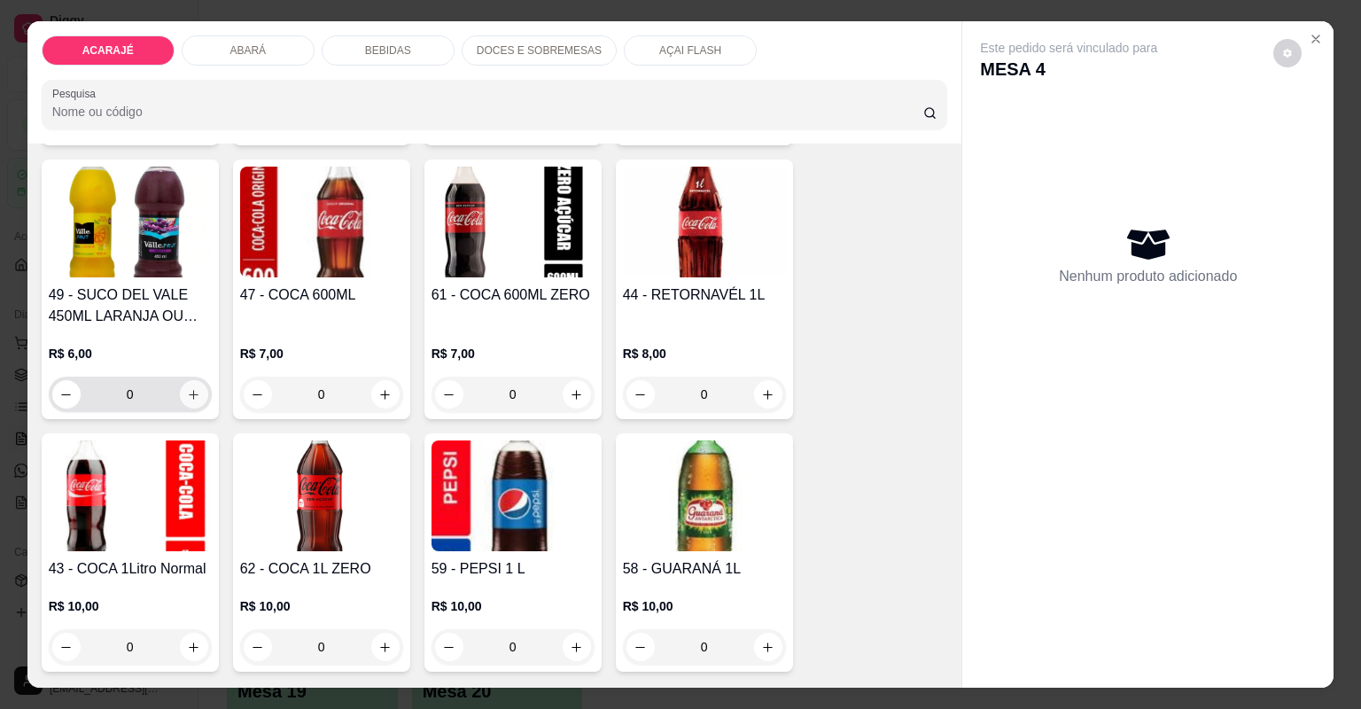
click at [191, 390] on icon "increase-product-quantity" at bounding box center [193, 394] width 13 height 13
type input "1"
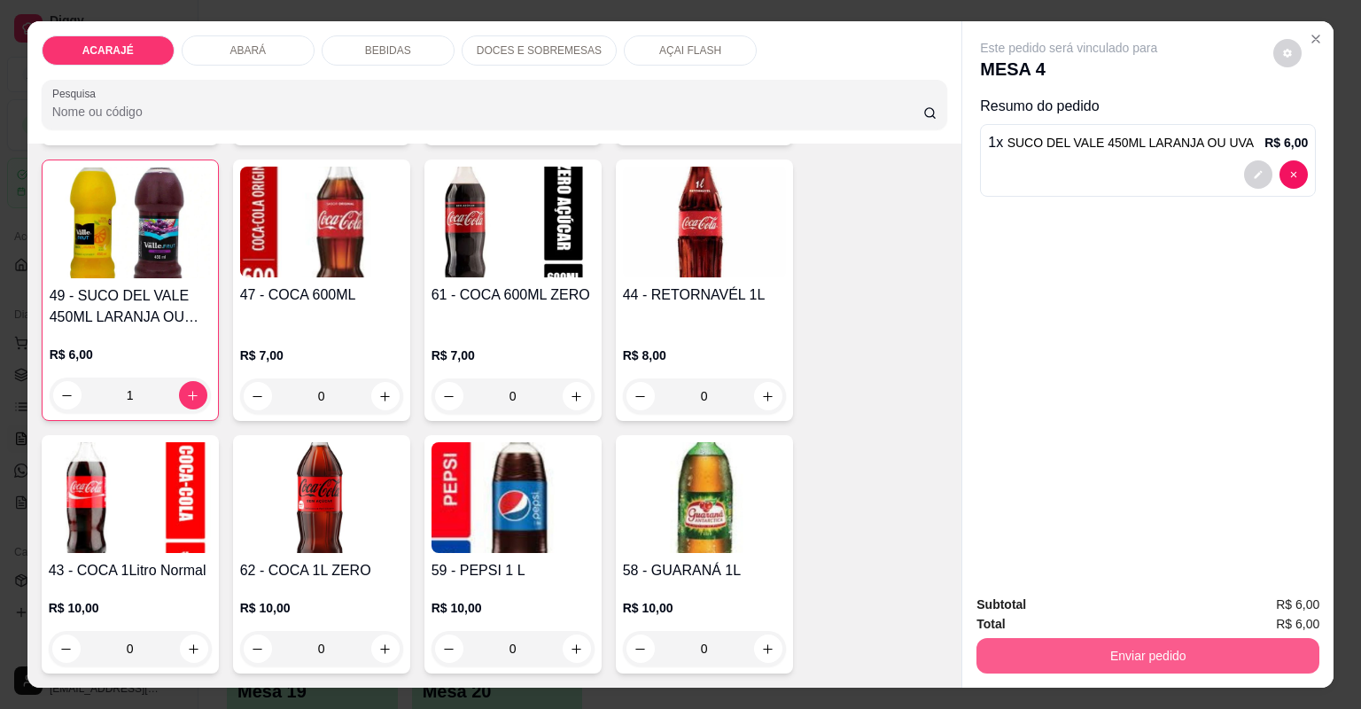
click at [998, 653] on button "Enviar pedido" at bounding box center [1148, 655] width 343 height 35
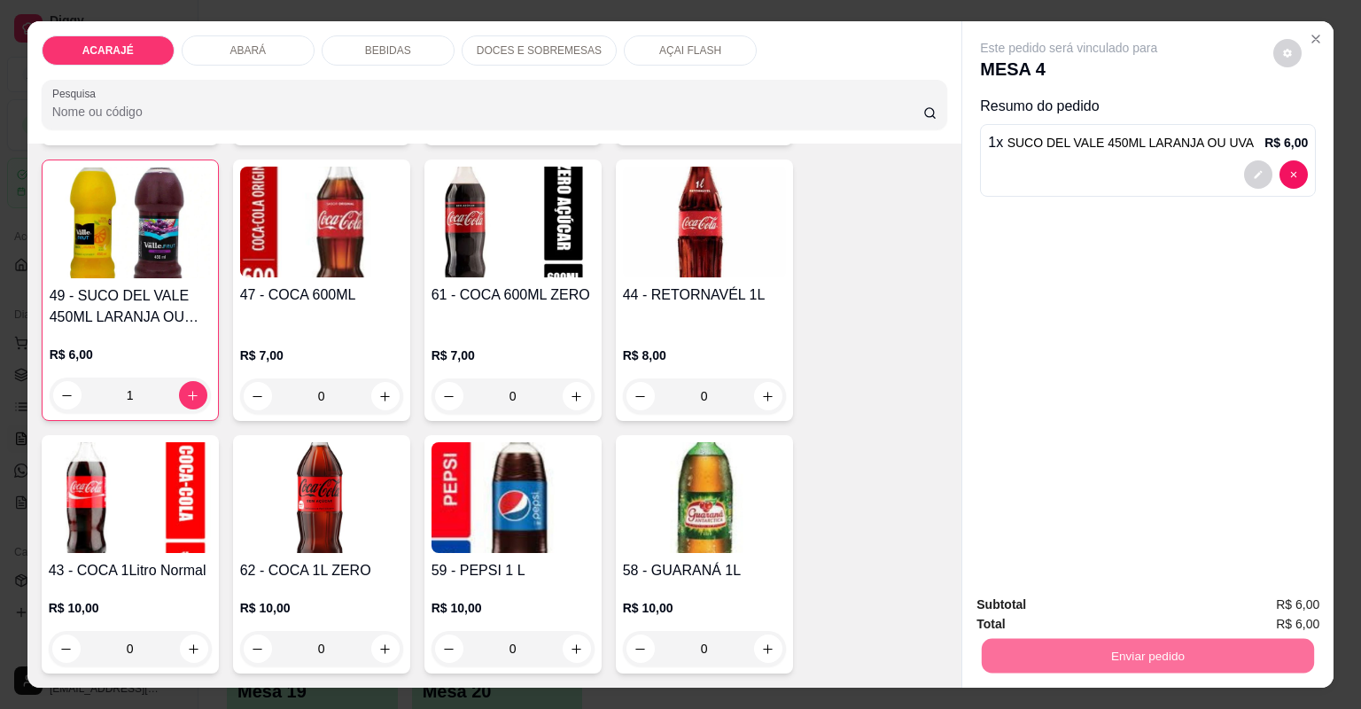
click at [1146, 604] on button "Não registrar e enviar pedido" at bounding box center [1091, 613] width 184 height 34
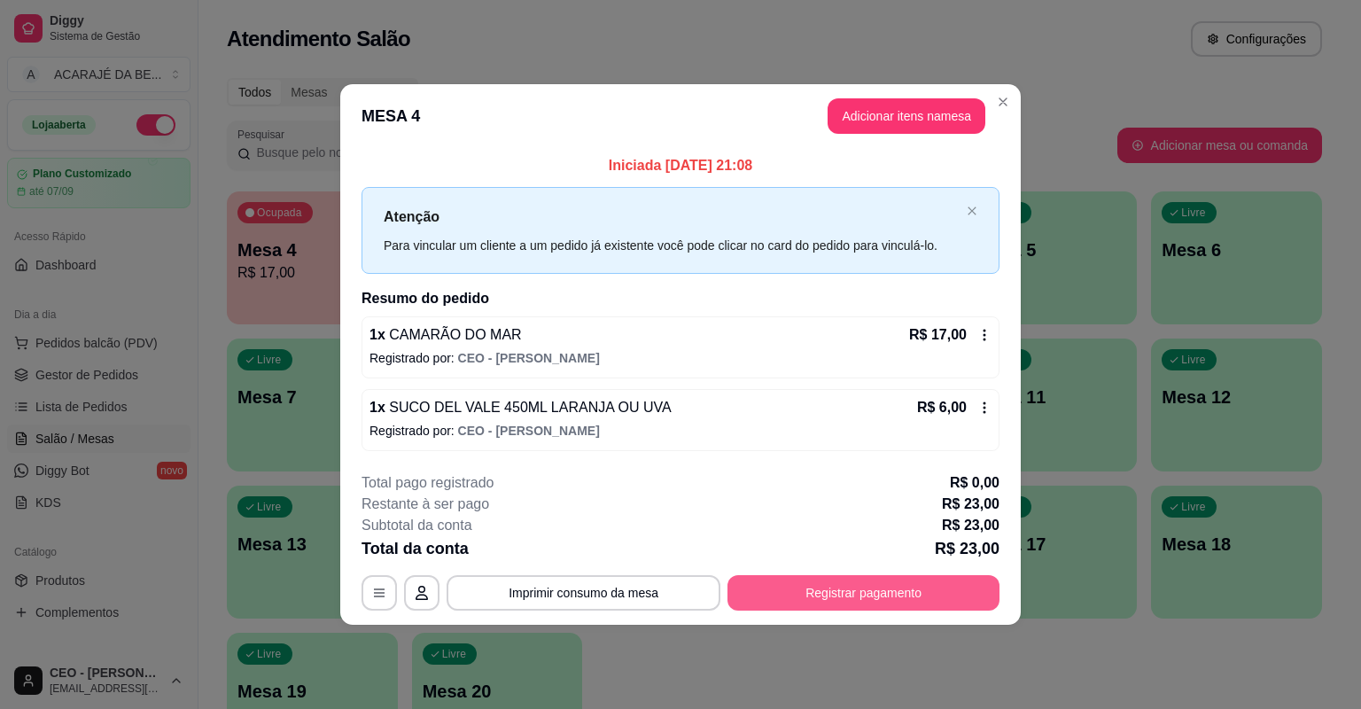
click at [833, 593] on button "Registrar pagamento" at bounding box center [864, 592] width 272 height 35
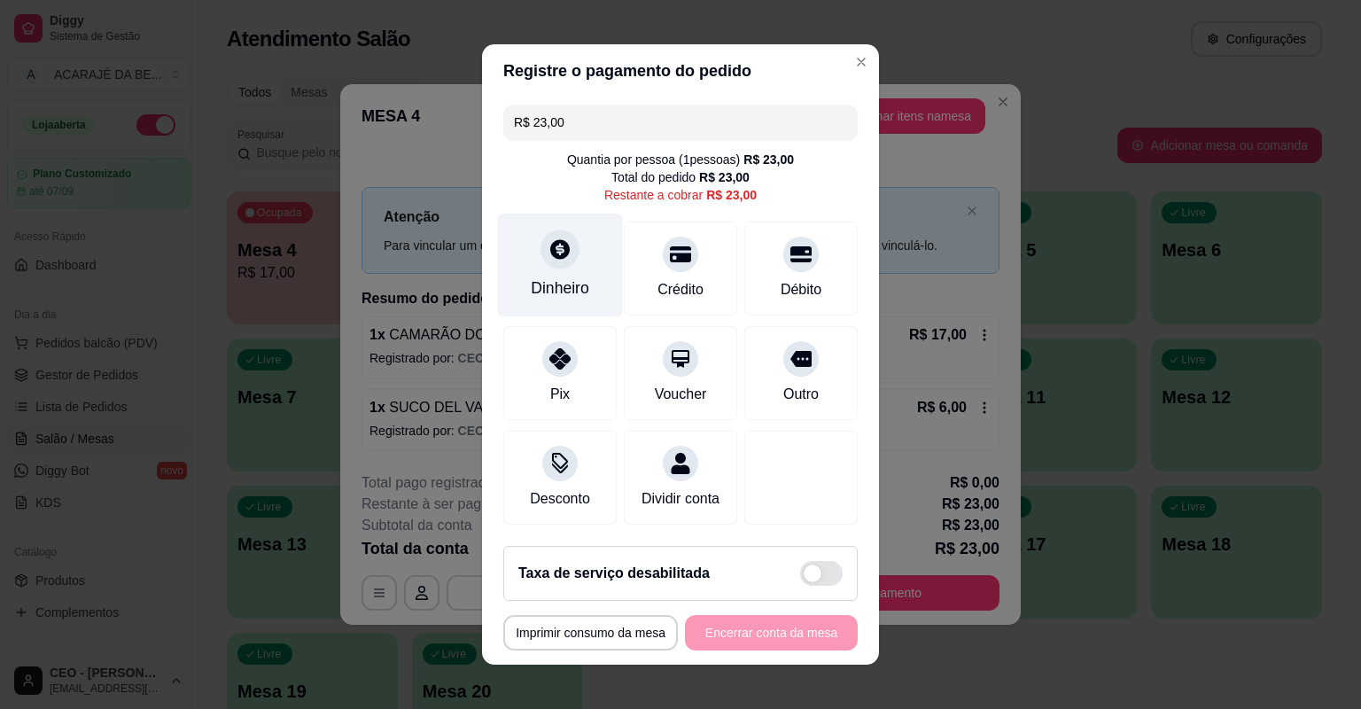
click at [569, 260] on div at bounding box center [560, 249] width 39 height 39
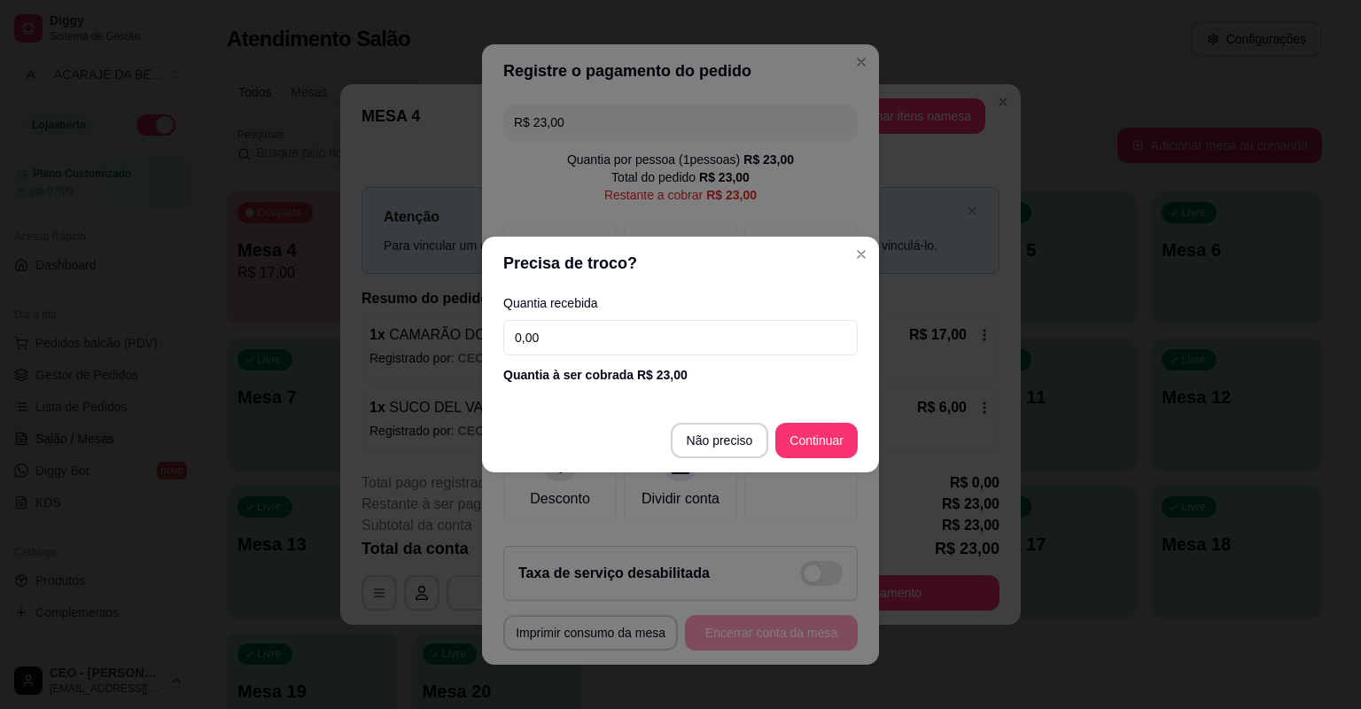
click at [568, 330] on input "0,00" at bounding box center [680, 337] width 354 height 35
type input "40,00"
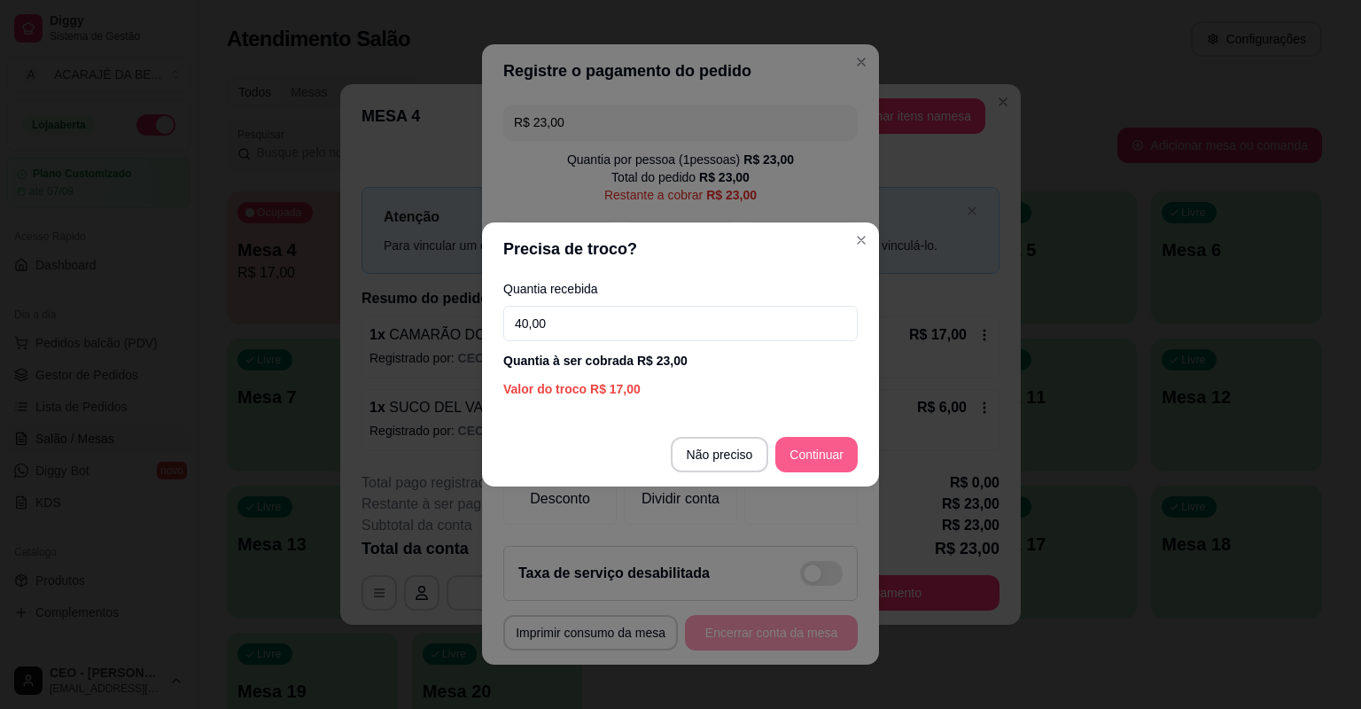
click at [813, 457] on div at bounding box center [800, 478] width 113 height 94
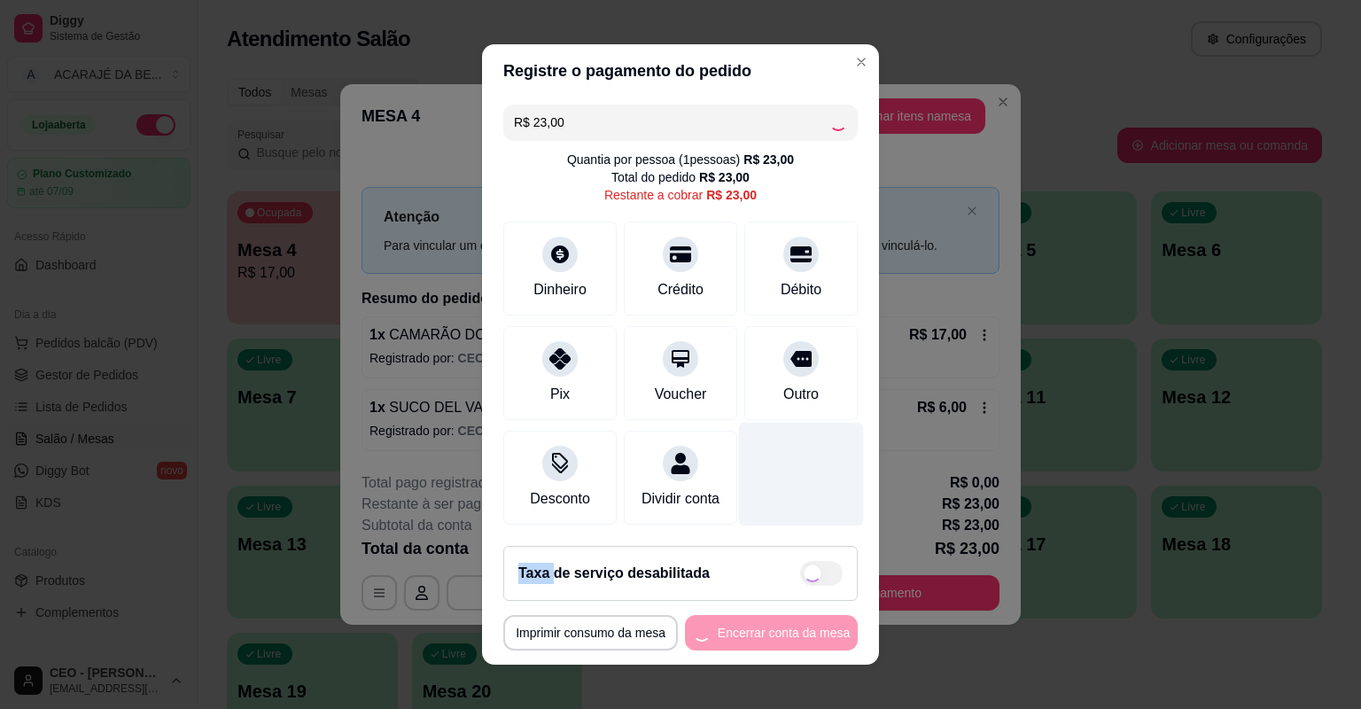
click at [813, 457] on div at bounding box center [801, 475] width 125 height 104
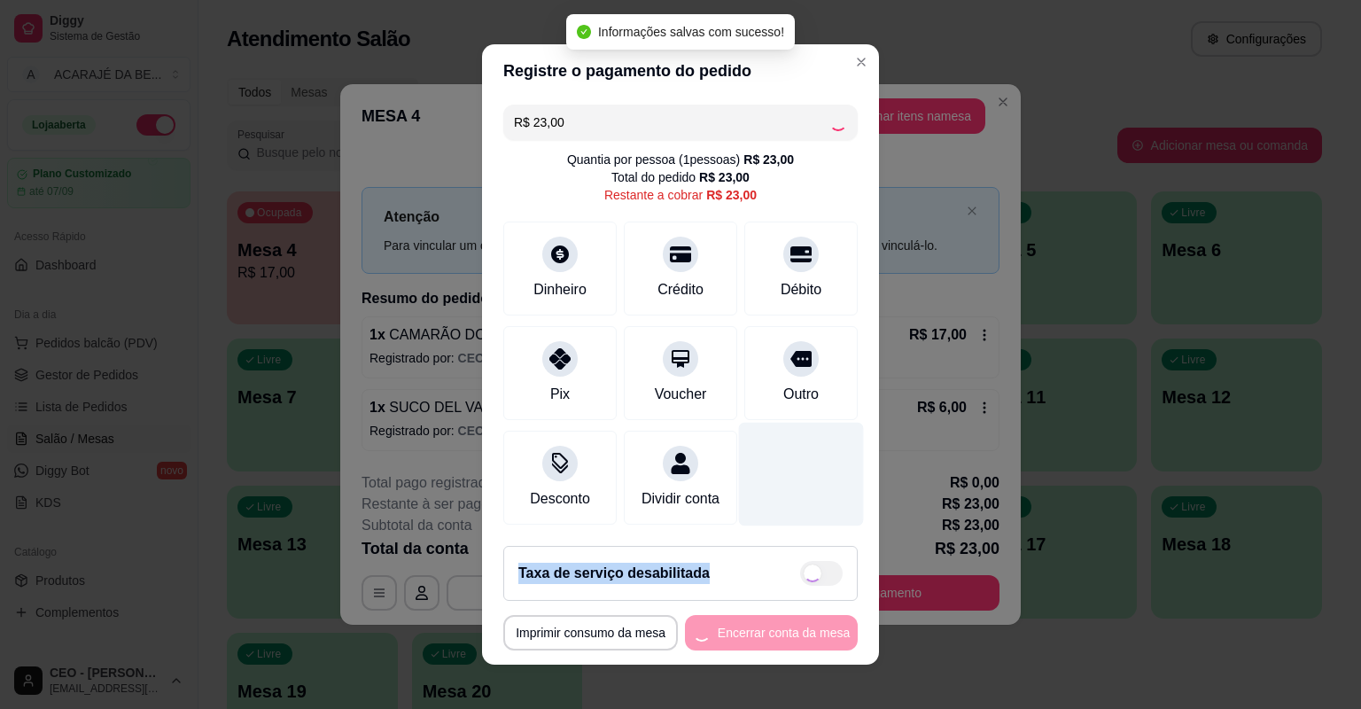
type input "R$ 0,00"
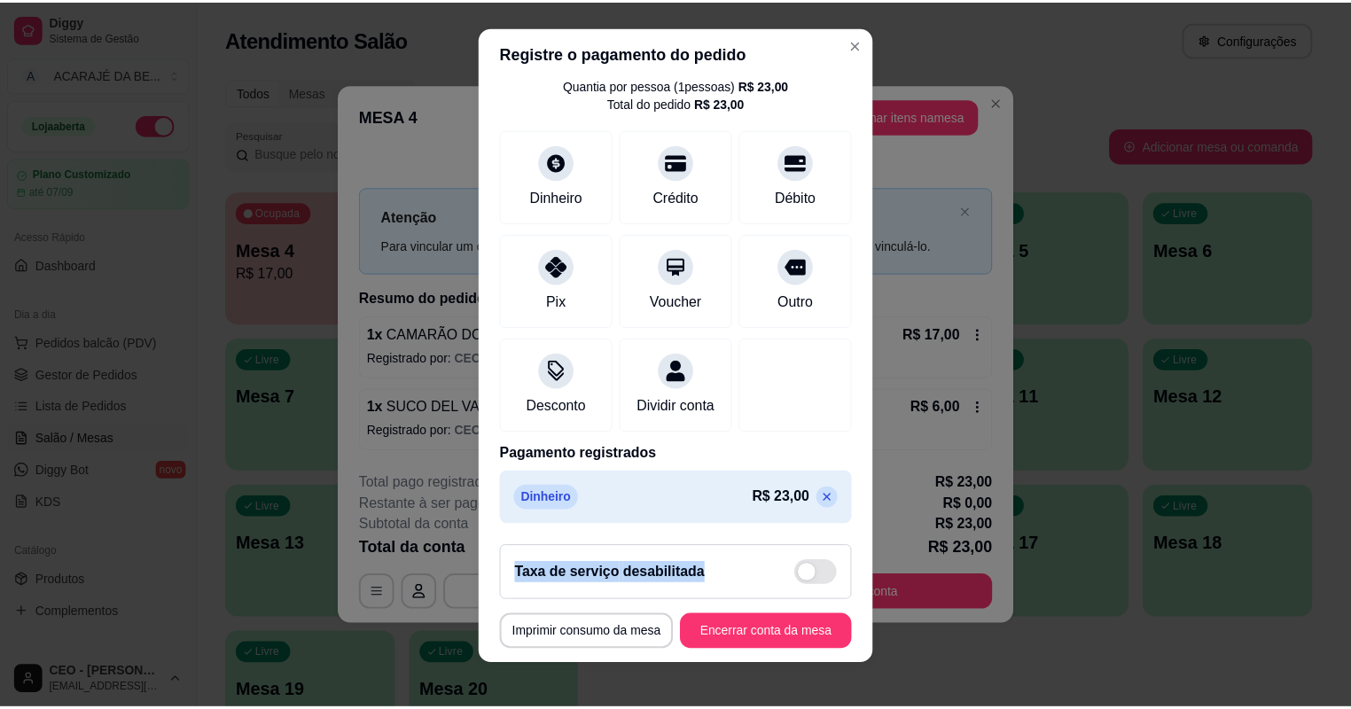
scroll to position [21, 0]
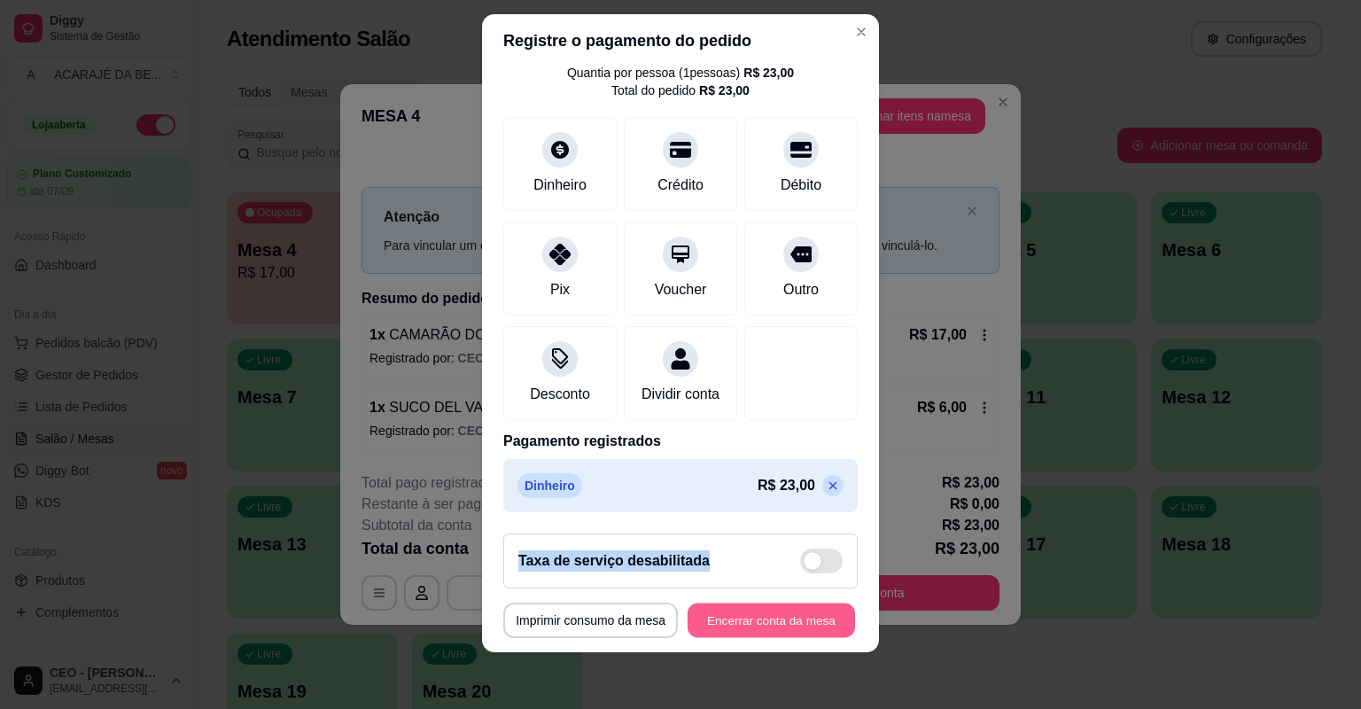
click at [823, 618] on button "Encerrar conta da mesa" at bounding box center [771, 621] width 167 height 35
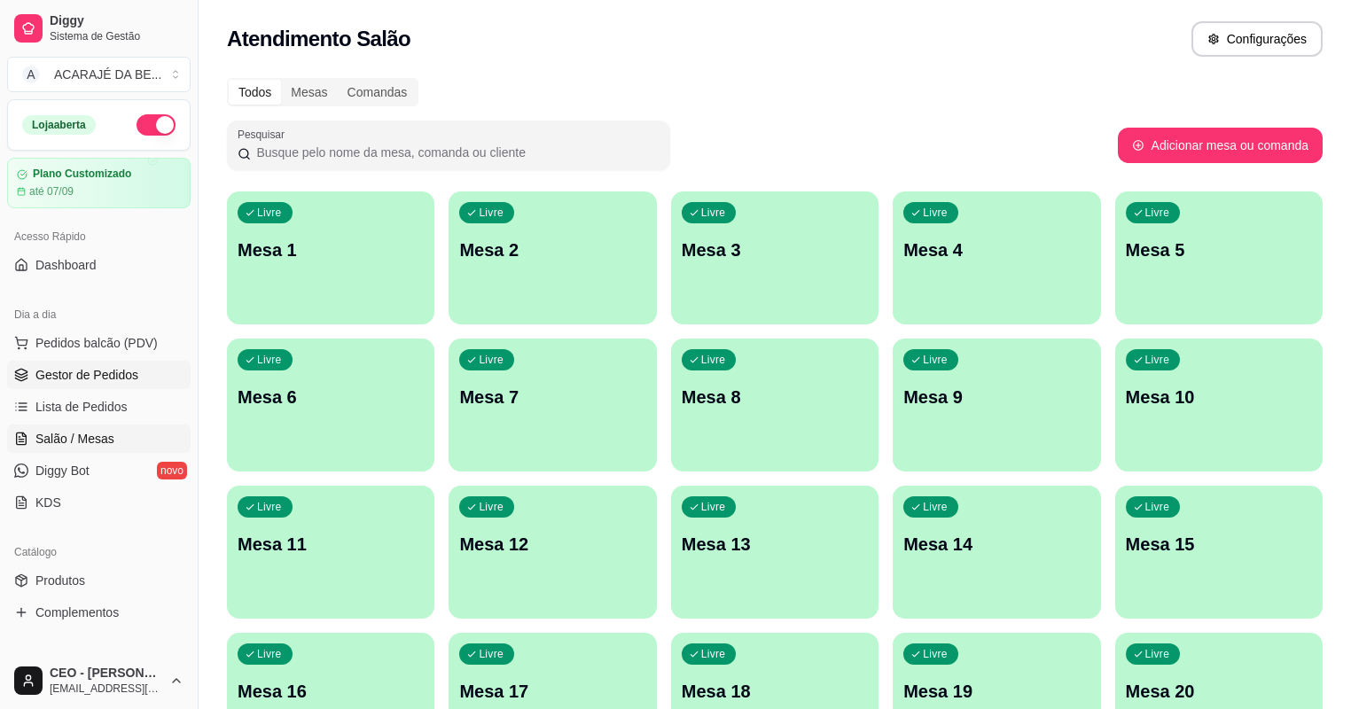
click at [53, 367] on span "Gestor de Pedidos" at bounding box center [86, 375] width 103 height 18
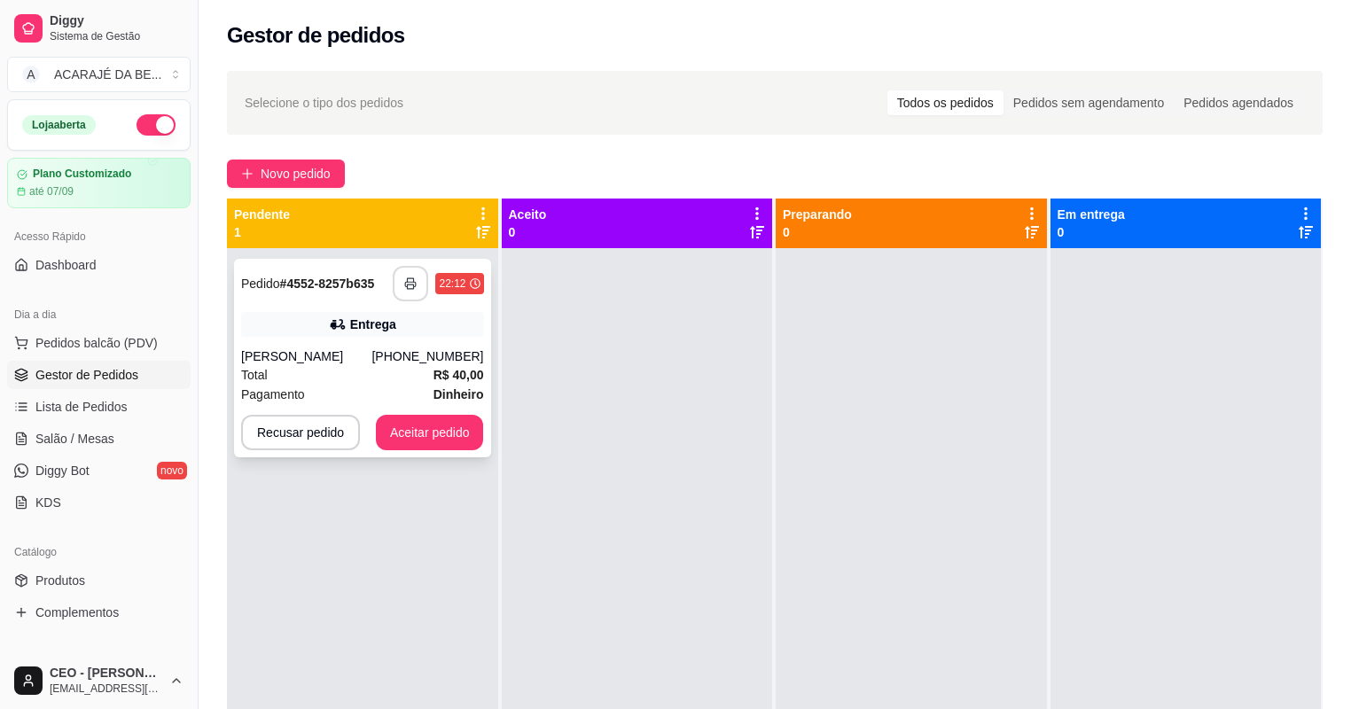
click at [418, 285] on button "button" at bounding box center [410, 283] width 35 height 35
click at [449, 424] on button "Aceitar pedido" at bounding box center [430, 433] width 105 height 35
click at [440, 435] on button "Aceitar pedido" at bounding box center [430, 433] width 105 height 35
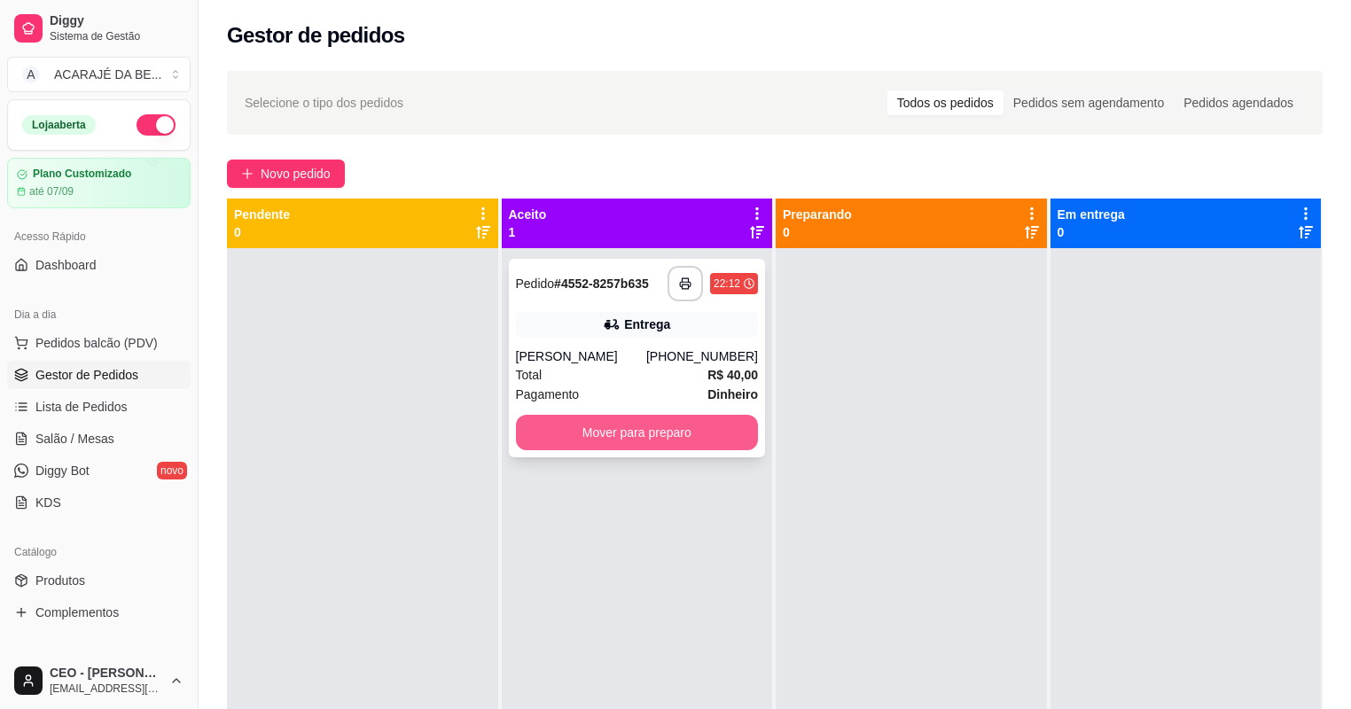
click at [594, 441] on button "Mover para preparo" at bounding box center [637, 432] width 243 height 35
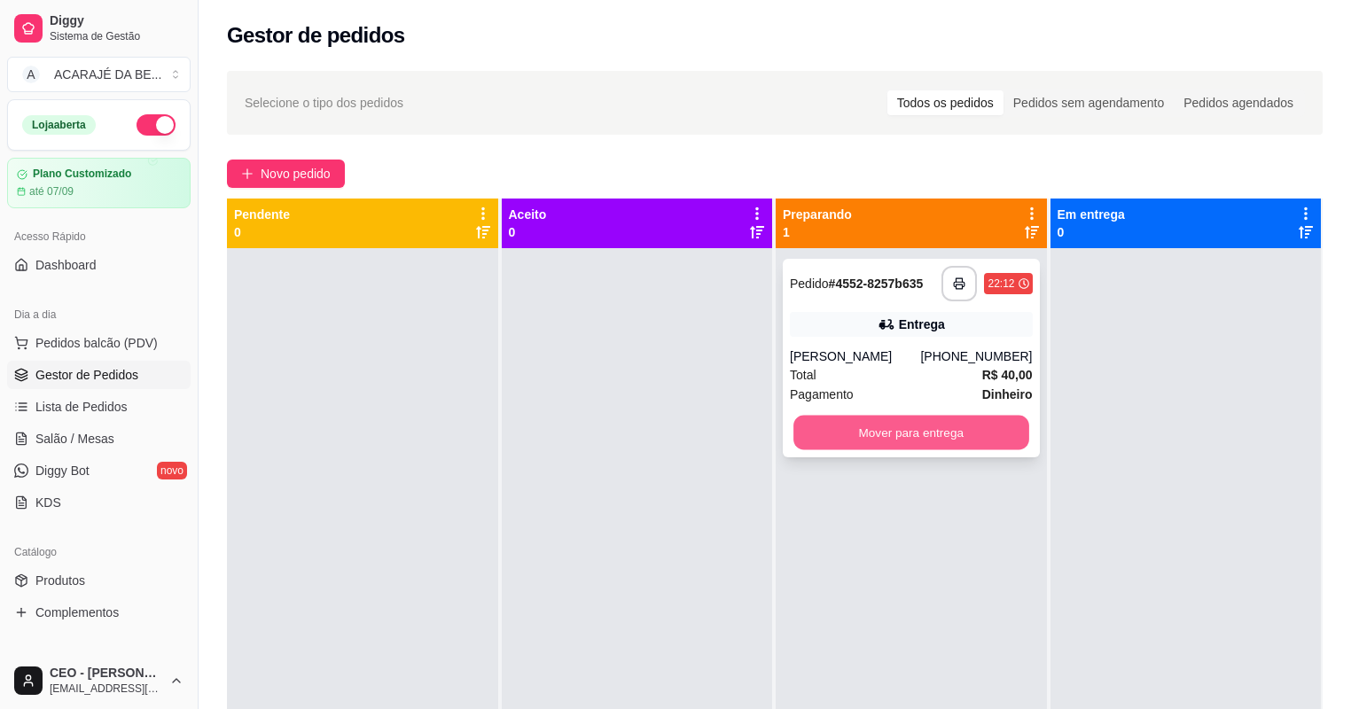
click at [997, 440] on button "Mover para entrega" at bounding box center [910, 433] width 235 height 35
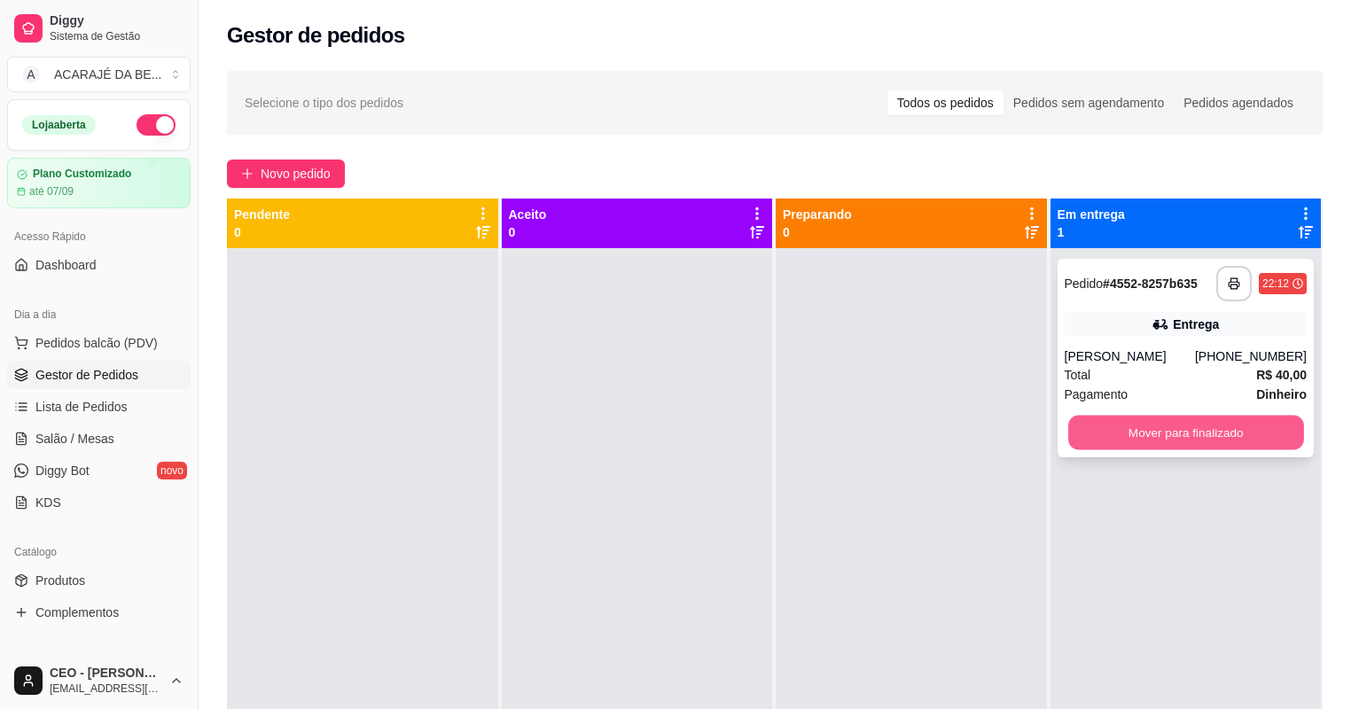
click at [1091, 440] on button "Mover para finalizado" at bounding box center [1185, 433] width 235 height 35
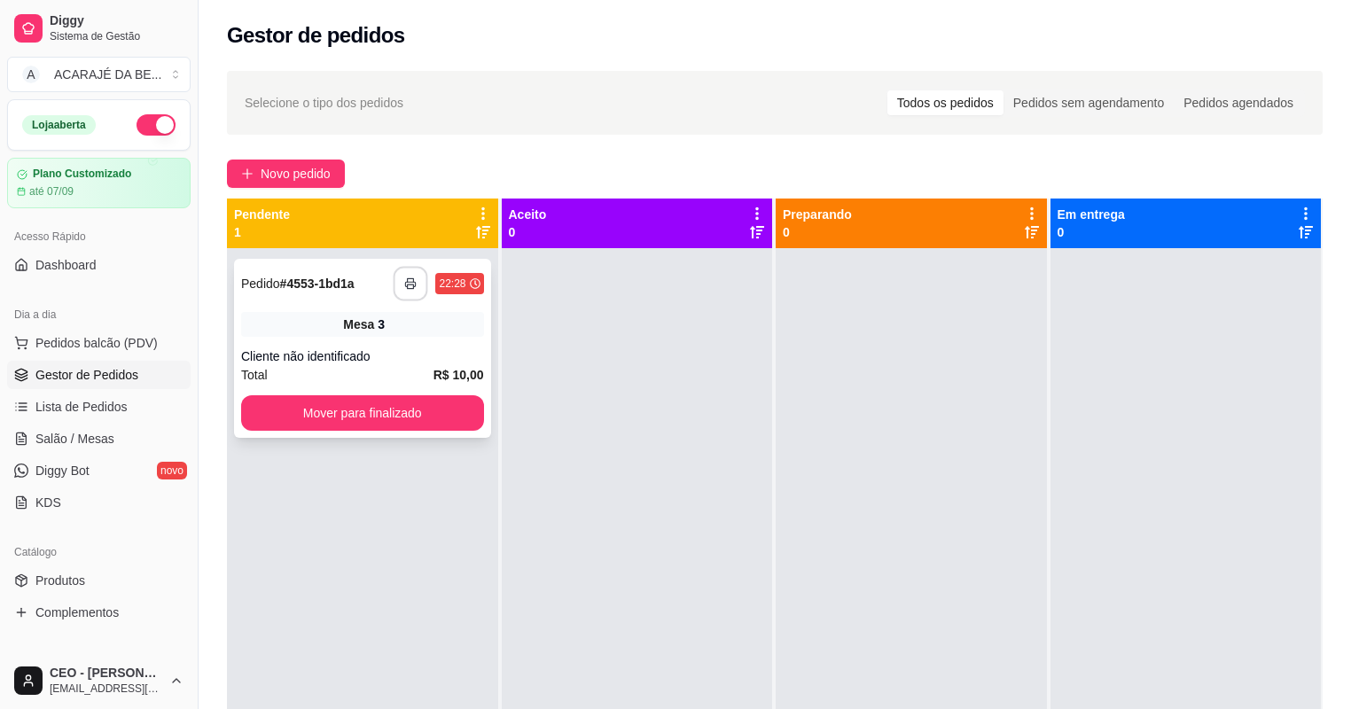
click at [415, 273] on button "button" at bounding box center [410, 284] width 35 height 35
click at [397, 408] on button "Mover para finalizado" at bounding box center [362, 412] width 243 height 35
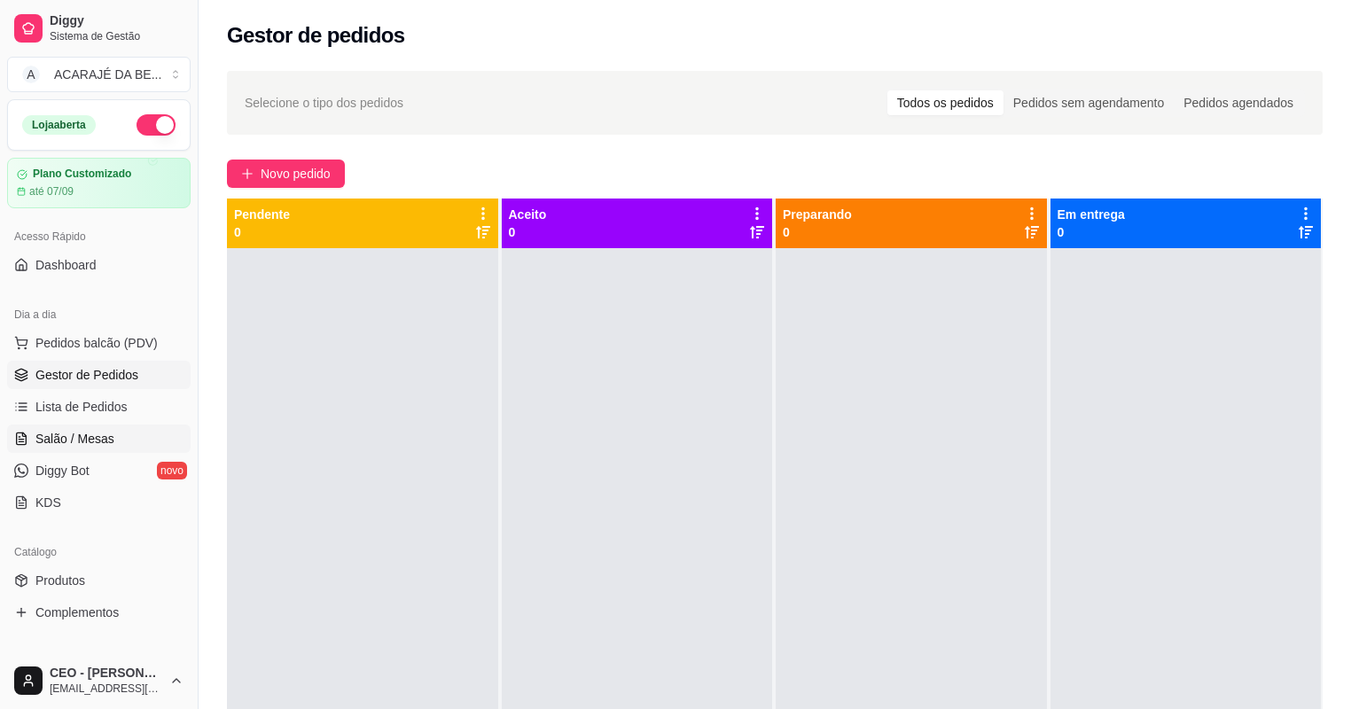
click at [57, 437] on span "Salão / Mesas" at bounding box center [74, 439] width 79 height 18
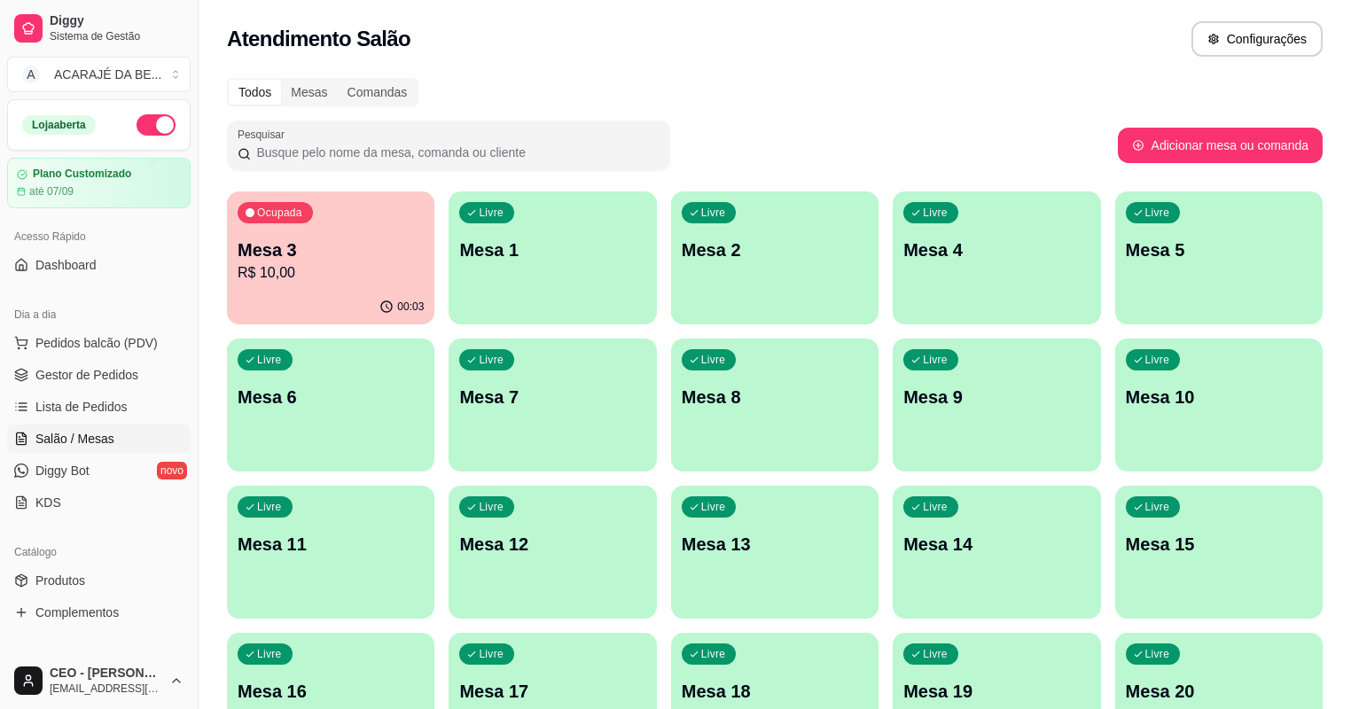
click at [317, 257] on p "Mesa 3" at bounding box center [331, 250] width 186 height 25
click at [896, 383] on div "Livre Mesa 9" at bounding box center [996, 394] width 201 height 108
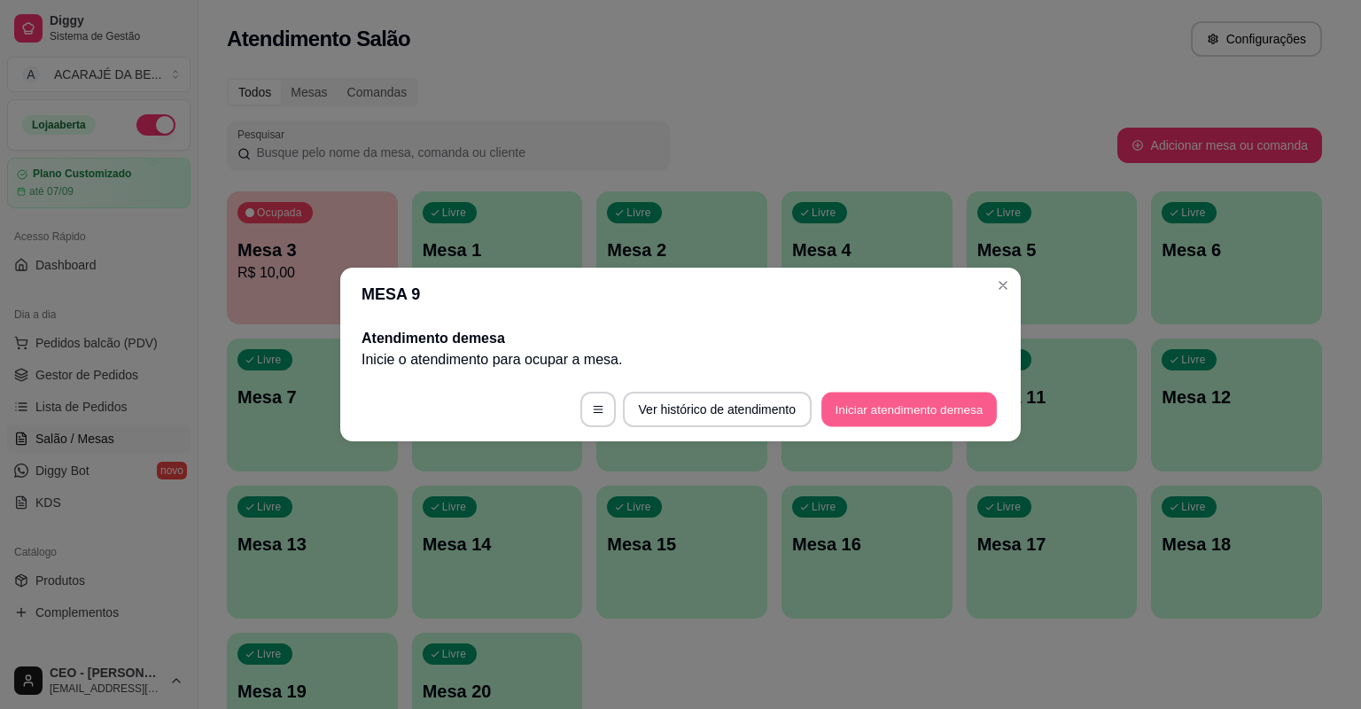
click at [865, 408] on button "Iniciar atendimento de mesa" at bounding box center [909, 410] width 175 height 35
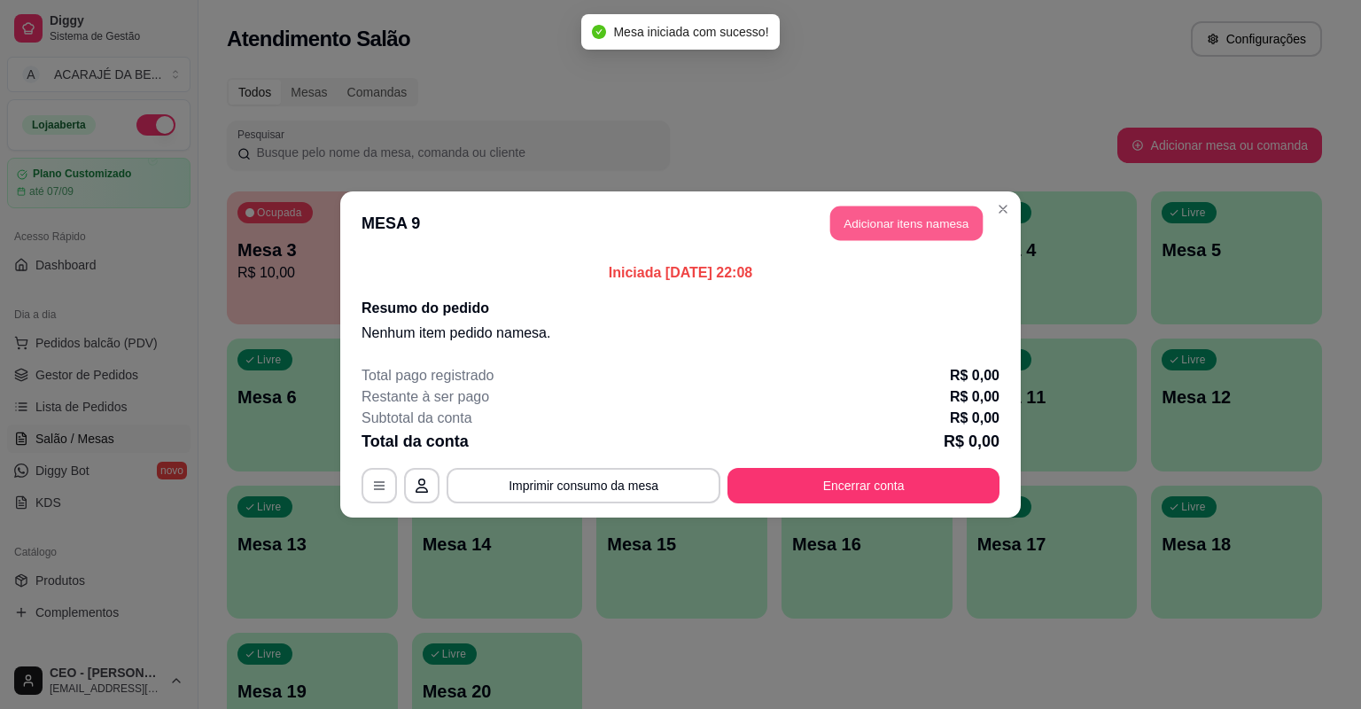
click at [865, 222] on button "Adicionar itens na mesa" at bounding box center [906, 223] width 152 height 35
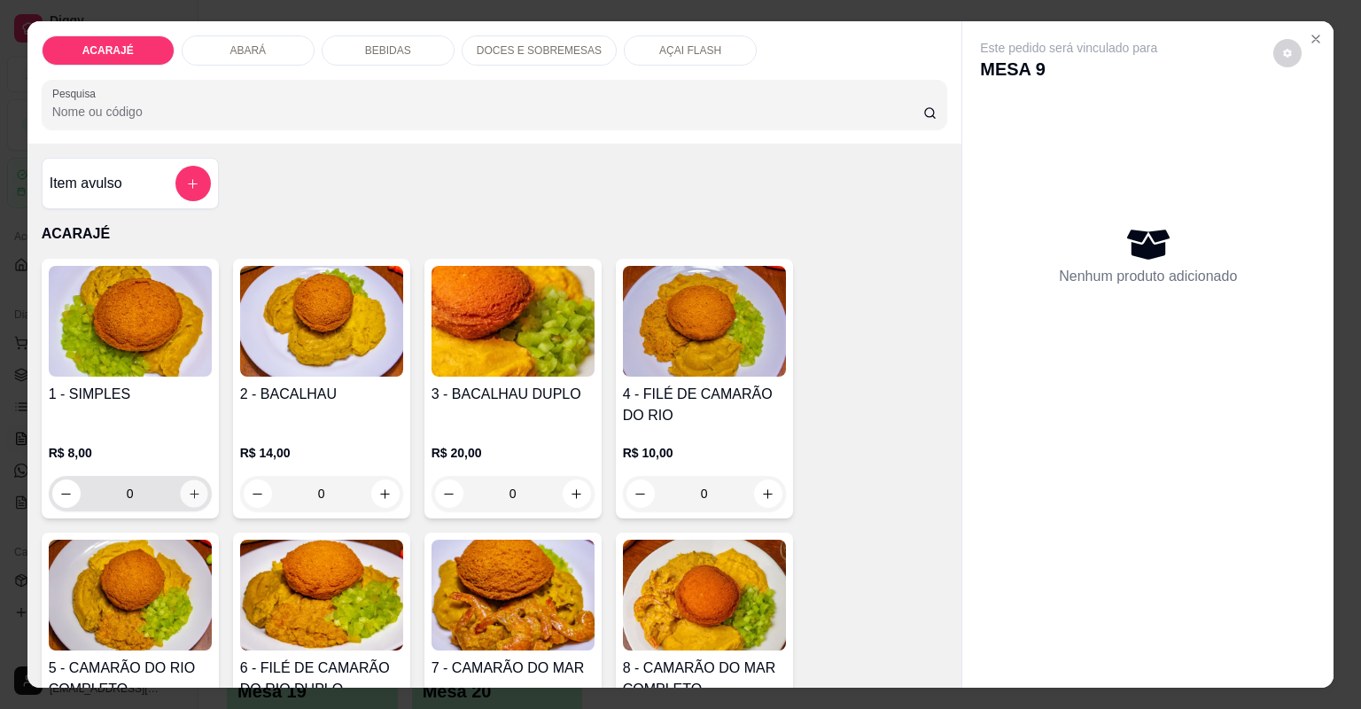
click at [187, 492] on icon "increase-product-quantity" at bounding box center [193, 493] width 13 height 13
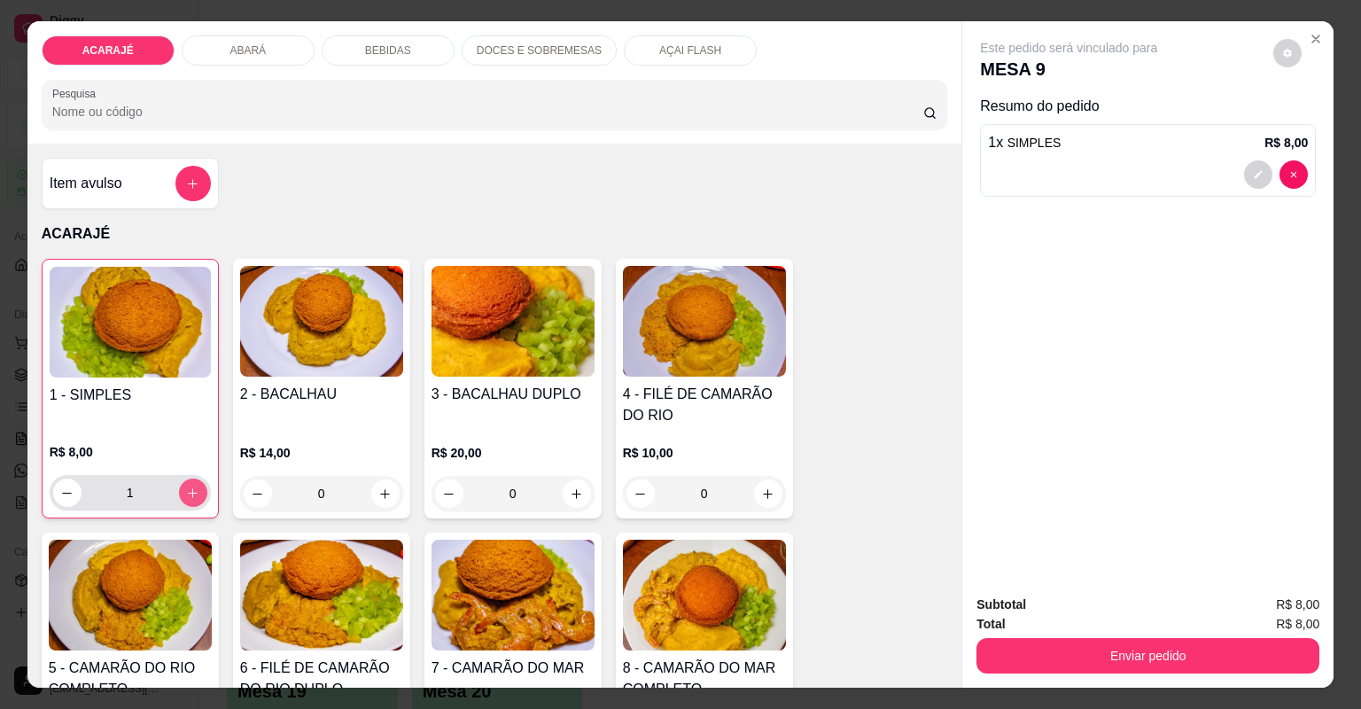
click at [186, 492] on icon "increase-product-quantity" at bounding box center [192, 493] width 13 height 13
type input "5"
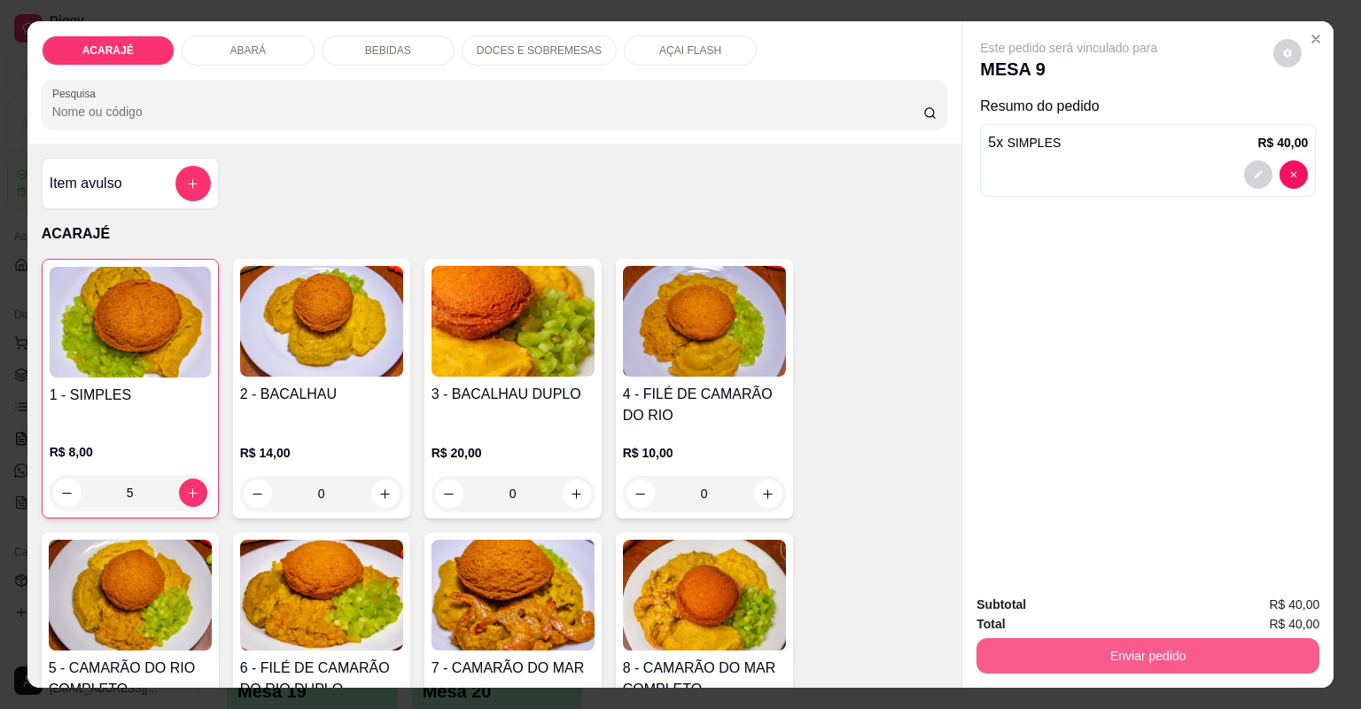
click at [1046, 649] on button "Enviar pedido" at bounding box center [1148, 655] width 343 height 35
click at [1049, 643] on button "Enviar pedido" at bounding box center [1148, 656] width 332 height 35
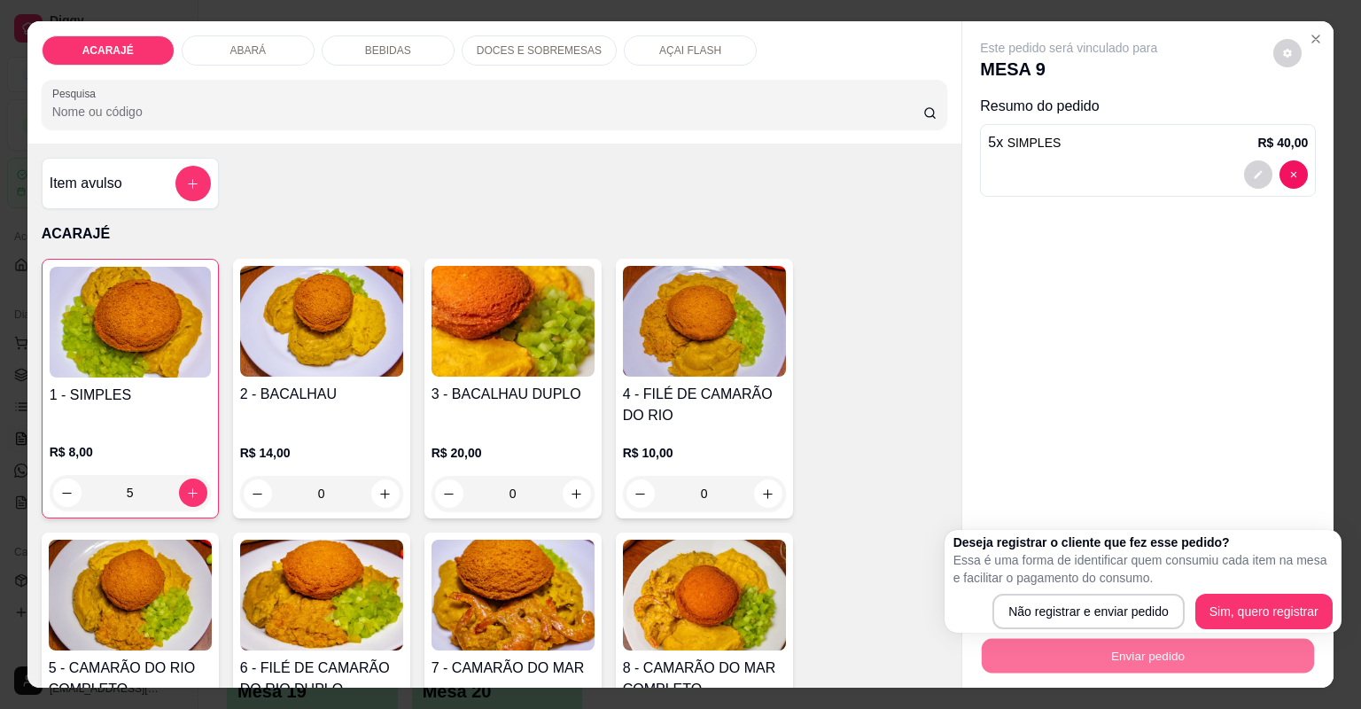
click at [1088, 551] on p "Essa é uma forma de identificar quem consumiu cada item na mesa e facilitar o p…" at bounding box center [1143, 568] width 379 height 35
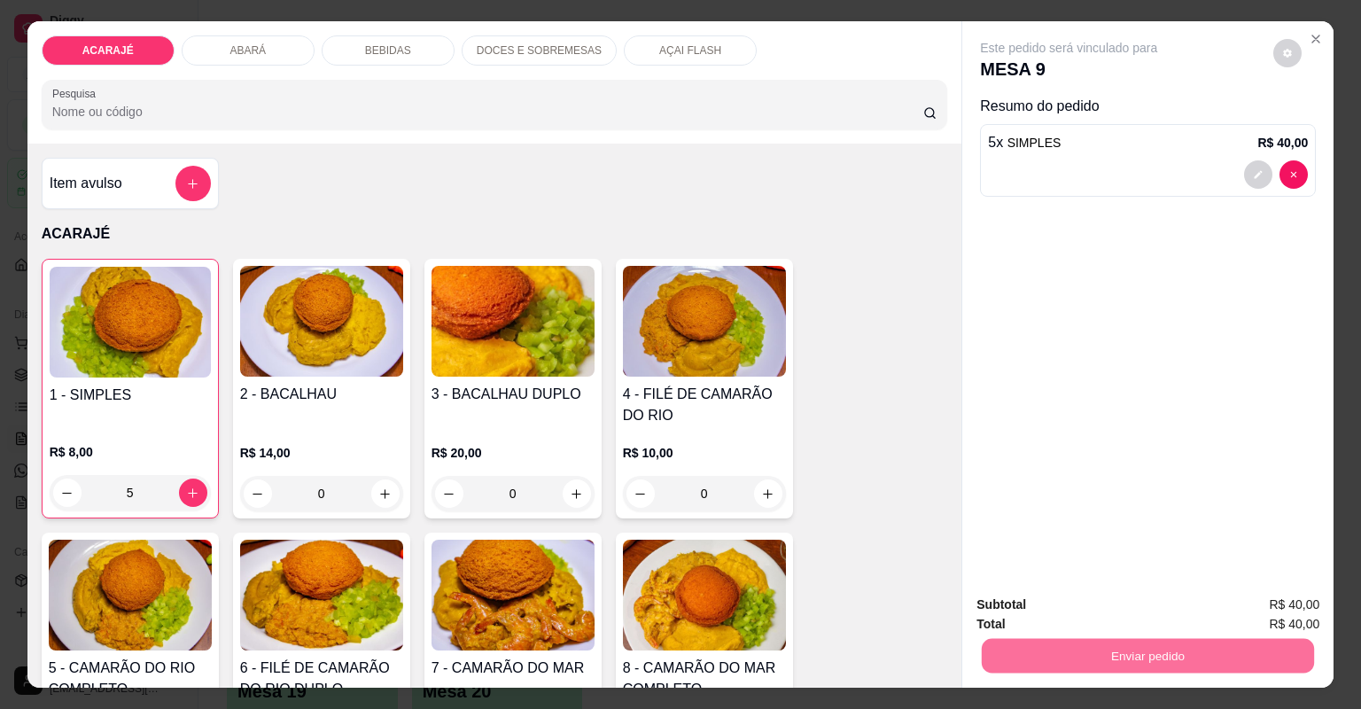
click at [1081, 518] on div "Este pedido será vinculado para MESA 9 Resumo do pedido 5 x SIMPLES R$ 40,00" at bounding box center [1147, 300] width 371 height 559
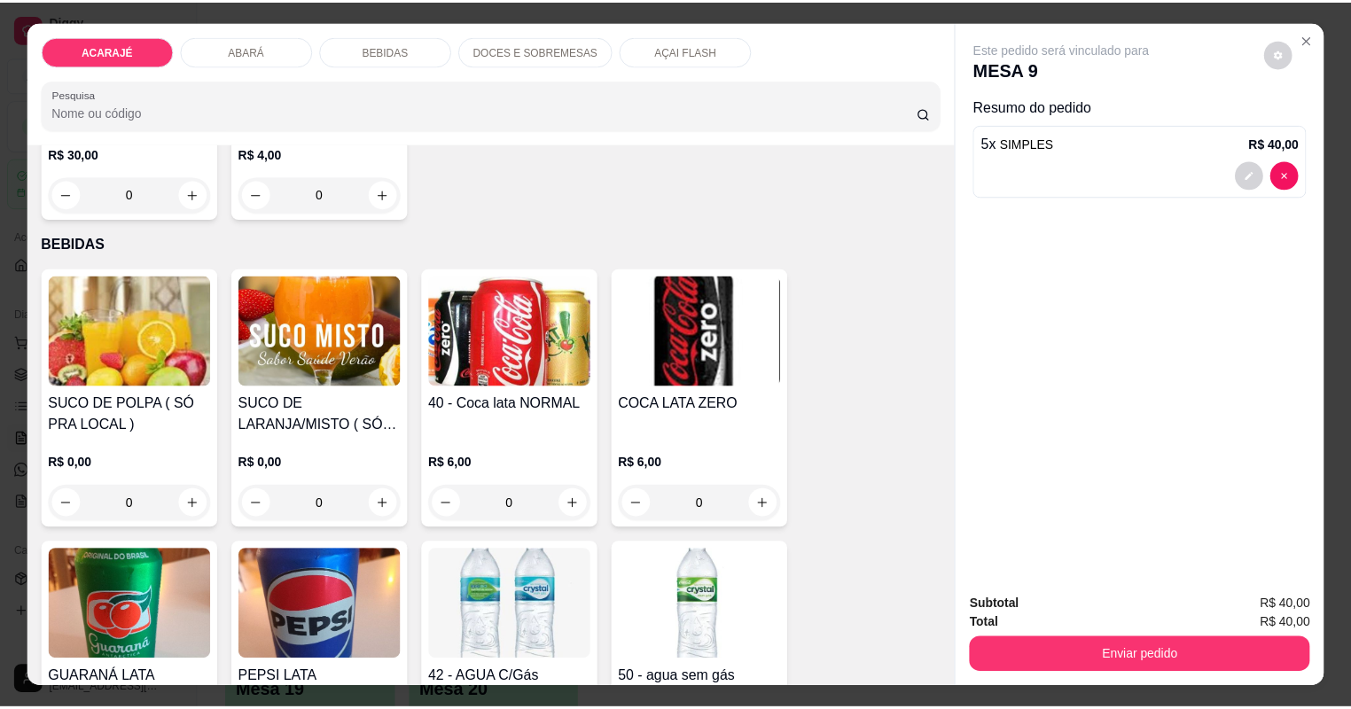
scroll to position [1843, 0]
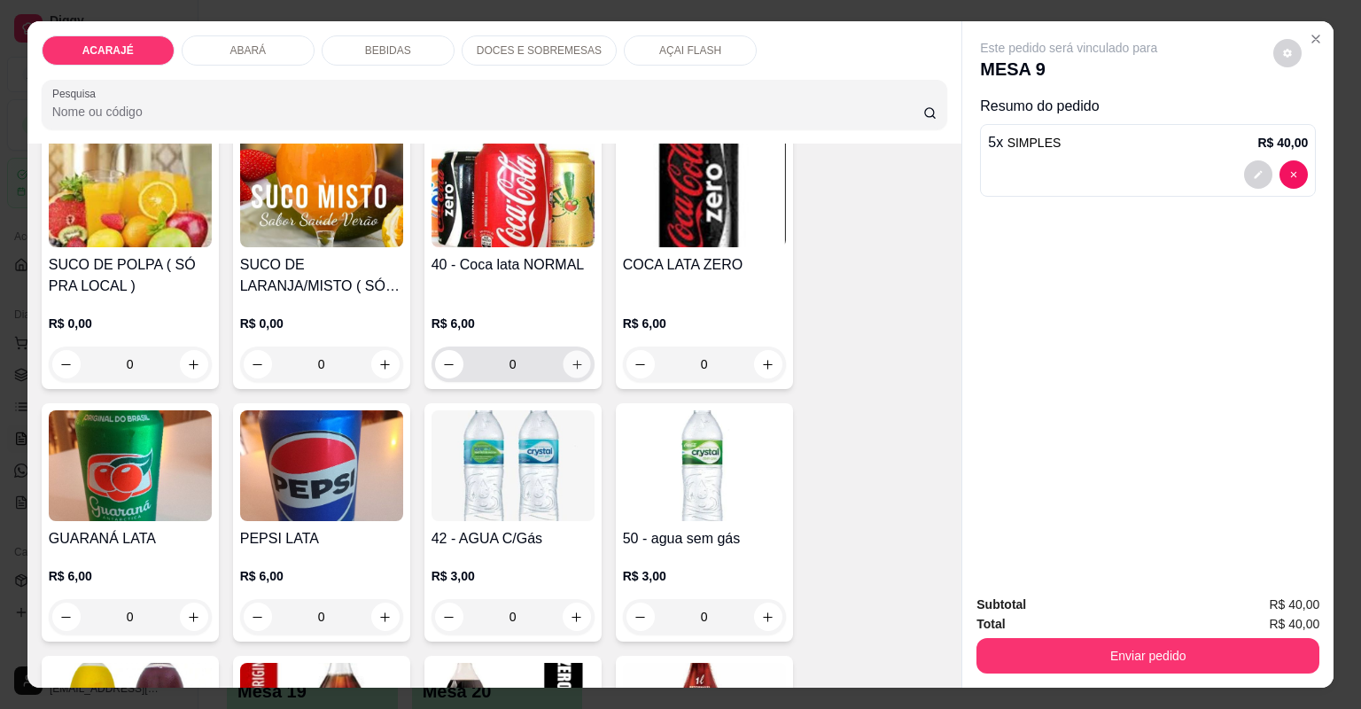
click at [575, 363] on icon "increase-product-quantity" at bounding box center [576, 364] width 9 height 9
type input "1"
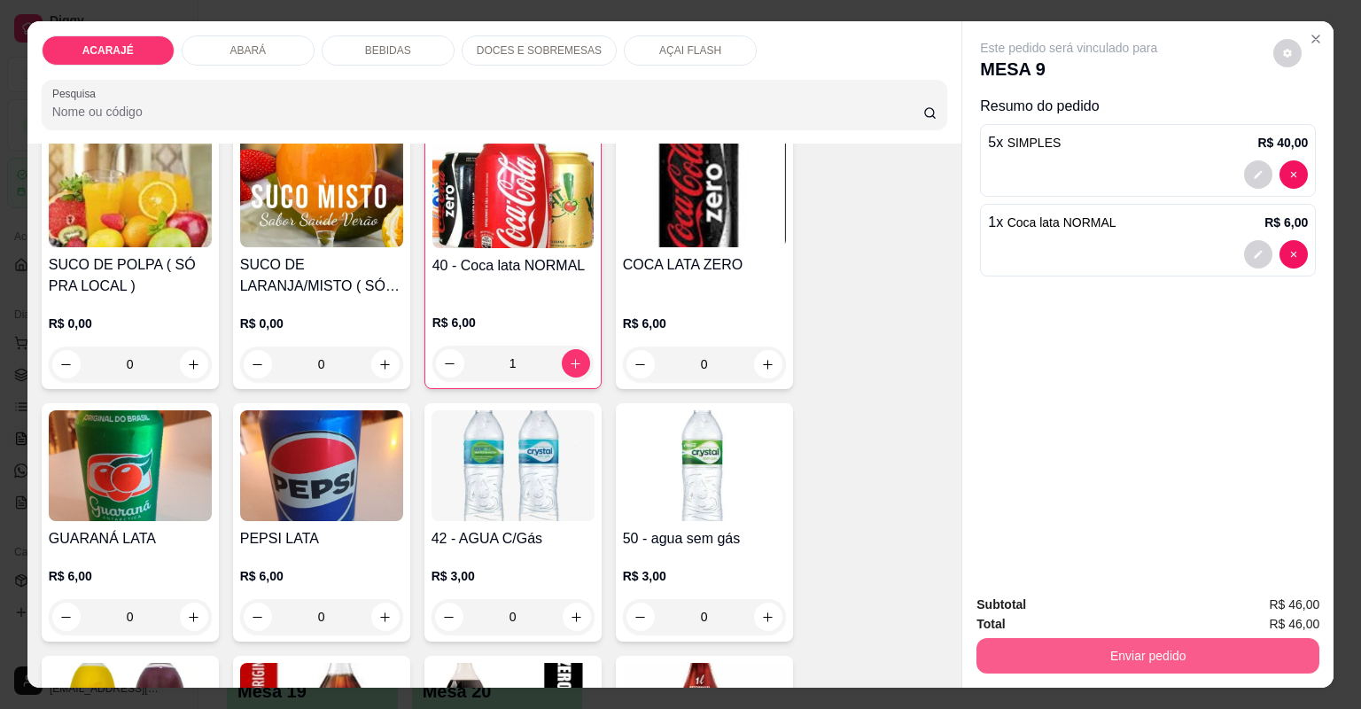
click at [1017, 648] on button "Enviar pedido" at bounding box center [1148, 655] width 343 height 35
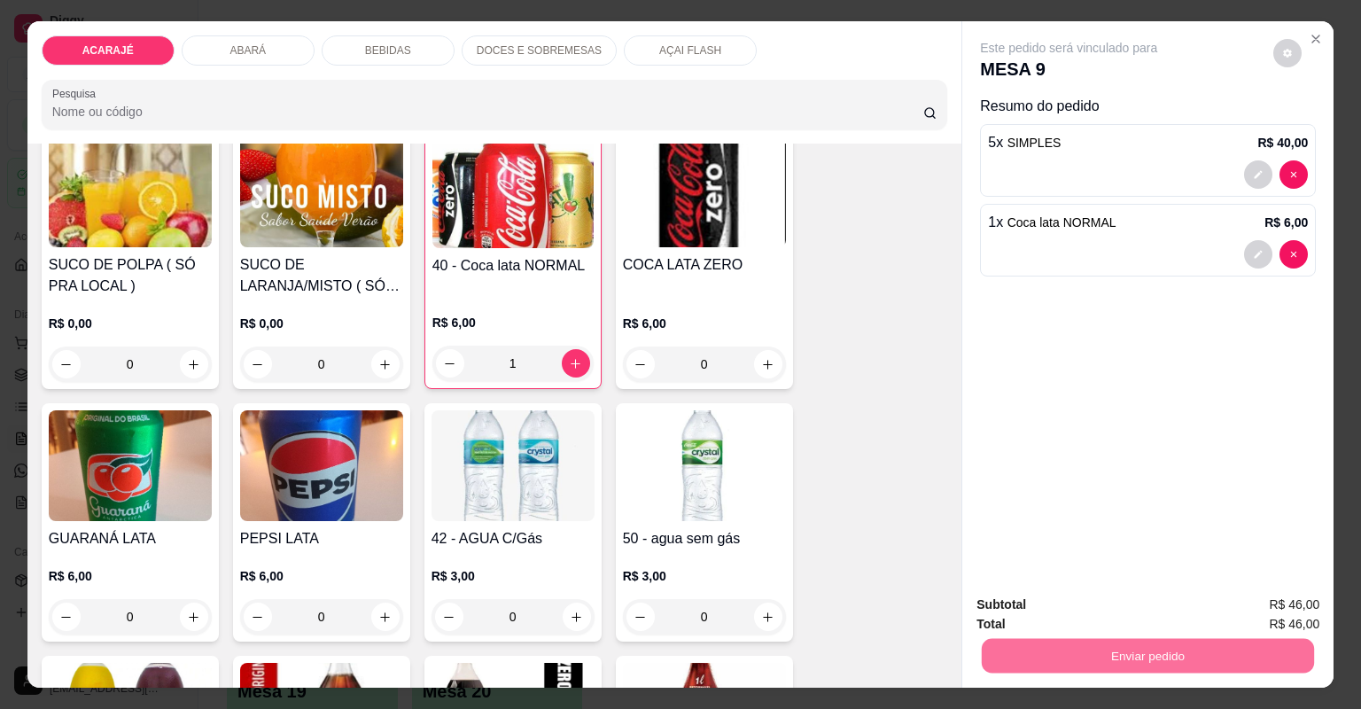
click at [1030, 602] on button "Não registrar e enviar pedido" at bounding box center [1090, 612] width 179 height 33
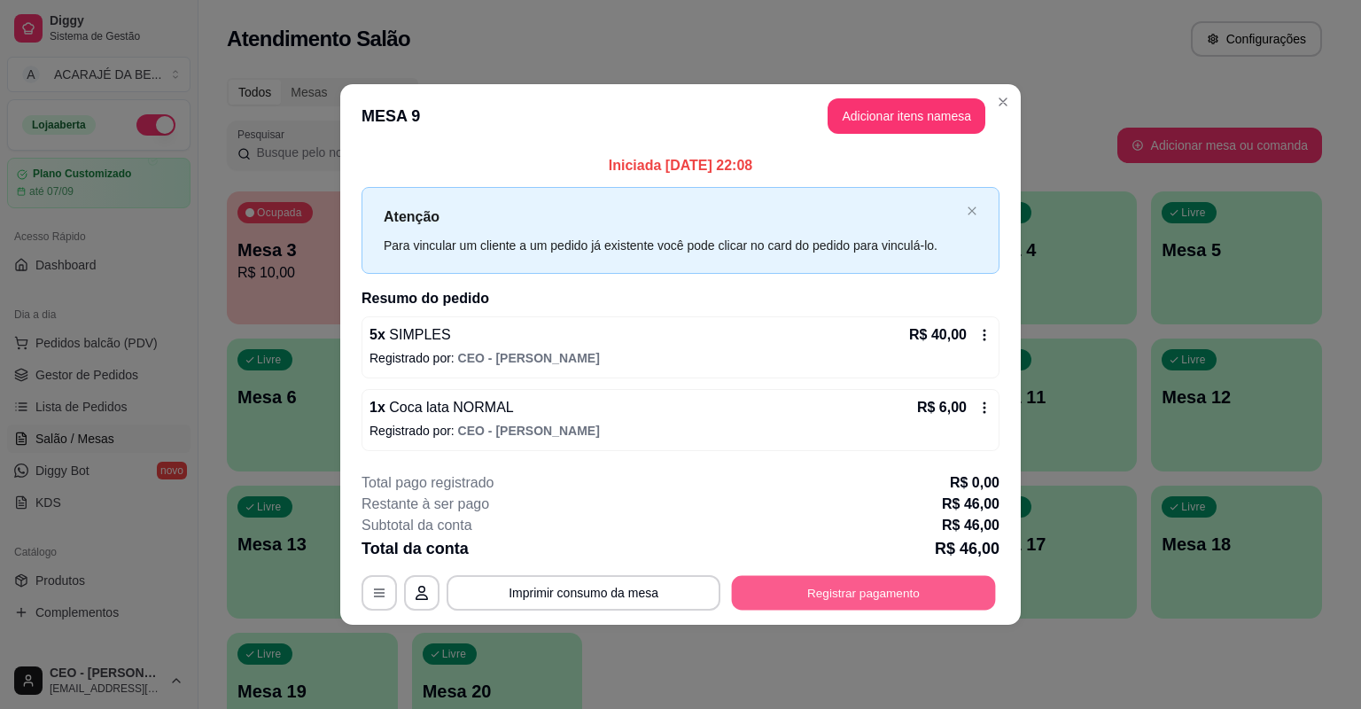
click at [858, 596] on button "Registrar pagamento" at bounding box center [864, 592] width 264 height 35
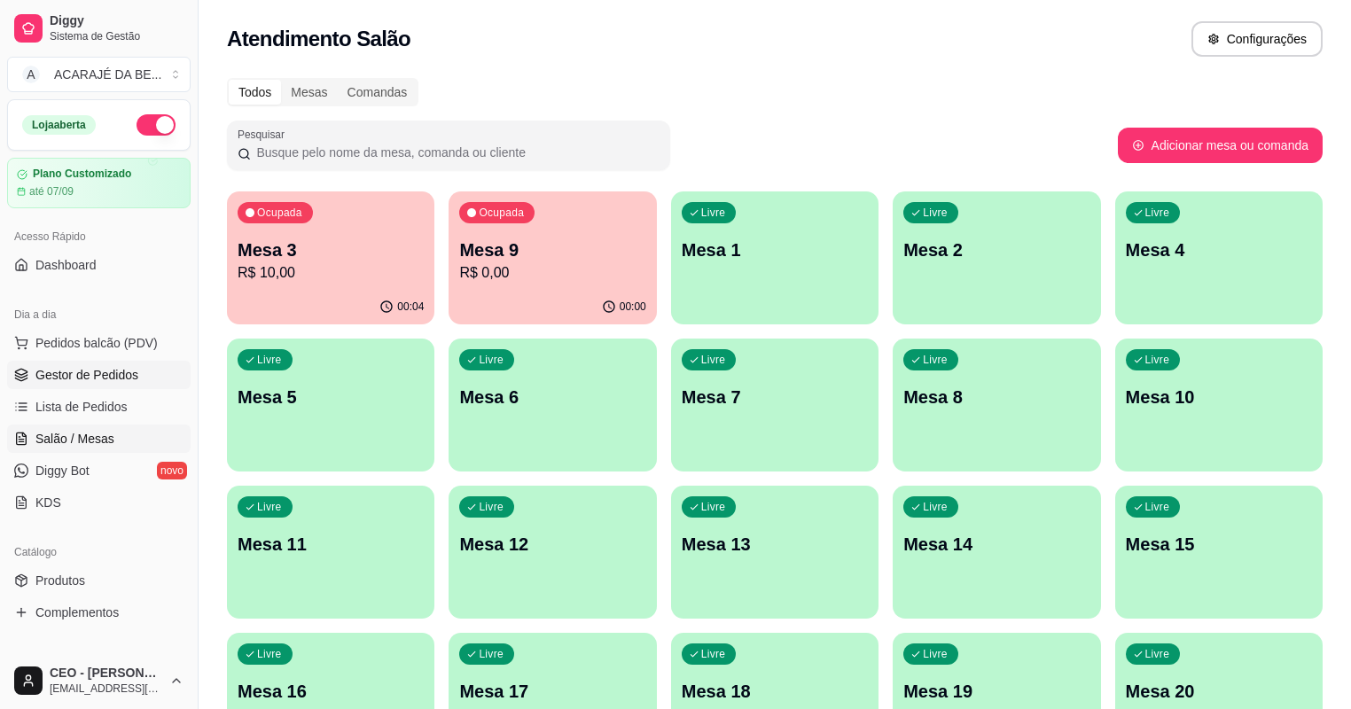
click at [58, 376] on span "Gestor de Pedidos" at bounding box center [86, 375] width 103 height 18
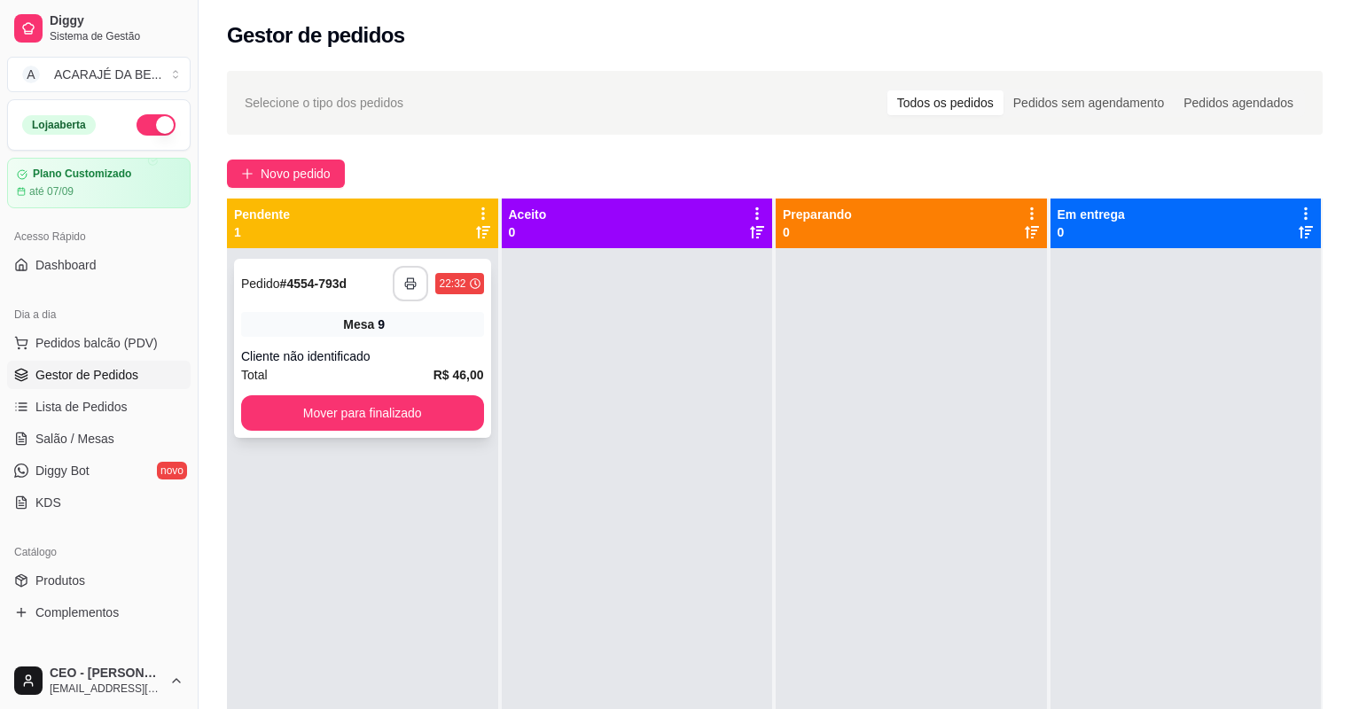
click at [412, 284] on rect "button" at bounding box center [411, 286] width 6 height 4
click at [472, 410] on button "Mover para finalizado" at bounding box center [362, 412] width 243 height 35
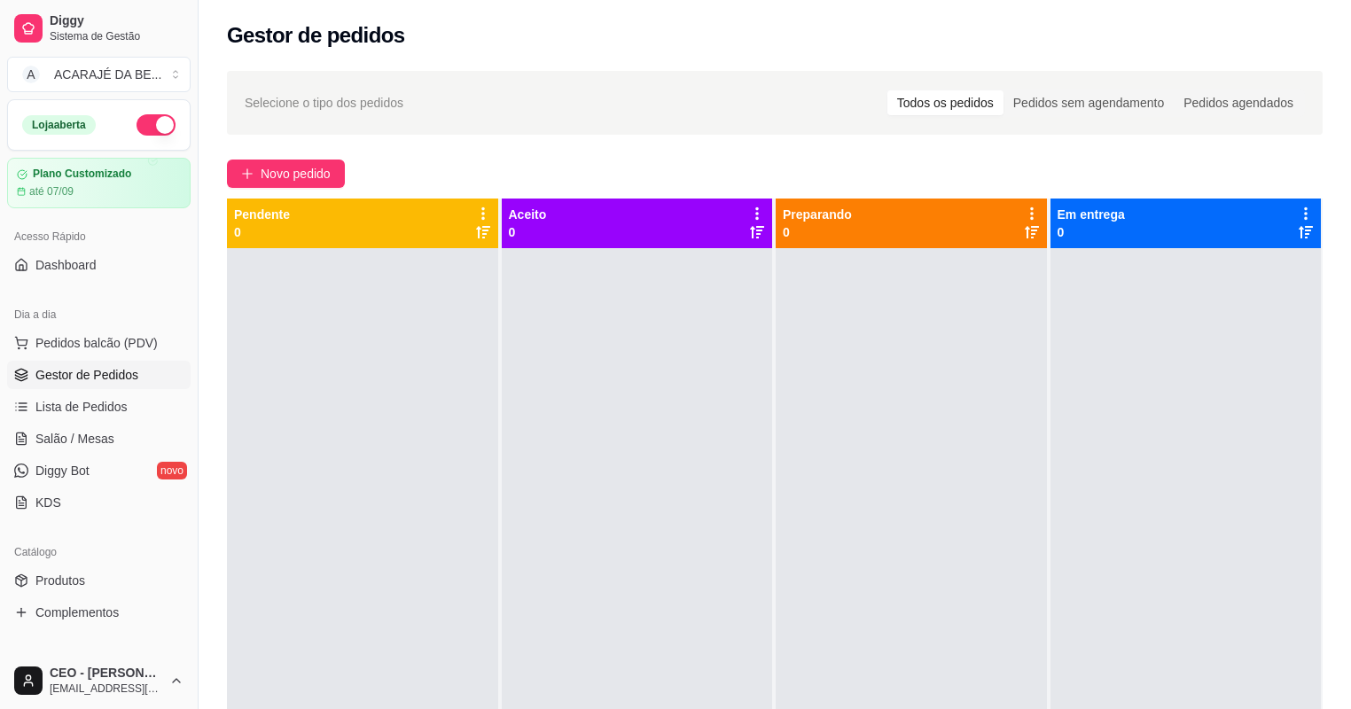
click at [522, 388] on div at bounding box center [637, 602] width 271 height 709
click at [105, 402] on span "Lista de Pedidos" at bounding box center [81, 407] width 92 height 18
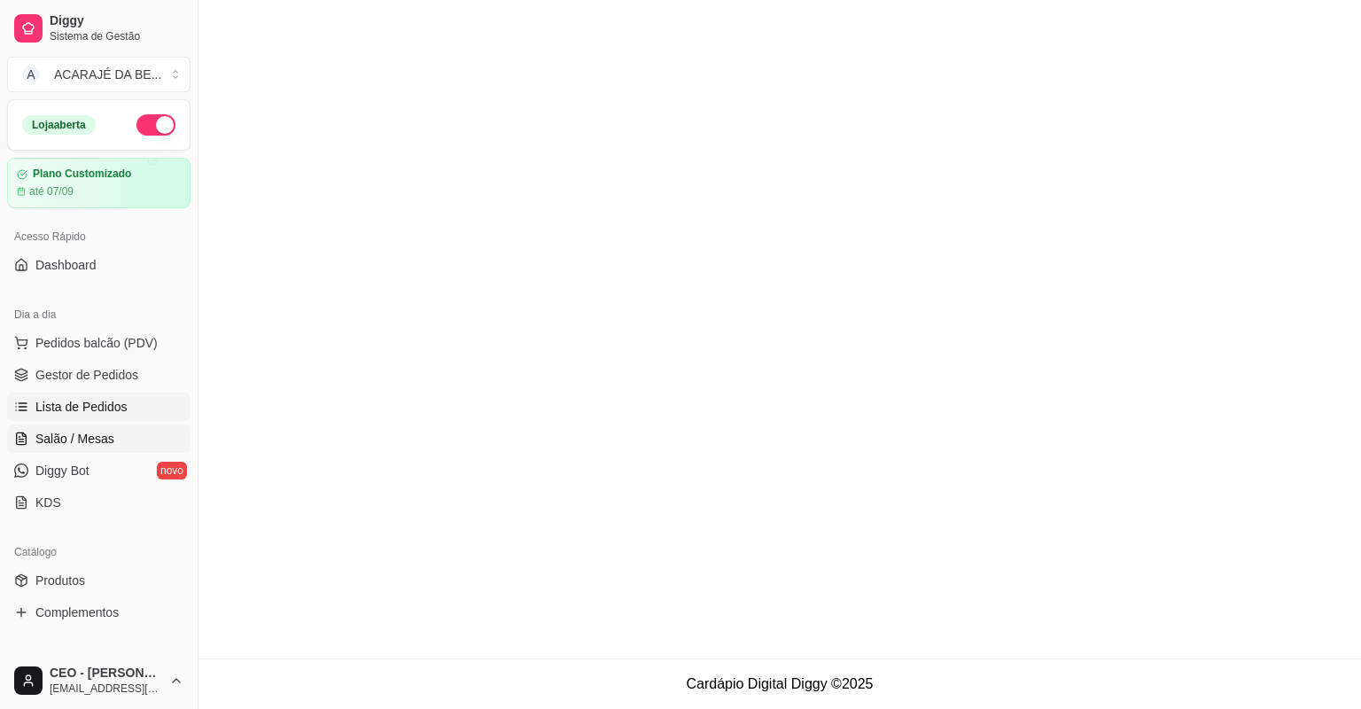
click at [115, 424] on link "Salão / Mesas" at bounding box center [98, 438] width 183 height 28
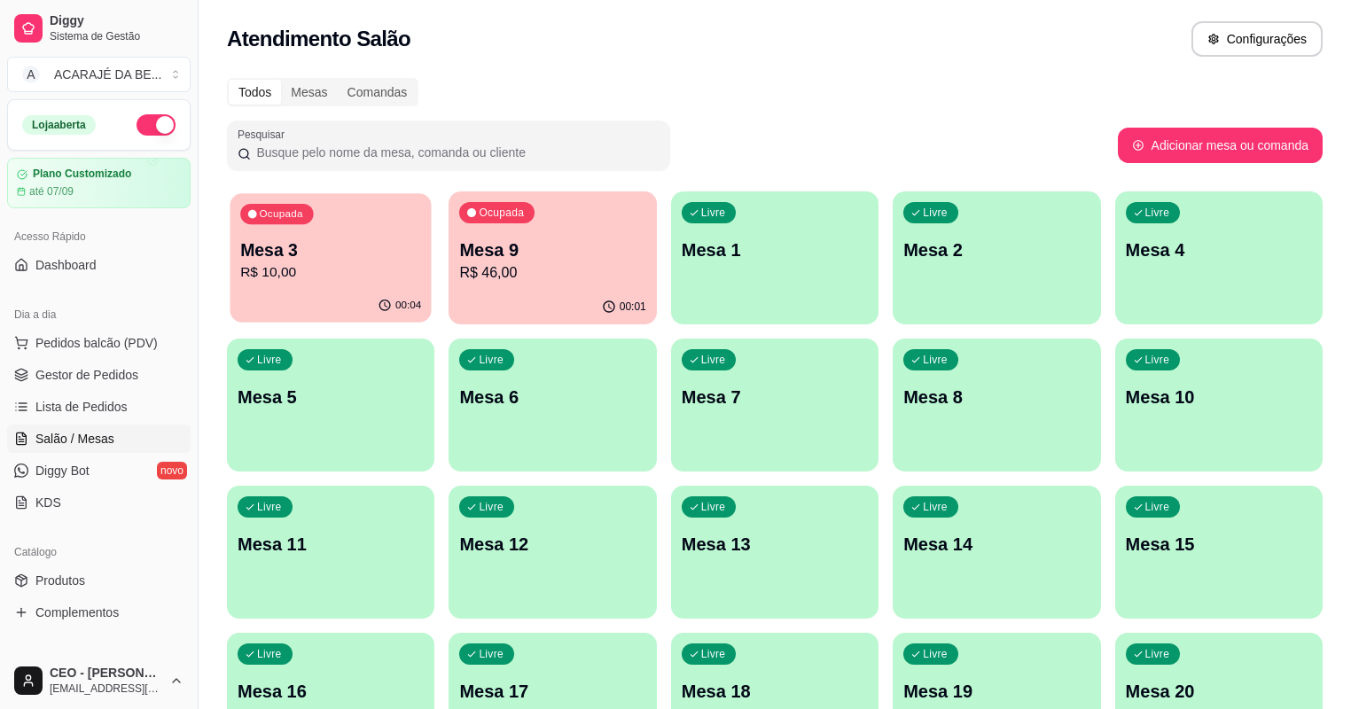
click at [366, 282] on p "R$ 10,00" at bounding box center [330, 272] width 181 height 20
click at [368, 282] on body "Diggy Sistema de Gestão A ACARAJÉ DA BE ... Loja aberta Plano Customizado até 0…" at bounding box center [675, 354] width 1351 height 709
click at [1005, 144] on div "Pesquisar" at bounding box center [672, 146] width 891 height 50
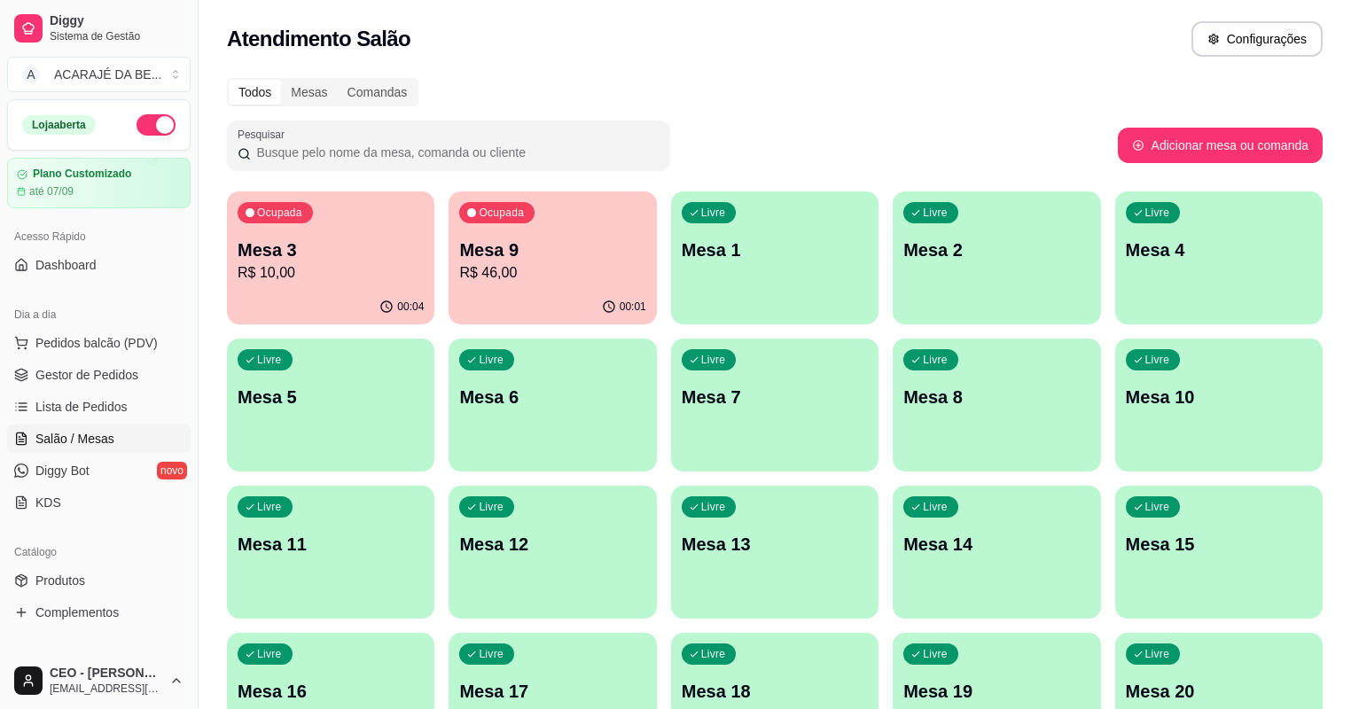
click at [809, 74] on div "Todos Mesas Comandas Pesquisar Adicionar mesa ou comanda Ocupada Mesa 3 R$ 10,0…" at bounding box center [775, 427] width 1152 height 720
click at [514, 266] on p "R$ 46,00" at bounding box center [552, 272] width 186 height 21
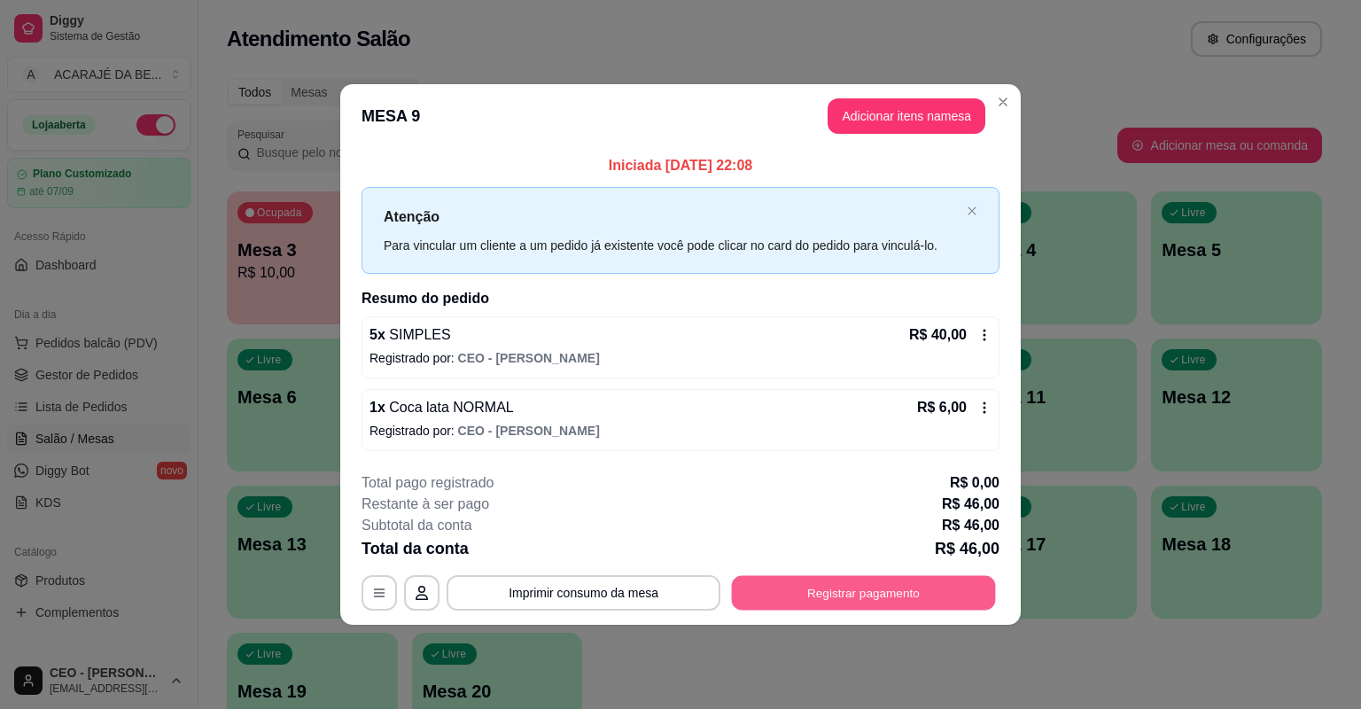
click at [868, 588] on button "Registrar pagamento" at bounding box center [864, 592] width 264 height 35
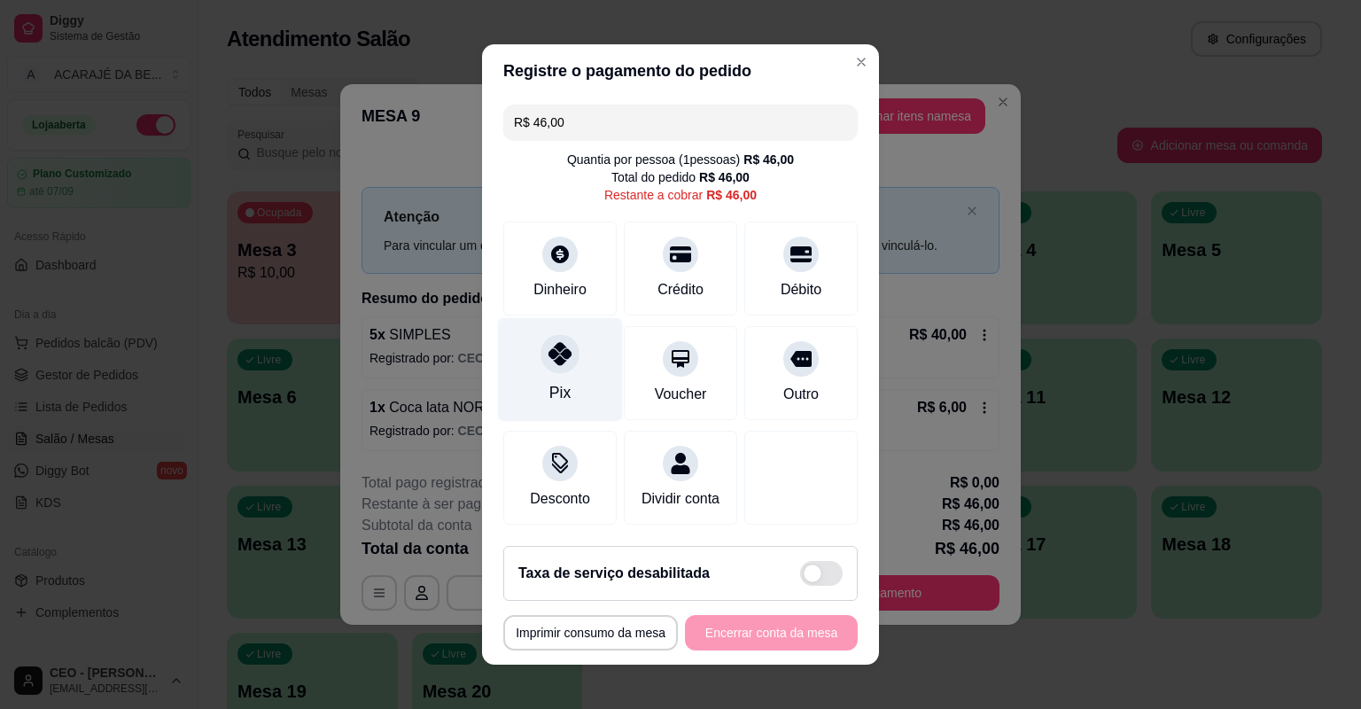
click at [549, 354] on icon at bounding box center [560, 353] width 23 height 23
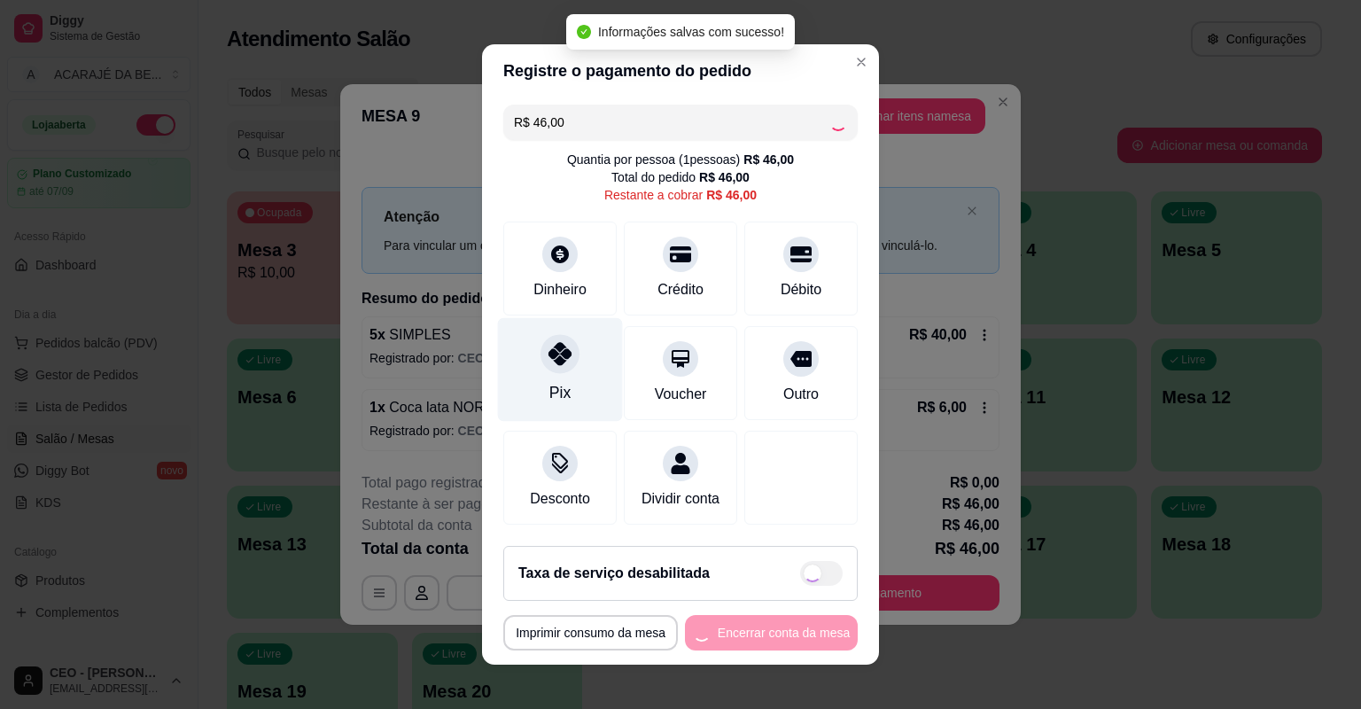
type input "R$ 0,00"
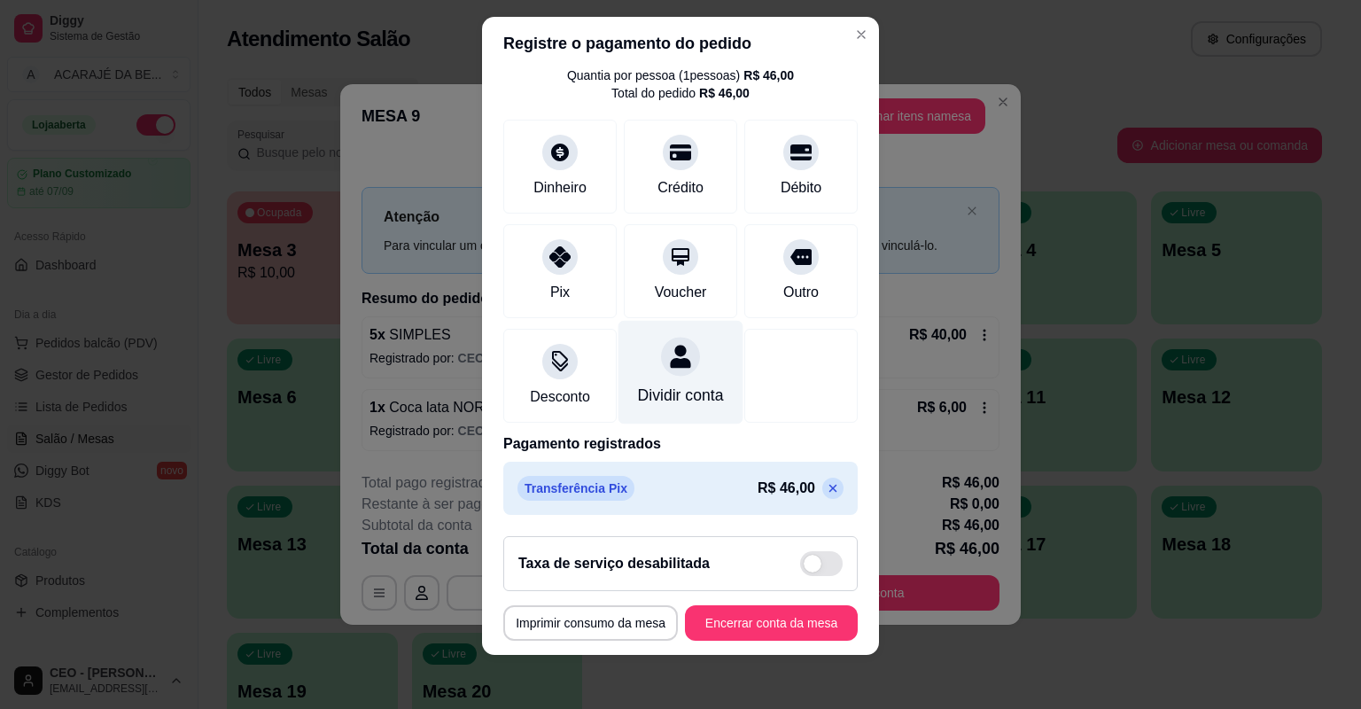
scroll to position [21, 0]
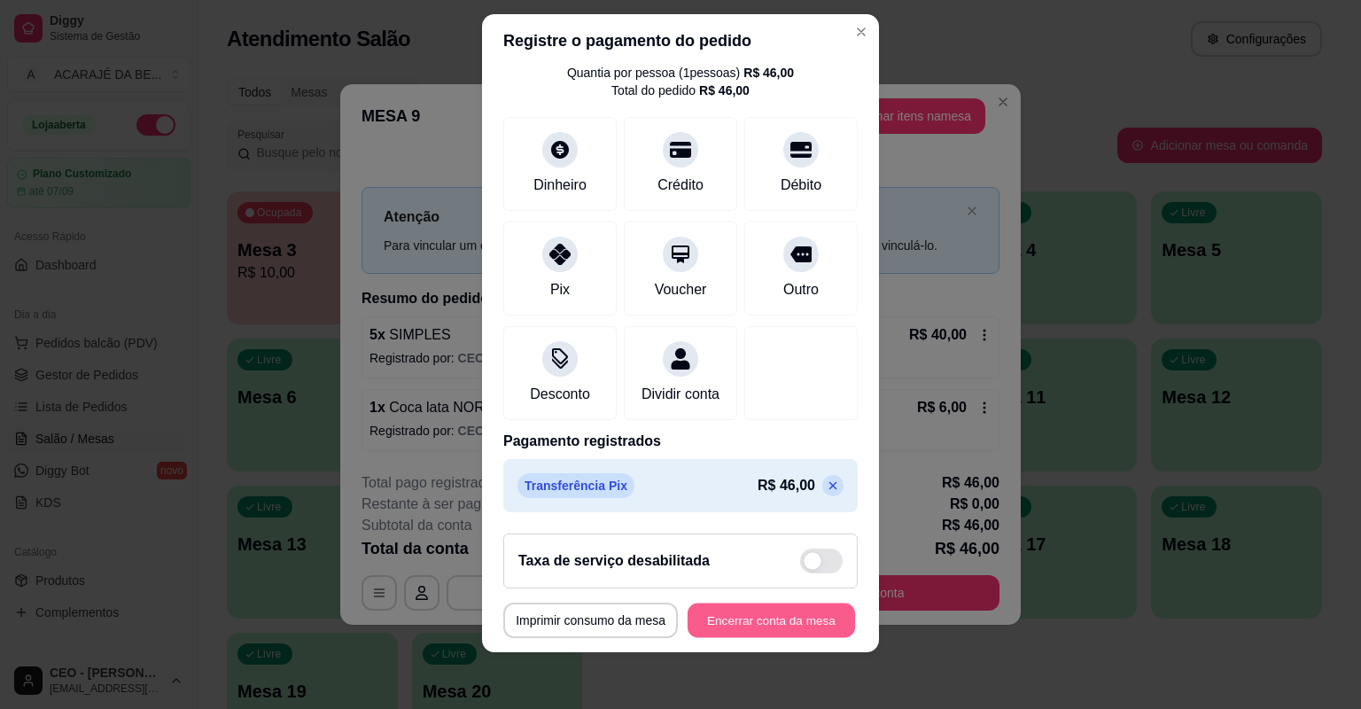
click at [787, 622] on button "Encerrar conta da mesa" at bounding box center [771, 621] width 167 height 35
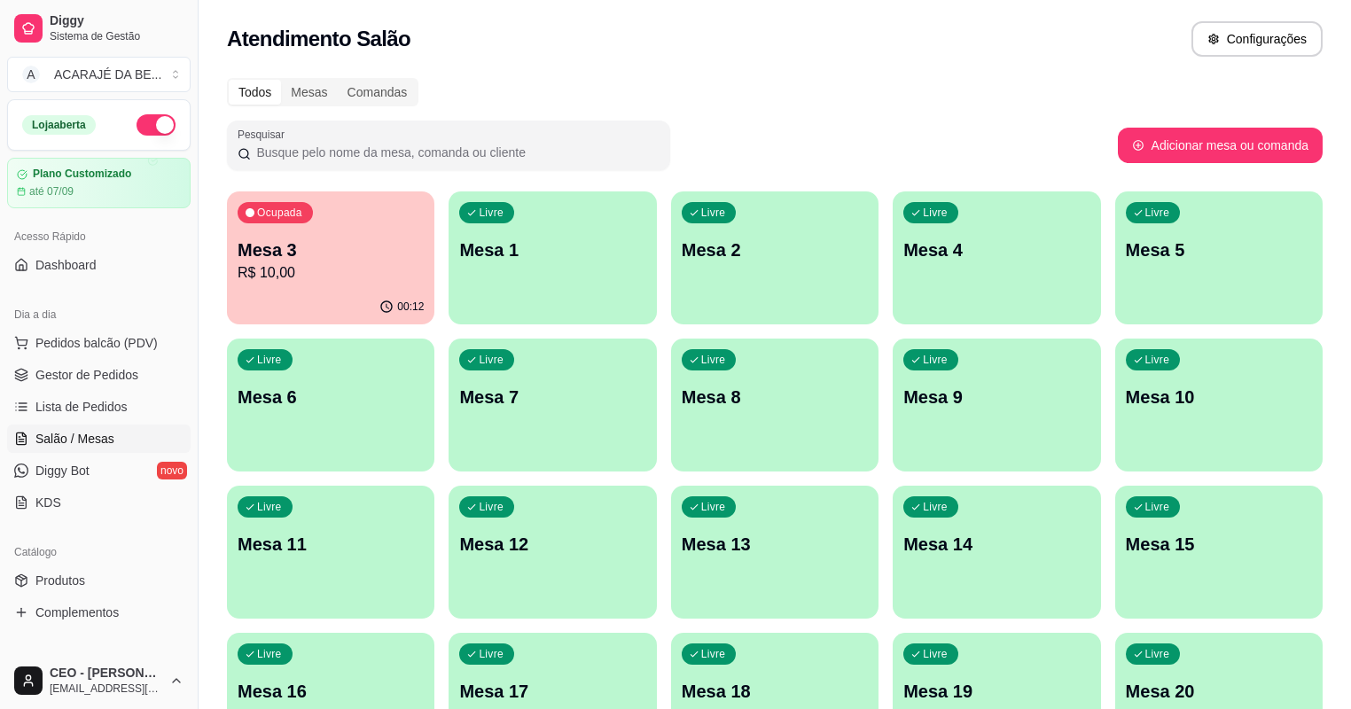
click at [310, 243] on p "Mesa 3" at bounding box center [331, 250] width 186 height 25
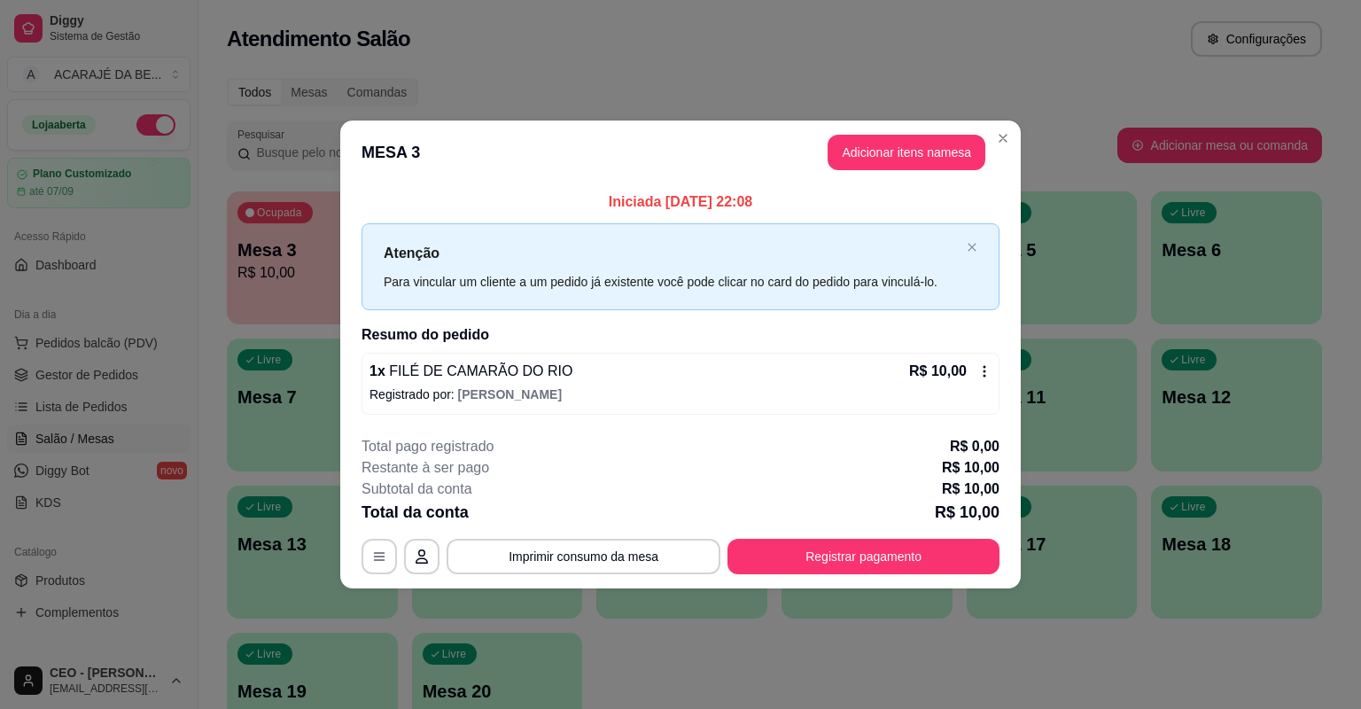
click at [722, 57] on div "Atendimento Salão Configurações" at bounding box center [775, 33] width 1152 height 67
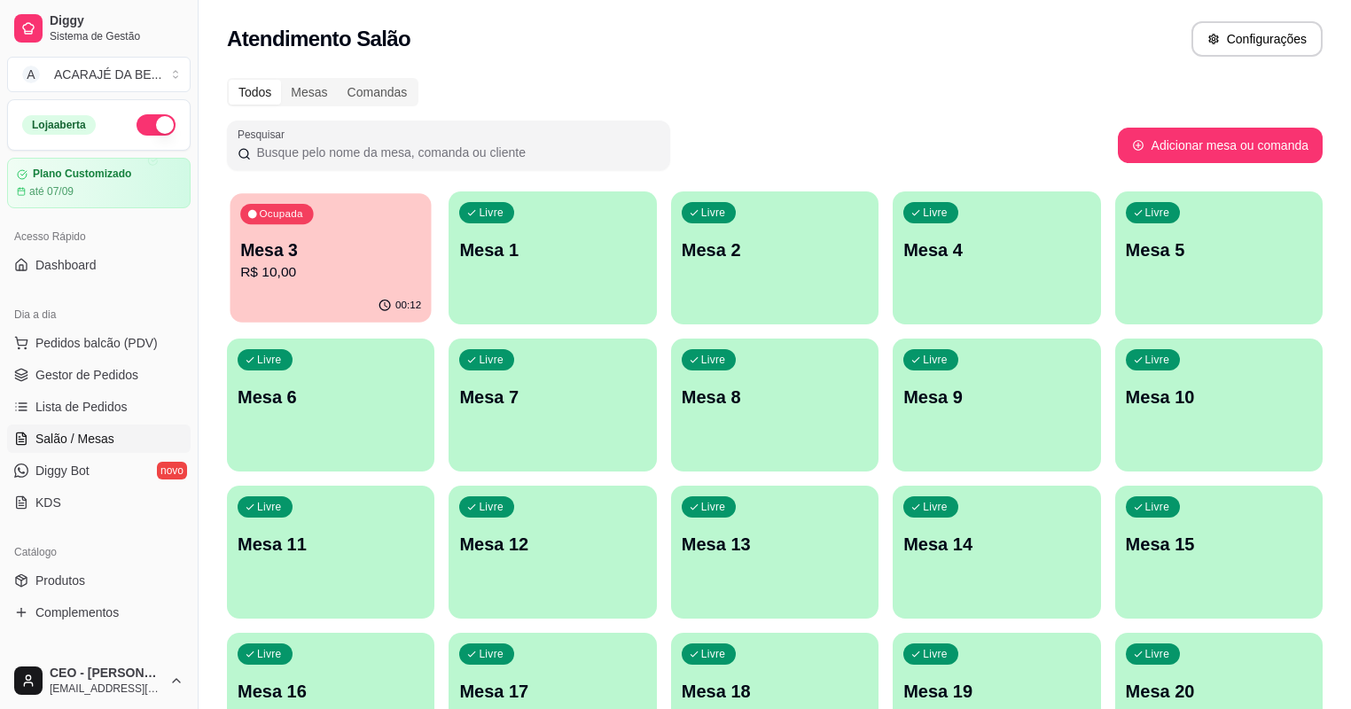
click at [276, 268] on p "R$ 10,00" at bounding box center [330, 272] width 181 height 20
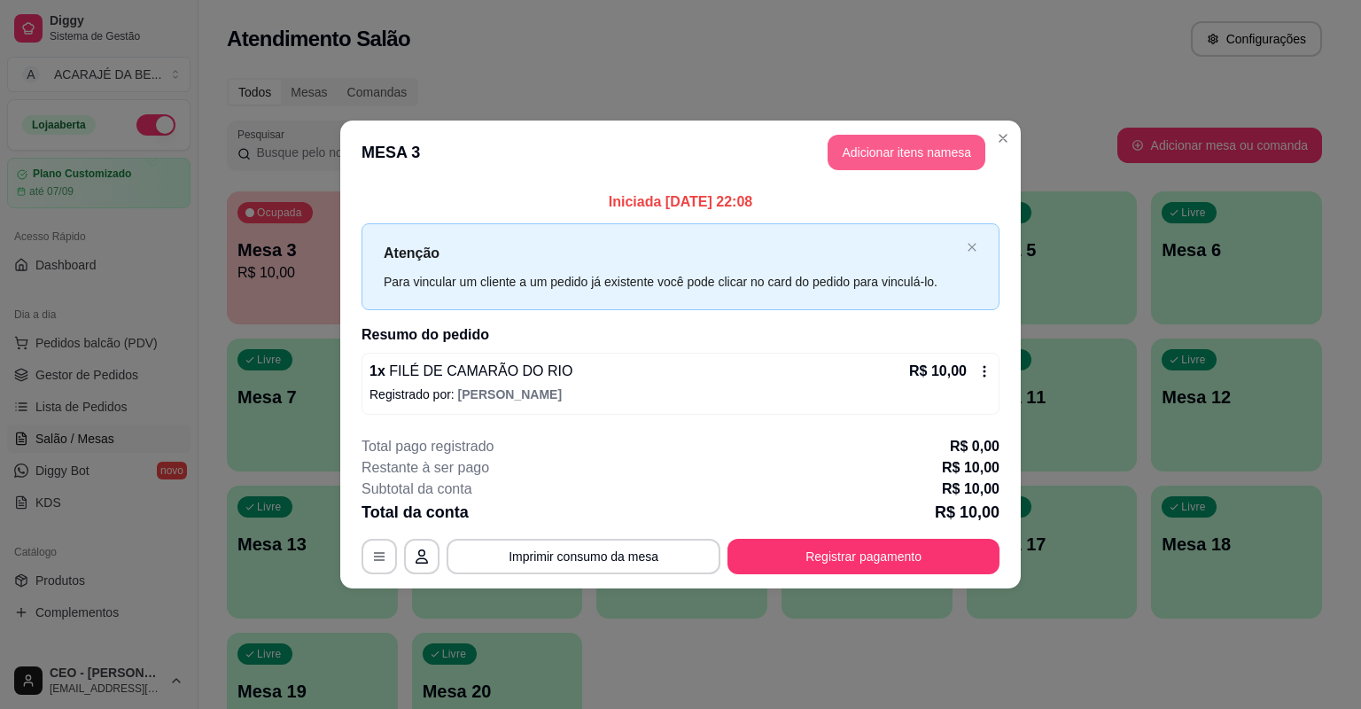
click at [936, 163] on button "Adicionar itens na mesa" at bounding box center [907, 152] width 158 height 35
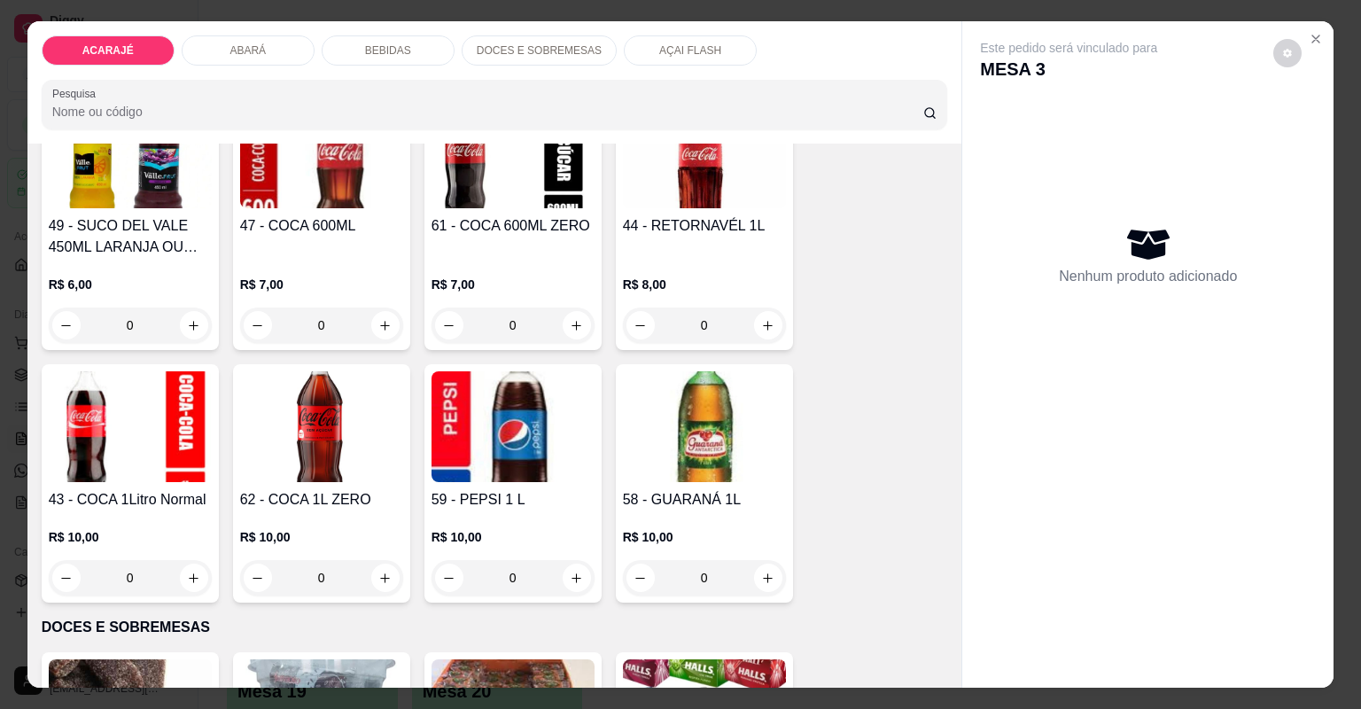
scroll to position [2410, 0]
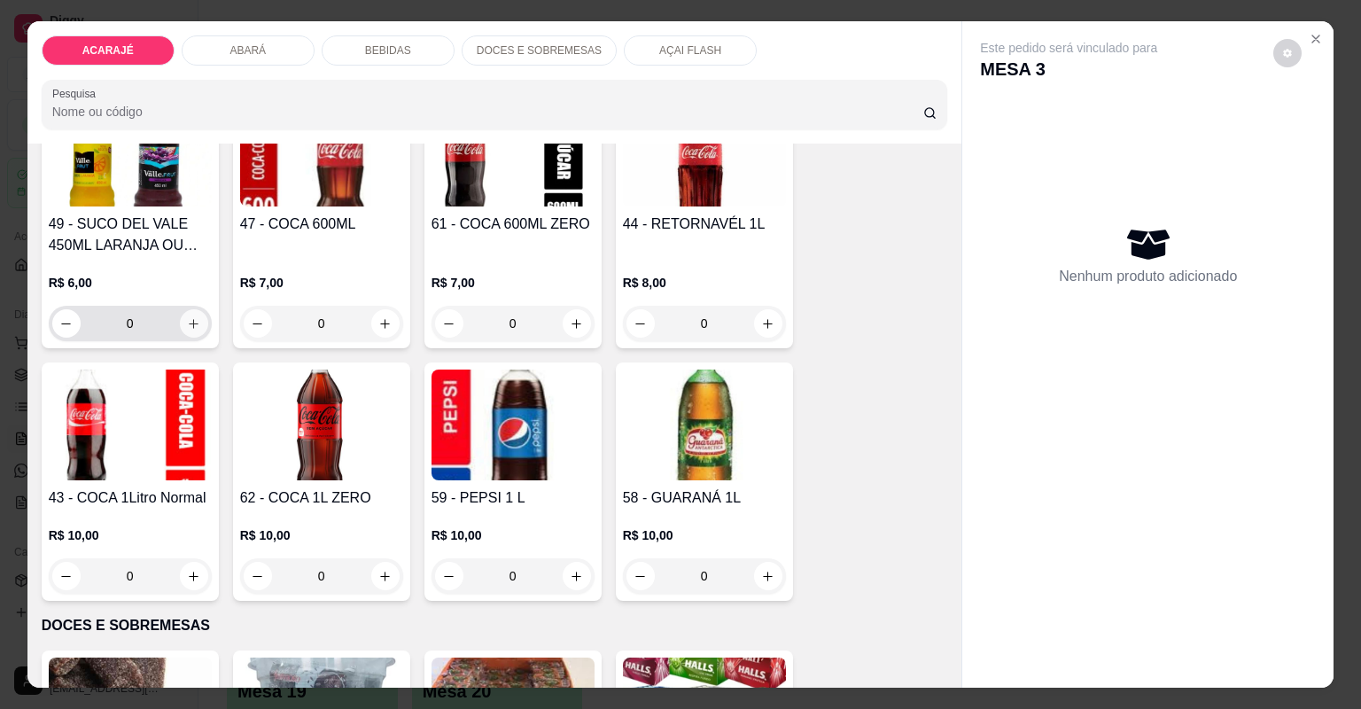
click at [188, 326] on icon "increase-product-quantity" at bounding box center [193, 323] width 13 height 13
type input "1"
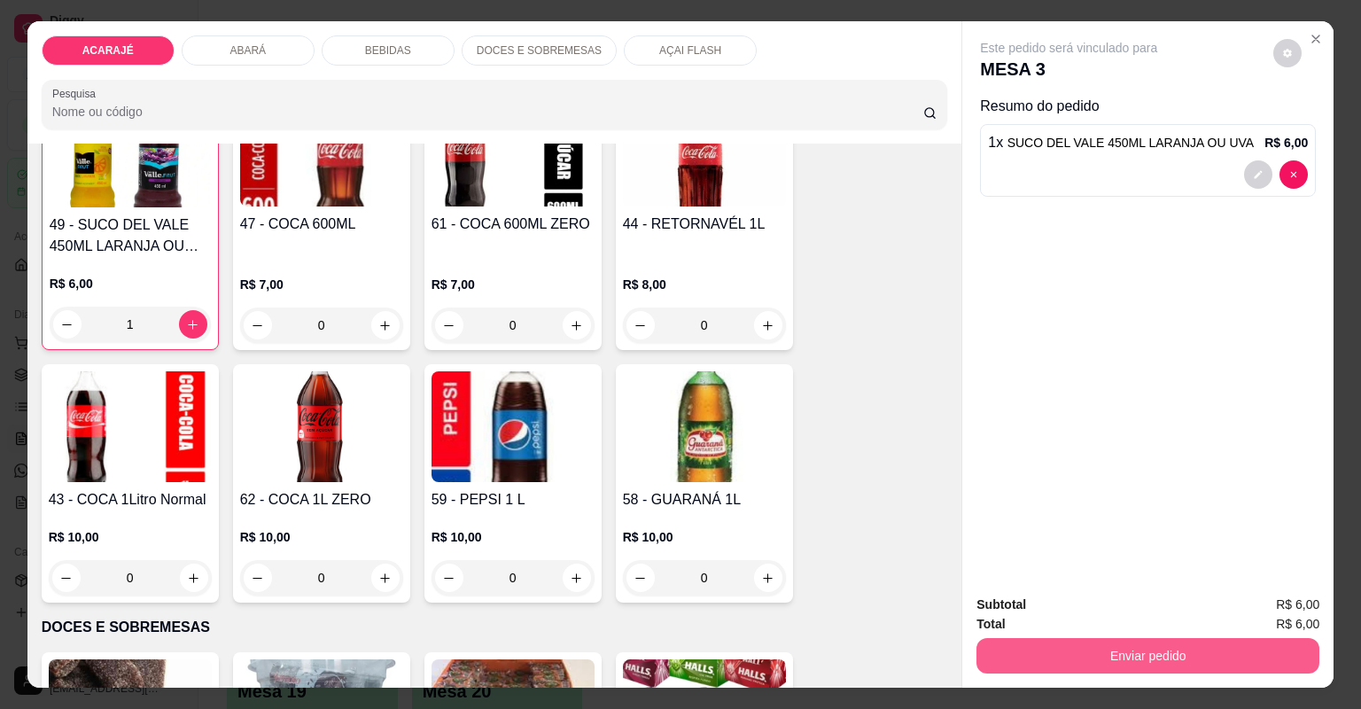
click at [1060, 659] on button "Enviar pedido" at bounding box center [1148, 655] width 343 height 35
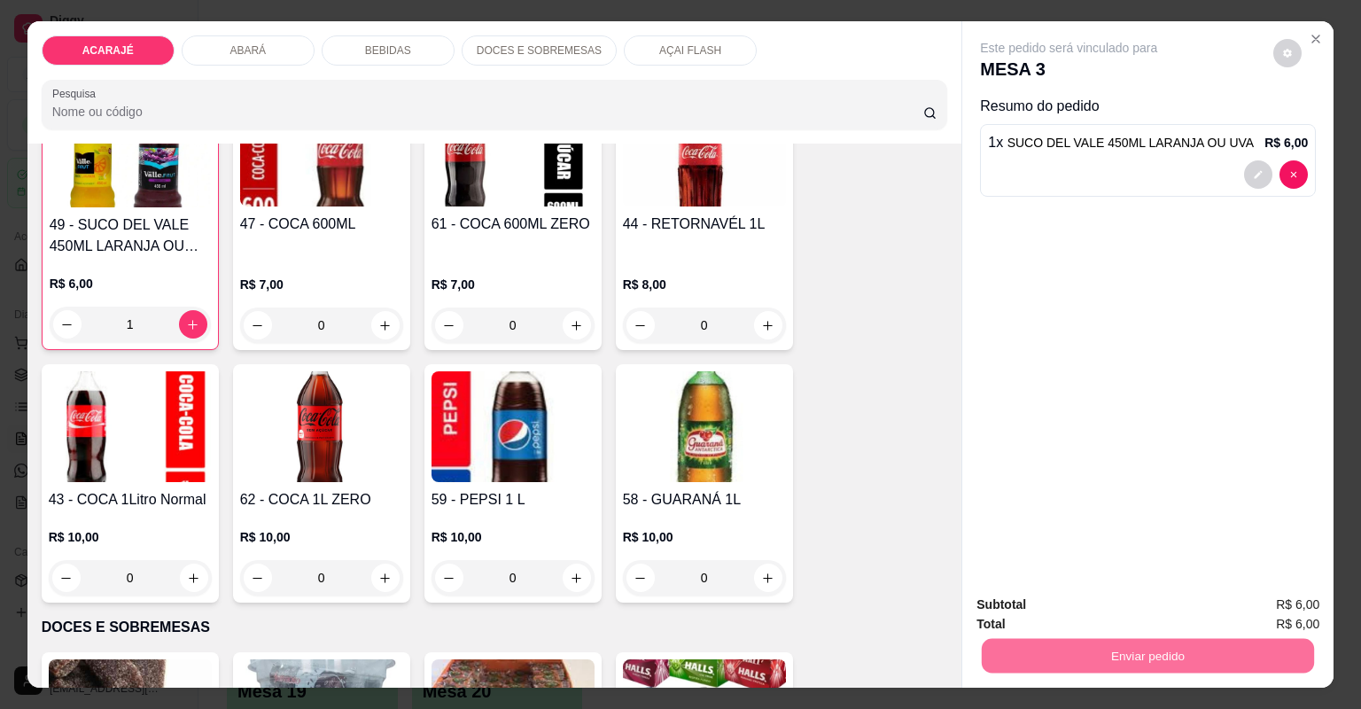
click at [1024, 615] on button "Não registrar e enviar pedido" at bounding box center [1091, 613] width 184 height 34
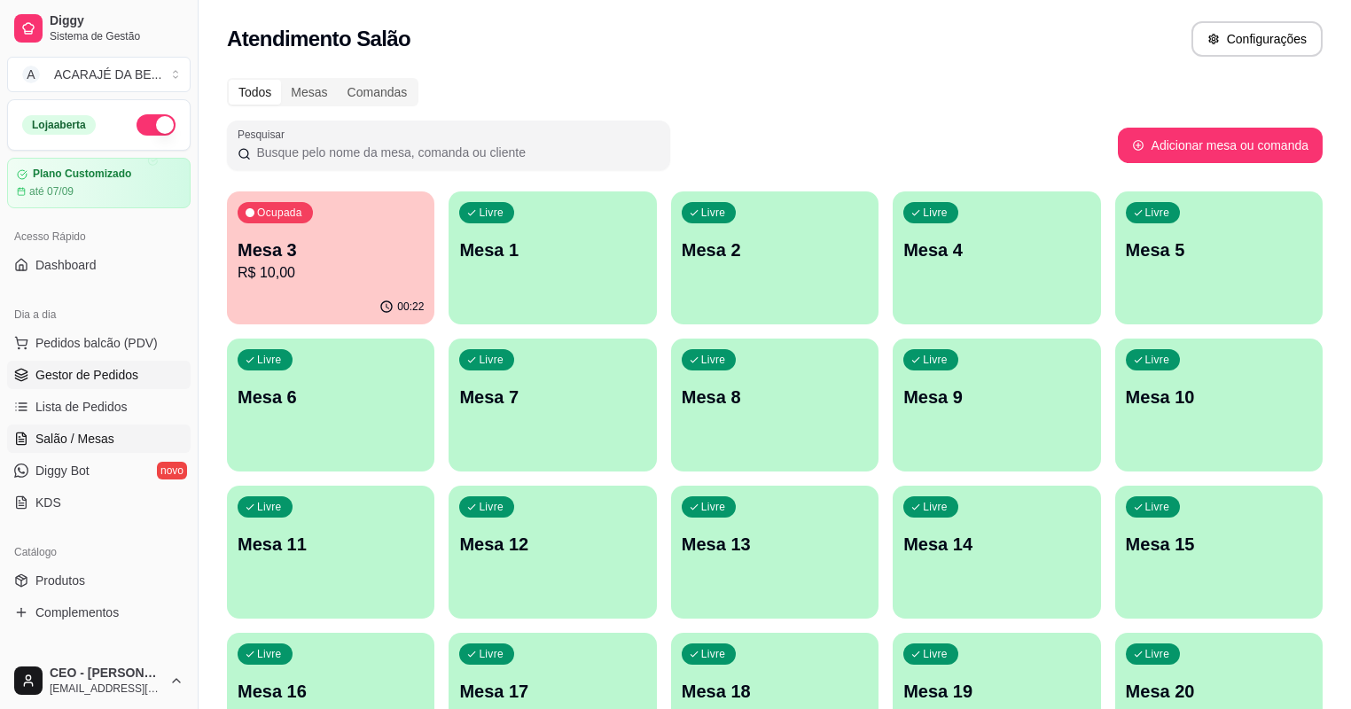
click at [67, 372] on span "Gestor de Pedidos" at bounding box center [86, 375] width 103 height 18
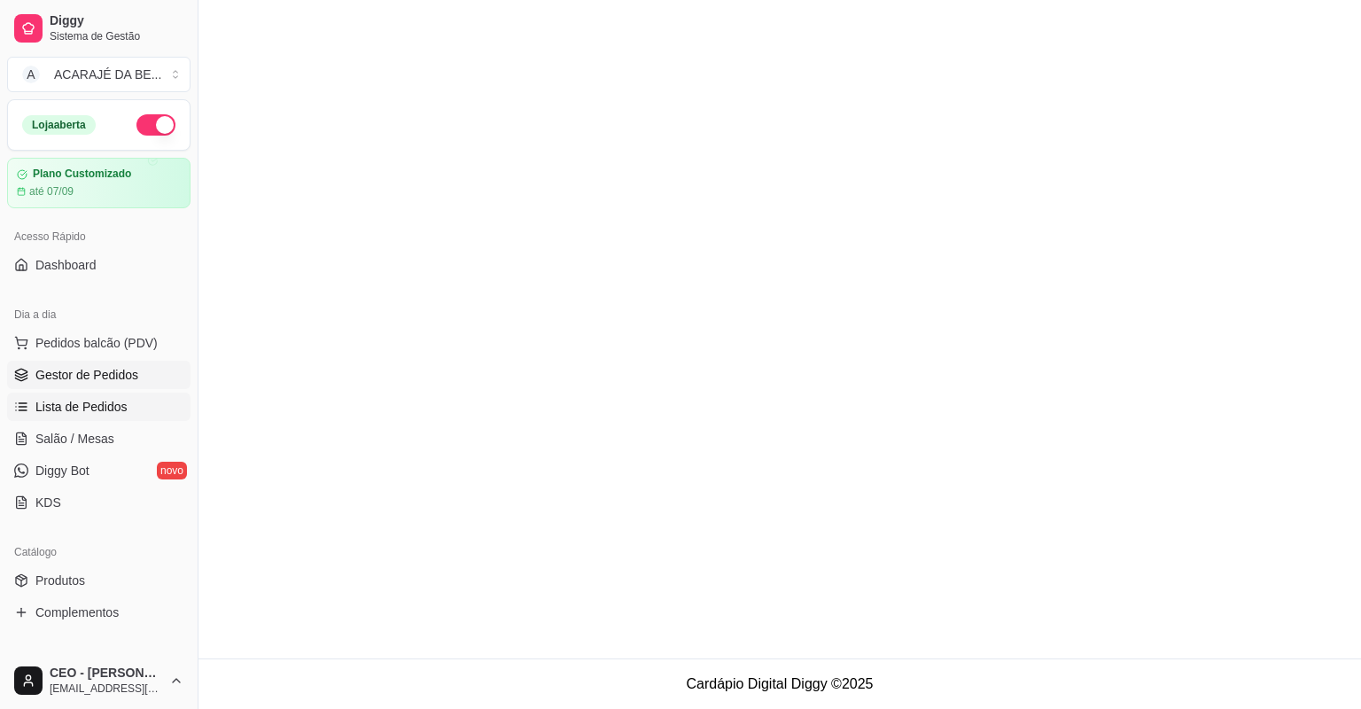
click at [63, 395] on link "Lista de Pedidos" at bounding box center [98, 407] width 183 height 28
click at [67, 380] on span "Gestor de Pedidos" at bounding box center [86, 375] width 103 height 18
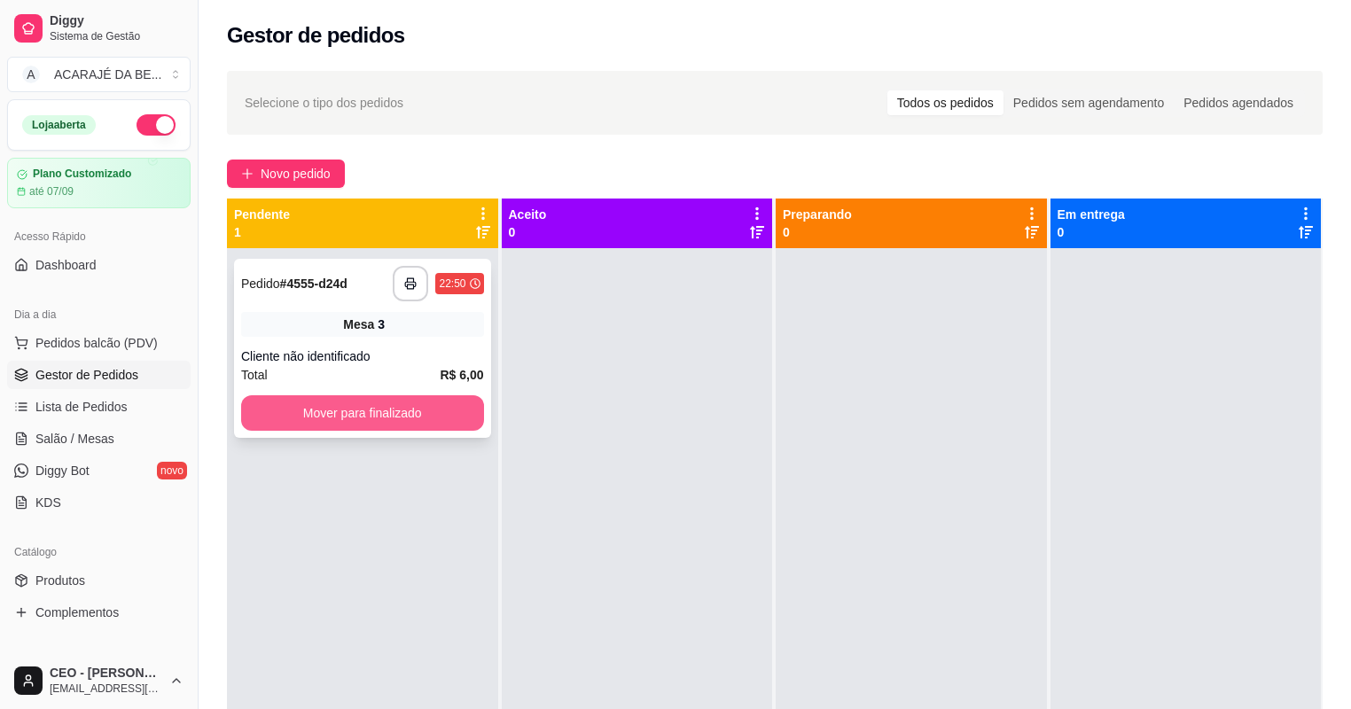
click at [276, 425] on button "Mover para finalizado" at bounding box center [362, 412] width 243 height 35
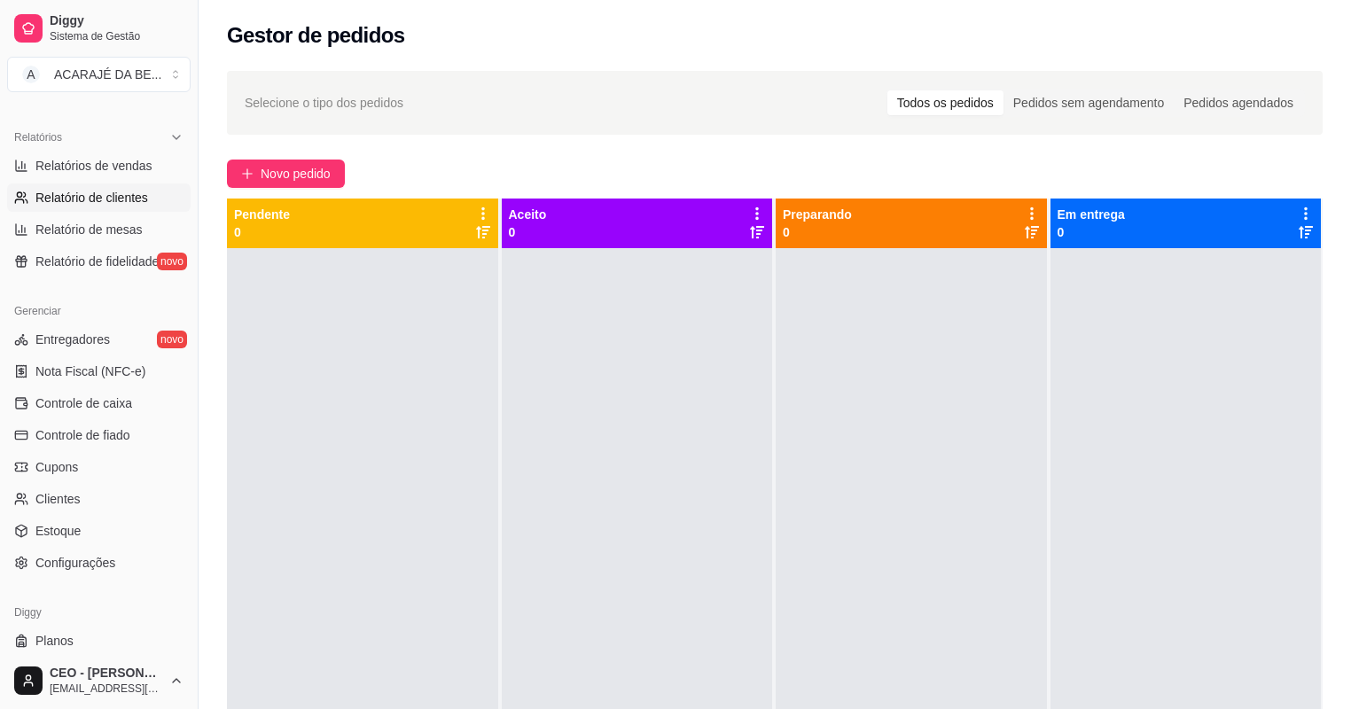
scroll to position [565, 0]
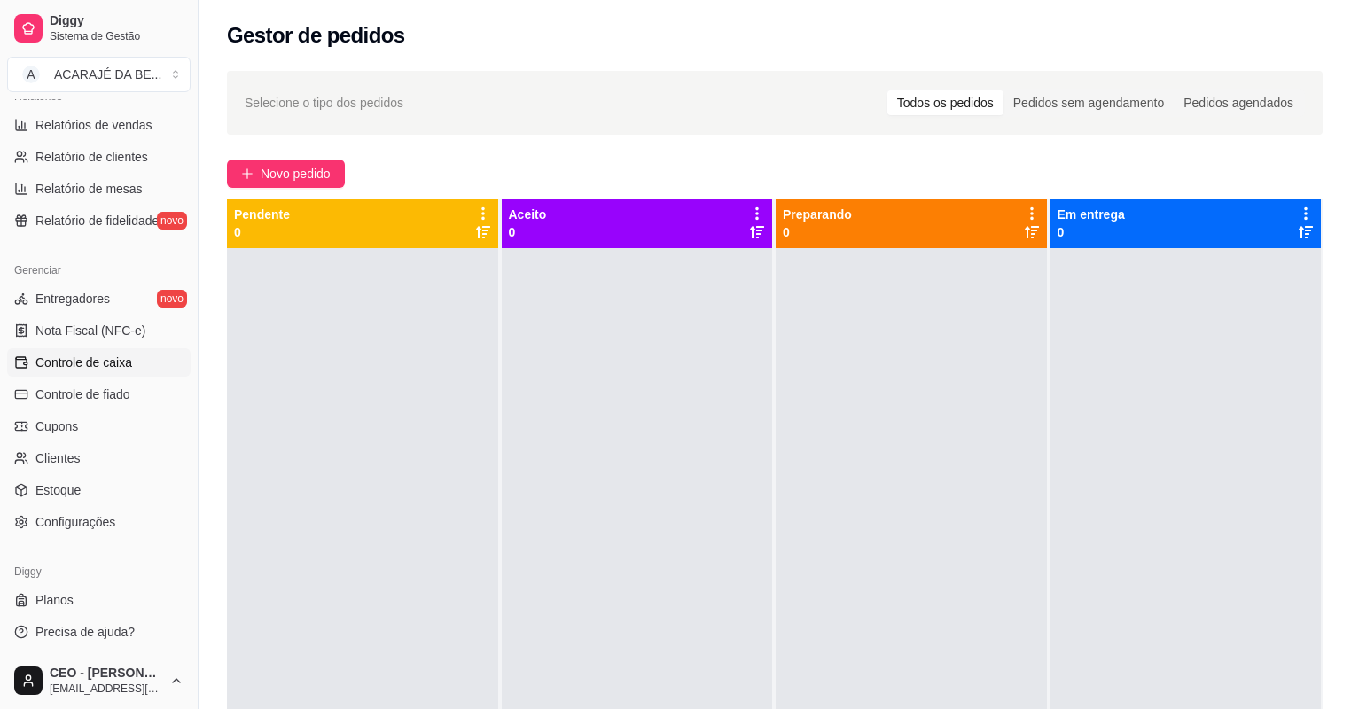
click at [125, 351] on link "Controle de caixa" at bounding box center [98, 362] width 183 height 28
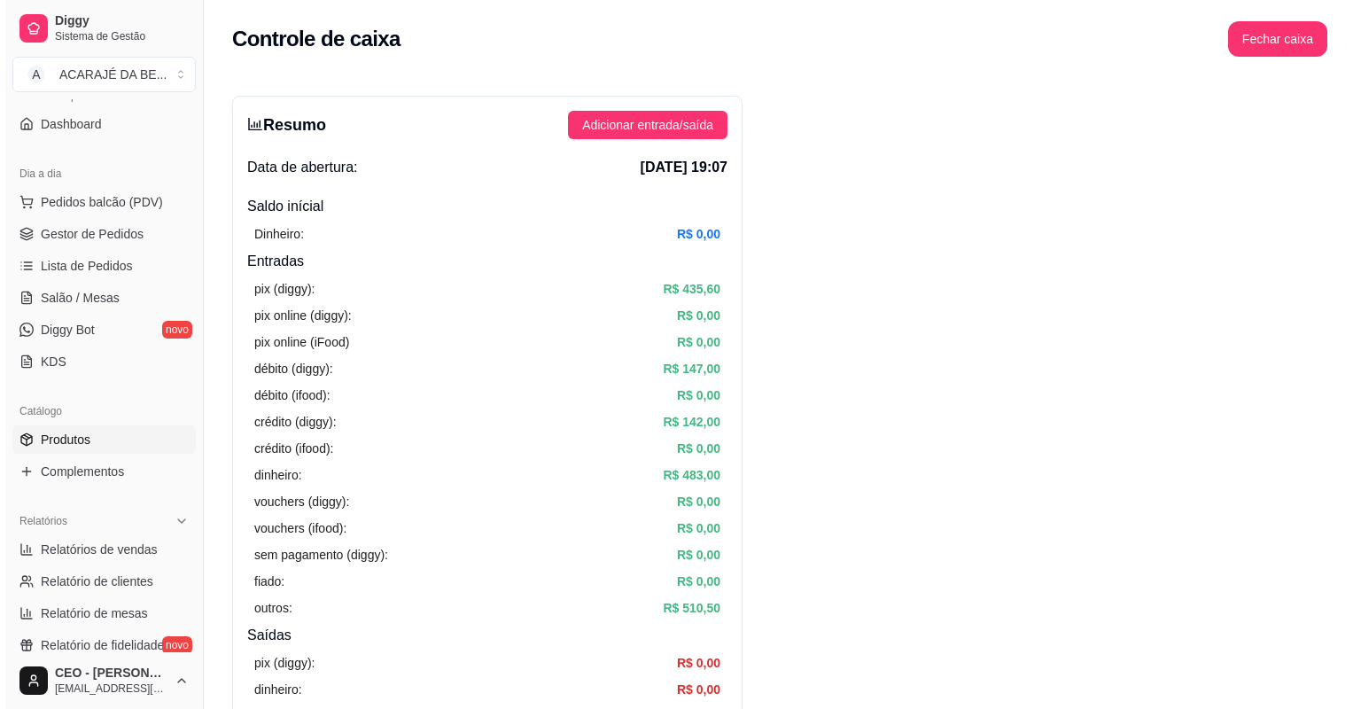
scroll to position [140, 0]
click at [110, 237] on span "Gestor de Pedidos" at bounding box center [86, 235] width 103 height 18
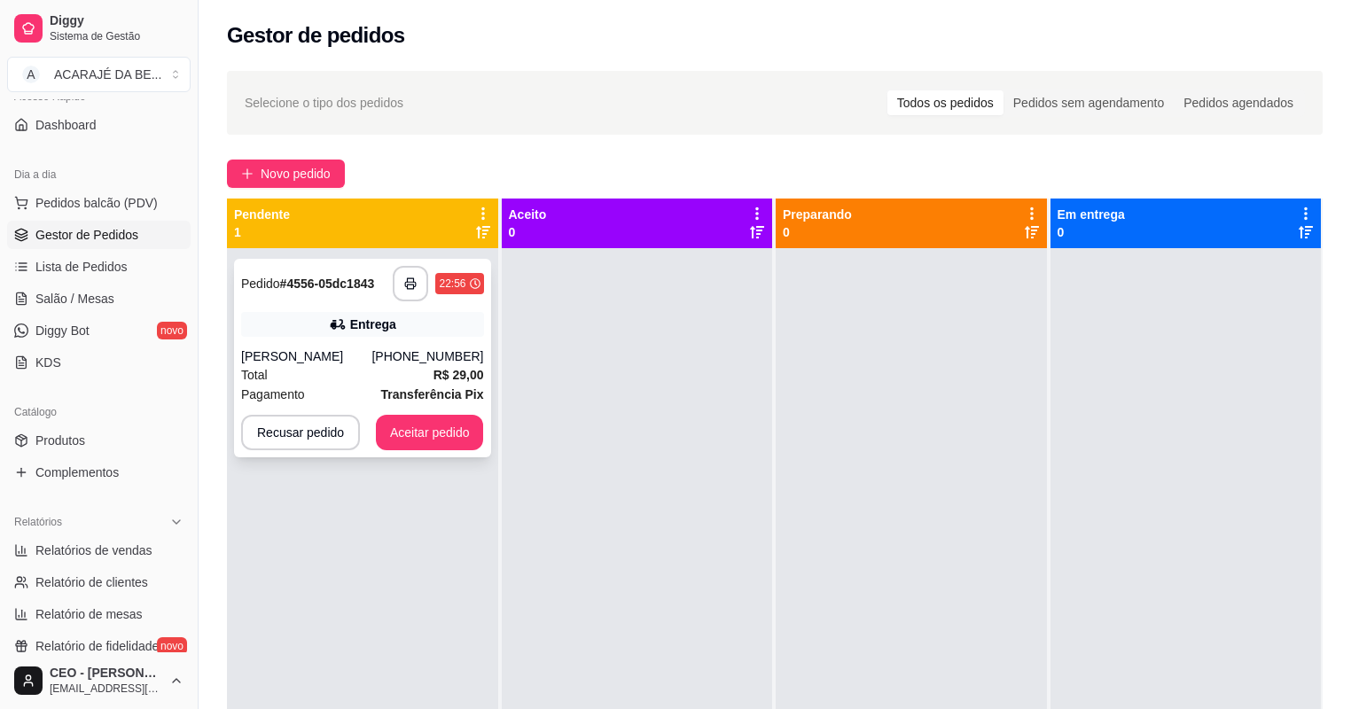
click at [370, 360] on div "[PERSON_NAME]" at bounding box center [306, 356] width 130 height 18
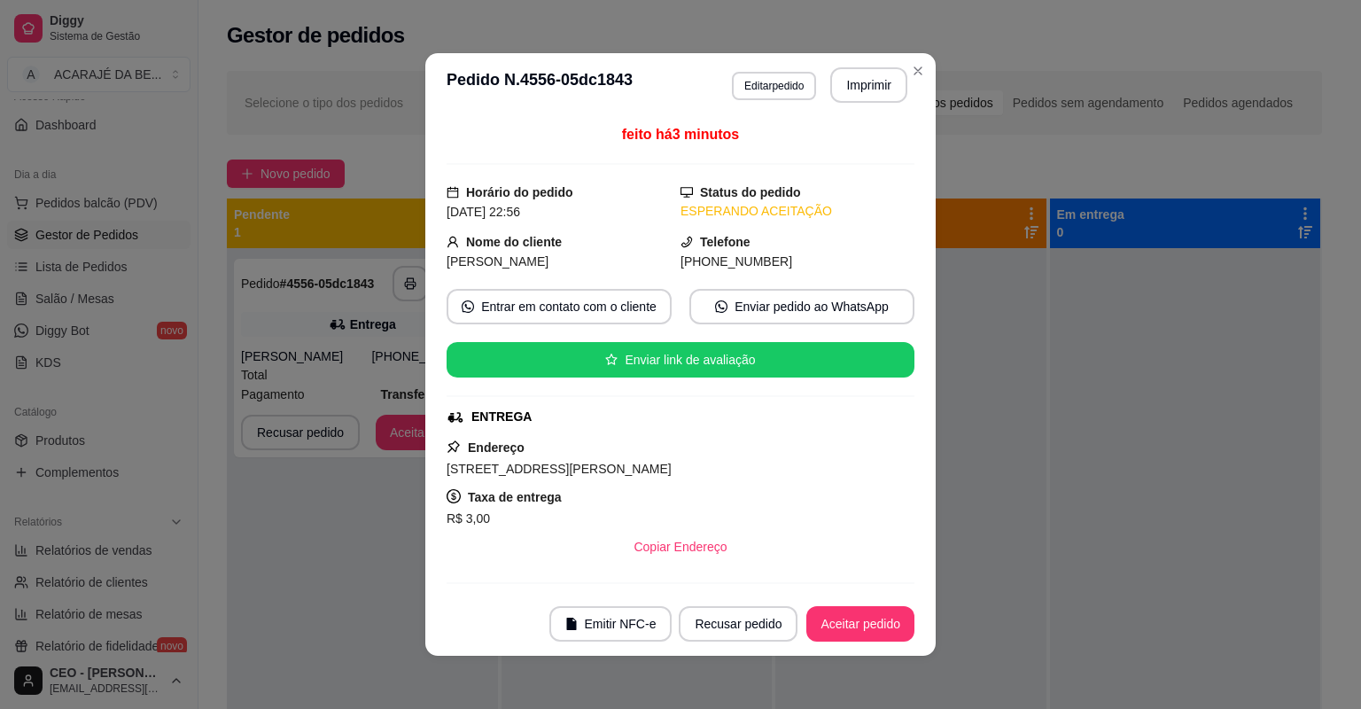
scroll to position [280, 0]
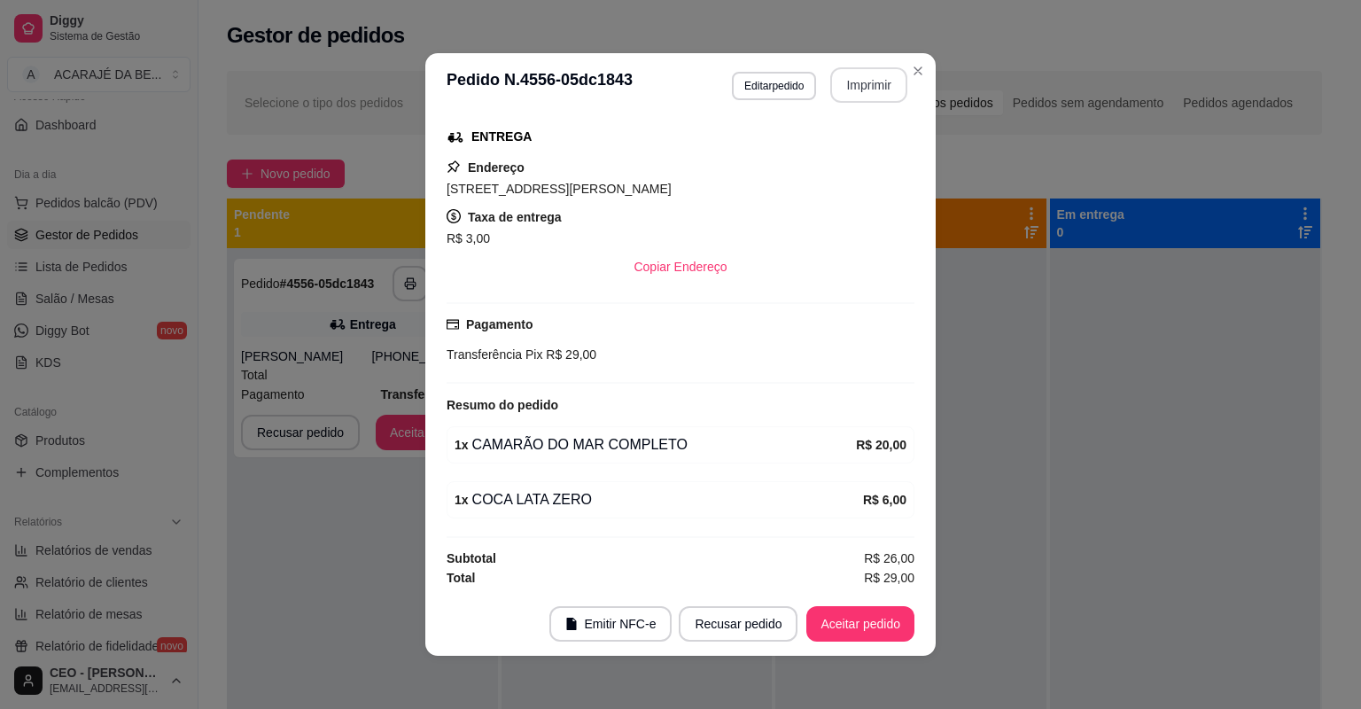
click at [861, 93] on button "Imprimir" at bounding box center [868, 84] width 77 height 35
click at [875, 615] on button "Aceitar pedido" at bounding box center [860, 623] width 108 height 35
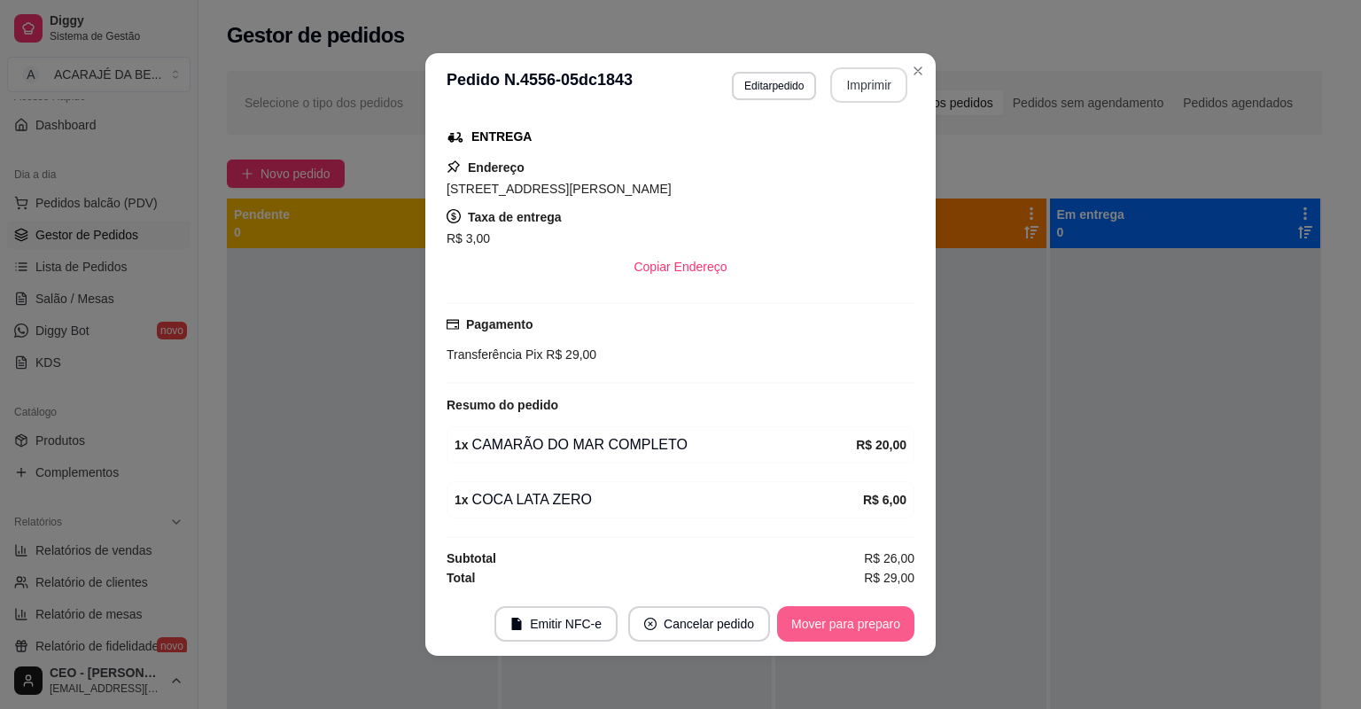
click at [875, 615] on button "Mover para preparo" at bounding box center [845, 623] width 137 height 35
click at [875, 615] on button "Mover para entrega" at bounding box center [846, 623] width 136 height 35
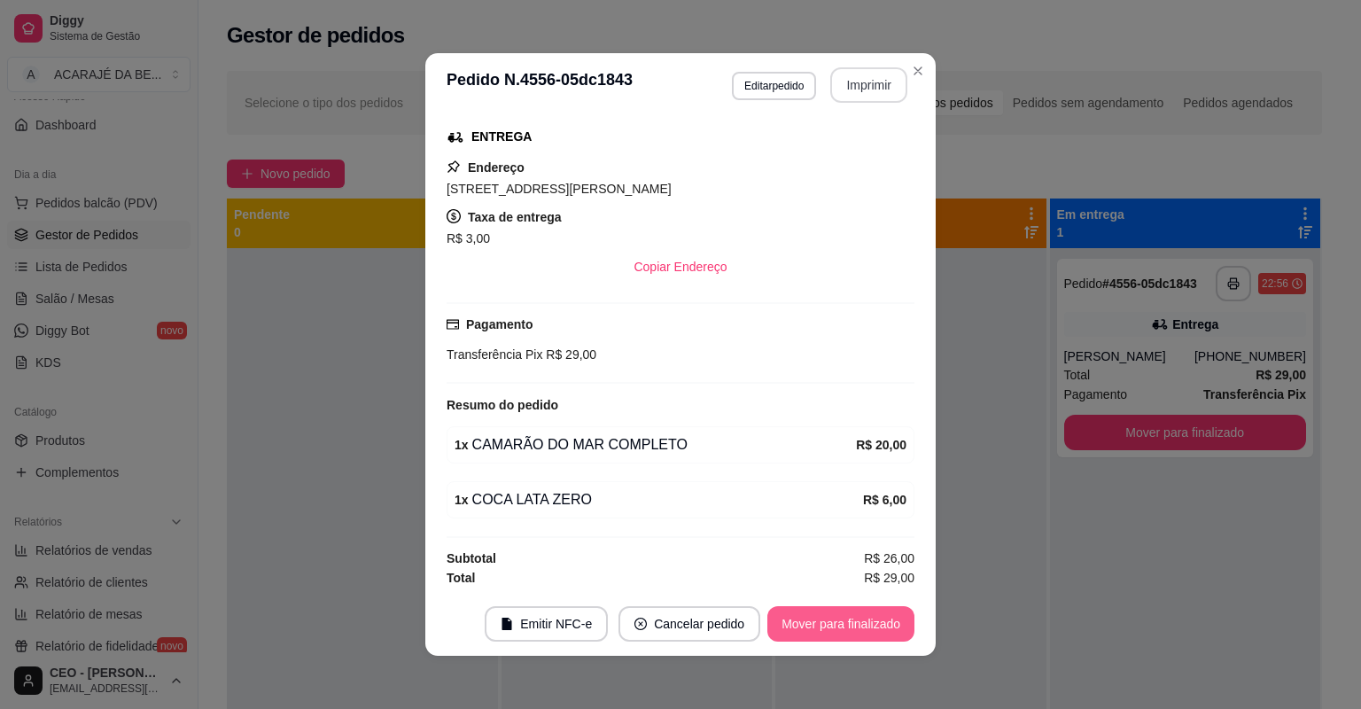
click at [875, 615] on button "Mover para finalizado" at bounding box center [840, 623] width 147 height 35
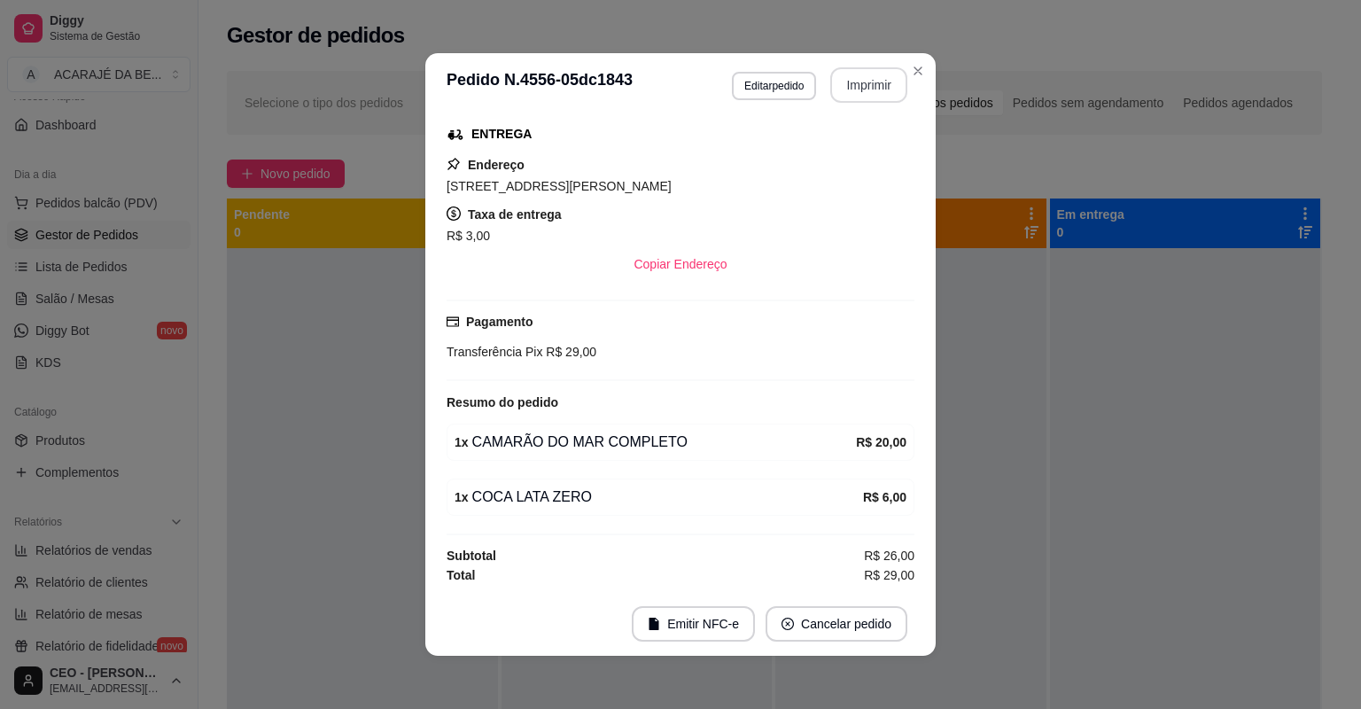
scroll to position [239, 0]
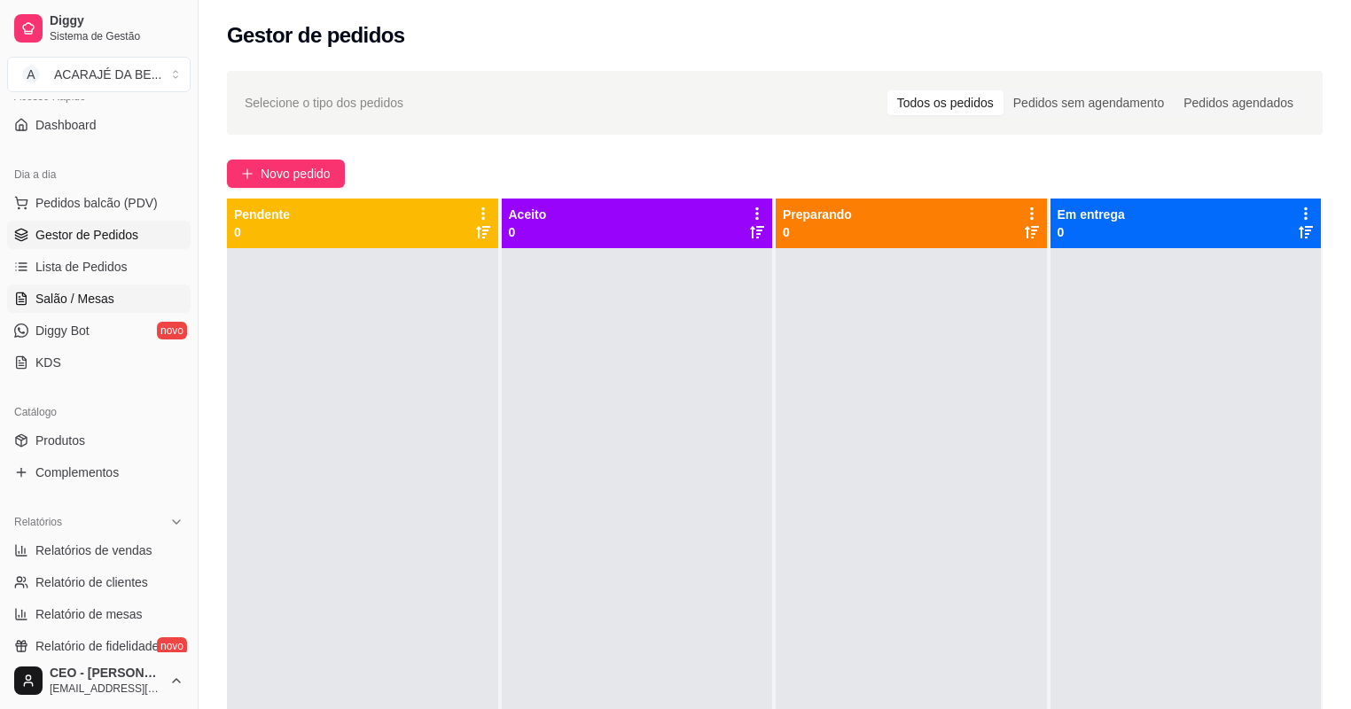
click at [121, 297] on link "Salão / Mesas" at bounding box center [98, 298] width 183 height 28
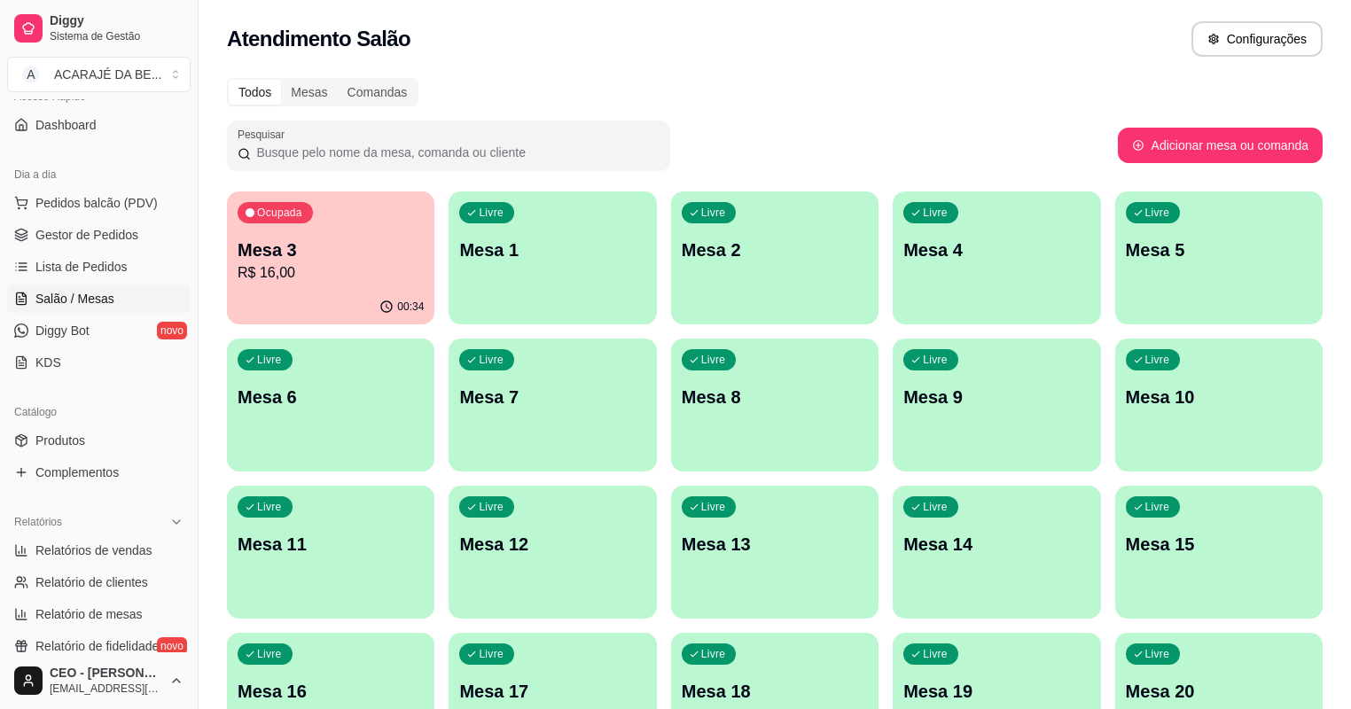
click at [347, 285] on div "Ocupada Mesa 3 R$ 16,00" at bounding box center [330, 240] width 207 height 98
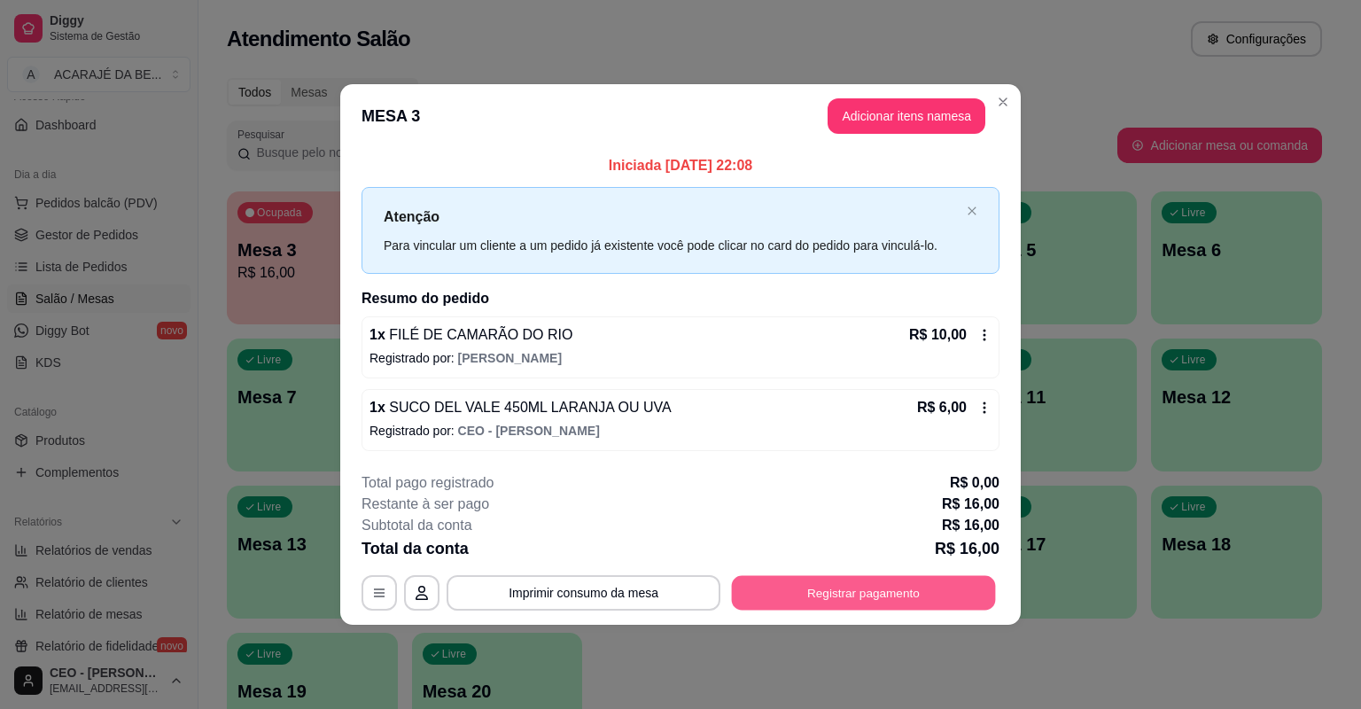
click at [769, 598] on button "Registrar pagamento" at bounding box center [864, 592] width 264 height 35
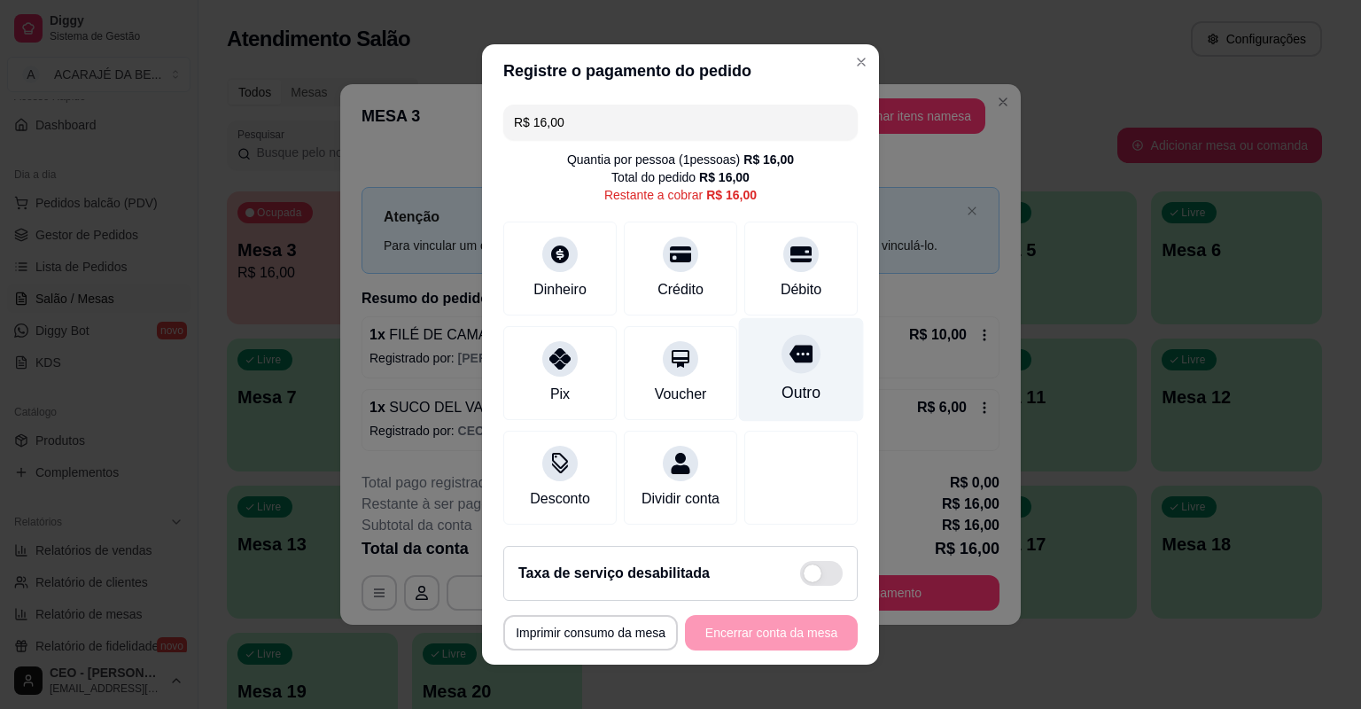
click at [782, 372] on div "Outro" at bounding box center [801, 370] width 125 height 104
click at [782, 372] on div at bounding box center [801, 353] width 39 height 39
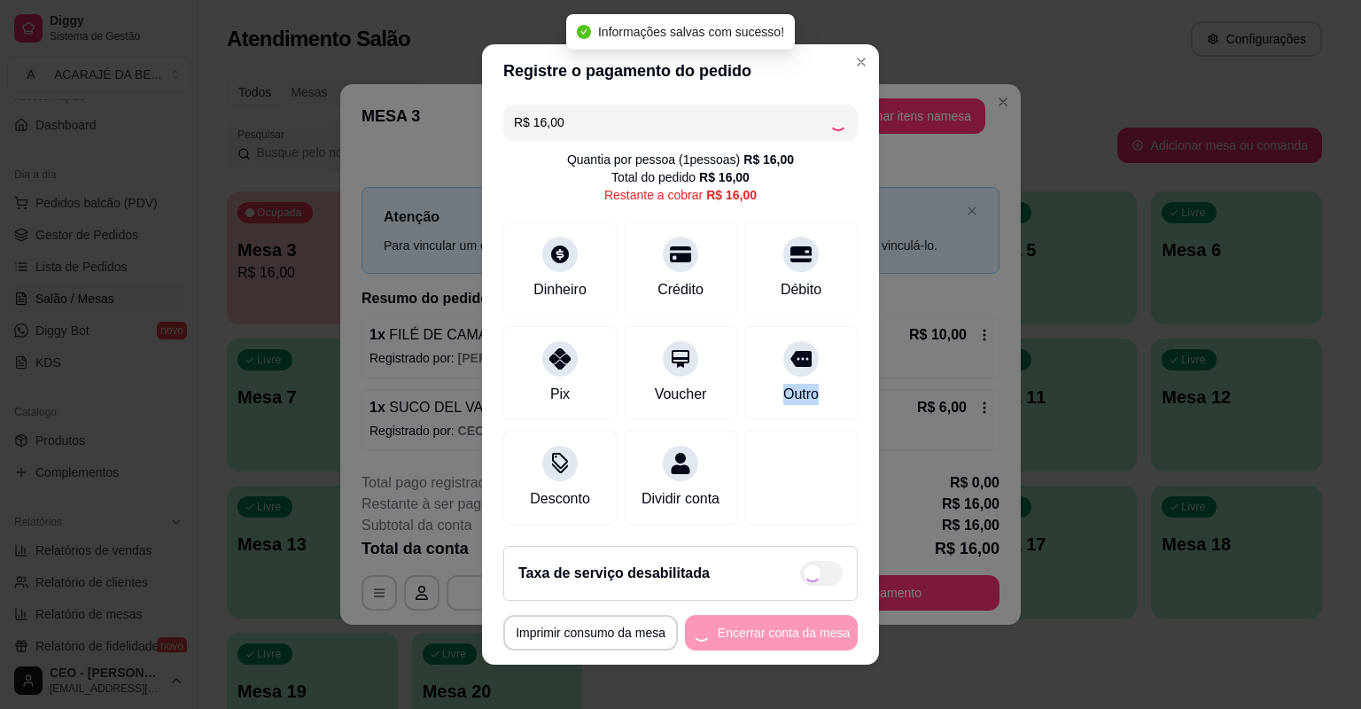
type input "R$ 0,00"
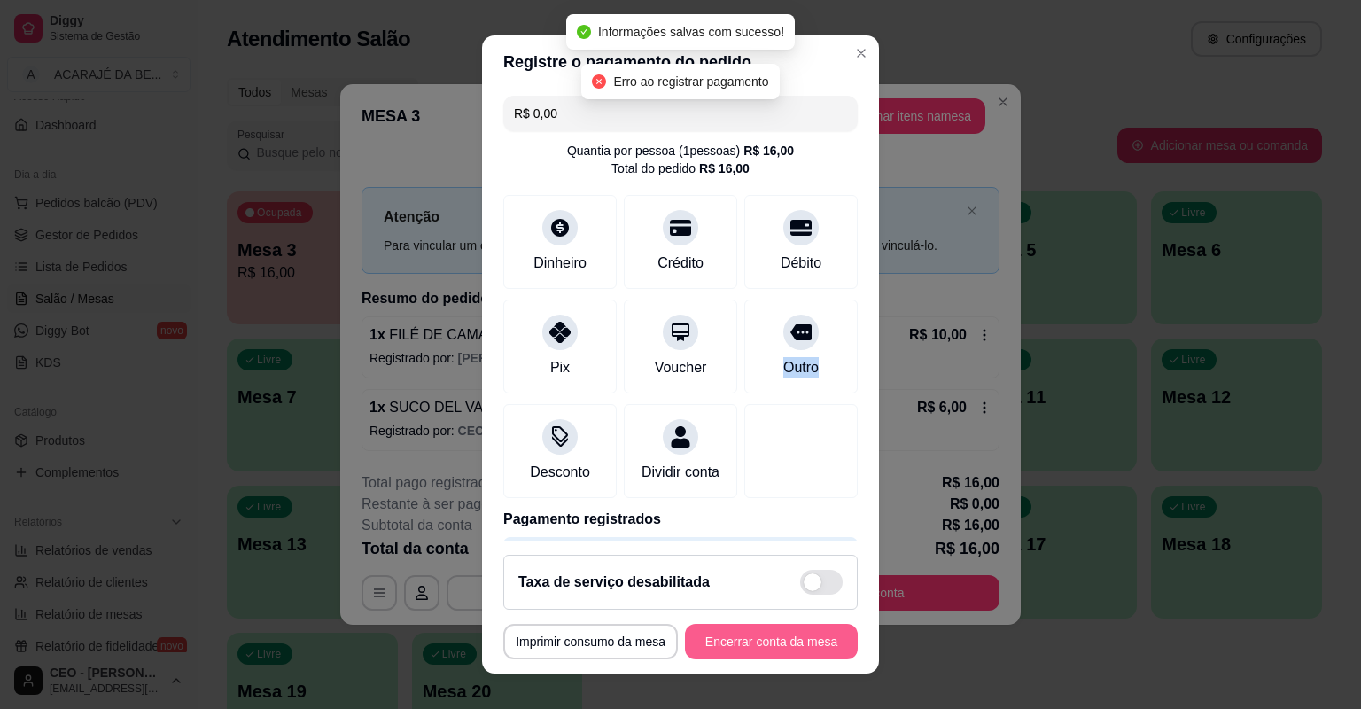
click at [762, 638] on button "Encerrar conta da mesa" at bounding box center [771, 641] width 173 height 35
click at [762, 638] on div "**********" at bounding box center [680, 641] width 354 height 35
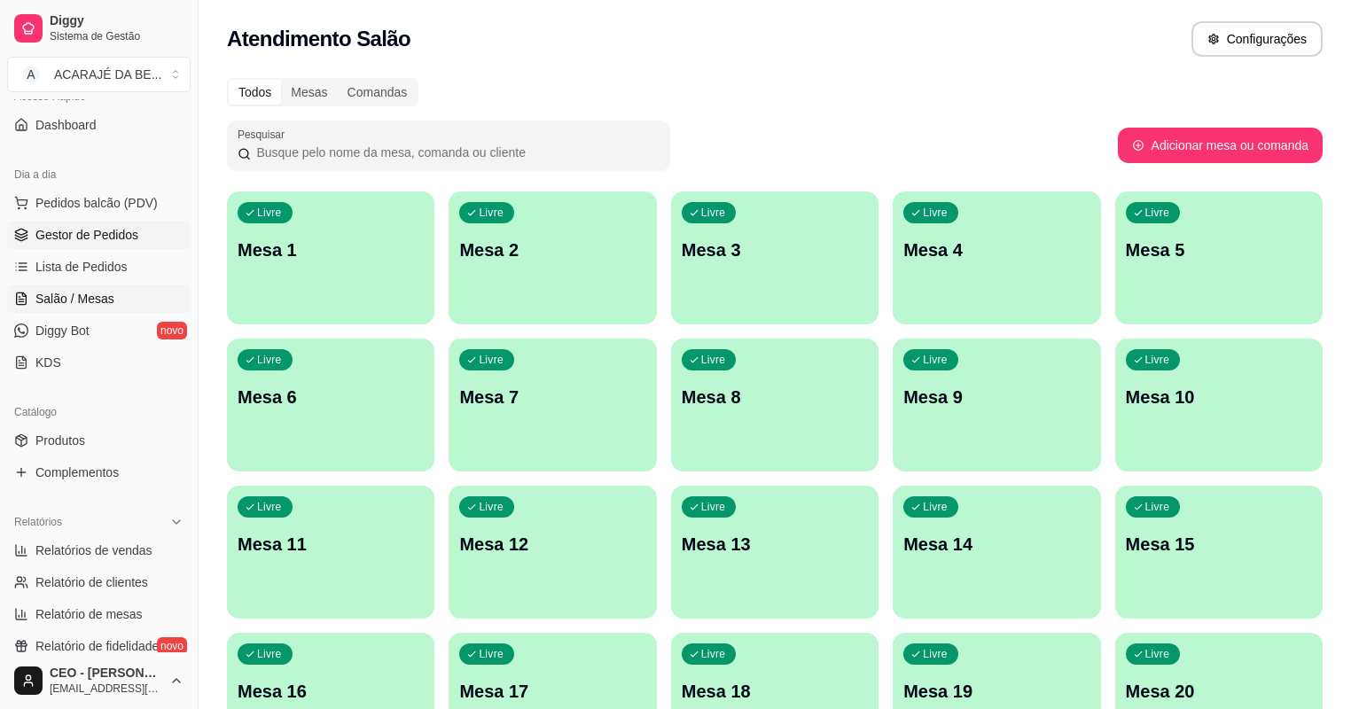
click at [79, 242] on span "Gestor de Pedidos" at bounding box center [86, 235] width 103 height 18
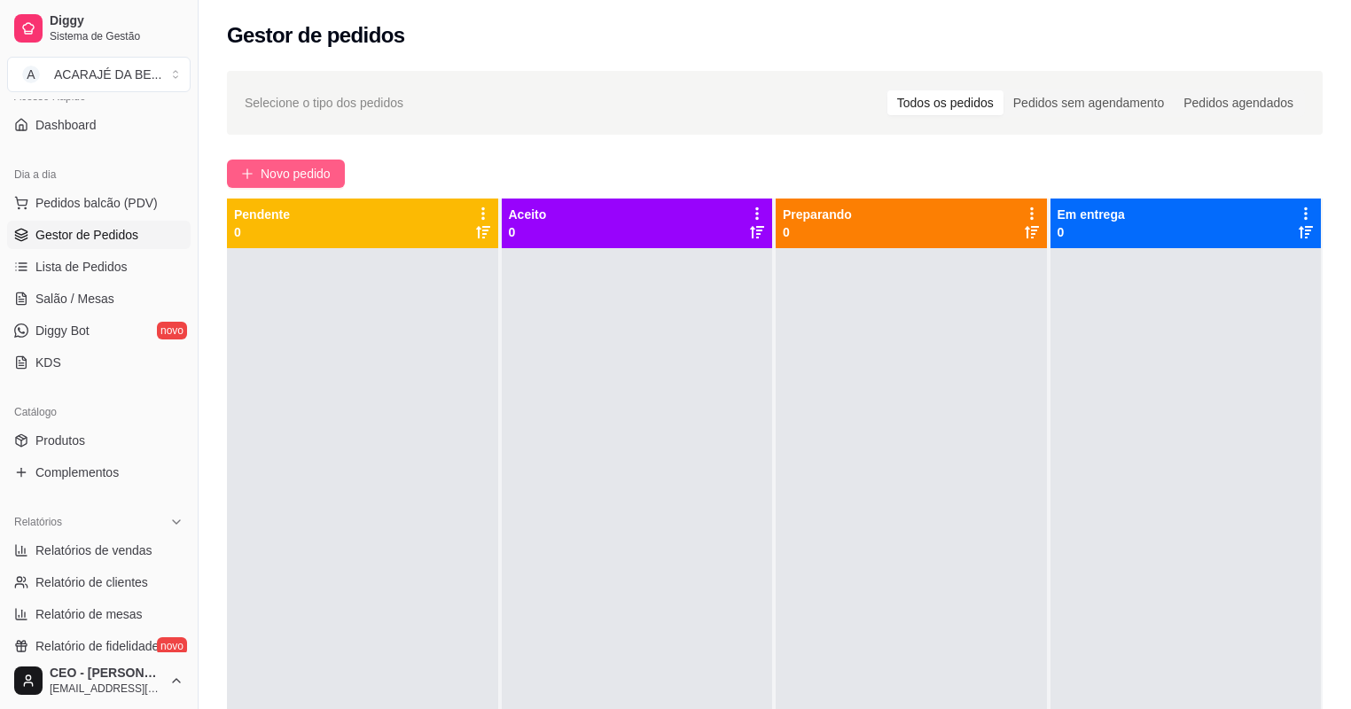
click at [275, 163] on button "Novo pedido" at bounding box center [286, 174] width 118 height 28
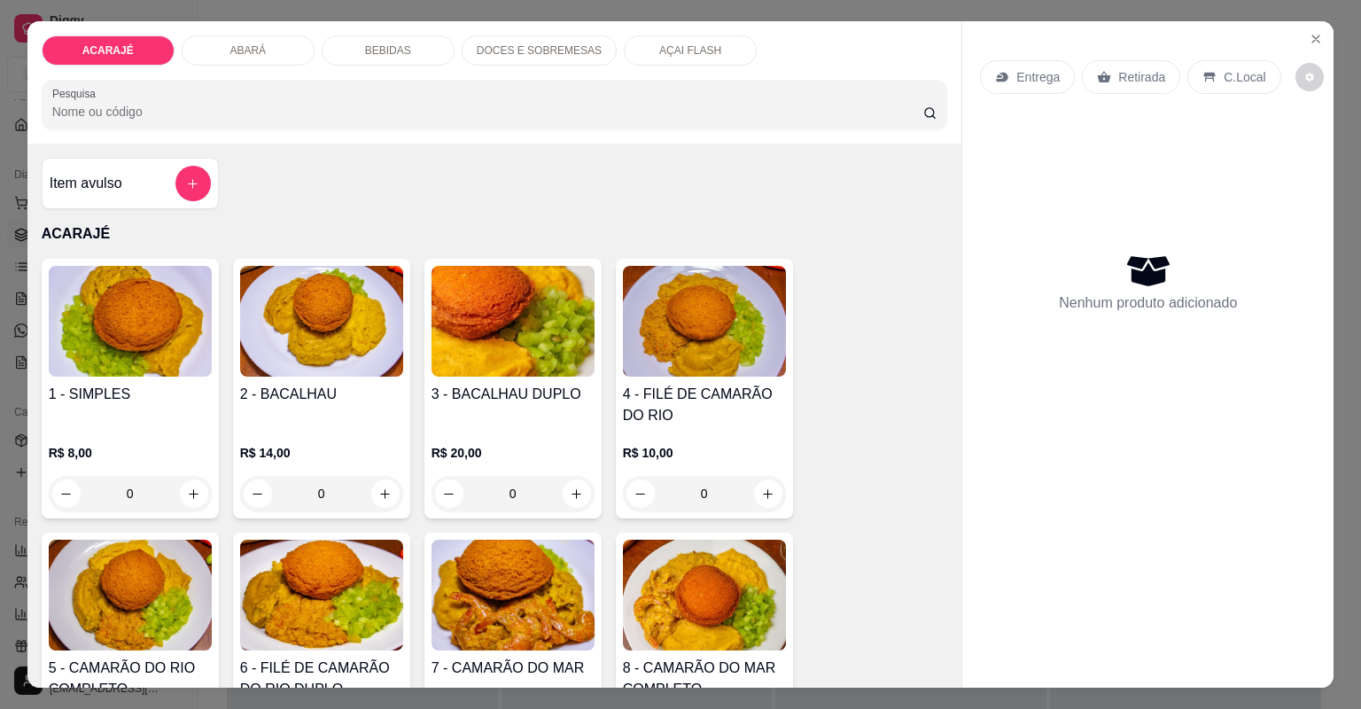
click at [962, 152] on div "Entrega Retirada C.Local Nenhum produto adicionado" at bounding box center [1147, 340] width 371 height 638
click at [759, 501] on button "increase-product-quantity" at bounding box center [768, 493] width 28 height 28
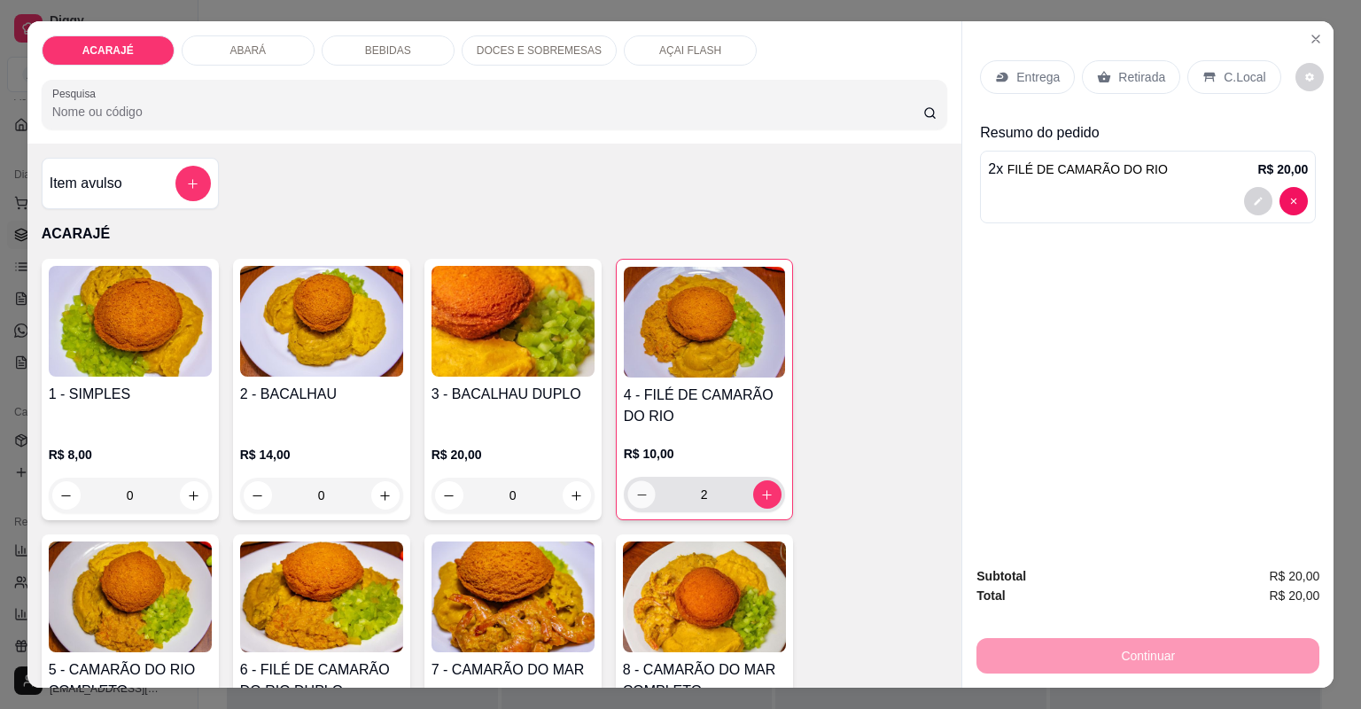
click at [638, 499] on icon "decrease-product-quantity" at bounding box center [641, 494] width 13 height 13
click at [637, 489] on icon "decrease-product-quantity" at bounding box center [641, 494] width 13 height 13
type input "0"
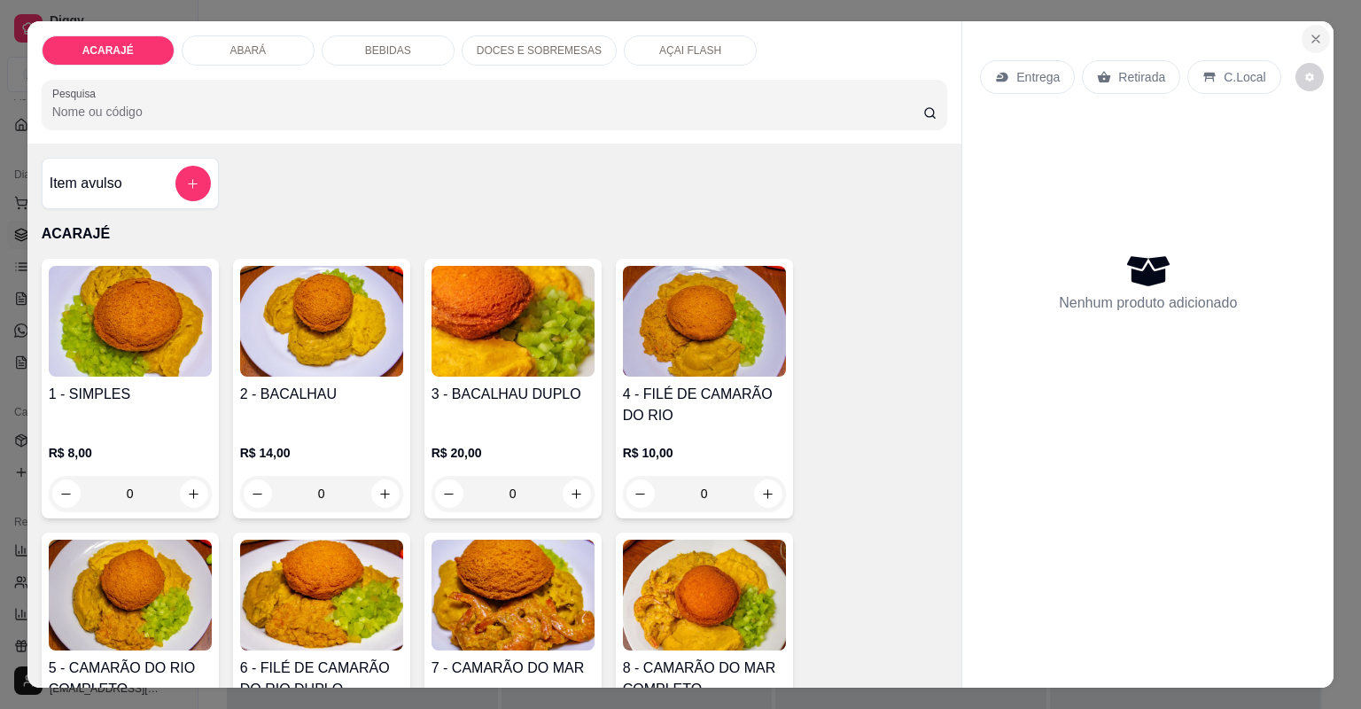
click at [1309, 43] on icon "Close" at bounding box center [1316, 39] width 14 height 14
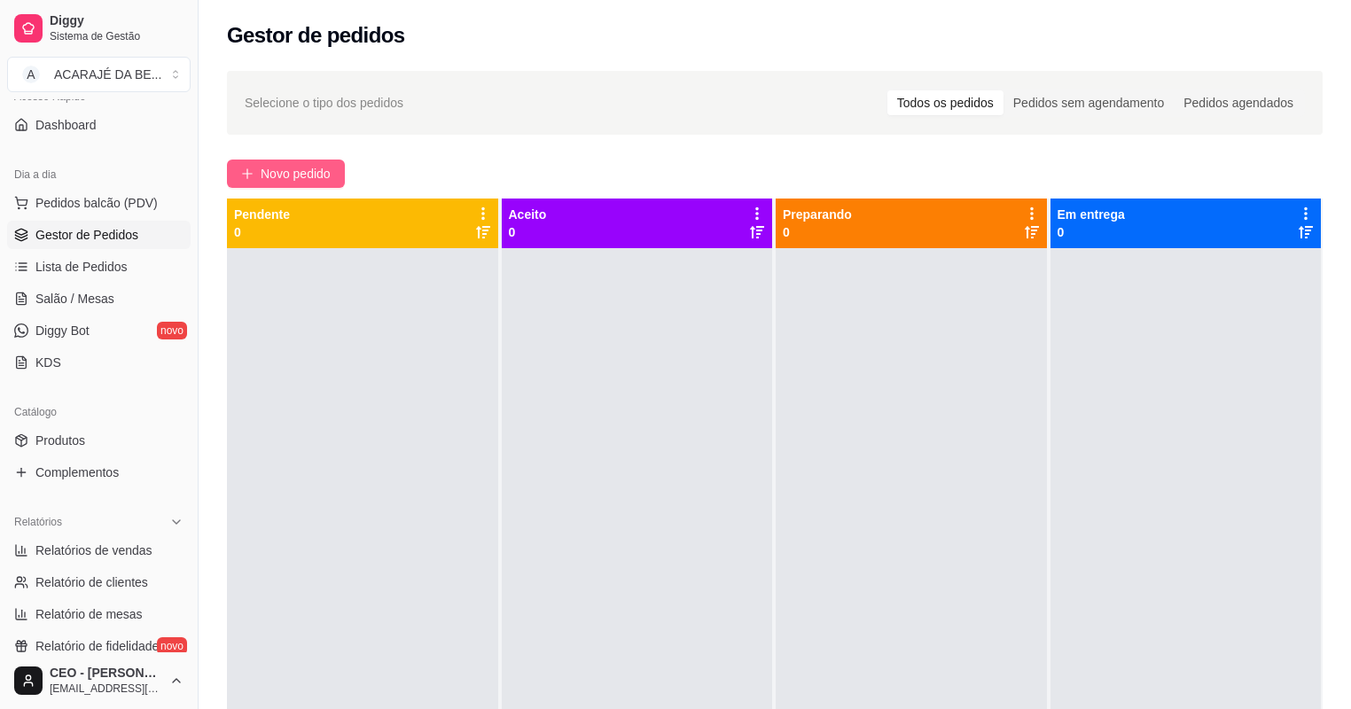
click at [302, 172] on span "Novo pedido" at bounding box center [296, 173] width 70 height 19
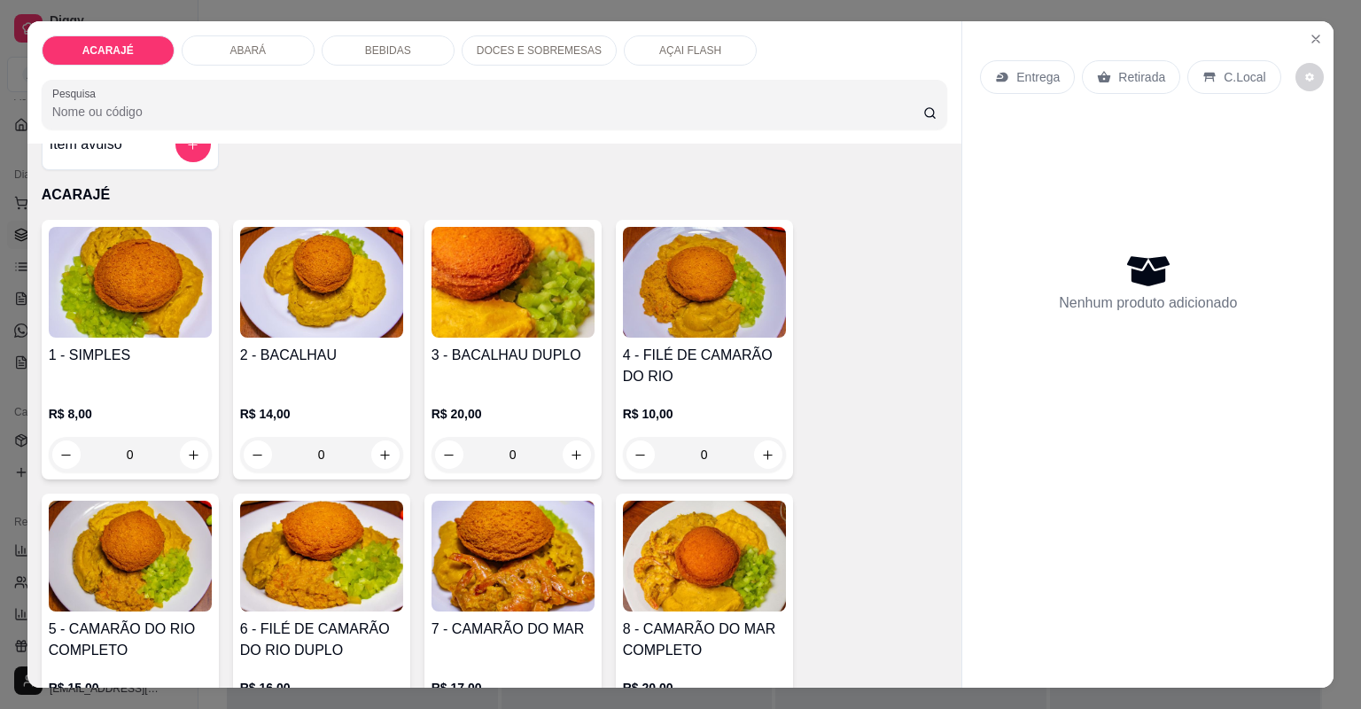
scroll to position [71, 0]
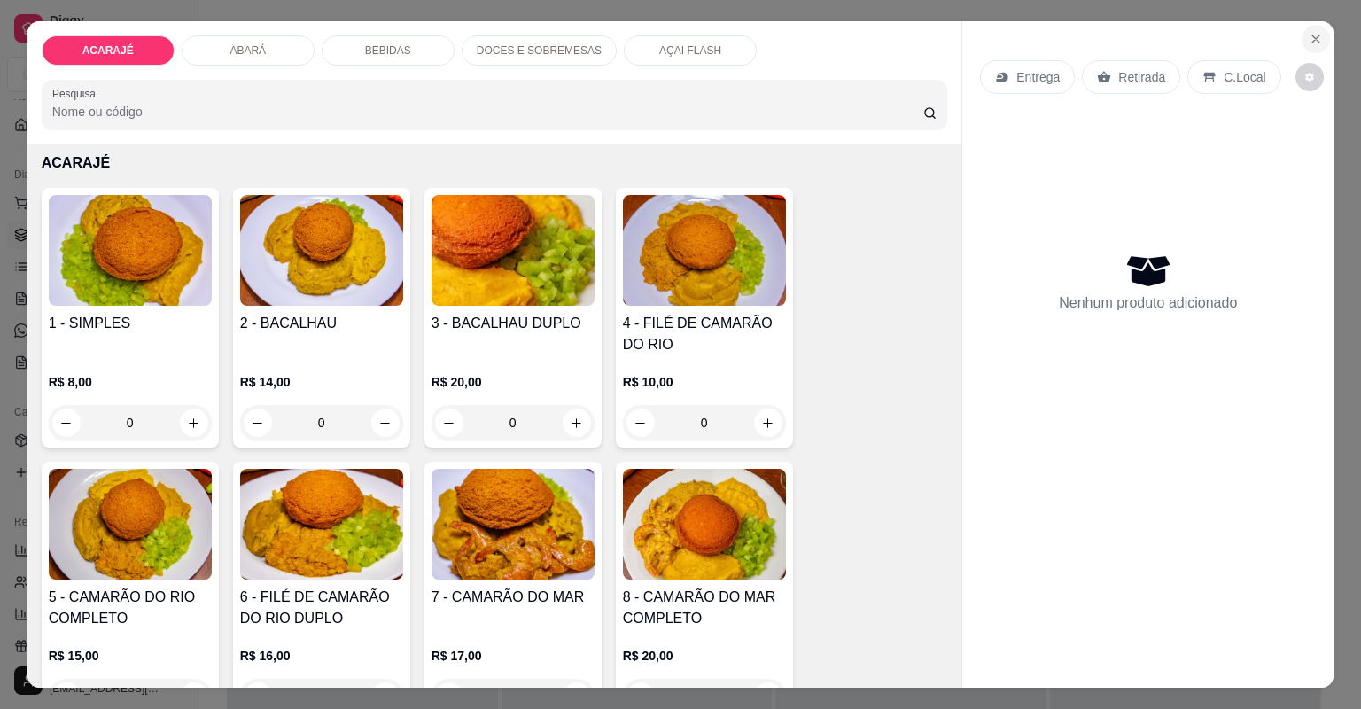
click at [1312, 39] on icon "Close" at bounding box center [1316, 39] width 14 height 14
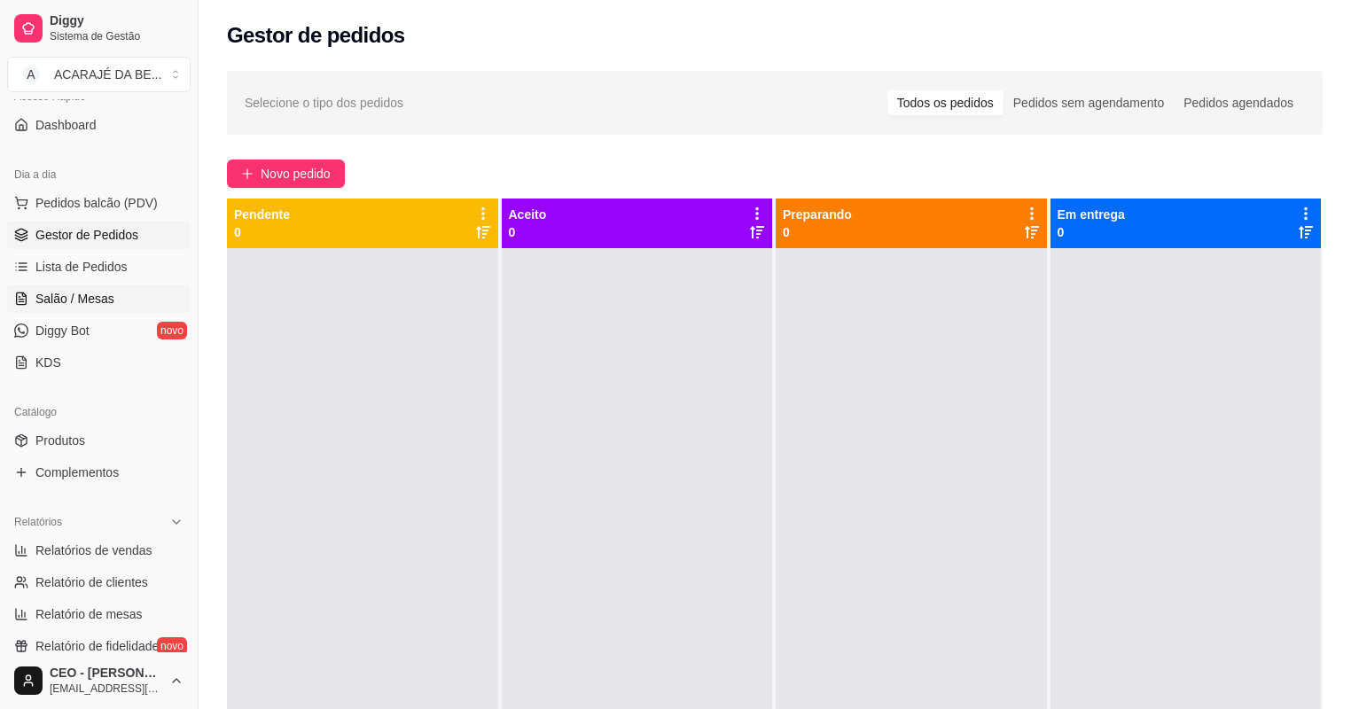
click at [64, 290] on span "Salão / Mesas" at bounding box center [74, 299] width 79 height 18
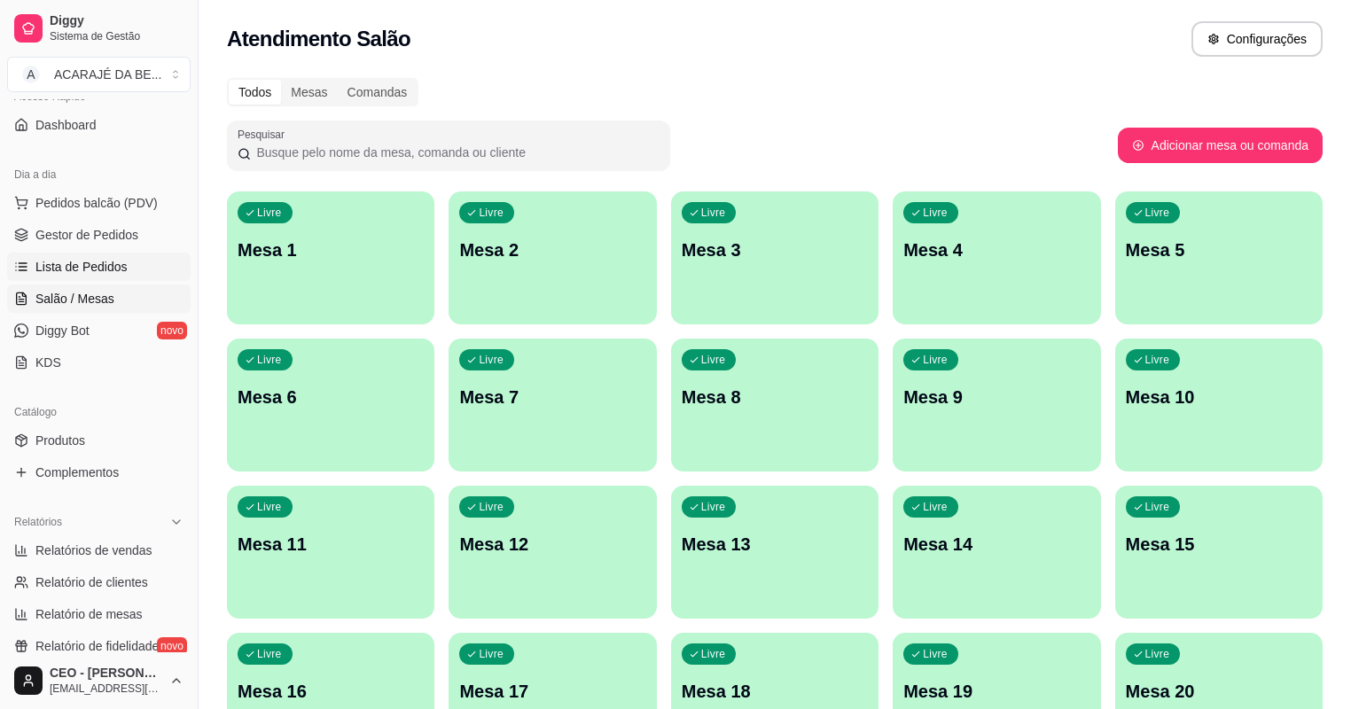
click at [64, 265] on span "Lista de Pedidos" at bounding box center [81, 267] width 92 height 18
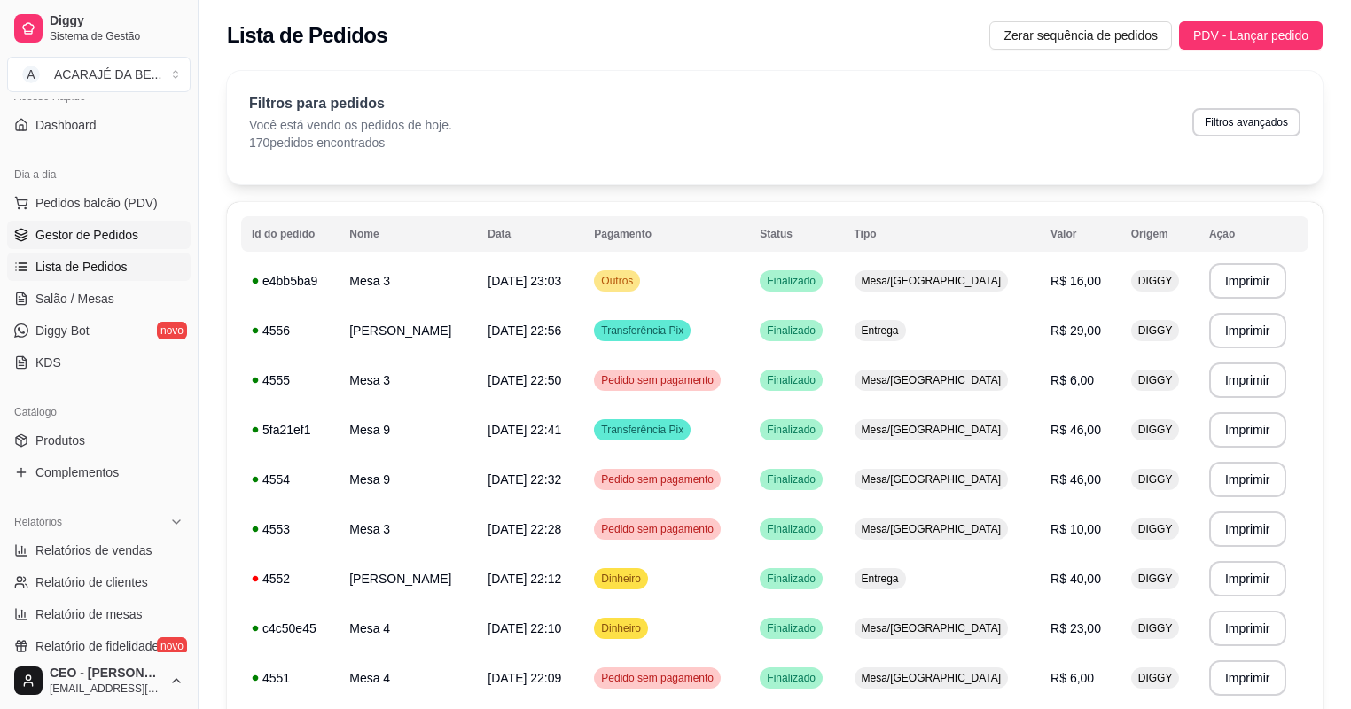
click at [131, 239] on span "Gestor de Pedidos" at bounding box center [86, 235] width 103 height 18
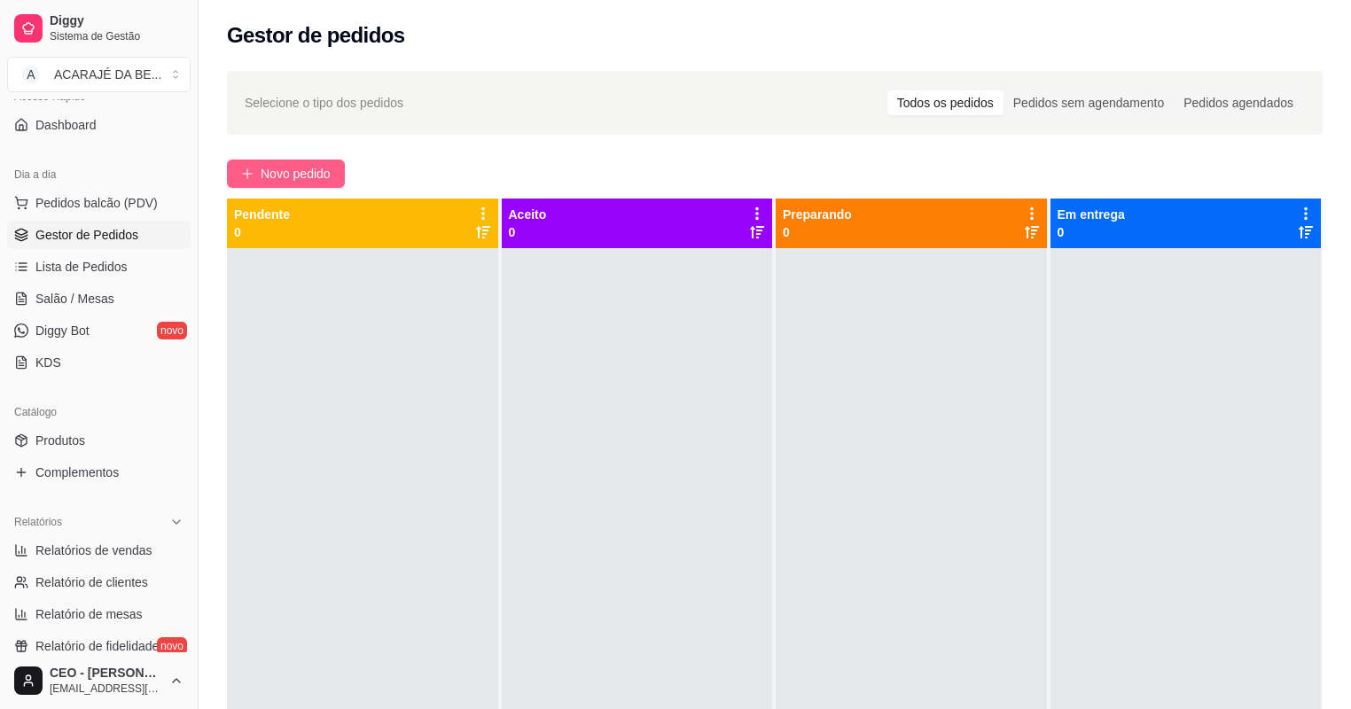
click at [278, 173] on span "Novo pedido" at bounding box center [296, 173] width 70 height 19
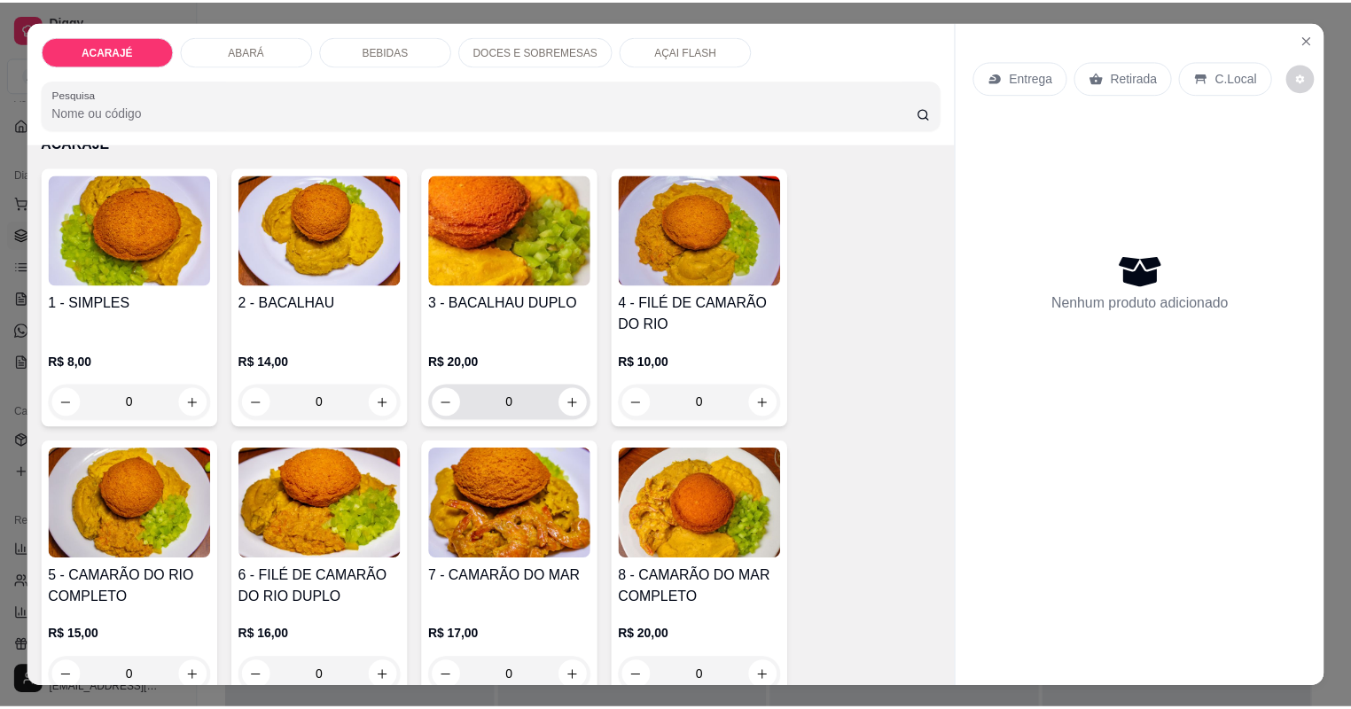
scroll to position [142, 0]
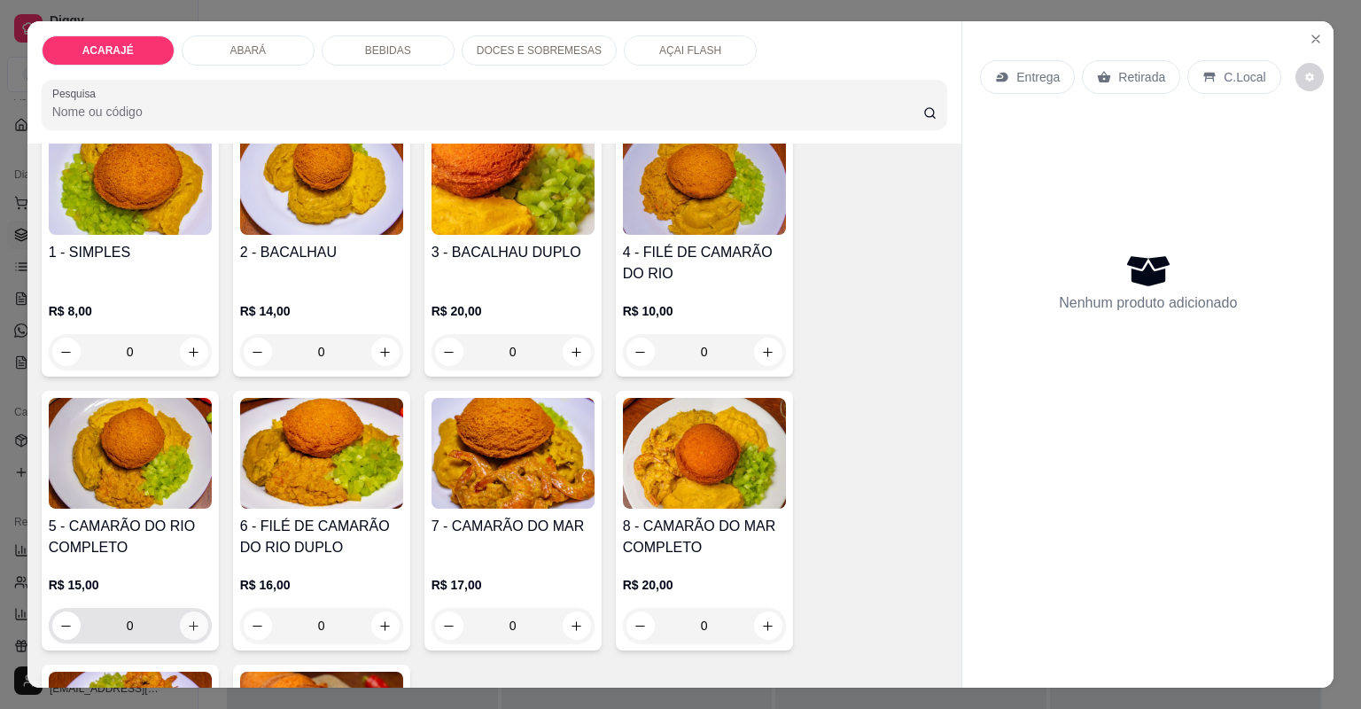
click at [184, 636] on button "increase-product-quantity" at bounding box center [194, 625] width 28 height 28
type input "1"
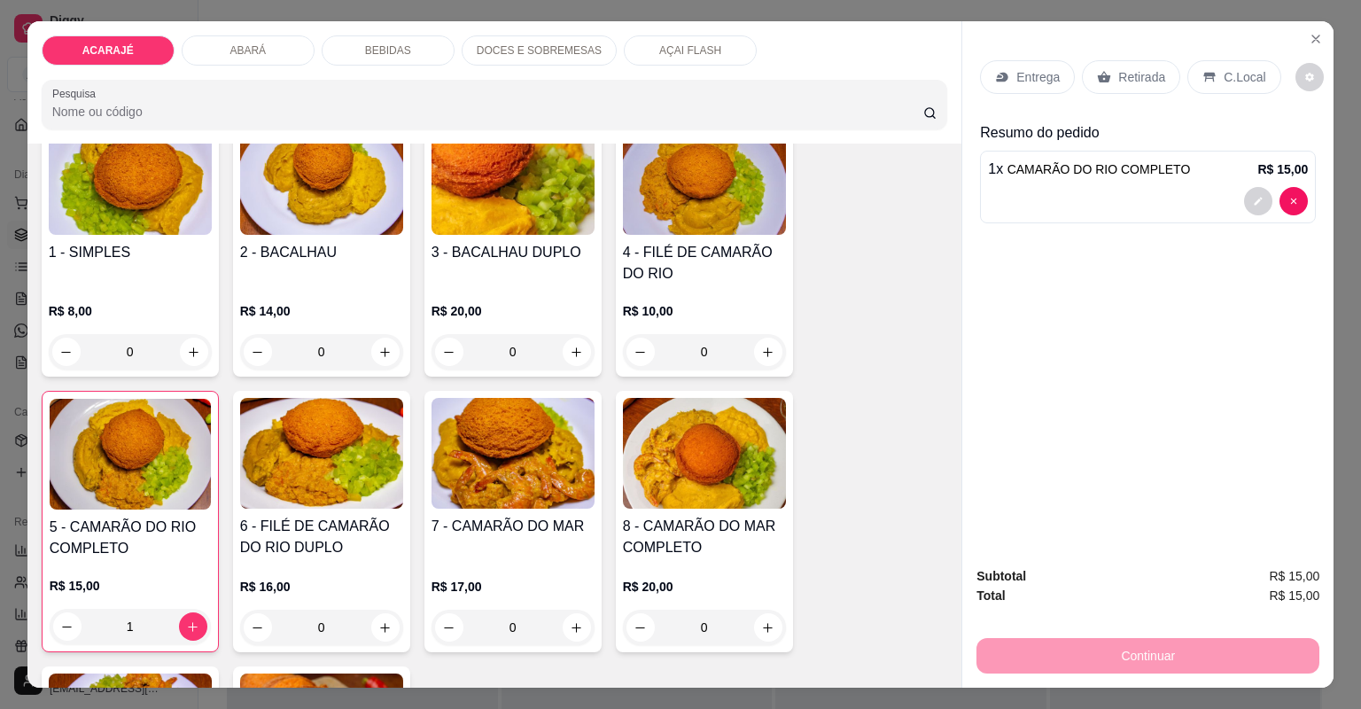
click at [1121, 83] on p "Retirada" at bounding box center [1141, 77] width 47 height 18
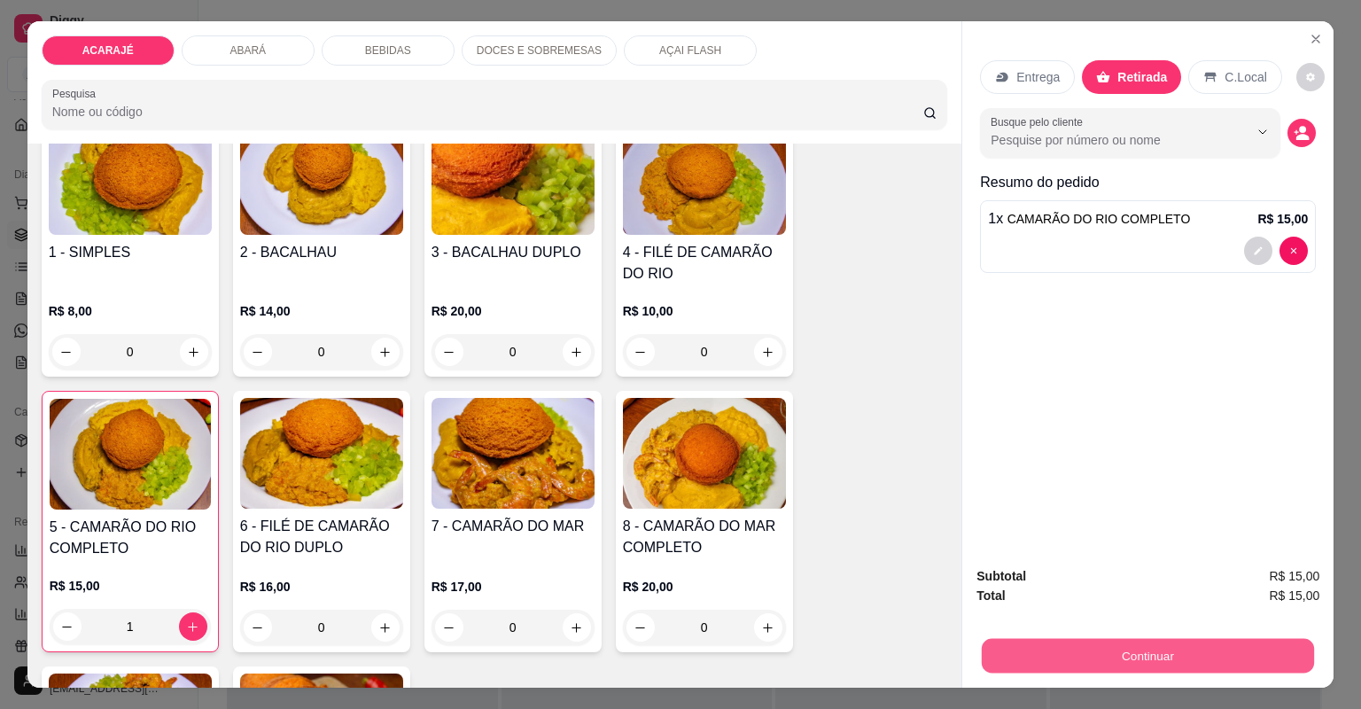
click at [1010, 648] on button "Continuar" at bounding box center [1148, 656] width 332 height 35
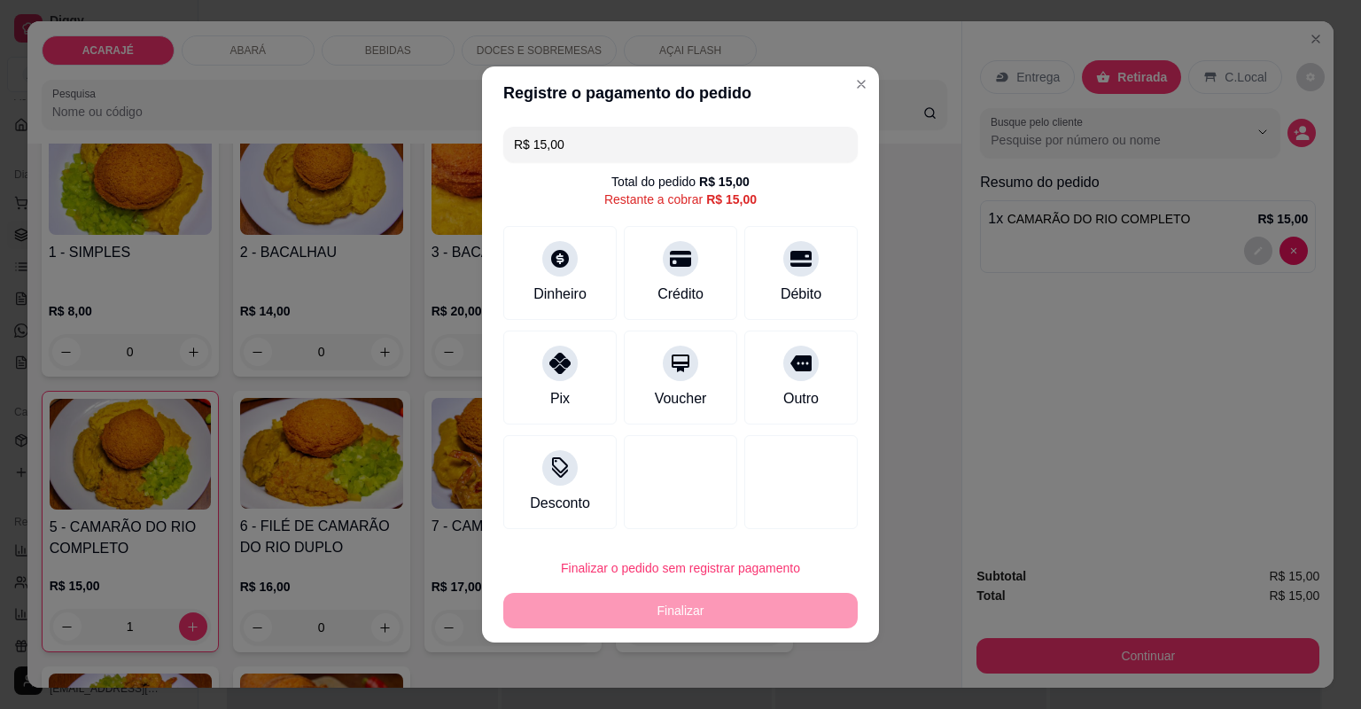
click at [766, 389] on div "Outro" at bounding box center [800, 378] width 113 height 94
type input "R$ 0,00"
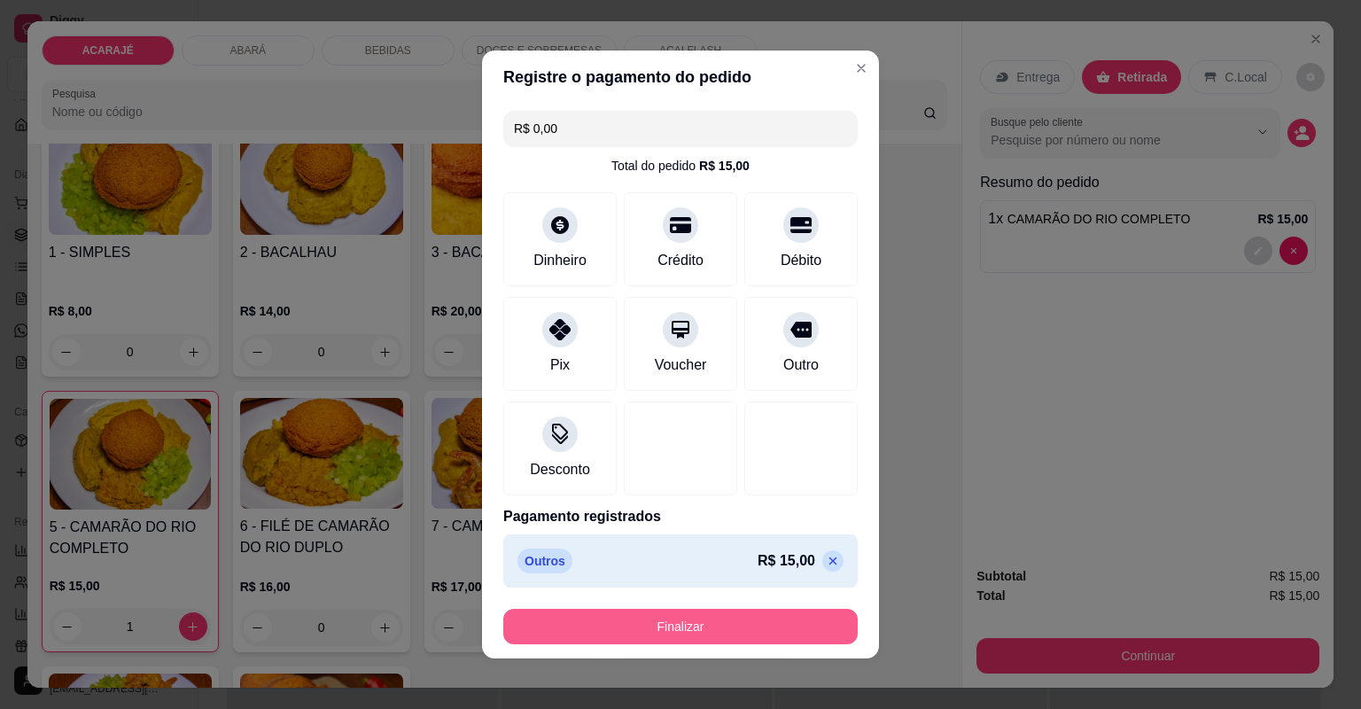
click at [752, 623] on button "Finalizar" at bounding box center [680, 626] width 354 height 35
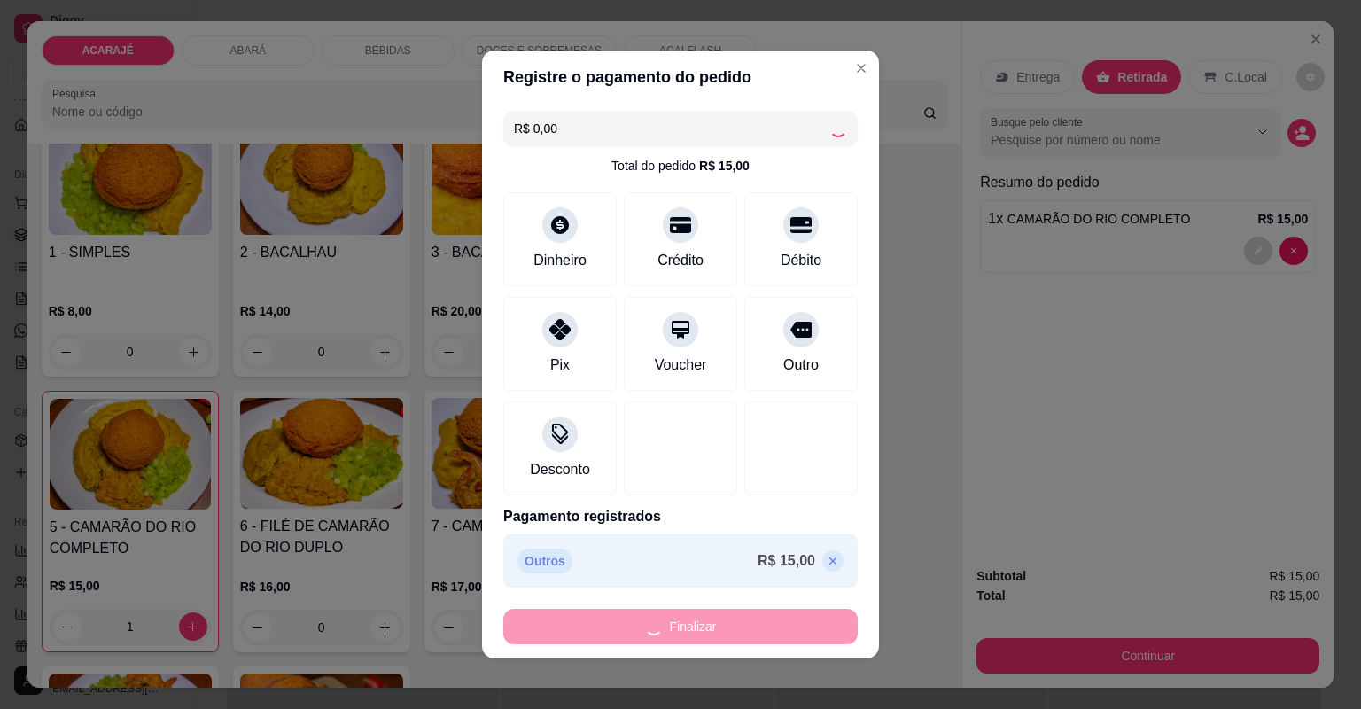
type input "0"
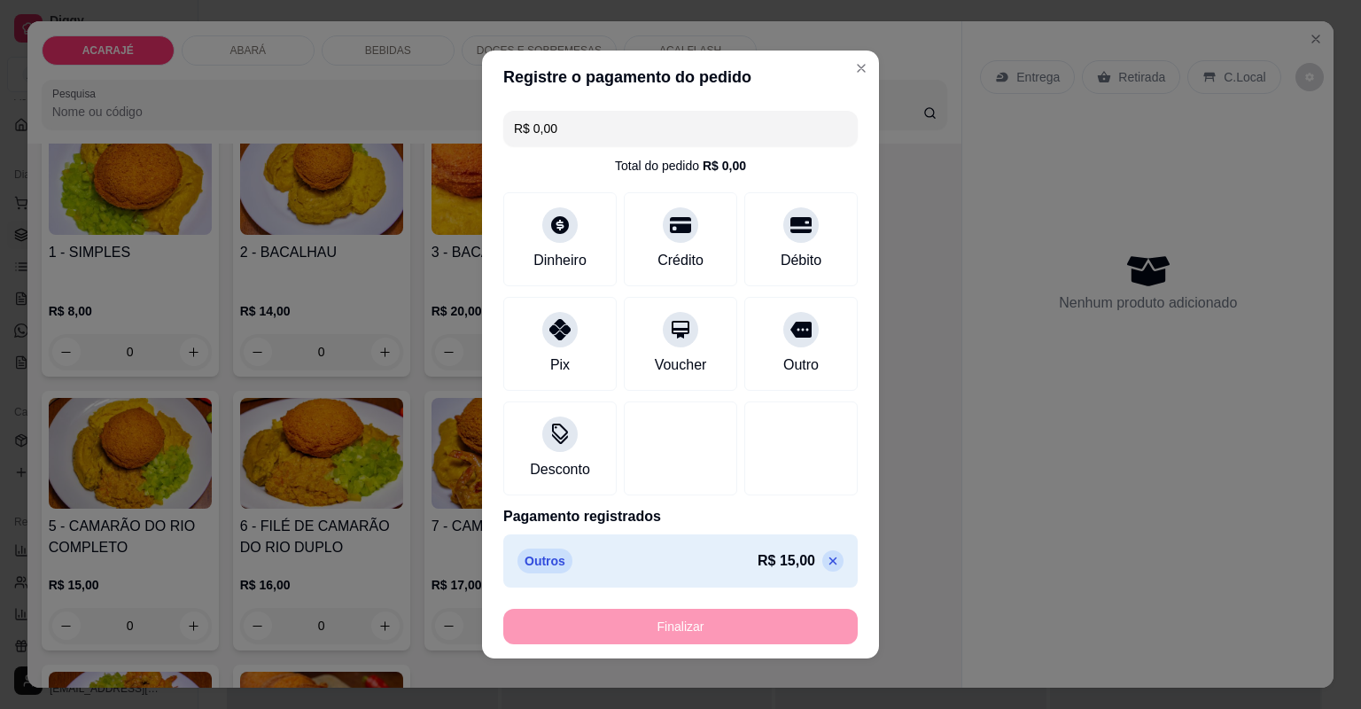
type input "-R$ 15,00"
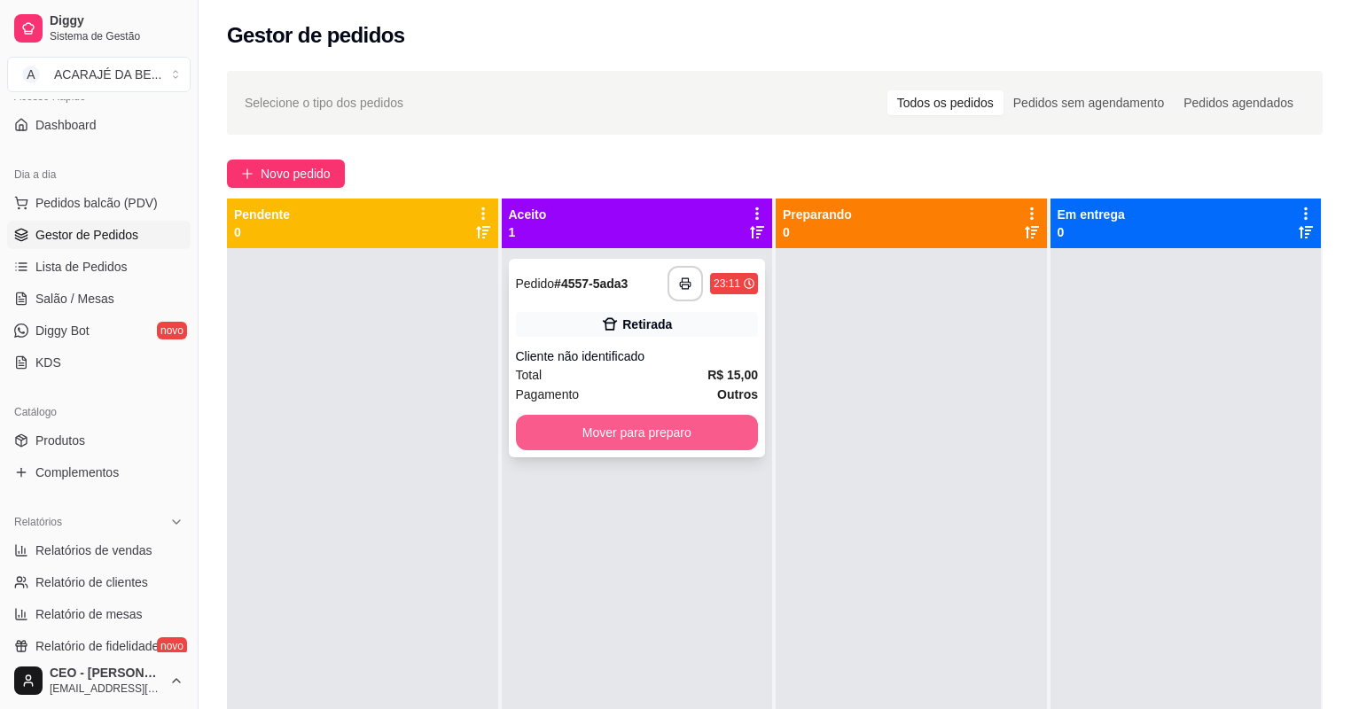
click at [681, 432] on button "Mover para preparo" at bounding box center [637, 432] width 243 height 35
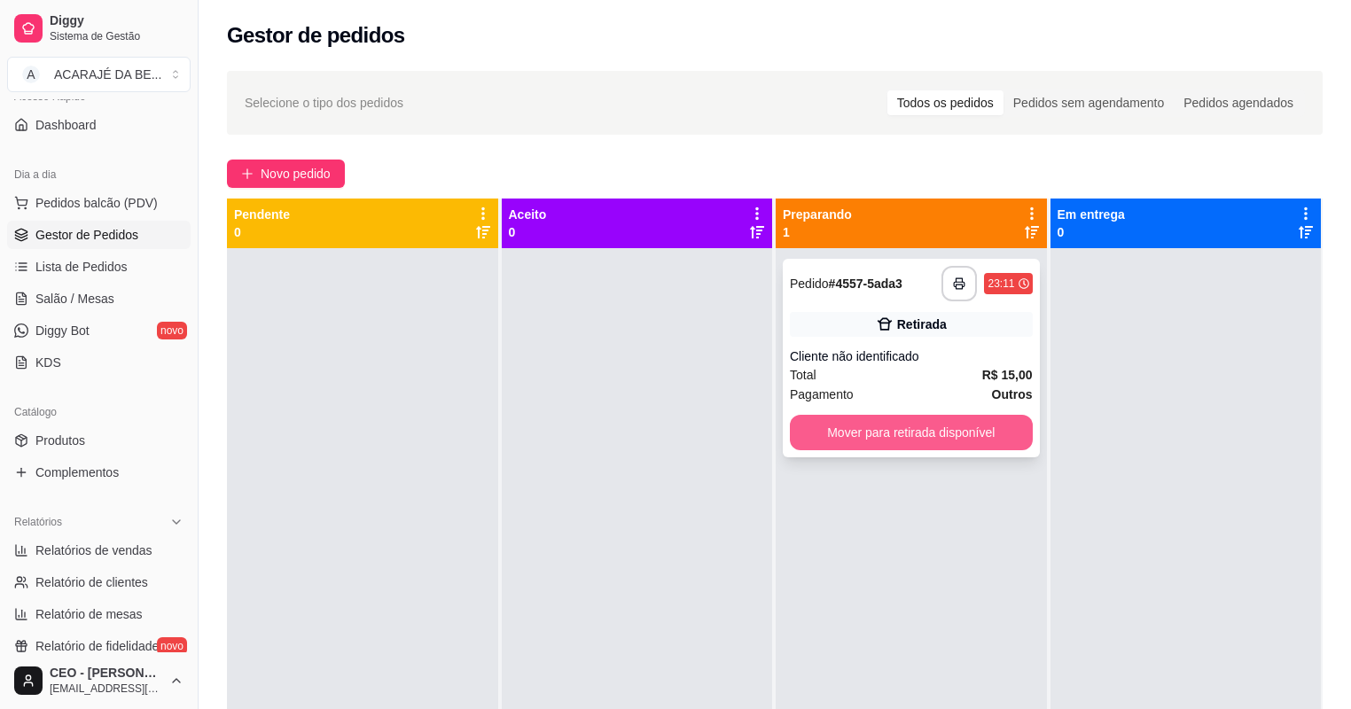
click at [977, 436] on button "Mover para retirada disponível" at bounding box center [911, 432] width 243 height 35
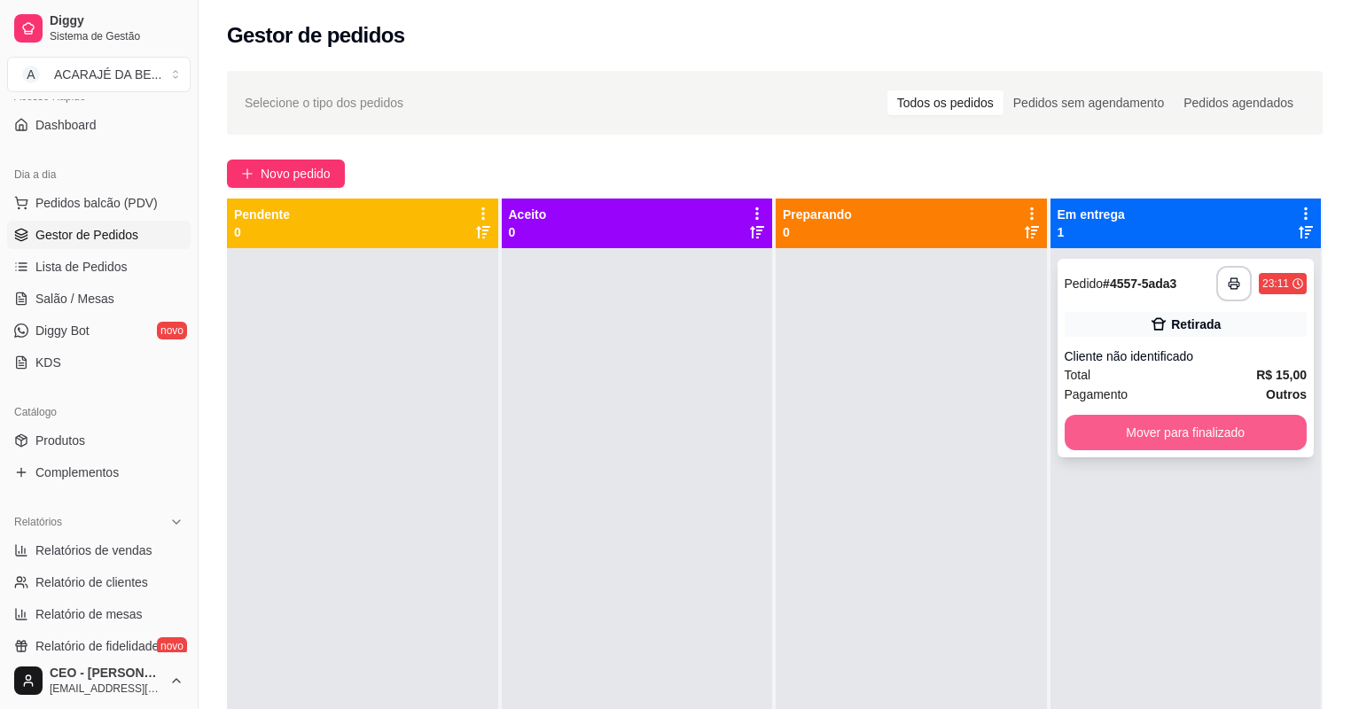
click at [1242, 429] on button "Mover para finalizado" at bounding box center [1185, 432] width 243 height 35
click at [1242, 428] on div "Mover para finalizado" at bounding box center [1185, 432] width 243 height 35
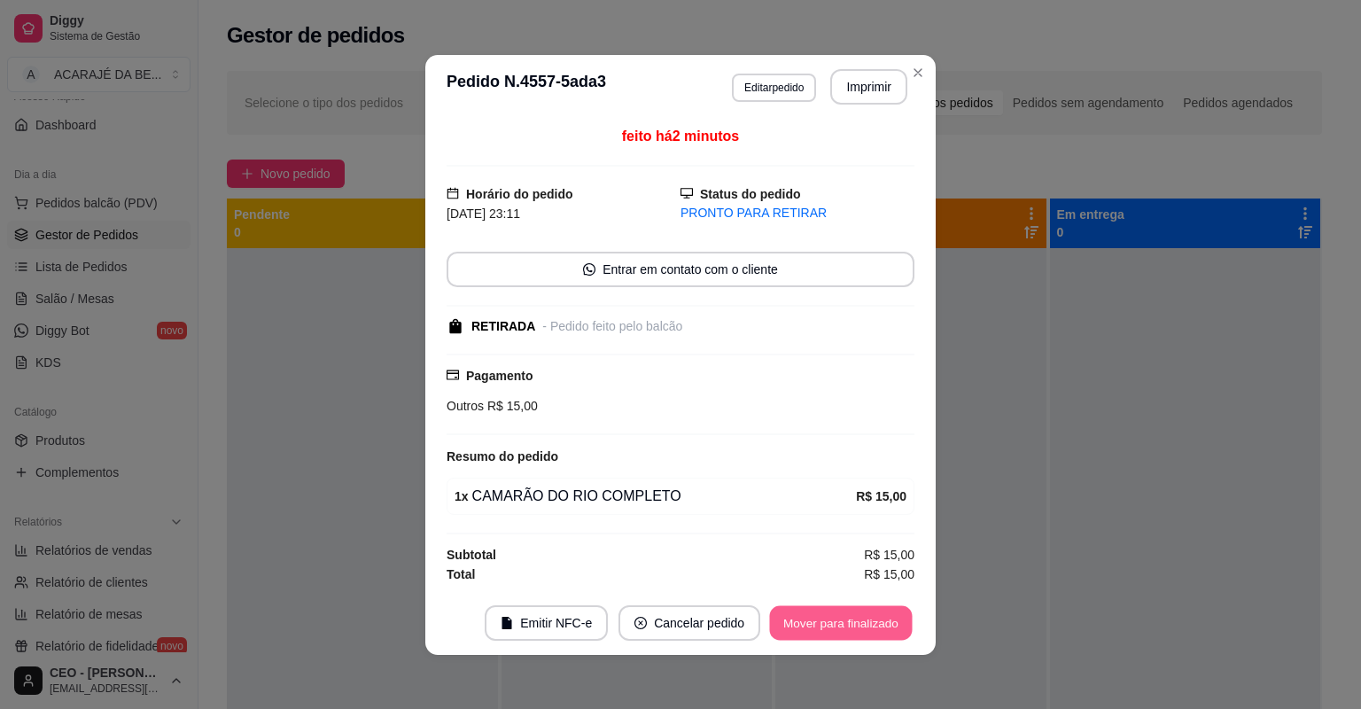
click at [852, 620] on button "Mover para finalizado" at bounding box center [841, 622] width 143 height 35
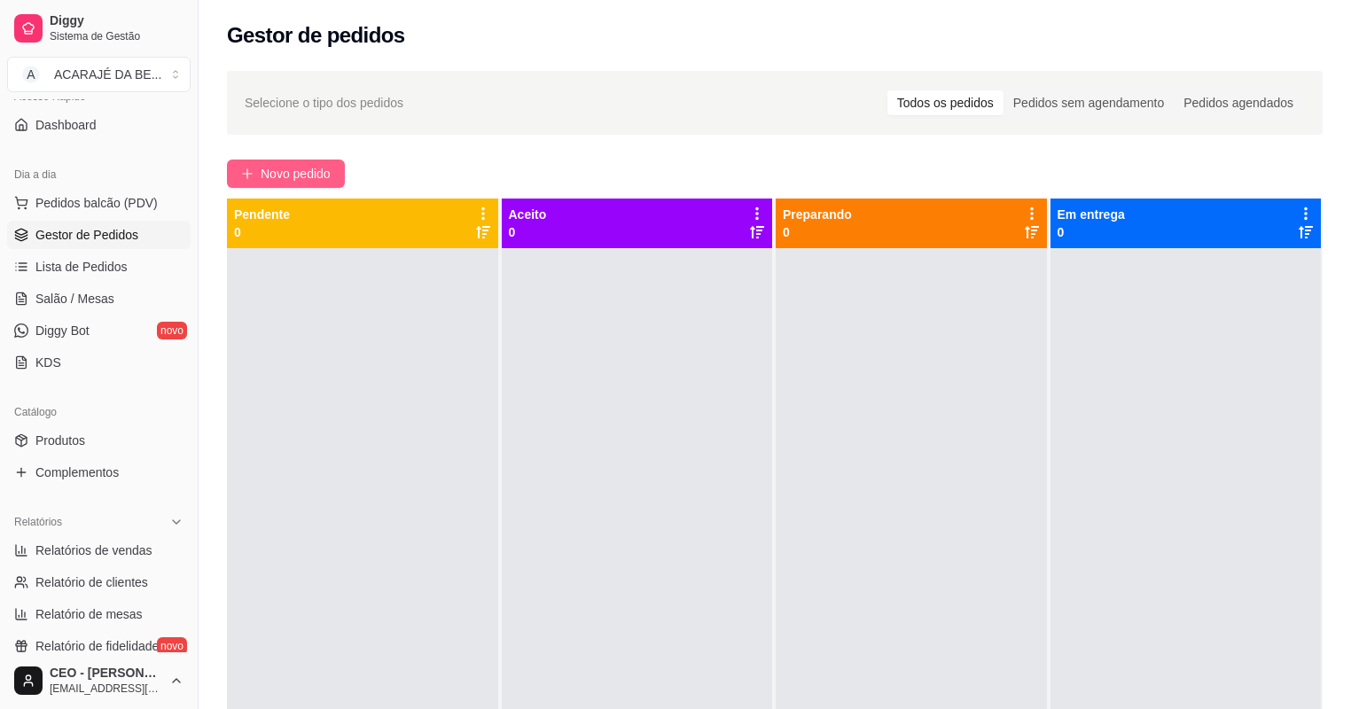
click at [257, 167] on button "Novo pedido" at bounding box center [286, 174] width 118 height 28
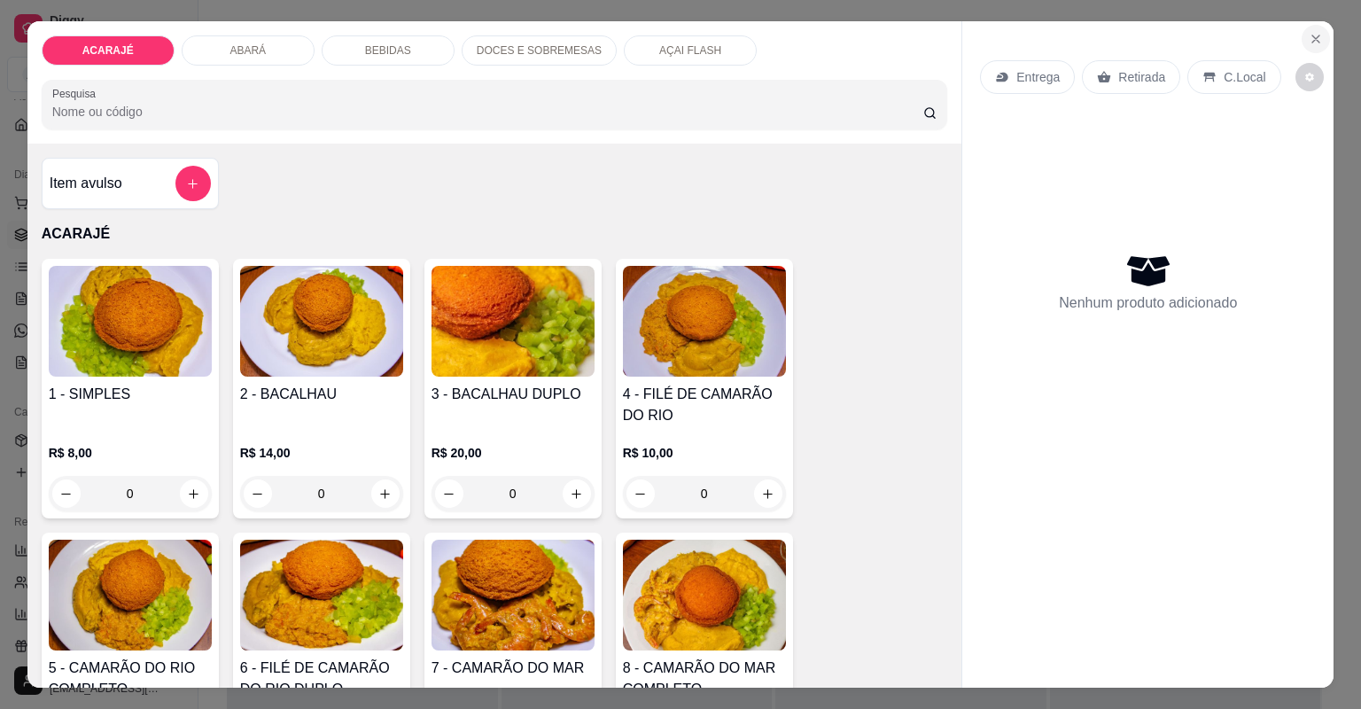
click at [1307, 30] on button "Close" at bounding box center [1316, 39] width 28 height 28
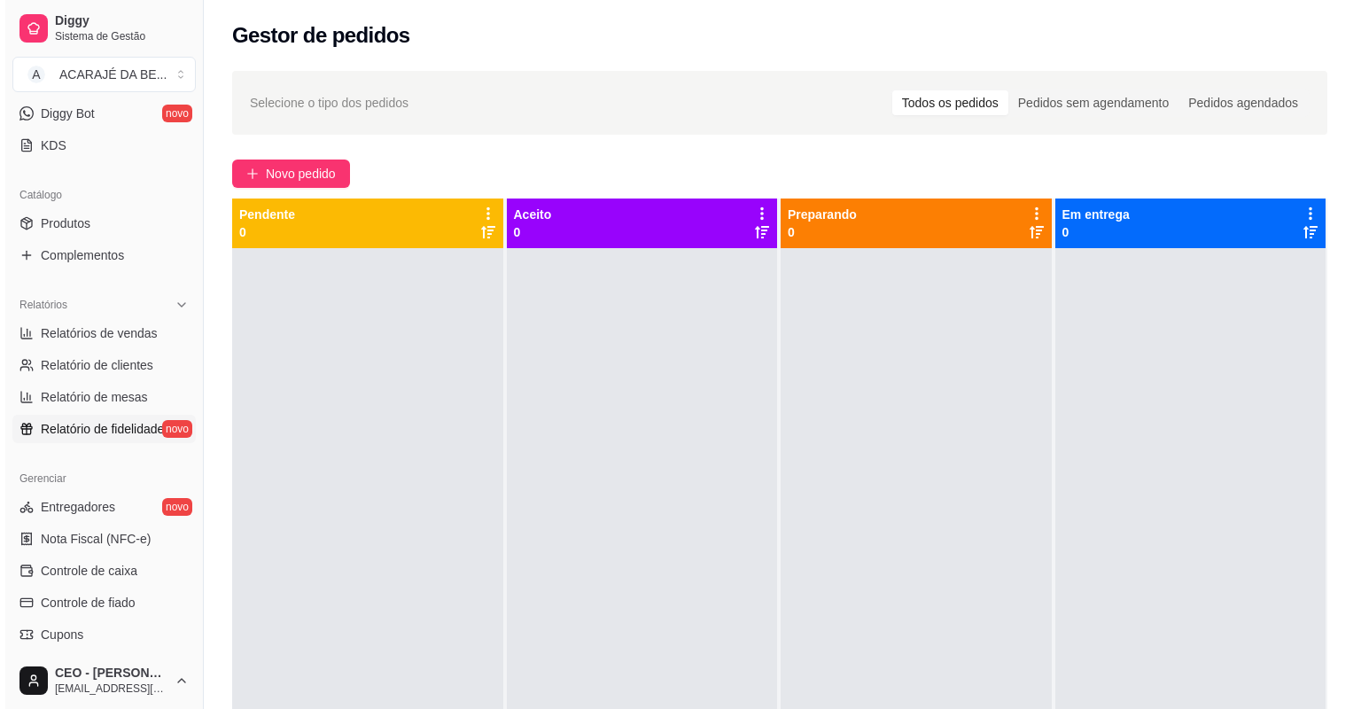
scroll to position [424, 0]
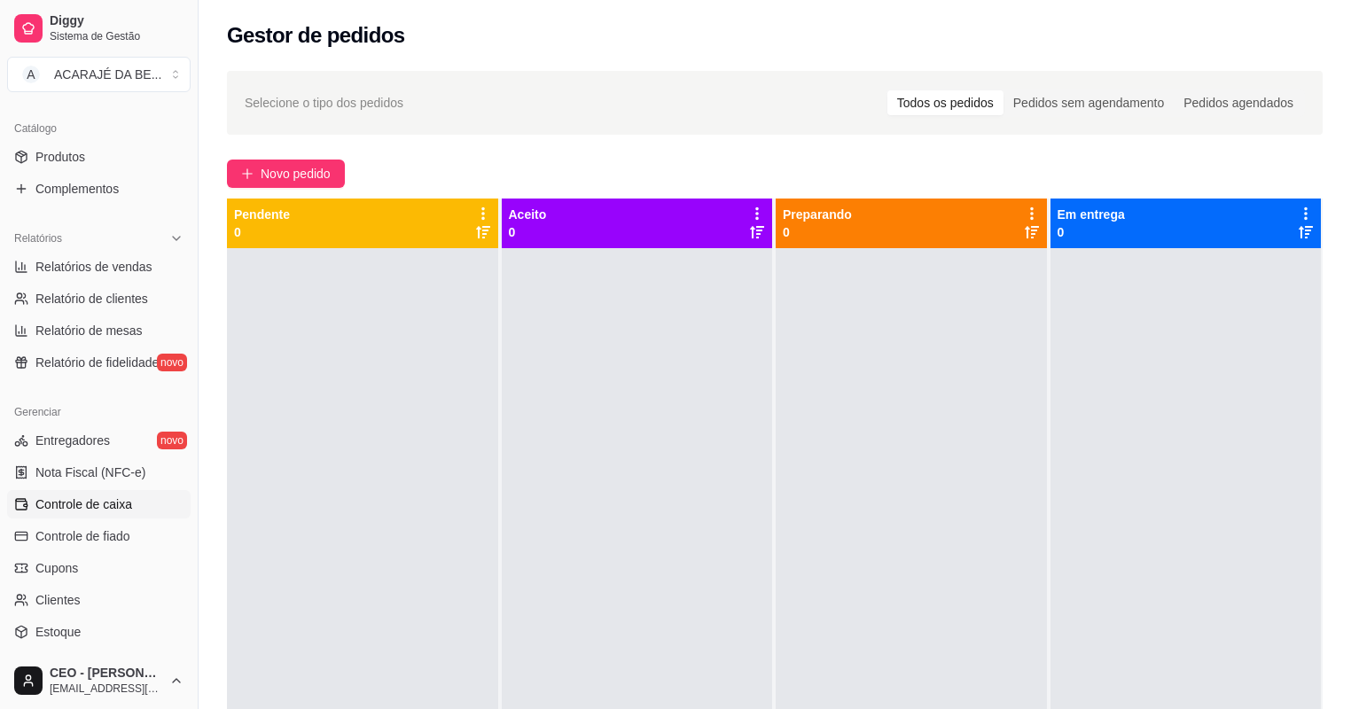
click at [132, 511] on link "Controle de caixa" at bounding box center [98, 504] width 183 height 28
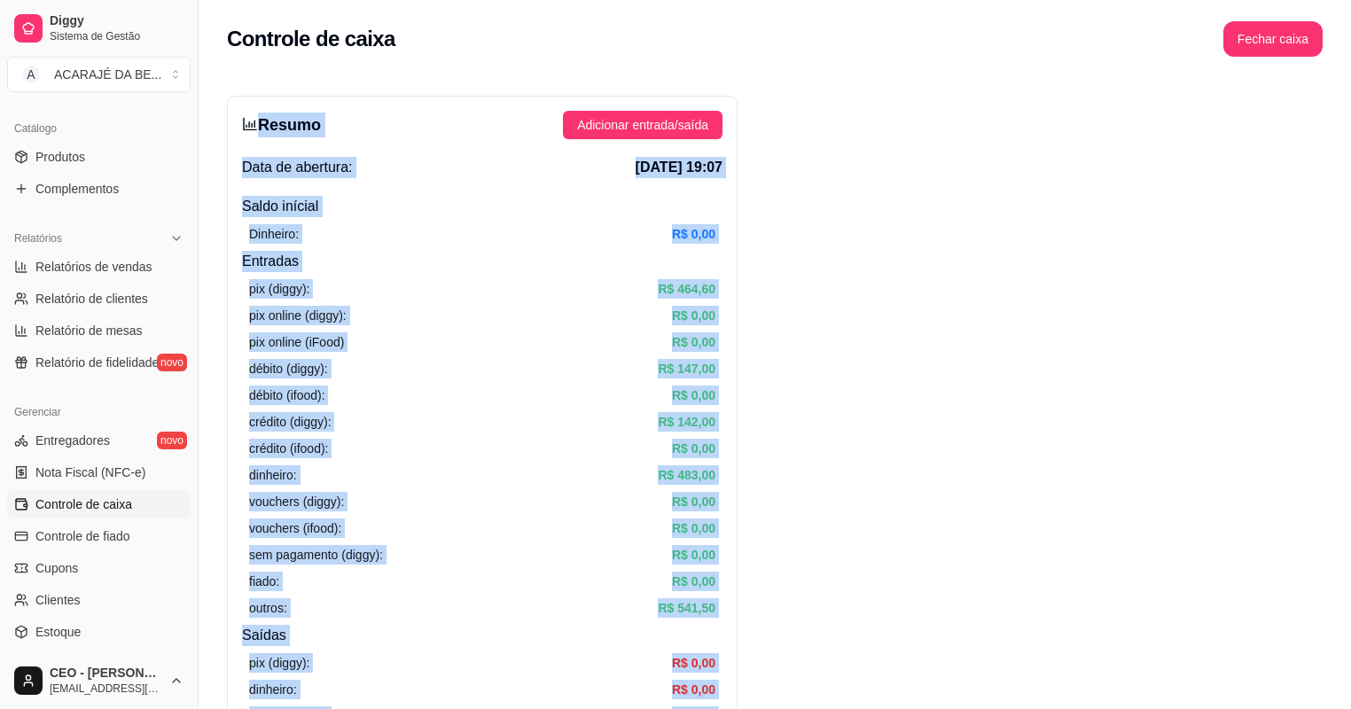
drag, startPoint x: 1128, startPoint y: 514, endPoint x: 254, endPoint y: 117, distance: 959.8
drag, startPoint x: 254, startPoint y: 117, endPoint x: 300, endPoint y: 166, distance: 67.1
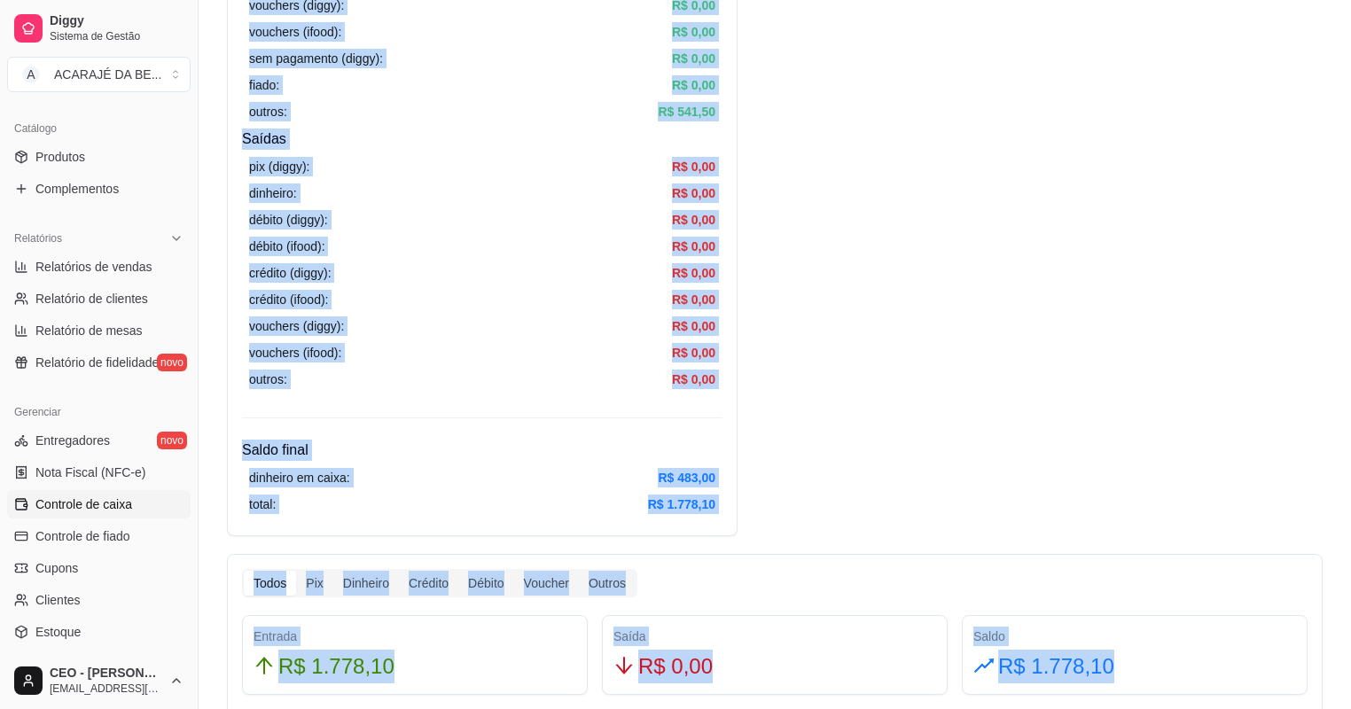
scroll to position [638, 0]
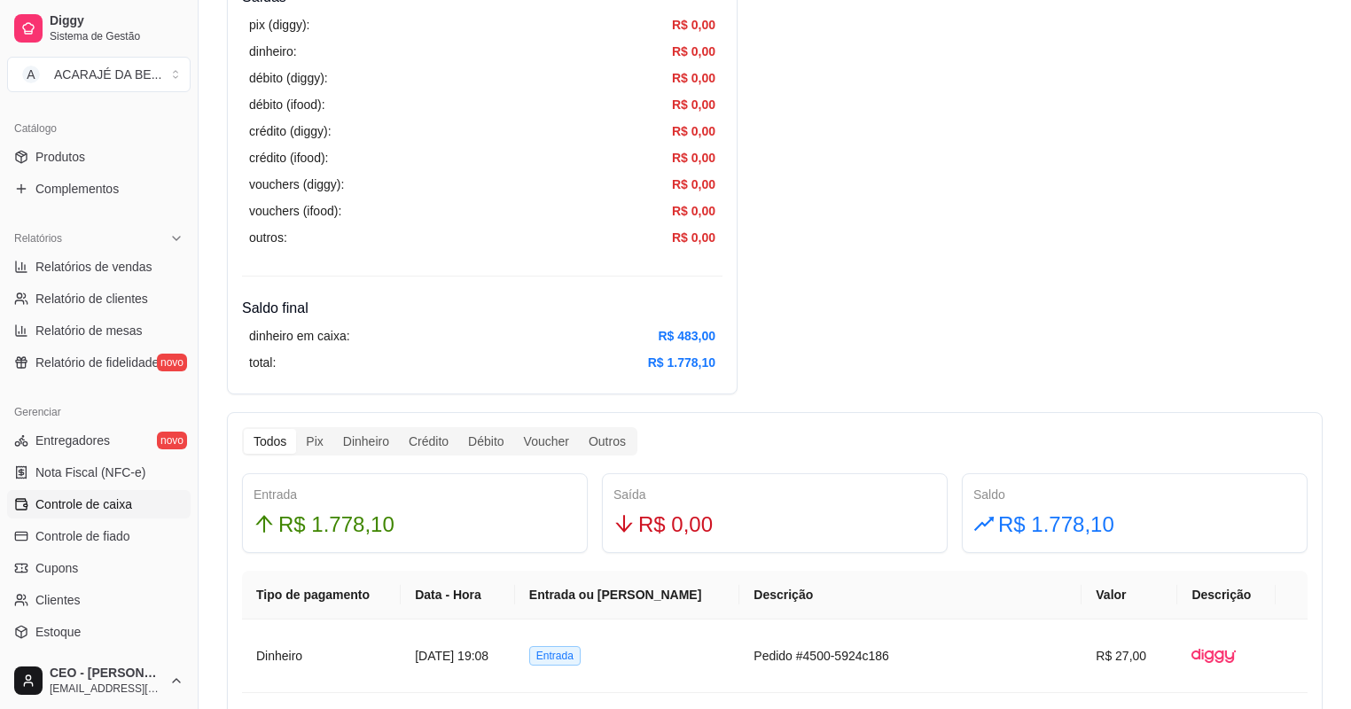
drag, startPoint x: 397, startPoint y: 404, endPoint x: 494, endPoint y: 404, distance: 96.6
drag, startPoint x: 1008, startPoint y: 521, endPoint x: 846, endPoint y: 517, distance: 161.4
click at [846, 517] on div "Entrada R$ 1.778,10 Saída R$ 0,00 Saldo R$ 1.778,10" at bounding box center [774, 513] width 1079 height 80
click at [1110, 519] on div "R$ 1.778,10" at bounding box center [1134, 525] width 323 height 34
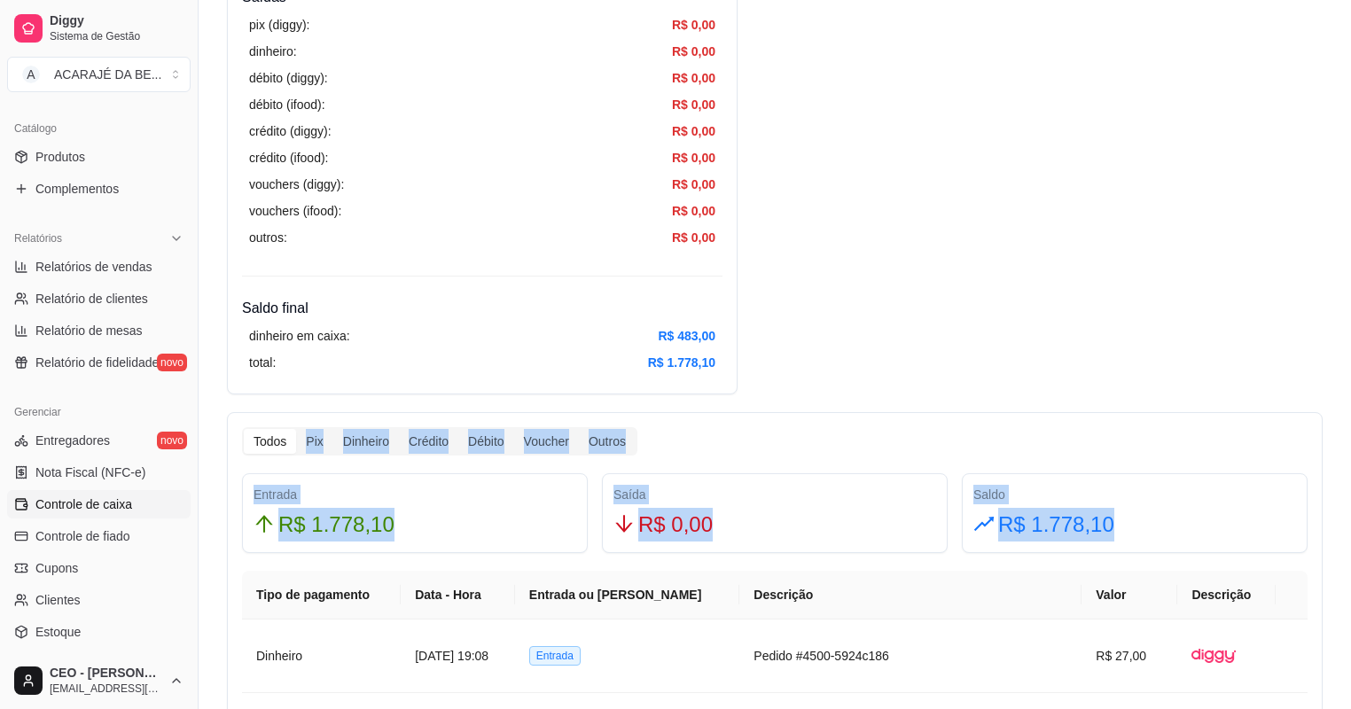
drag, startPoint x: 1120, startPoint y: 526, endPoint x: 282, endPoint y: 447, distance: 842.1
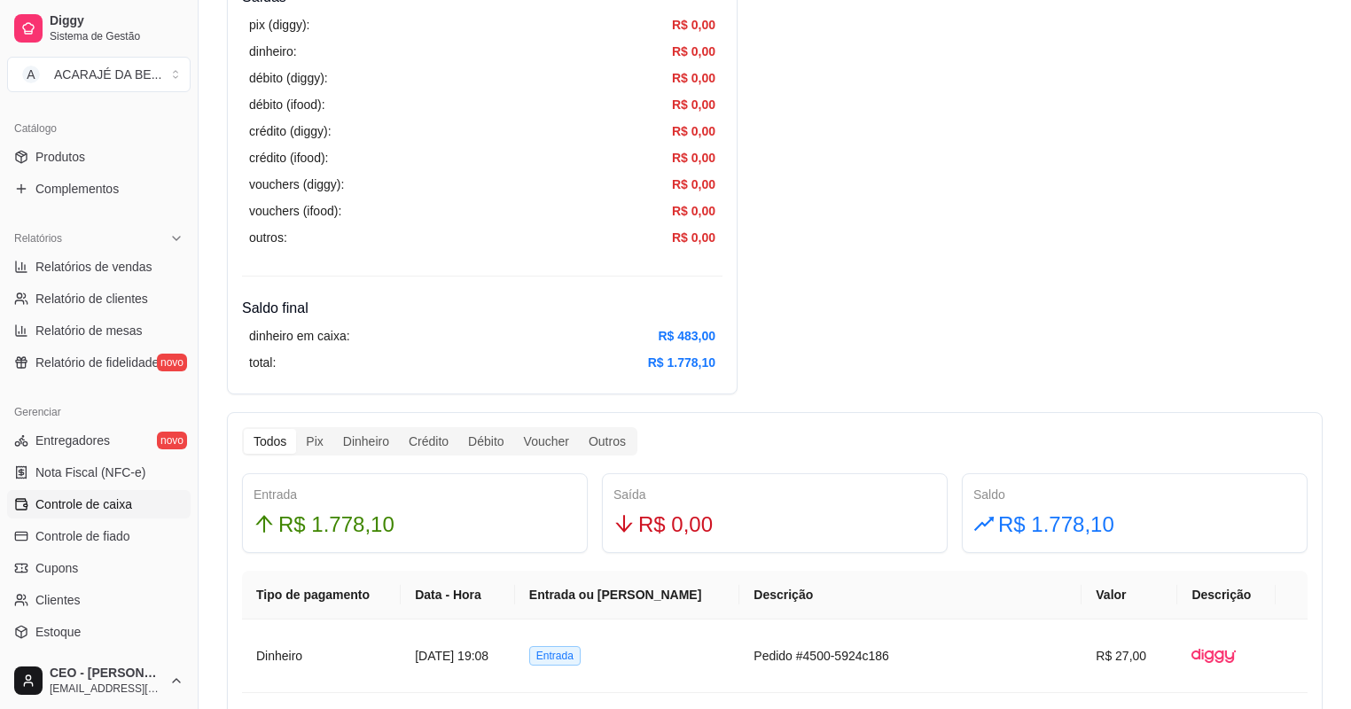
click at [1165, 549] on div "Saldo R$ 1.778,10" at bounding box center [1135, 513] width 346 height 80
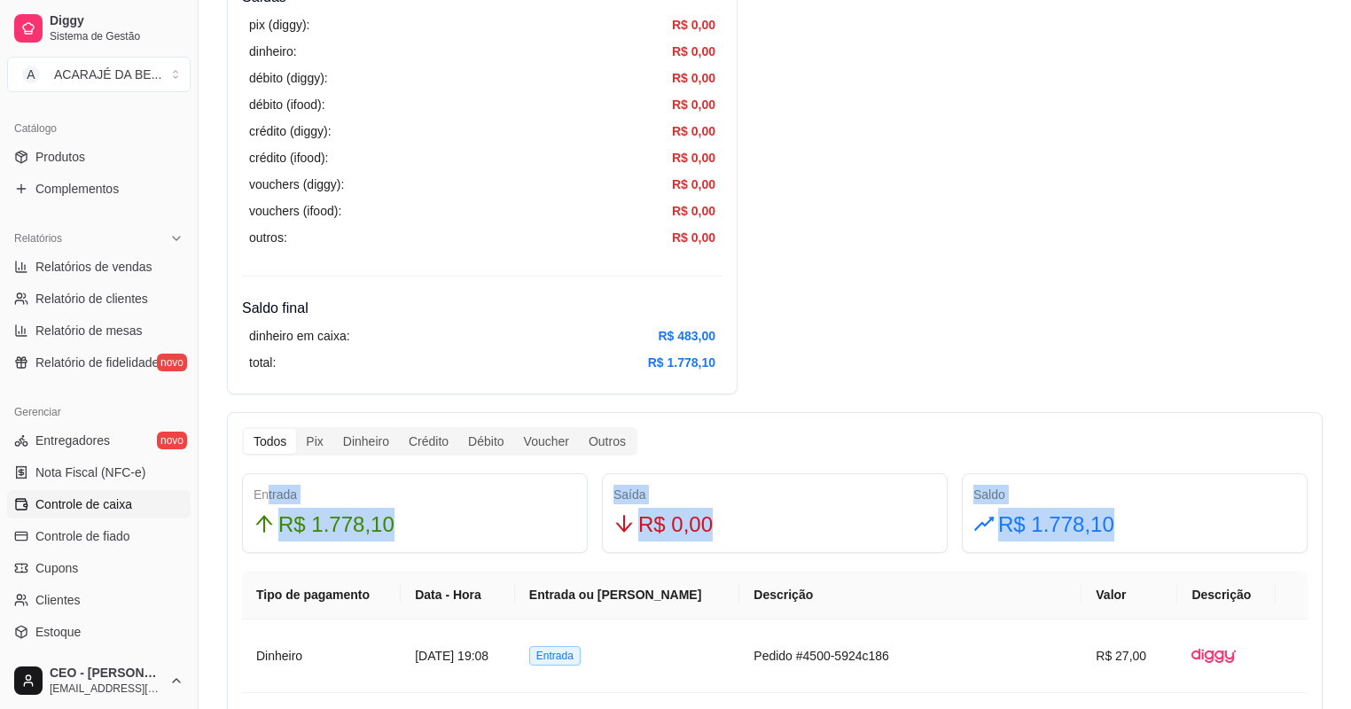
drag, startPoint x: 1077, startPoint y: 532, endPoint x: 229, endPoint y: 496, distance: 848.8
copy div "Entrada R$ 1.778,10 Saída R$ 0,00 Saldo R$ 1.778,10"
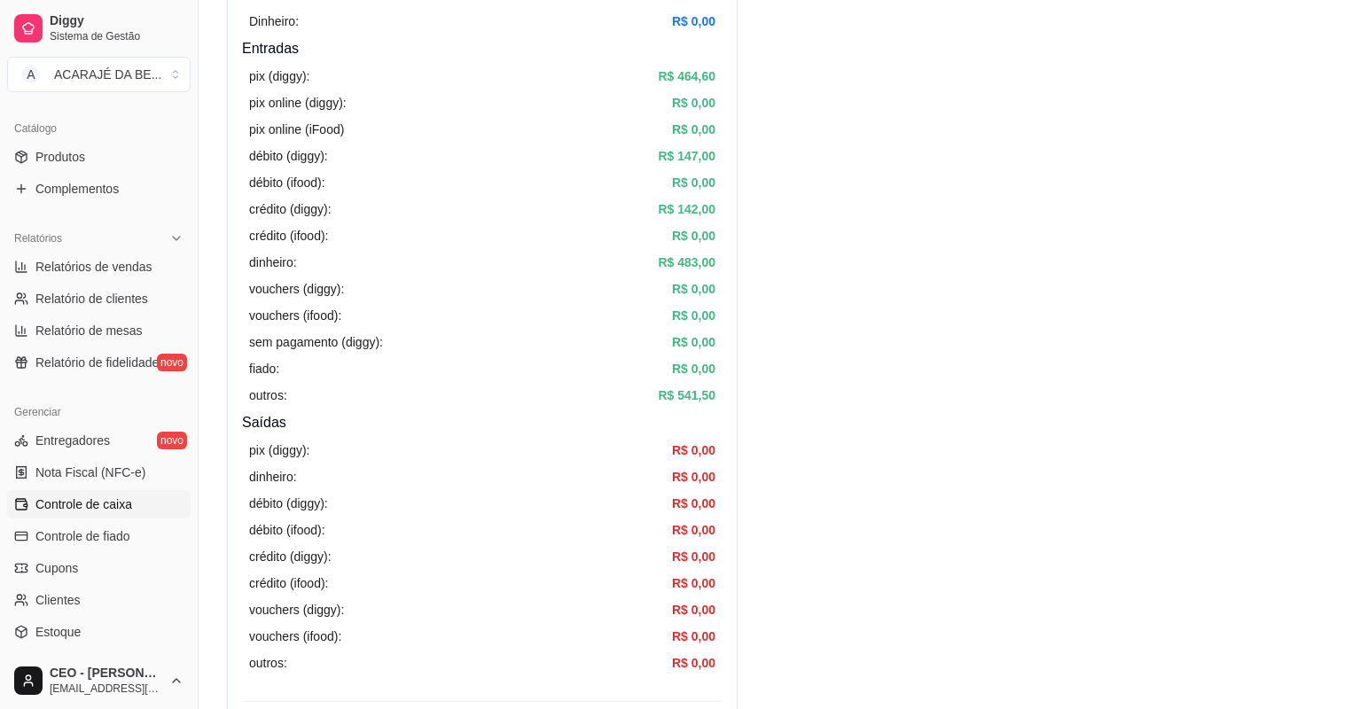
scroll to position [0, 0]
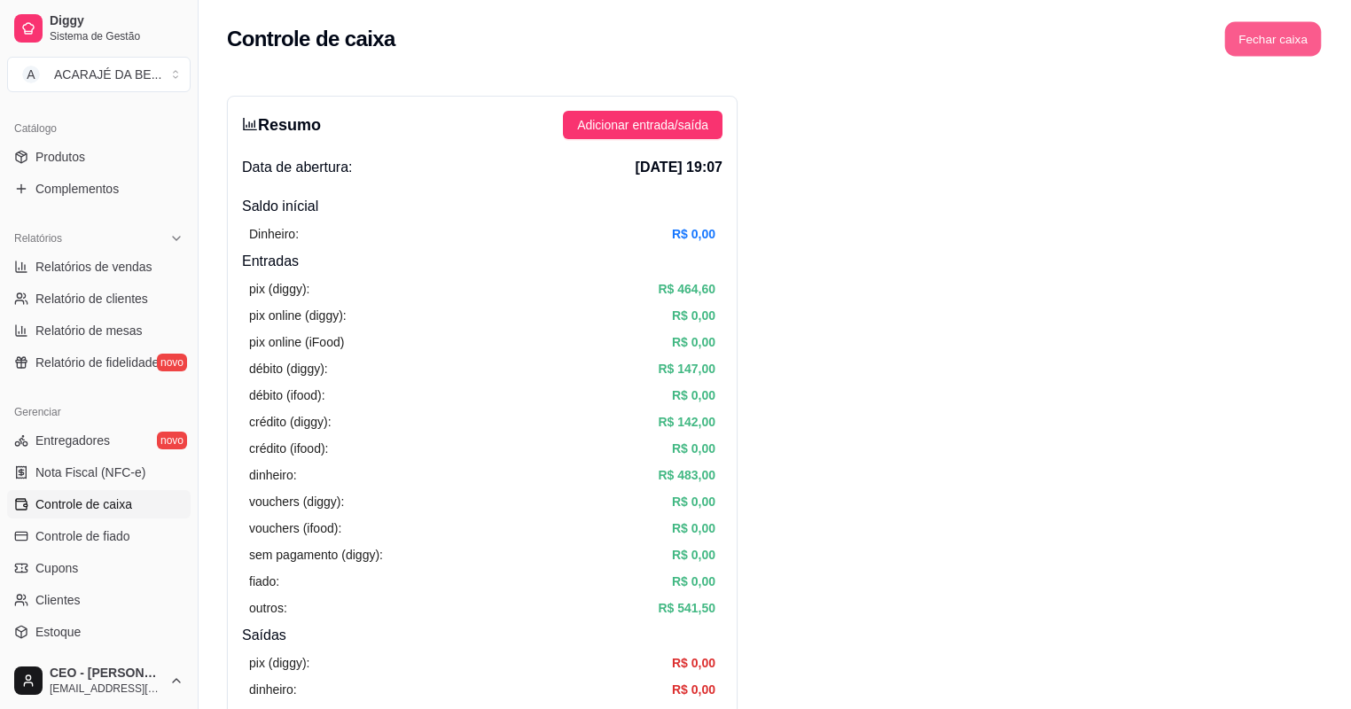
click at [1285, 34] on button "Fechar caixa" at bounding box center [1273, 39] width 97 height 35
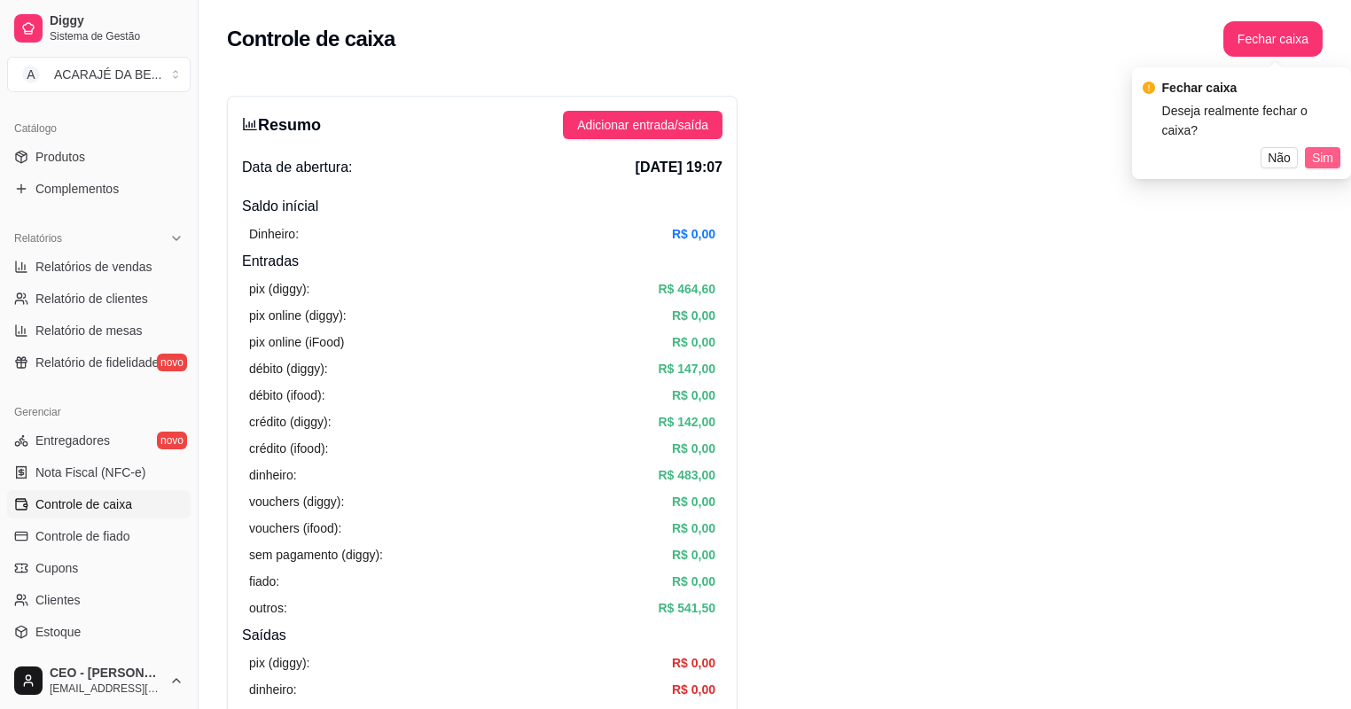
click at [1326, 148] on span "Sim" at bounding box center [1322, 157] width 21 height 19
